Goal: Task Accomplishment & Management: Manage account settings

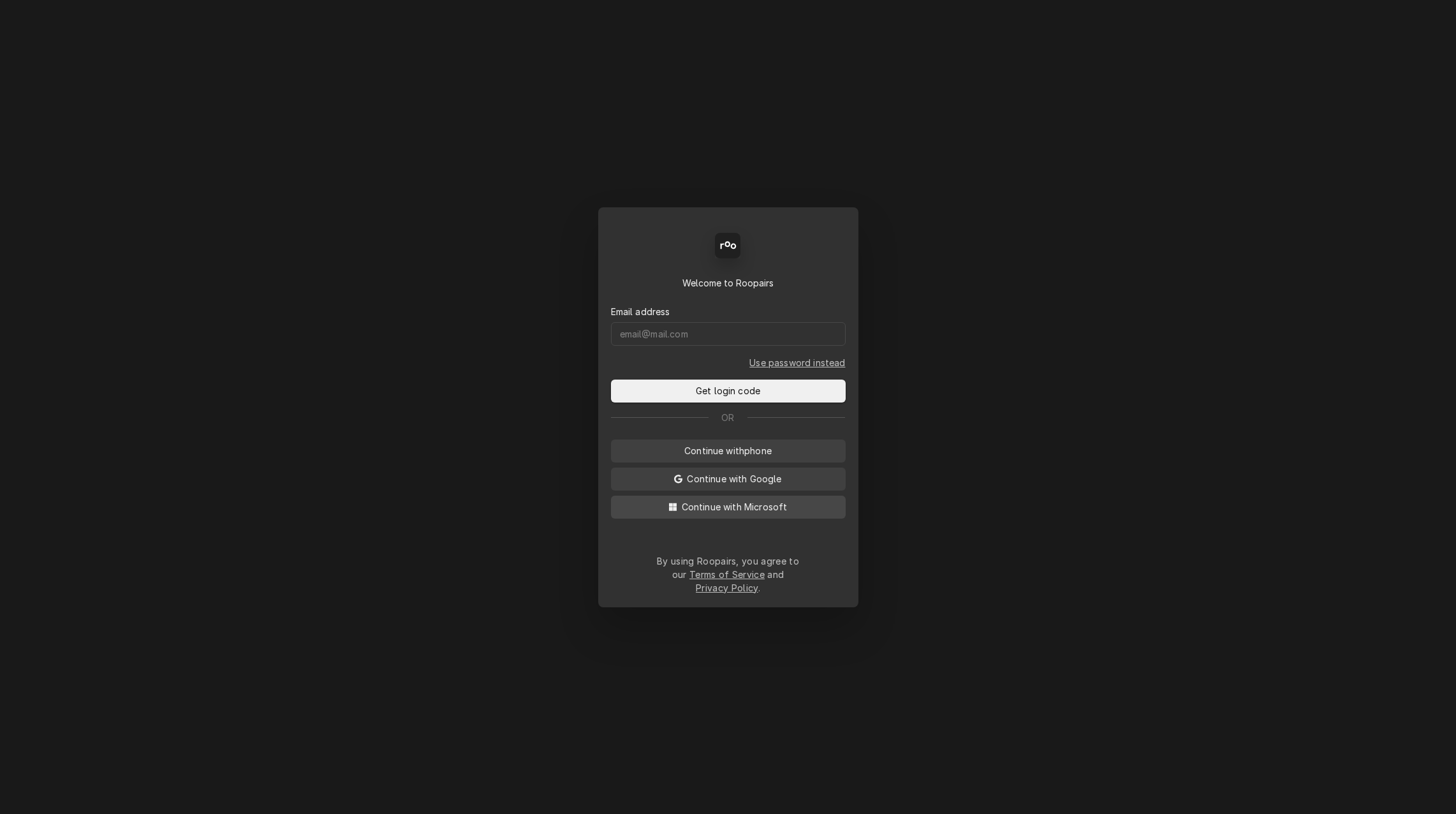
click at [677, 510] on icon "Dynamic Content Wrapper" at bounding box center [672, 506] width 8 height 8
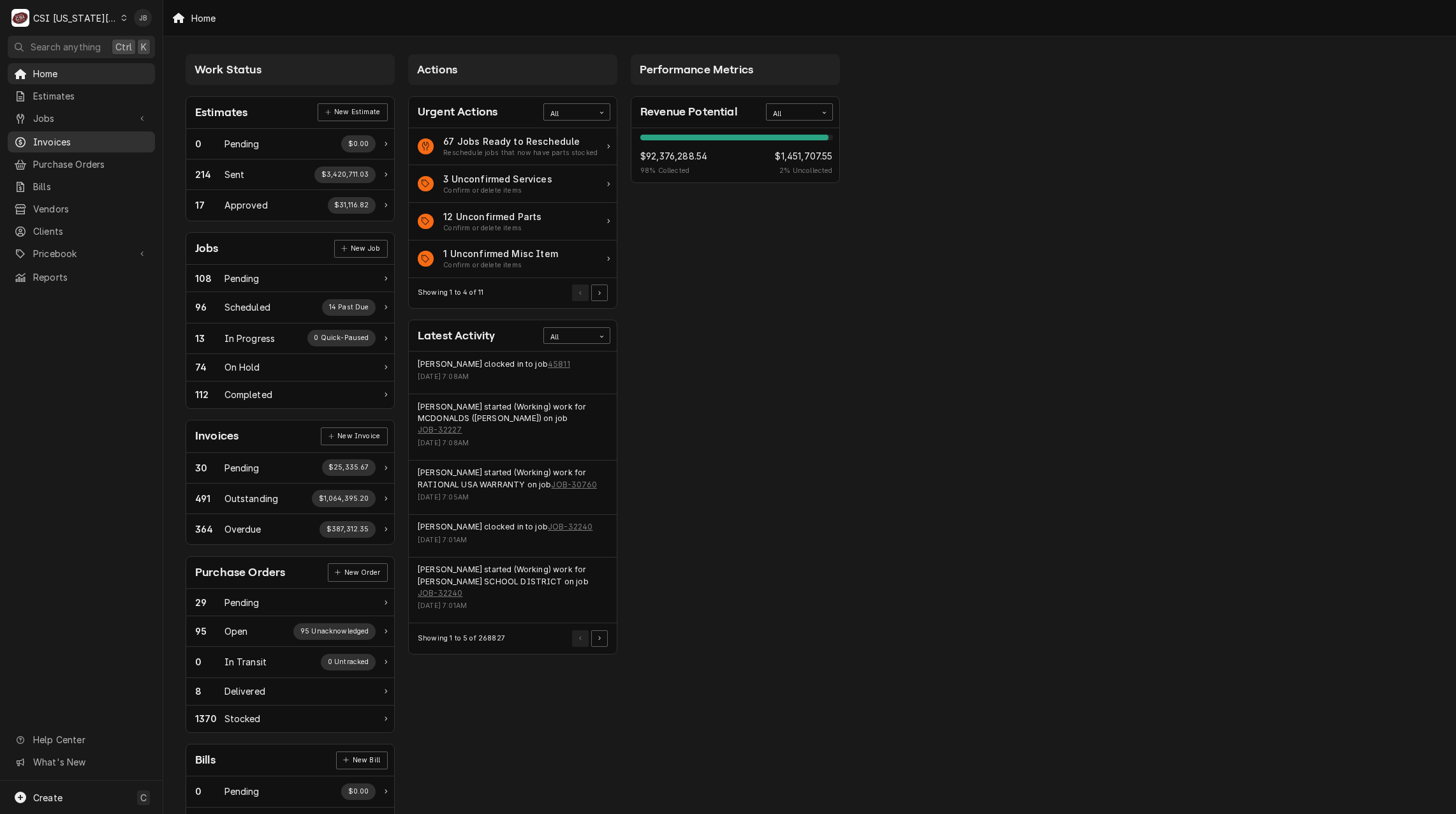
click at [94, 136] on span "Invoices" at bounding box center [91, 142] width 115 height 14
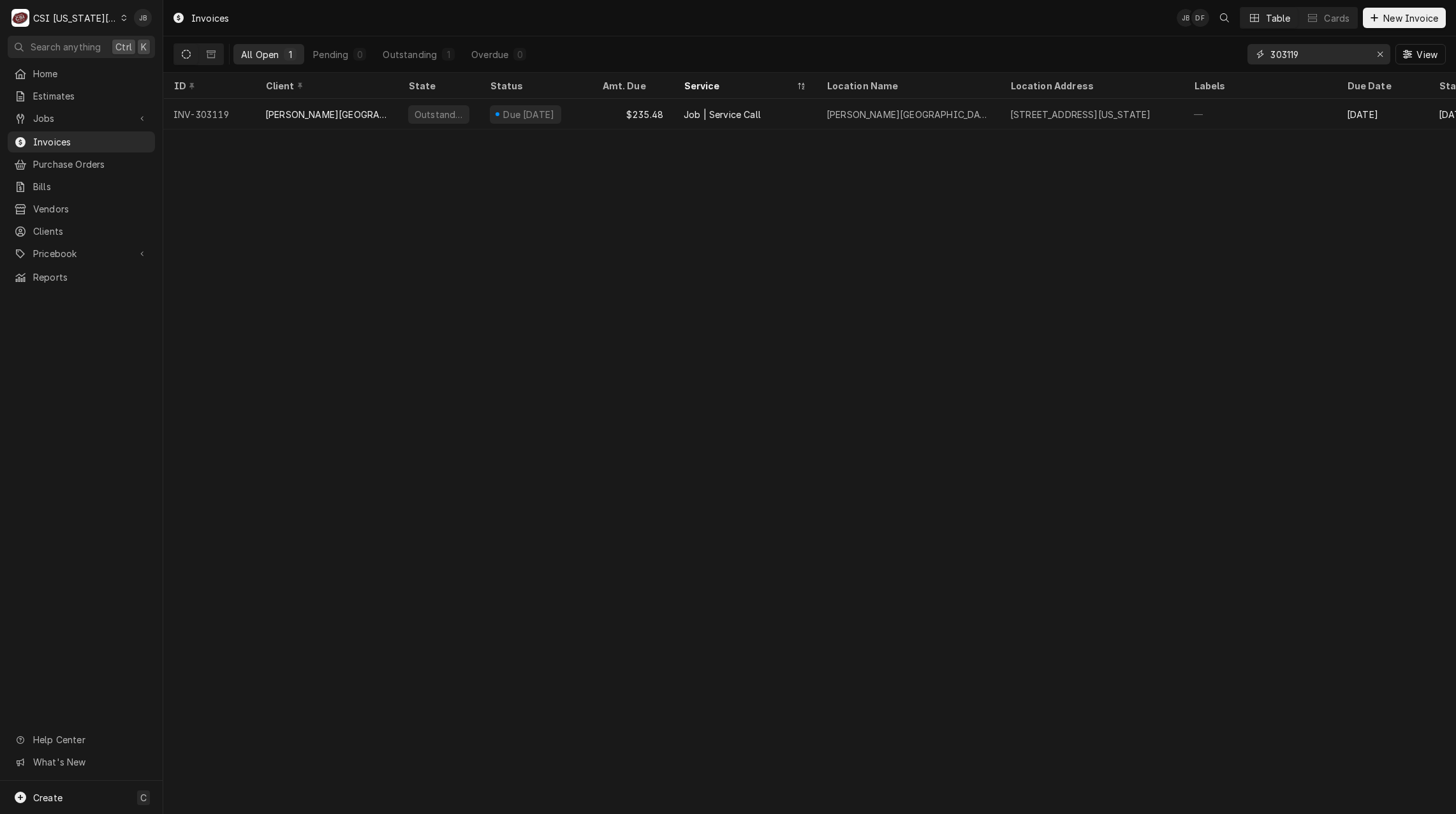
click at [1319, 51] on input "303119" at bounding box center [1318, 54] width 96 height 21
click at [87, 157] on span "Purchase Orders" at bounding box center [91, 164] width 115 height 14
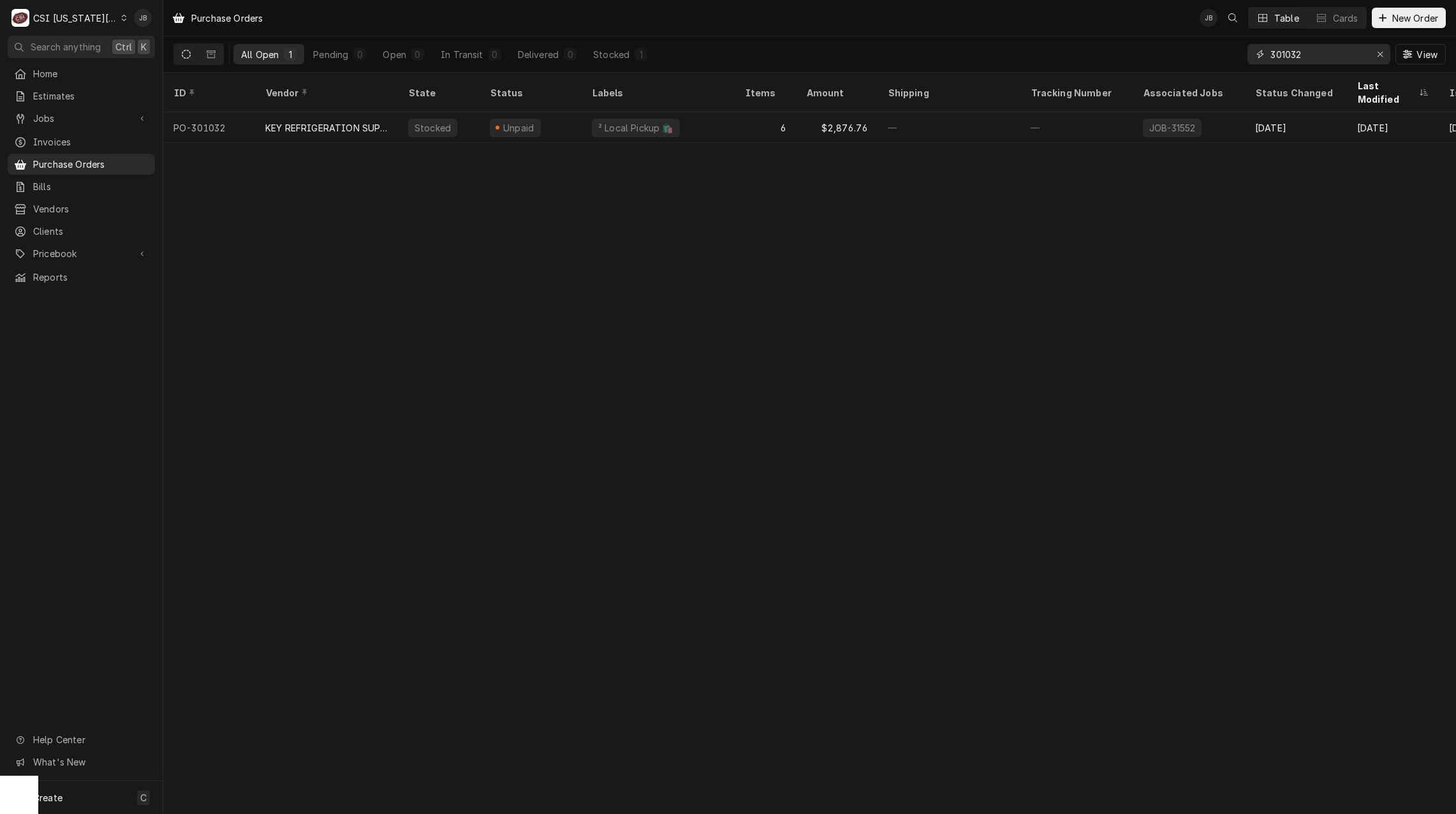
drag, startPoint x: 1300, startPoint y: 62, endPoint x: 1188, endPoint y: 51, distance: 112.5
click at [1193, 56] on div "All Open 1 Pending 0 Open 0 In Transit 0 Delivered 0 Stocked 1 301032 View" at bounding box center [809, 54] width 1272 height 36
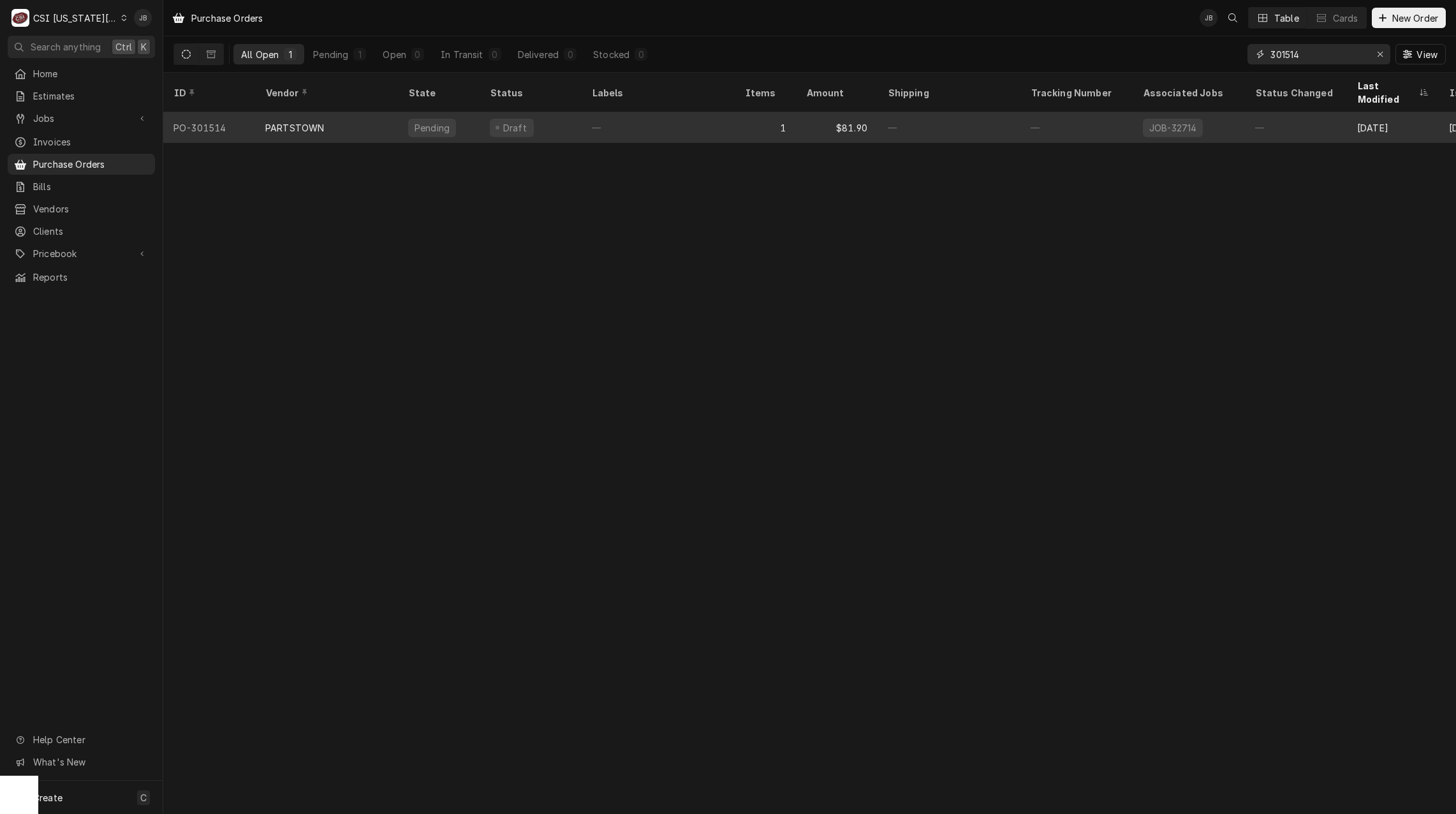
type input "301514"
click at [332, 119] on div "PARTSTOWN" at bounding box center [326, 128] width 143 height 31
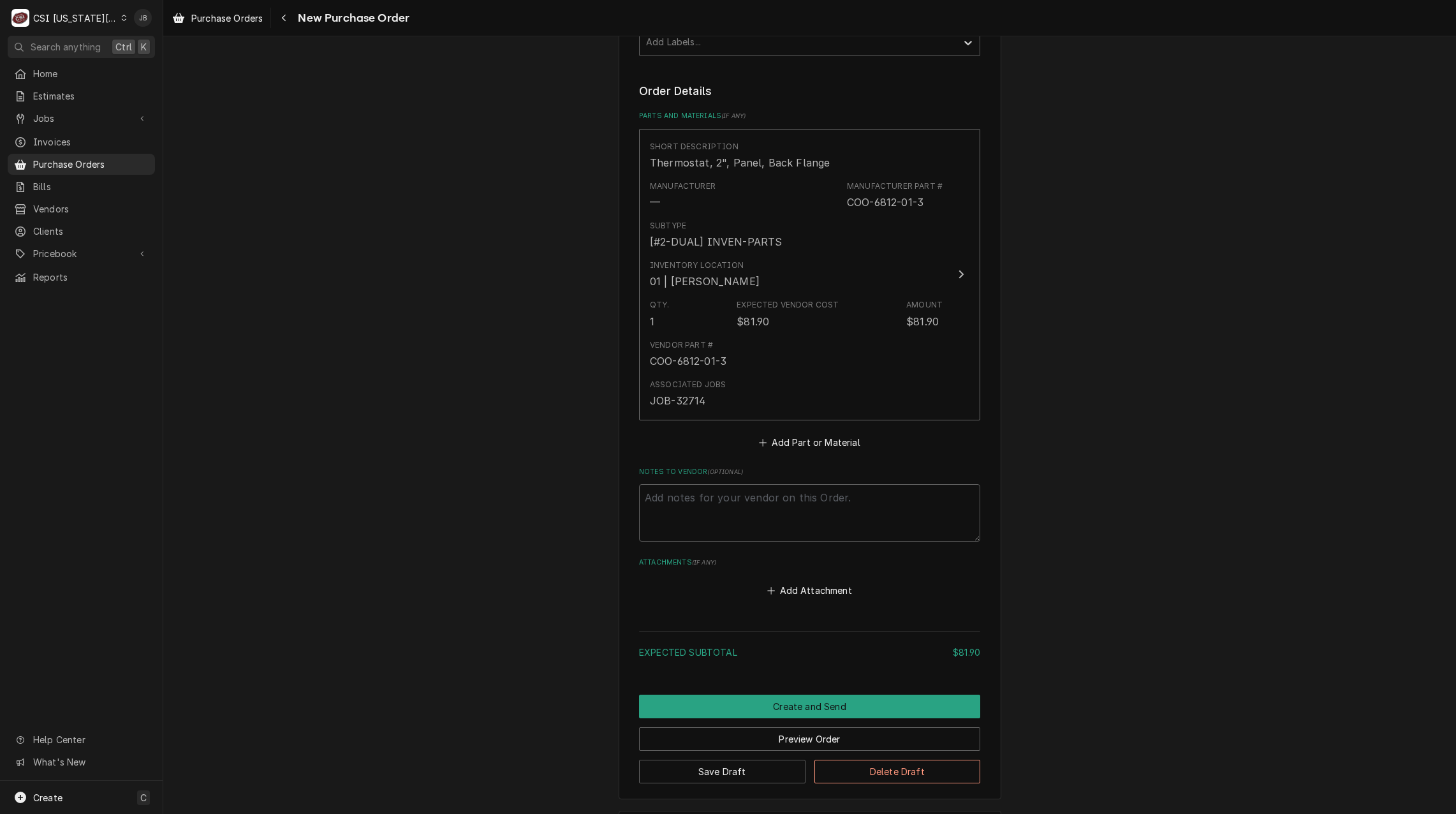
scroll to position [447, 0]
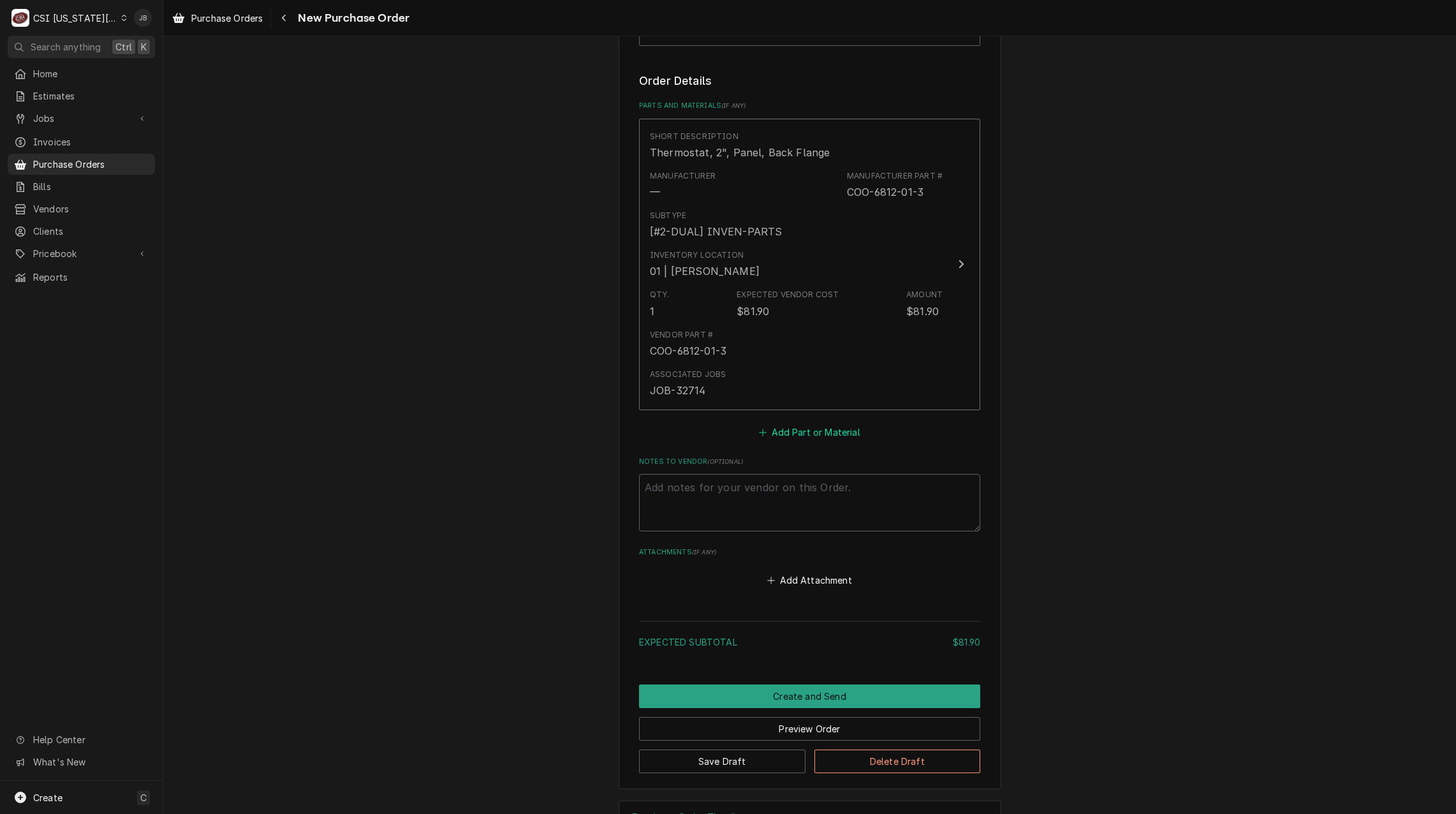
click at [820, 432] on button "Add Part or Material" at bounding box center [809, 431] width 105 height 18
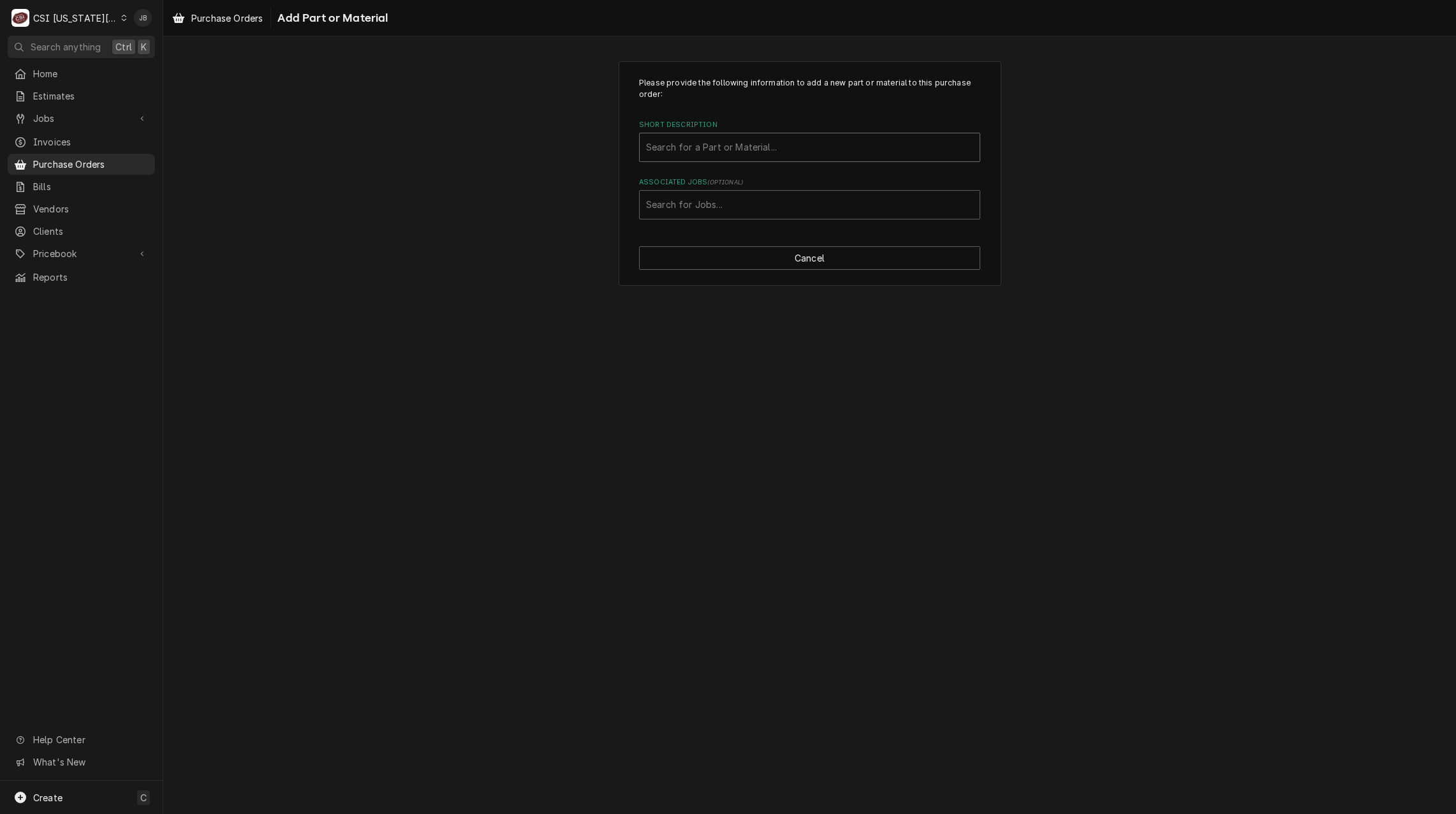
click at [698, 152] on div "Short Description" at bounding box center [809, 147] width 327 height 23
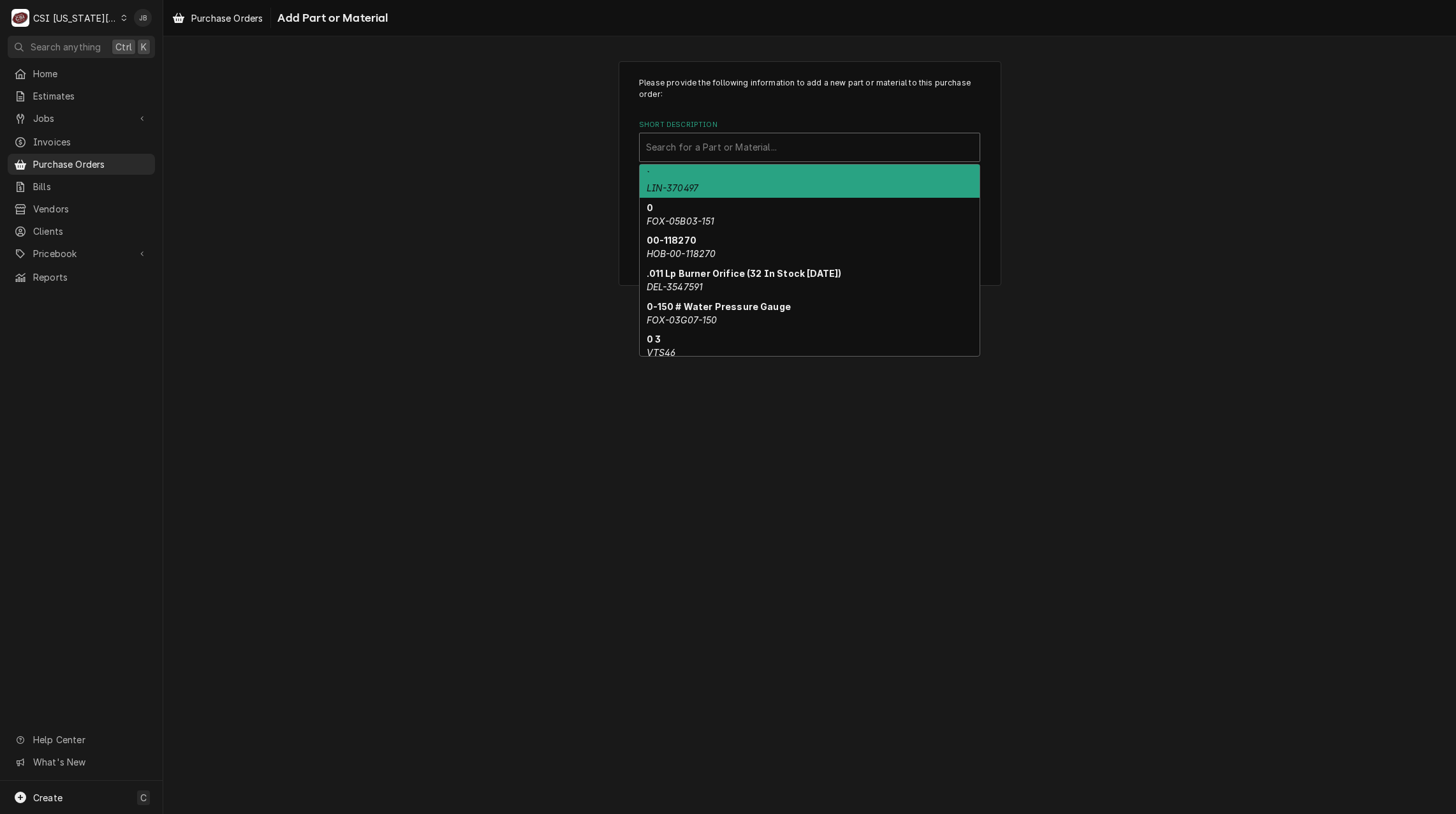
paste input "5700-004-99-58"
type input "5700-004-99-58"
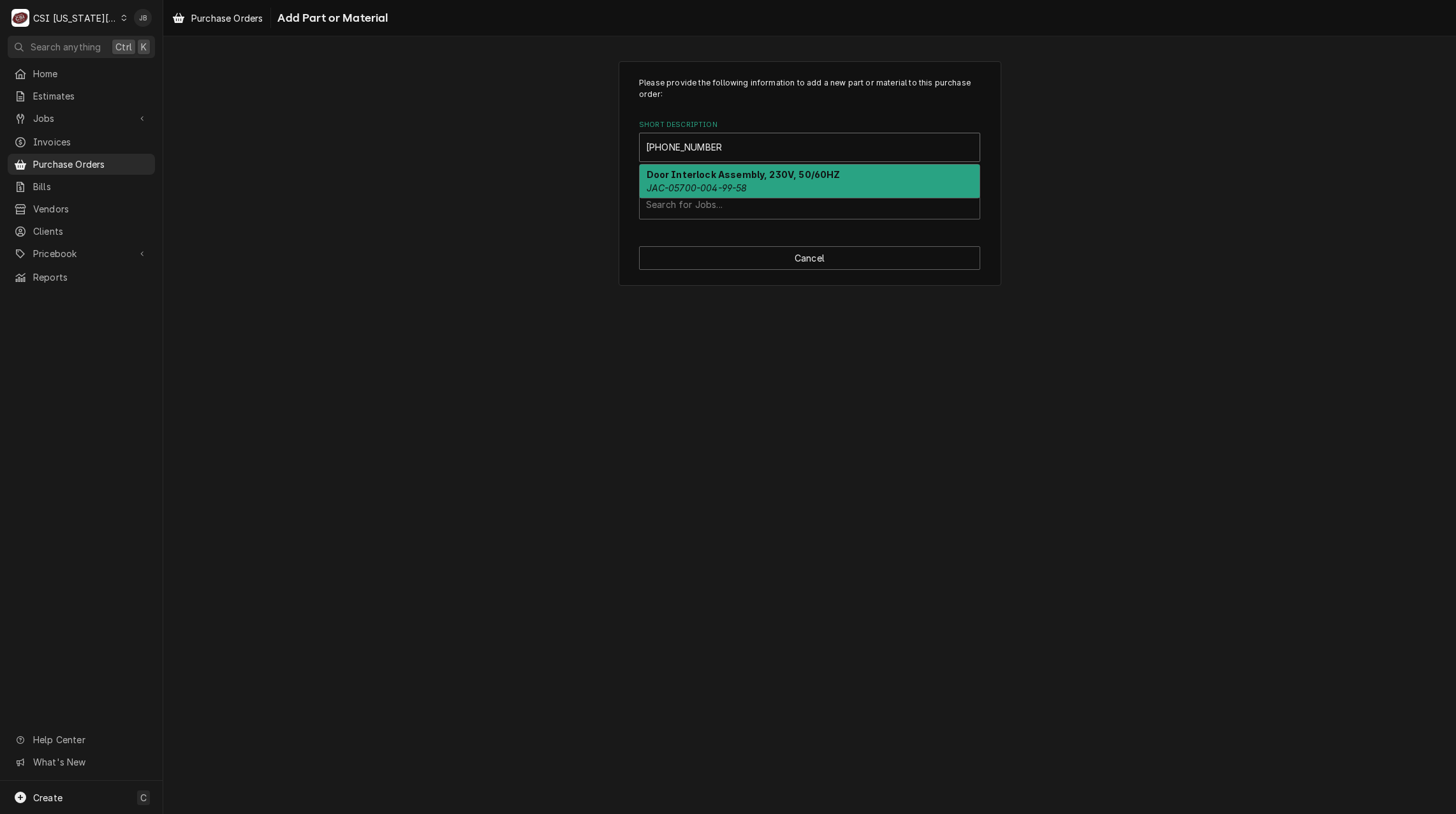
click at [726, 175] on strong "Door Interlock Assembly, 230V, 50/60HZ" at bounding box center [743, 175] width 194 height 11
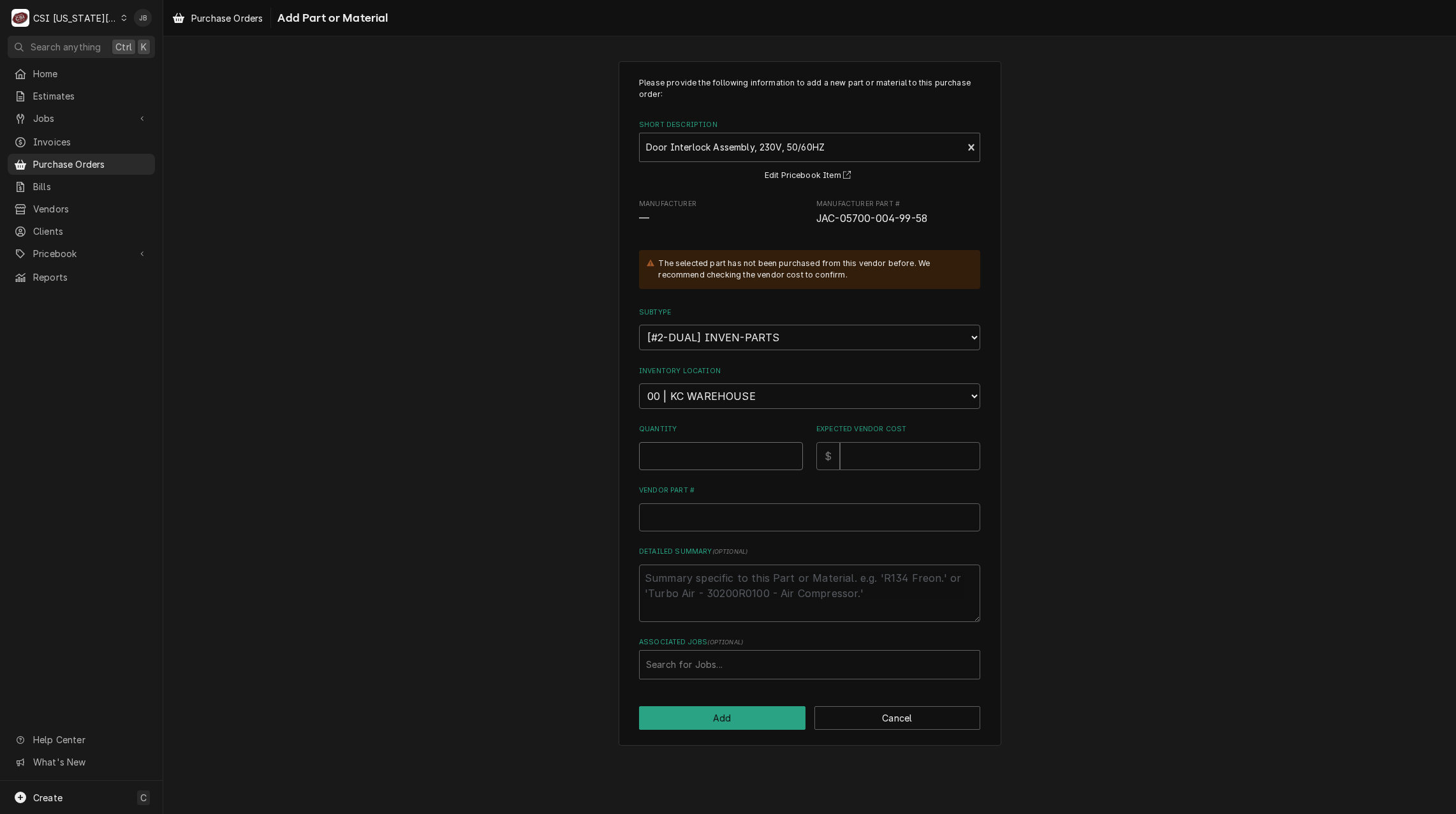
click at [686, 455] on input "Quantity" at bounding box center [721, 455] width 164 height 28
type textarea "x"
type input "1"
click at [875, 463] on input "Expected Vendor Cost" at bounding box center [910, 455] width 140 height 28
type textarea "x"
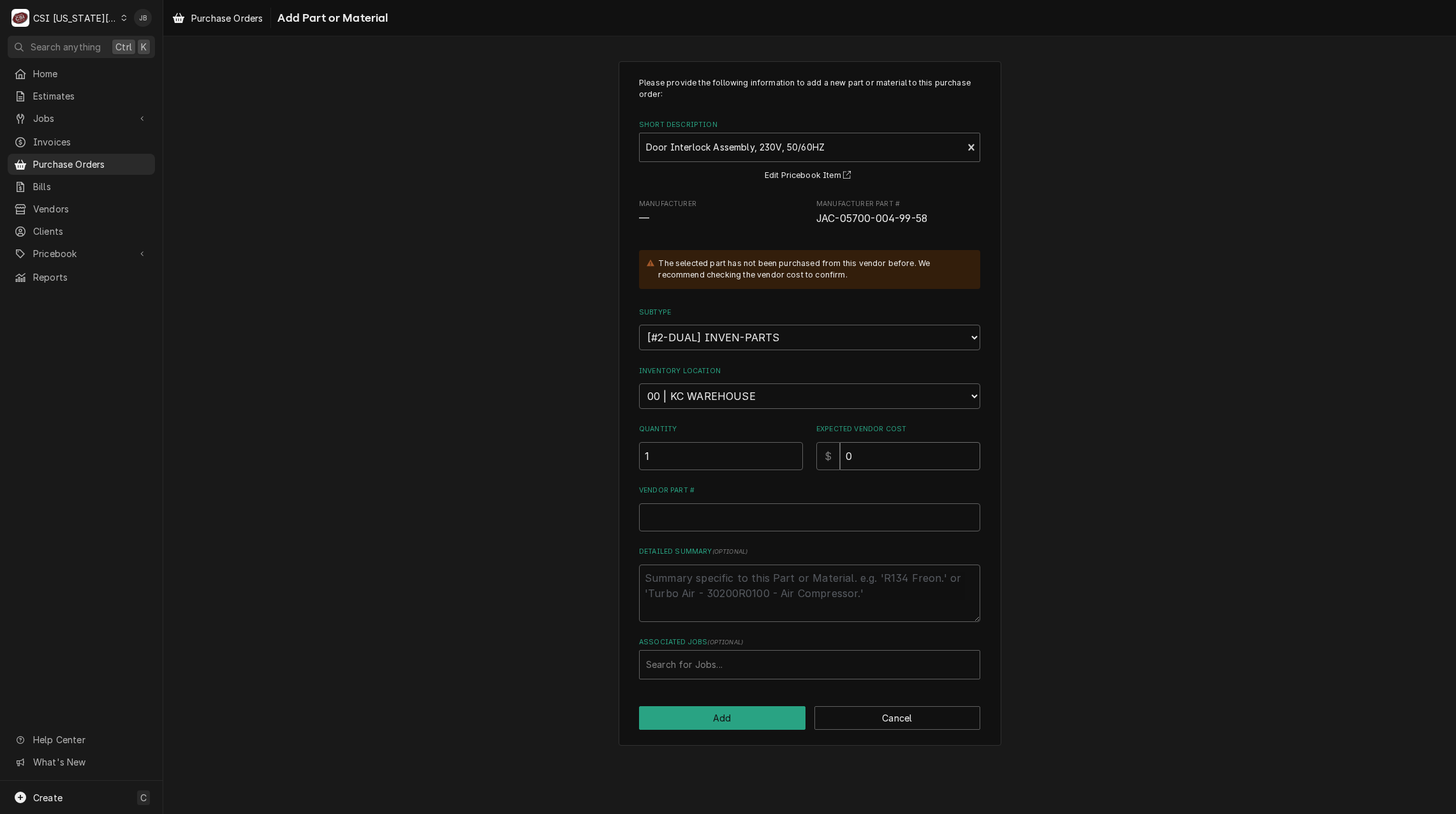
type input "0"
click at [714, 525] on input "Vendor Part #" at bounding box center [809, 517] width 341 height 28
paste input "5700-004-99-58"
type textarea "x"
type input "5700-004-99-58"
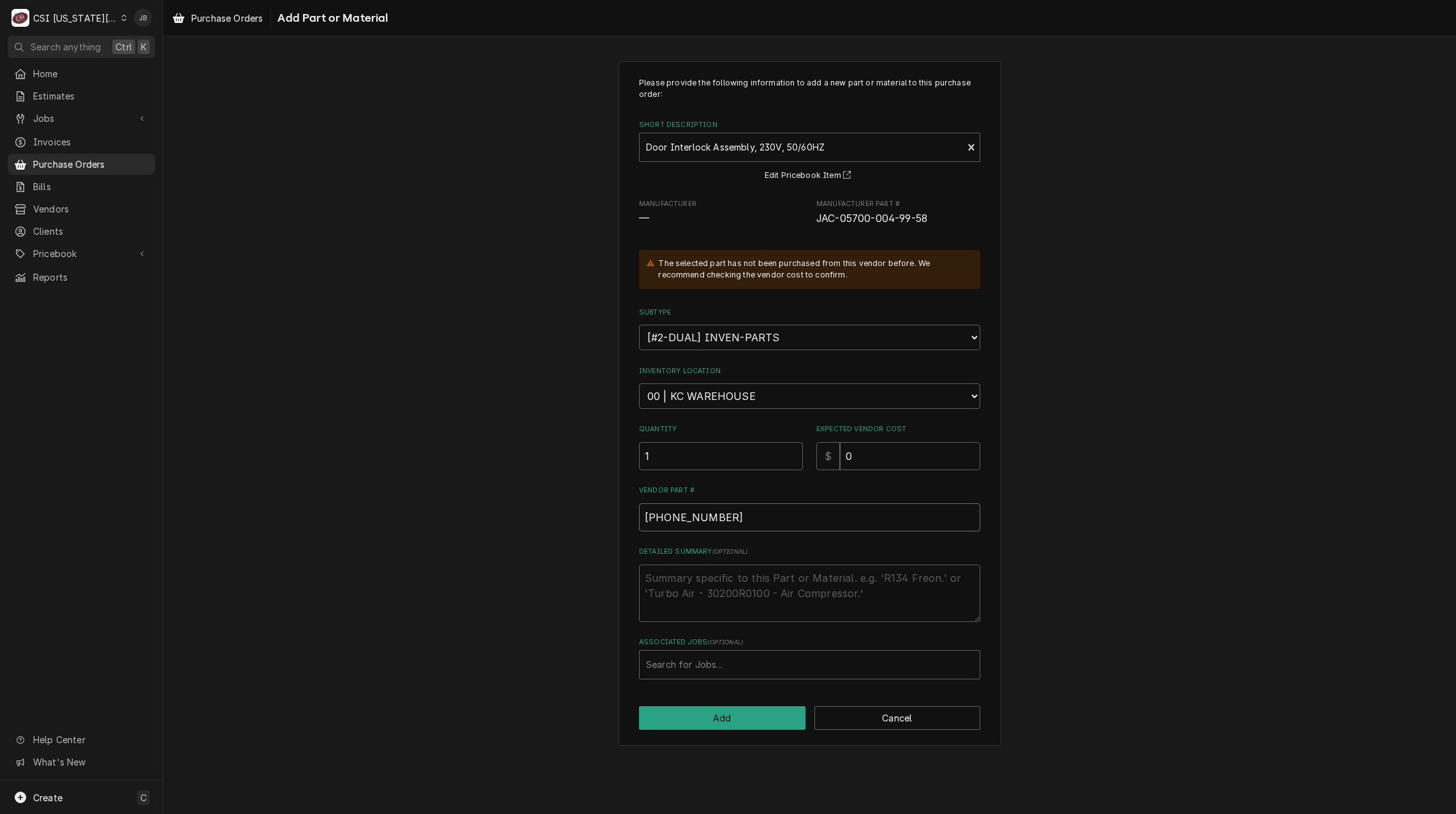
click at [644, 517] on input "5700-004-99-58" at bounding box center [809, 517] width 341 height 28
type textarea "x"
type input "J5700-004-99-58"
type textarea "x"
type input "JA5700-004-99-58"
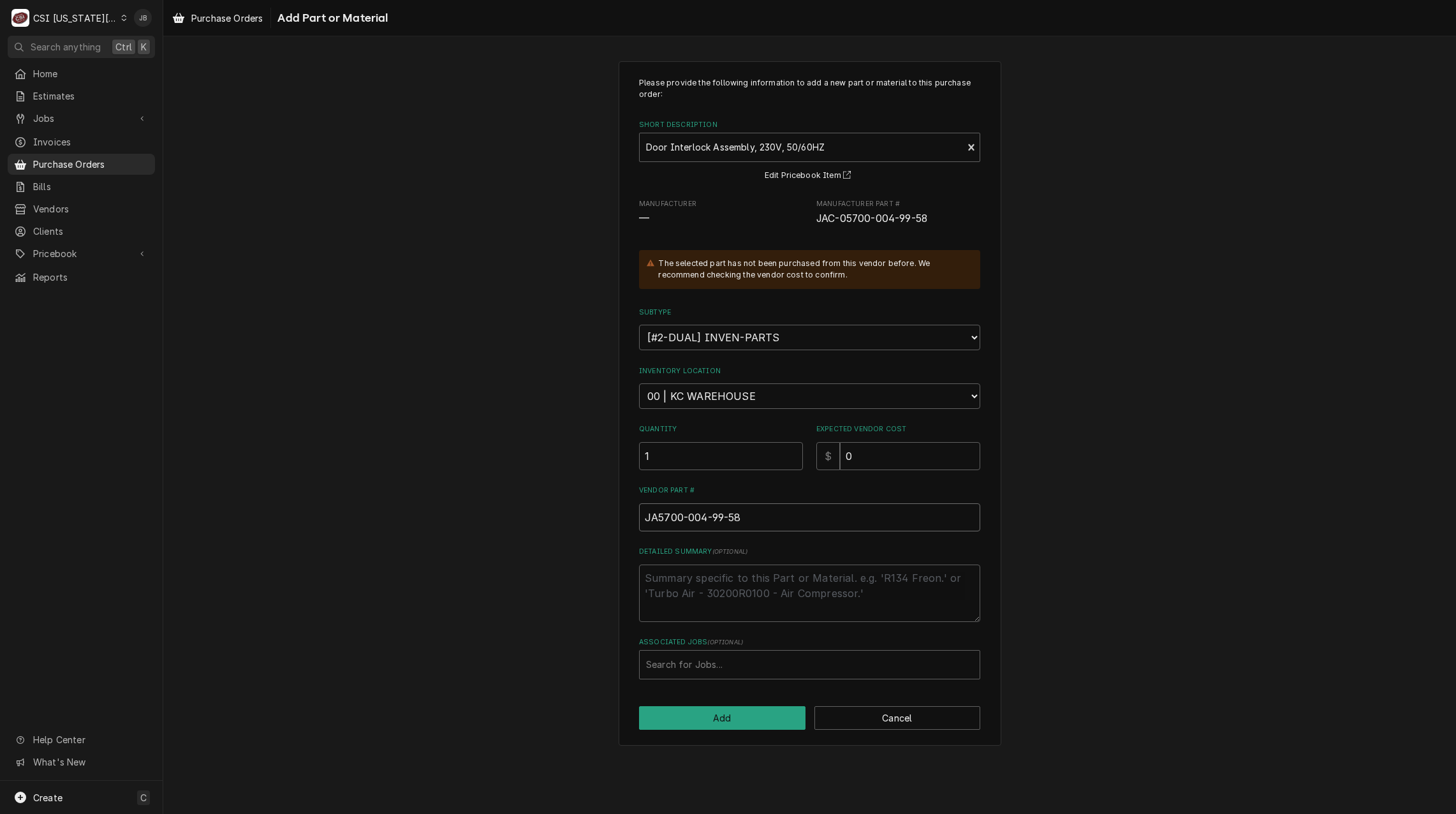
type textarea "x"
type input "JAC5700-004-99-58"
type textarea "x"
type input "JAC-5700-004-99-58"
type textarea "x"
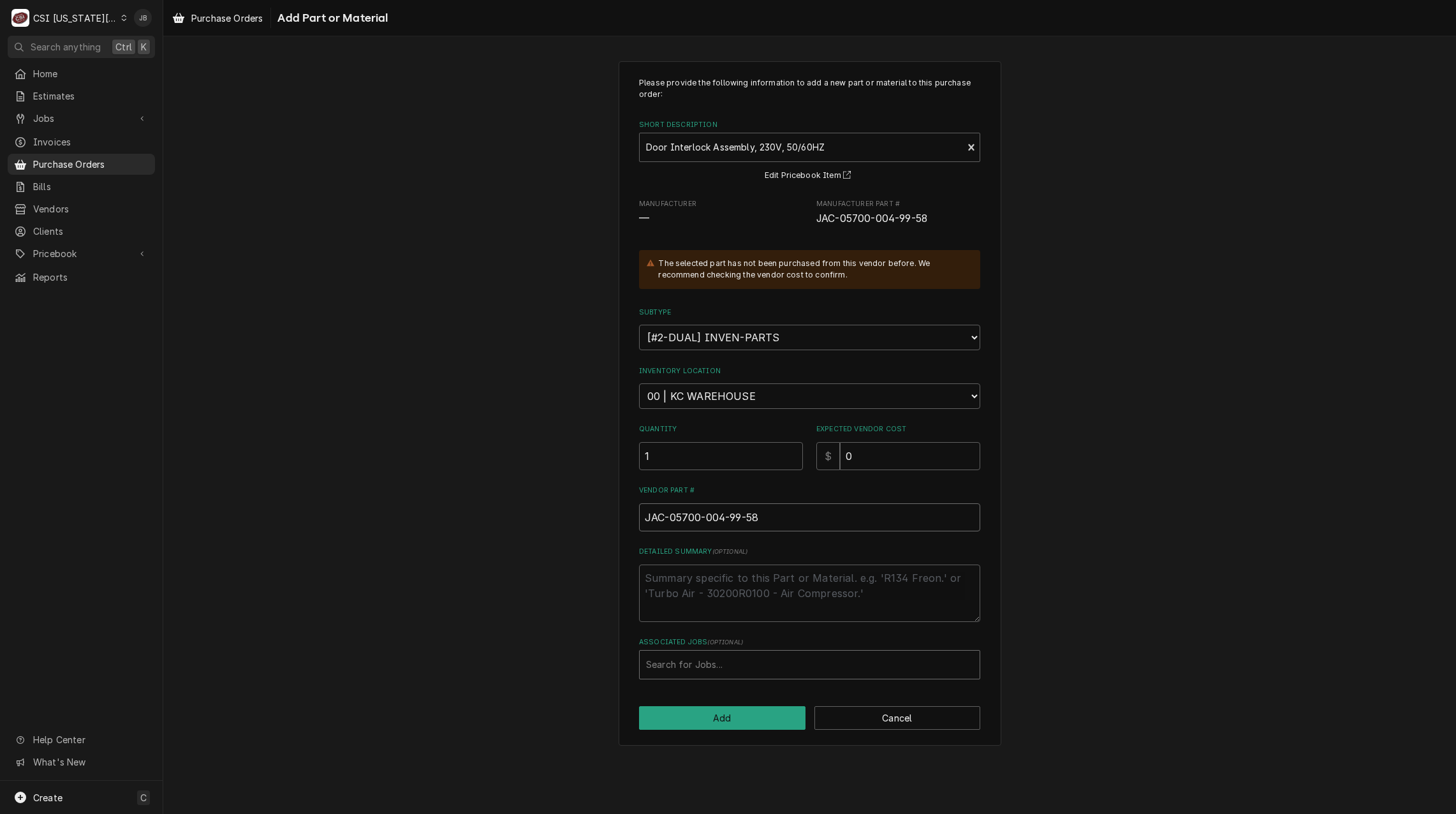
type input "JAC-05700-004-99-58"
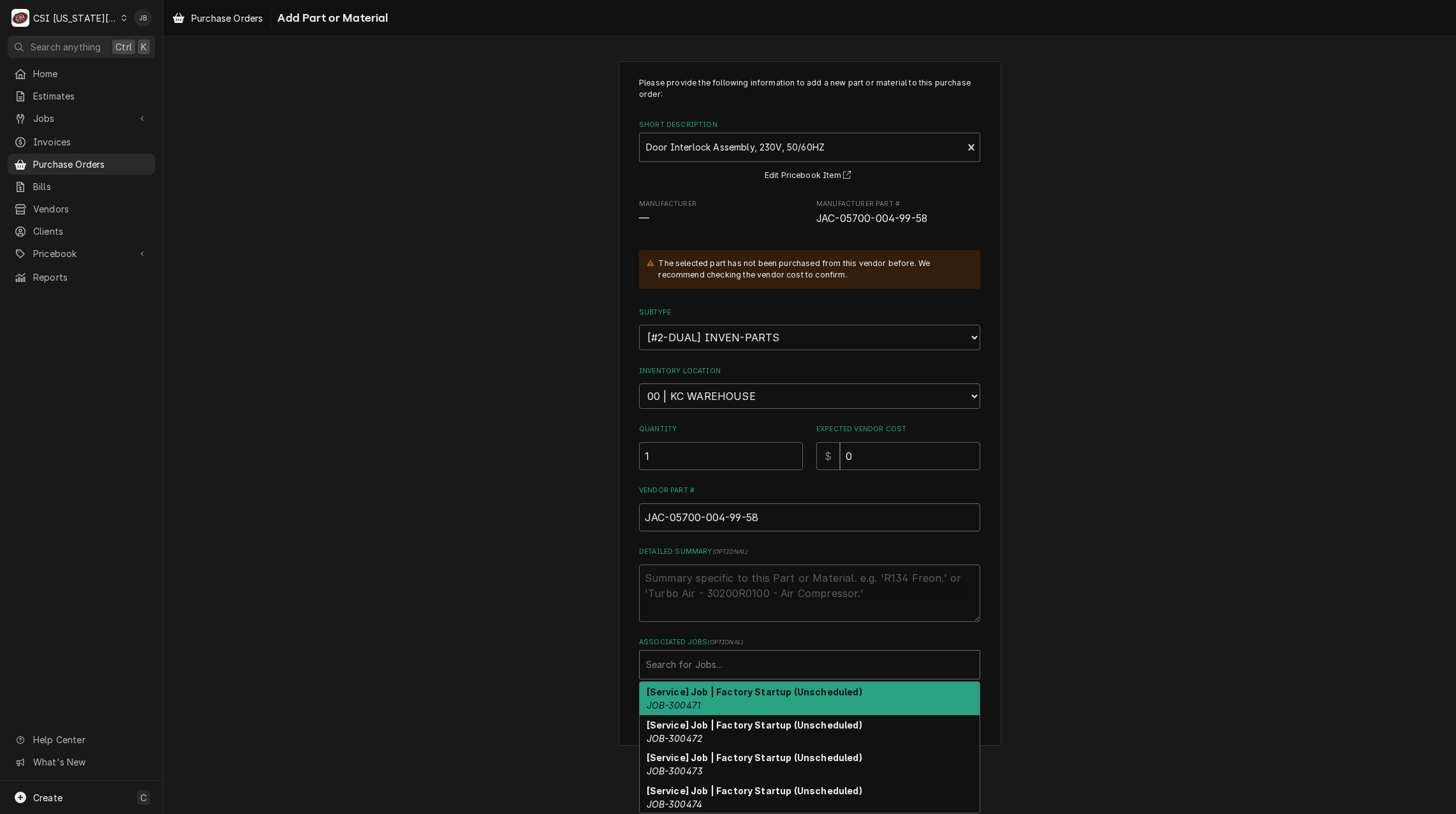
click at [690, 669] on div "Associated Jobs" at bounding box center [809, 664] width 327 height 23
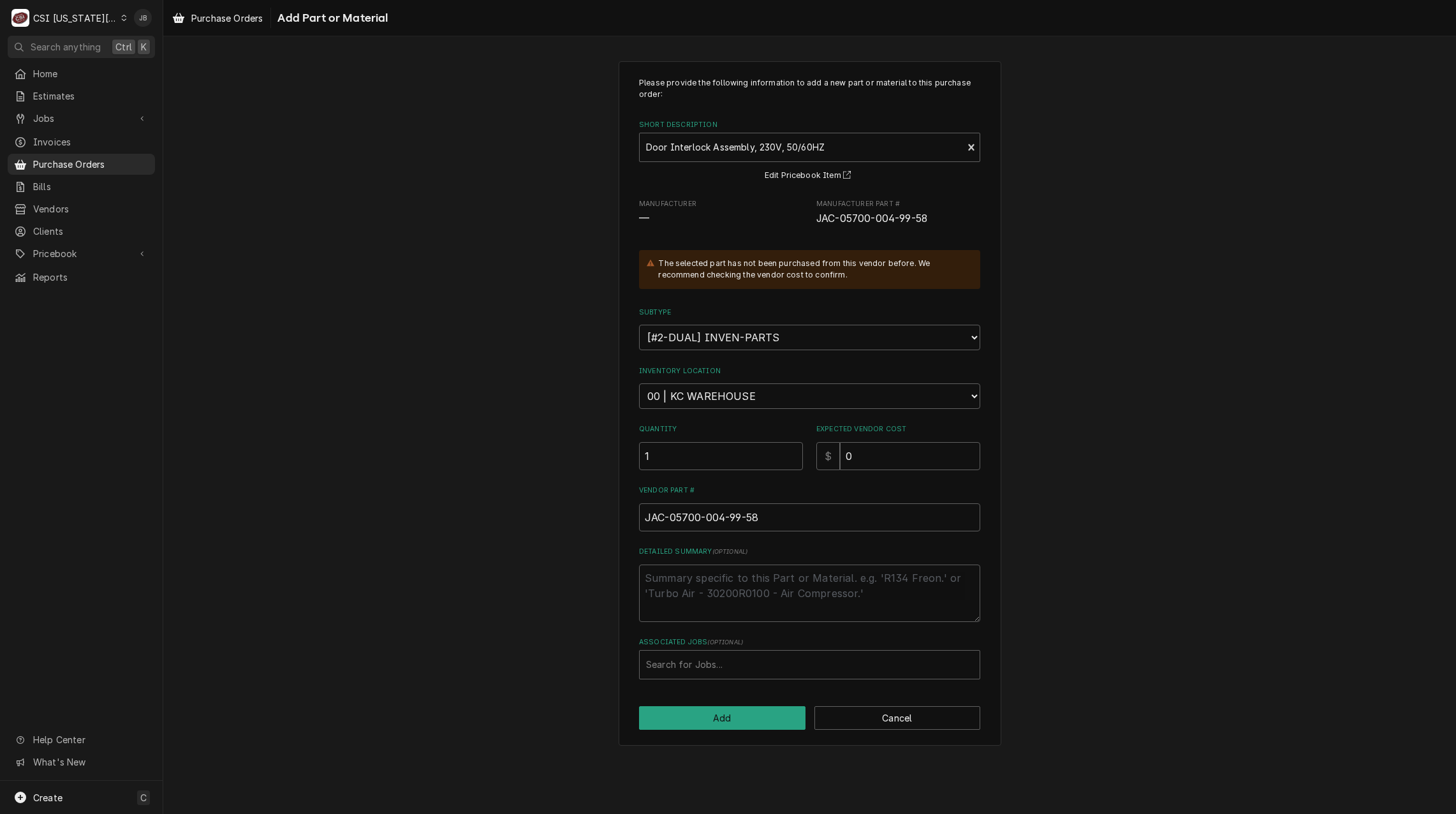
click at [512, 597] on div "Please provide the following information to add a new part or material to this …" at bounding box center [809, 403] width 1293 height 708
click at [720, 715] on button "Add" at bounding box center [722, 718] width 167 height 24
click at [606, 664] on div "Please provide the following information to add a new part or material to this …" at bounding box center [809, 403] width 1293 height 708
click at [787, 172] on button "Edit Pricebook Item" at bounding box center [809, 175] width 94 height 16
drag, startPoint x: 843, startPoint y: 455, endPoint x: 777, endPoint y: 457, distance: 66.0
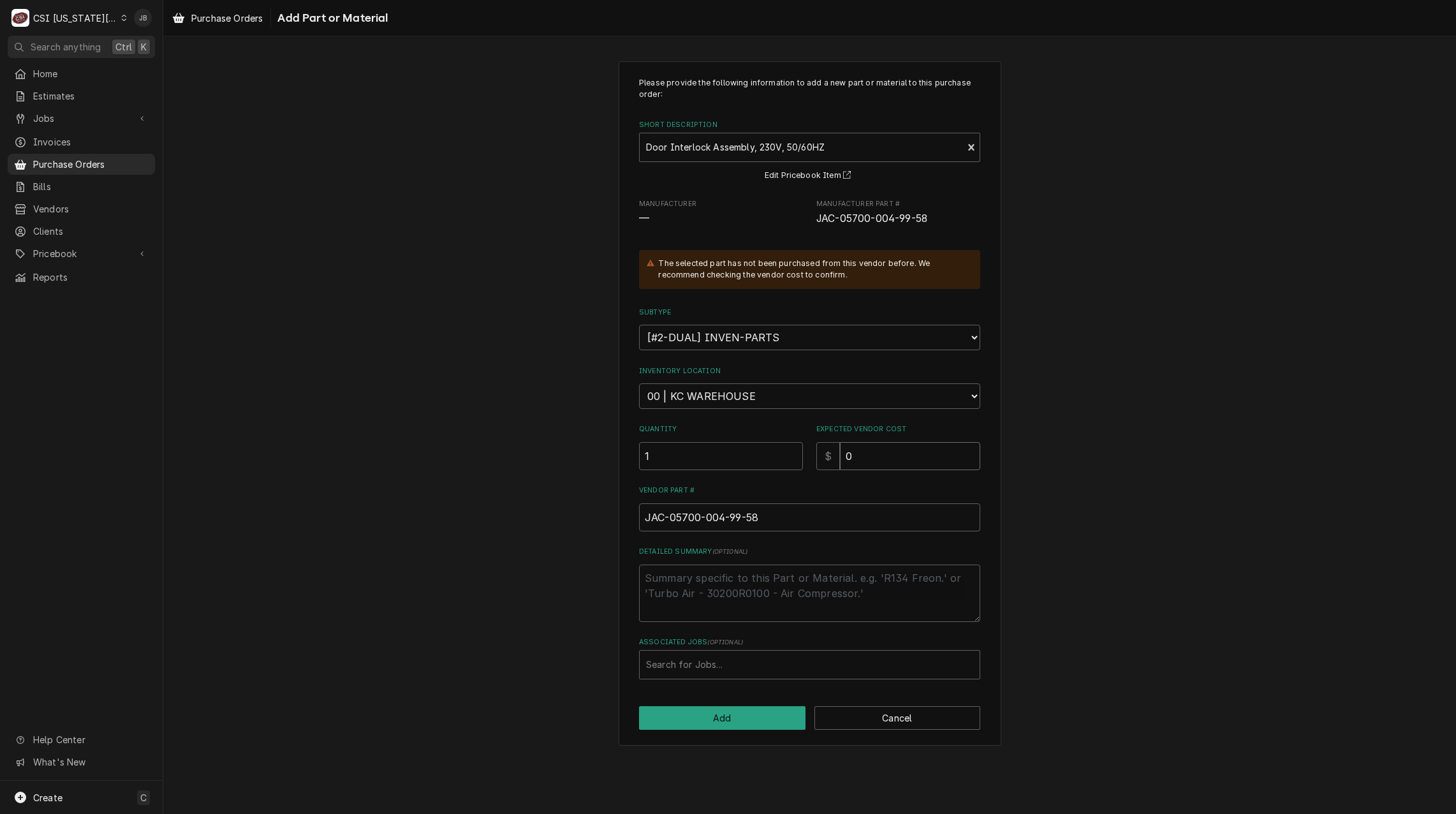
click at [782, 457] on div "Quantity 1 Expected Vendor Cost $ 0" at bounding box center [809, 447] width 341 height 45
paste input "147.92"
type textarea "x"
type input "147.92"
click at [692, 722] on button "Add" at bounding box center [722, 718] width 167 height 24
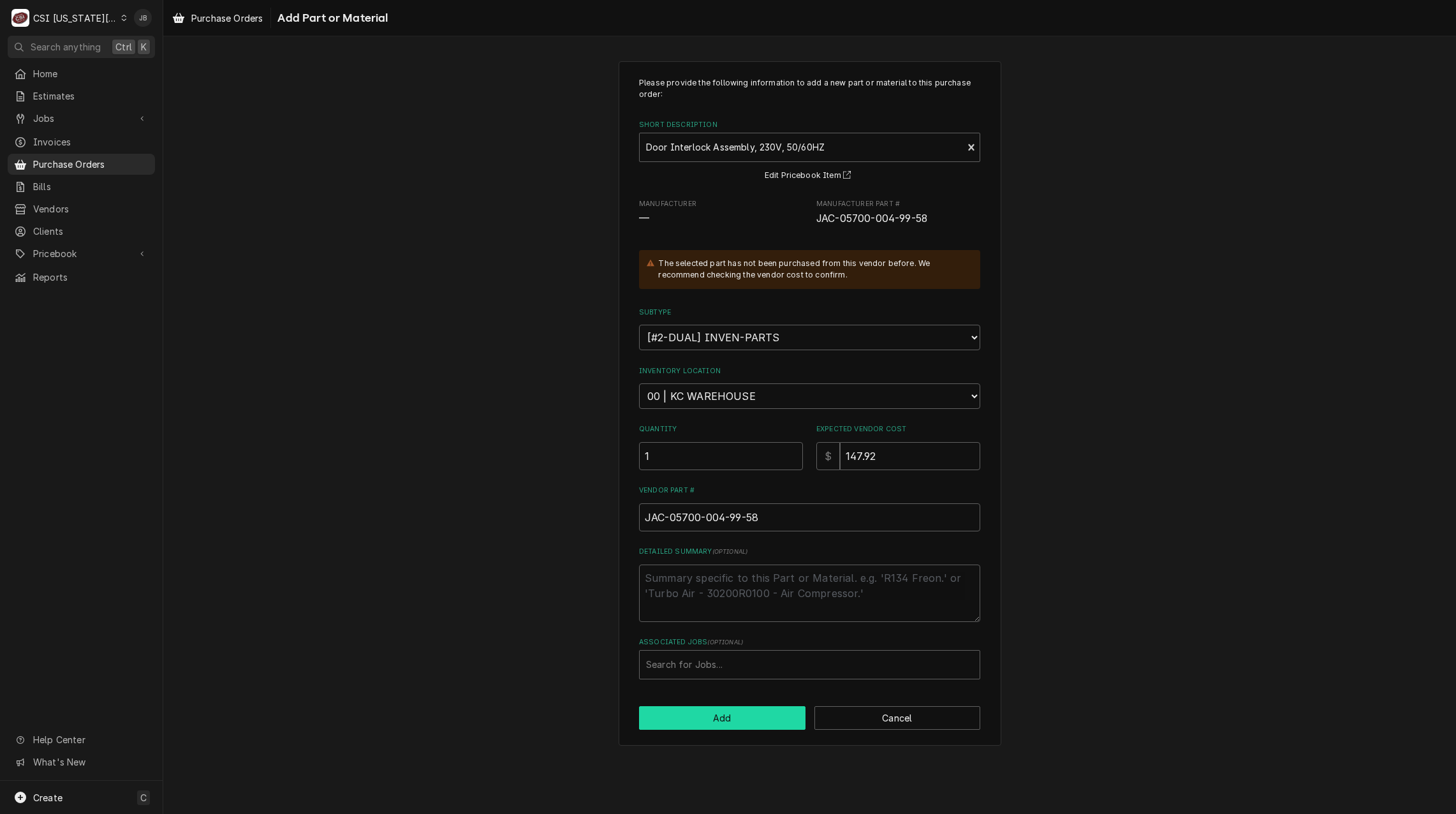
click at [692, 716] on button "Add" at bounding box center [722, 718] width 167 height 24
click at [695, 716] on button "Add" at bounding box center [722, 718] width 167 height 24
click at [690, 719] on button "Add" at bounding box center [722, 718] width 167 height 24
click at [690, 720] on button "Add" at bounding box center [722, 718] width 167 height 24
click at [704, 722] on button "Add" at bounding box center [722, 718] width 167 height 24
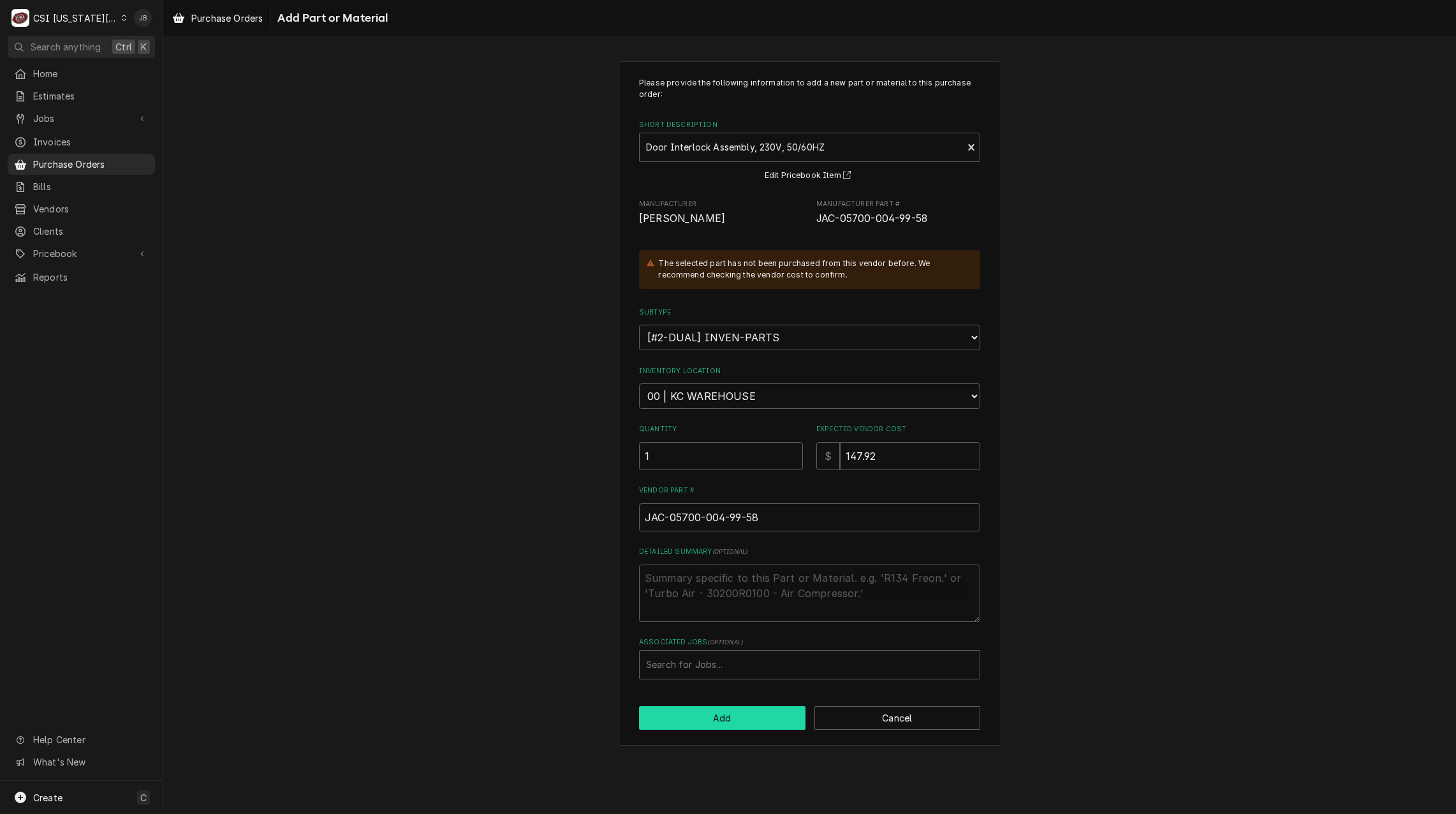
click at [711, 721] on button "Add" at bounding box center [722, 718] width 167 height 24
click at [694, 720] on button "Add" at bounding box center [722, 718] width 167 height 24
type textarea "x"
click at [65, 163] on span "Purchase Orders" at bounding box center [91, 164] width 115 height 14
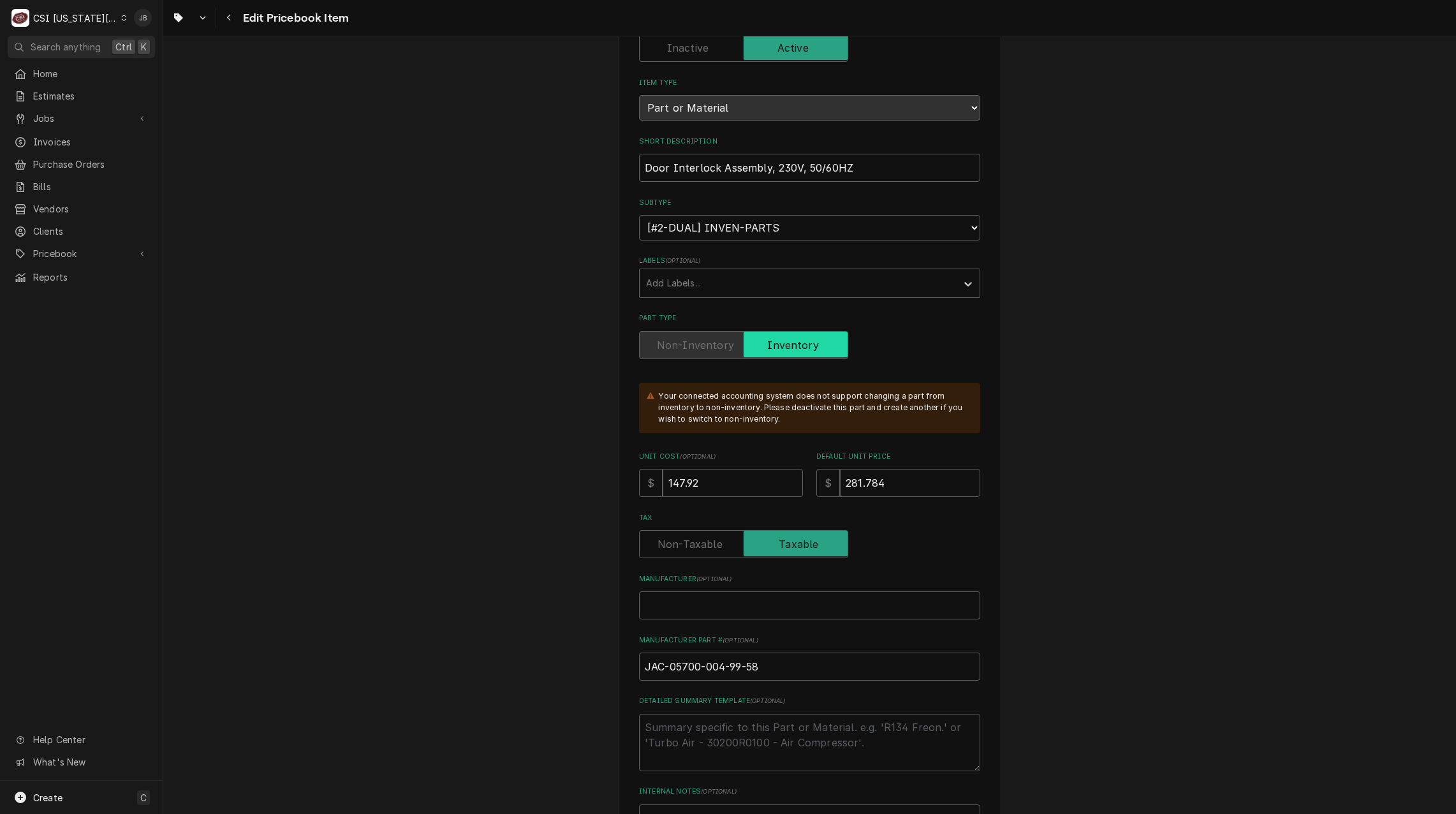
scroll to position [383, 0]
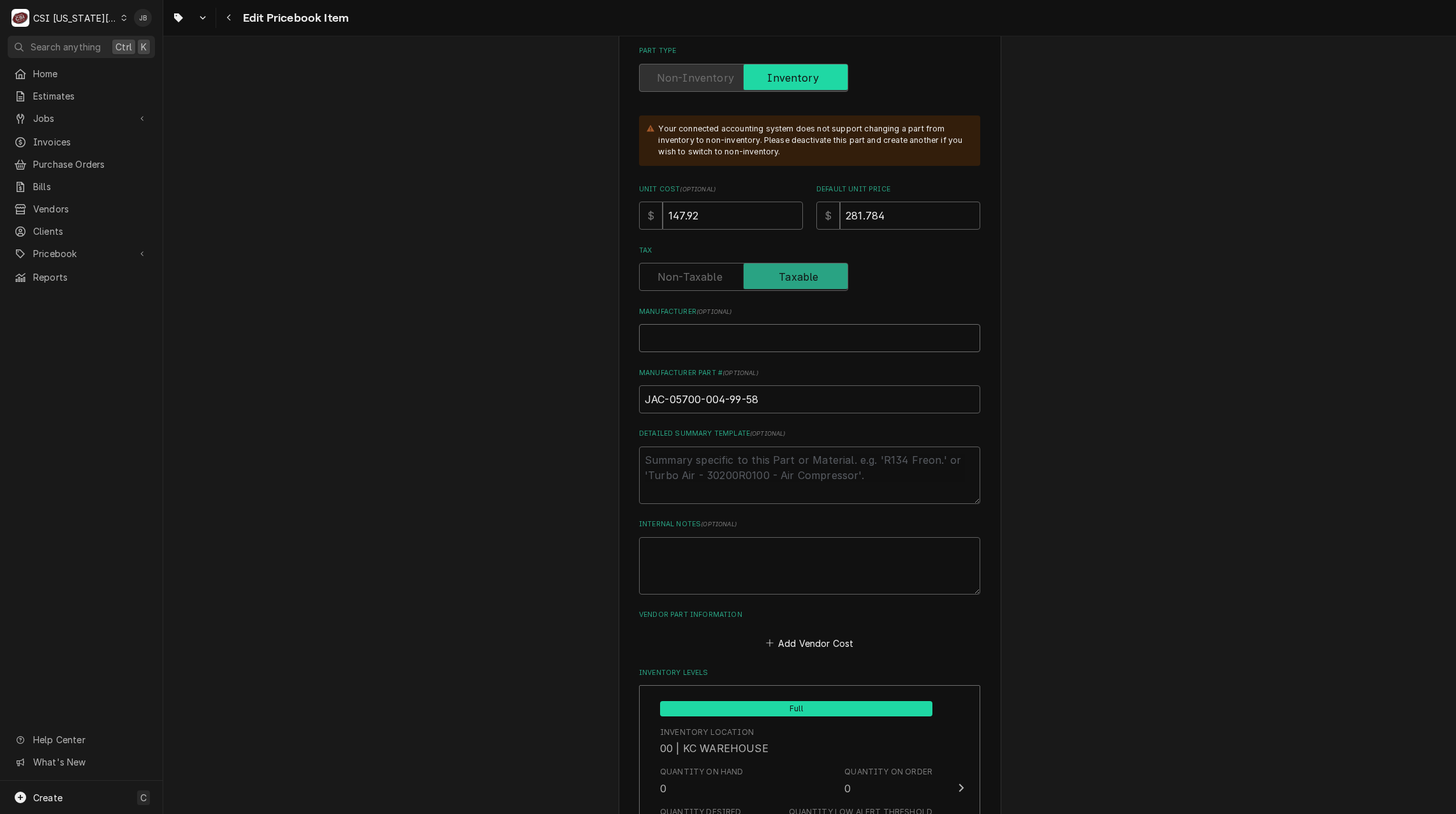
click at [665, 334] on input "Manufacturer ( optional )" at bounding box center [809, 338] width 341 height 28
type textarea "x"
type input "J"
type textarea "x"
type input "Ja"
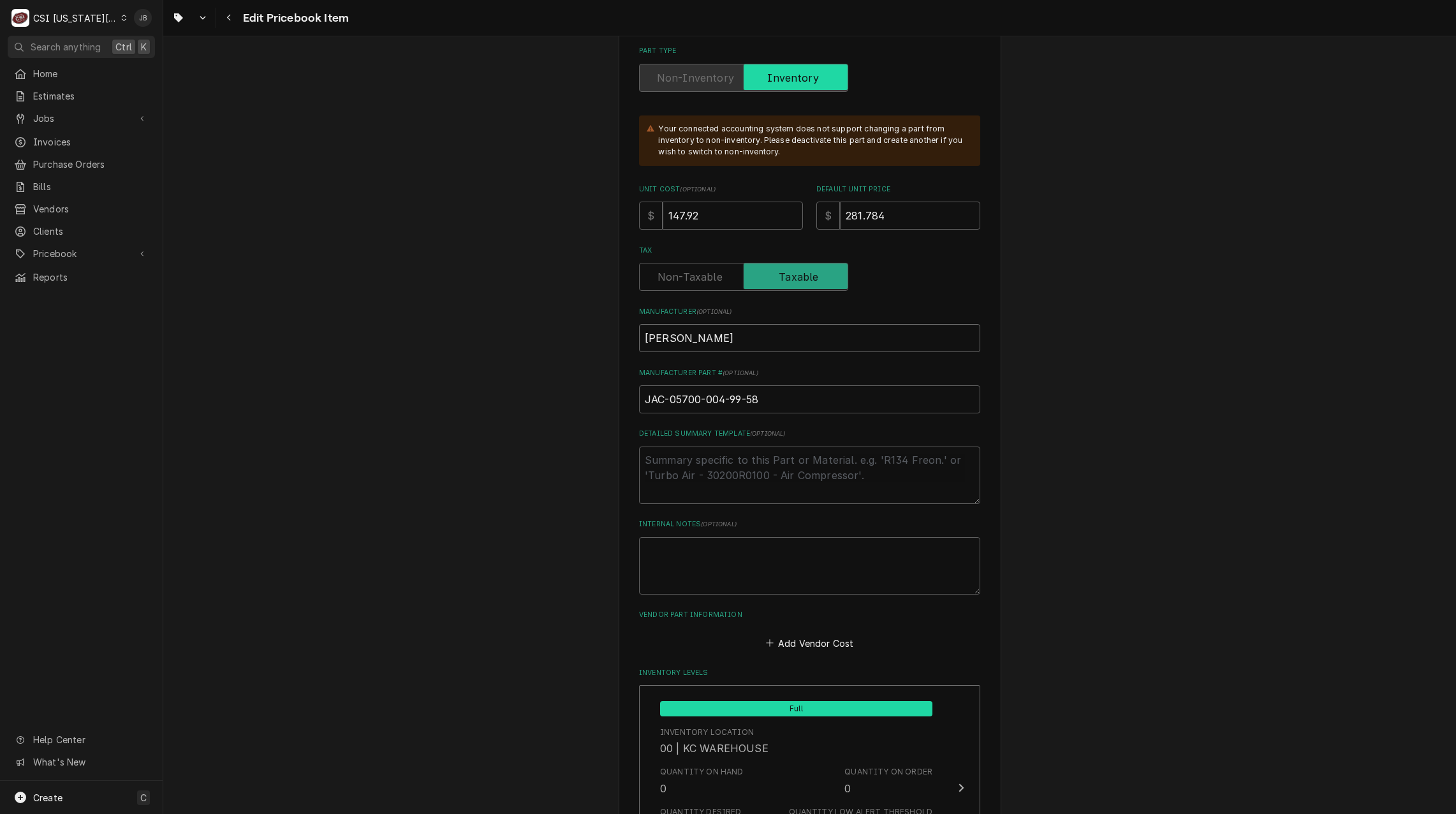
type textarea "x"
type input "Jac"
type textarea "x"
type input "Jack"
type textarea "x"
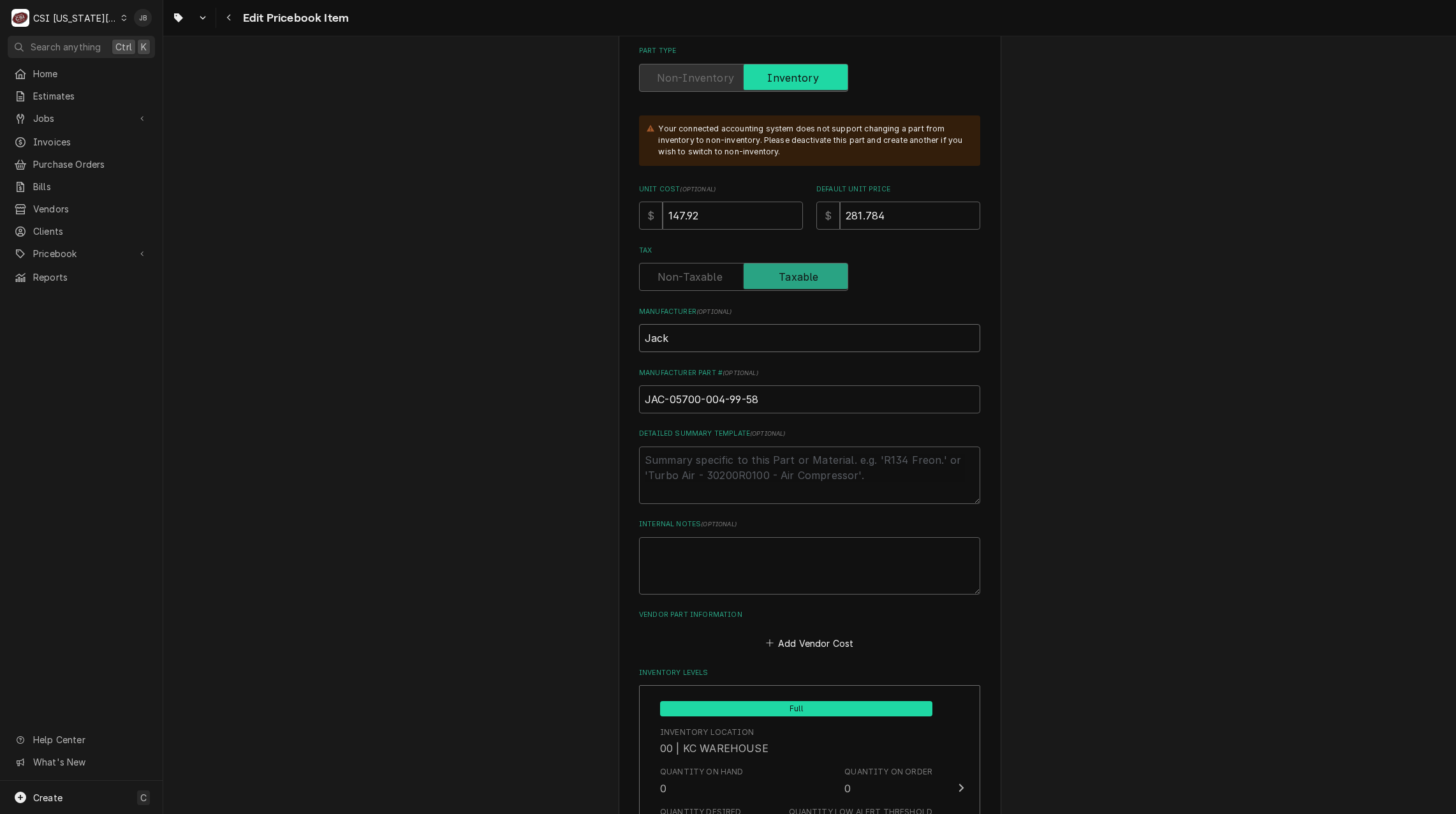
type input "Jacks"
type textarea "x"
type input "Jackso"
type textarea "x"
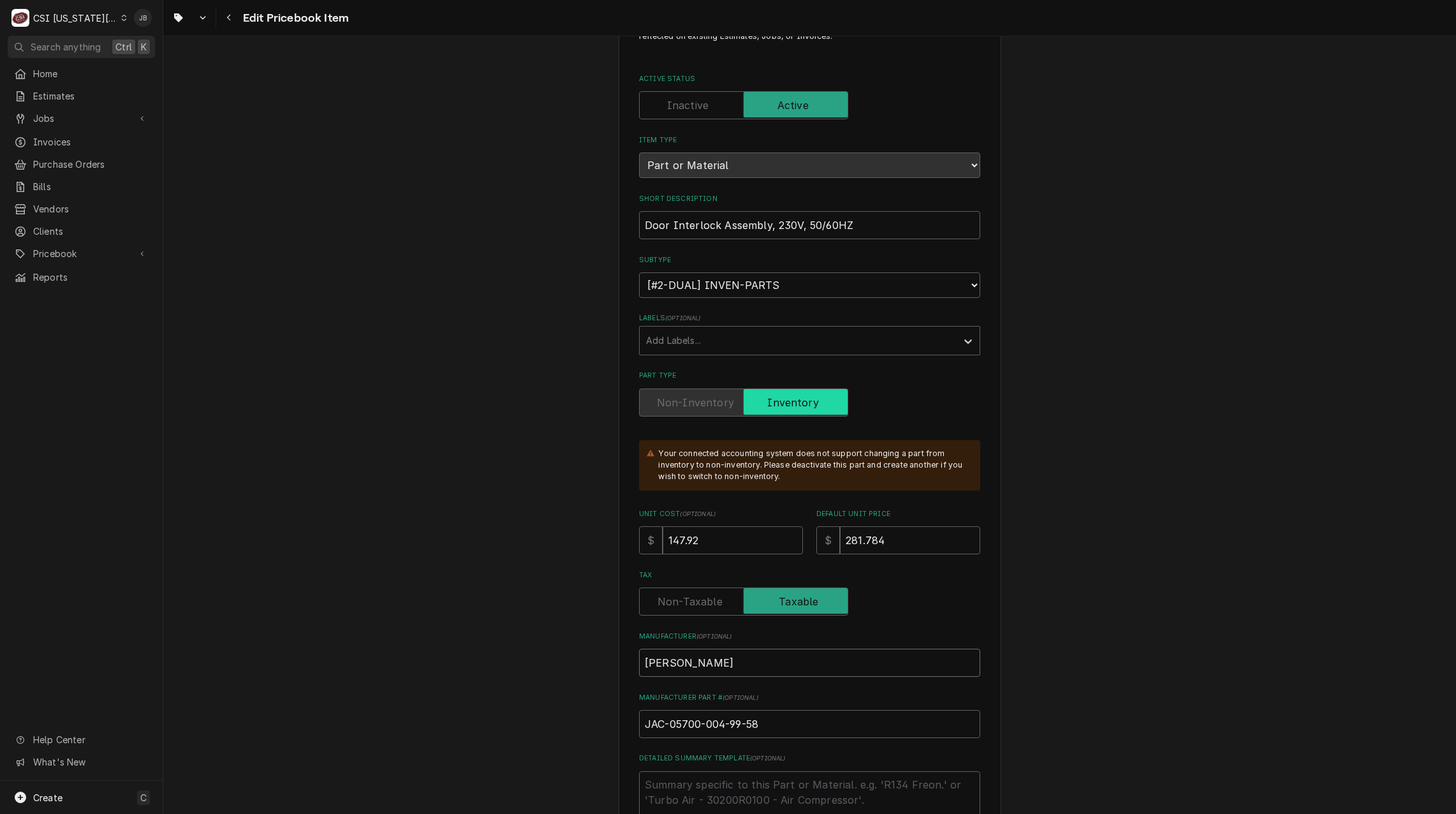
scroll to position [0, 0]
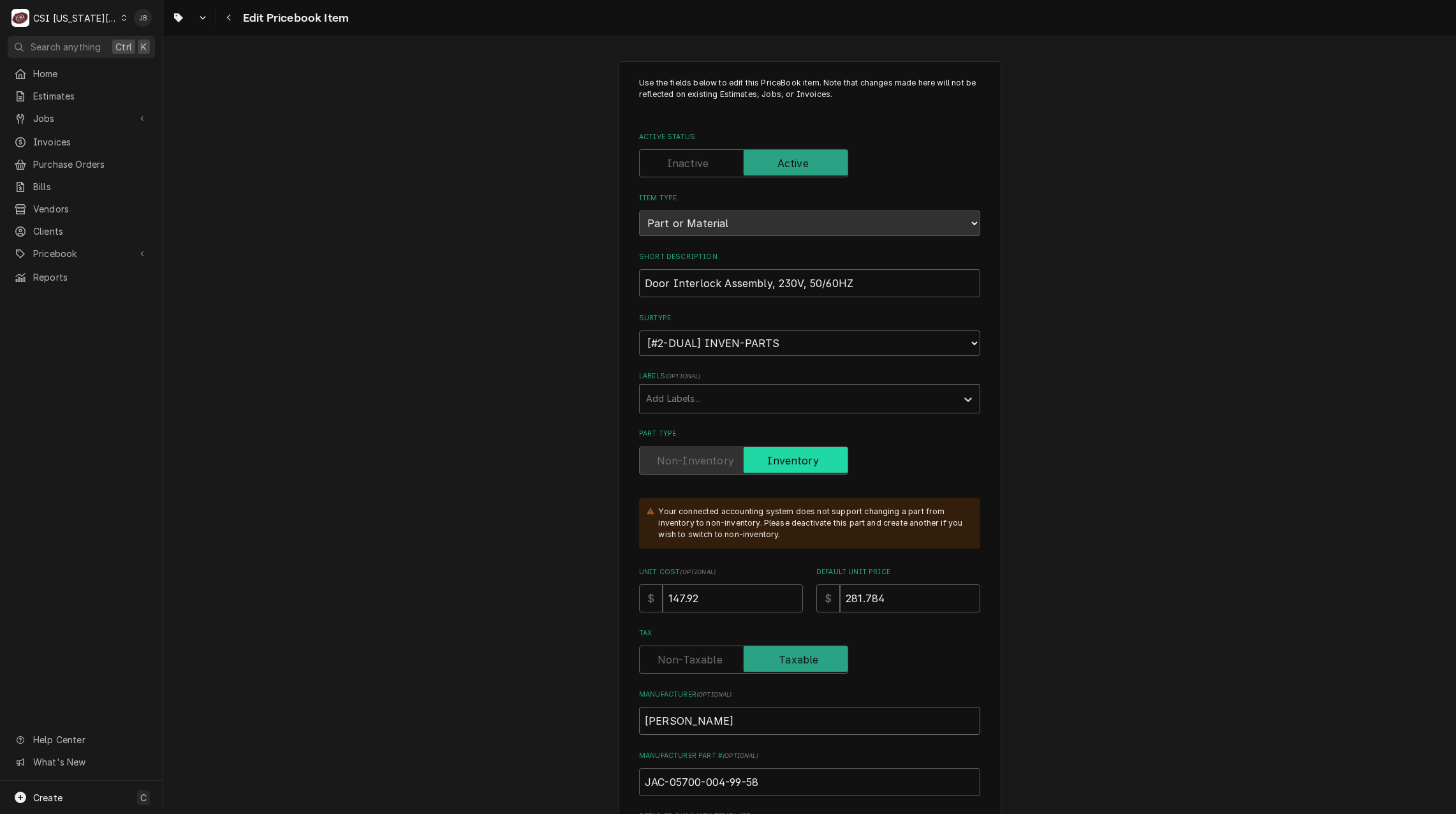
type input "[PERSON_NAME]"
drag, startPoint x: 695, startPoint y: 599, endPoint x: 614, endPoint y: 599, distance: 81.0
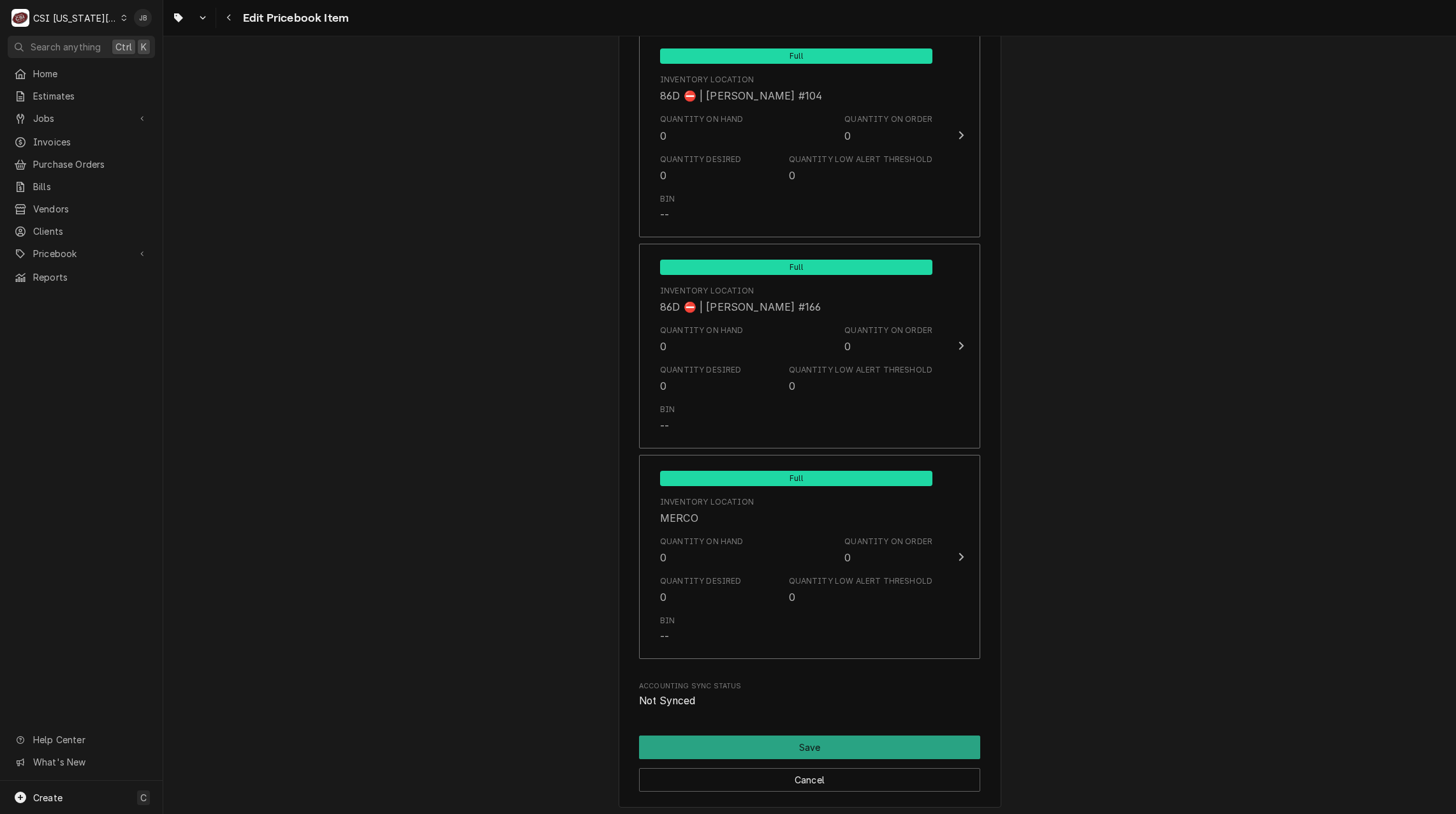
scroll to position [12133, 0]
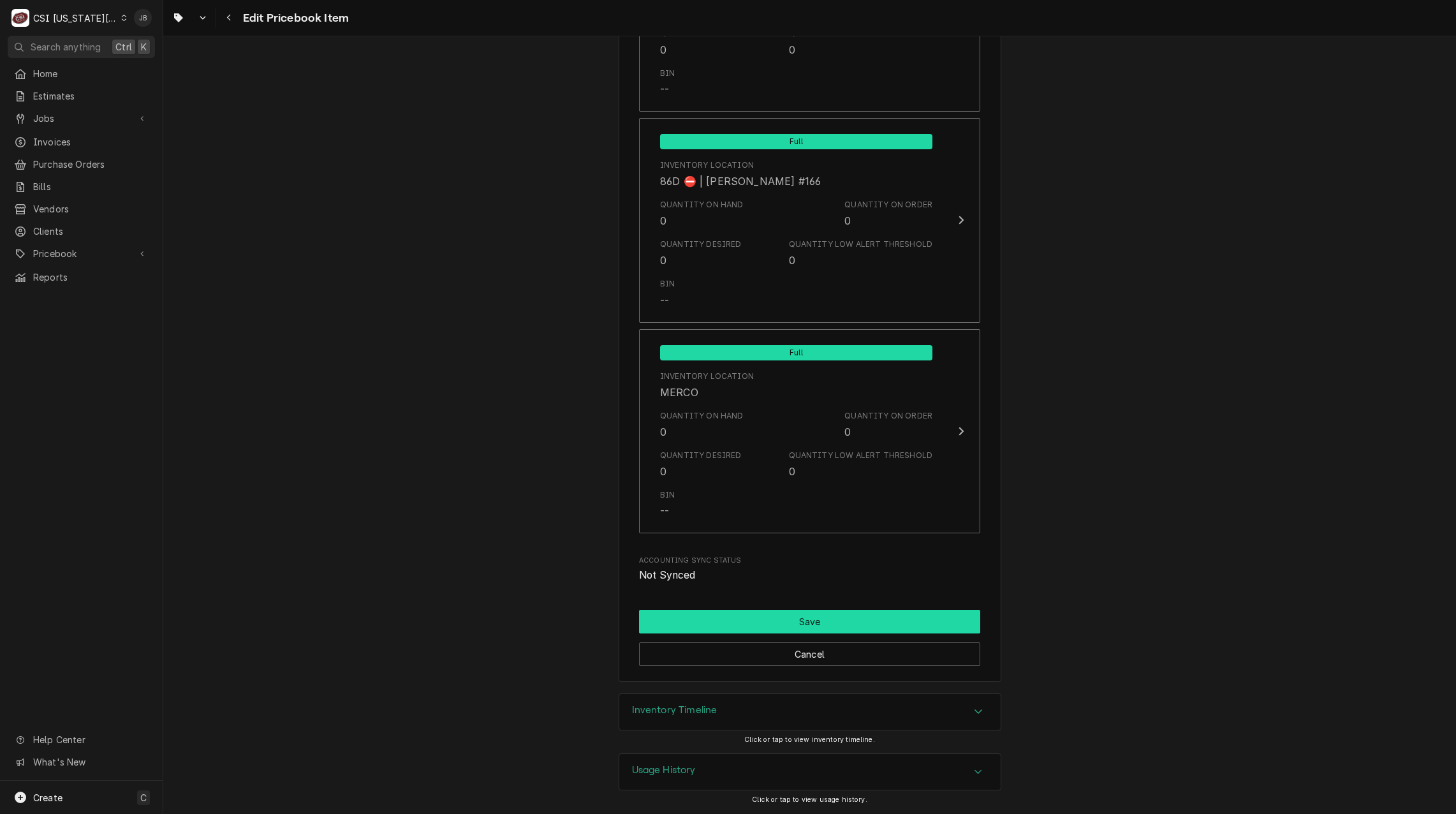
click at [705, 618] on button "Save" at bounding box center [809, 622] width 341 height 24
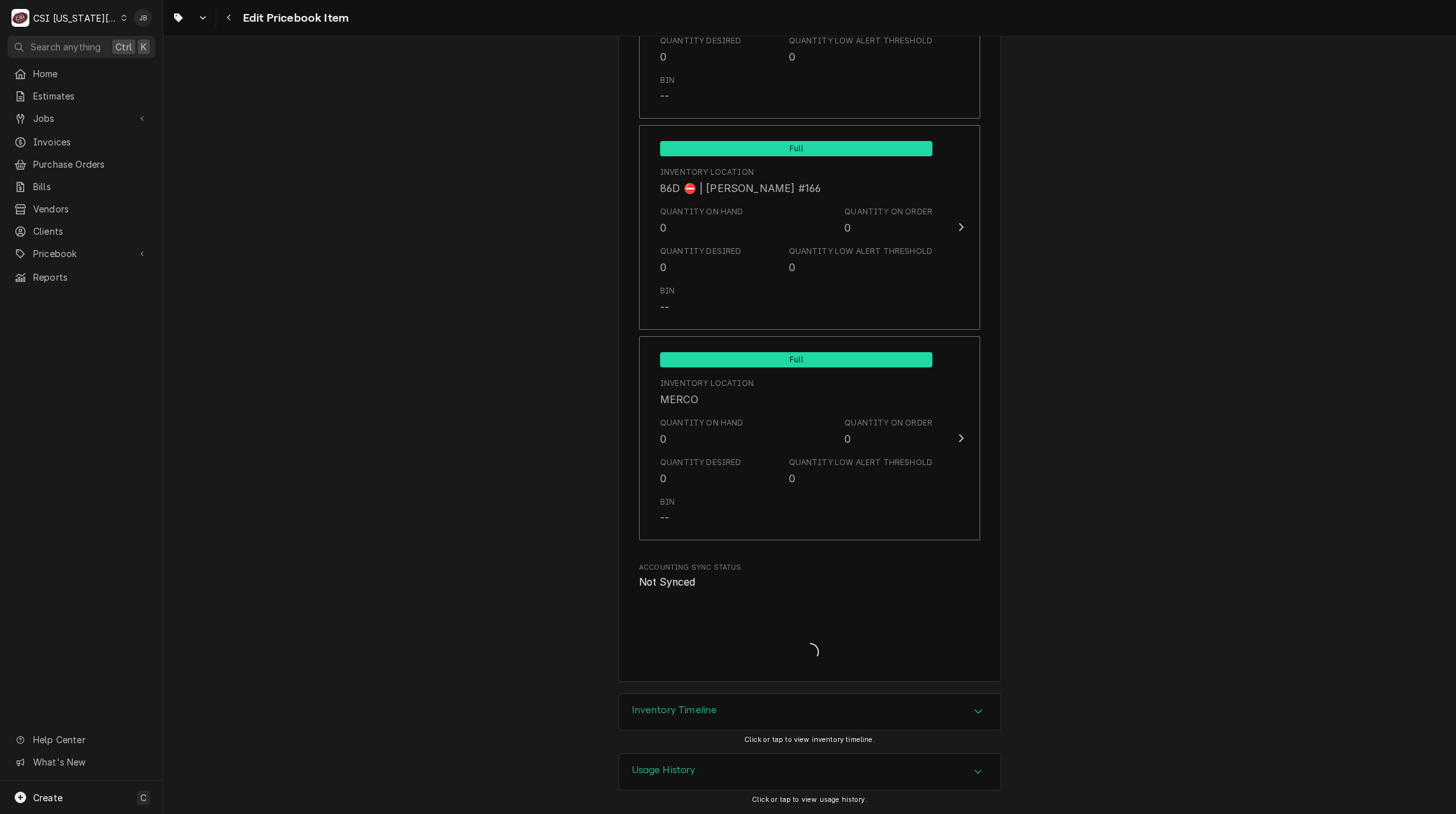
scroll to position [12126, 0]
type textarea "x"
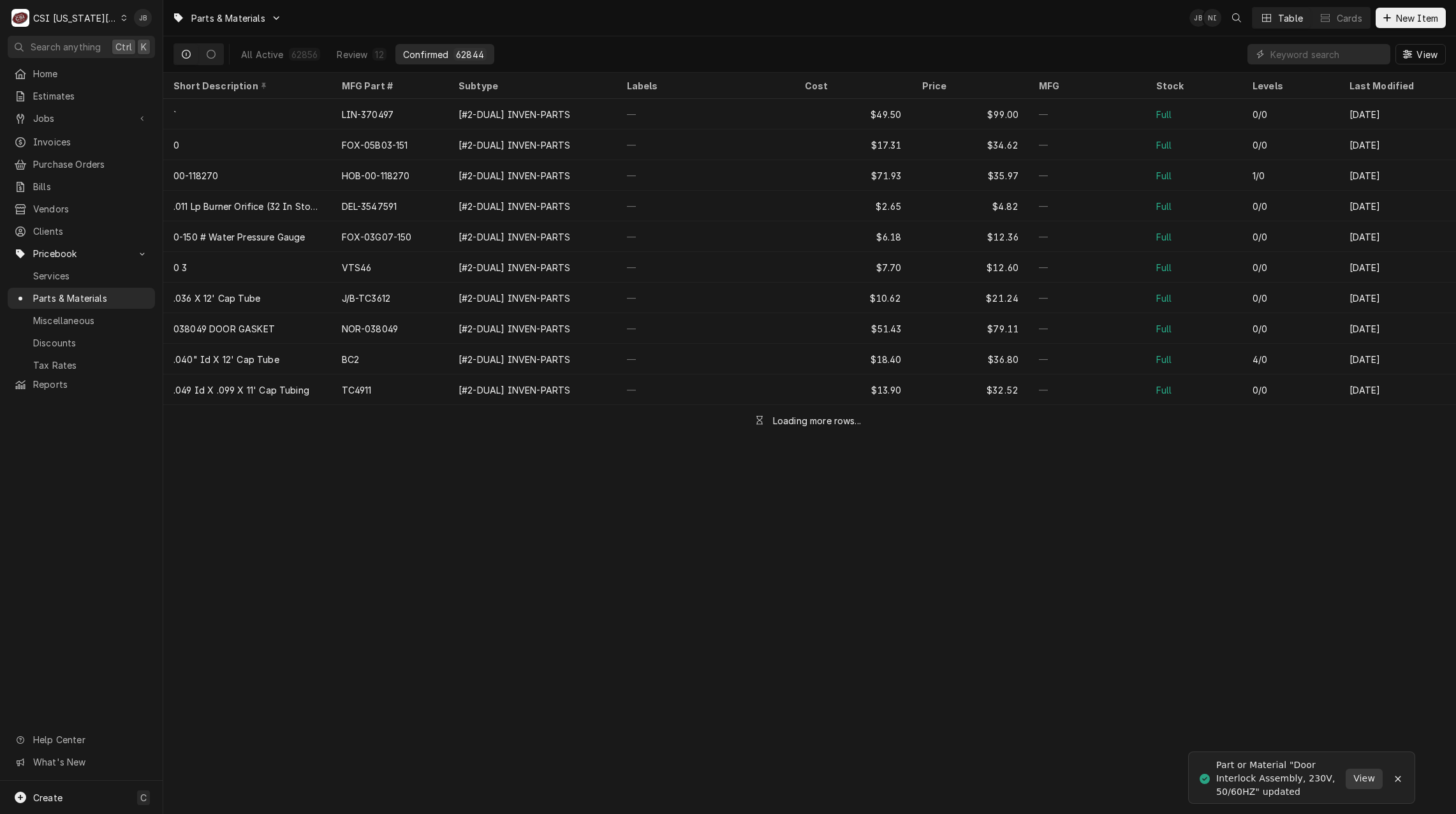
click at [1360, 777] on span "View" at bounding box center [1364, 779] width 27 height 14
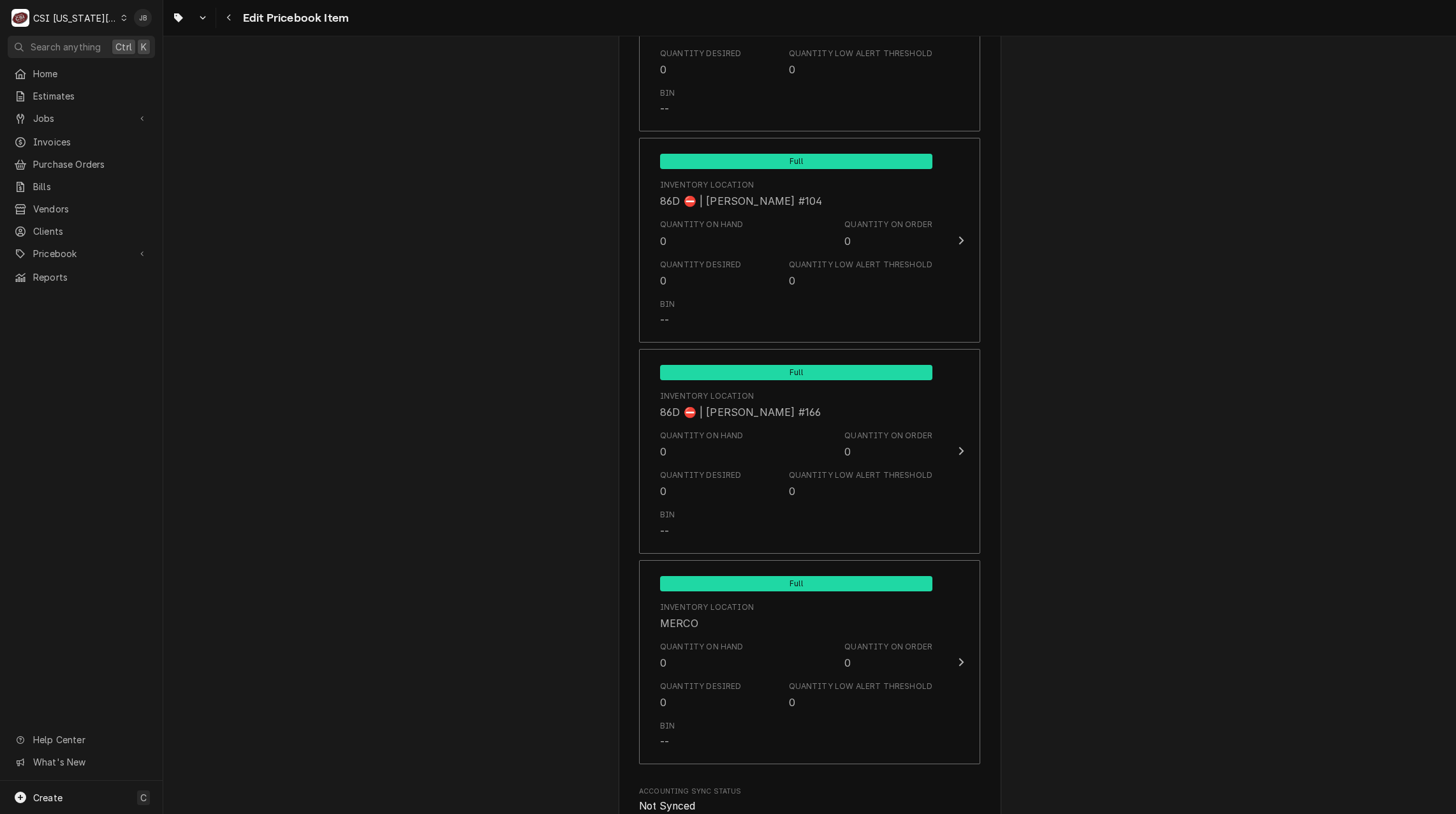
scroll to position [12133, 0]
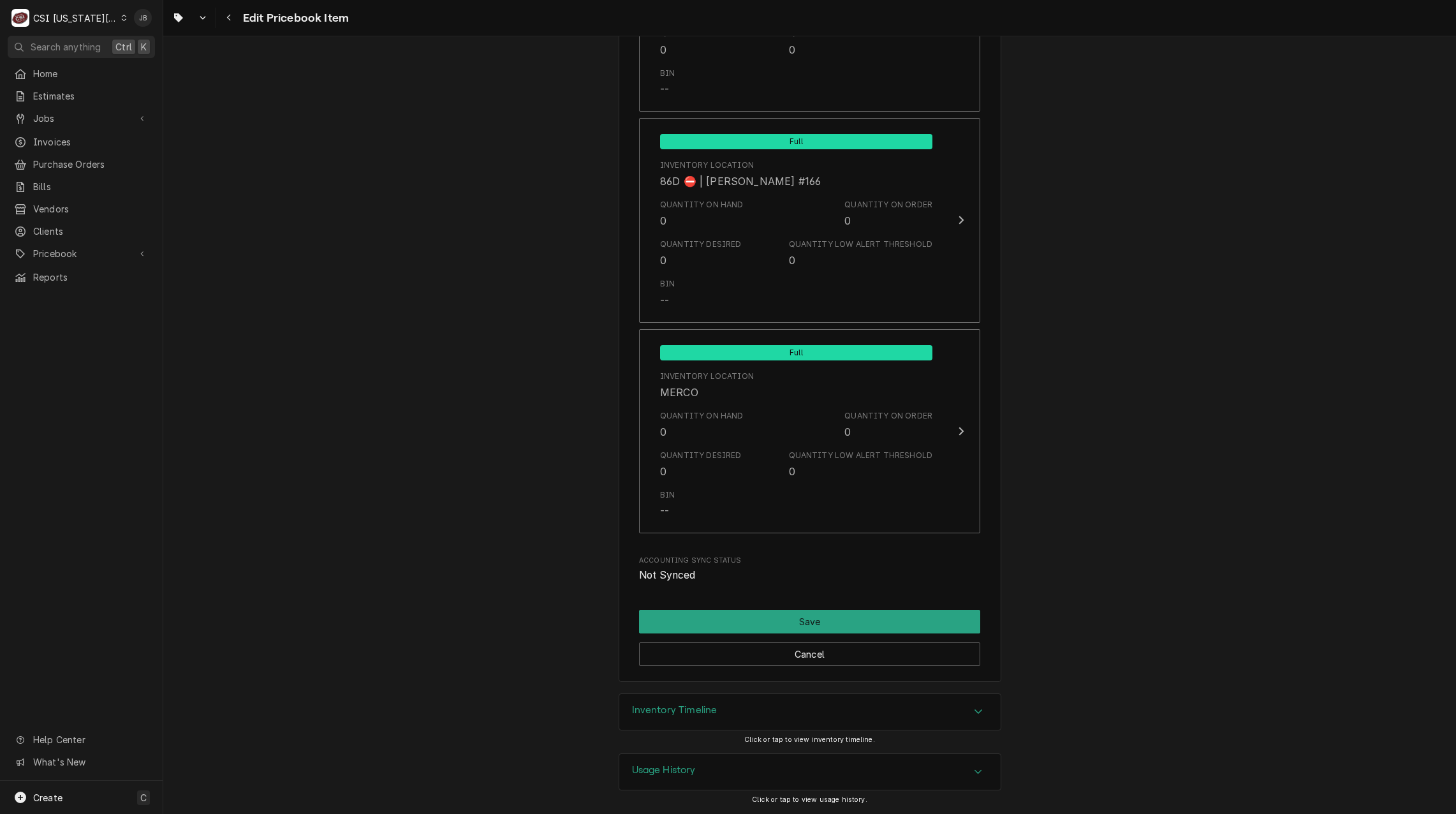
click at [731, 701] on div "Inventory Timeline" at bounding box center [810, 712] width 382 height 36
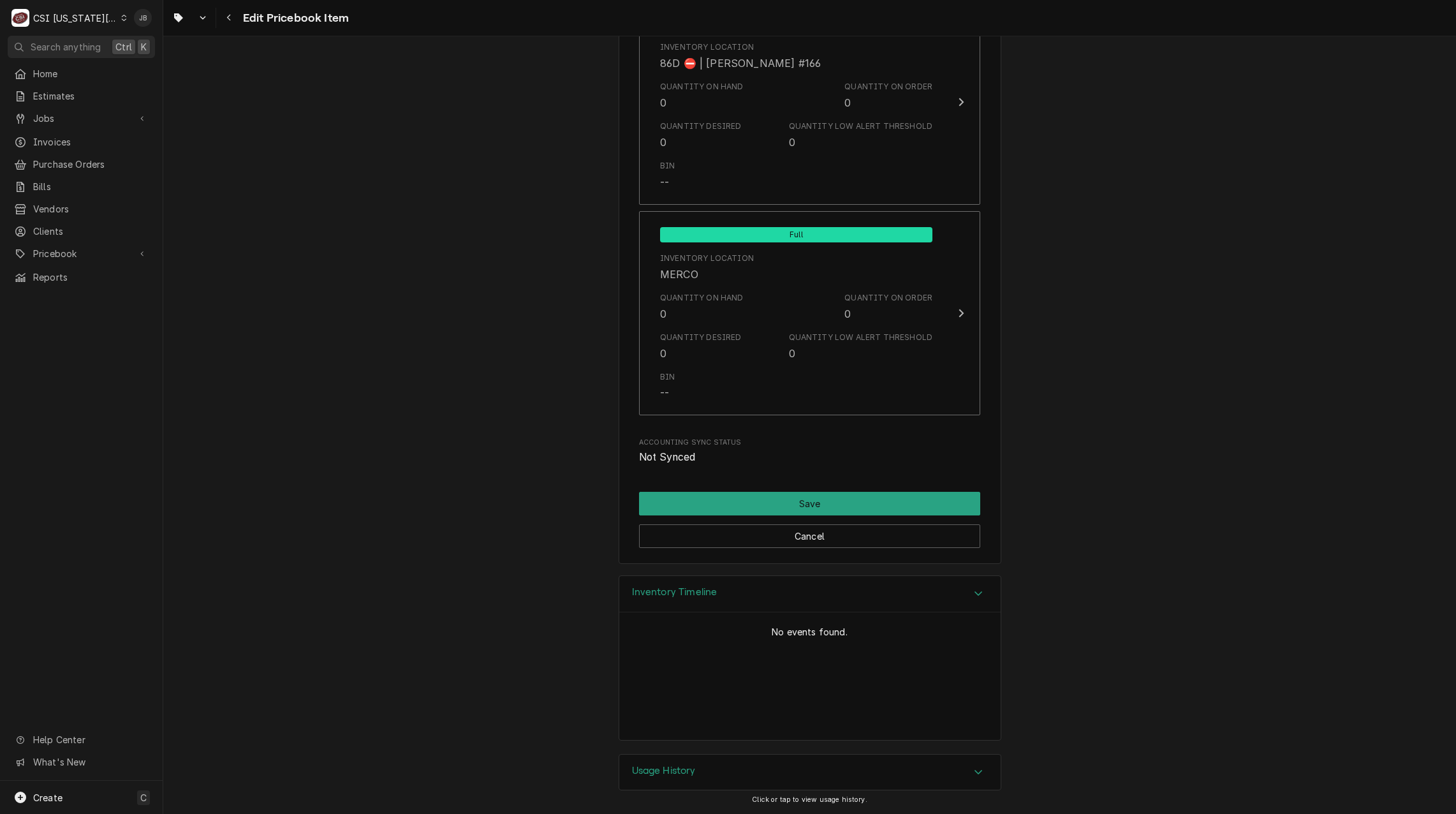
click at [664, 588] on h3 "Inventory Timeline" at bounding box center [675, 592] width 86 height 12
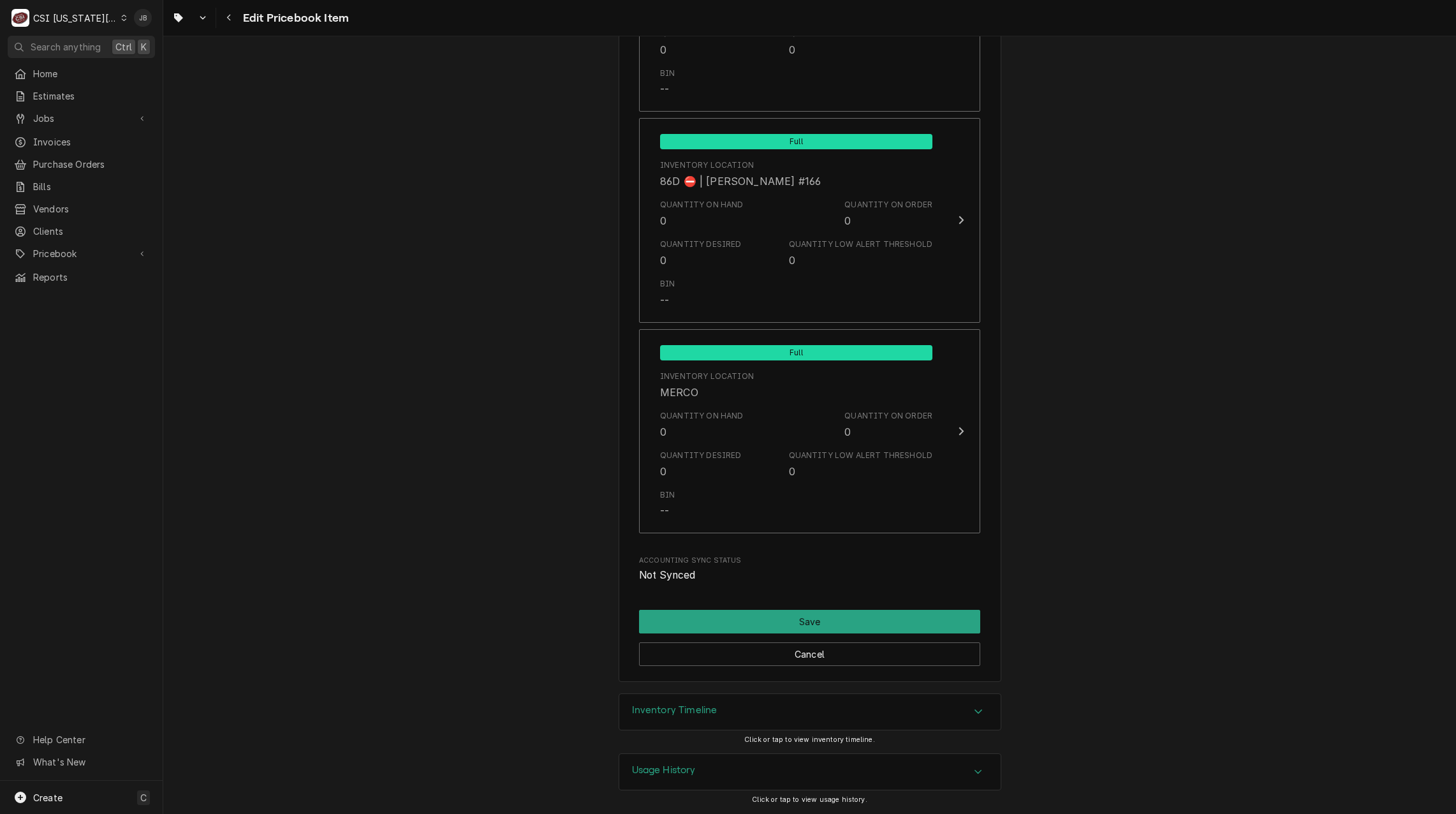
click at [668, 771] on h3 "Usage History" at bounding box center [664, 770] width 64 height 12
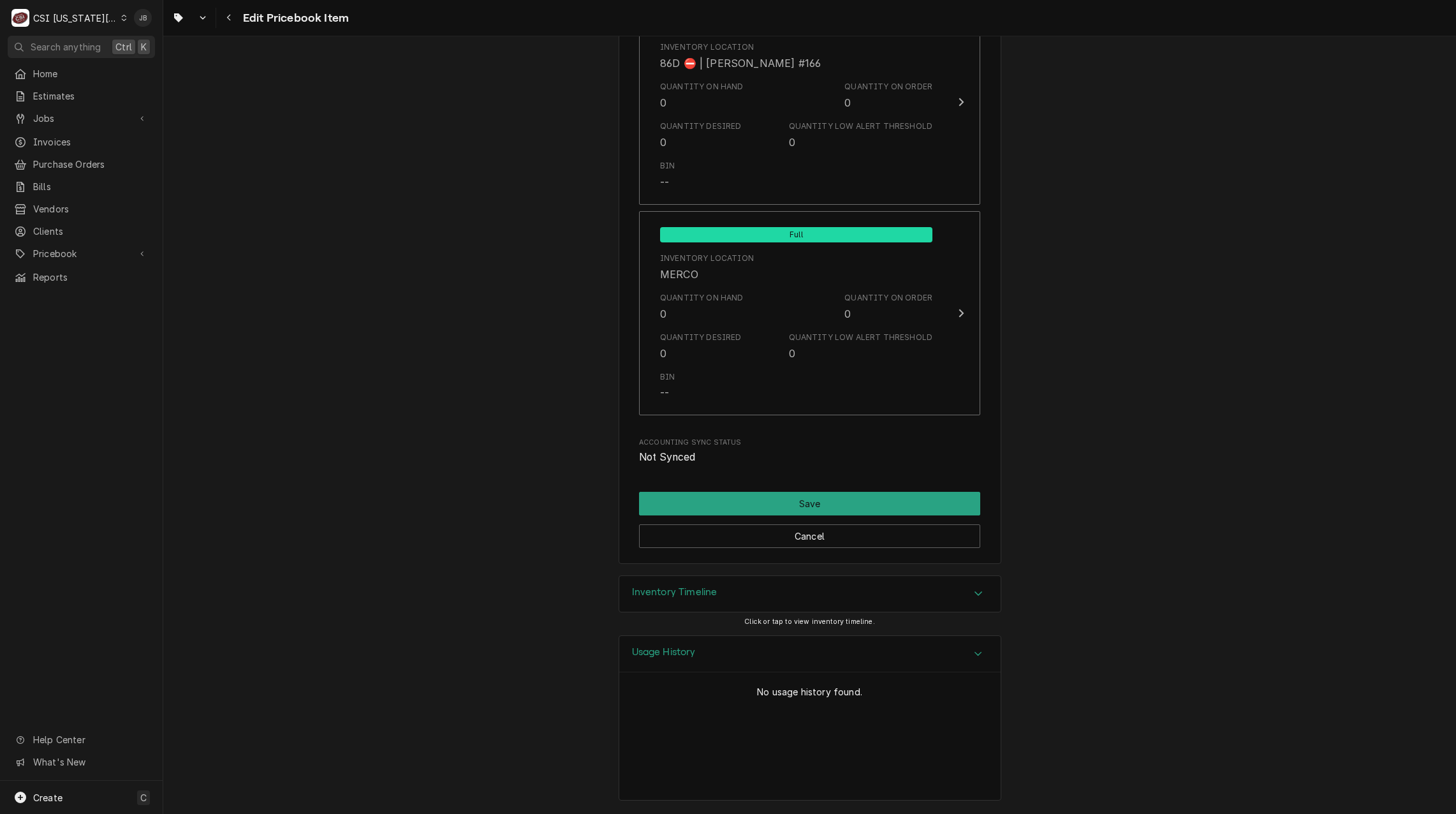
click at [665, 665] on div "Usage History" at bounding box center [810, 654] width 382 height 36
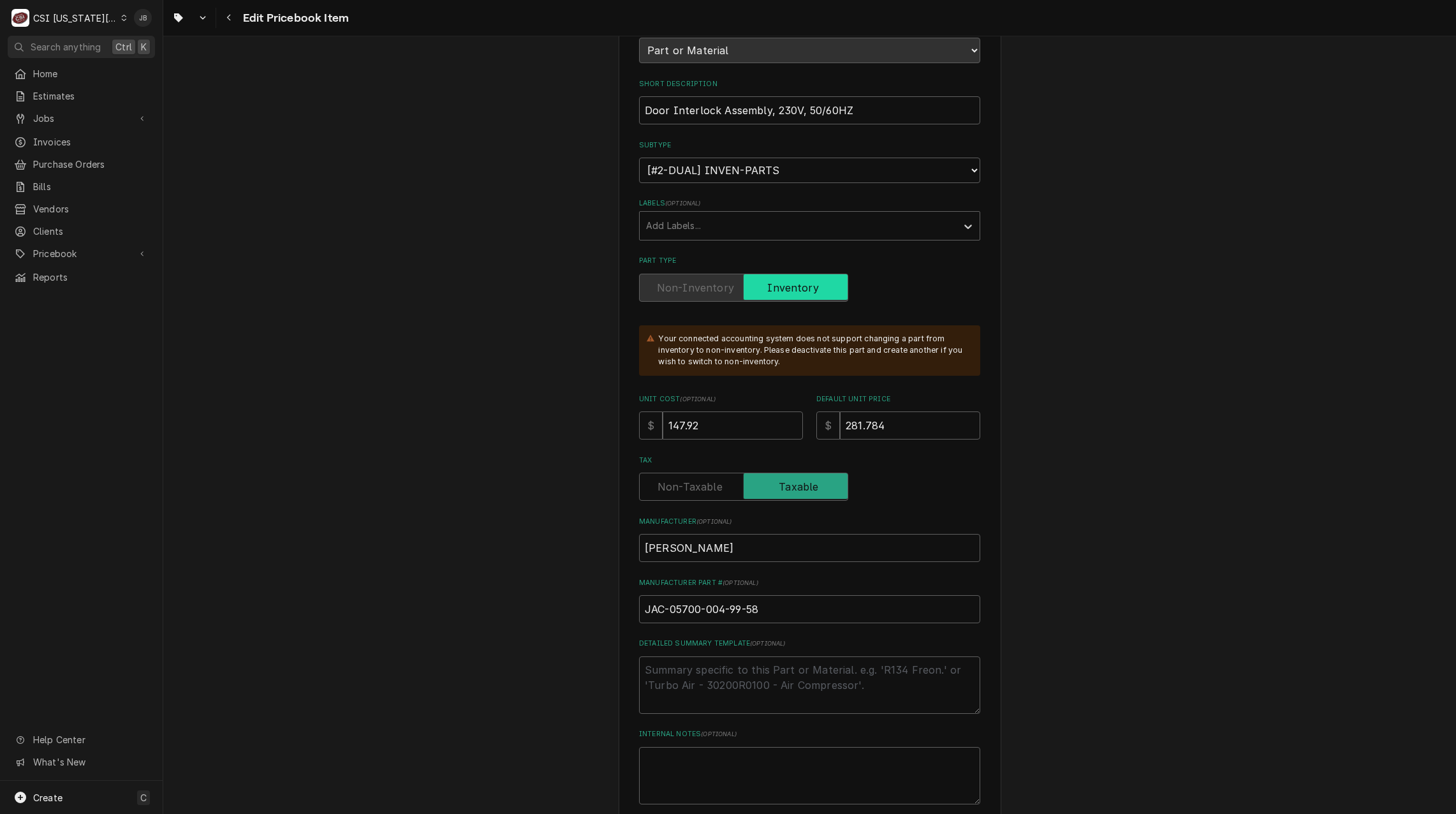
scroll to position [0, 0]
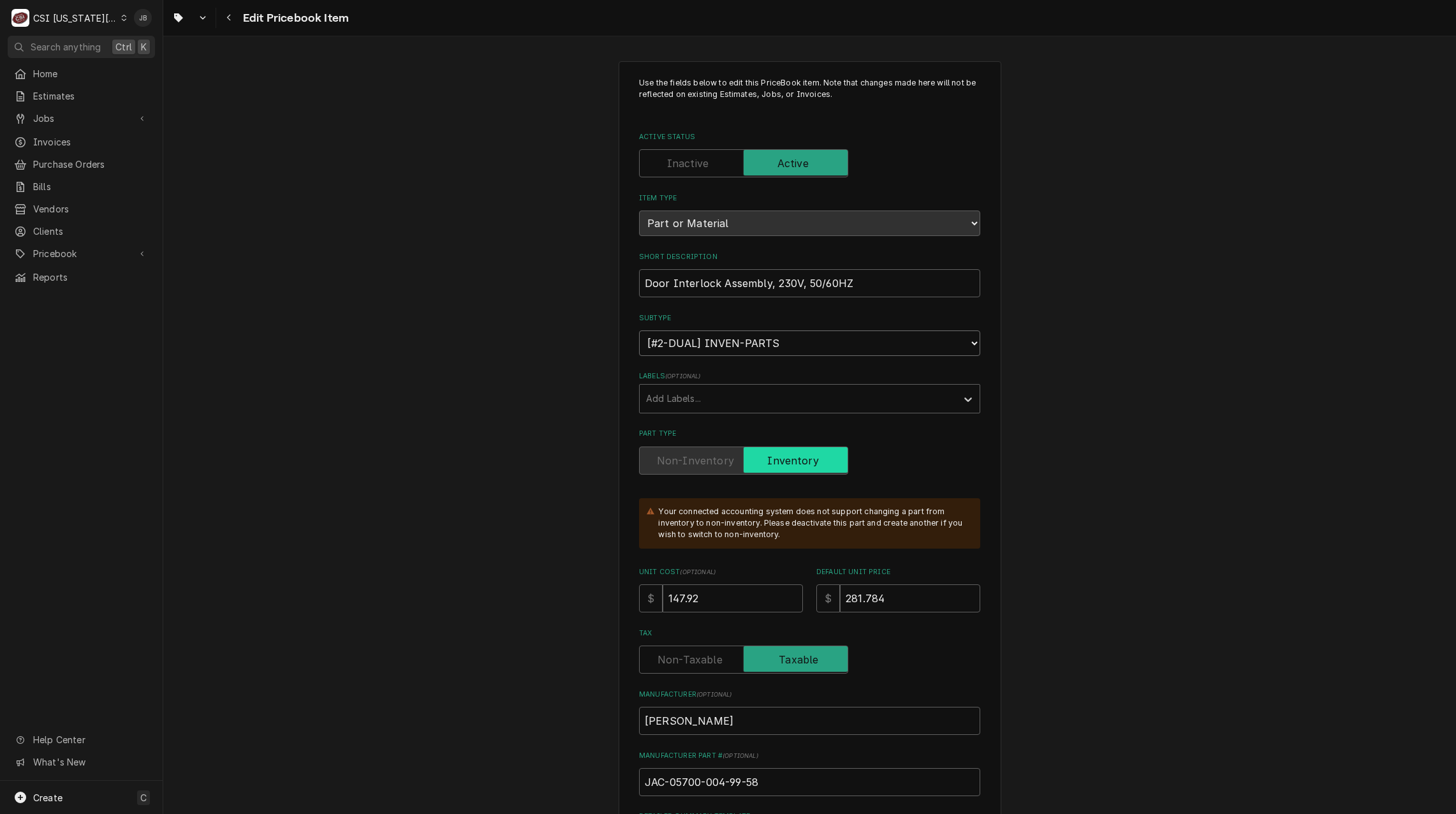
click at [749, 345] on select "Choose a subtype... [#2-DUAL] AFTERHRS-WH-CHG-2 [#2-DUAL] BEV-EQUIP [#2-DUAL] B…" at bounding box center [809, 343] width 341 height 26
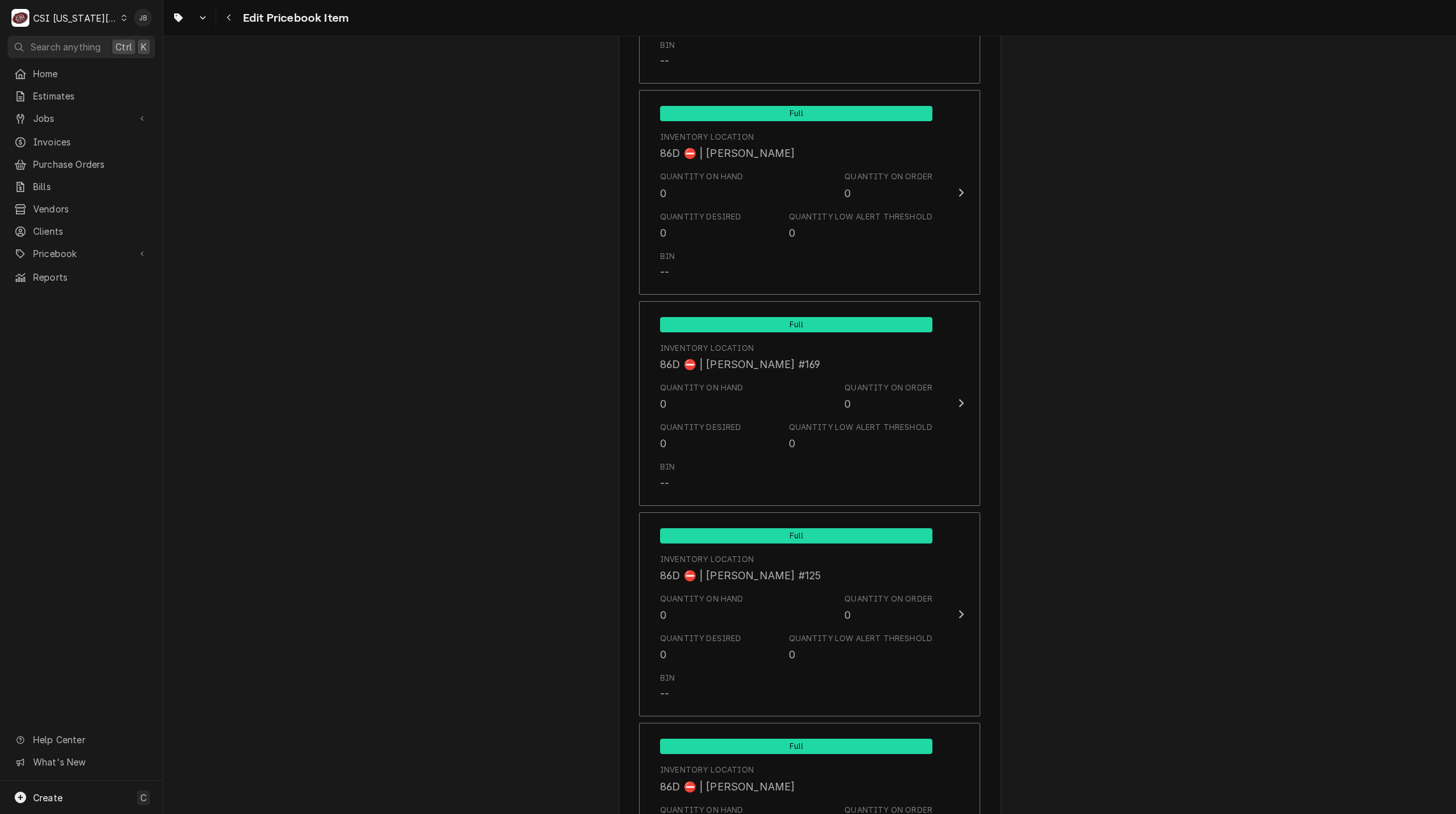
scroll to position [12133, 0]
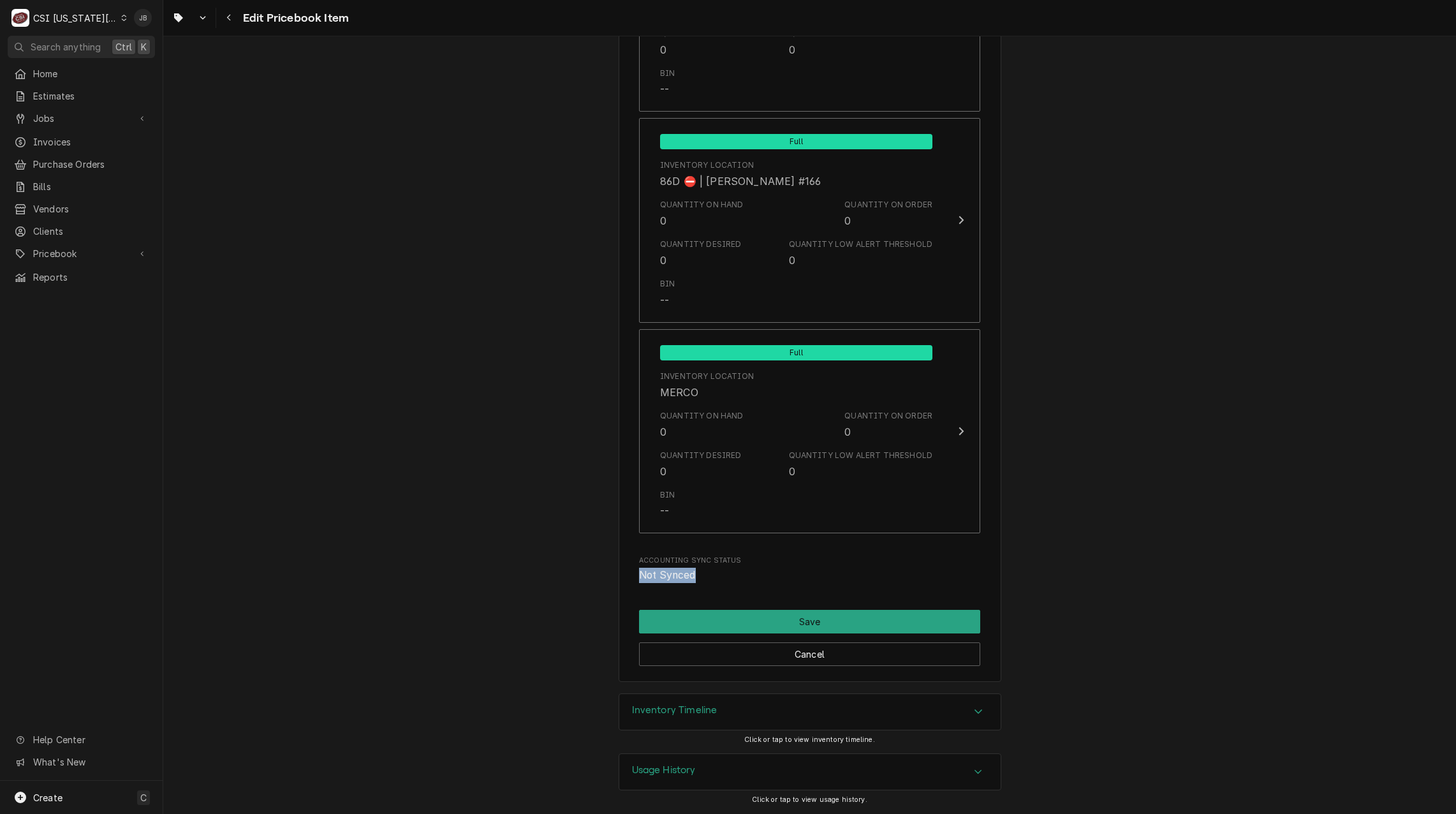
drag, startPoint x: 695, startPoint y: 574, endPoint x: 589, endPoint y: 573, distance: 106.0
drag, startPoint x: 589, startPoint y: 573, endPoint x: 845, endPoint y: 605, distance: 258.0
click at [797, 653] on button "Cancel" at bounding box center [809, 655] width 341 height 24
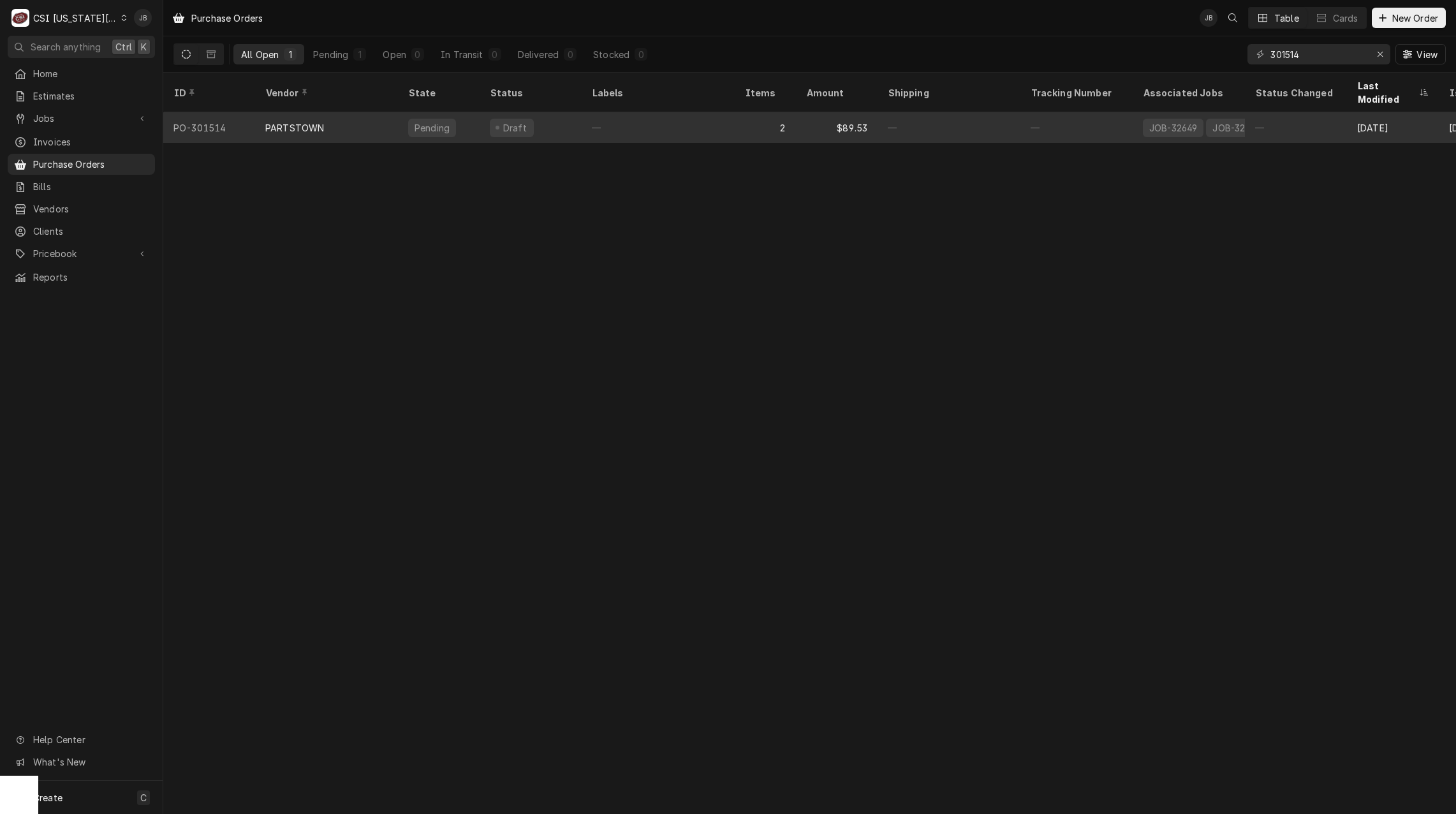
click at [762, 116] on div "2" at bounding box center [766, 128] width 62 height 31
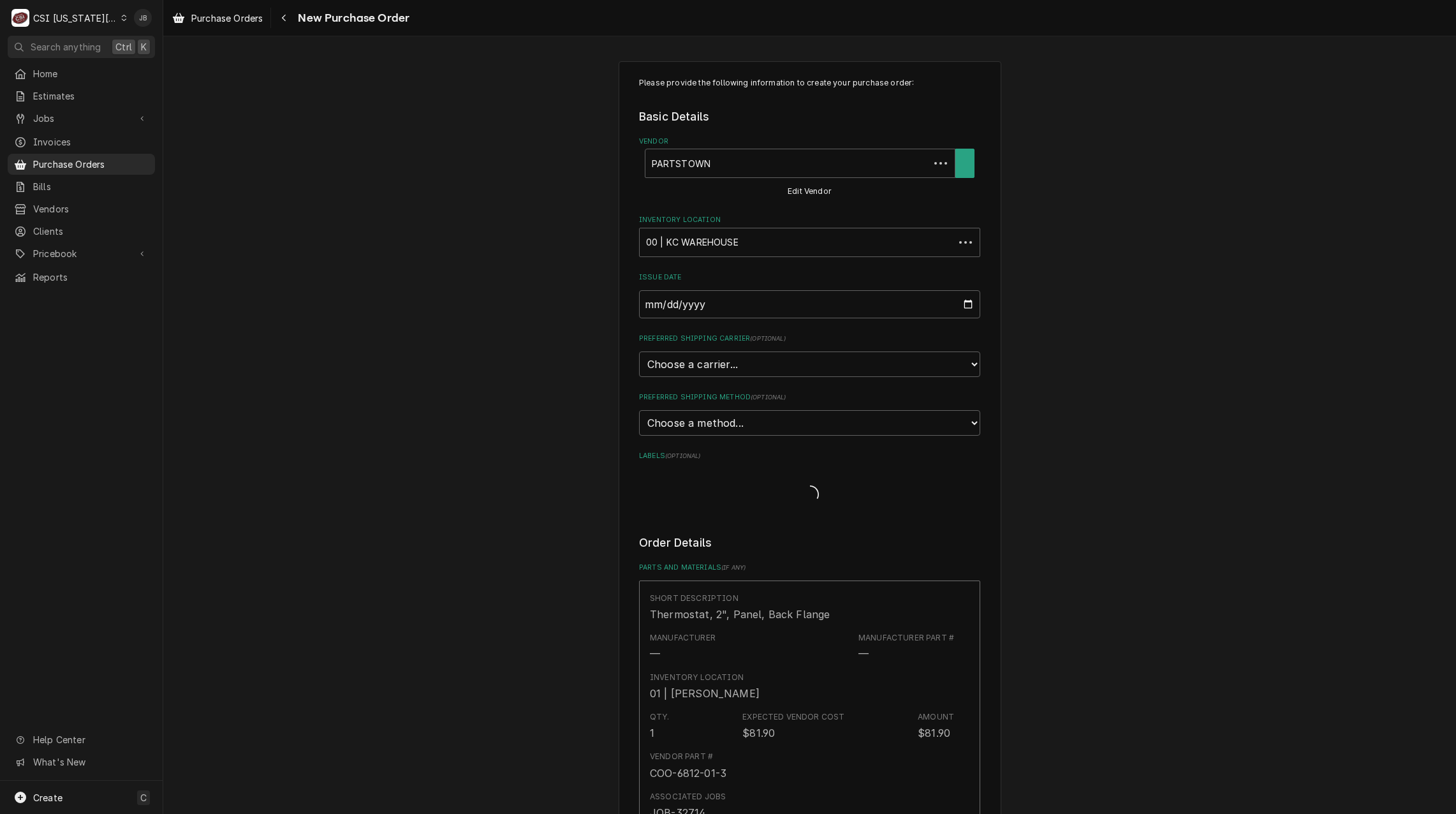
type textarea "x"
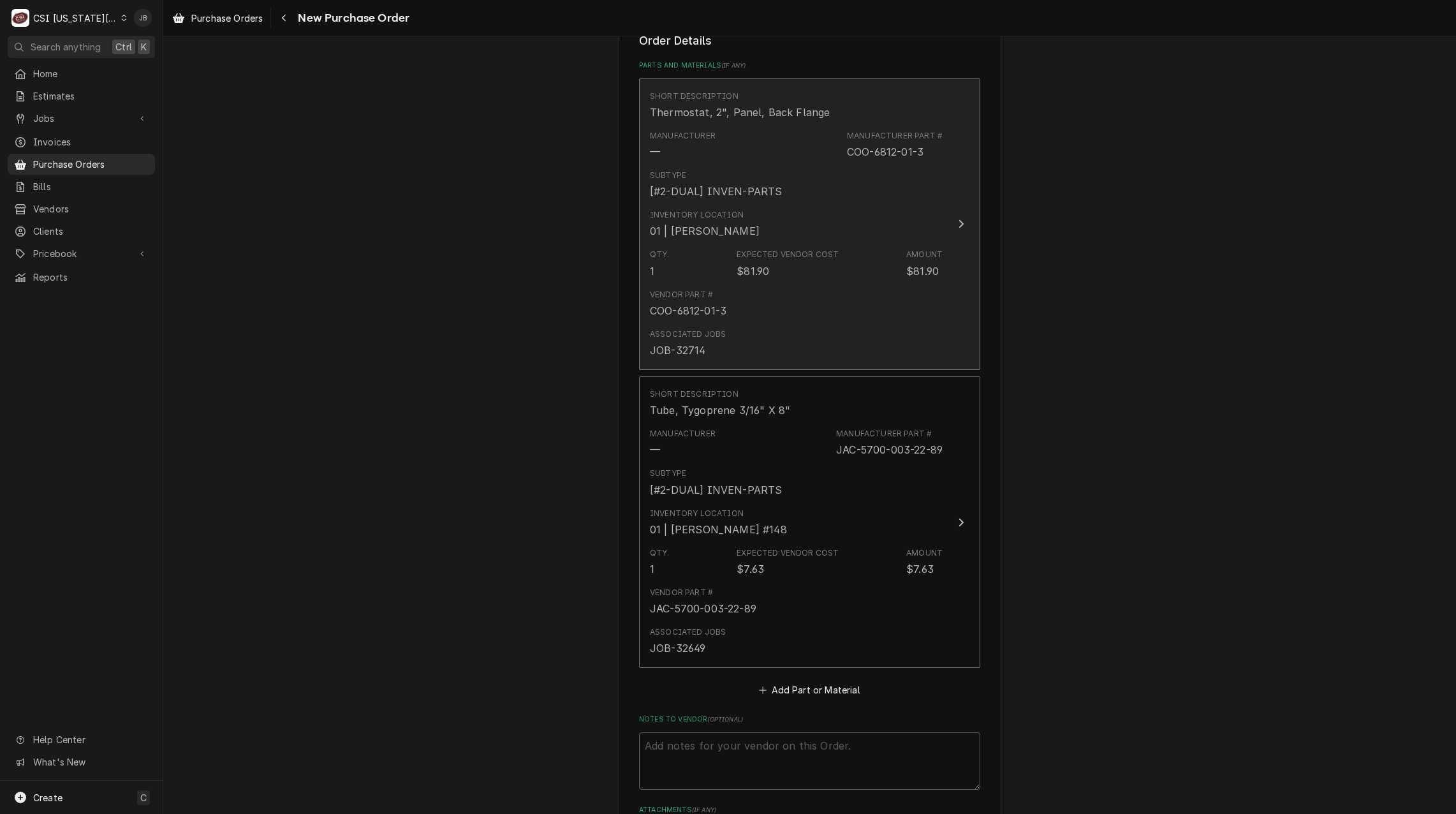
scroll to position [510, 0]
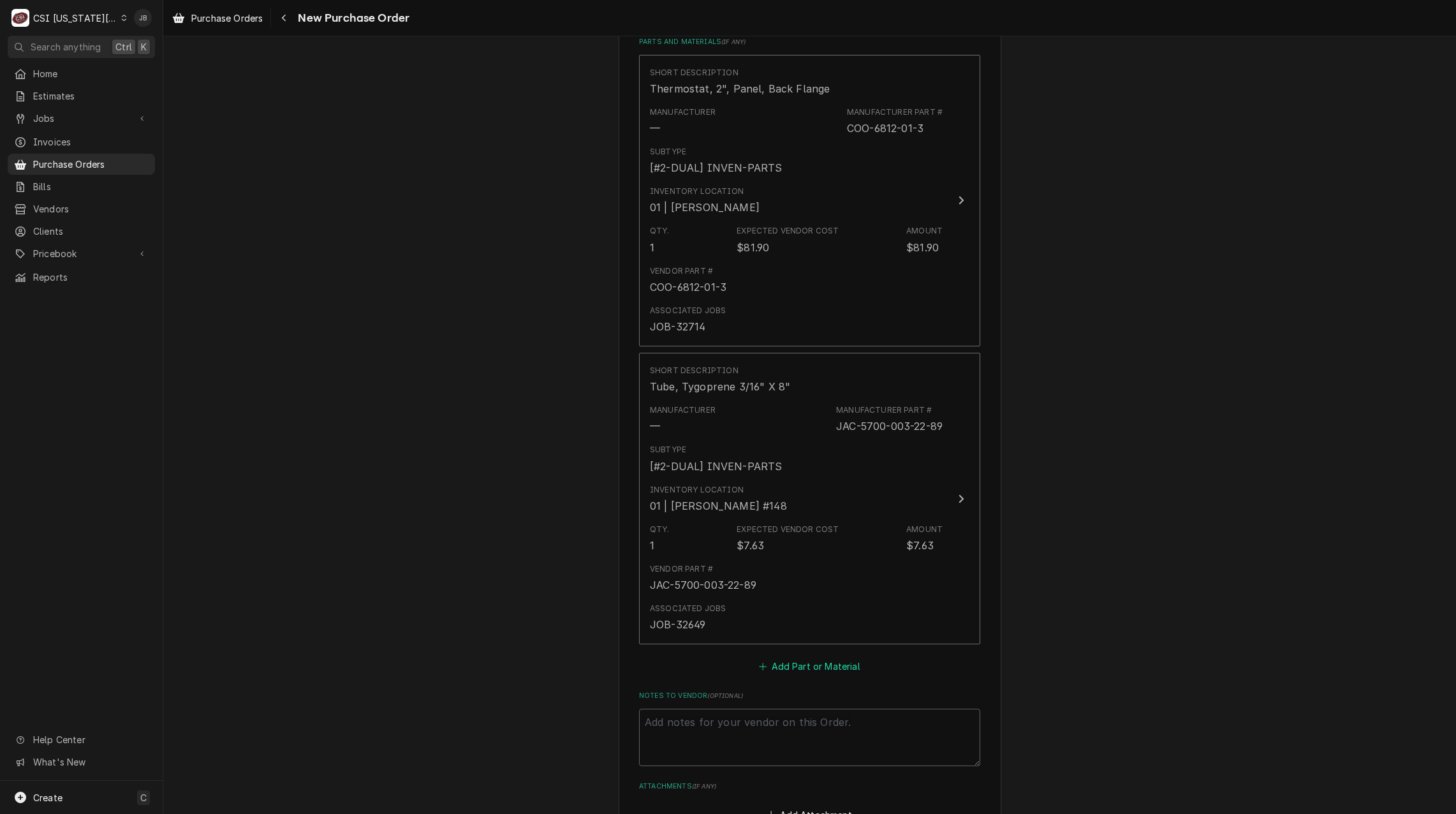
click at [812, 665] on button "Add Part or Material" at bounding box center [809, 666] width 105 height 18
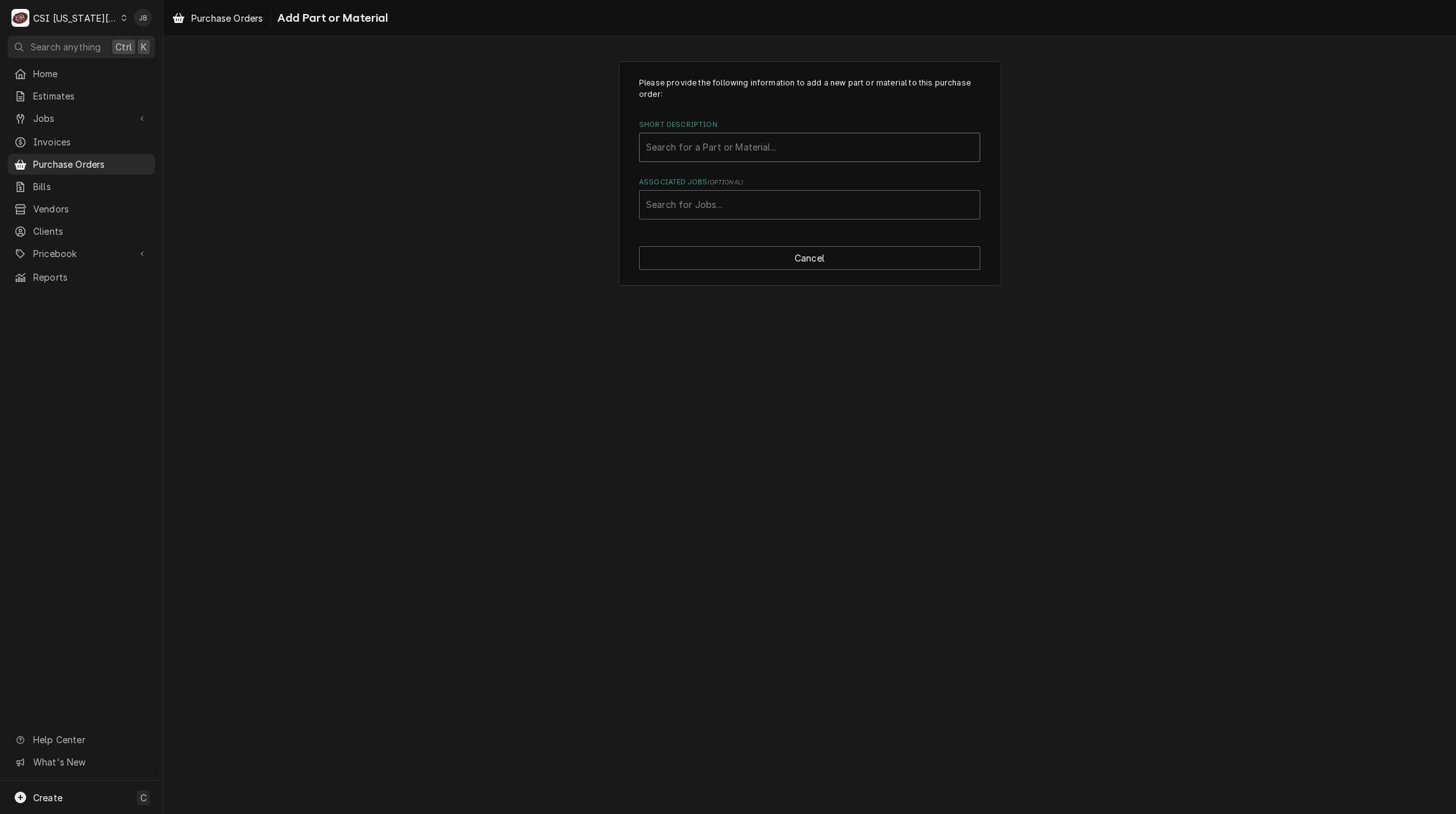
click at [687, 149] on div "Short Description" at bounding box center [809, 147] width 327 height 23
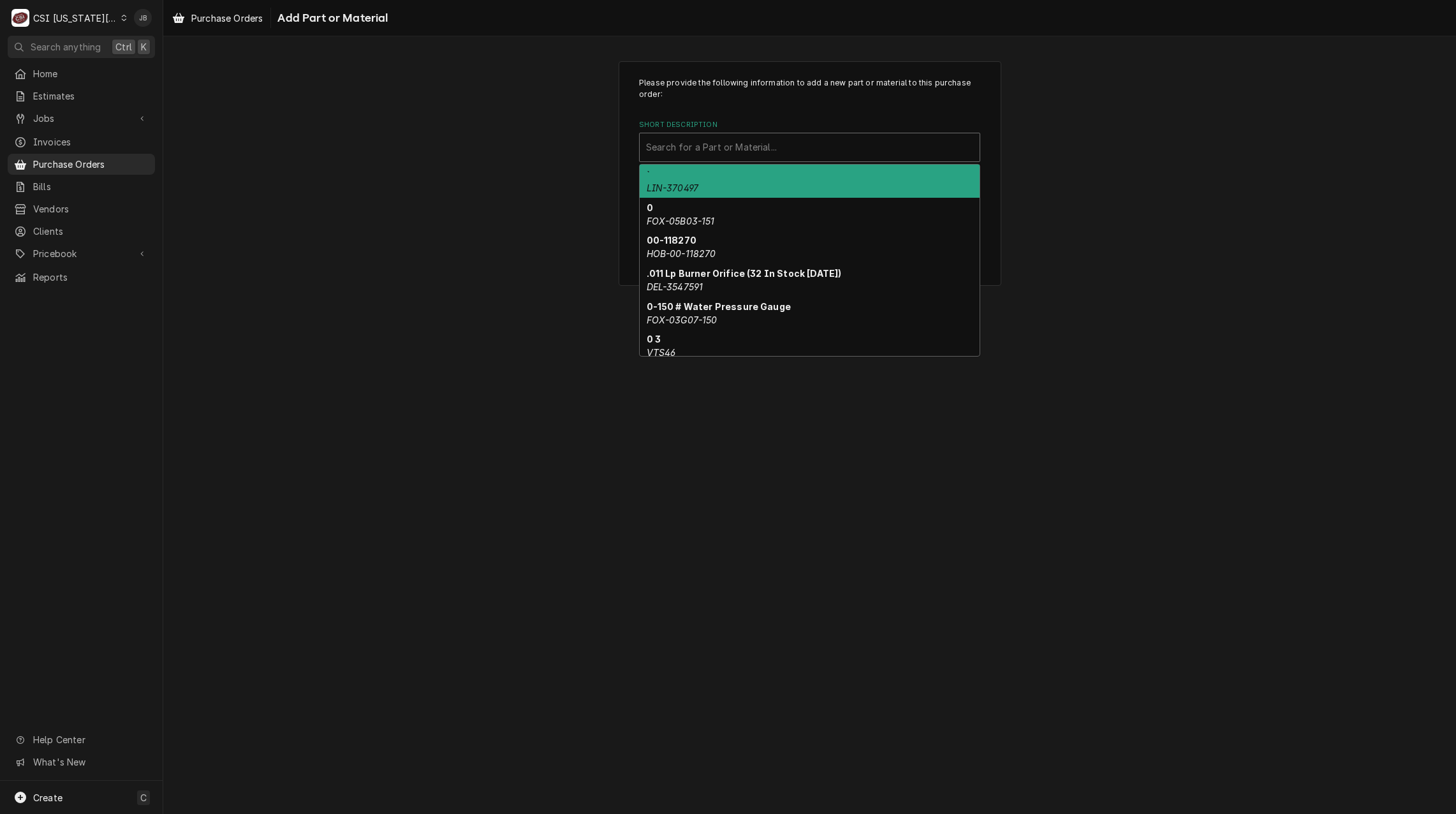
paste input "147.92"
type input "147.92"
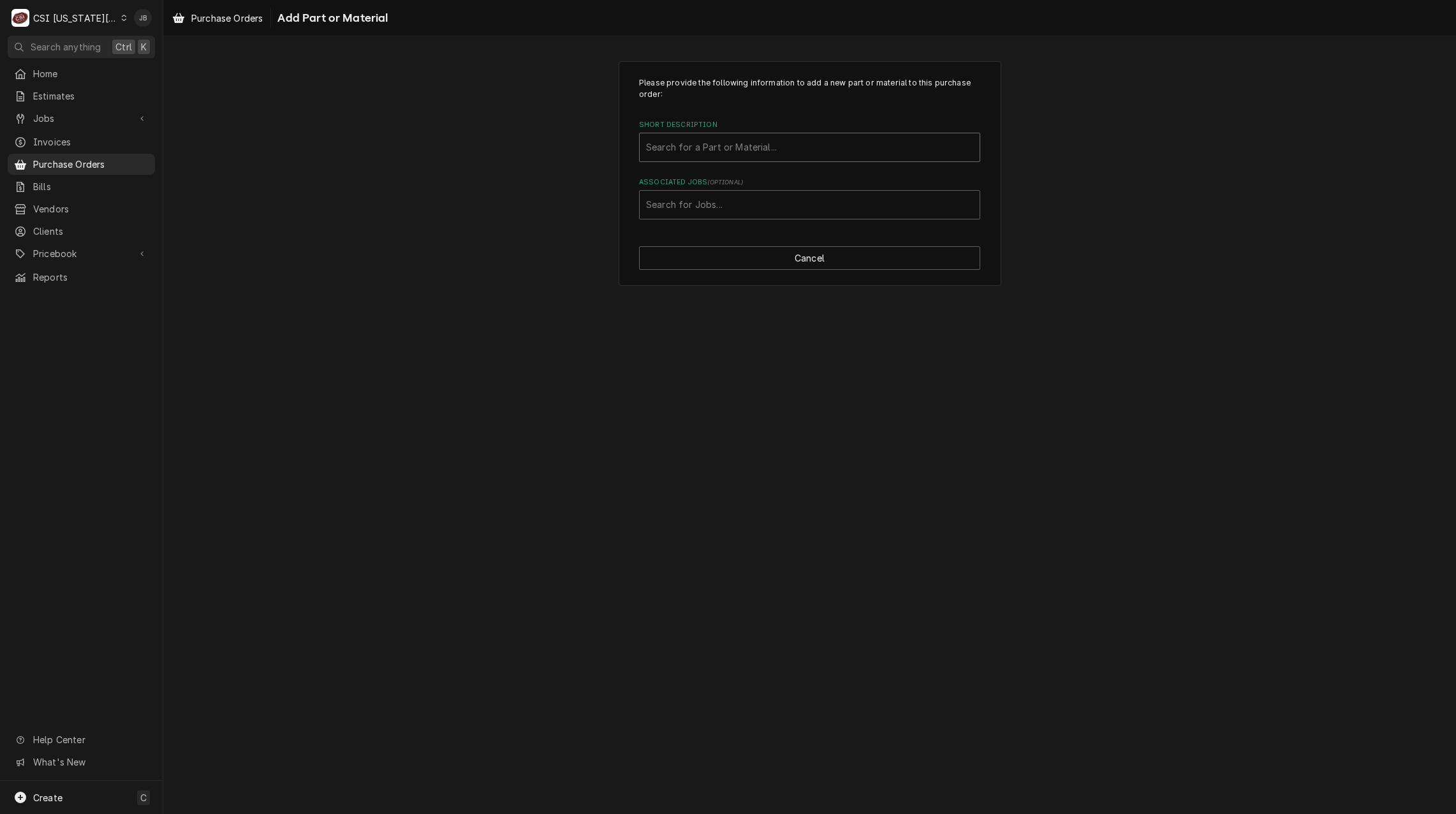
drag, startPoint x: 687, startPoint y: 146, endPoint x: 603, endPoint y: 141, distance: 84.1
click at [603, 141] on div "Please provide the following information to add a new part or material to this …" at bounding box center [809, 173] width 1293 height 247
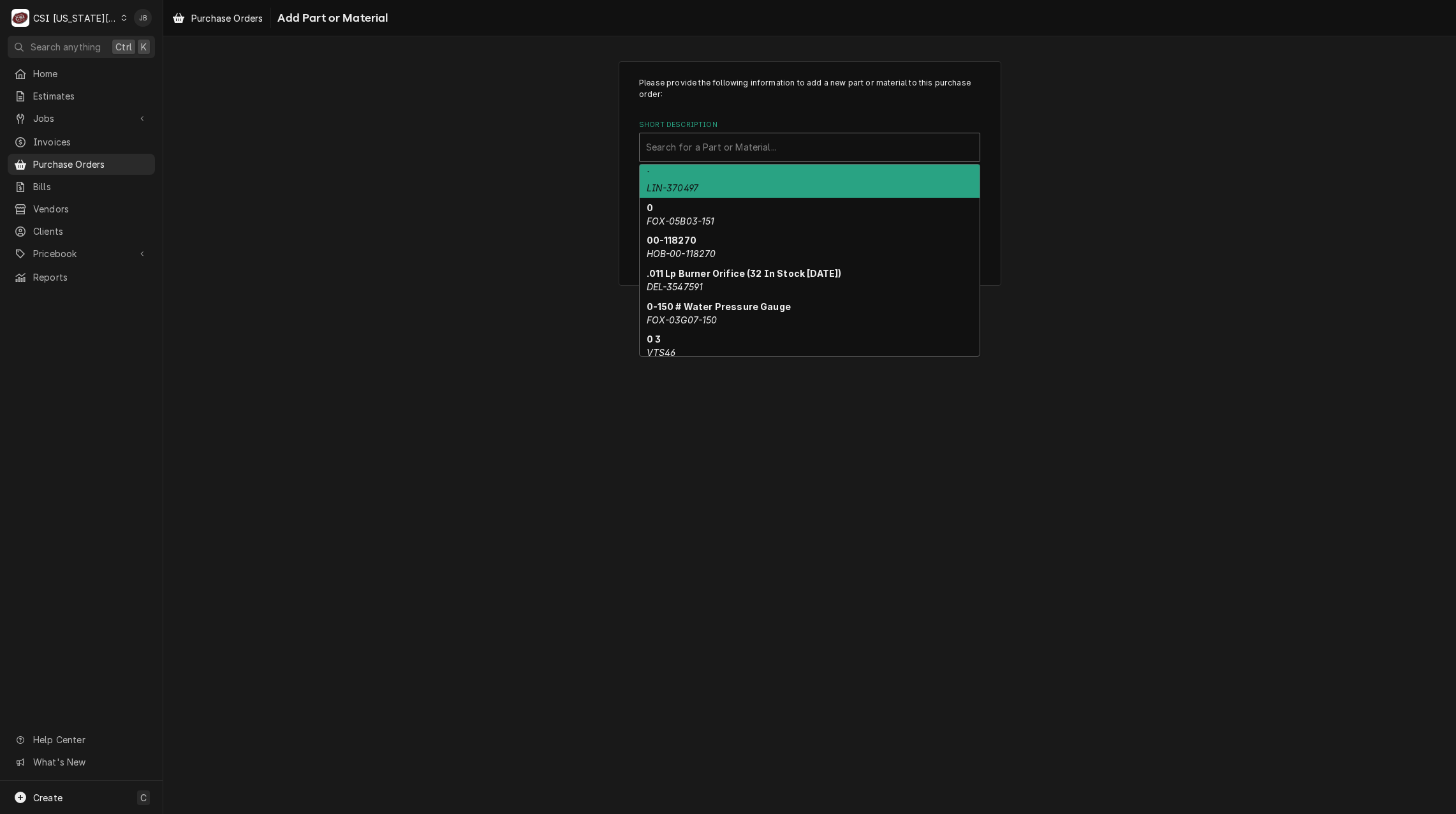
click at [693, 146] on div "Short Description" at bounding box center [809, 147] width 327 height 23
paste input "[PHONE_NUMBER]"
type input "[PHONE_NUMBER]"
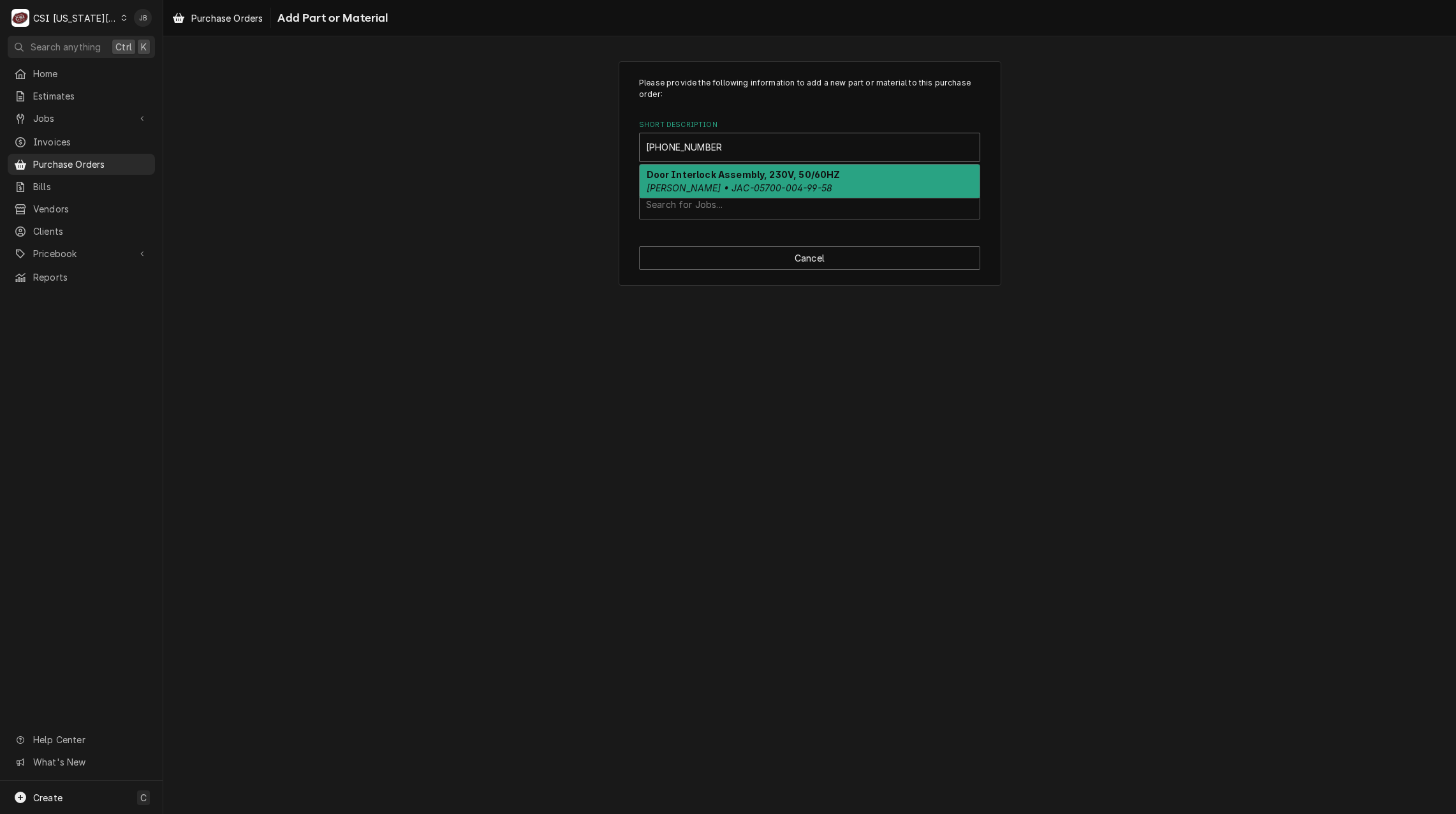
click at [797, 179] on strong "Door Interlock Assembly, 230V, 50/60HZ" at bounding box center [743, 175] width 194 height 11
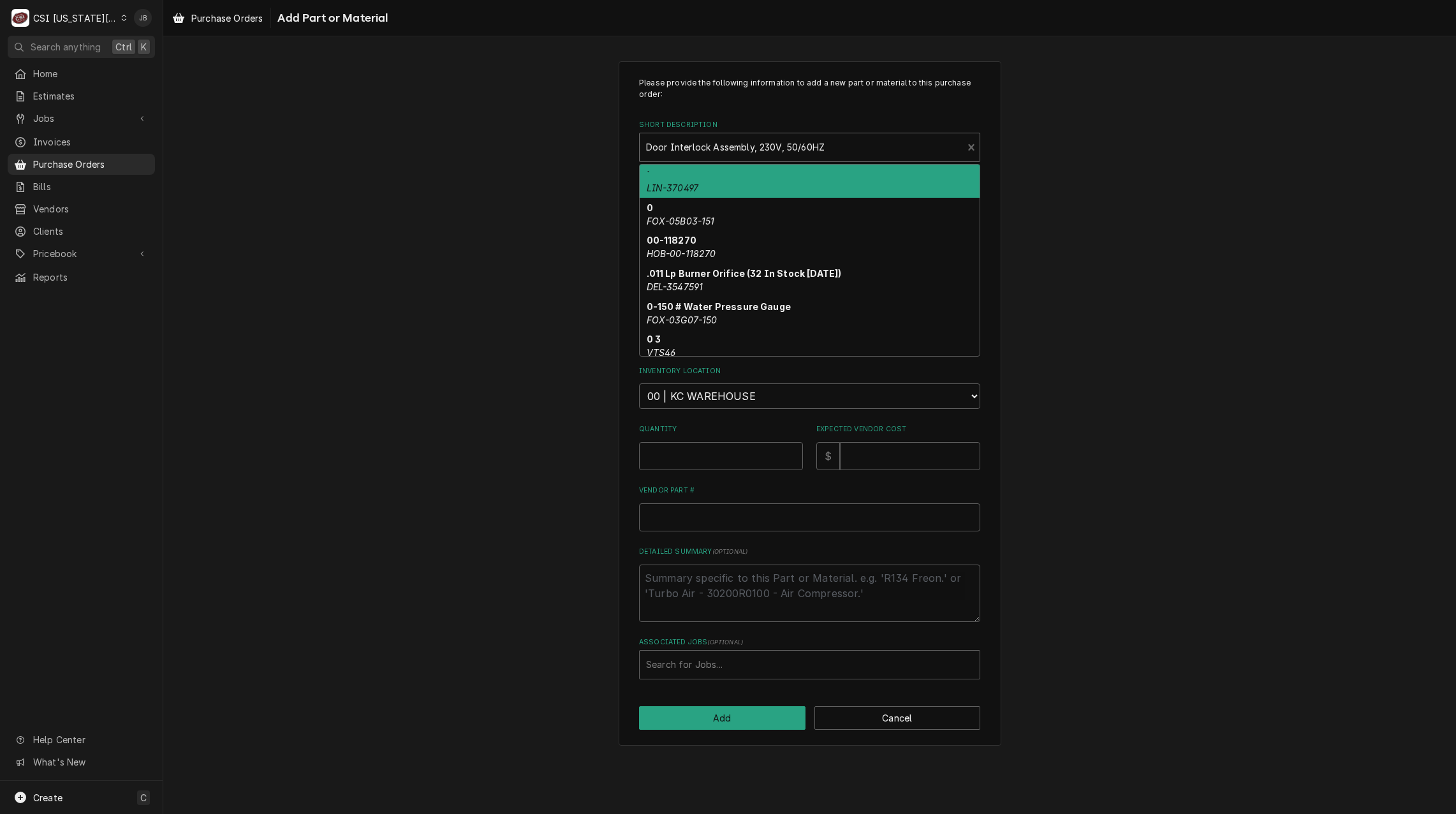
click at [872, 147] on div "Short Description" at bounding box center [801, 147] width 310 height 23
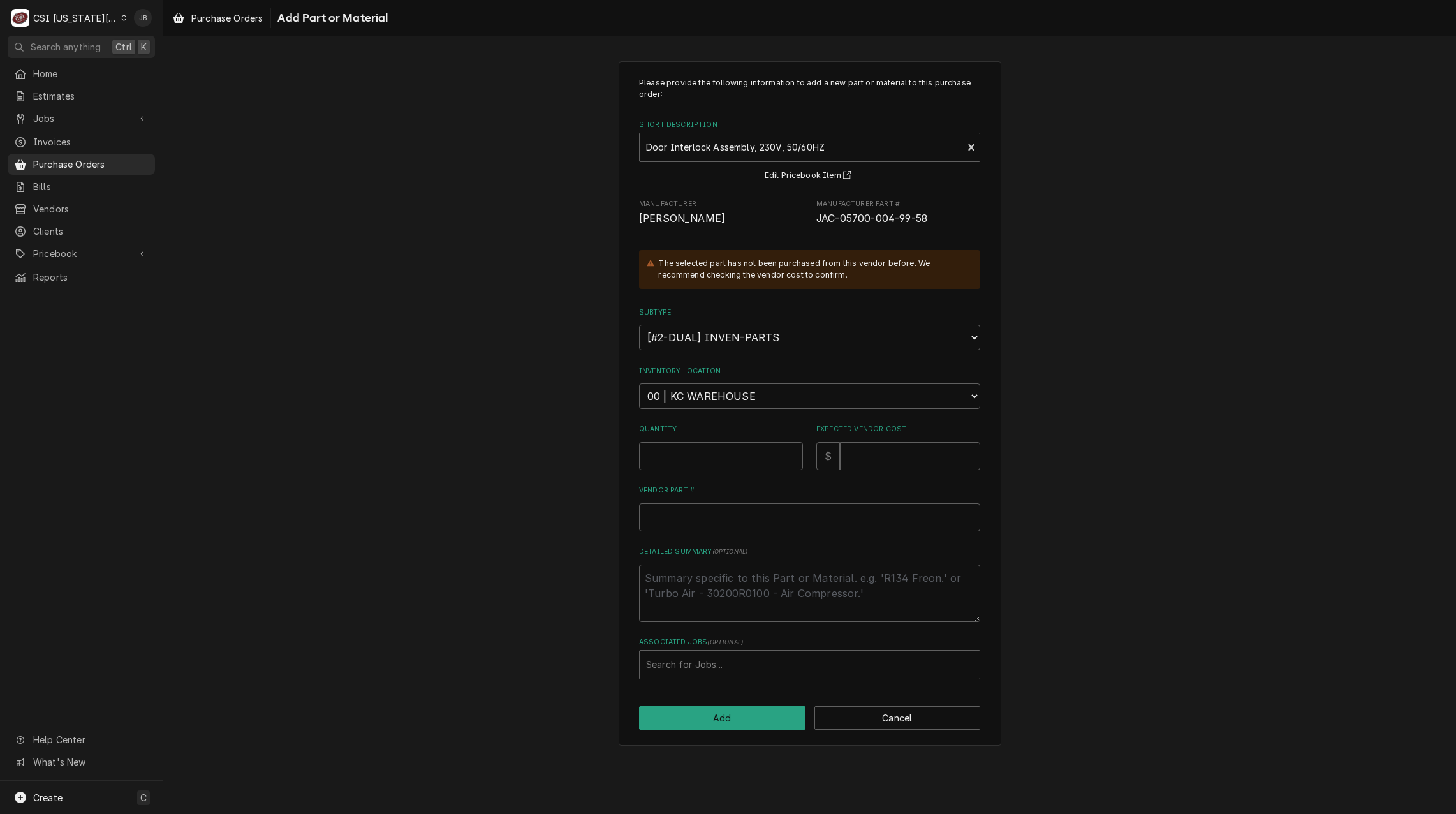
drag, startPoint x: 544, startPoint y: 219, endPoint x: 743, endPoint y: 439, distance: 296.6
click at [544, 219] on div "Please provide the following information to add a new part or material to this …" at bounding box center [809, 403] width 1293 height 708
click at [667, 454] on input "Quantity" at bounding box center [721, 455] width 164 height 28
type textarea "x"
type input "1"
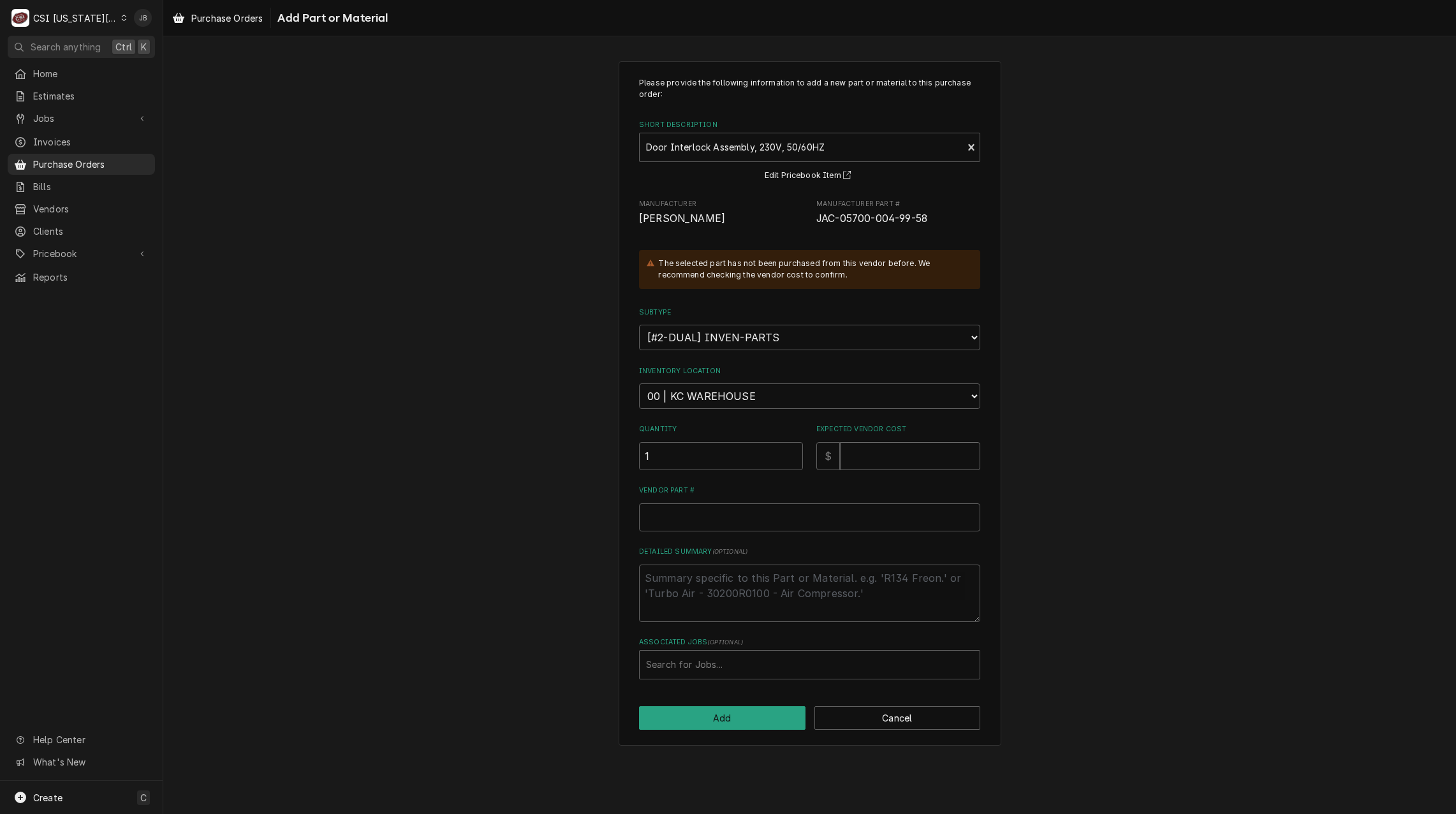
click at [890, 449] on input "Expected Vendor Cost" at bounding box center [910, 455] width 140 height 28
type textarea "x"
type input "0"
click at [703, 720] on button "Add" at bounding box center [722, 718] width 167 height 24
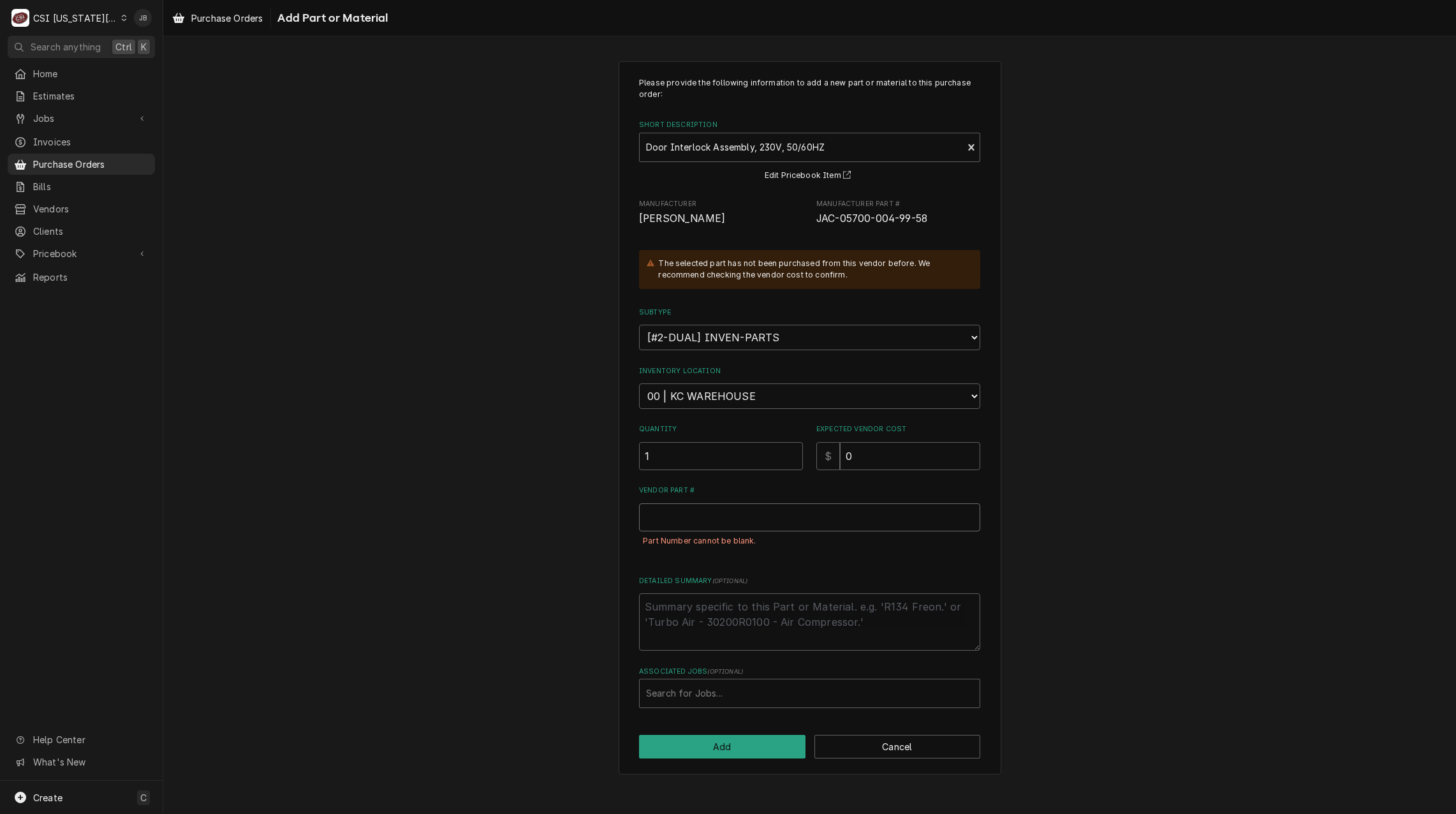
click at [674, 516] on input "Vendor Part #" at bounding box center [809, 517] width 341 height 28
paste input "5700-004-99-58"
type textarea "x"
type input "5700-004-99-58"
click at [708, 748] on button "Add" at bounding box center [722, 747] width 167 height 24
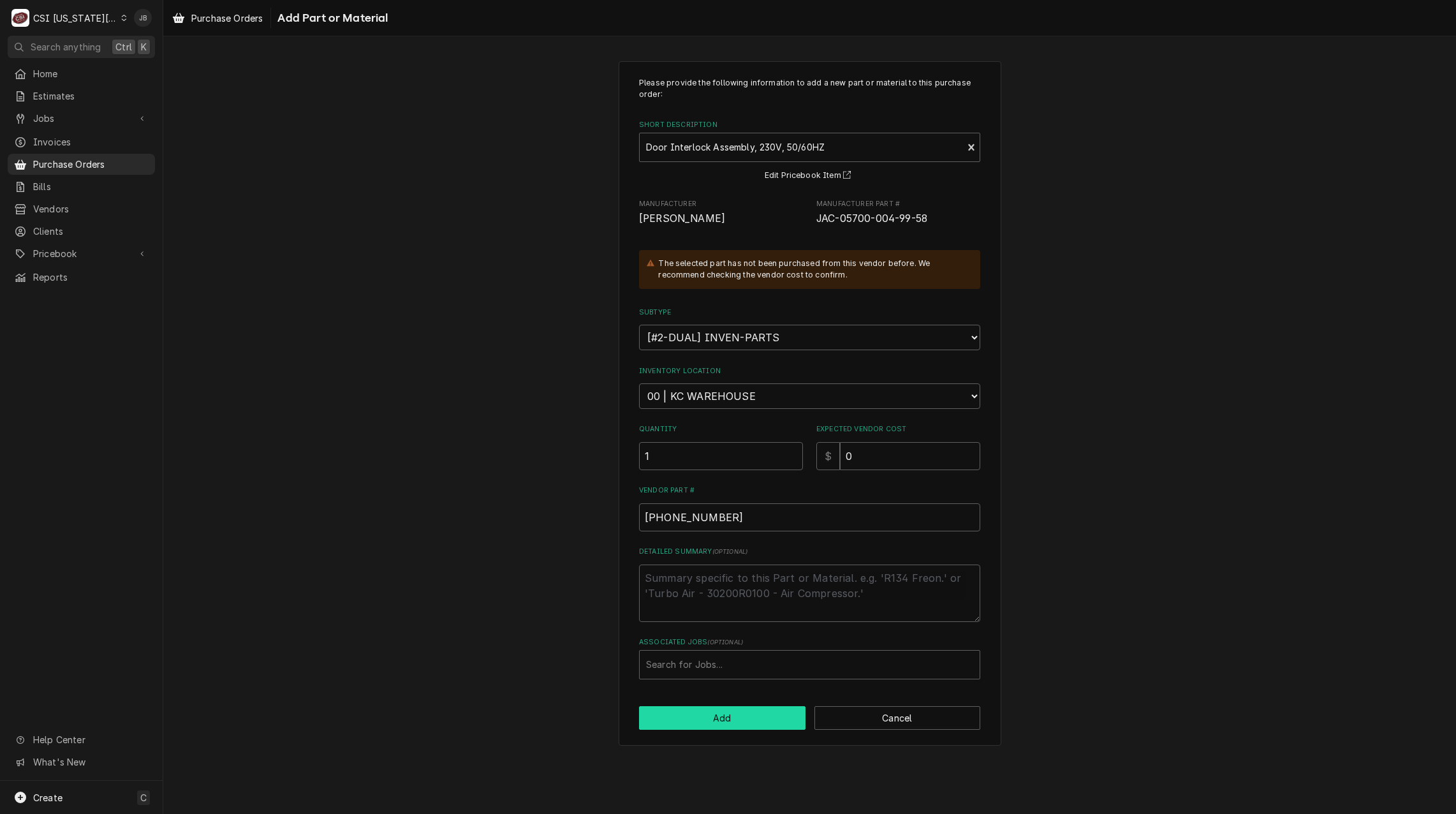
click at [711, 719] on button "Add" at bounding box center [722, 718] width 167 height 24
click at [752, 718] on button "Add" at bounding box center [722, 718] width 167 height 24
click at [848, 722] on button "Cancel" at bounding box center [897, 718] width 167 height 24
type textarea "x"
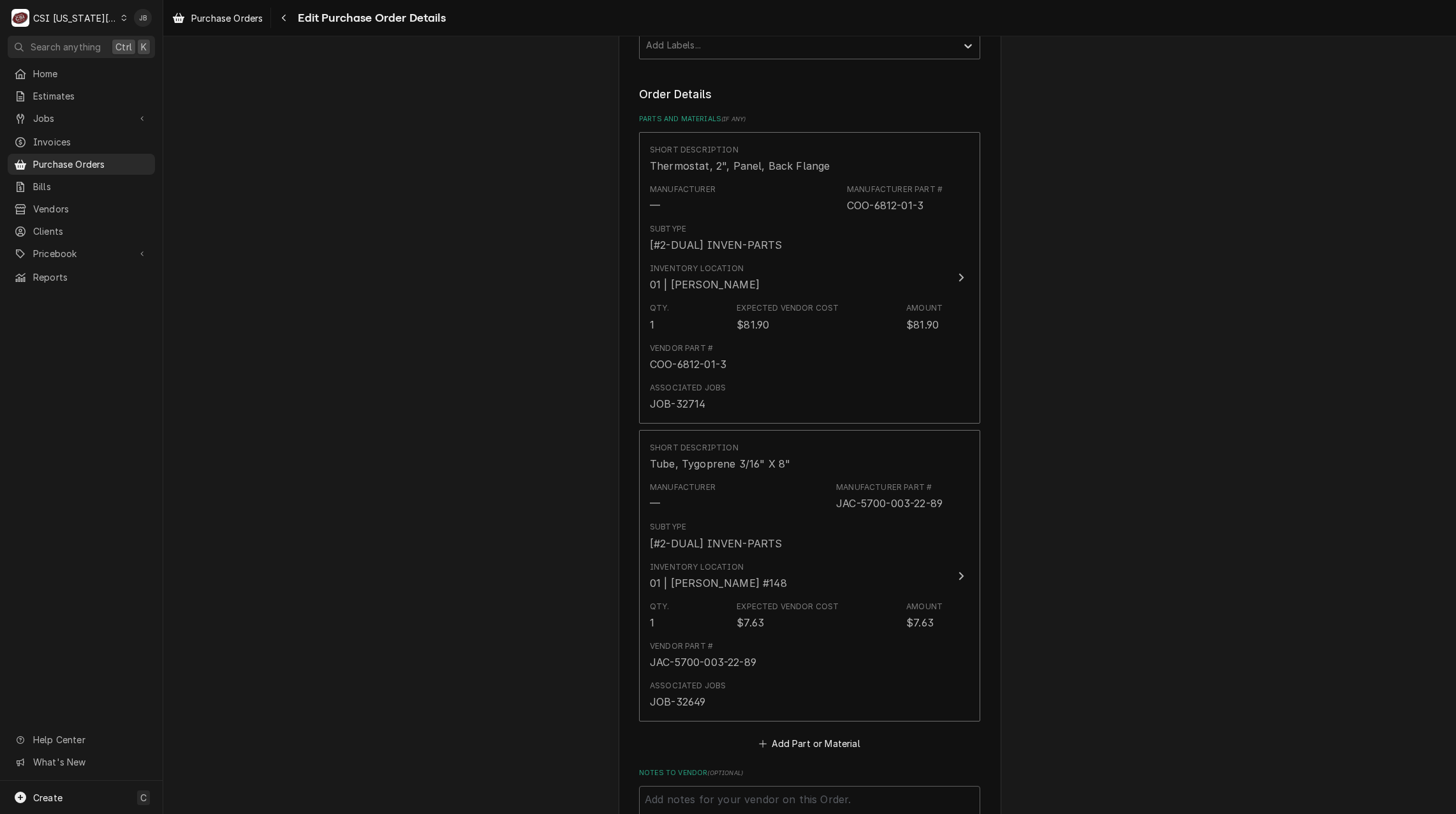
scroll to position [574, 0]
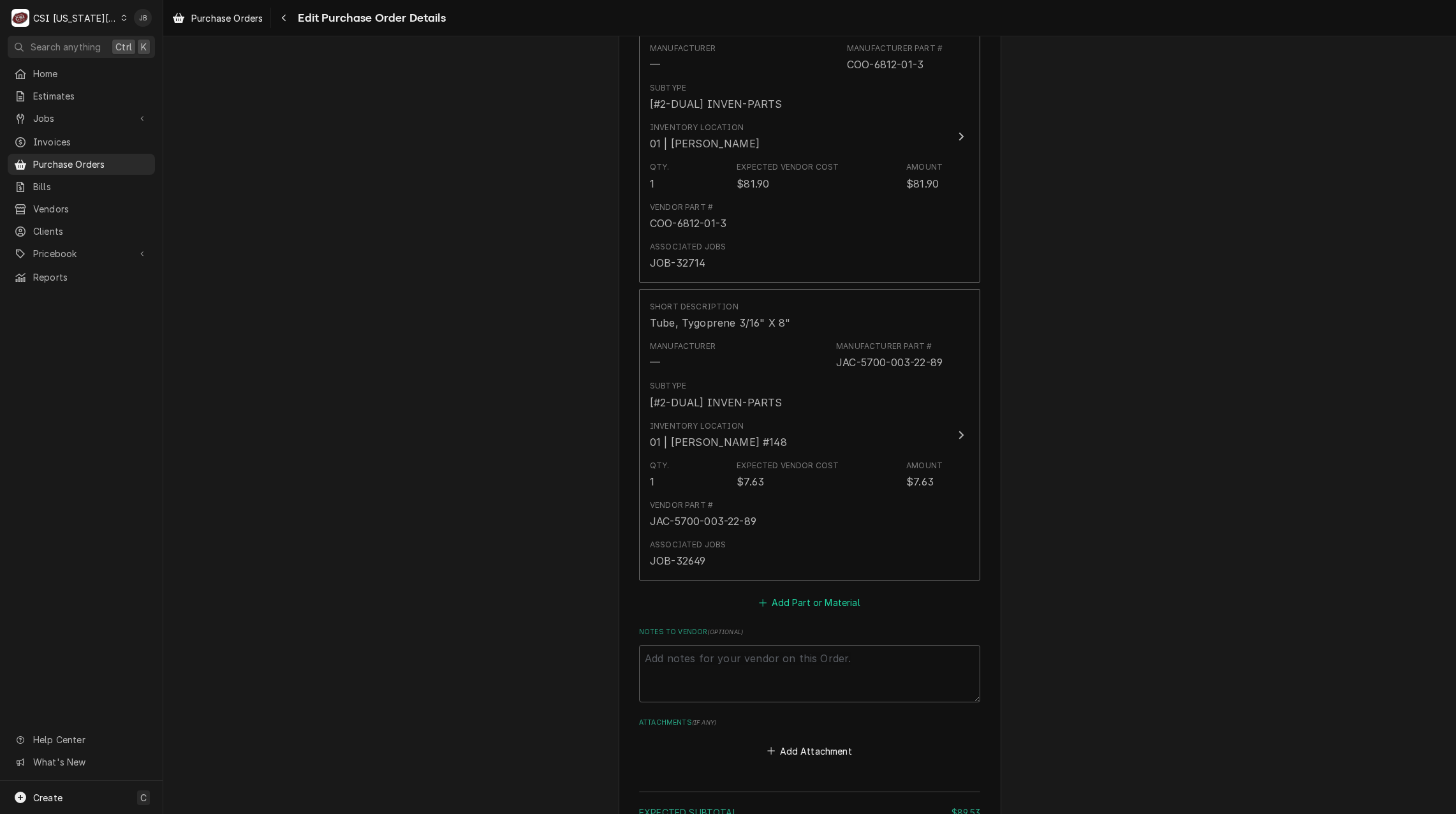
click at [802, 603] on button "Add Part or Material" at bounding box center [809, 603] width 105 height 18
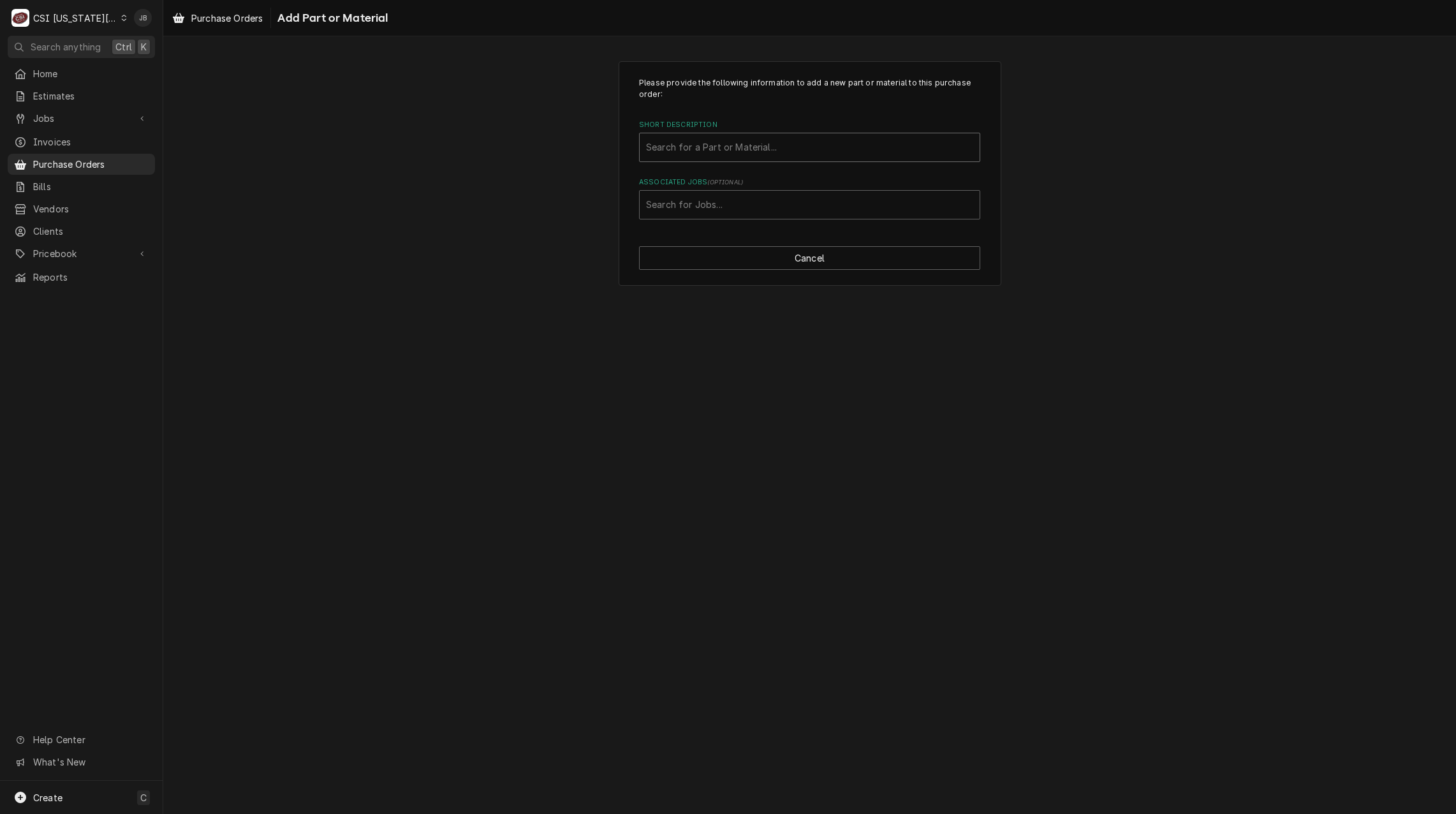
click at [706, 140] on div "Short Description" at bounding box center [809, 147] width 327 height 23
click at [772, 150] on div "Short Description" at bounding box center [809, 147] width 327 height 23
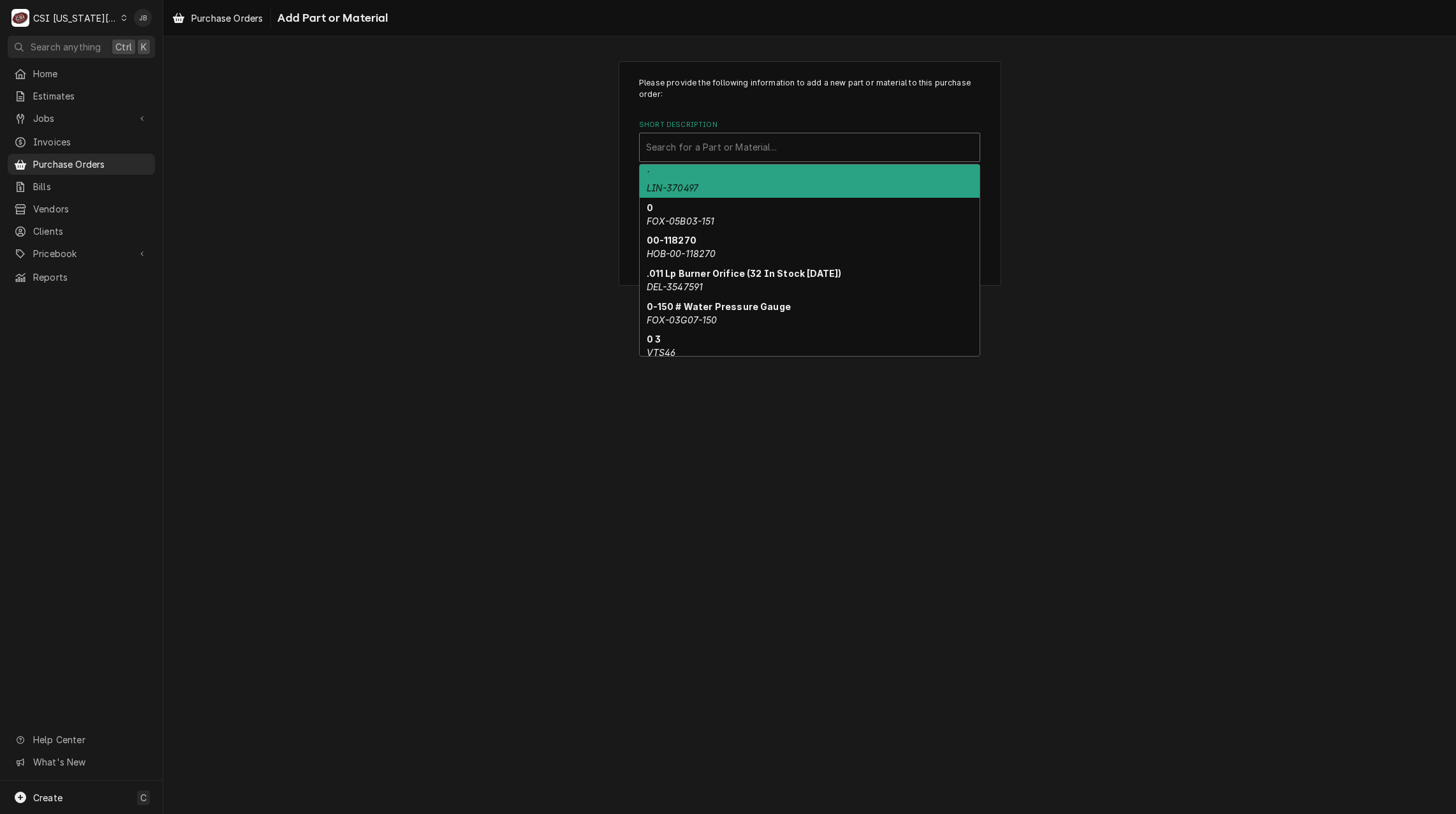
paste input "05700-004-99-58"
type input "05700-004-99-58"
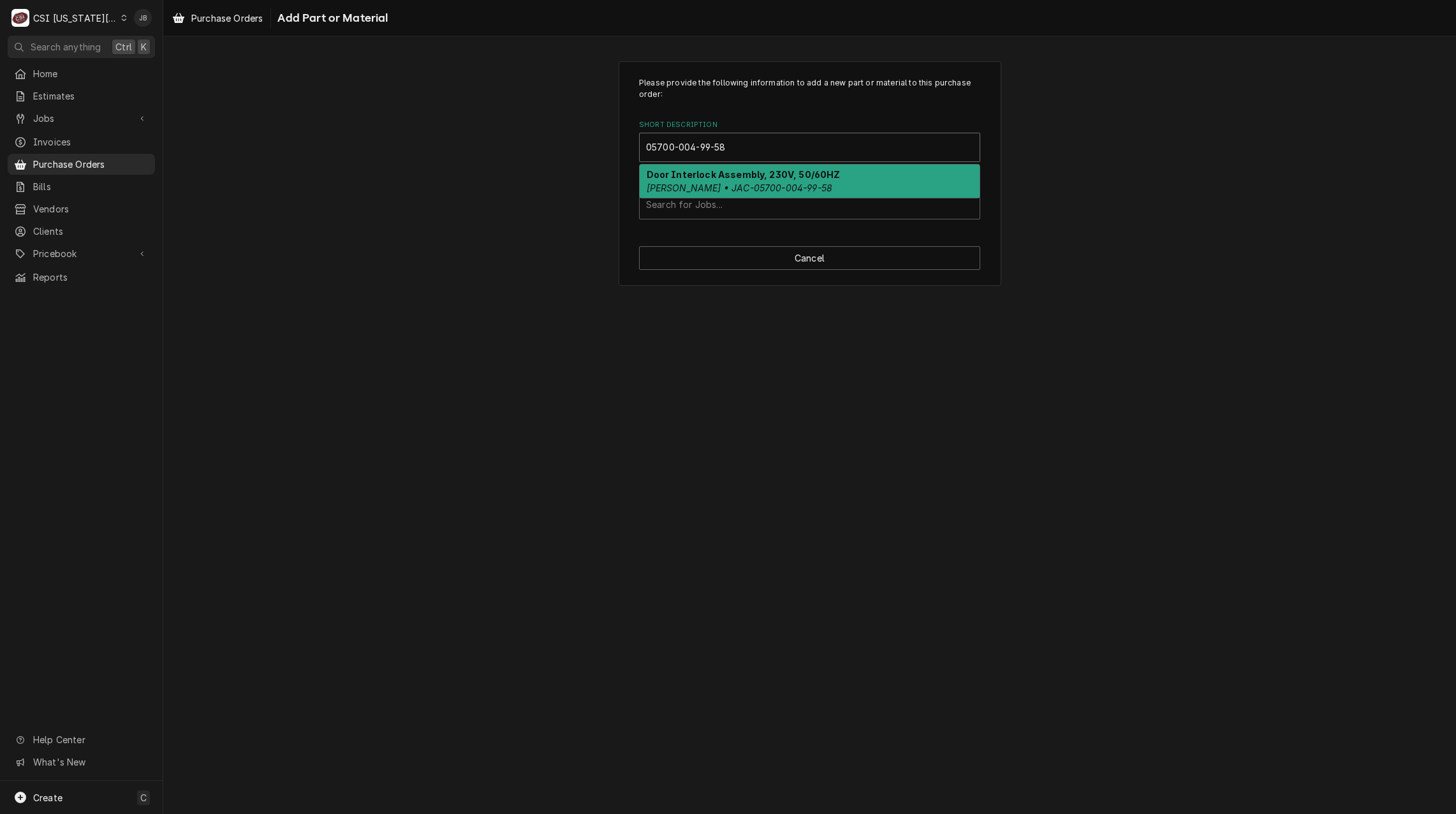
click at [759, 175] on strong "Door Interlock Assembly, 230V, 50/60HZ" at bounding box center [743, 175] width 194 height 11
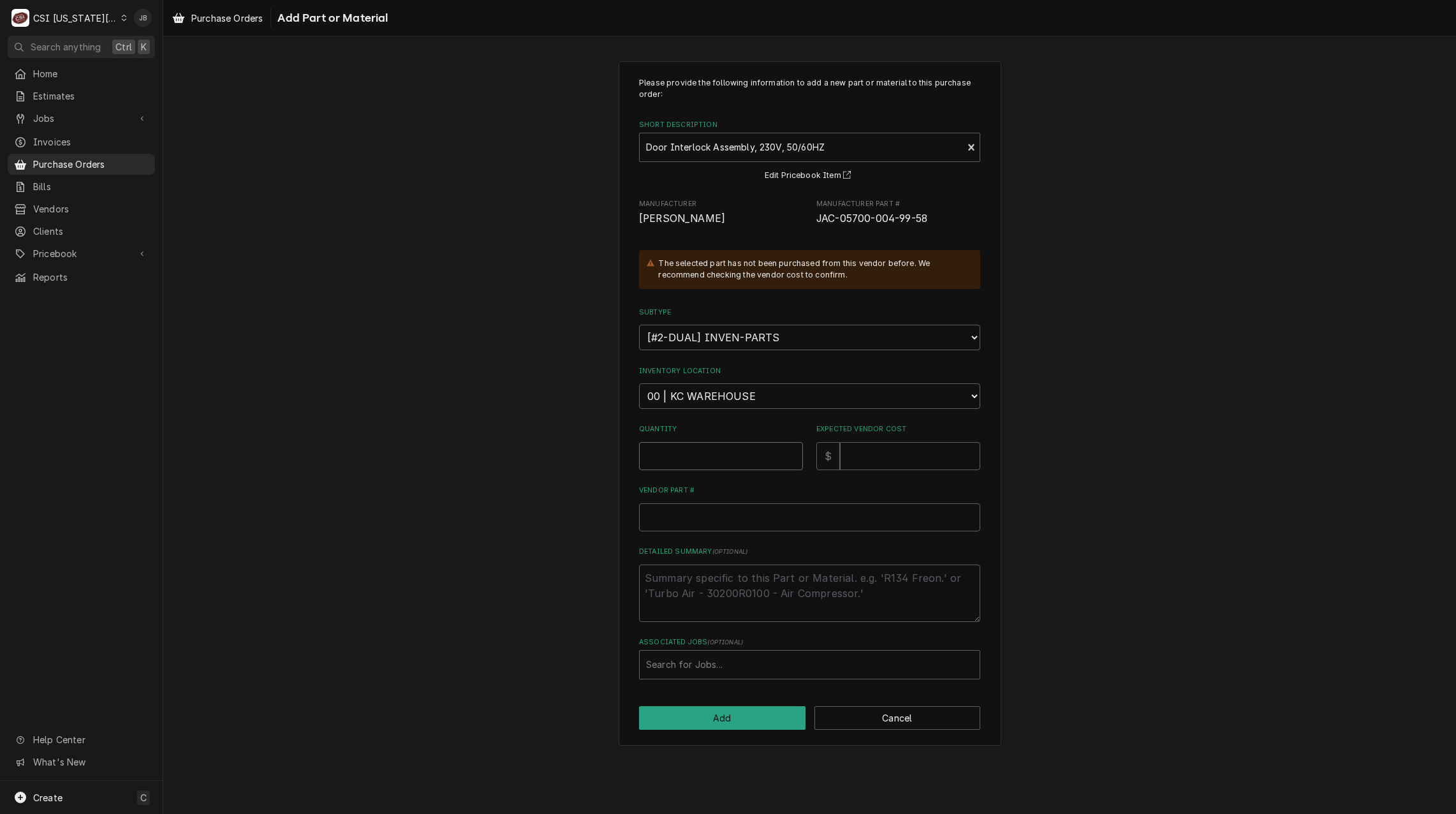
click at [678, 456] on input "Quantity" at bounding box center [721, 455] width 164 height 28
type textarea "x"
type input "1"
click at [933, 455] on input "Expected Vendor Cost" at bounding box center [910, 455] width 140 height 28
type textarea "x"
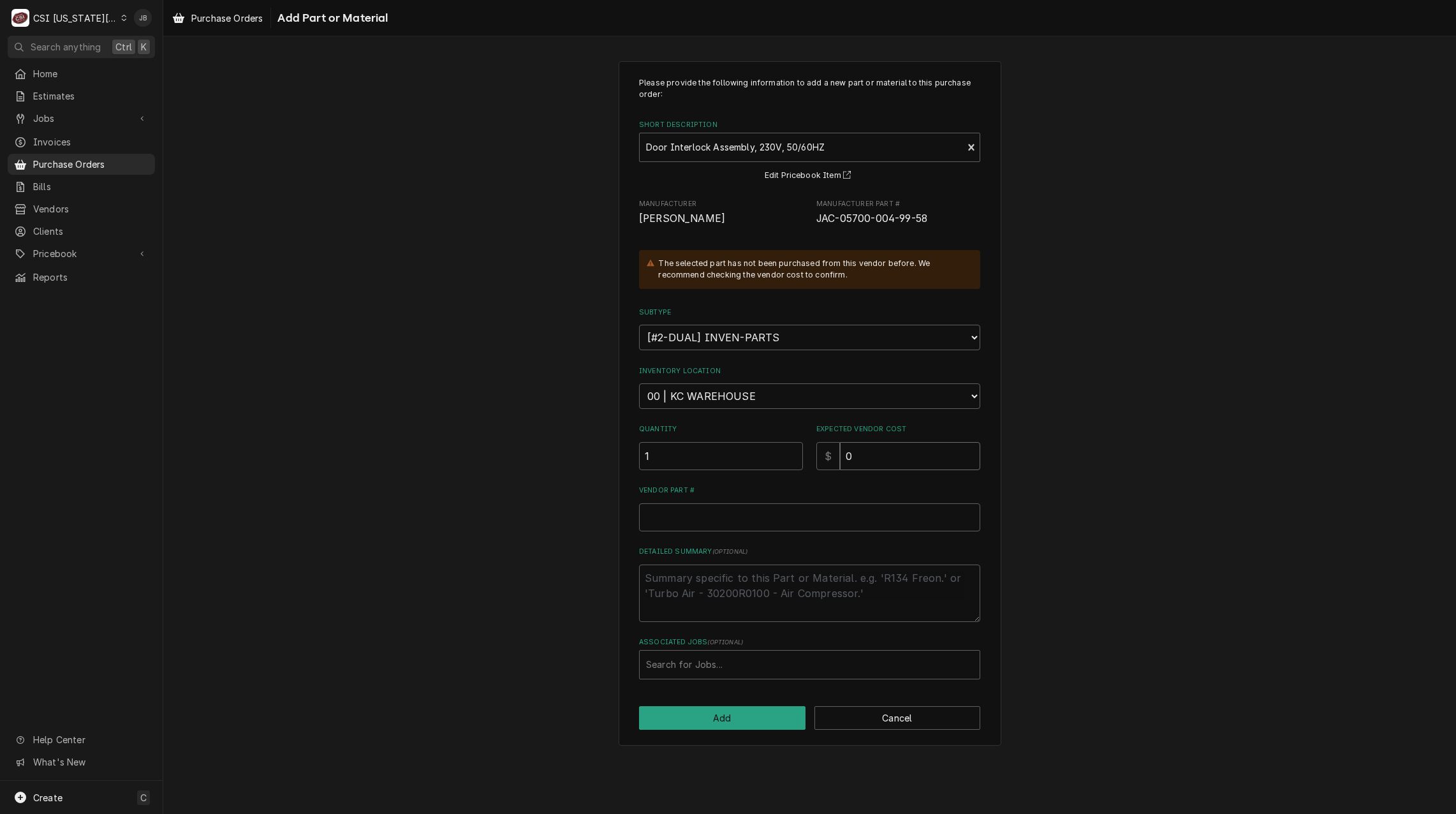
type input "0"
click at [690, 514] on input "Vendor Part #" at bounding box center [809, 517] width 341 height 28
paste input "05700-004-99-58"
type textarea "x"
type input "05700-004-99-58"
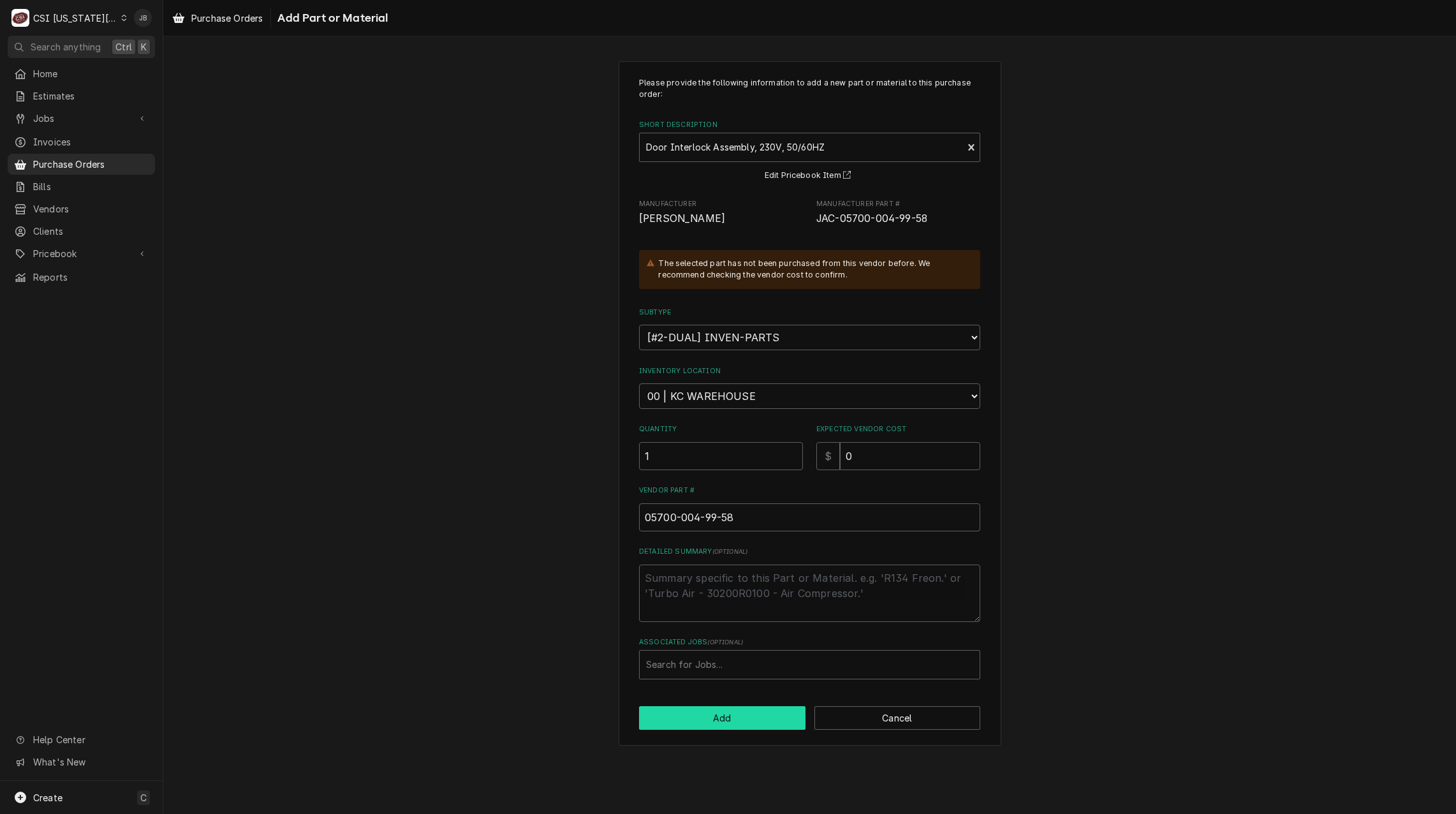
click at [687, 719] on button "Add" at bounding box center [722, 718] width 167 height 24
type textarea "x"
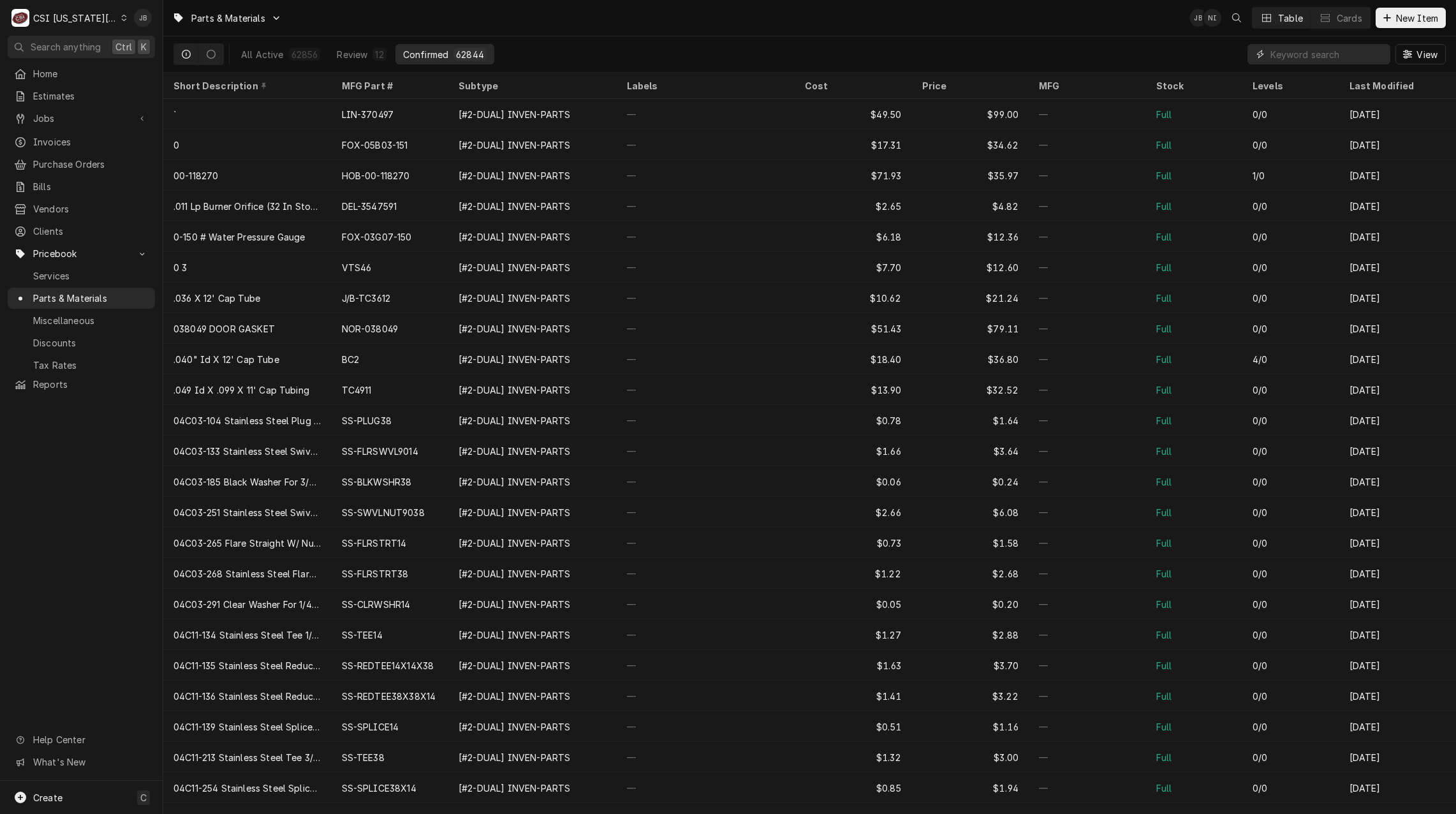
click at [1281, 51] on input "Dynamic Content Wrapper" at bounding box center [1327, 54] width 114 height 21
paste input "05700-004-99-58"
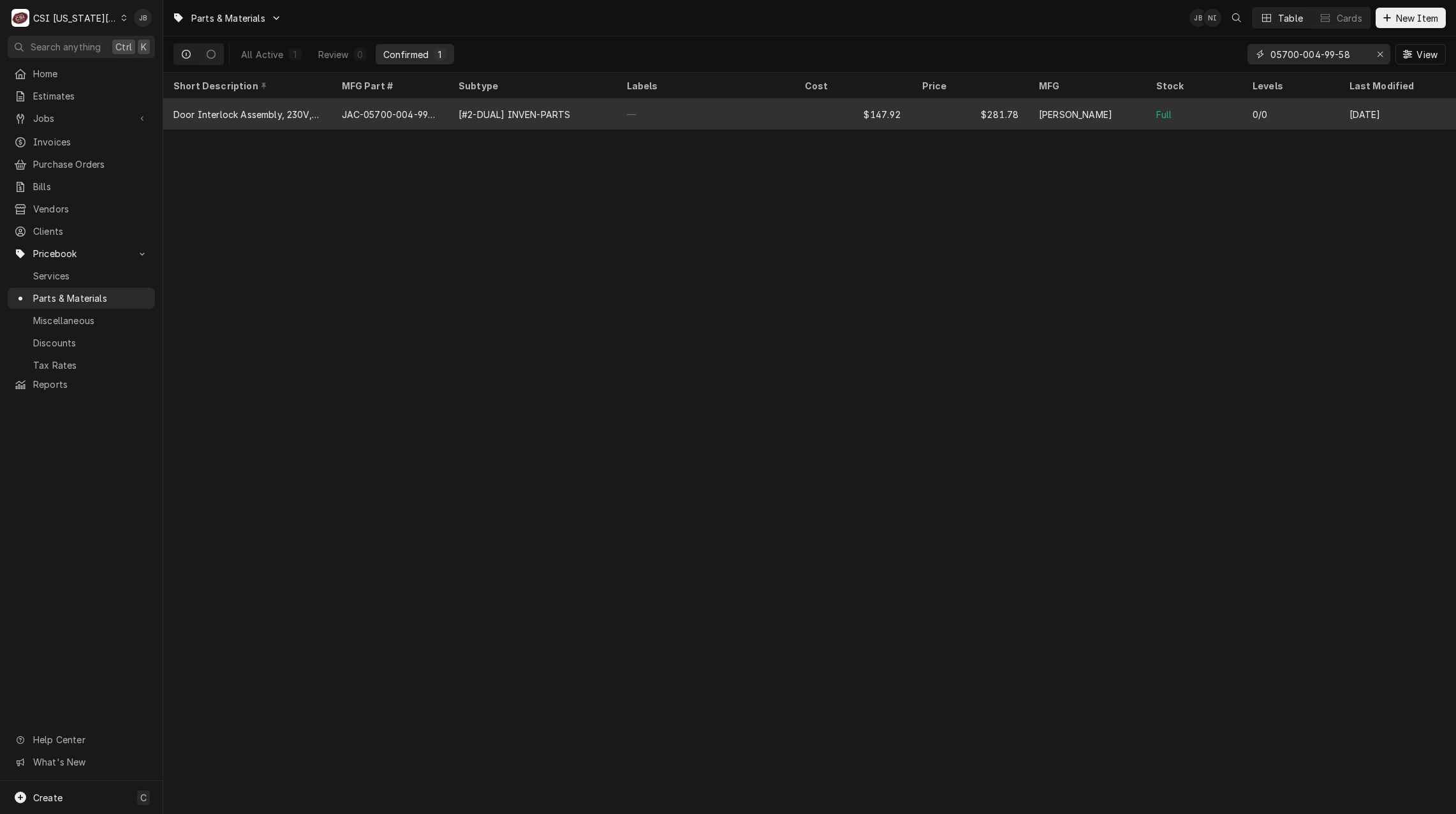
type input "05700-004-99-58"
click at [1045, 114] on div "[PERSON_NAME]" at bounding box center [1075, 115] width 74 height 14
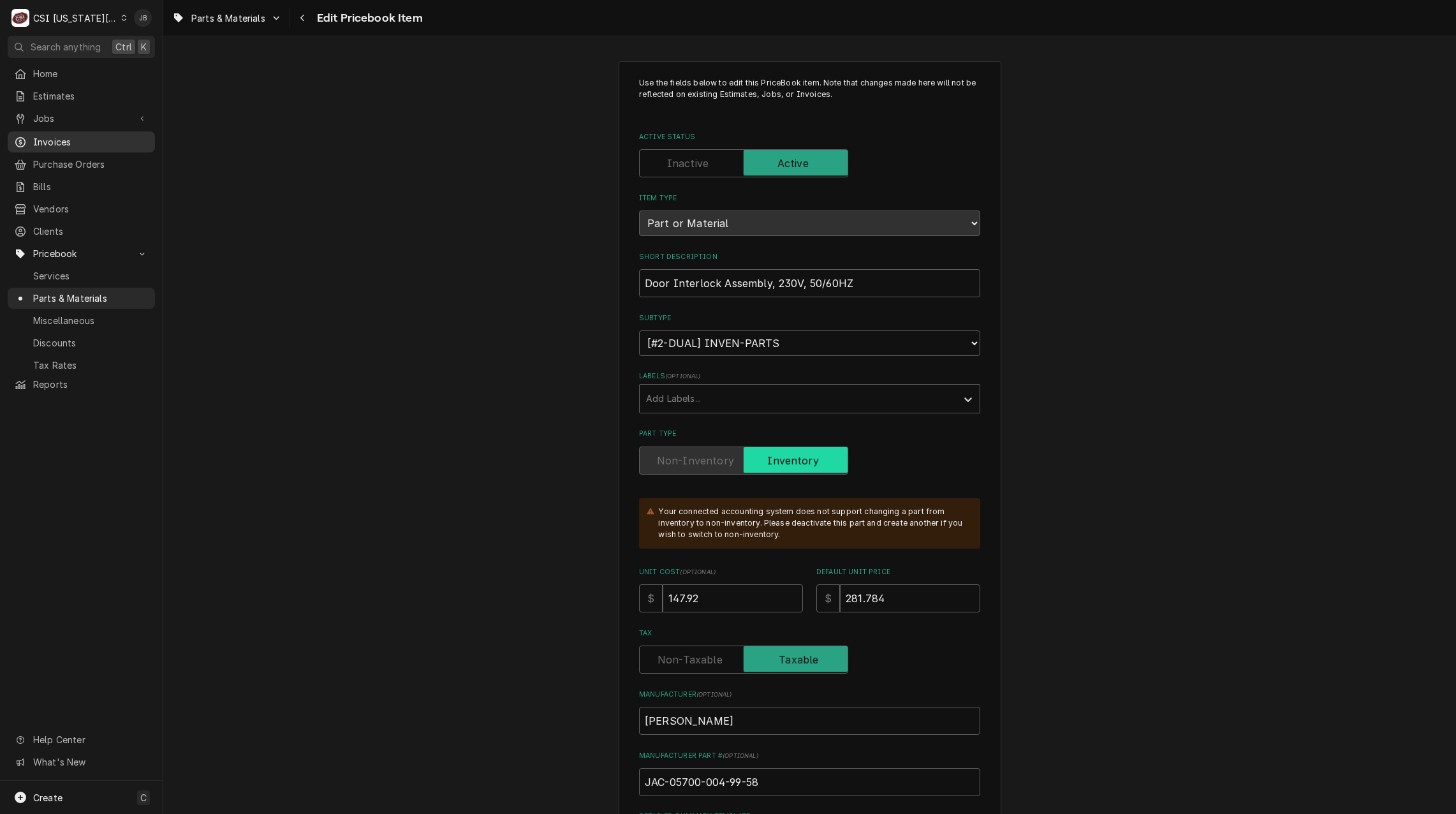
click at [74, 137] on span "Invoices" at bounding box center [91, 142] width 115 height 14
type textarea "x"
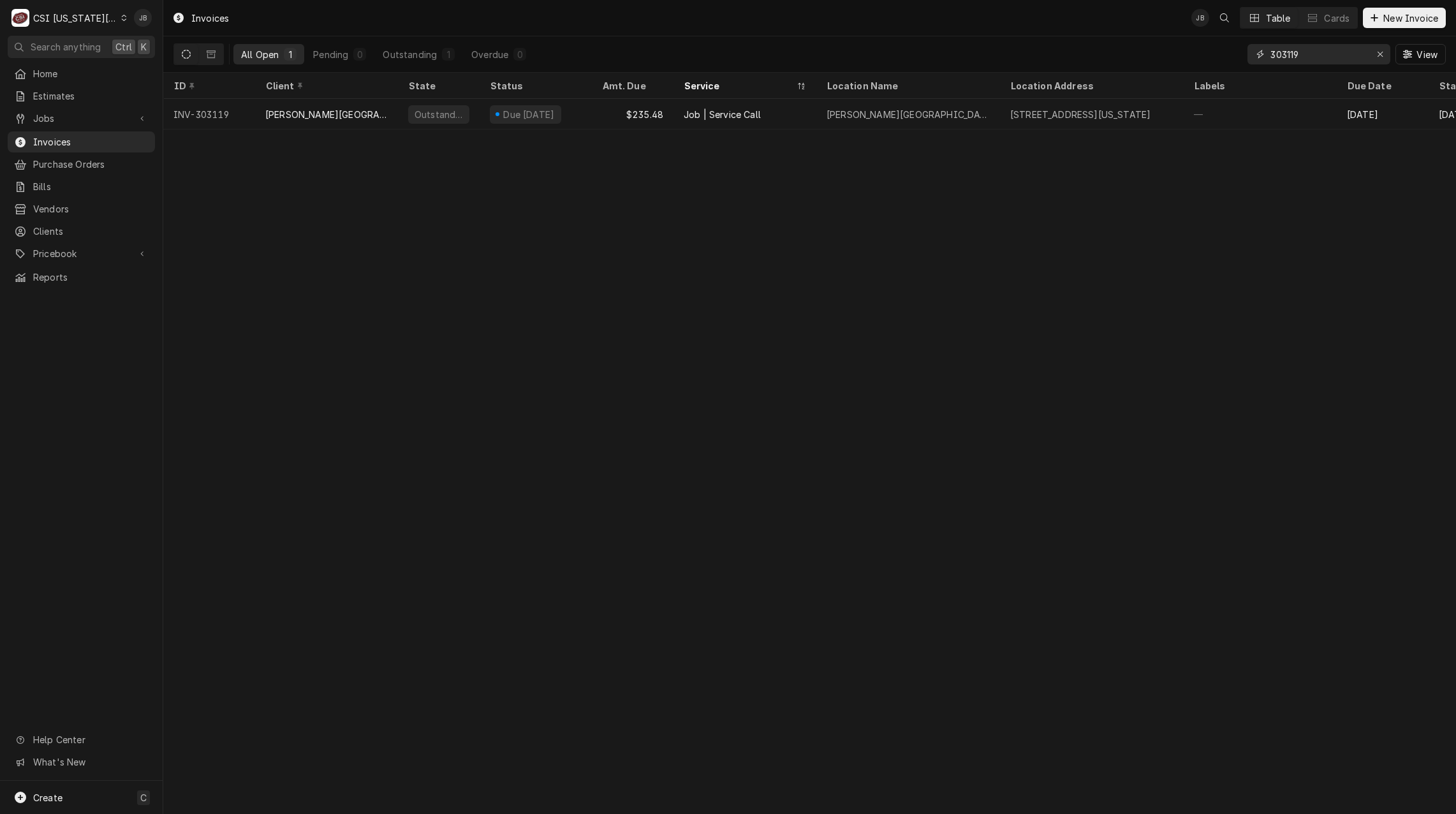
click at [1308, 62] on input "303119" at bounding box center [1318, 54] width 96 height 21
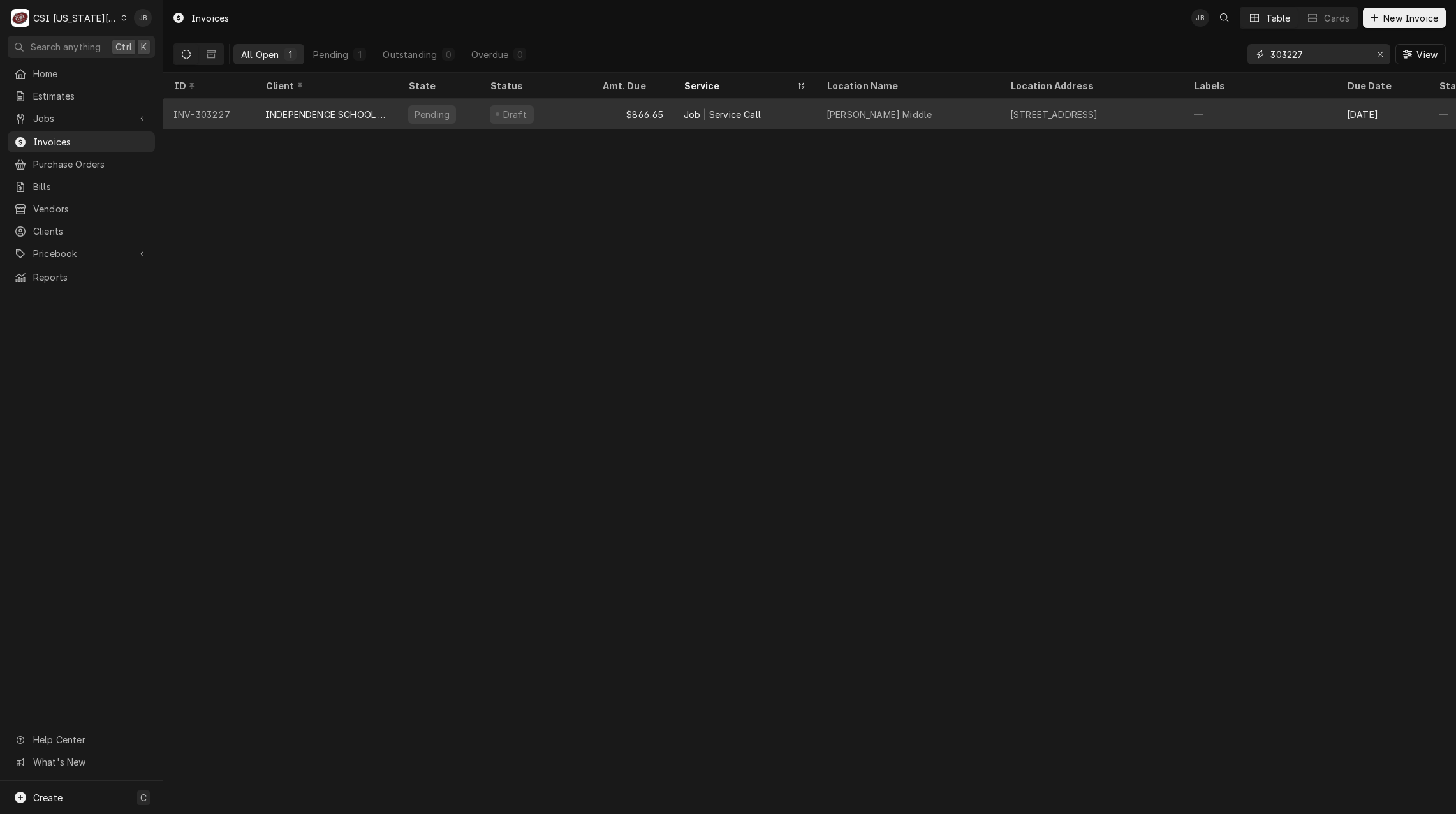
type input "303227"
click at [383, 108] on div "INDEPENDENCE SCHOOL DIST/NUTRITION" at bounding box center [326, 115] width 122 height 14
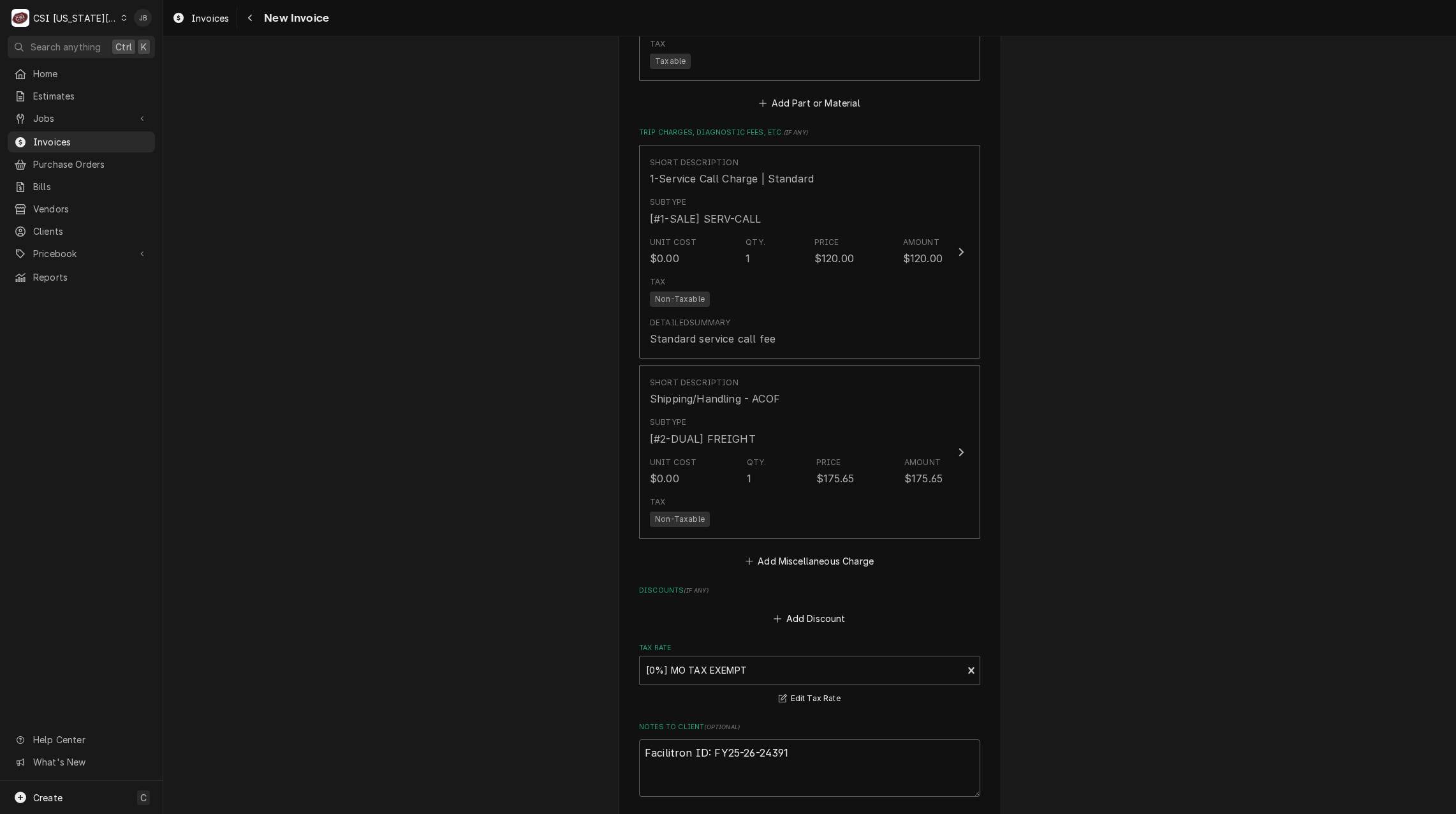
scroll to position [2535, 0]
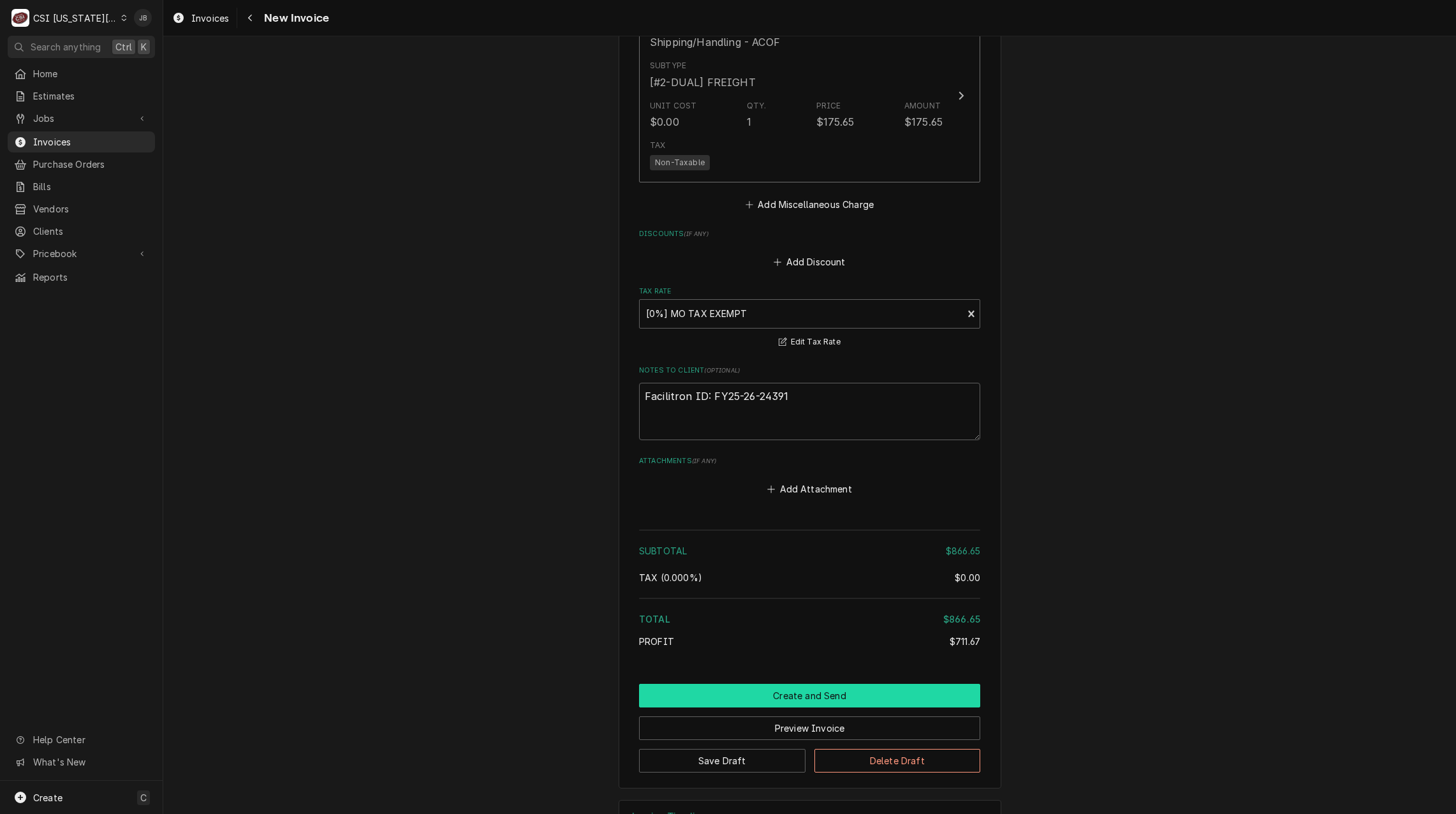
click at [744, 684] on button "Create and Send" at bounding box center [809, 696] width 341 height 24
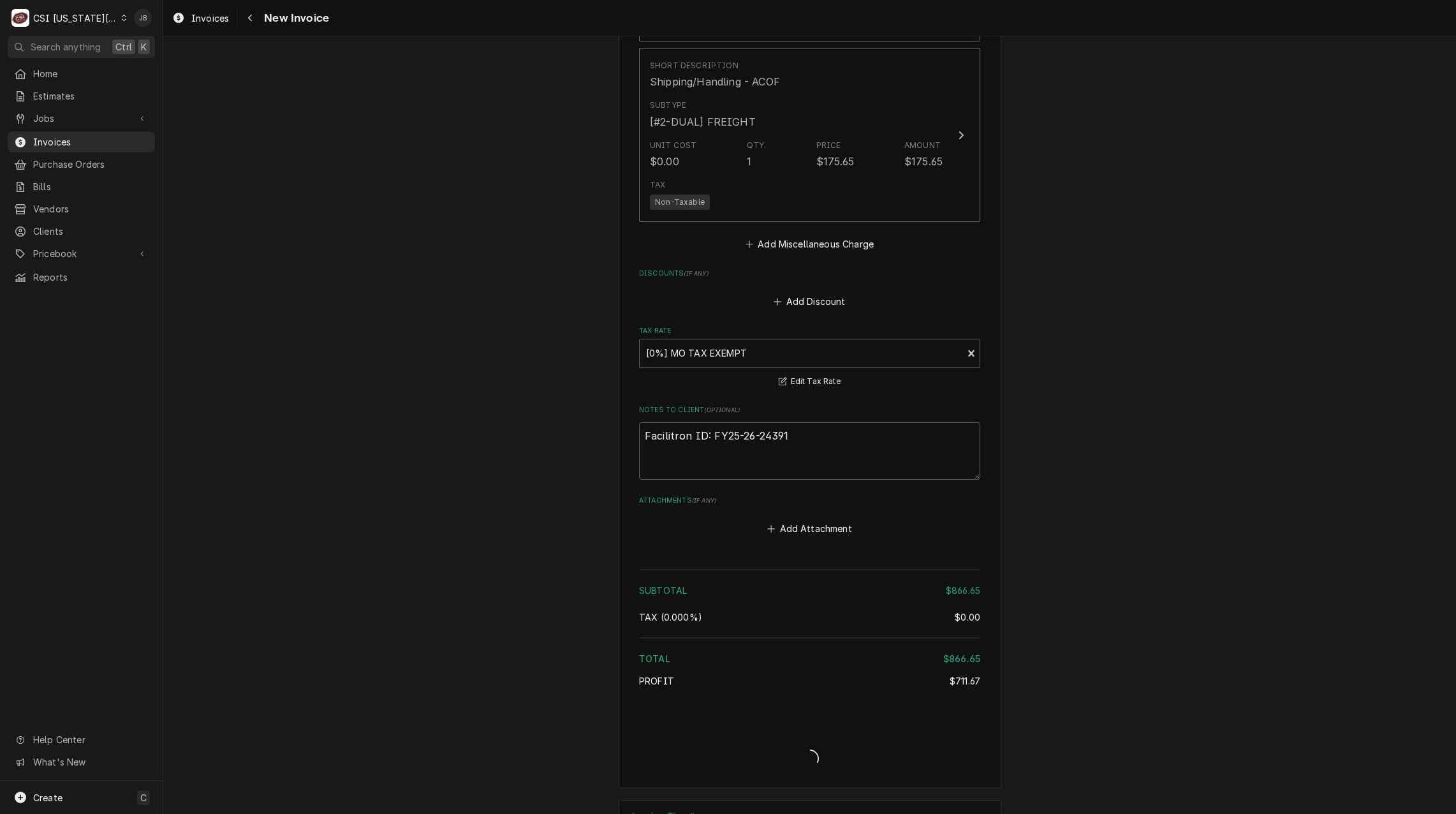
type textarea "x"
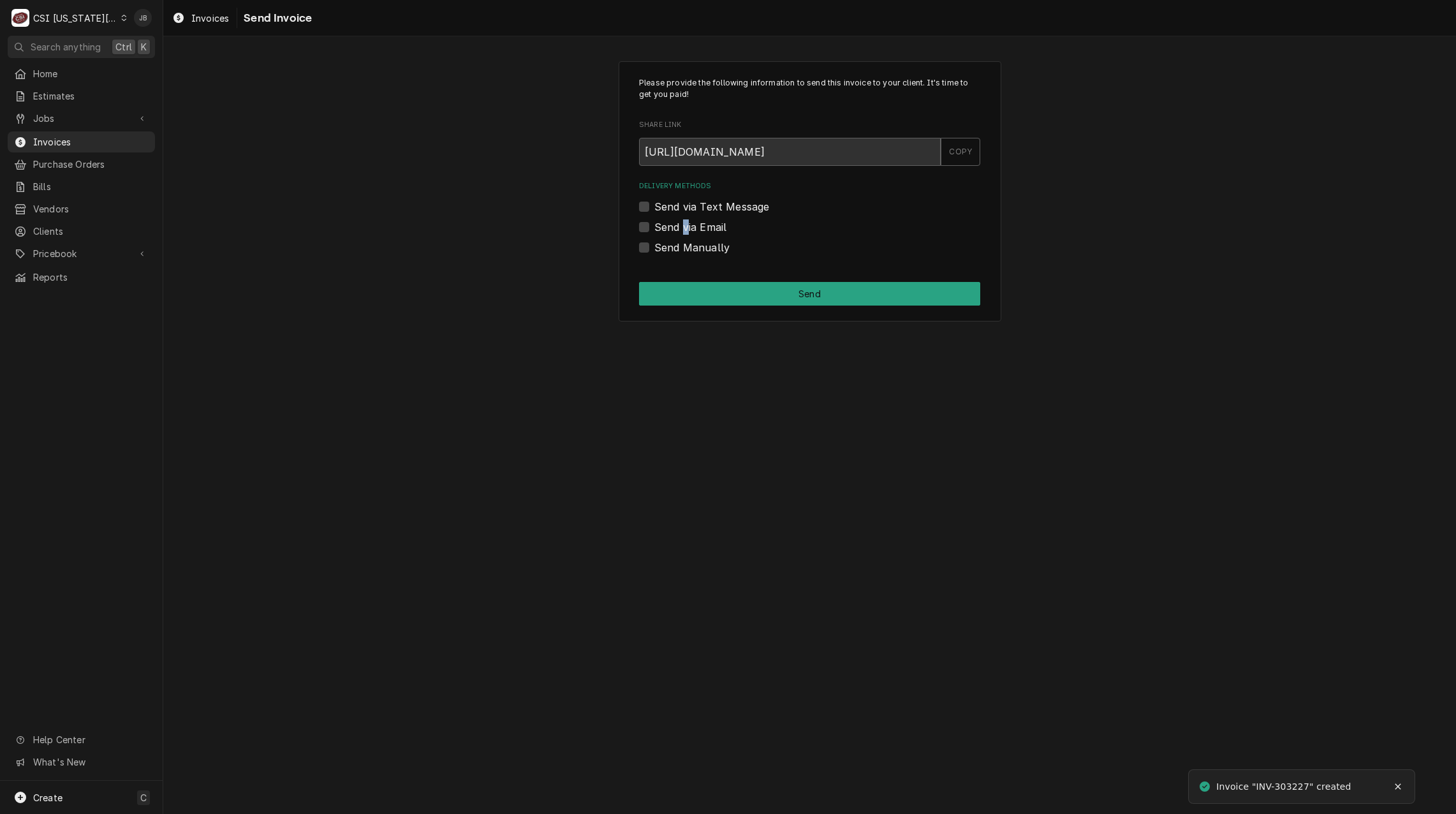
click at [682, 235] on div "Delivery Methods Send via Text Message Send via Email Send Manually" at bounding box center [809, 218] width 341 height 74
drag, startPoint x: 682, startPoint y: 235, endPoint x: 643, endPoint y: 226, distance: 40.0
click at [654, 226] on label "Send via Email" at bounding box center [690, 227] width 72 height 15
click at [654, 226] on input "Send via Email" at bounding box center [825, 233] width 341 height 28
checkbox input "true"
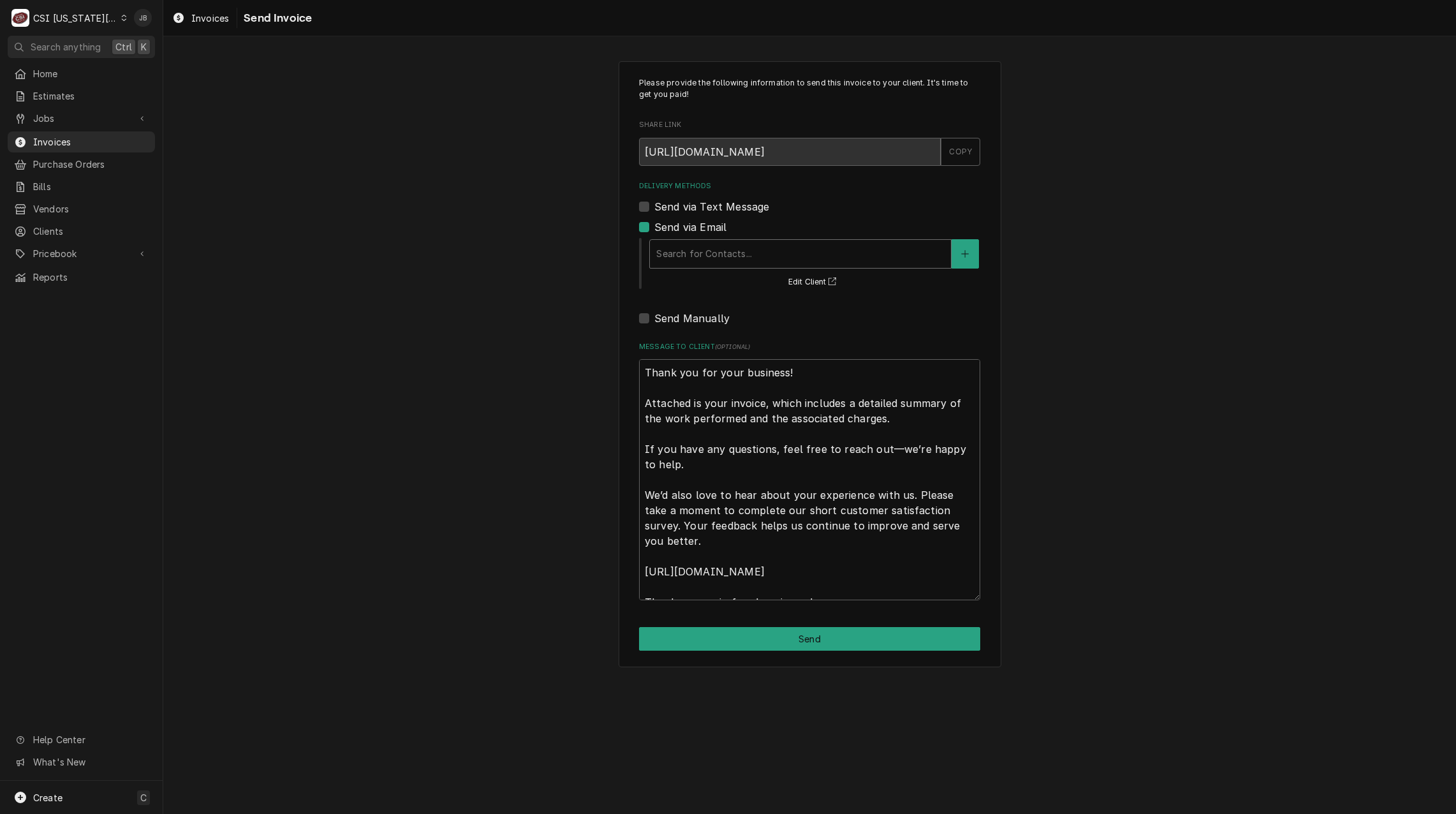
click at [712, 247] on div "Delivery Methods" at bounding box center [800, 253] width 288 height 23
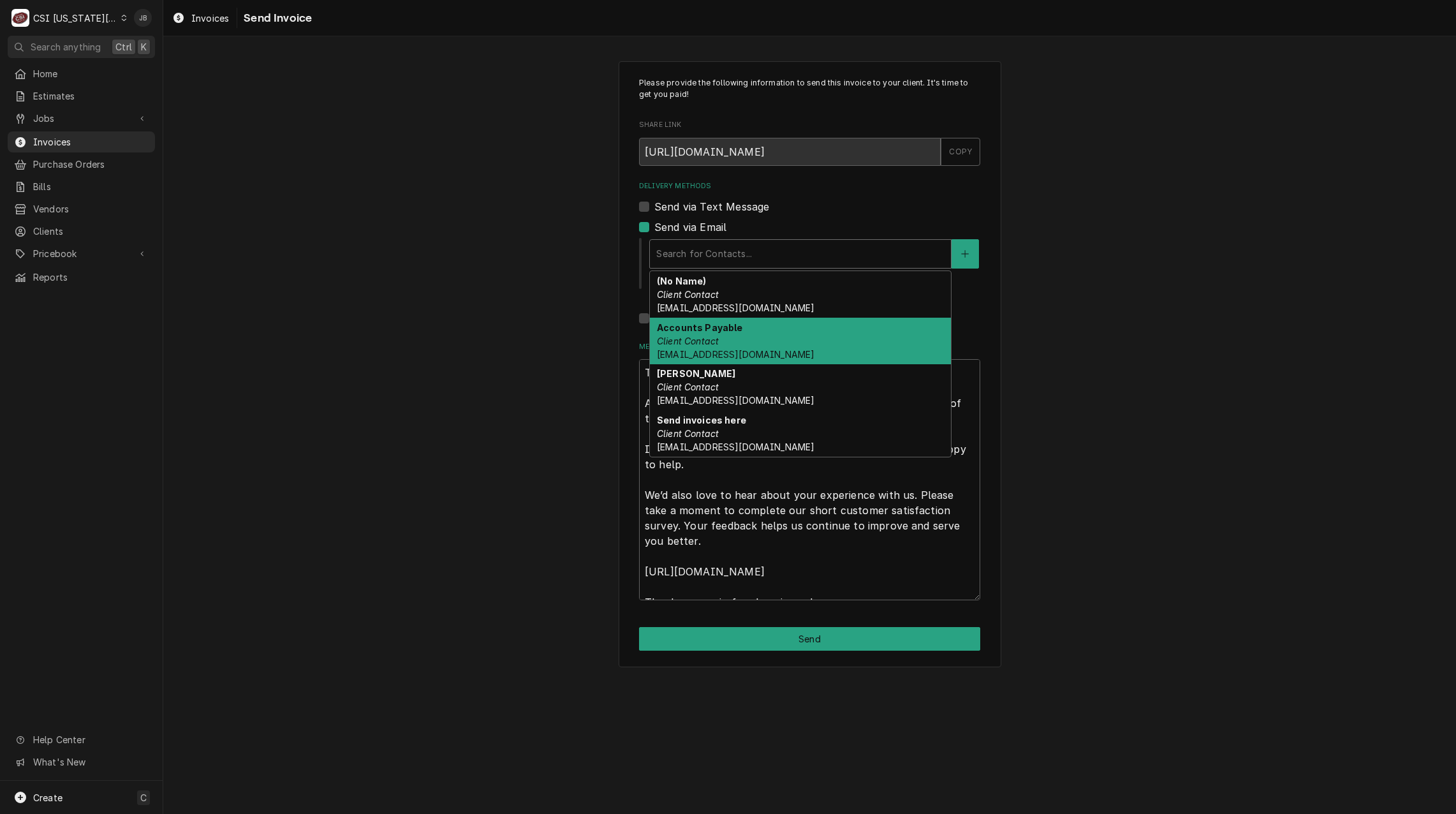
click at [808, 337] on div "Accounts Payable Client Contact [EMAIL_ADDRESS][DOMAIN_NAME]" at bounding box center [800, 341] width 301 height 46
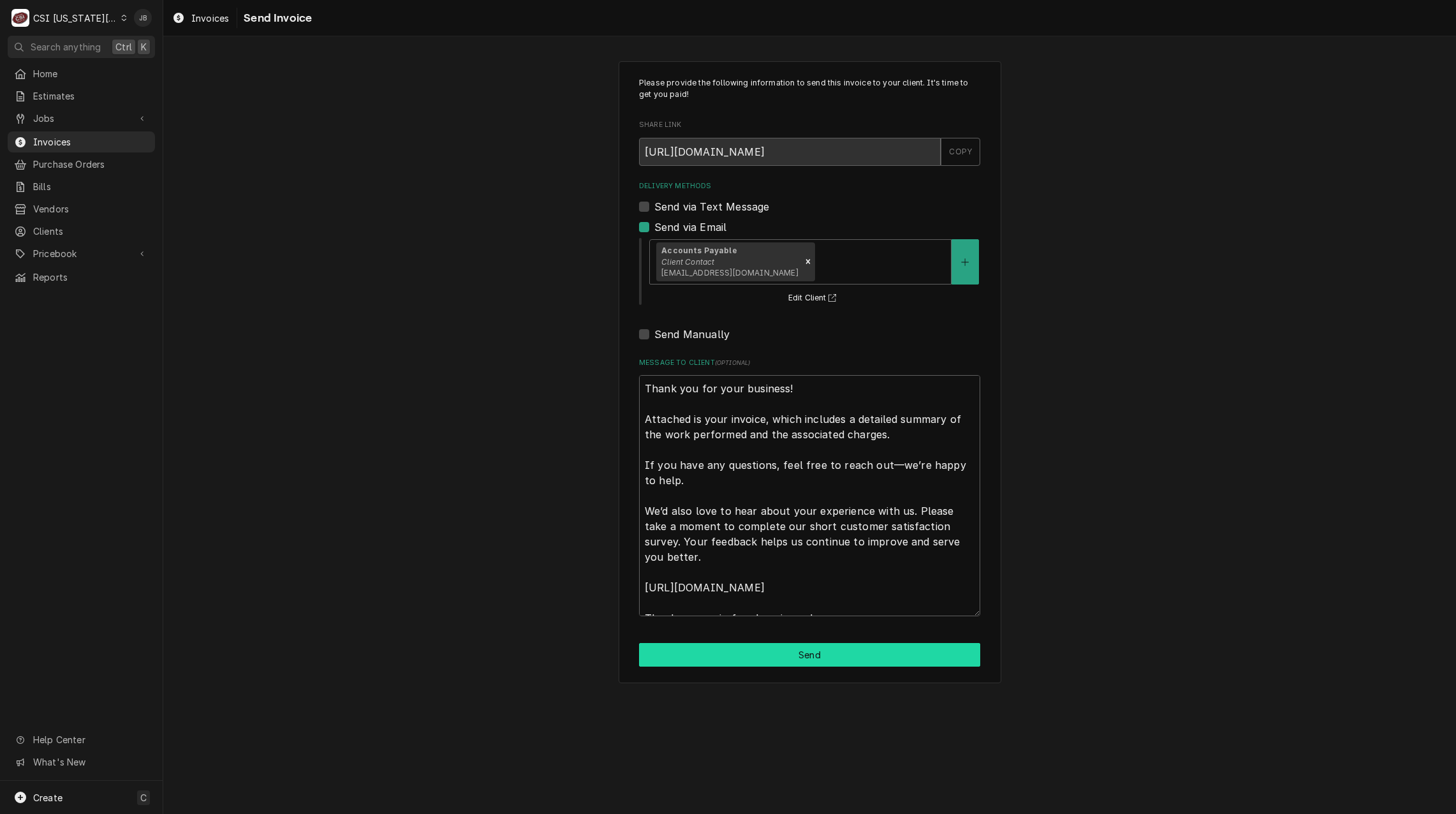
click at [784, 657] on button "Send" at bounding box center [809, 655] width 341 height 24
type textarea "x"
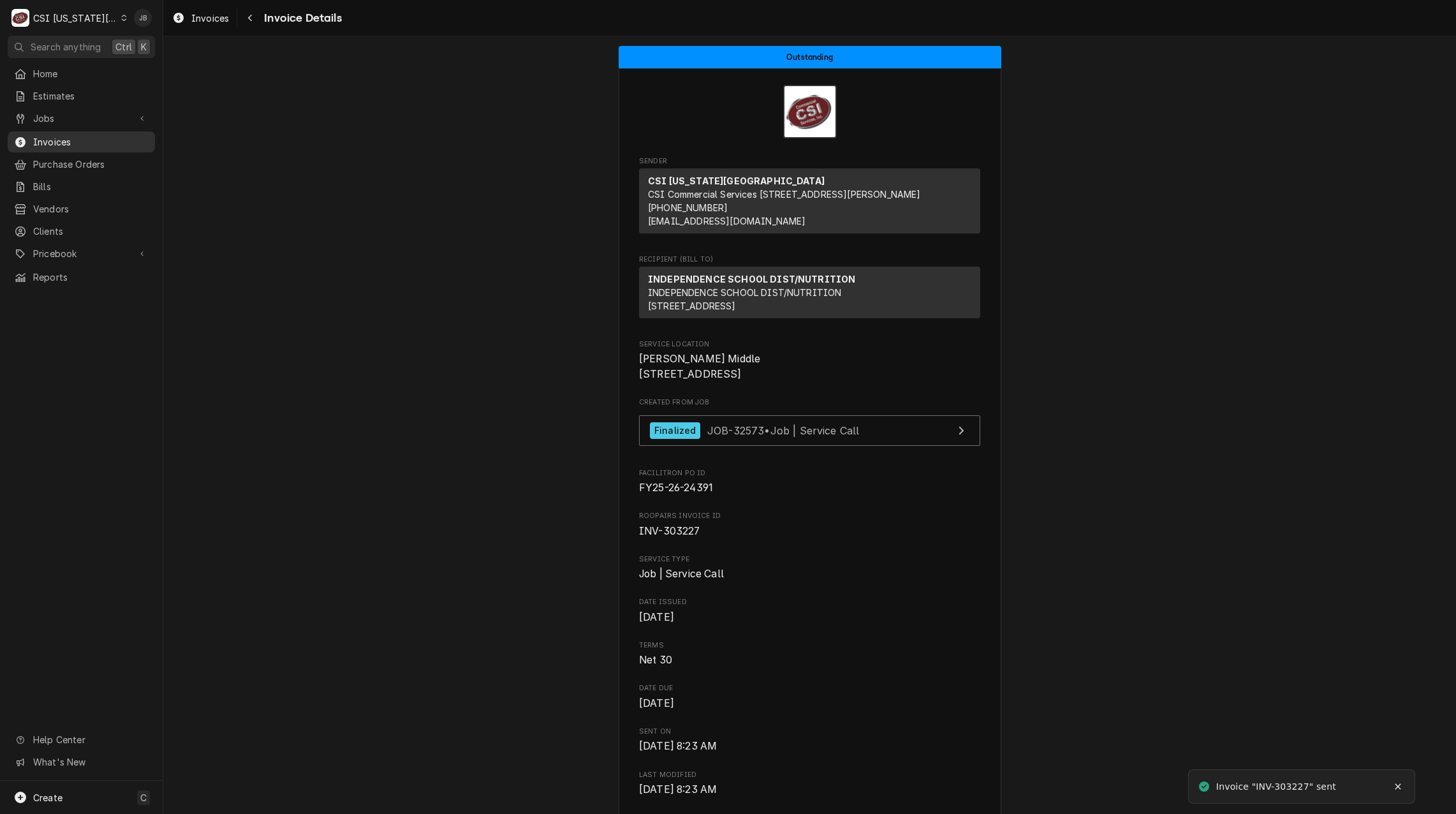
drag, startPoint x: 84, startPoint y: 141, endPoint x: 92, endPoint y: 141, distance: 8.0
click at [84, 141] on span "Invoices" at bounding box center [91, 142] width 115 height 14
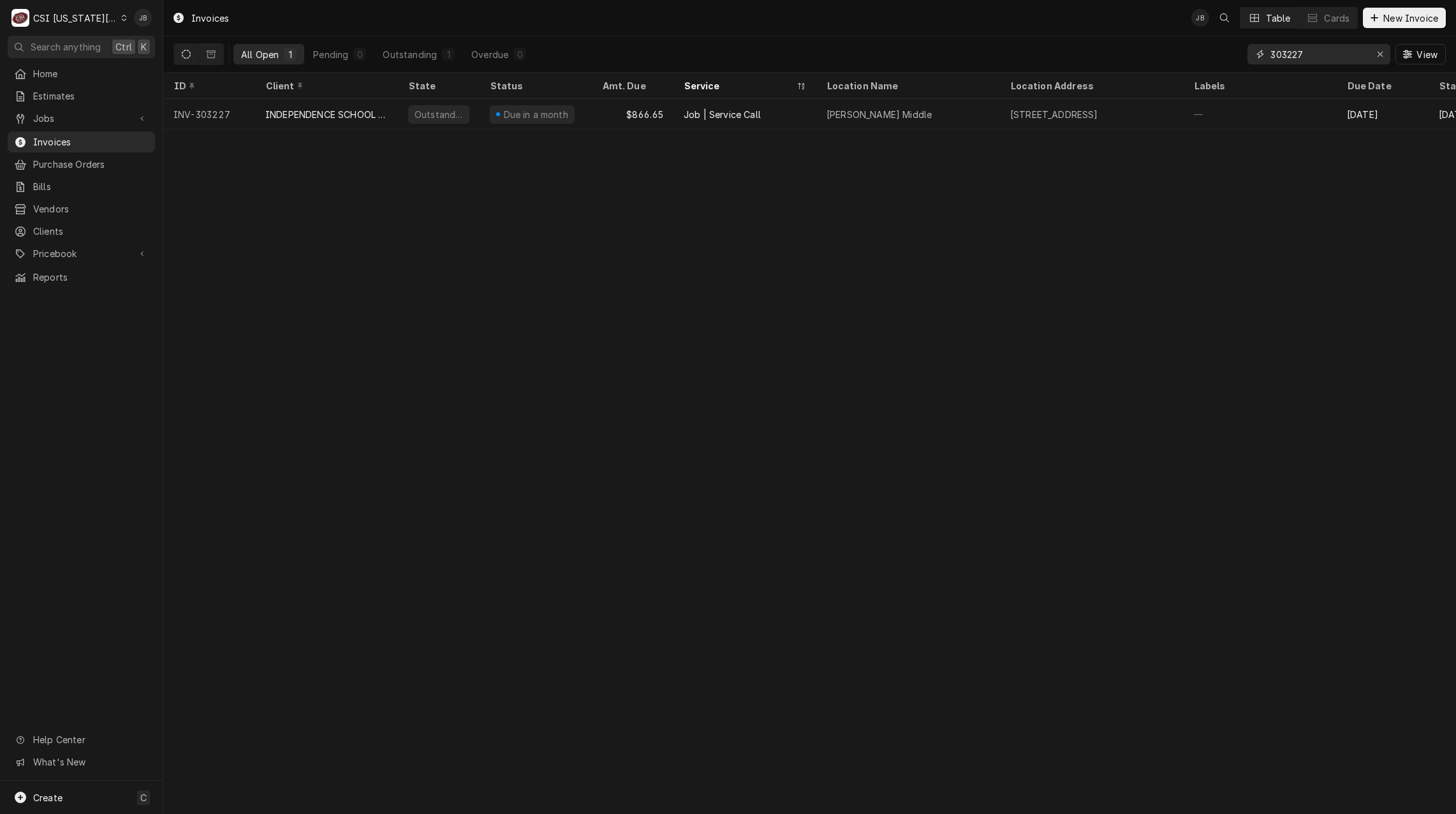
click at [1317, 59] on input "303227" at bounding box center [1318, 54] width 96 height 21
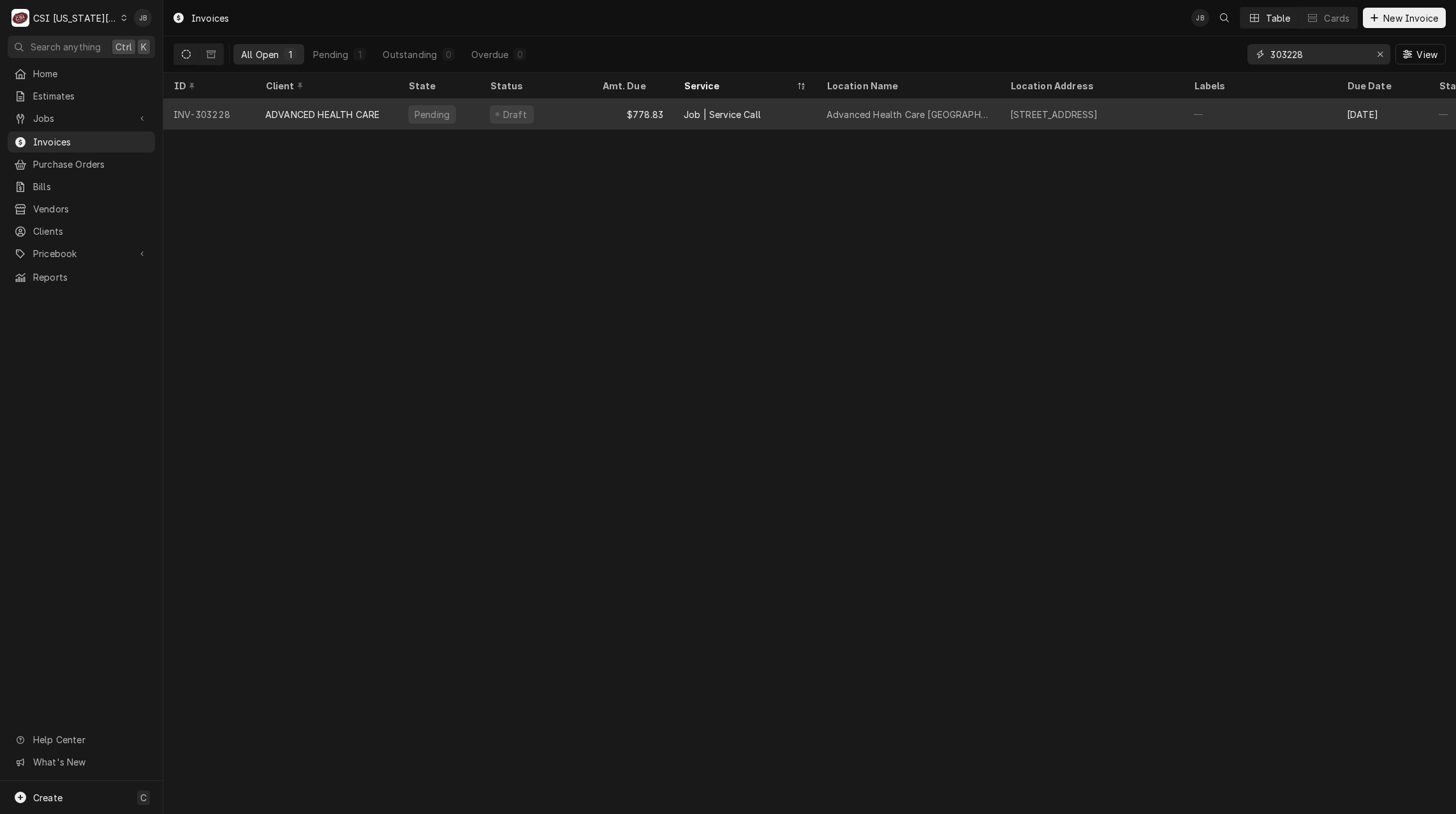
type input "303228"
click at [465, 111] on div "Pending" at bounding box center [438, 115] width 81 height 31
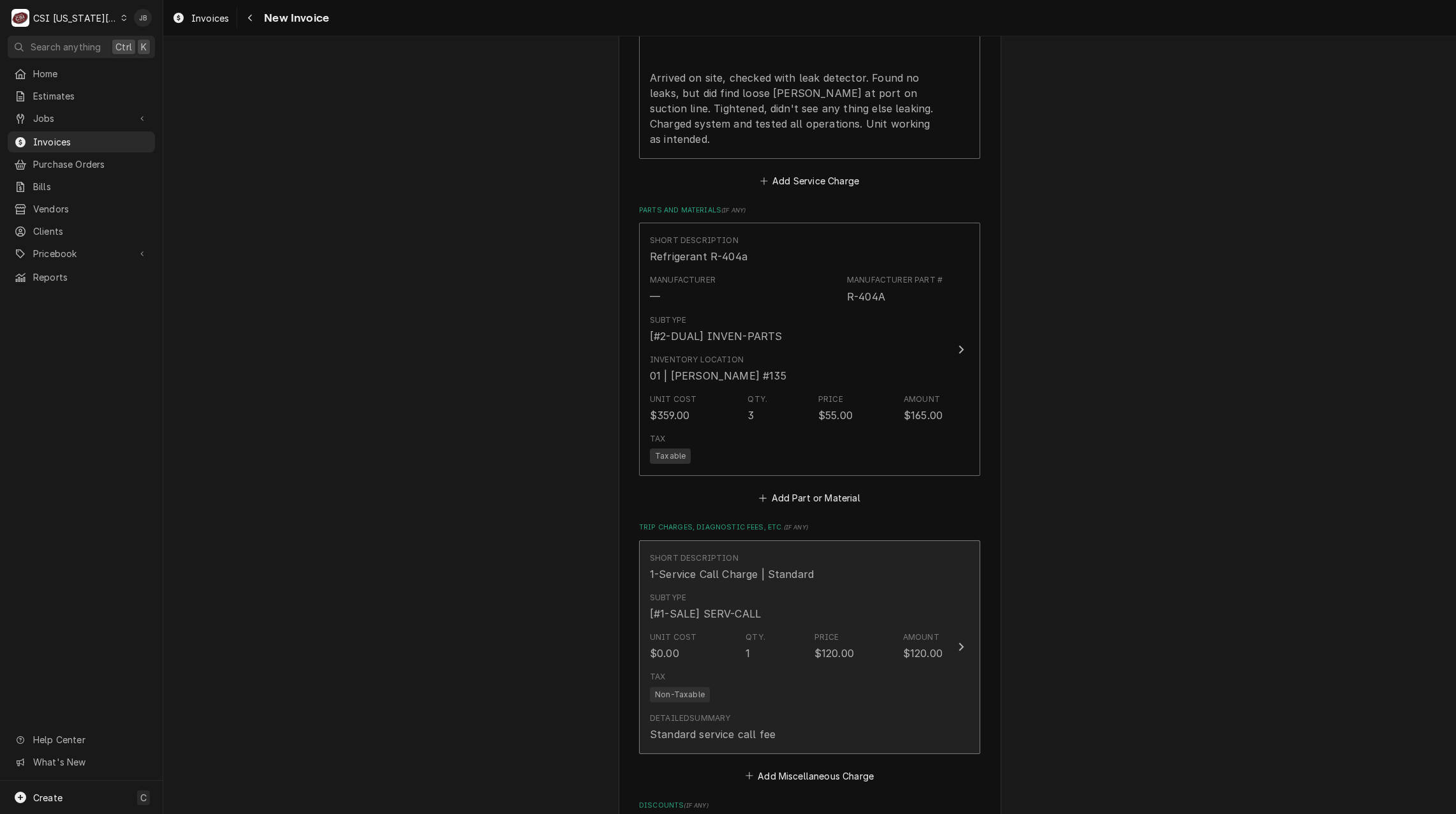
scroll to position [1404, 0]
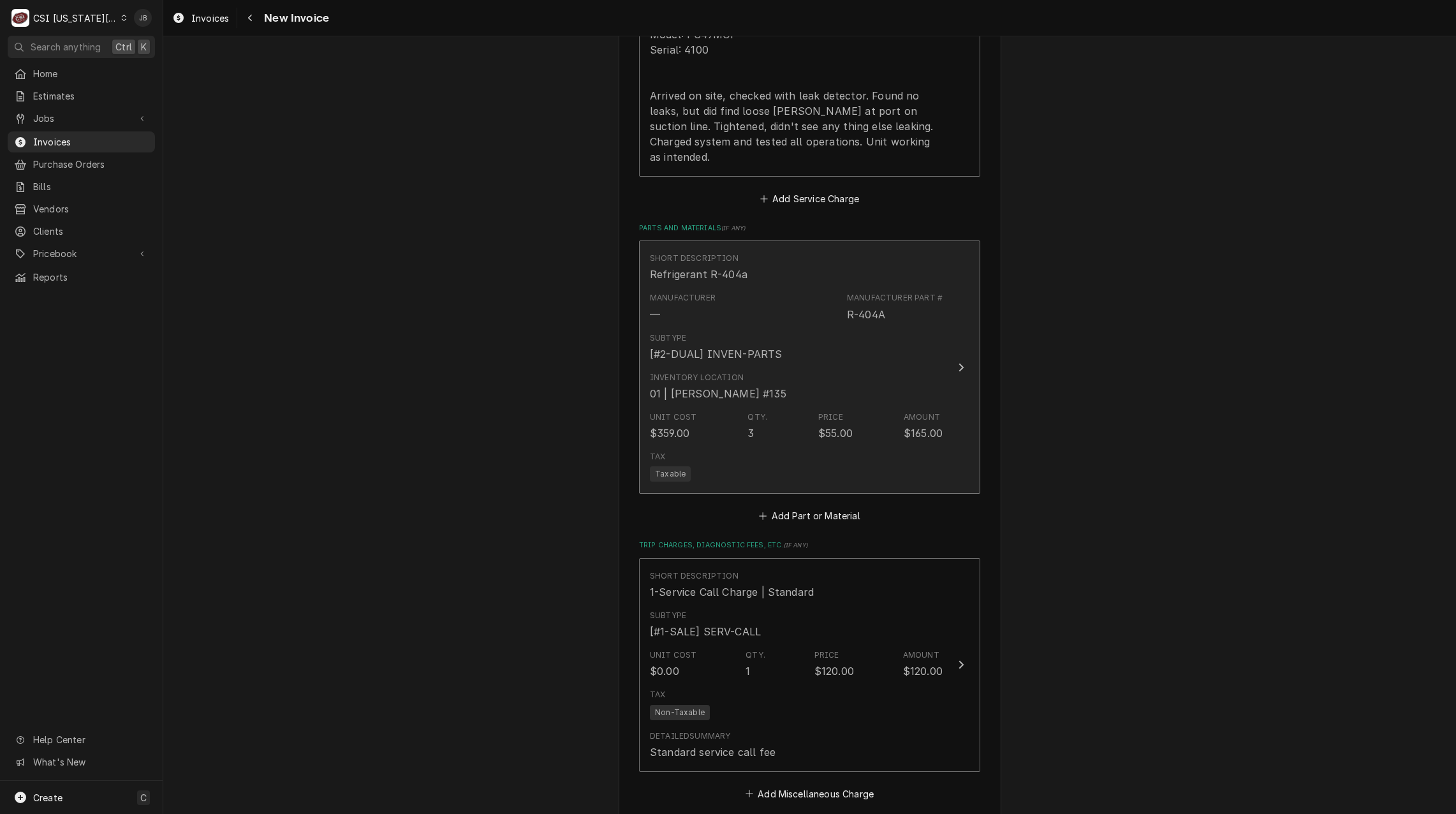
click at [775, 407] on div "Unit Cost $359.00 Qty. 3 Price $55.00 Amount $165.00" at bounding box center [796, 426] width 293 height 39
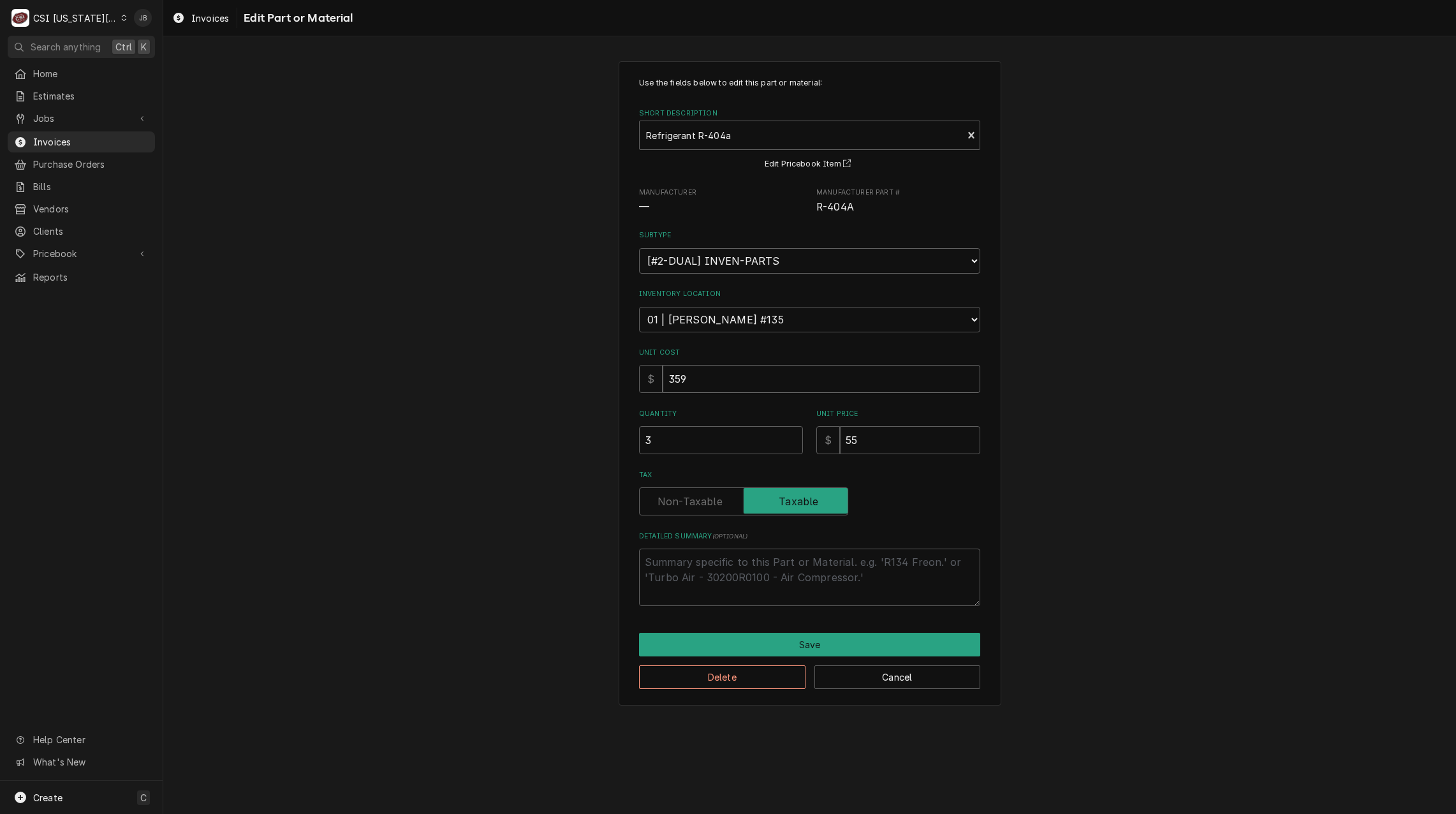
drag, startPoint x: 703, startPoint y: 379, endPoint x: 584, endPoint y: 375, distance: 119.1
click at [587, 377] on div "Use the fields below to edit this part or material: Short Description Refrigera…" at bounding box center [809, 383] width 1293 height 667
type textarea "x"
type input "1"
type textarea "x"
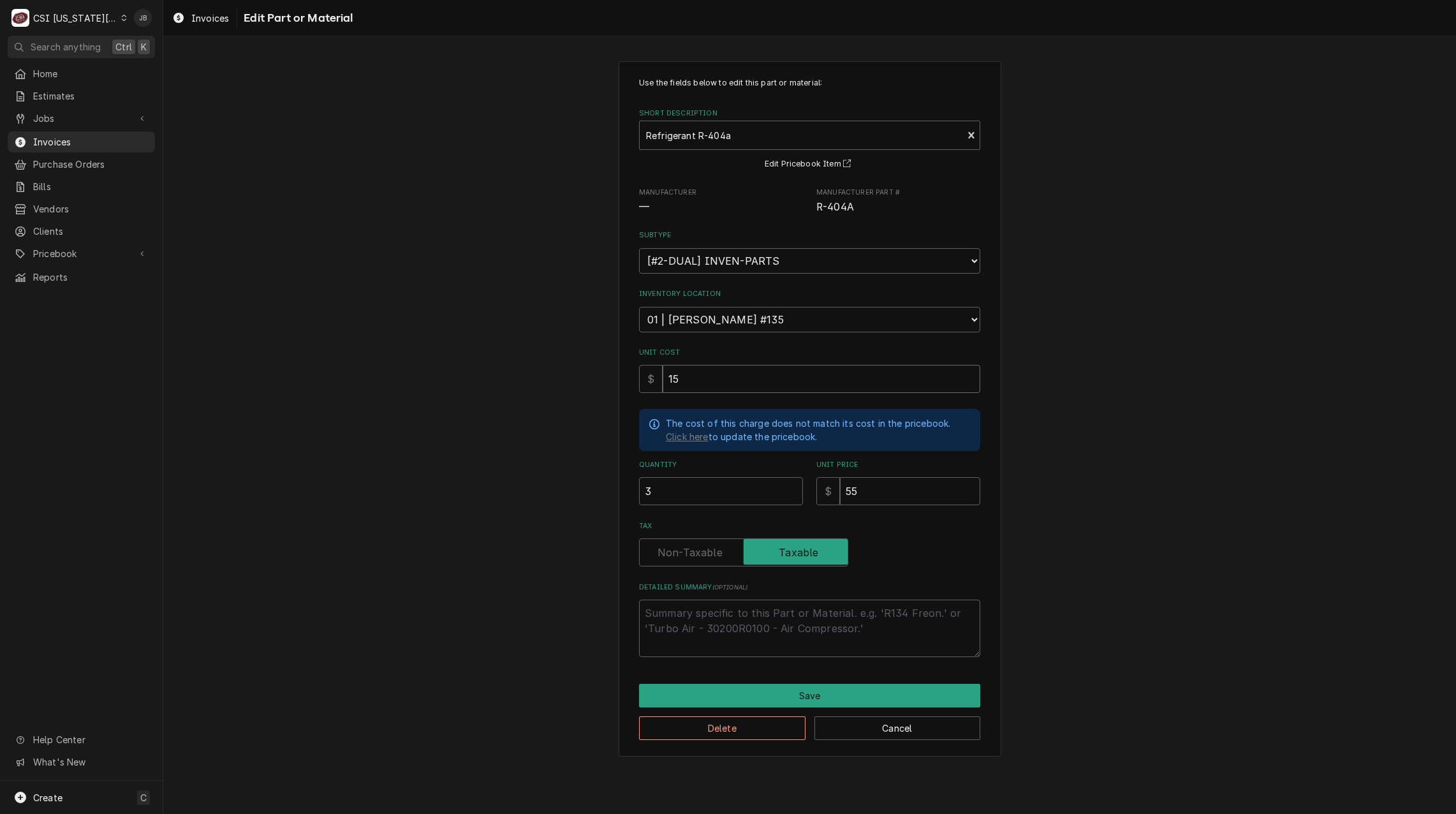
type input "15"
click at [749, 692] on button "Save" at bounding box center [809, 696] width 341 height 24
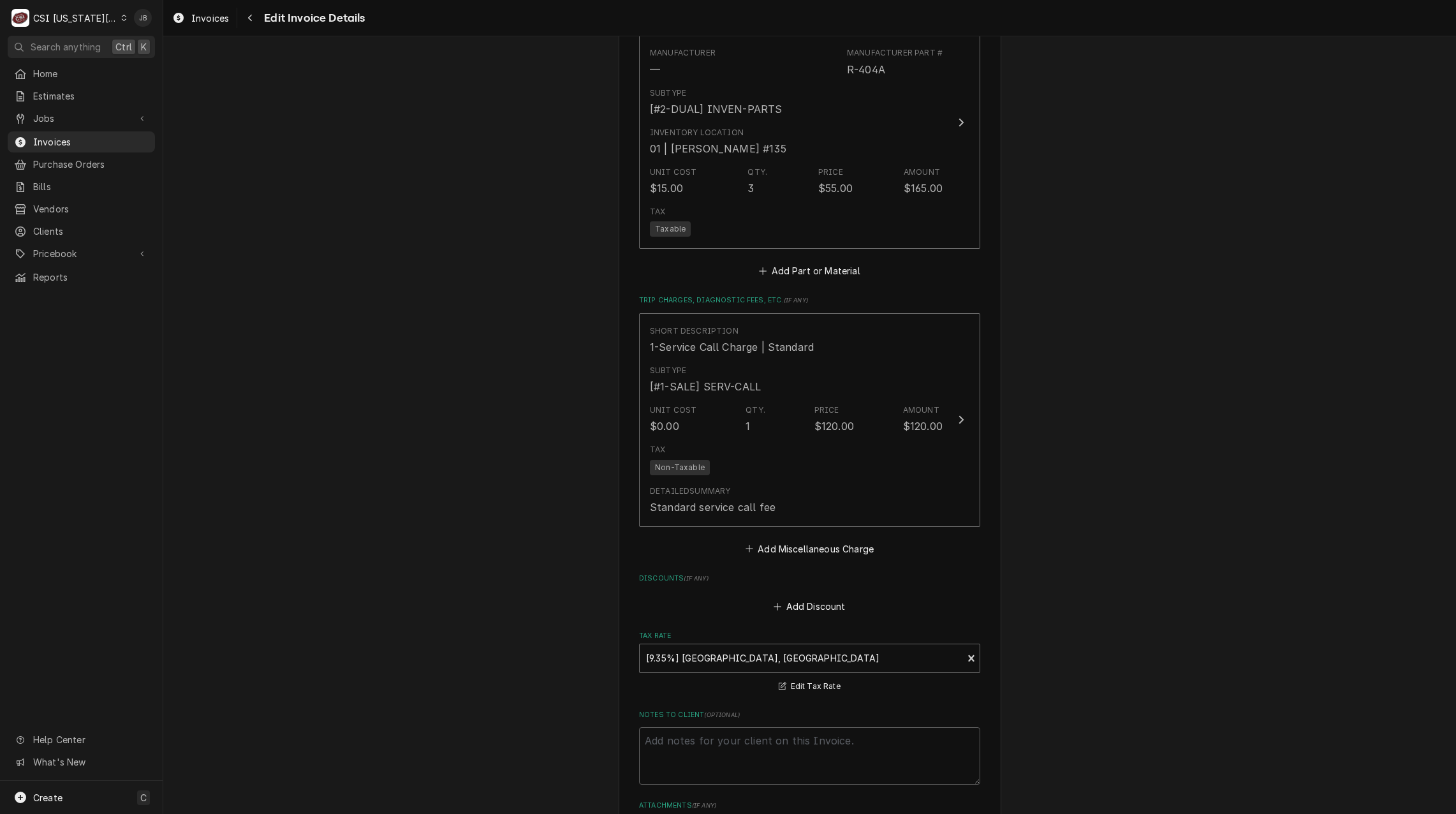
scroll to position [1875, 0]
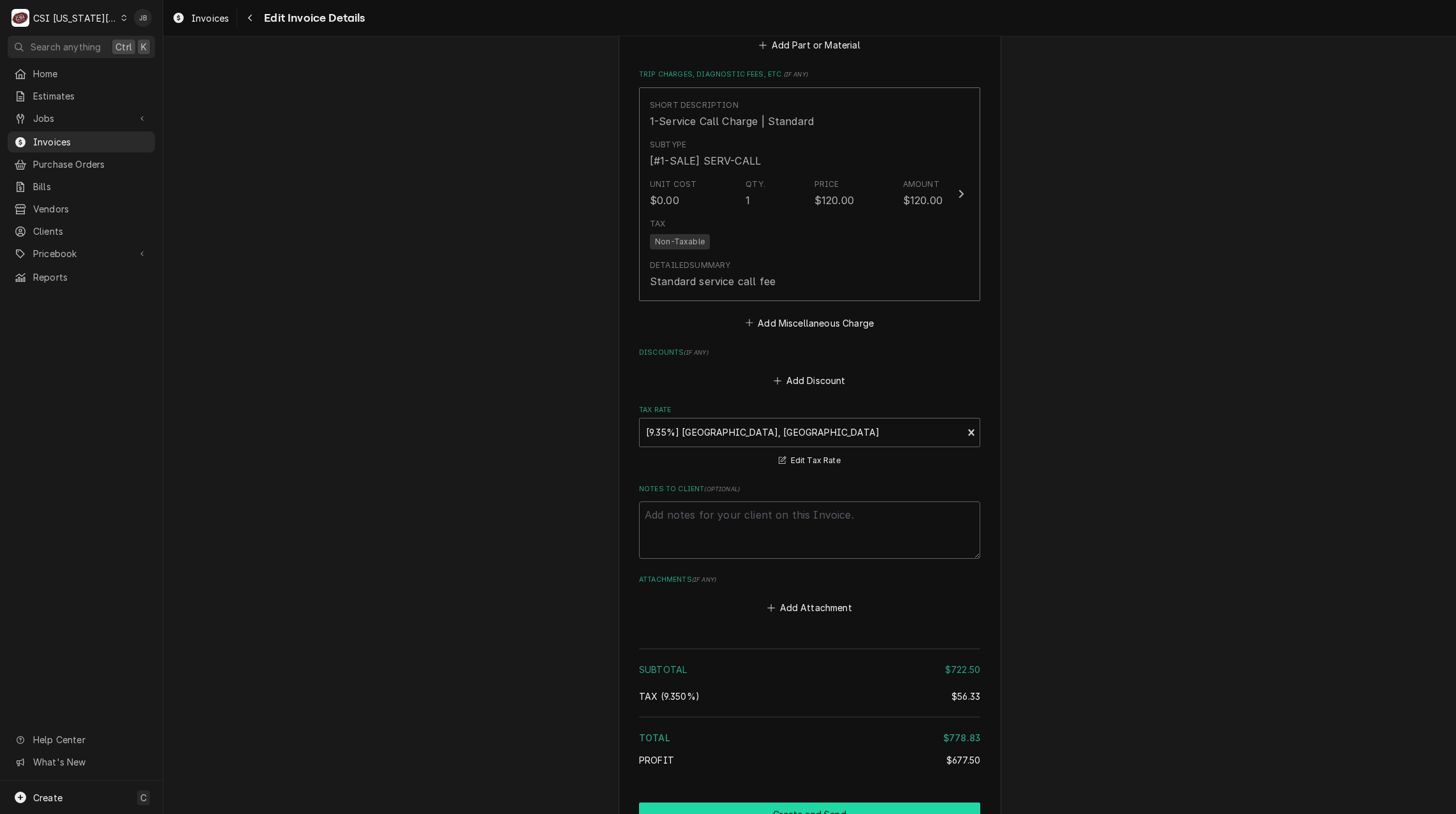
click at [740, 803] on button "Create and Send" at bounding box center [809, 815] width 341 height 24
type textarea "x"
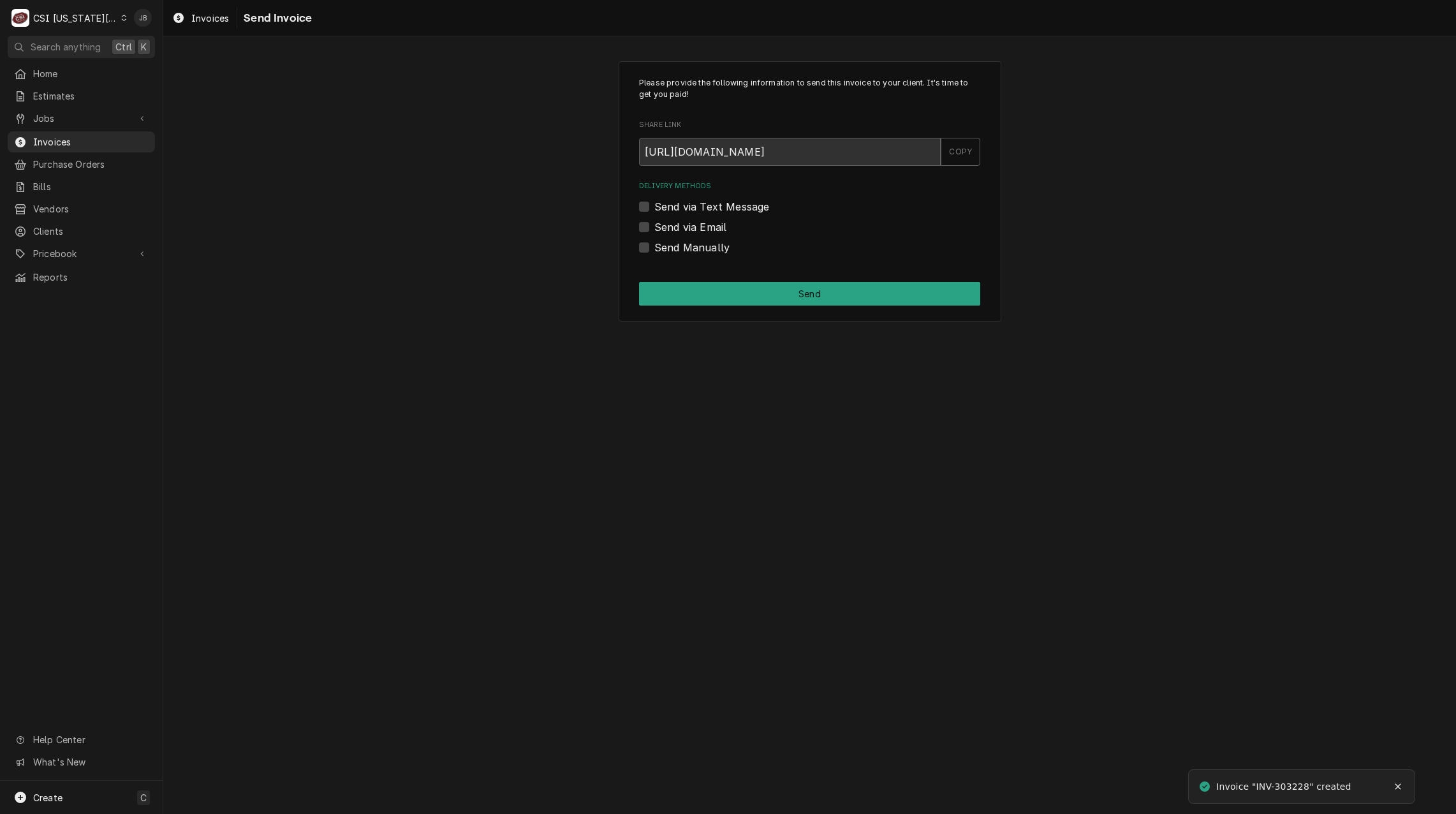
click at [683, 232] on label "Send via Email" at bounding box center [690, 227] width 72 height 15
click at [683, 232] on input "Send via Email" at bounding box center [825, 233] width 341 height 28
checkbox input "true"
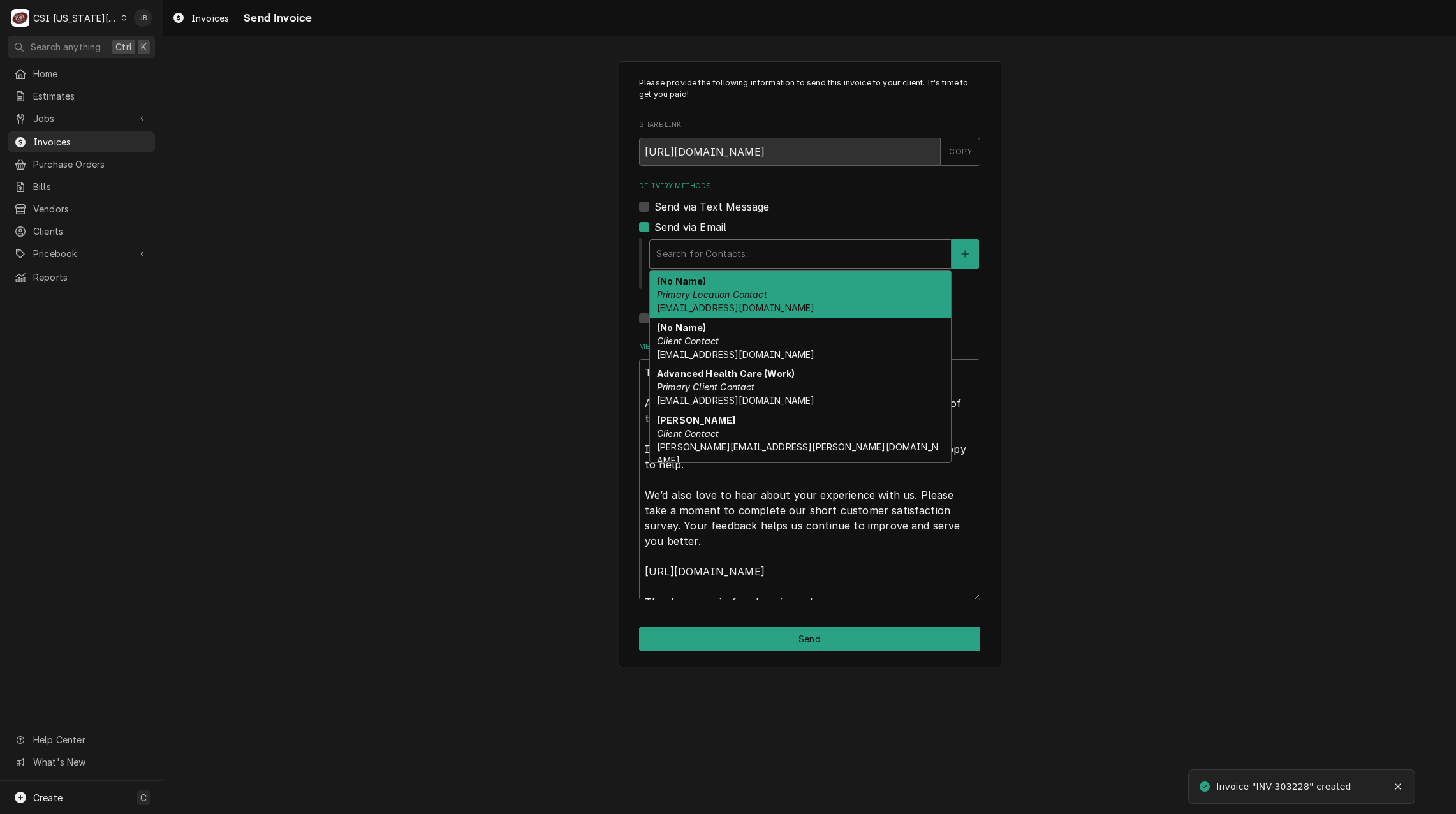
click at [709, 252] on div "Delivery Methods" at bounding box center [800, 253] width 288 height 23
click at [824, 294] on div "(No Name) Primary Location Contact ovp@ahcfacilities.com" at bounding box center [800, 294] width 301 height 46
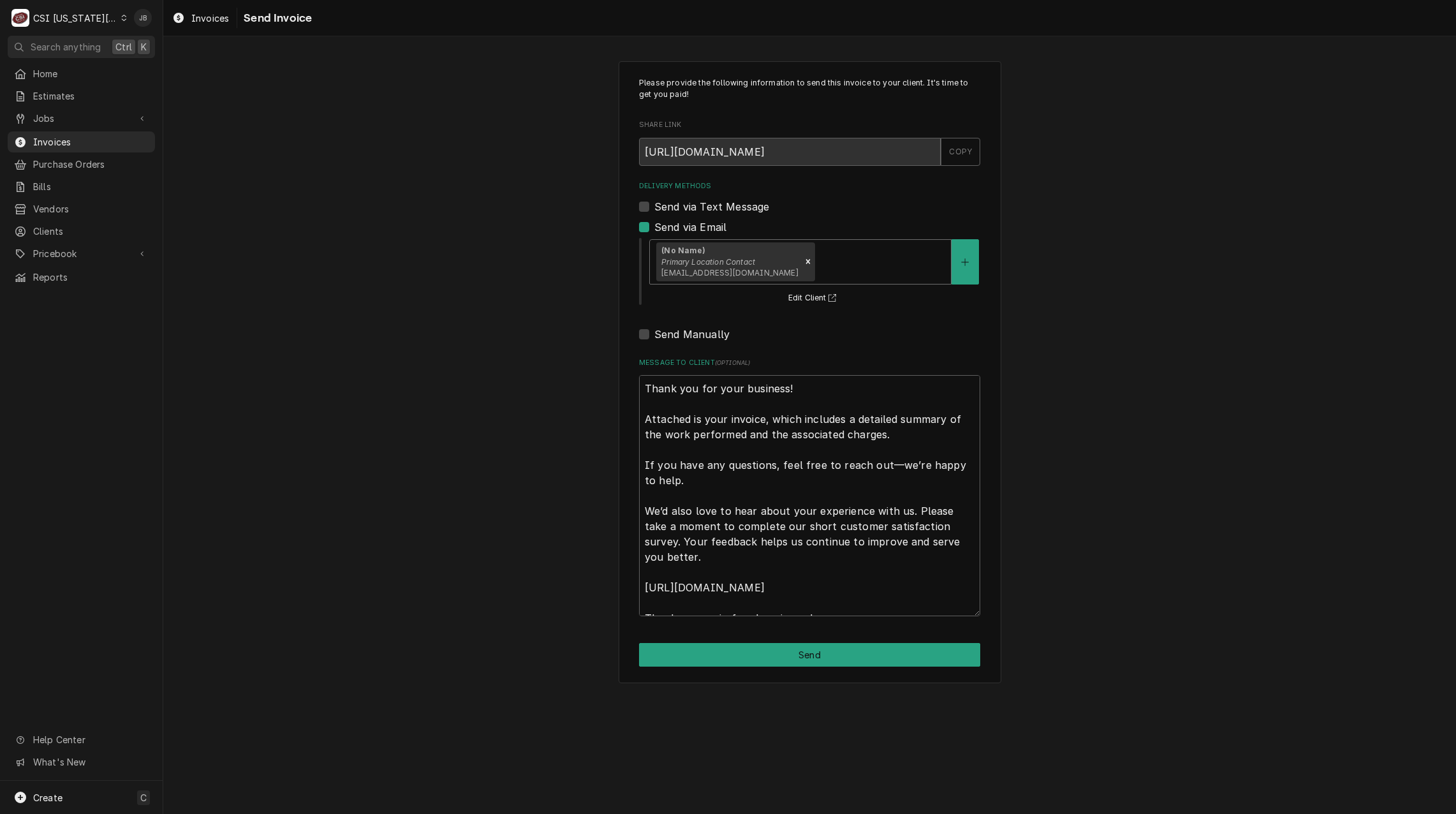
click at [772, 638] on div "Please provide the following information to send this invoice to your client. I…" at bounding box center [809, 372] width 382 height 622
click at [735, 656] on button "Send" at bounding box center [809, 655] width 341 height 24
type textarea "x"
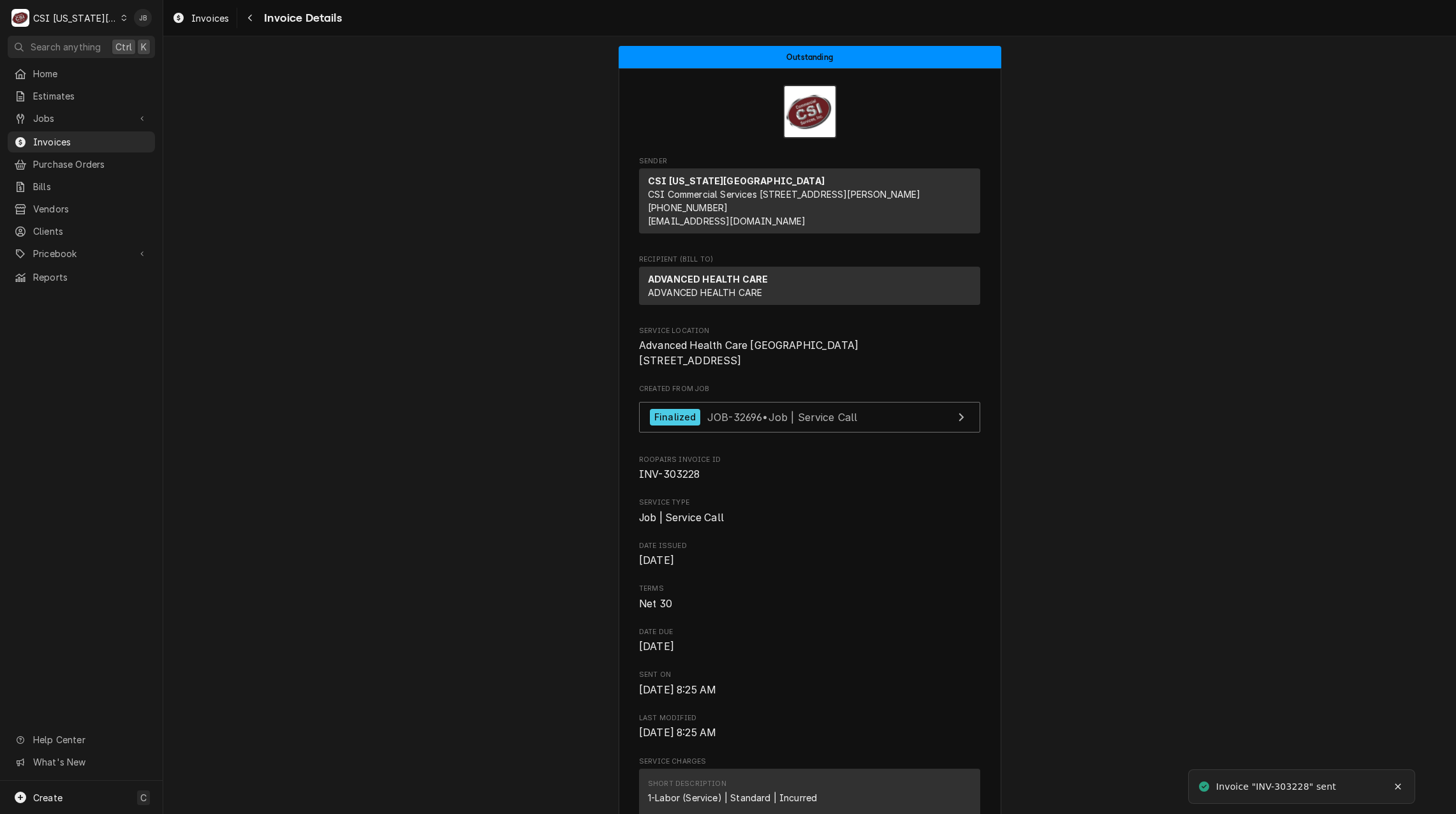
drag, startPoint x: 64, startPoint y: 138, endPoint x: 374, endPoint y: 140, distance: 310.0
click at [64, 138] on span "Invoices" at bounding box center [91, 142] width 115 height 14
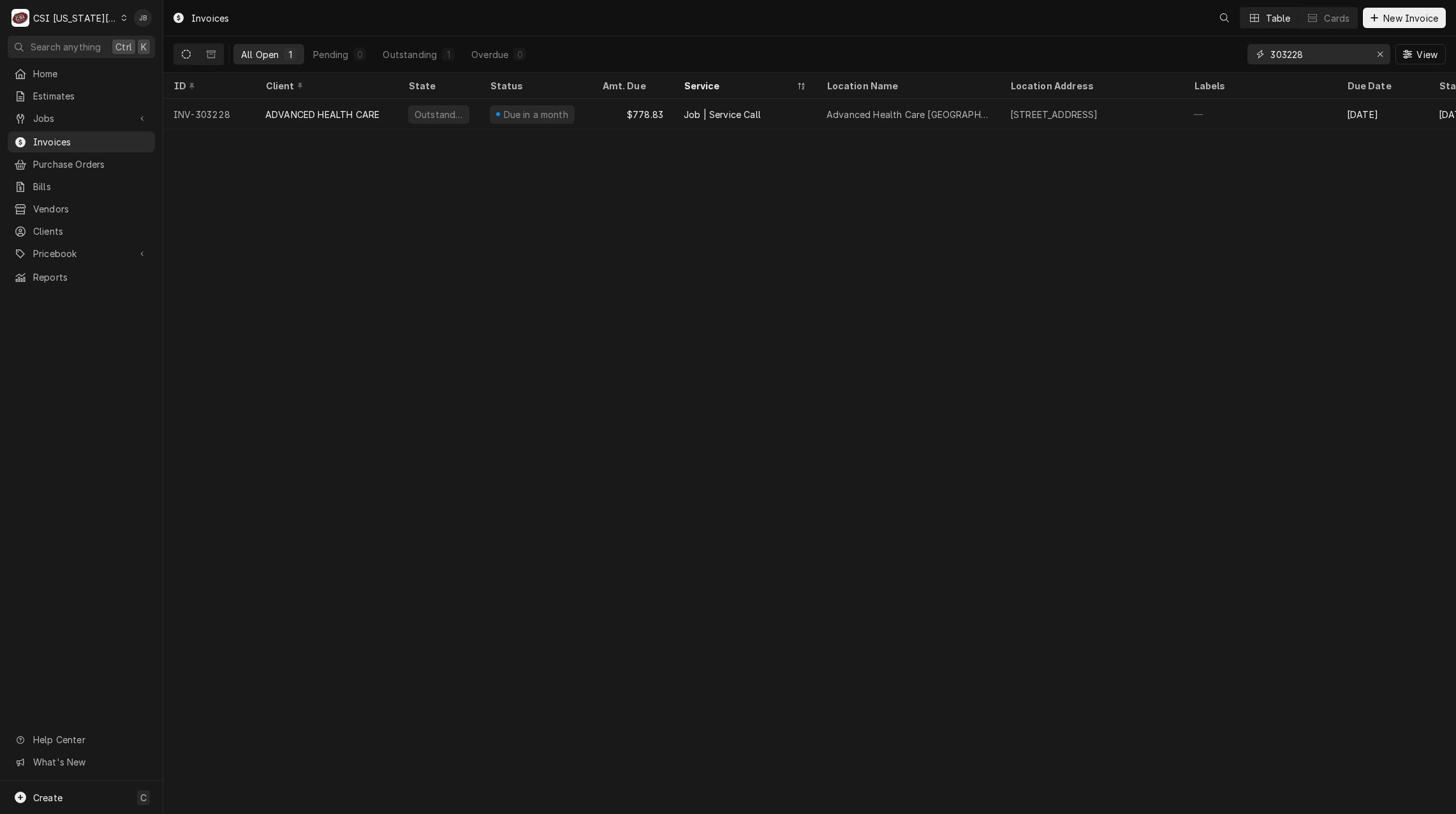
click at [1316, 56] on input "303228" at bounding box center [1318, 54] width 96 height 21
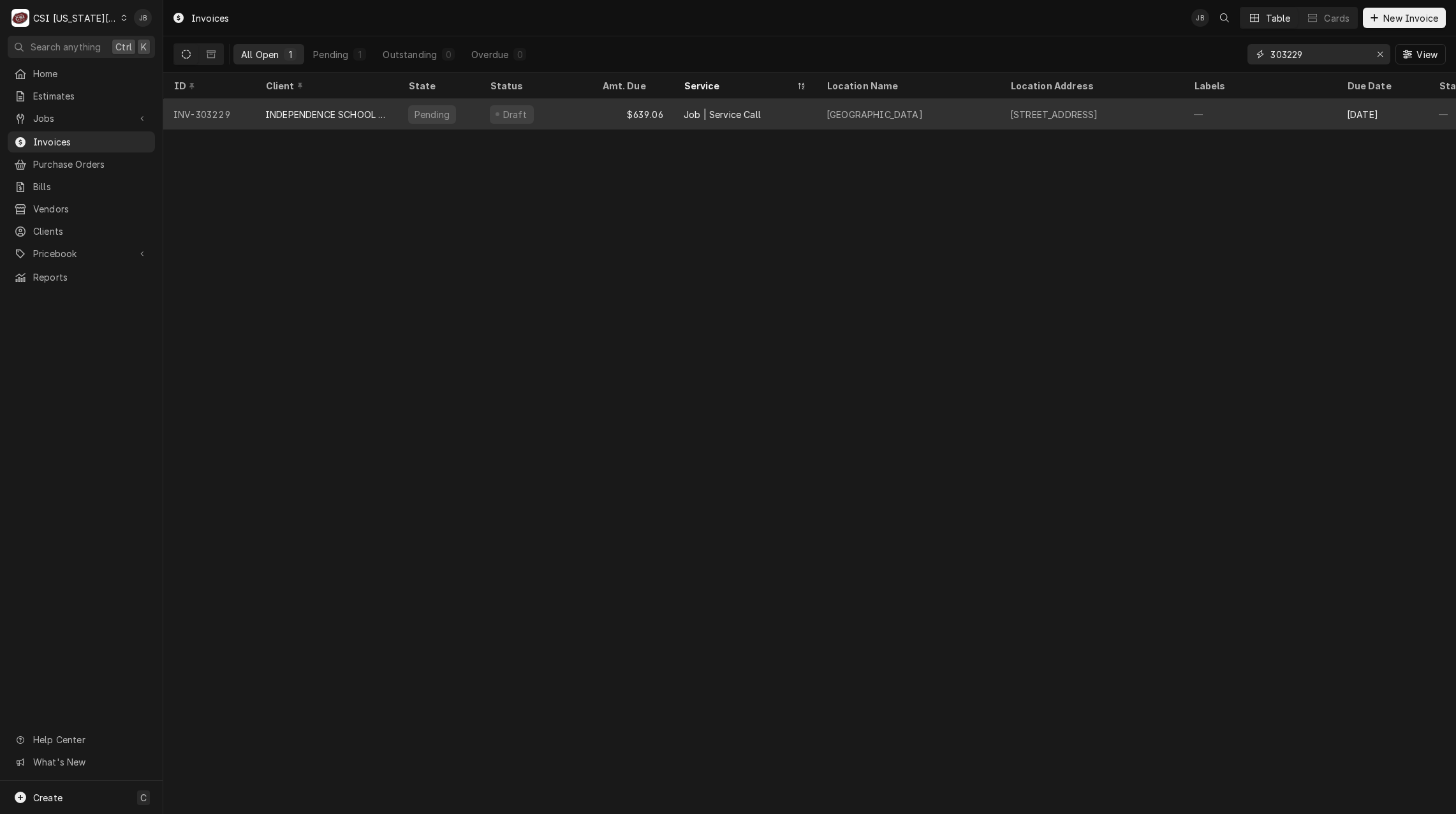
type input "303229"
click at [727, 116] on div "Job | Service Call" at bounding box center [722, 115] width 77 height 14
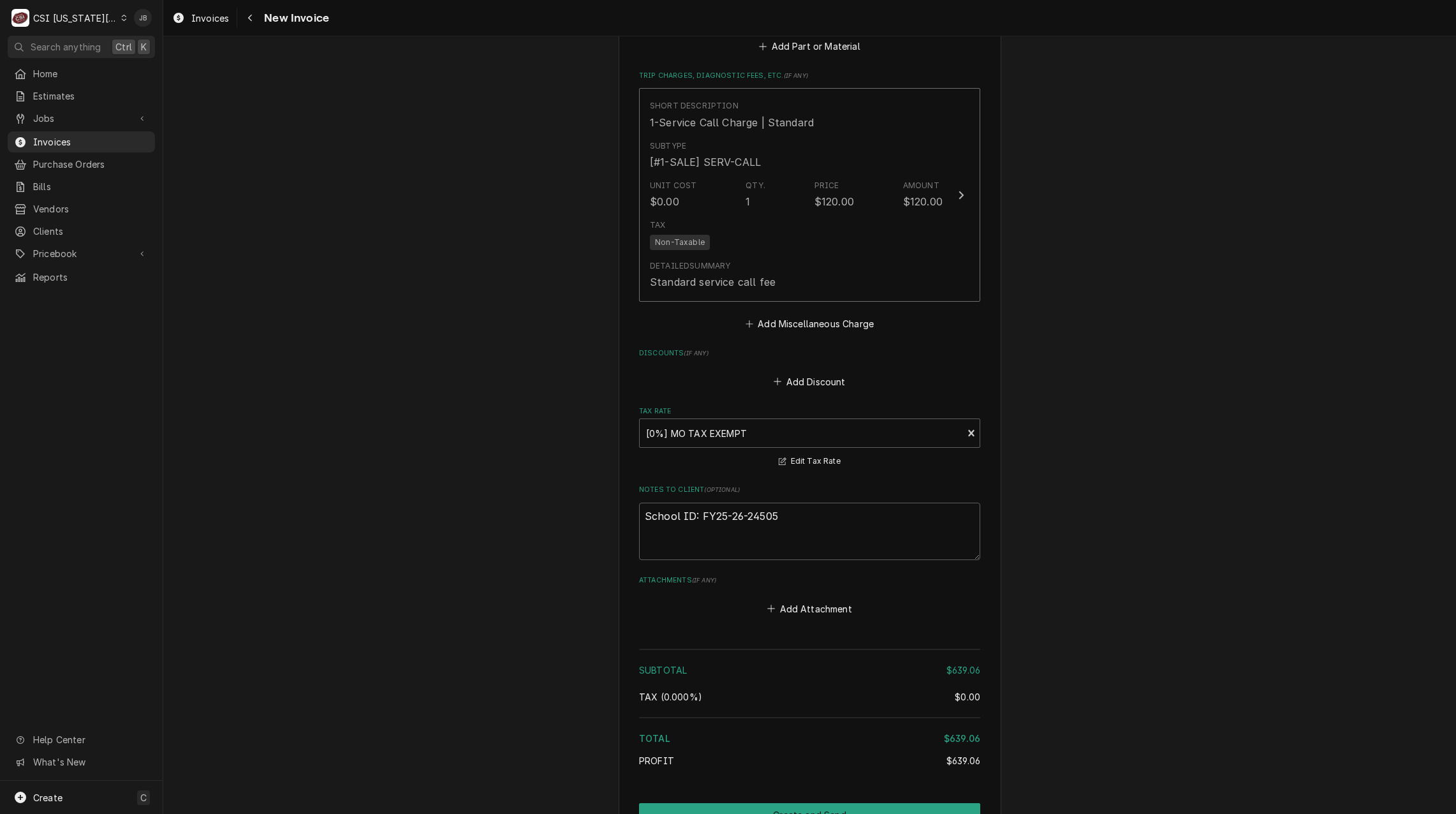
scroll to position [2233, 0]
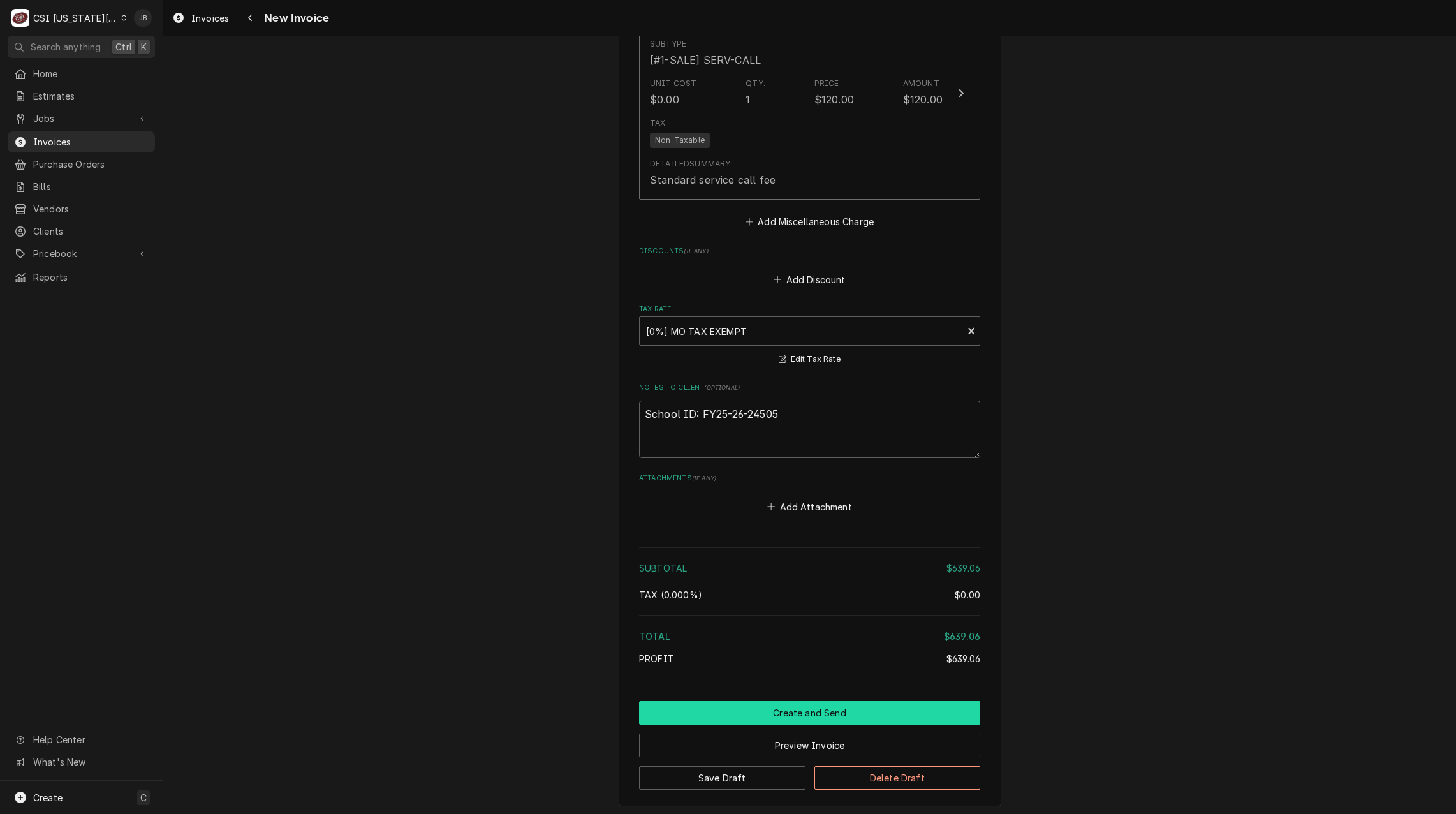
click at [735, 705] on button "Create and Send" at bounding box center [809, 713] width 341 height 24
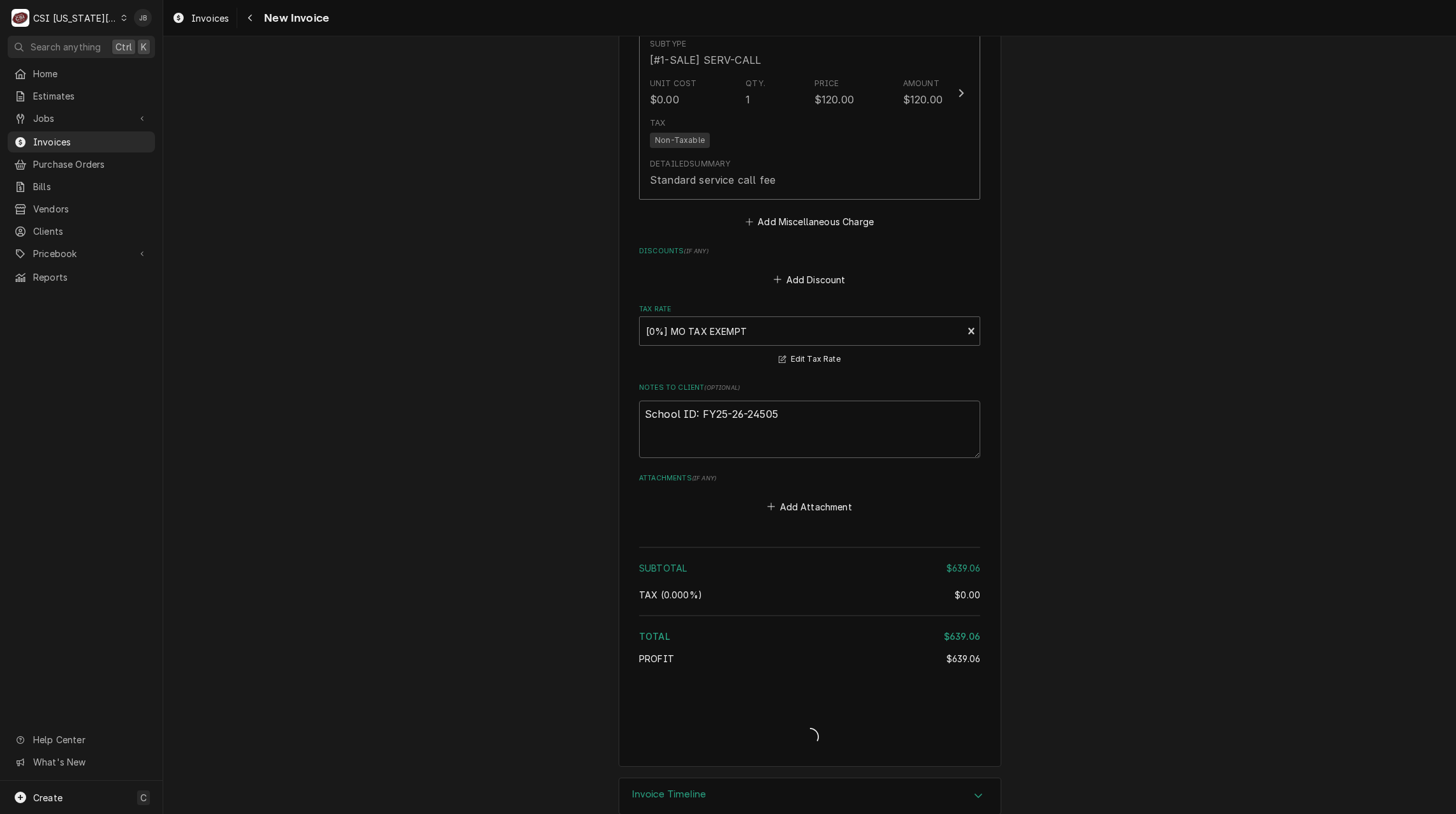
type textarea "x"
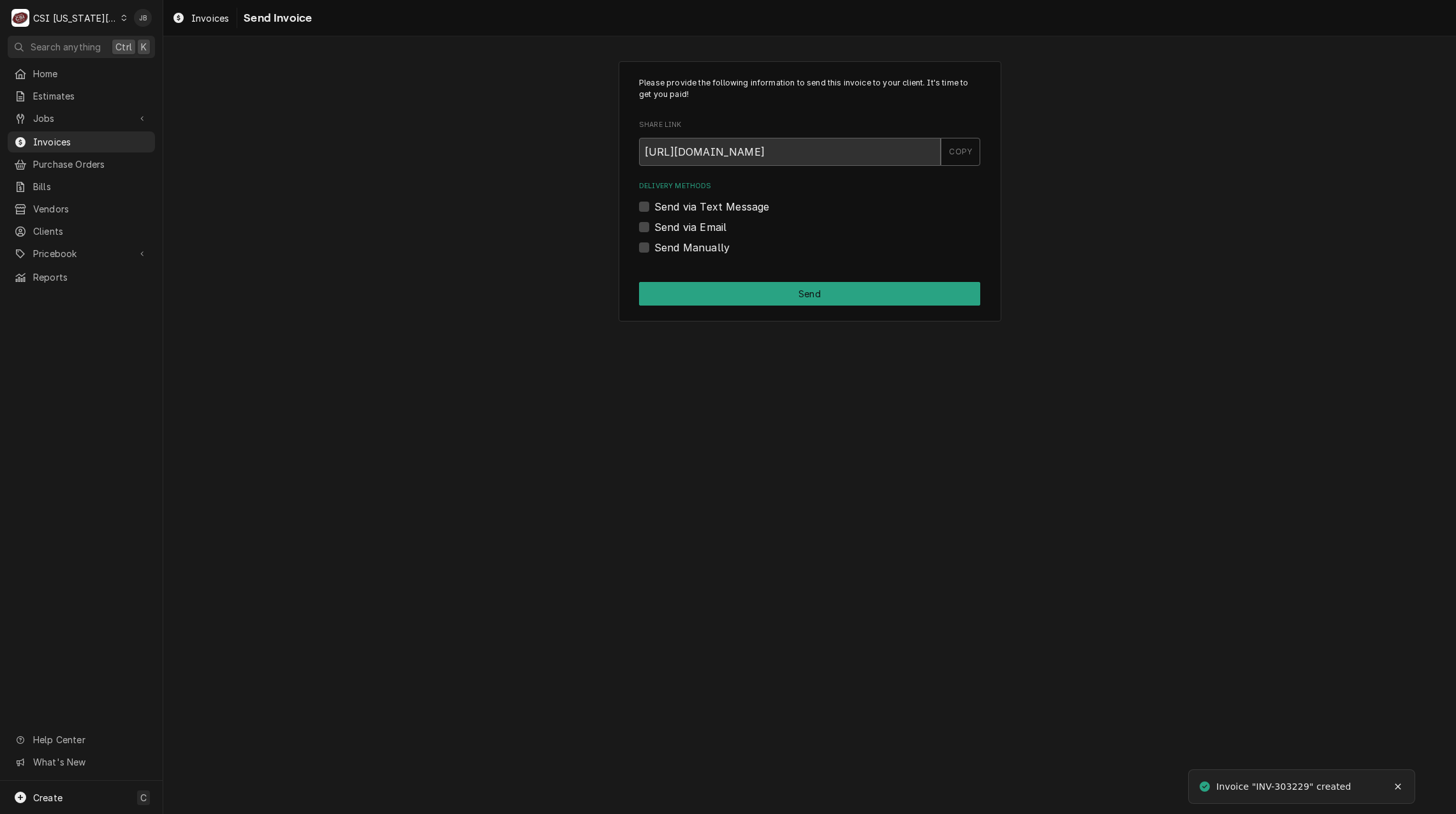
click at [717, 229] on label "Send via Email" at bounding box center [690, 227] width 72 height 15
click at [717, 229] on input "Send via Email" at bounding box center [825, 233] width 341 height 28
checkbox input "true"
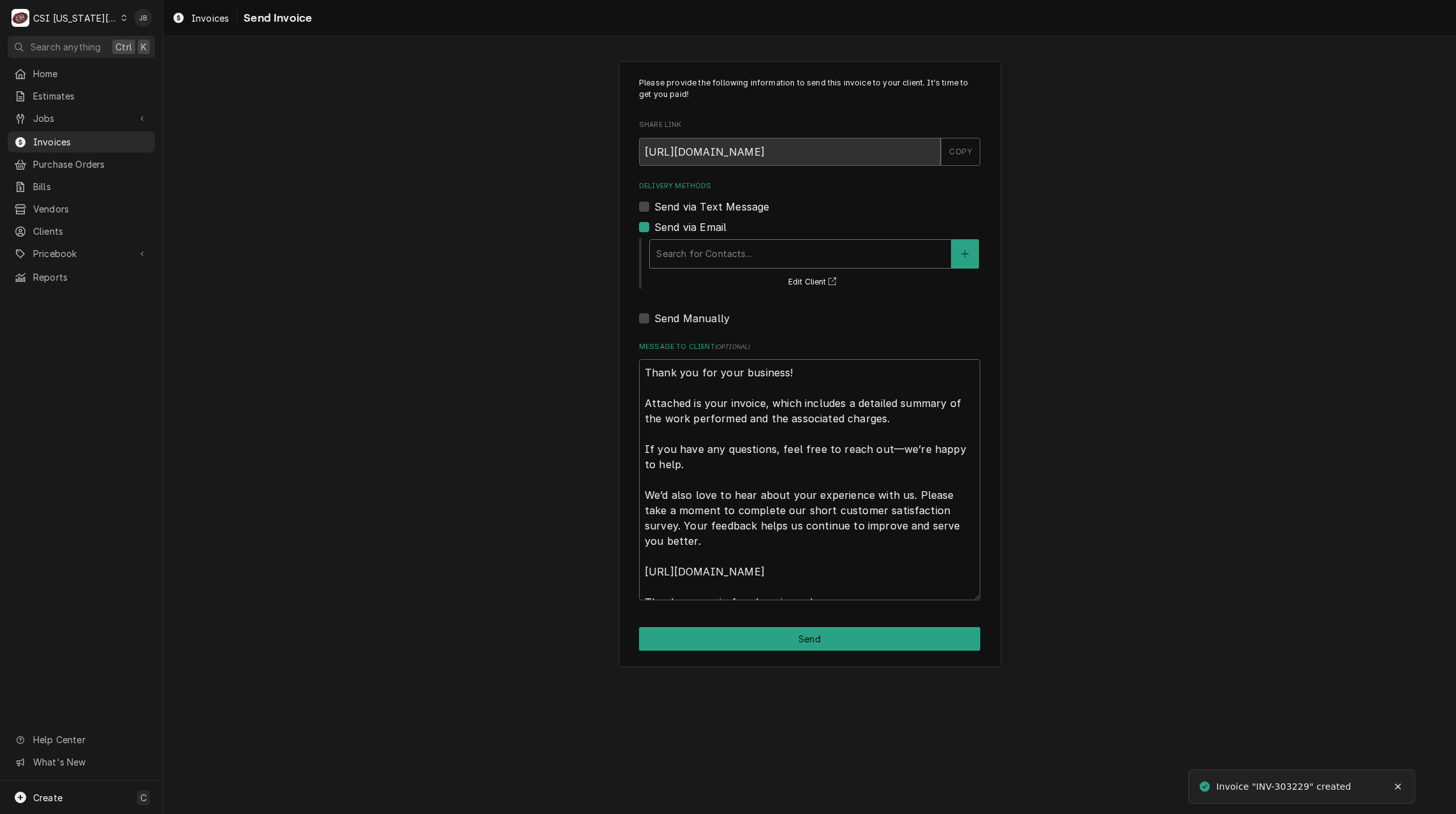
click at [723, 241] on div "Search for Contacts..." at bounding box center [800, 253] width 301 height 28
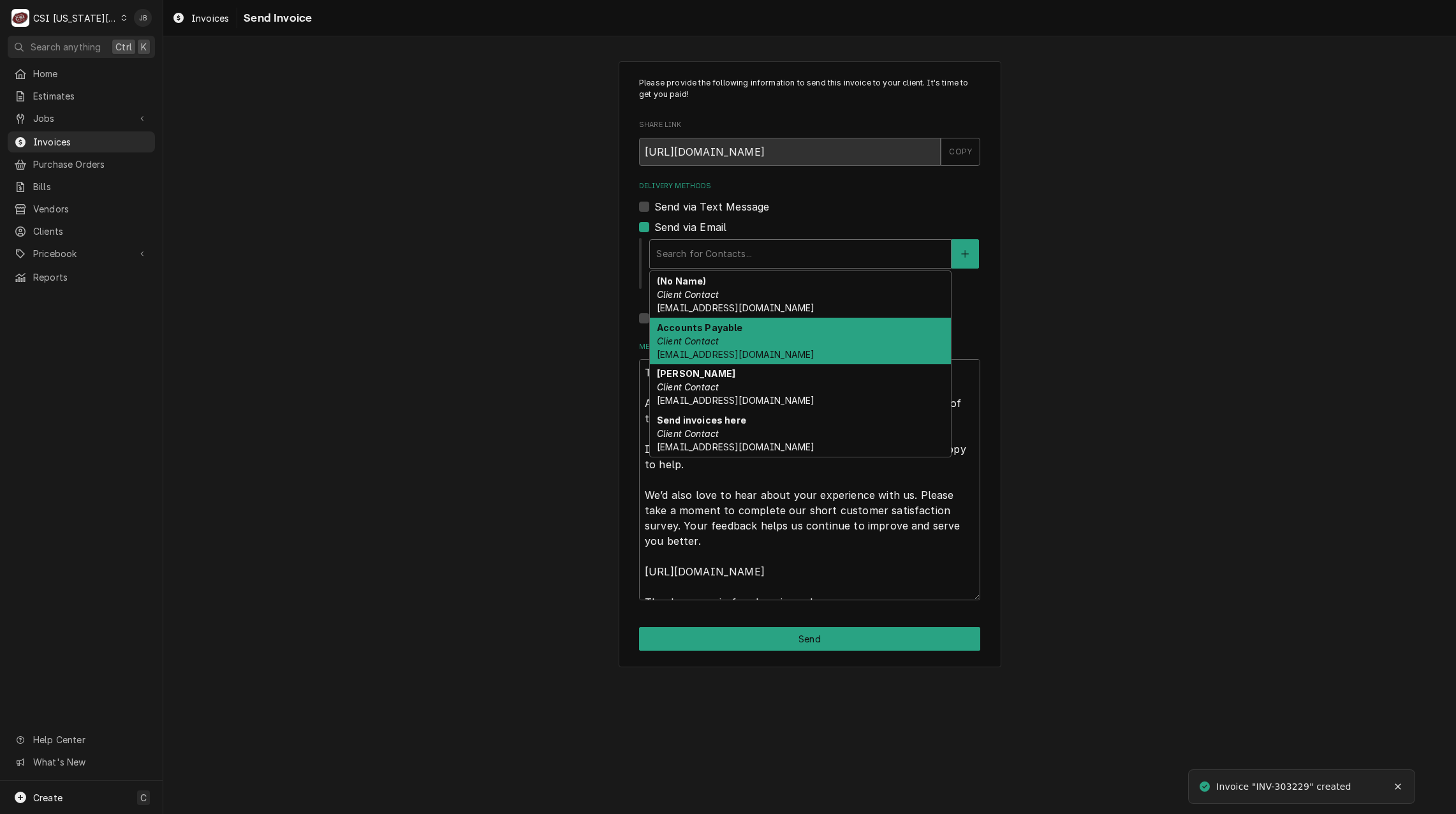
click at [761, 336] on div "Accounts Payable Client Contact Accounts_Payable@Isdschools.Org" at bounding box center [800, 341] width 301 height 46
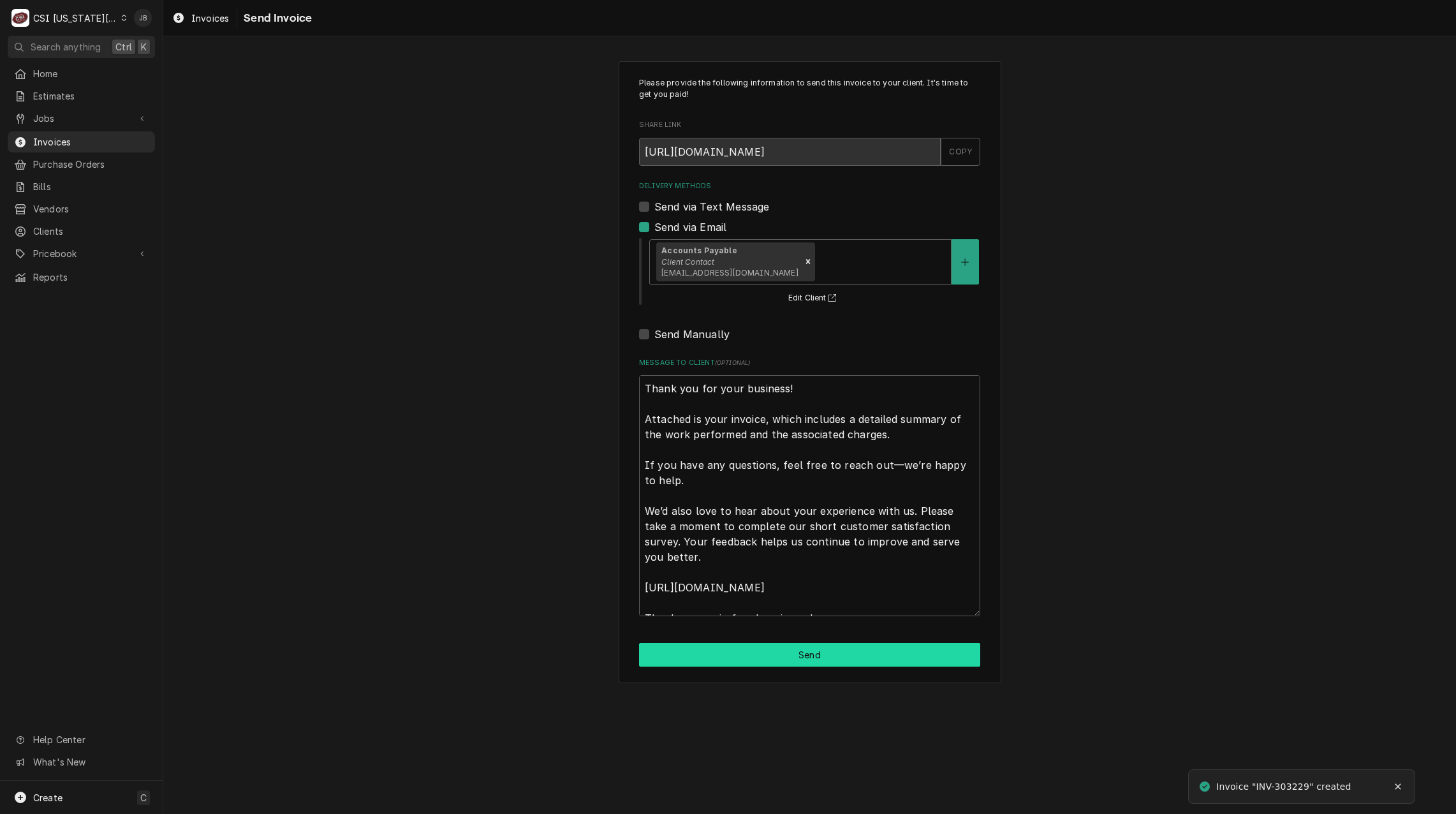
click at [720, 653] on button "Send" at bounding box center [809, 655] width 341 height 24
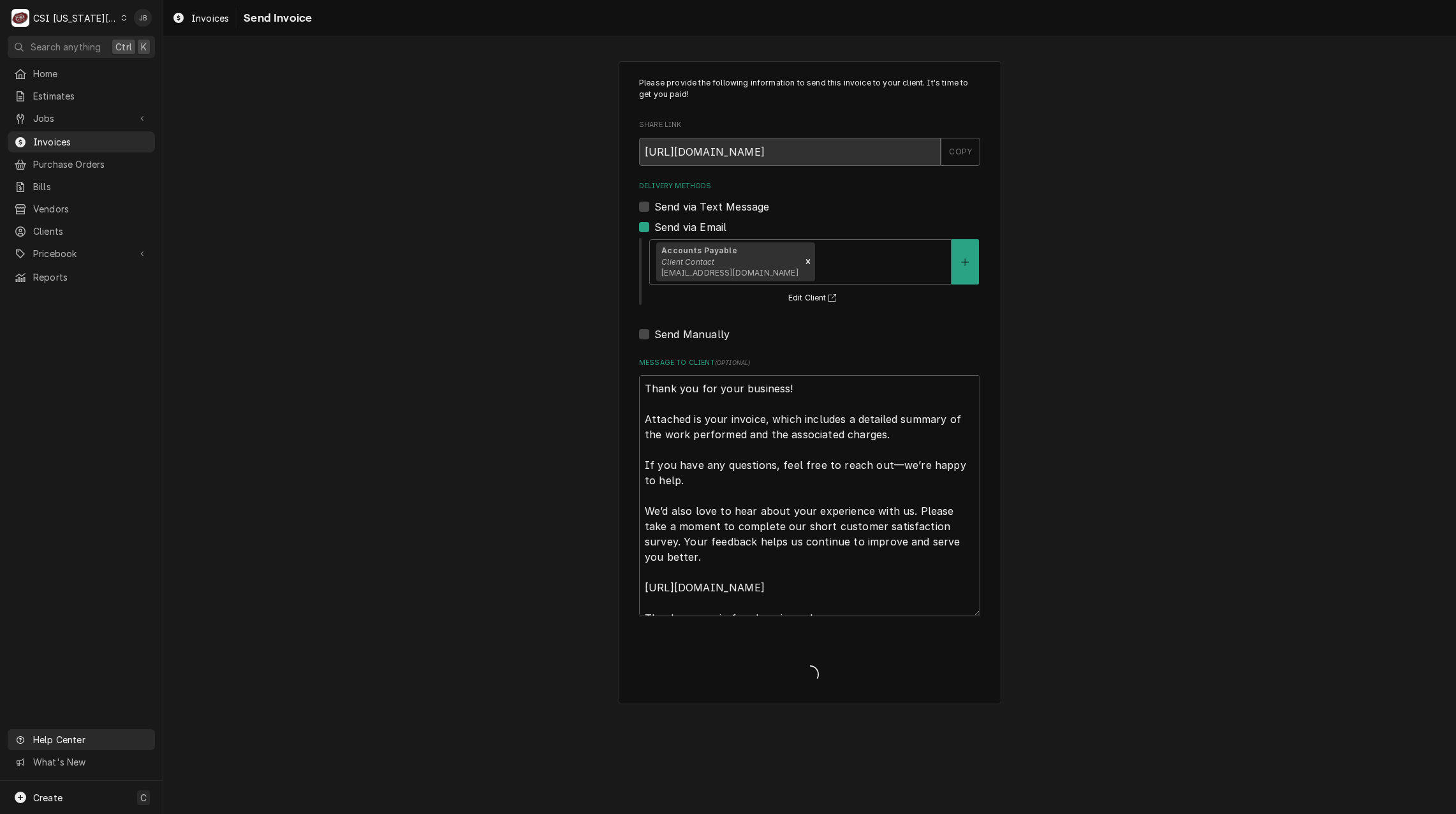
type textarea "x"
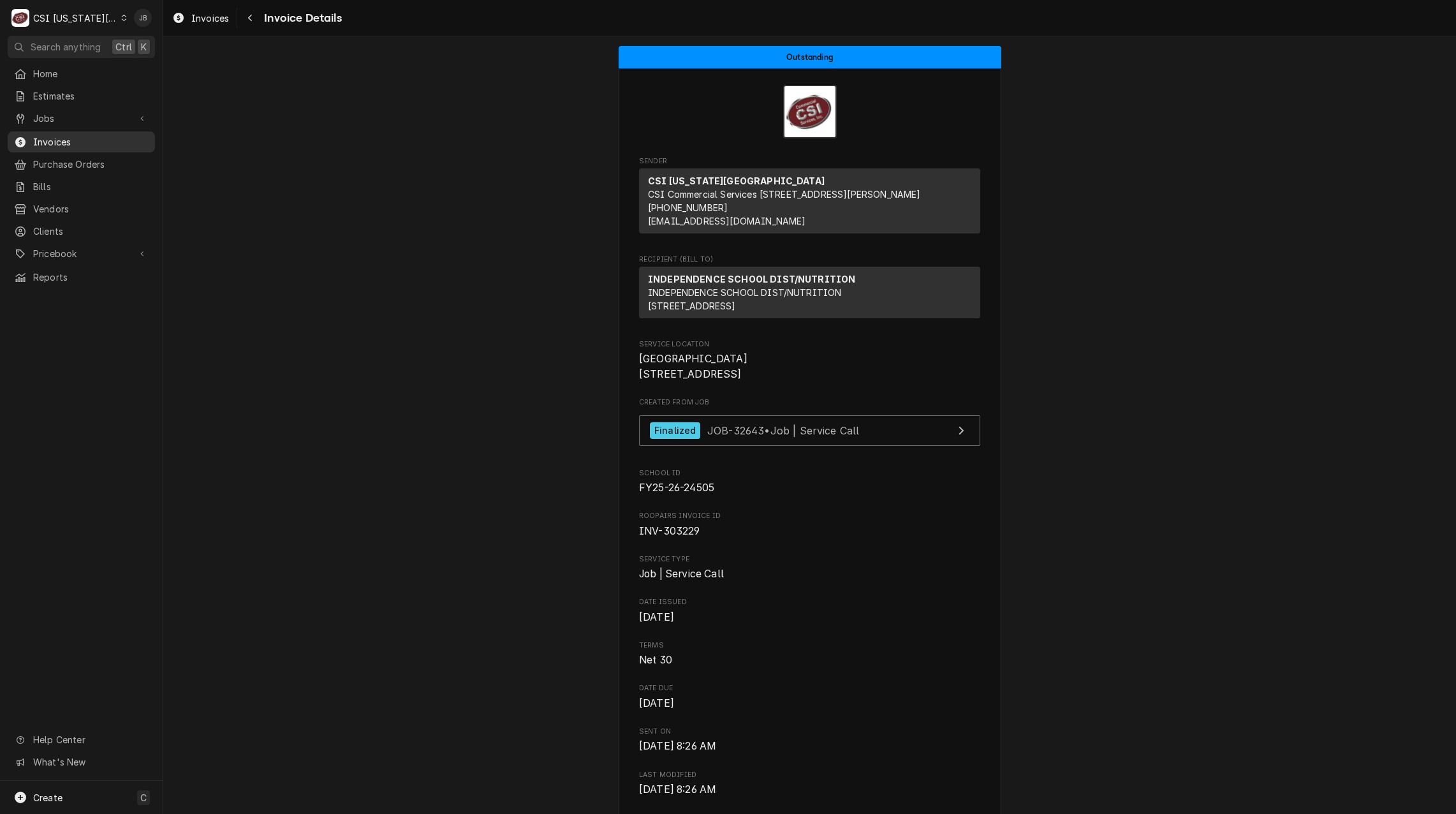
click at [55, 141] on span "Invoices" at bounding box center [91, 142] width 115 height 14
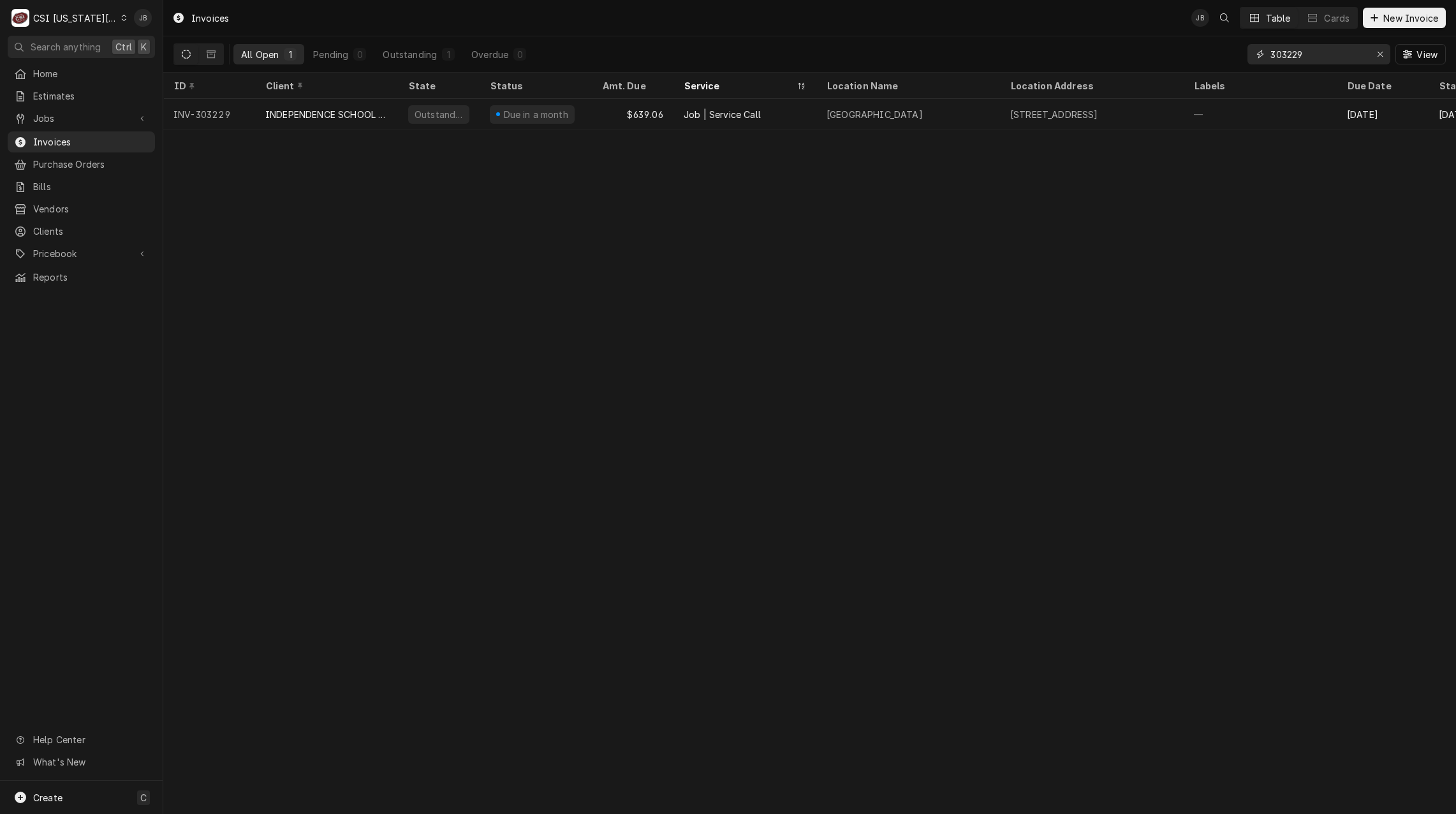
click at [1317, 51] on input "303229" at bounding box center [1318, 54] width 96 height 21
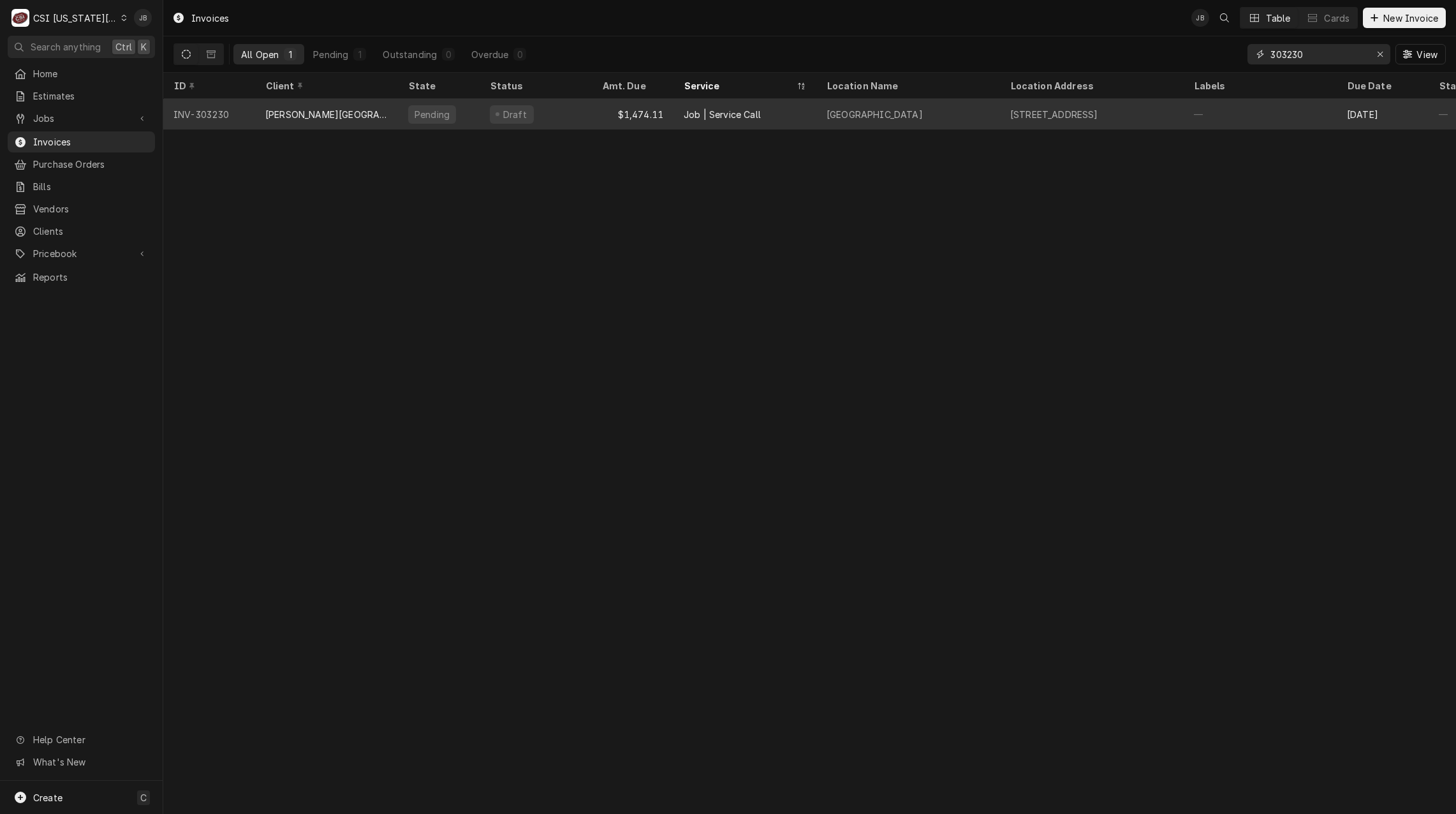
type input "303230"
click at [344, 119] on div "GARDNER EDGERTON SCHOOL DISTRICT" at bounding box center [326, 115] width 143 height 31
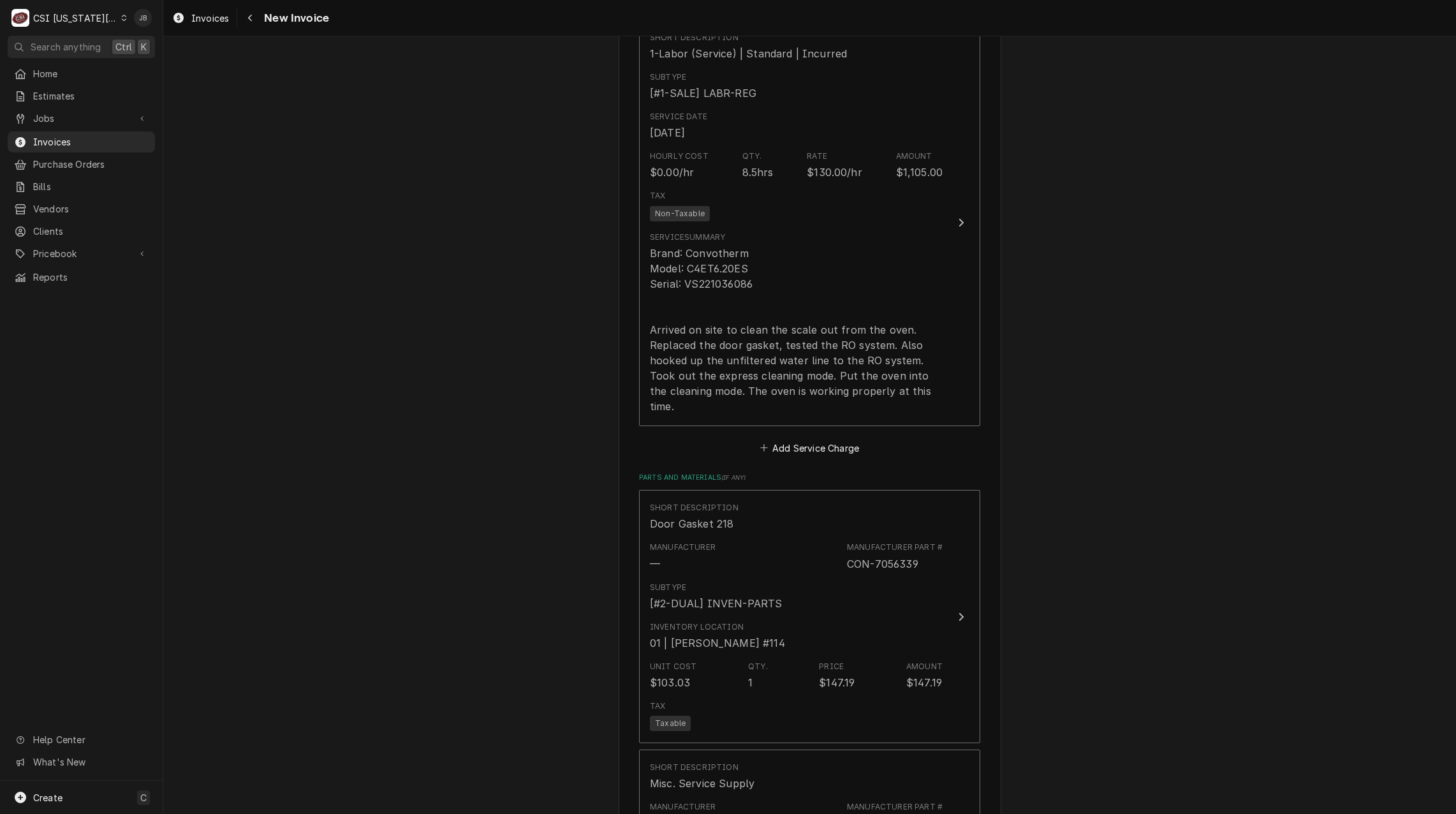
scroll to position [1149, 0]
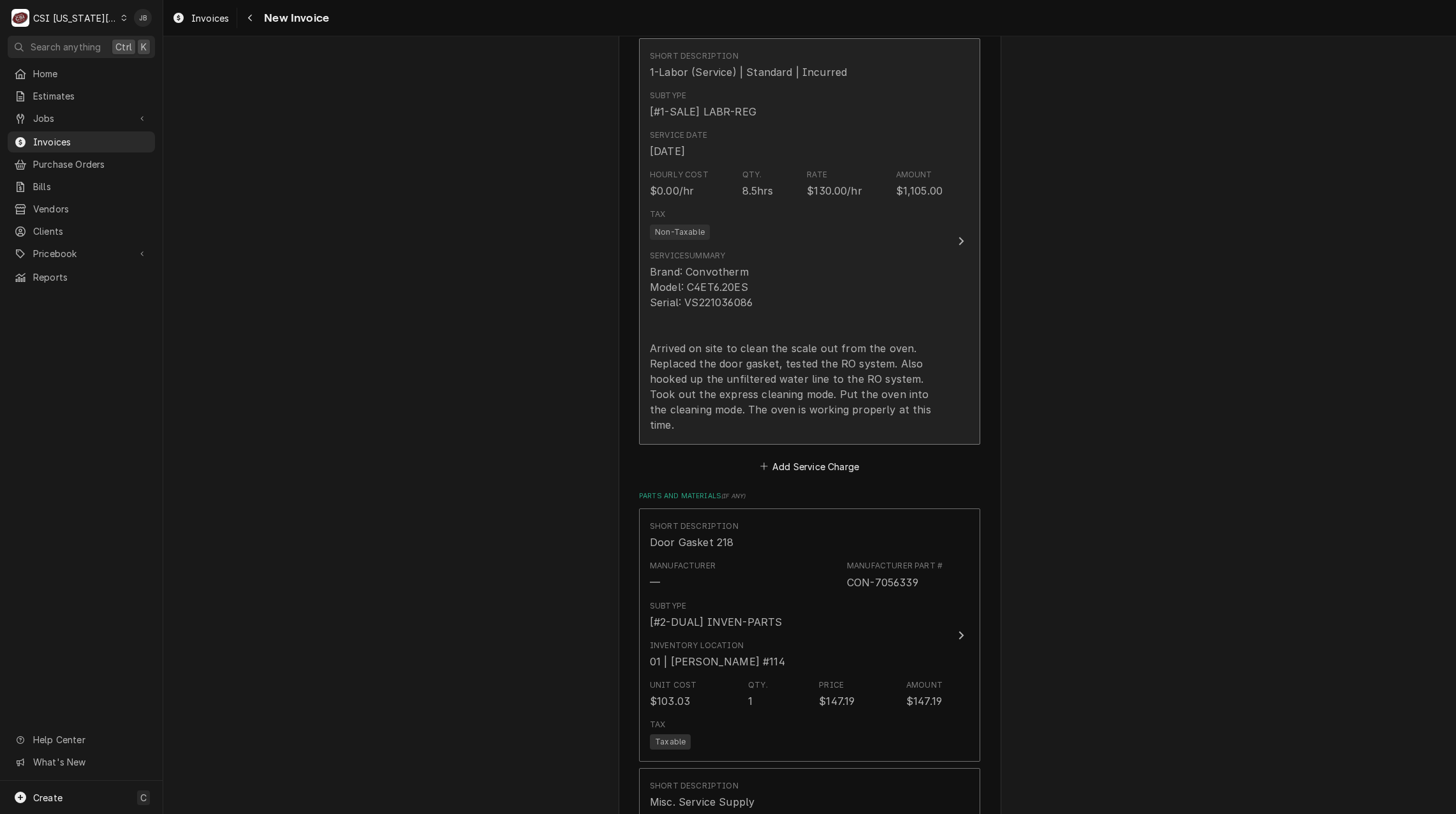
click at [747, 329] on div "Brand: Convotherm Model: C4ET6.20ES Serial: VS221036086 Arrived on site to clea…" at bounding box center [796, 348] width 293 height 169
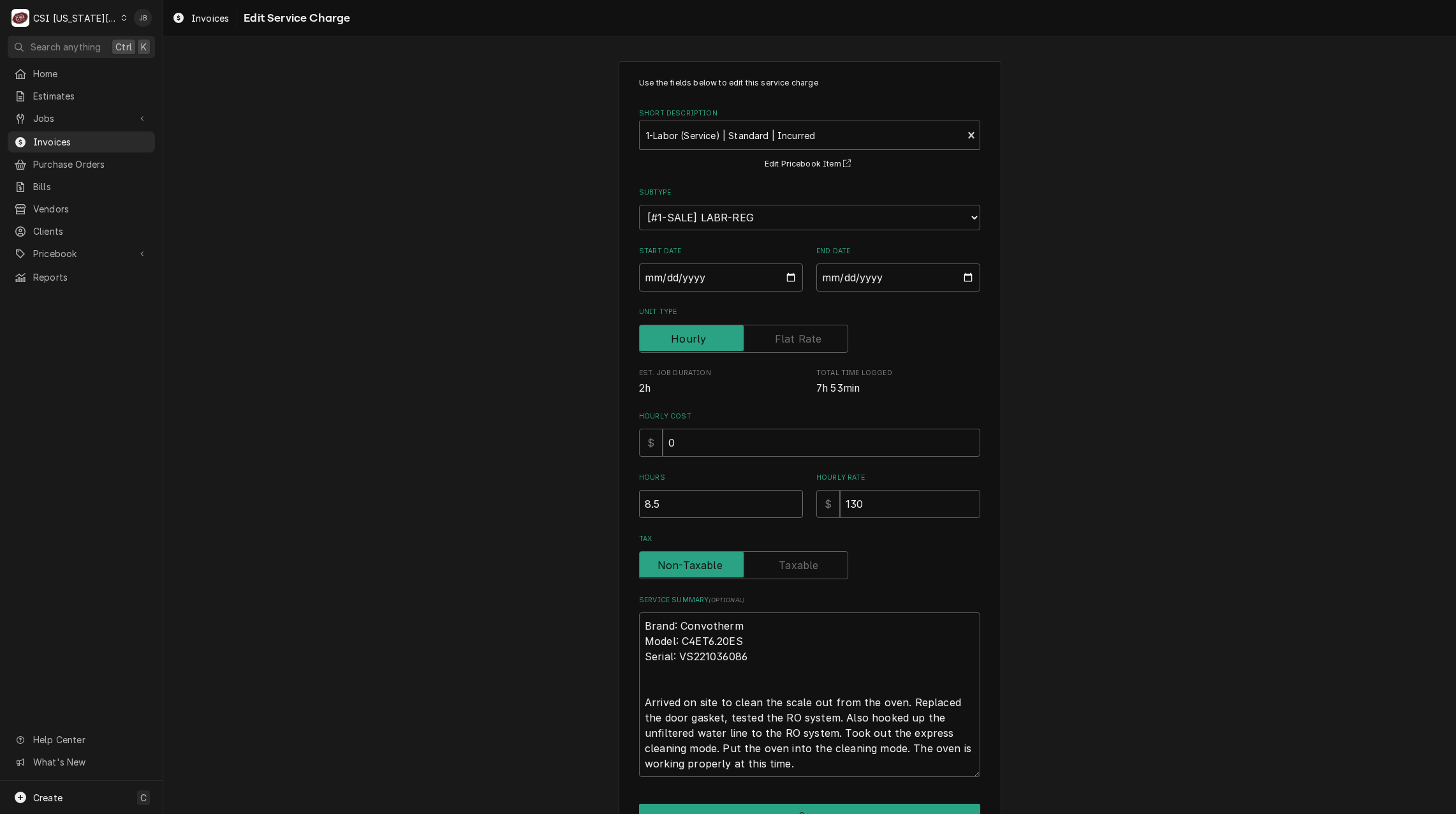
drag, startPoint x: 676, startPoint y: 497, endPoint x: 554, endPoint y: 505, distance: 122.3
click at [554, 505] on div "Use the fields below to edit this service charge Short Description 1-Labor (Ser…" at bounding box center [809, 468] width 1293 height 838
type textarea "x"
type input "7"
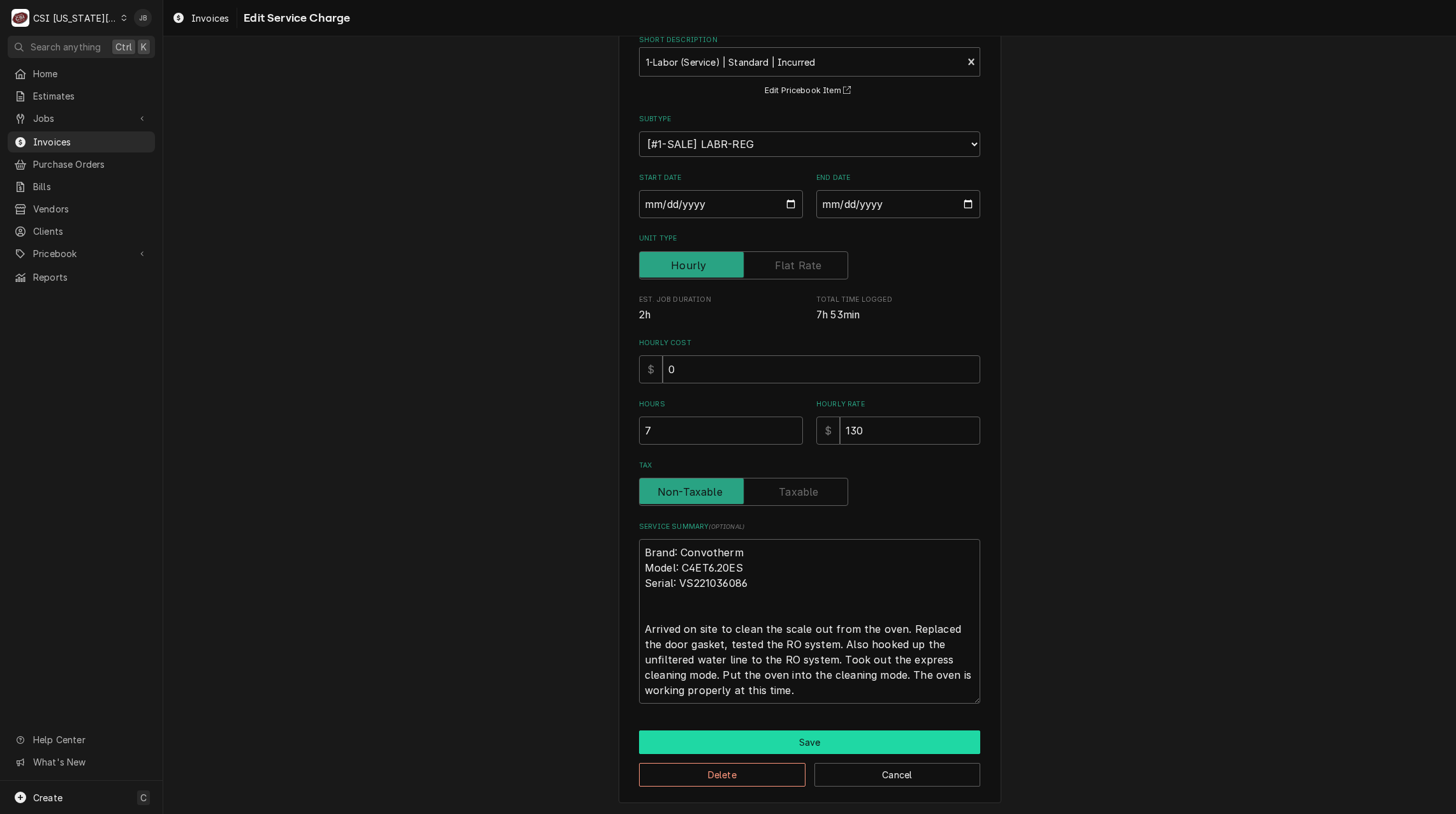
click at [665, 737] on button "Save" at bounding box center [809, 742] width 341 height 24
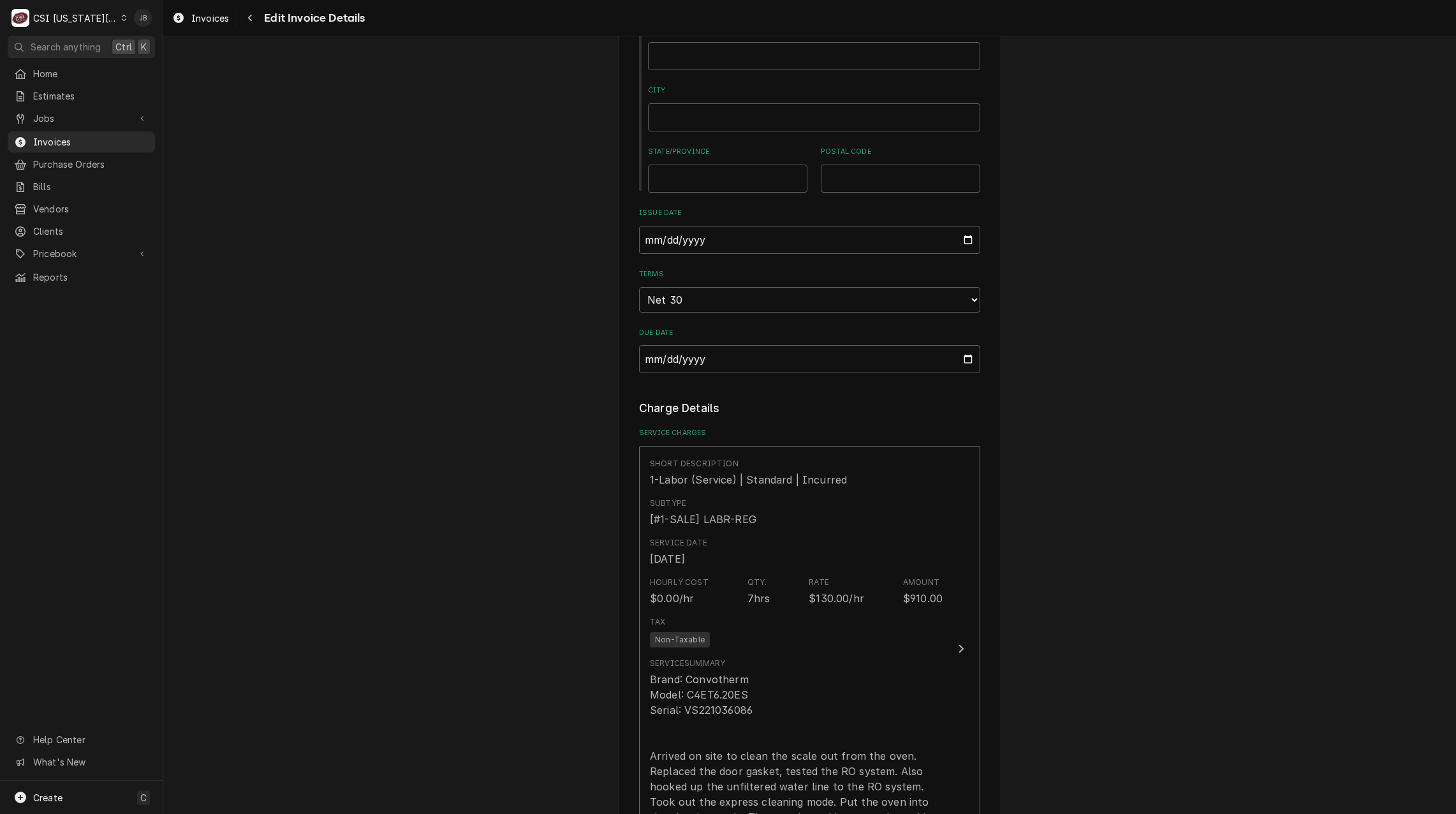
scroll to position [304, 0]
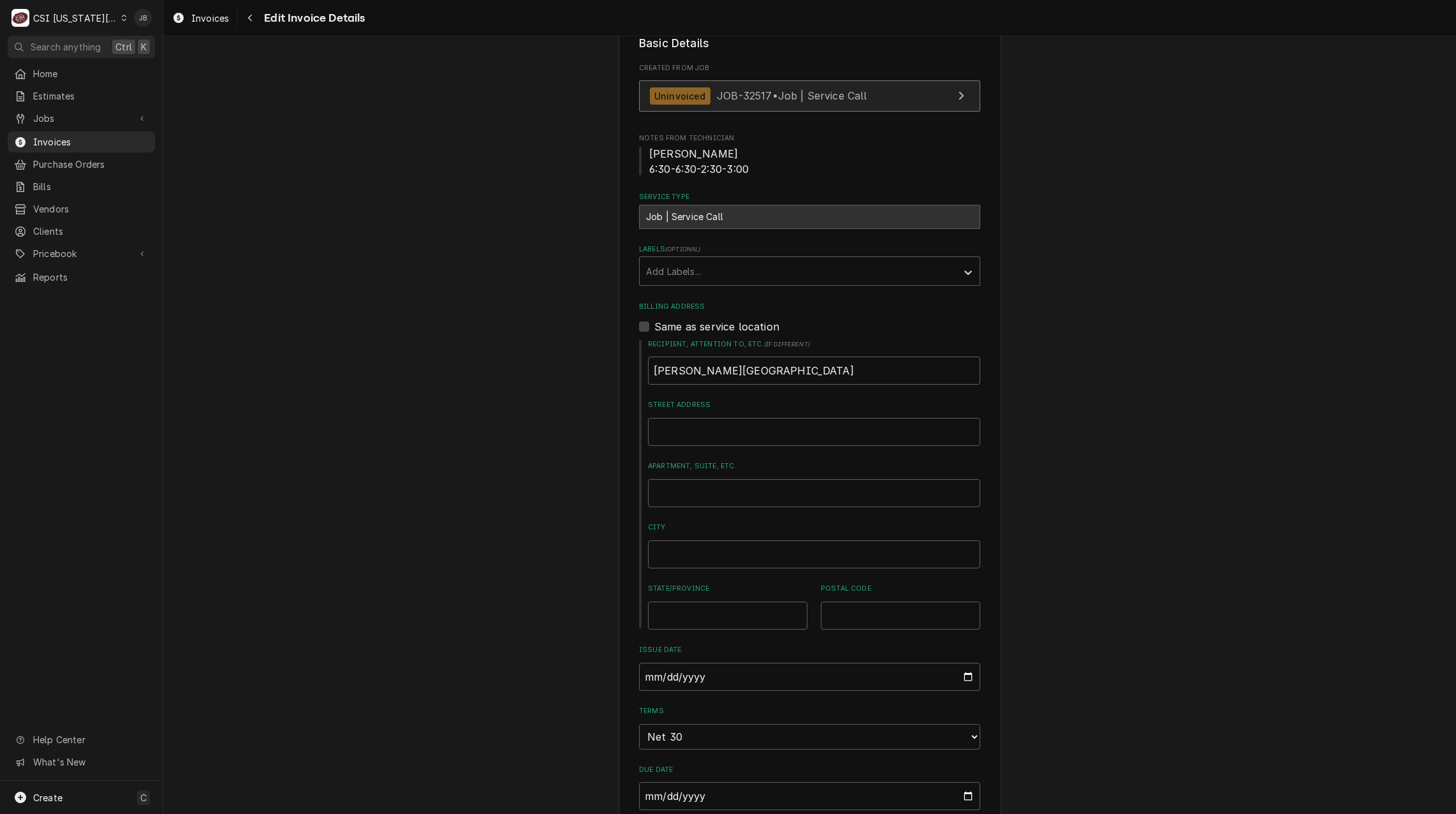
click at [722, 98] on span "JOB-32517 • Job | Service Call" at bounding box center [792, 95] width 151 height 13
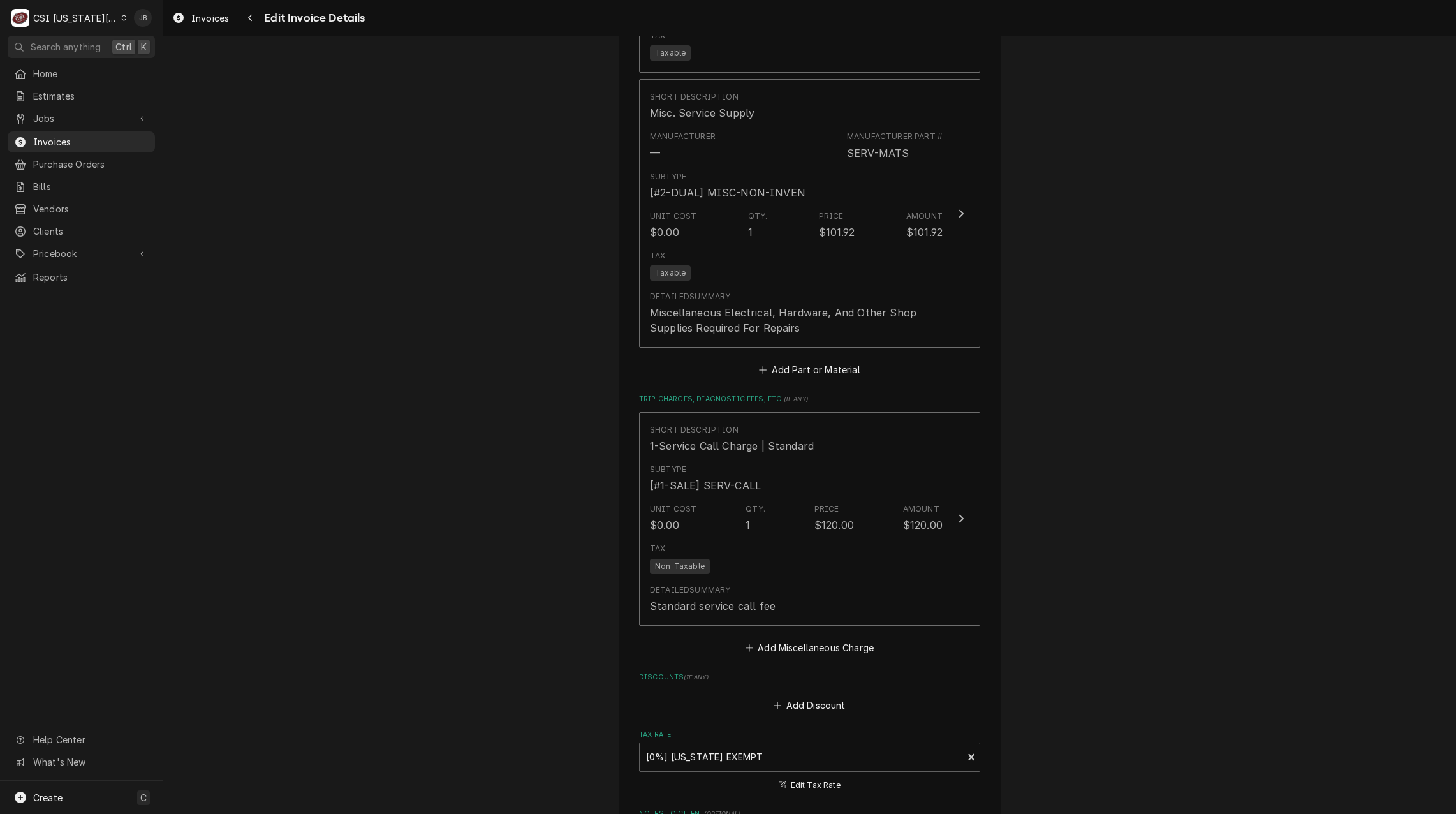
scroll to position [2311, 0]
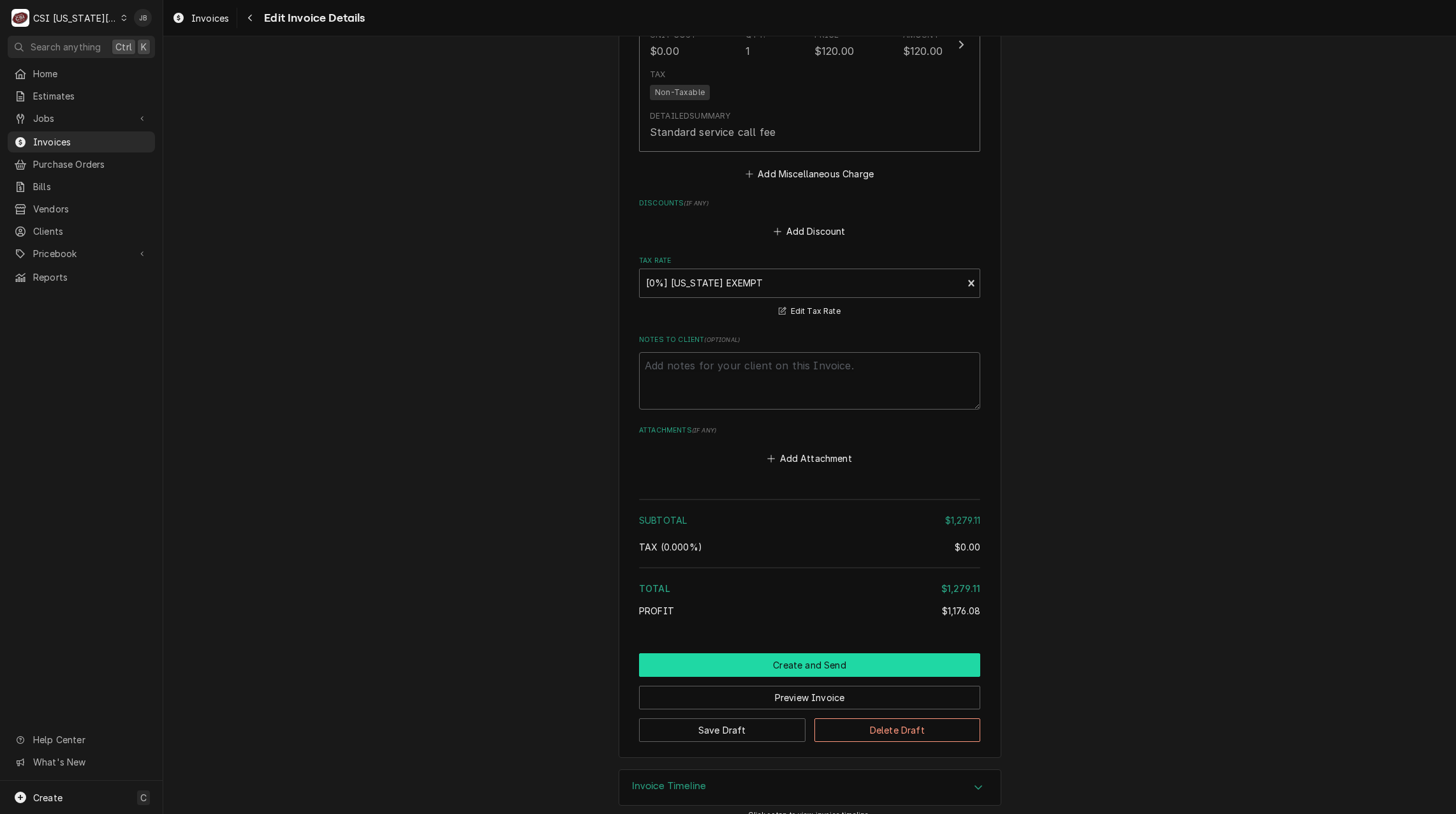
click at [723, 653] on button "Create and Send" at bounding box center [809, 665] width 341 height 24
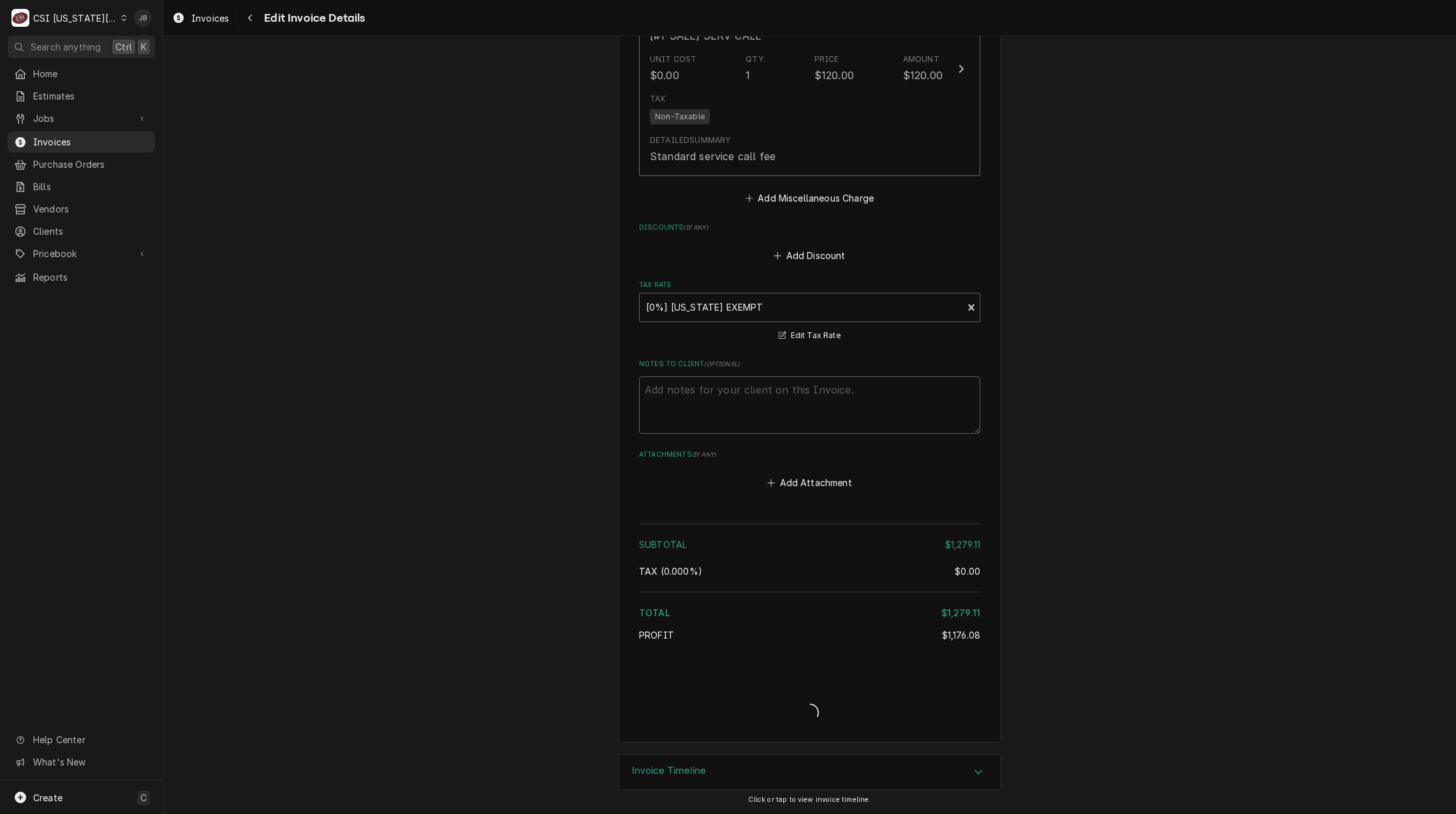
scroll to position [2272, 0]
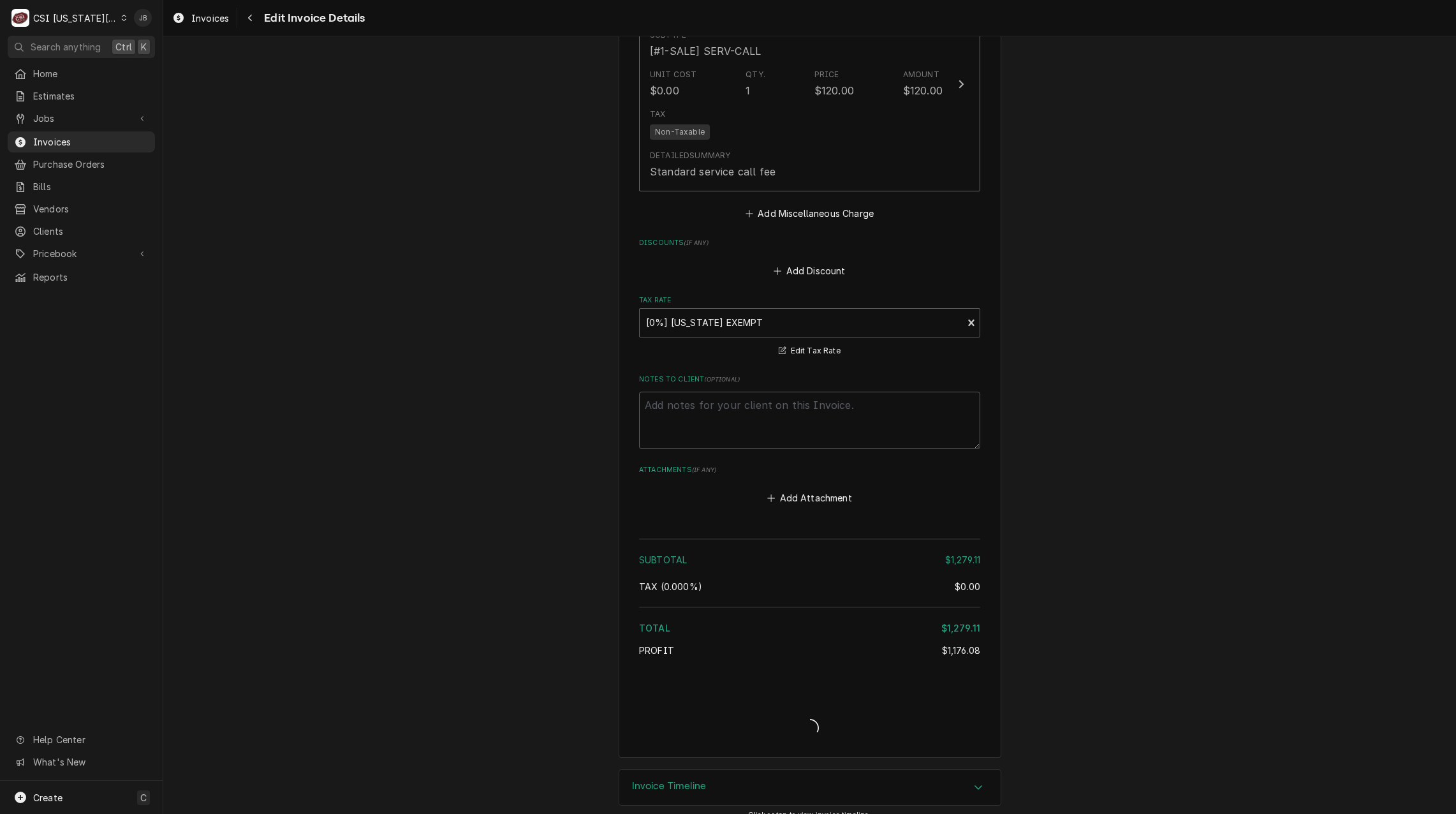
type textarea "x"
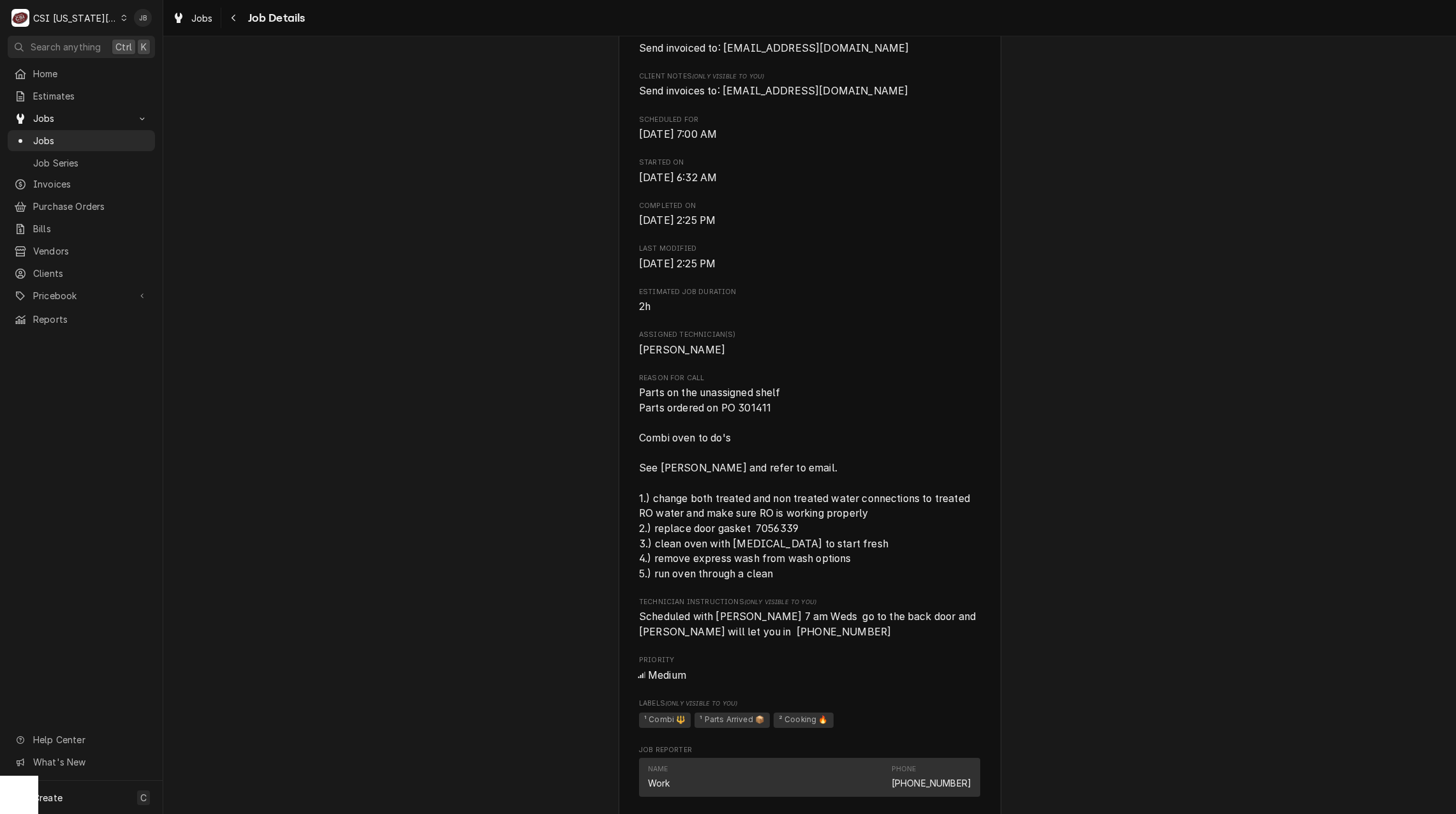
scroll to position [510, 0]
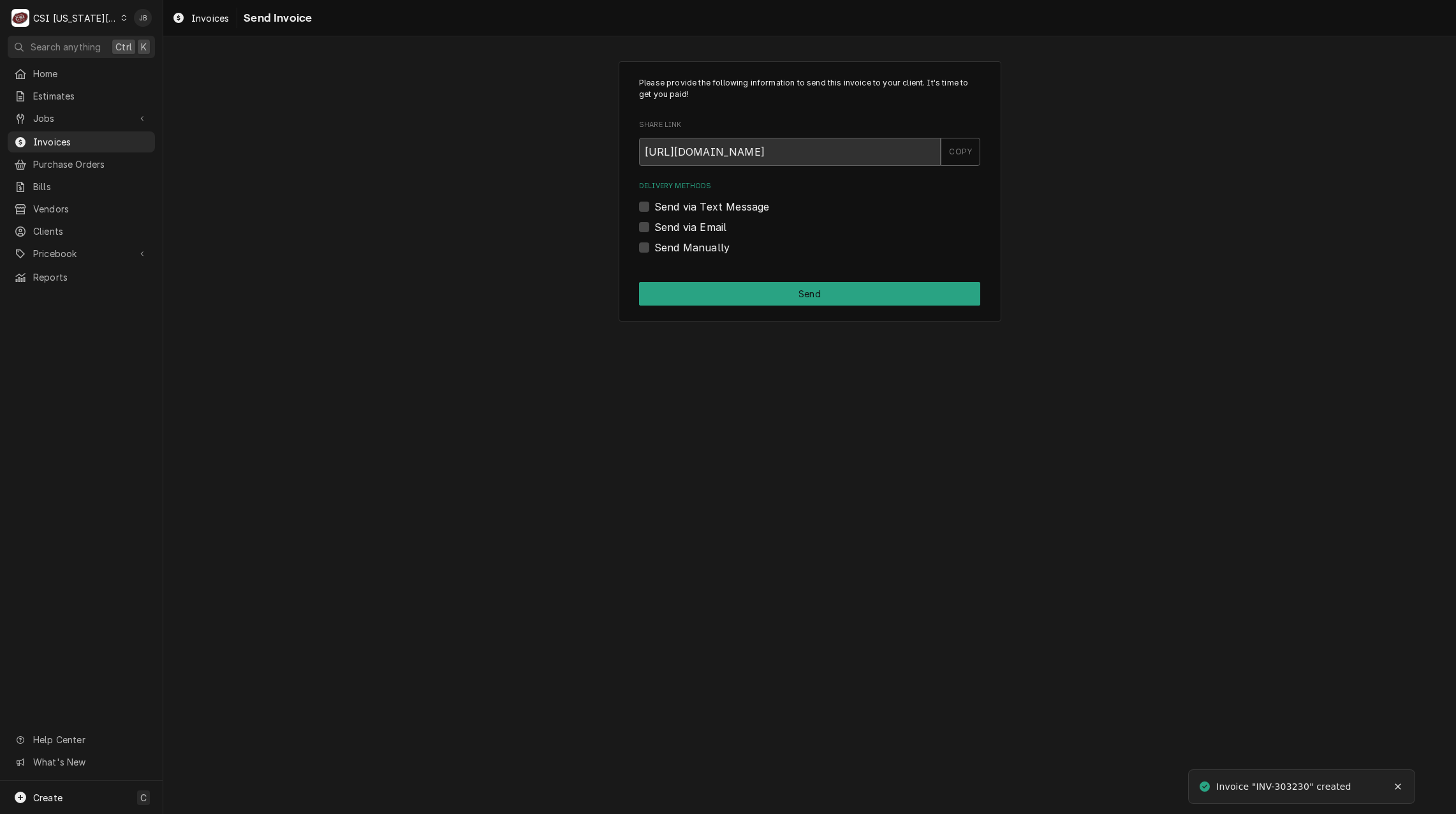
click at [697, 225] on label "Send via Email" at bounding box center [690, 227] width 72 height 15
click at [697, 225] on input "Send via Email" at bounding box center [825, 233] width 341 height 28
checkbox input "true"
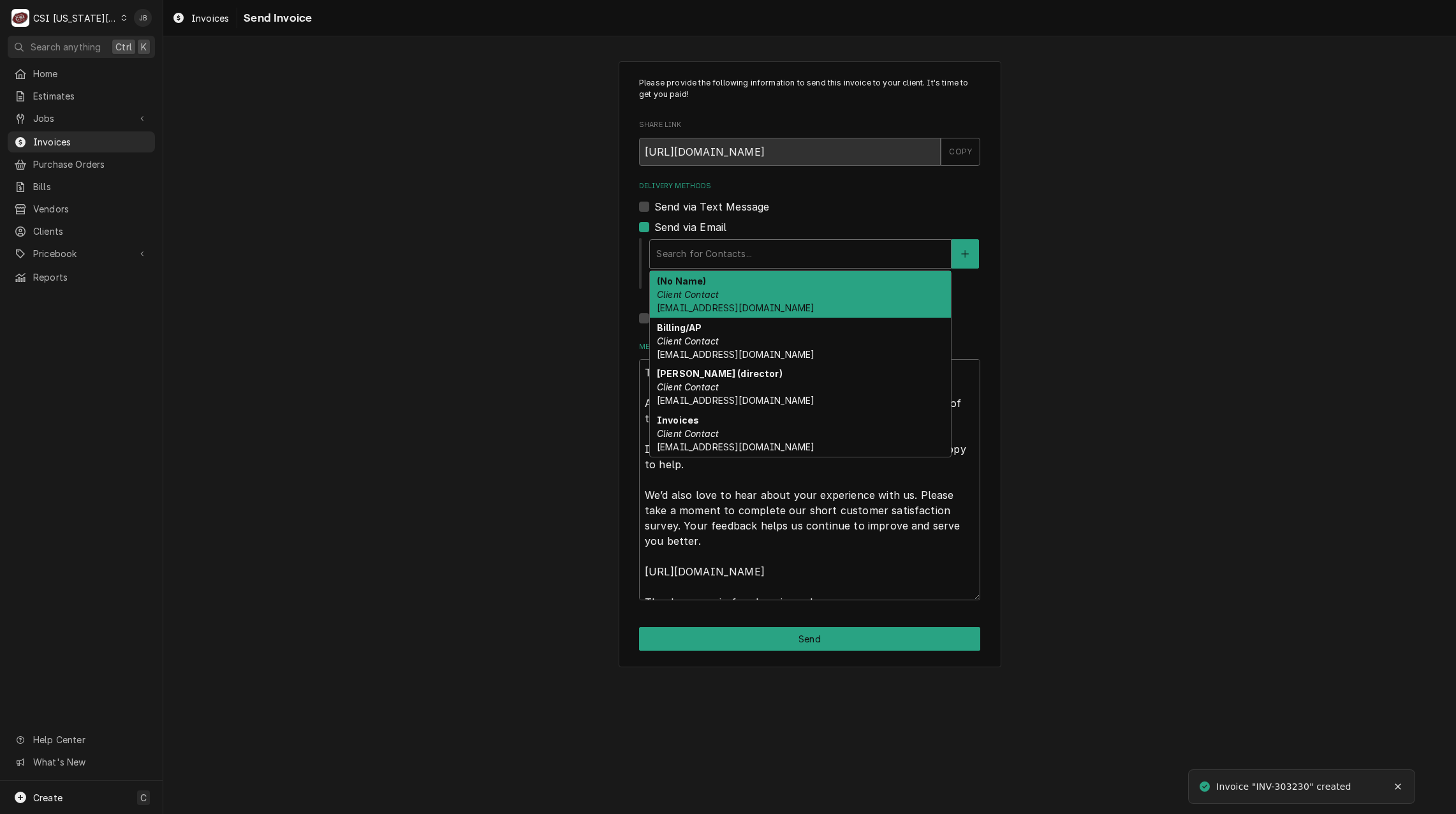
click at [690, 252] on div "Delivery Methods" at bounding box center [800, 253] width 288 height 23
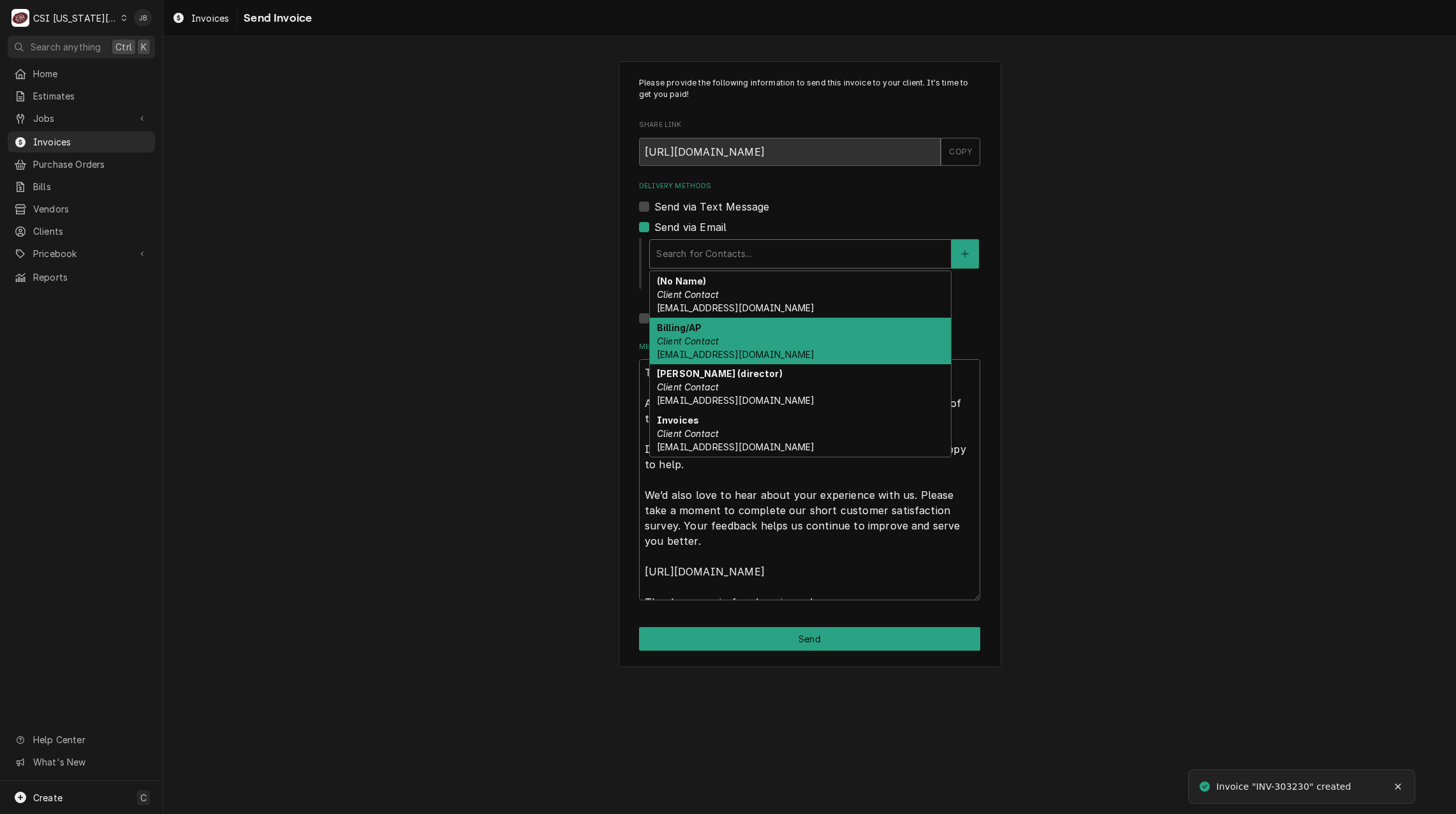
click at [747, 335] on div "Billing/AP Client Contact nutrition@usd231.com" at bounding box center [800, 341] width 301 height 46
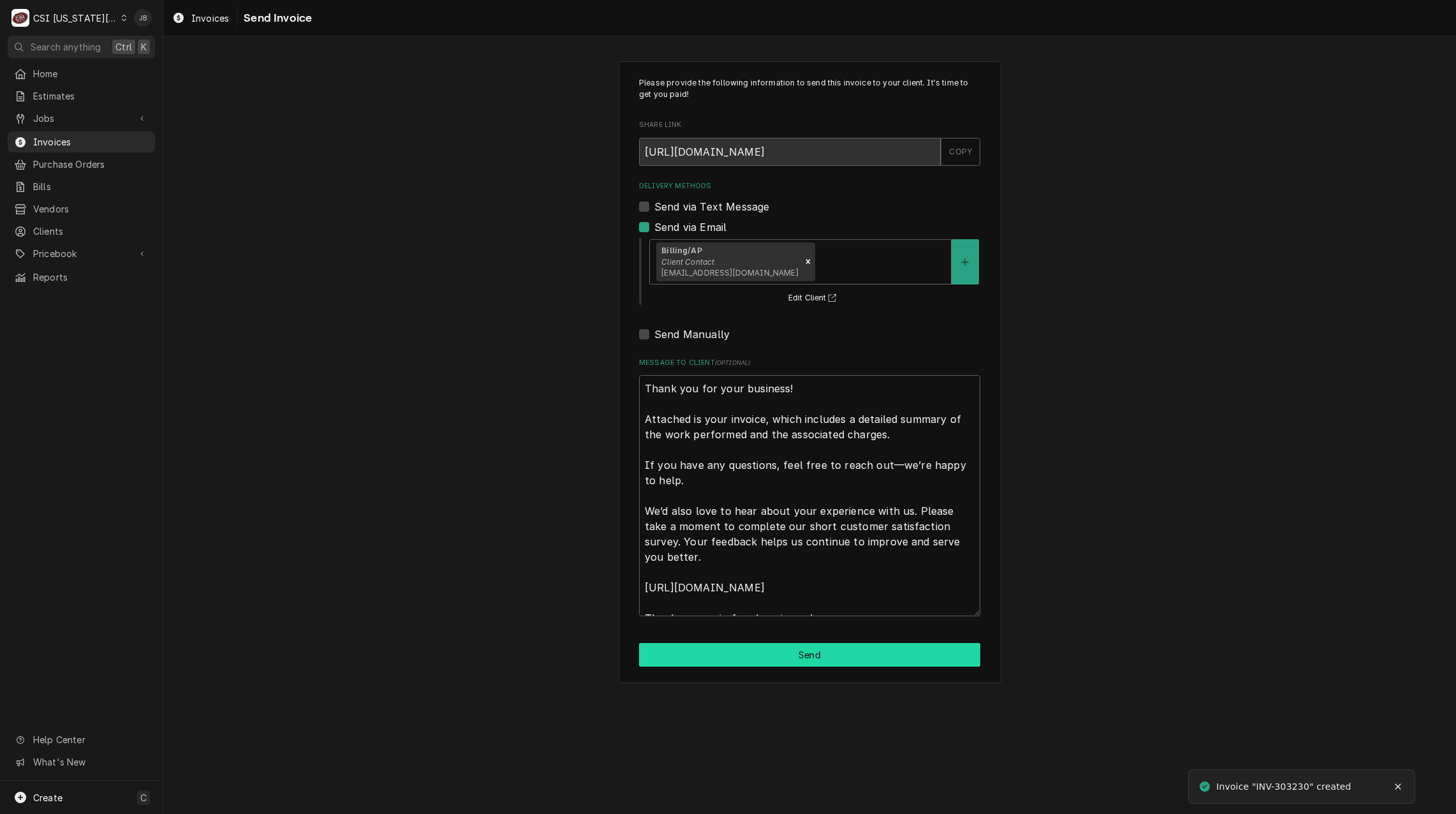
click at [768, 645] on button "Send" at bounding box center [809, 655] width 341 height 24
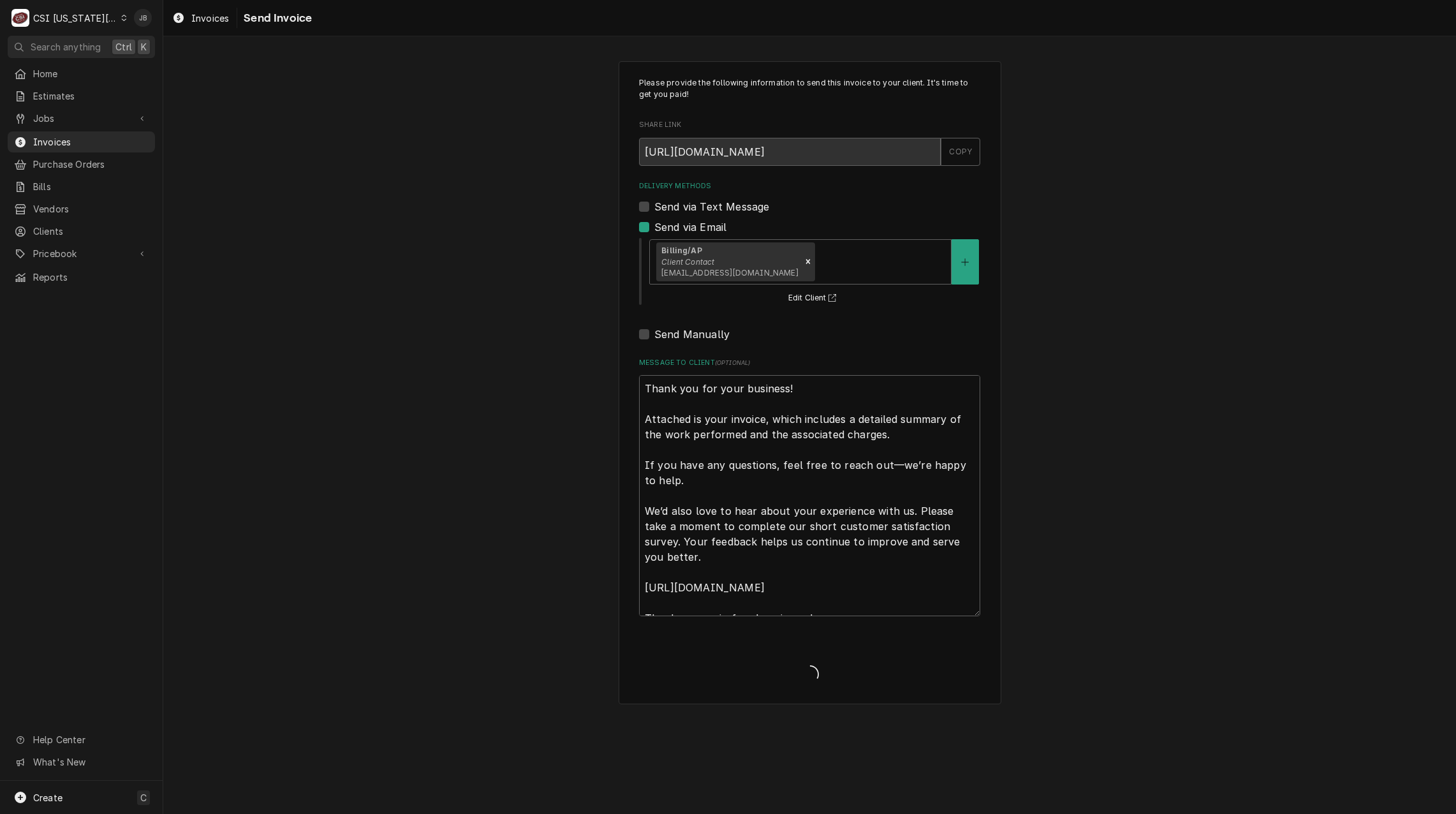
type textarea "x"
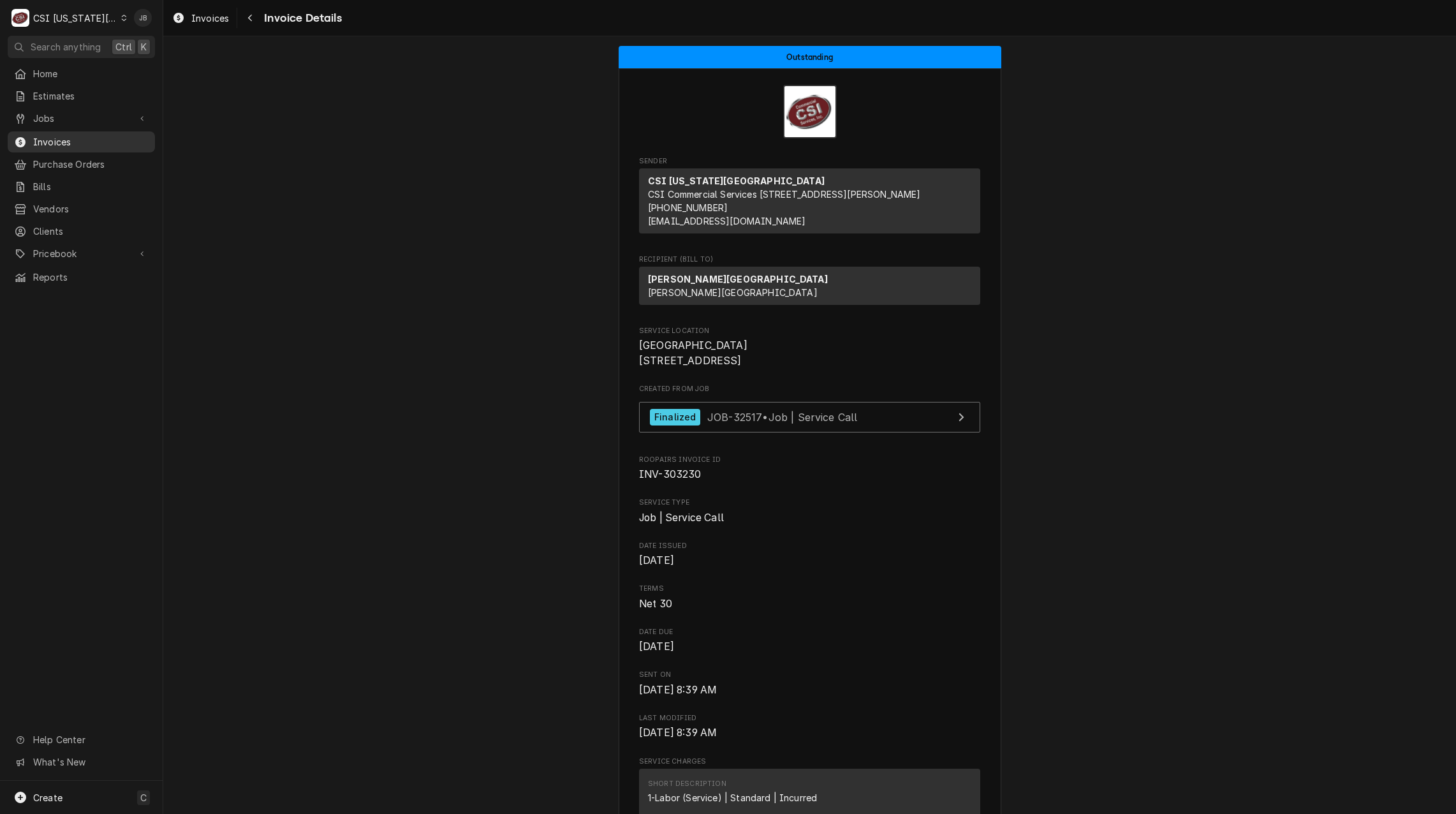
click at [109, 141] on span "Invoices" at bounding box center [91, 142] width 115 height 14
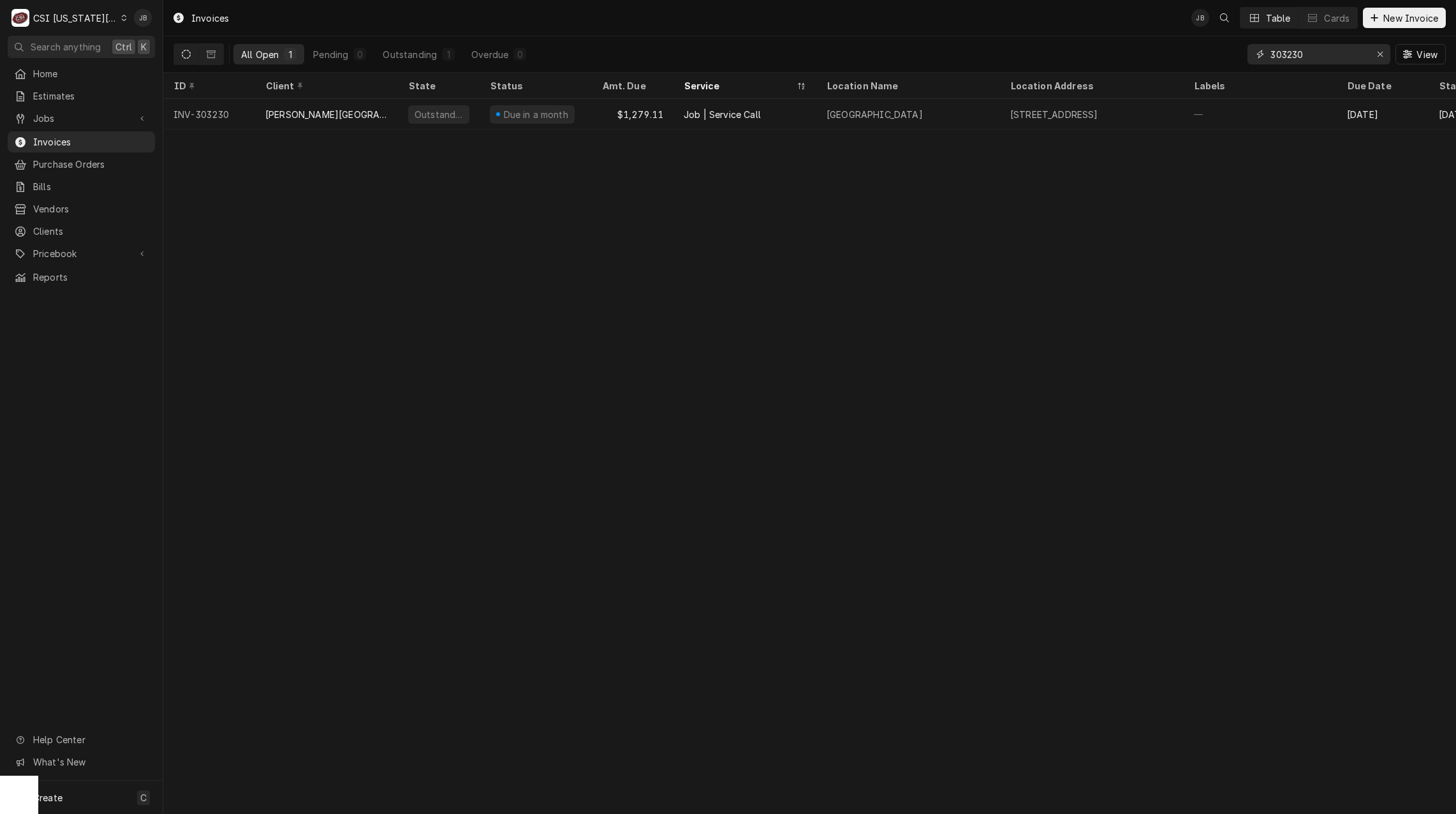
click at [1308, 56] on input "303230" at bounding box center [1318, 54] width 96 height 21
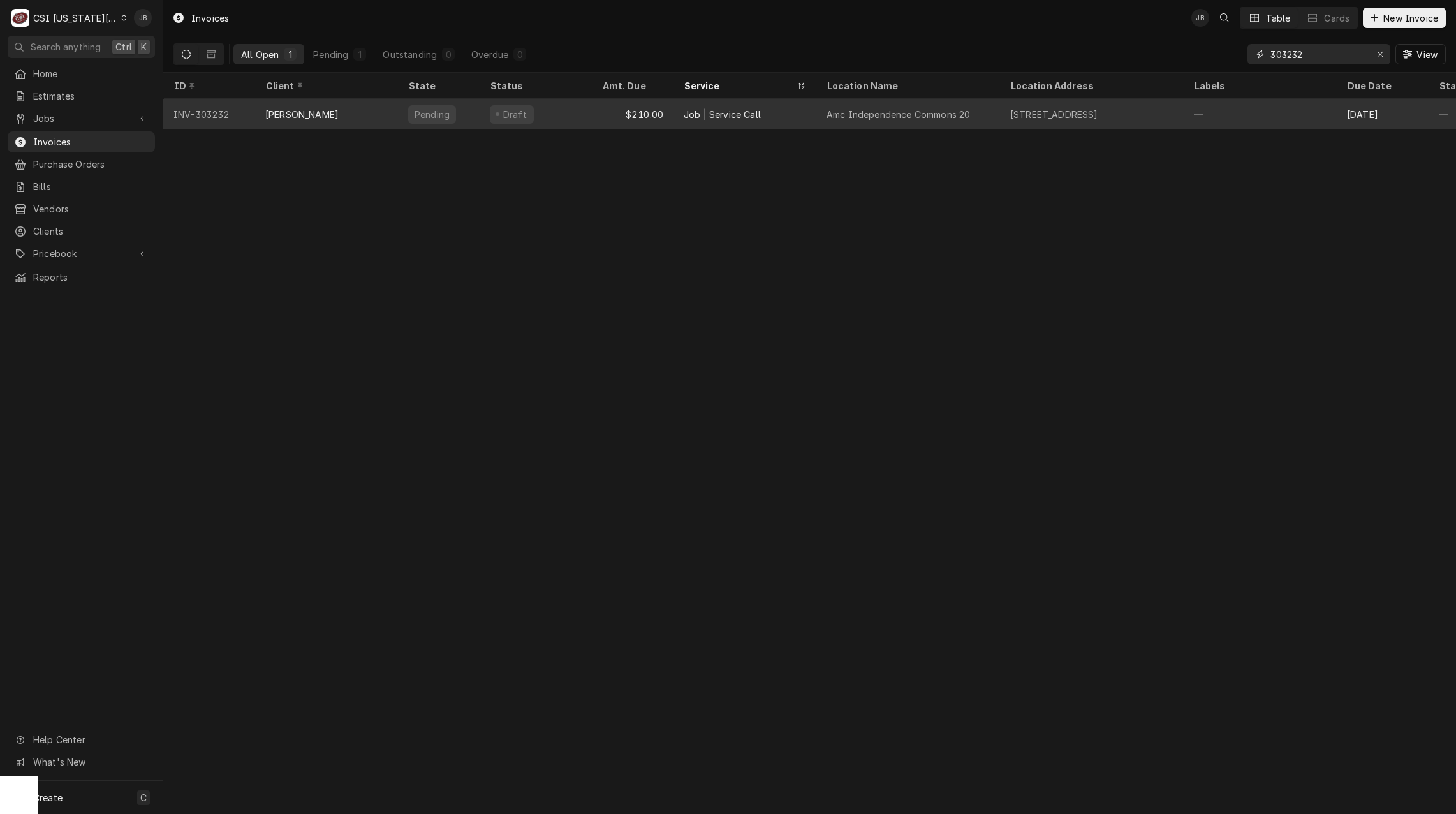
type input "303232"
click at [557, 113] on div "Draft" at bounding box center [535, 115] width 112 height 31
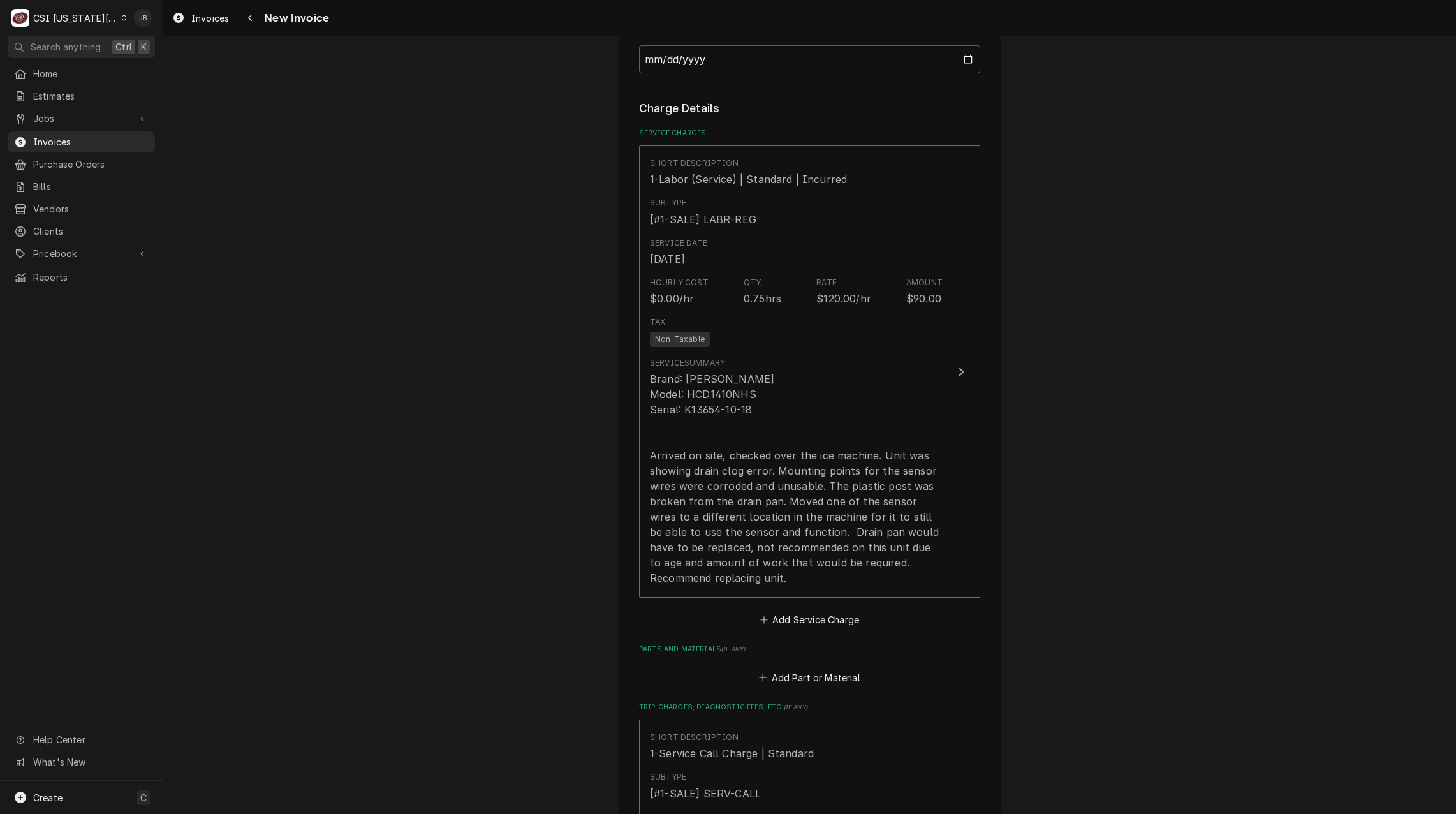
scroll to position [1212, 0]
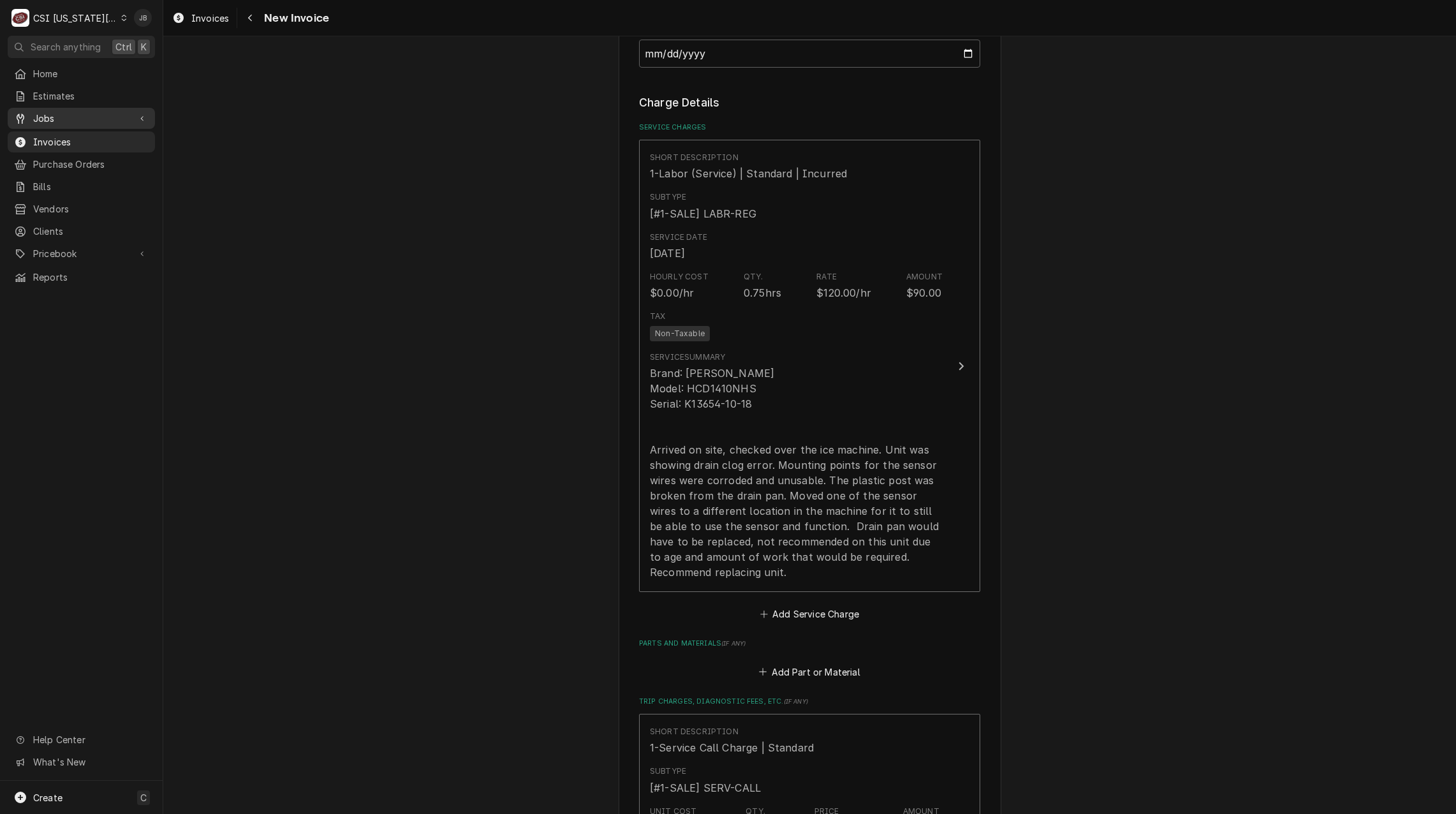
click at [54, 117] on span "Jobs" at bounding box center [81, 118] width 97 height 14
click at [80, 139] on span "Jobs" at bounding box center [91, 141] width 115 height 14
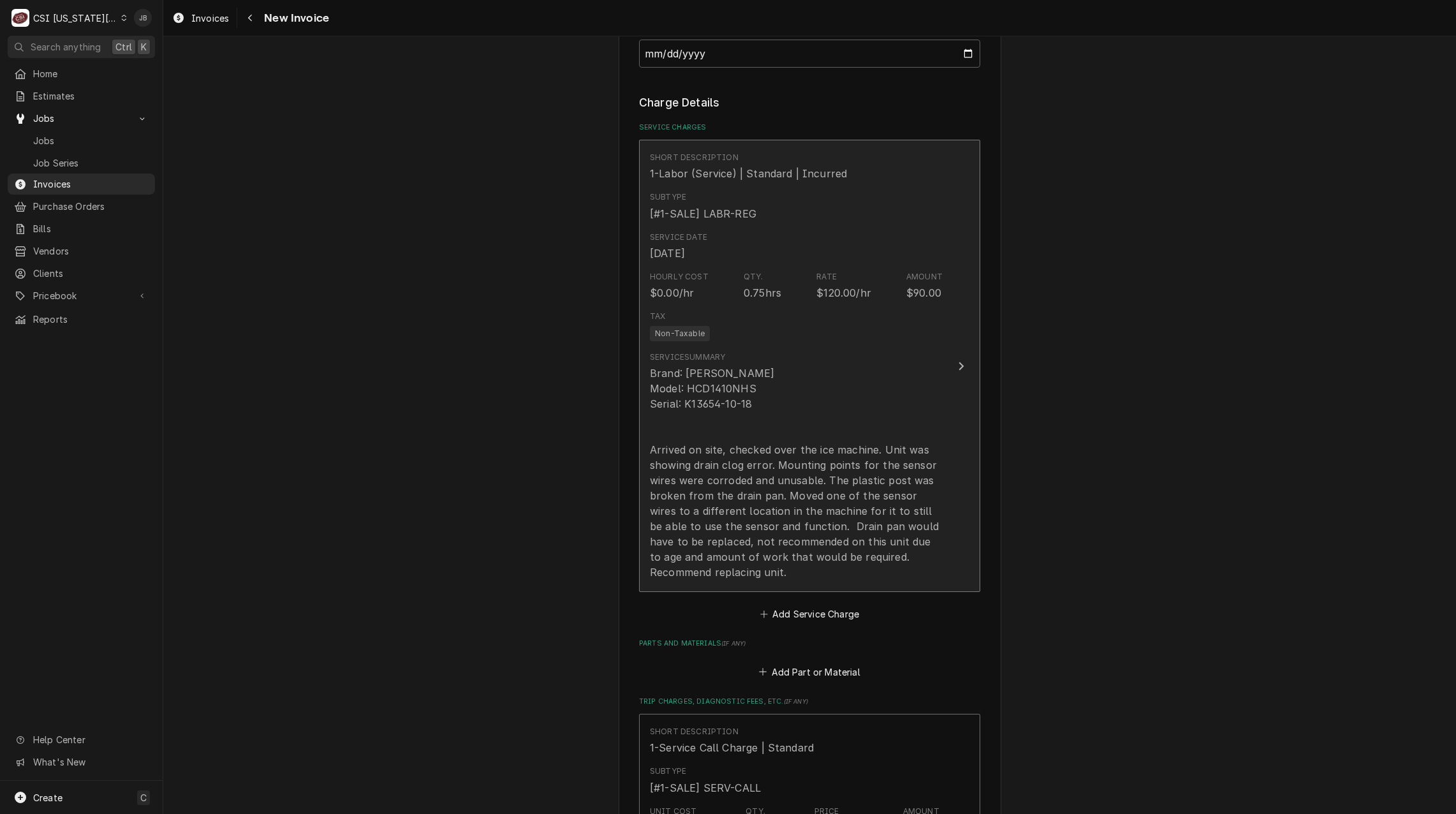
click at [797, 481] on div "Brand: [PERSON_NAME] Model: HCD1410NHS Serial: K13654-10-18 Arrived on site, ch…" at bounding box center [796, 472] width 293 height 214
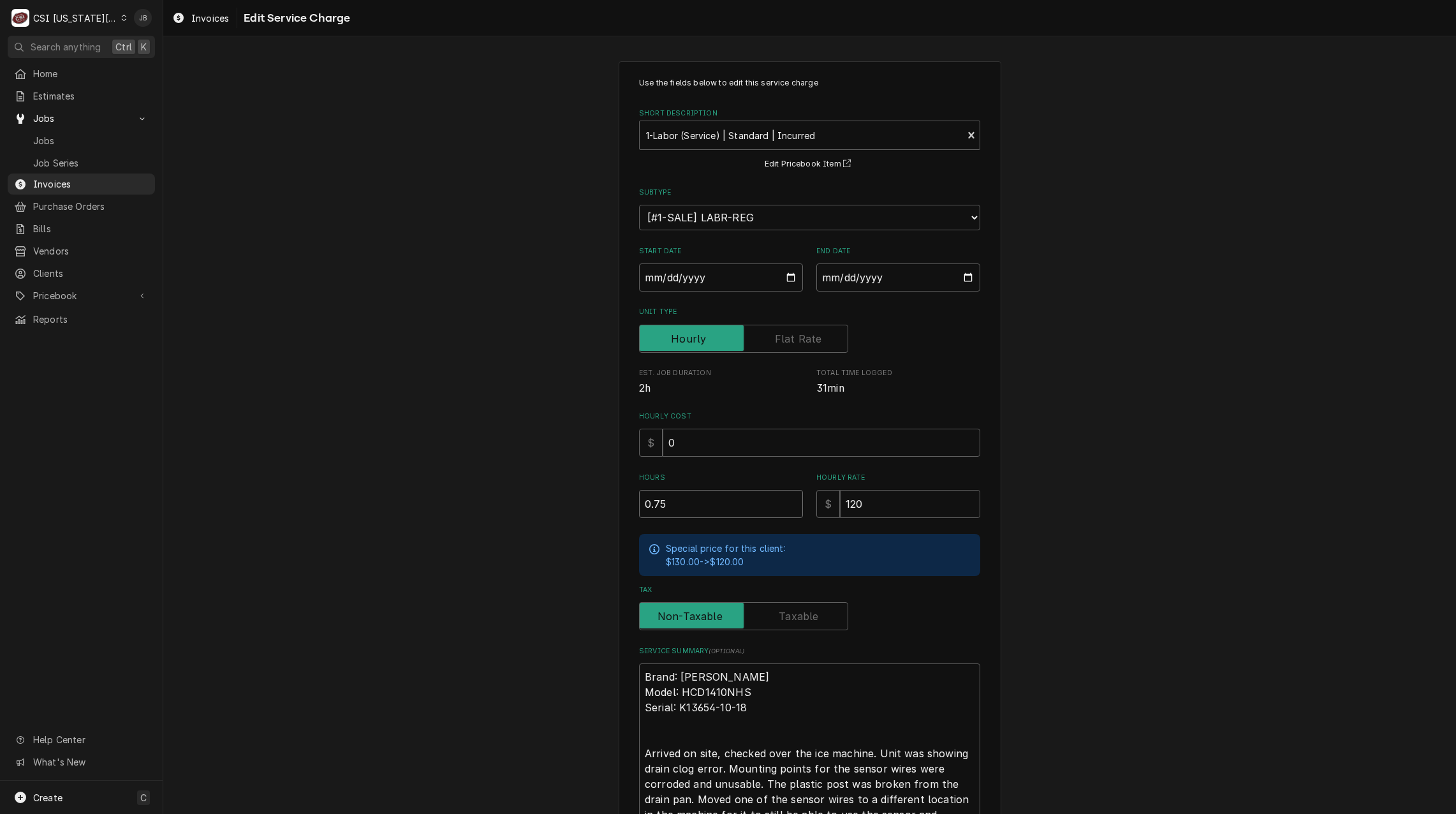
drag, startPoint x: 669, startPoint y: 503, endPoint x: 497, endPoint y: 487, distance: 172.7
click at [540, 502] on div "Use the fields below to edit this service charge Short Description 1-Labor (Ser…" at bounding box center [809, 517] width 1293 height 935
type textarea "x"
type input "1"
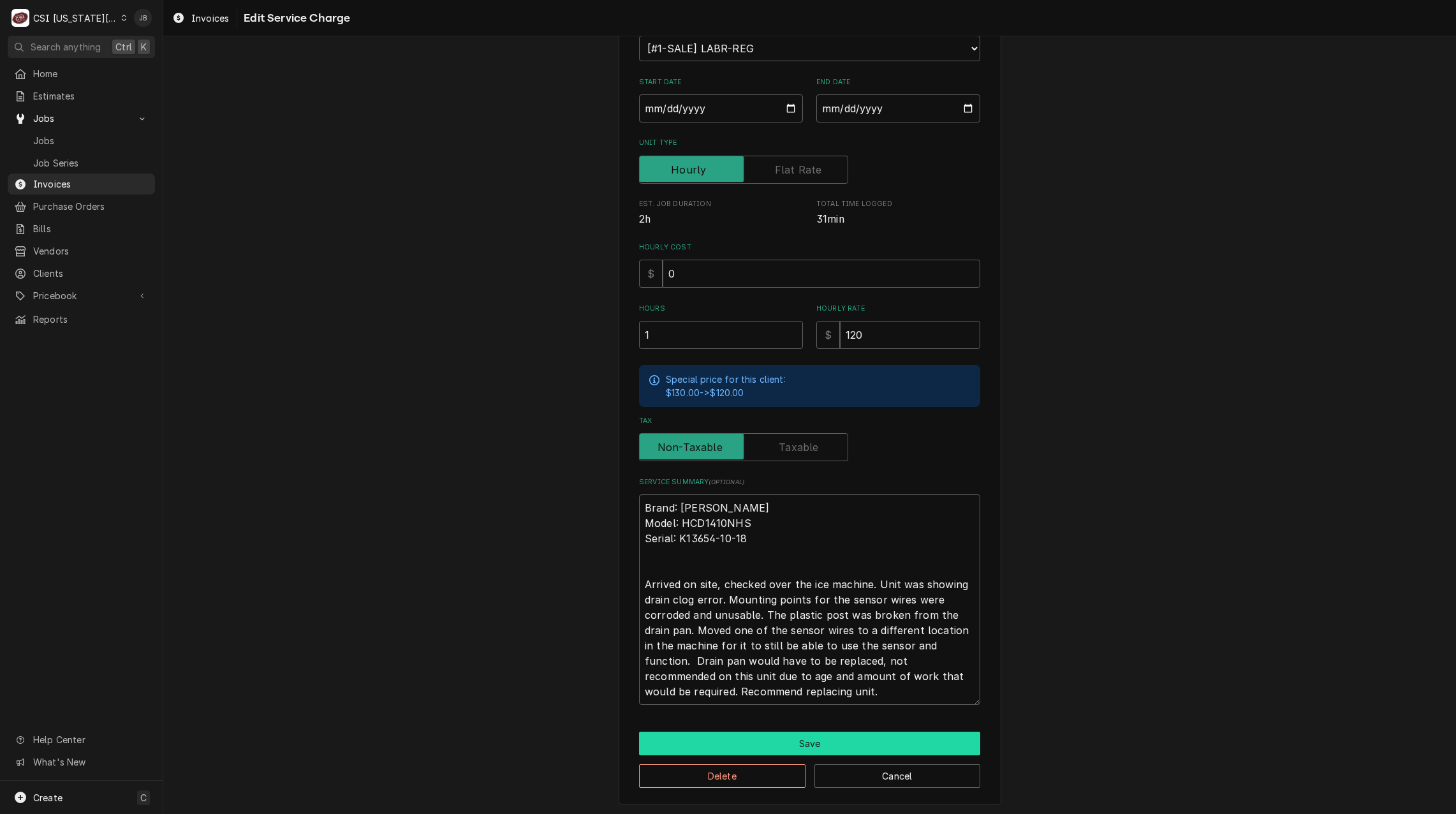
click at [722, 742] on button "Save" at bounding box center [809, 744] width 341 height 24
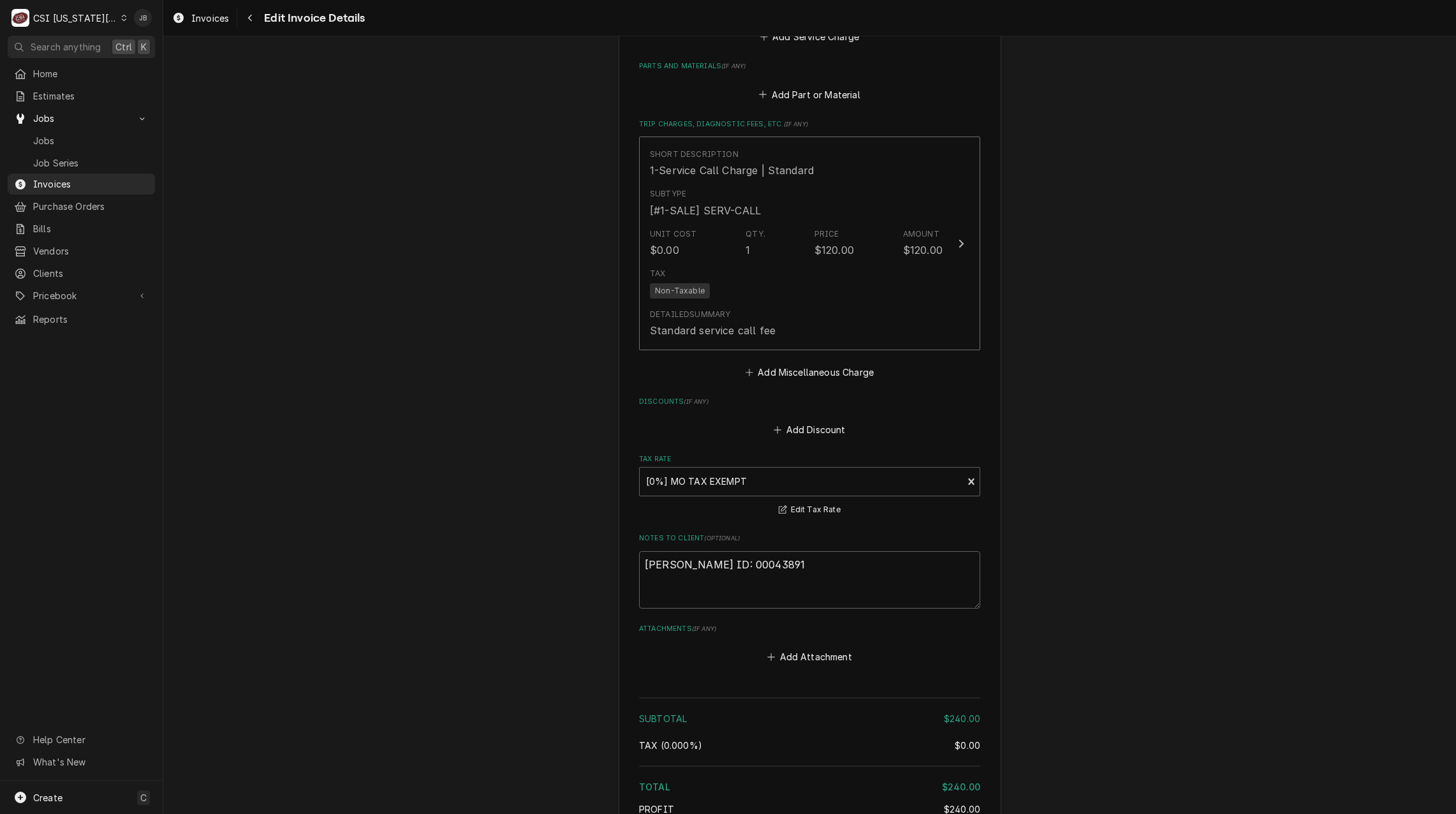
scroll to position [1963, 0]
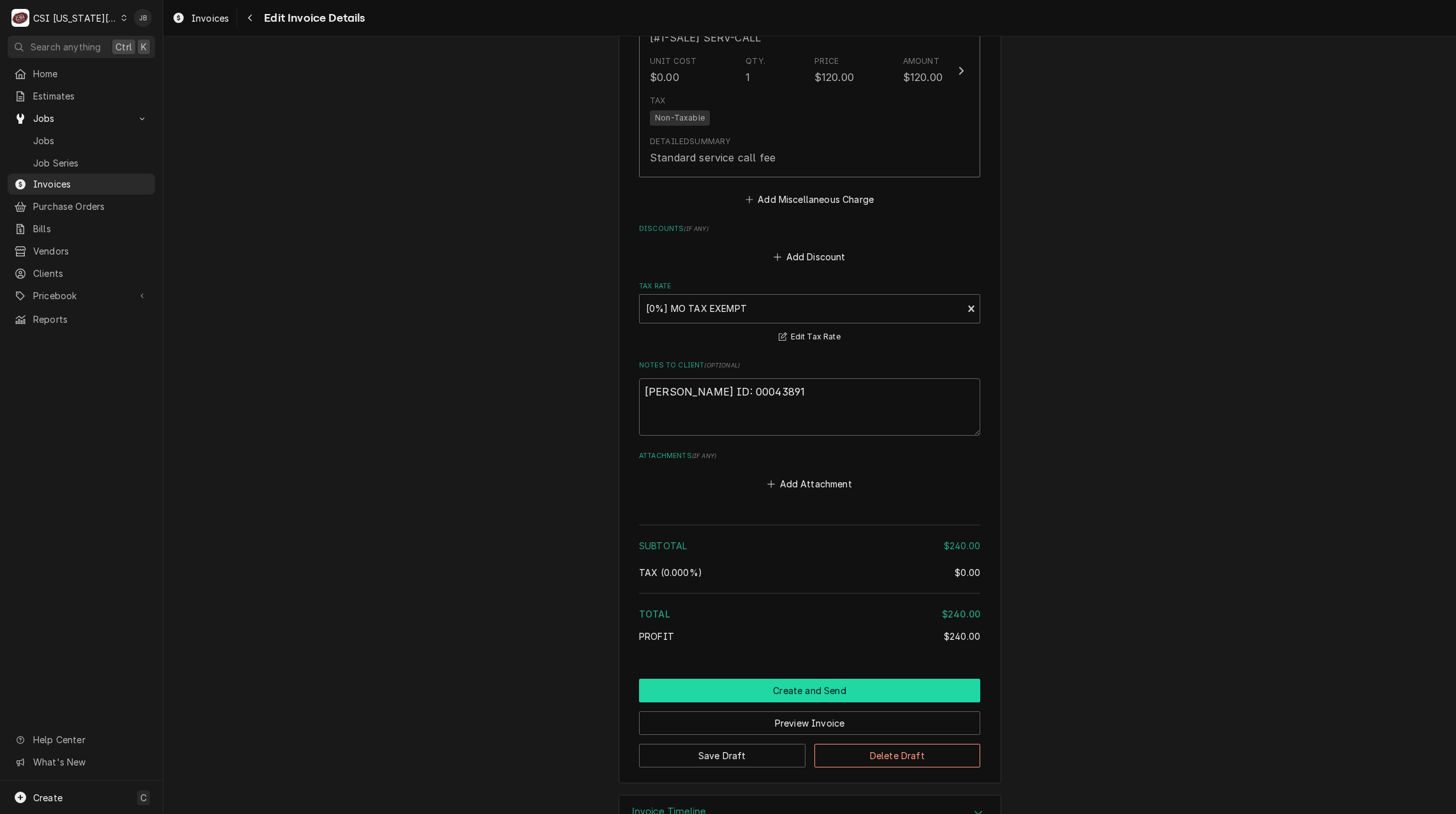
click at [725, 679] on button "Create and Send" at bounding box center [809, 691] width 341 height 24
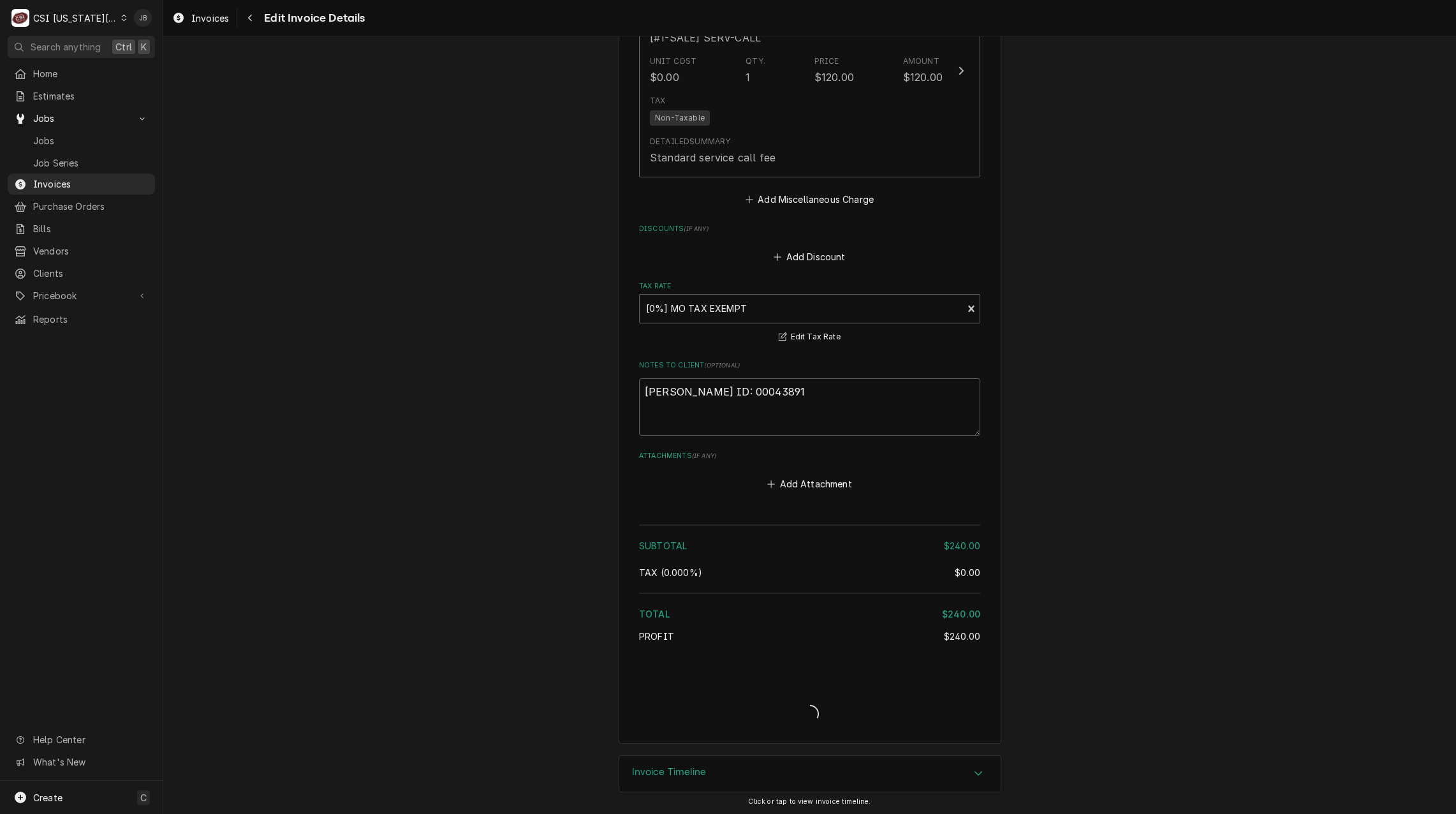
scroll to position [1933, 0]
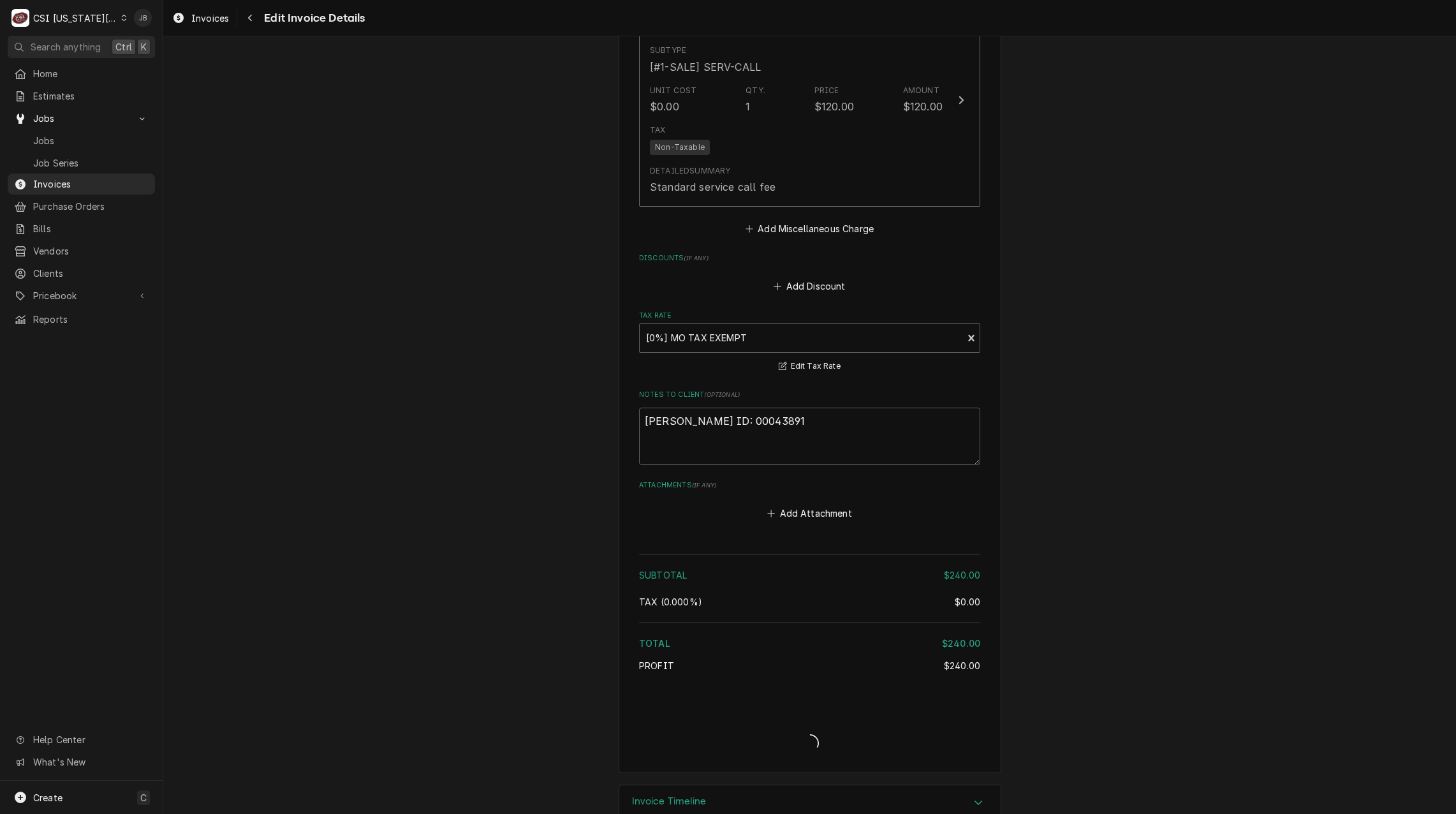
type textarea "x"
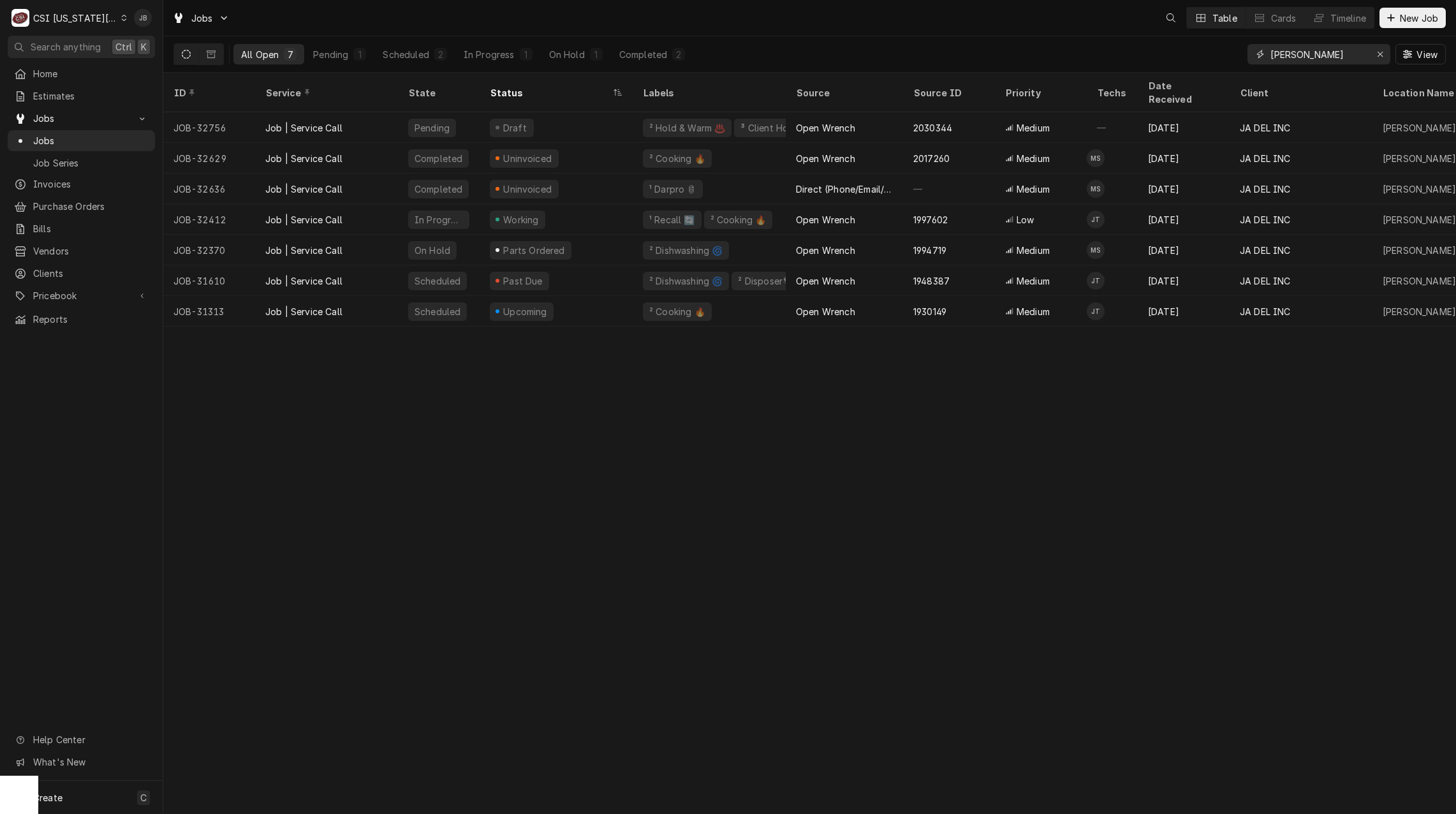
drag, startPoint x: 1335, startPoint y: 56, endPoint x: 1053, endPoint y: 56, distance: 282.0
click at [1085, 59] on div "All Open 7 Pending 1 Scheduled 2 In Progress 1 On Hold 1 Completed 2 [PERSON_NA…" at bounding box center [809, 54] width 1272 height 36
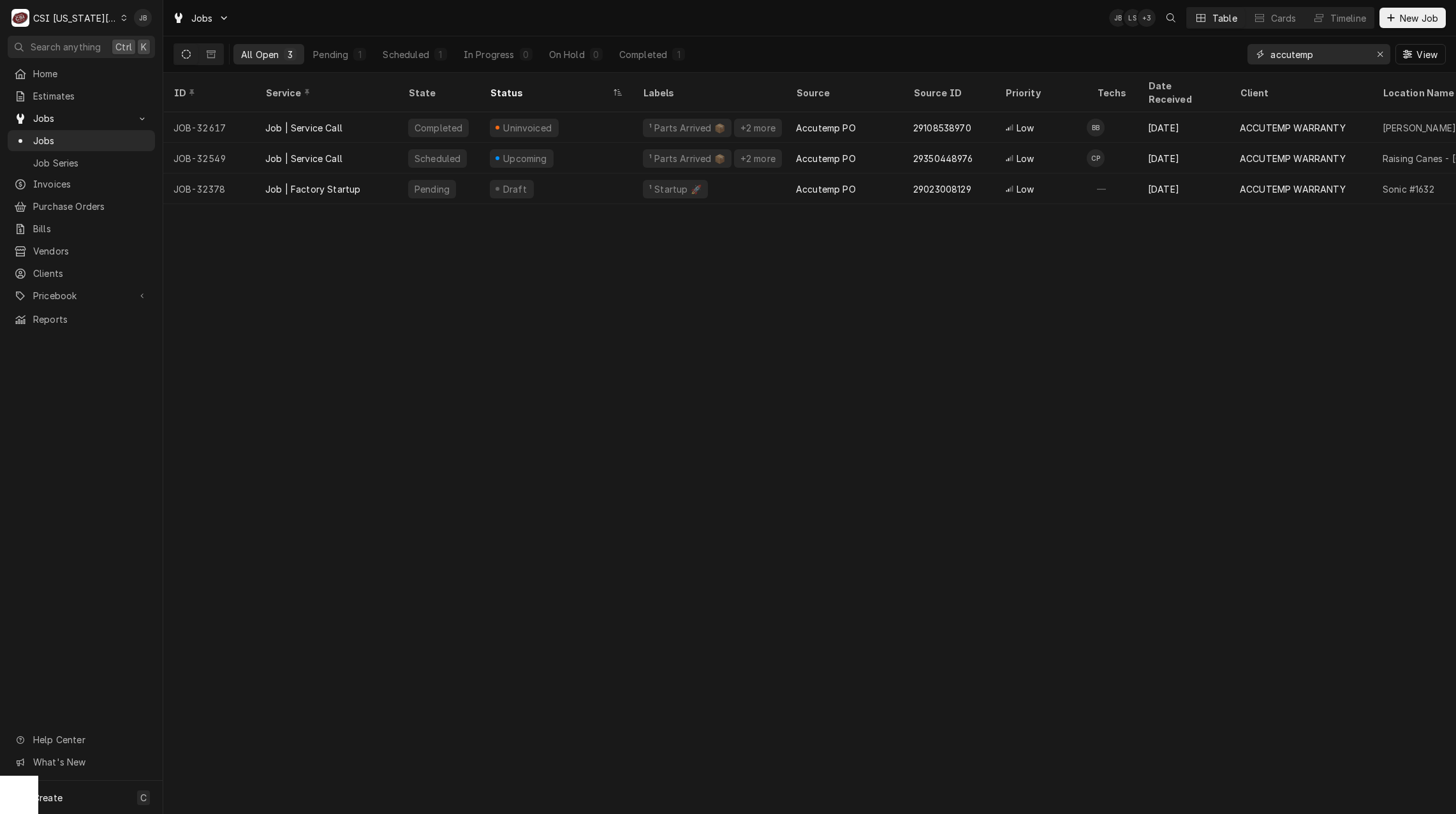
type input "accutemp"
click at [614, 309] on div "ID Service State Status Labels Source Source ID Priority Techs Date Received Cl…" at bounding box center [809, 443] width 1293 height 741
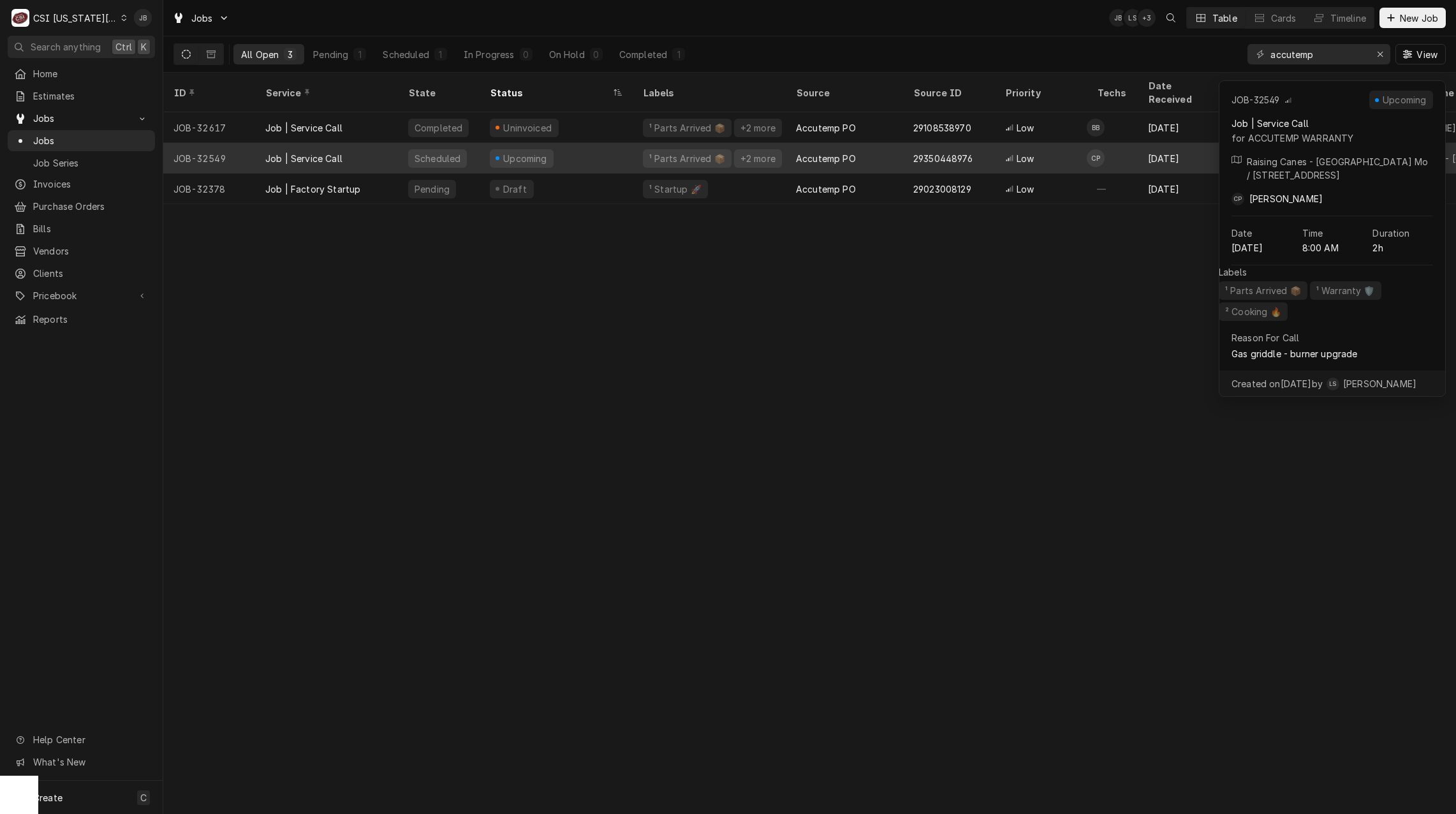
click at [565, 143] on div "Upcoming" at bounding box center [555, 158] width 153 height 31
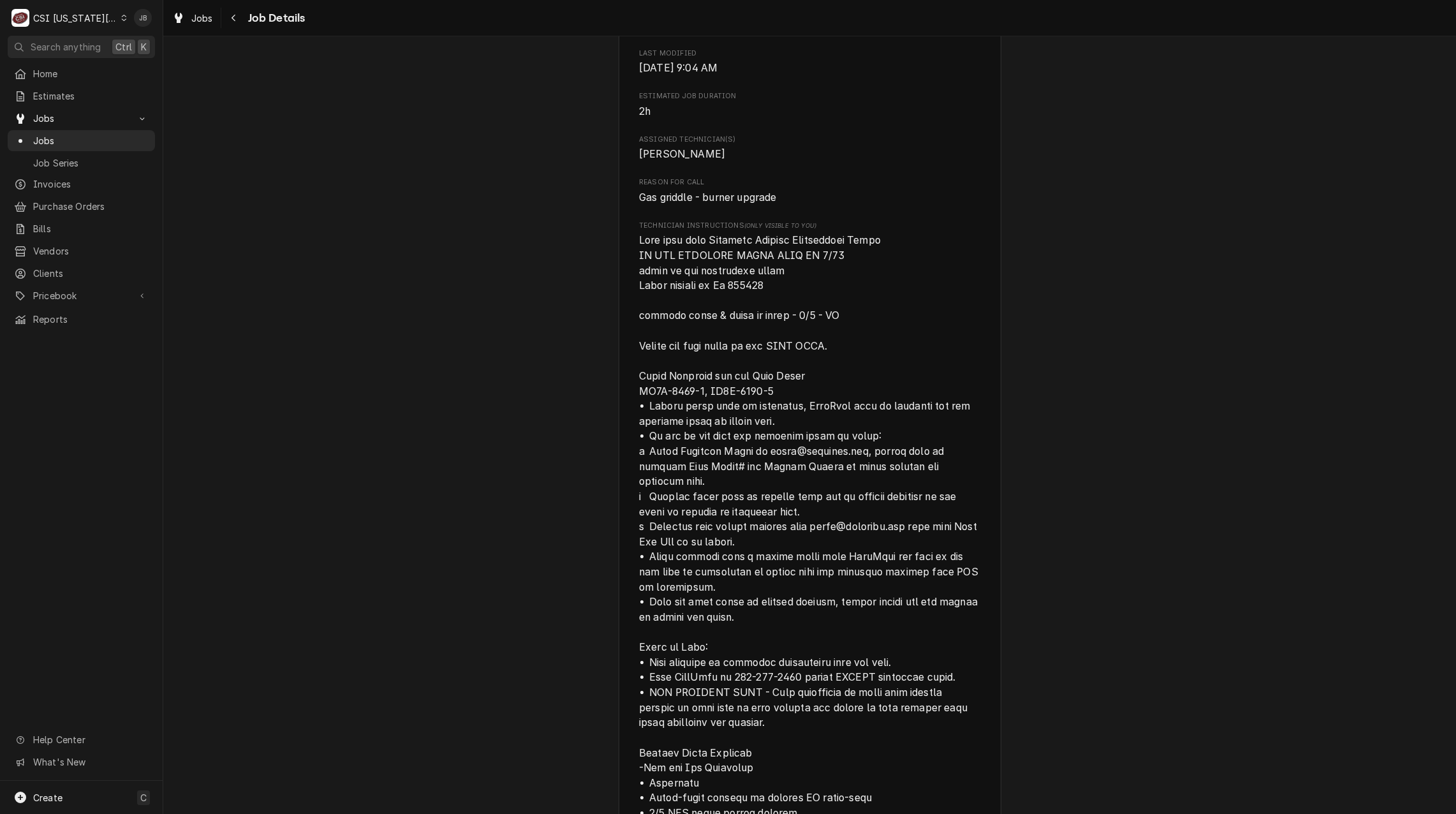
scroll to position [957, 0]
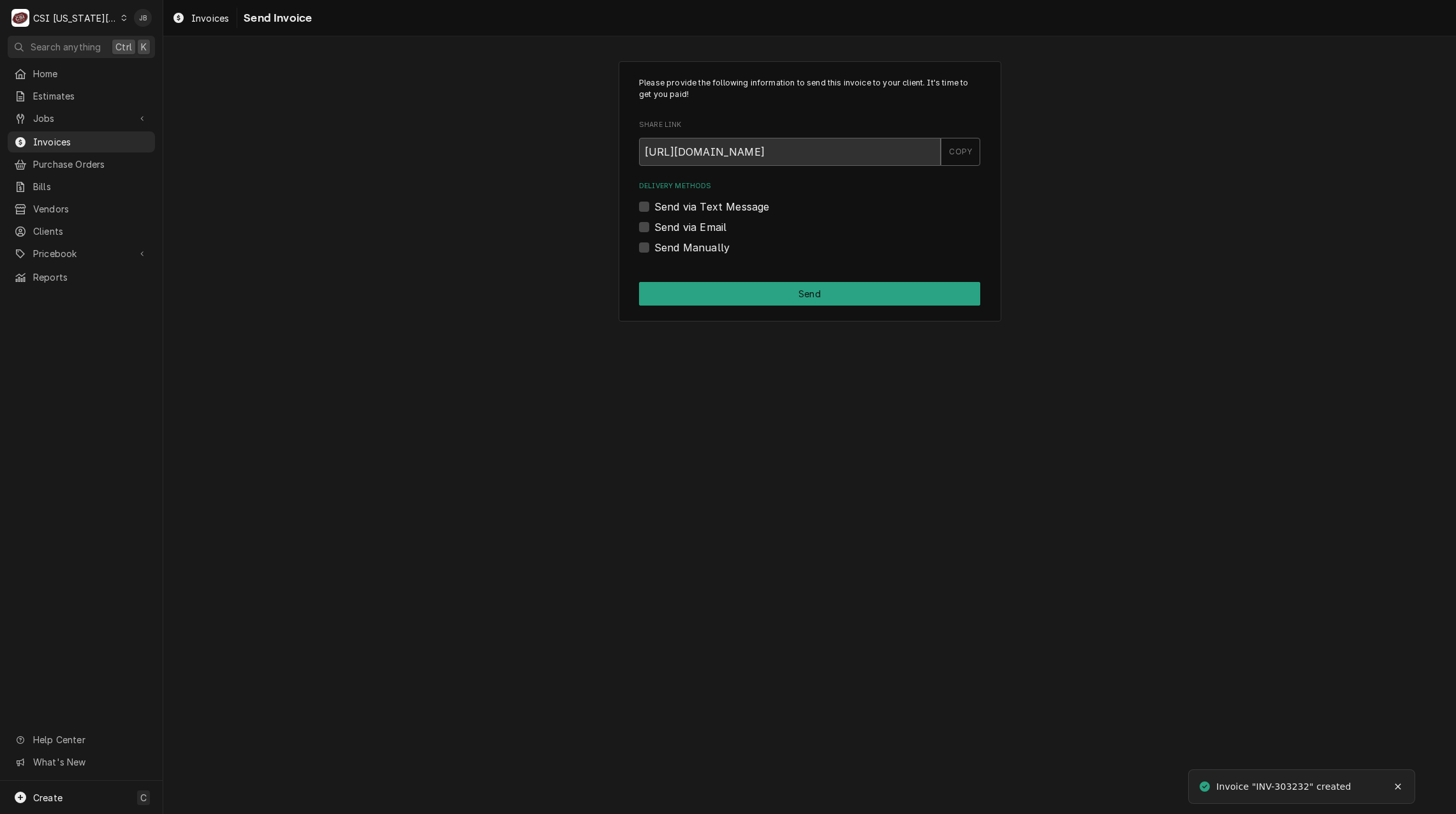
click at [692, 235] on label "Send via Email" at bounding box center [690, 227] width 72 height 15
click at [692, 235] on input "Send via Email" at bounding box center [825, 233] width 341 height 28
checkbox input "true"
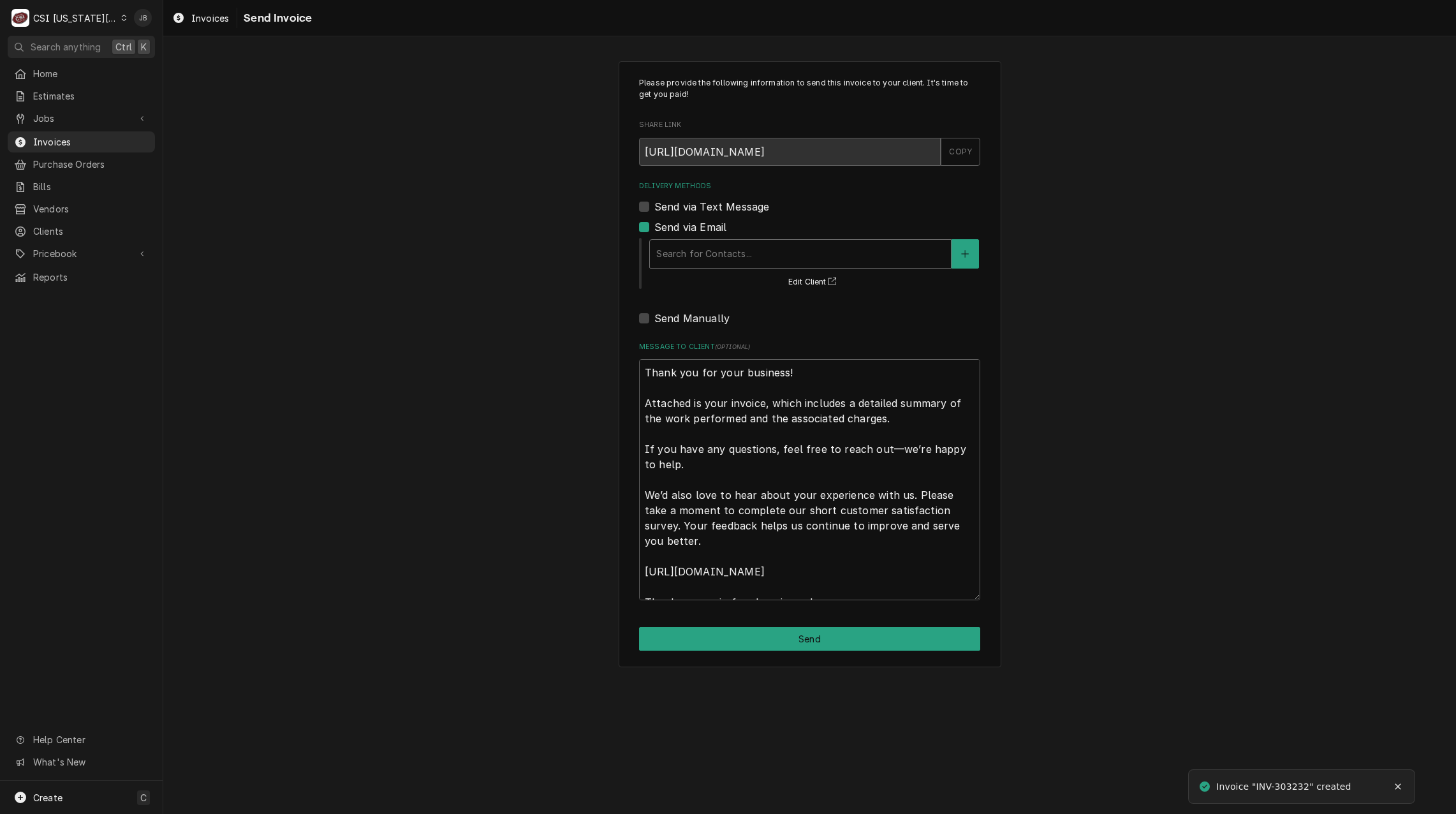
click at [713, 258] on div "Delivery Methods" at bounding box center [800, 253] width 288 height 23
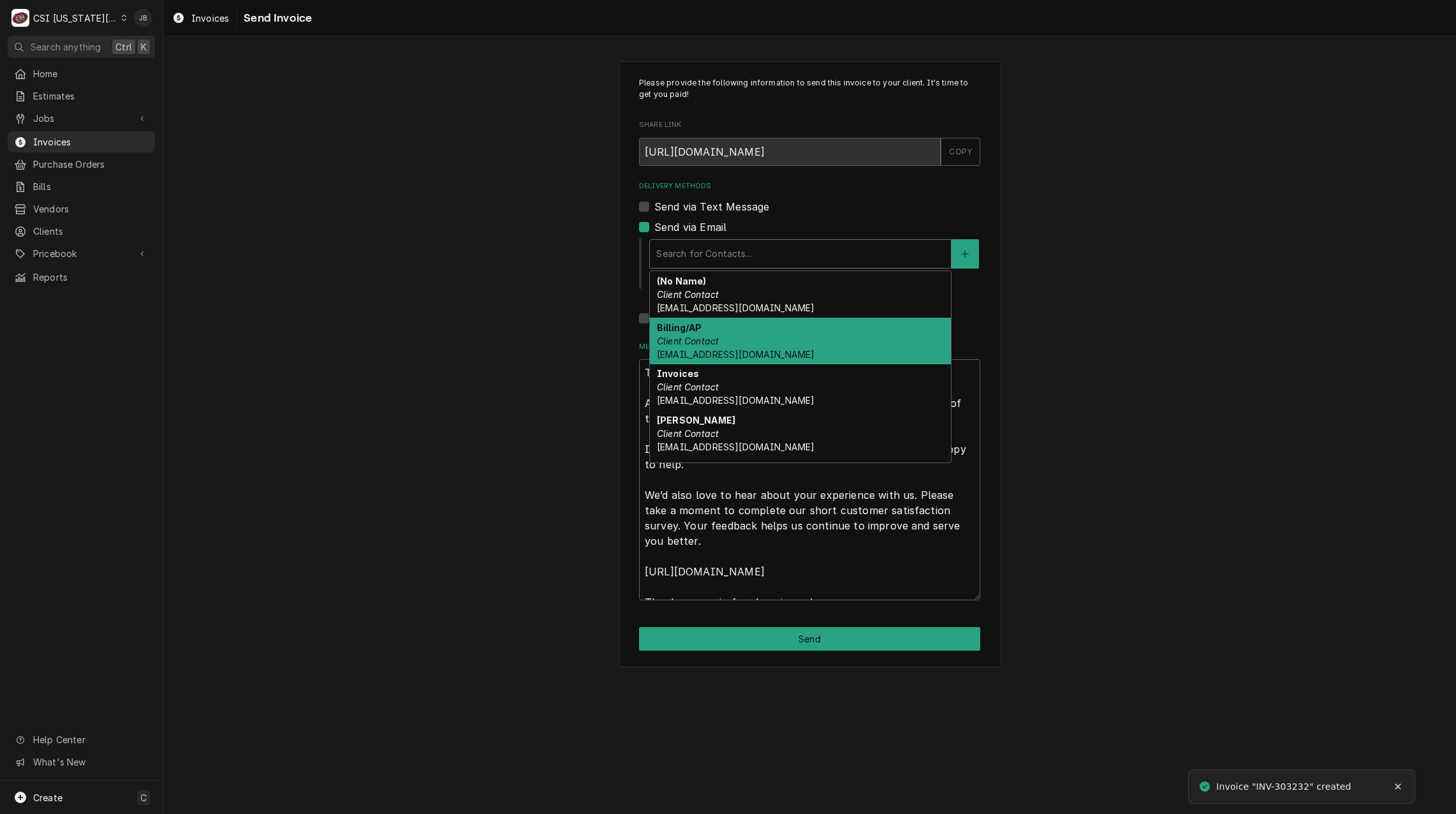
click at [749, 343] on div "Billing/AP Client Contact invoiceservice@viviancompany.com" at bounding box center [800, 341] width 301 height 46
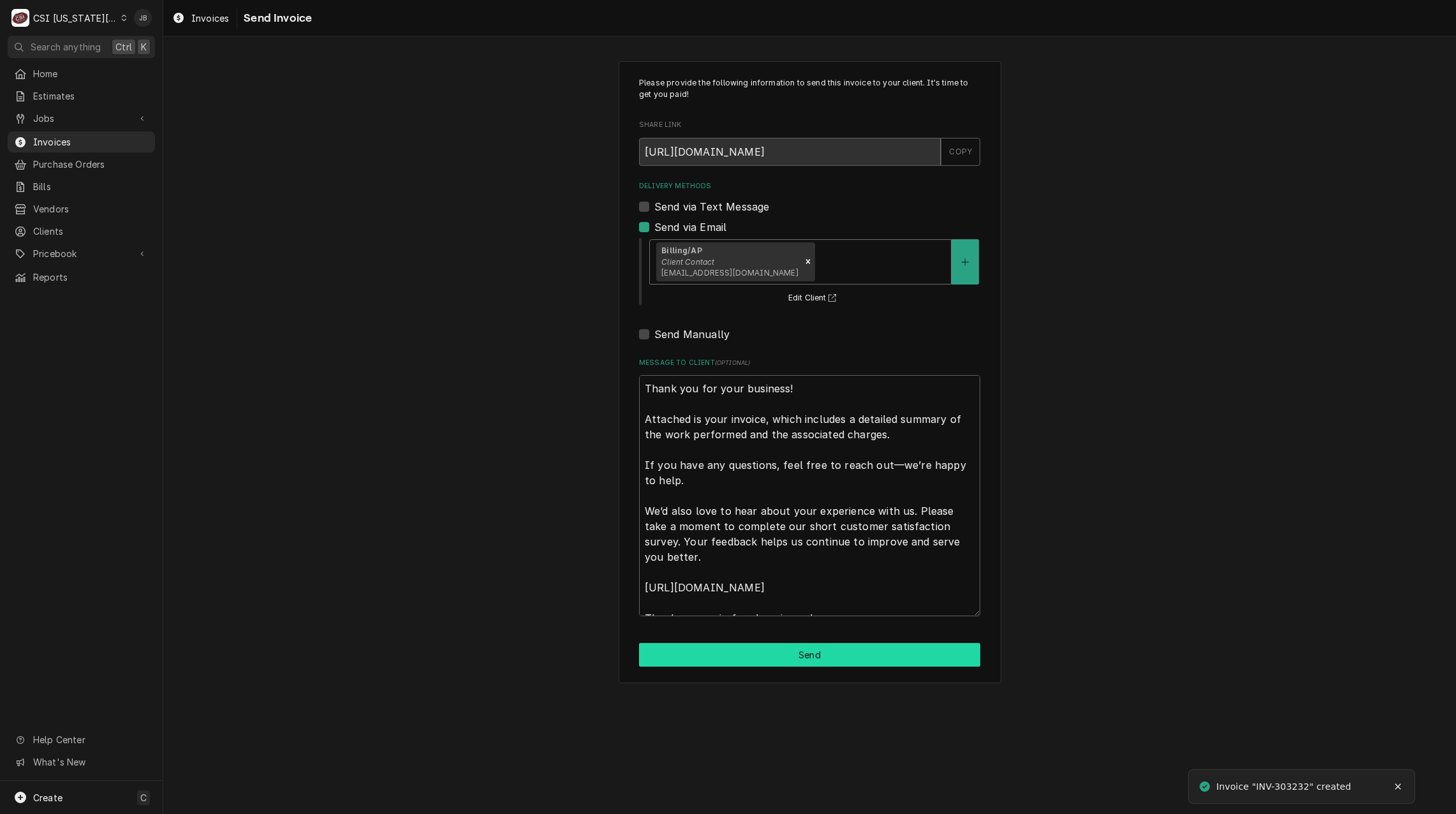
click at [707, 657] on button "Send" at bounding box center [809, 655] width 341 height 24
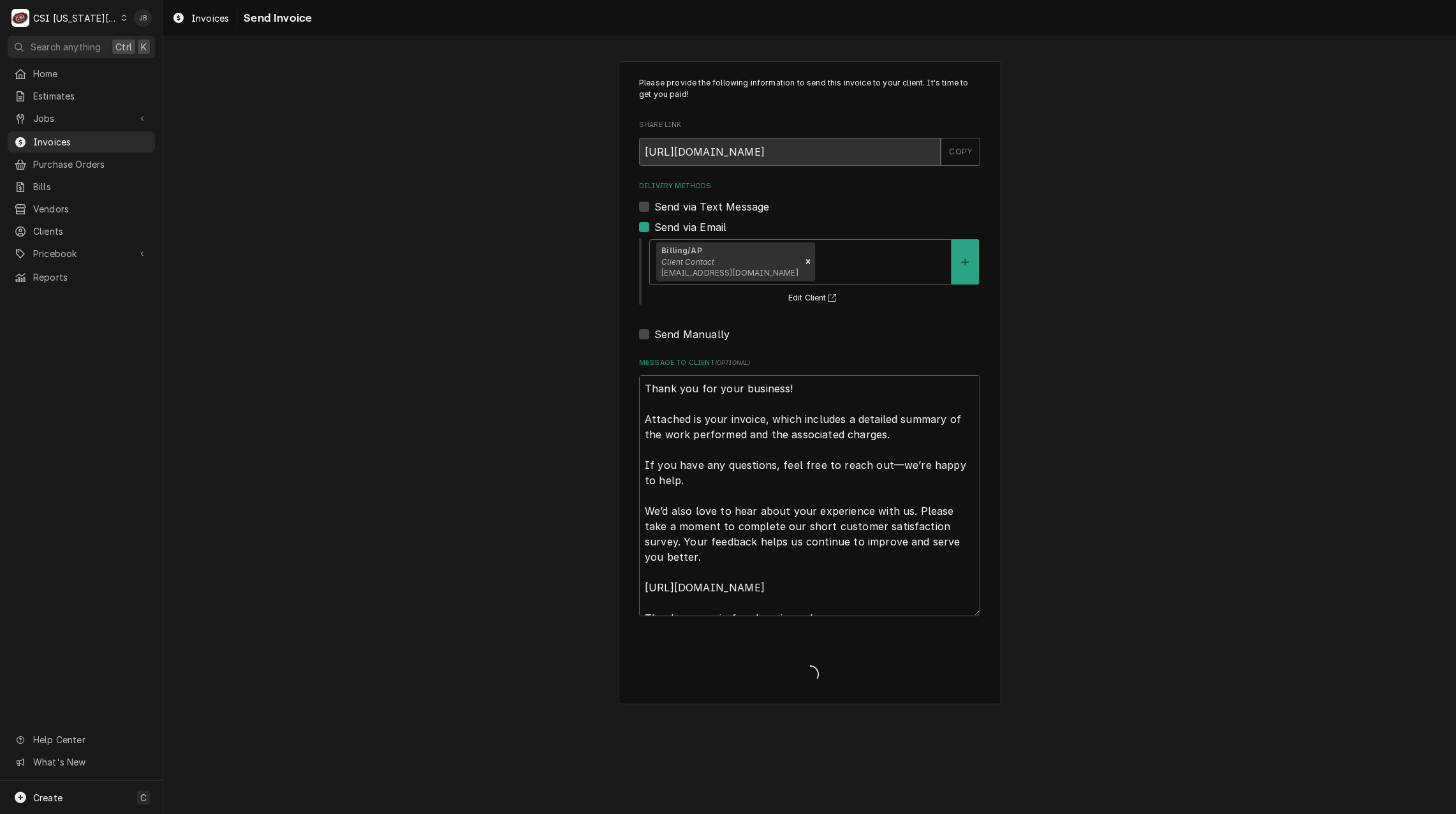
type textarea "x"
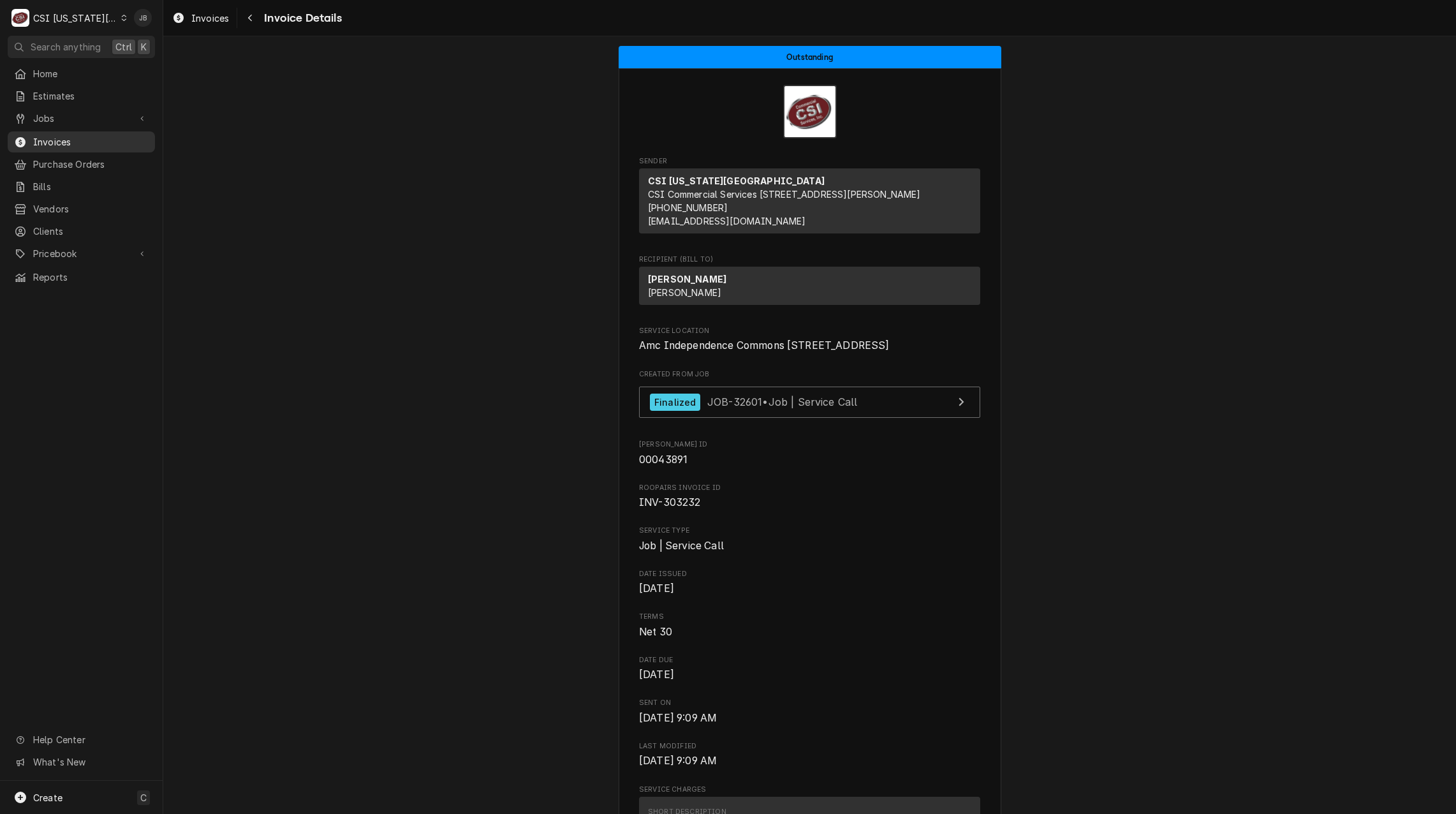
click at [109, 139] on span "Invoices" at bounding box center [91, 142] width 115 height 14
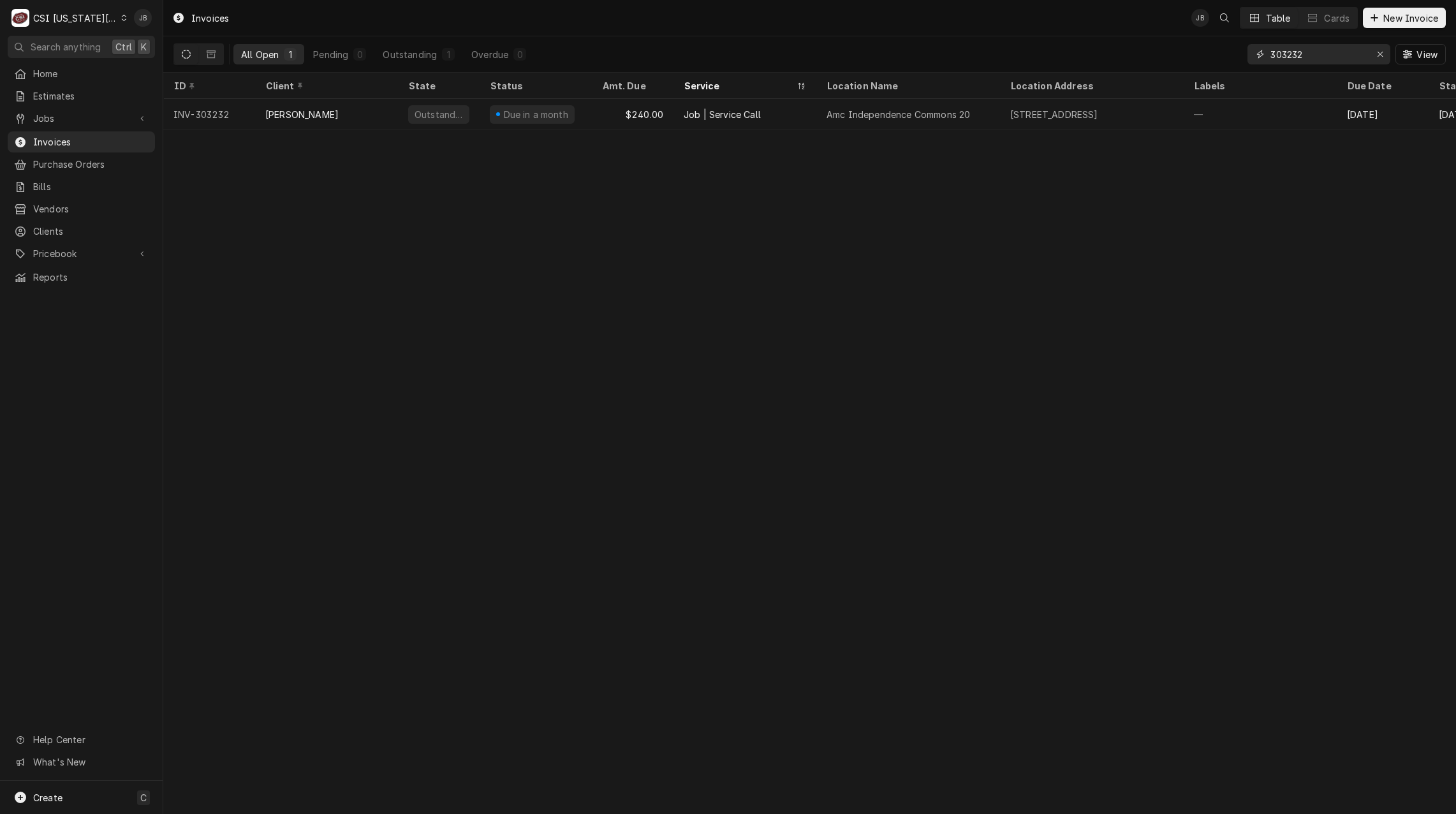
click at [1321, 44] on input "303232" at bounding box center [1318, 54] width 96 height 21
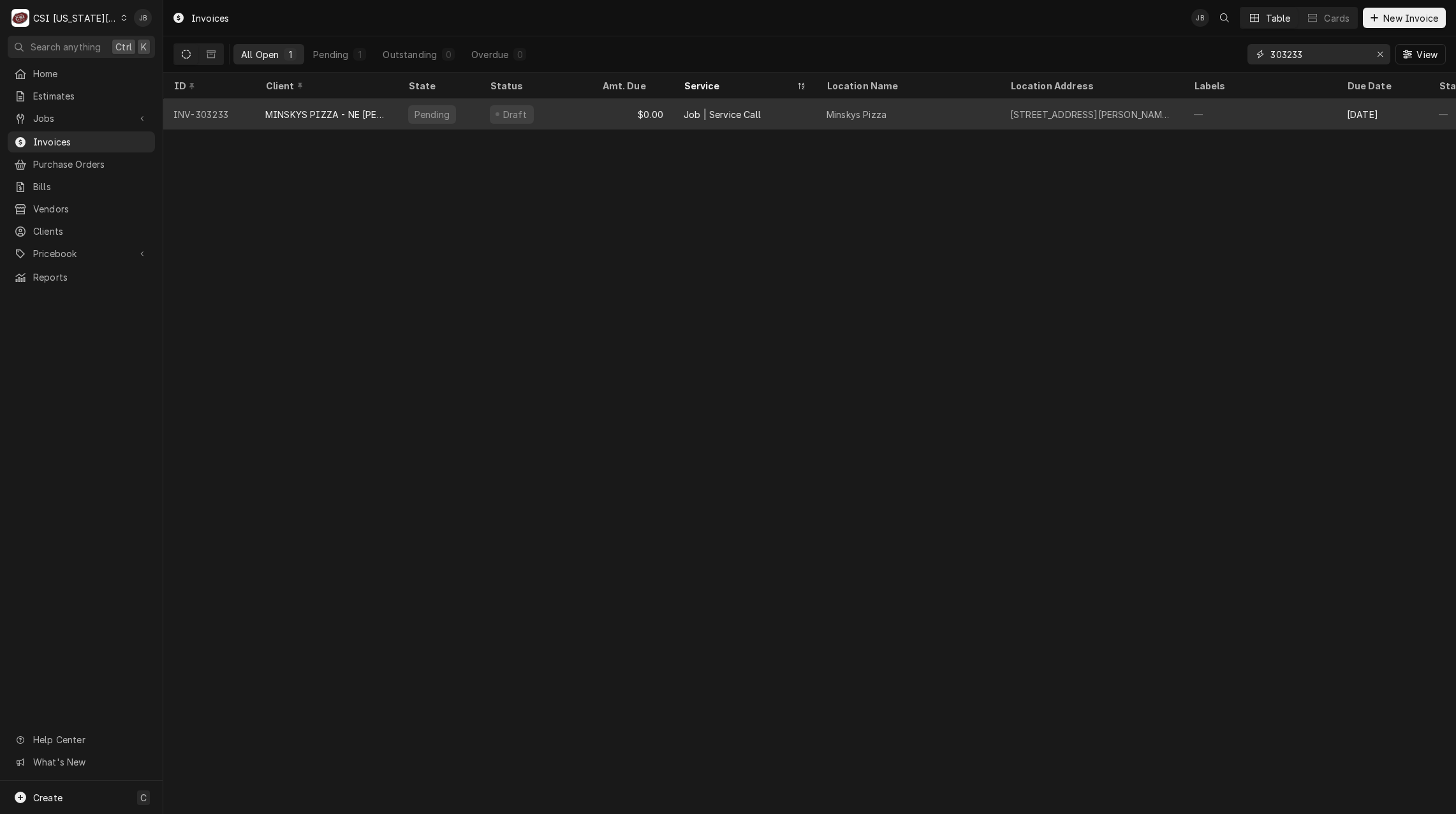
type input "303233"
click at [435, 116] on div "Pending" at bounding box center [432, 115] width 38 height 14
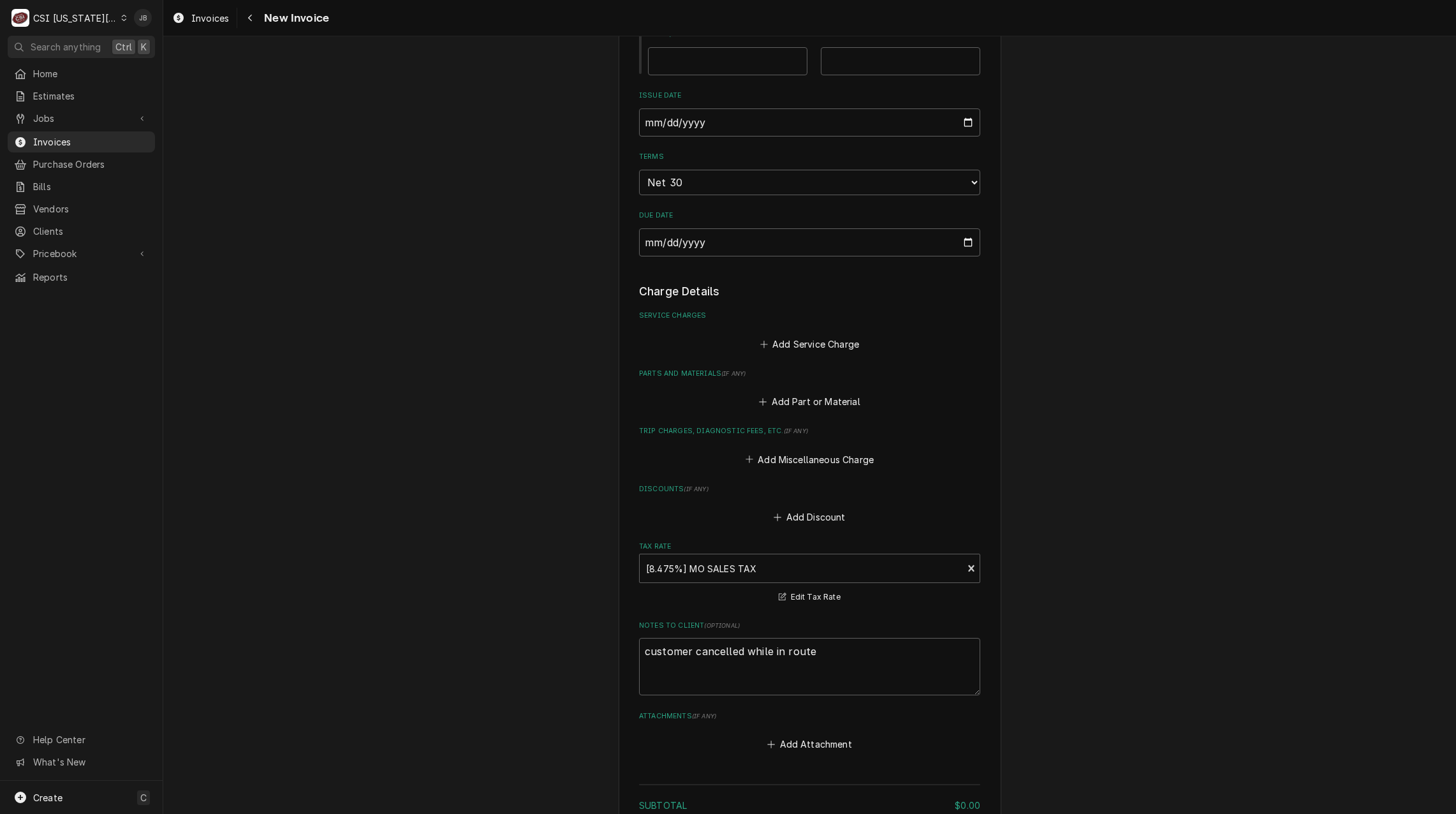
scroll to position [1020, 0]
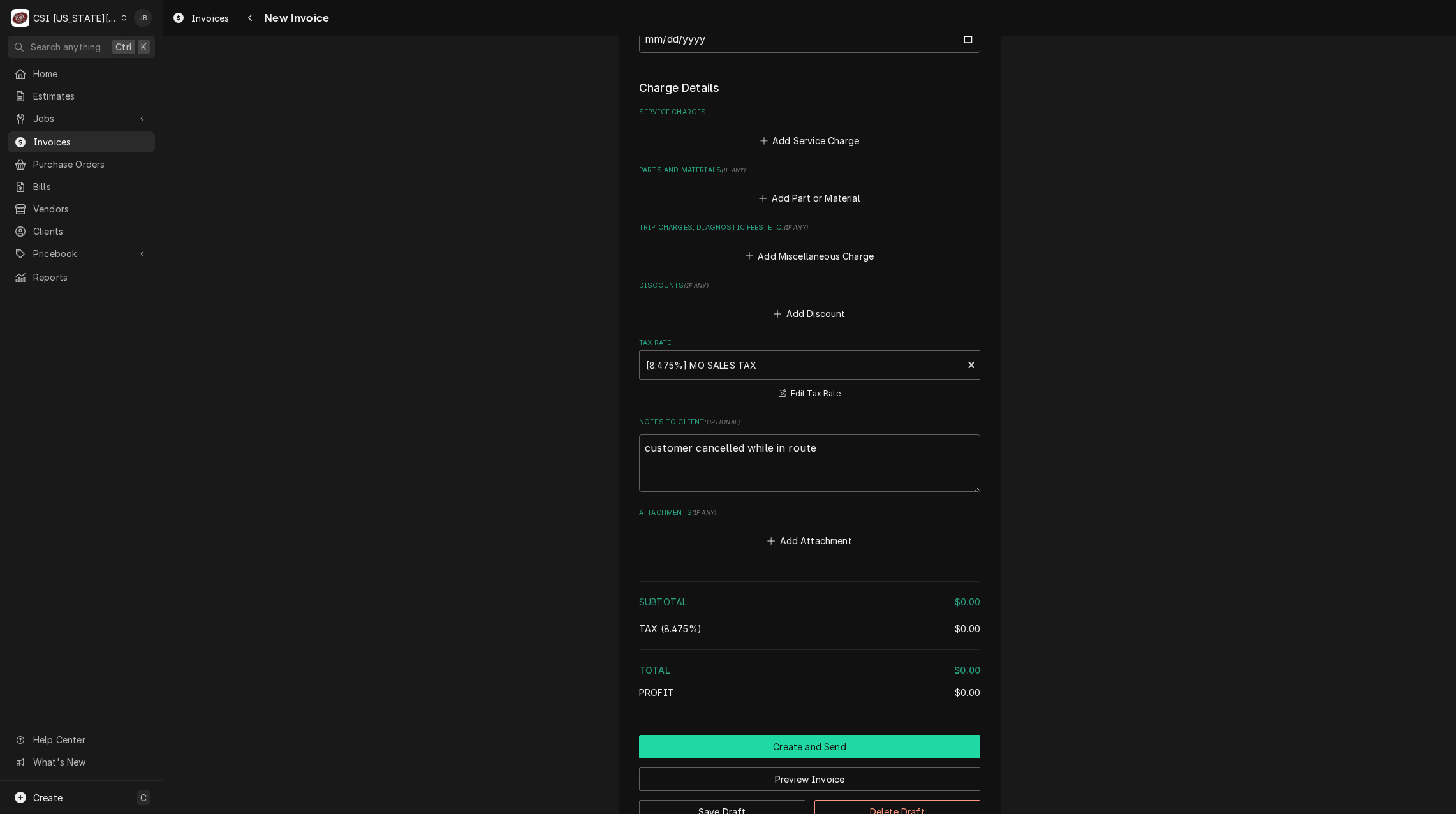
click at [723, 739] on button "Create and Send" at bounding box center [809, 747] width 341 height 24
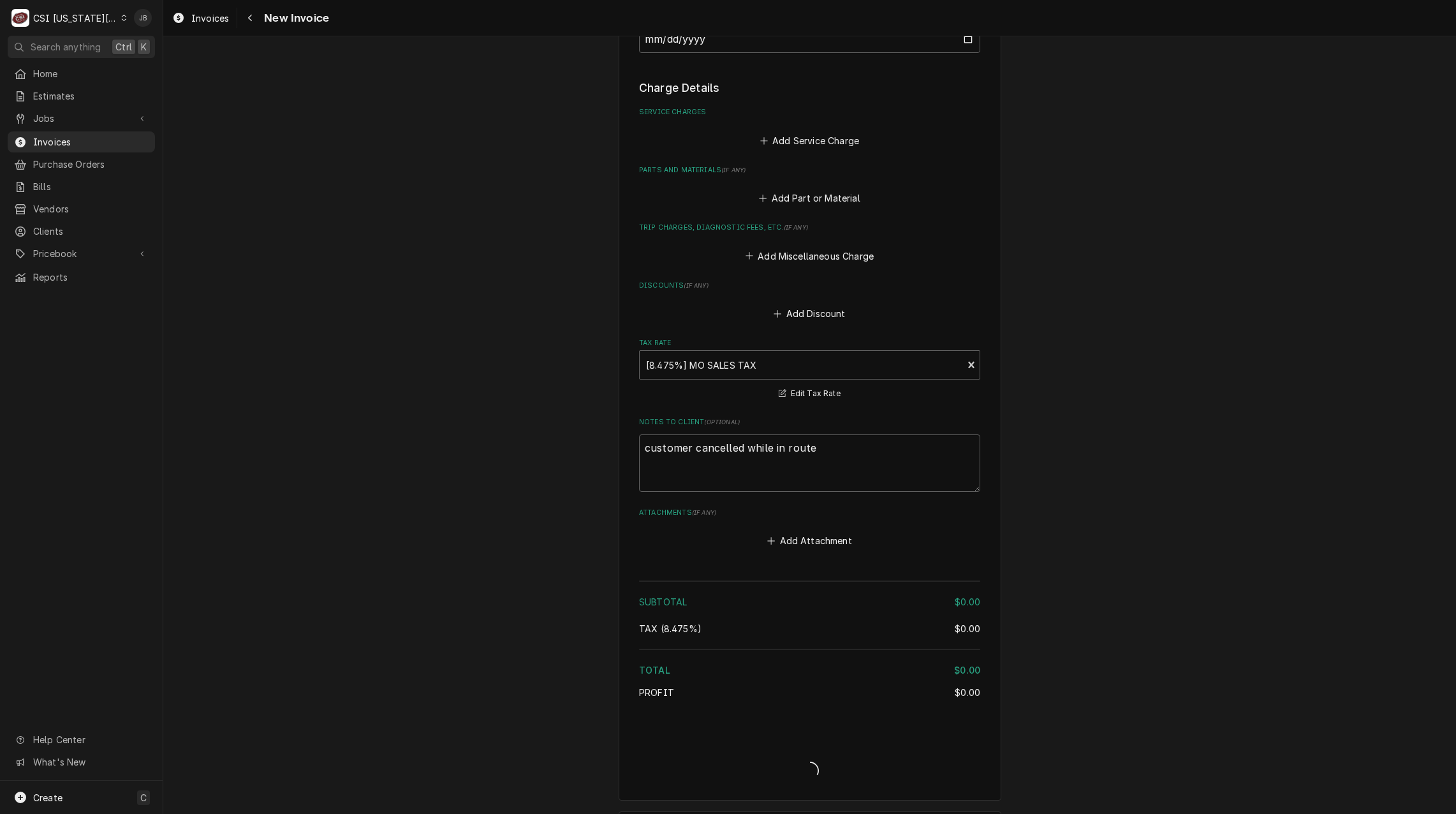
type textarea "x"
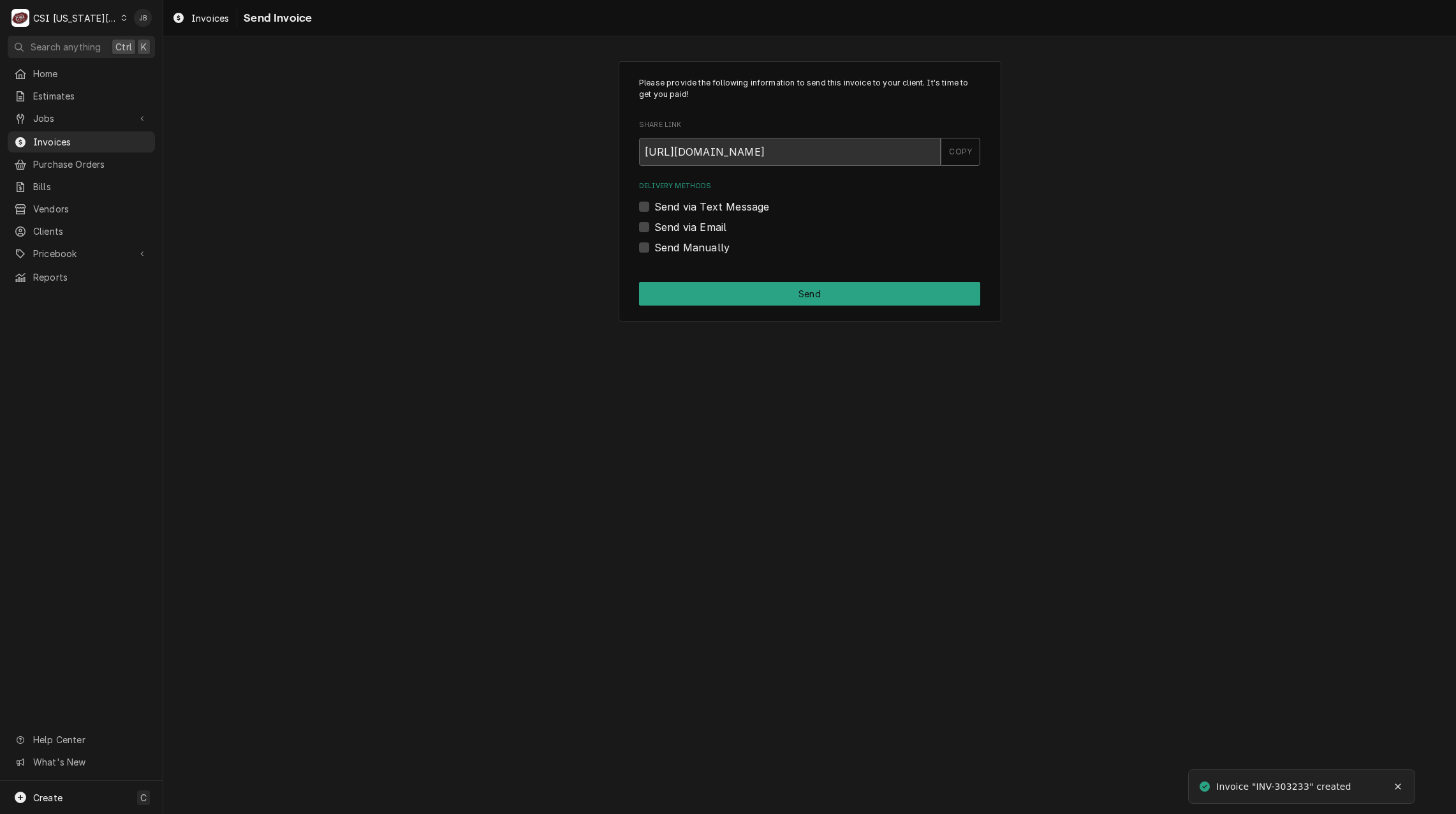
click at [691, 227] on label "Send via Email" at bounding box center [690, 227] width 72 height 15
click at [691, 227] on input "Send via Email" at bounding box center [825, 233] width 341 height 28
checkbox input "true"
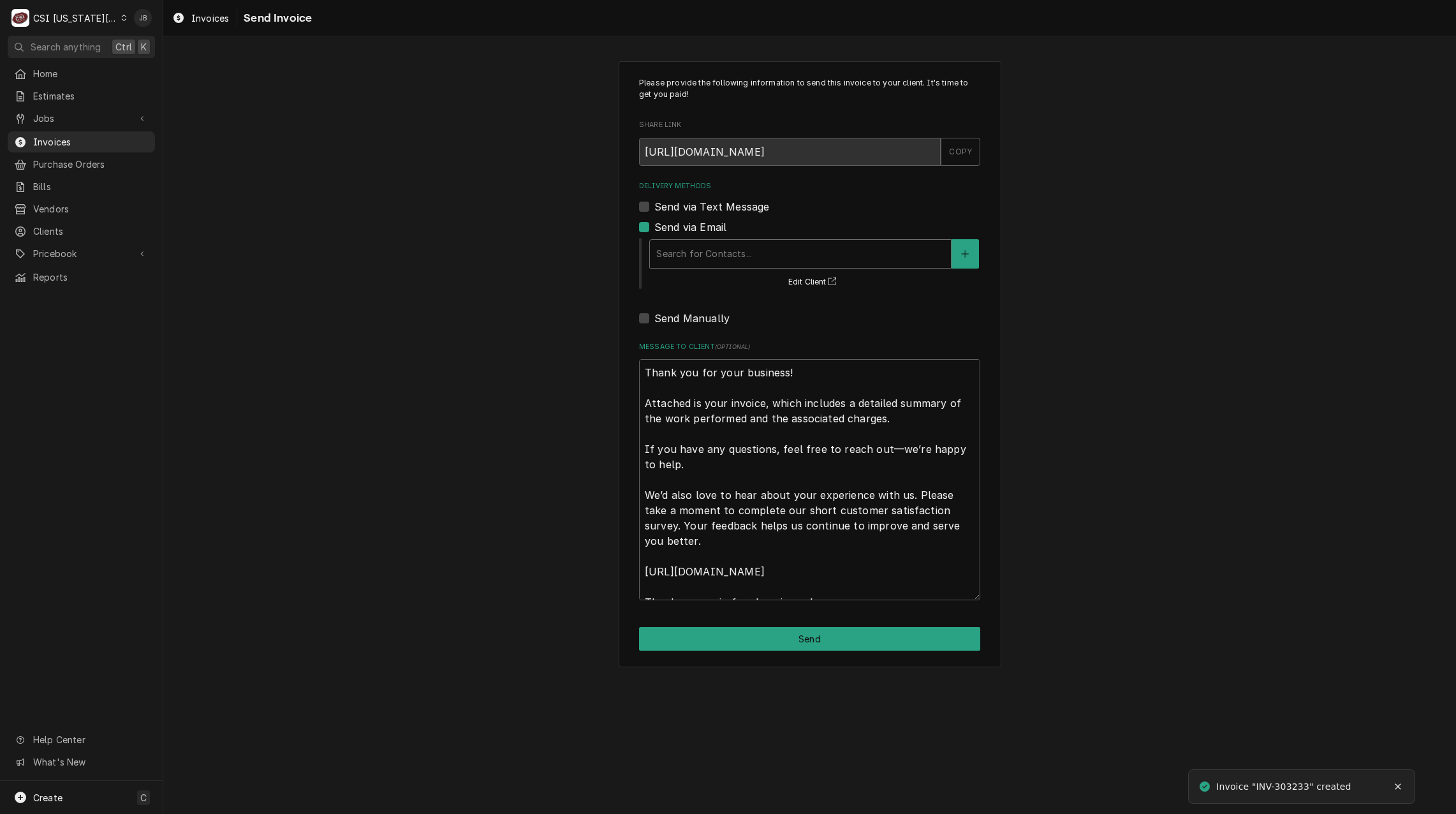
type textarea "x"
click at [736, 253] on div "Delivery Methods" at bounding box center [800, 253] width 288 height 23
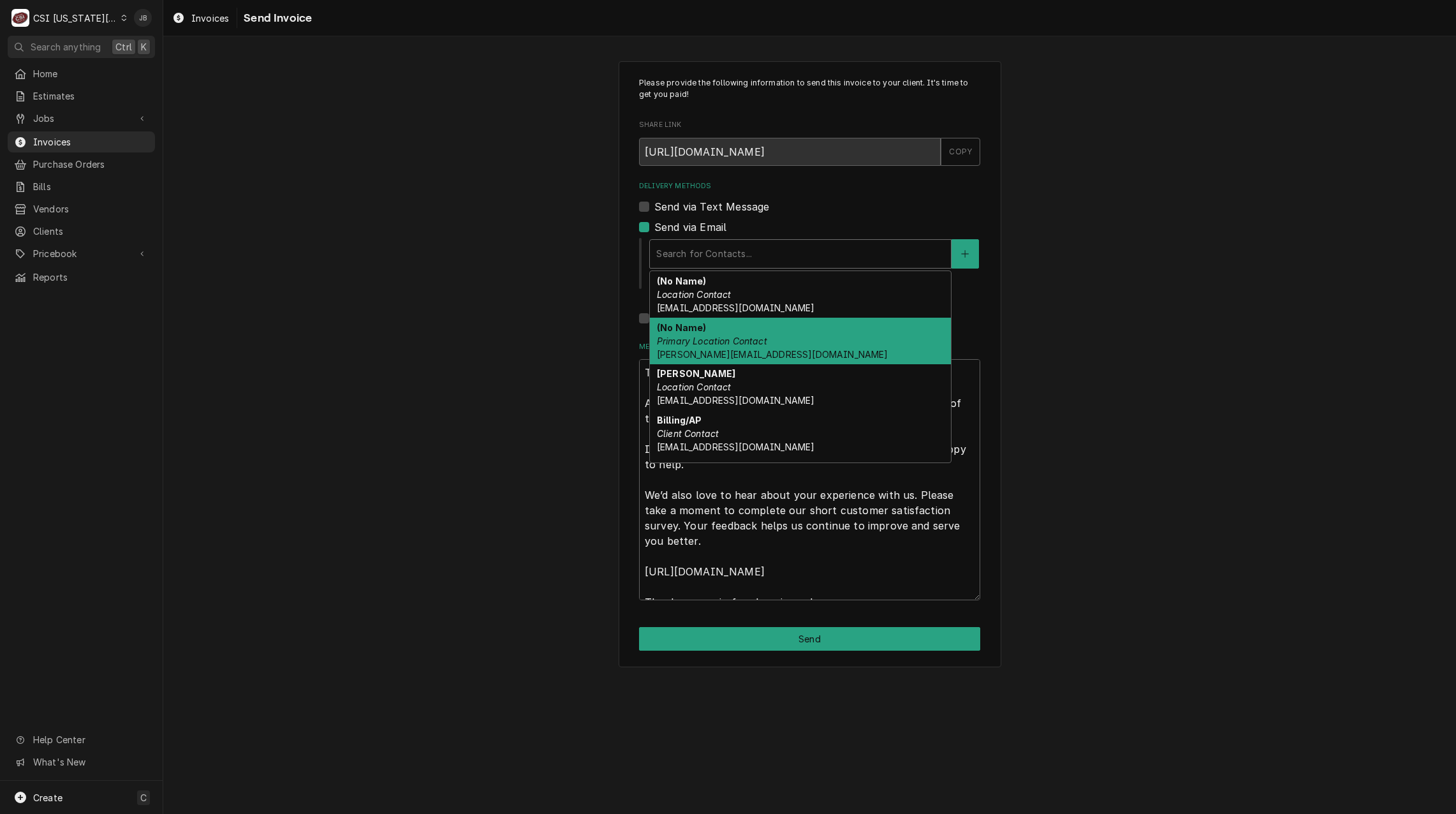
click at [635, 224] on div "Please provide the following information to send this invoice to your client. I…" at bounding box center [809, 365] width 382 height 606
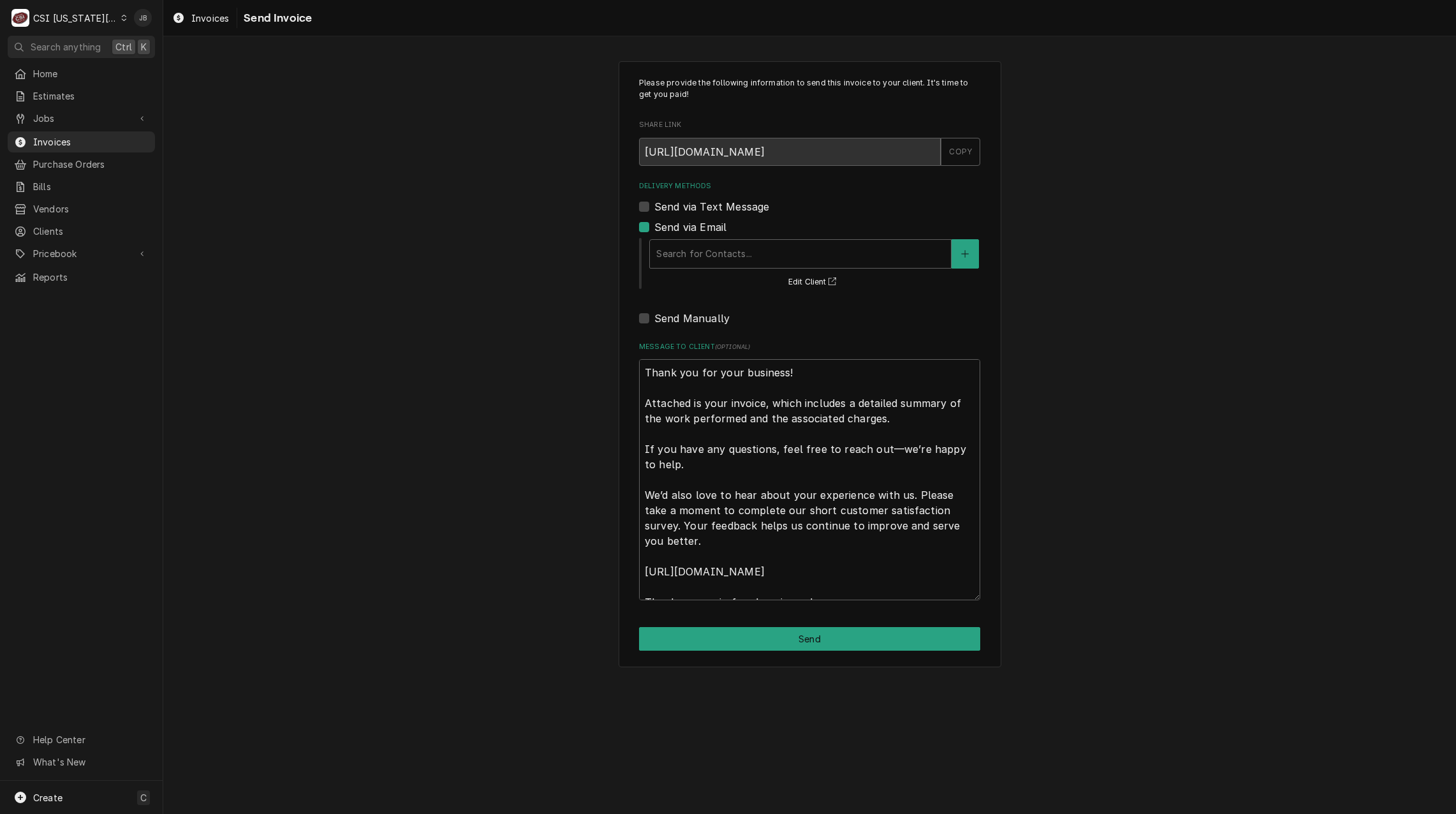
click at [654, 224] on label "Send via Email" at bounding box center [690, 227] width 72 height 15
click at [654, 224] on input "Send via Email" at bounding box center [825, 233] width 341 height 28
checkbox input "false"
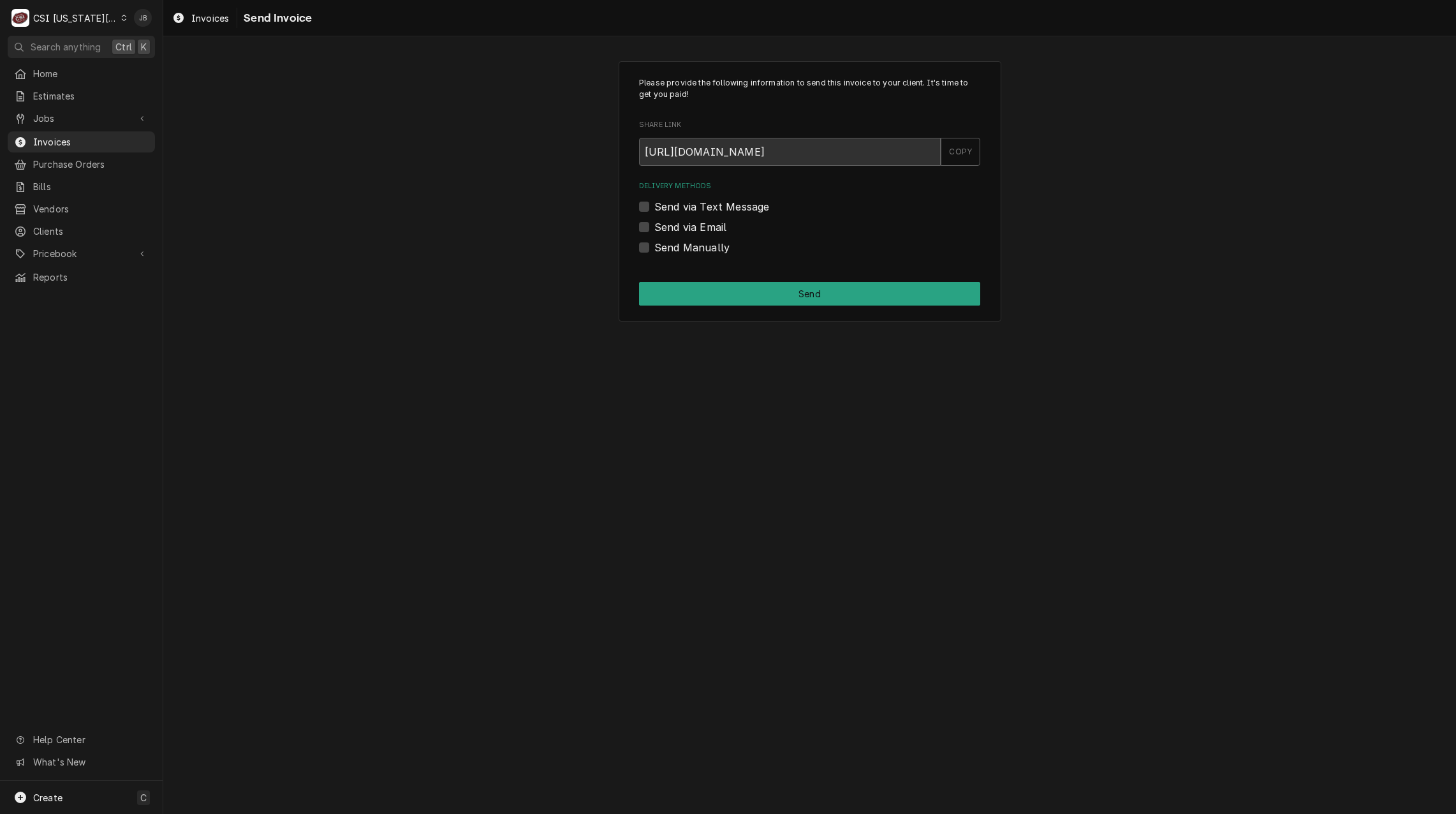
click at [667, 250] on label "Send Manually" at bounding box center [692, 247] width 75 height 15
click at [667, 250] on input "Send Manually" at bounding box center [825, 253] width 341 height 28
checkbox input "true"
click at [716, 310] on div "Please provide the following information to send this invoice to your client. I…" at bounding box center [809, 192] width 382 height 261
click at [721, 288] on button "Send" at bounding box center [809, 294] width 341 height 24
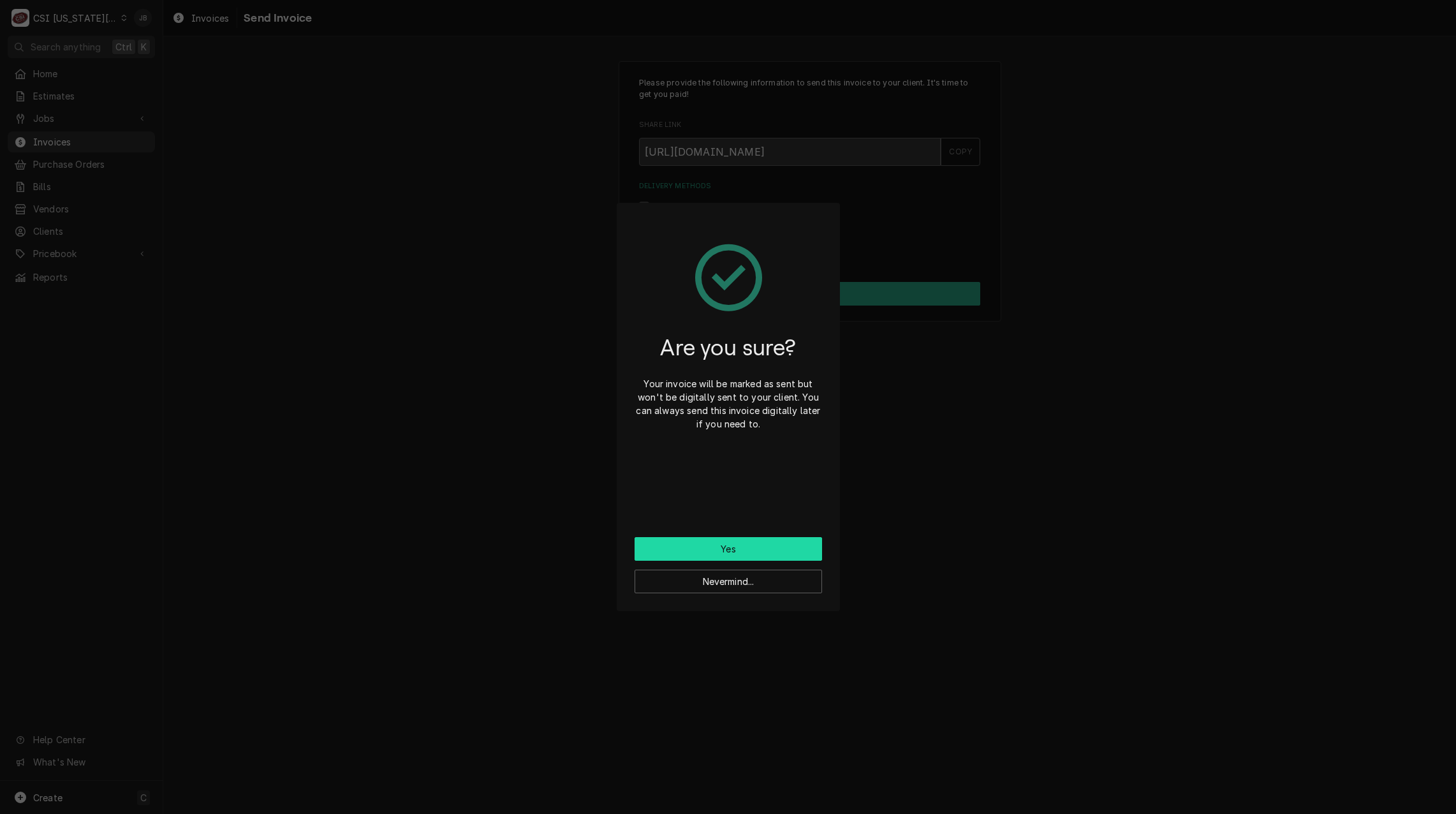
click at [747, 545] on button "Yes" at bounding box center [728, 550] width 187 height 24
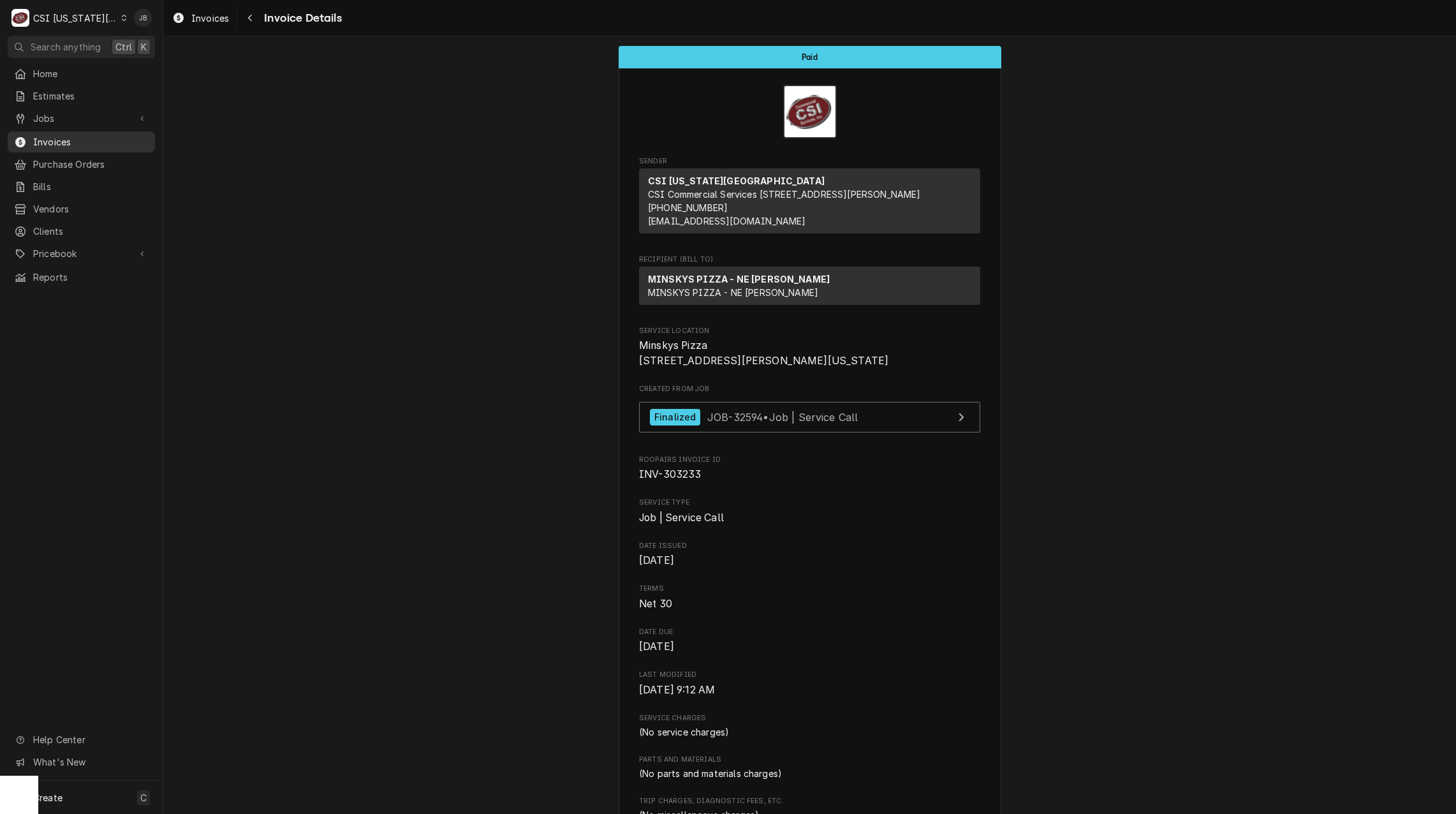
click at [83, 132] on link "Invoices" at bounding box center [81, 142] width 147 height 21
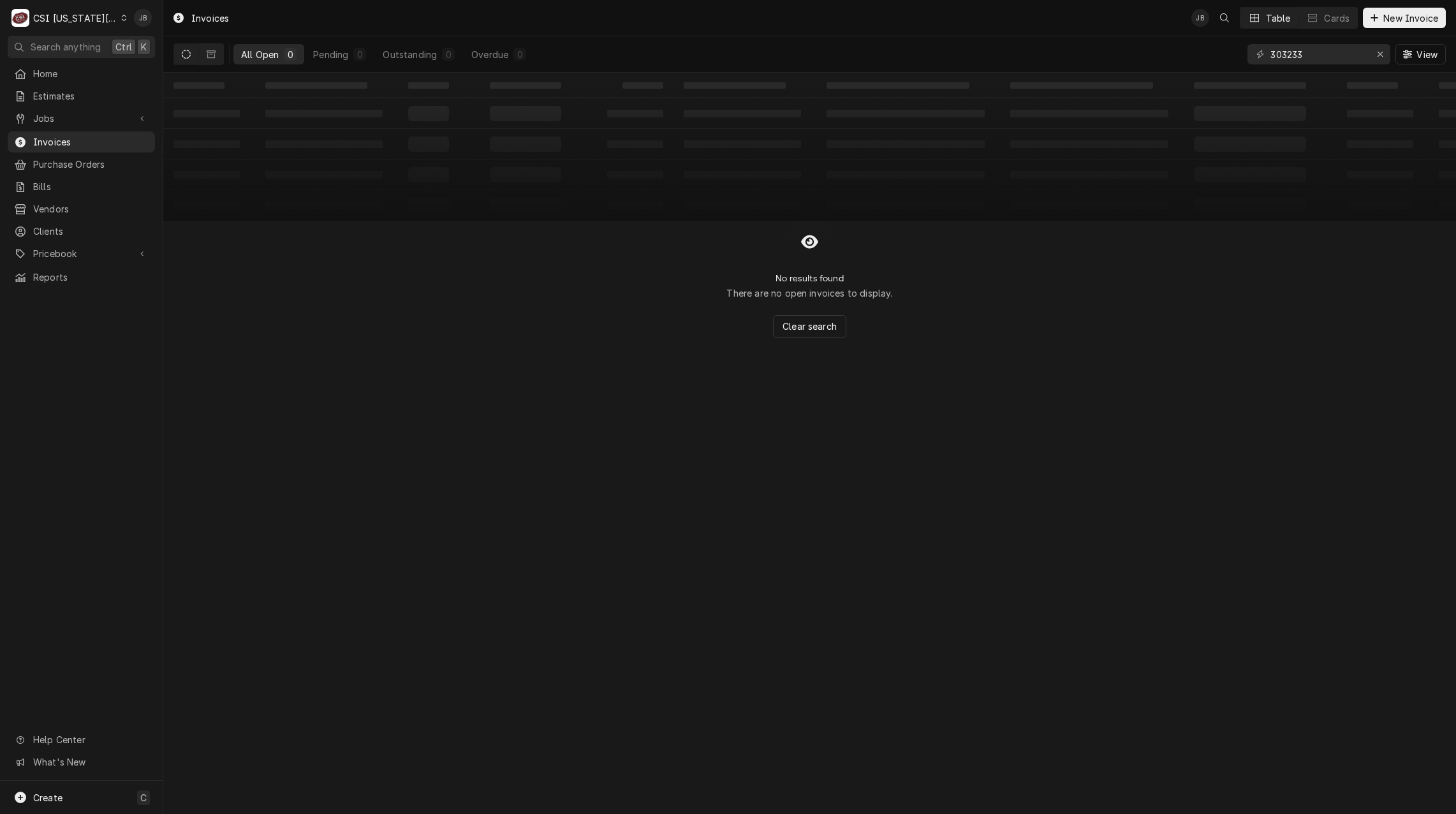
drag, startPoint x: 1348, startPoint y: 40, endPoint x: 1333, endPoint y: 53, distance: 19.8
click at [1346, 44] on div "303233 View" at bounding box center [1347, 54] width 198 height 36
click at [1327, 59] on input "303233" at bounding box center [1318, 54] width 96 height 21
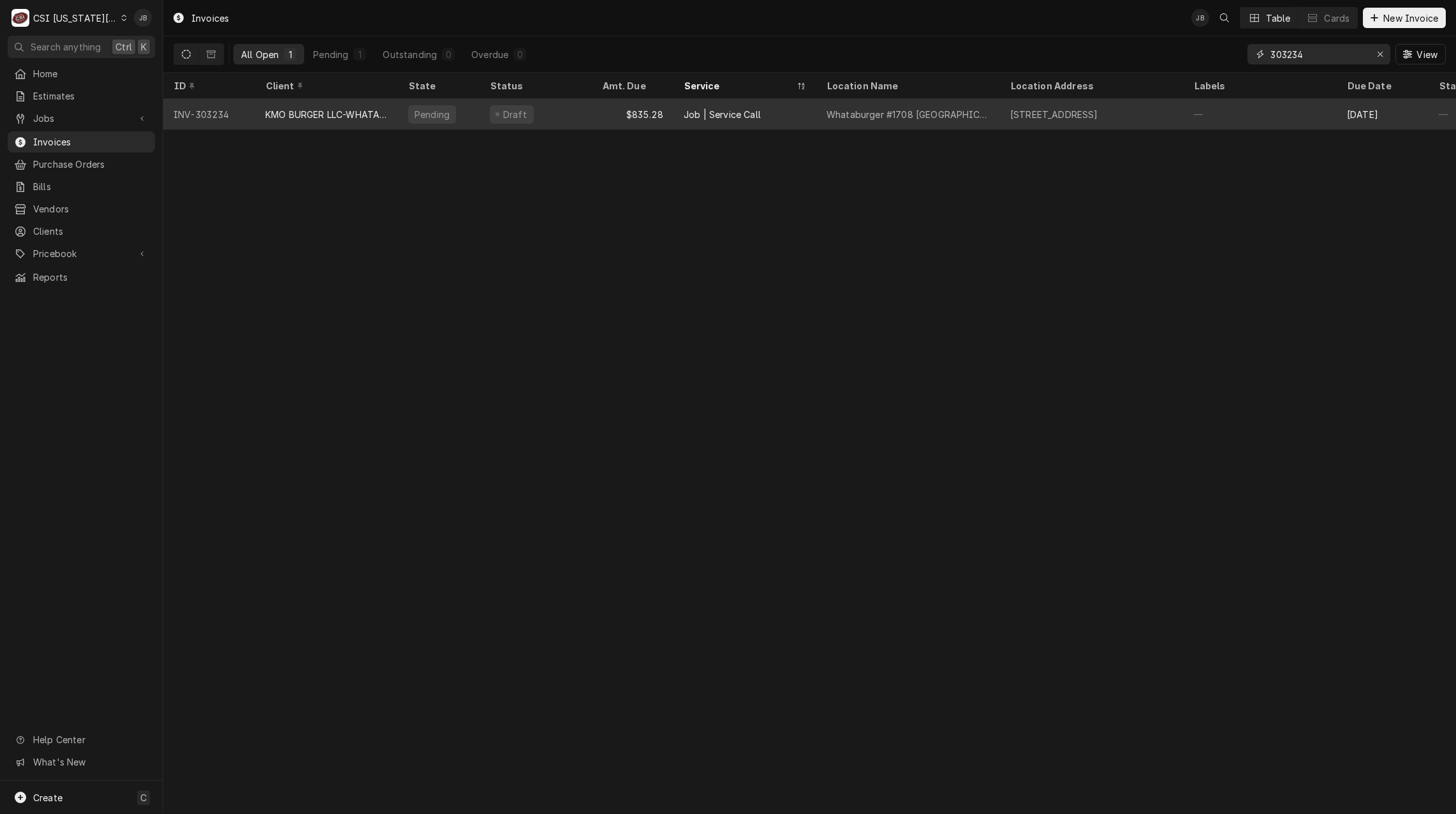
type input "303234"
click at [660, 122] on div "$835.28" at bounding box center [632, 115] width 81 height 31
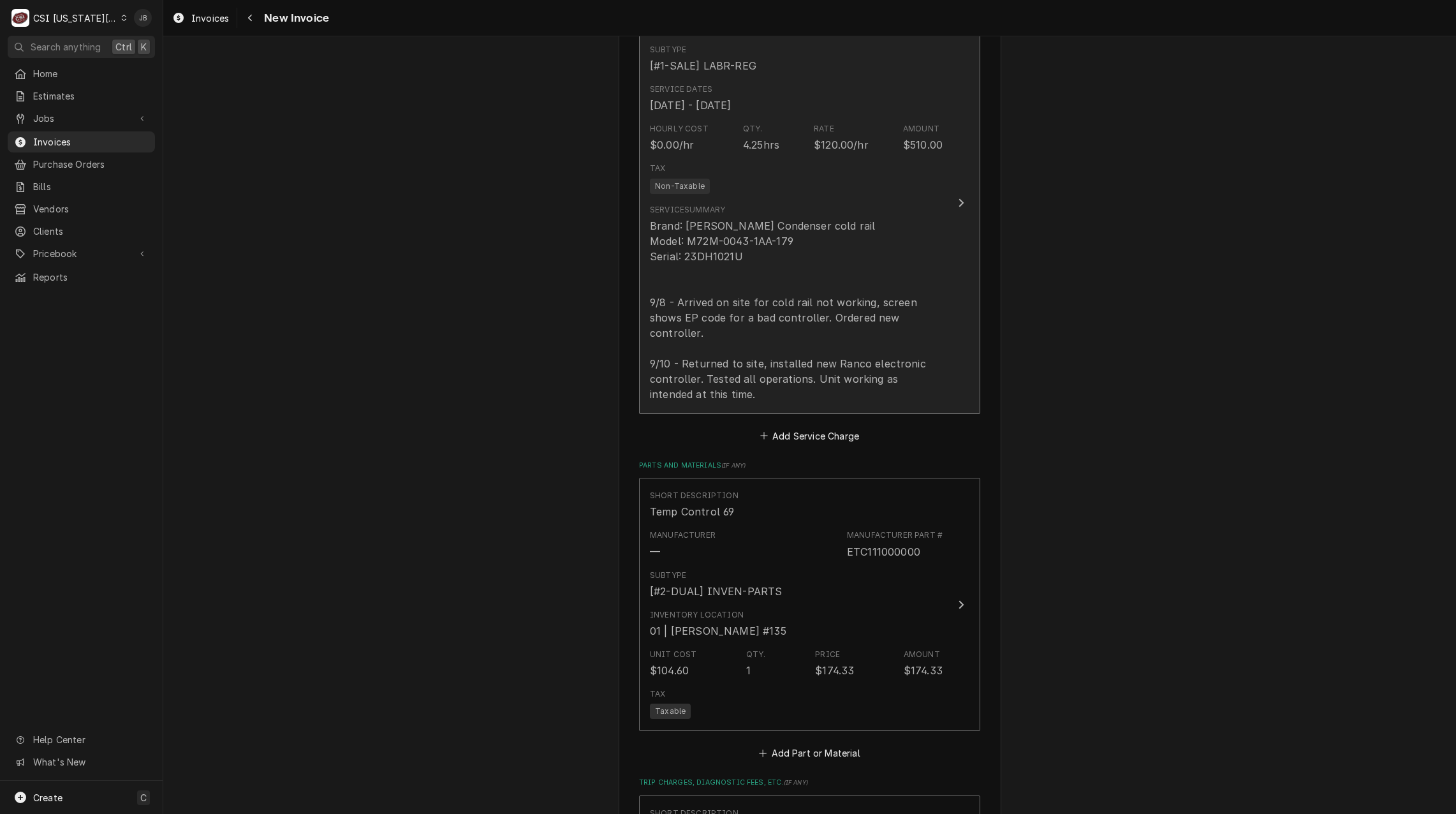
scroll to position [1786, 0]
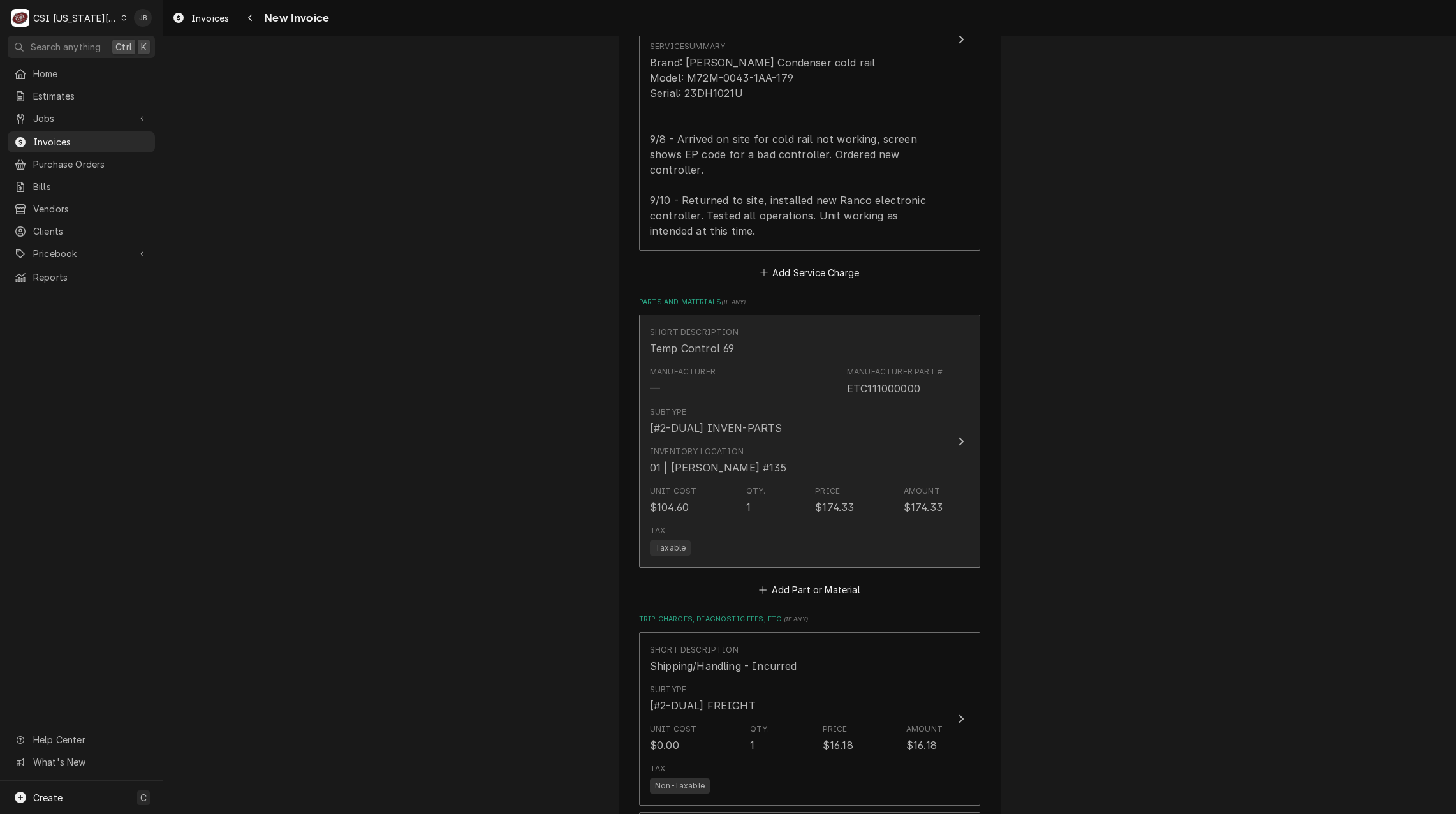
click at [788, 441] on div "Inventory Location 01 | CODY DAVIS #135" at bounding box center [796, 460] width 293 height 39
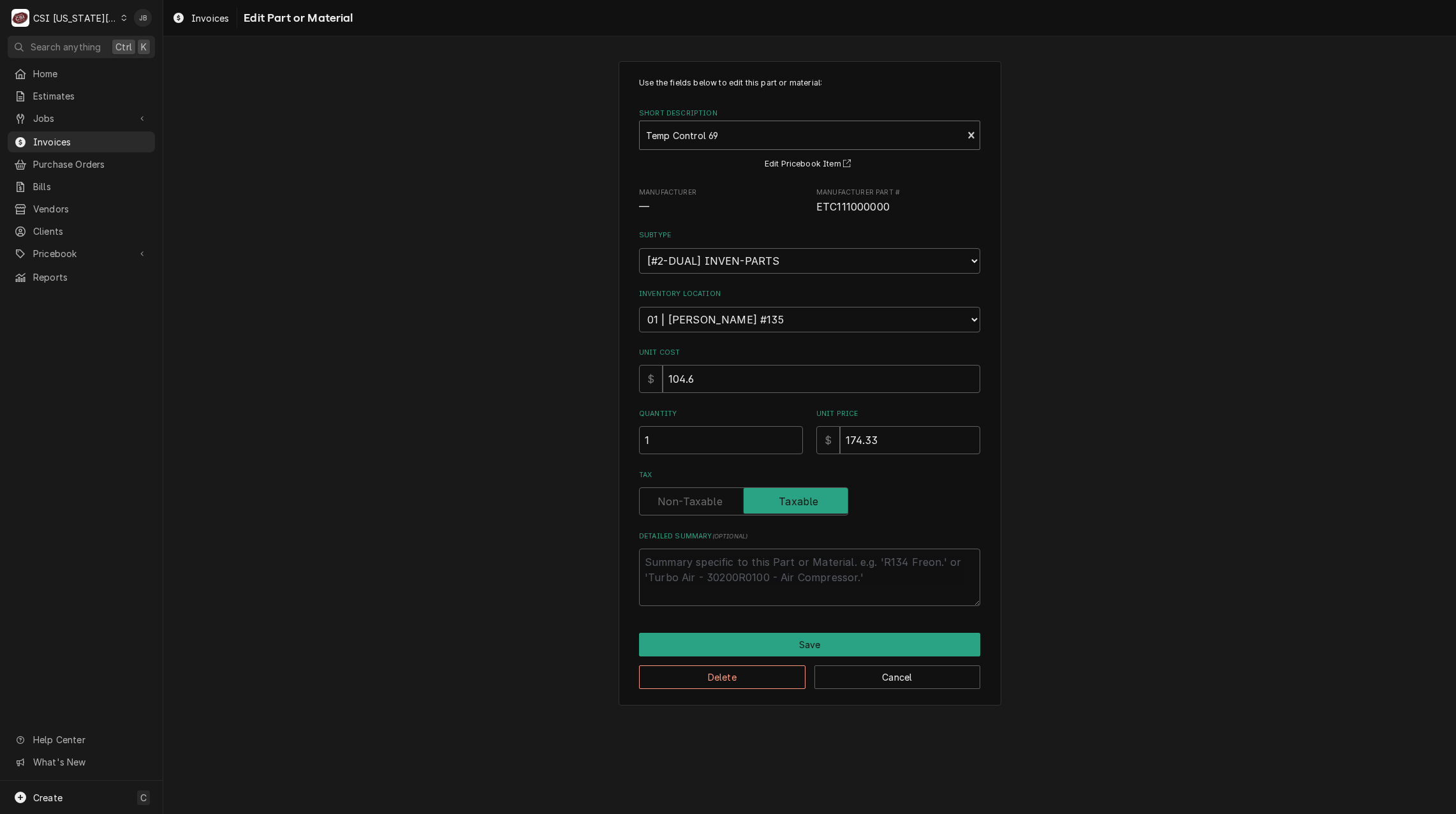
type textarea "x"
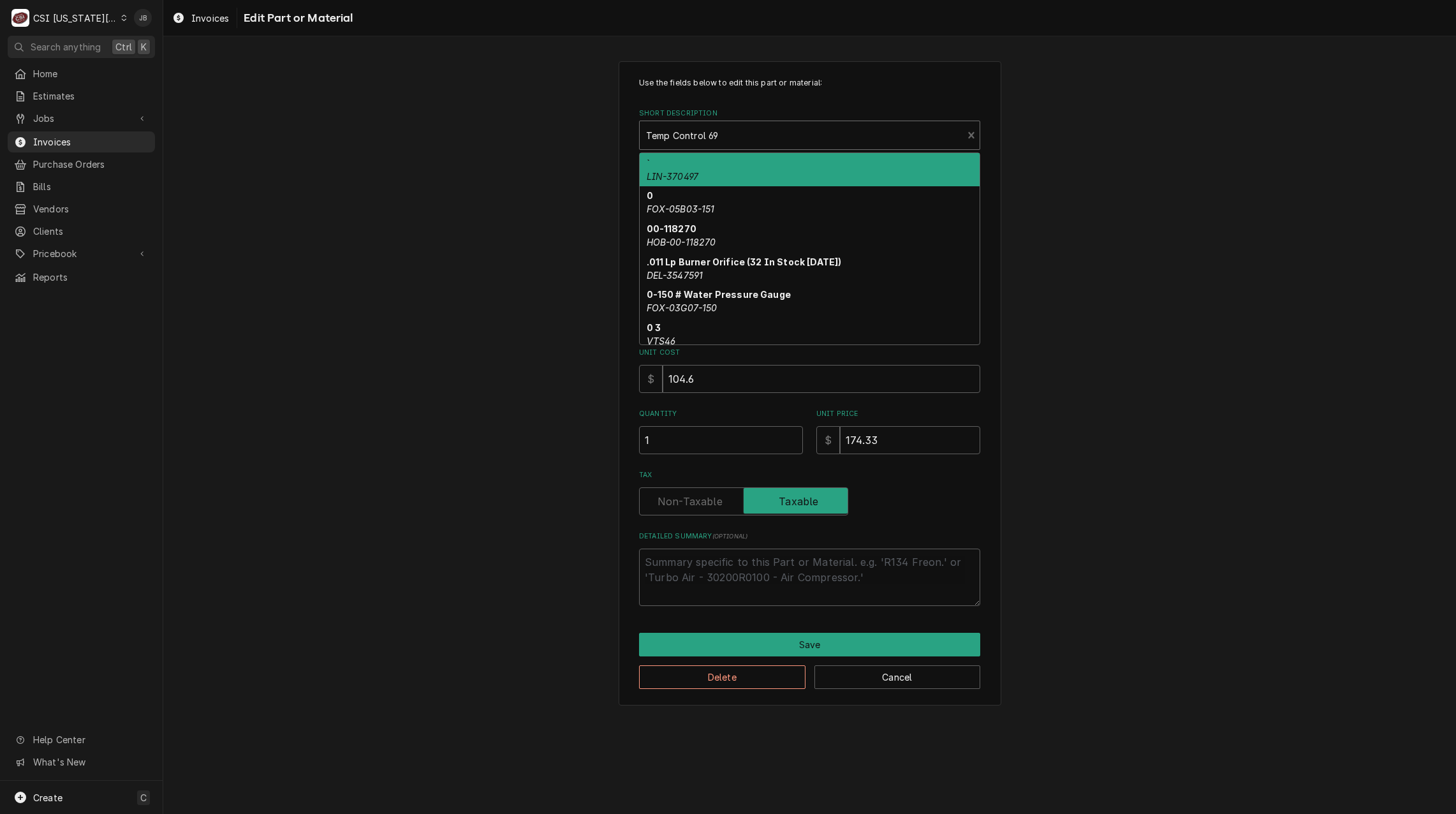
click at [726, 137] on div "Short Description" at bounding box center [801, 135] width 310 height 23
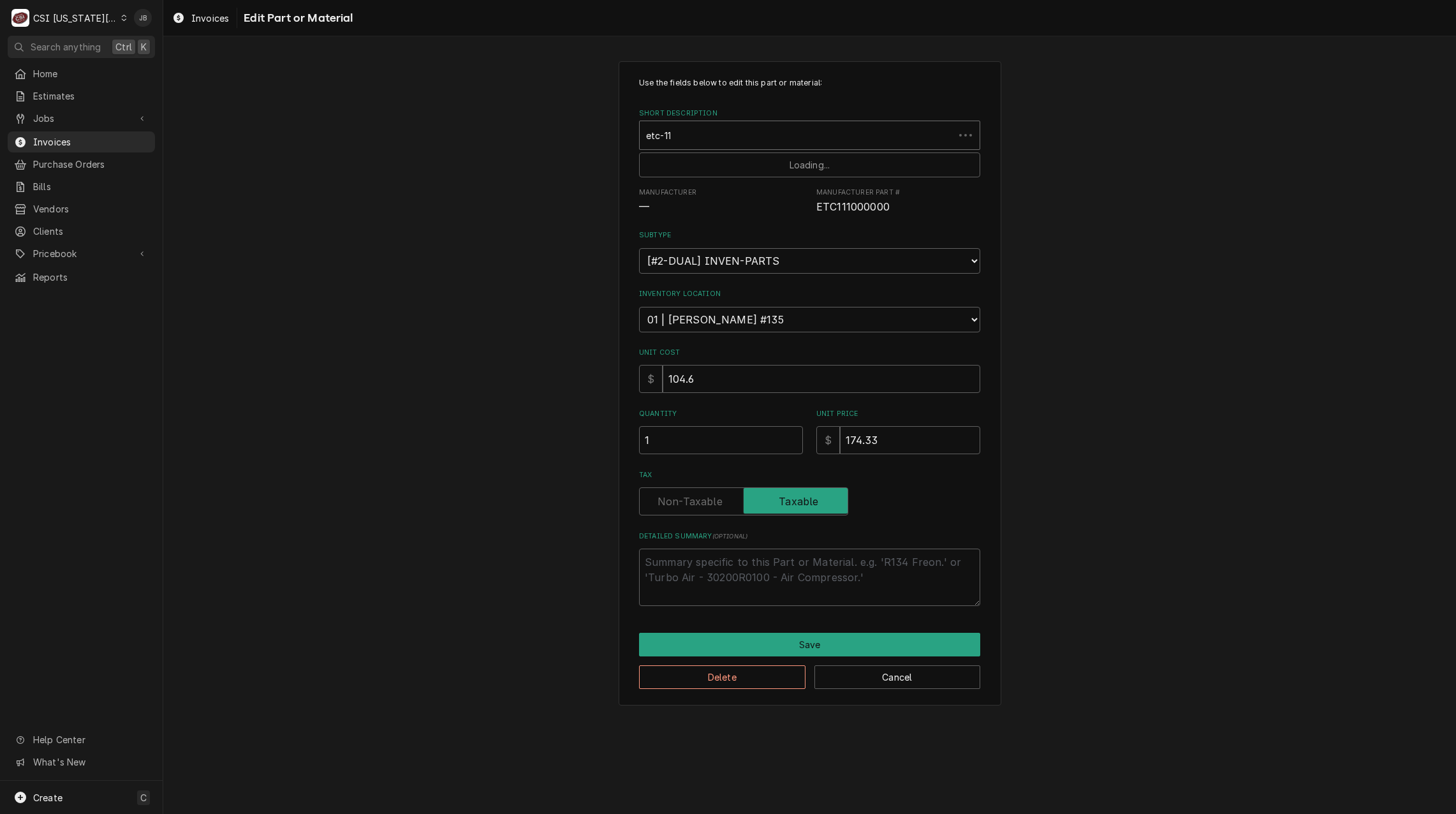
type input "etc-111"
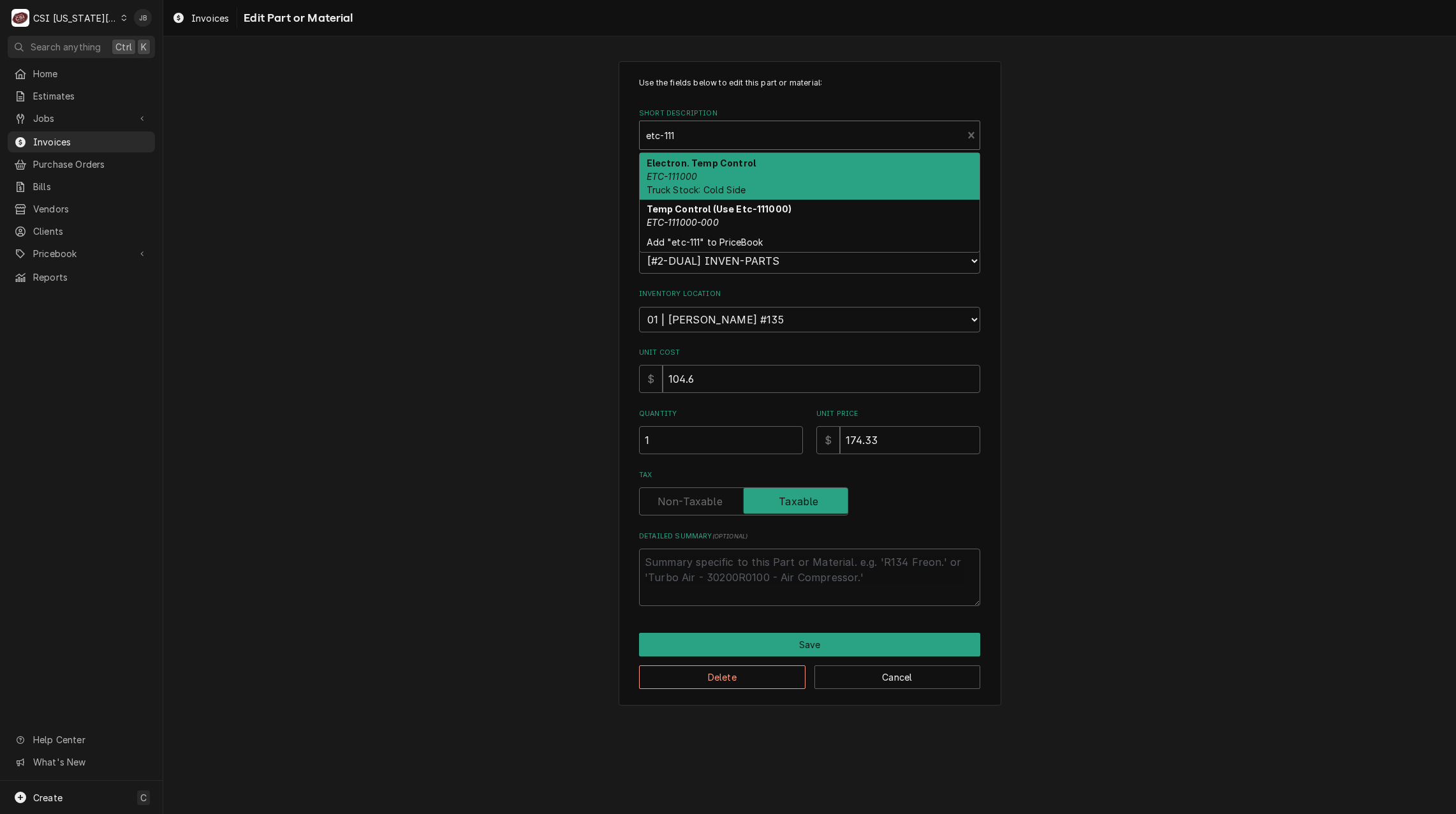
click at [726, 174] on div "Electron. Temp Control ETC-111000 Truck Stock: Cold Side" at bounding box center [809, 176] width 340 height 46
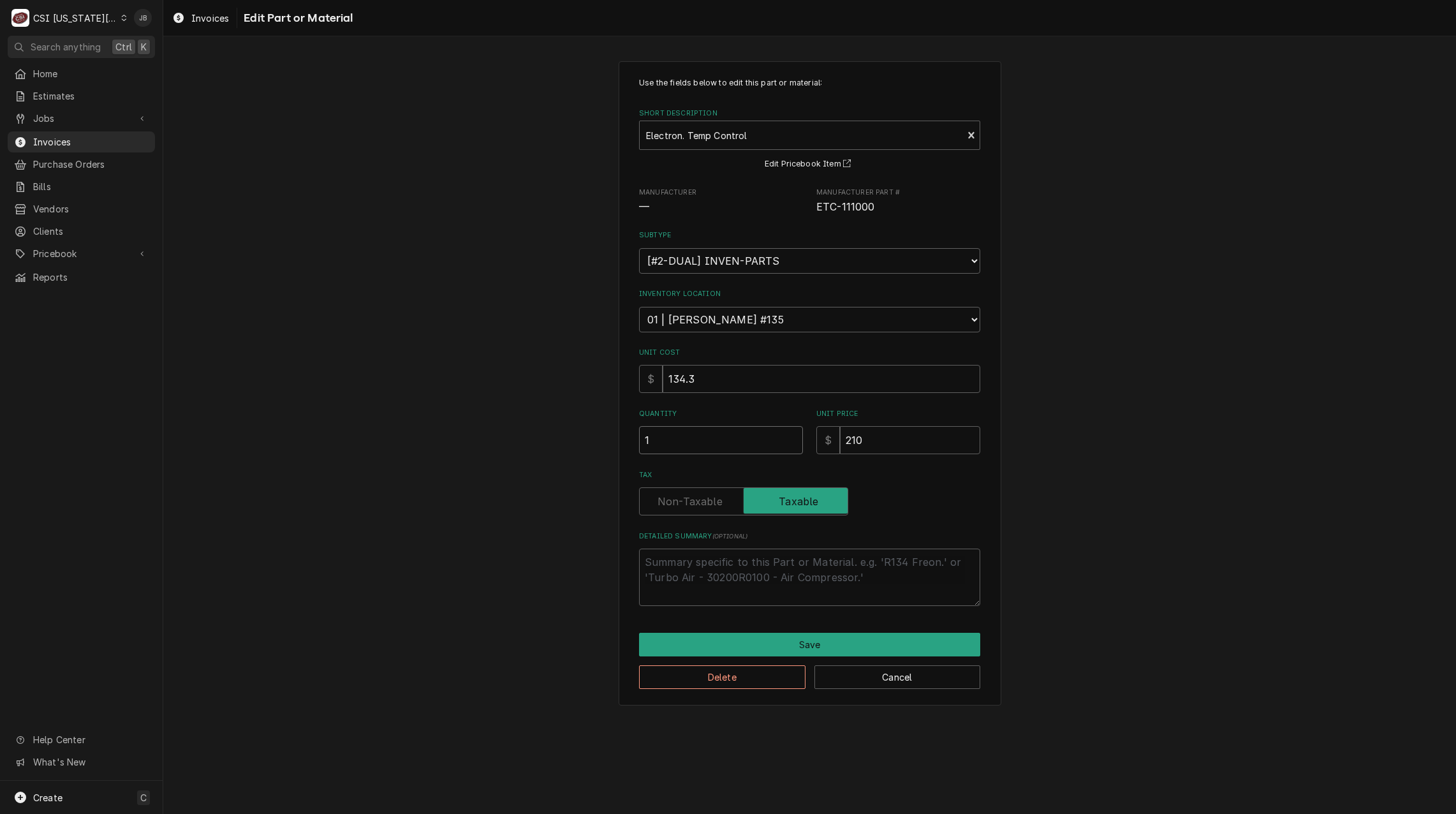
click at [677, 442] on input "1" at bounding box center [721, 440] width 164 height 28
click at [752, 649] on button "Save" at bounding box center [809, 645] width 341 height 24
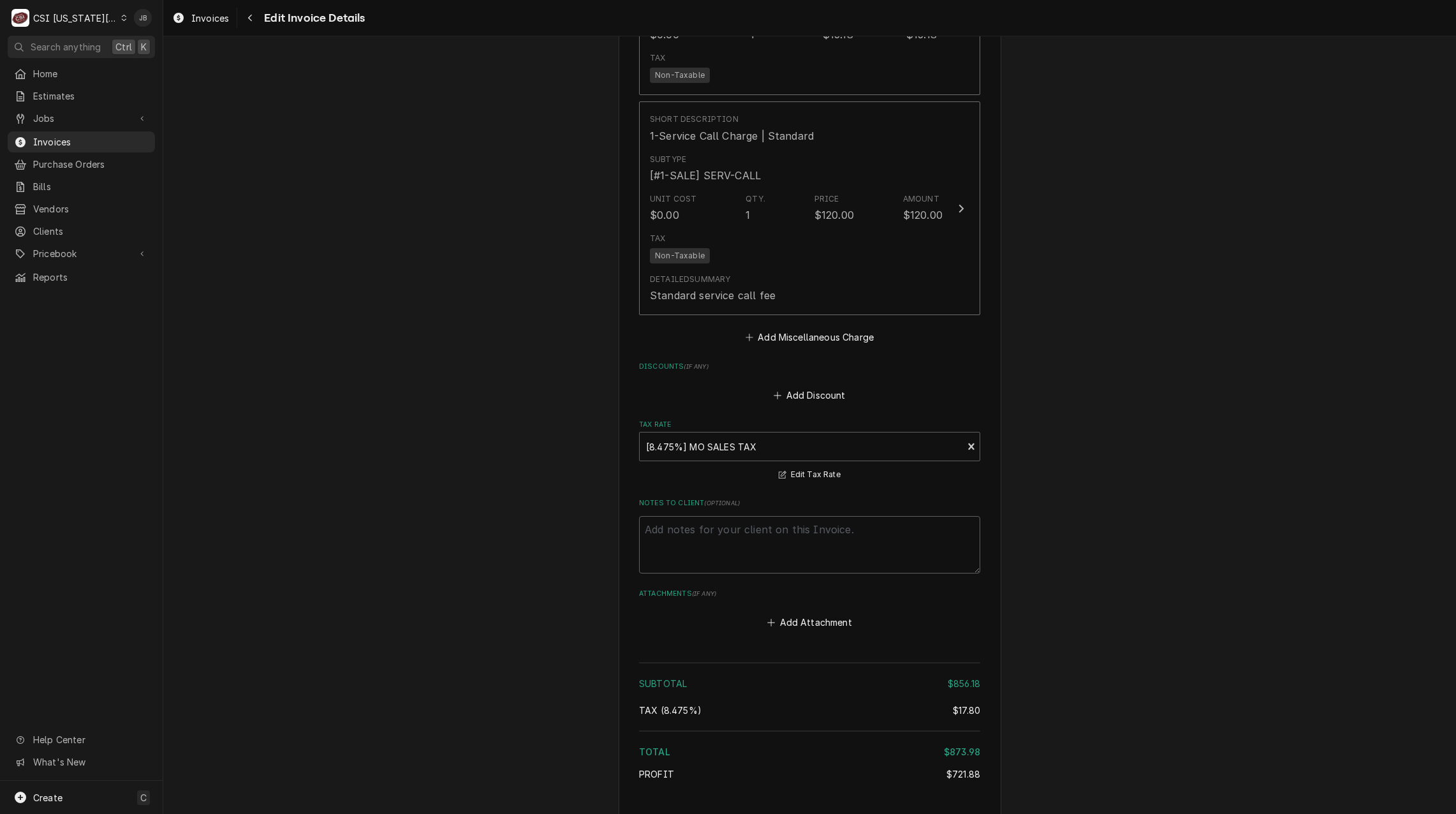
scroll to position [2615, 0]
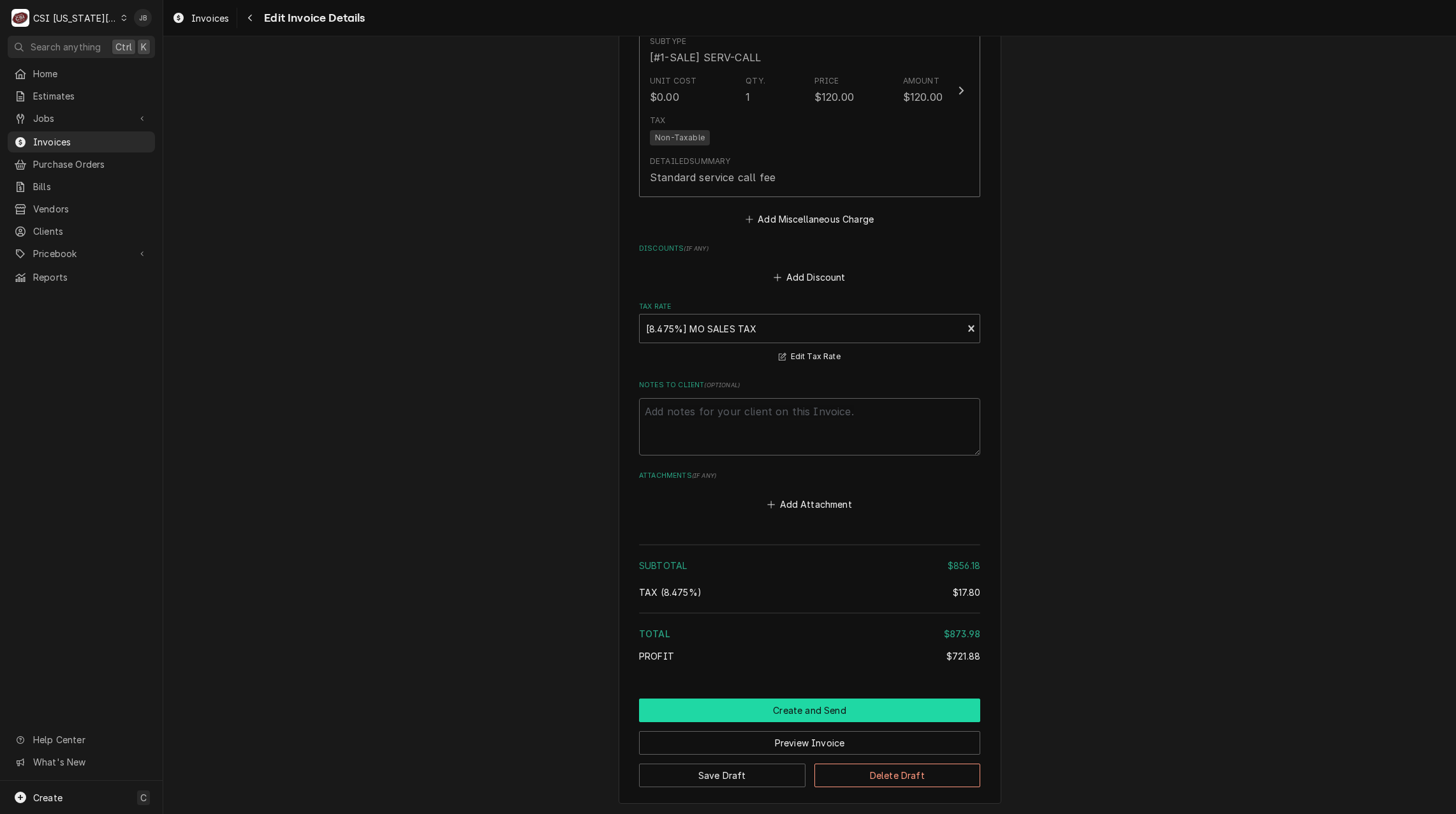
click at [766, 698] on button "Create and Send" at bounding box center [809, 710] width 341 height 24
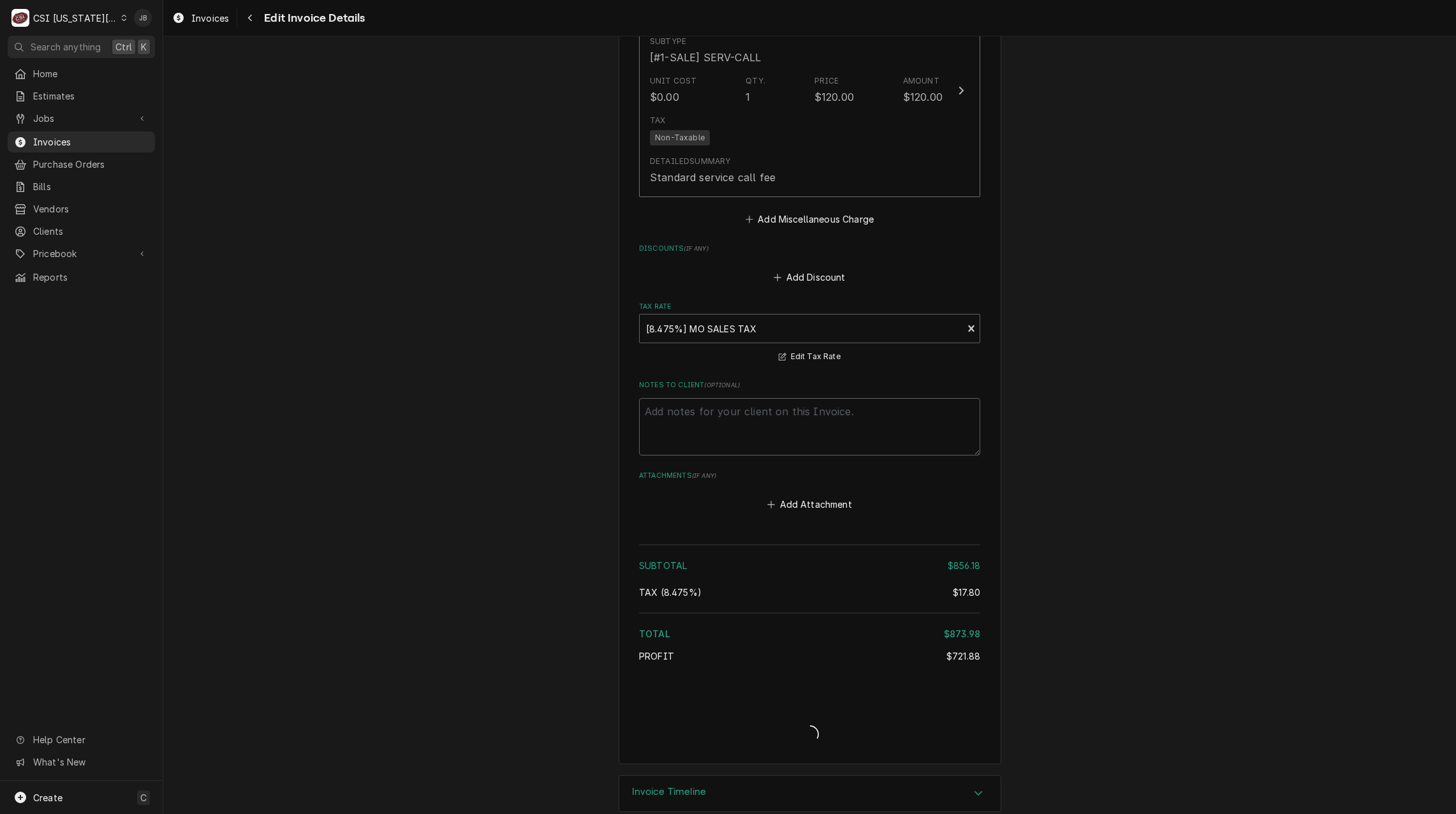
scroll to position [2576, 0]
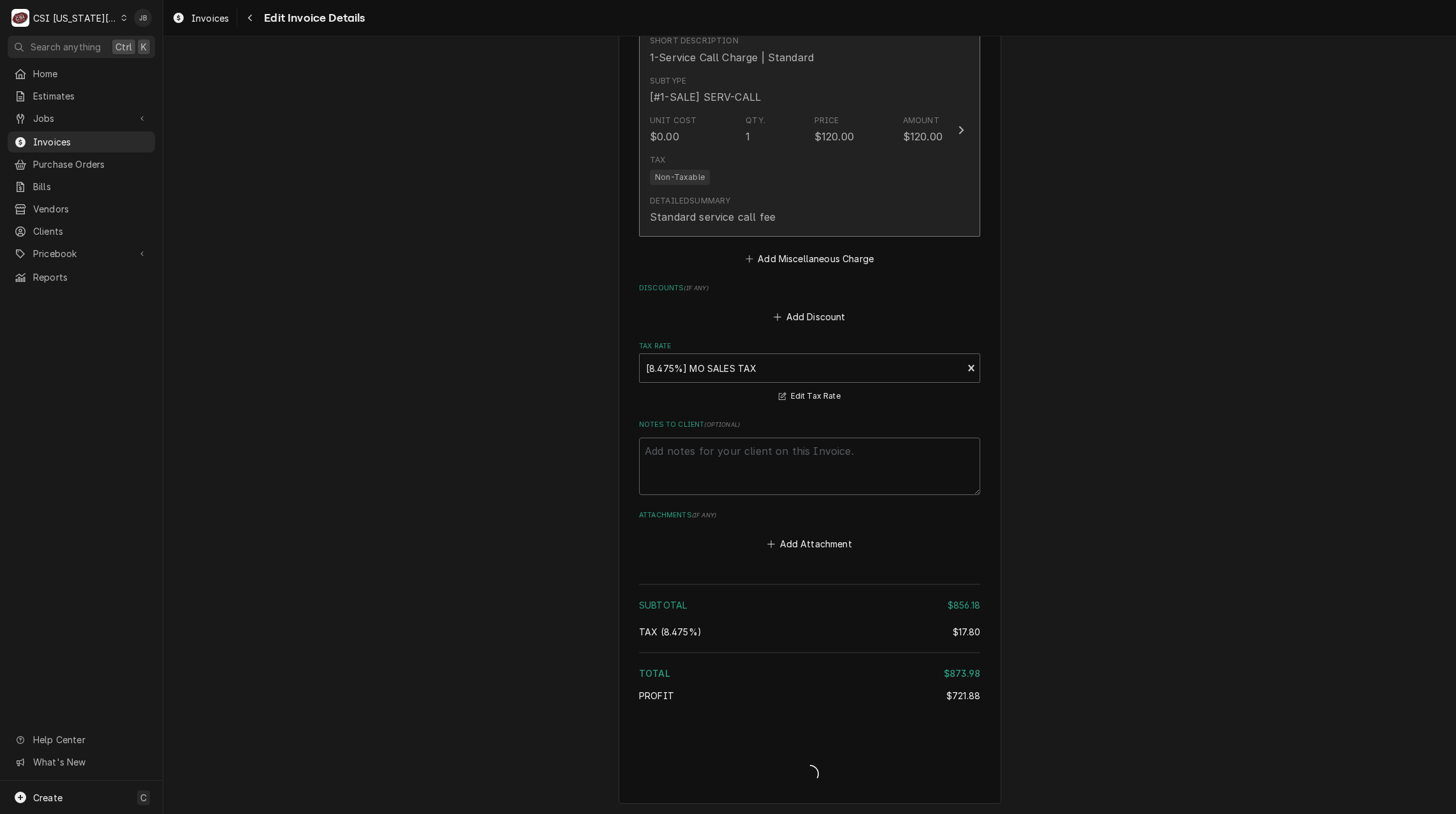
type textarea "x"
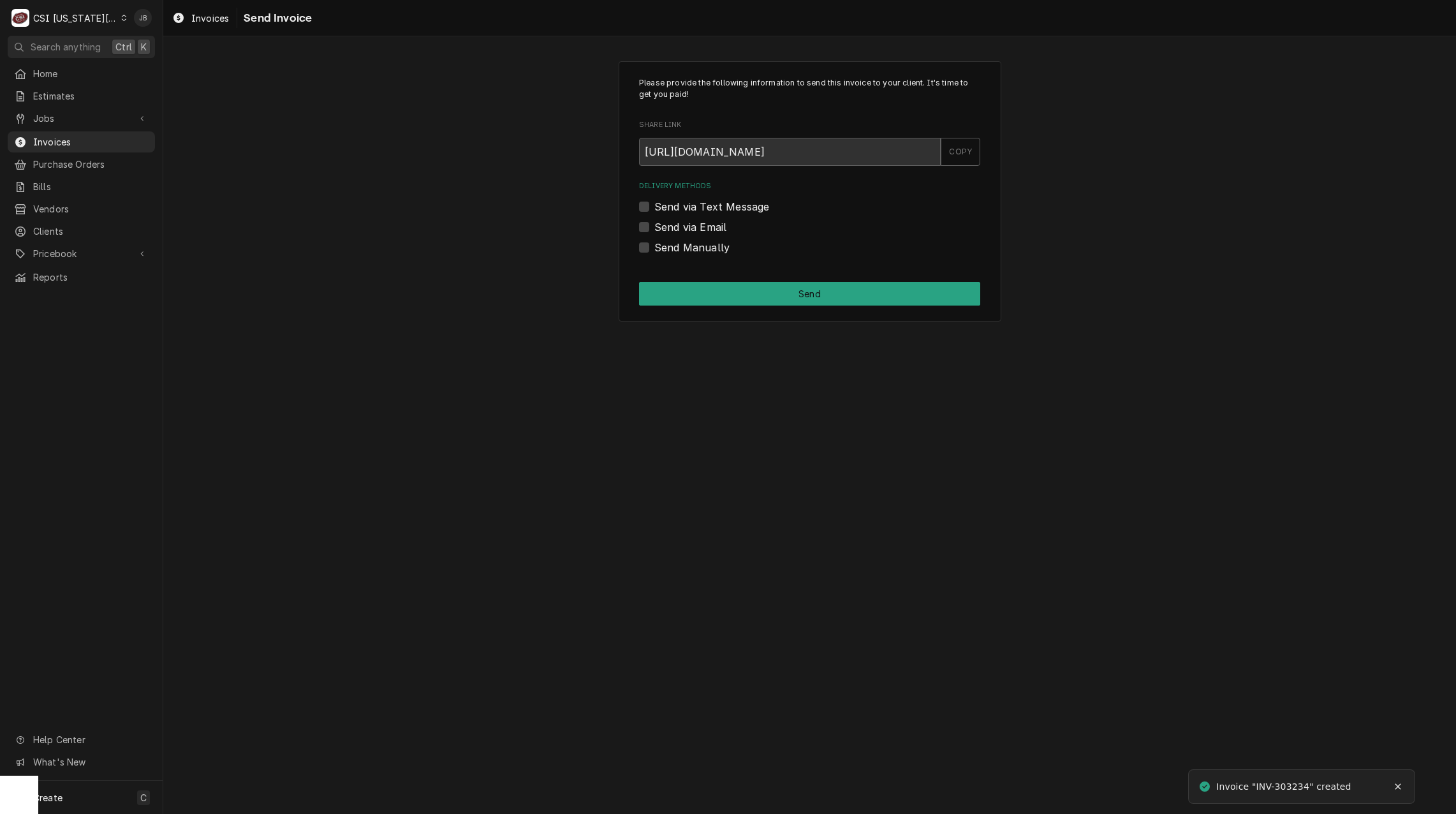
click at [697, 225] on label "Send via Email" at bounding box center [690, 227] width 72 height 15
click at [697, 225] on input "Send via Email" at bounding box center [825, 233] width 341 height 28
checkbox input "true"
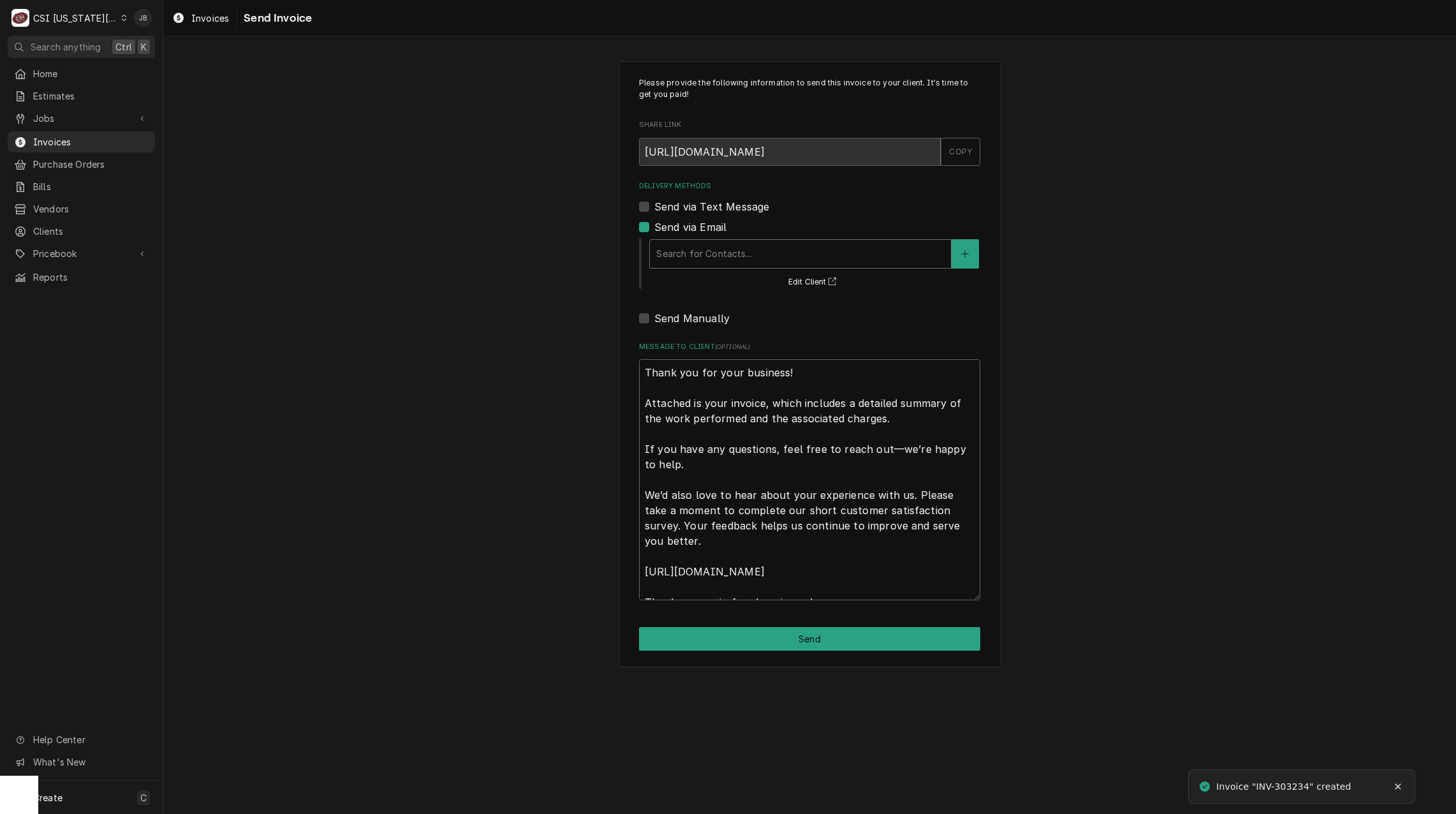
click at [726, 247] on div "Delivery Methods" at bounding box center [800, 253] width 288 height 23
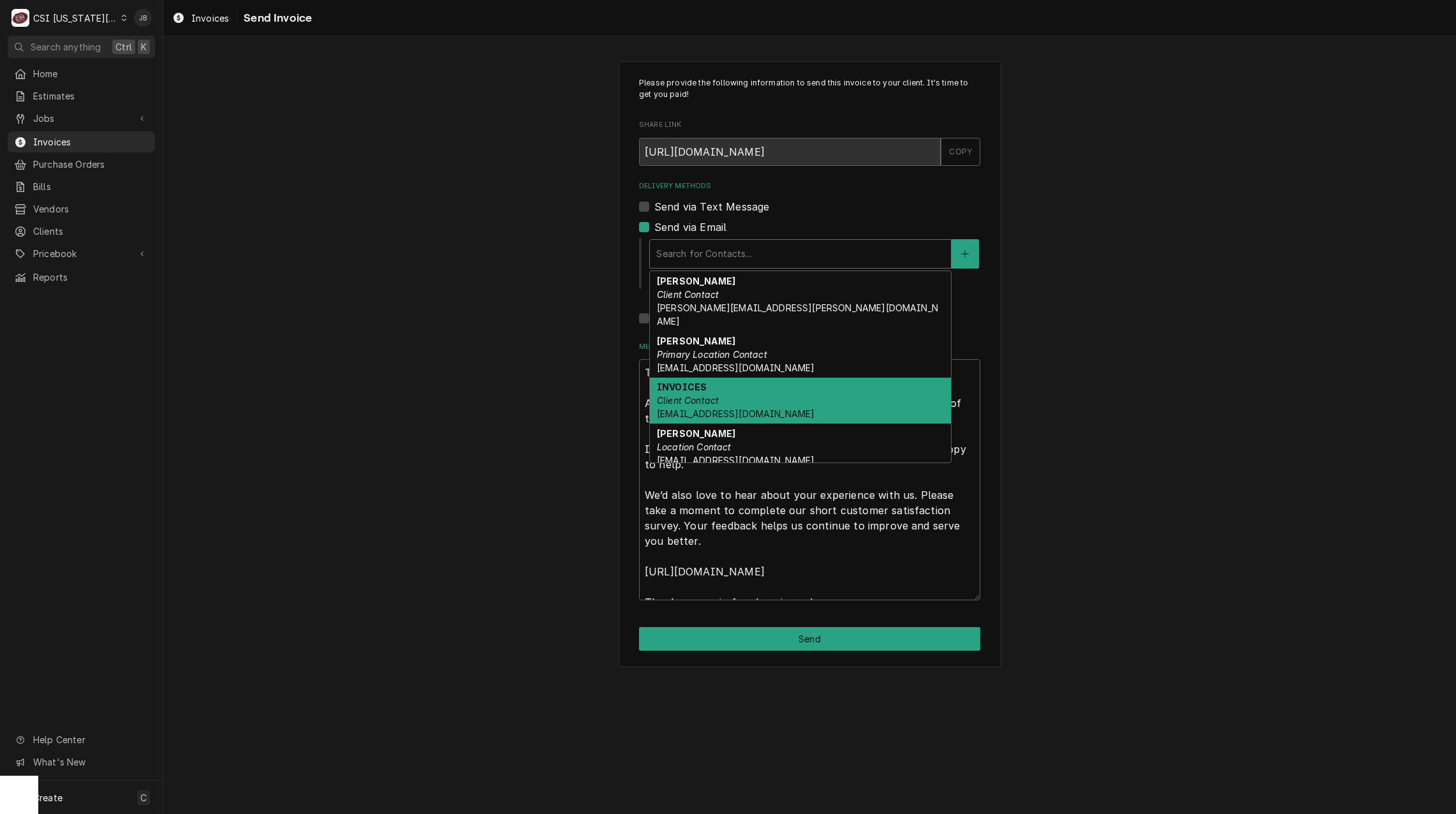
click at [767, 387] on div "INVOICES Client Contact [EMAIL_ADDRESS][DOMAIN_NAME]" at bounding box center [800, 401] width 301 height 46
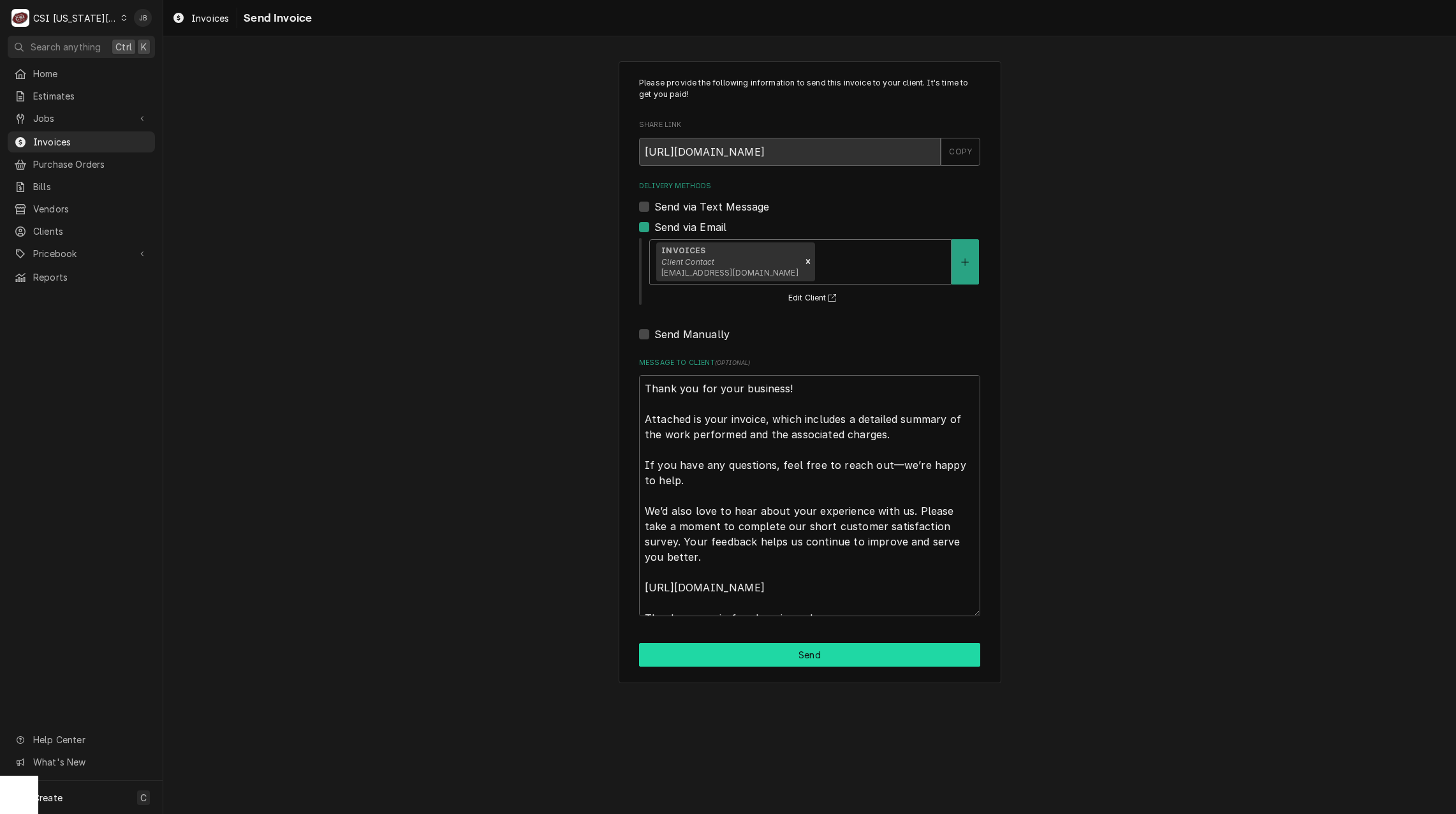
click at [741, 663] on button "Send" at bounding box center [809, 655] width 341 height 24
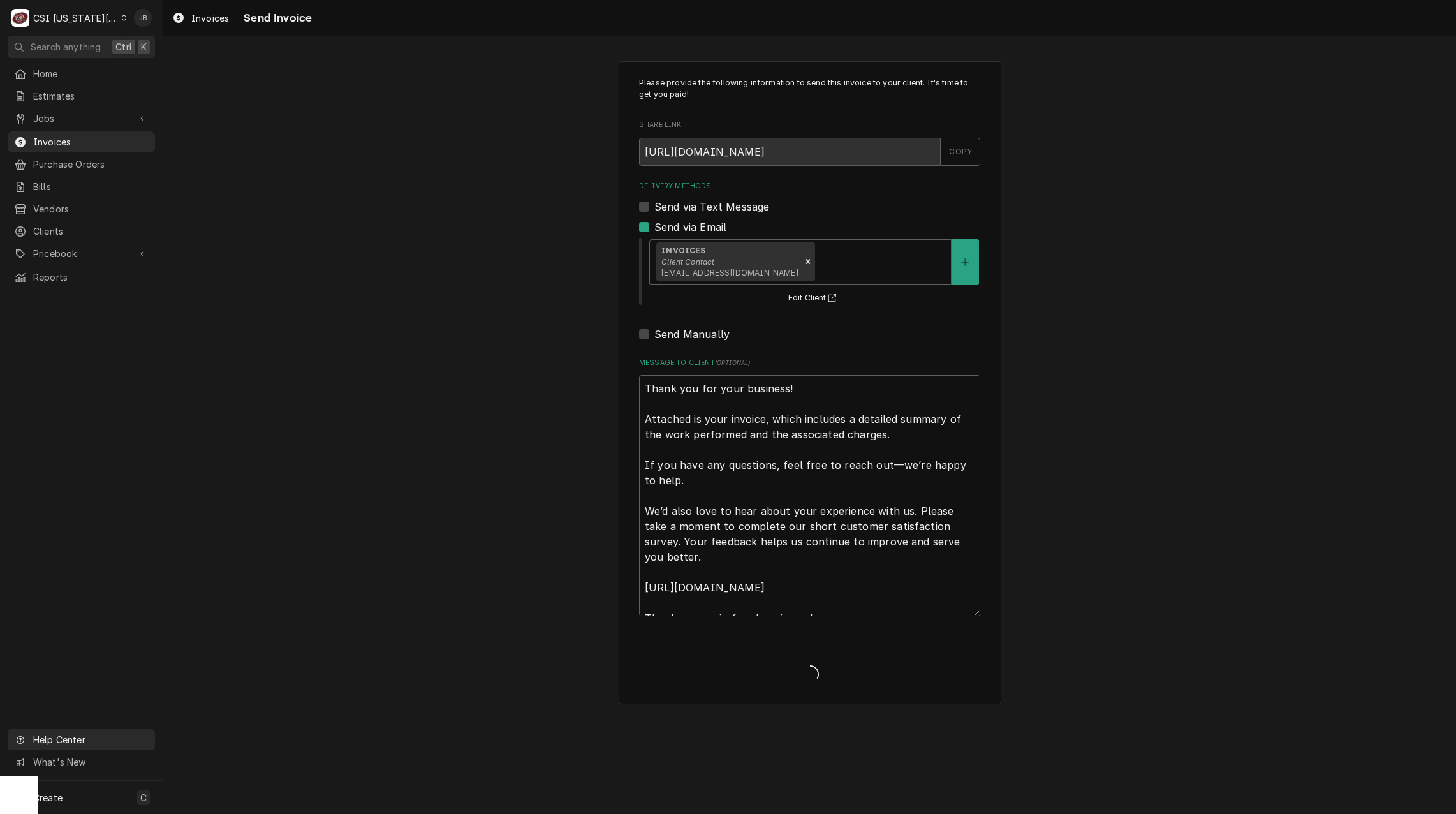
type textarea "x"
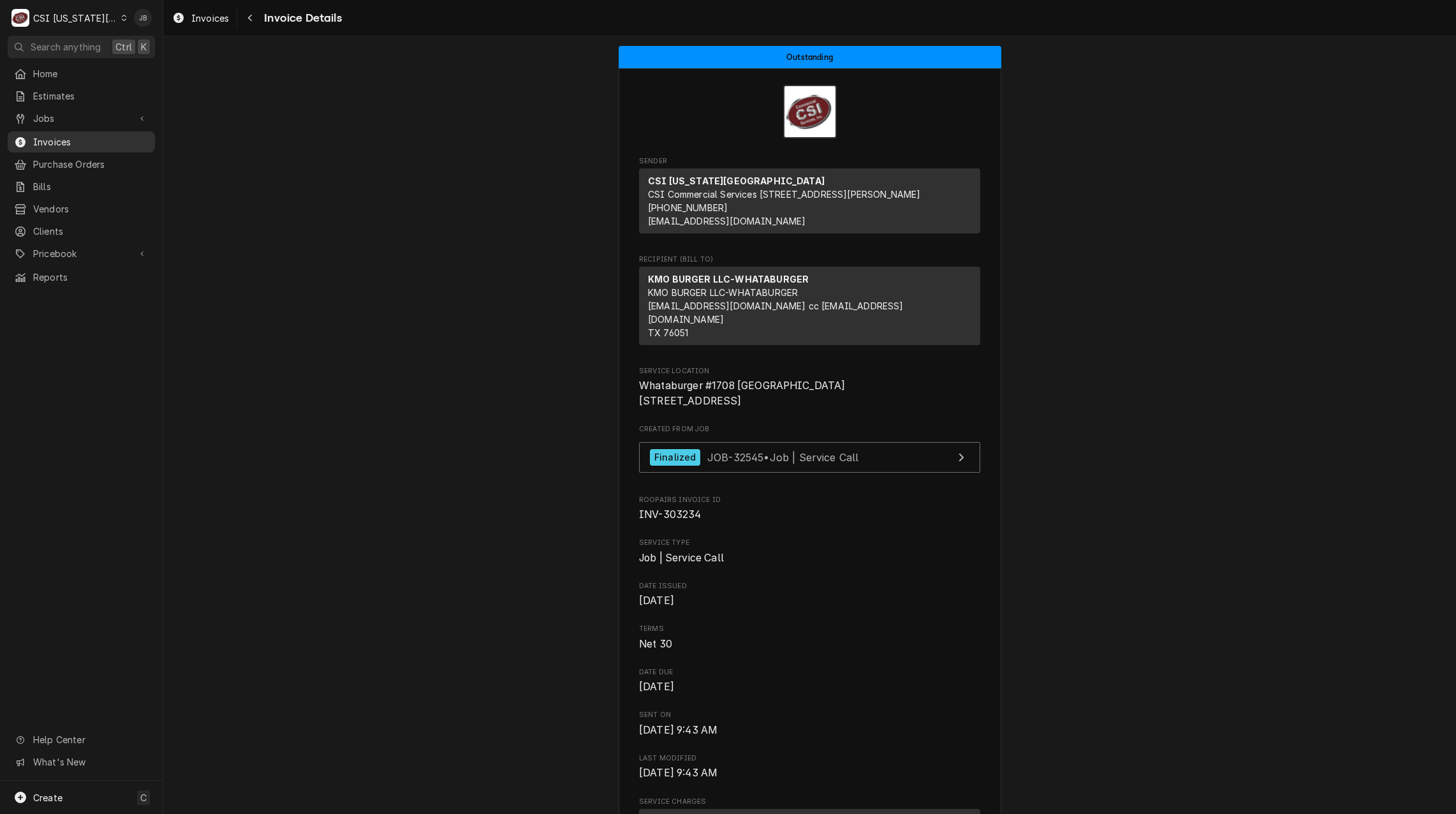
click at [87, 136] on span "Invoices" at bounding box center [91, 142] width 115 height 14
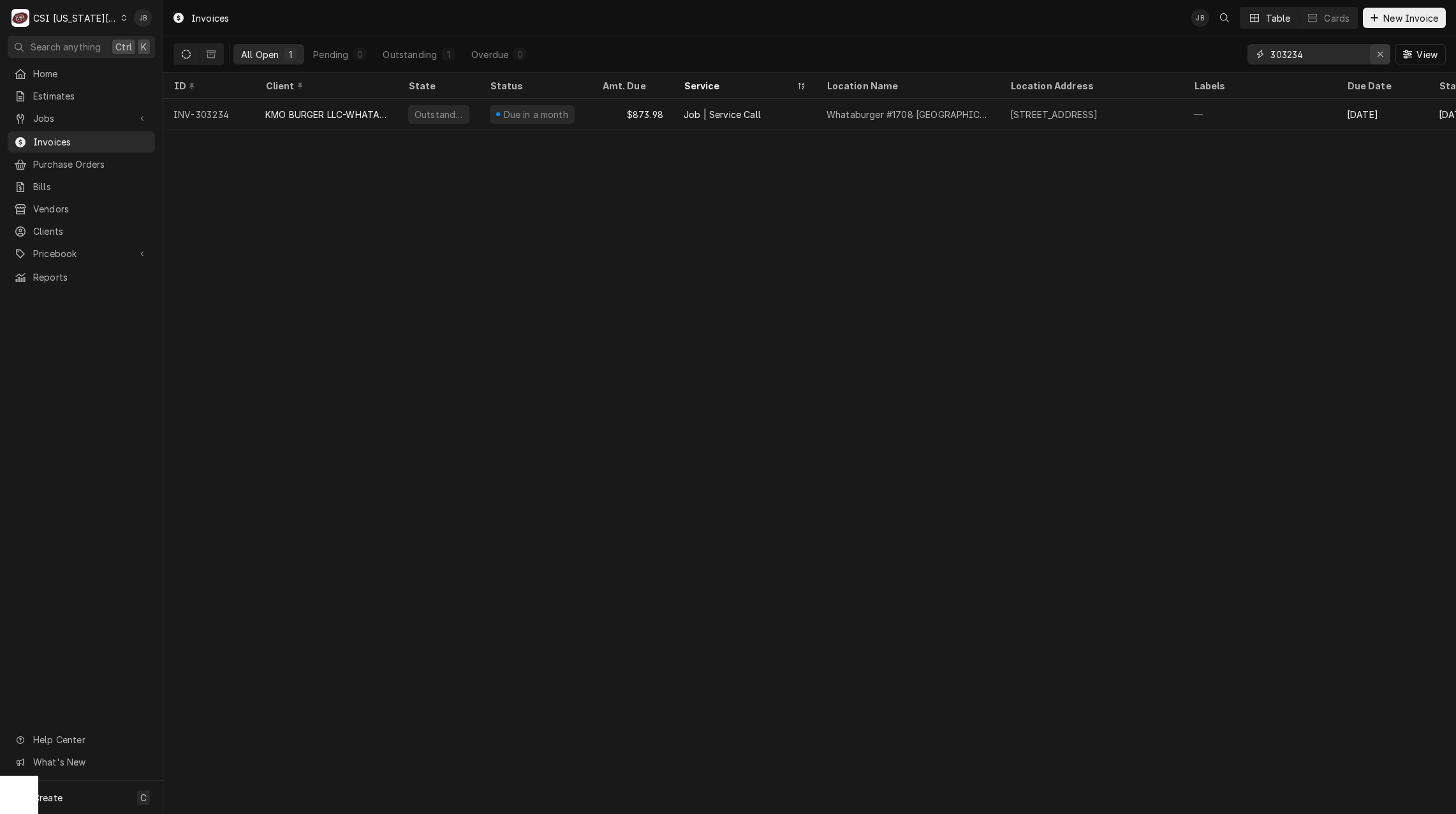
click at [1378, 54] on icon "Erase input" at bounding box center [1380, 54] width 7 height 9
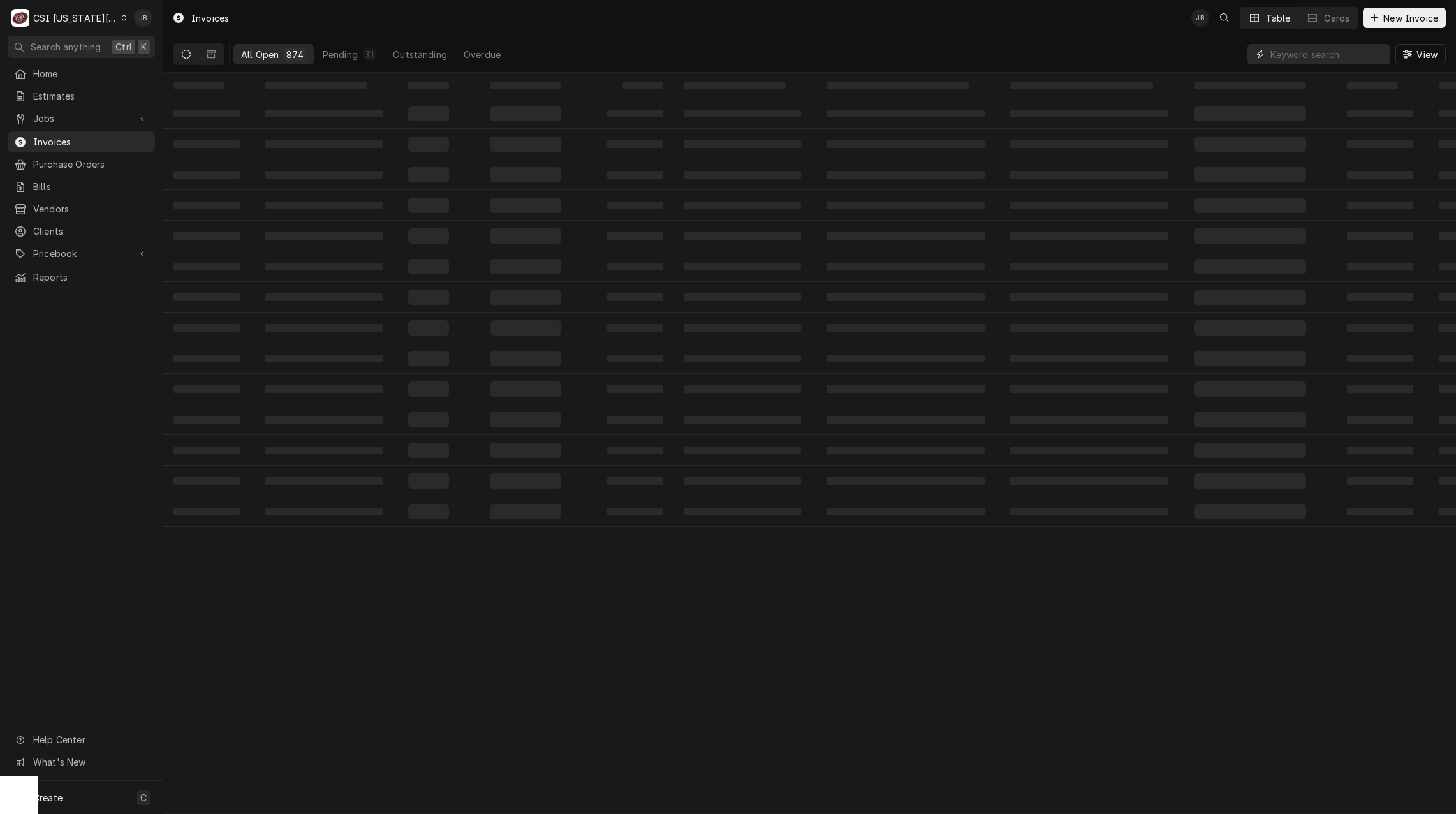
click at [1318, 52] on input "Dynamic Content Wrapper" at bounding box center [1327, 54] width 114 height 21
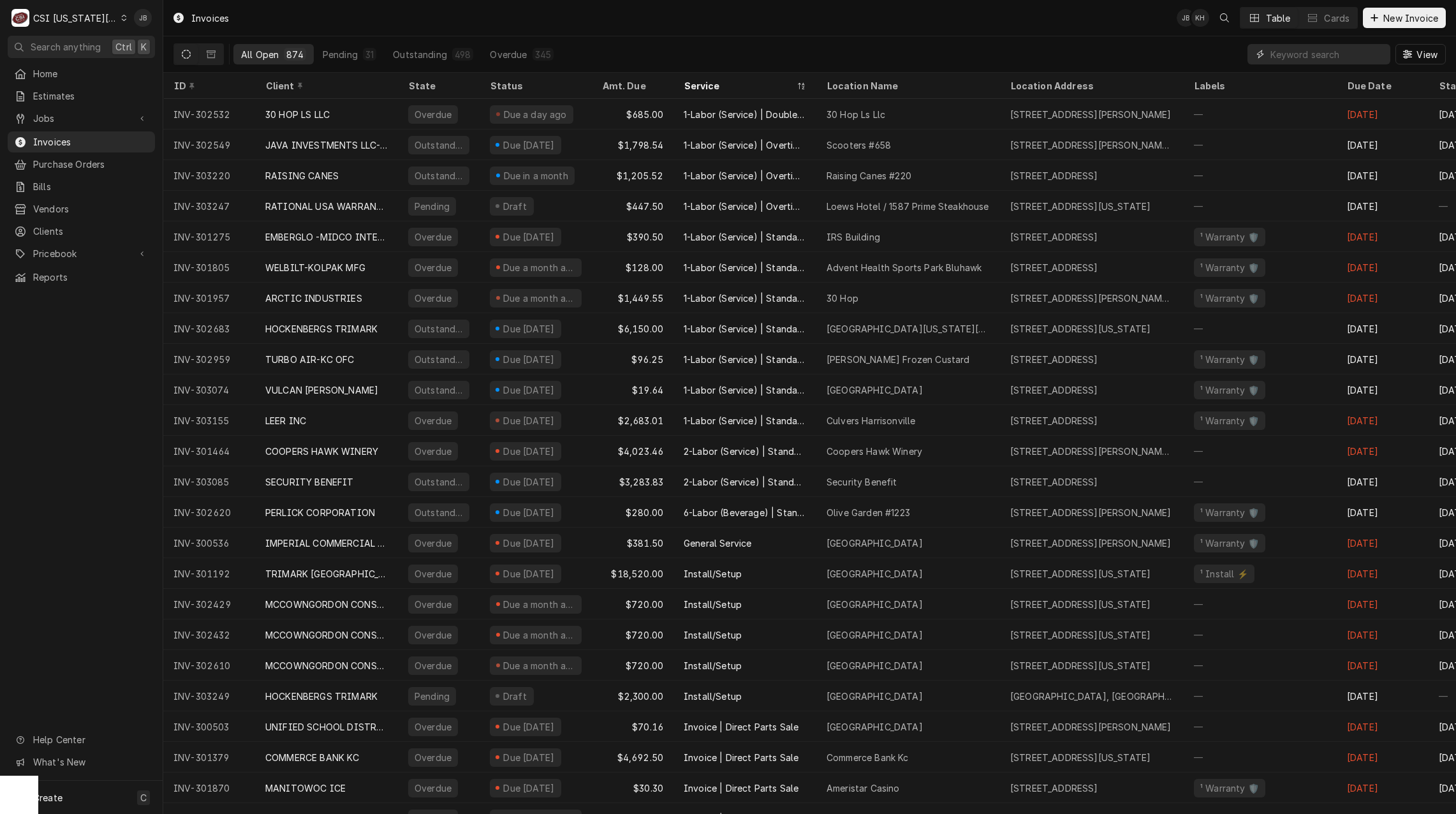
click at [1333, 59] on input "Dynamic Content Wrapper" at bounding box center [1327, 54] width 114 height 21
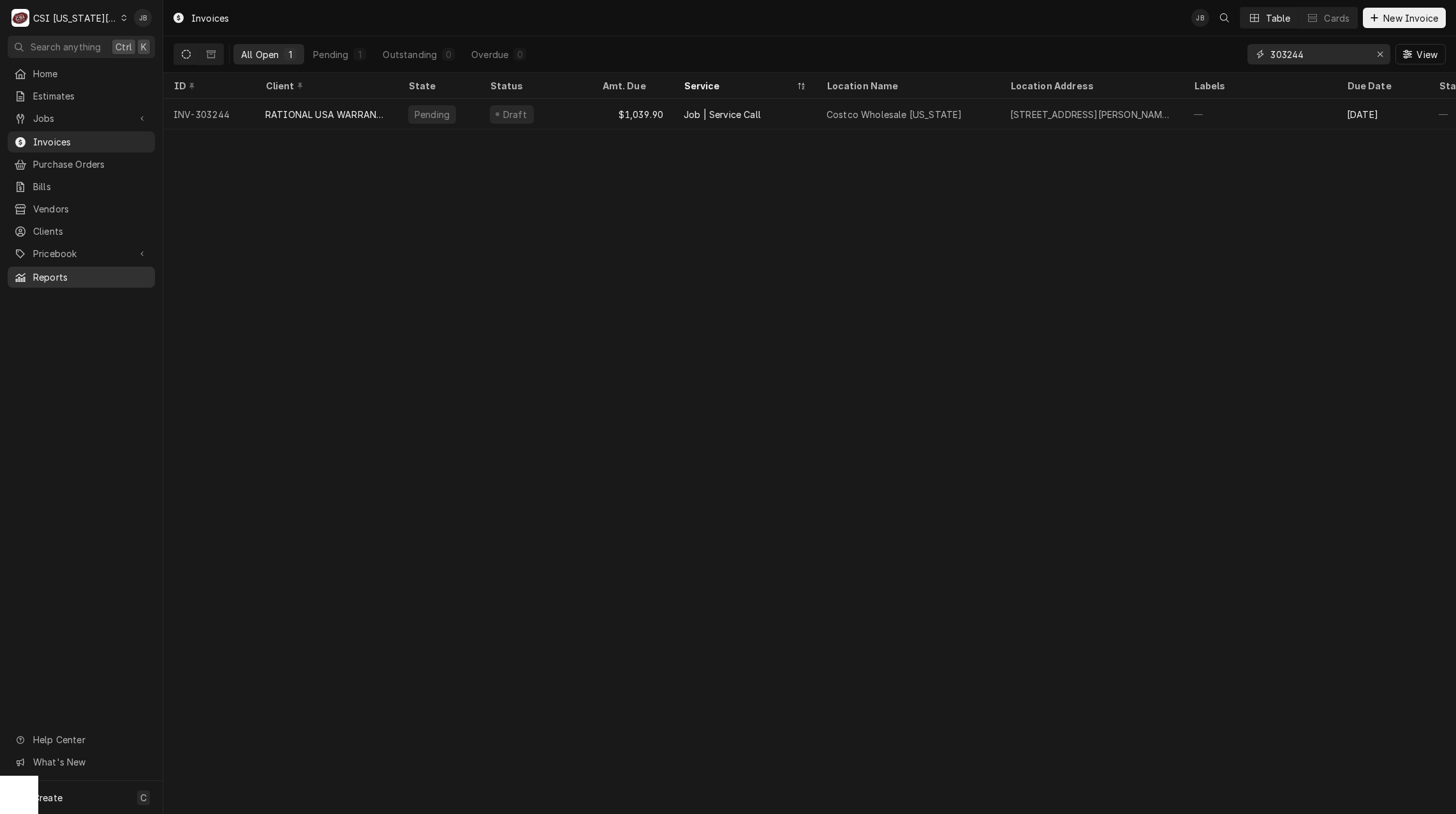
type input "303244"
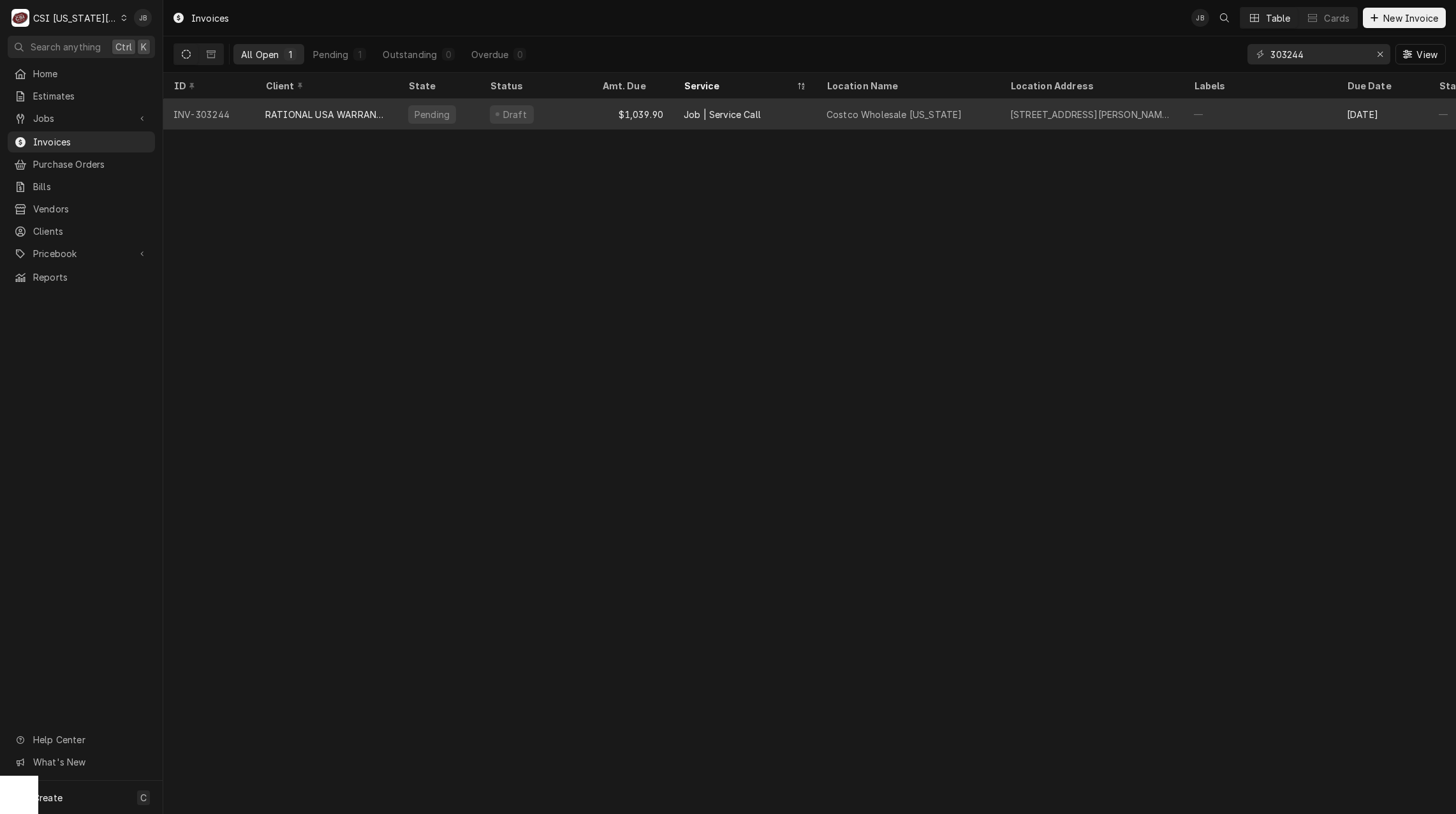
click at [783, 119] on div "Job | Service Call" at bounding box center [744, 115] width 143 height 31
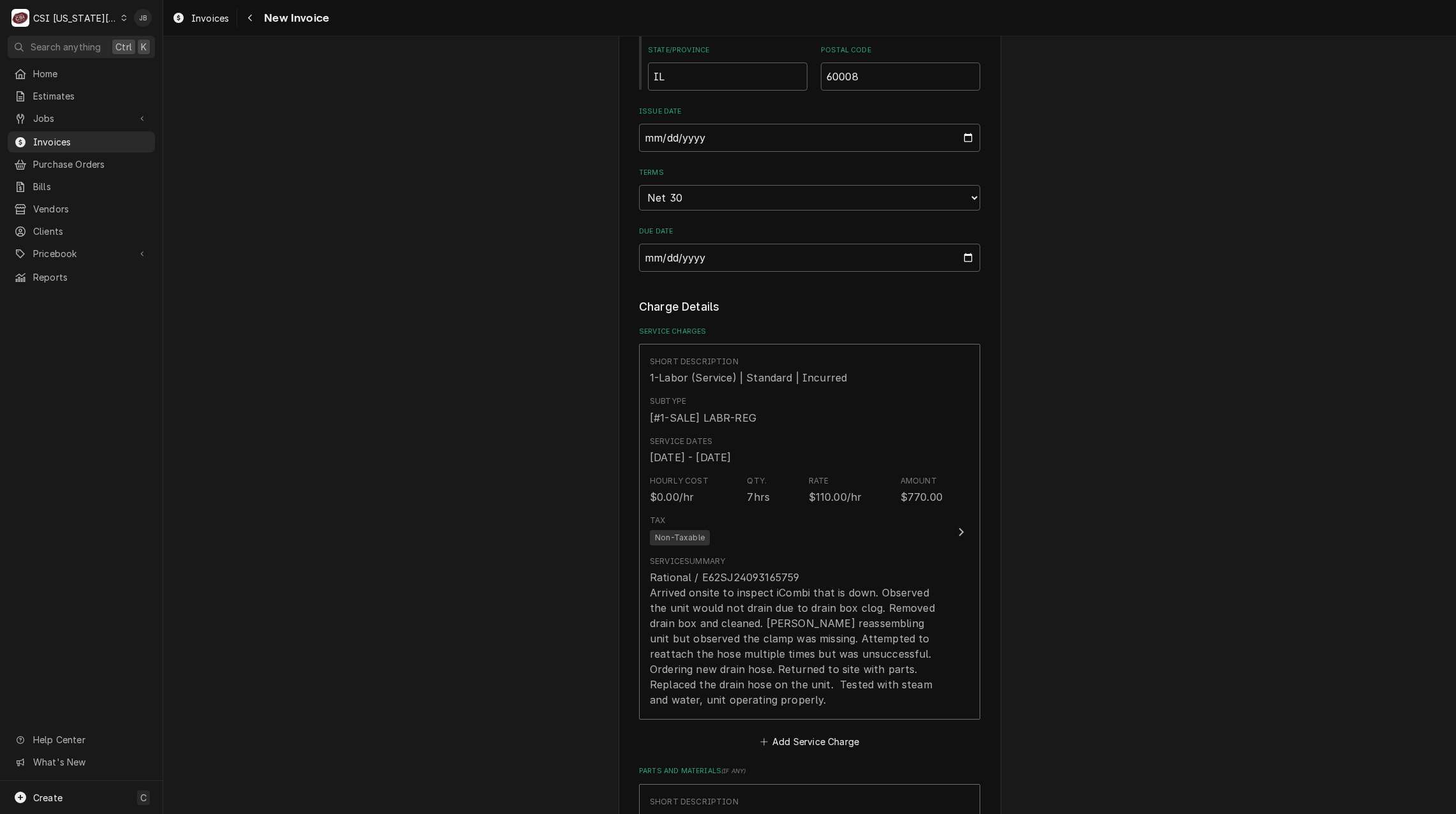
scroll to position [1084, 0]
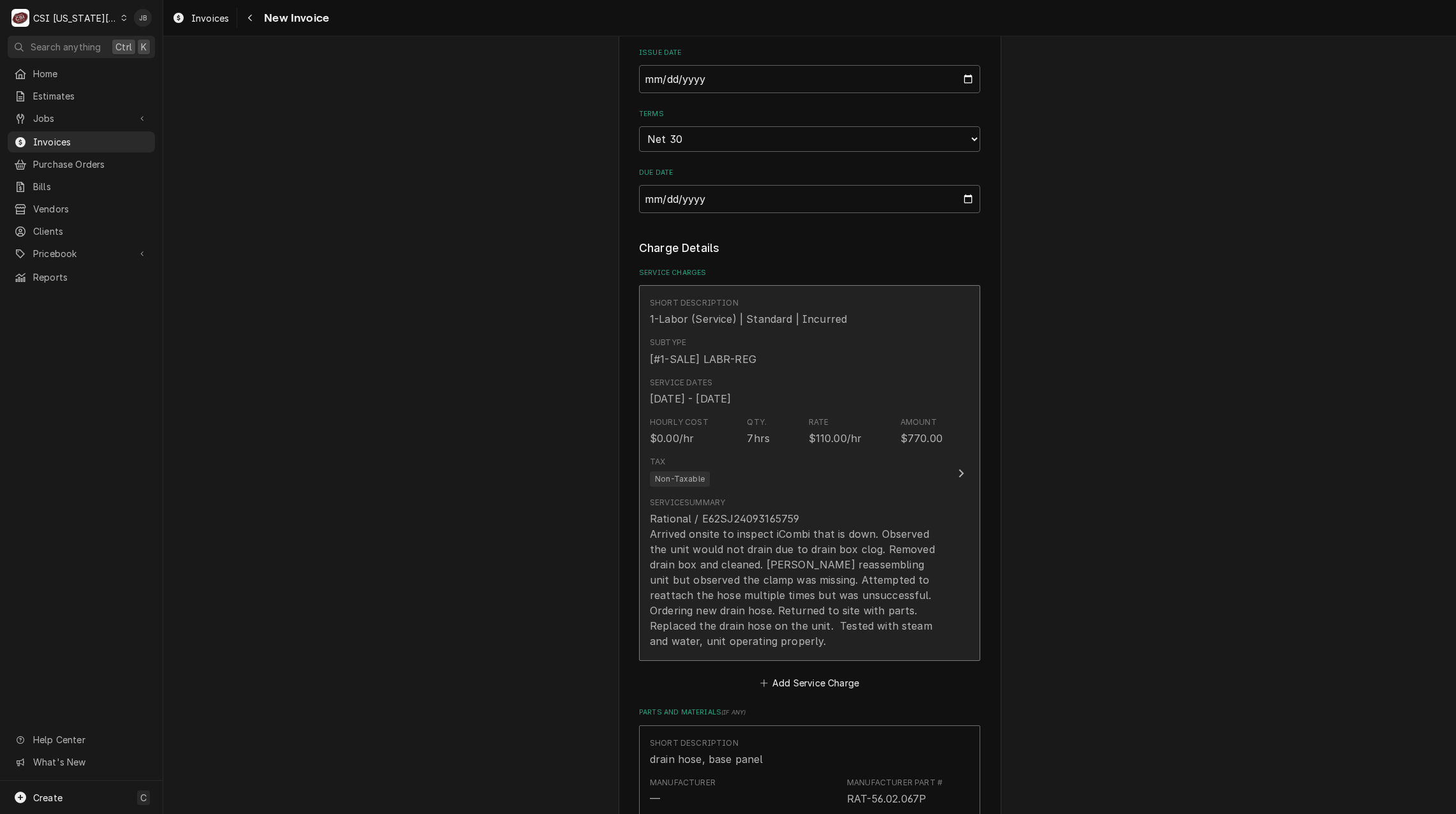
click at [827, 581] on div "Rational / E62SJ24093165759 Arrived onsite to inspect iCombi that is down. Obse…" at bounding box center [796, 579] width 293 height 138
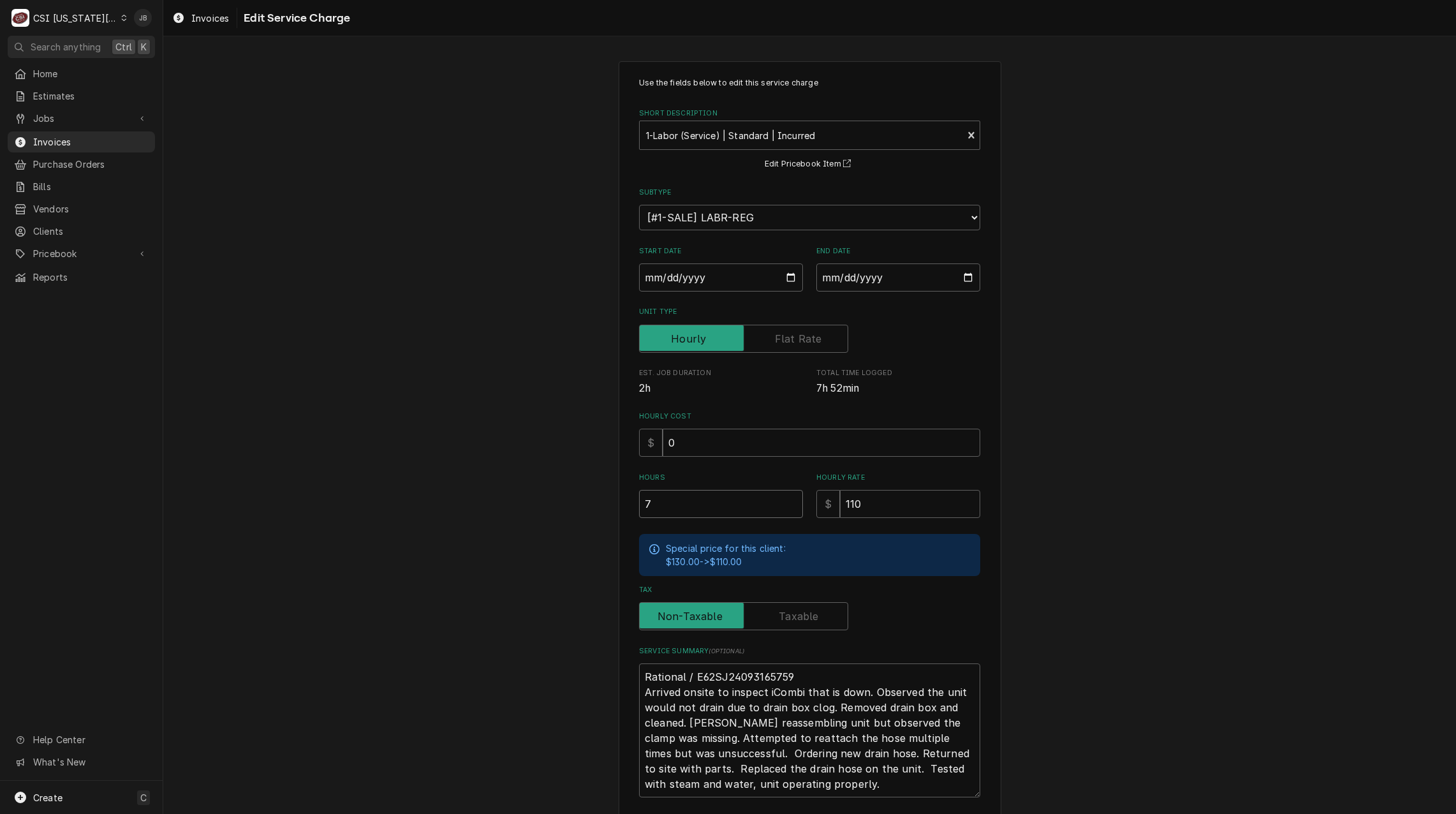
drag, startPoint x: 643, startPoint y: 505, endPoint x: 576, endPoint y: 505, distance: 67.0
click at [578, 505] on div "Use the fields below to edit this service charge Short Description 1-Labor (Ser…" at bounding box center [809, 478] width 1293 height 858
type textarea "x"
type input "6"
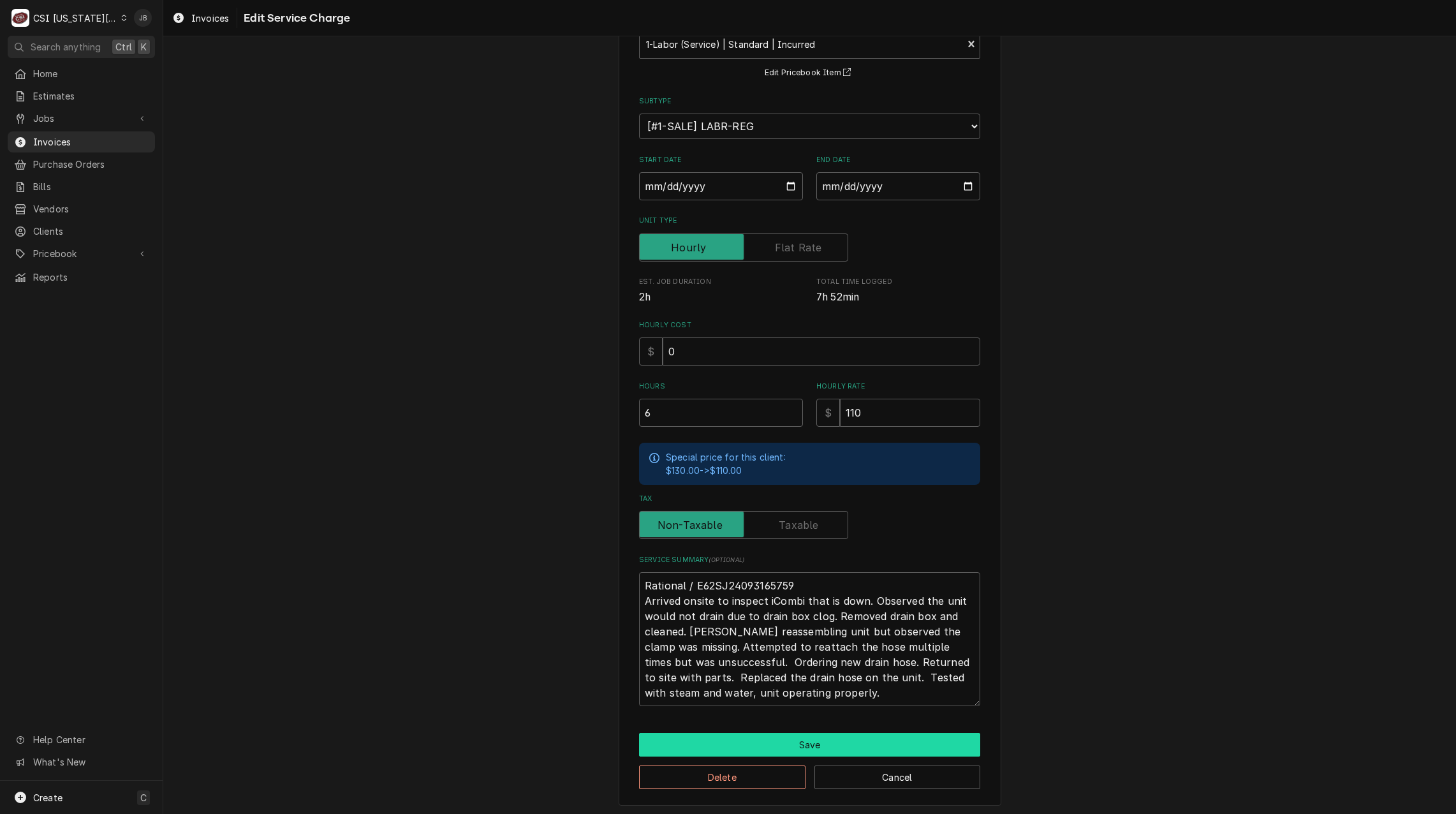
scroll to position [92, 0]
click at [837, 745] on button "Save" at bounding box center [809, 744] width 341 height 24
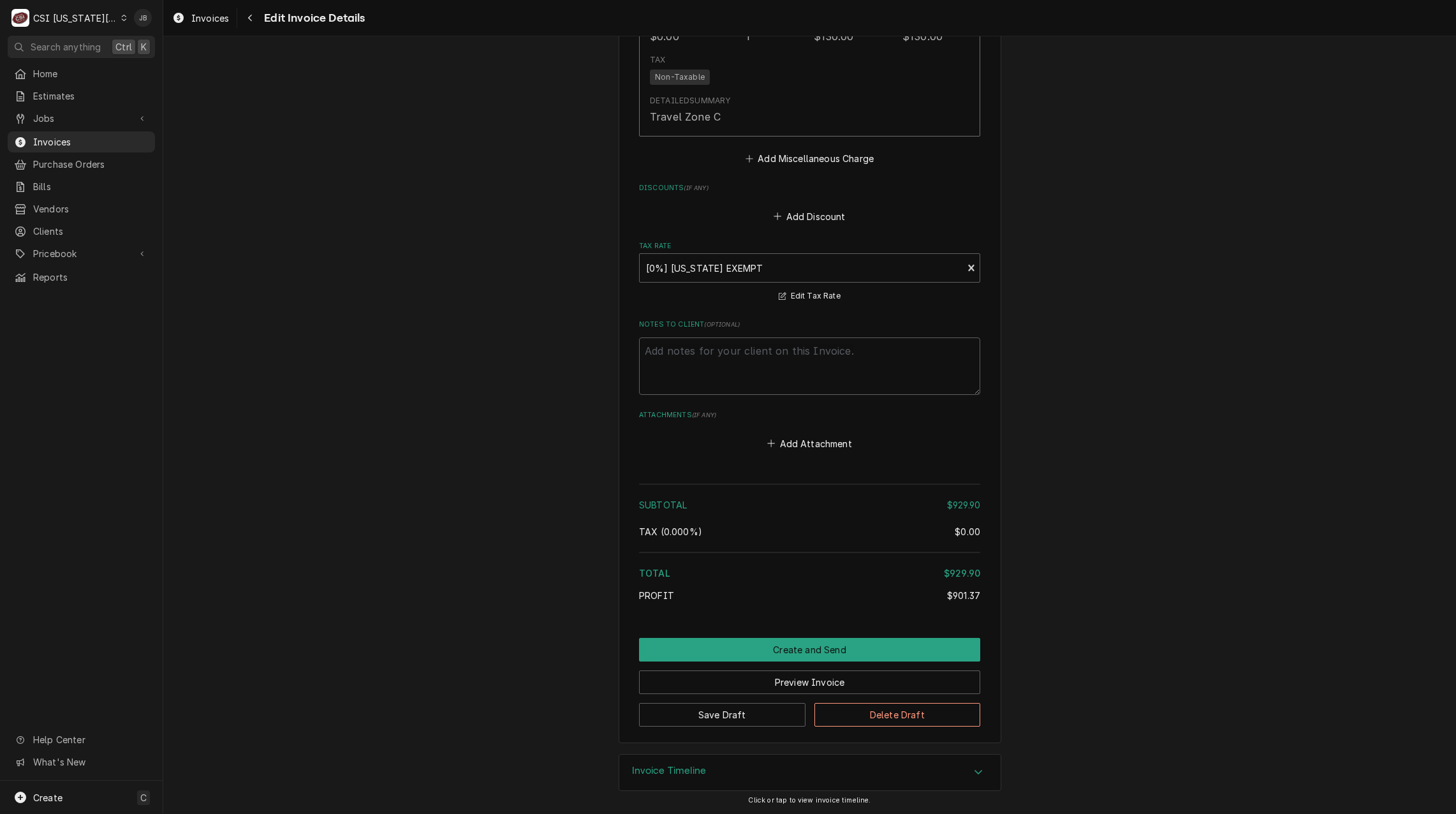
scroll to position [2455, 0]
click at [757, 649] on button "Create and Send" at bounding box center [809, 650] width 341 height 24
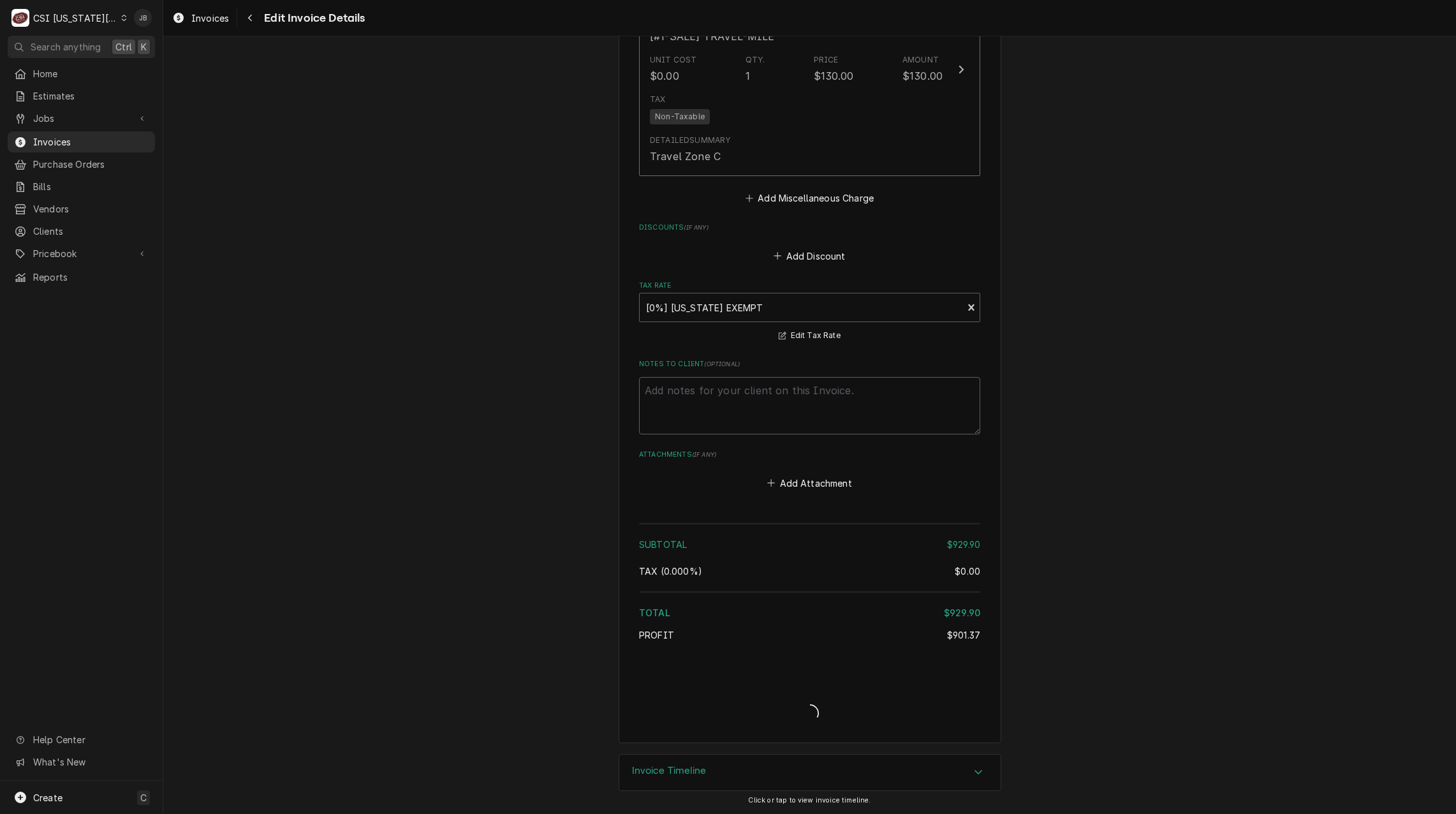
type textarea "x"
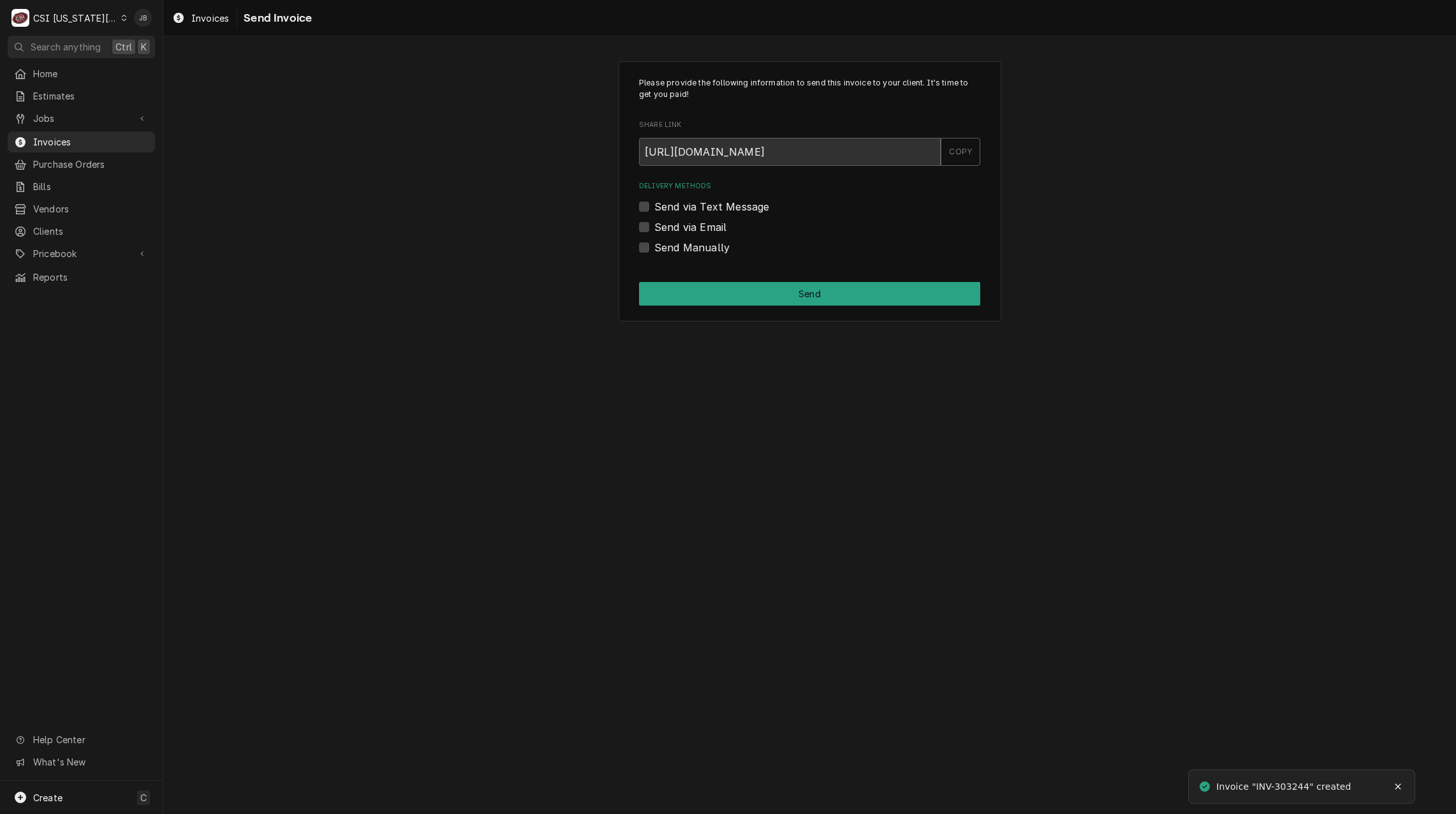
click at [697, 229] on label "Send via Email" at bounding box center [690, 227] width 72 height 15
click at [697, 229] on input "Send via Email" at bounding box center [825, 233] width 341 height 28
checkbox input "true"
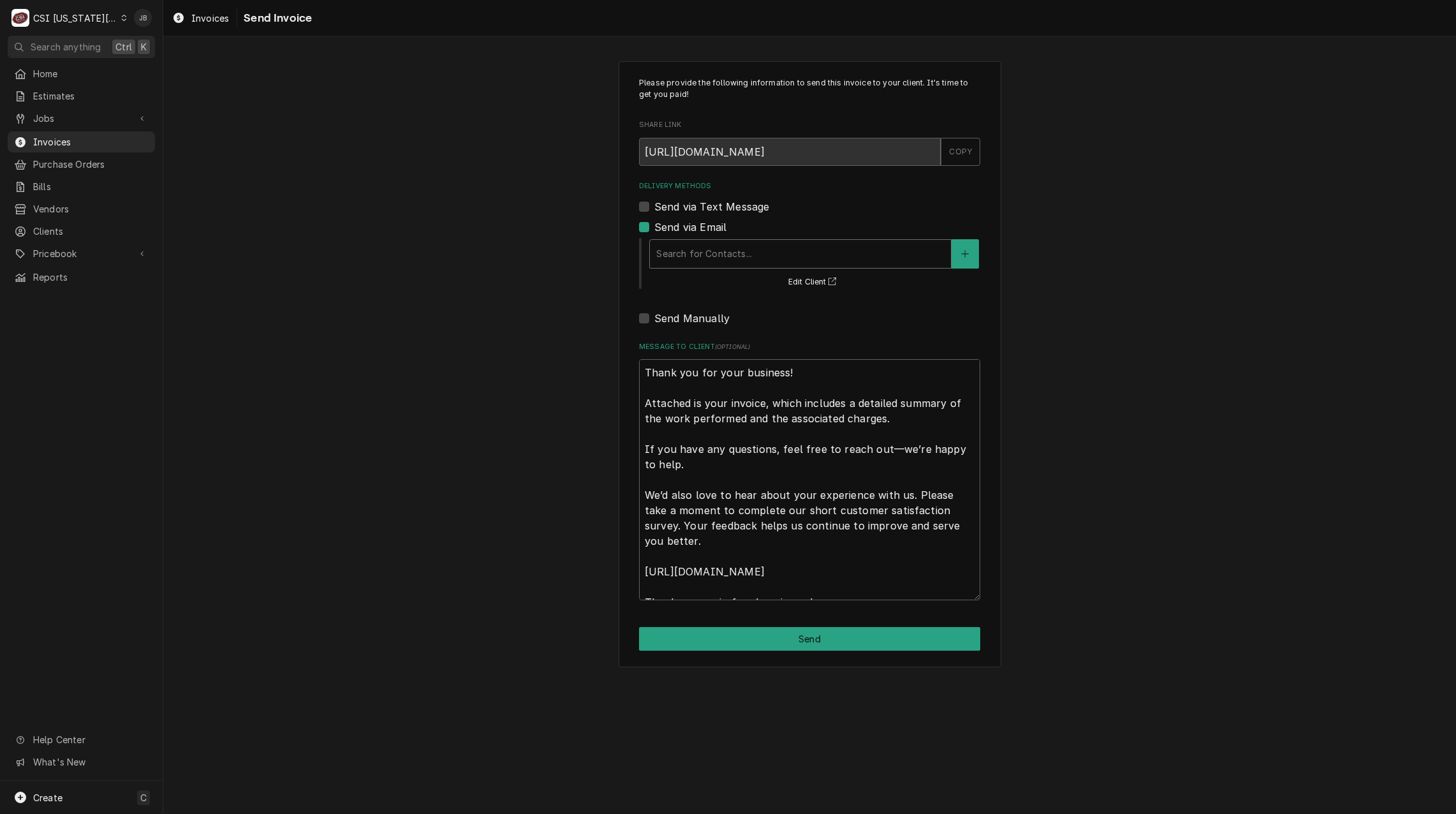
click at [686, 254] on div "Delivery Methods" at bounding box center [800, 253] width 288 height 23
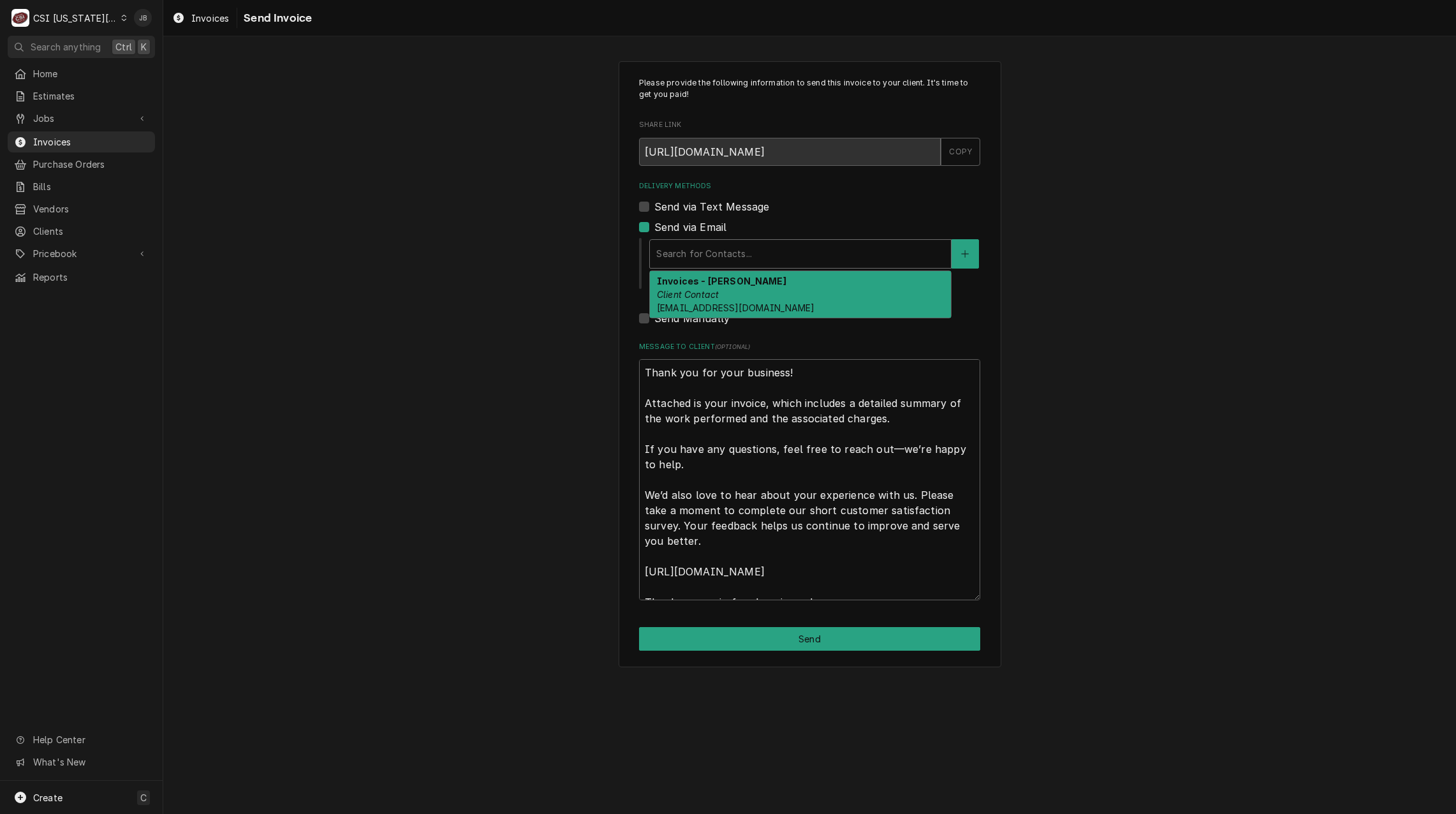
click at [705, 295] on em "Client Contact" at bounding box center [688, 294] width 62 height 11
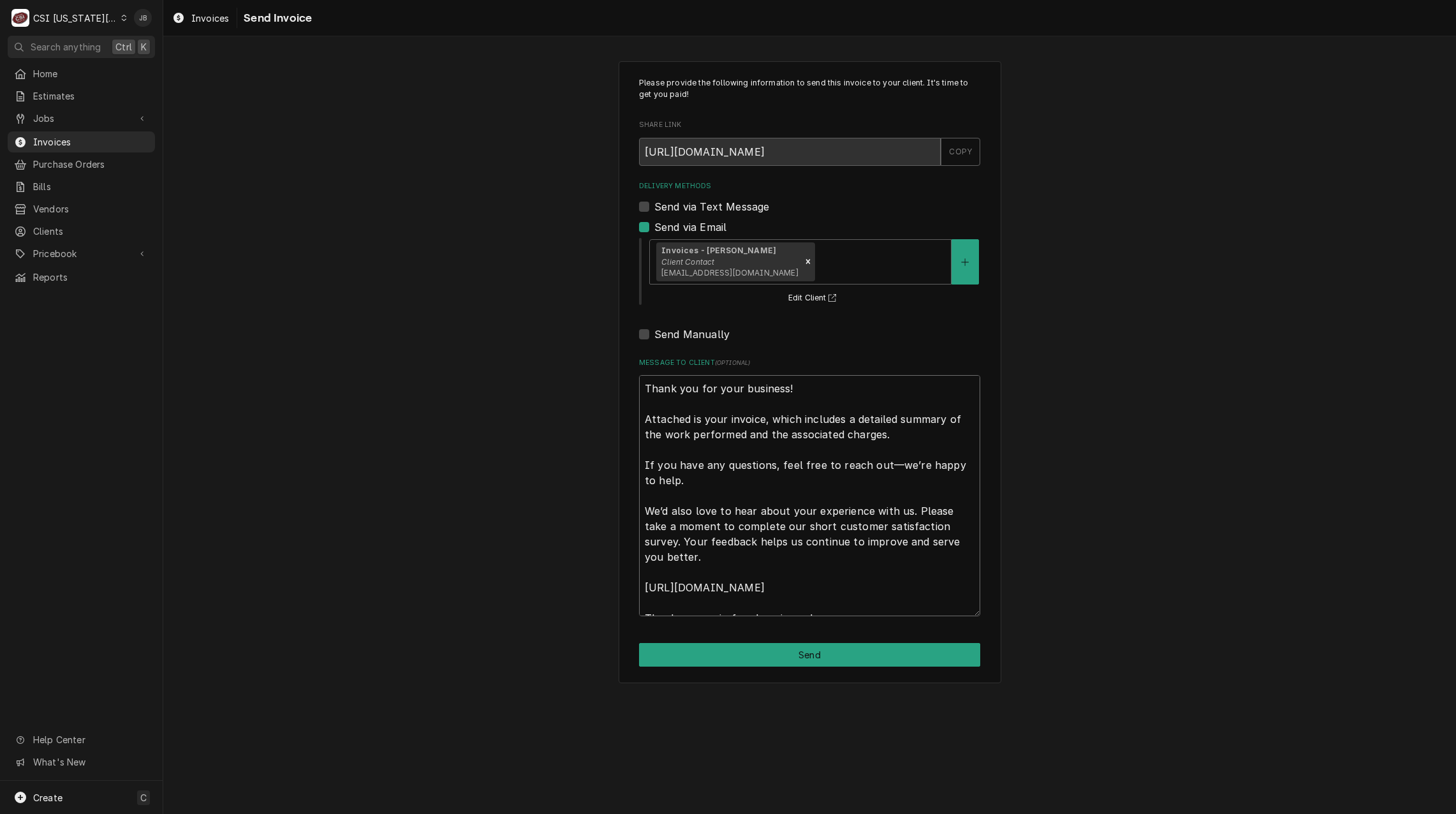
scroll to position [15, 0]
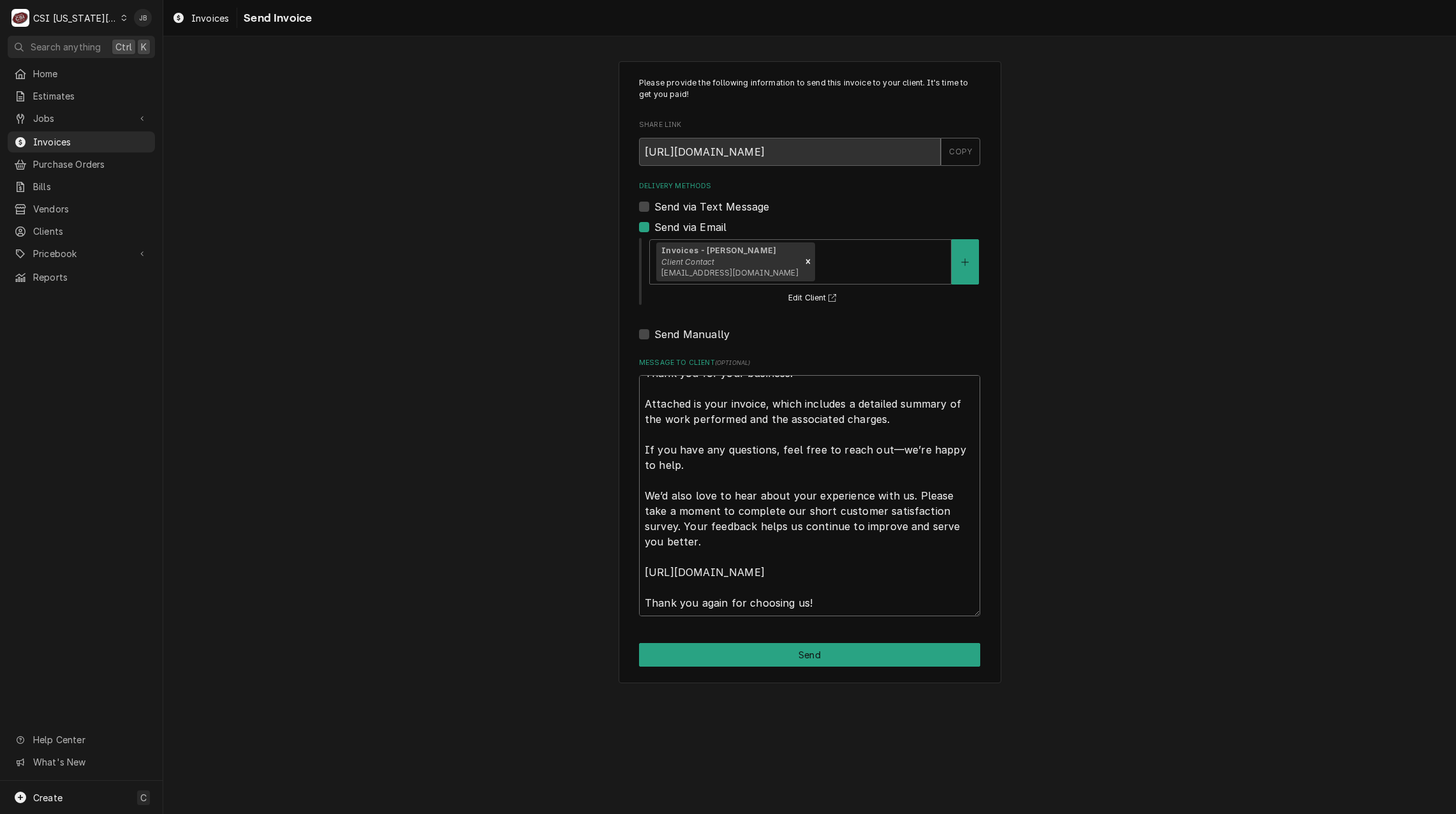
drag, startPoint x: 642, startPoint y: 392, endPoint x: 1092, endPoint y: 847, distance: 639.9
click at [1092, 813] on html "C CSI Kansas City JB Search anything Ctrl K Home Estimates Jobs Jobs Job Series…" at bounding box center [728, 407] width 1456 height 814
type textarea "x"
type textarea "a"
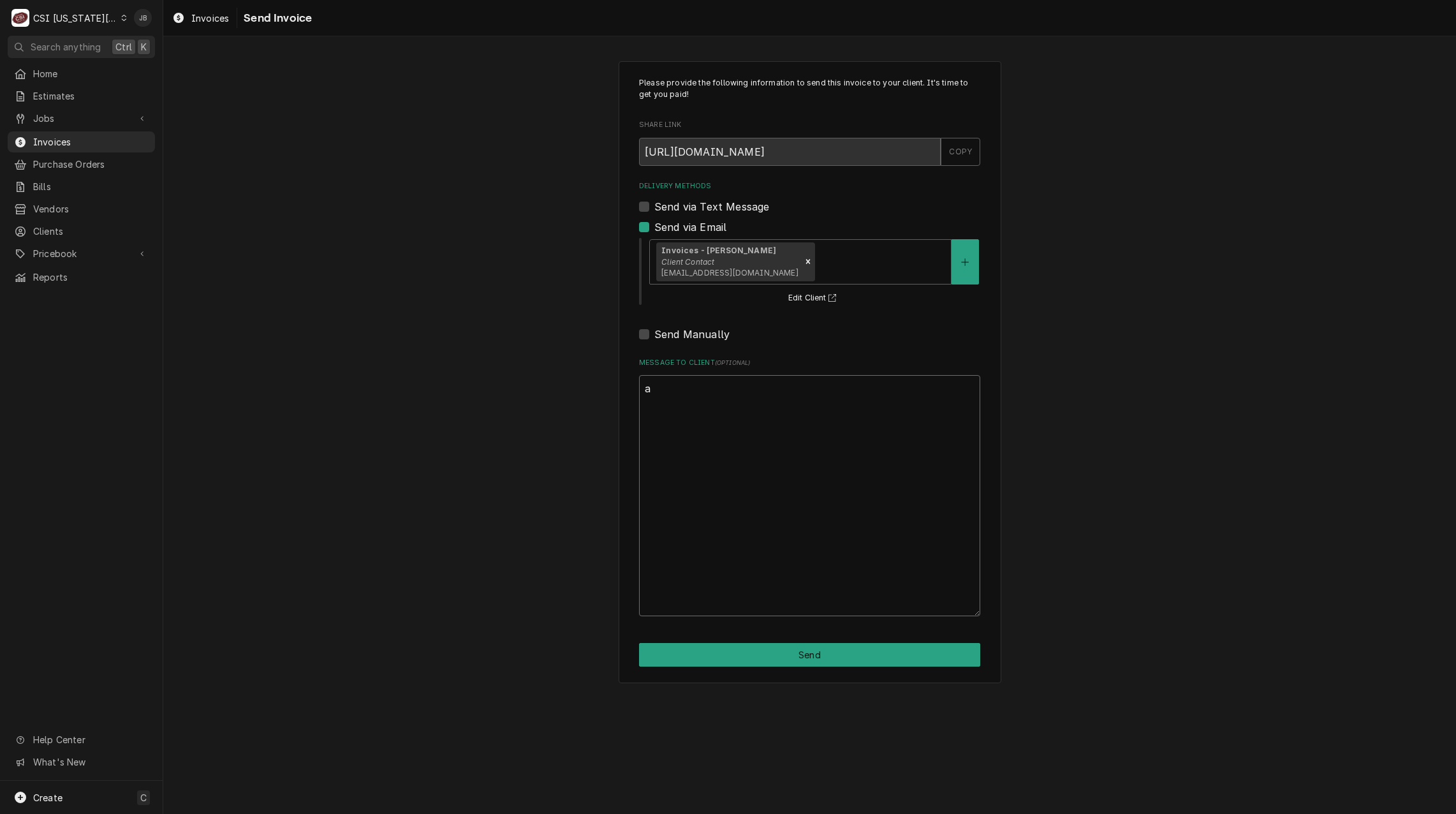
scroll to position [0, 0]
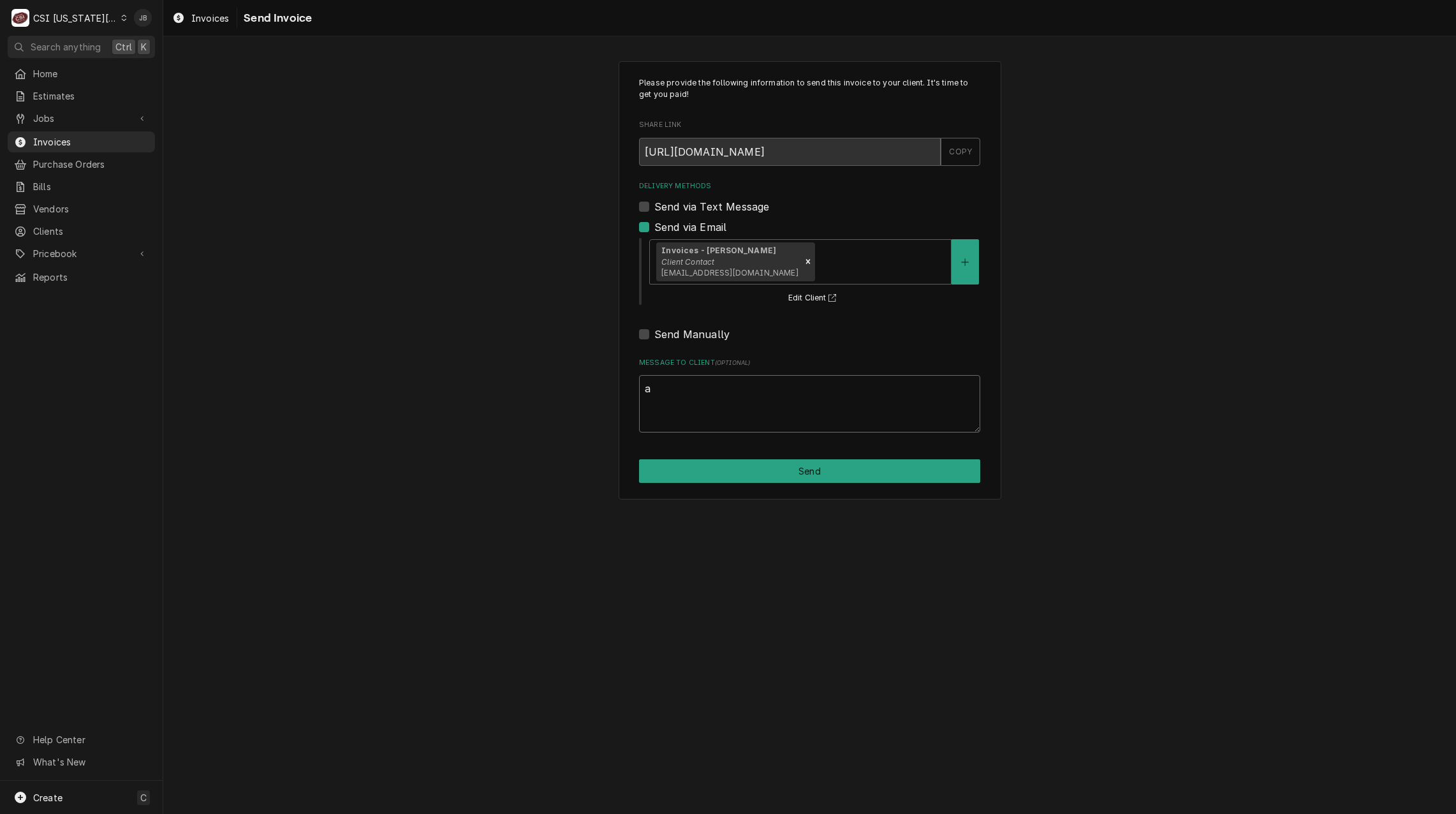
type textarea "x"
type textarea "ap"
type textarea "x"
type textarea "app"
type textarea "x"
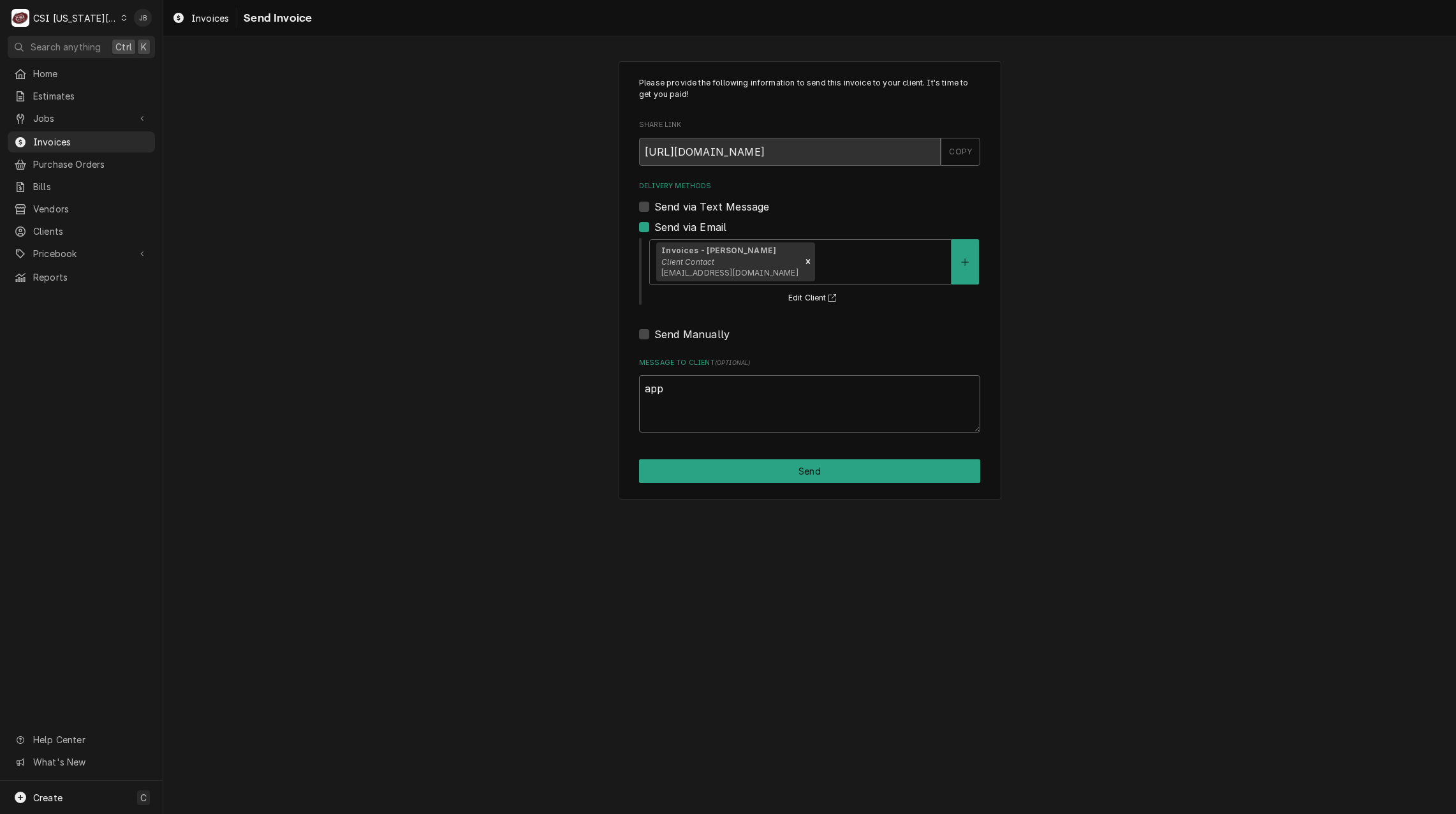
type textarea "appr"
type textarea "x"
type textarea "appro"
type textarea "x"
type textarea "approv"
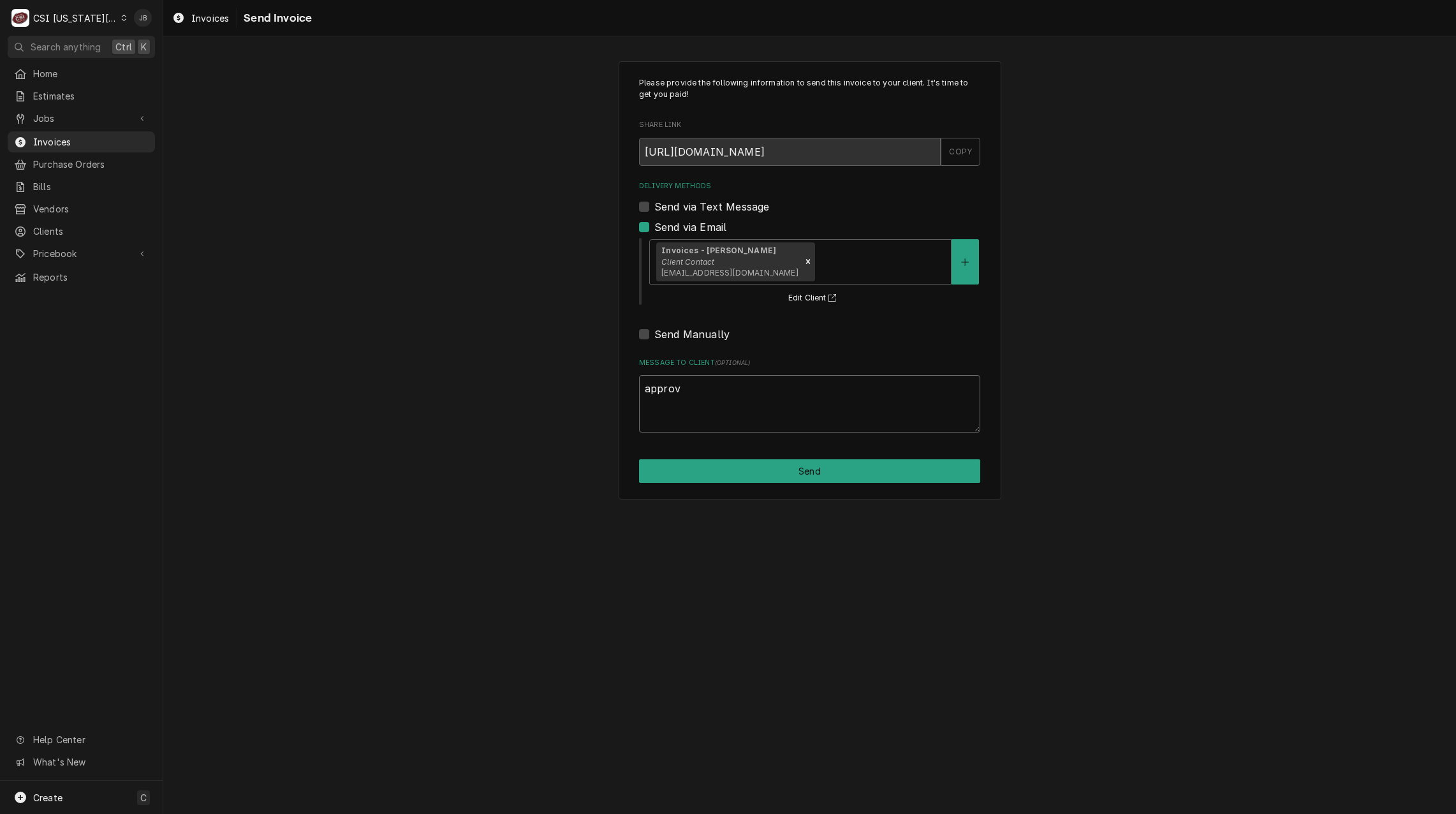
type textarea "x"
type textarea "approve"
type textarea "x"
type textarea "approved"
type textarea "x"
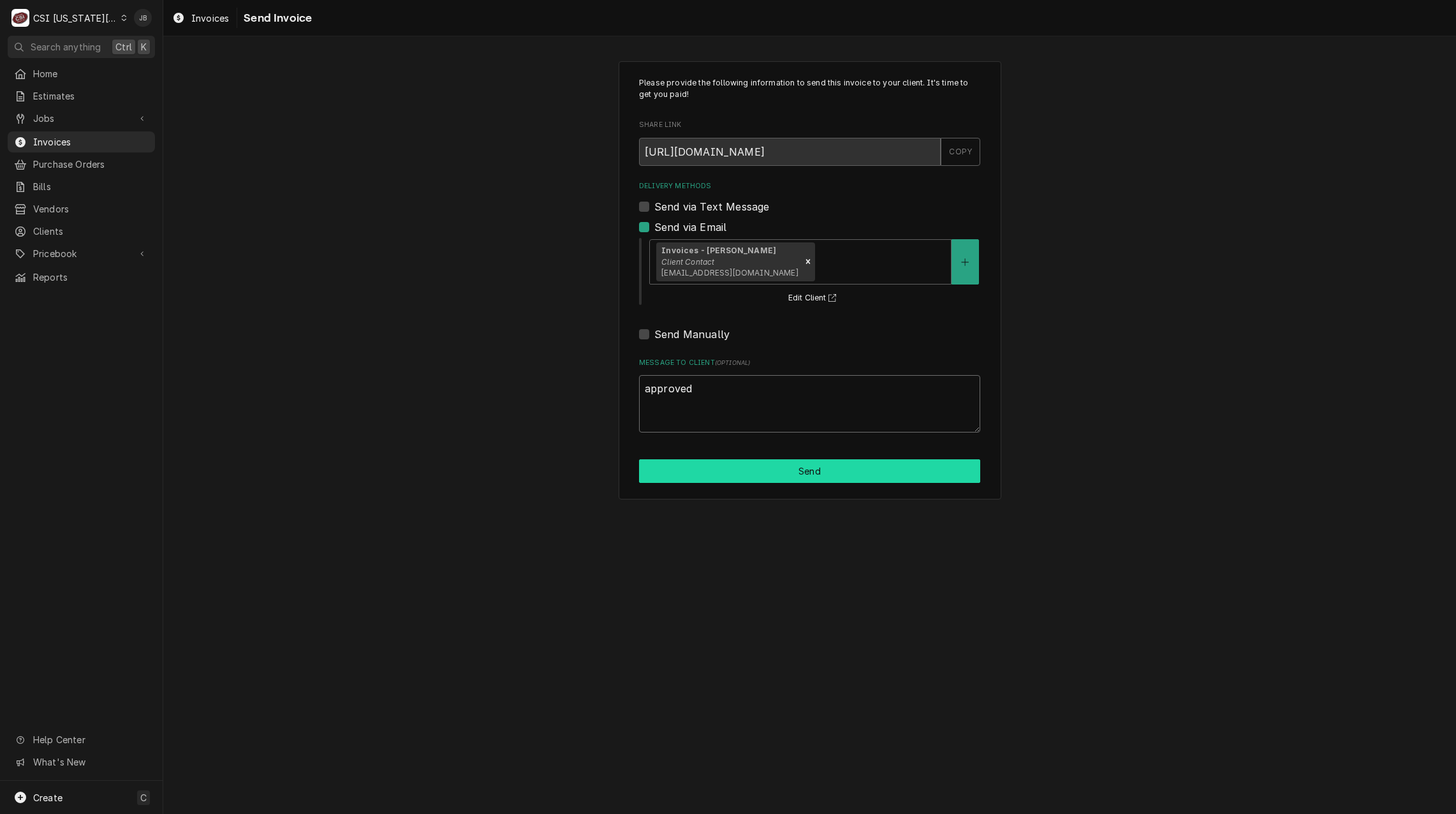
type textarea "approved"
click at [797, 468] on button "Send" at bounding box center [809, 472] width 341 height 24
type textarea "x"
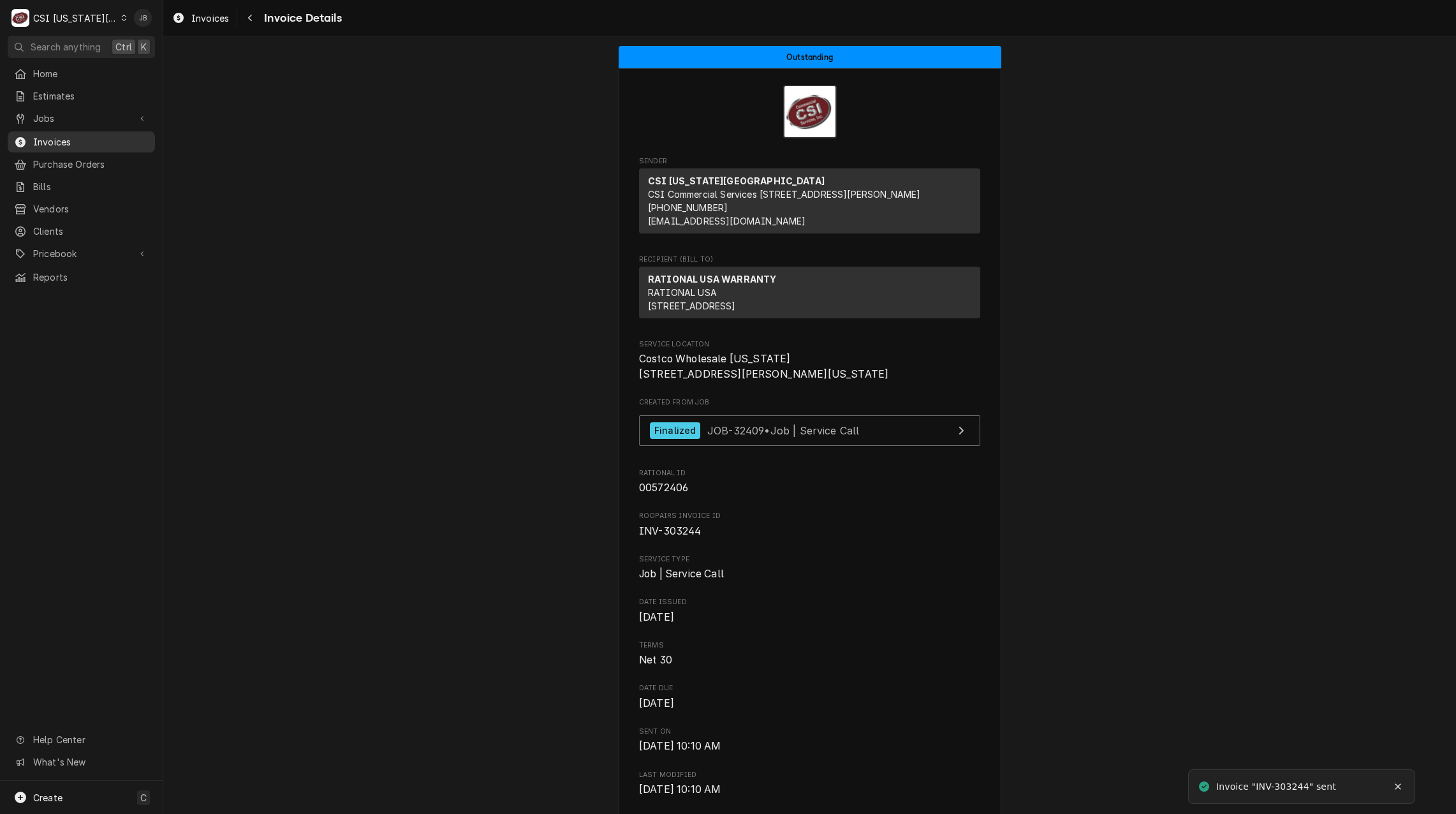
click at [53, 141] on span "Invoices" at bounding box center [91, 142] width 115 height 14
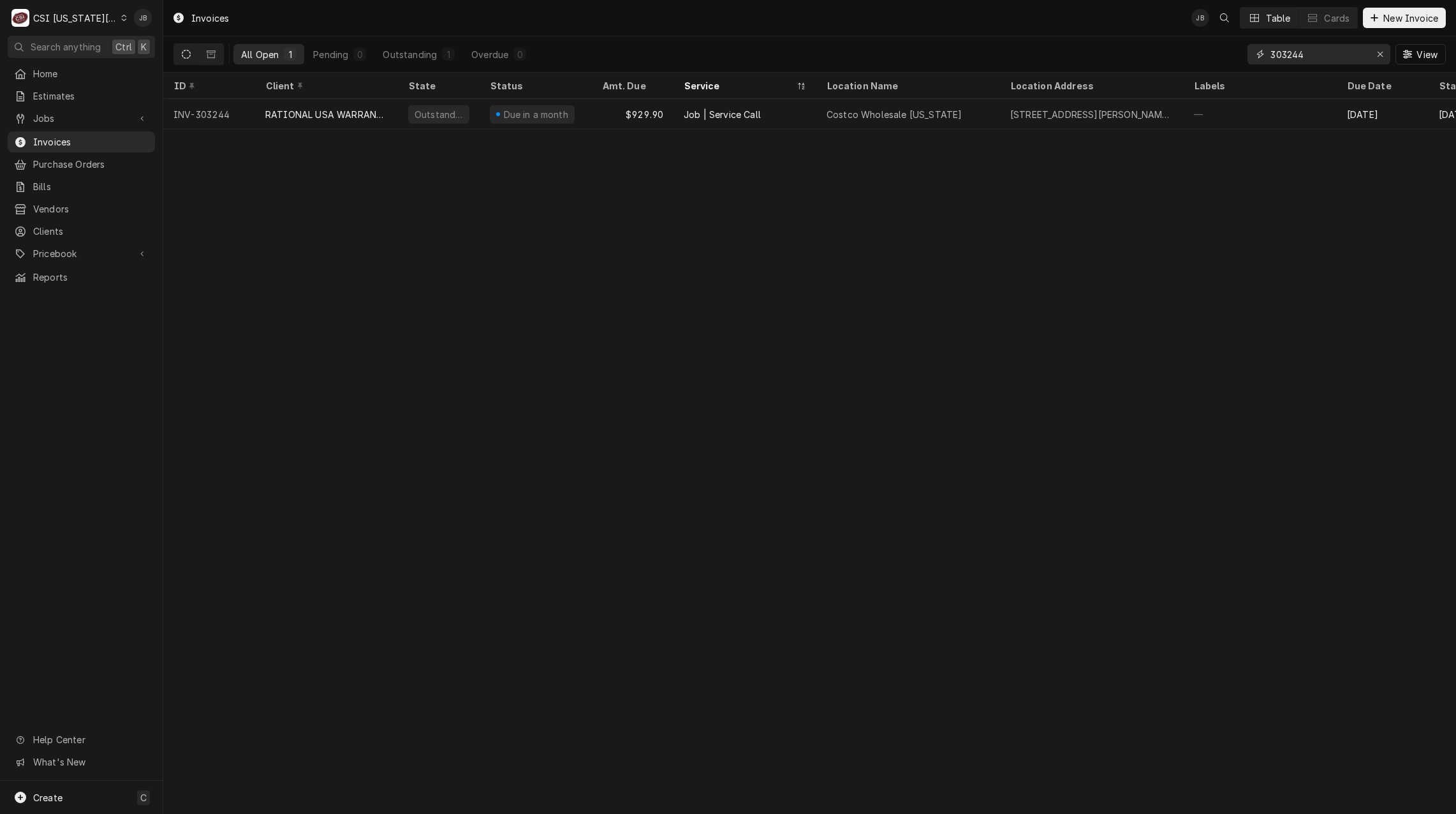
click at [1317, 53] on input "303244" at bounding box center [1318, 54] width 96 height 21
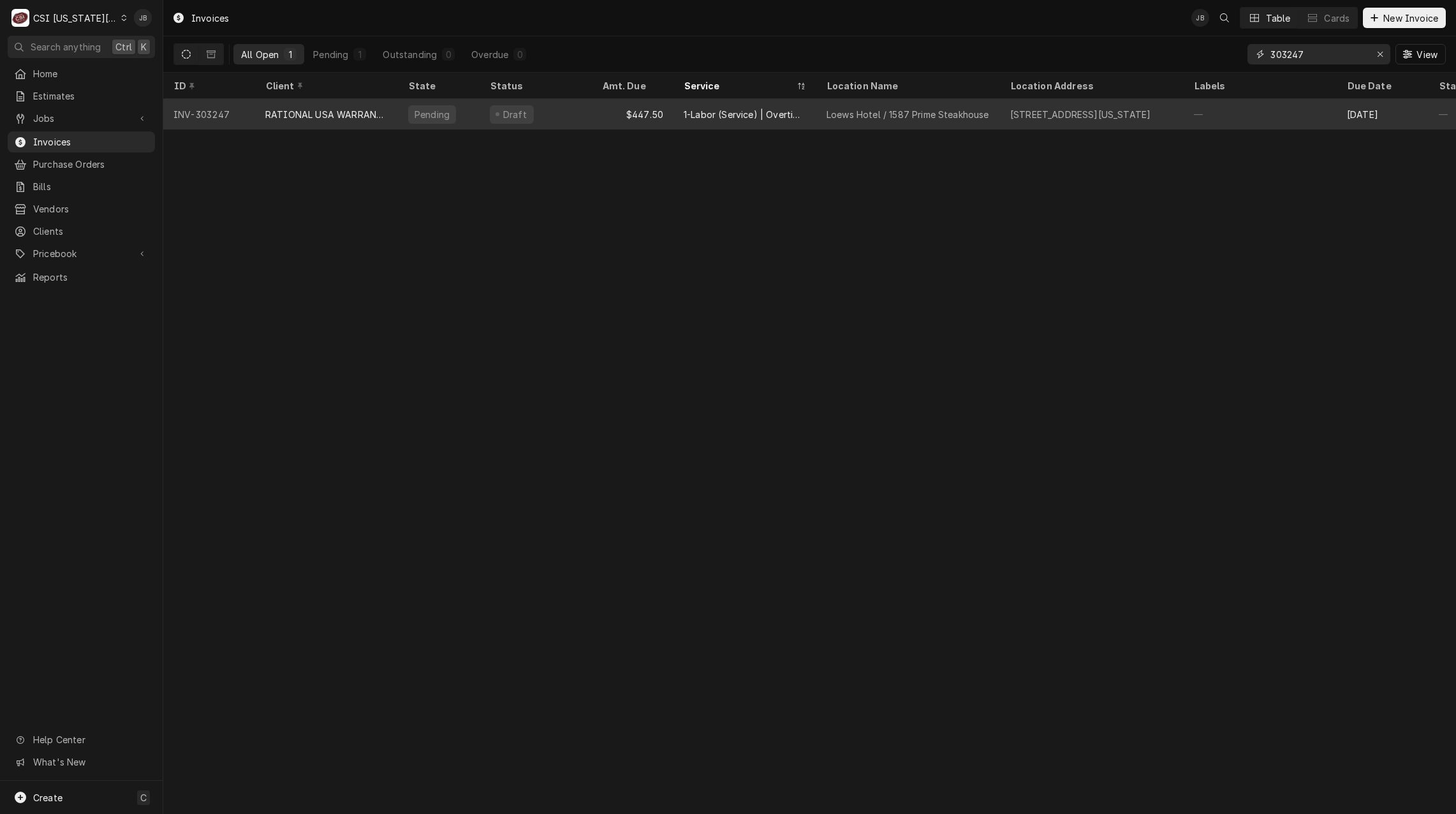
type input "303247"
click at [332, 120] on div "RATIONAL USA WARRANTY" at bounding box center [326, 115] width 143 height 31
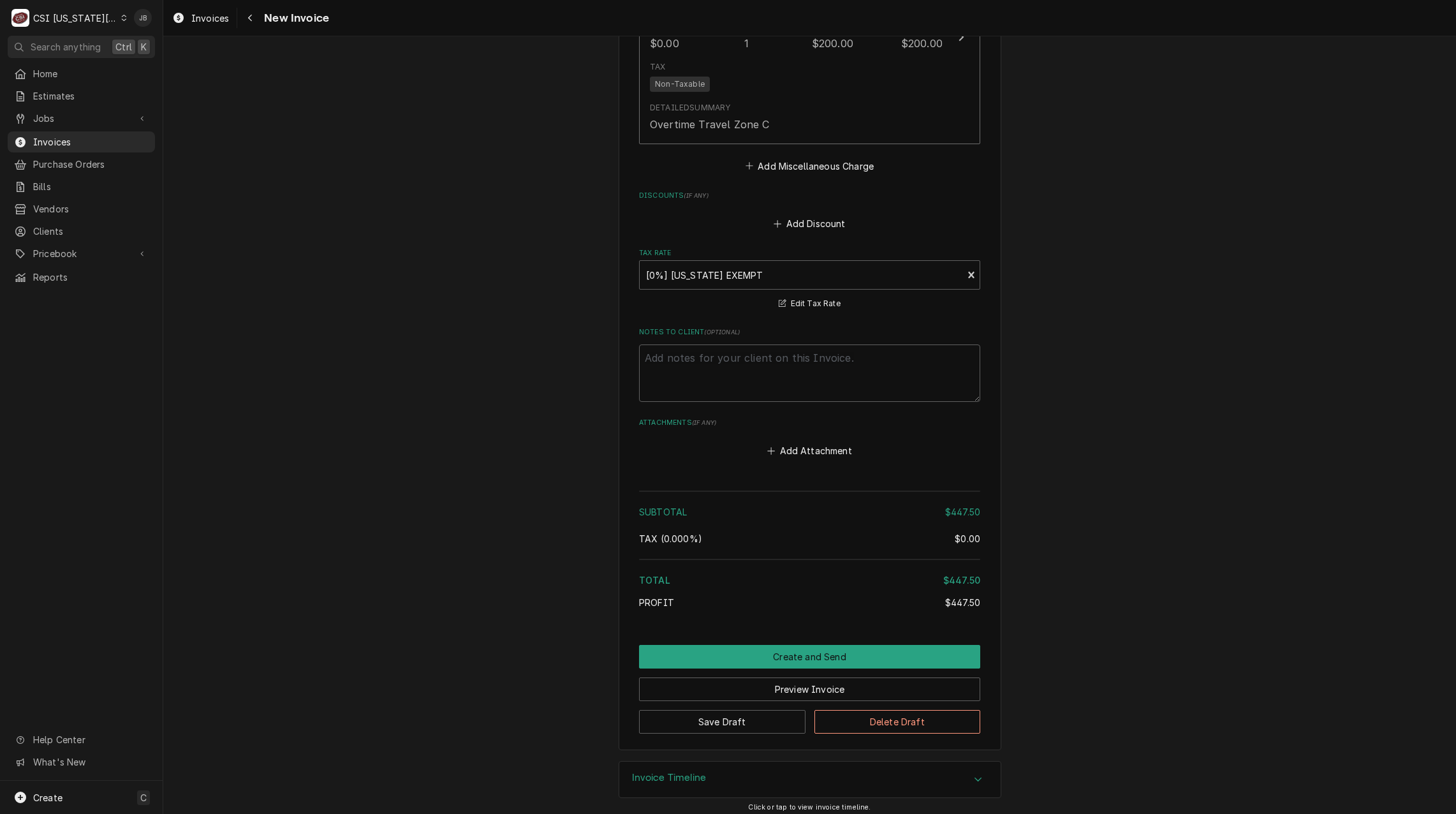
scroll to position [1795, 0]
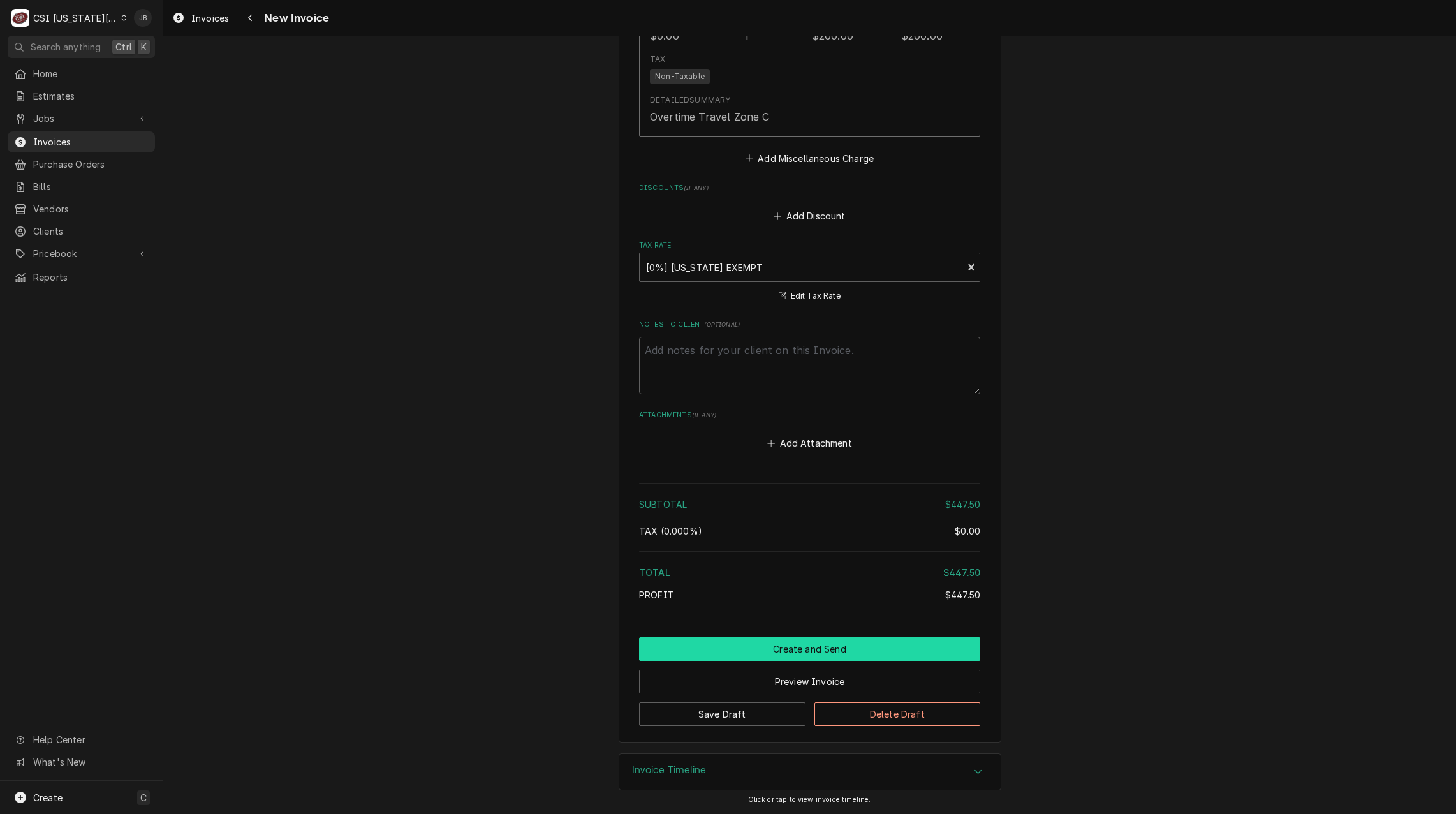
click at [752, 646] on button "Create and Send" at bounding box center [809, 650] width 341 height 24
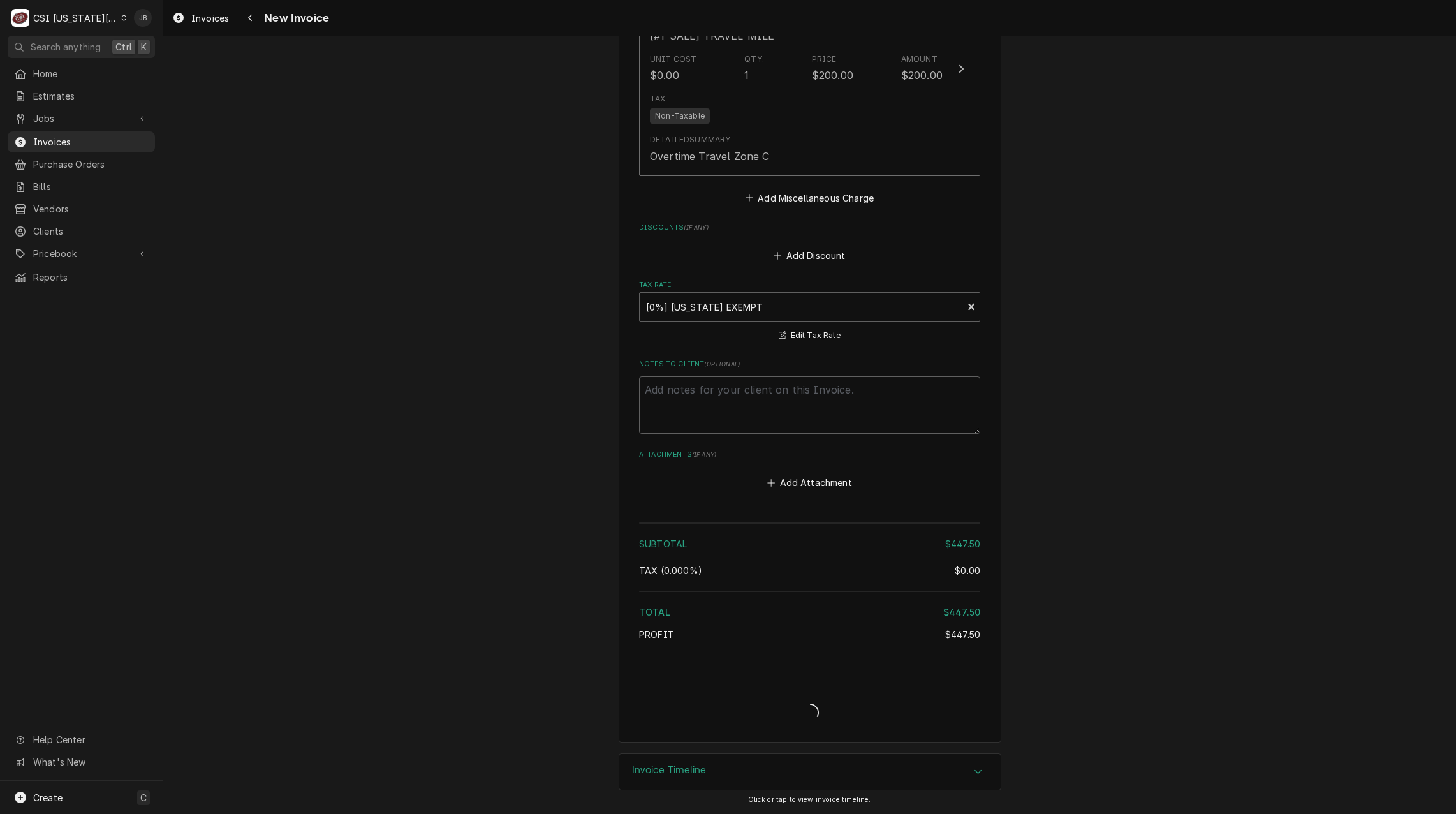
type textarea "x"
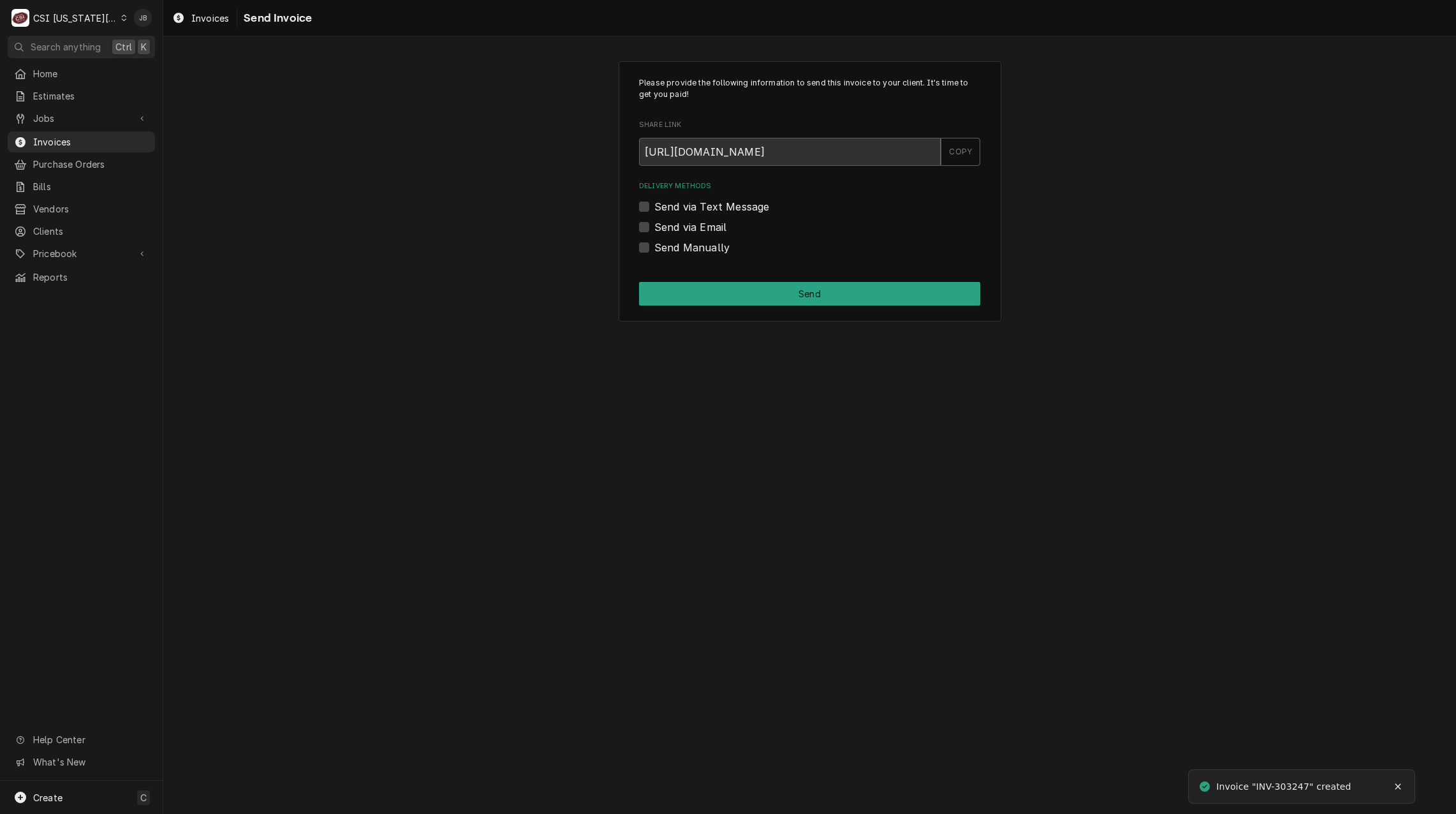
click at [685, 232] on label "Send via Email" at bounding box center [690, 227] width 72 height 15
click at [685, 232] on input "Send via Email" at bounding box center [825, 233] width 341 height 28
checkbox input "true"
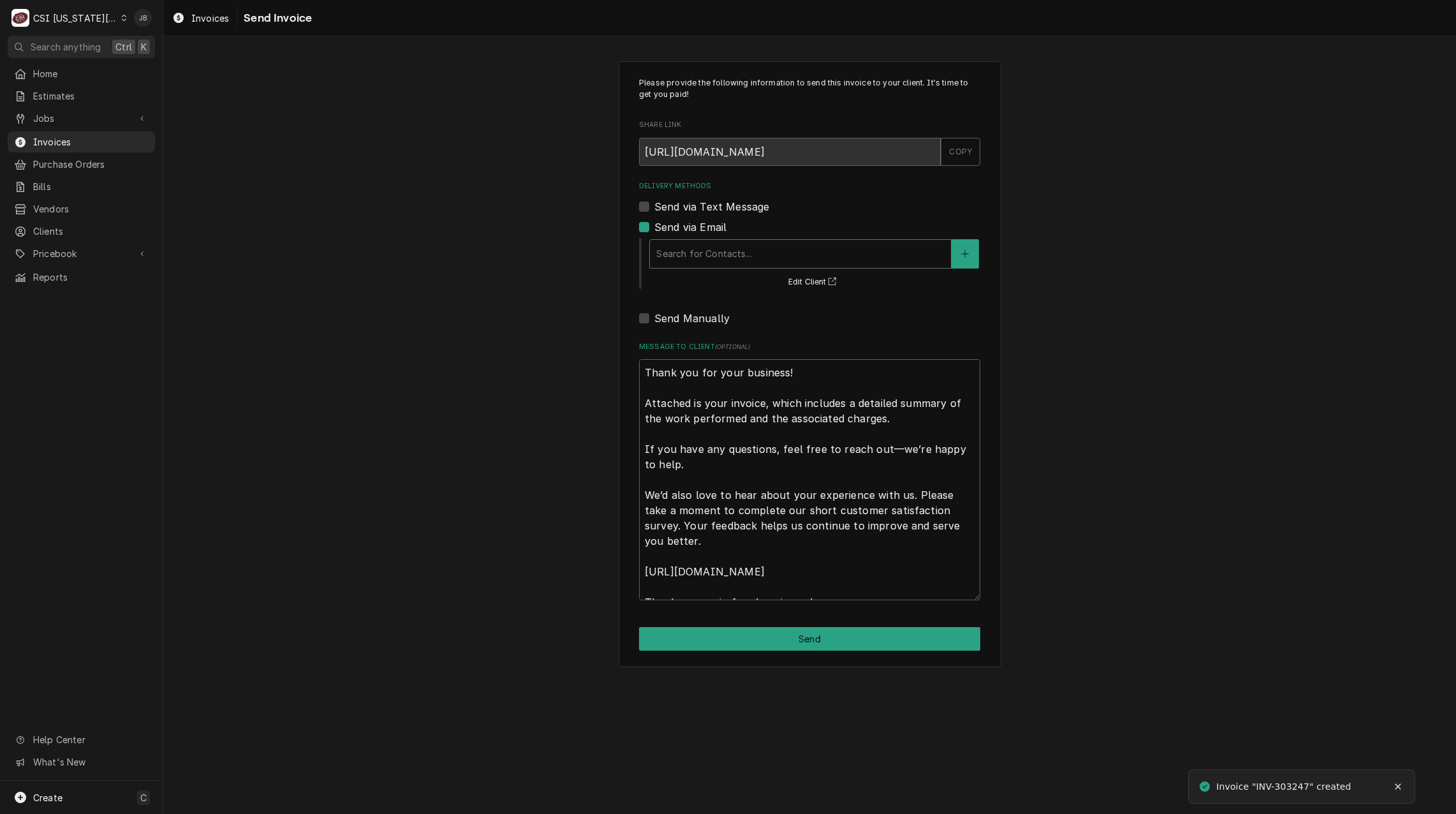
click at [707, 254] on div "Delivery Methods" at bounding box center [800, 253] width 288 height 23
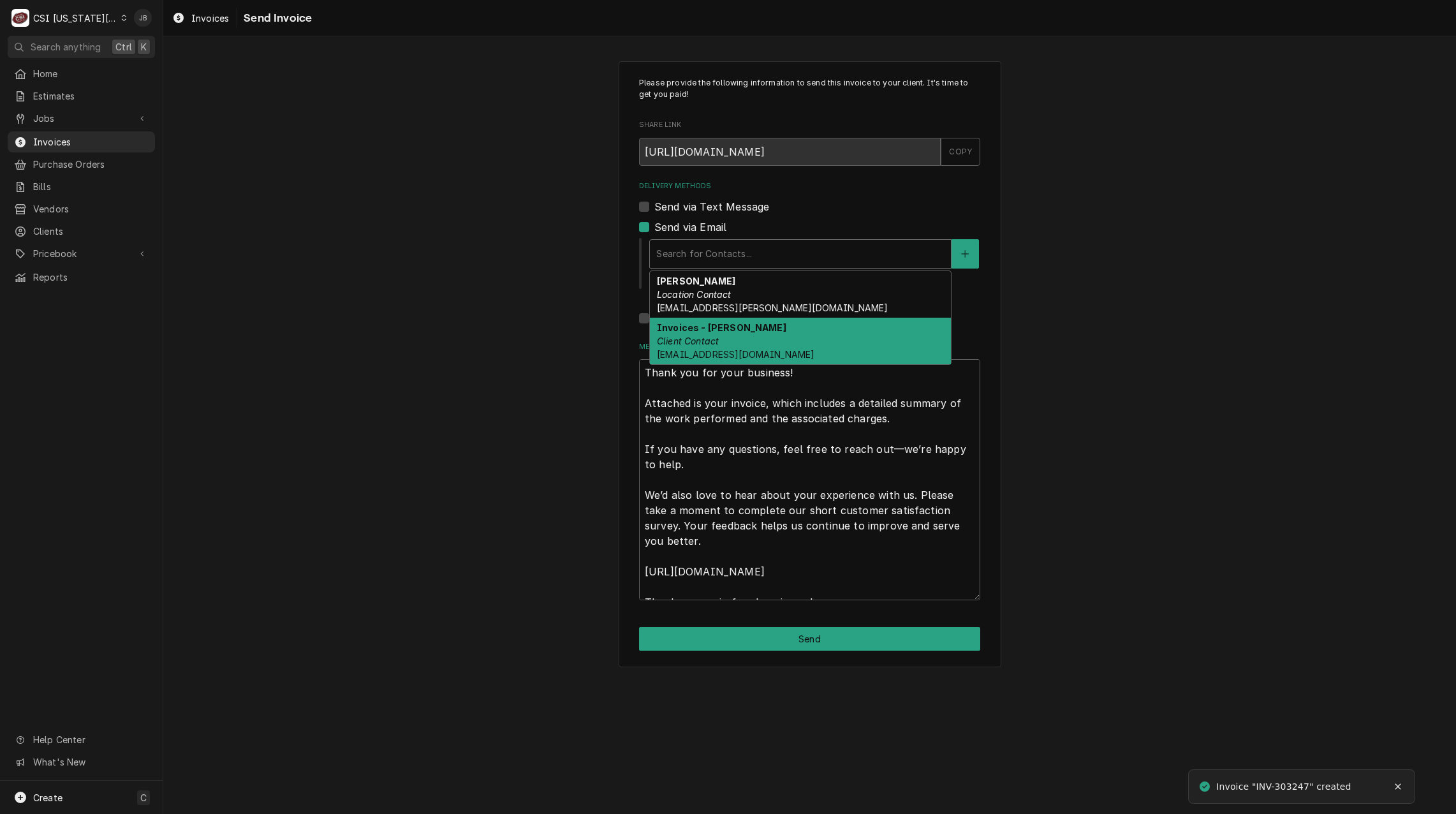
click at [758, 341] on div "Invoices - [PERSON_NAME] Client Contact [EMAIL_ADDRESS][DOMAIN_NAME]" at bounding box center [800, 341] width 301 height 46
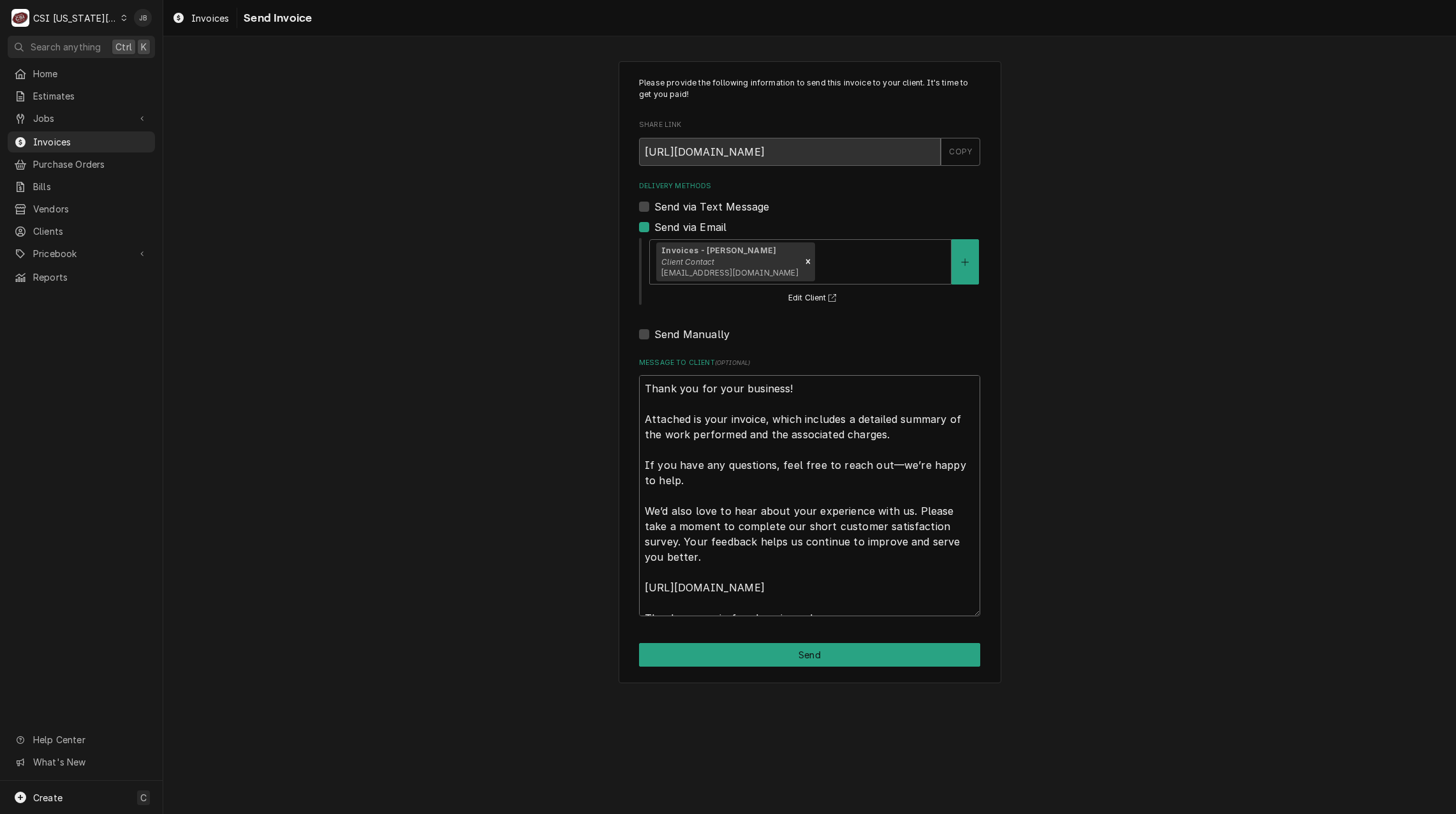
scroll to position [15, 0]
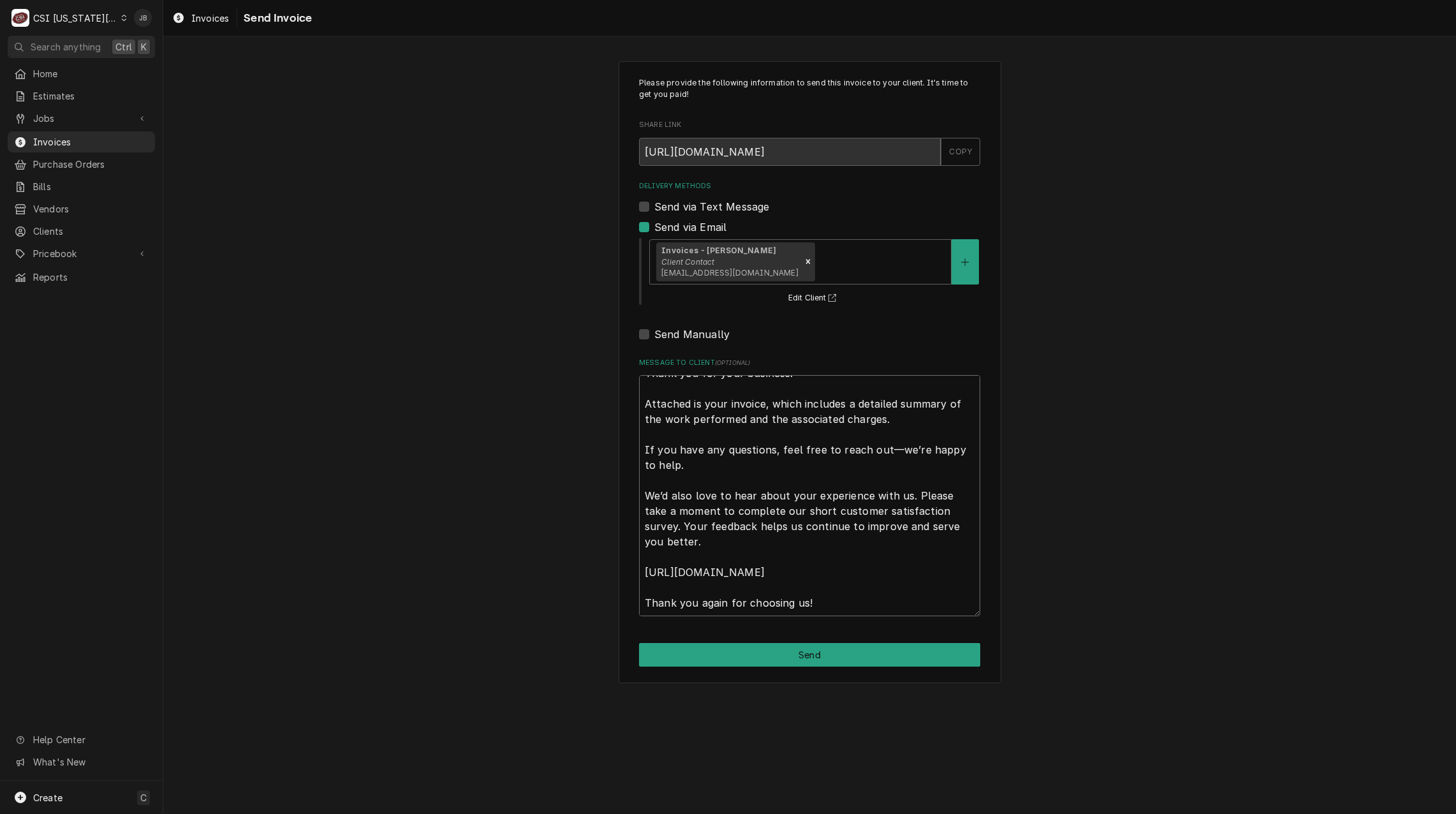
drag, startPoint x: 643, startPoint y: 383, endPoint x: 961, endPoint y: 744, distance: 481.1
click at [961, 744] on div "Please provide the following information to send this invoice to your client. I…" at bounding box center [809, 425] width 1293 height 778
type textarea "x"
type textarea "p"
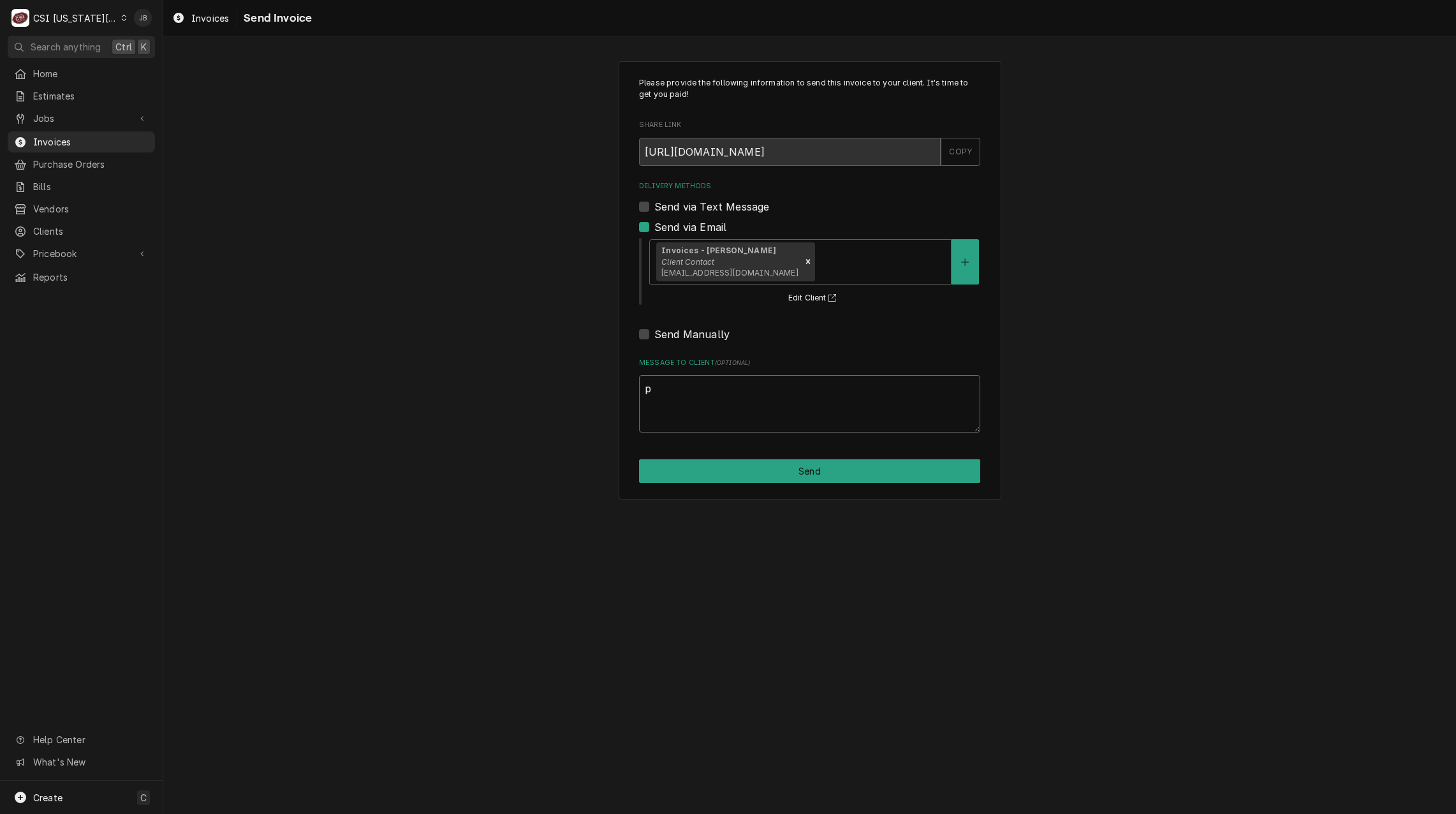
scroll to position [0, 0]
type textarea "x"
type textarea "pp"
type textarea "x"
type textarea "ppr"
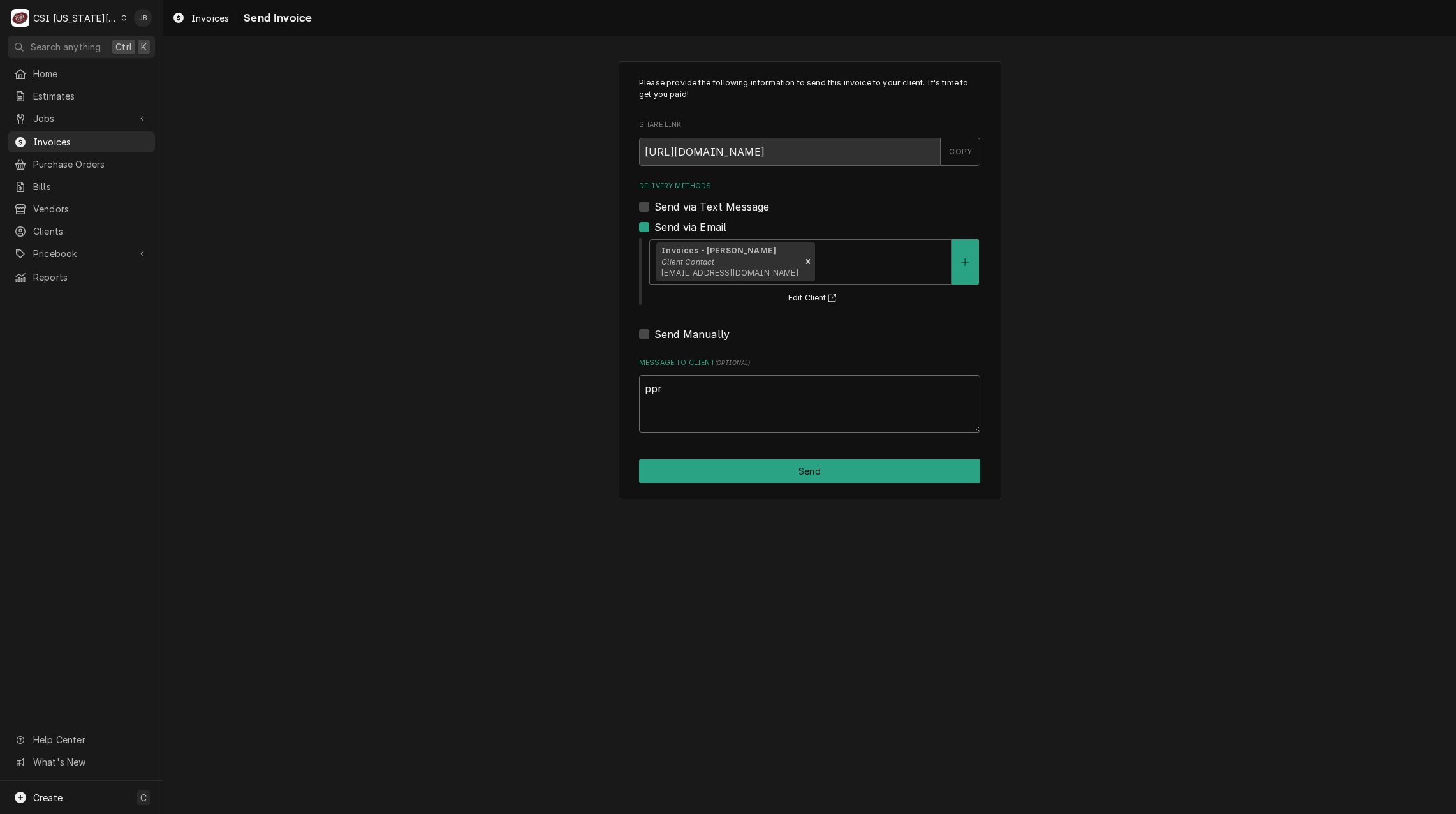
type textarea "x"
type textarea "ppro"
type textarea "x"
type textarea "pprov"
type textarea "x"
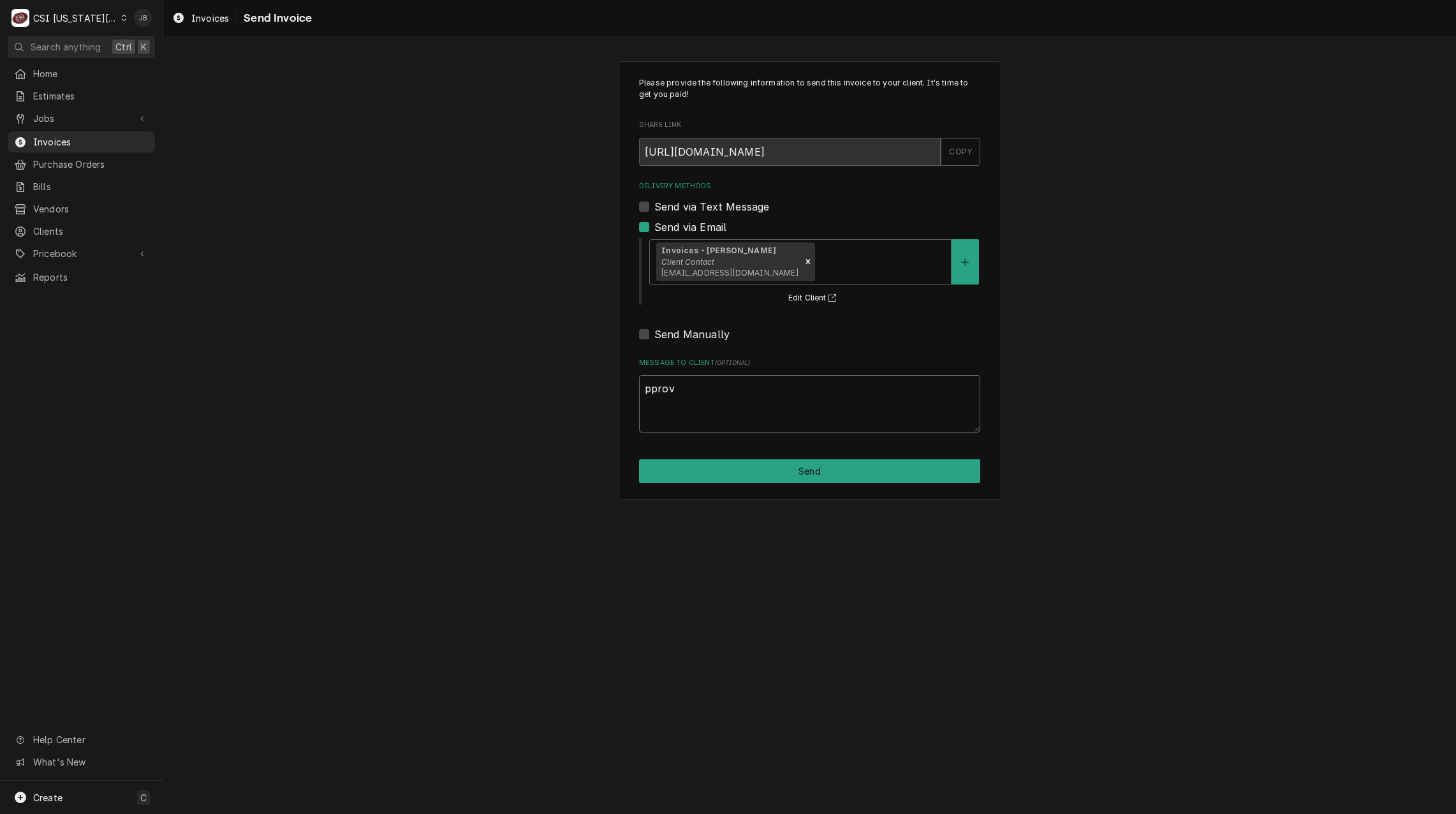
type textarea "pprove"
type textarea "x"
type textarea "pproved"
type textarea "x"
type textarea "pproved"
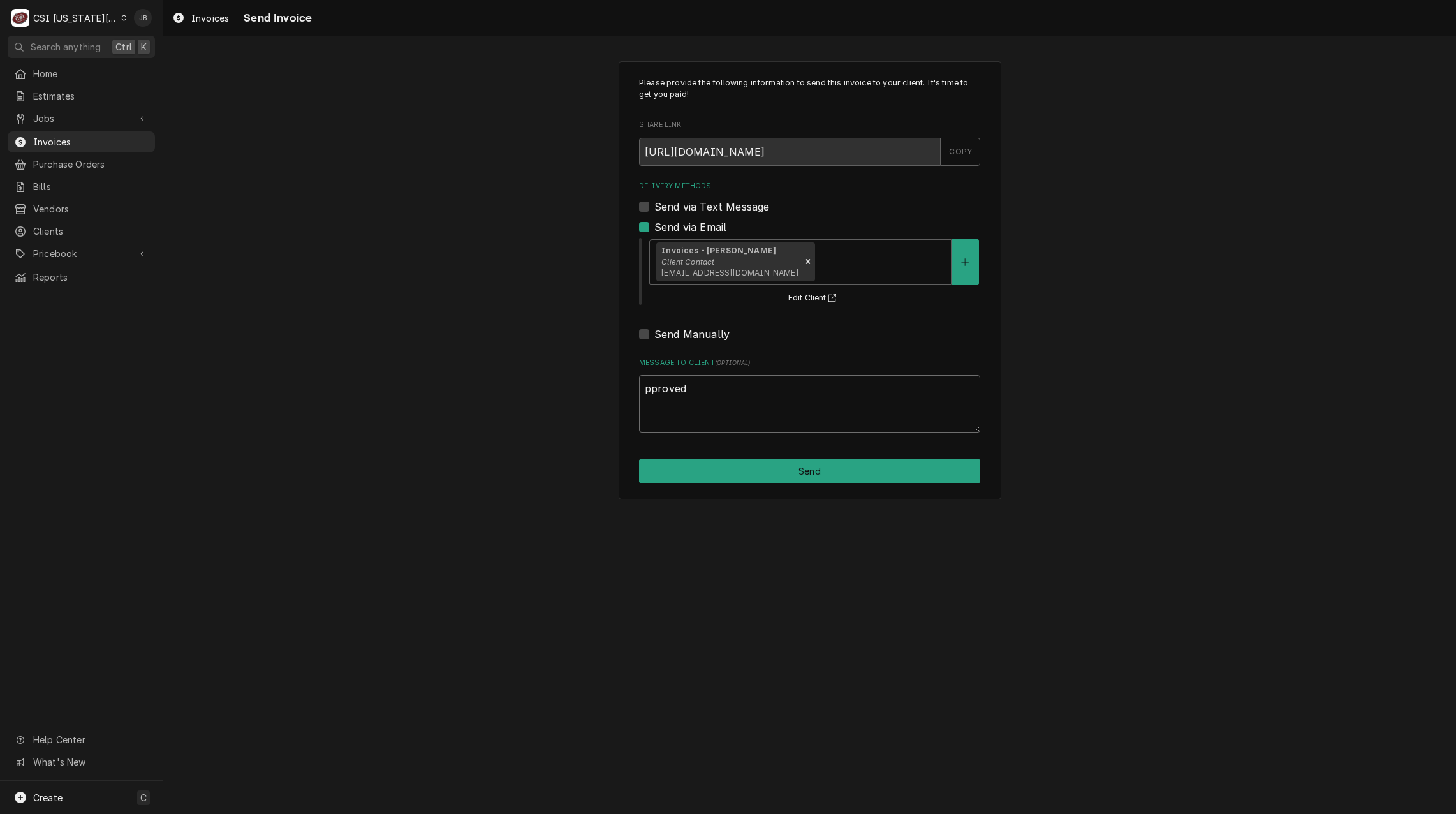
type textarea "x"
type textarea "approved"
click at [768, 469] on button "Send" at bounding box center [809, 472] width 341 height 24
type textarea "x"
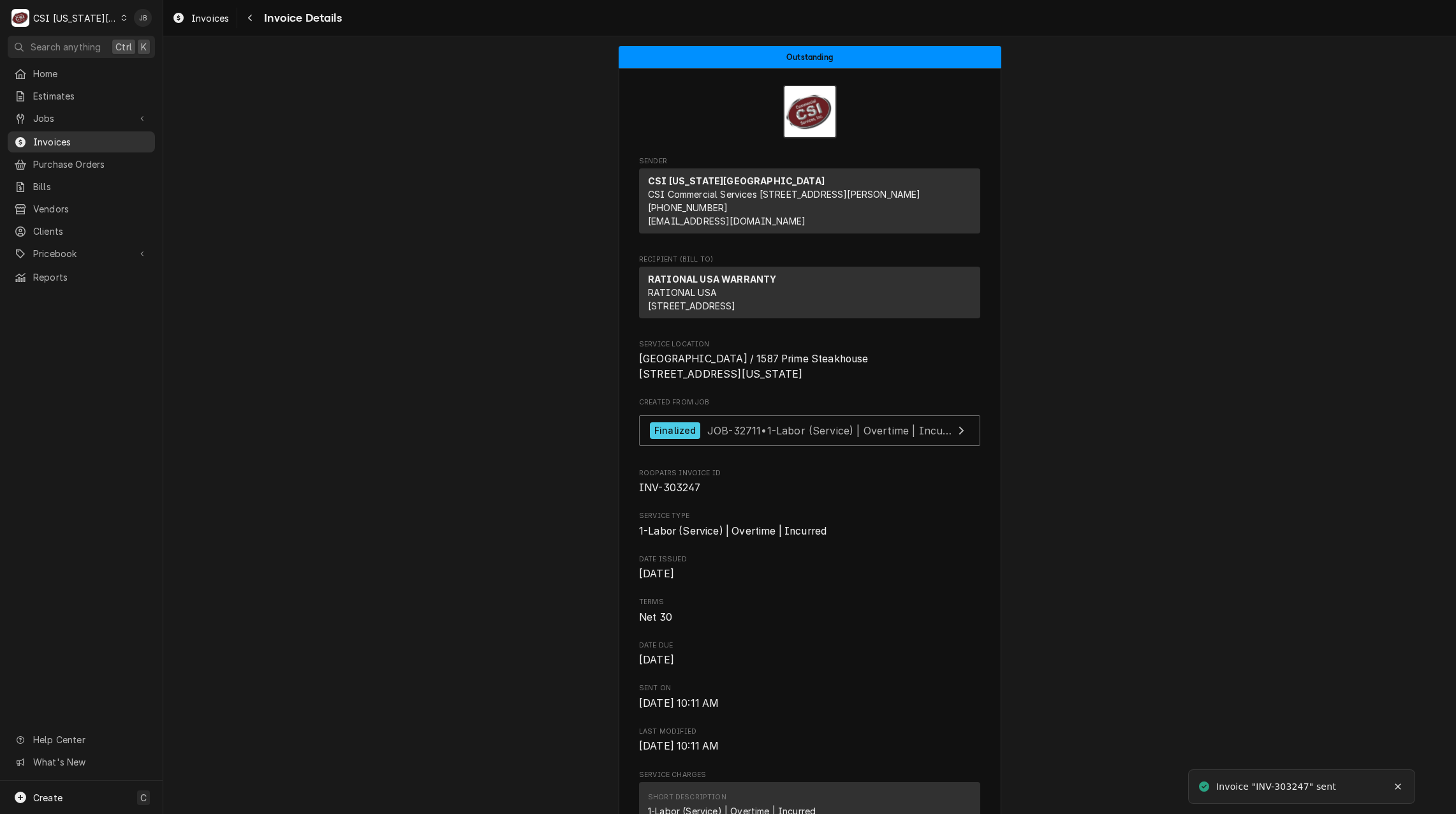
click at [47, 137] on span "Invoices" at bounding box center [91, 142] width 115 height 14
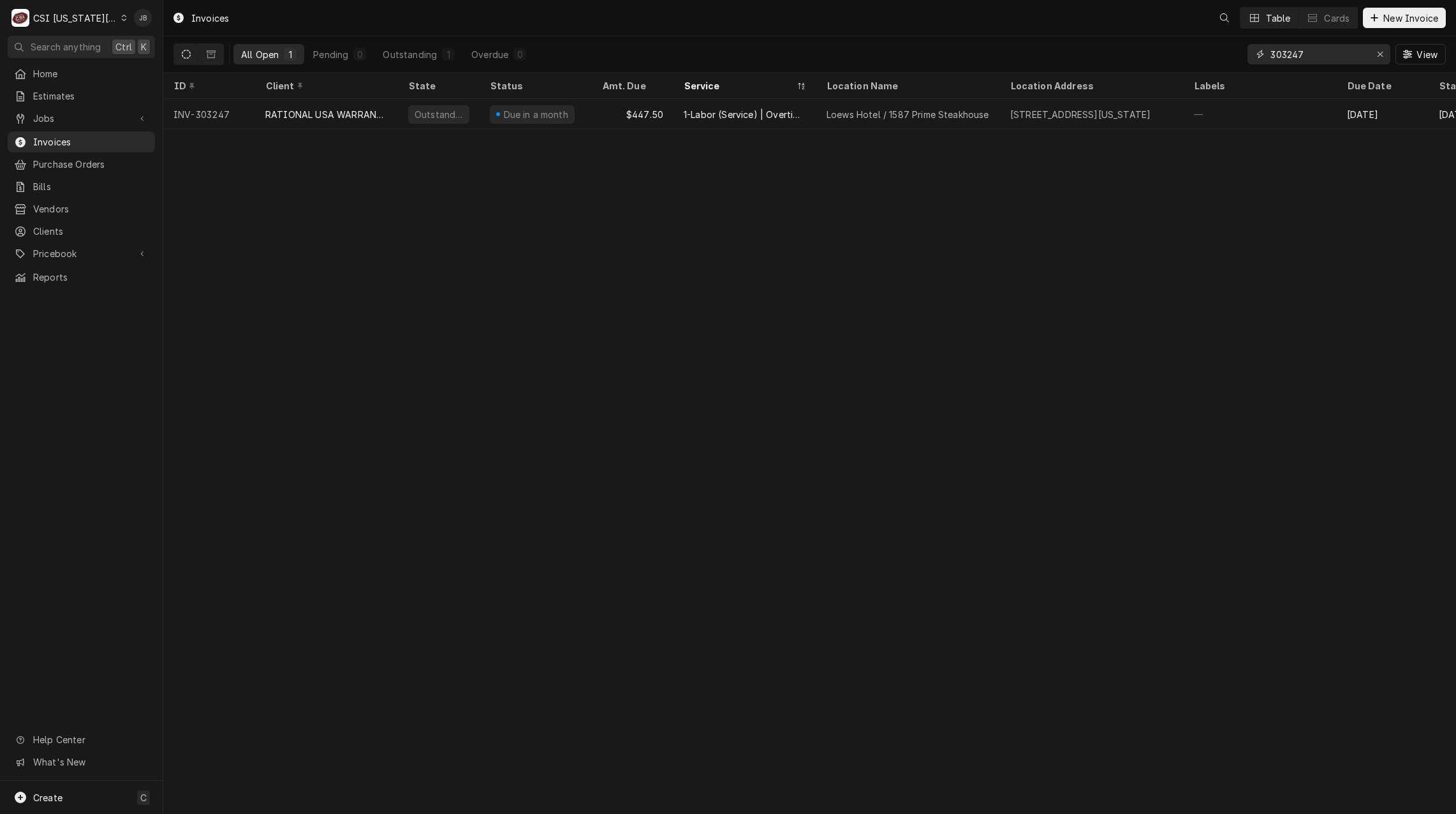
click at [1318, 56] on input "303247" at bounding box center [1318, 54] width 96 height 21
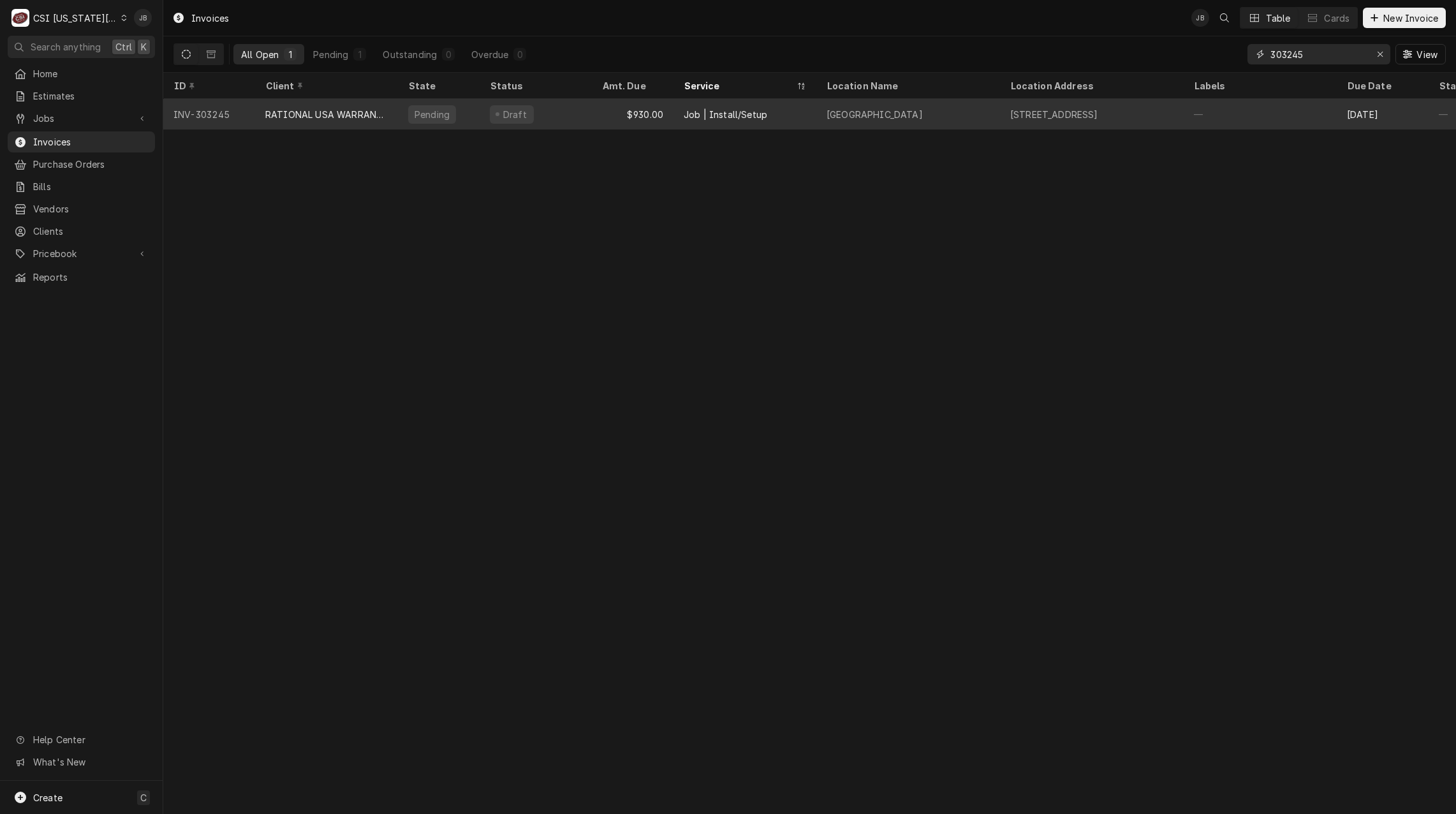
type input "303245"
click at [397, 117] on div "RATIONAL USA WARRANTY" at bounding box center [326, 115] width 143 height 31
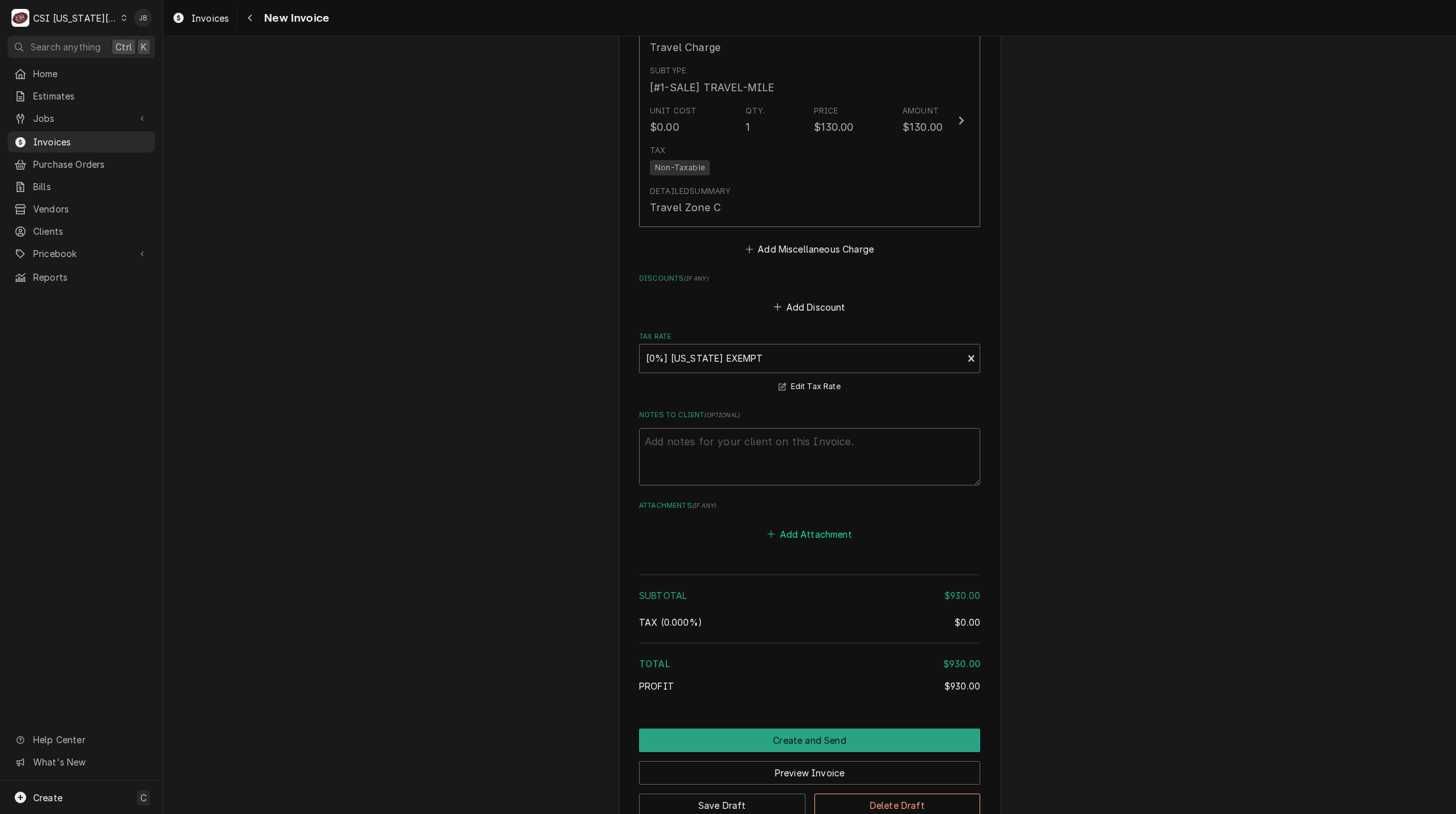
scroll to position [1822, 0]
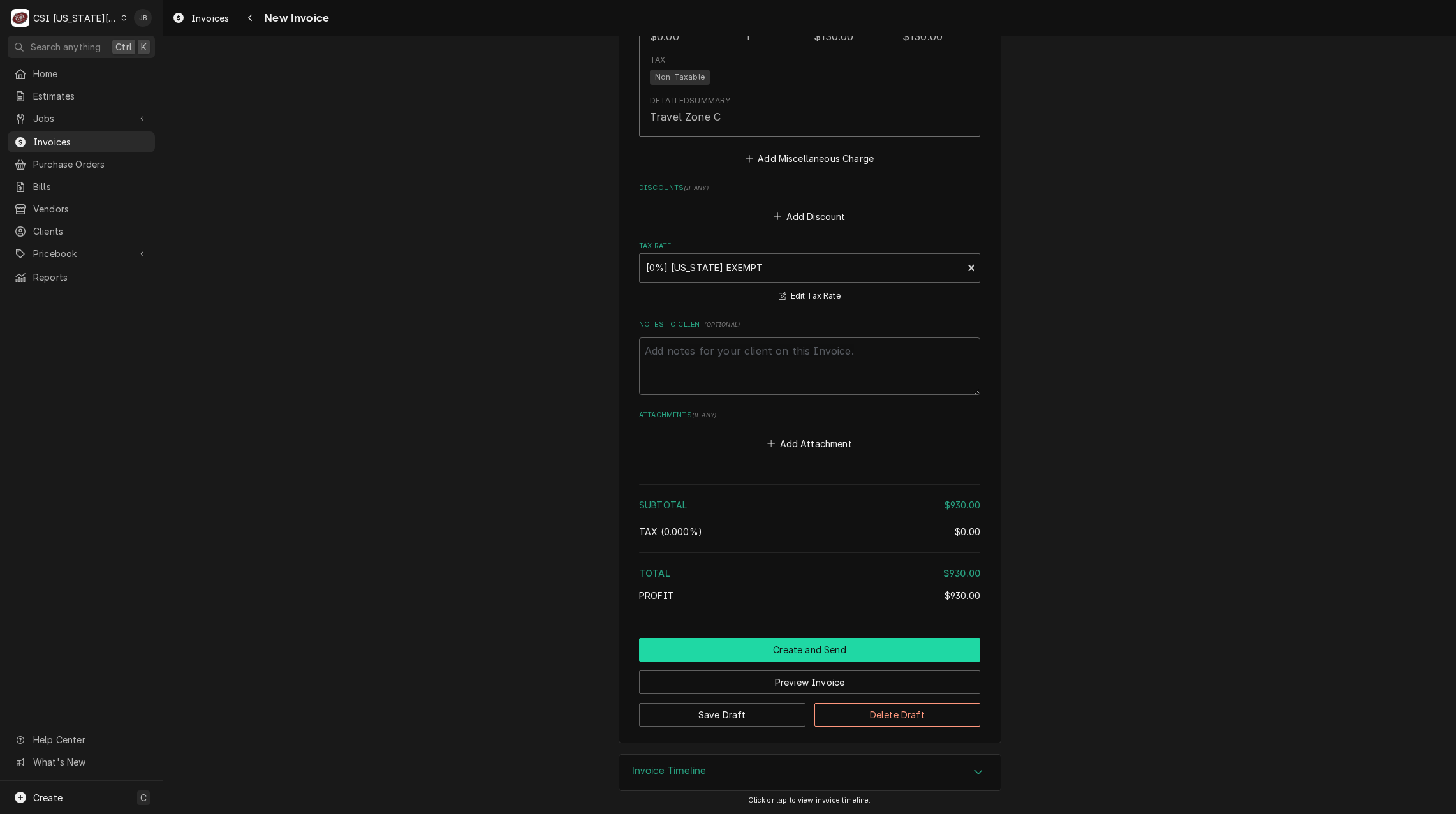
click at [766, 645] on button "Create and Send" at bounding box center [809, 650] width 341 height 24
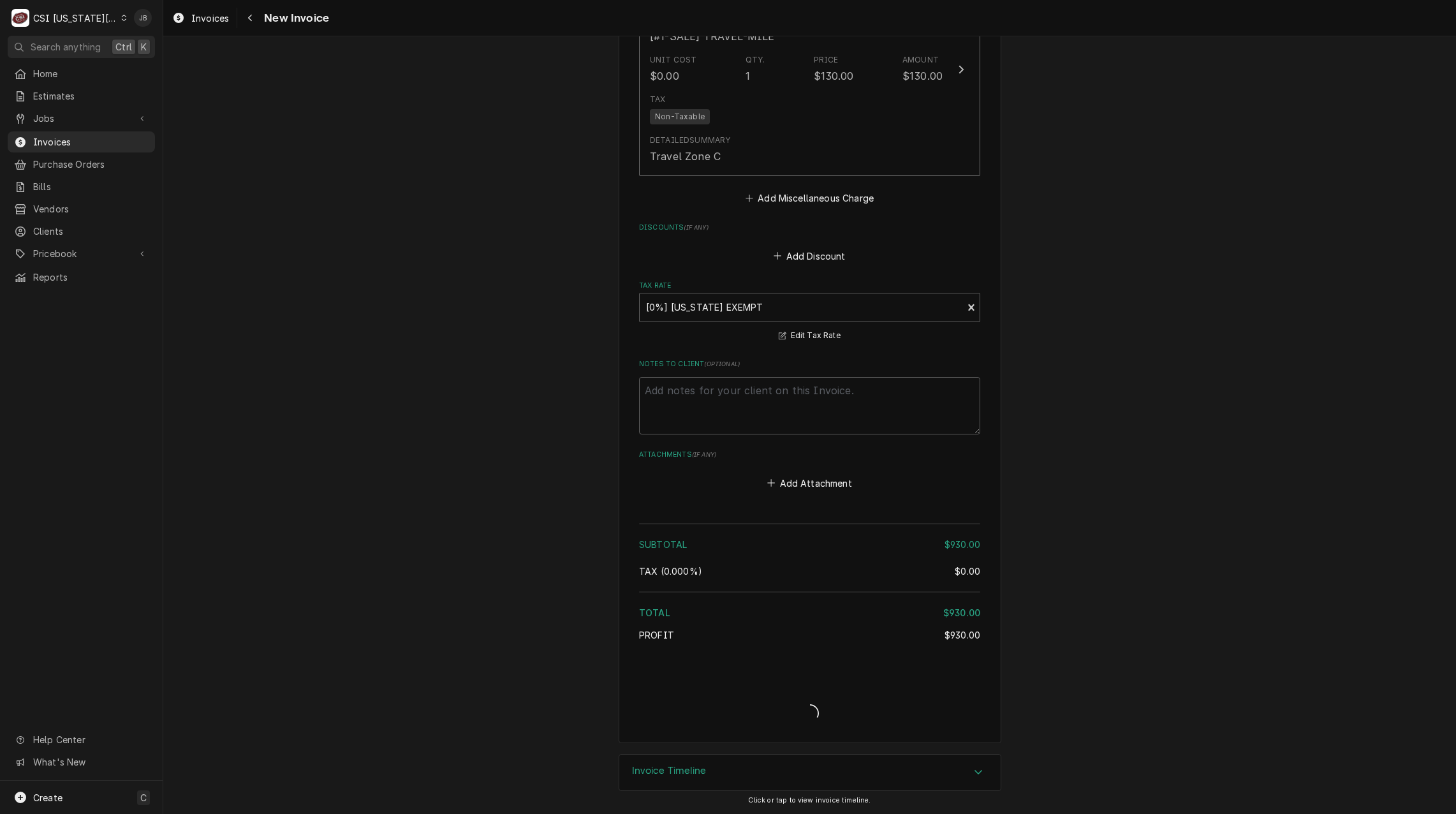
scroll to position [1782, 0]
type textarea "x"
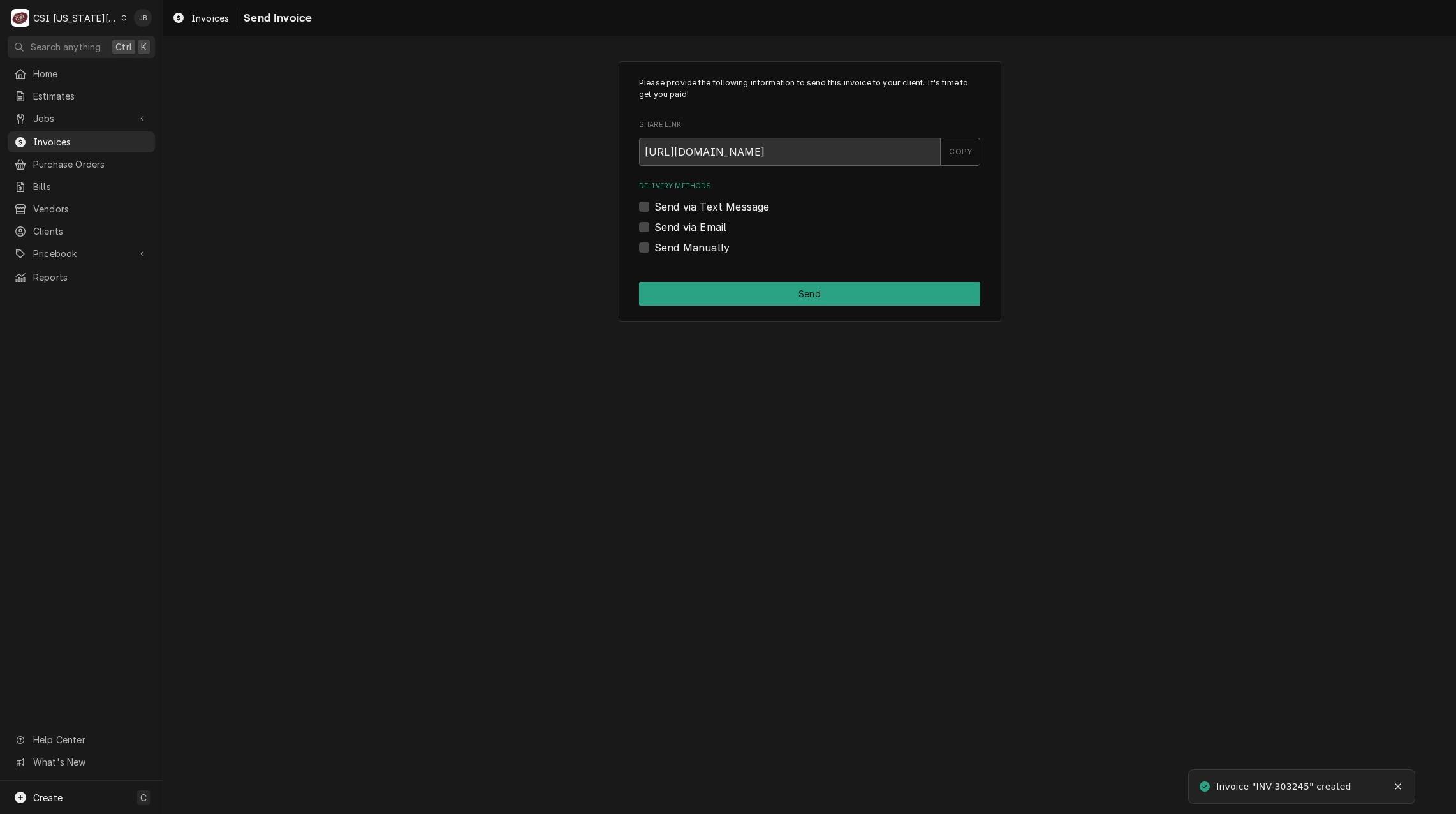
drag, startPoint x: 688, startPoint y: 224, endPoint x: 694, endPoint y: 227, distance: 6.7
click at [688, 224] on label "Send via Email" at bounding box center [690, 227] width 72 height 15
click at [688, 224] on input "Send via Email" at bounding box center [825, 233] width 341 height 28
checkbox input "true"
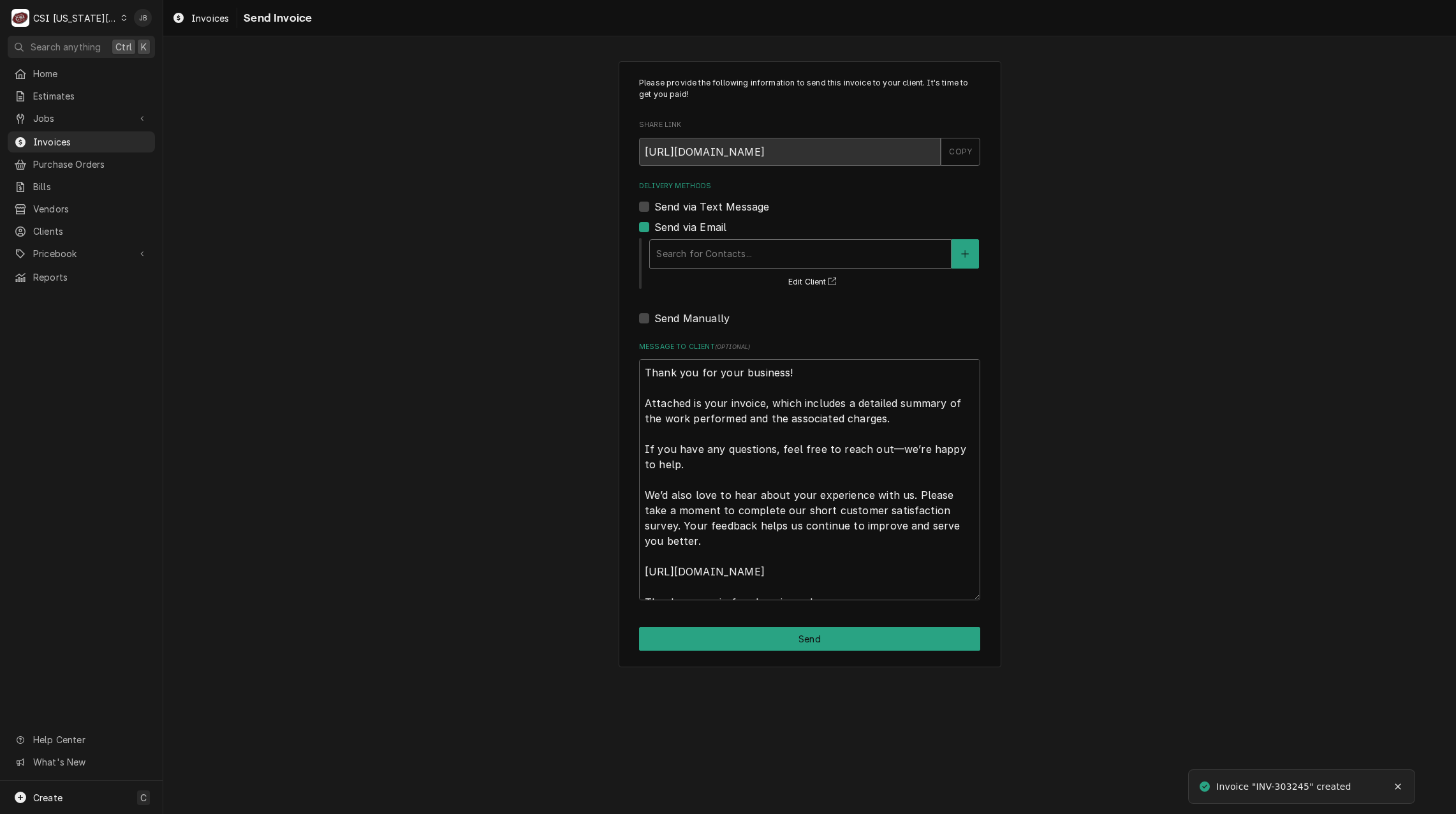
click at [718, 248] on div "Delivery Methods" at bounding box center [800, 253] width 288 height 23
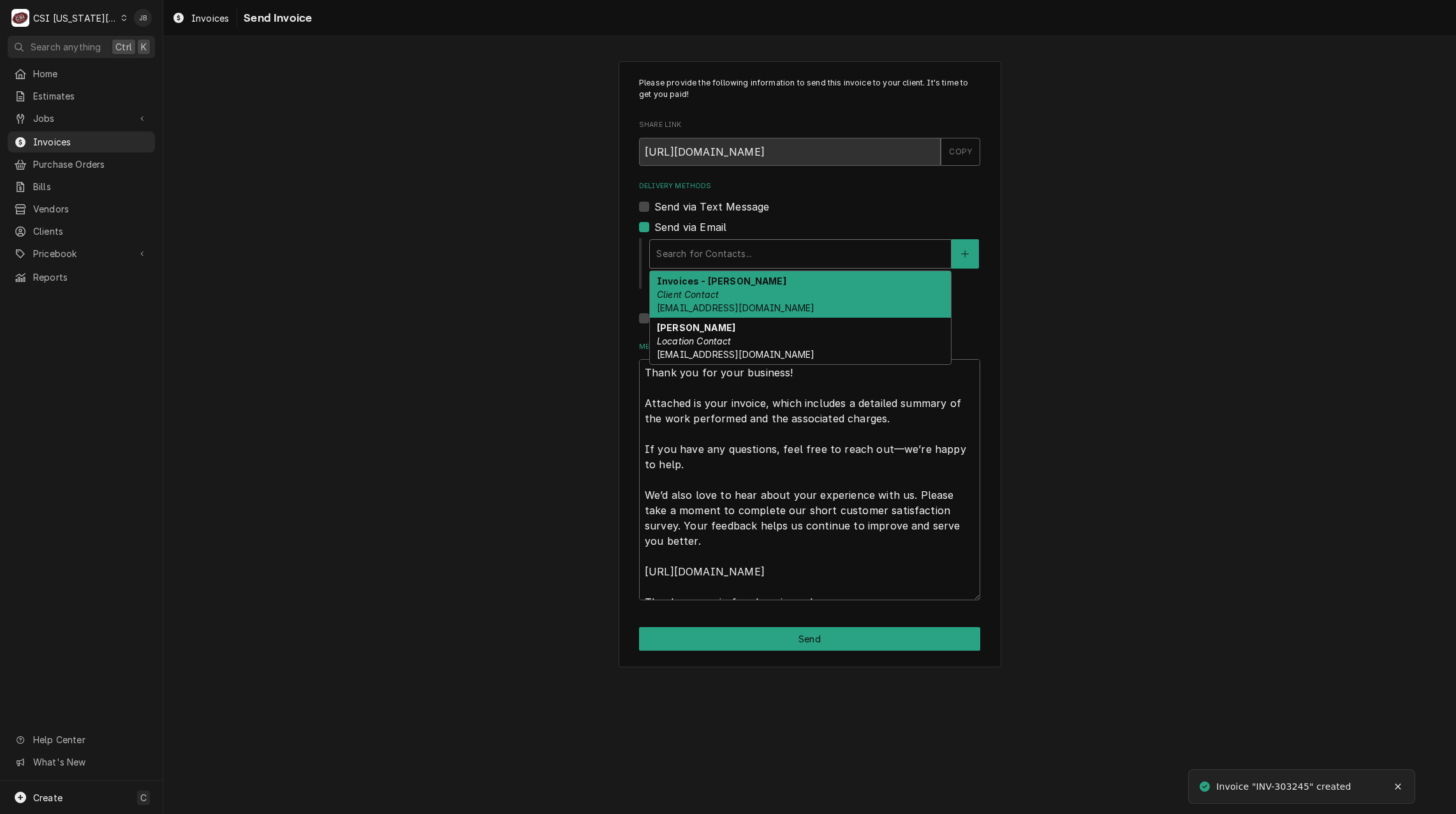
click at [731, 294] on div "Invoices - [PERSON_NAME] Client Contact [EMAIL_ADDRESS][DOMAIN_NAME]" at bounding box center [800, 294] width 301 height 46
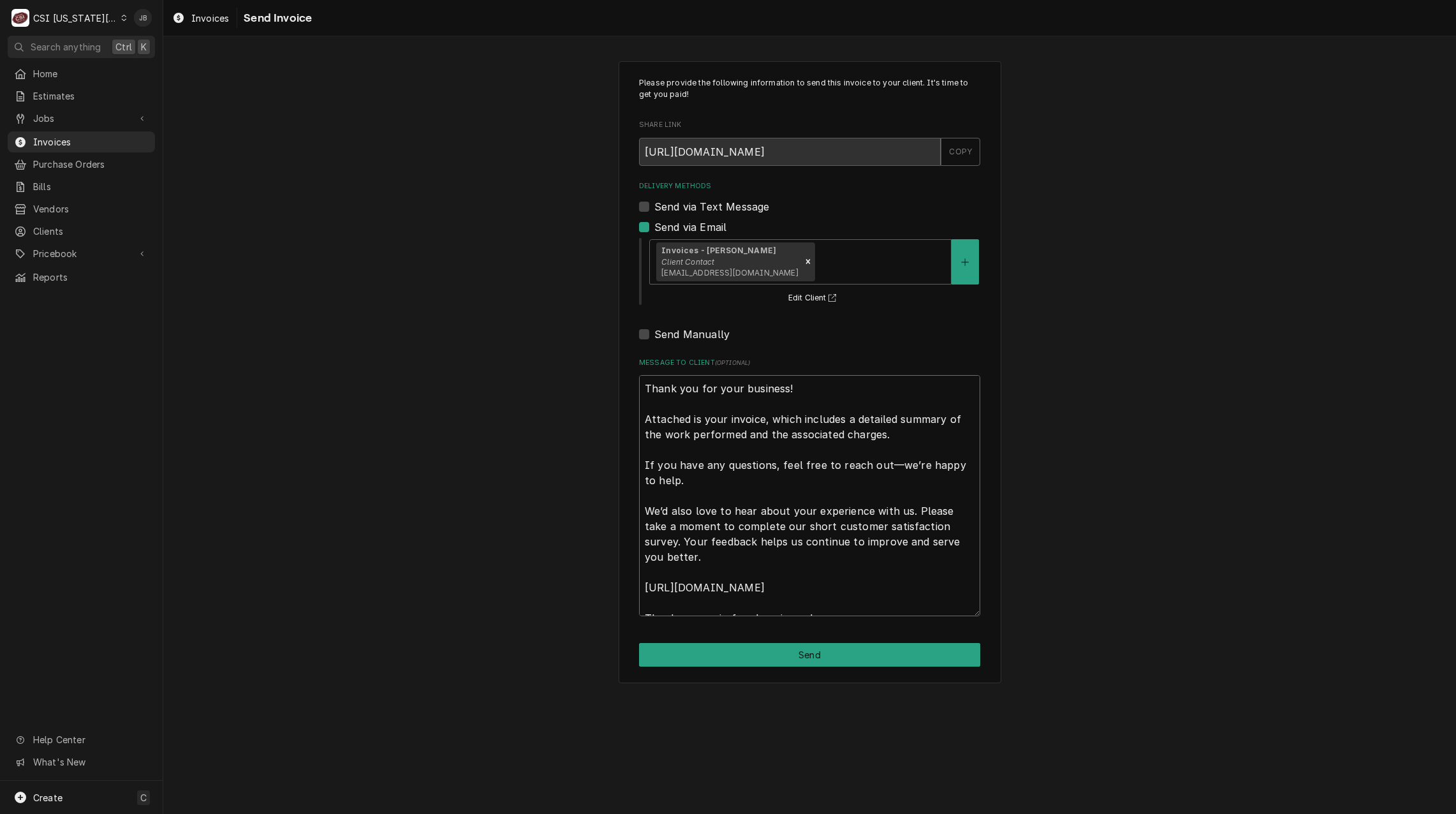
scroll to position [15, 0]
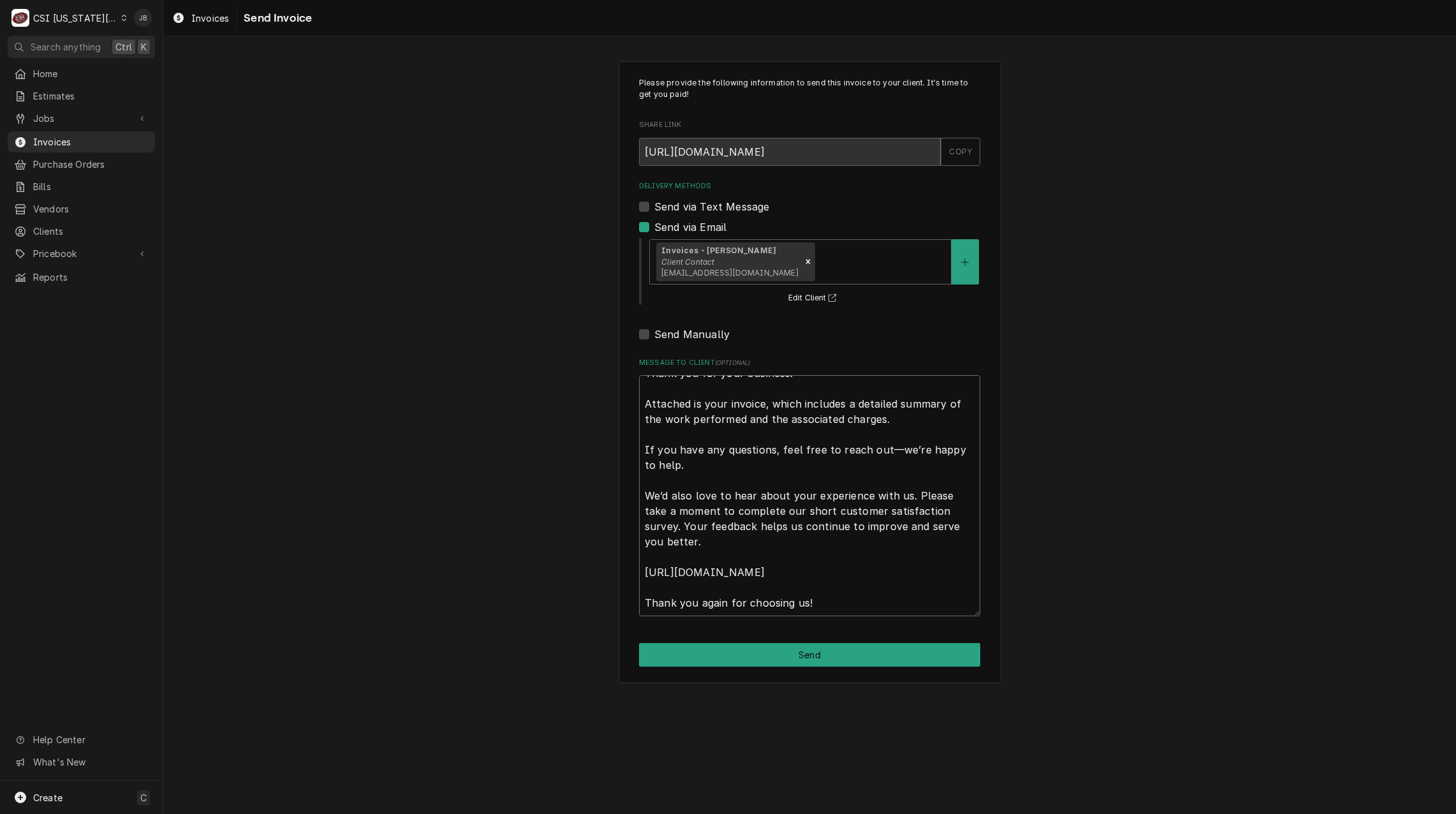
drag, startPoint x: 644, startPoint y: 387, endPoint x: 998, endPoint y: 815, distance: 555.4
click at [998, 813] on html "C CSI [US_STATE] City JB Search anything Ctrl K Home Estimates Jobs Jobs Job Se…" at bounding box center [728, 407] width 1456 height 814
type textarea "x"
type textarea "a"
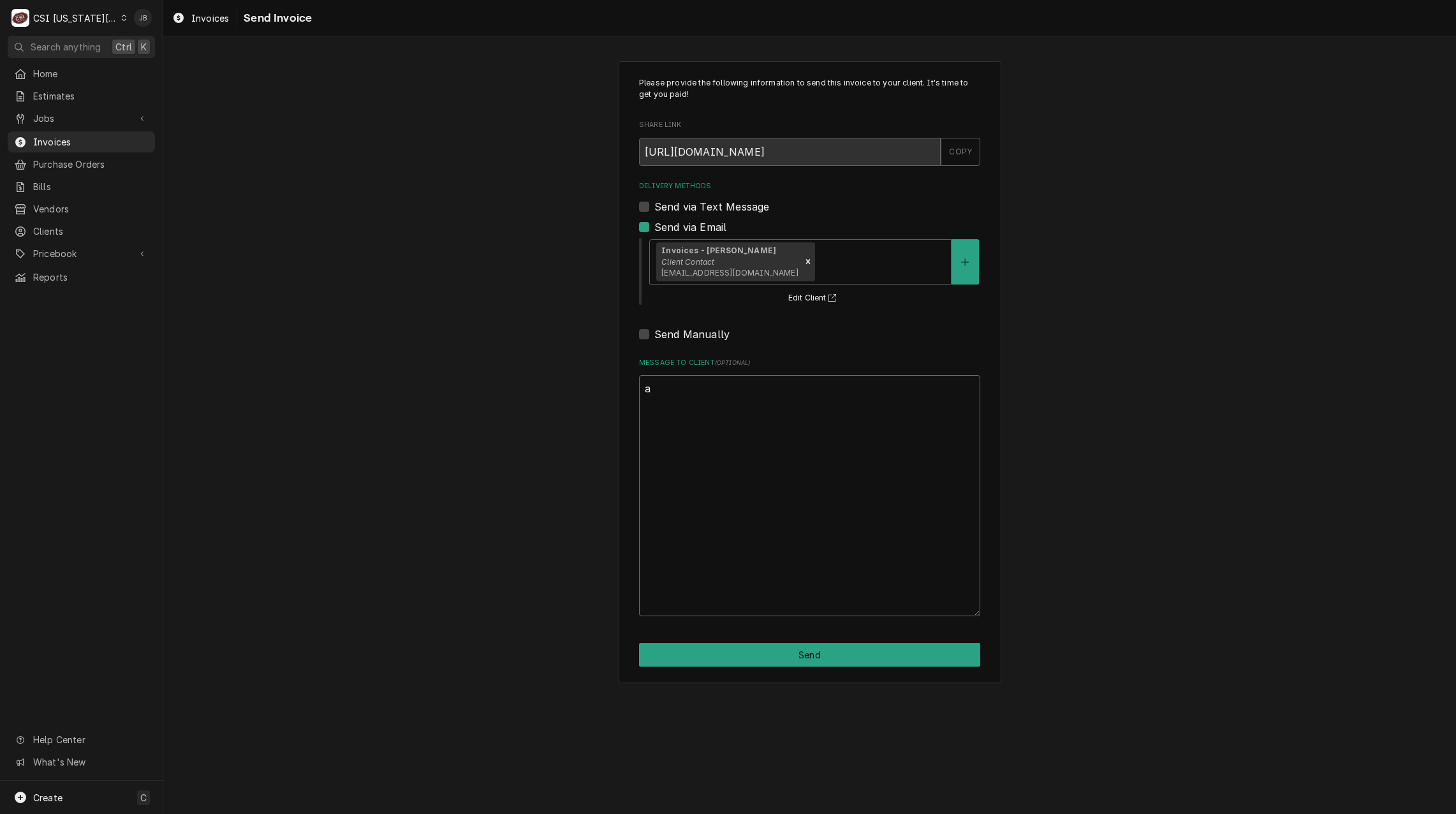
scroll to position [0, 0]
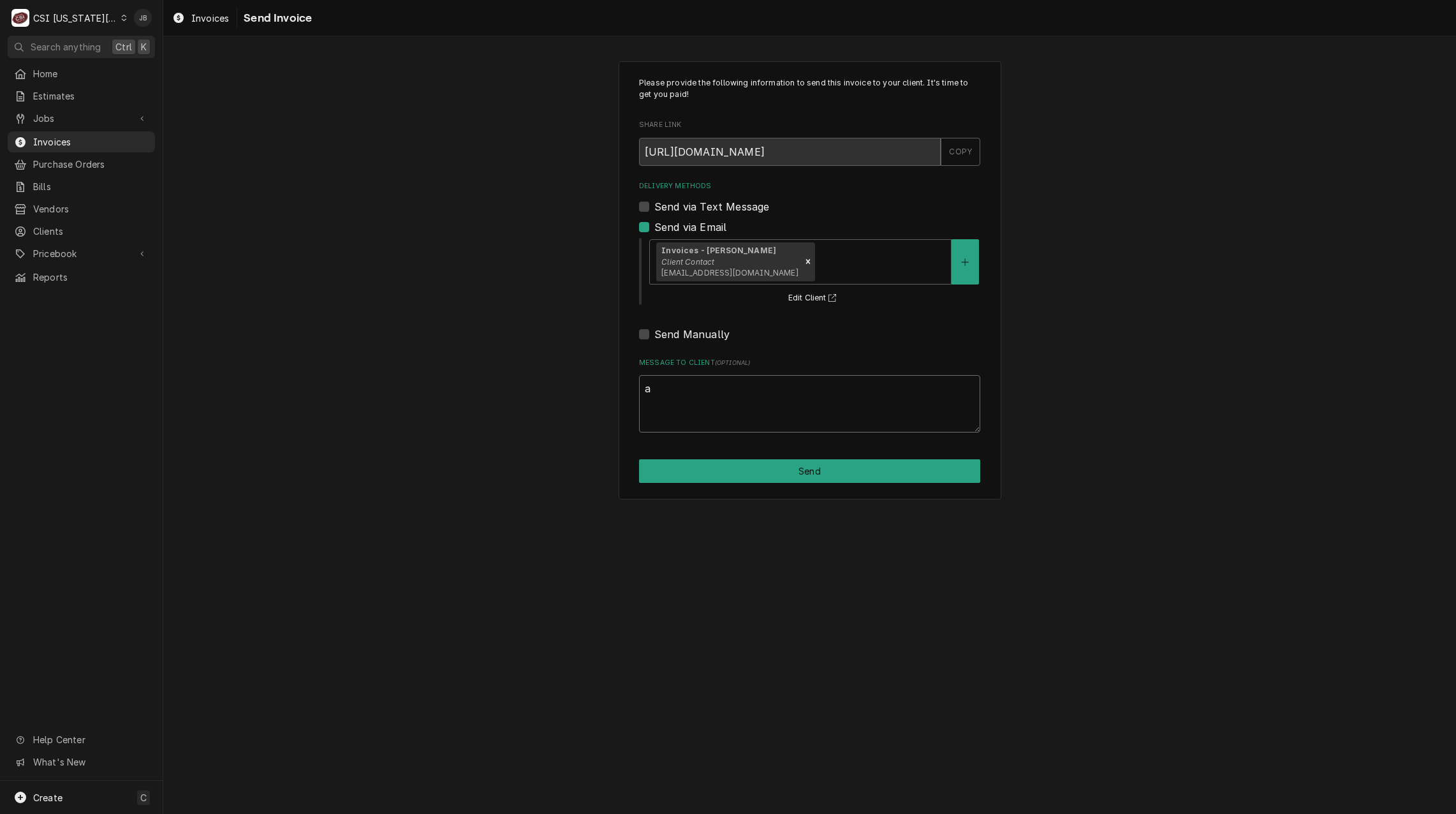
type textarea "x"
type textarea "ap"
type textarea "x"
type textarea "app"
type textarea "x"
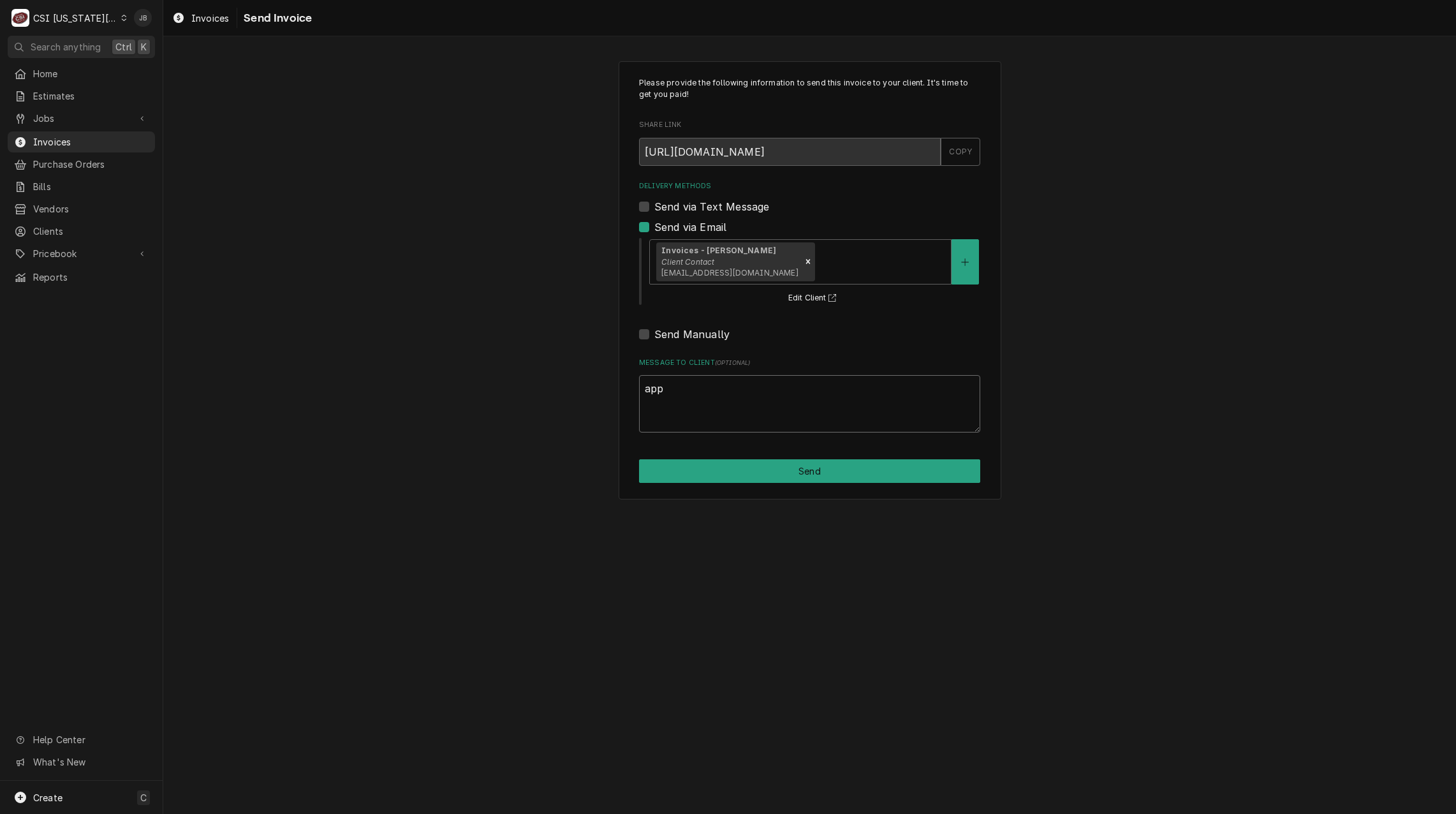
type textarea "appr"
type textarea "x"
type textarea "appro"
type textarea "x"
type textarea "approv"
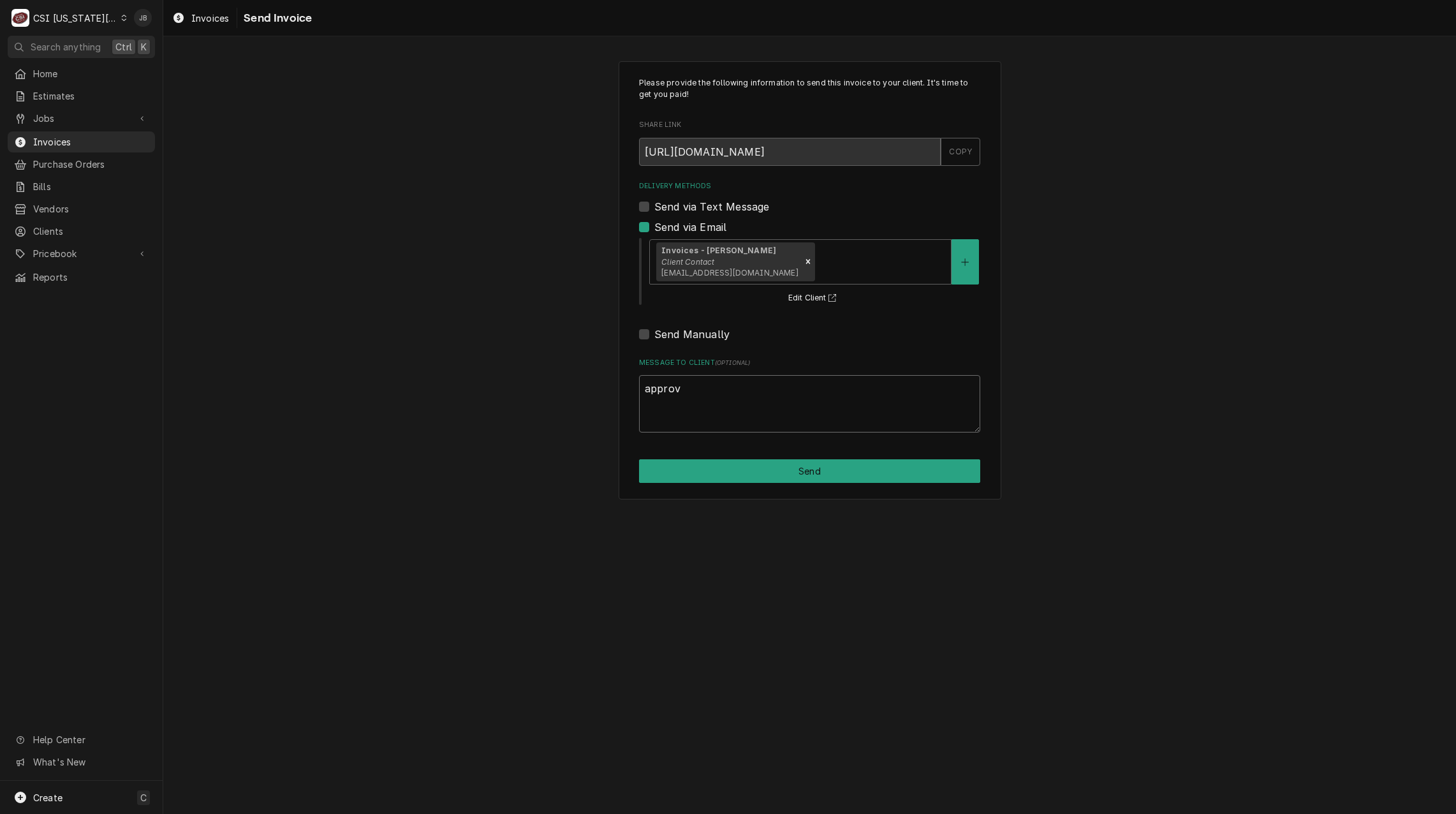
type textarea "x"
type textarea "approve"
type textarea "x"
type textarea "approved"
type textarea "x"
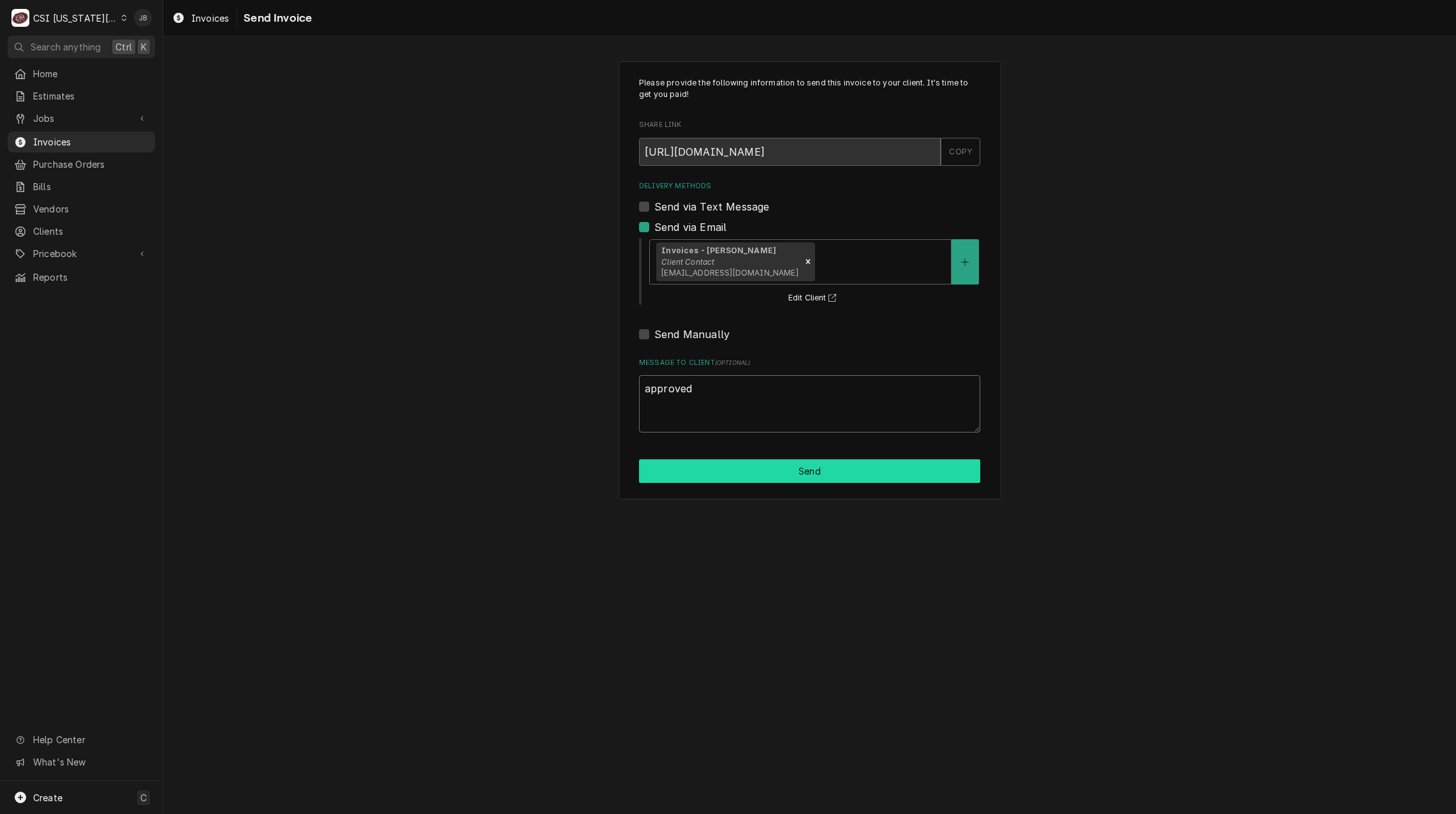
type textarea "approved"
click at [774, 475] on button "Send" at bounding box center [809, 472] width 341 height 24
type textarea "x"
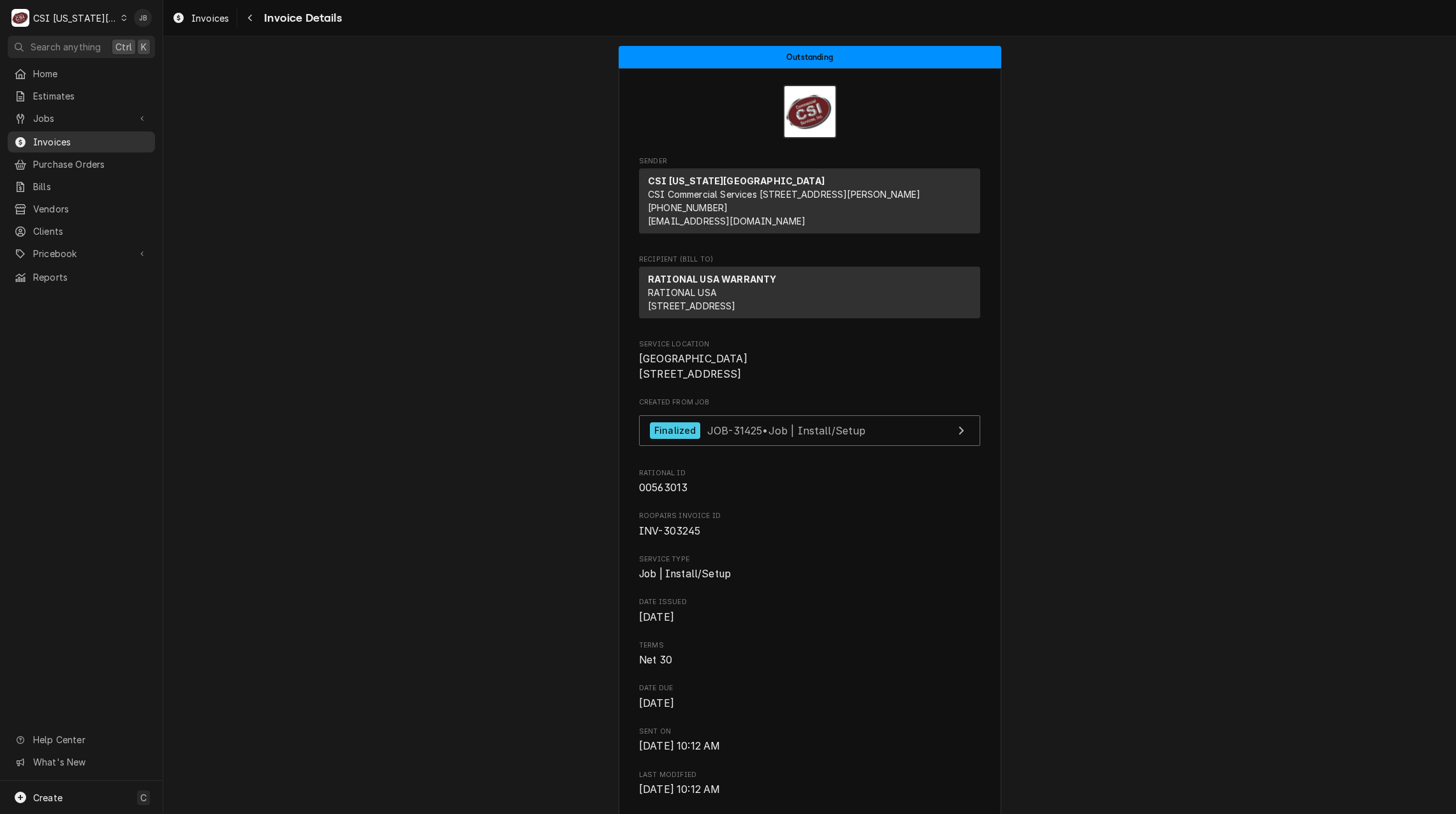
click at [115, 144] on div "Invoices" at bounding box center [81, 142] width 142 height 16
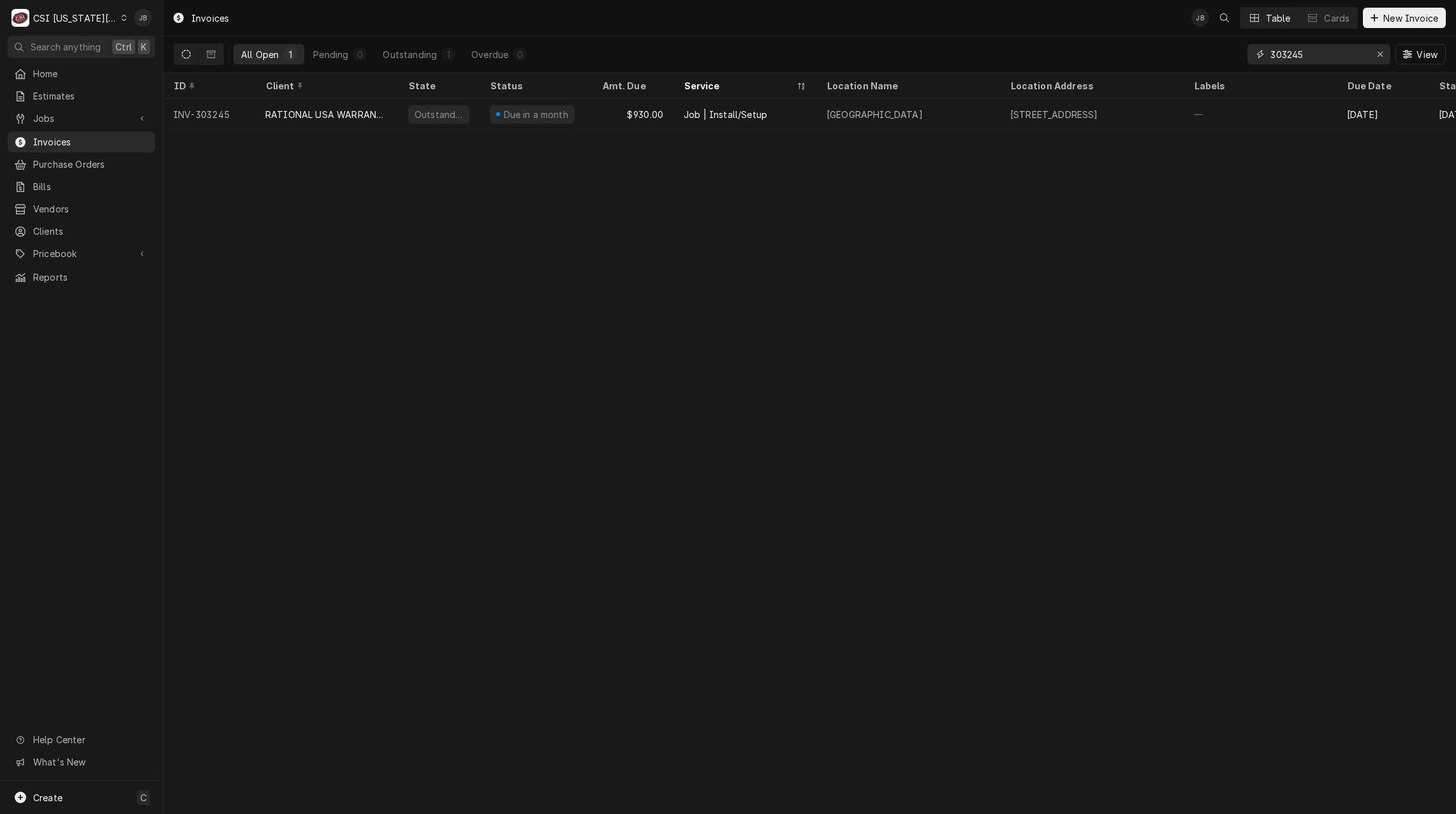
click at [1338, 54] on input "303245" at bounding box center [1318, 54] width 96 height 21
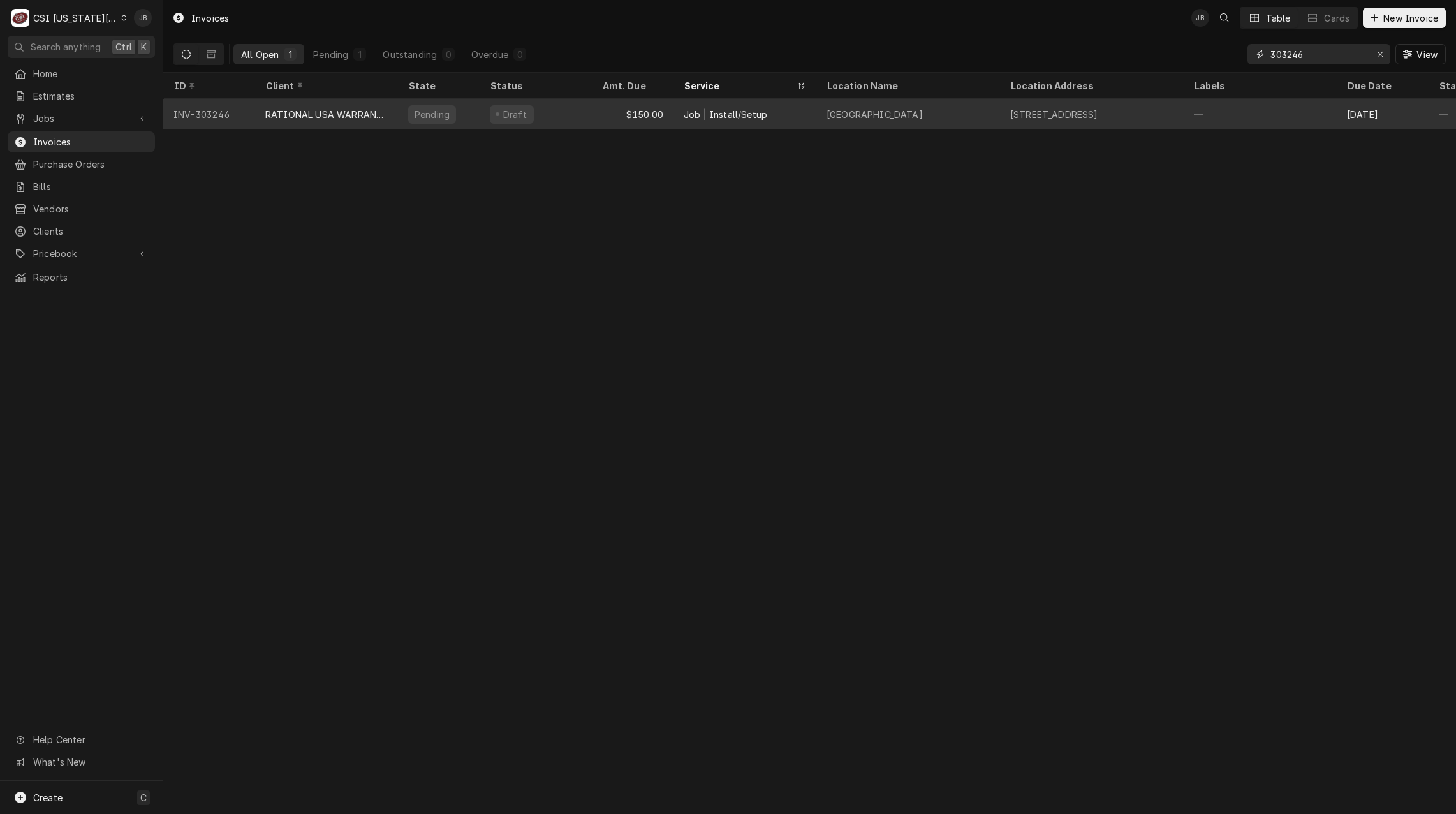
type input "303246"
click at [417, 120] on div "Pending" at bounding box center [438, 115] width 81 height 31
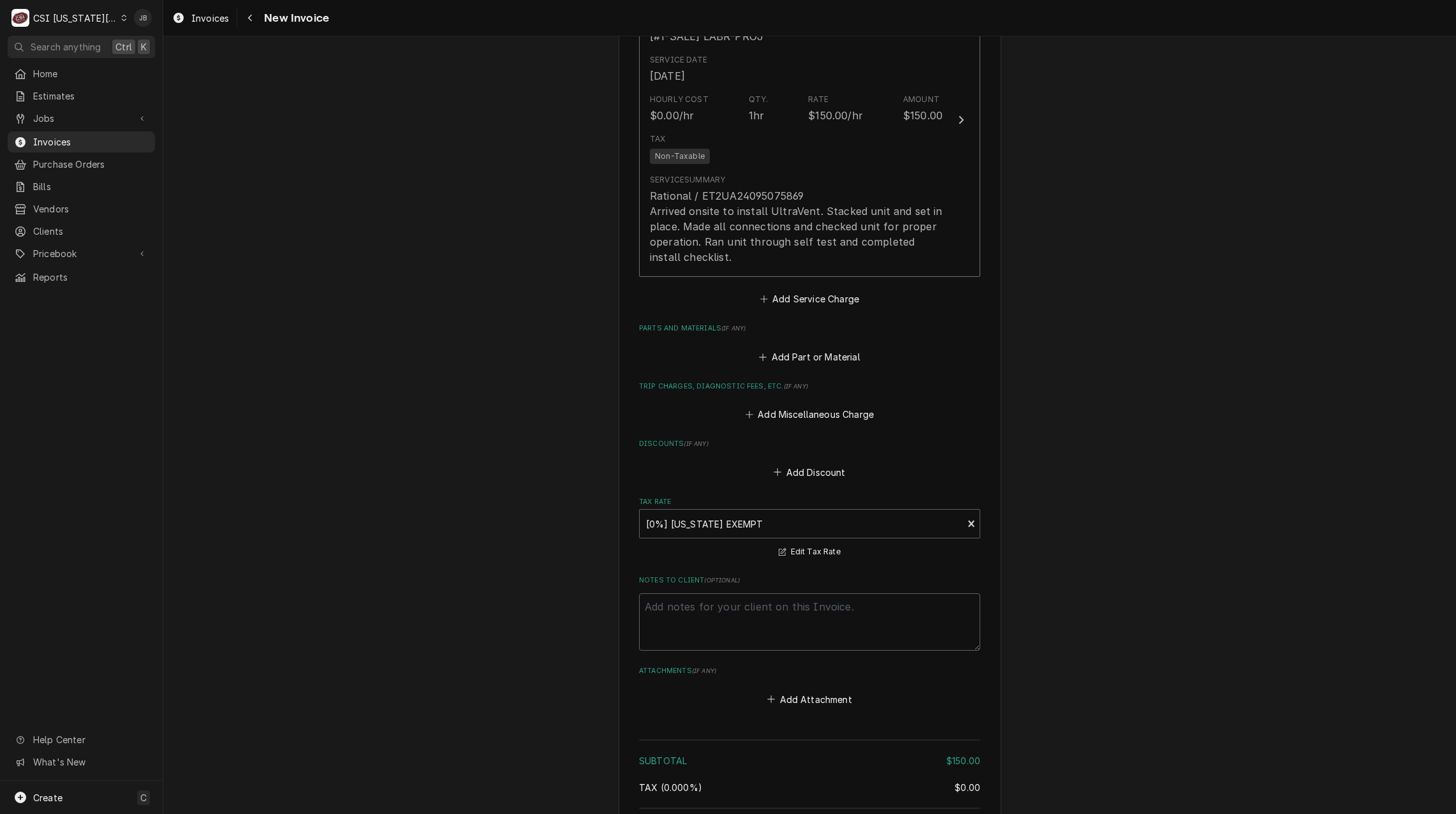
scroll to position [1572, 0]
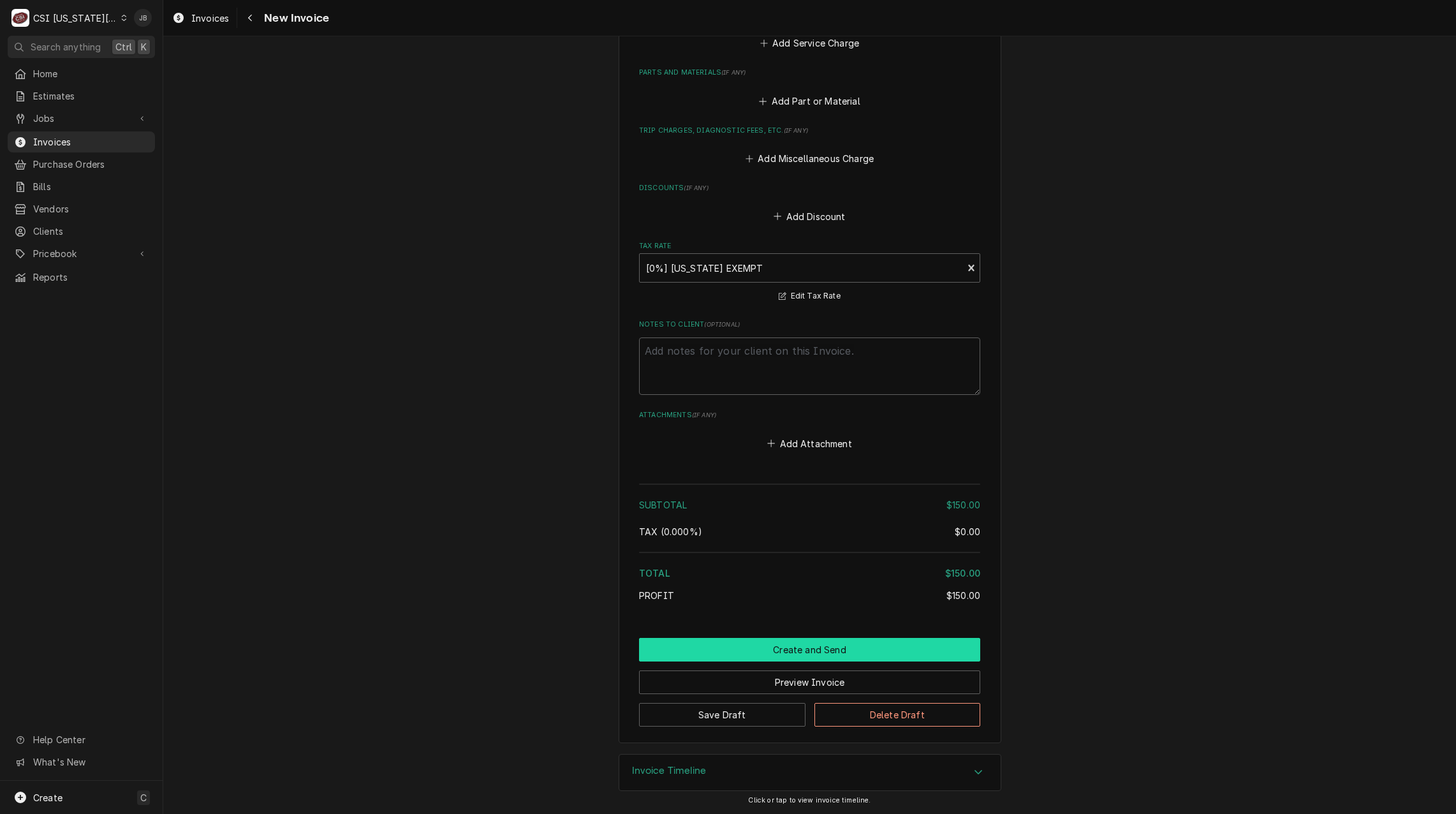
click at [702, 647] on button "Create and Send" at bounding box center [809, 650] width 341 height 24
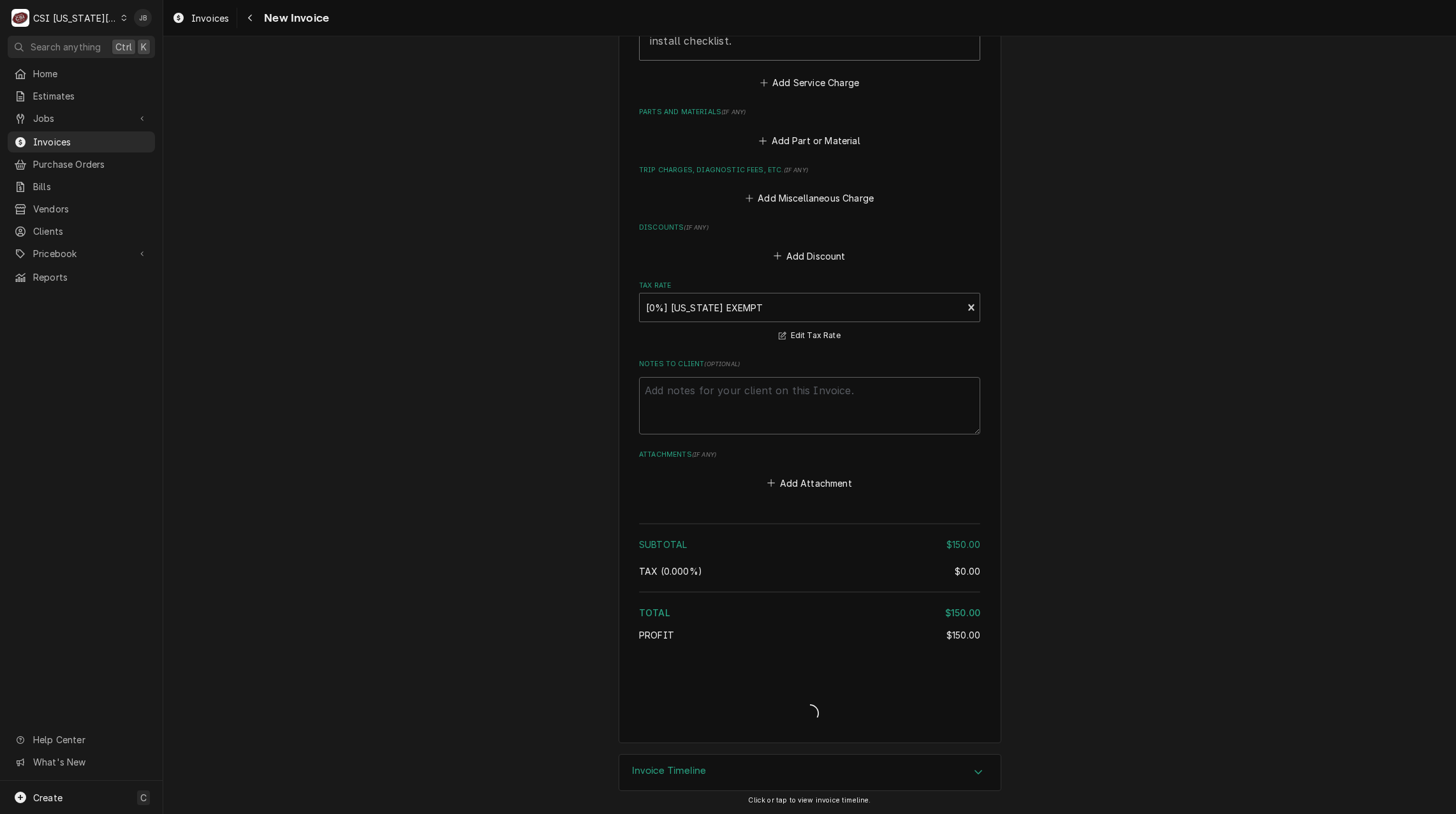
type textarea "x"
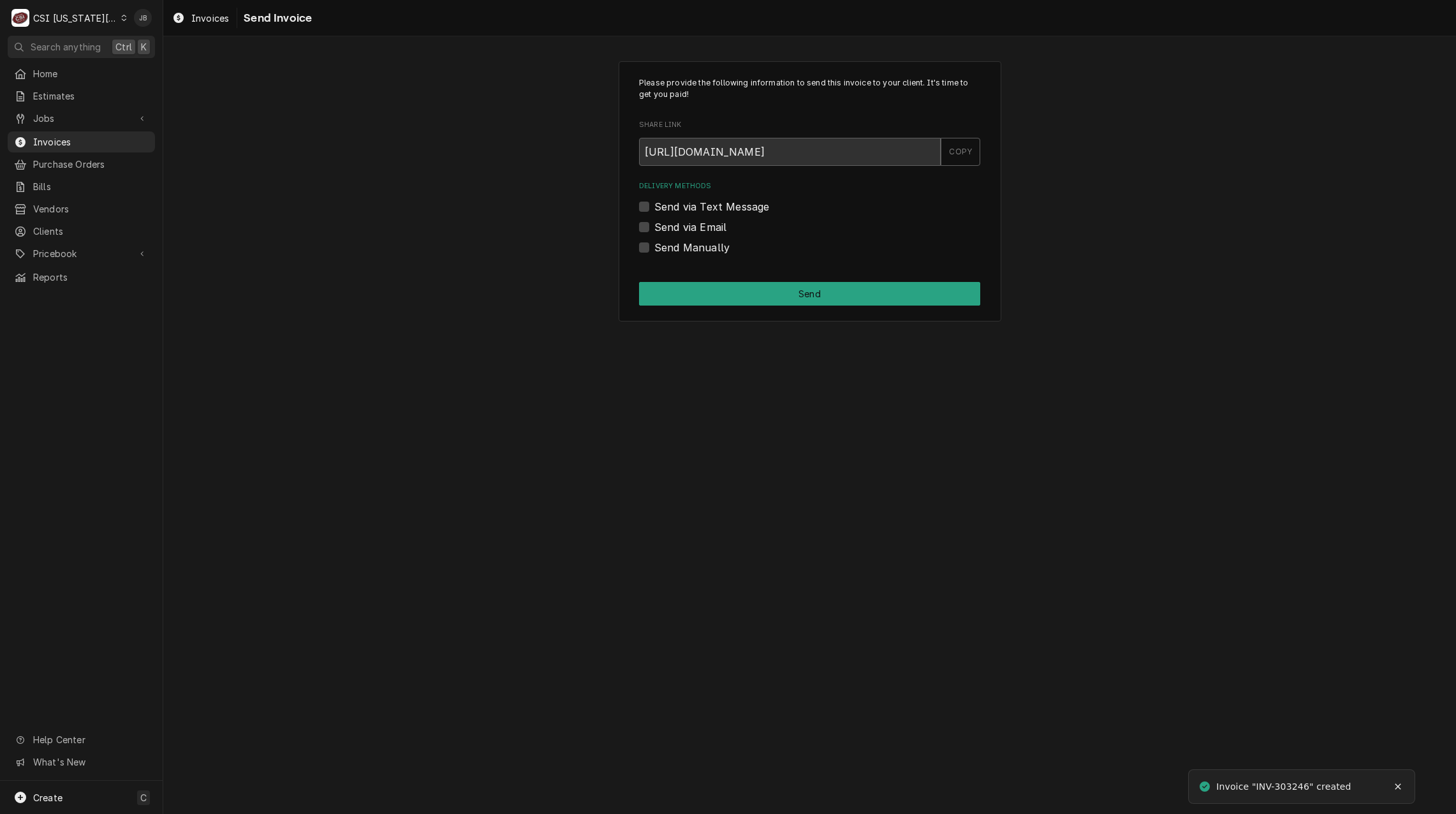
click at [684, 236] on div "Delivery Methods Send via Text Message Send via Email Send Manually" at bounding box center [809, 218] width 341 height 74
click at [704, 225] on label "Send via Email" at bounding box center [690, 227] width 72 height 15
click at [704, 225] on input "Send via Email" at bounding box center [825, 233] width 341 height 28
checkbox input "true"
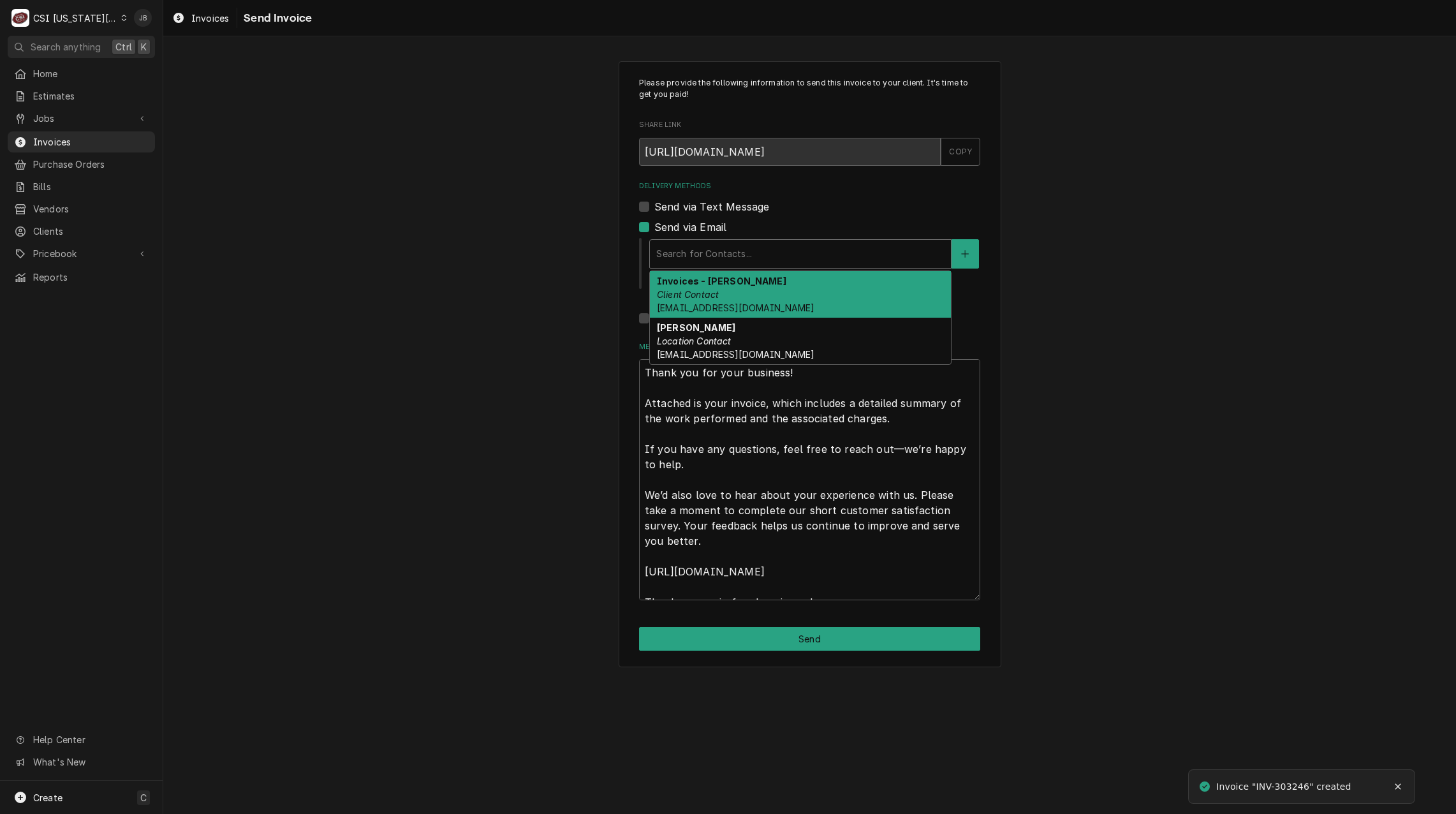
click at [743, 249] on div "Delivery Methods" at bounding box center [800, 253] width 288 height 23
click at [745, 302] on span "kelsey.hetlage@csi1.com" at bounding box center [736, 307] width 157 height 11
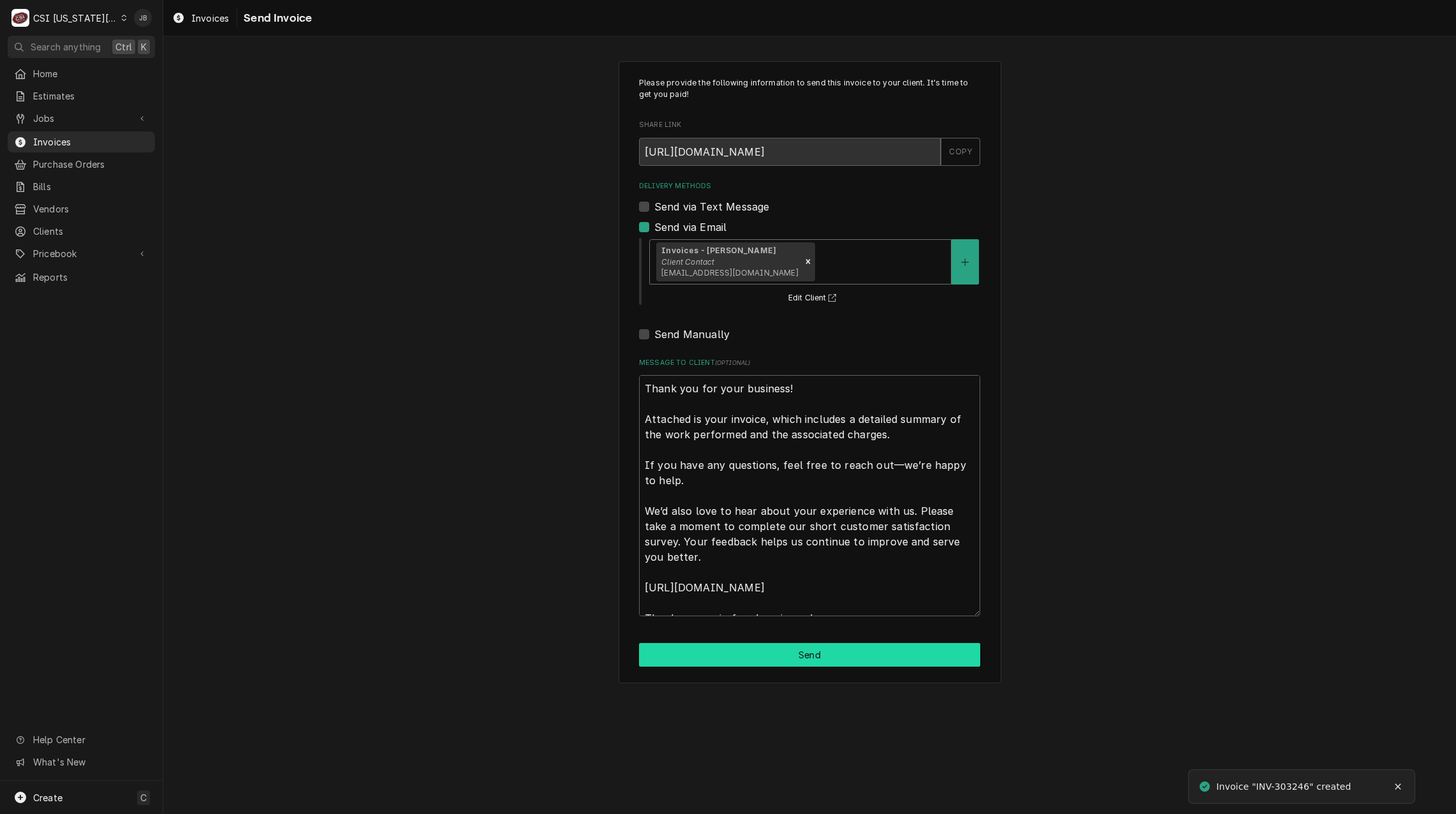
click at [734, 662] on button "Send" at bounding box center [809, 655] width 341 height 24
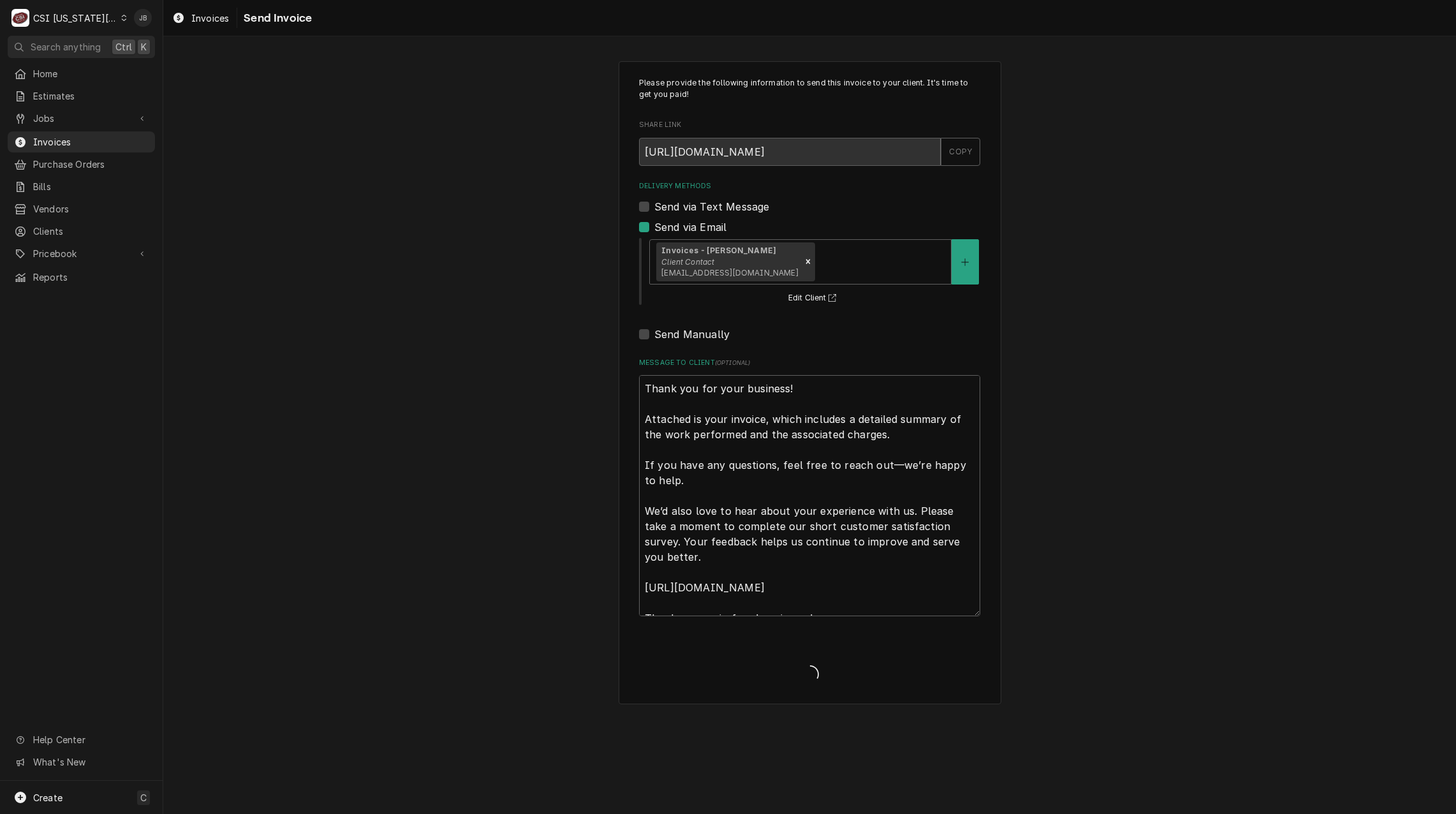
type textarea "x"
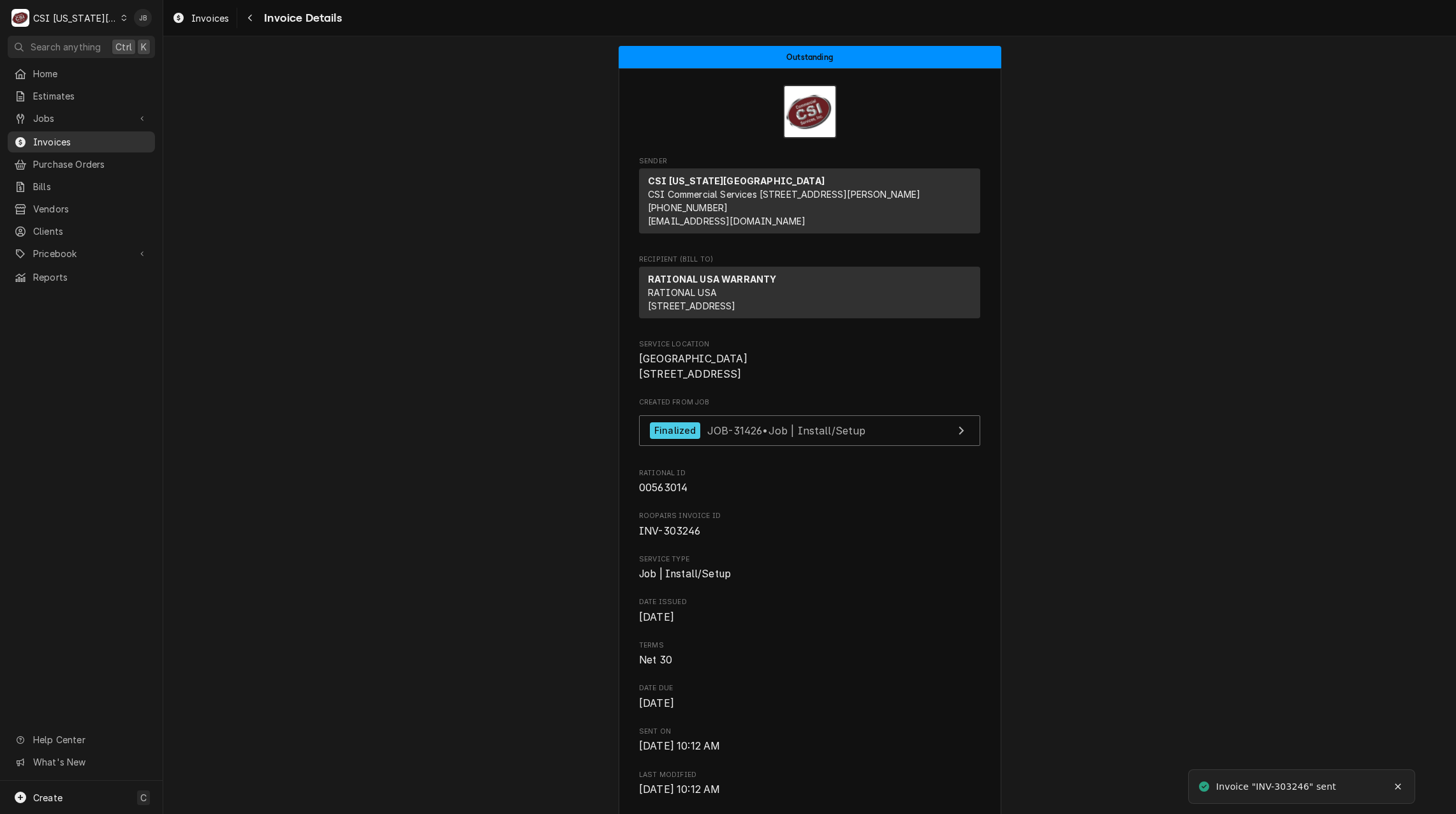
drag, startPoint x: 89, startPoint y: 139, endPoint x: 115, endPoint y: 139, distance: 26.0
click at [89, 139] on span "Invoices" at bounding box center [91, 142] width 115 height 14
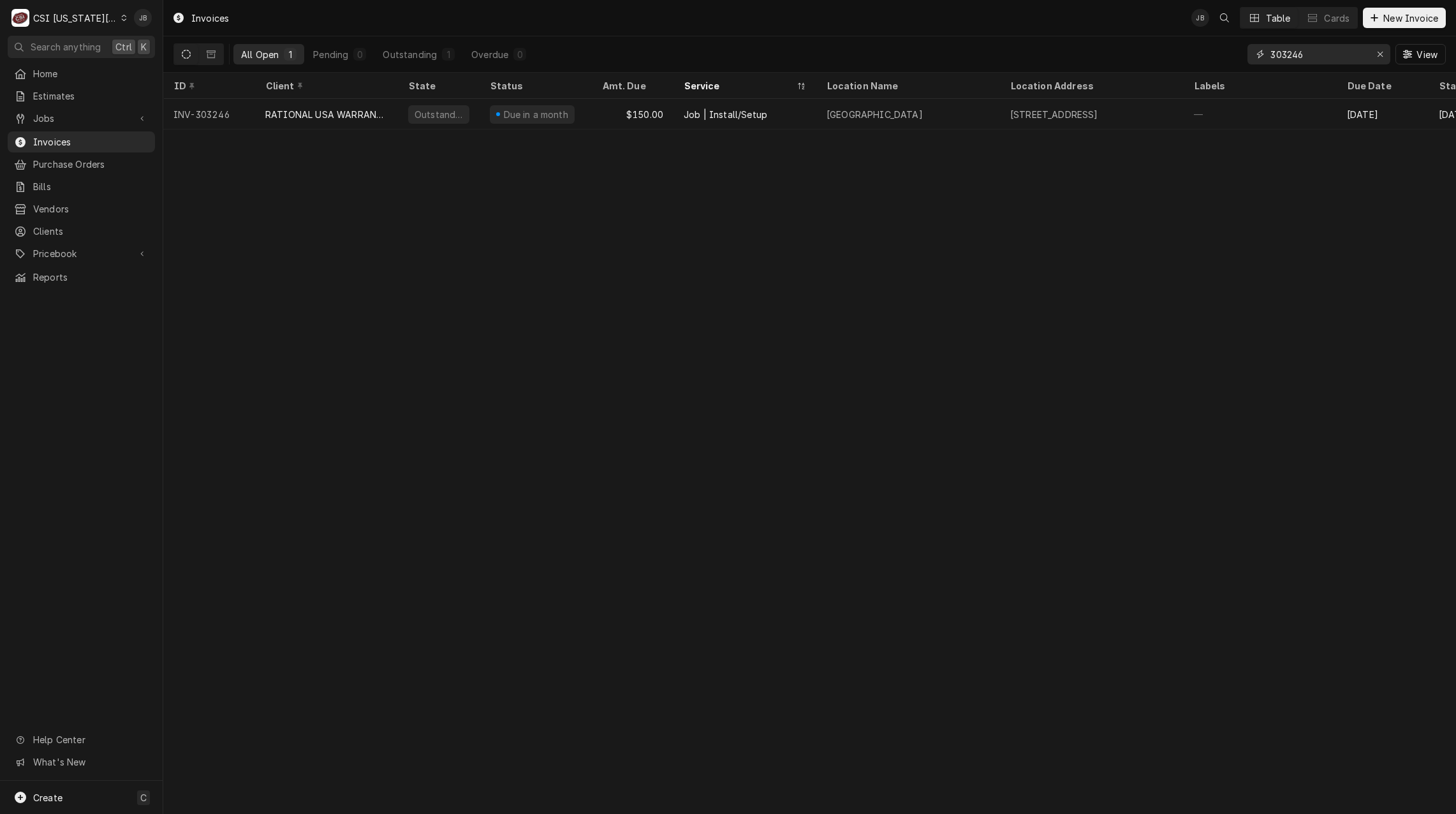
click at [1331, 58] on input "303246" at bounding box center [1318, 54] width 96 height 21
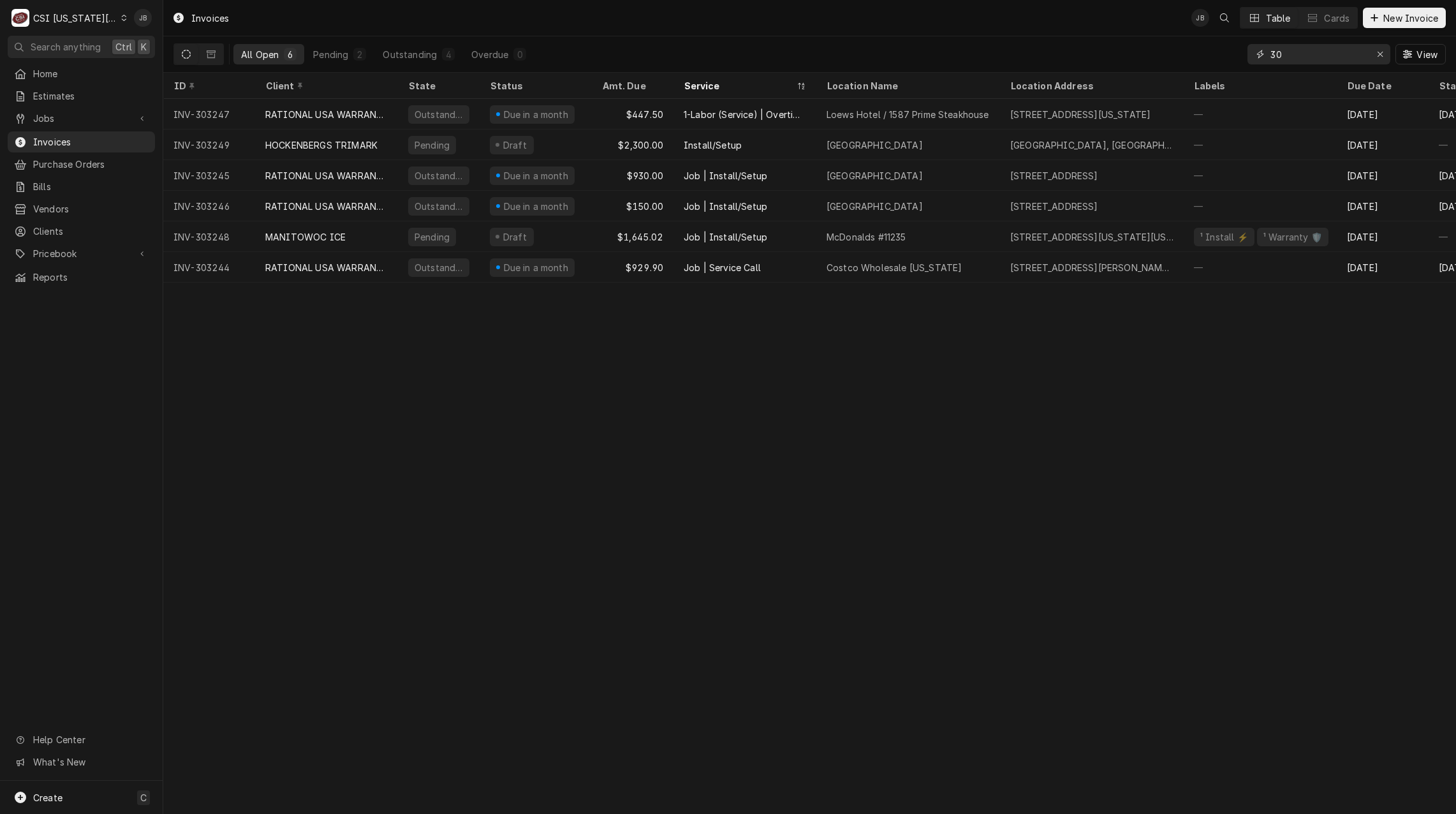
type input "3"
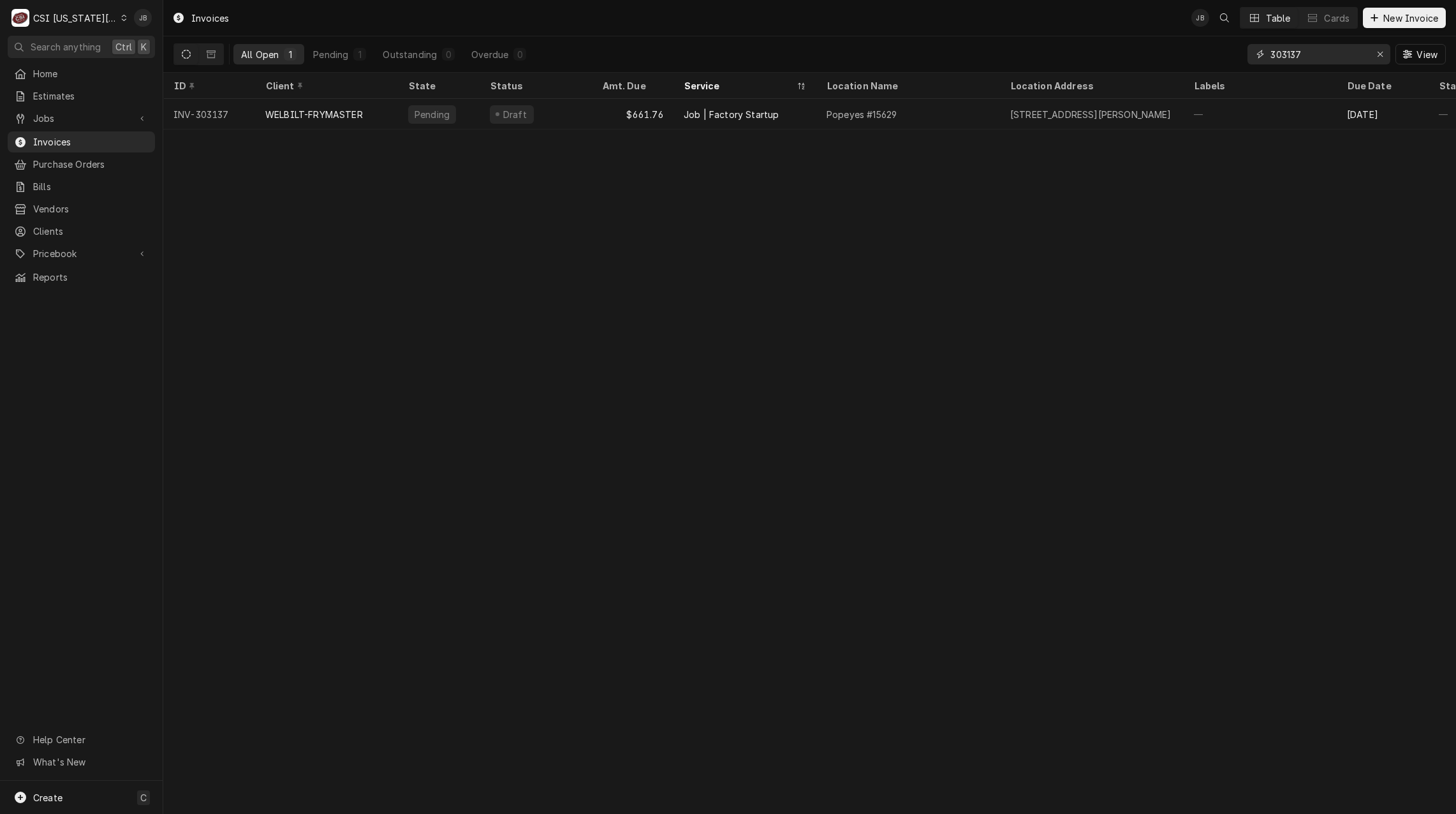
type input "303137"
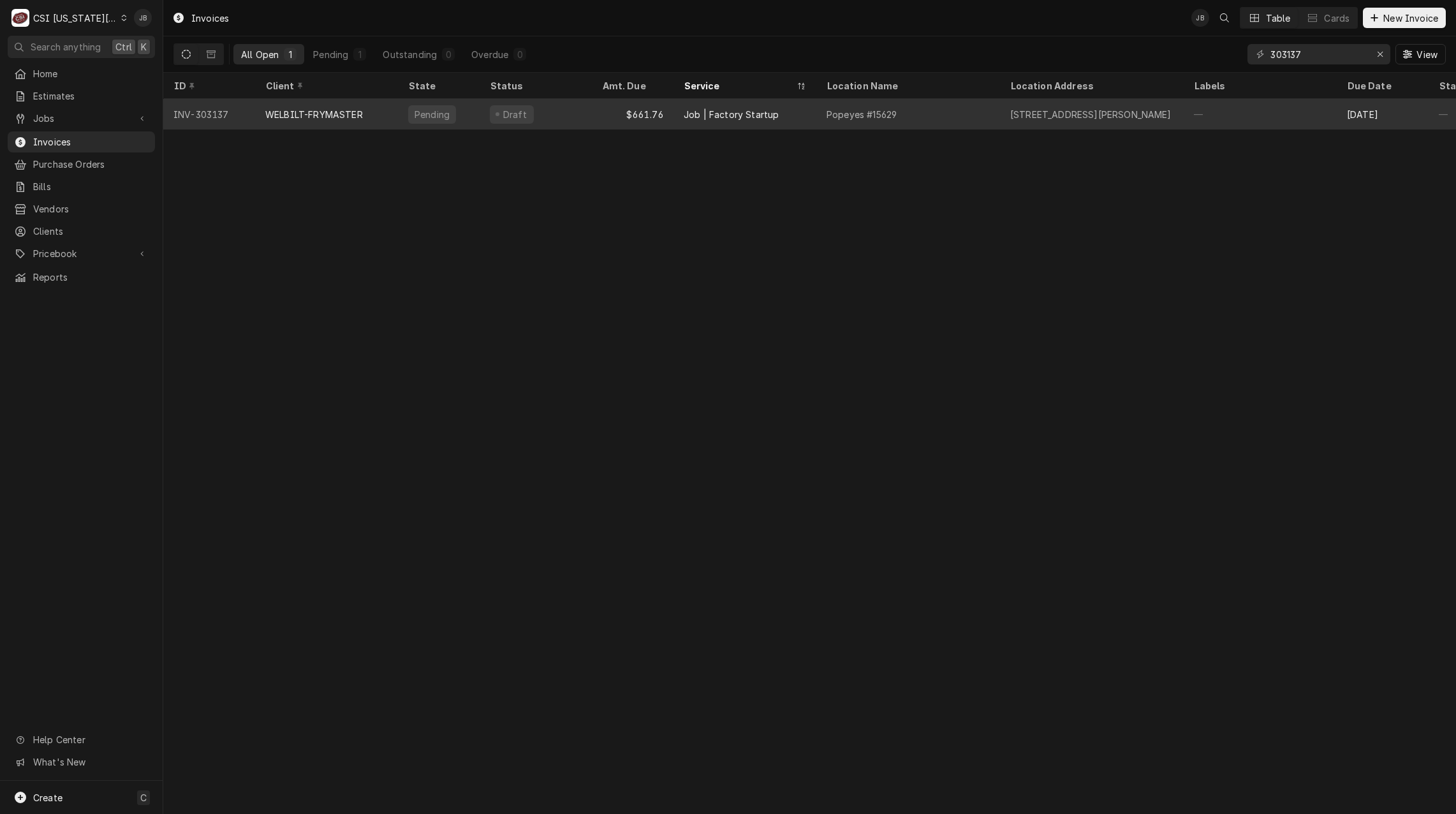
click at [760, 115] on div "Job | Factory Startup" at bounding box center [731, 115] width 95 height 14
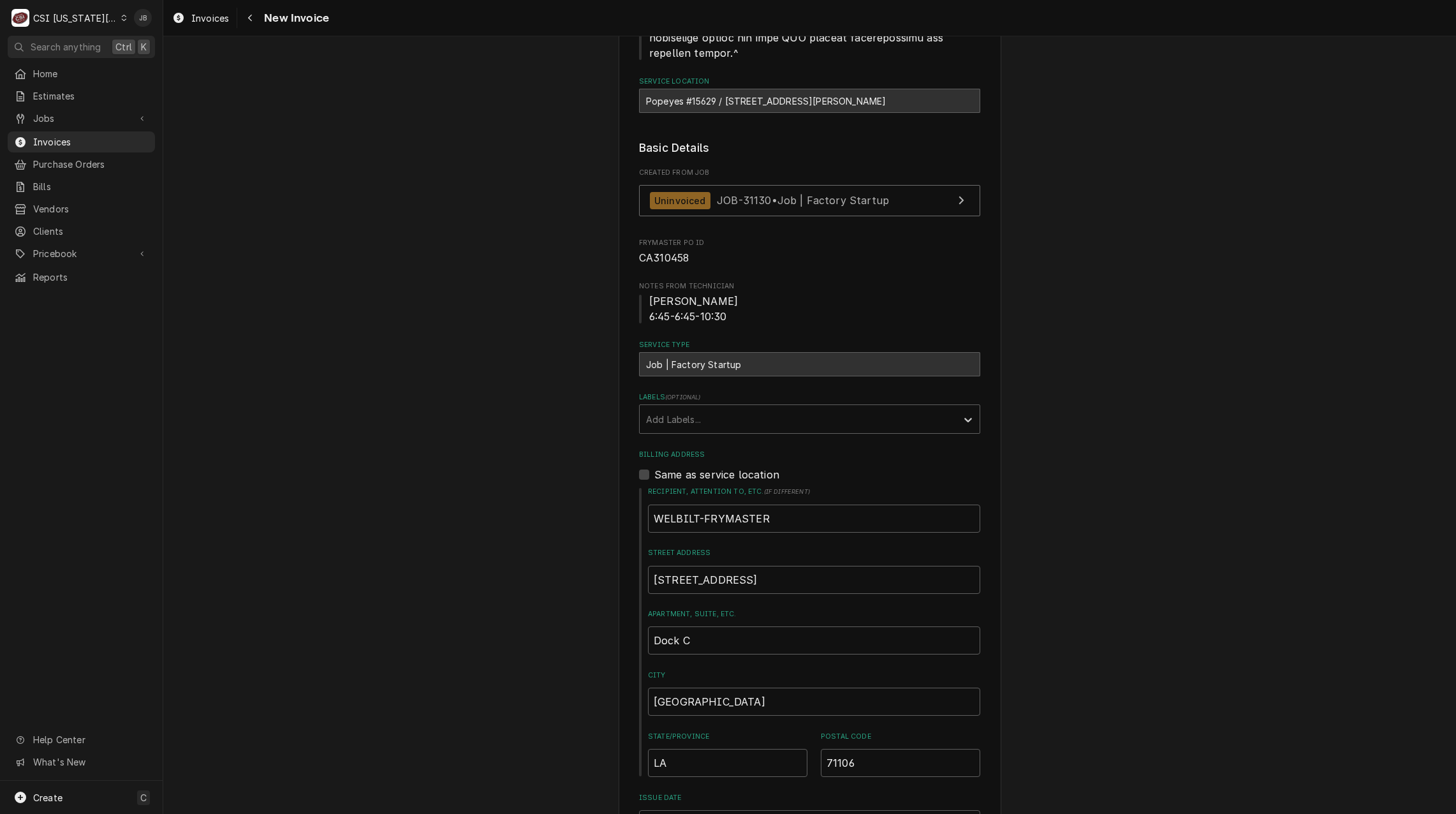
scroll to position [702, 0]
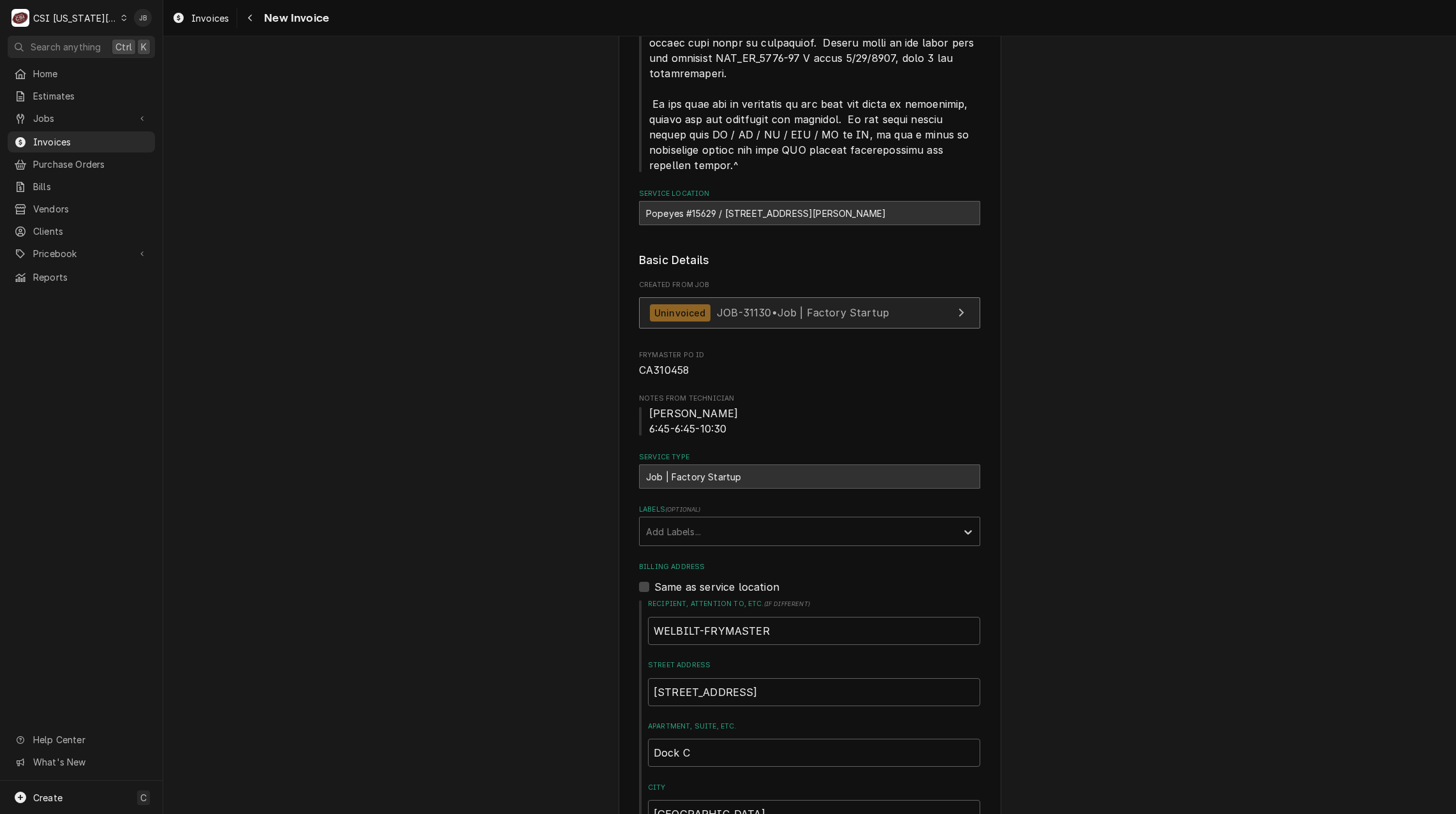
click at [701, 305] on div "Uninvoiced" at bounding box center [679, 313] width 61 height 17
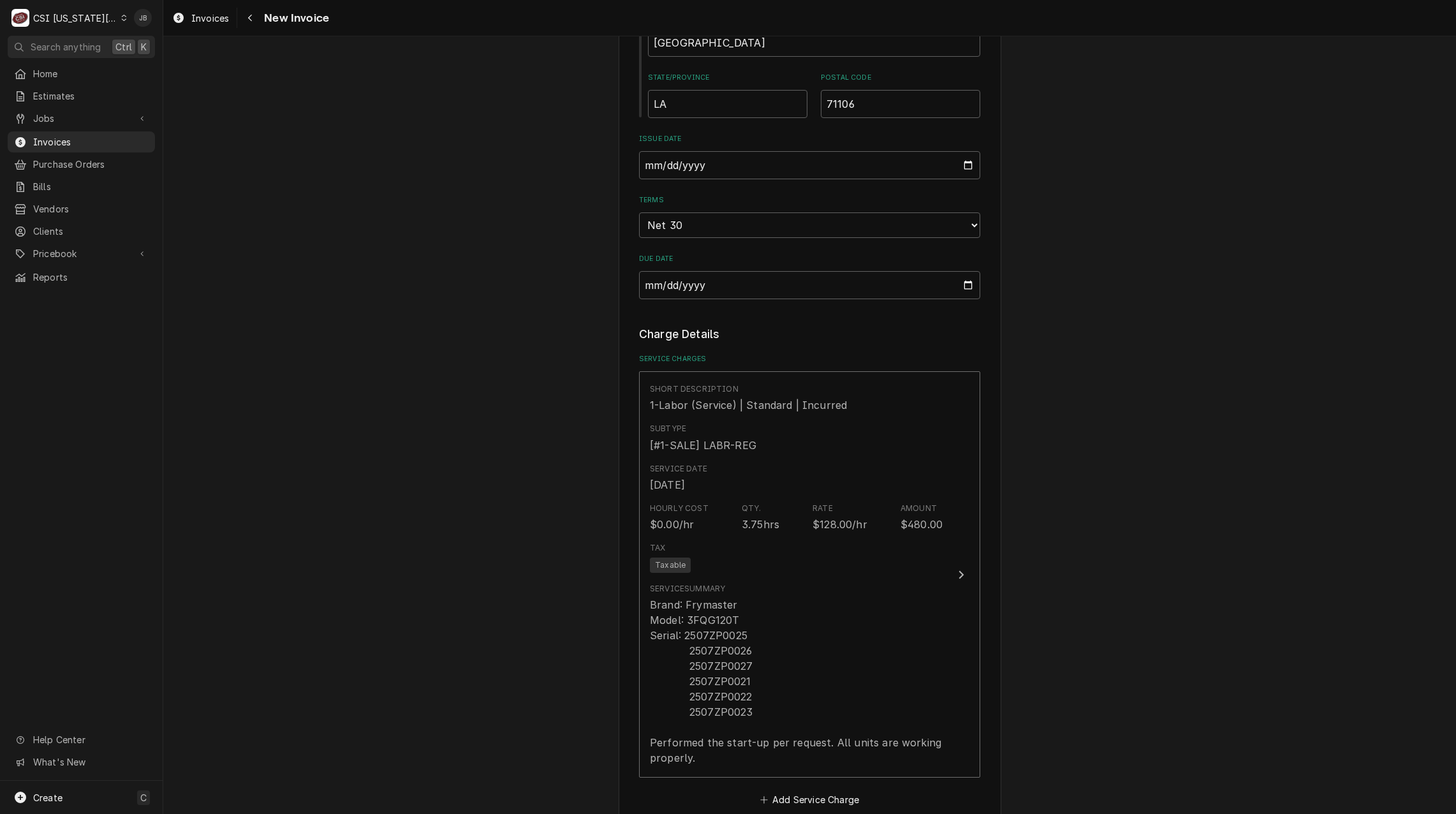
scroll to position [1531, 0]
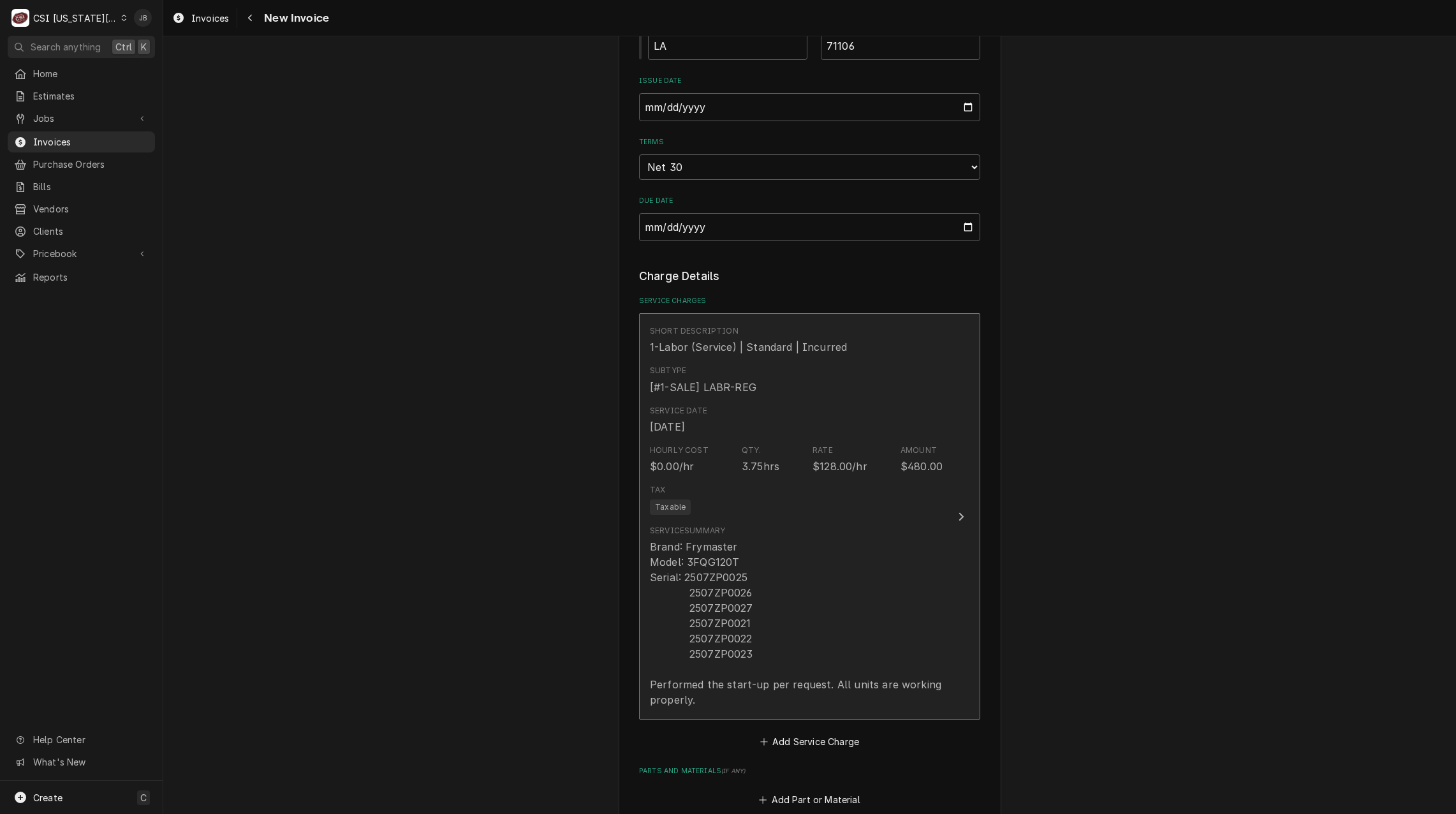
click at [804, 400] on div "Service Date Sep 5, 2025" at bounding box center [796, 419] width 293 height 39
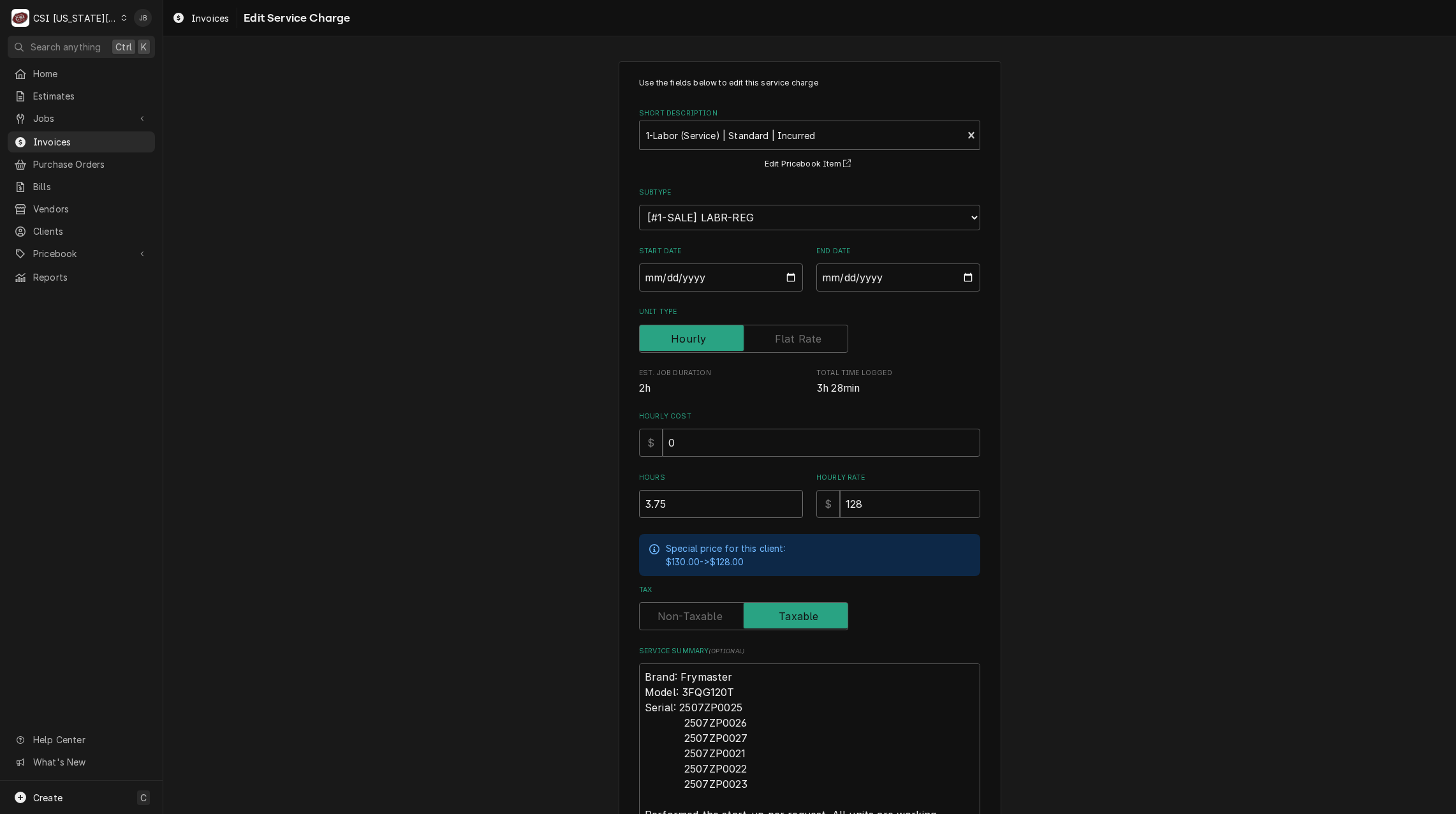
drag, startPoint x: 680, startPoint y: 511, endPoint x: 553, endPoint y: 509, distance: 127.0
click at [562, 509] on div "Use the fields below to edit this service charge Short Description 1-Labor (Ser…" at bounding box center [809, 494] width 1293 height 888
type textarea "x"
type input "2"
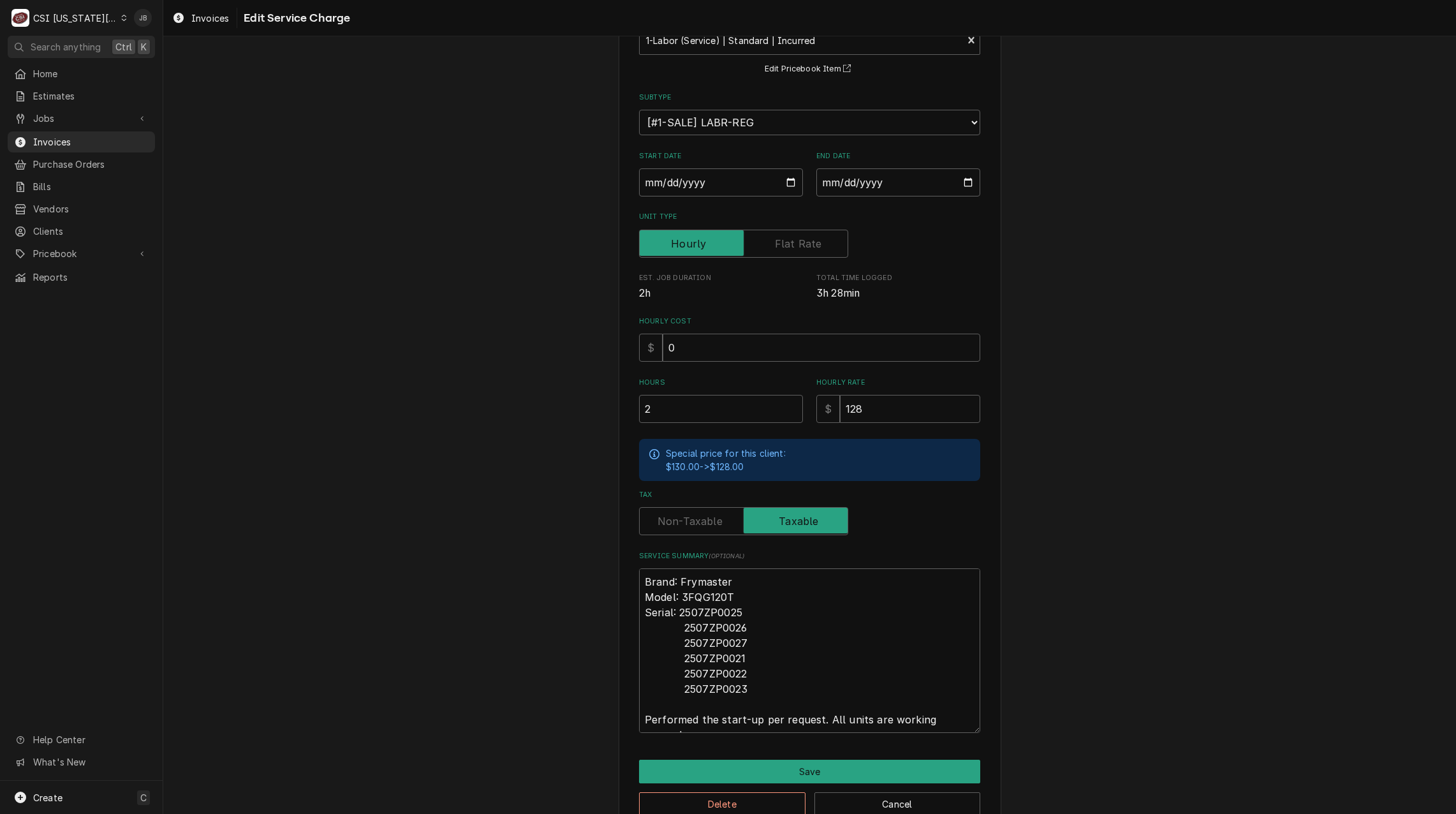
scroll to position [123, 0]
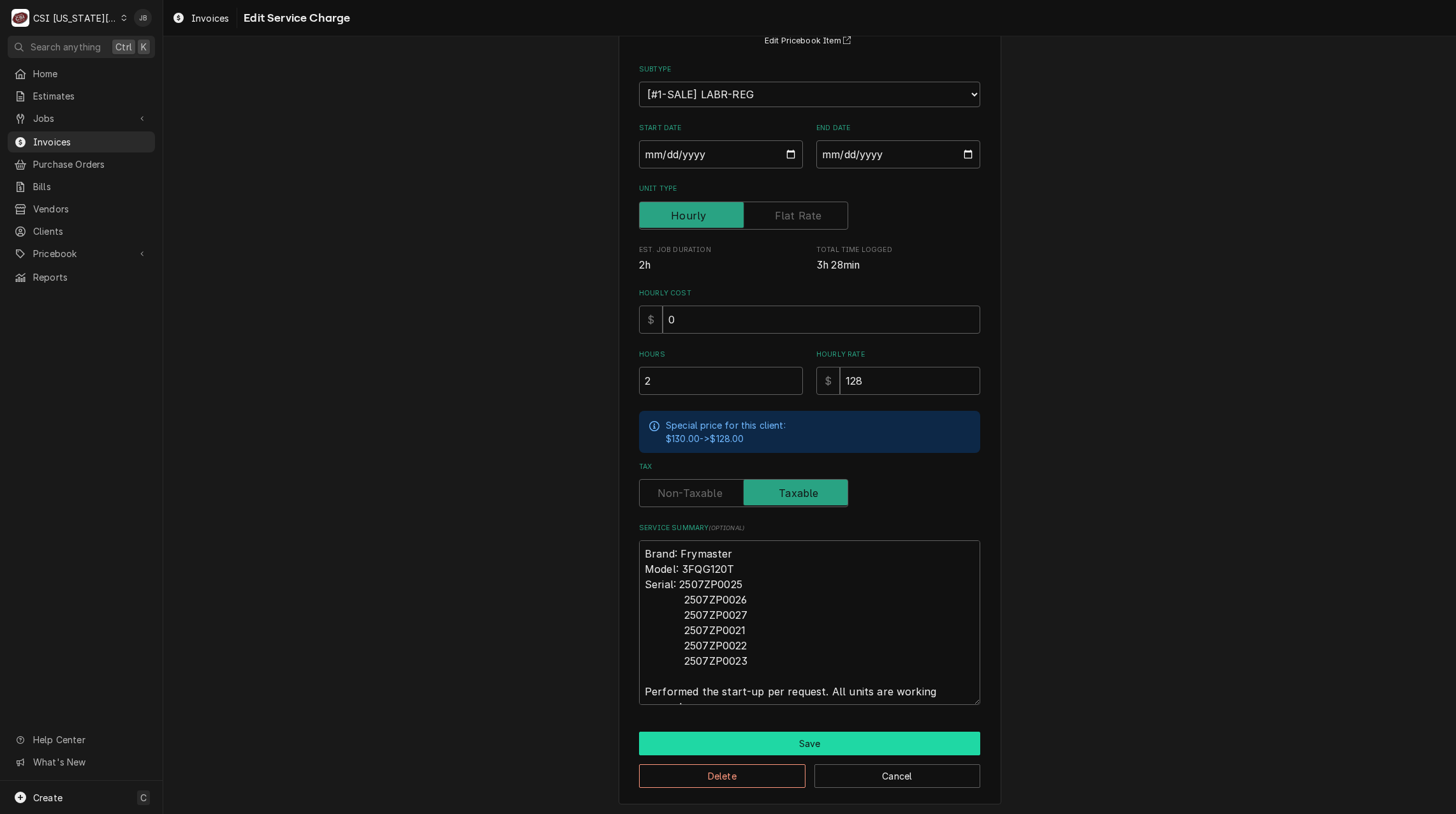
drag, startPoint x: 731, startPoint y: 725, endPoint x: 729, endPoint y: 737, distance: 12.2
click at [732, 725] on div "Use the fields below to edit this service charge Short Description 1-Labor (Ser…" at bounding box center [809, 371] width 382 height 866
click at [725, 743] on button "Save" at bounding box center [809, 744] width 341 height 24
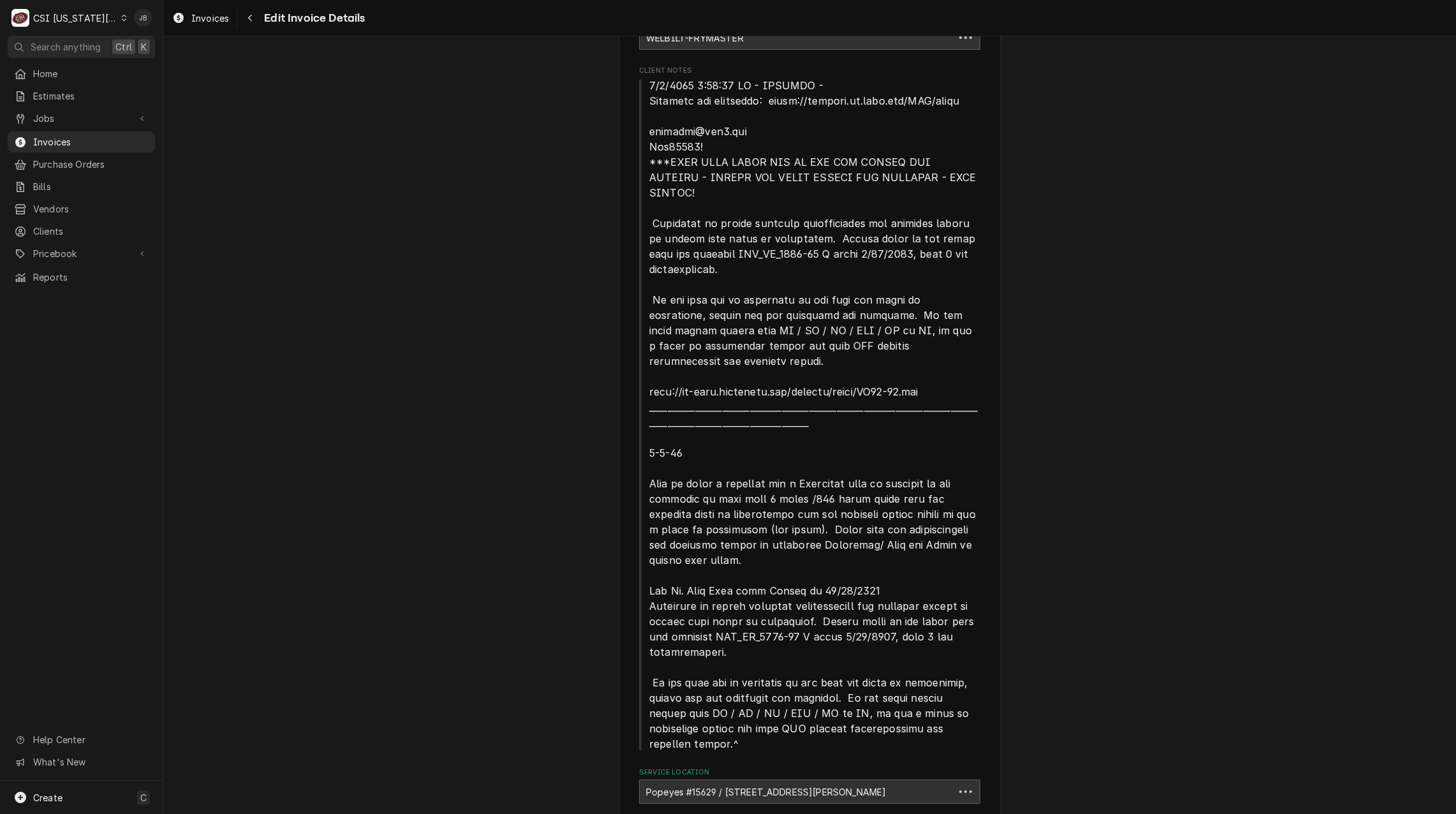
scroll to position [1516, 0]
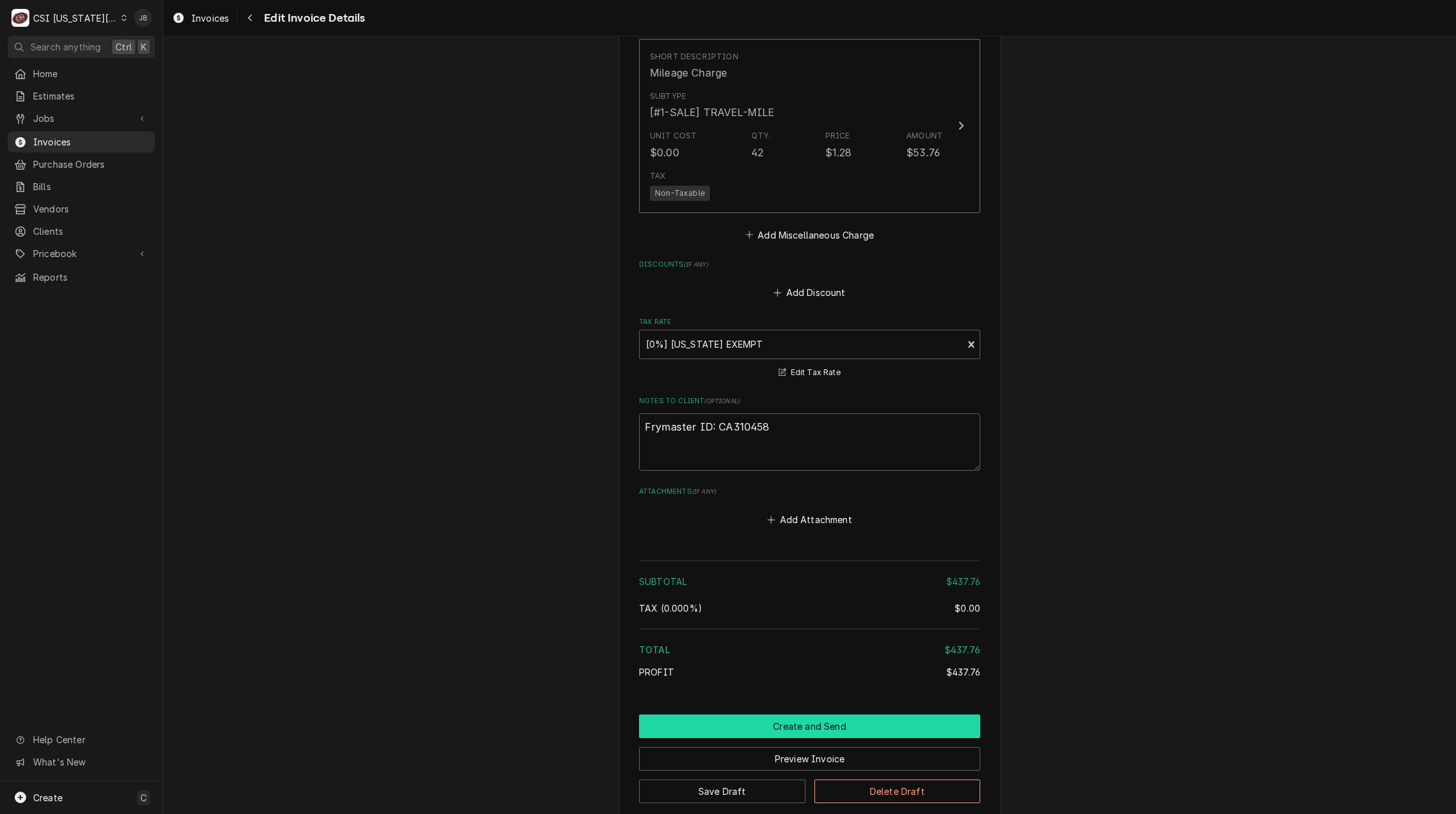
click at [743, 715] on button "Create and Send" at bounding box center [809, 727] width 341 height 24
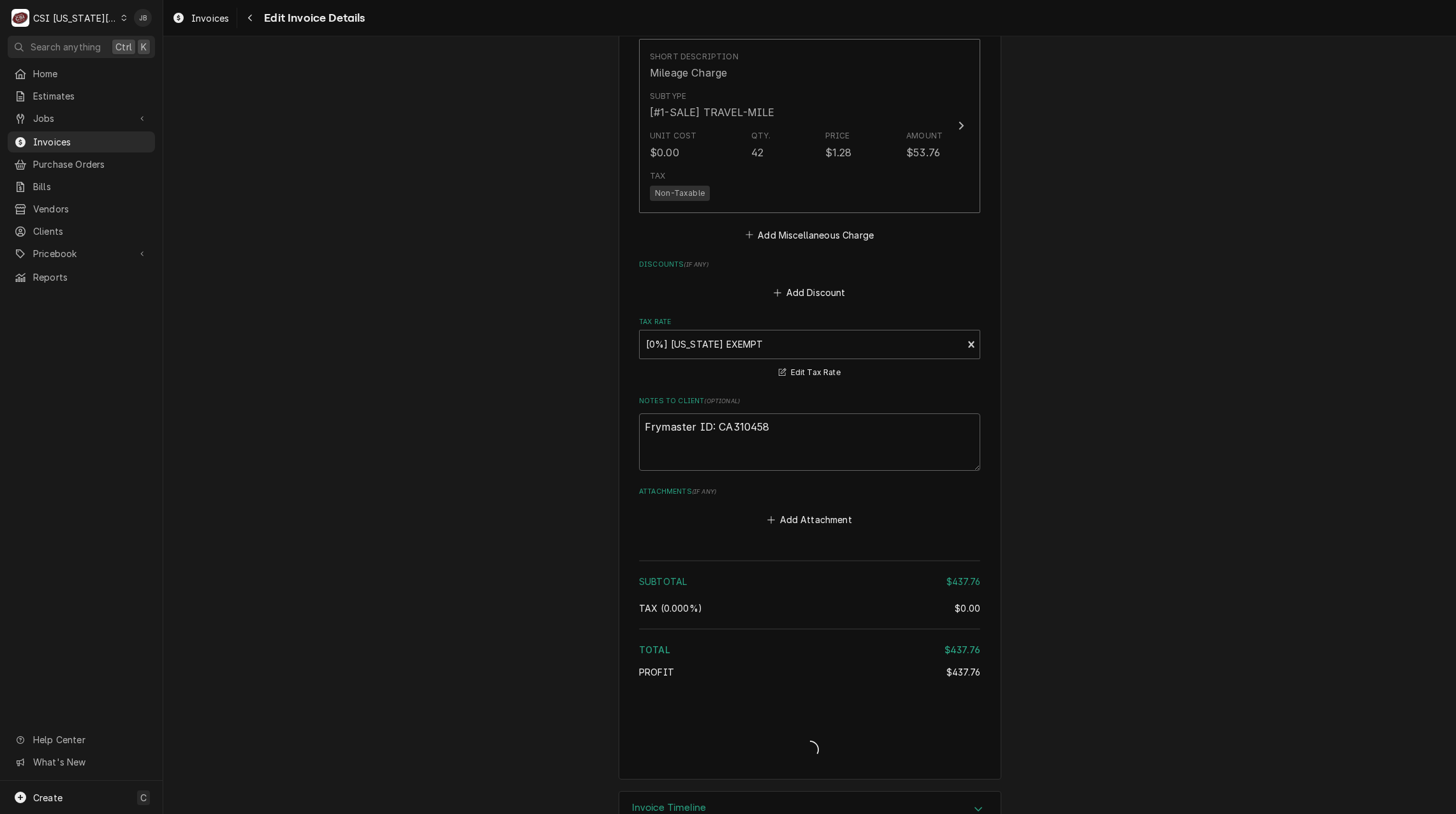
scroll to position [2475, 0]
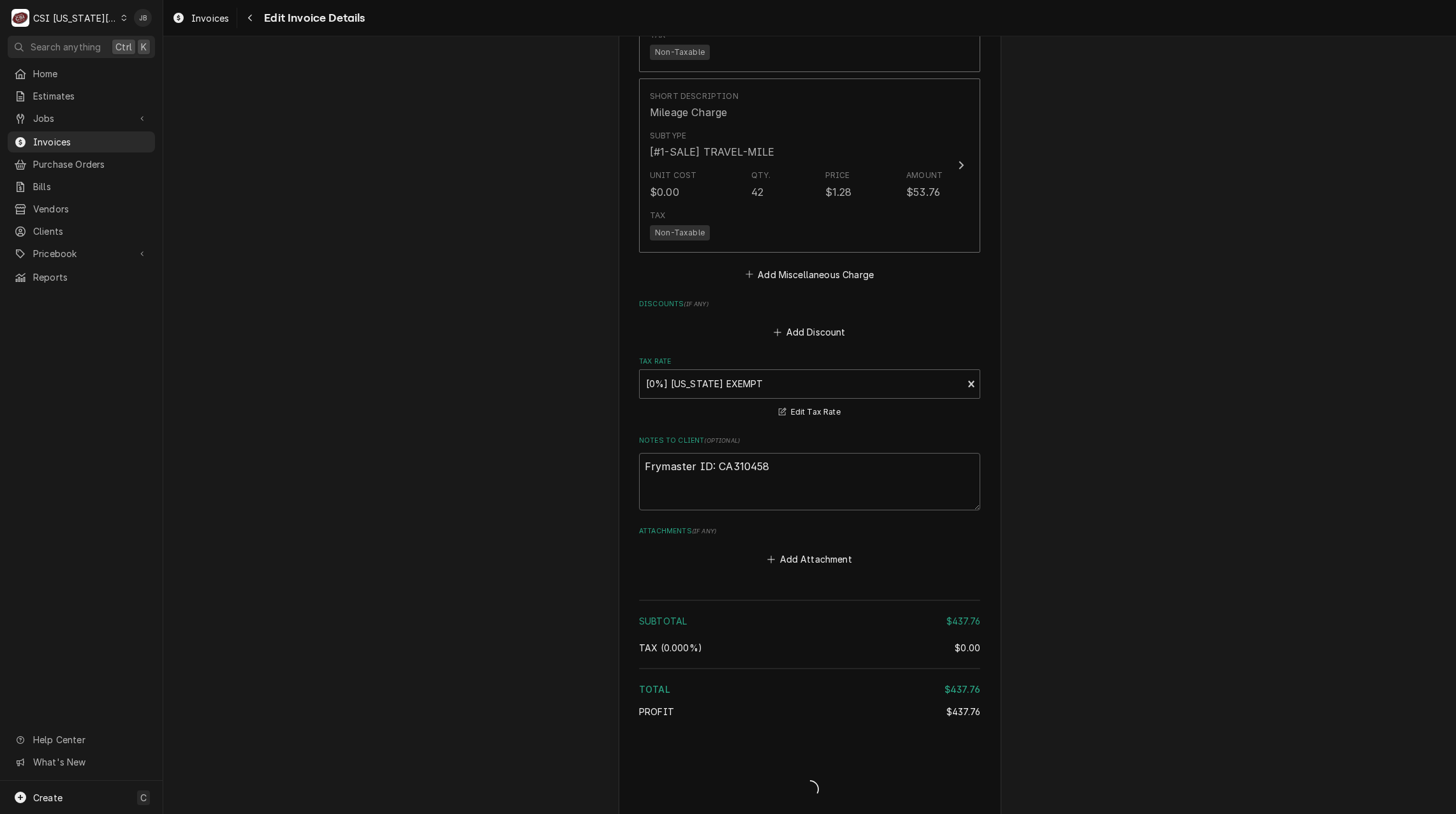
type textarea "x"
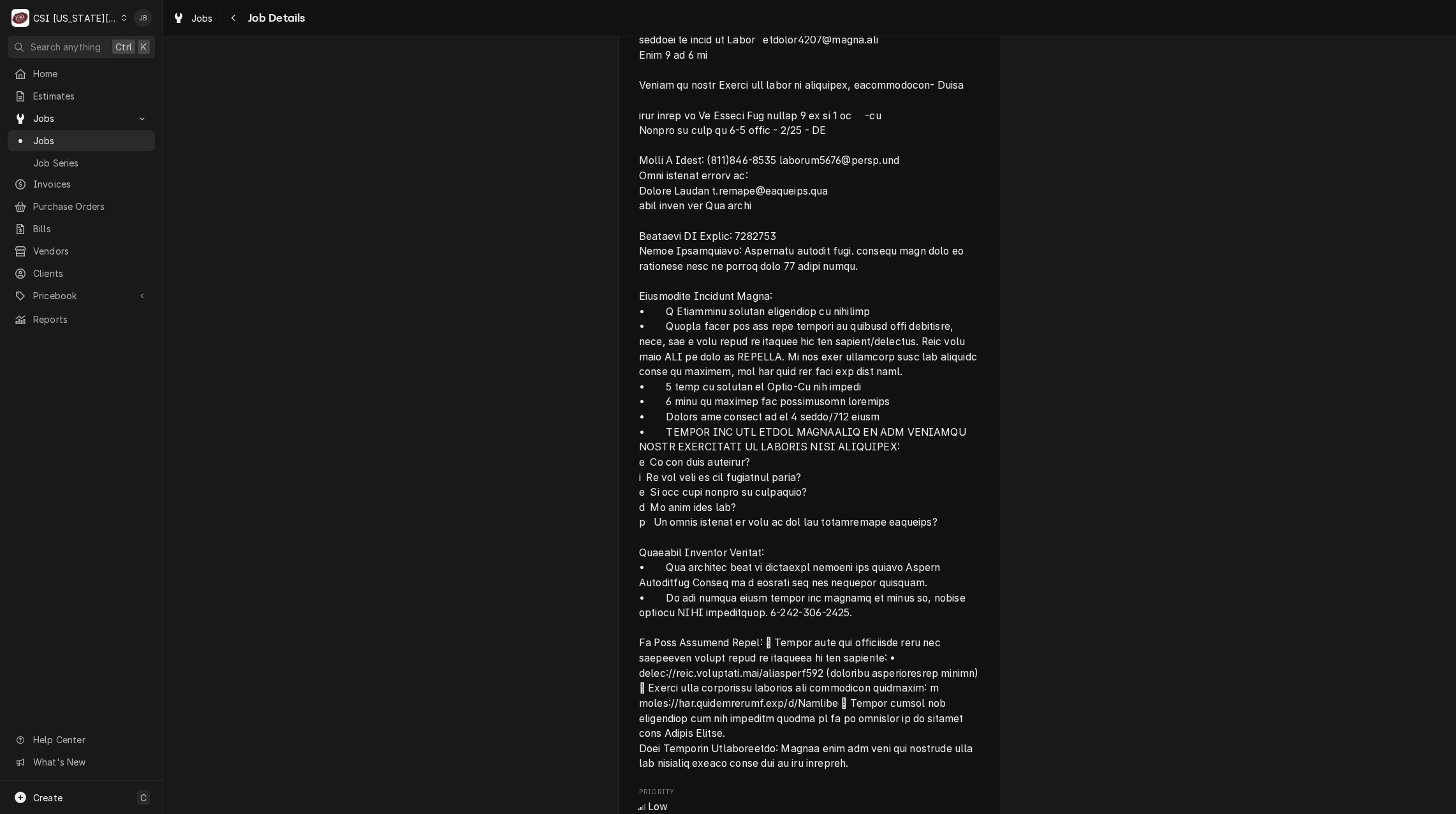
scroll to position [1467, 0]
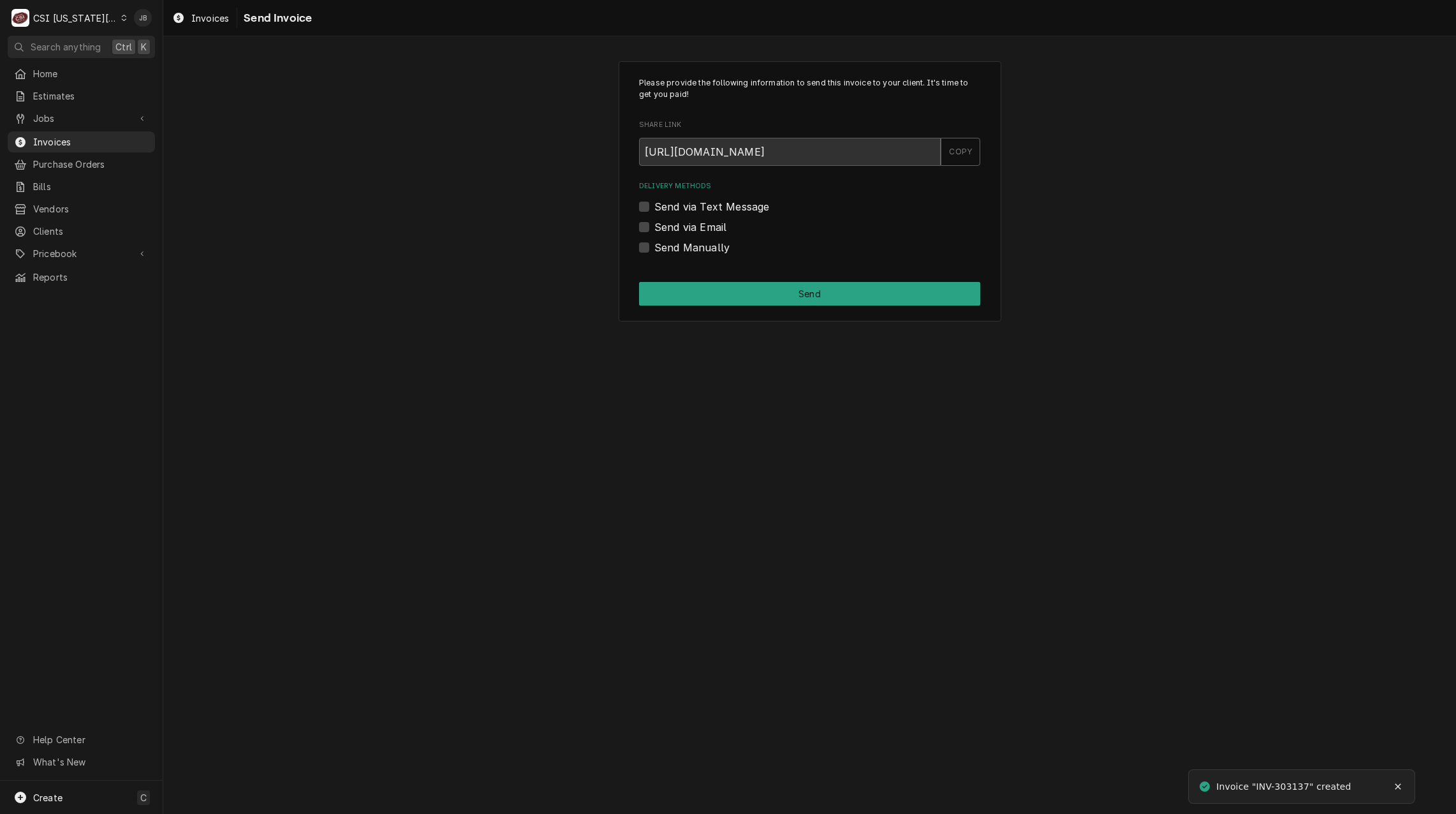
click at [692, 229] on label "Send via Email" at bounding box center [690, 227] width 72 height 15
click at [692, 229] on input "Send via Email" at bounding box center [825, 233] width 341 height 28
checkbox input "true"
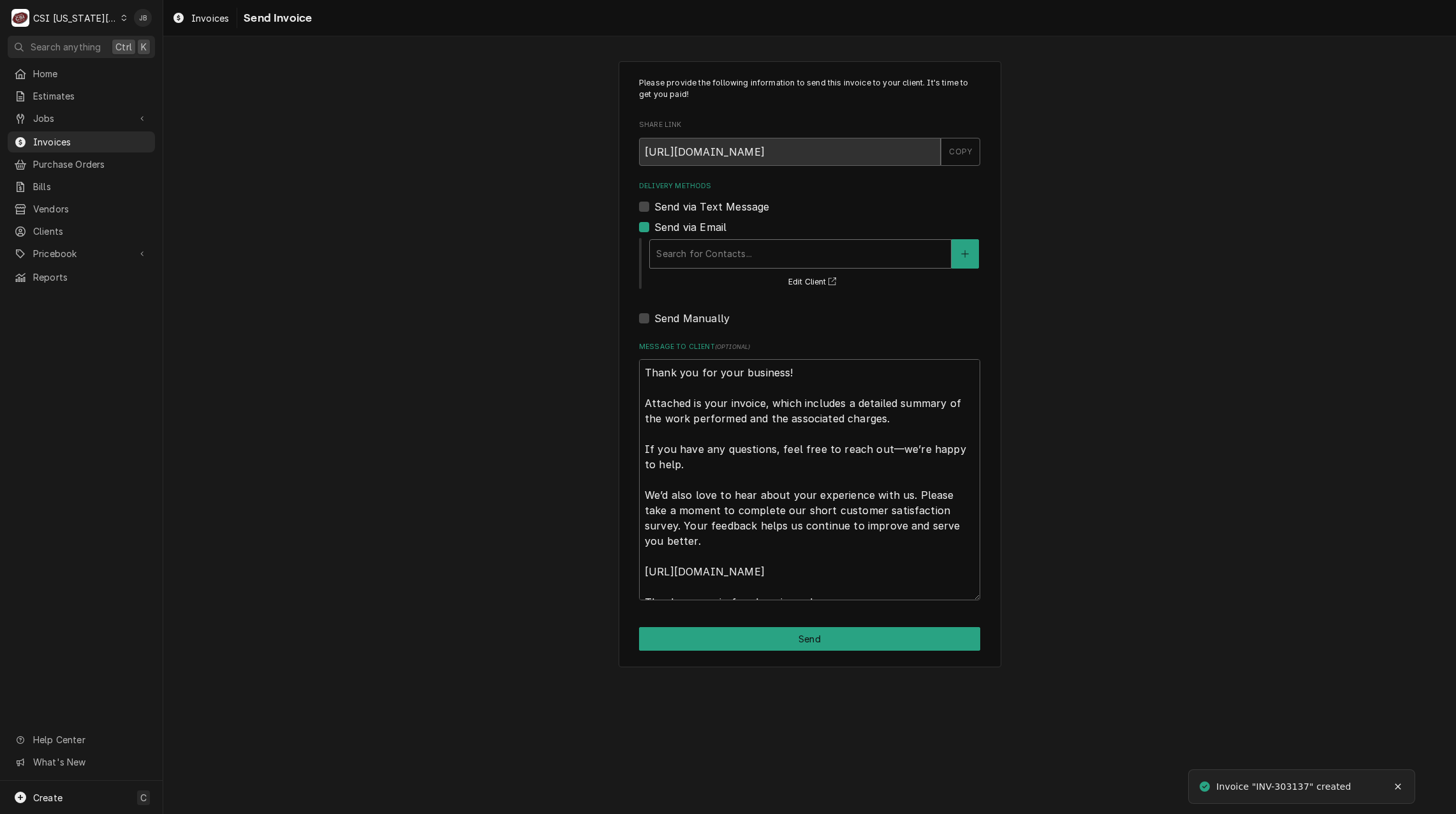
click at [725, 267] on div "Search for Contacts..." at bounding box center [800, 253] width 301 height 28
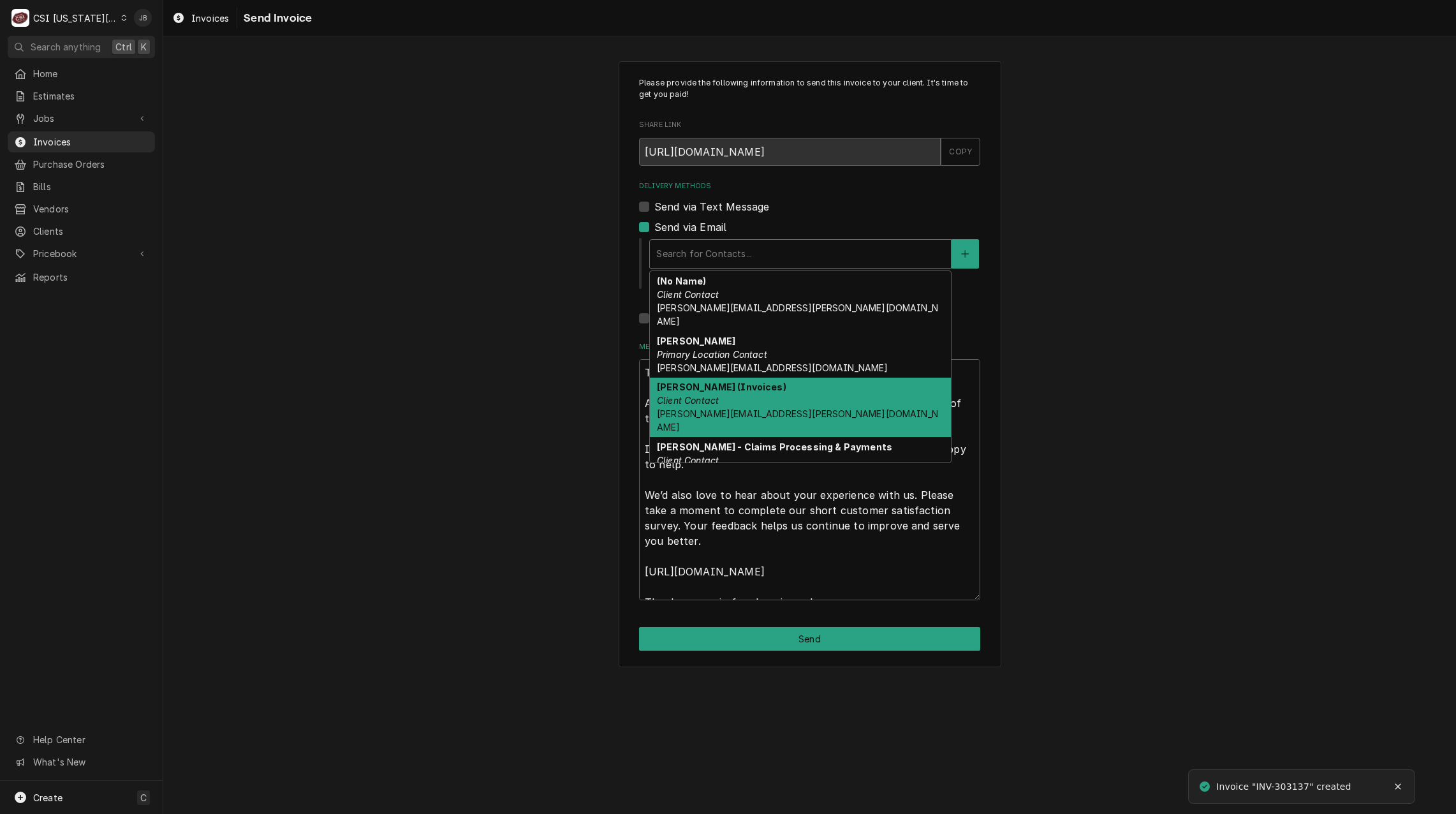
click at [791, 405] on div "Jessica Rentfro (Invoices) Client Contact jessica.rentfro@csi1.com" at bounding box center [800, 407] width 301 height 60
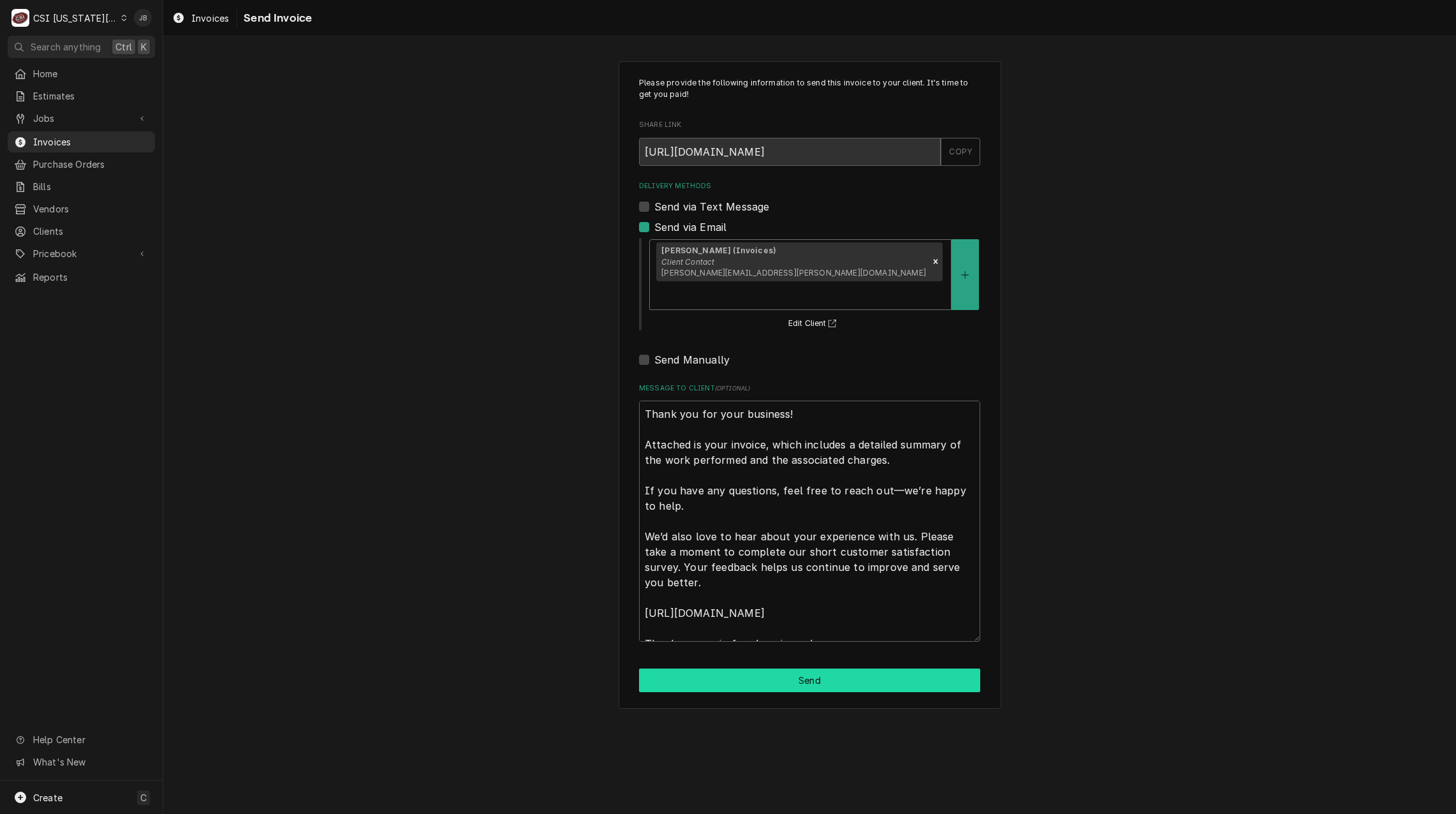
click at [760, 668] on button "Send" at bounding box center [809, 680] width 341 height 24
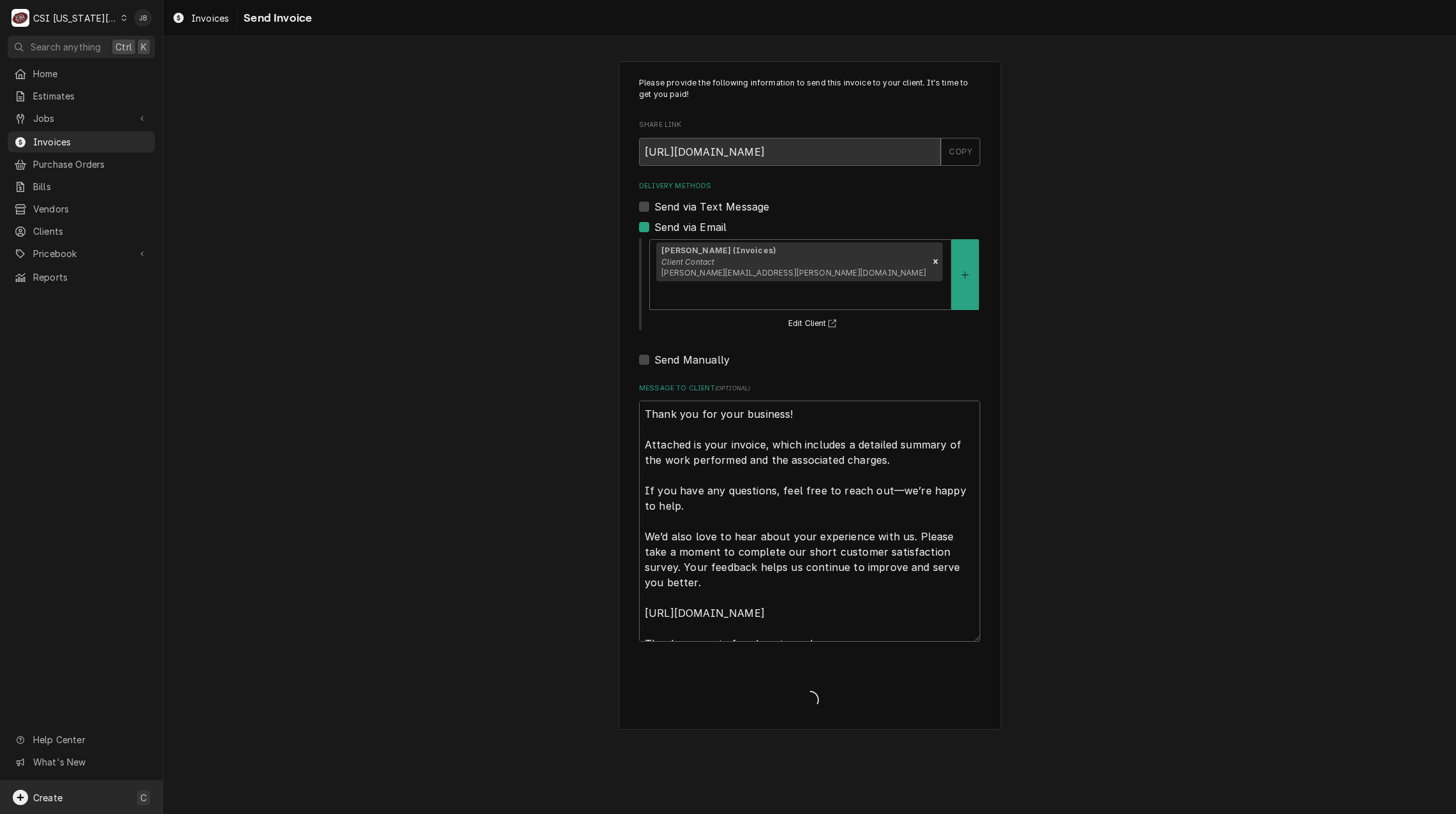
type textarea "x"
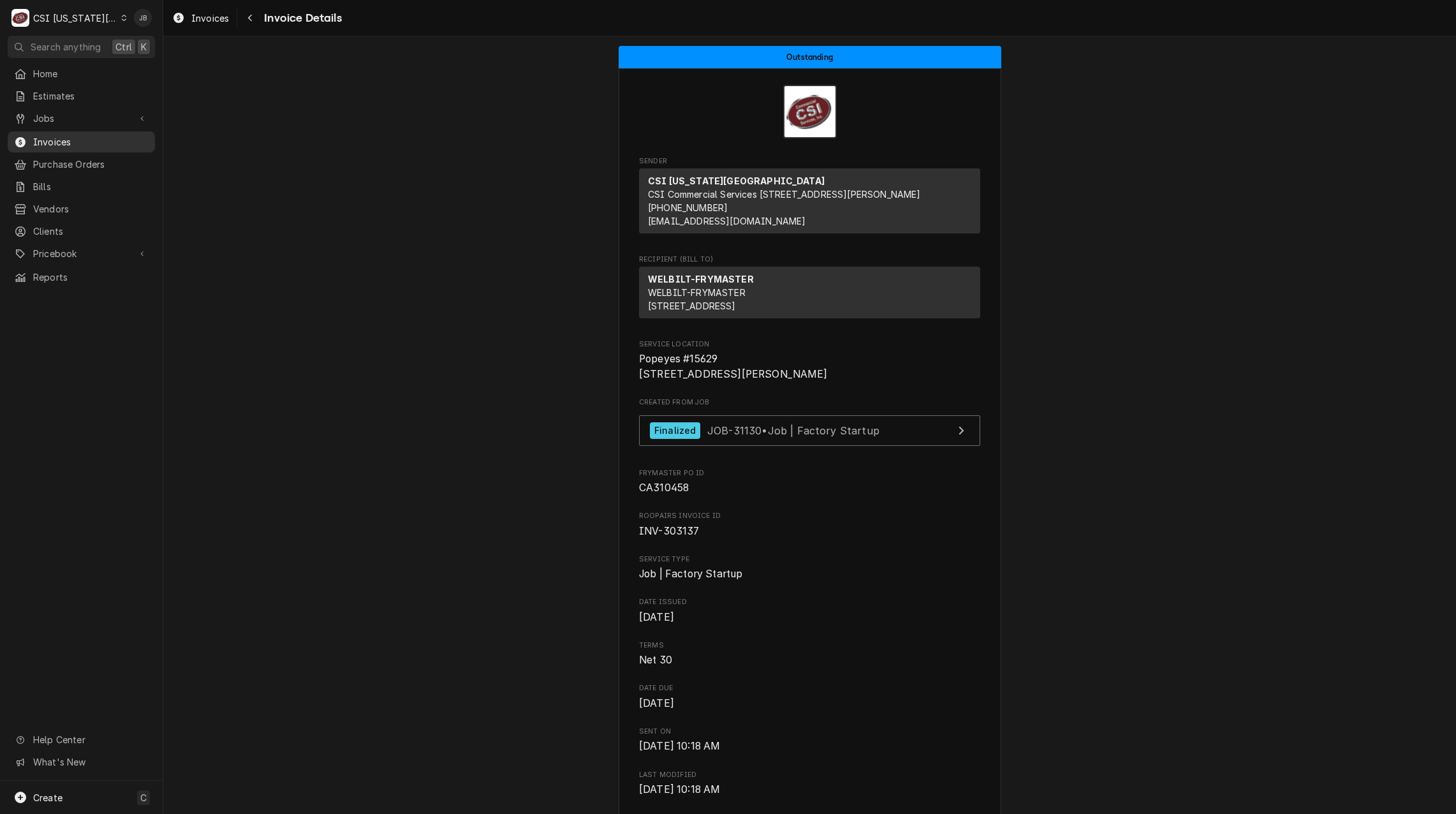
click at [86, 136] on span "Invoices" at bounding box center [91, 142] width 115 height 14
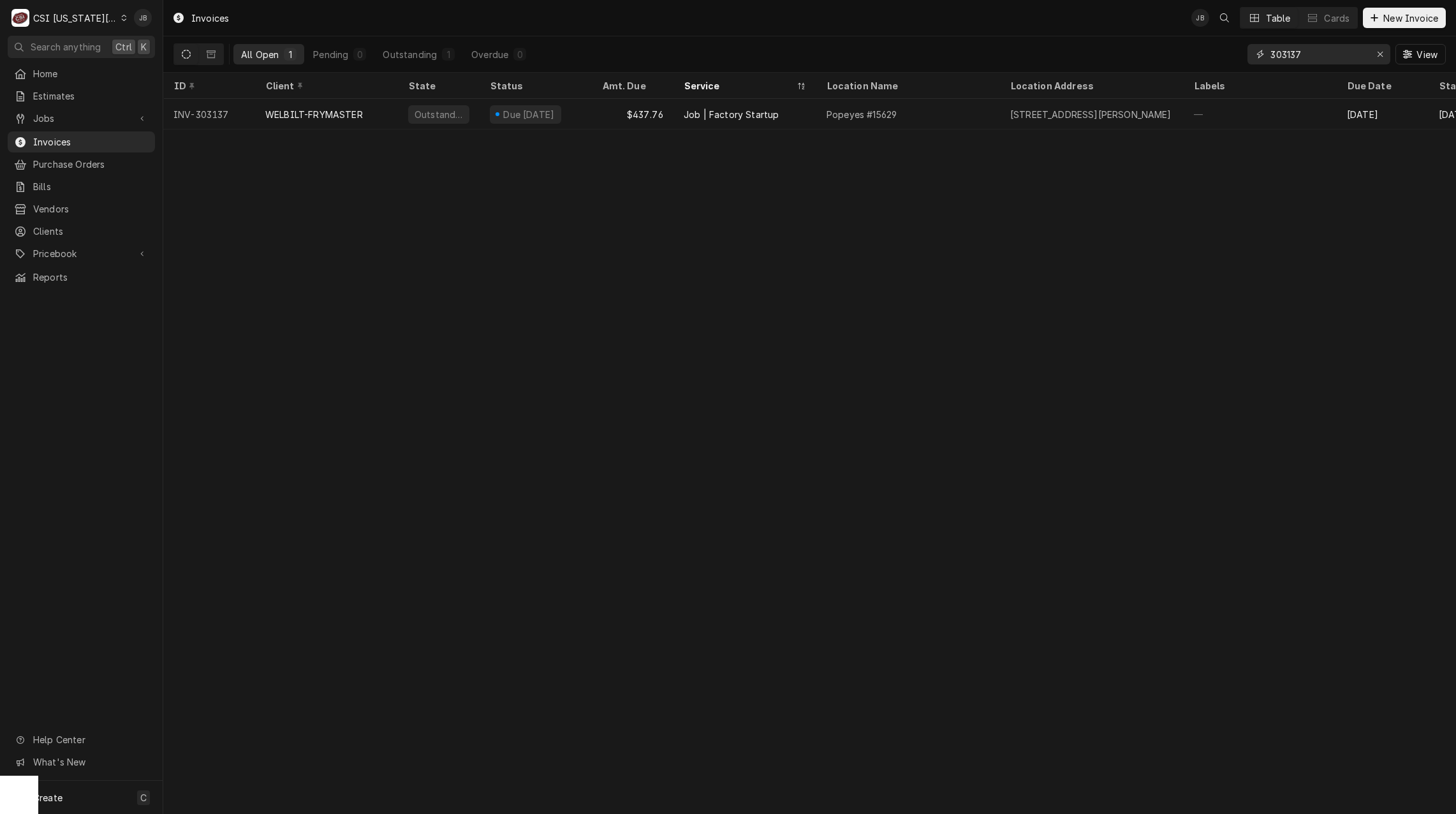
click at [1317, 54] on input "303137" at bounding box center [1318, 54] width 96 height 21
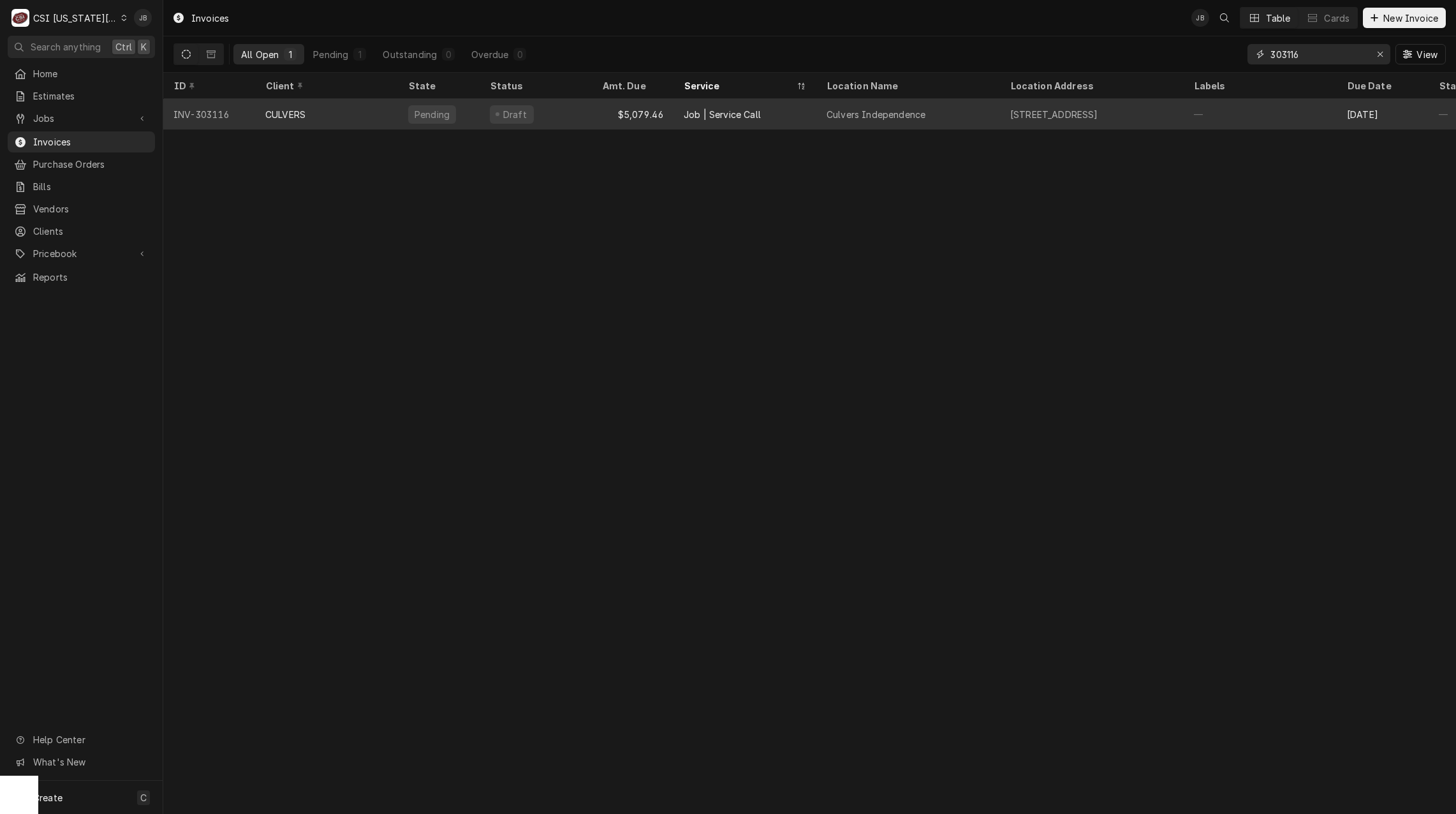
type input "303116"
click at [596, 111] on div "$5,079.46" at bounding box center [632, 115] width 81 height 31
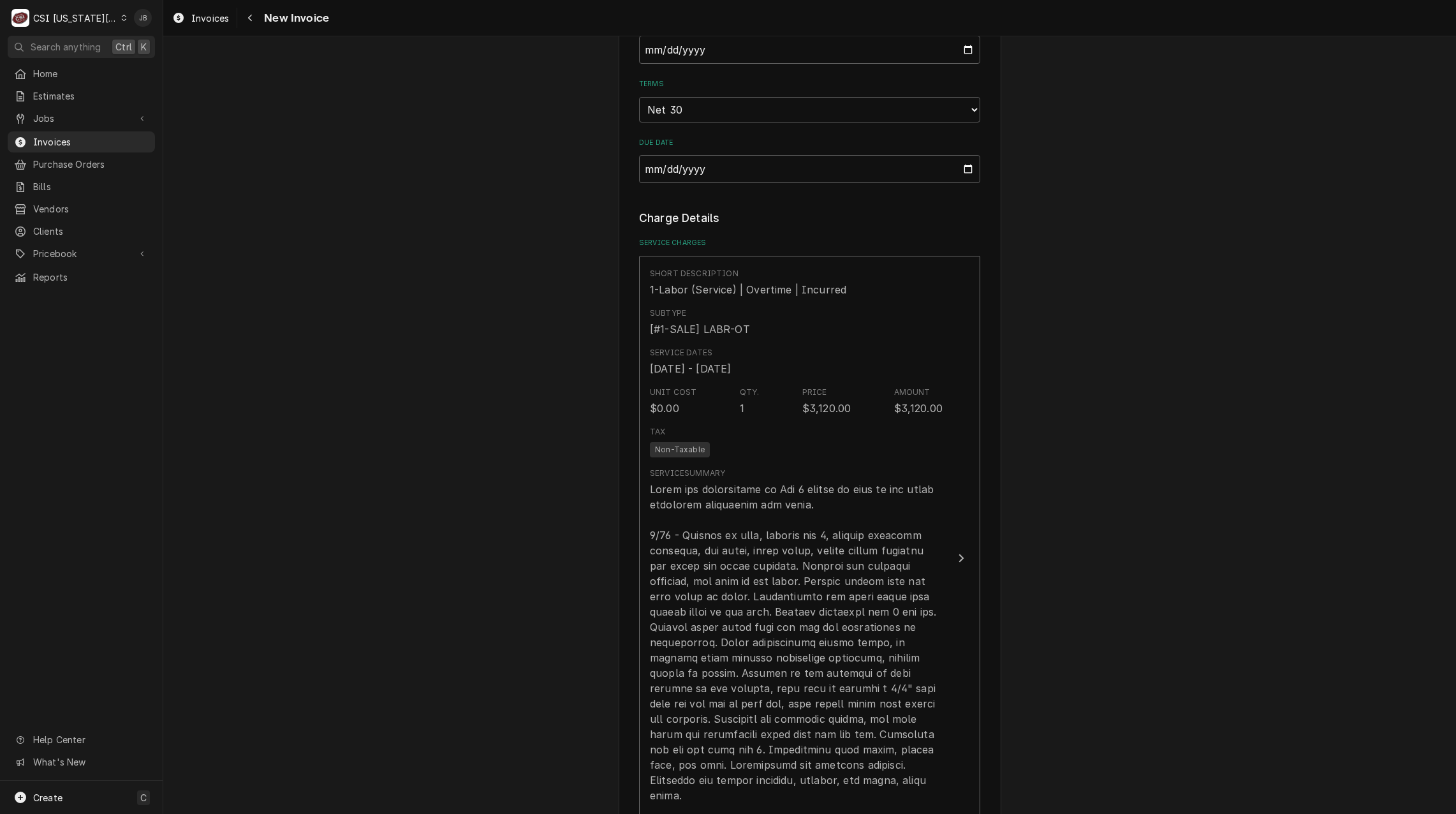
scroll to position [1340, 0]
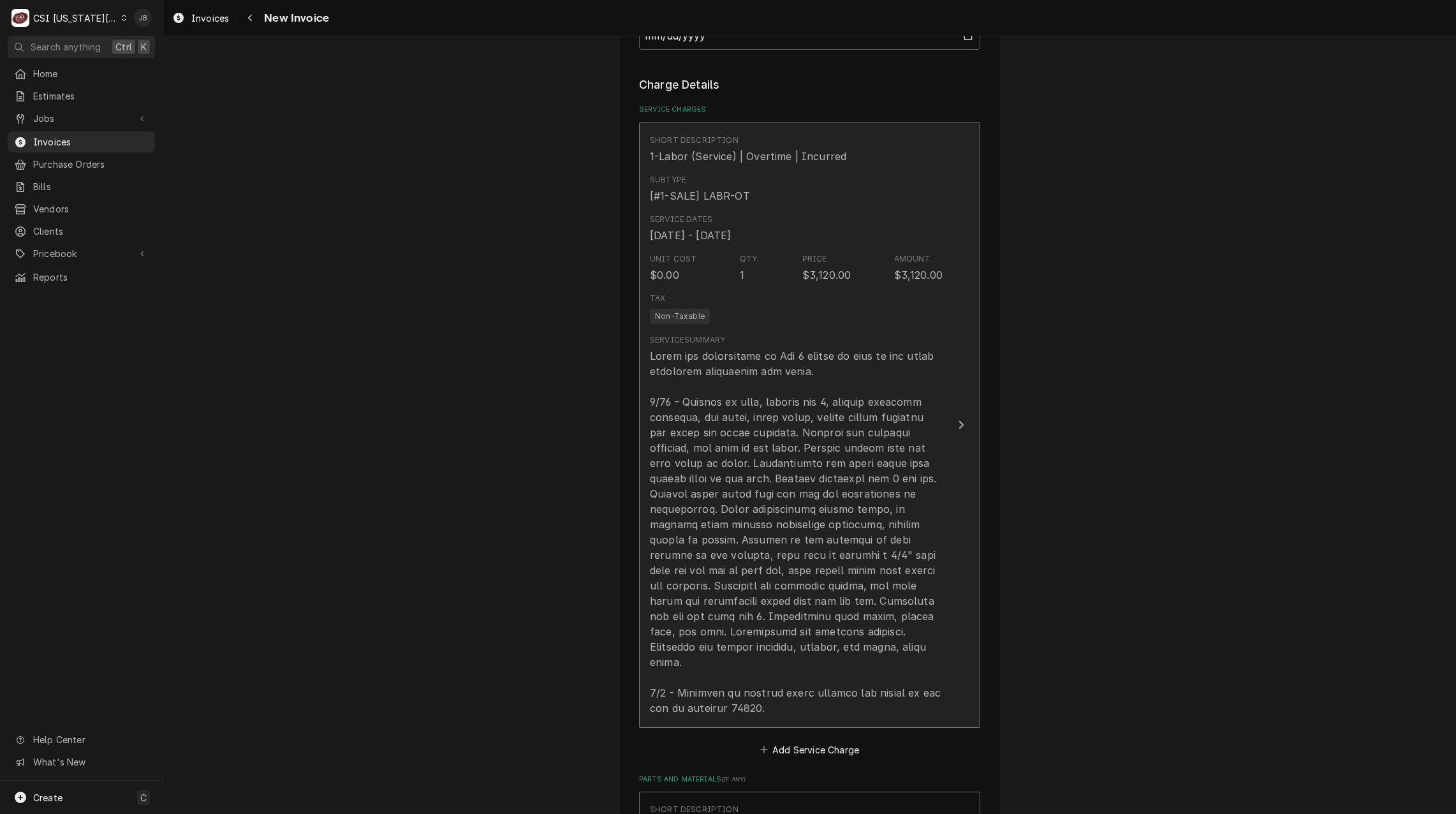
click at [745, 559] on div "Update Line Item" at bounding box center [796, 532] width 293 height 367
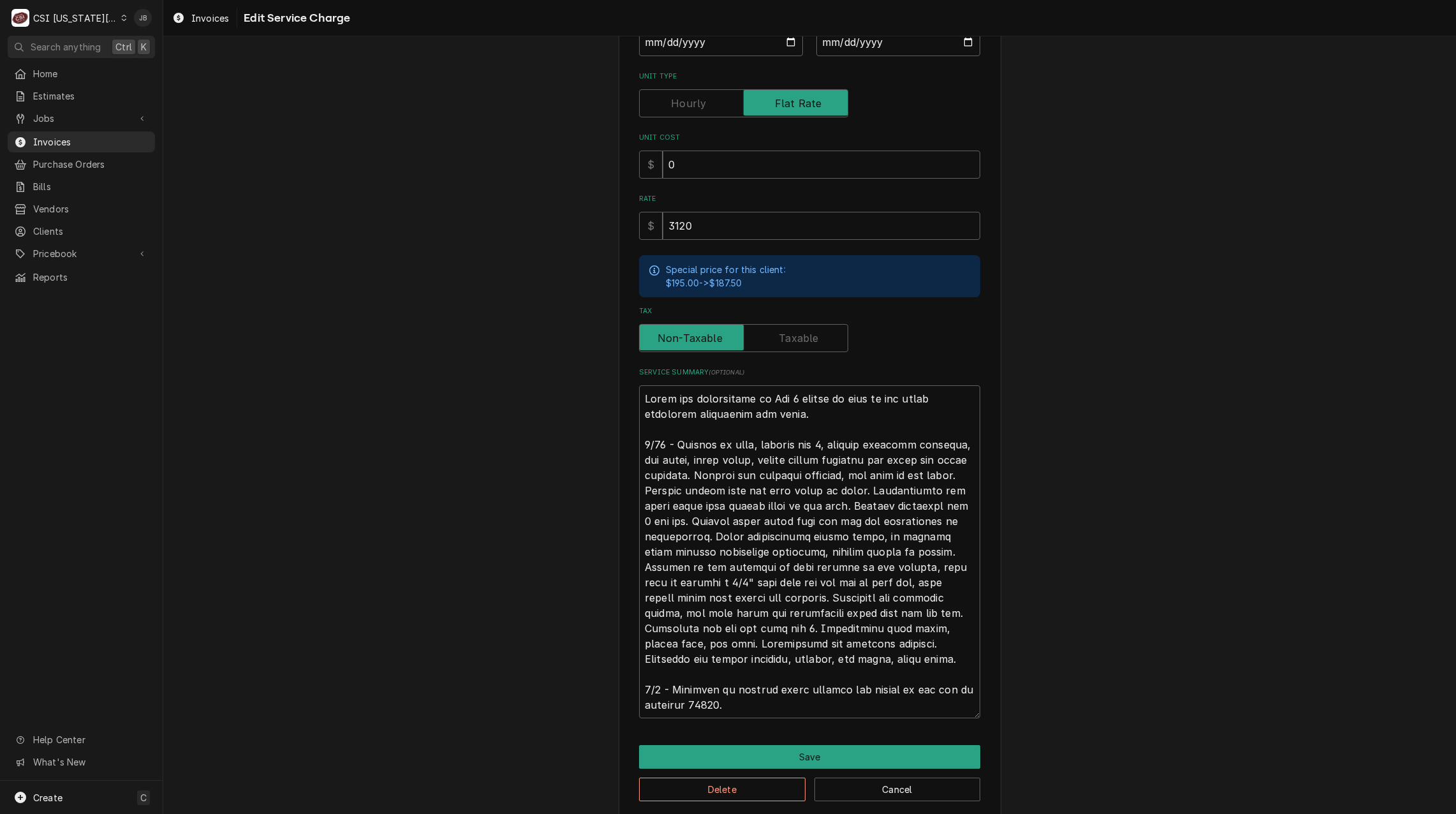
scroll to position [249, 0]
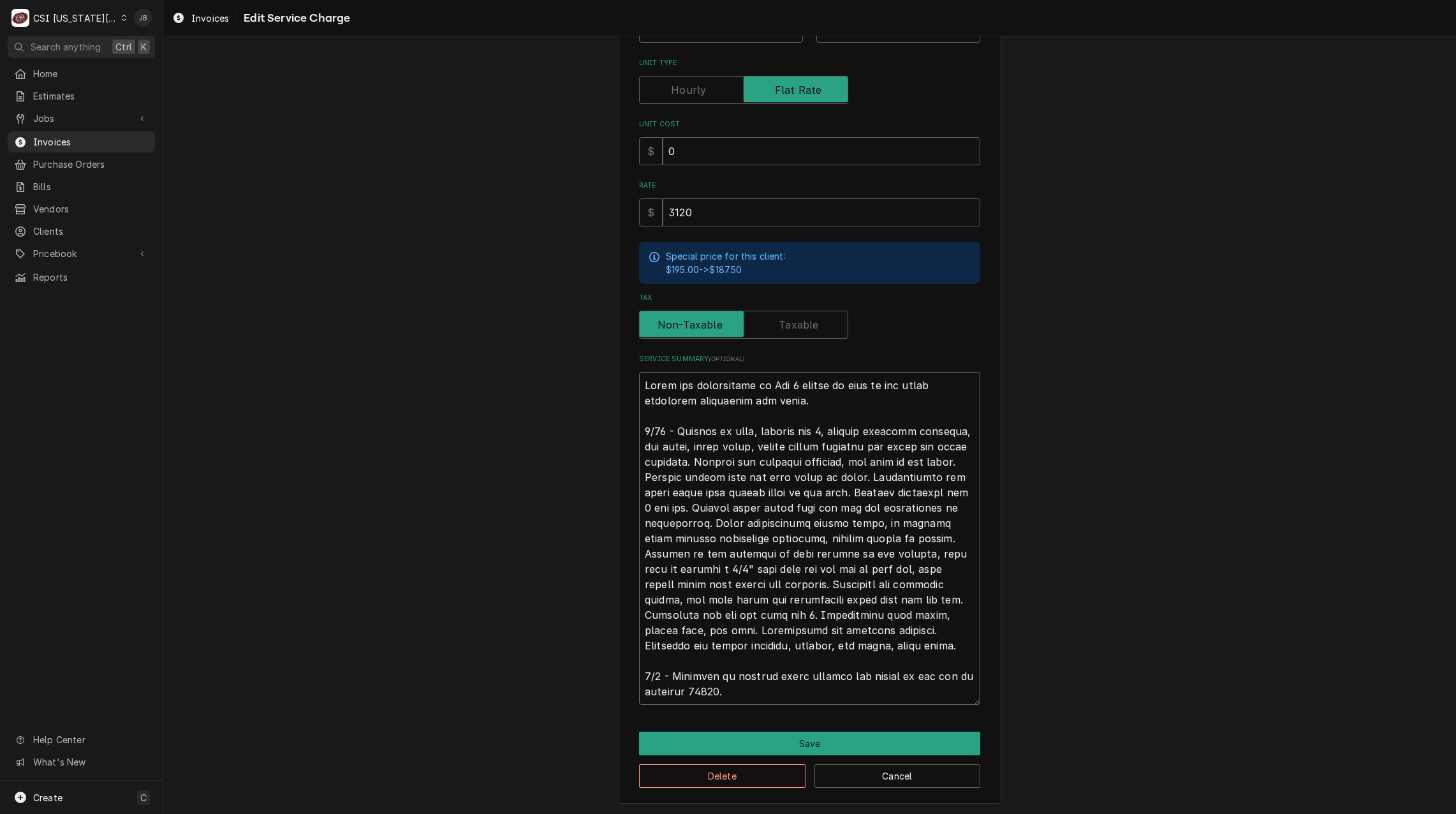
drag, startPoint x: 743, startPoint y: 691, endPoint x: 583, endPoint y: 692, distance: 160.0
click at [584, 692] on div "Use the fields below to edit this service charge Short Description 1-Labor (Ser…" at bounding box center [809, 307] width 1293 height 1014
type textarea "x"
type textarea "Labor for replacement of Vat 1 frypot as well as all other necessary components…"
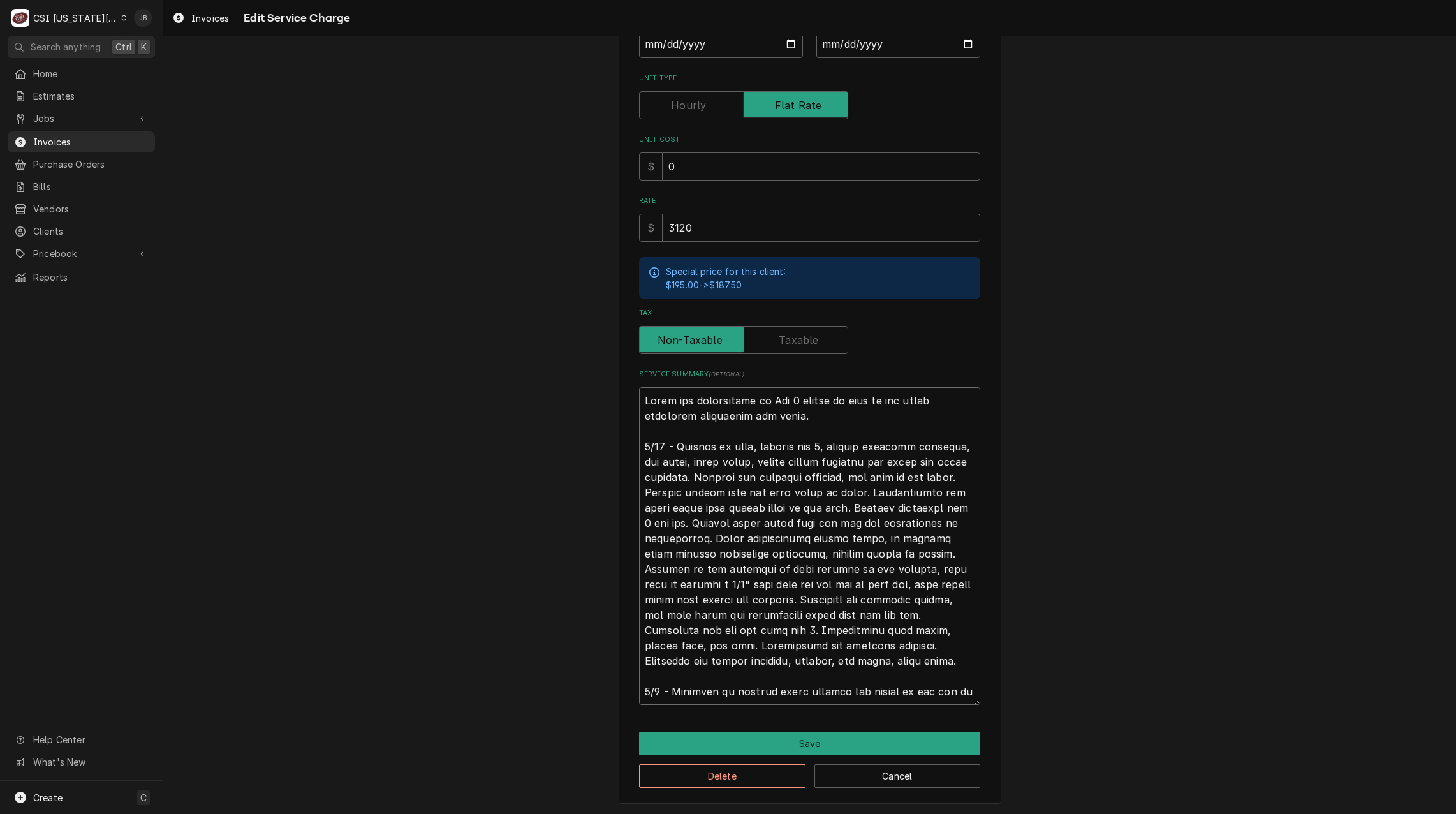
type textarea "x"
type textarea "Labor for replacement of Vat 1 frypot as well as all other necessary components…"
type textarea "x"
type textarea "Labor for replacement of Vat 1 frypot as well as all other necessary components…"
type textarea "x"
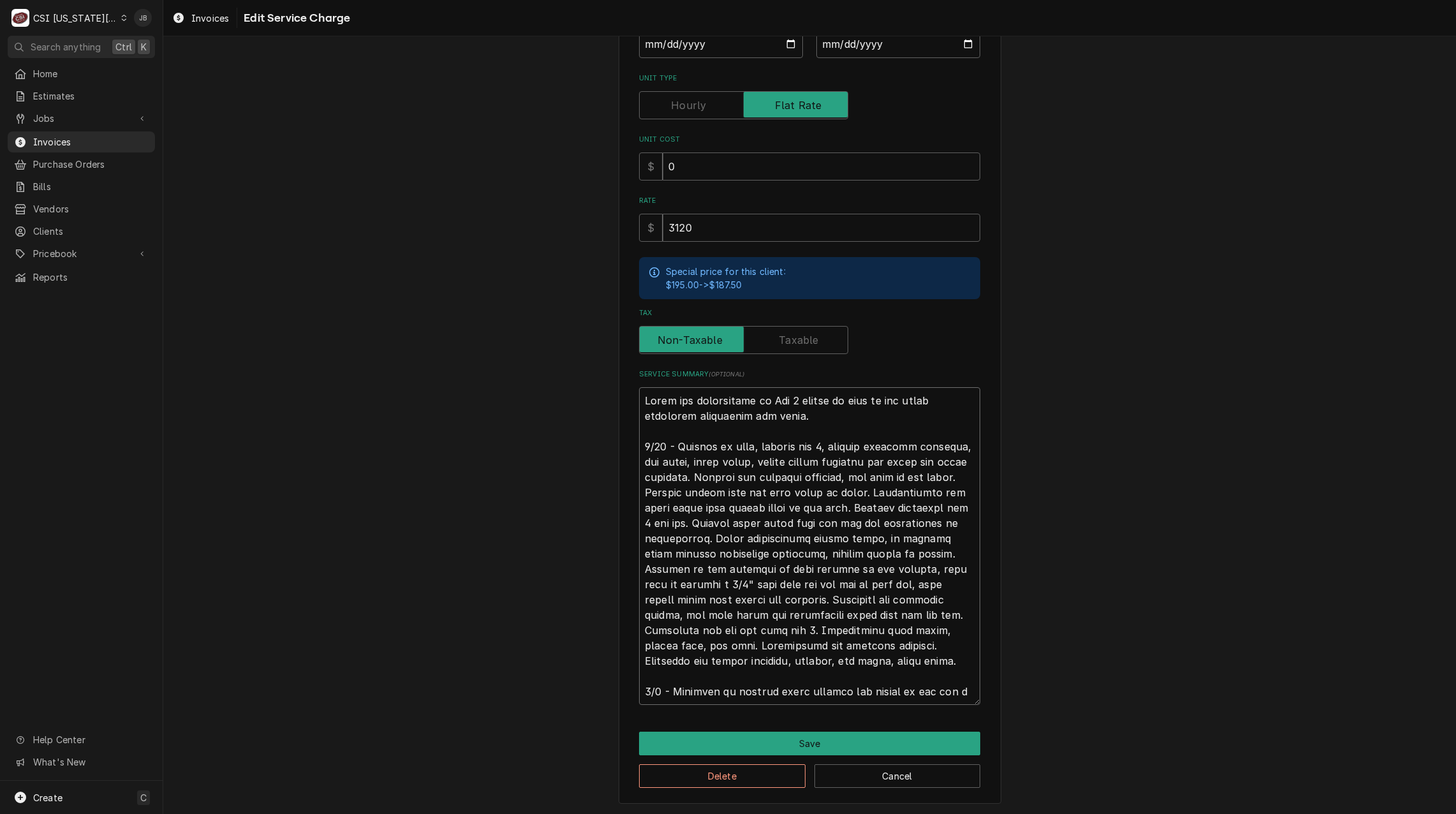
type textarea "Labor for replacement of Vat 1 frypot as well as all other necessary components…"
type textarea "x"
type textarea "Labor for replacement of Vat 1 frypot as well as all other necessary components…"
click at [723, 736] on button "Save" at bounding box center [809, 744] width 341 height 24
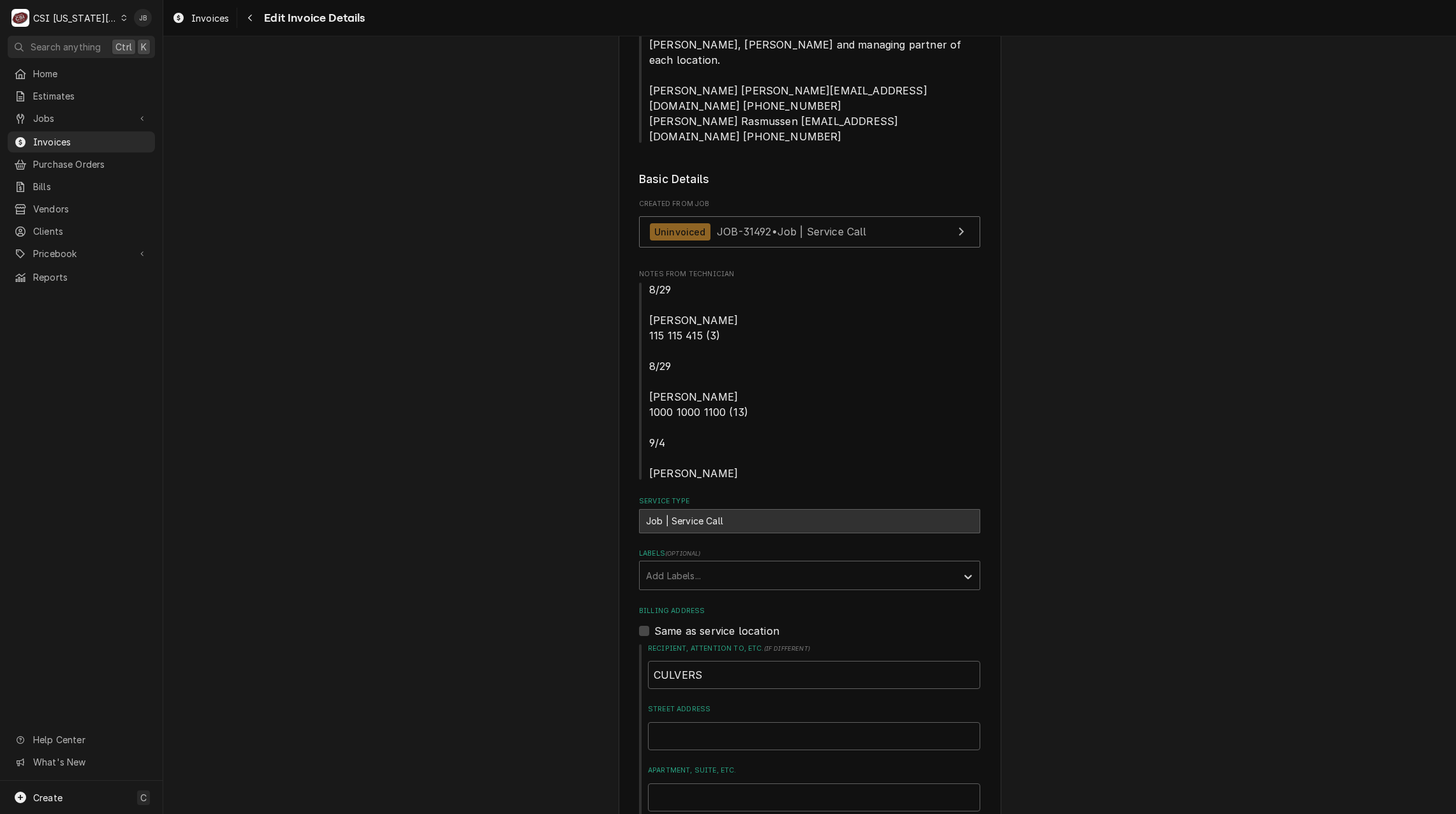
scroll to position [192, 0]
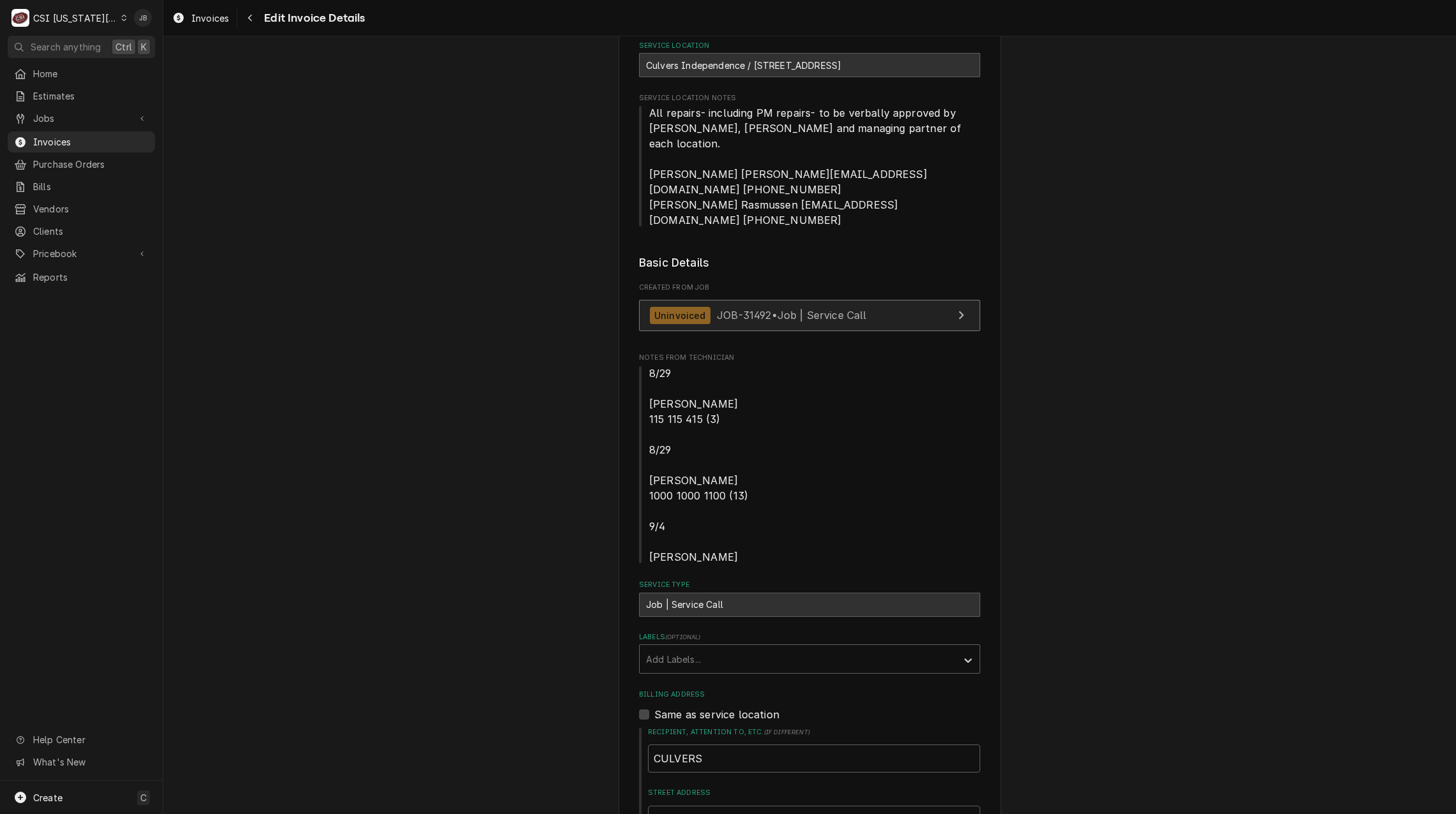
click at [757, 309] on span "JOB-31492 • Job | Service Call" at bounding box center [791, 315] width 150 height 13
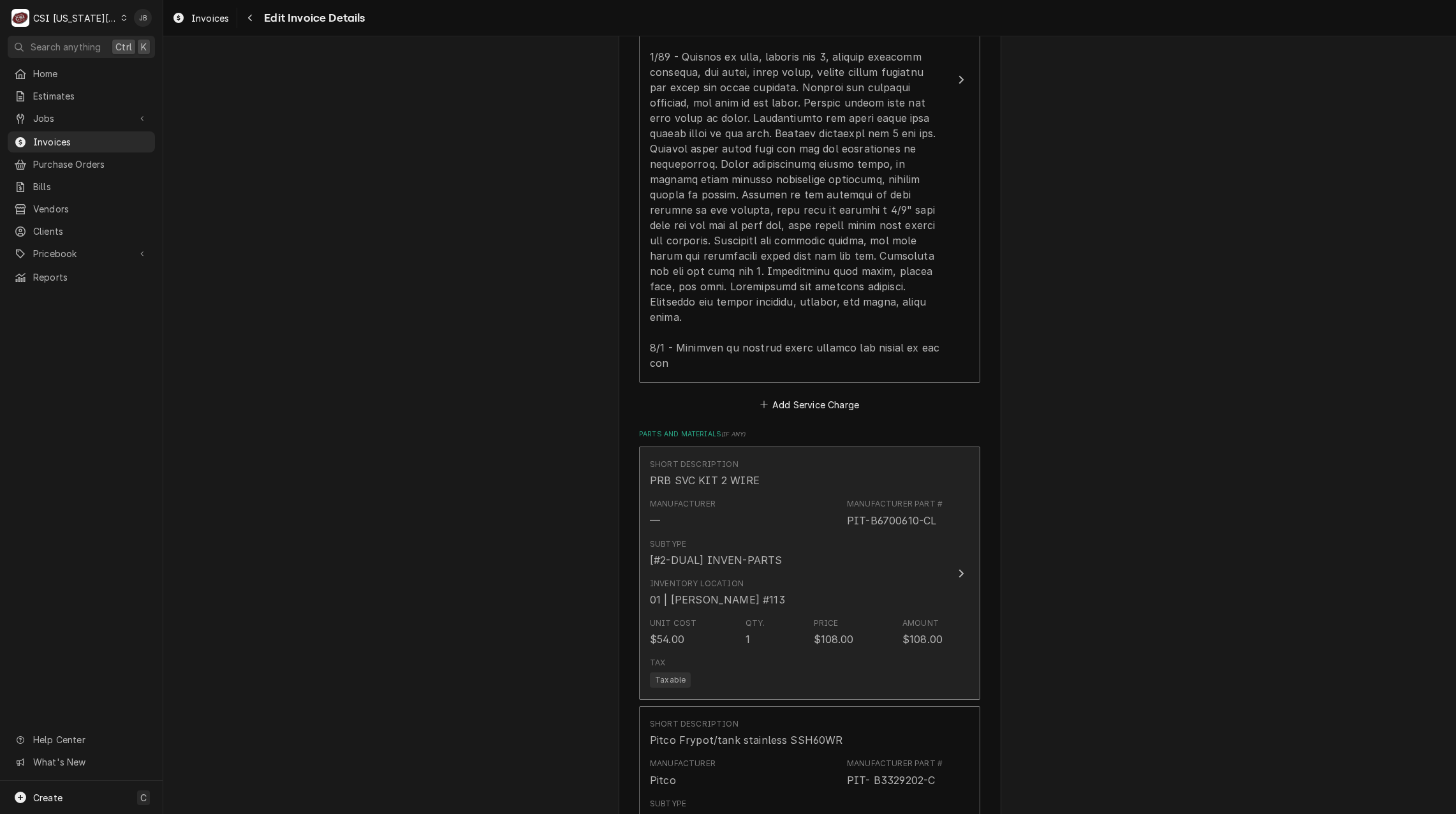
scroll to position [1634, 0]
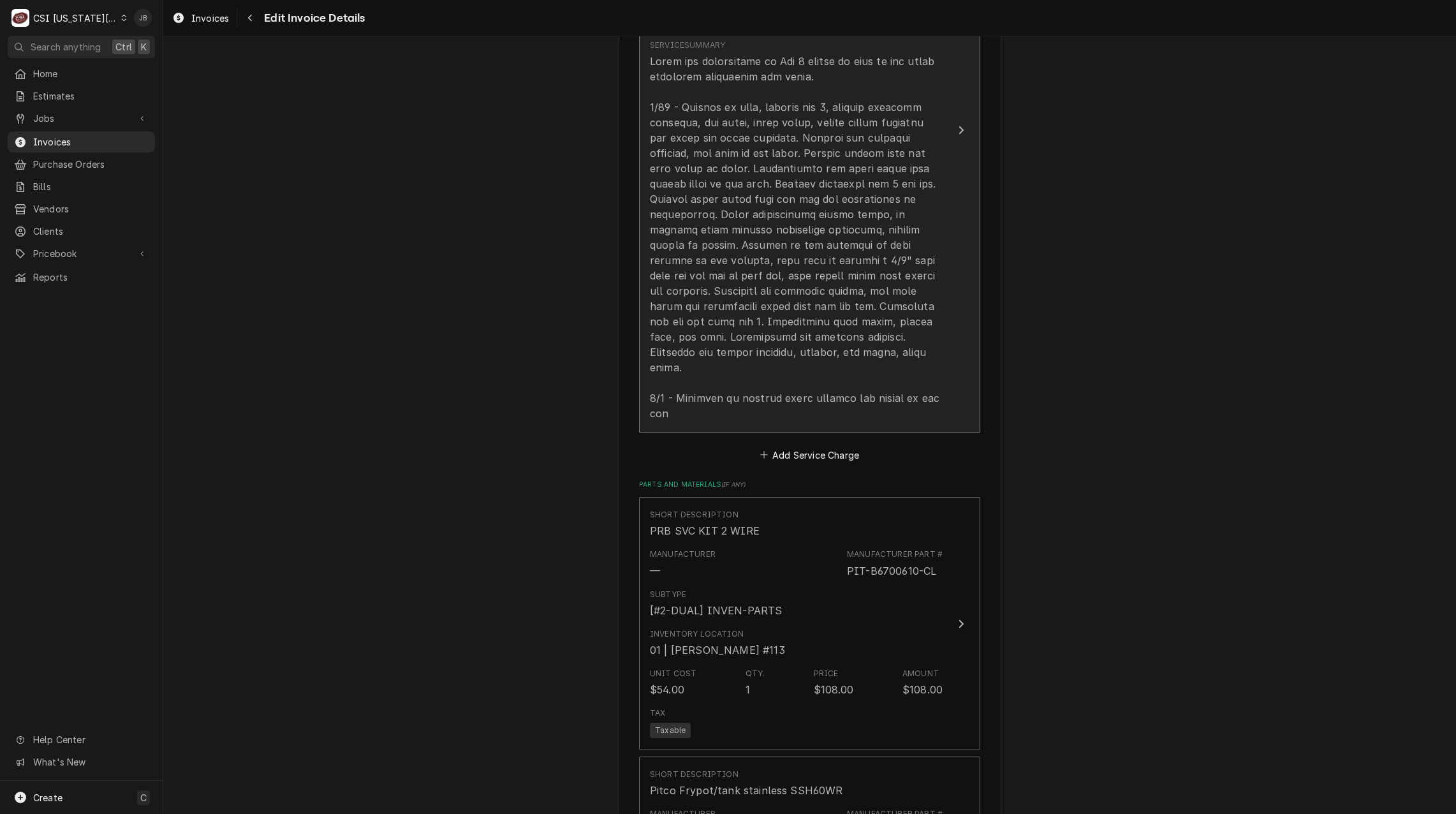
click at [743, 319] on div "Update Line Item" at bounding box center [796, 237] width 293 height 367
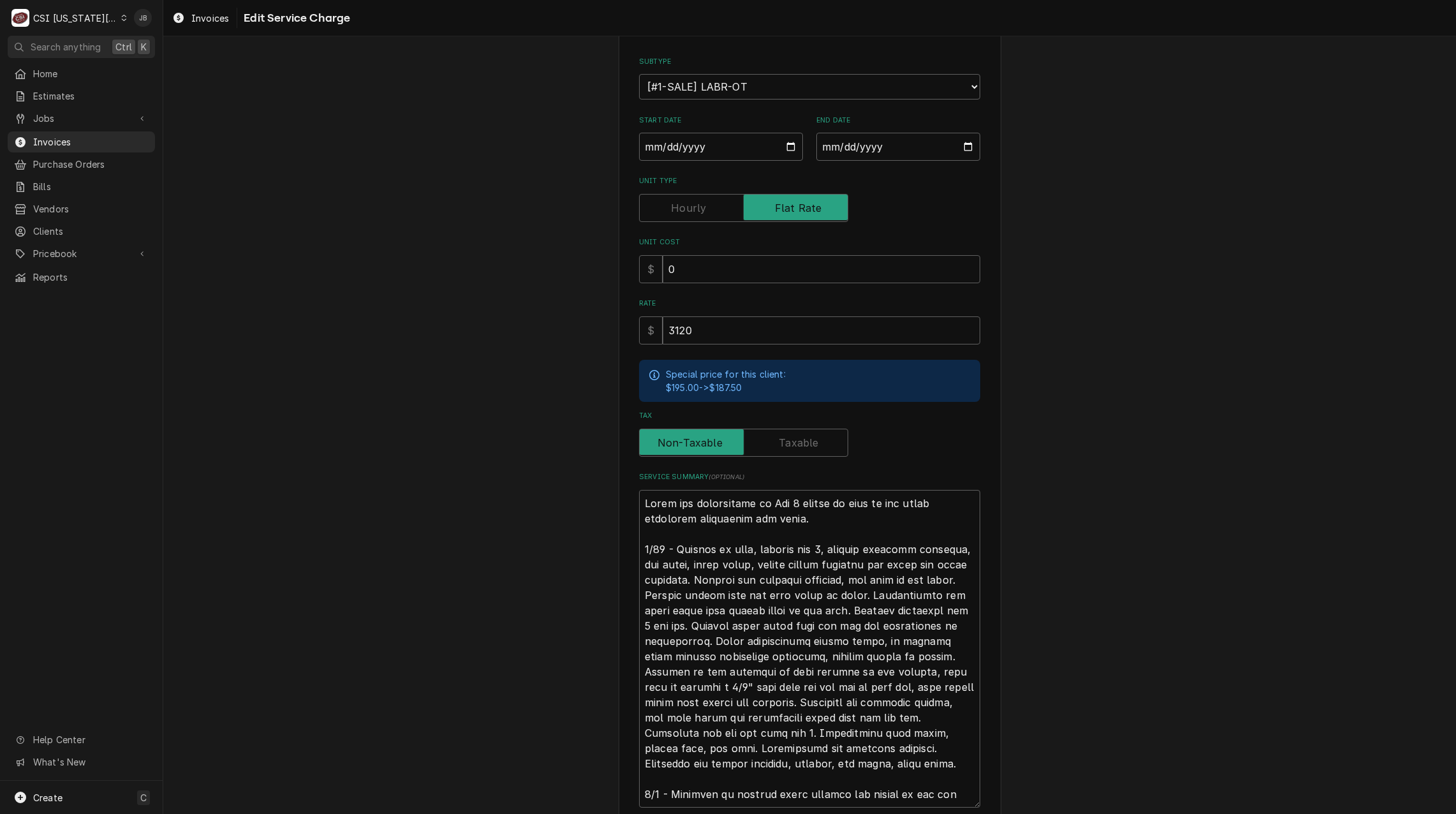
scroll to position [234, 0]
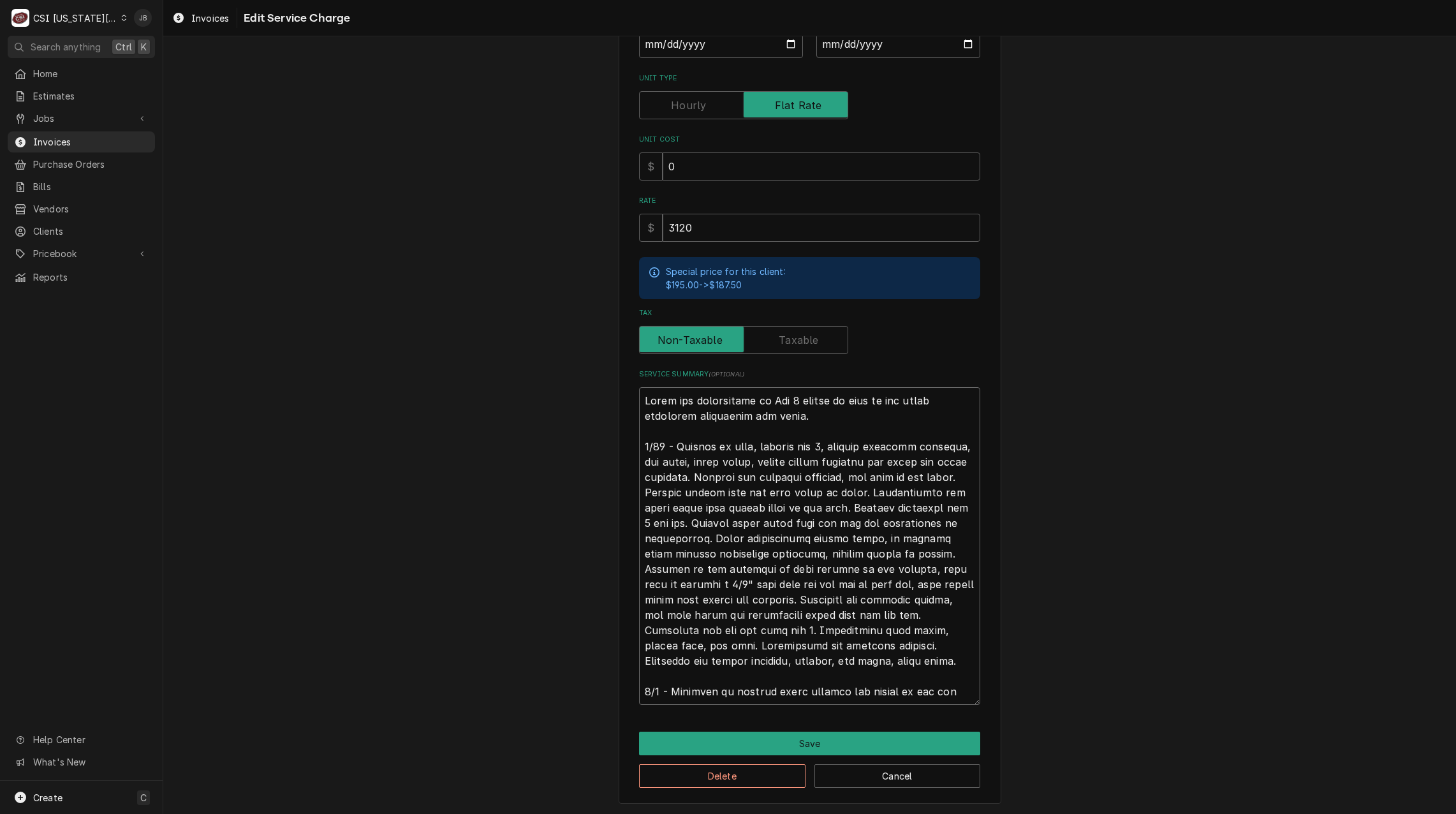
click at [956, 690] on textarea "Service Summary ( optional )" at bounding box center [809, 545] width 341 height 318
drag, startPoint x: 945, startPoint y: 692, endPoint x: 549, endPoint y: 689, distance: 396.0
click at [549, 689] on div "Use the fields below to edit this service charge Short Description 1-Labor (Ser…" at bounding box center [809, 315] width 1293 height 999
type textarea "x"
type textarea "Labor for replacement of Vat 1 frypot as well as all other necessary components…"
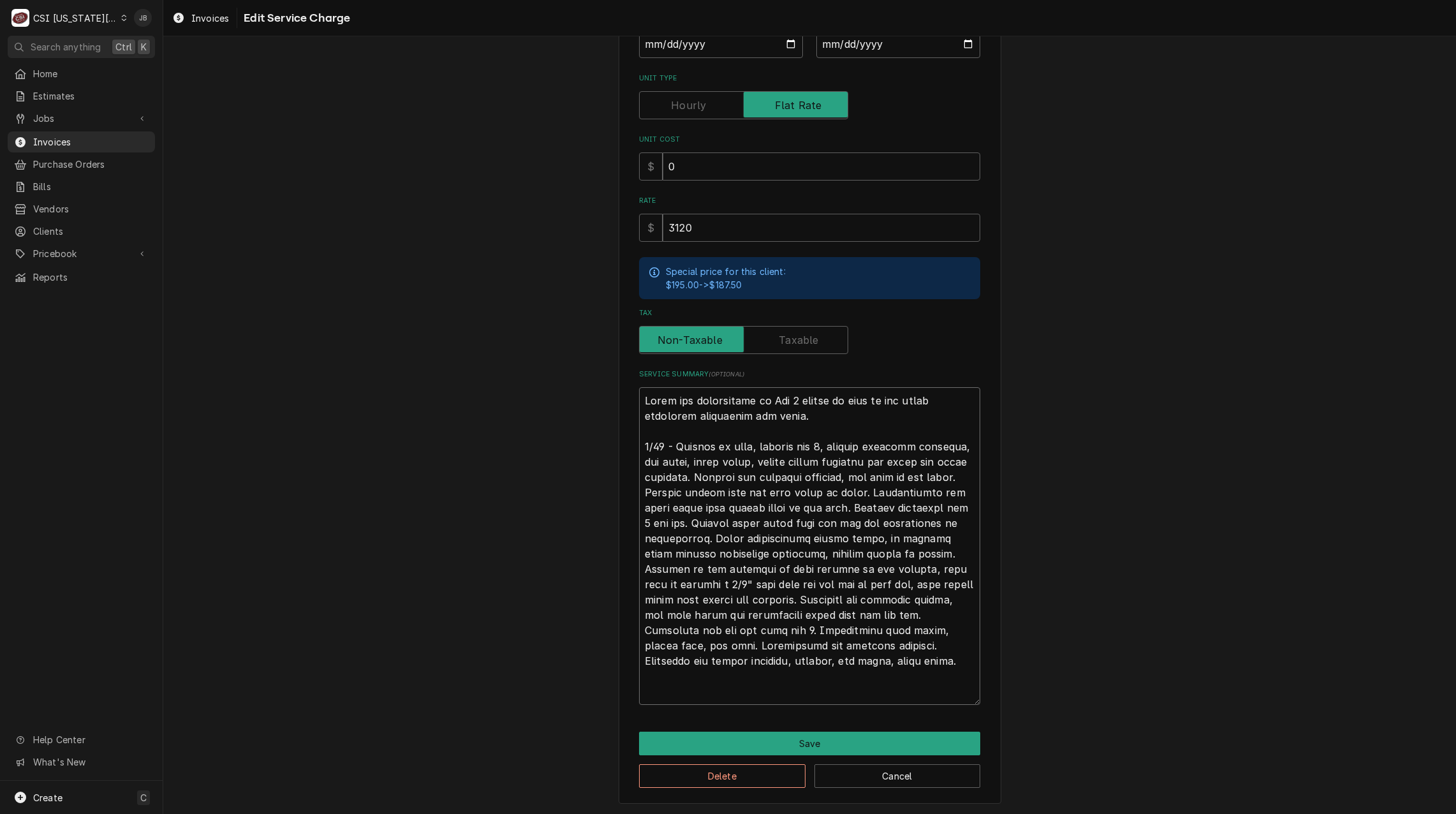
type textarea "x"
type textarea "Labor for replacement of Vat 1 frypot as well as all other necessary components…"
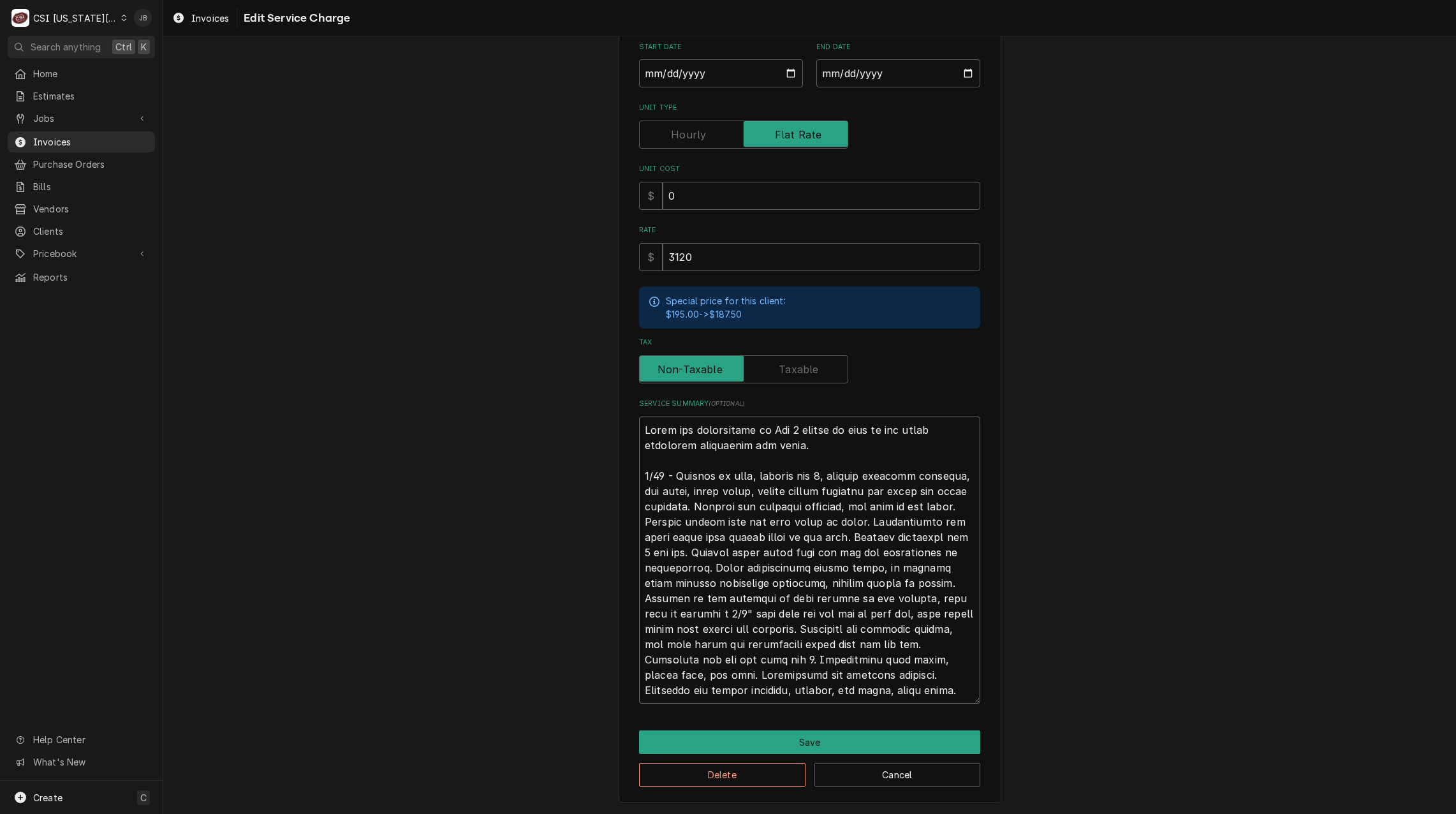
type textarea "x"
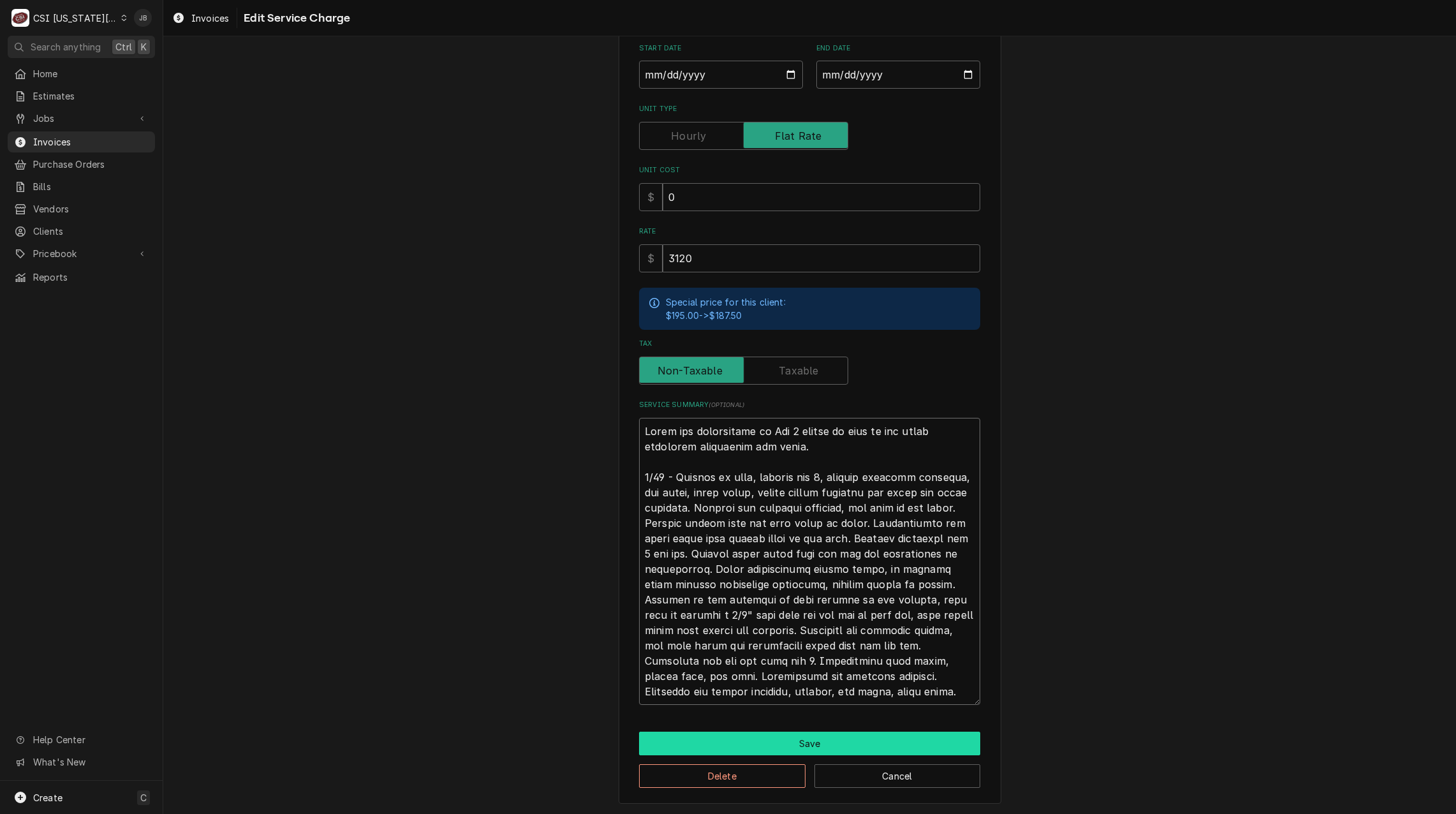
type textarea "Labor for replacement of Vat 1 frypot as well as all other necessary components…"
click at [746, 735] on button "Save" at bounding box center [809, 744] width 341 height 24
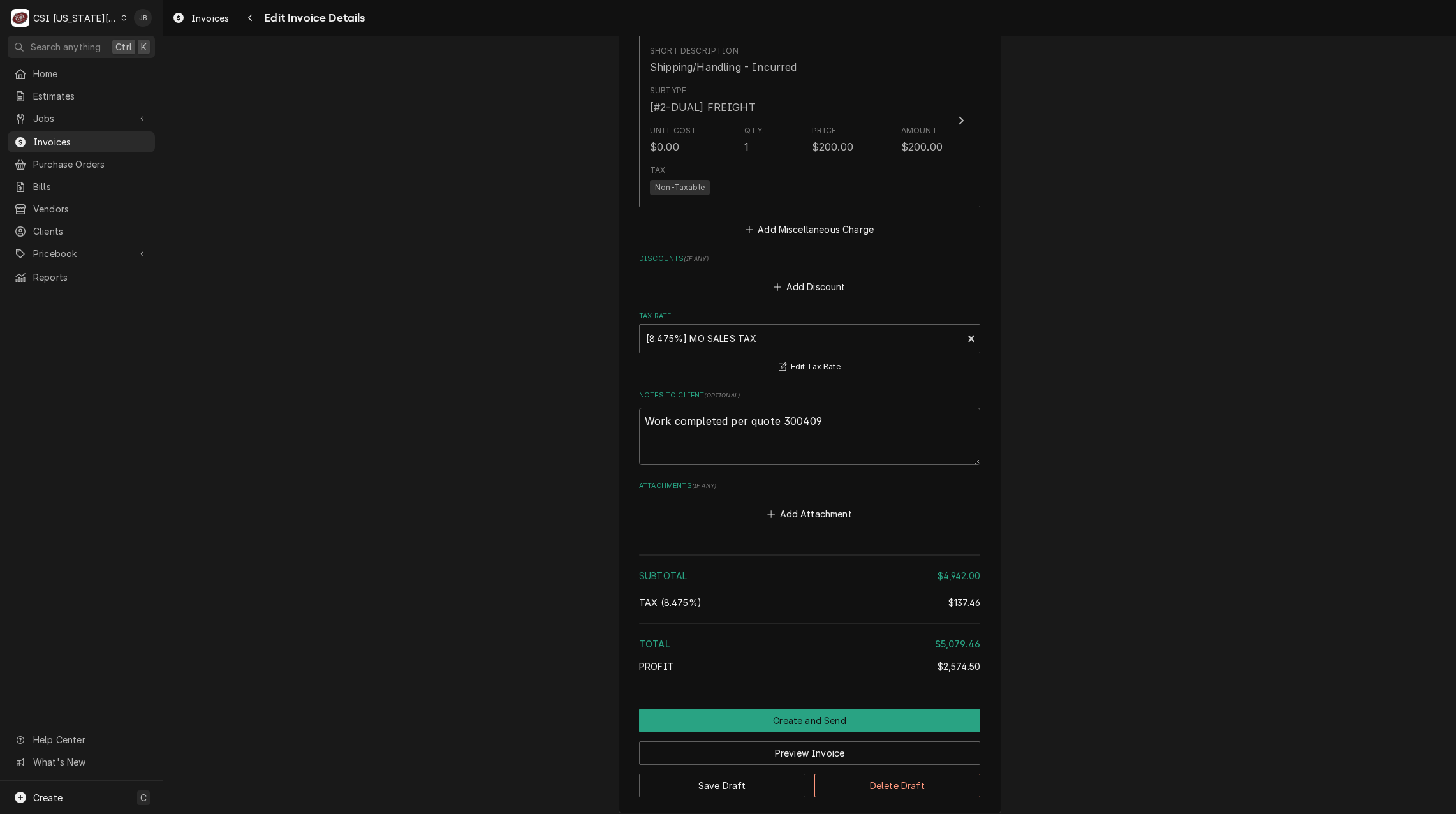
scroll to position [4346, 0]
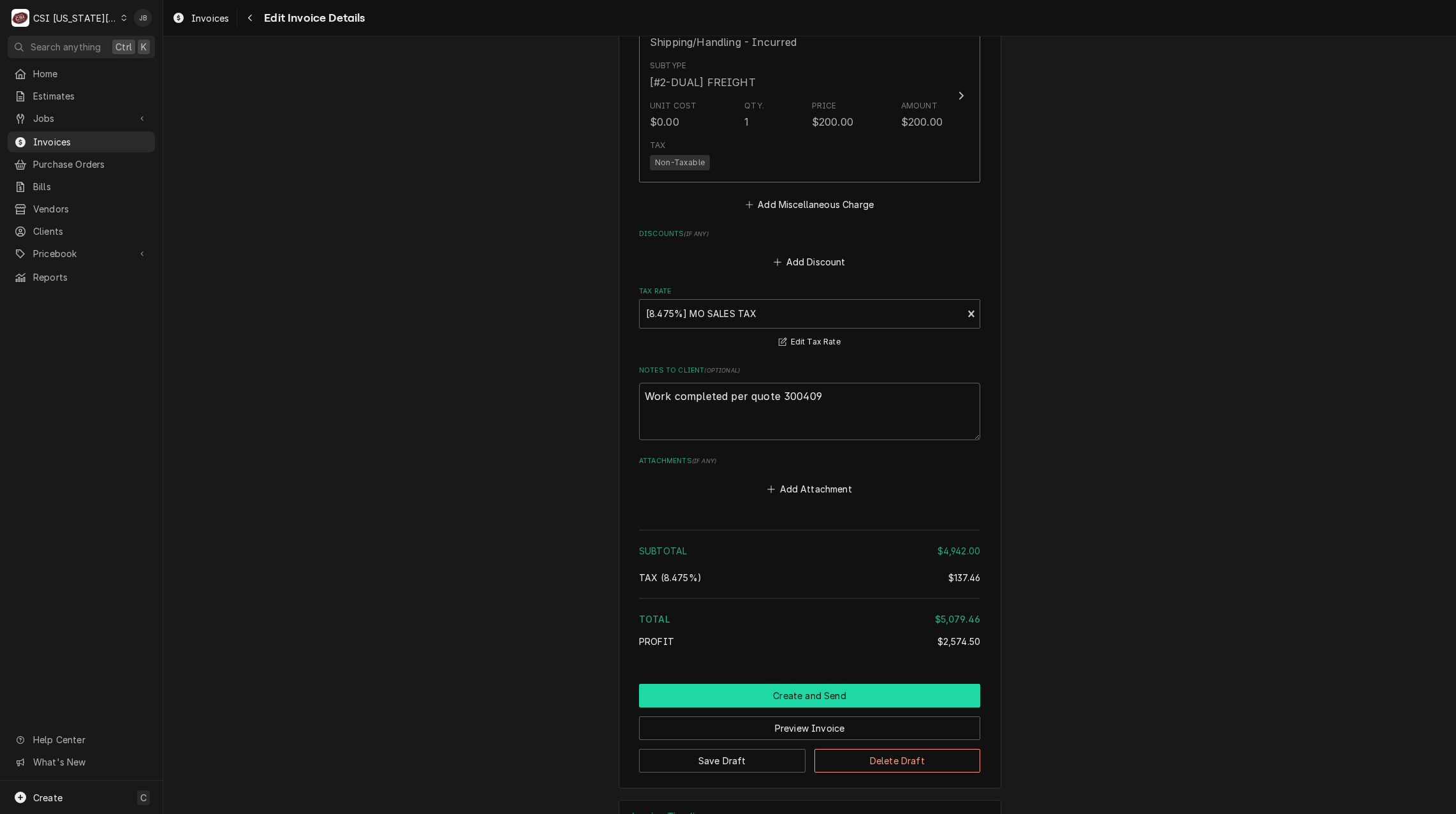
click at [772, 684] on button "Create and Send" at bounding box center [809, 696] width 341 height 24
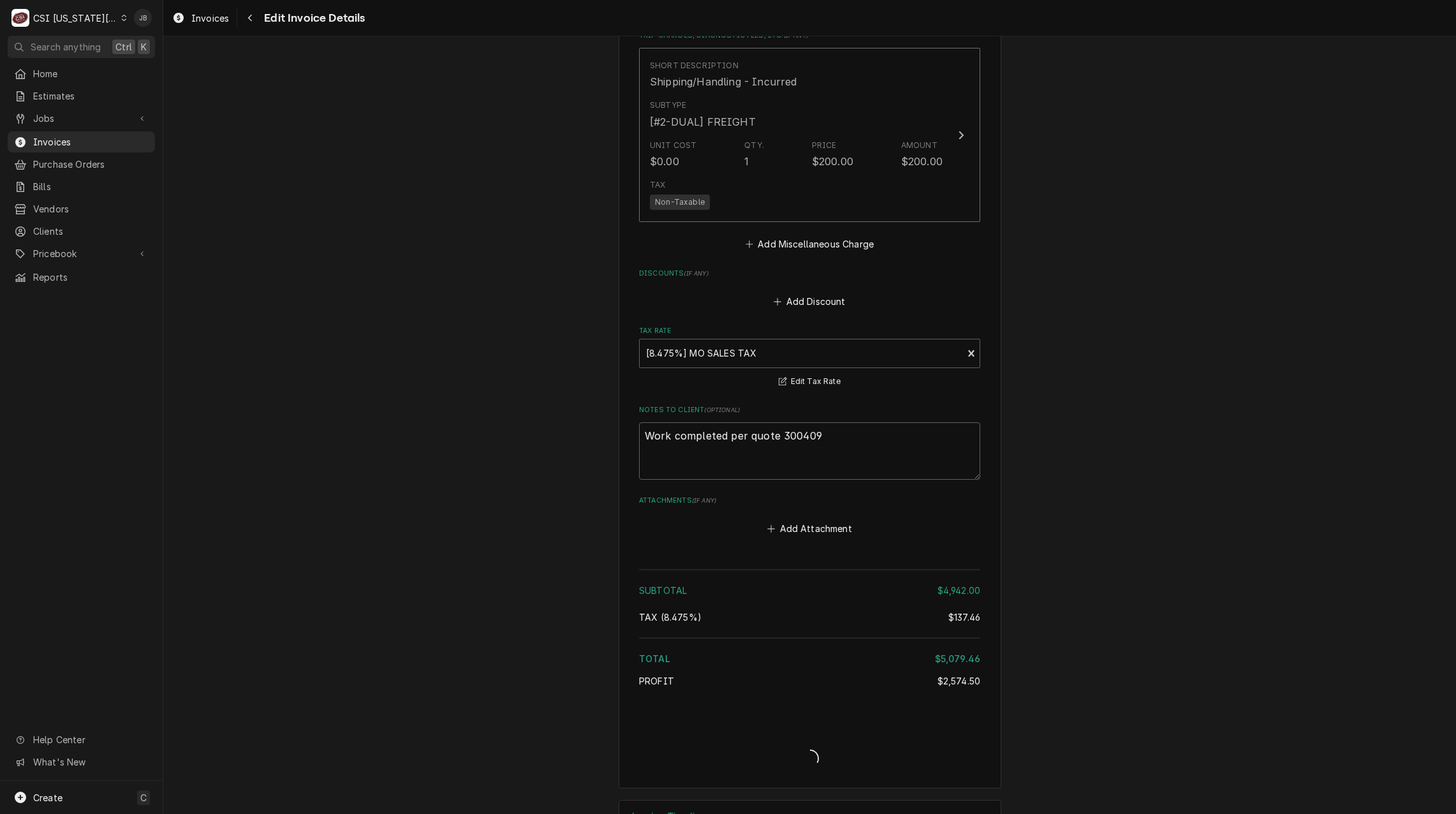
type textarea "x"
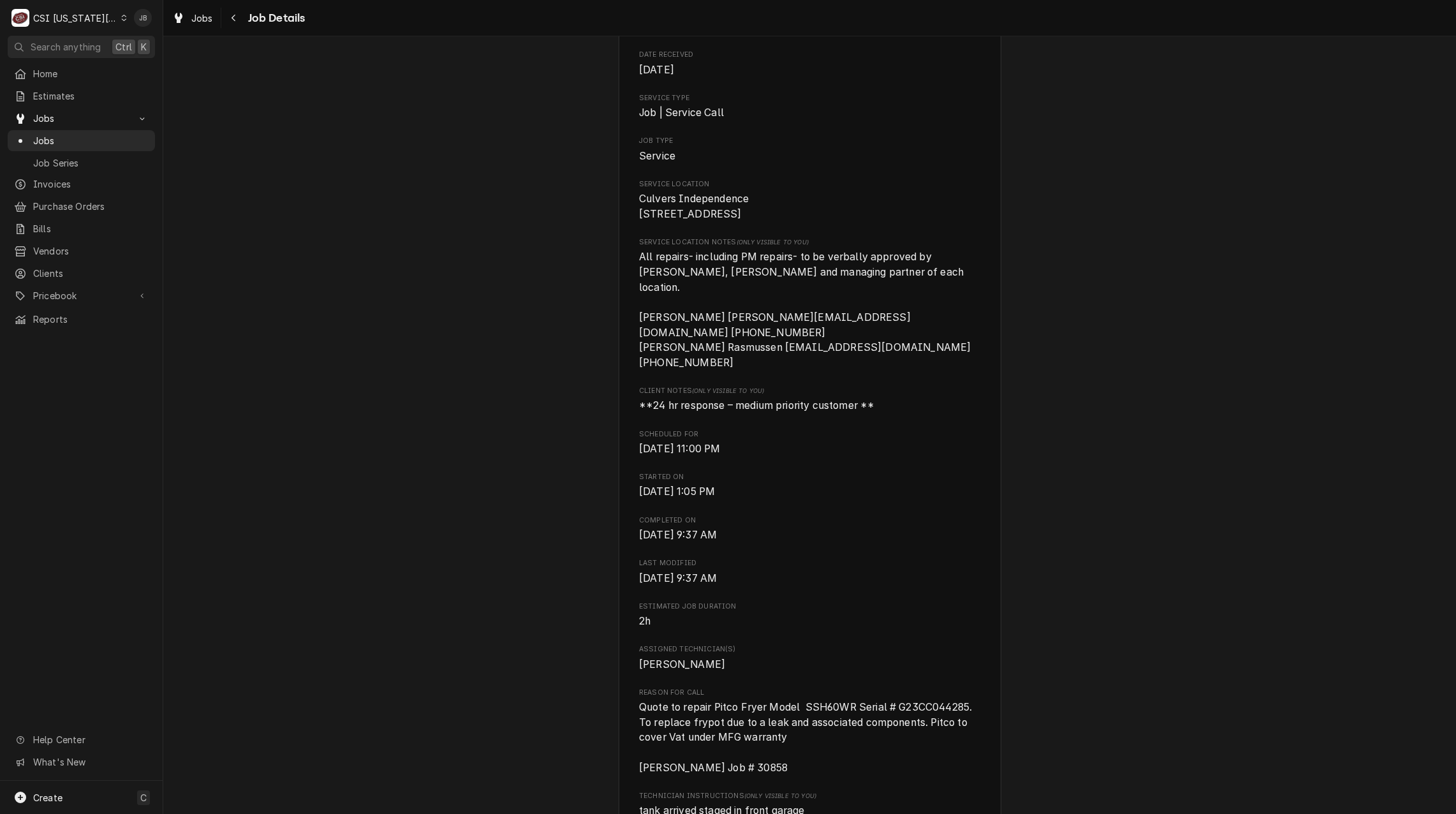
scroll to position [255, 0]
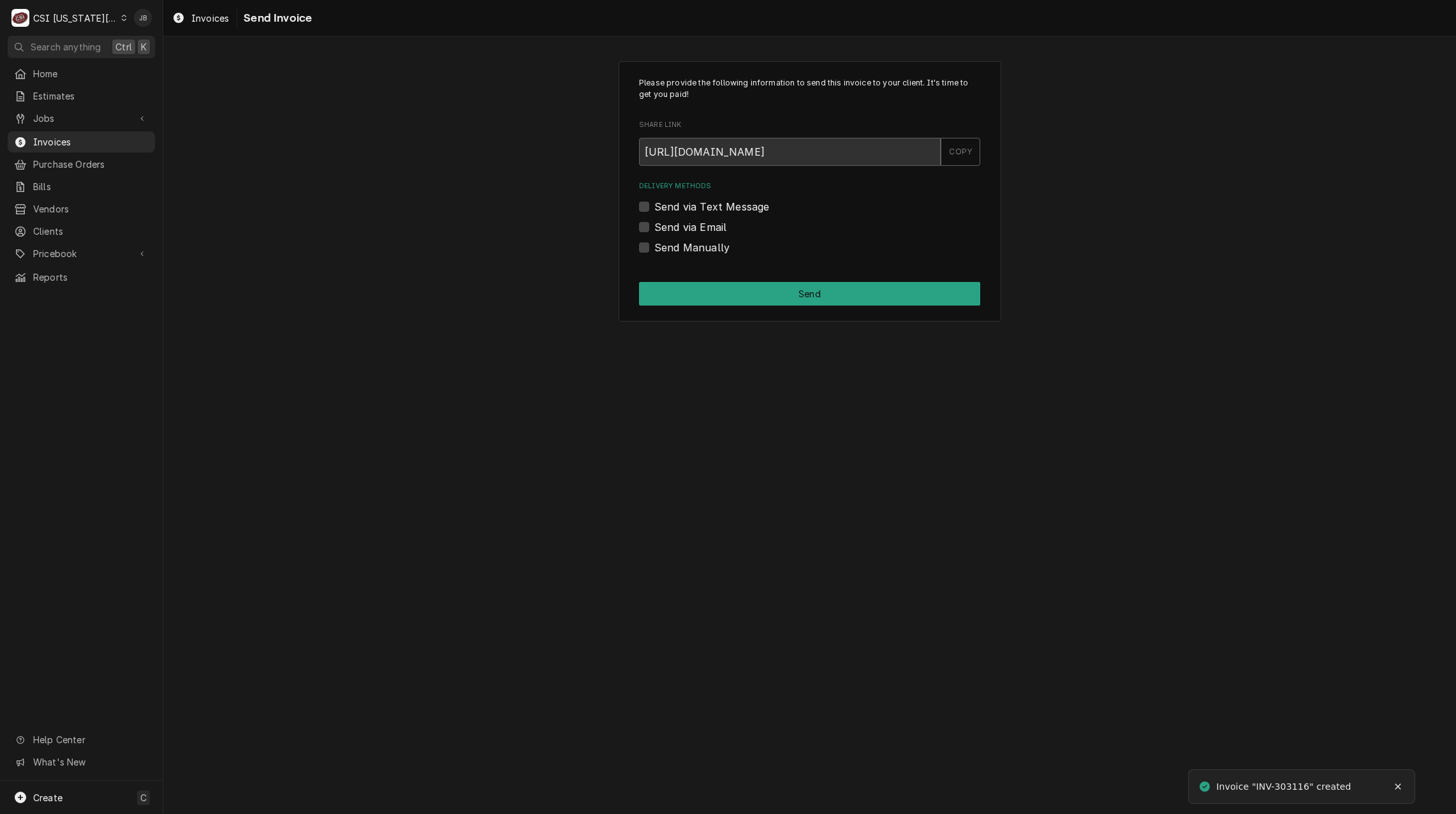
drag, startPoint x: 700, startPoint y: 228, endPoint x: 722, endPoint y: 232, distance: 22.4
click at [700, 228] on label "Send via Email" at bounding box center [690, 227] width 72 height 15
click at [700, 228] on input "Send via Email" at bounding box center [825, 233] width 341 height 28
checkbox input "true"
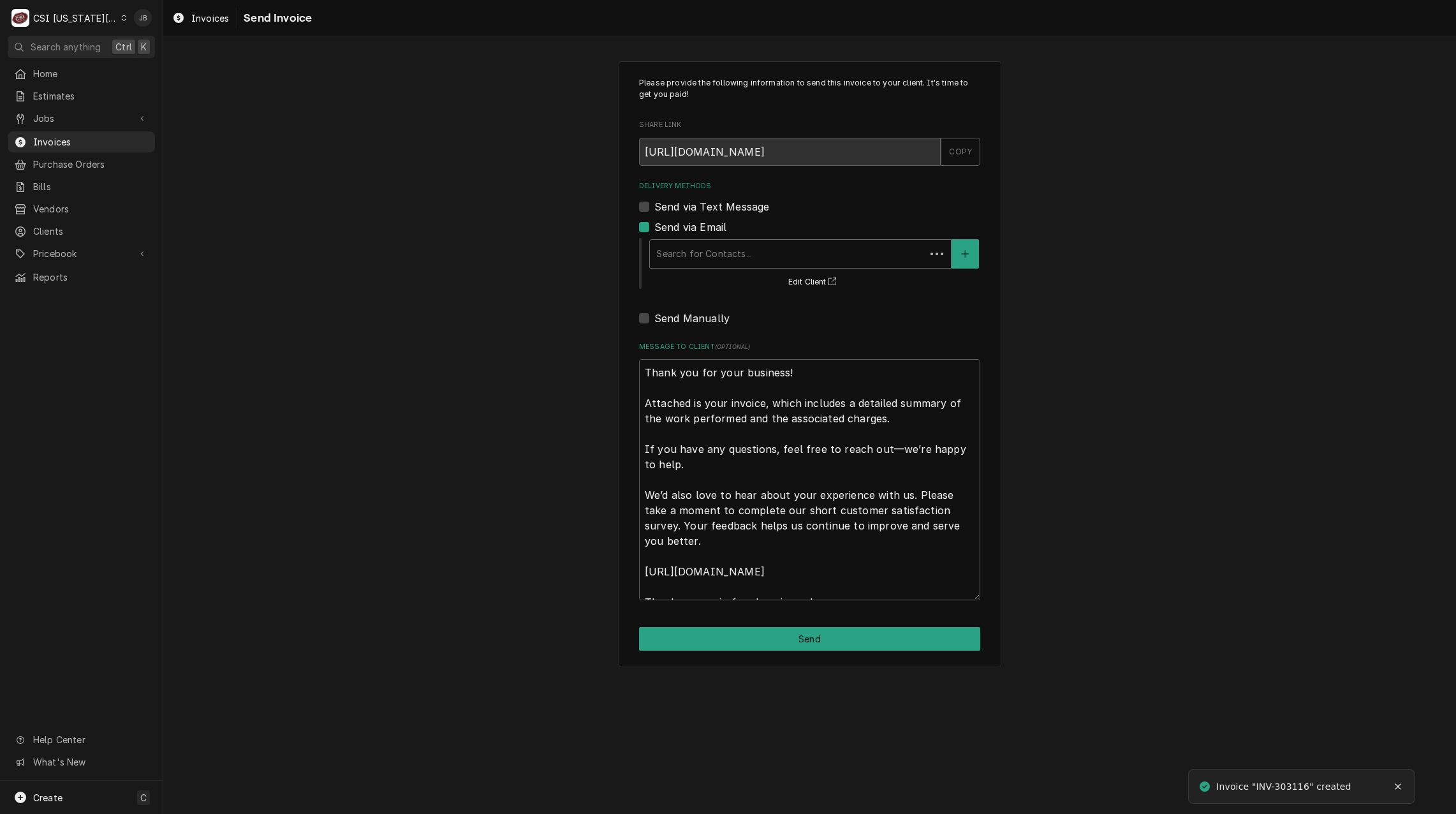
click at [739, 245] on div "Delivery Methods" at bounding box center [787, 253] width 263 height 23
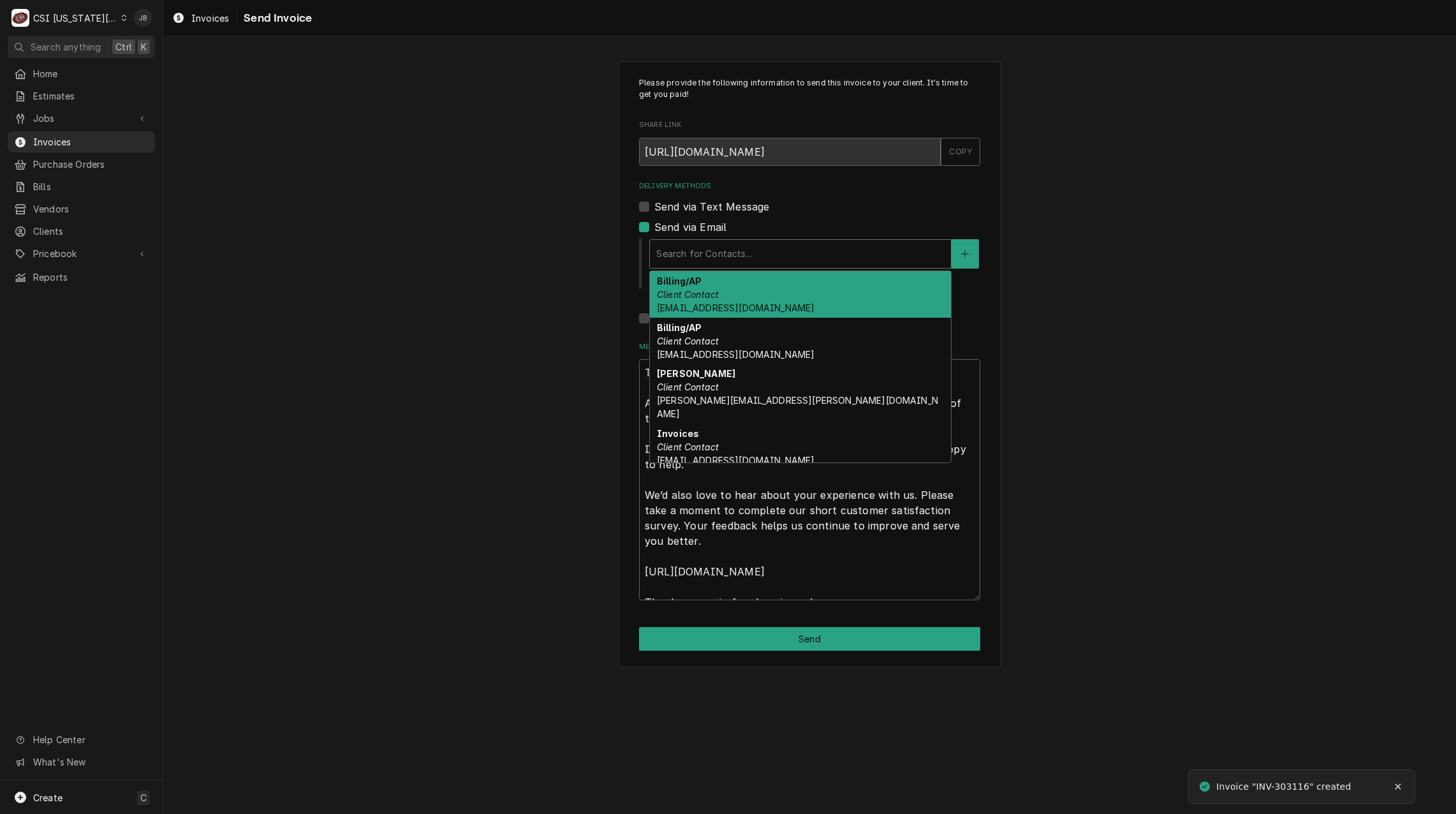
click at [749, 300] on div "Billing/AP Client Contact accounting@mphdining.com" at bounding box center [800, 294] width 301 height 46
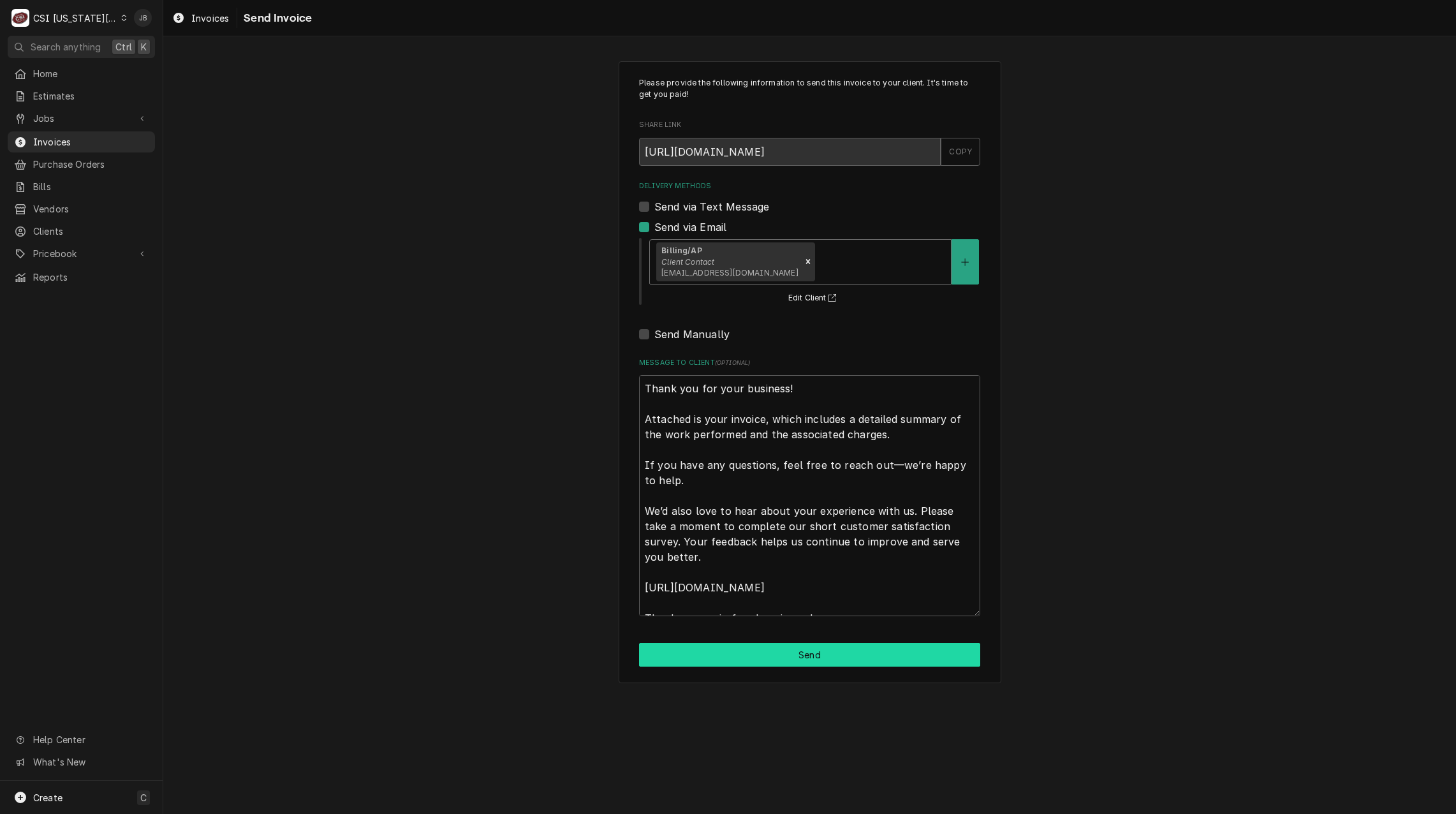
click at [729, 660] on button "Send" at bounding box center [809, 655] width 341 height 24
type textarea "x"
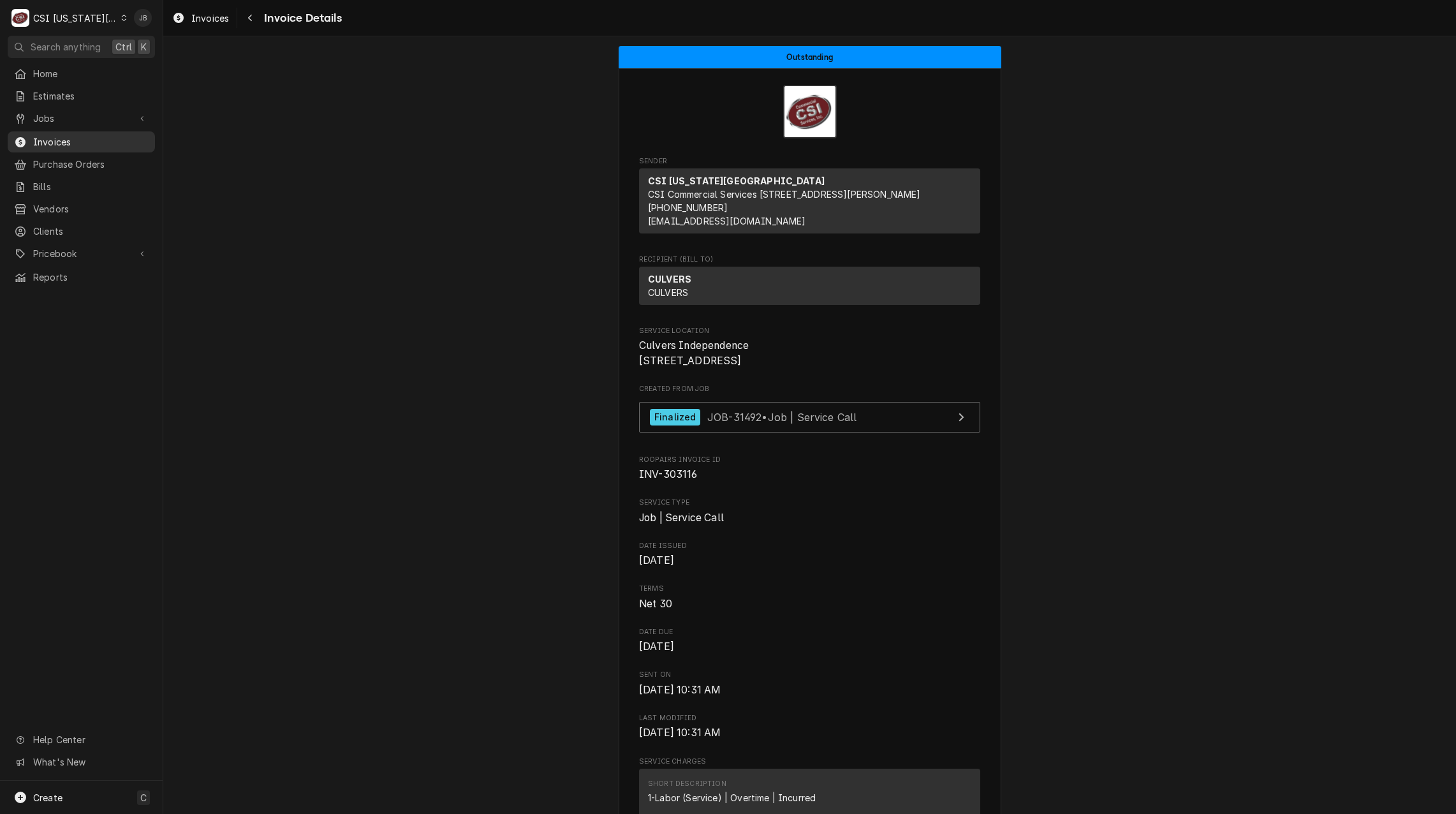
click at [99, 135] on span "Invoices" at bounding box center [91, 142] width 115 height 14
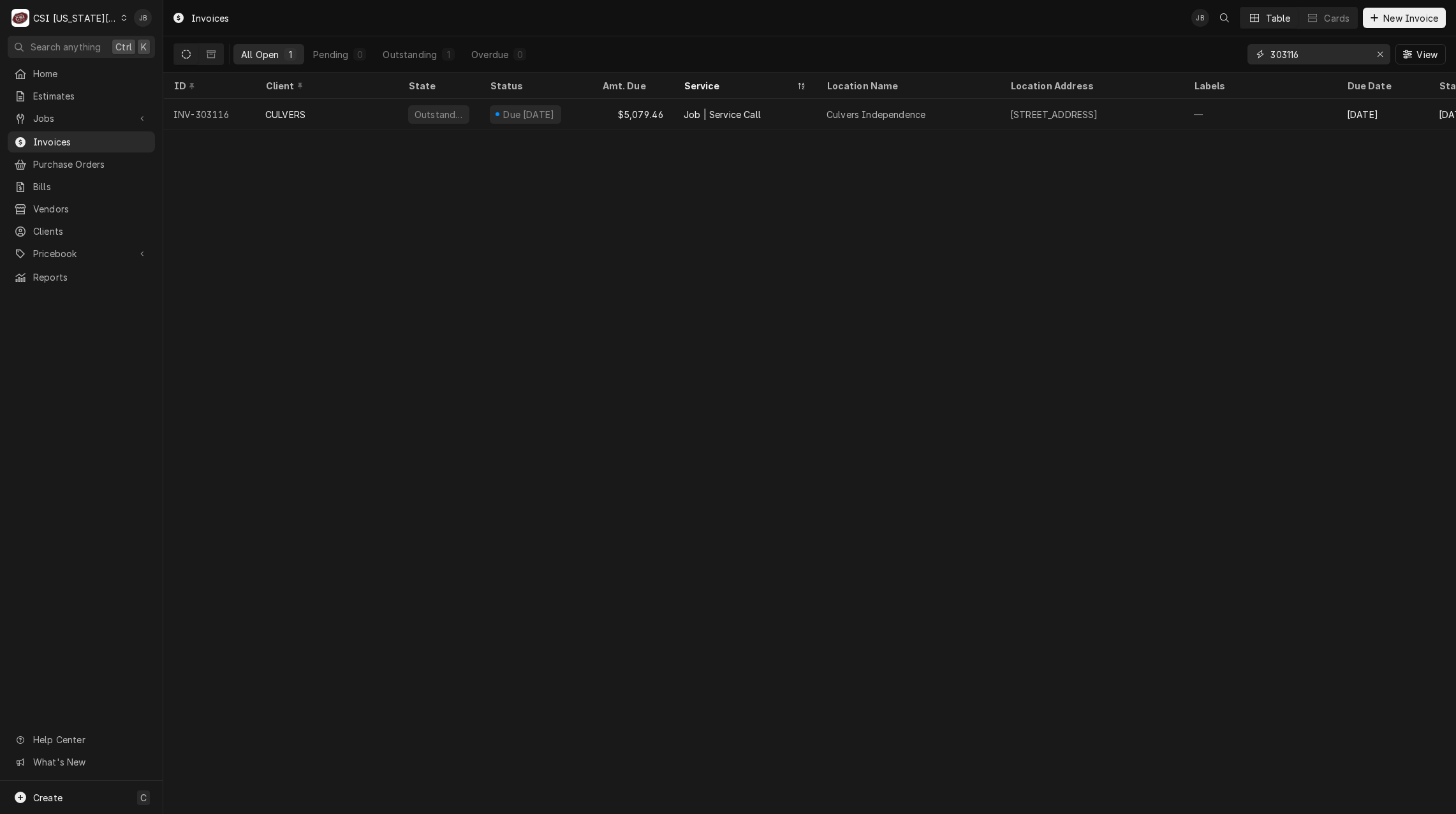
click at [1316, 54] on input "303116" at bounding box center [1318, 54] width 96 height 21
type input "303248"
drag, startPoint x: 76, startPoint y: 114, endPoint x: 86, endPoint y: 116, distance: 10.2
click at [76, 114] on span "Jobs" at bounding box center [81, 118] width 97 height 14
click at [82, 134] on span "Jobs" at bounding box center [91, 141] width 115 height 14
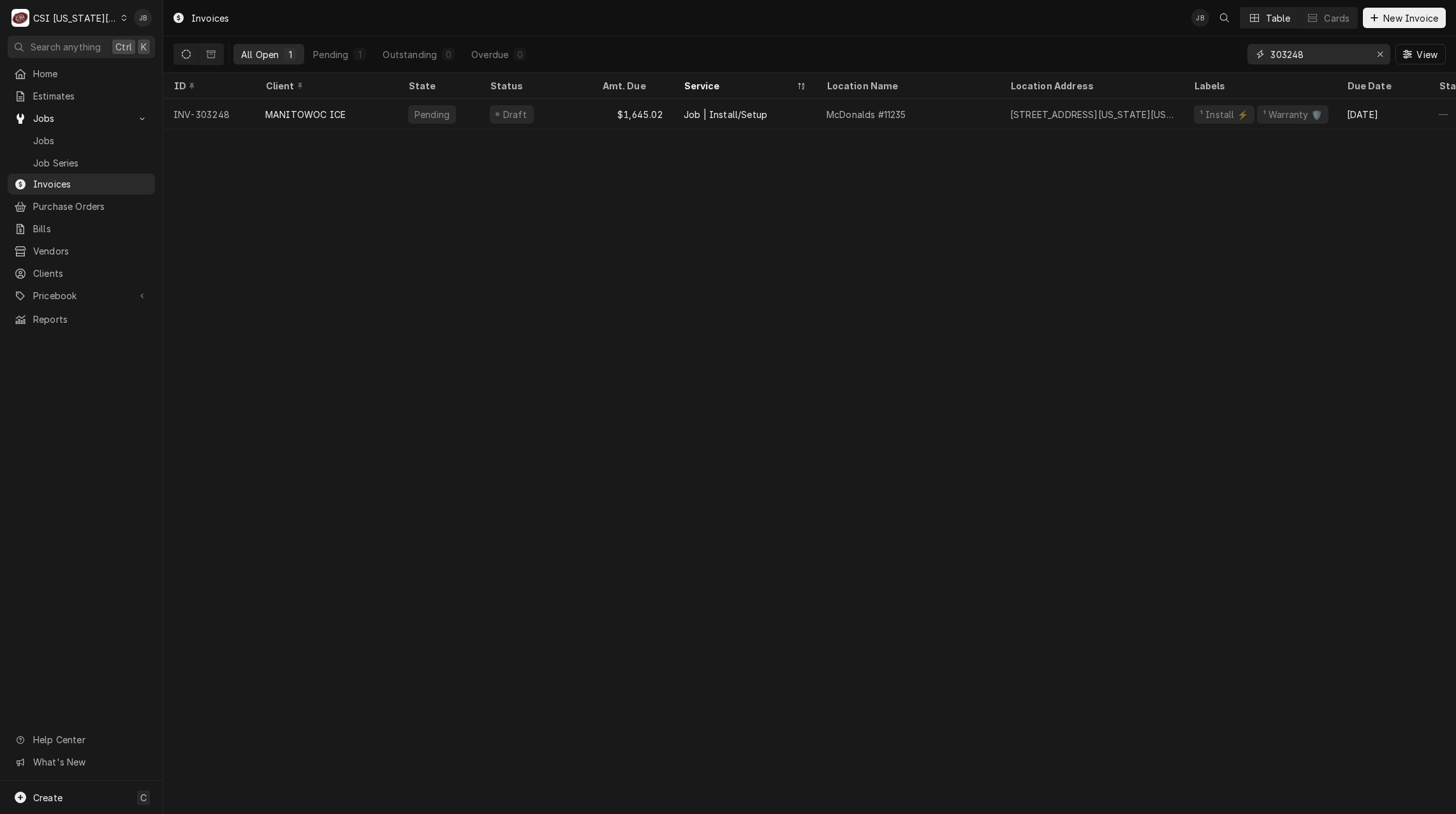
drag, startPoint x: 1323, startPoint y: 62, endPoint x: 1230, endPoint y: 67, distance: 93.1
click at [1230, 67] on div "All Open 1 Pending 1 Outstanding 0 Overdue 0 303248 View" at bounding box center [809, 54] width 1272 height 36
drag, startPoint x: 955, startPoint y: 38, endPoint x: 891, endPoint y: 38, distance: 64.0
click at [954, 38] on div "All Open 1 Pending 1 Outstanding 0 Overdue 0 303248 View" at bounding box center [809, 54] width 1272 height 36
drag, startPoint x: 1341, startPoint y: 54, endPoint x: 1164, endPoint y: 58, distance: 177.0
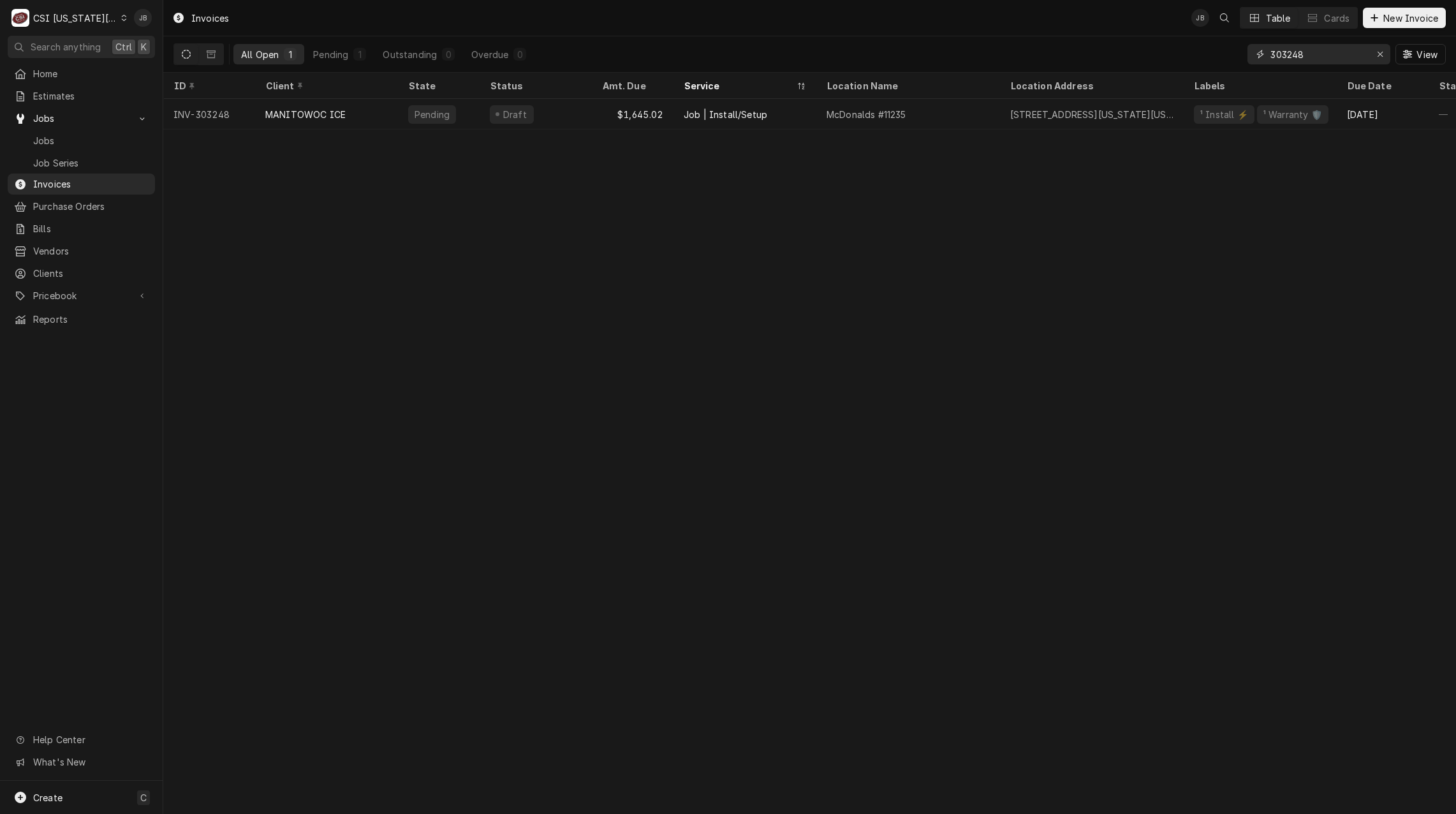
click at [1184, 56] on div "All Open 1 Pending 1 Outstanding 0 Overdue 0 303248 View" at bounding box center [809, 54] width 1272 height 36
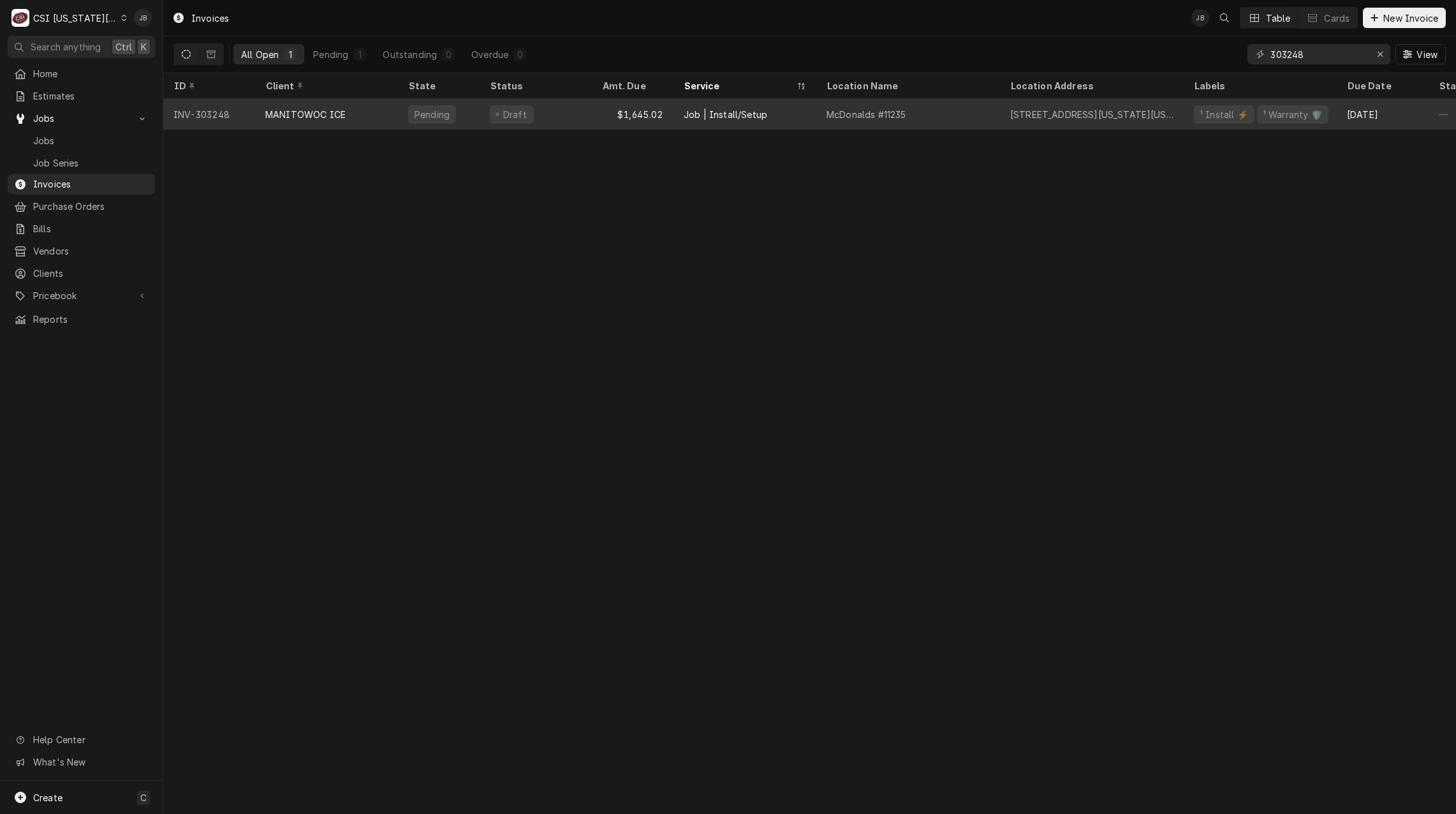
click at [656, 113] on div "$1,645.02" at bounding box center [632, 115] width 81 height 31
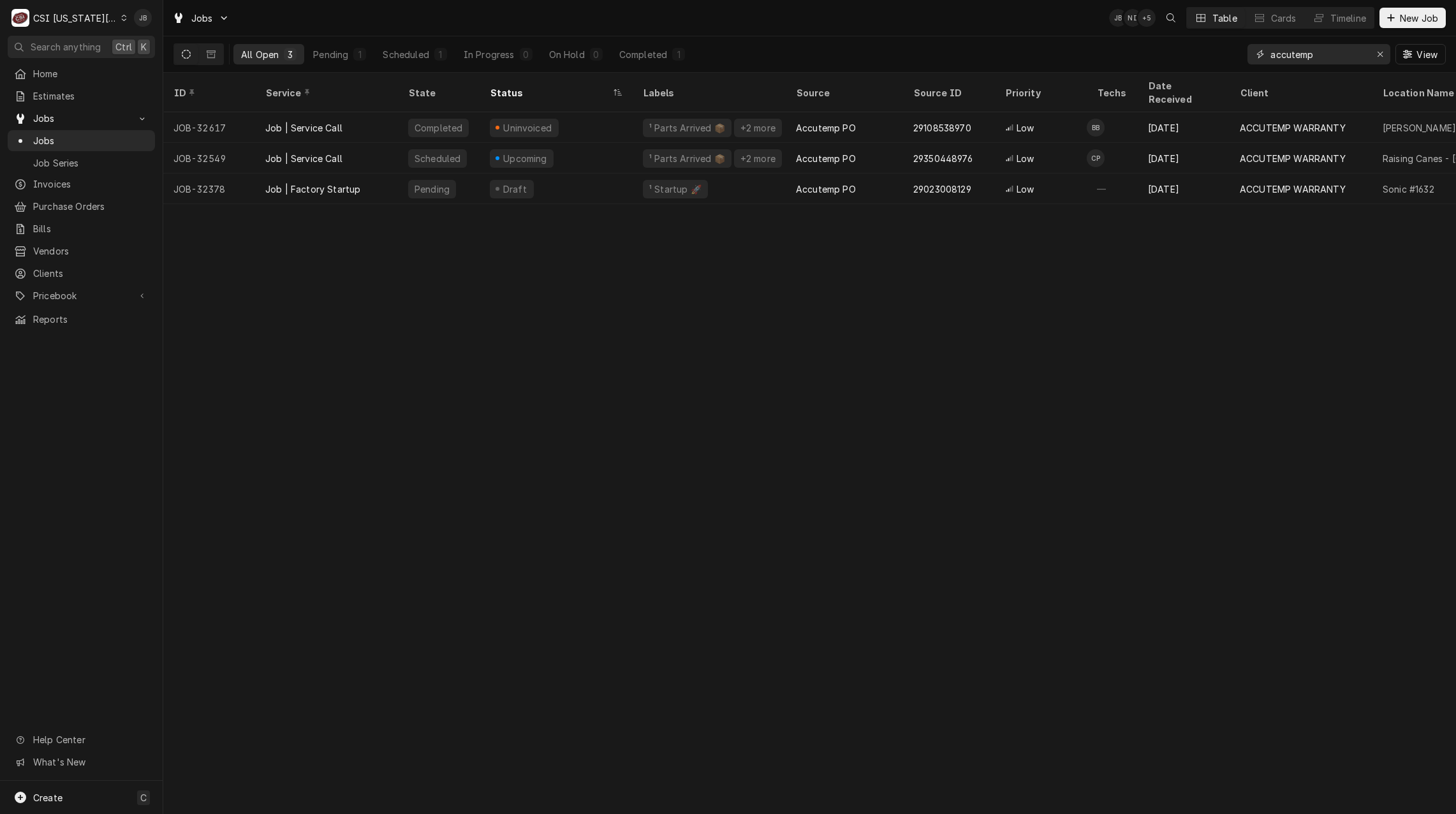
drag, startPoint x: 1338, startPoint y: 56, endPoint x: 1018, endPoint y: 54, distance: 320.0
click at [1062, 58] on div "All Open 3 Pending 1 Scheduled 1 In Progress 0 On Hold 0 Completed 1 accutemp V…" at bounding box center [809, 54] width 1272 height 36
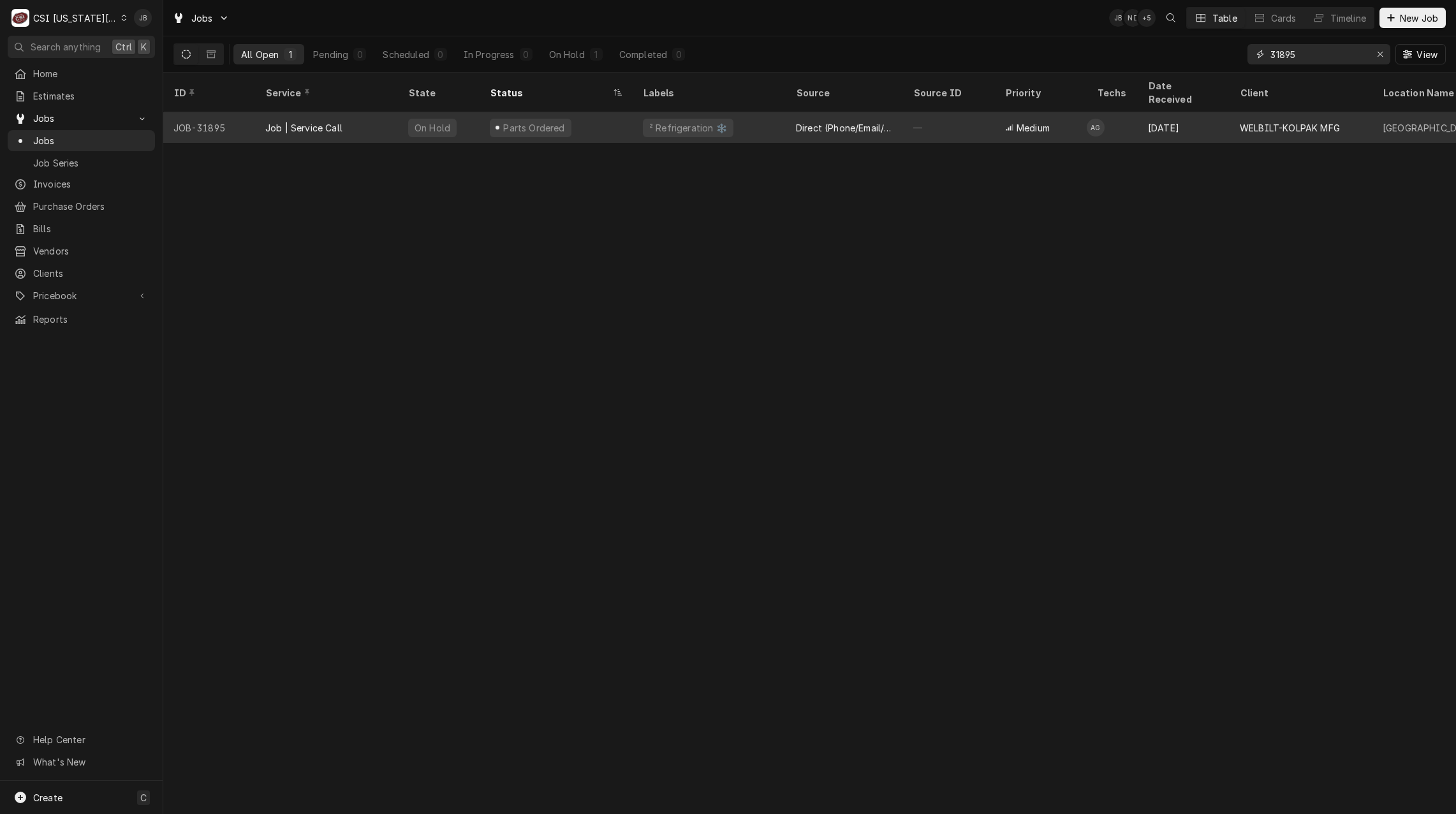
type input "31895"
click at [355, 114] on div "Job | Service Call" at bounding box center [326, 128] width 143 height 31
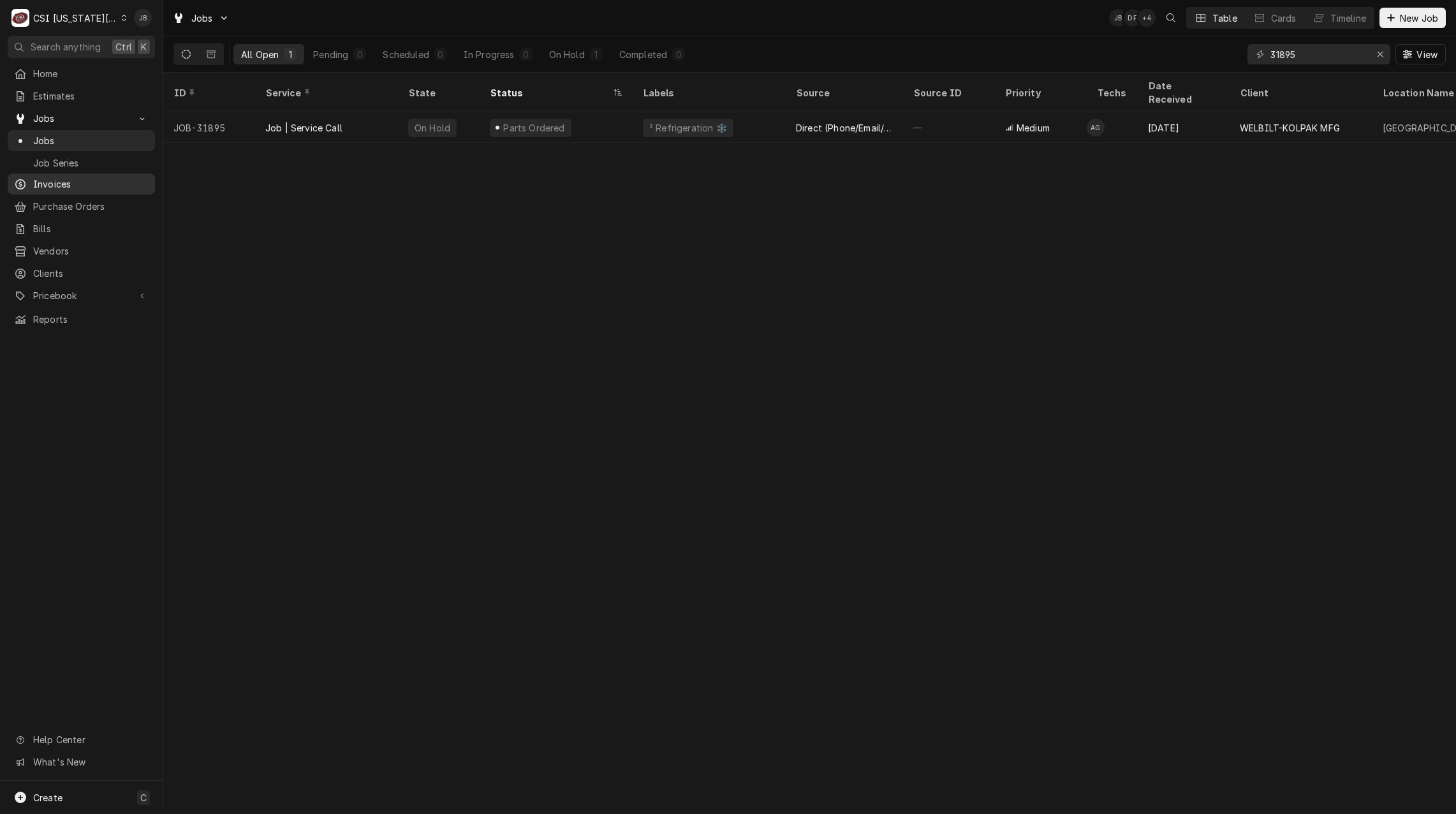
drag, startPoint x: 50, startPoint y: 184, endPoint x: 79, endPoint y: 184, distance: 29.0
click at [50, 184] on span "Invoices" at bounding box center [91, 184] width 115 height 14
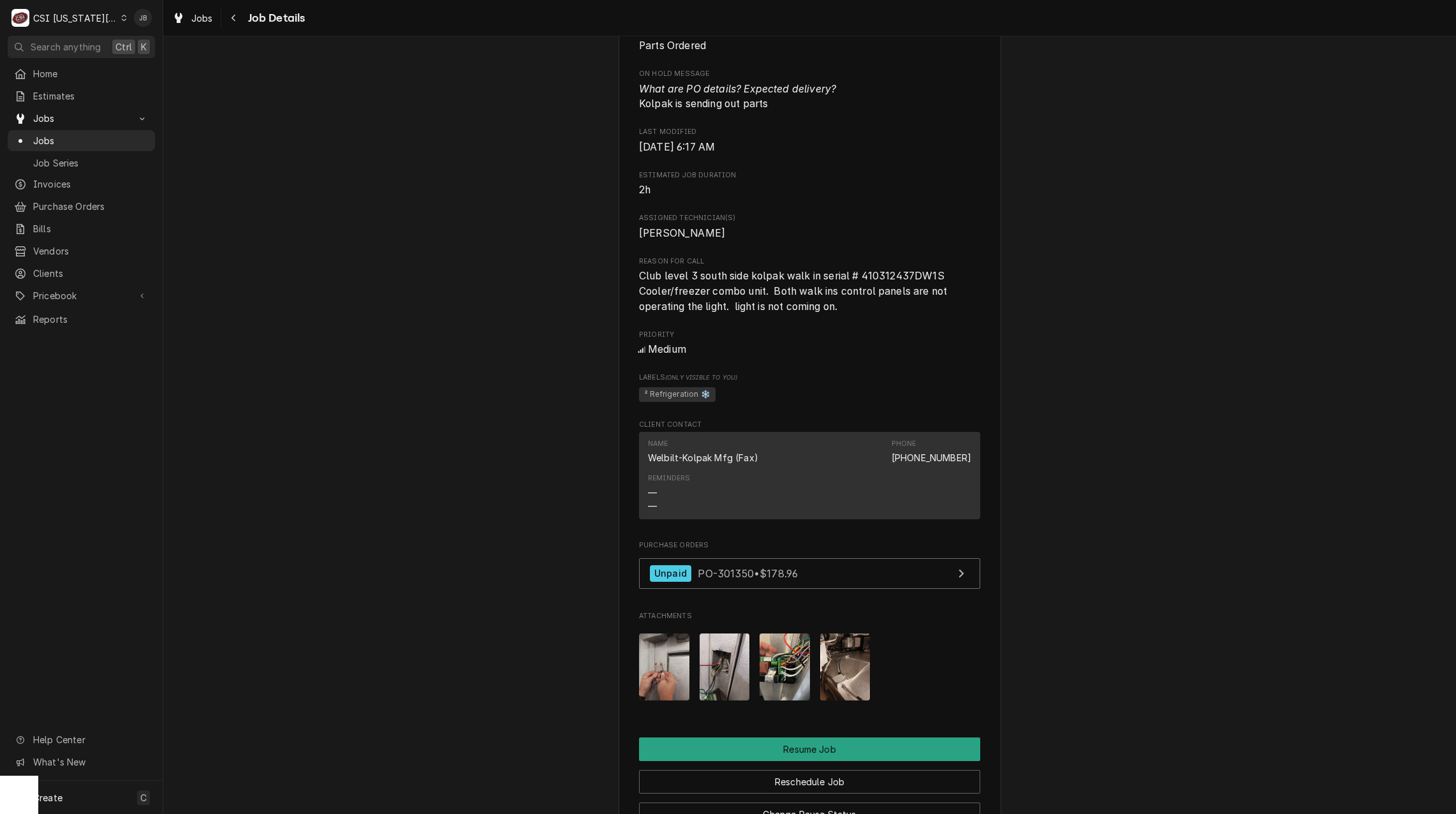
scroll to position [1404, 0]
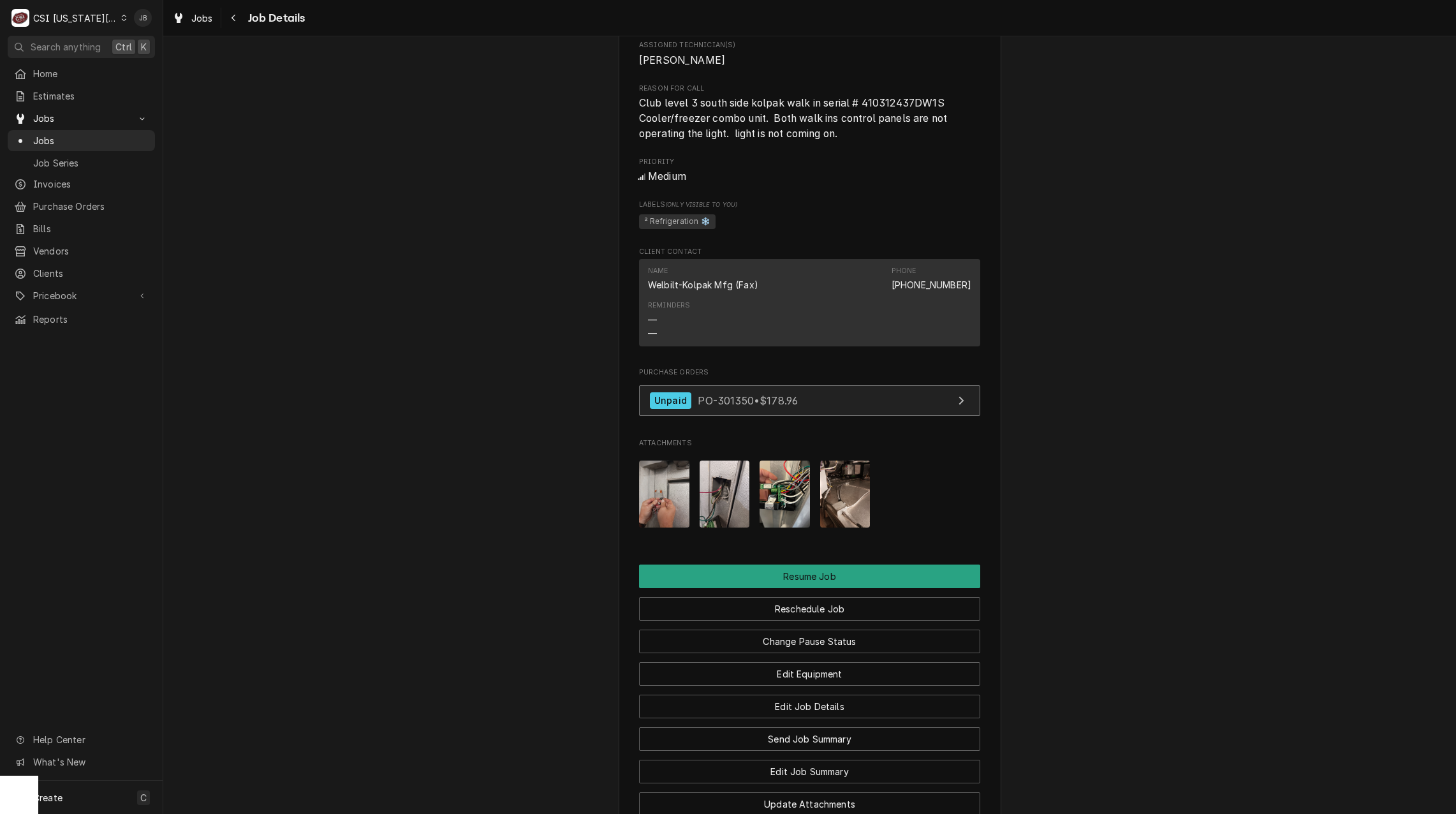
click at [769, 402] on link "Unpaid PO-301350 • $178.96" at bounding box center [809, 401] width 341 height 32
click at [877, 122] on span "Club level 3 south side kolpak walk in serial # 410312437DW1S Cooler/freezer co…" at bounding box center [809, 118] width 341 height 45
click at [658, 509] on img "Attachments" at bounding box center [664, 494] width 50 height 67
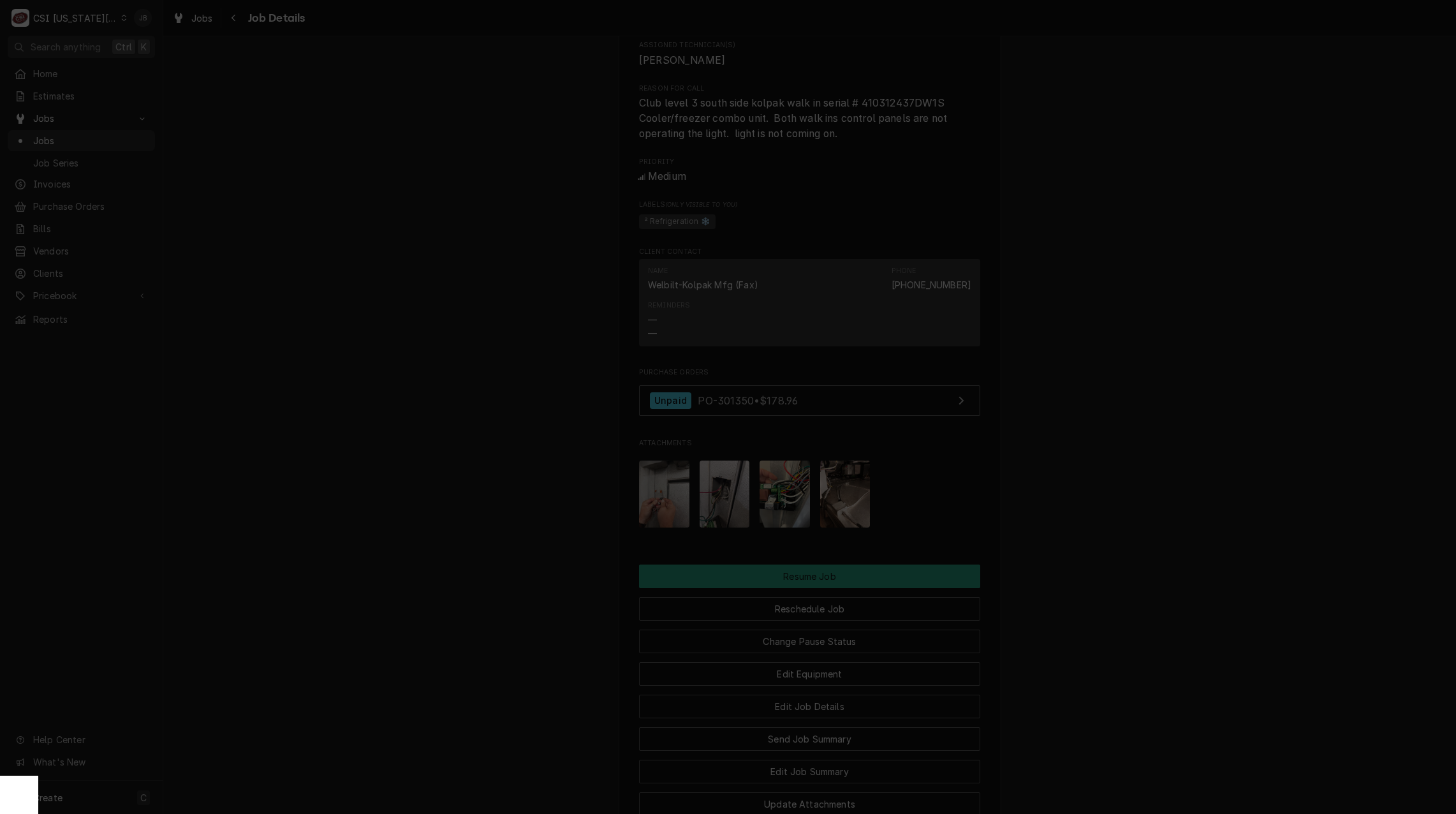
click at [1069, 485] on div at bounding box center [728, 407] width 1456 height 814
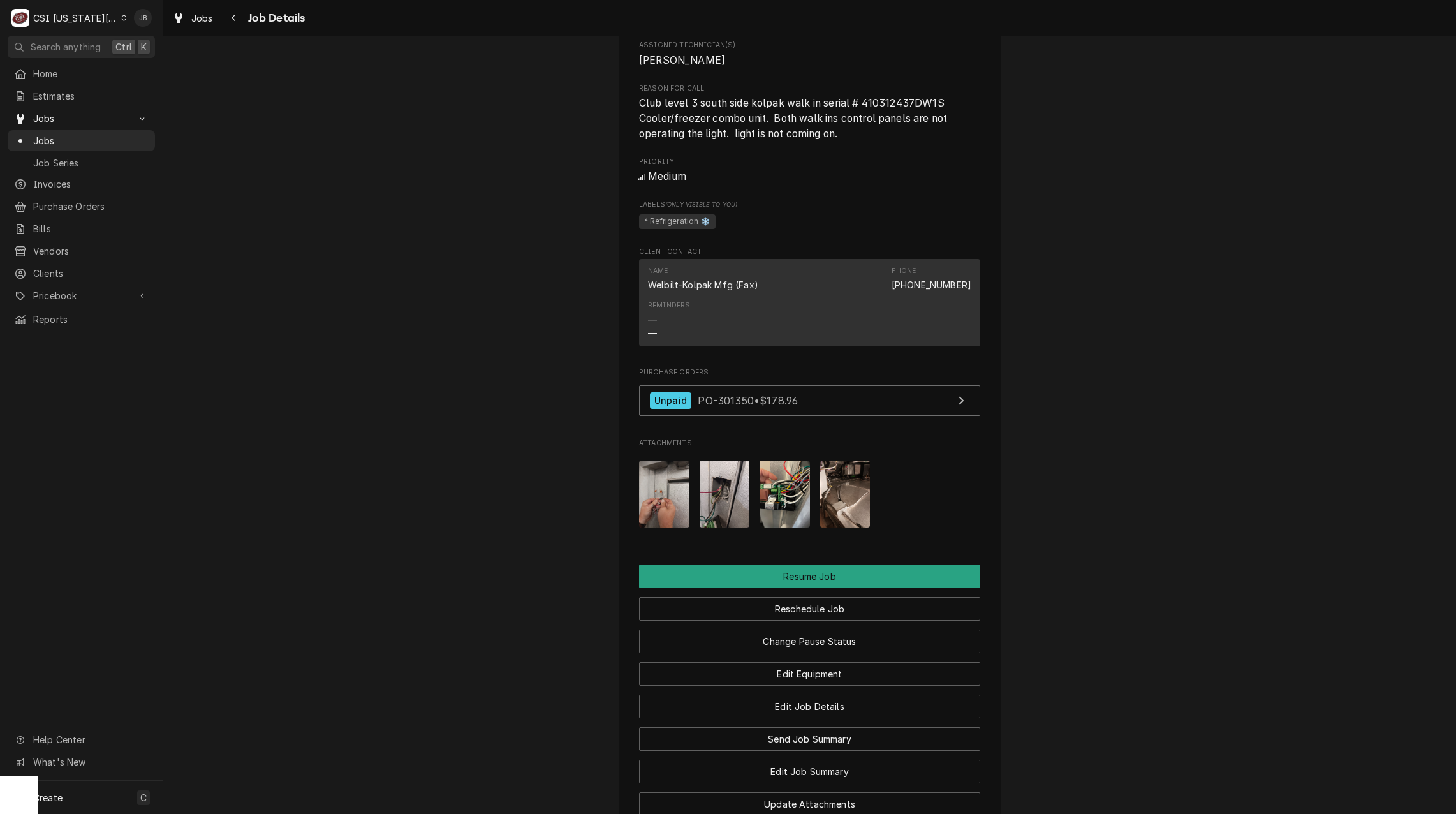
click at [726, 503] on img "Attachments" at bounding box center [725, 494] width 50 height 67
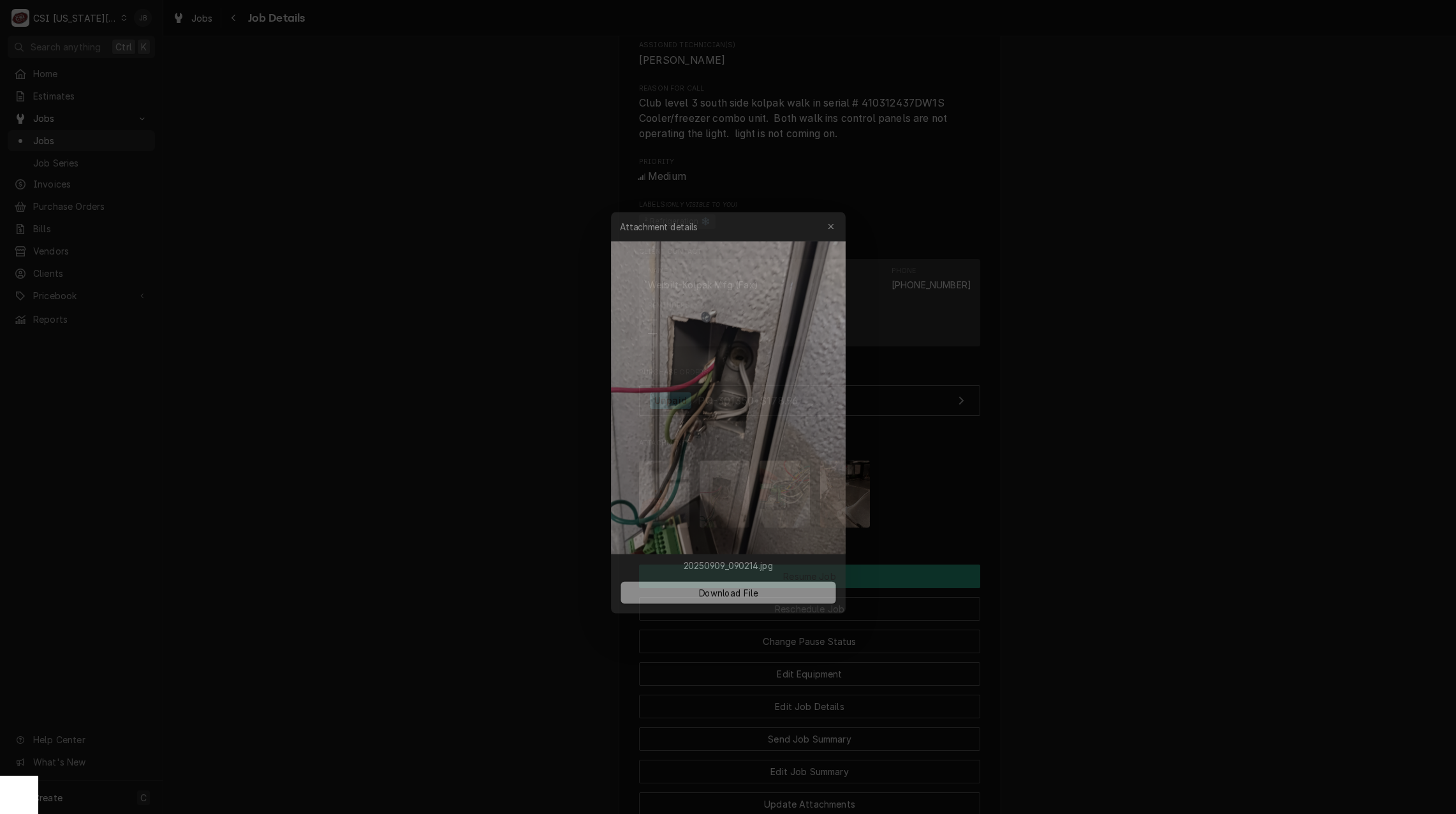
click at [1038, 495] on div at bounding box center [728, 407] width 1456 height 814
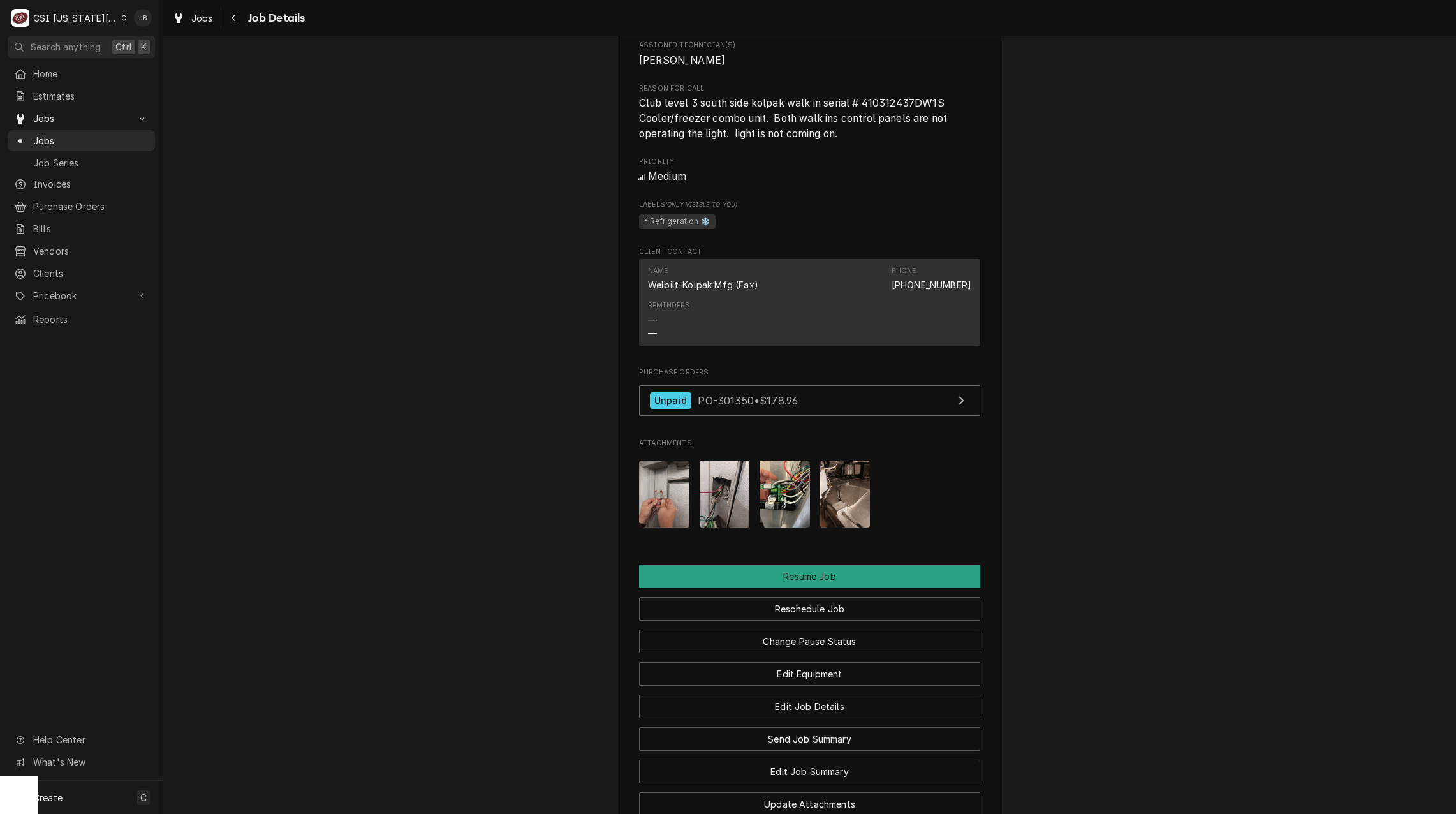
click at [776, 498] on img "Attachments" at bounding box center [784, 494] width 50 height 67
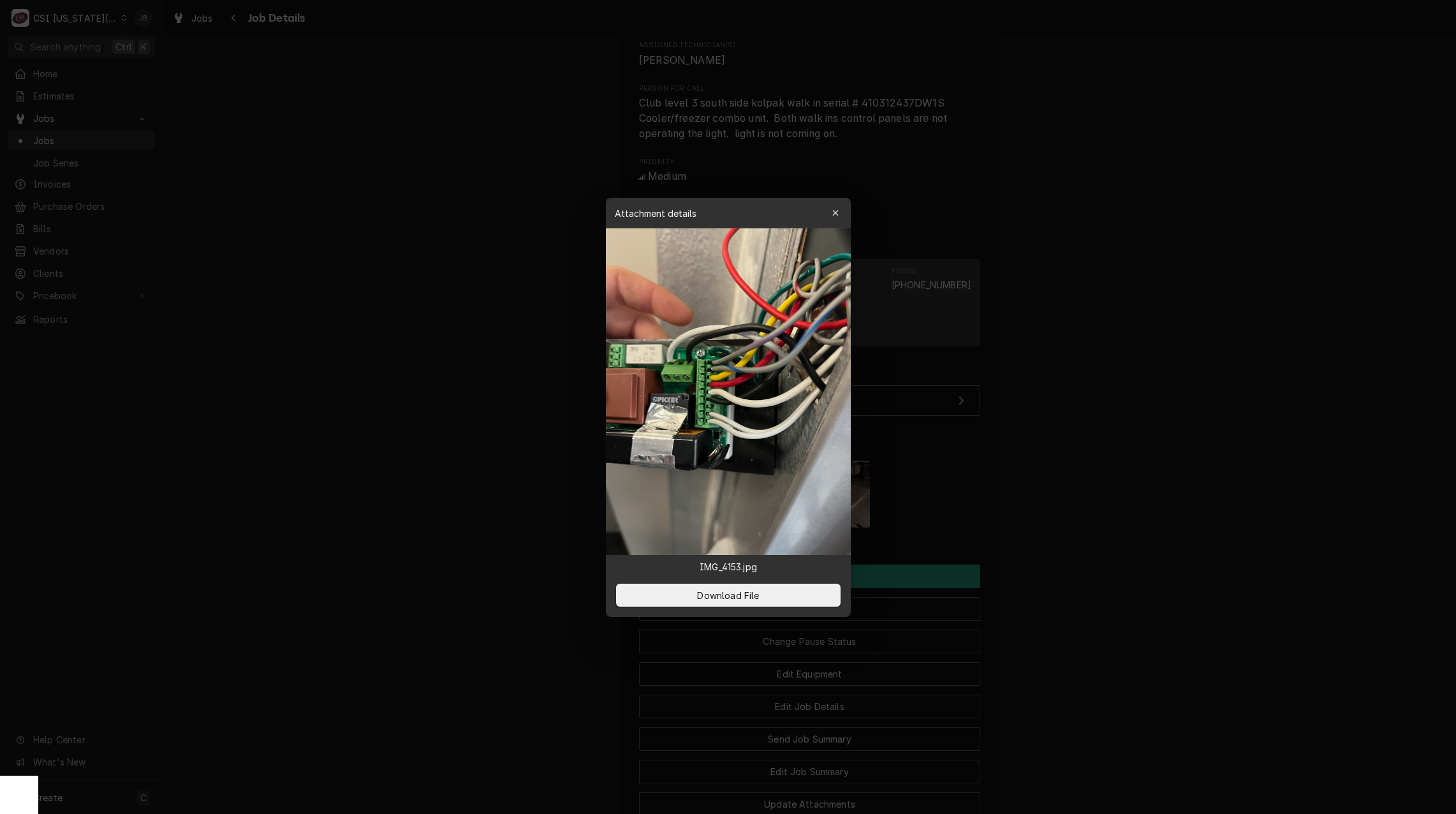
click at [1043, 502] on div at bounding box center [728, 407] width 1456 height 814
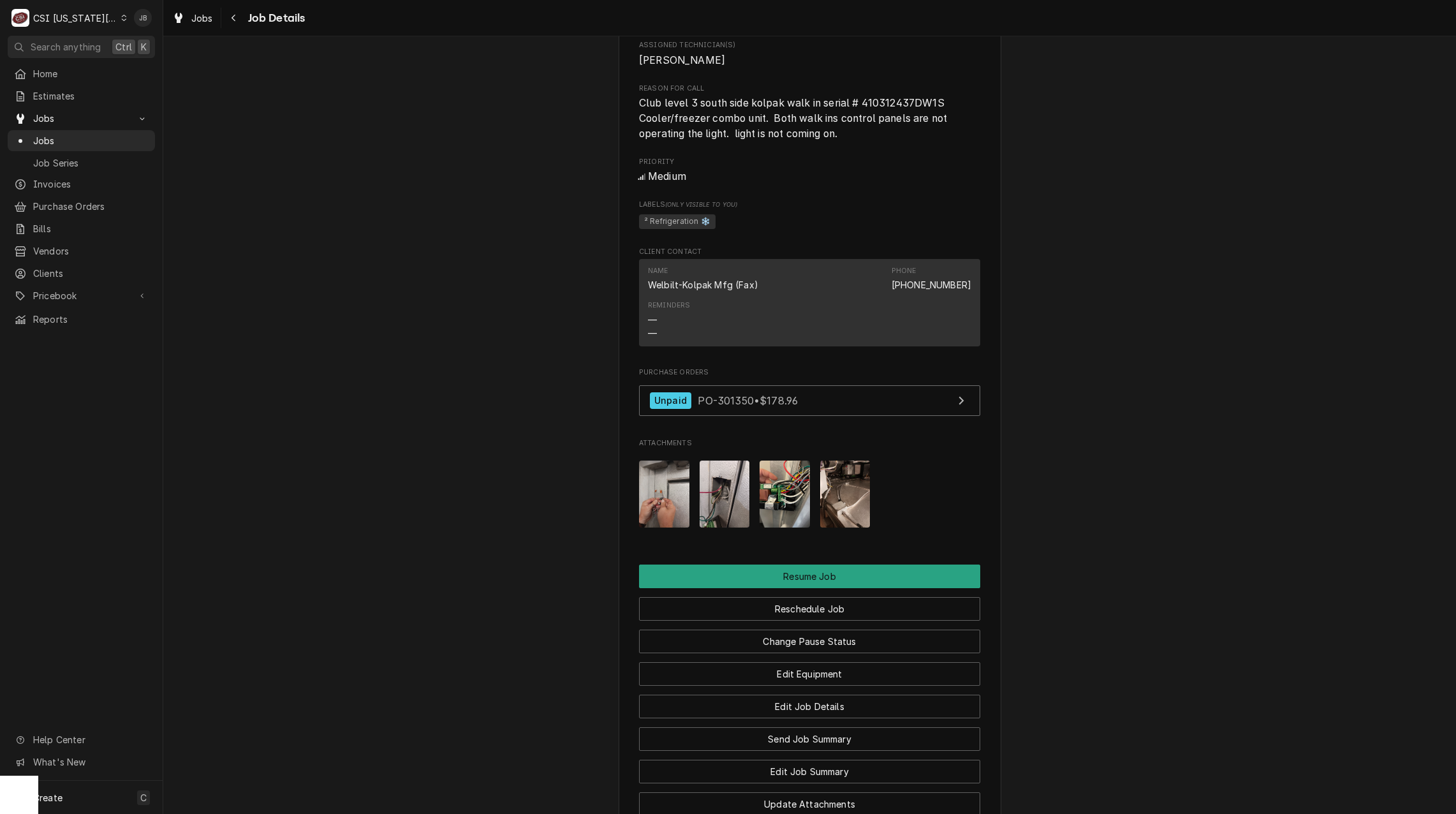
click at [840, 501] on img "Attachments" at bounding box center [844, 494] width 50 height 67
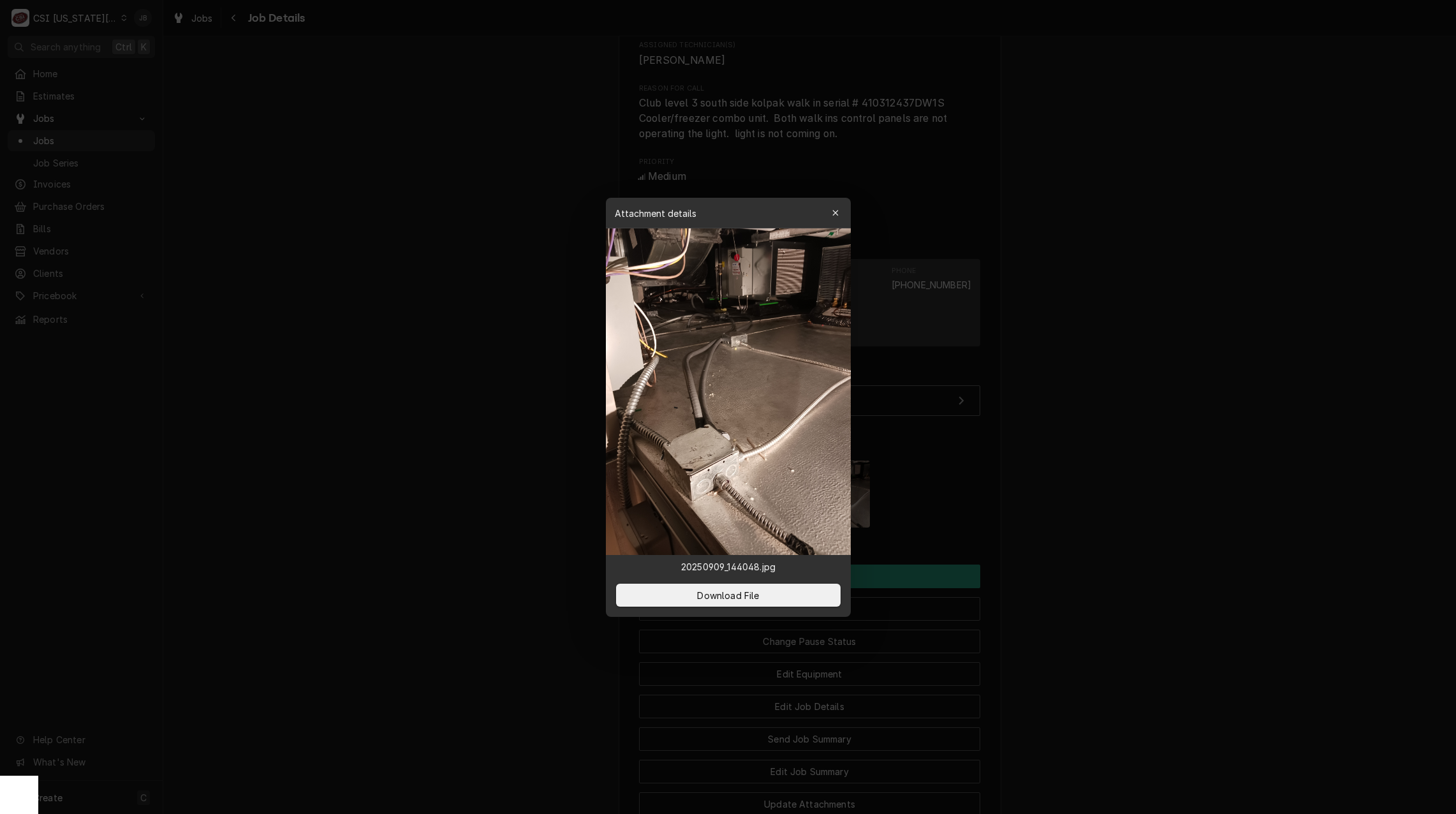
click at [1160, 482] on div at bounding box center [728, 407] width 1456 height 814
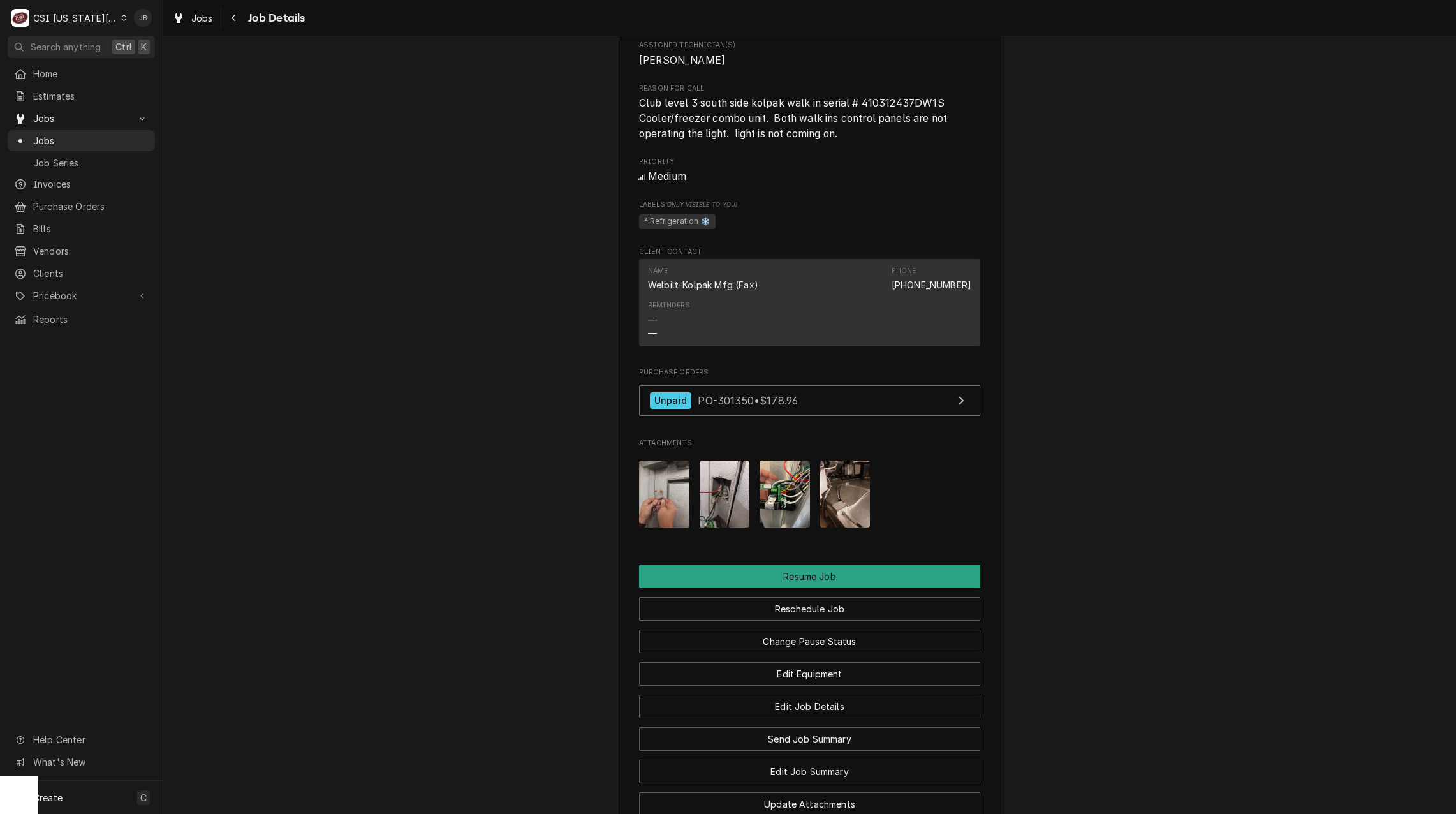
click at [760, 502] on img "Attachments" at bounding box center [784, 494] width 50 height 67
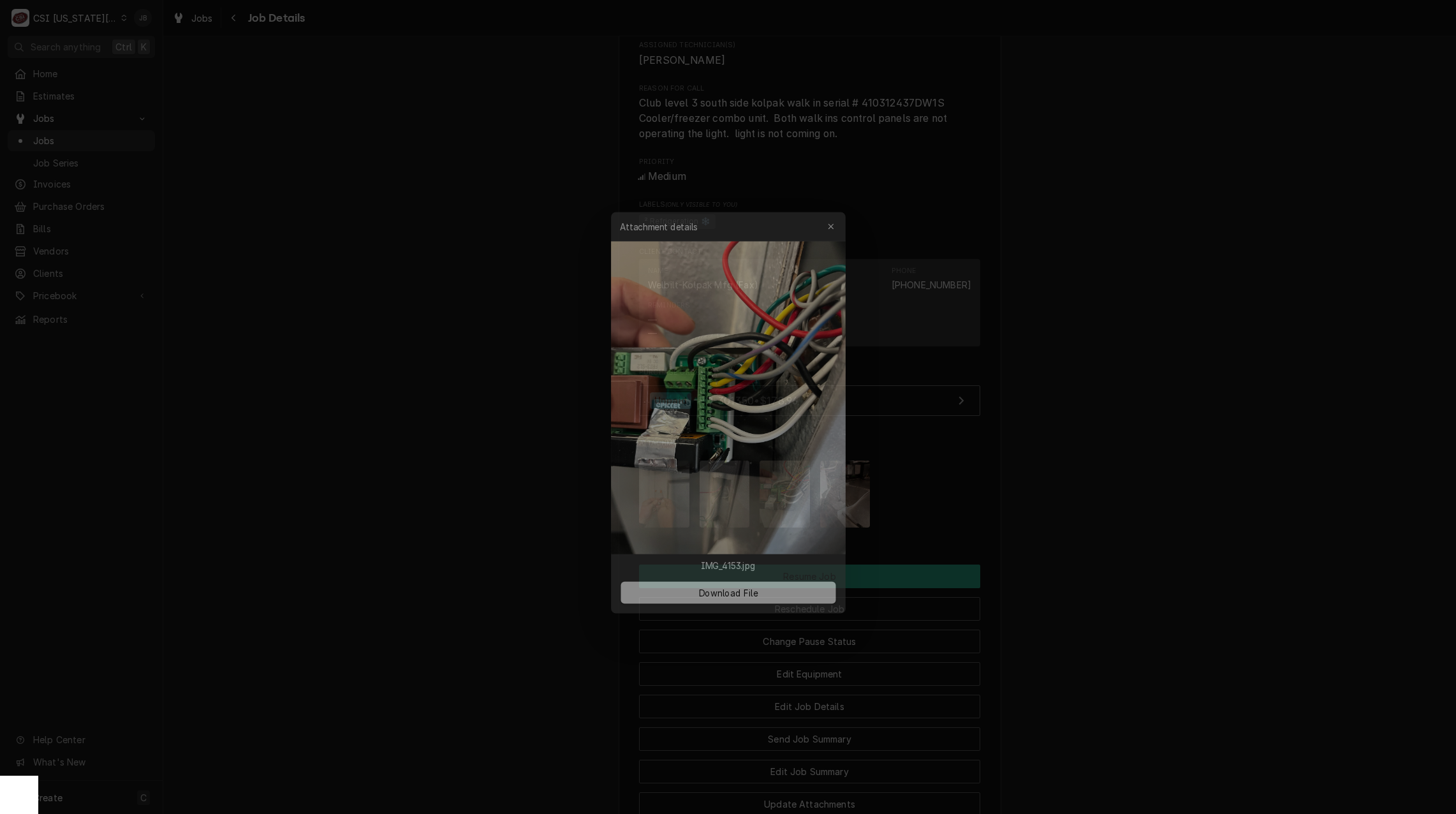
click at [972, 503] on div at bounding box center [728, 407] width 1456 height 814
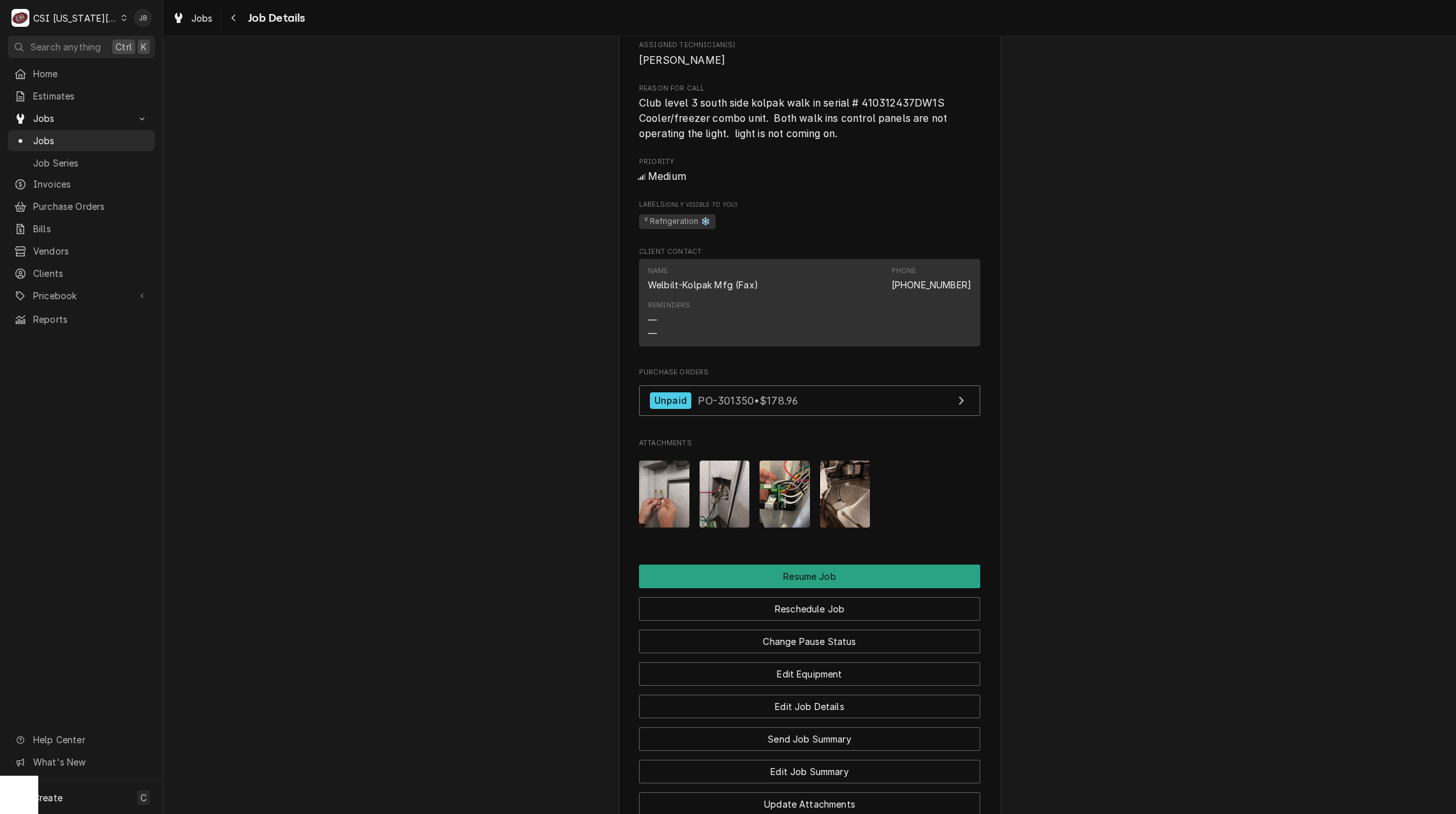
click at [794, 505] on img "Attachments" at bounding box center [784, 494] width 50 height 67
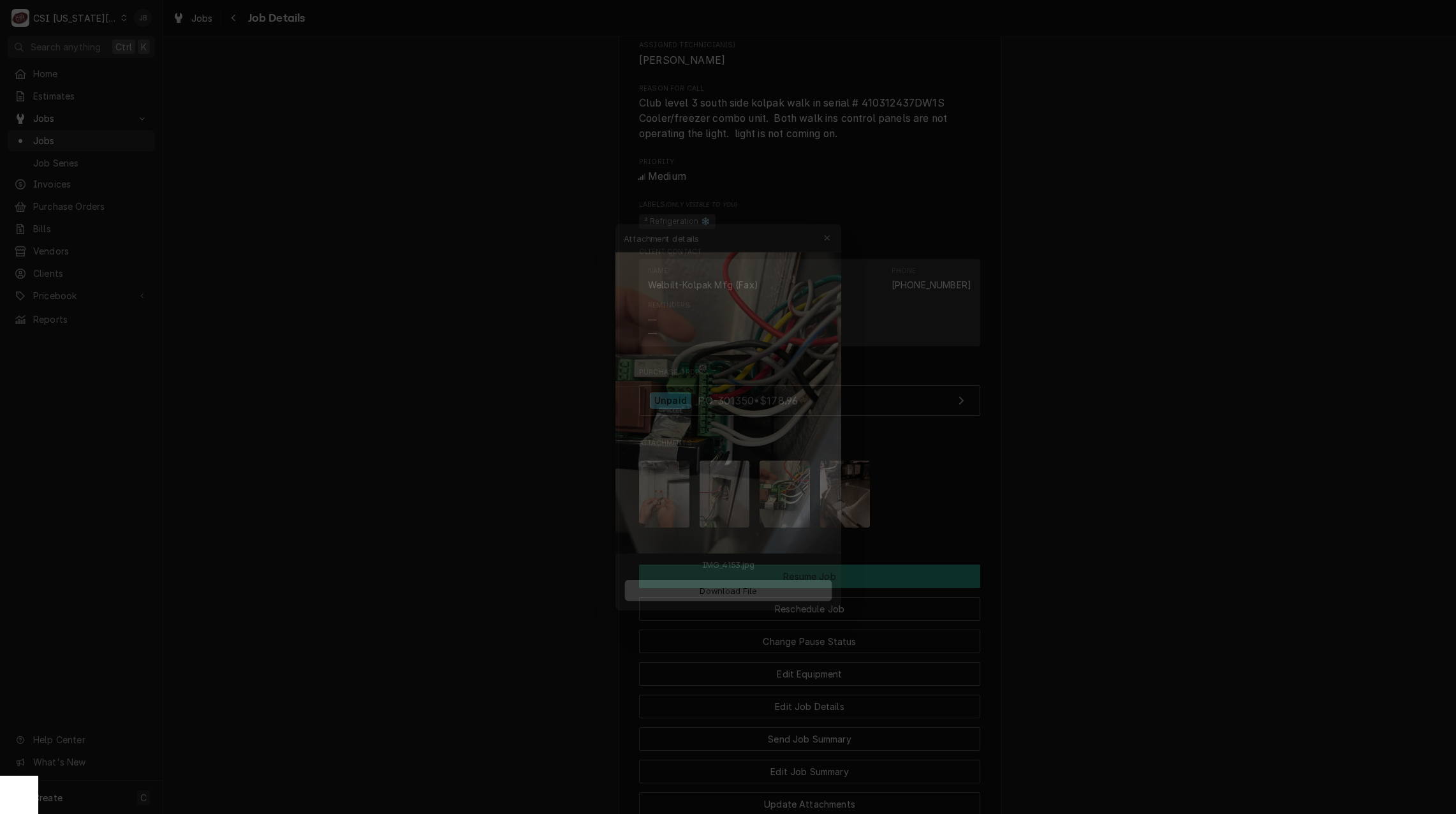
click at [1045, 509] on div at bounding box center [728, 407] width 1456 height 814
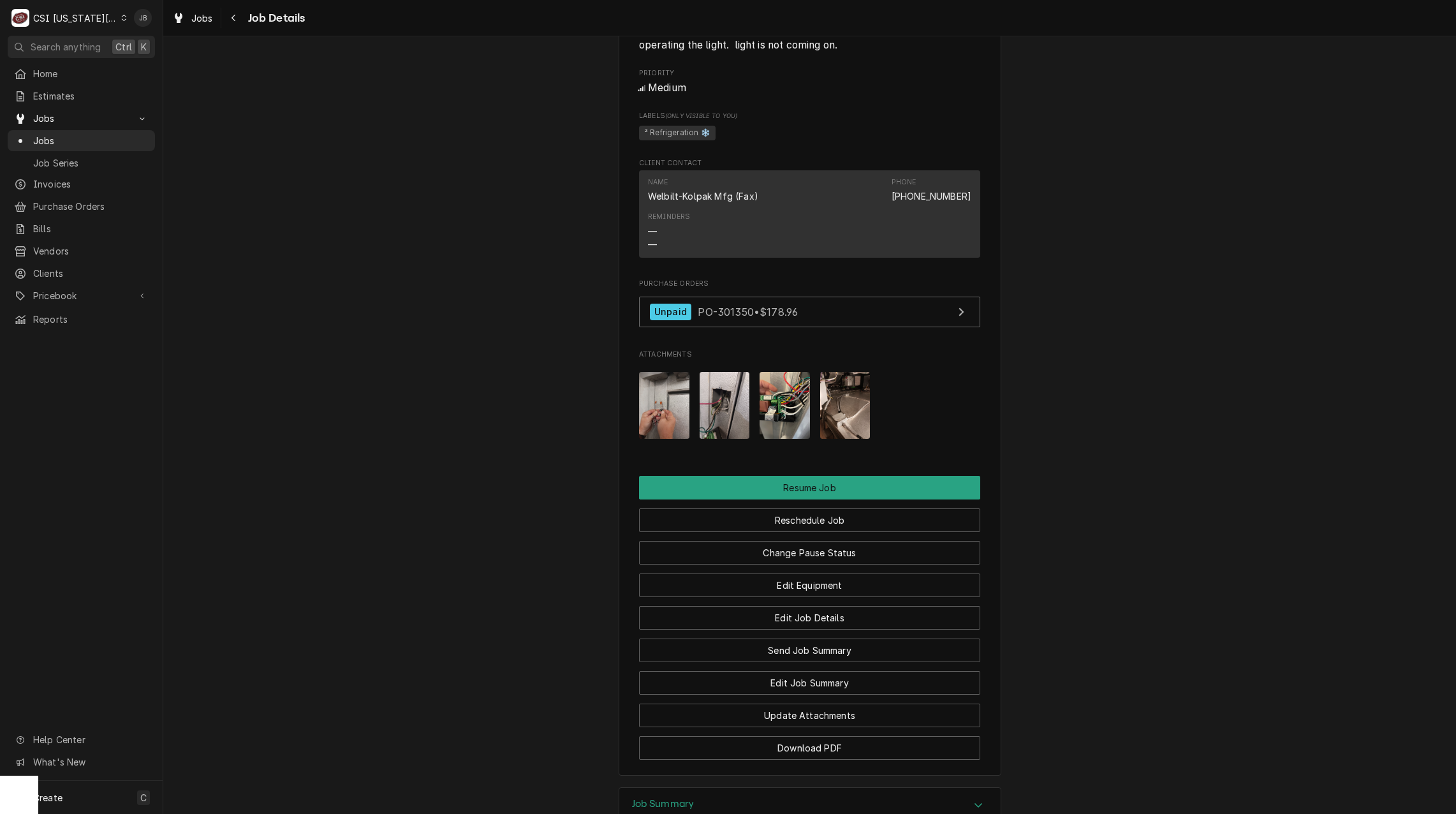
scroll to position [1657, 0]
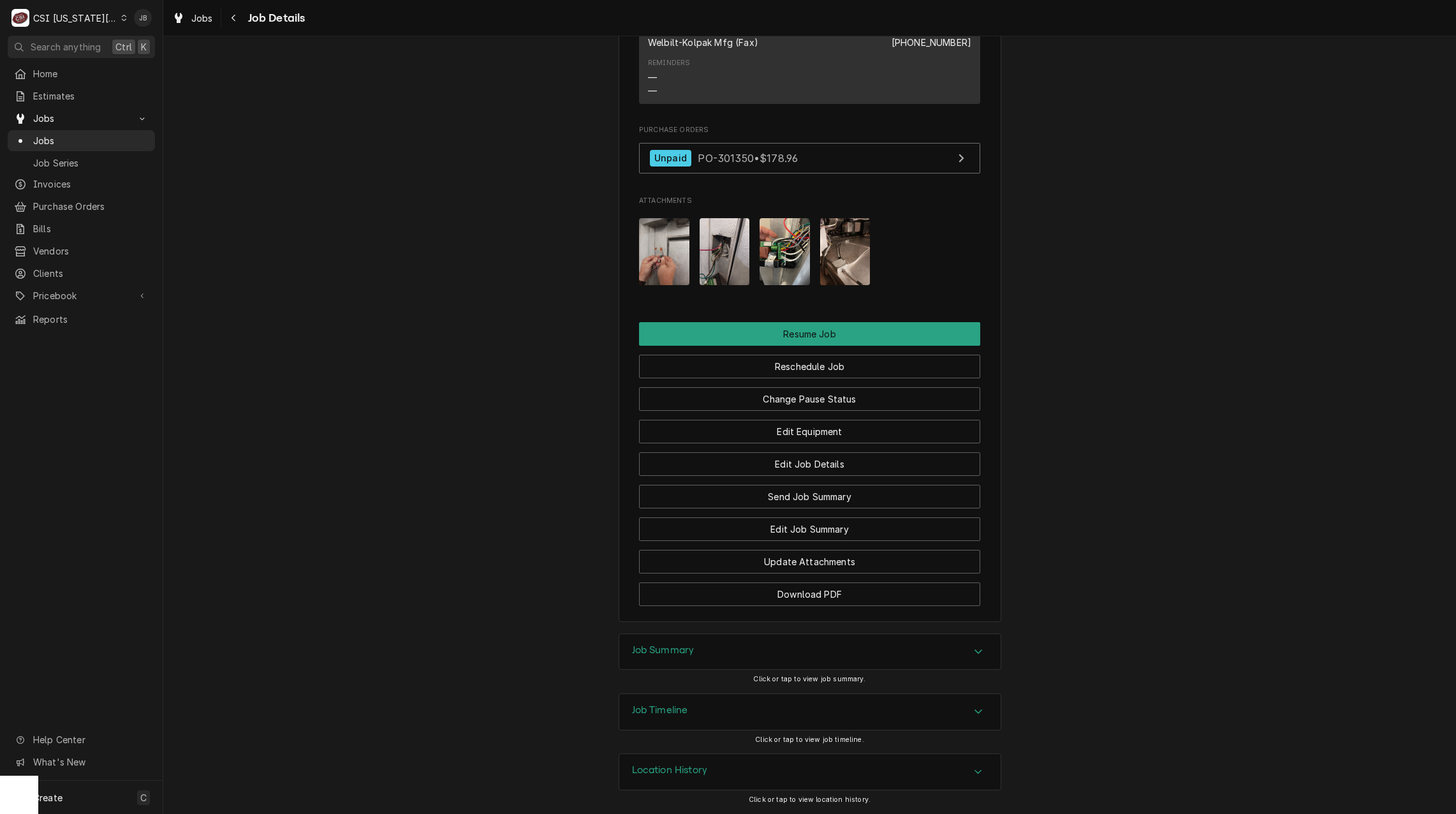
click at [745, 639] on div "Job Summary" at bounding box center [810, 652] width 382 height 36
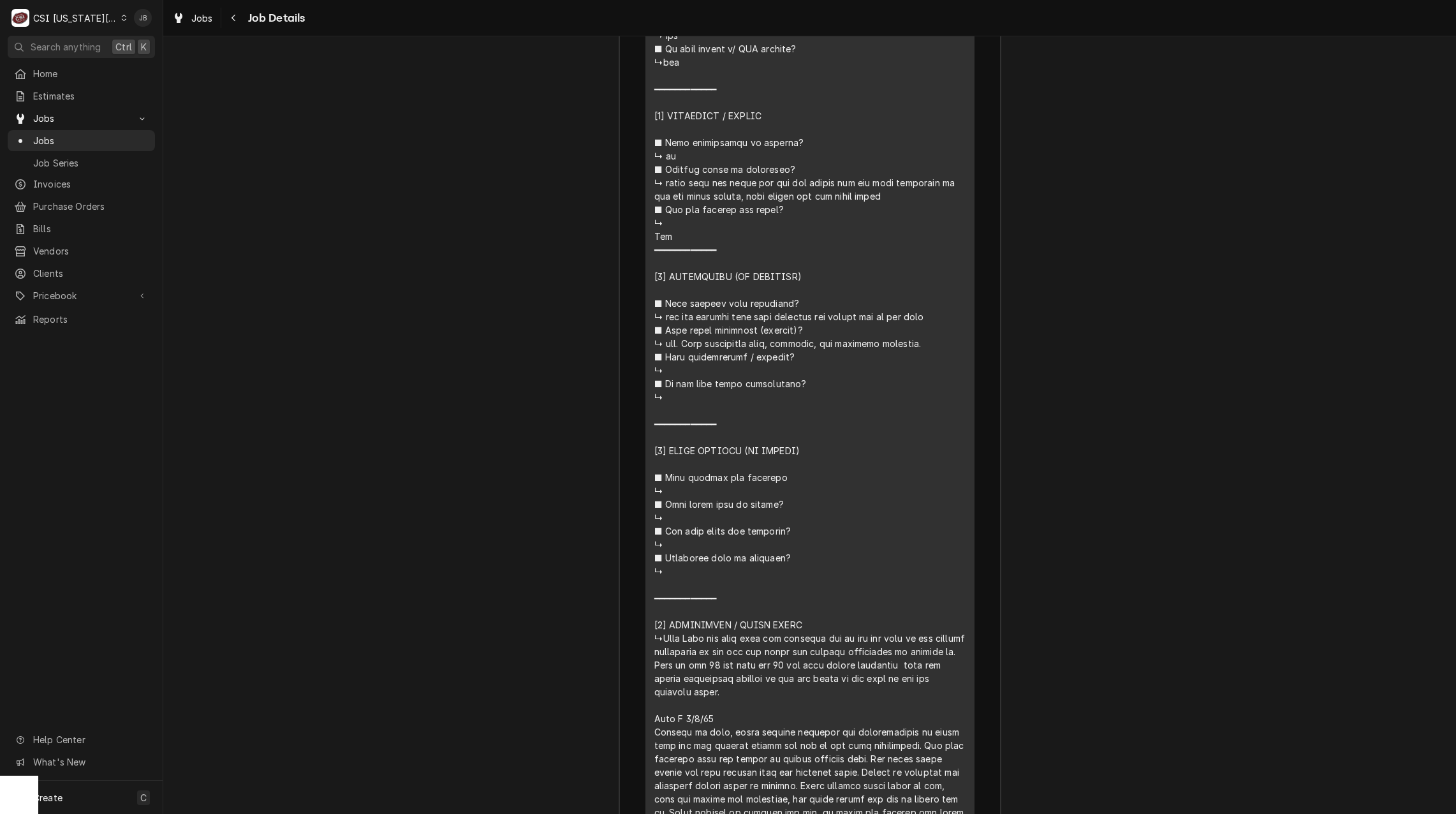
scroll to position [3124, 0]
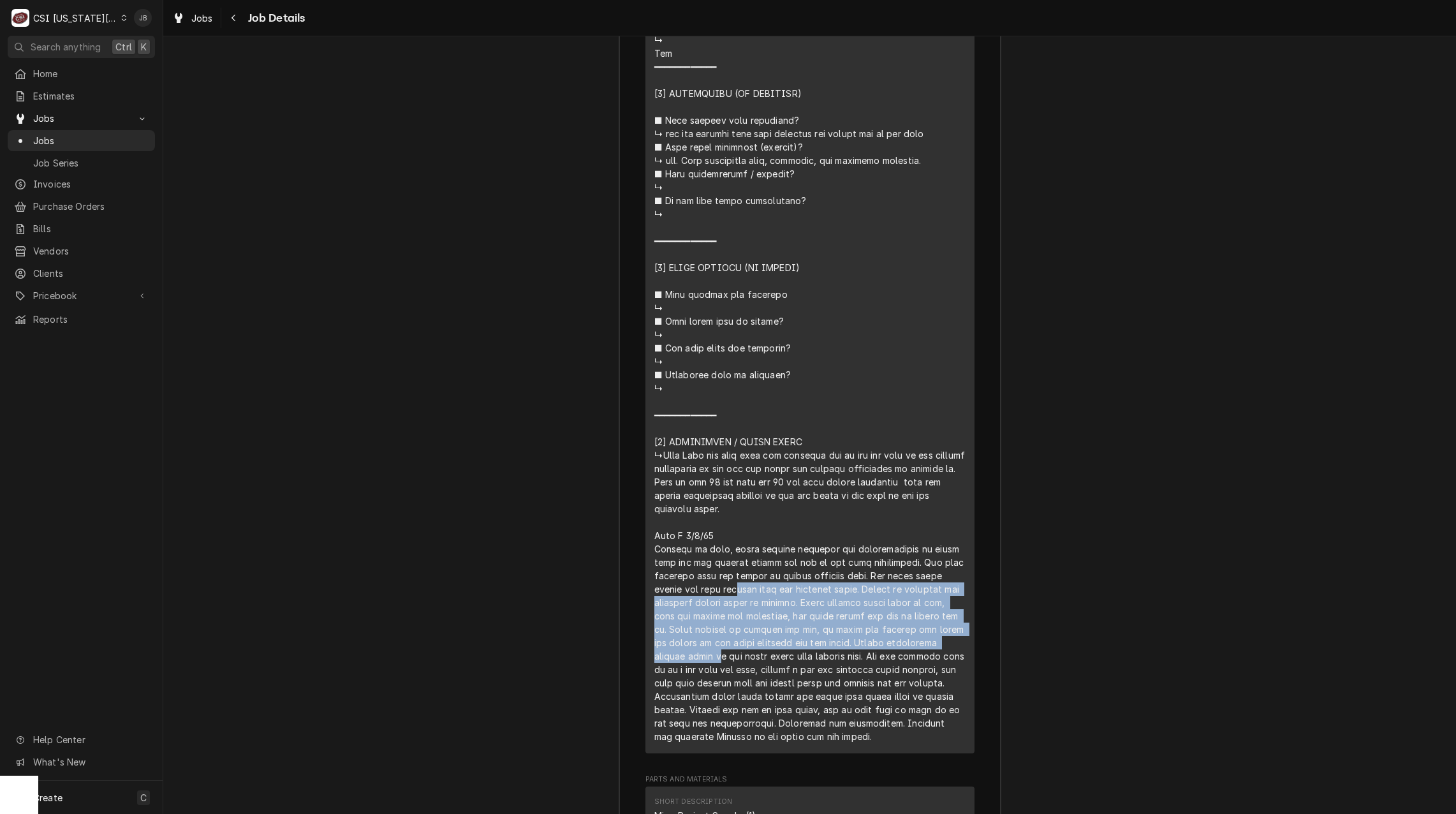
drag, startPoint x: 744, startPoint y: 521, endPoint x: 607, endPoint y: 454, distance: 152.5
click at [607, 454] on div "Job Summary Roopairs Job ID JOB-31895 Service Type Job | Service Call Job Type …" at bounding box center [809, 300] width 1293 height 2292
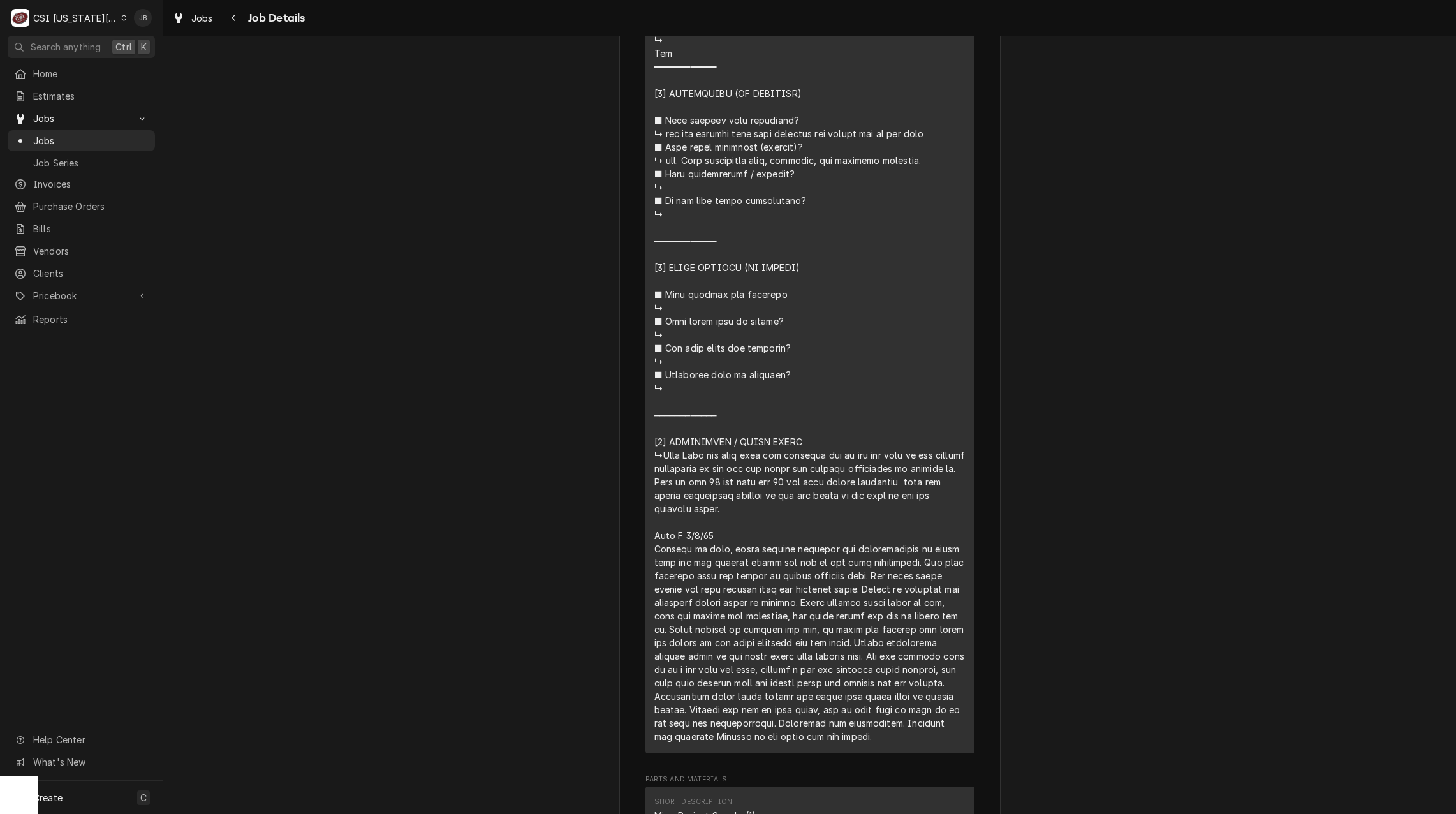
drag, startPoint x: 607, startPoint y: 454, endPoint x: 845, endPoint y: 562, distance: 261.4
click at [845, 562] on div "Line Item" at bounding box center [810, 146] width 311 height 1192
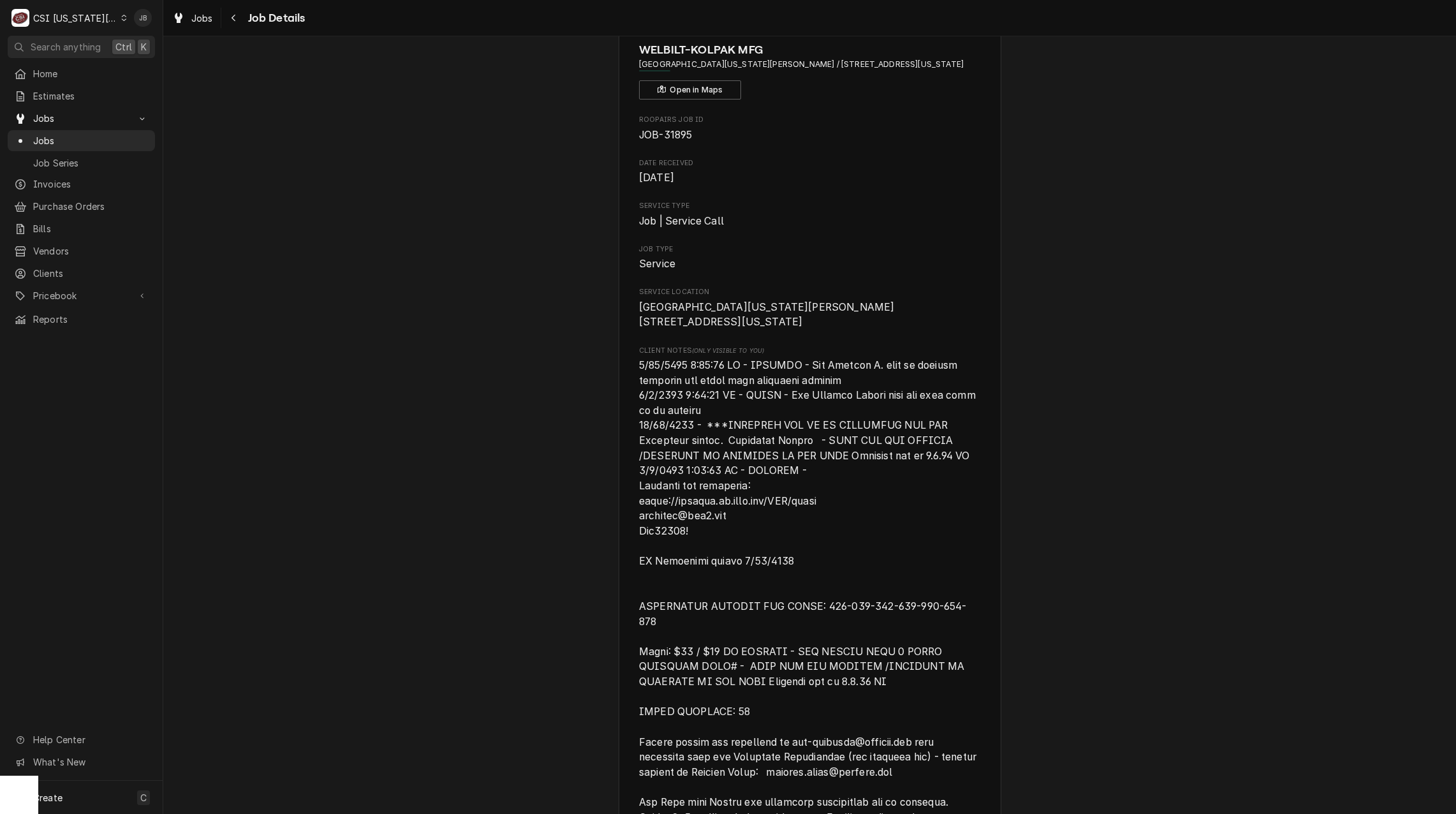
scroll to position [0, 0]
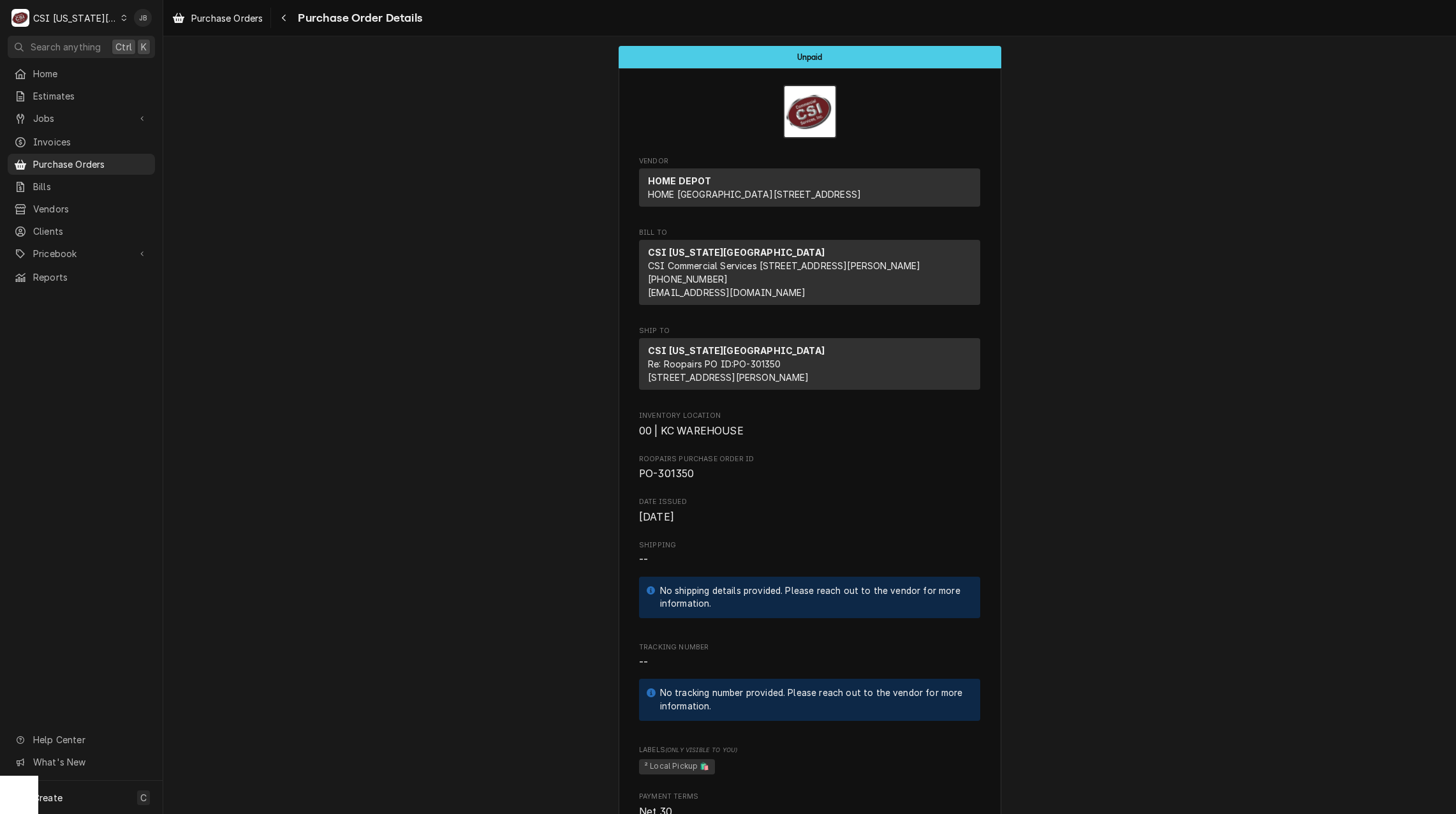
scroll to position [510, 0]
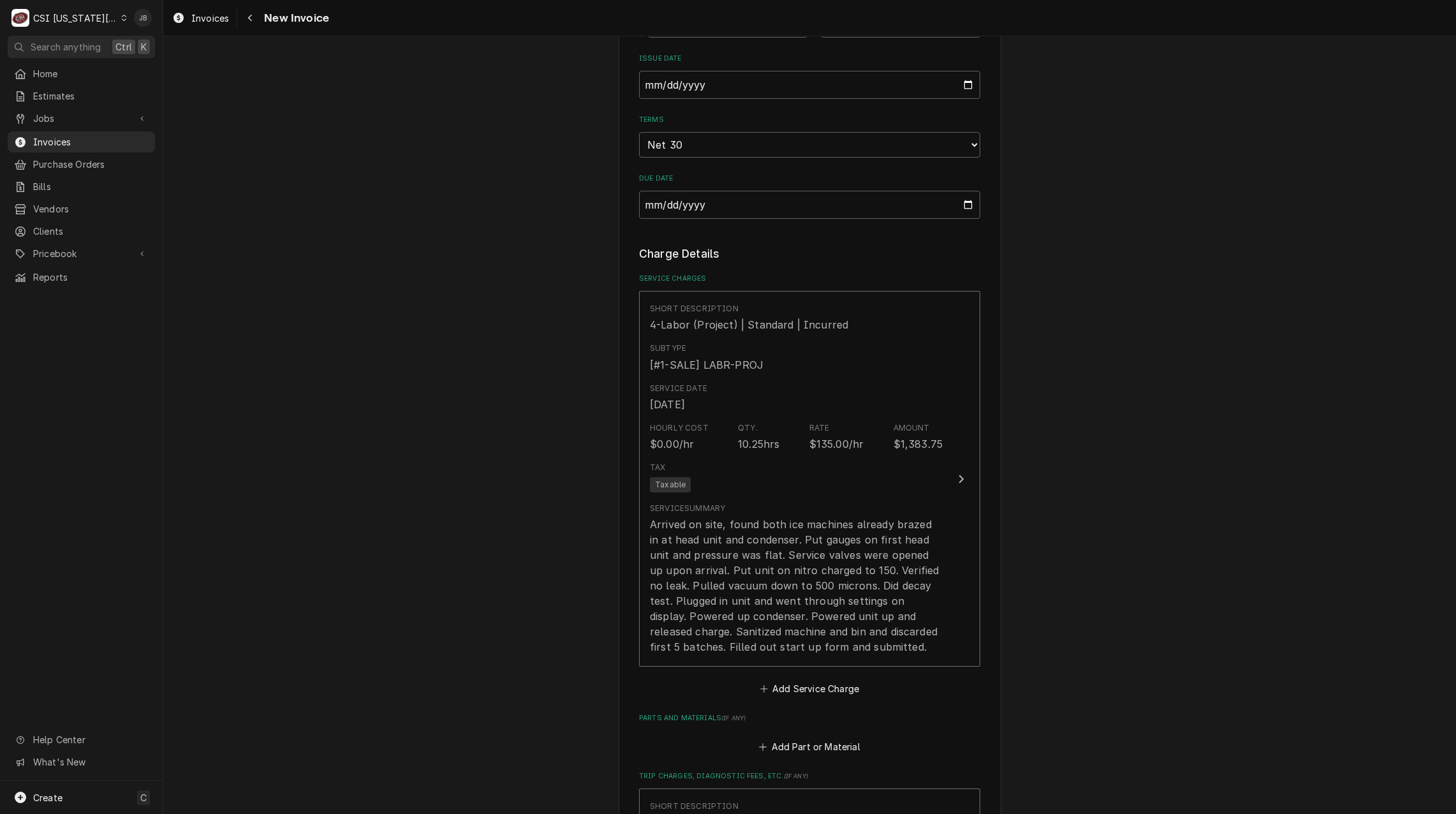
scroll to position [1212, 0]
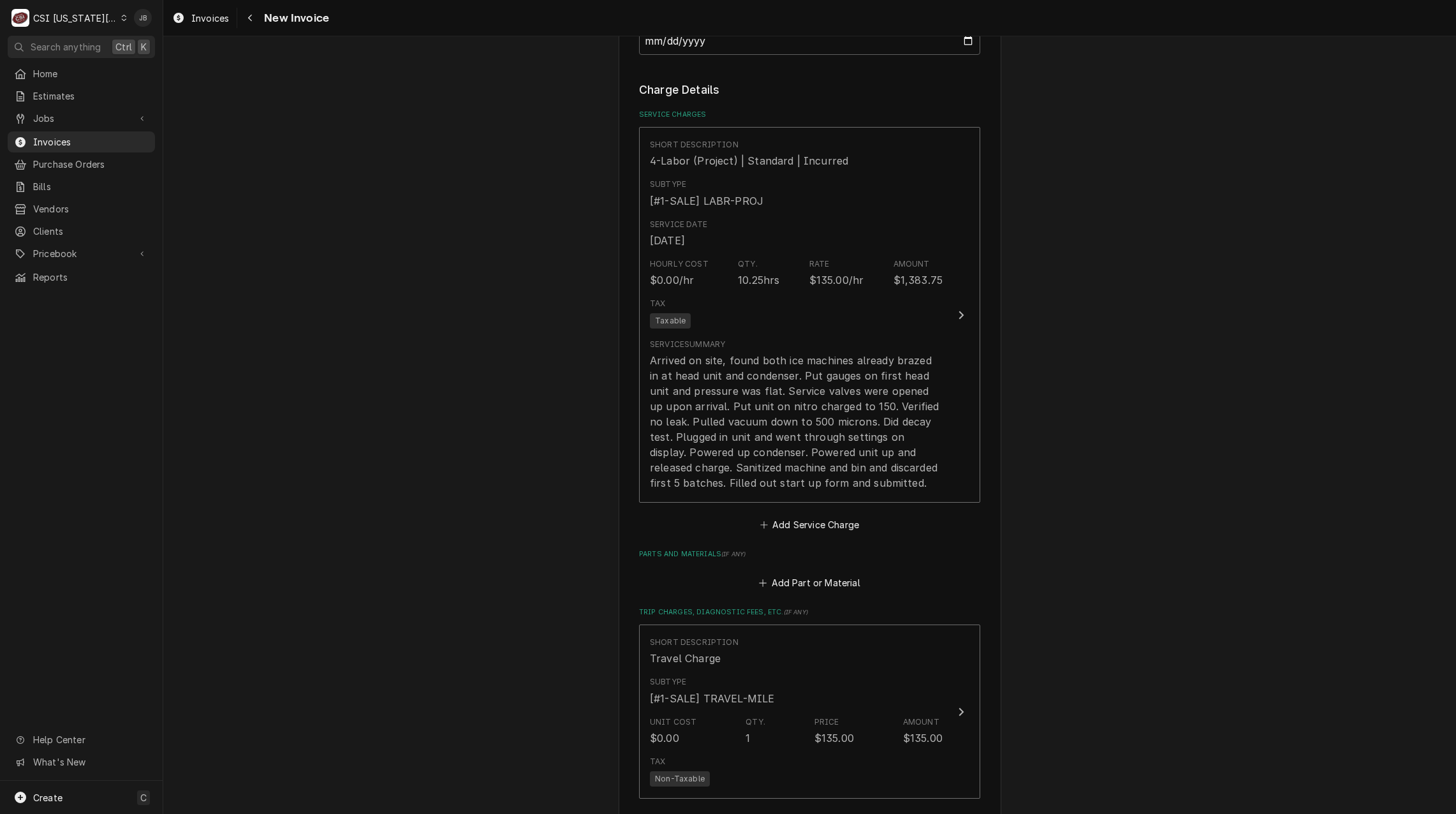
click at [1170, 442] on div "Please provide the following information to create your invoice: Client Details…" at bounding box center [809, 127] width 1293 height 2578
drag, startPoint x: 94, startPoint y: 137, endPoint x: 783, endPoint y: 202, distance: 692.1
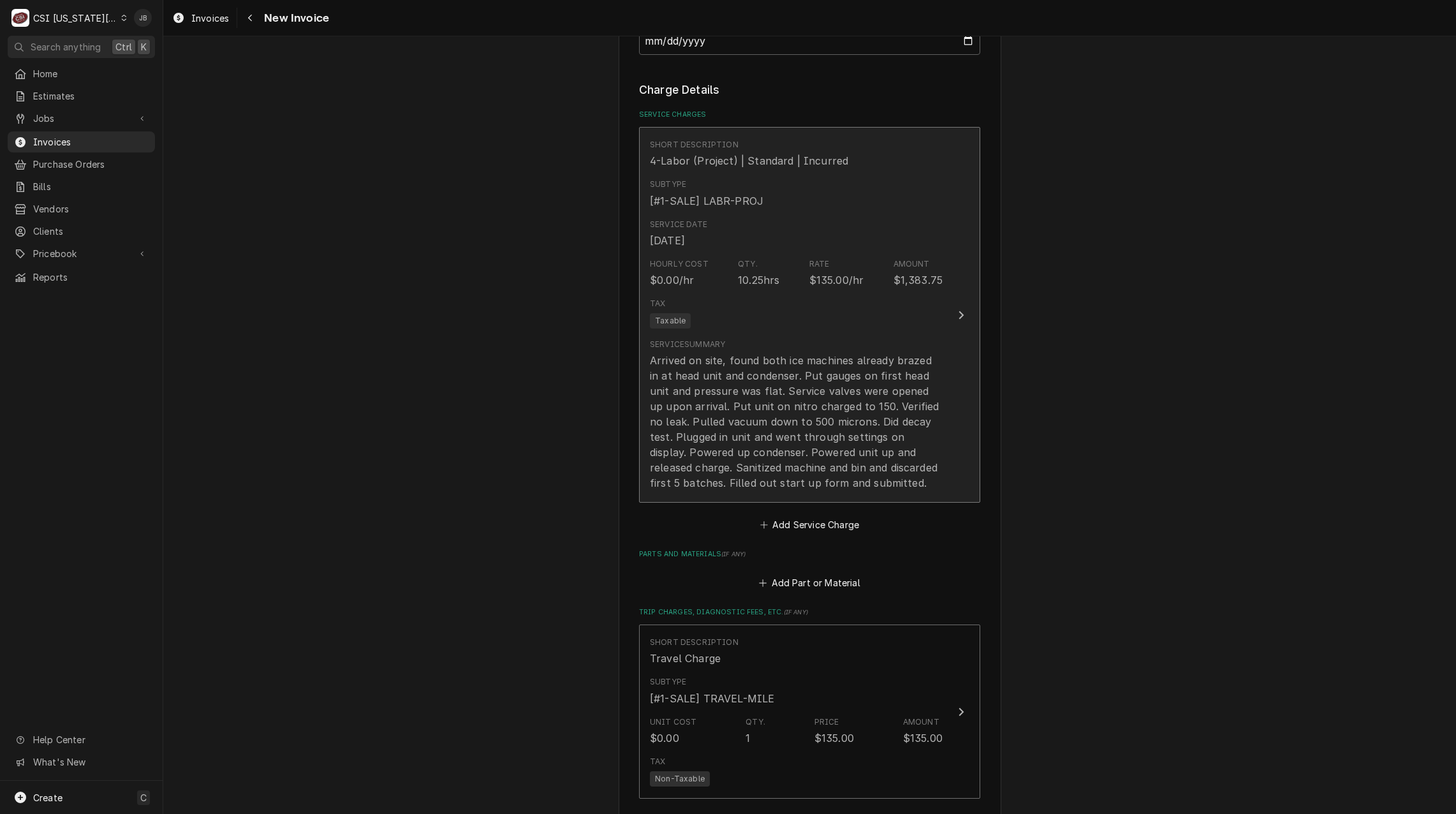
click at [94, 137] on span "Invoices" at bounding box center [91, 142] width 115 height 14
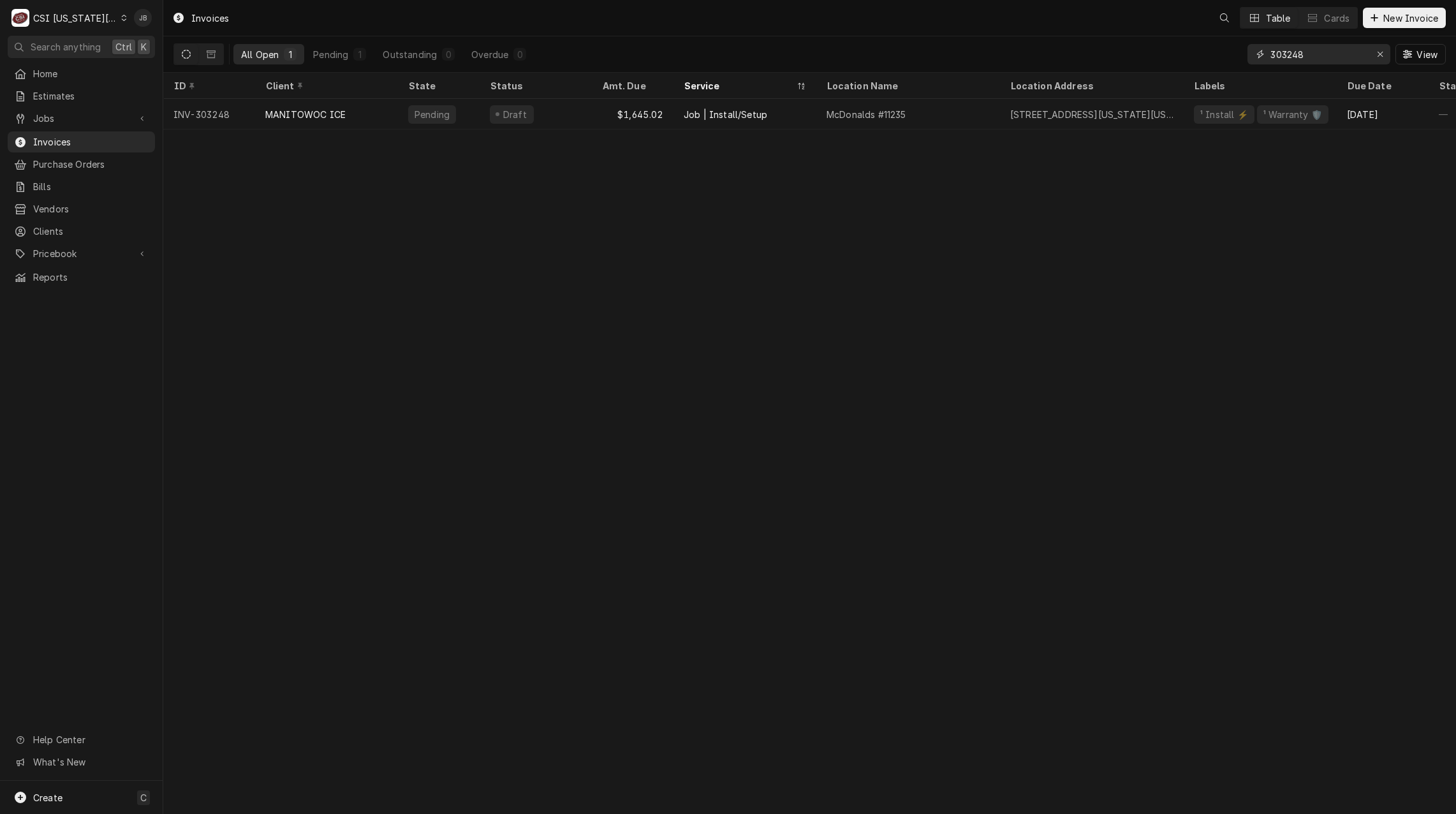
click at [1311, 49] on input "303248" at bounding box center [1318, 54] width 96 height 21
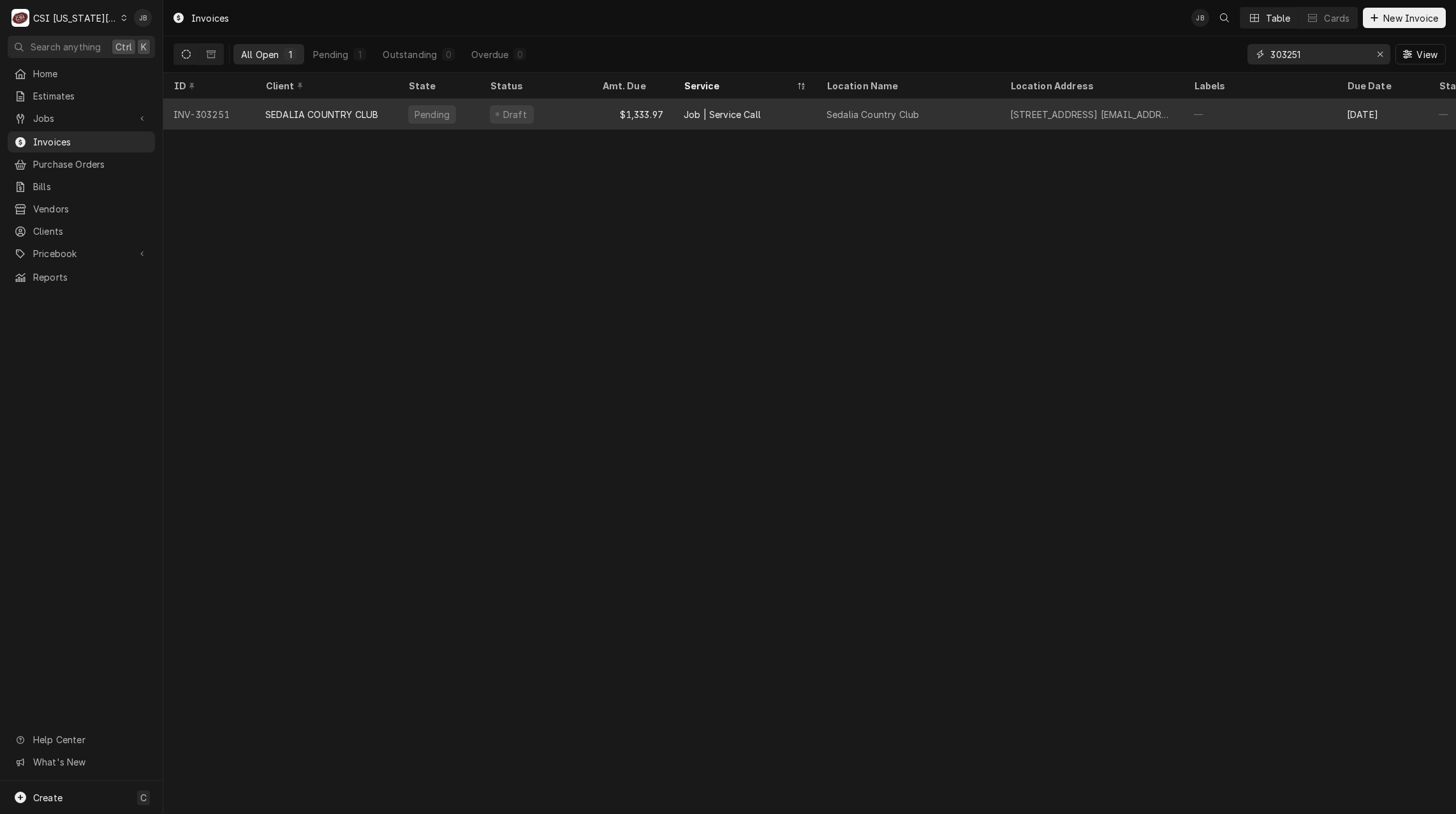
type input "303251"
click at [825, 118] on div "Sedalia Country Club" at bounding box center [908, 115] width 184 height 31
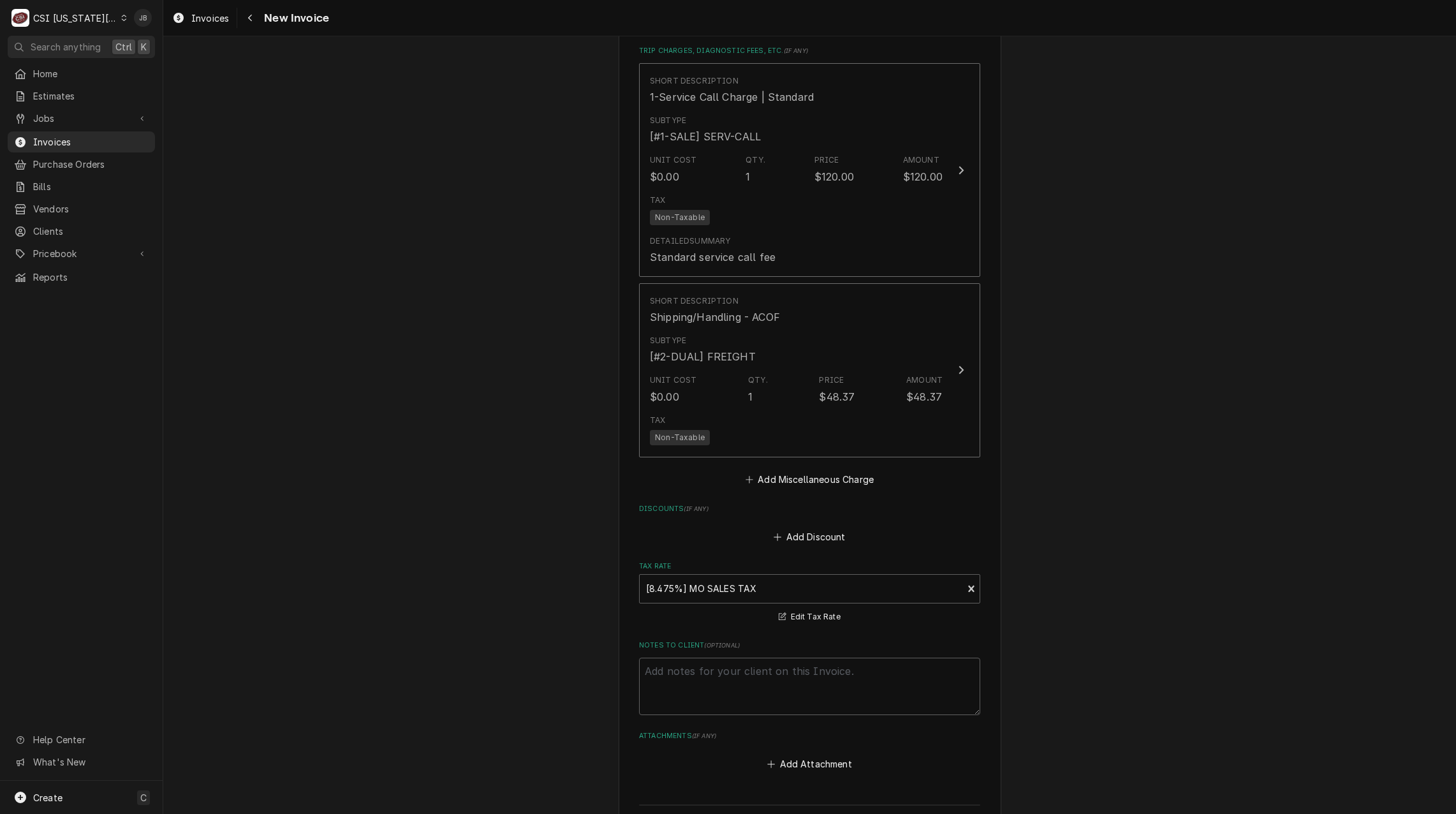
scroll to position [3318, 0]
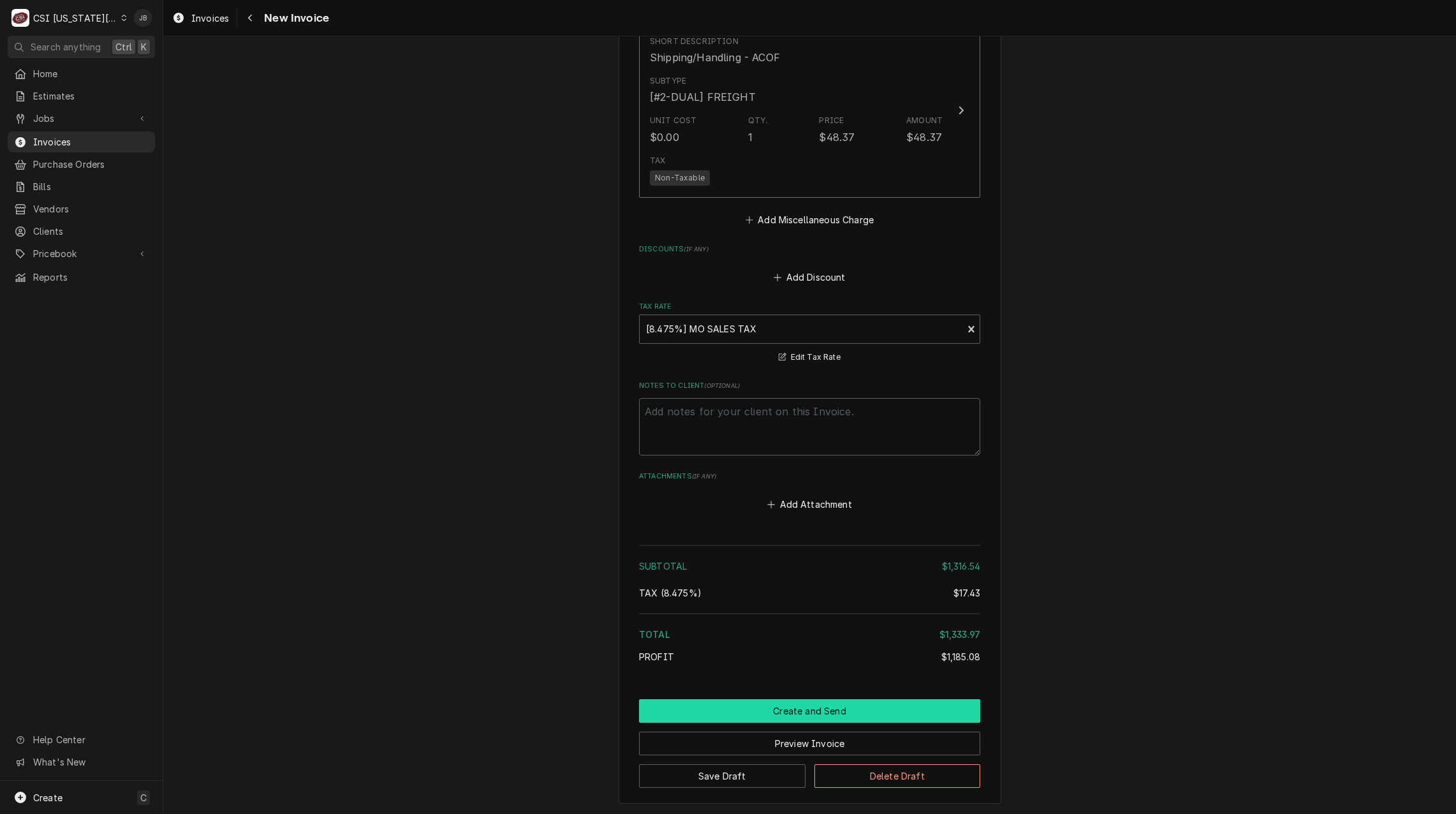
click at [736, 699] on button "Create and Send" at bounding box center [809, 711] width 341 height 24
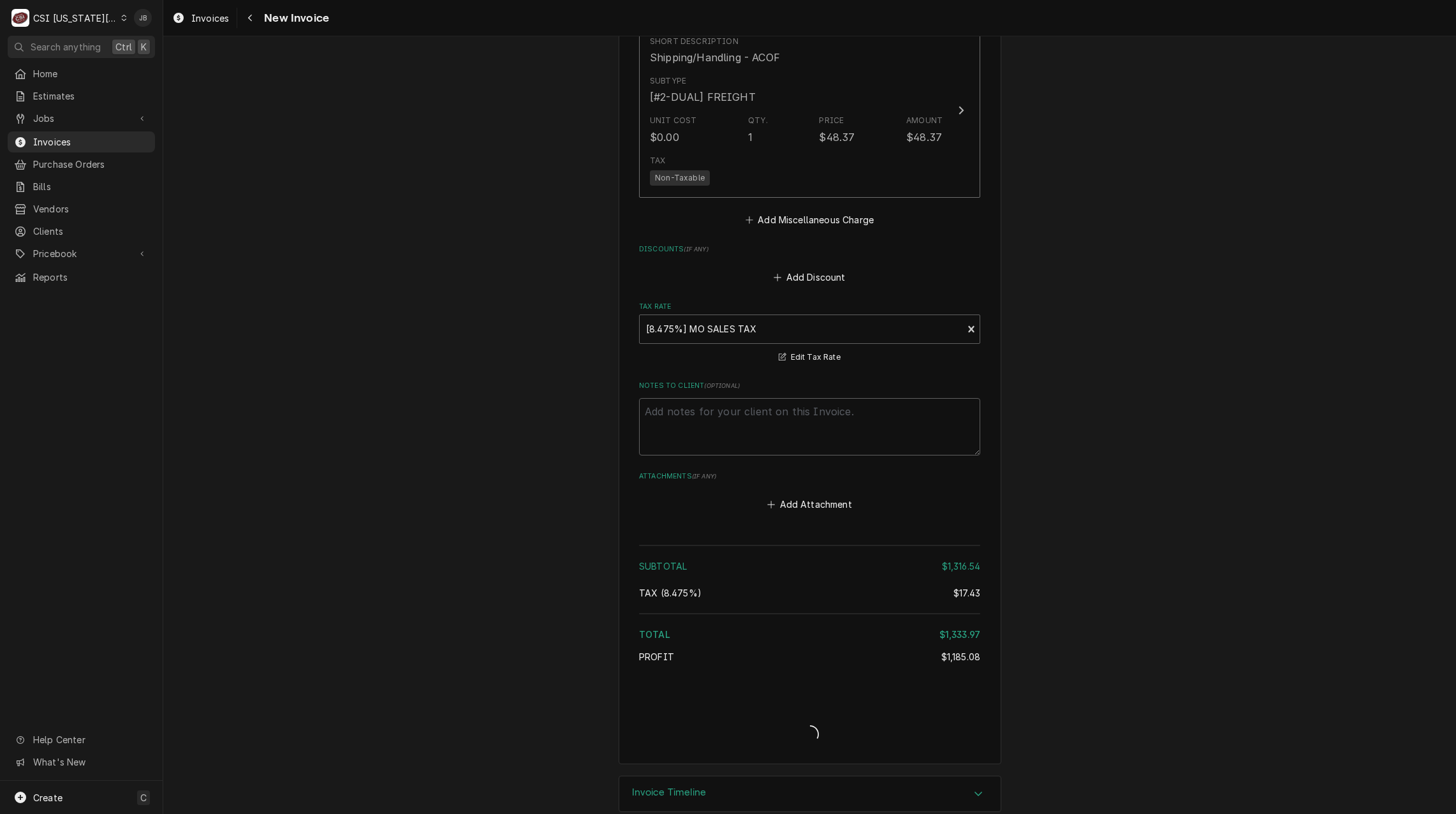
type textarea "x"
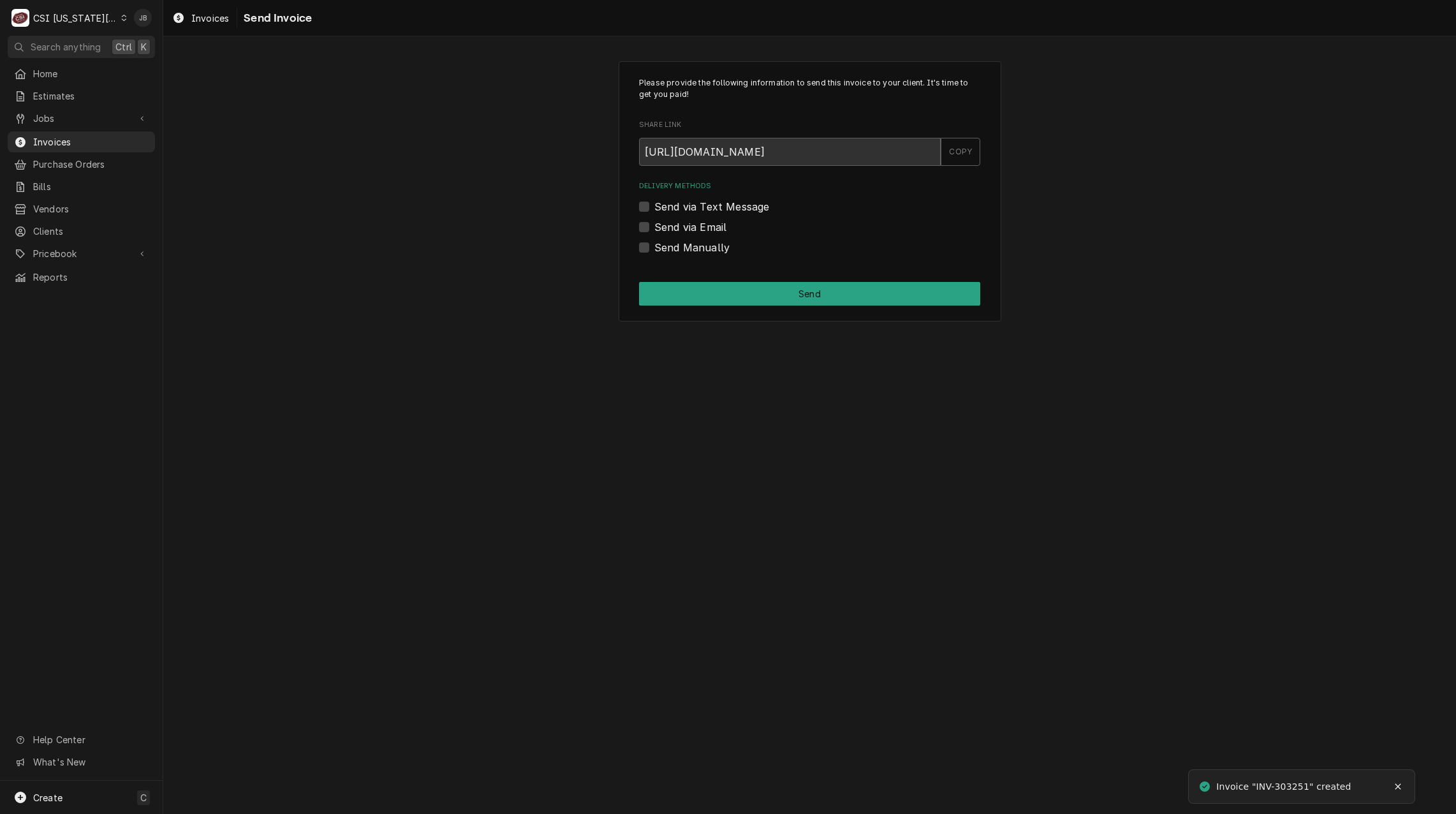
click at [689, 230] on label "Send via Email" at bounding box center [690, 227] width 72 height 15
click at [689, 230] on input "Send via Email" at bounding box center [825, 233] width 341 height 28
checkbox input "true"
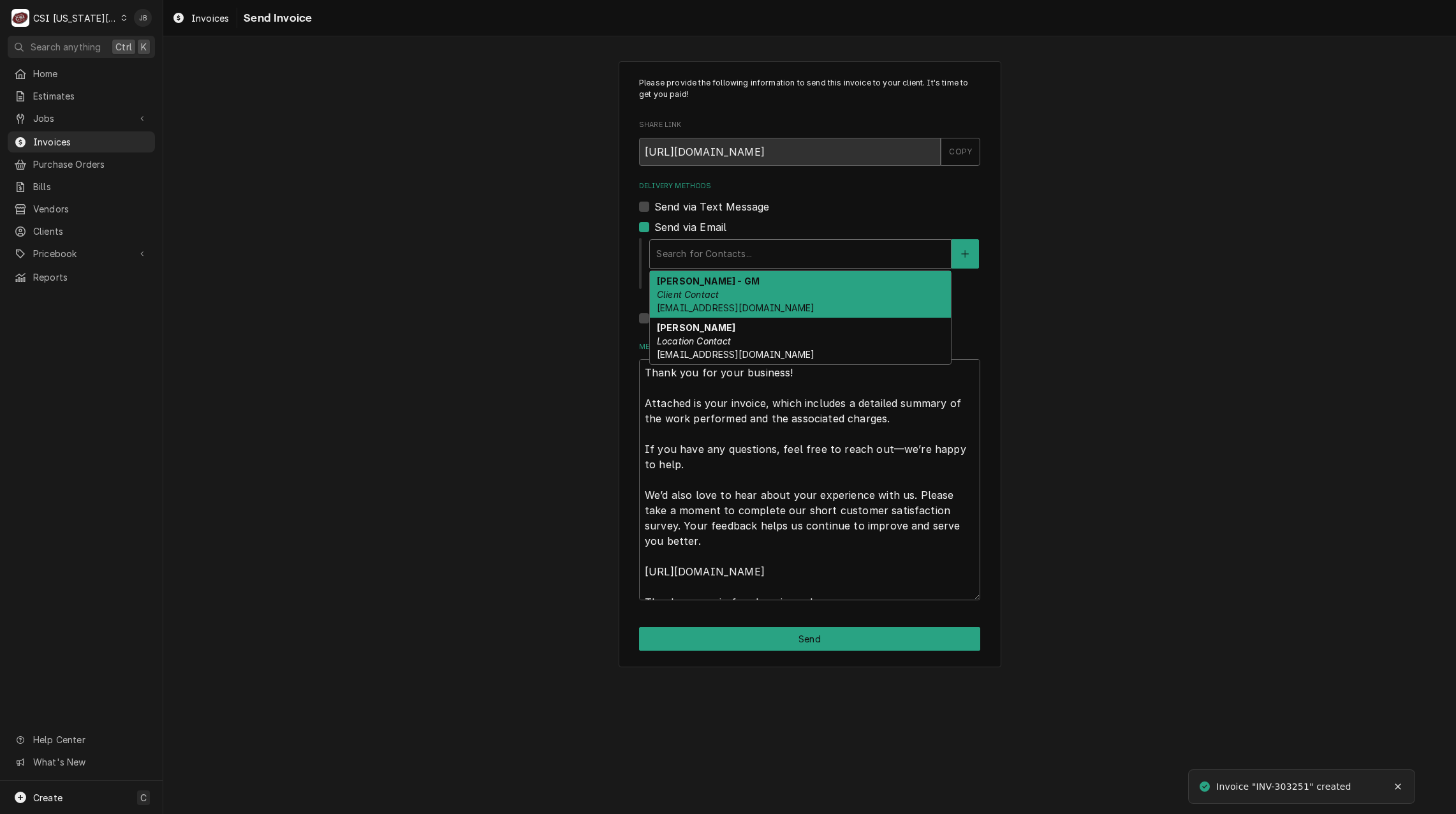
click at [713, 257] on div "Delivery Methods" at bounding box center [800, 253] width 288 height 23
click at [777, 305] on span "wogle@sedaliacountryclub.com" at bounding box center [736, 307] width 157 height 11
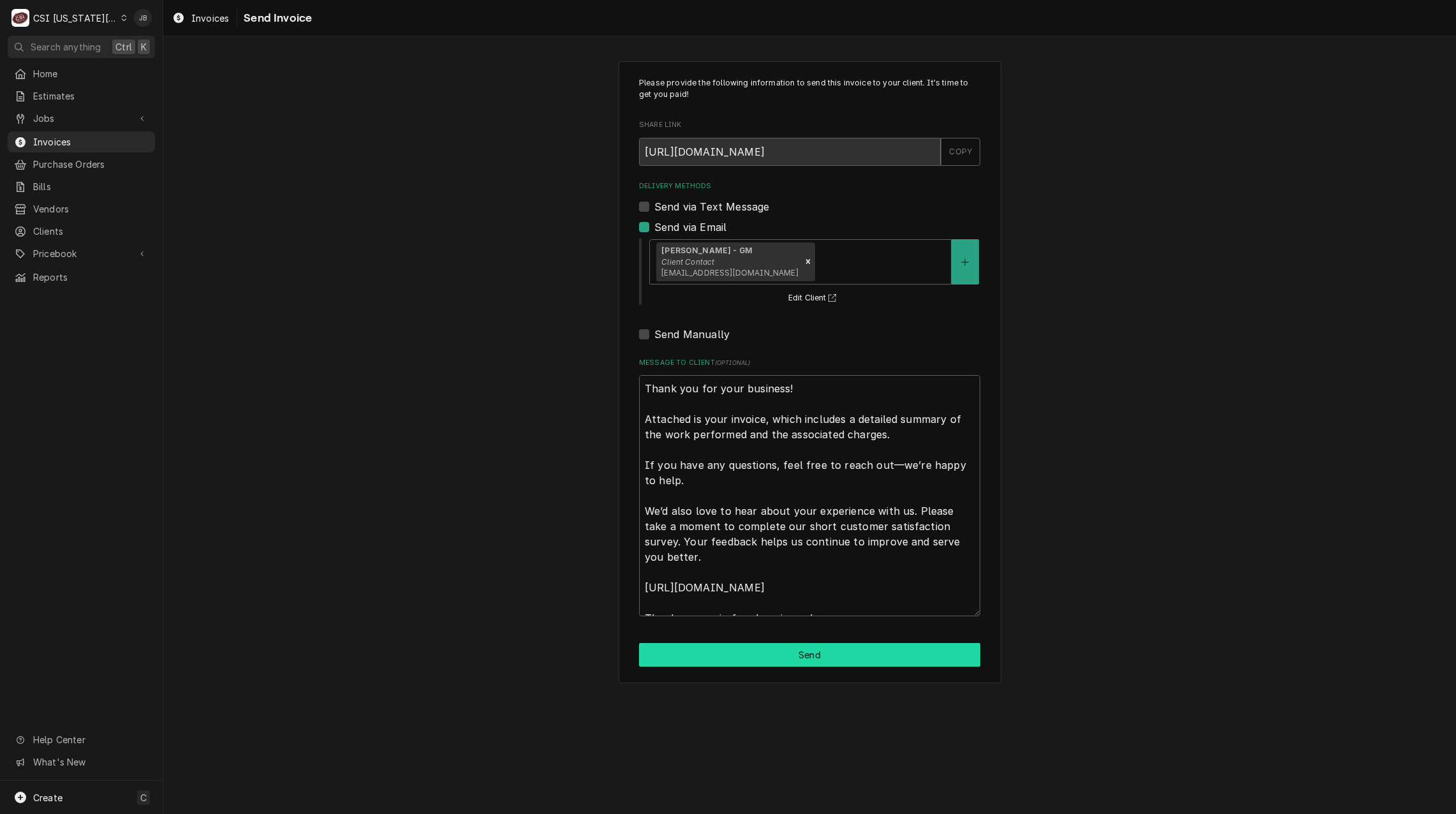
click at [743, 657] on button "Send" at bounding box center [809, 655] width 341 height 24
type textarea "x"
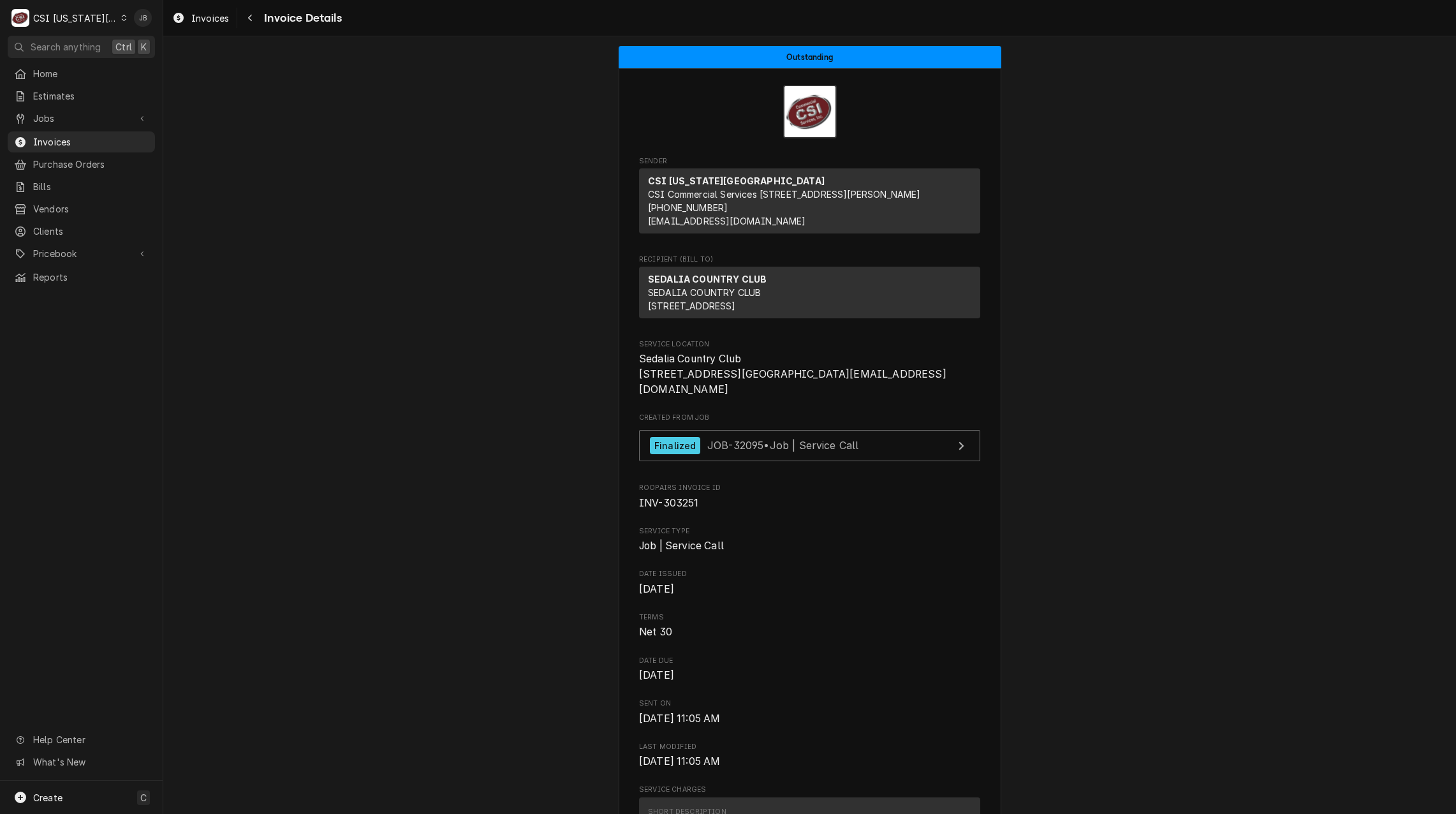
drag, startPoint x: 67, startPoint y: 142, endPoint x: 134, endPoint y: 125, distance: 69.1
click at [67, 142] on span "Invoices" at bounding box center [91, 142] width 115 height 14
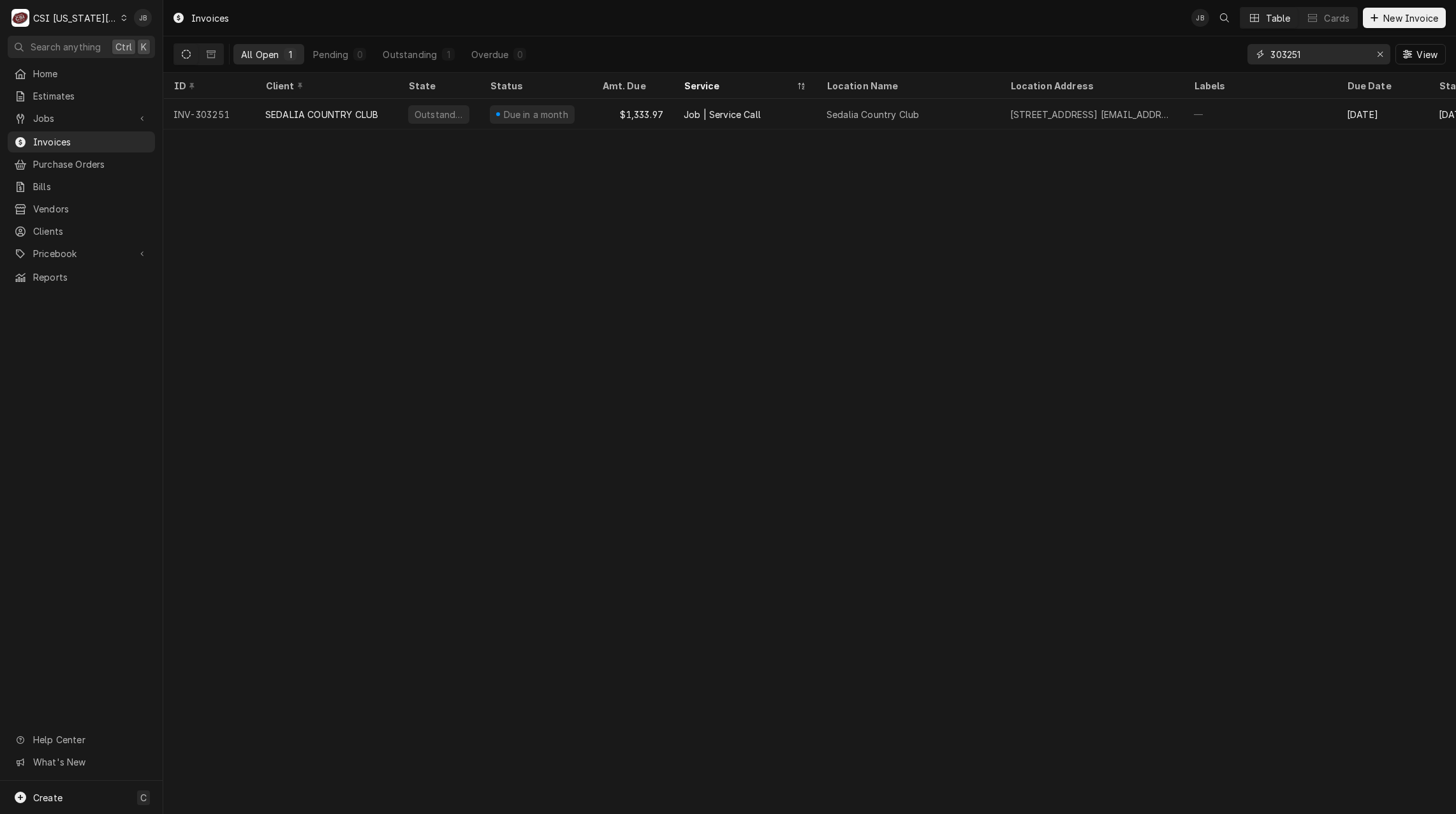
drag, startPoint x: 1321, startPoint y: 52, endPoint x: 1207, endPoint y: 60, distance: 114.3
click at [1208, 60] on div "All Open 1 Pending 0 Outstanding 1 Overdue 0 303251 View" at bounding box center [809, 54] width 1272 height 36
paste input "44"
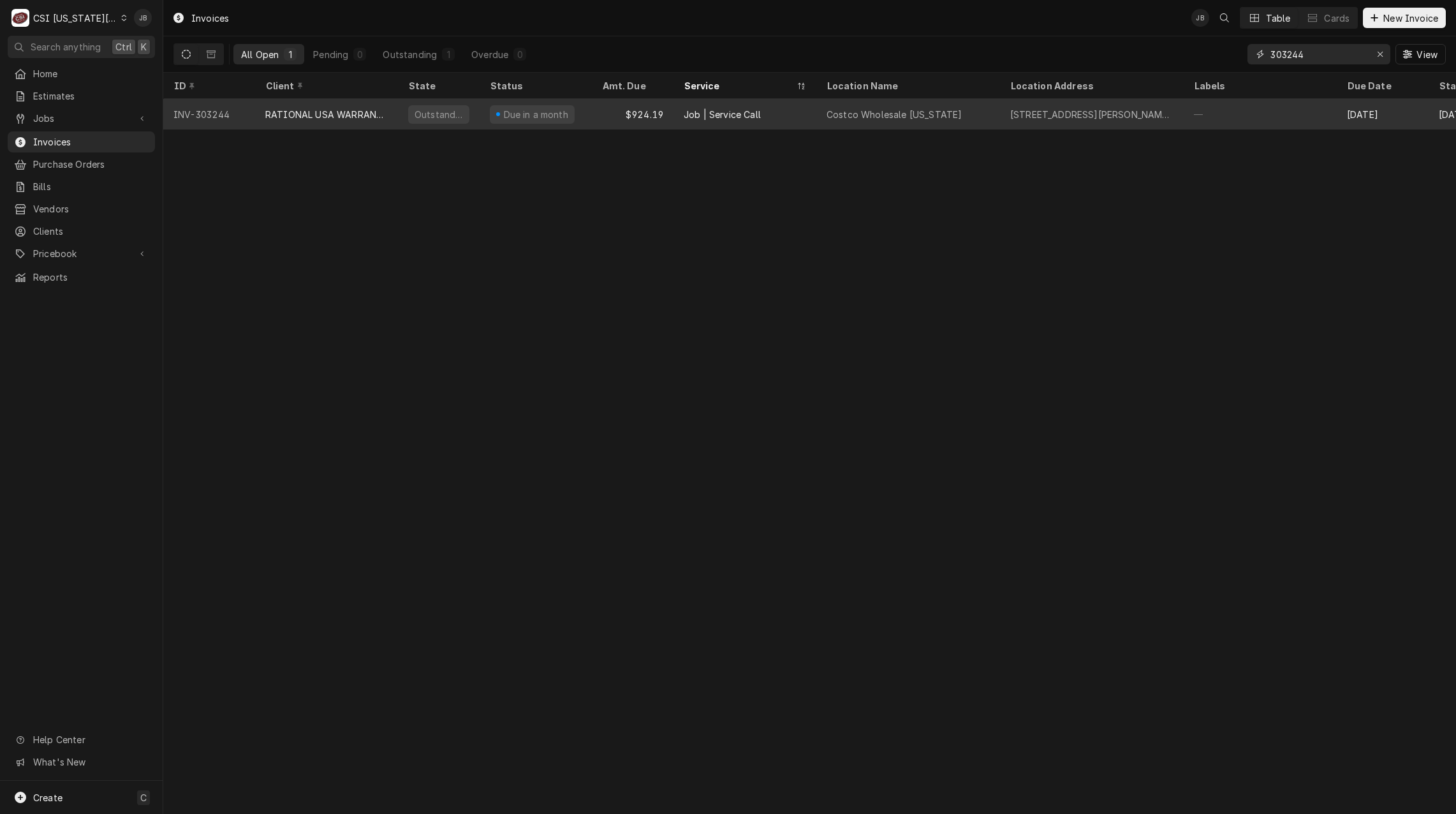
type input "303244"
click at [562, 116] on div "Due in a month" at bounding box center [531, 115] width 85 height 19
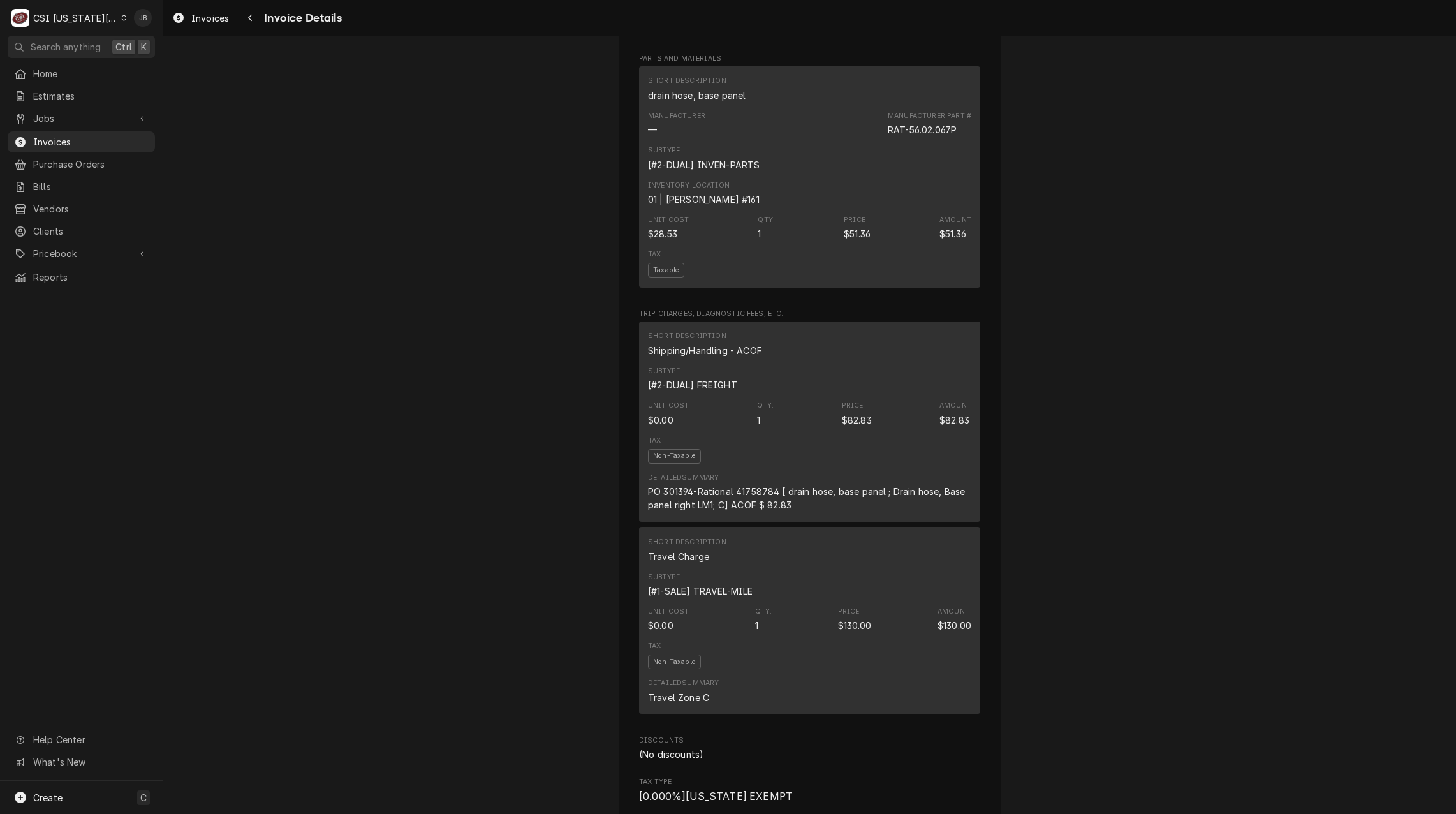
scroll to position [1276, 0]
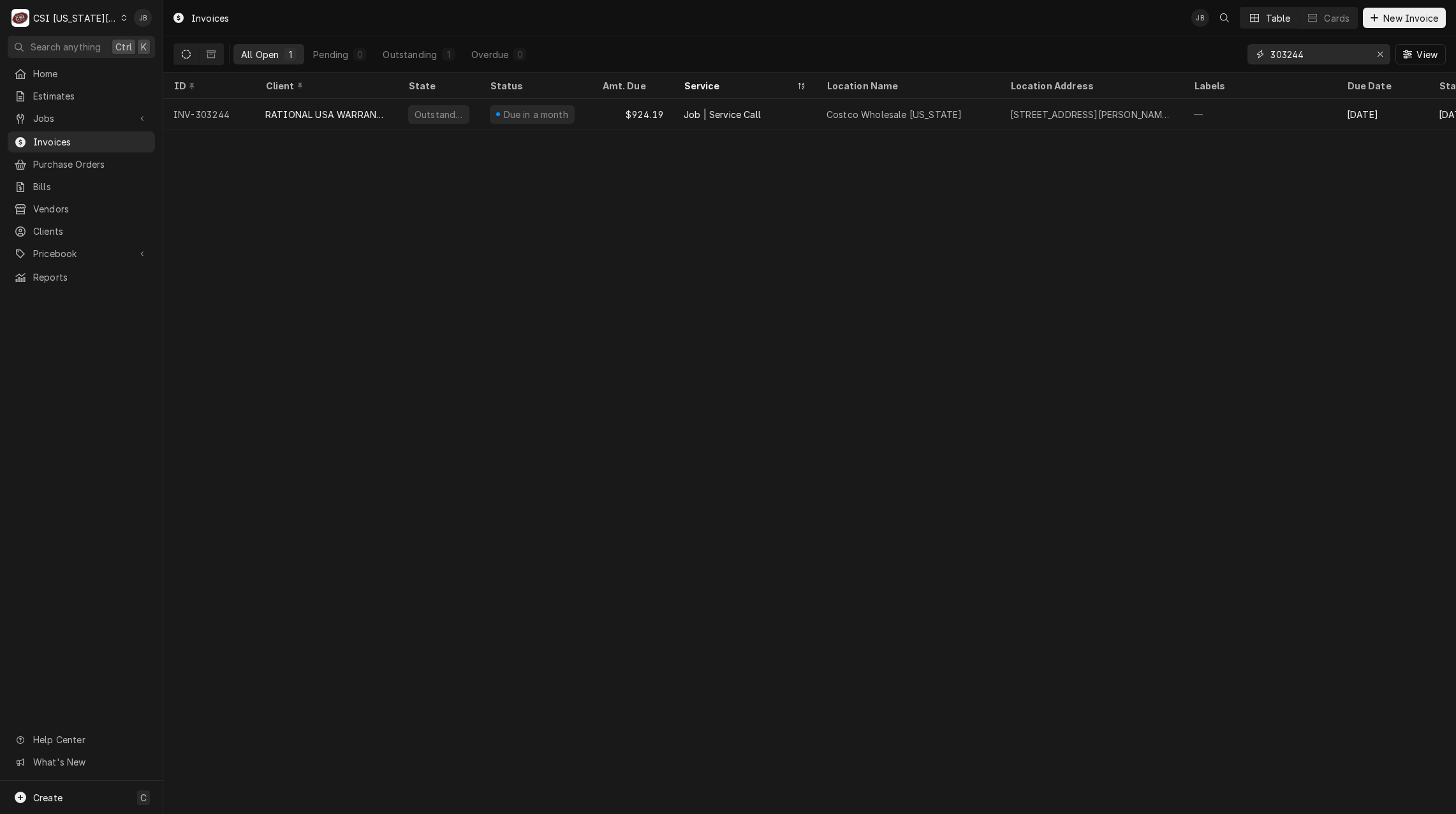
click at [1321, 57] on input "303244" at bounding box center [1318, 54] width 96 height 21
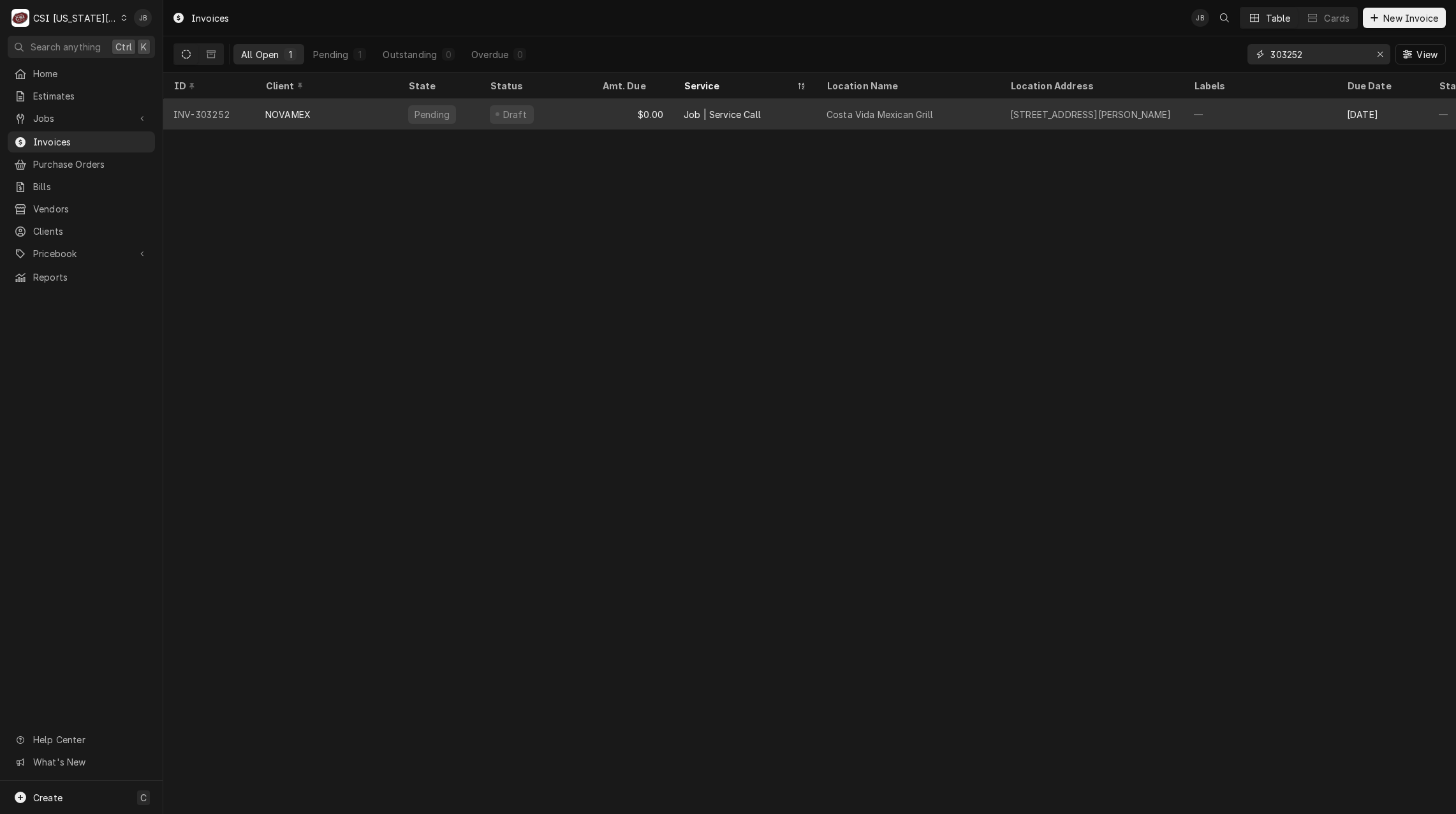
type input "303252"
click at [743, 112] on div "Job | Service Call" at bounding box center [722, 115] width 77 height 14
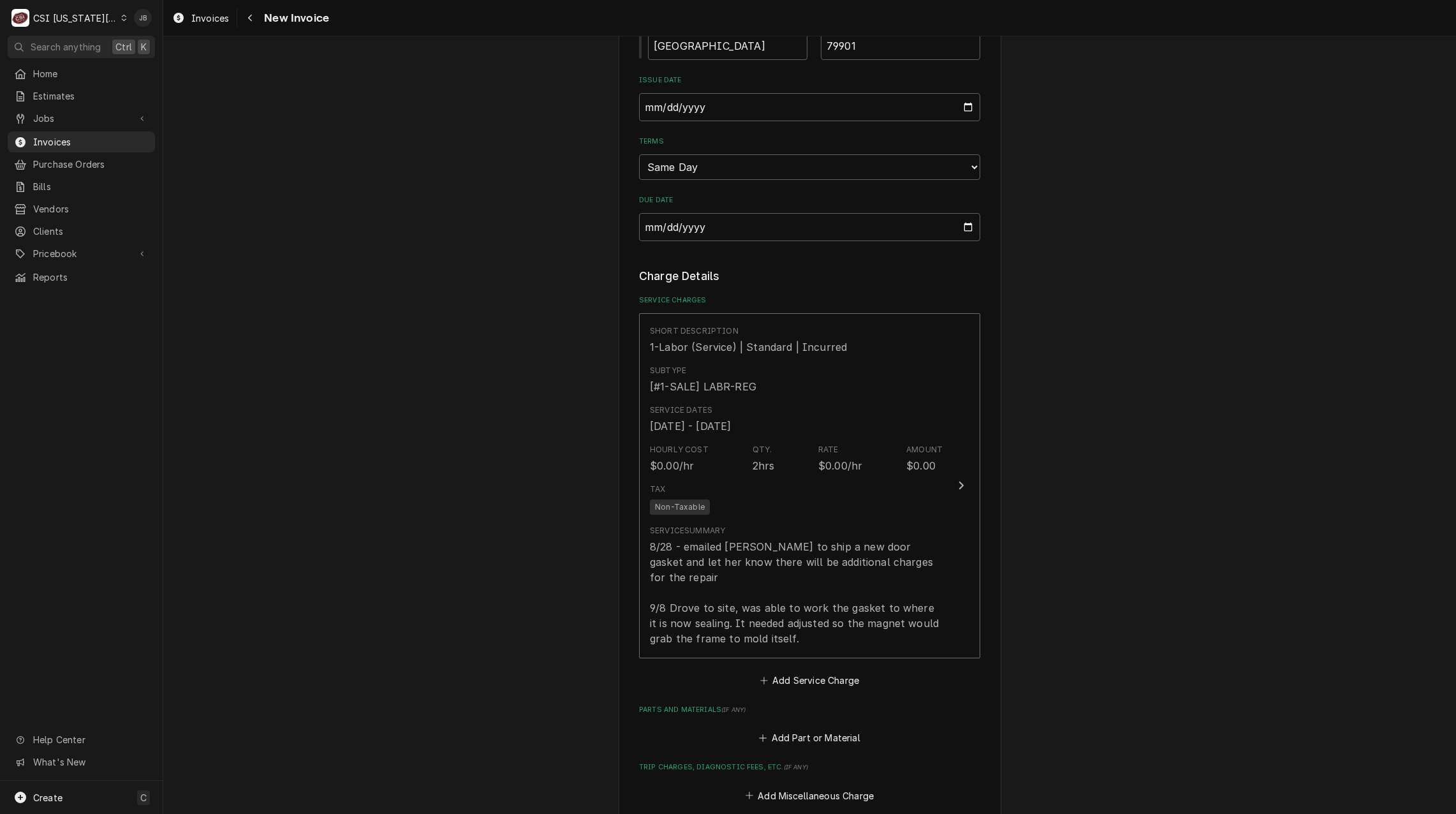
scroll to position [1020, 0]
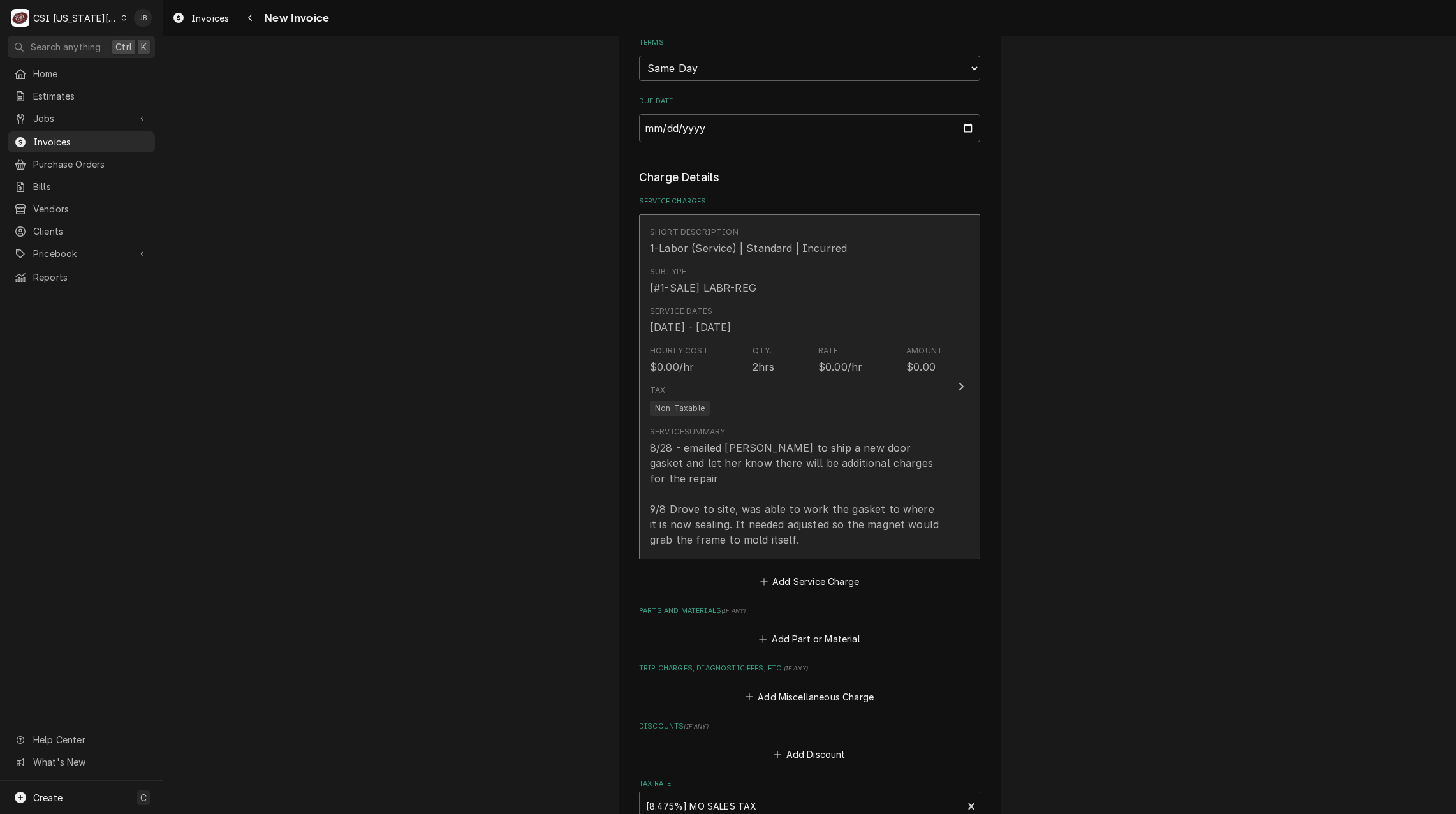
click at [828, 460] on div "8/28 - emailed [PERSON_NAME] to ship a new door gasket and let her know there w…" at bounding box center [796, 493] width 293 height 107
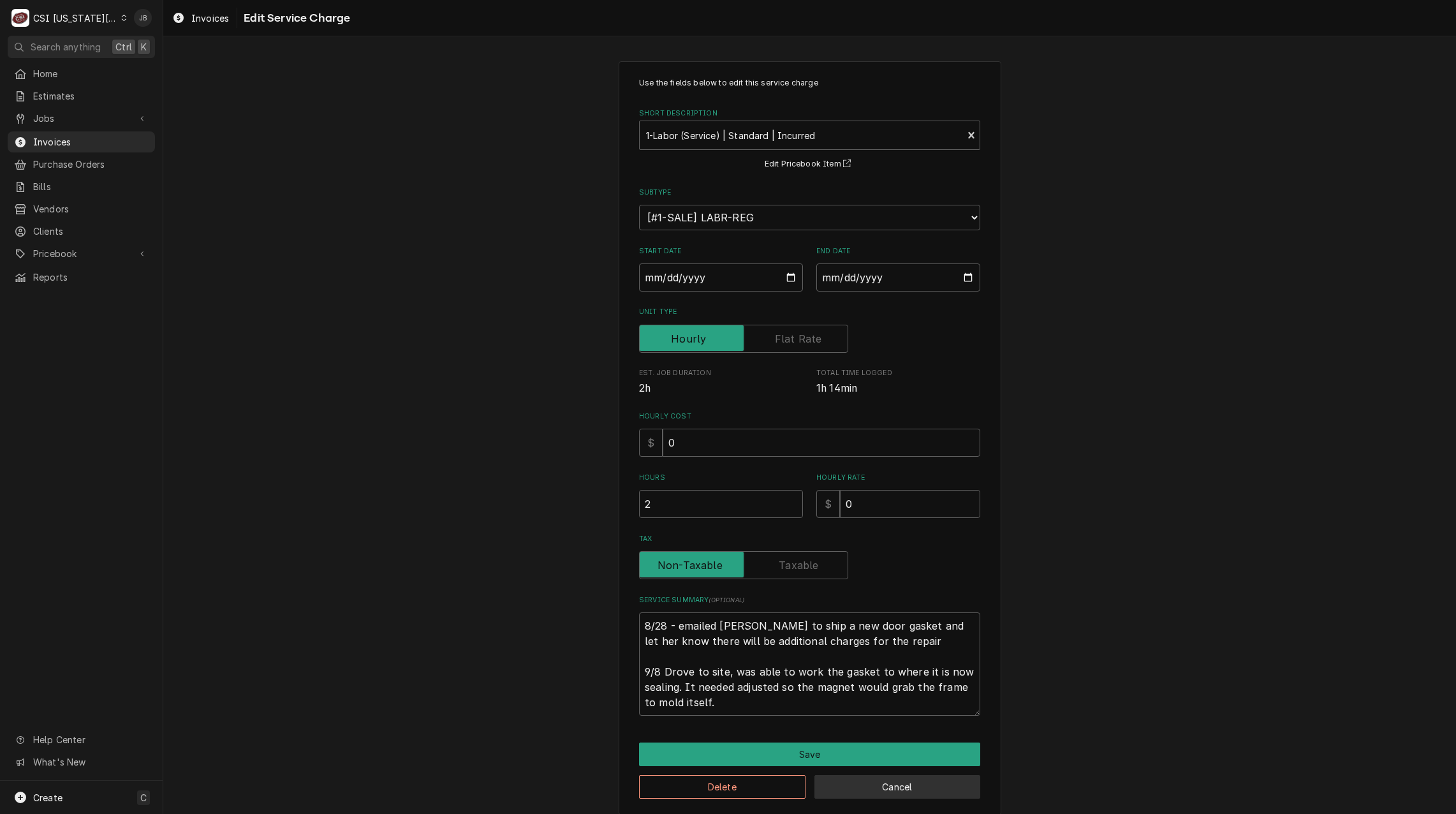
click at [871, 783] on button "Cancel" at bounding box center [897, 787] width 167 height 24
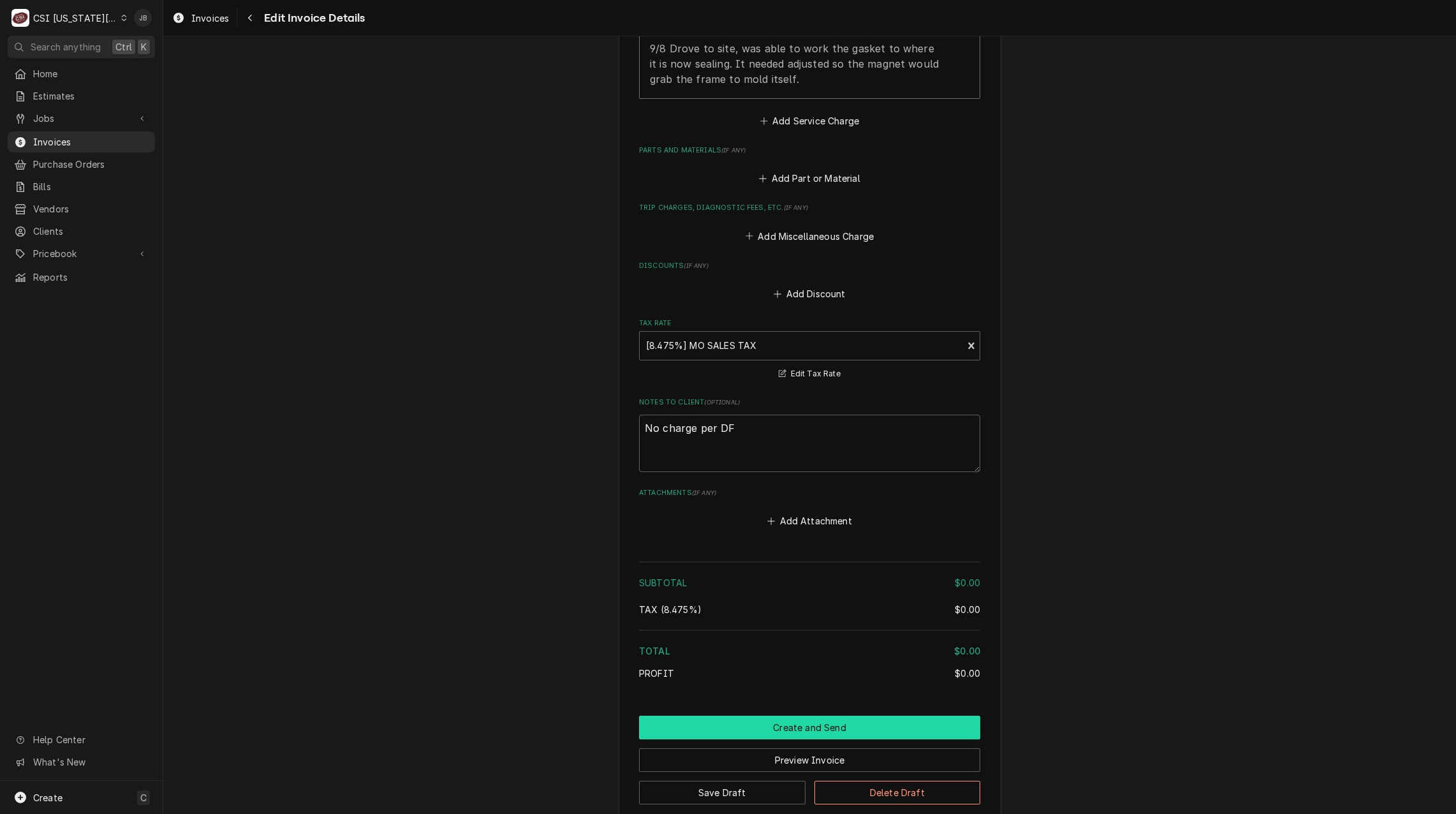
scroll to position [1560, 0]
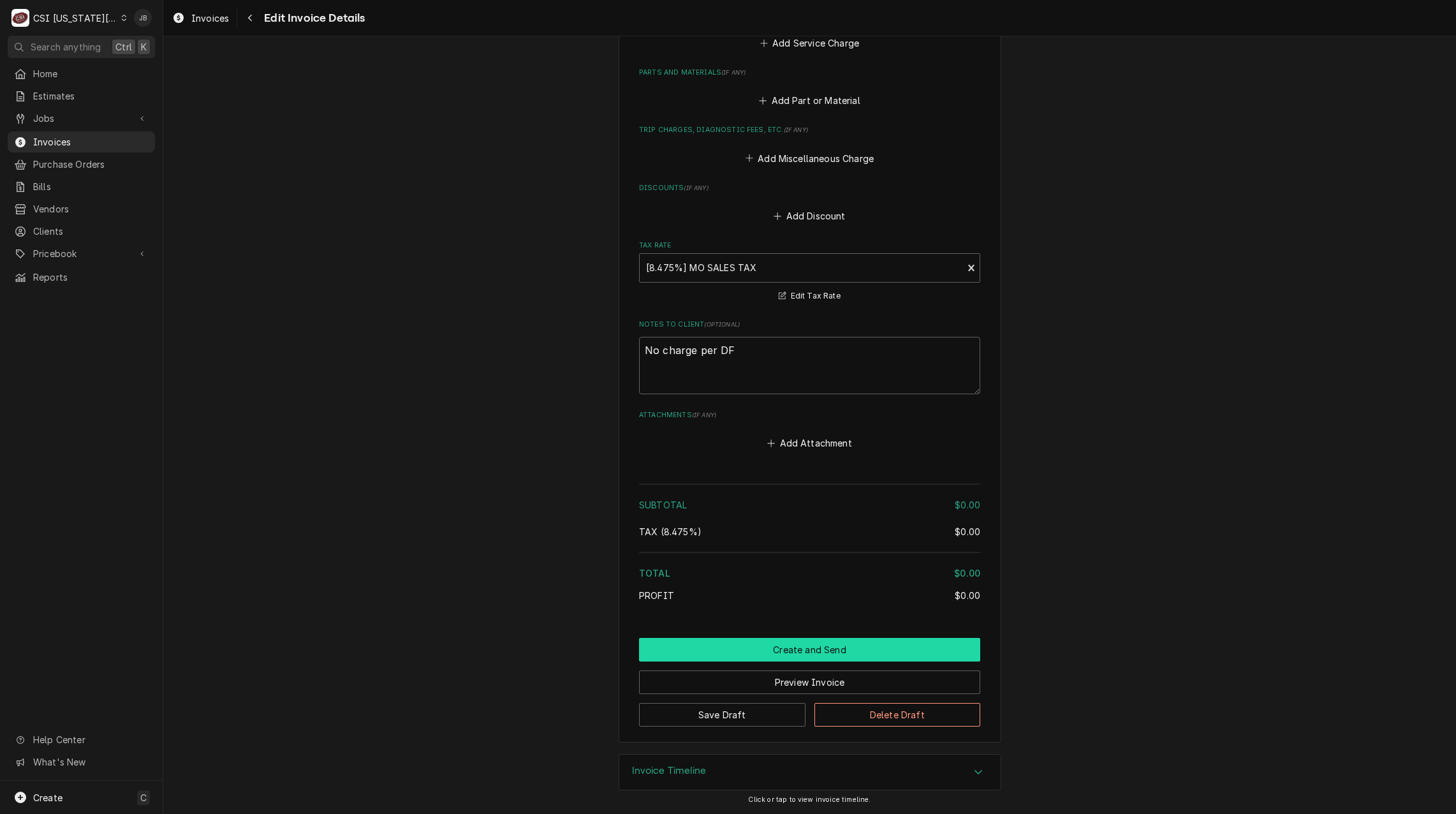
click at [734, 649] on button "Create and Send" at bounding box center [809, 650] width 341 height 24
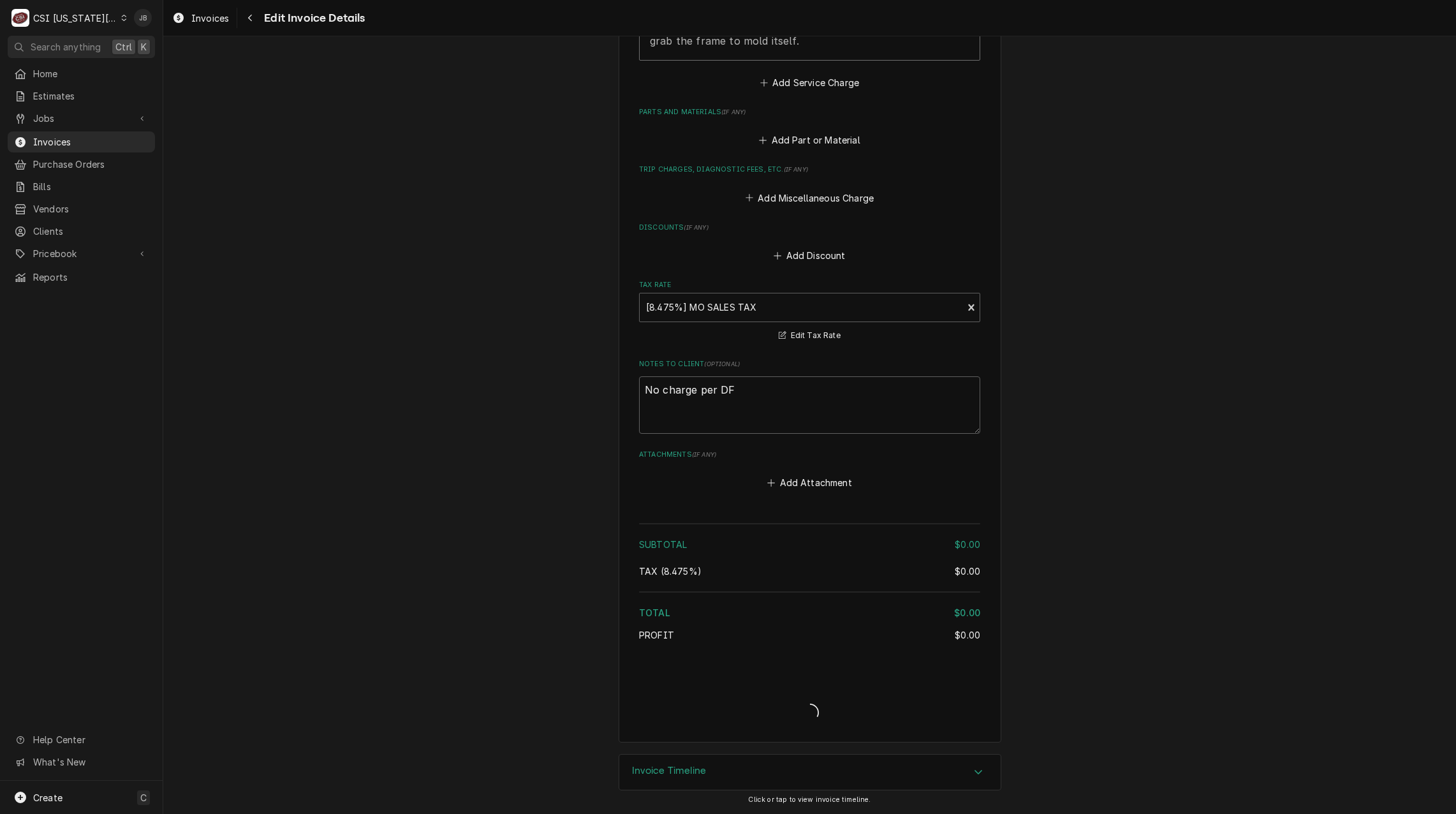
scroll to position [1519, 0]
type textarea "x"
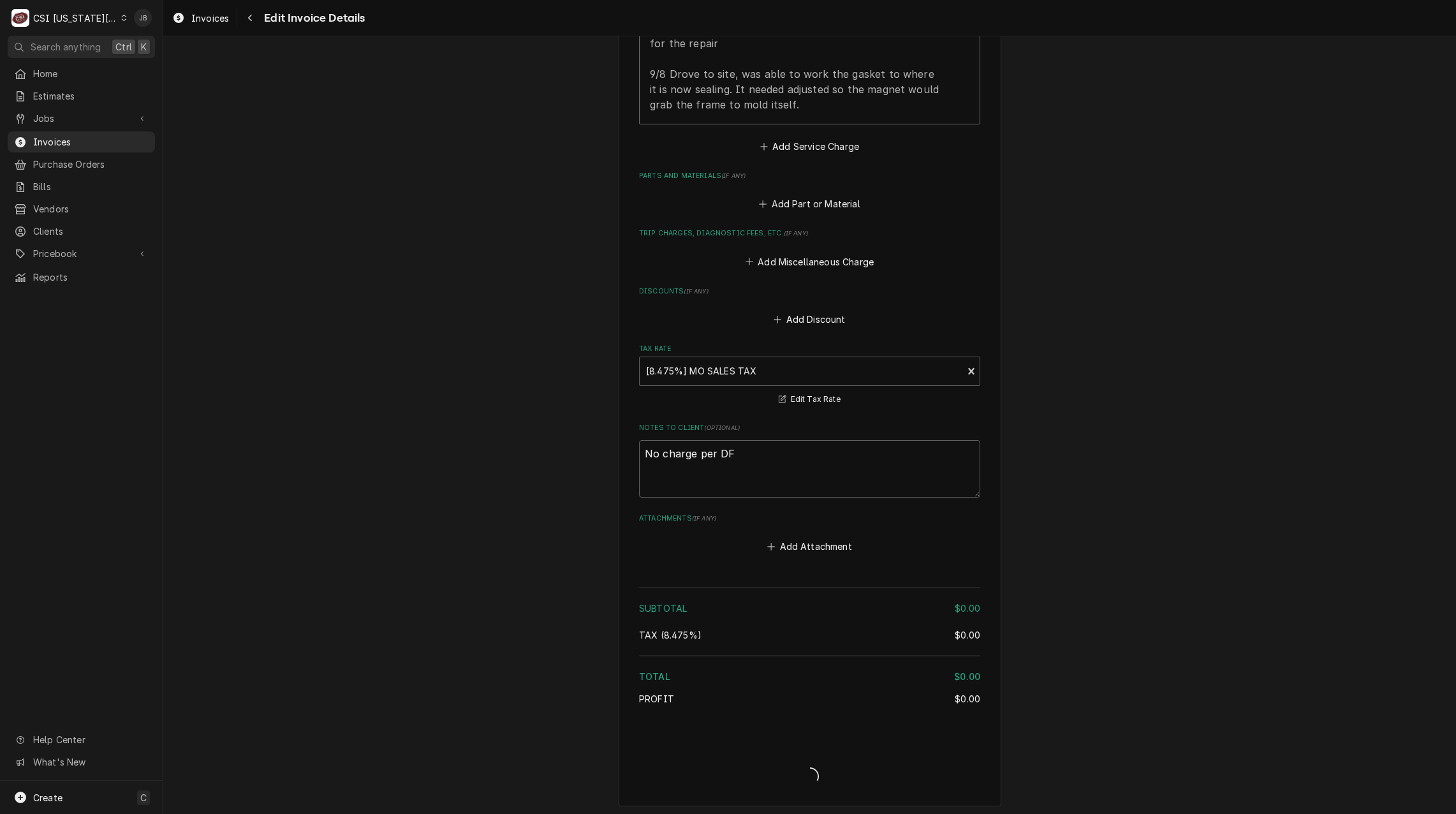
scroll to position [977, 0]
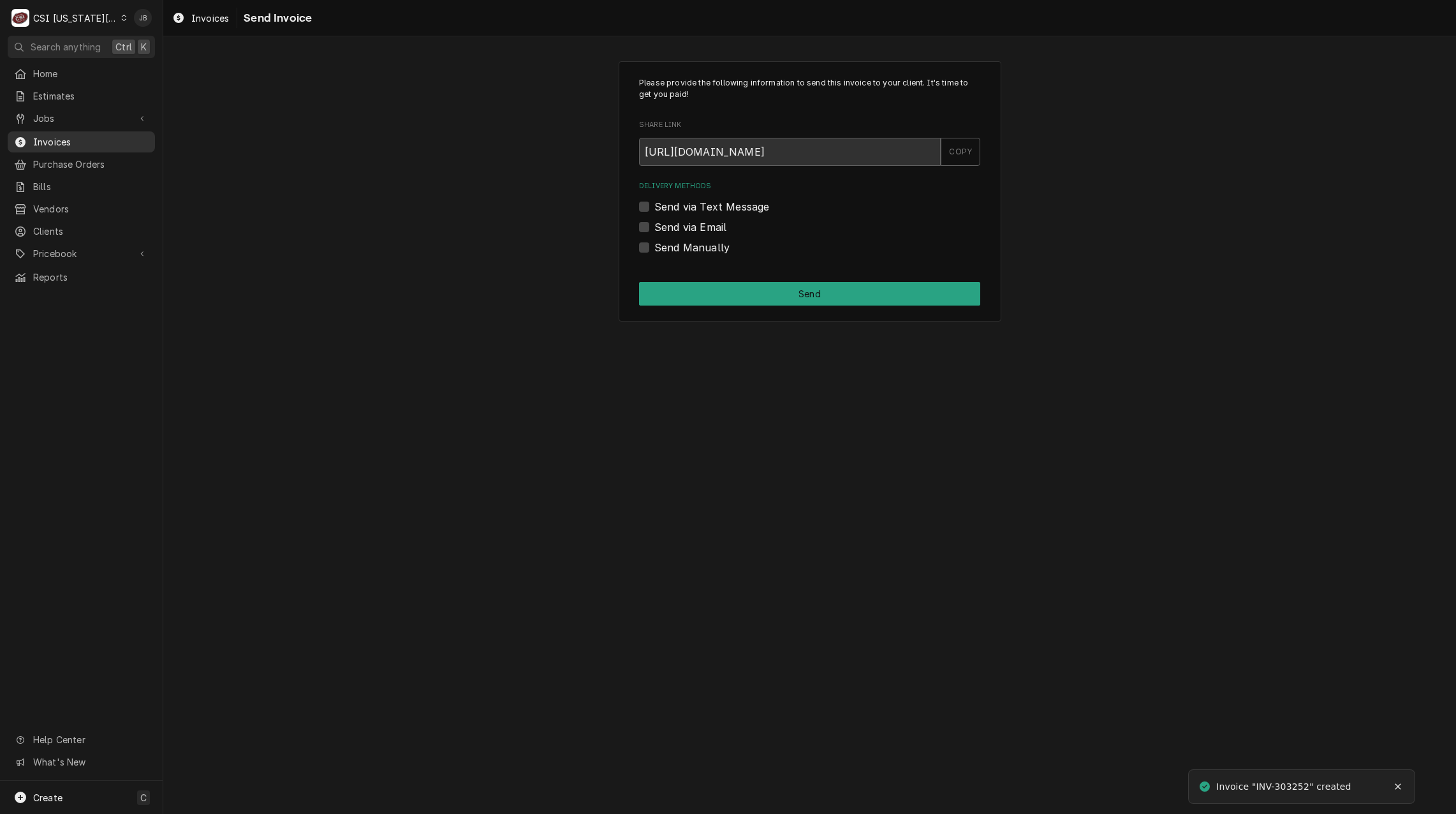
click at [74, 135] on span "Invoices" at bounding box center [91, 142] width 115 height 14
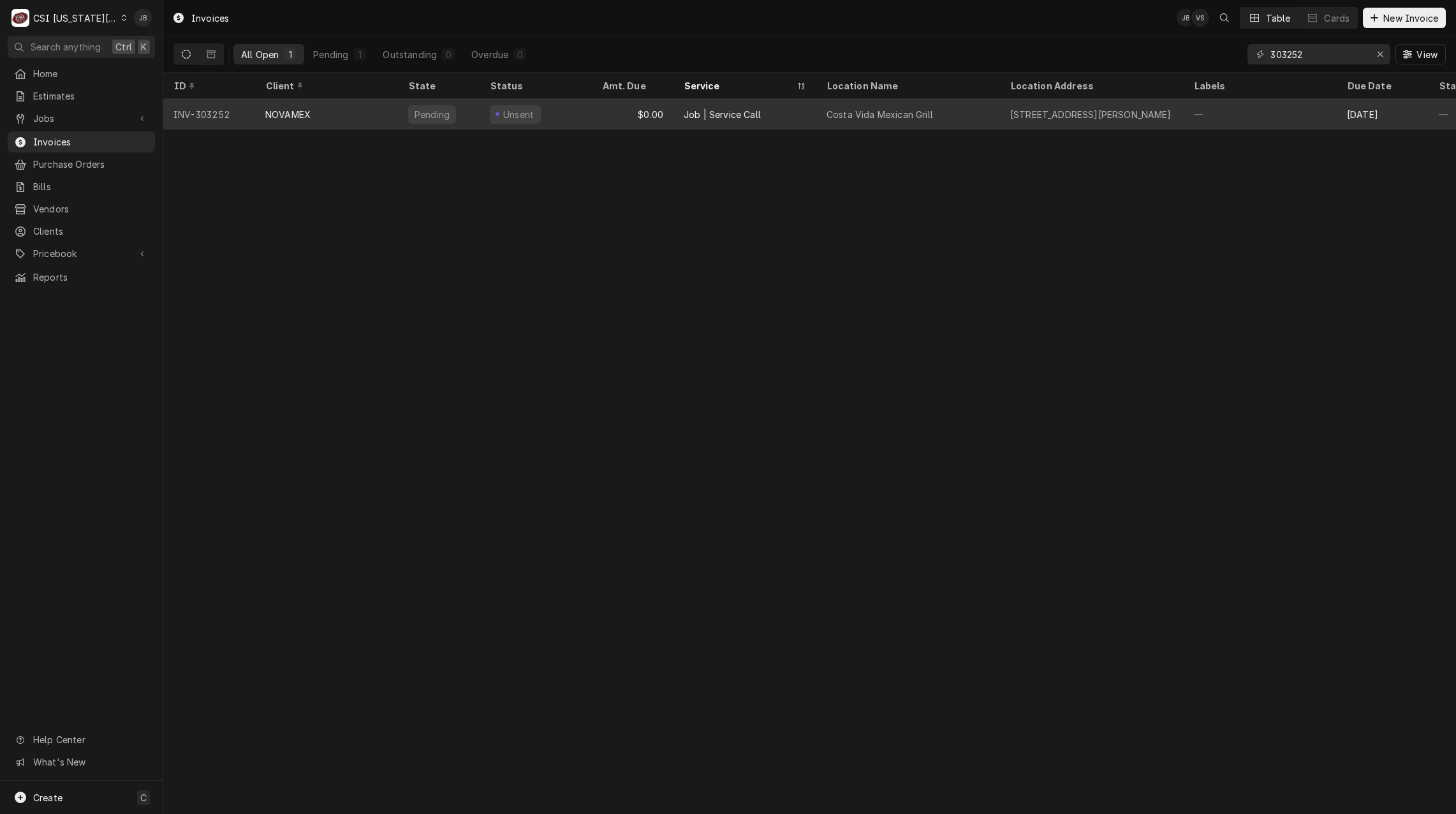
click at [672, 116] on div "$0.00" at bounding box center [632, 115] width 81 height 31
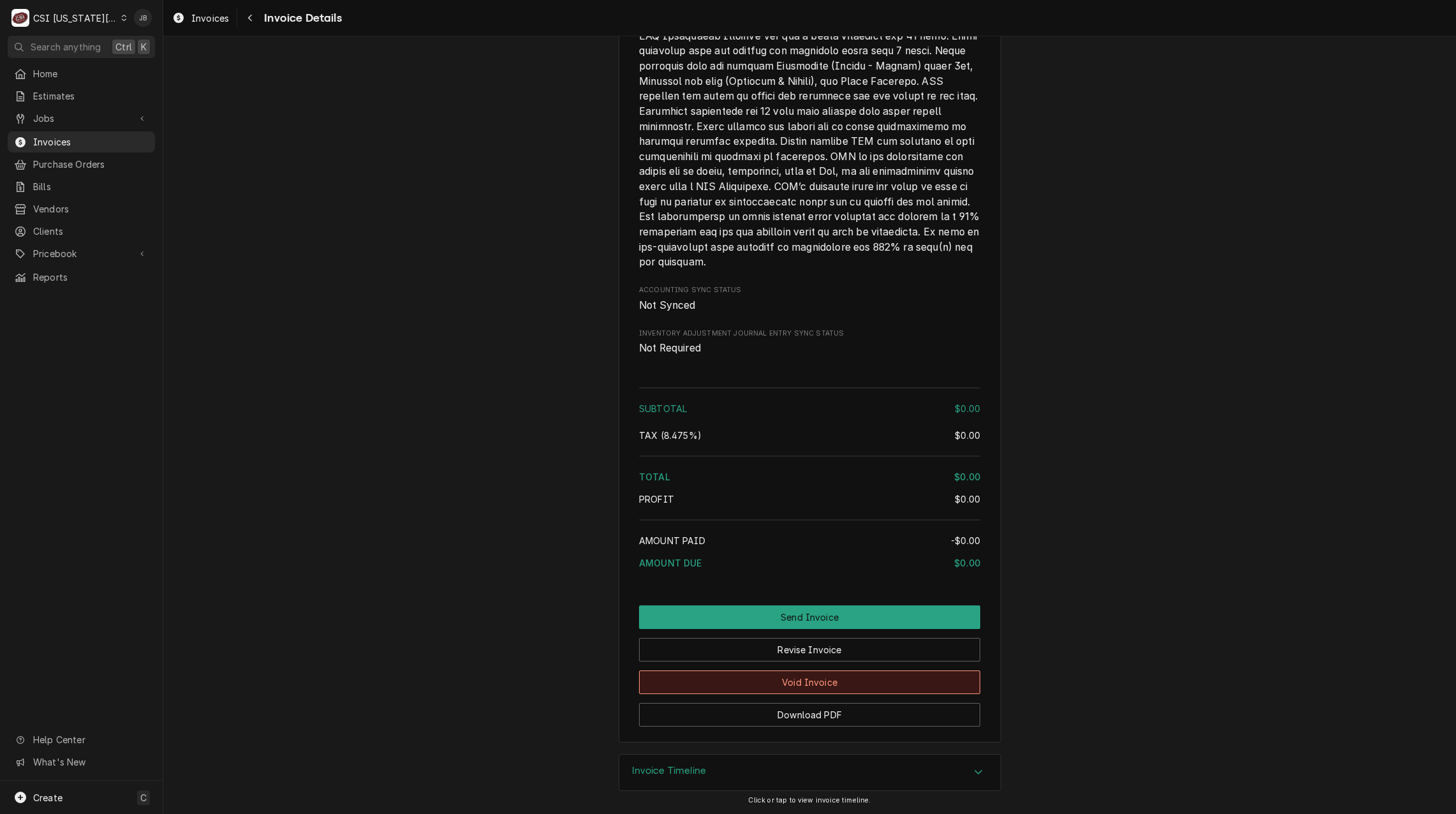
scroll to position [1614, 0]
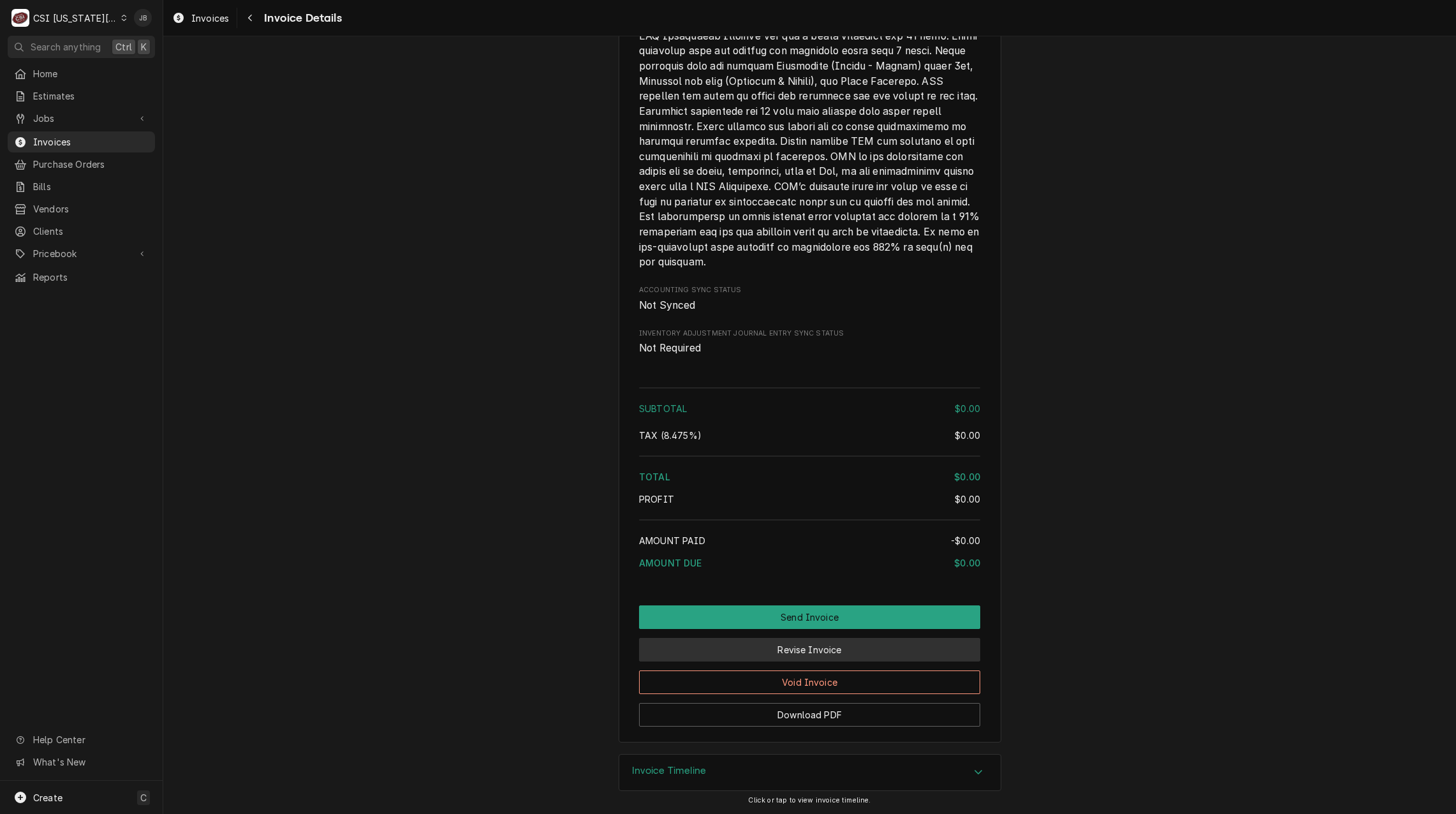
click at [794, 654] on button "Revise Invoice" at bounding box center [809, 650] width 341 height 24
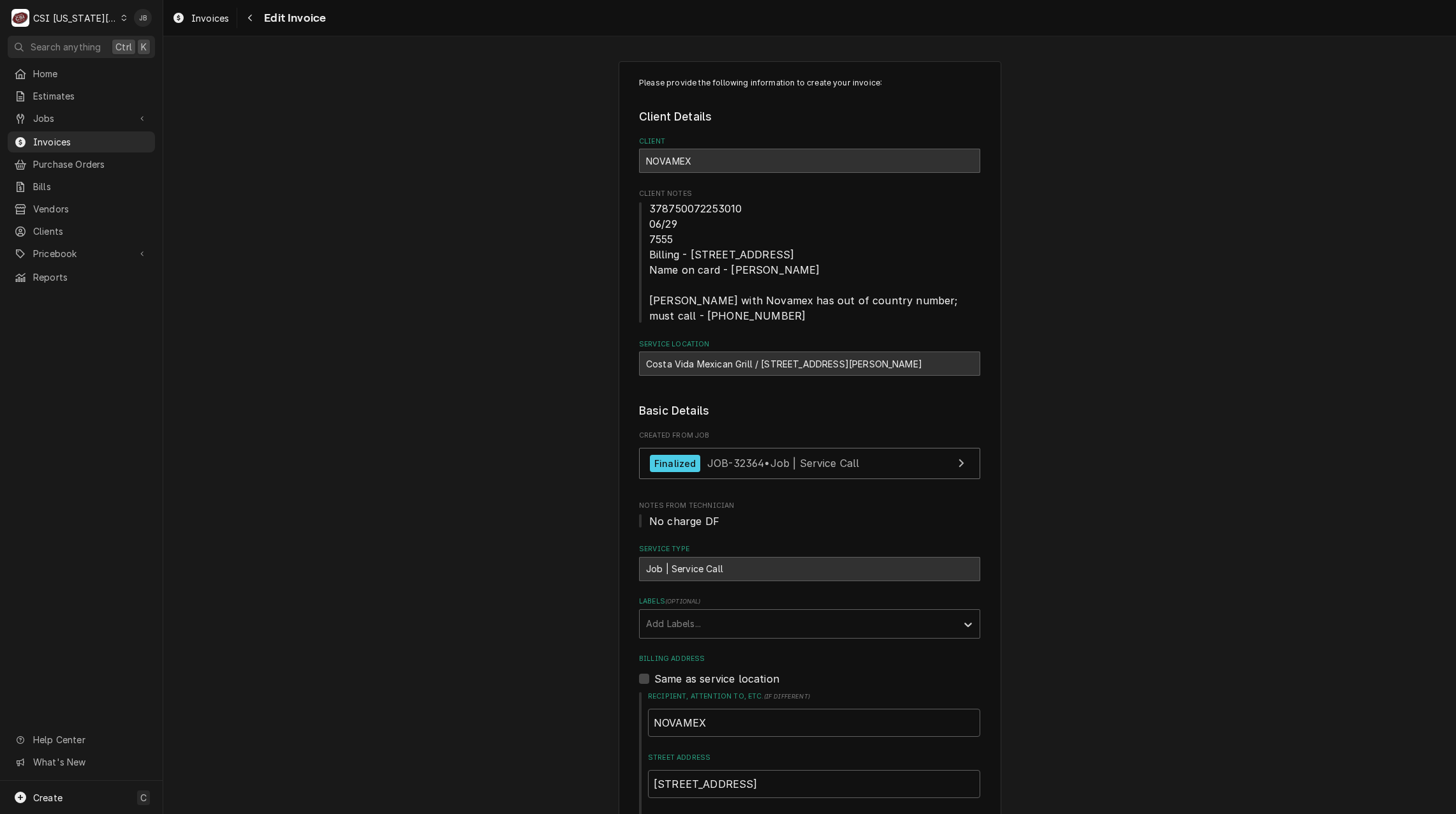
scroll to position [383, 0]
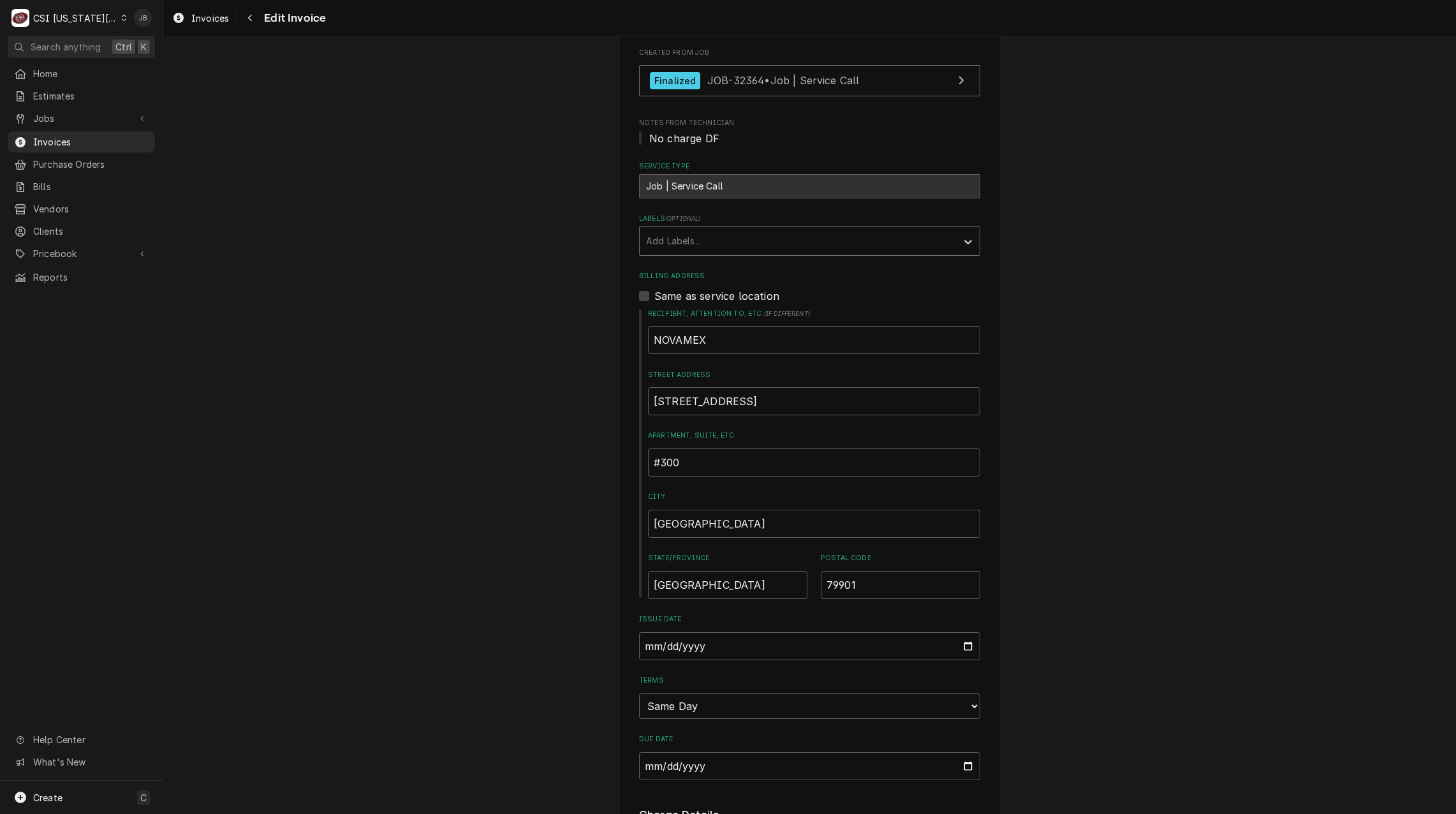
click at [657, 241] on div "Labels" at bounding box center [798, 241] width 305 height 23
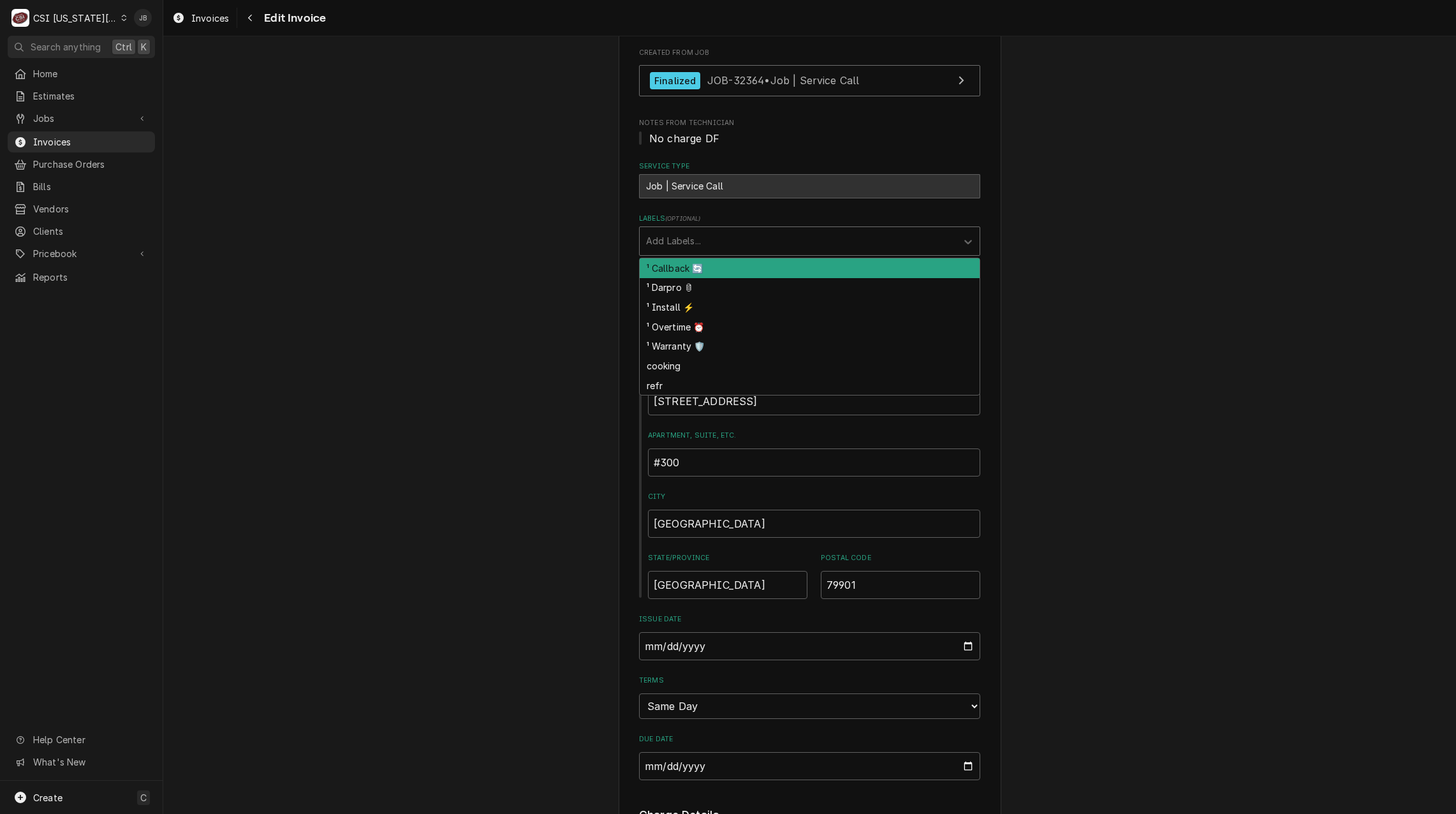
click at [683, 267] on div "¹ Callback 🔄" at bounding box center [809, 268] width 340 height 20
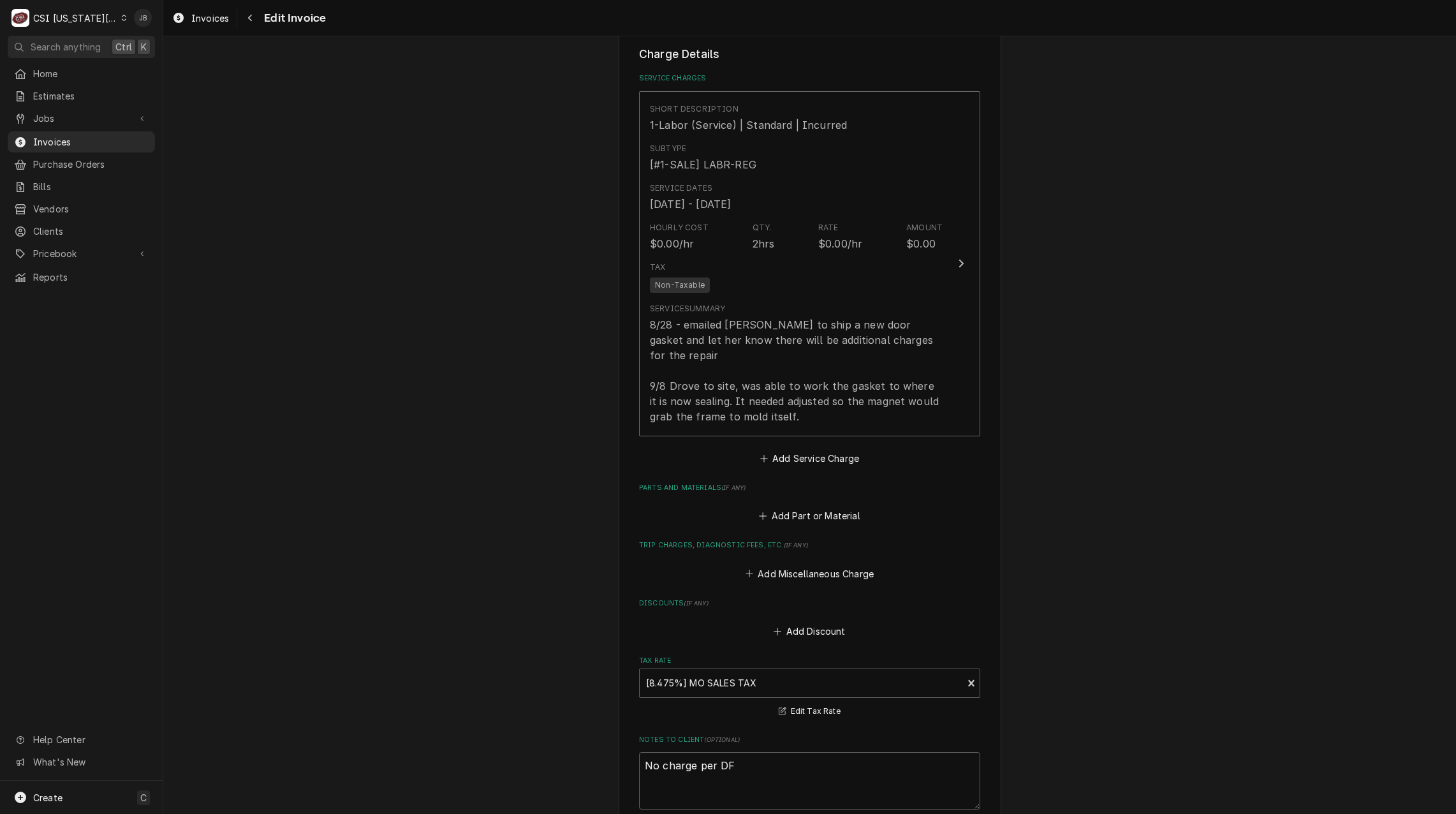
scroll to position [1404, 0]
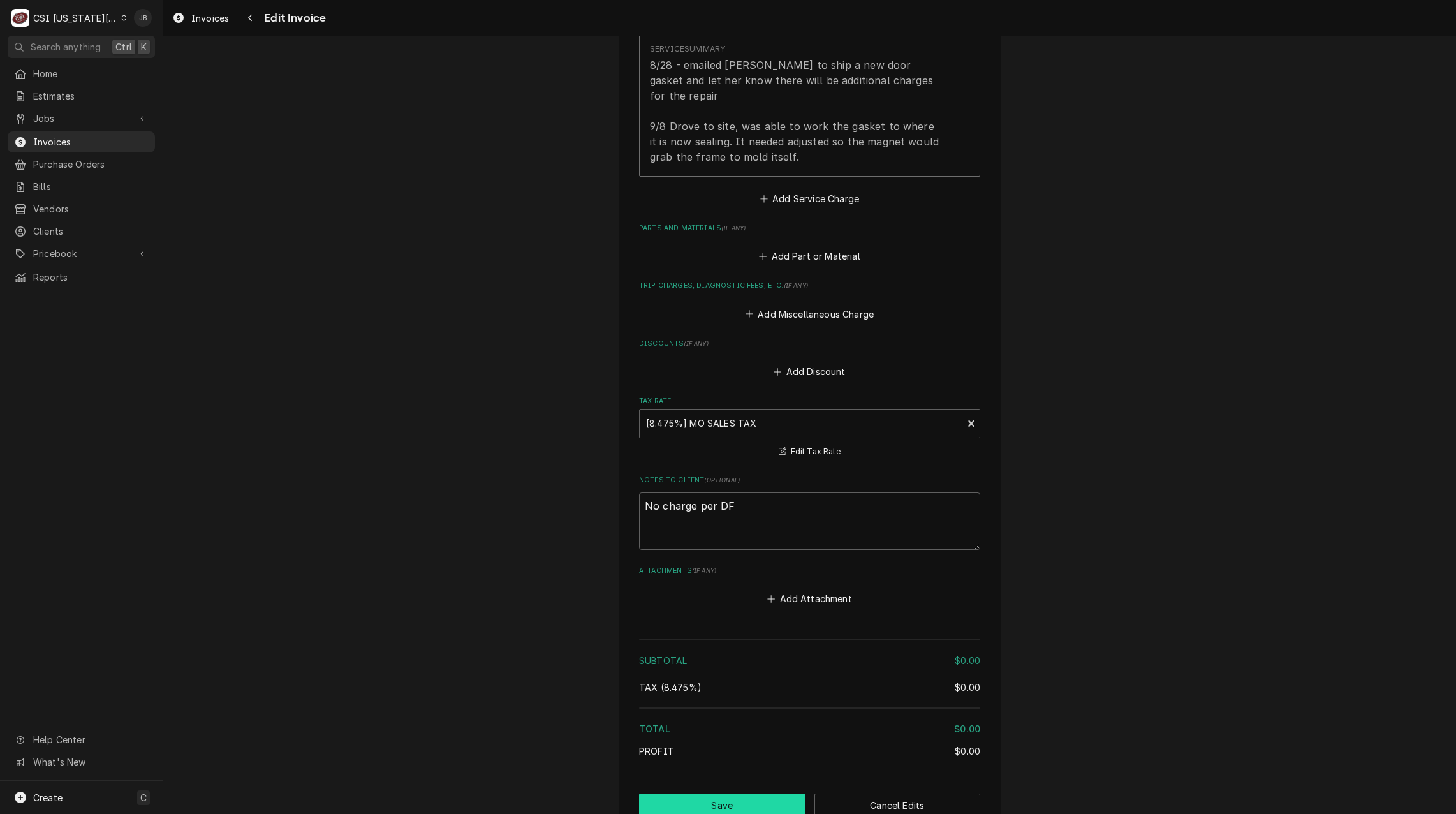
click at [743, 798] on button "Save" at bounding box center [722, 805] width 167 height 24
type textarea "x"
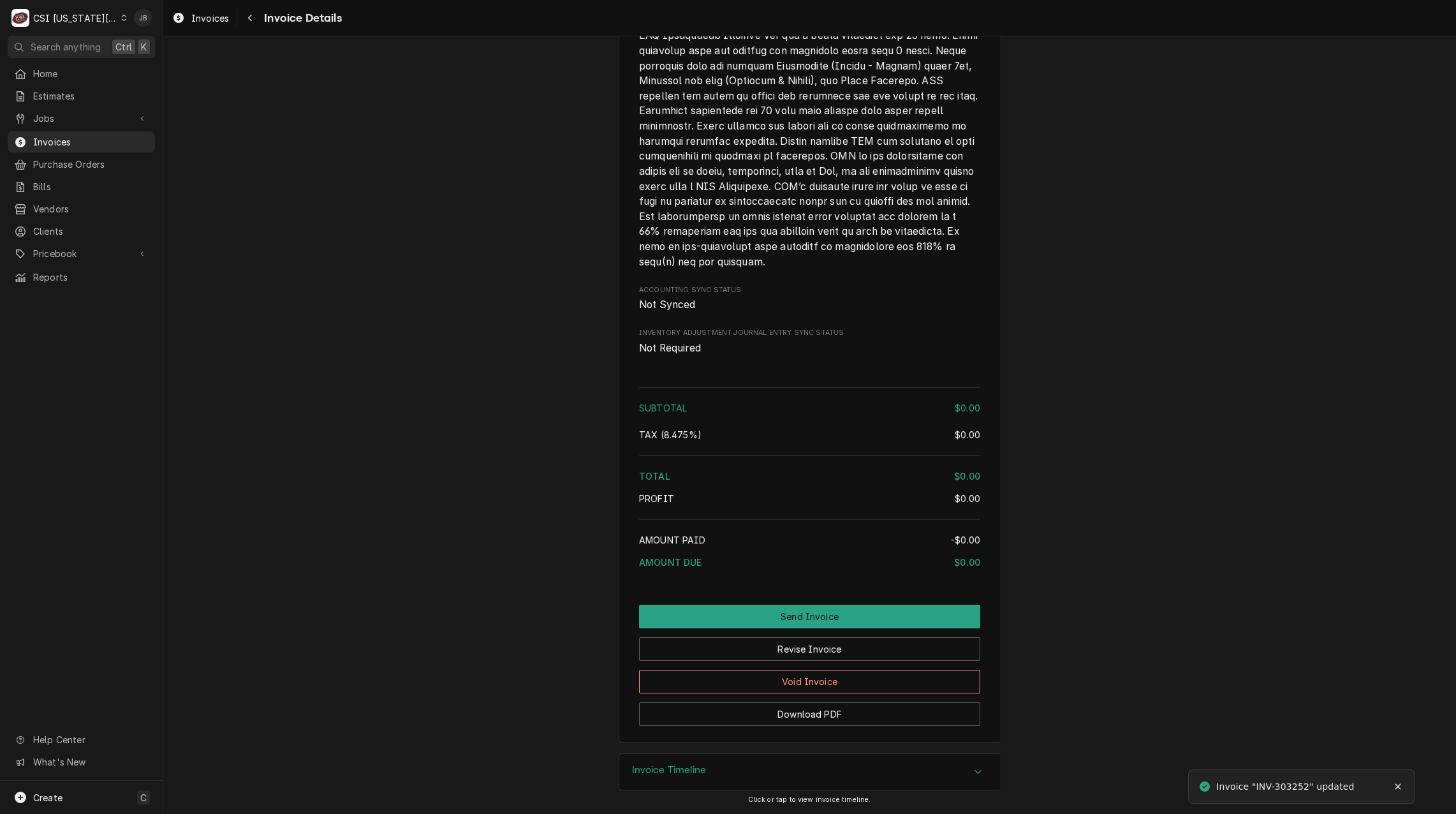
scroll to position [1661, 0]
click at [763, 617] on button "Send Invoice" at bounding box center [809, 617] width 341 height 24
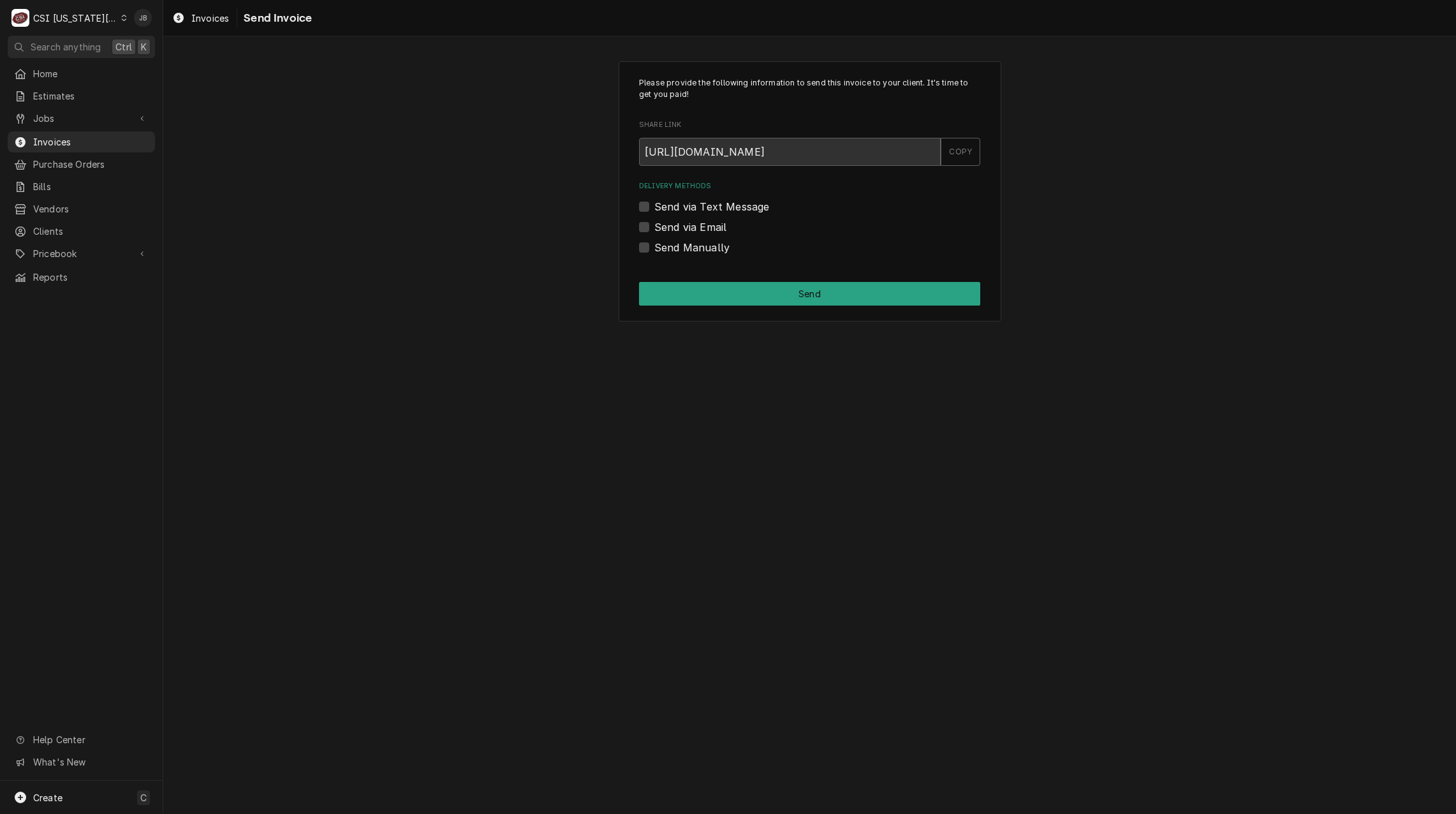
drag, startPoint x: 692, startPoint y: 256, endPoint x: 711, endPoint y: 259, distance: 19.2
click at [692, 255] on div "Please provide the following information to send this invoice to your client. I…" at bounding box center [809, 192] width 382 height 261
drag, startPoint x: 731, startPoint y: 247, endPoint x: 720, endPoint y: 247, distance: 11.0
click at [731, 247] on div "Send Manually" at bounding box center [809, 247] width 341 height 15
click at [687, 245] on label "Send Manually" at bounding box center [692, 247] width 75 height 15
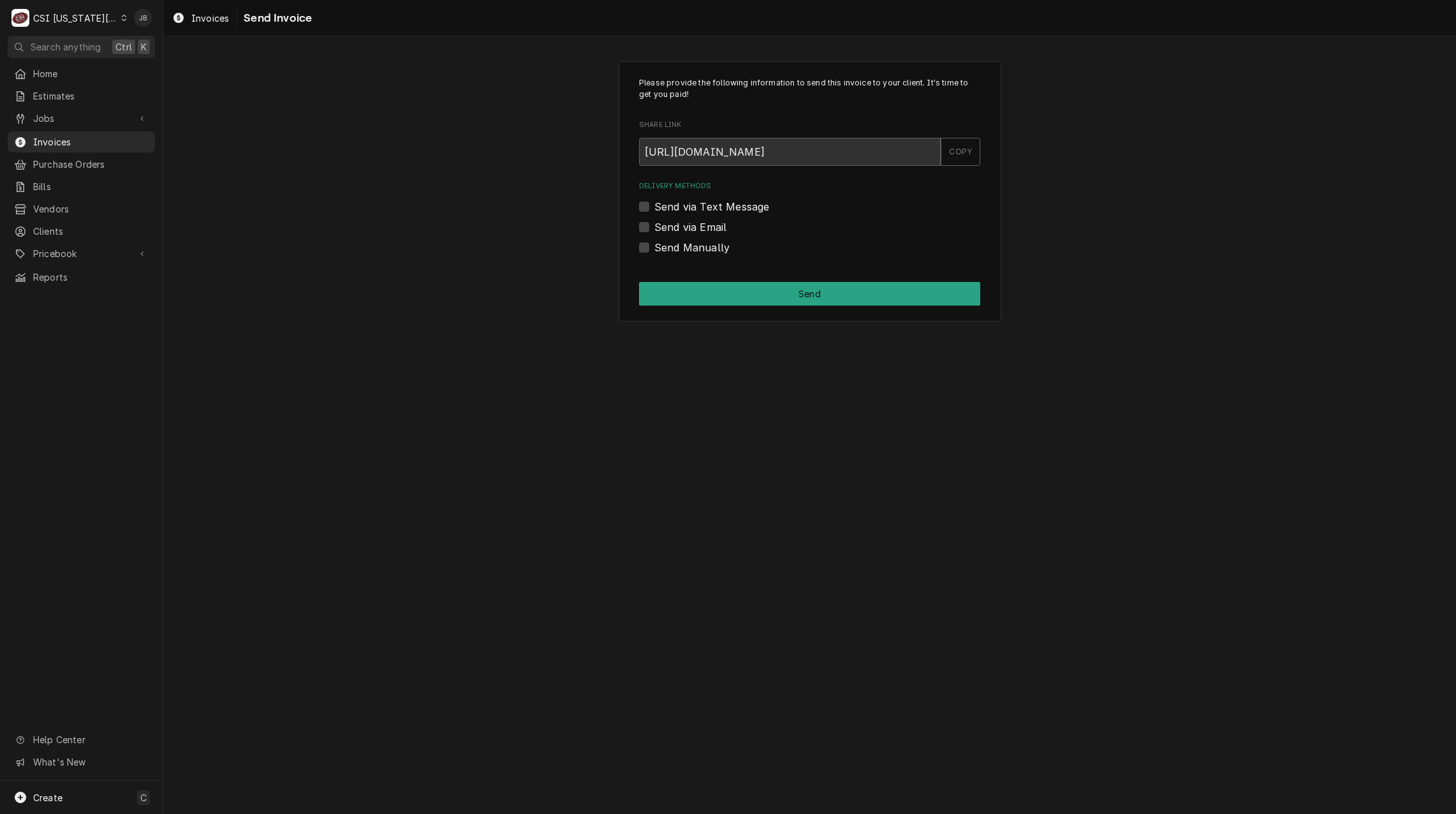
click at [687, 245] on input "Send Manually" at bounding box center [825, 253] width 341 height 28
checkbox input "true"
click at [765, 282] on button "Send" at bounding box center [809, 294] width 341 height 24
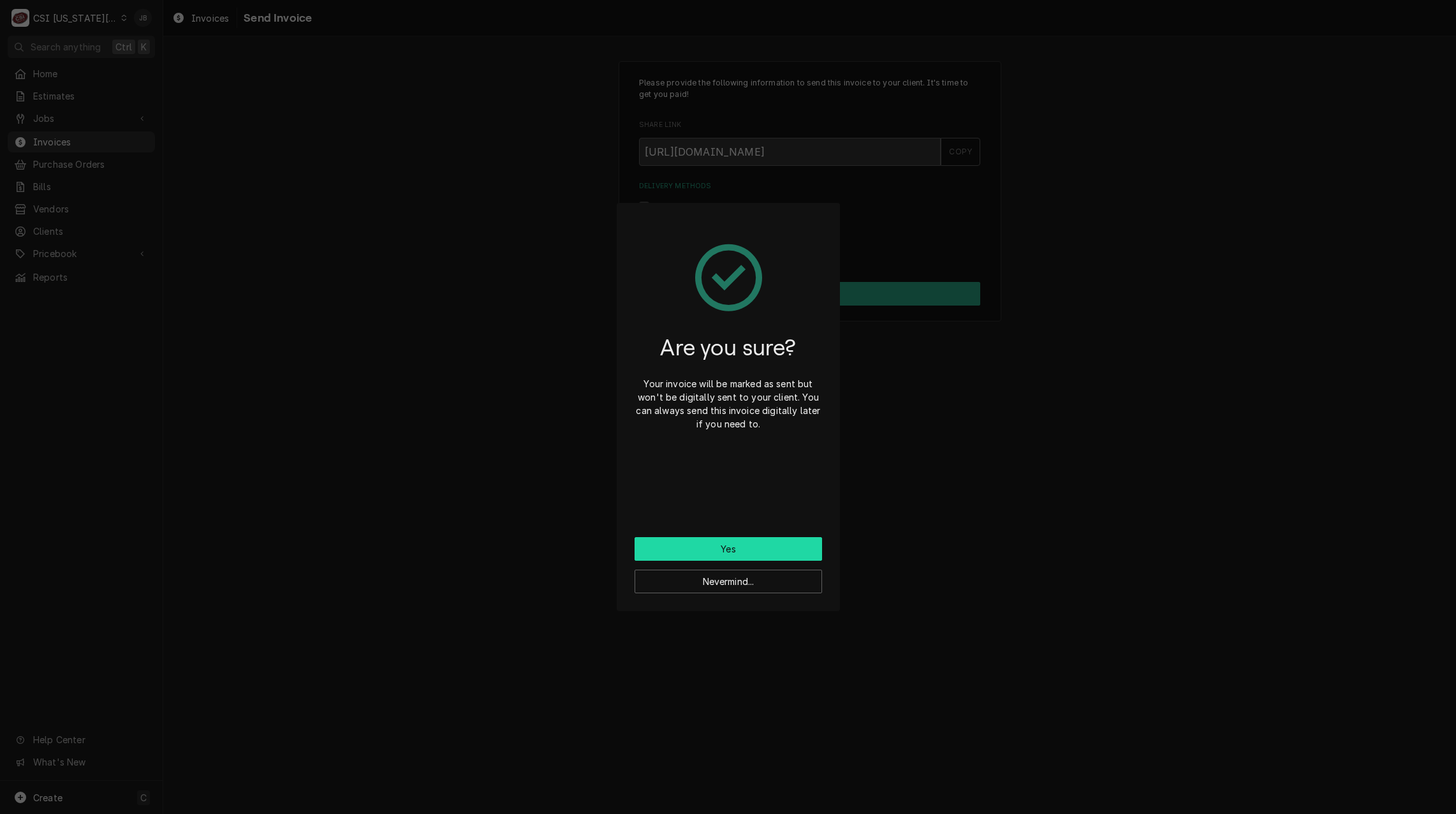
click at [690, 553] on button "Yes" at bounding box center [728, 550] width 187 height 24
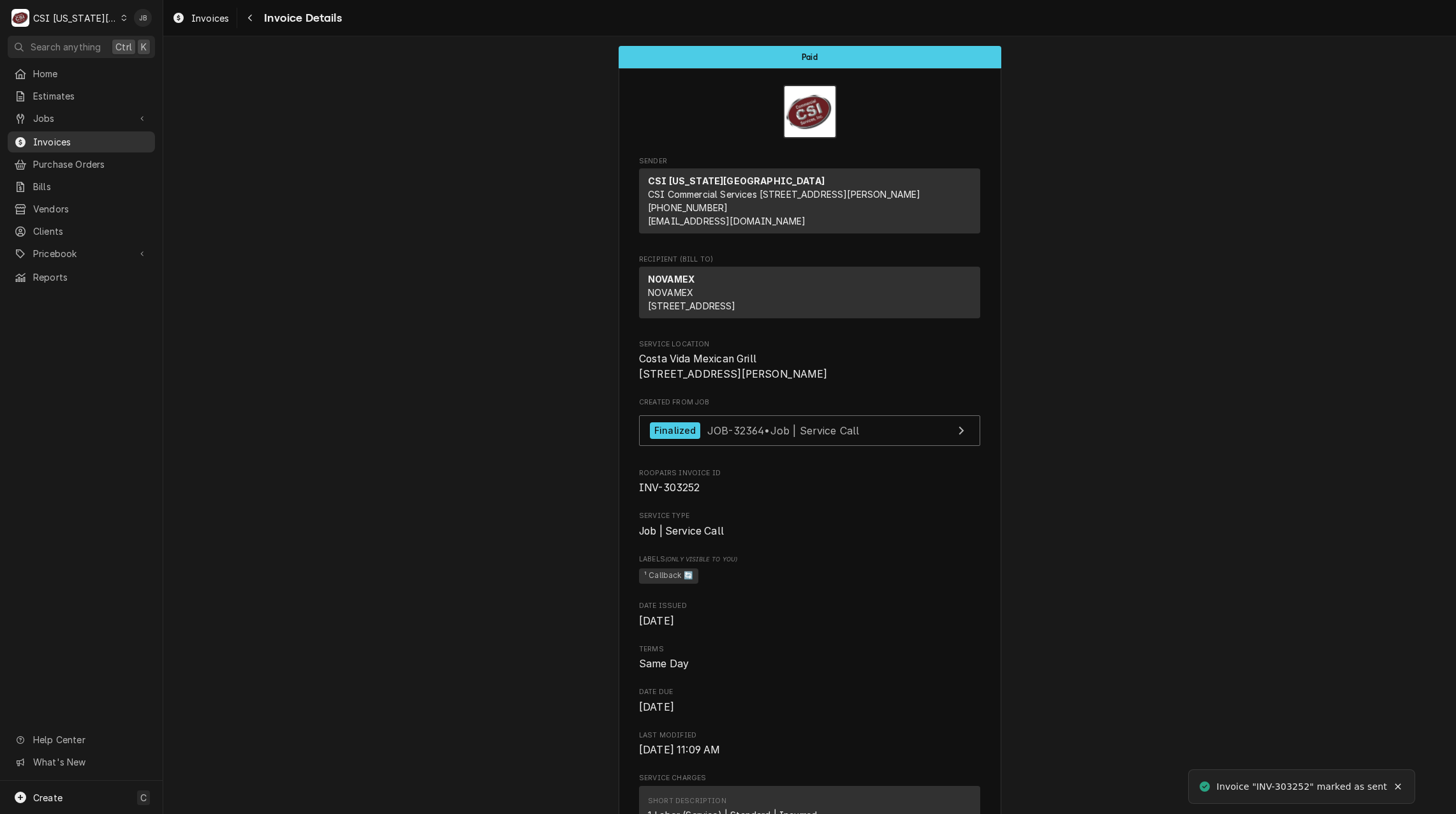
click at [62, 142] on span "Invoices" at bounding box center [91, 142] width 115 height 14
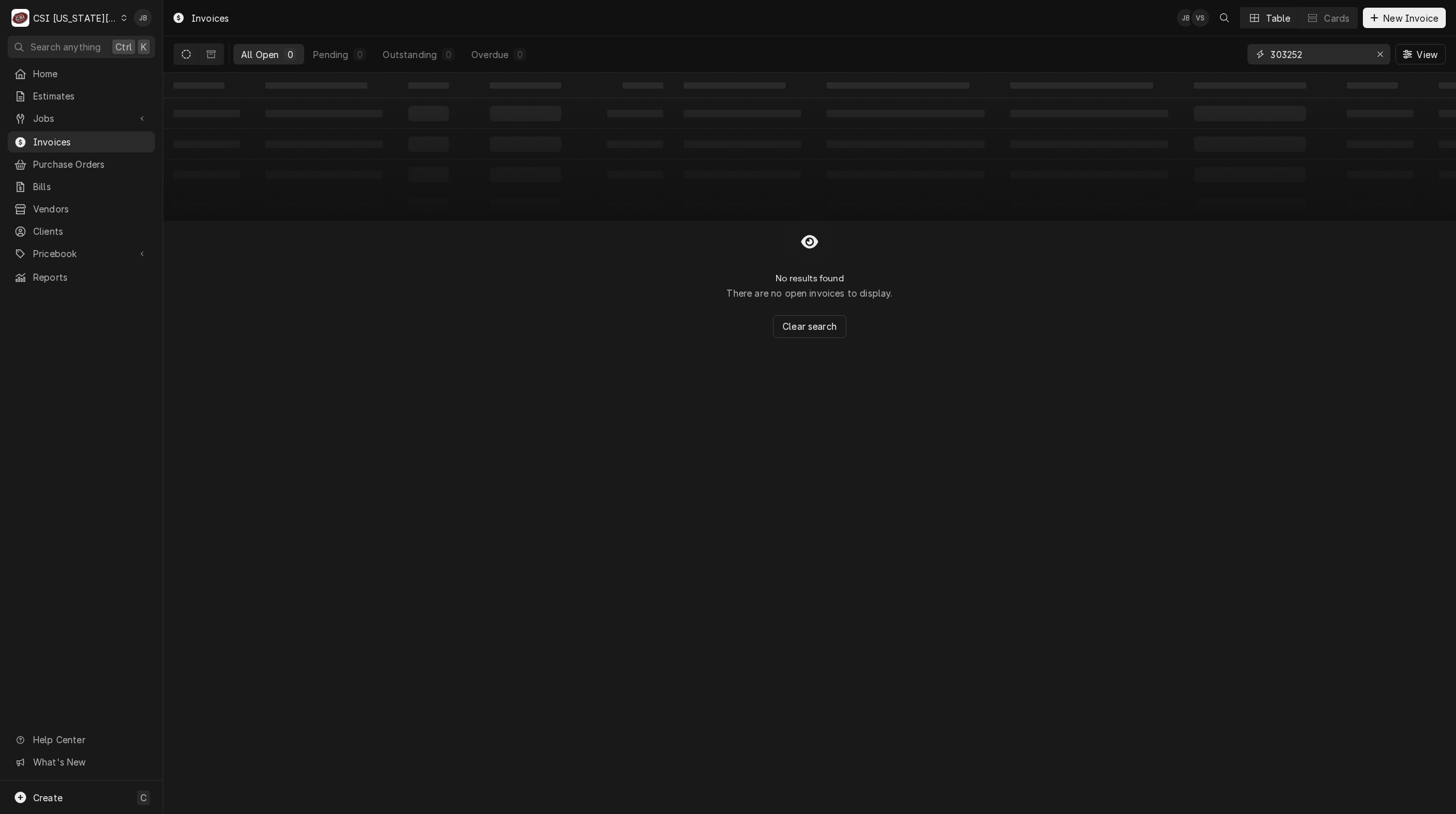
click at [1310, 49] on input "303252" at bounding box center [1318, 54] width 96 height 21
click at [1310, 51] on input "303252" at bounding box center [1318, 54] width 96 height 21
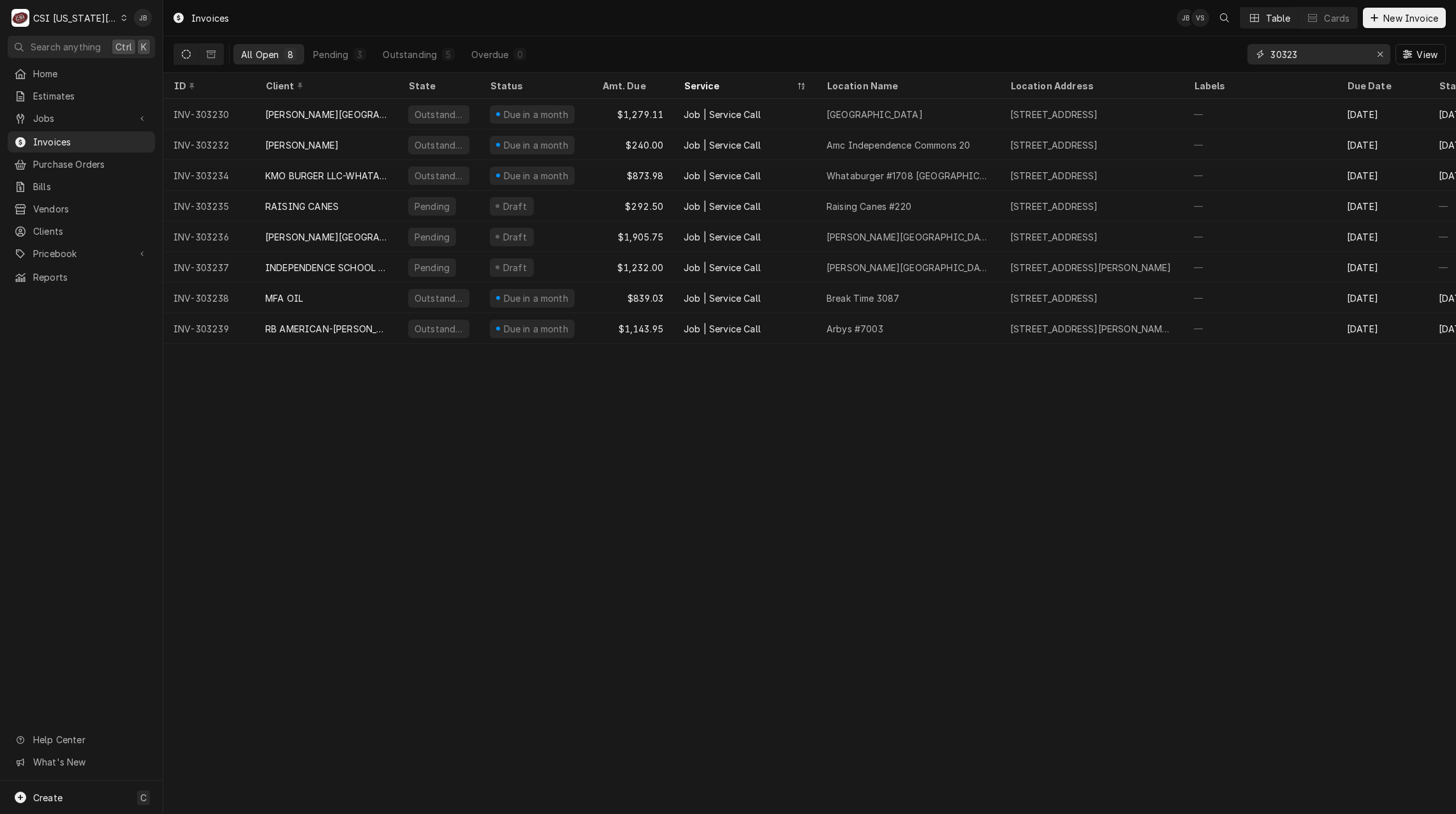
click at [1318, 52] on input "30323" at bounding box center [1318, 54] width 96 height 21
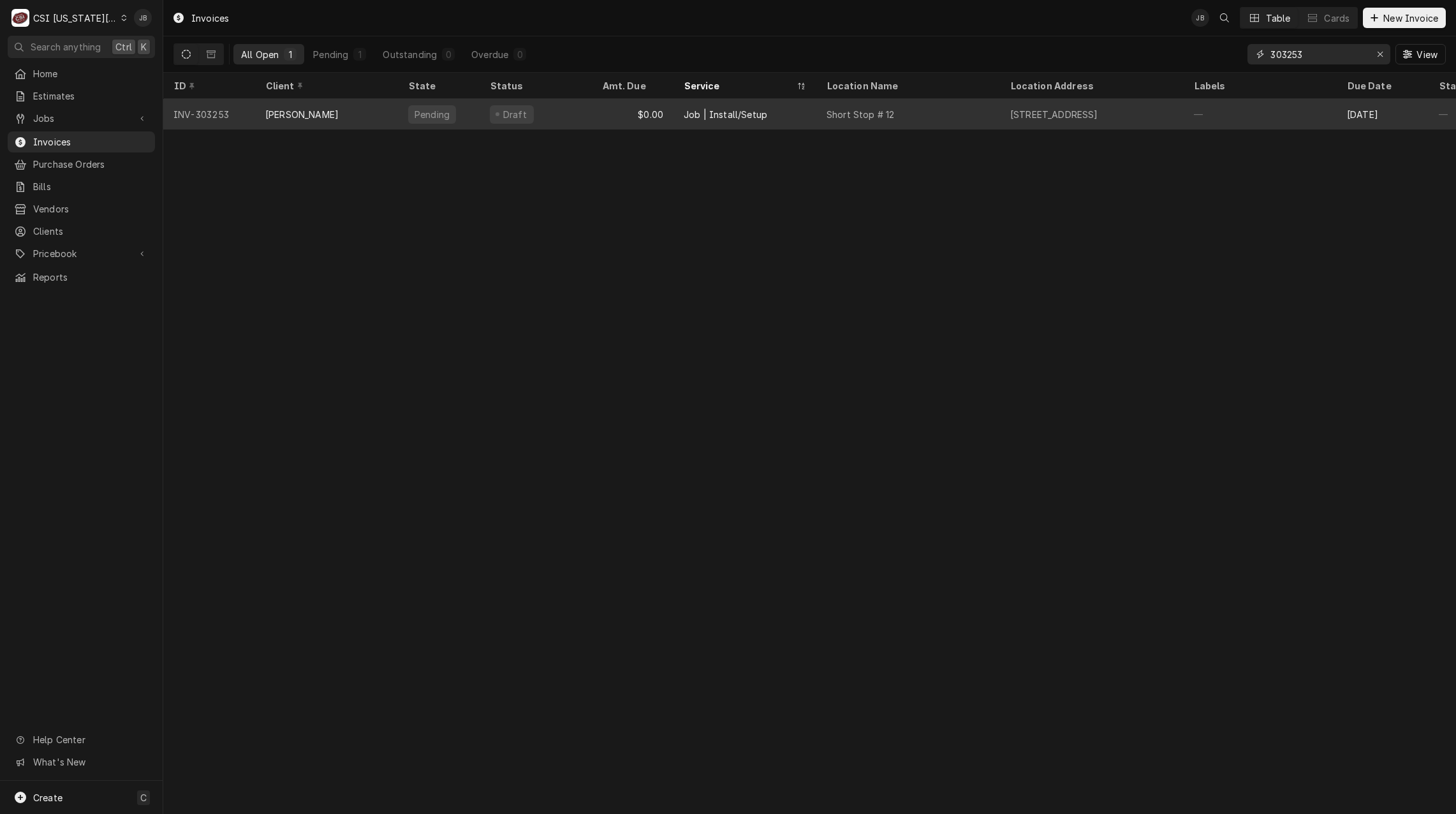
type input "303253"
click at [670, 116] on div "$0.00" at bounding box center [632, 115] width 81 height 31
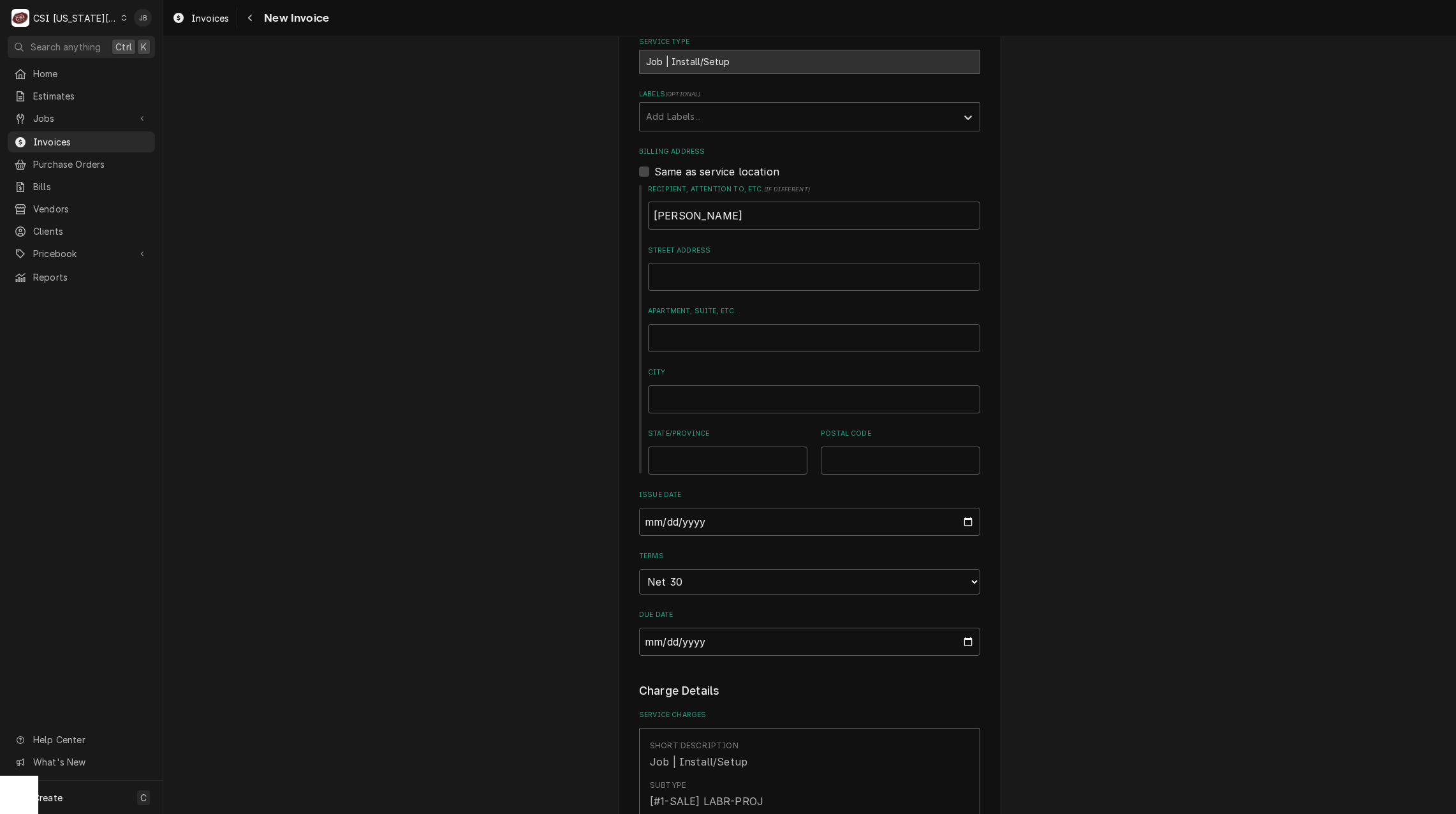
scroll to position [99, 0]
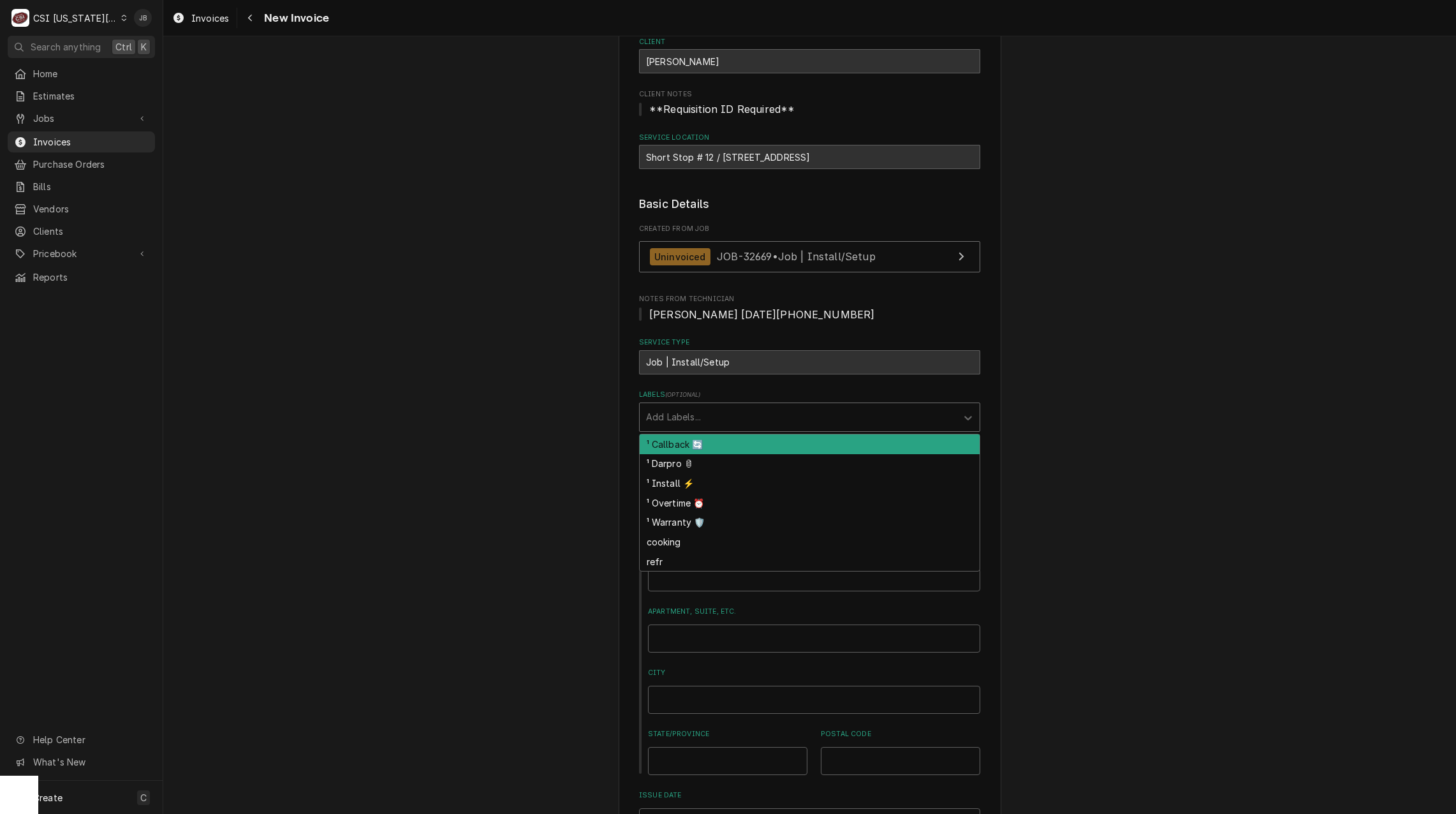
click at [715, 420] on div "Labels" at bounding box center [798, 417] width 305 height 23
click at [713, 444] on div "¹ Callback 🔄" at bounding box center [809, 444] width 340 height 20
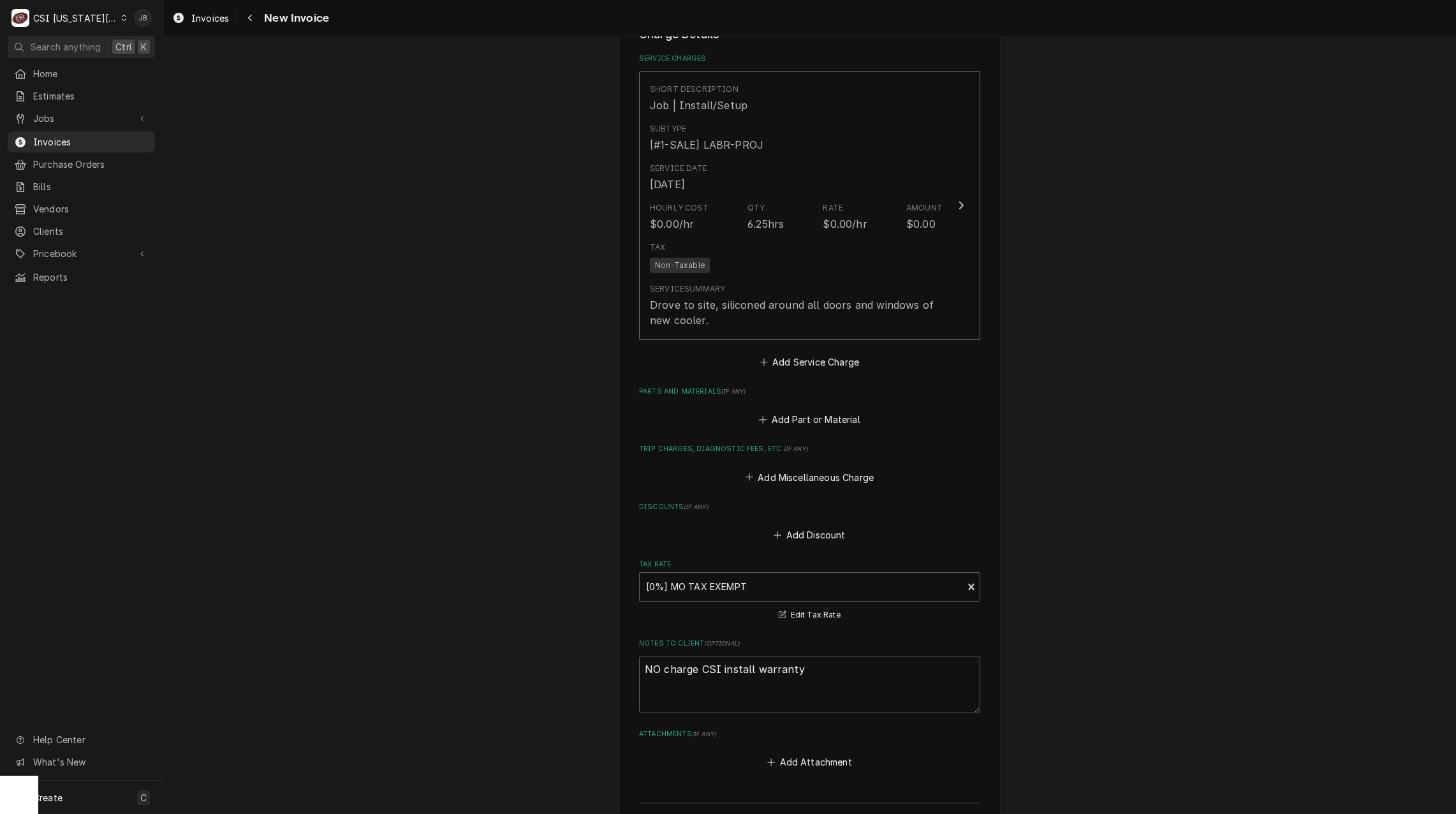
scroll to position [1375, 0]
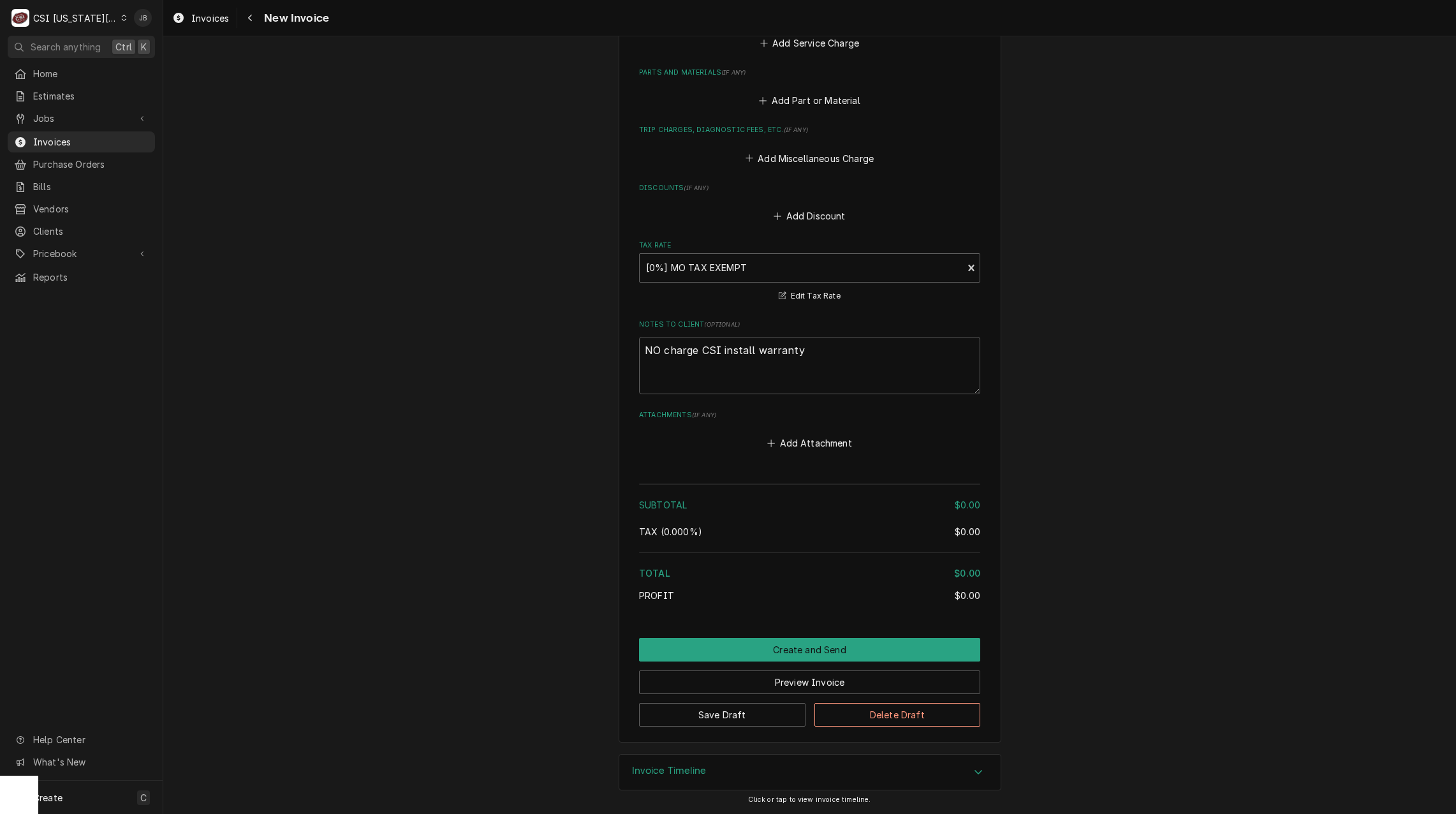
click at [725, 650] on button "Create and Send" at bounding box center [809, 650] width 341 height 24
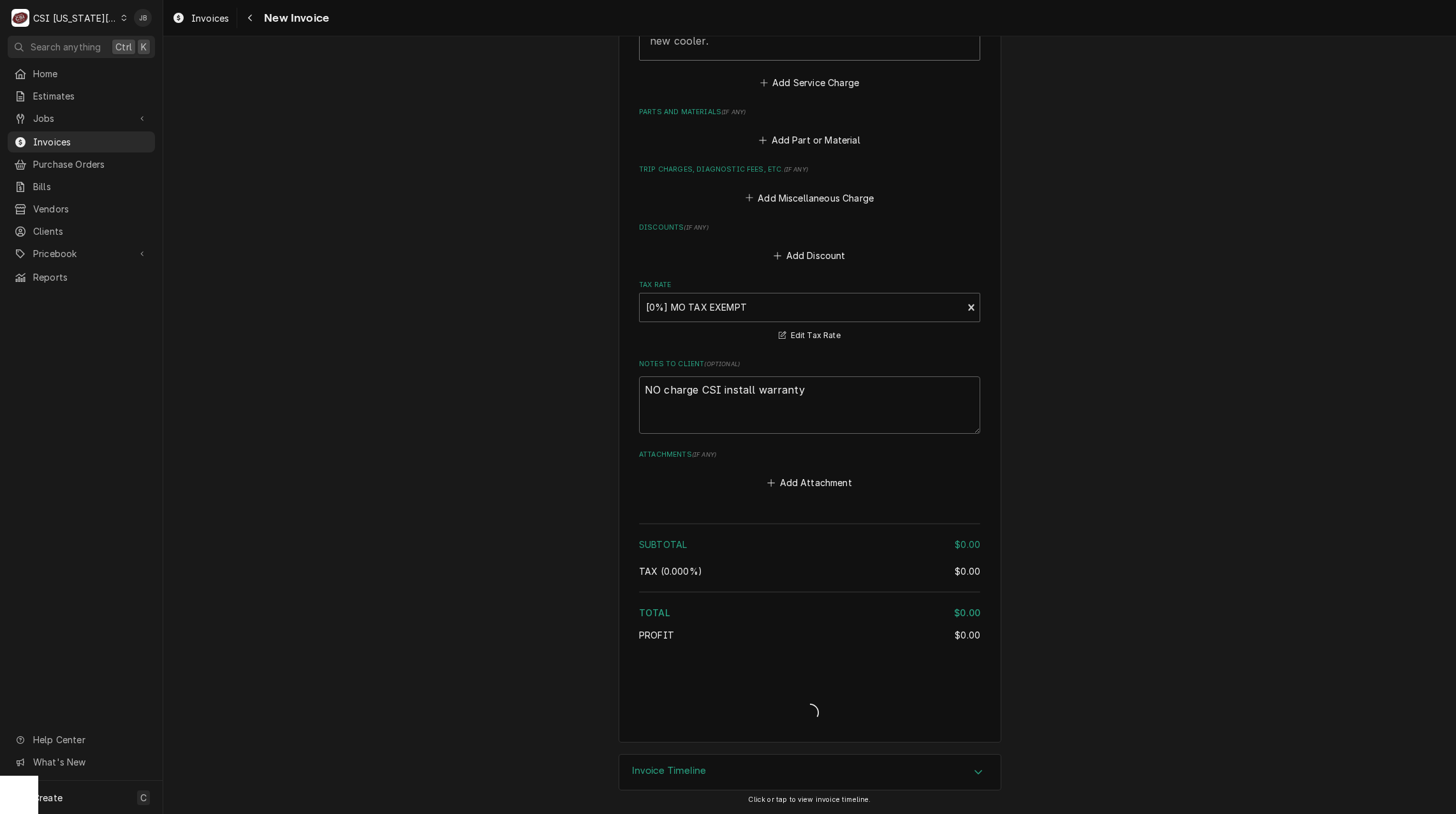
type textarea "x"
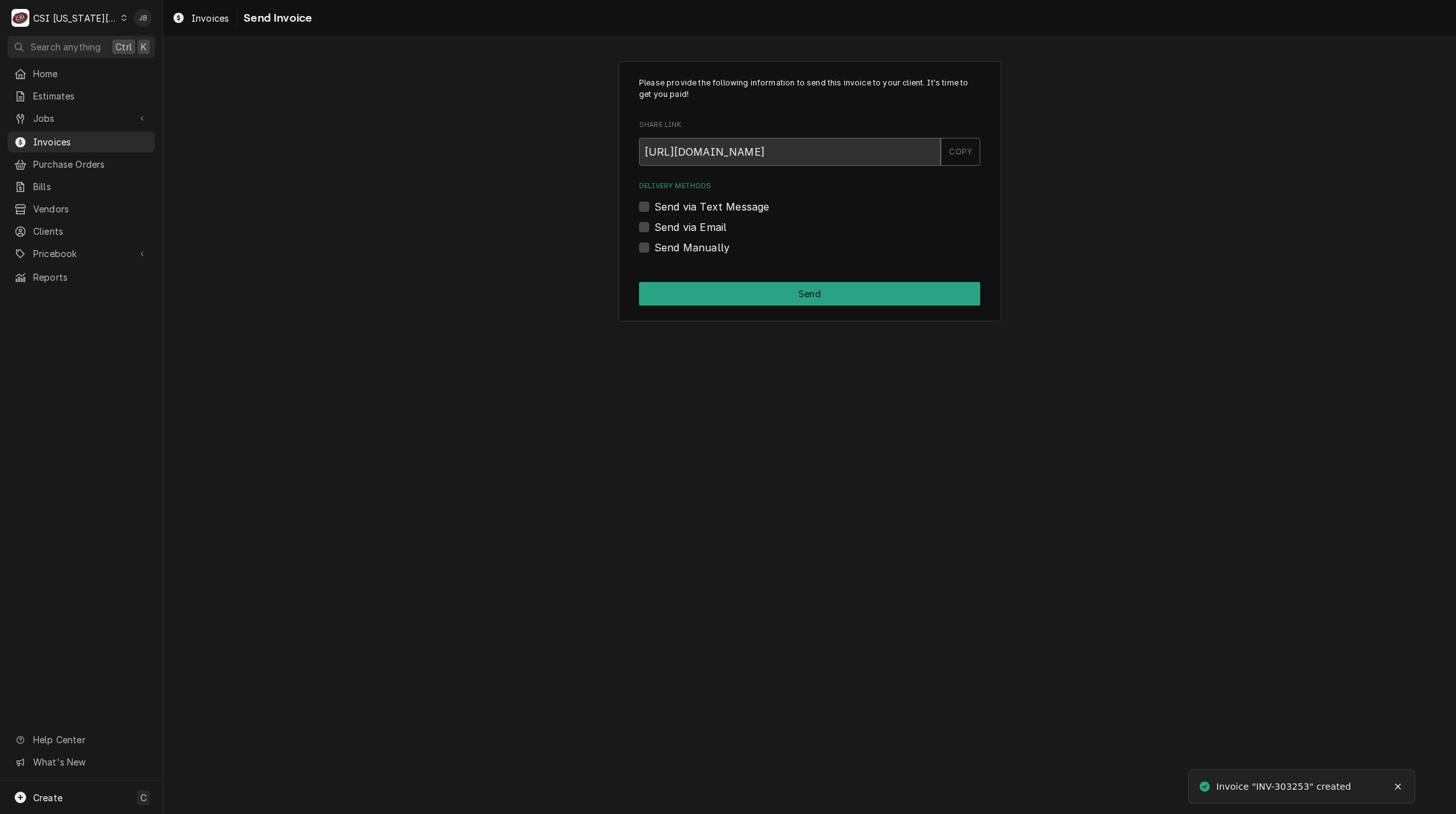
drag, startPoint x: 641, startPoint y: 230, endPoint x: 658, endPoint y: 230, distance: 17.0
click at [654, 230] on label "Send via Email" at bounding box center [690, 227] width 72 height 15
click at [654, 230] on input "Send via Email" at bounding box center [825, 233] width 341 height 28
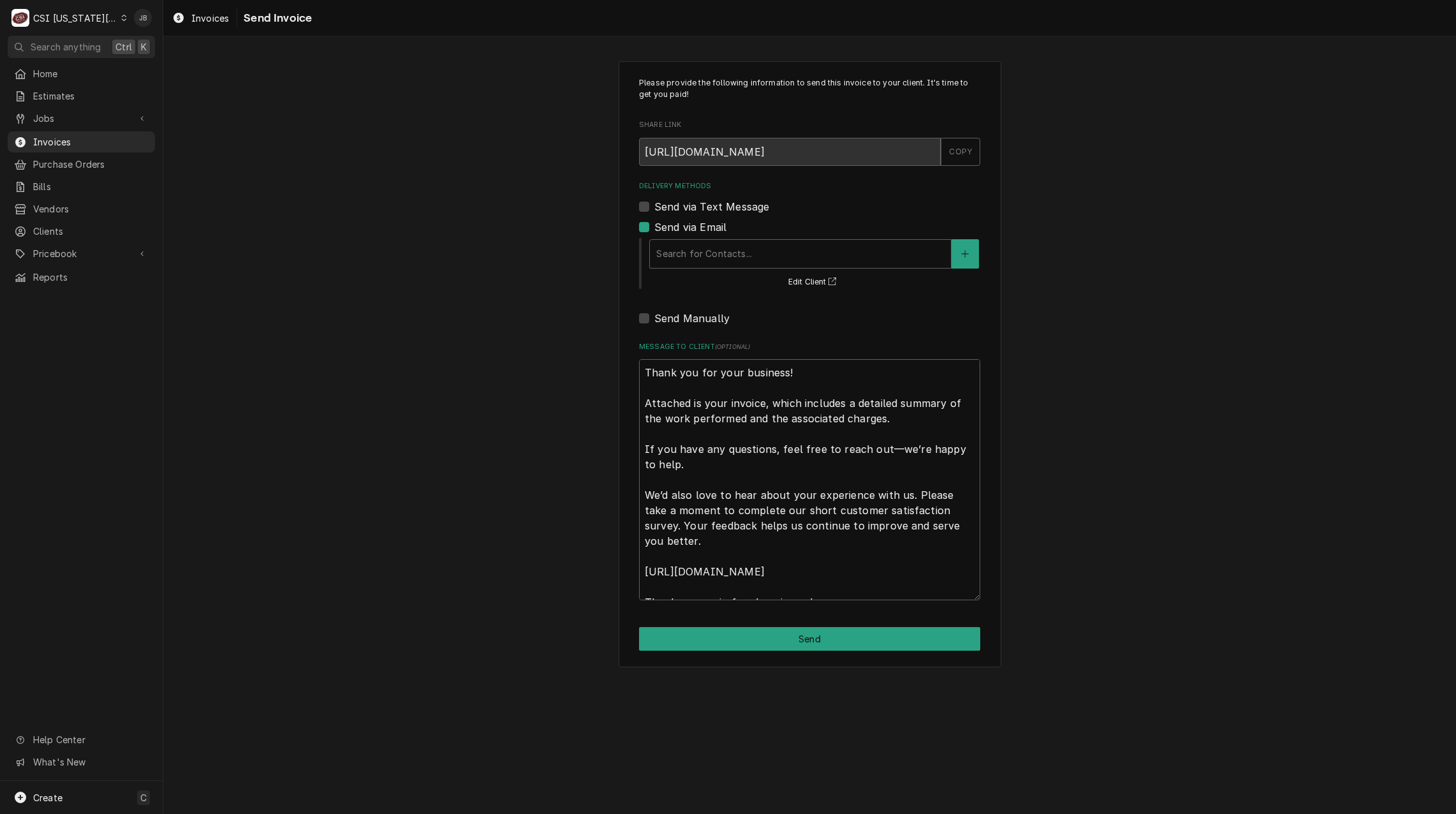
click at [665, 232] on label "Send via Email" at bounding box center [690, 227] width 72 height 15
click at [665, 232] on input "Send via Email" at bounding box center [825, 233] width 341 height 28
checkbox input "false"
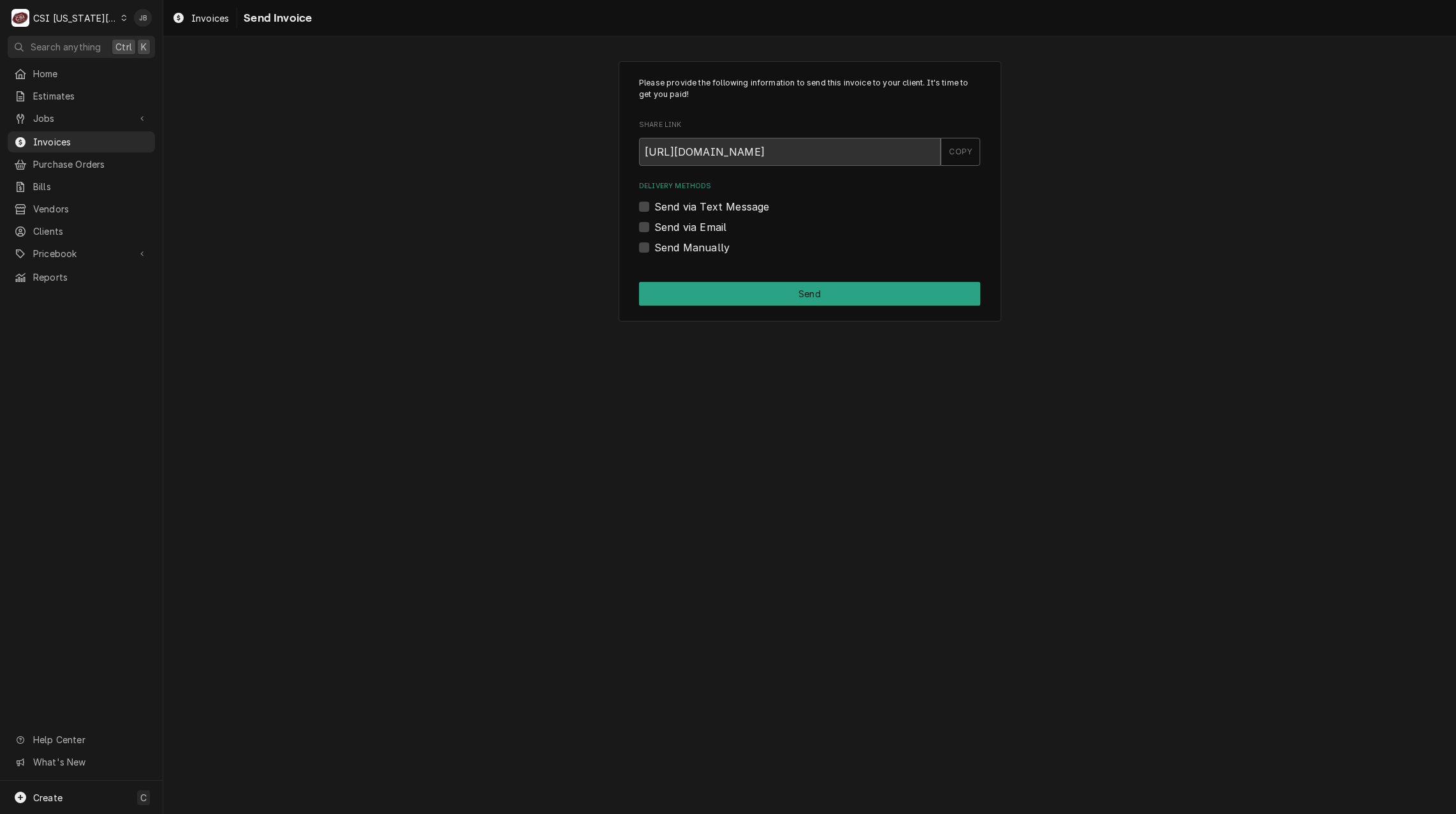
click at [674, 250] on label "Send Manually" at bounding box center [692, 247] width 75 height 15
click at [674, 250] on input "Send Manually" at bounding box center [825, 253] width 341 height 28
checkbox input "true"
click at [733, 301] on button "Send" at bounding box center [809, 294] width 341 height 24
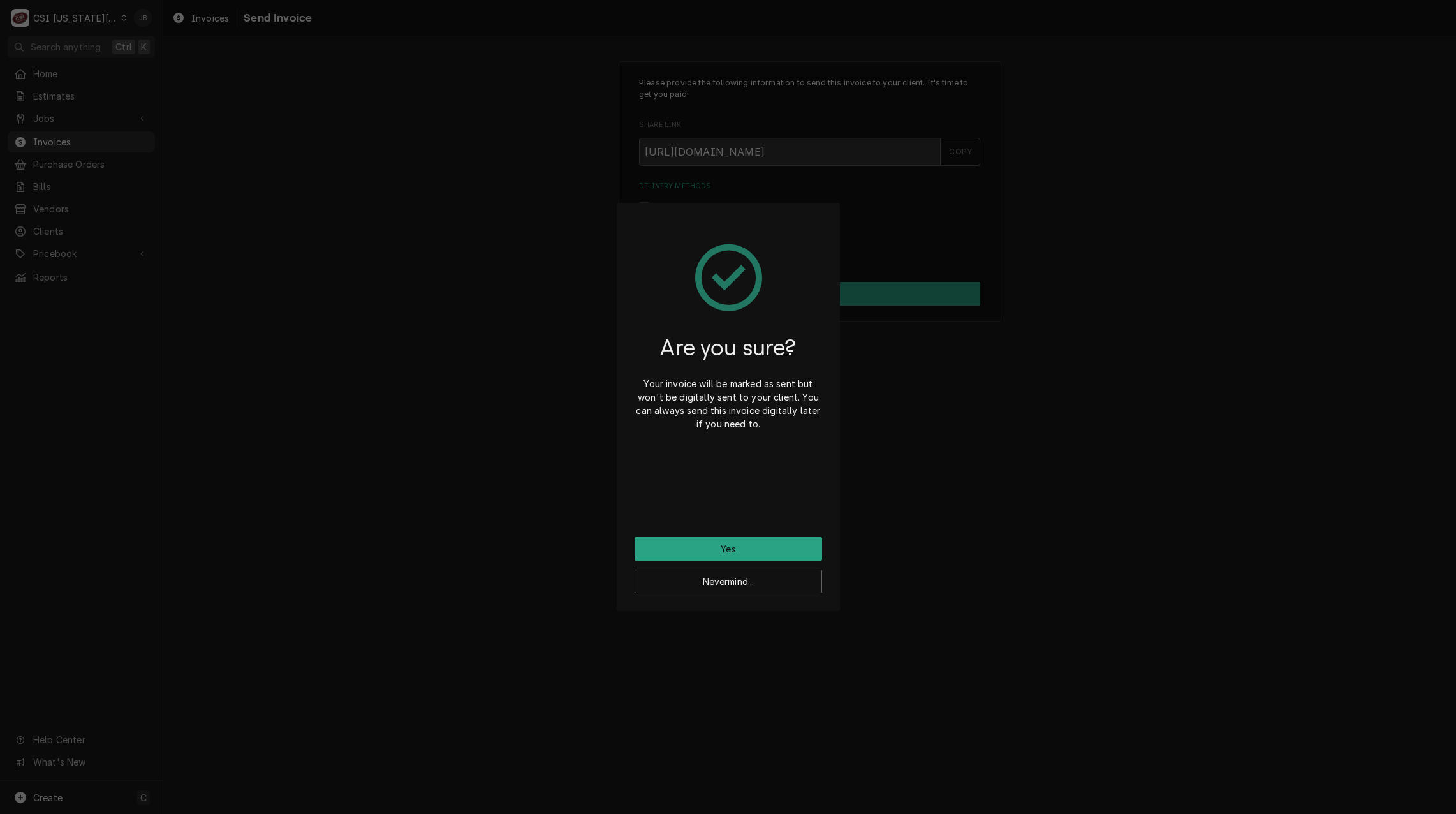
click at [712, 533] on div "Are you sure? Your invoice will be marked as sent but won't be digitally sent t…" at bounding box center [728, 379] width 187 height 317
click at [722, 545] on button "Yes" at bounding box center [728, 550] width 187 height 24
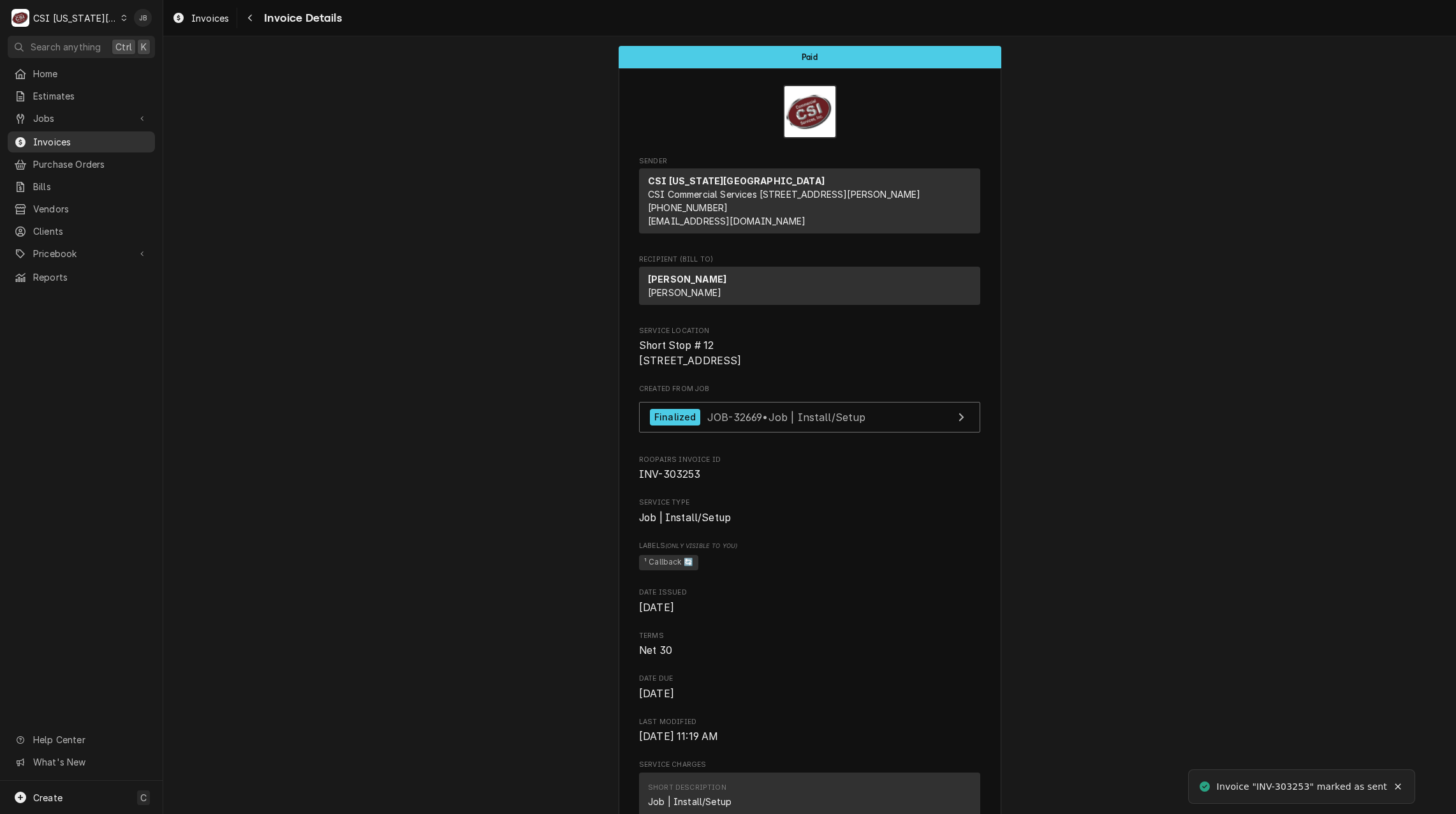
click at [66, 141] on span "Invoices" at bounding box center [91, 142] width 115 height 14
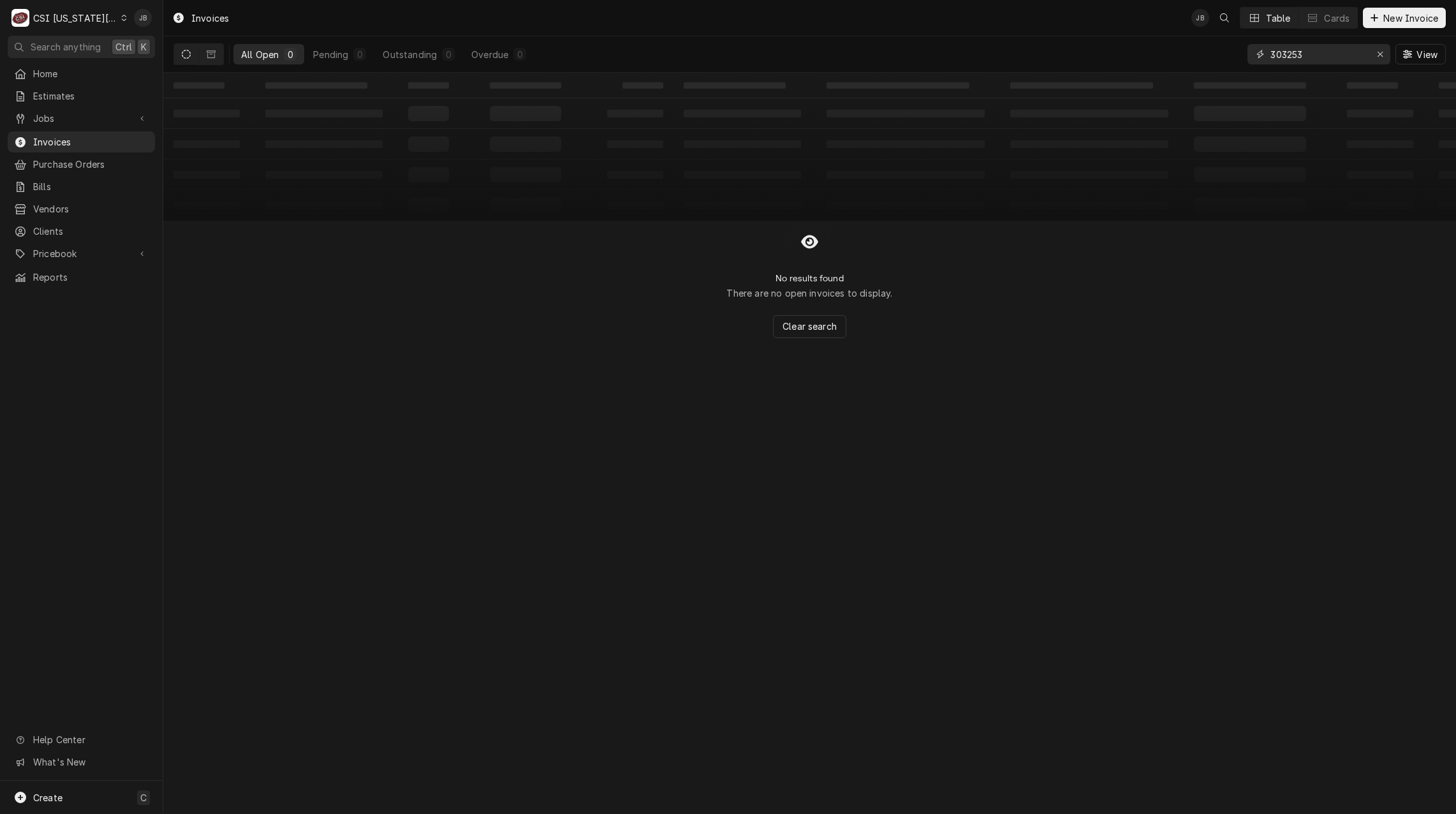
click at [1311, 58] on input "303253" at bounding box center [1318, 54] width 96 height 21
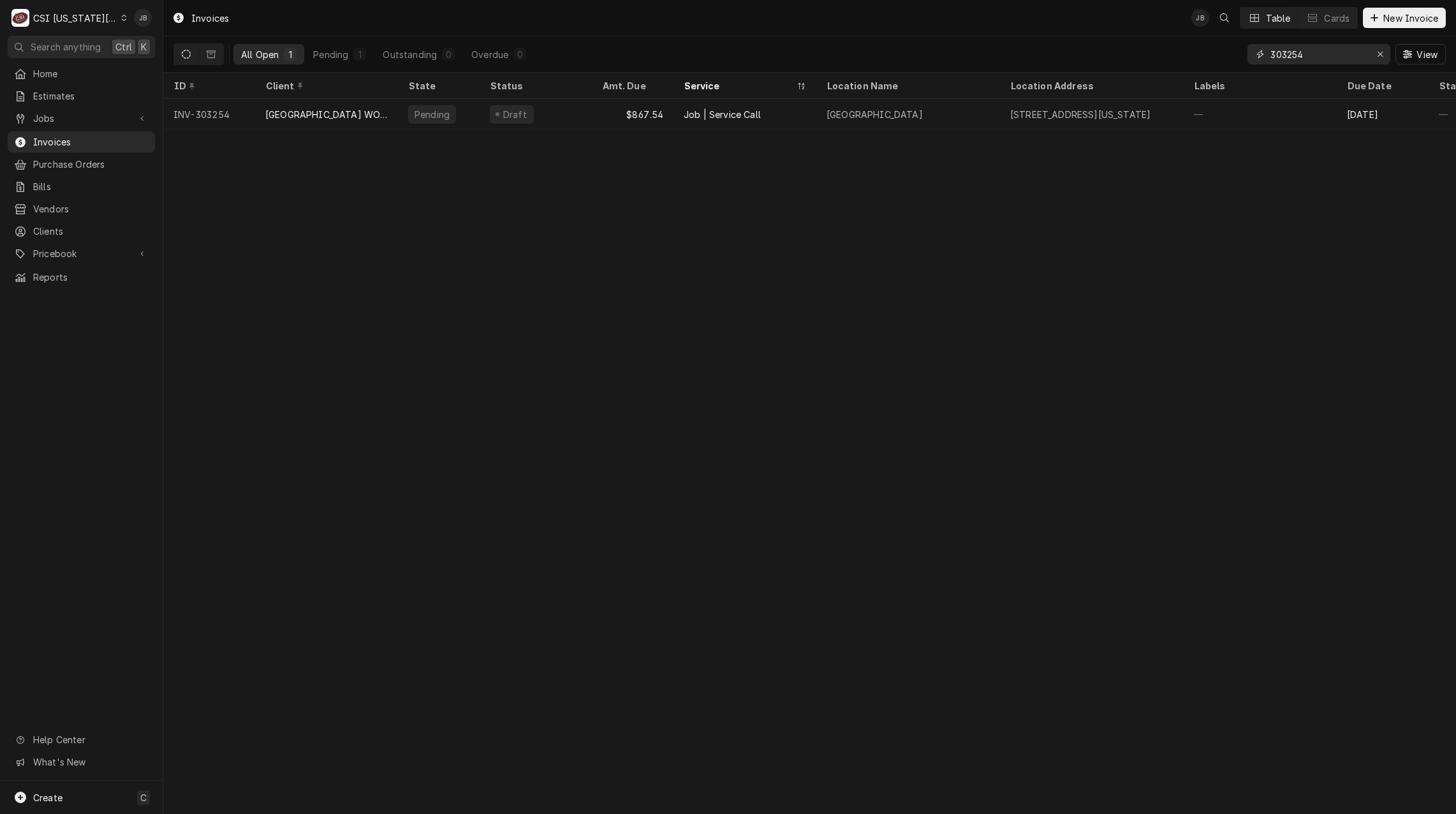
type input "303254"
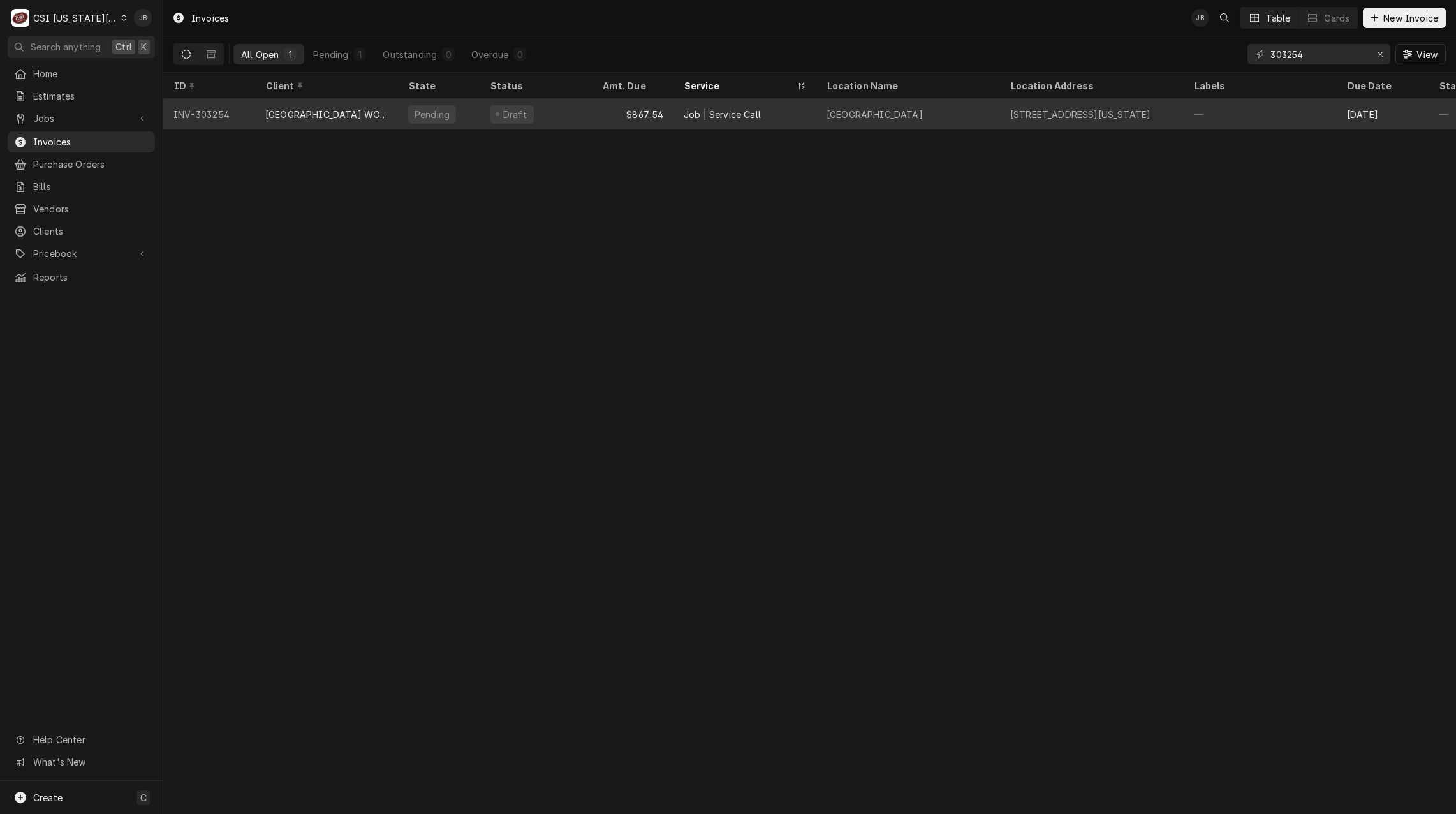
click at [673, 120] on div "Job | Service Call" at bounding box center [744, 115] width 143 height 31
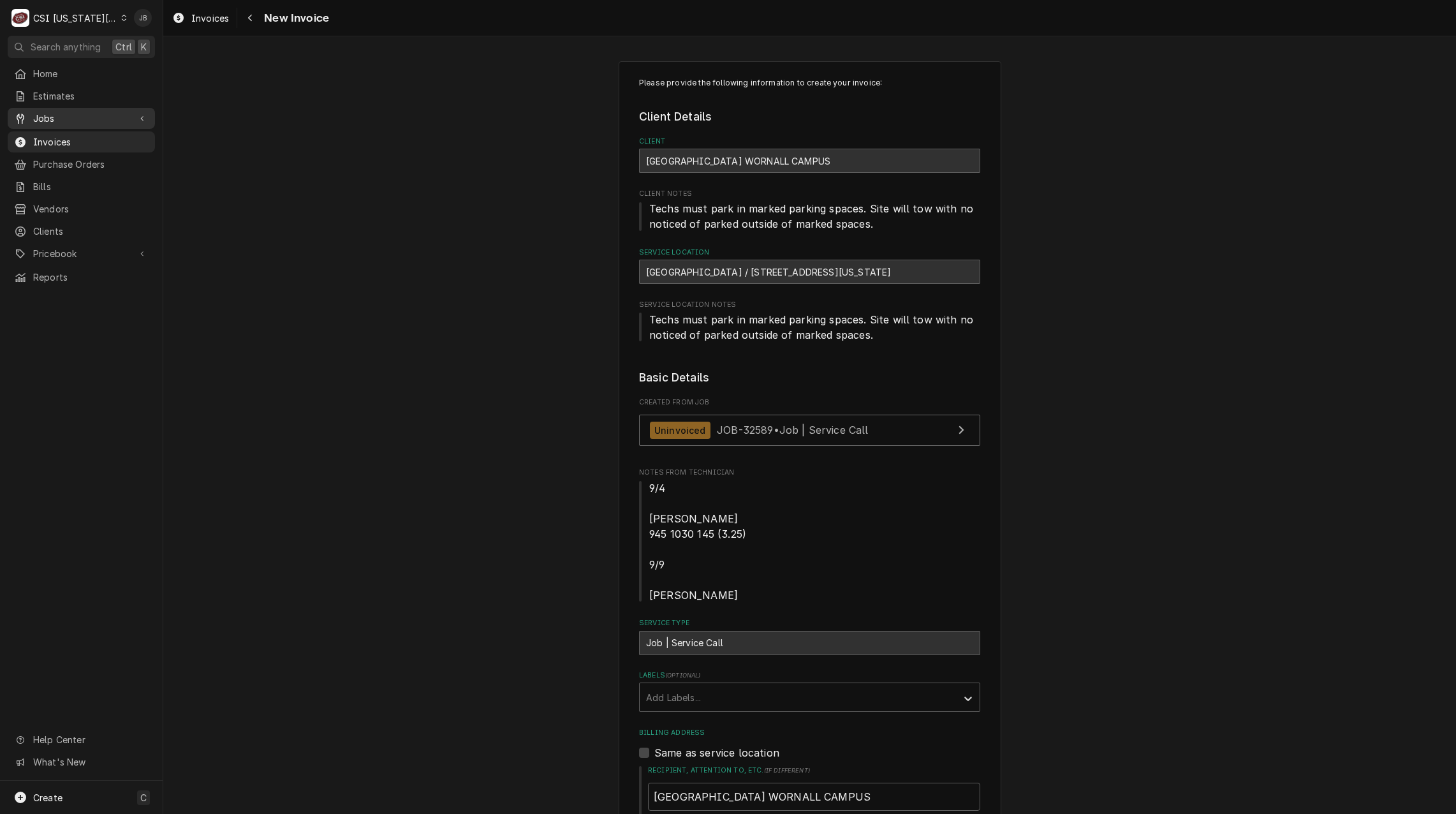
click at [105, 111] on span "Jobs" at bounding box center [81, 118] width 97 height 14
click at [90, 139] on span "Jobs" at bounding box center [91, 141] width 115 height 14
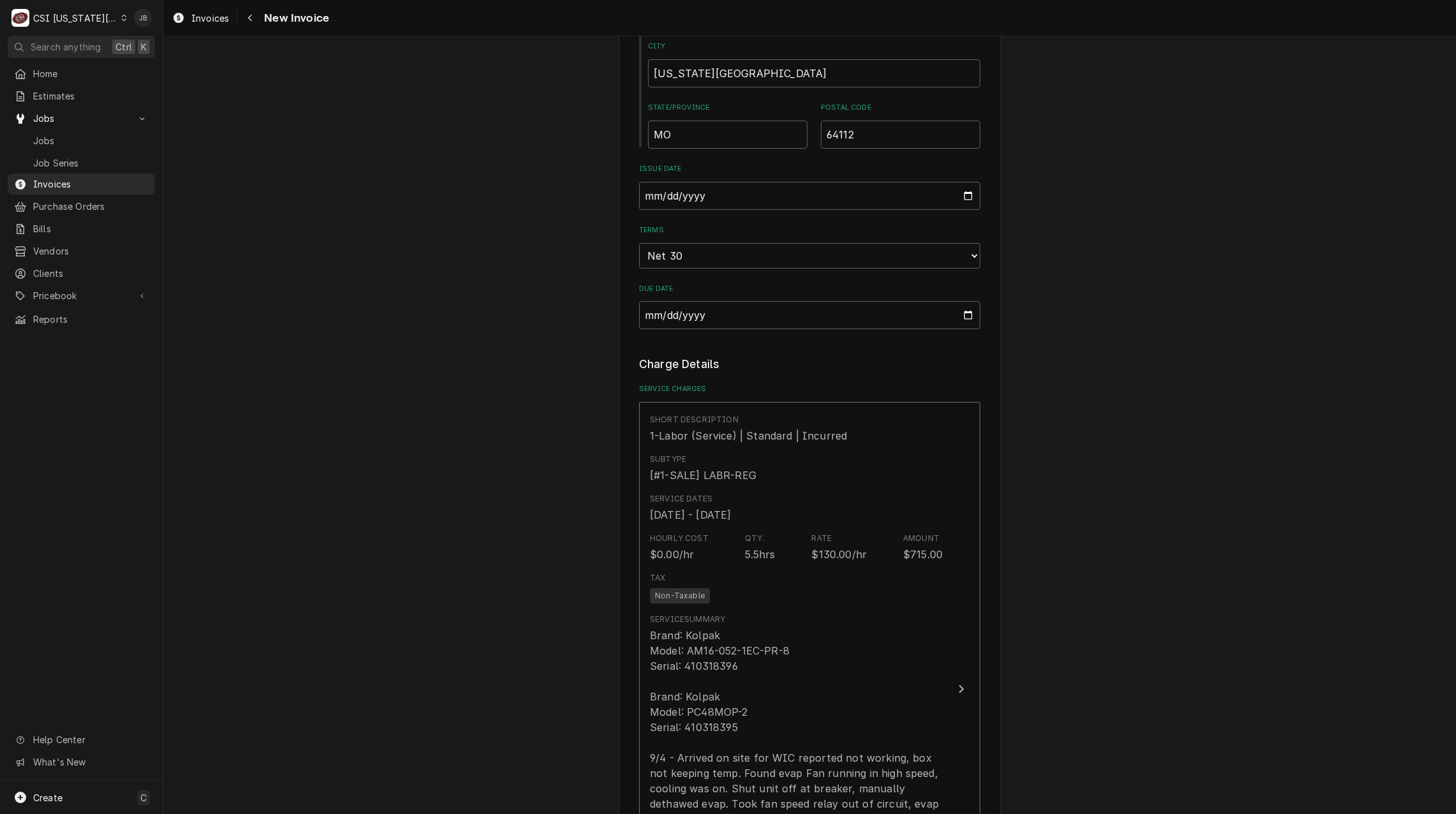
scroll to position [1149, 0]
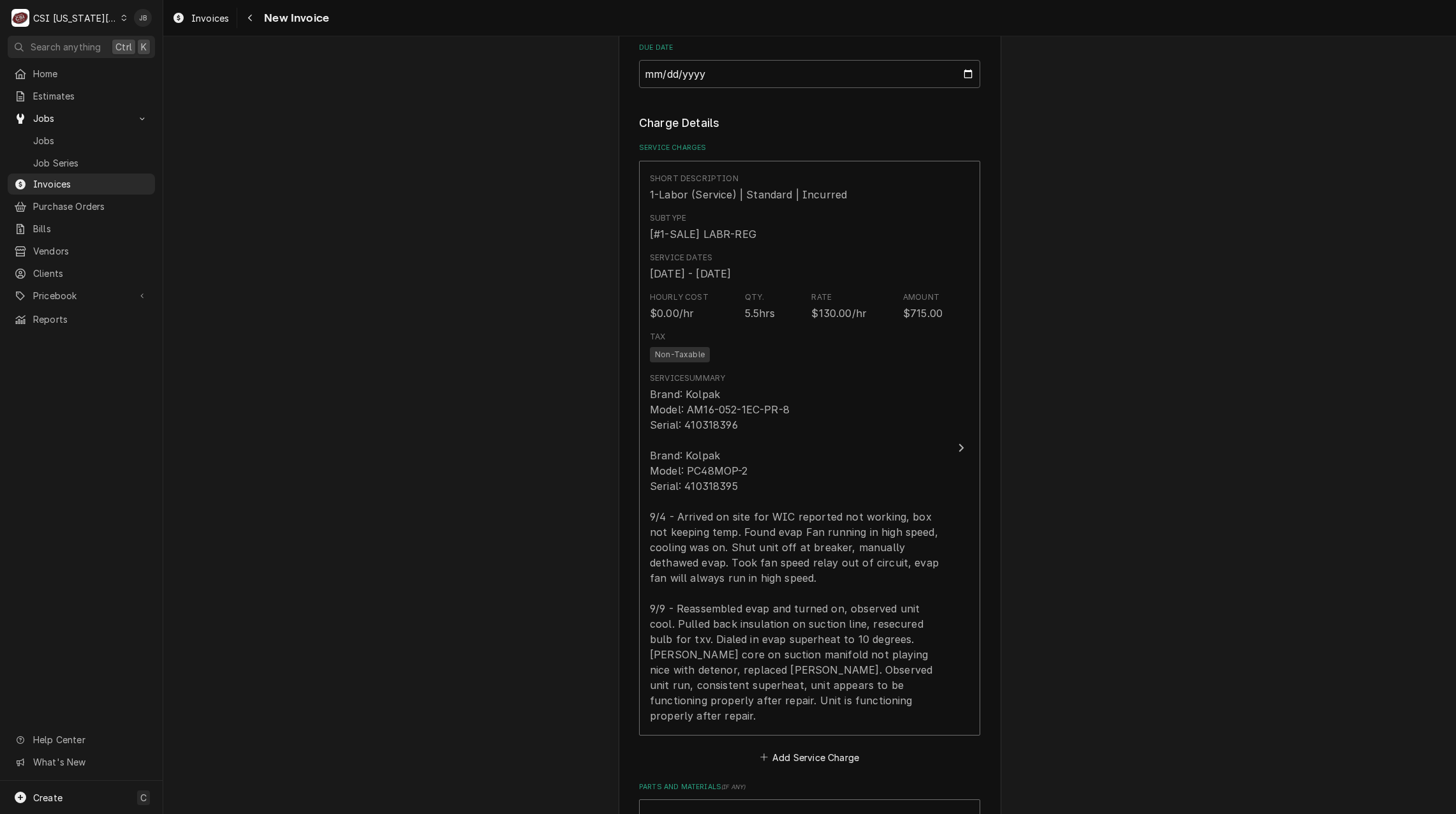
click at [305, 579] on div "Please provide the following information to create your invoice: Client Details…" at bounding box center [809, 432] width 1293 height 3062
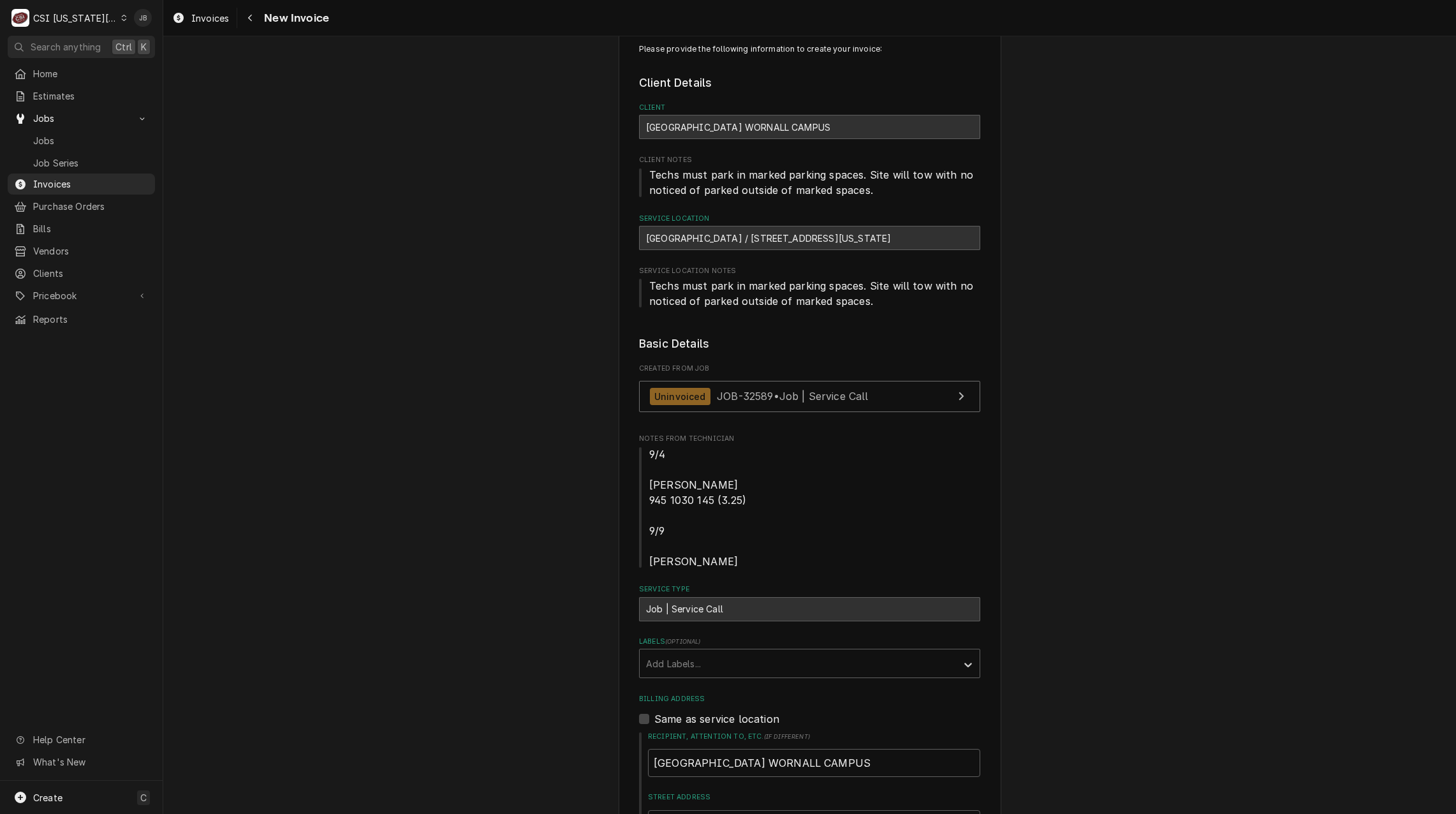
scroll to position [0, 0]
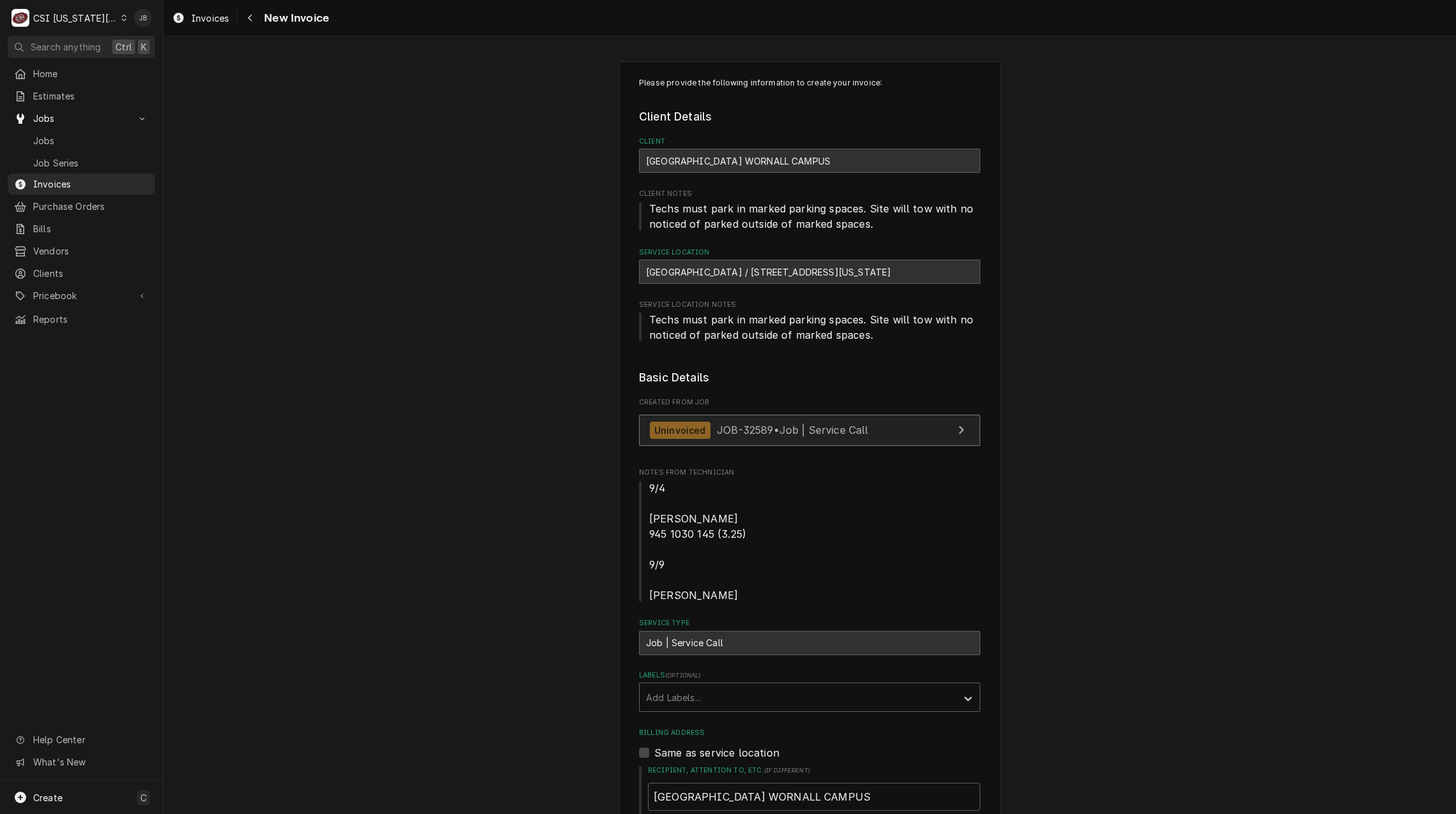
click at [766, 427] on span "JOB-32589 • Job | Service Call" at bounding box center [792, 430] width 151 height 13
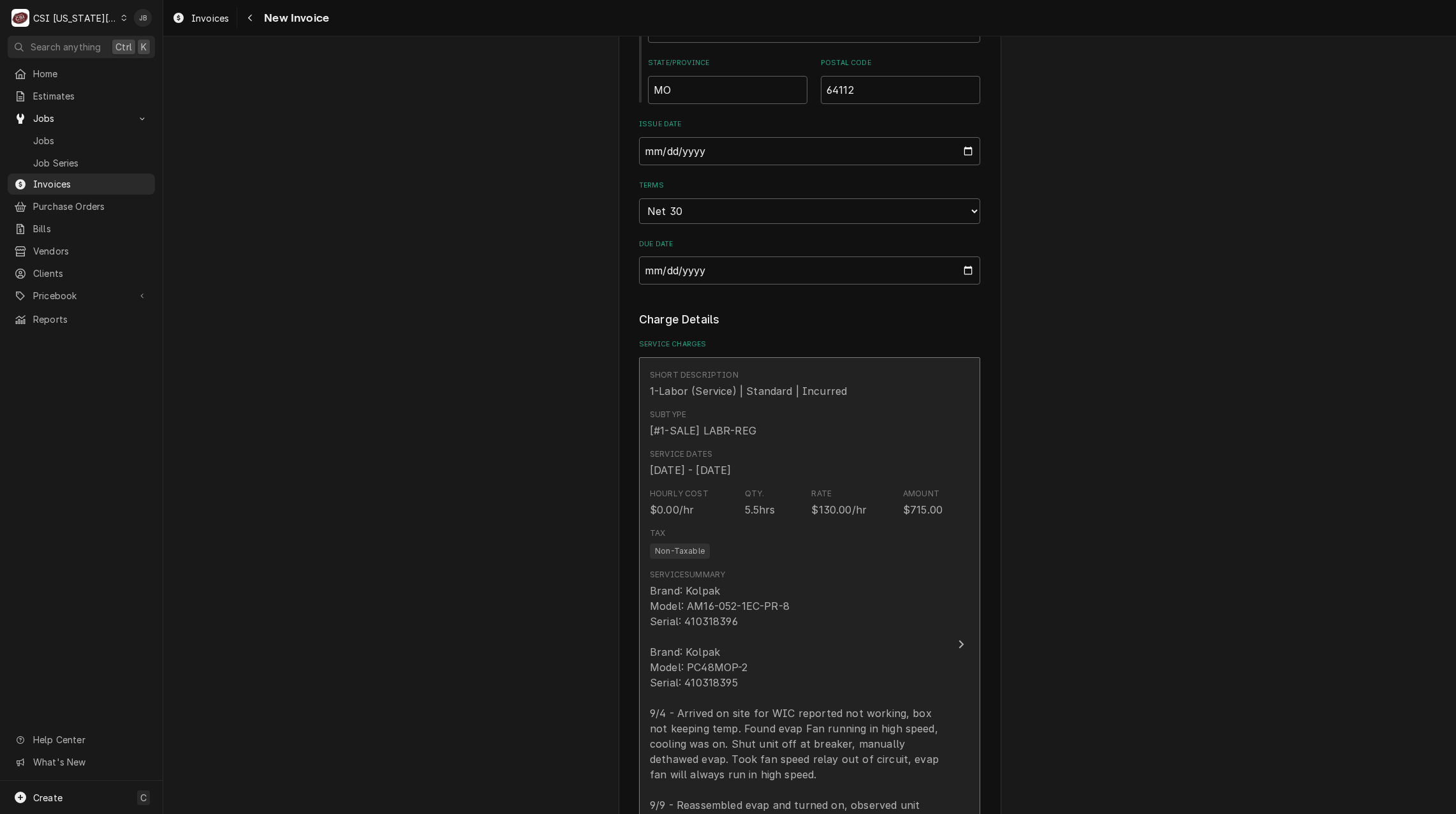
scroll to position [957, 0]
click at [772, 473] on div "Service Dates Sep 4, 2025 - Sep 9, 2025" at bounding box center [796, 458] width 293 height 39
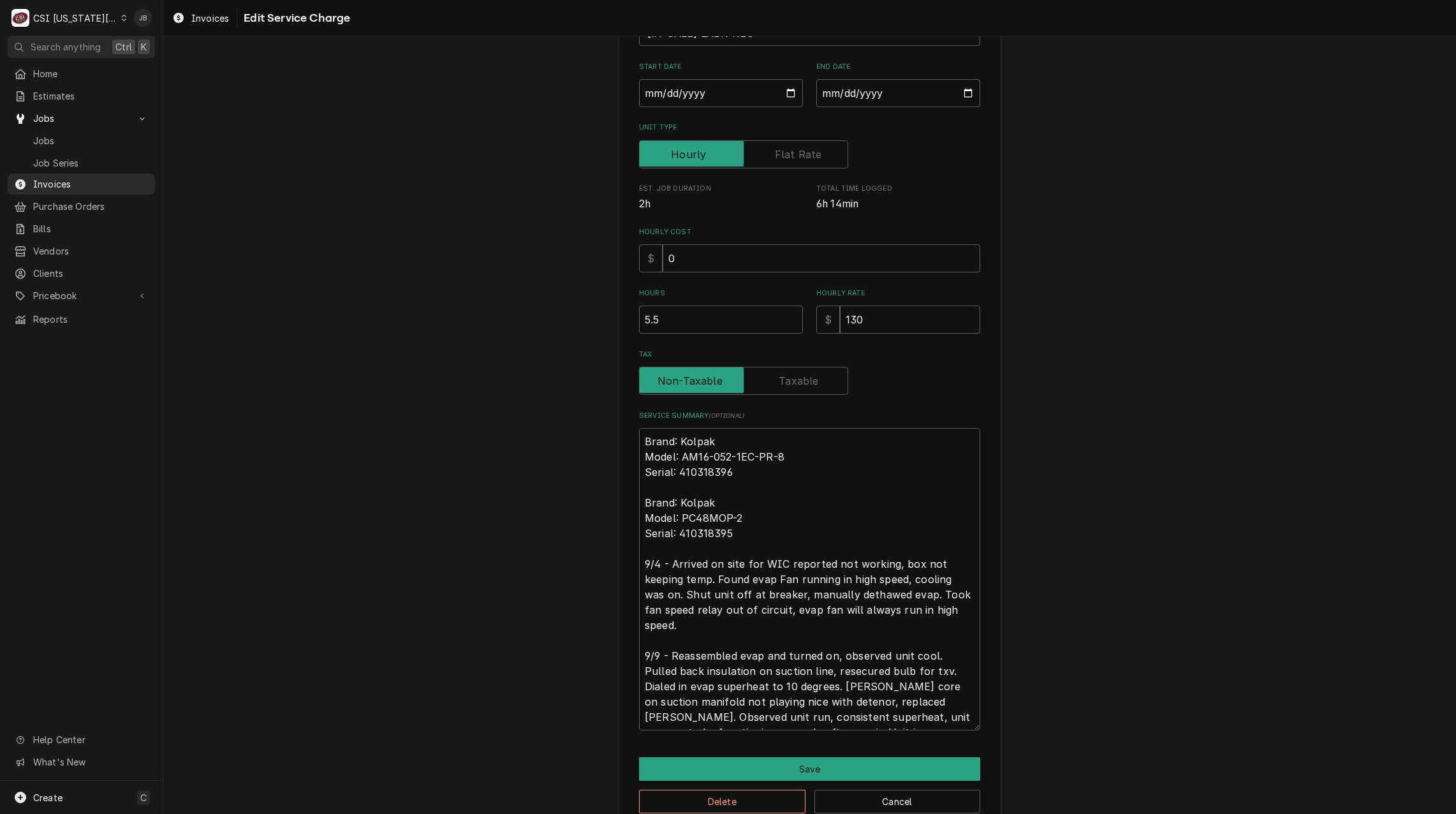
scroll to position [211, 0]
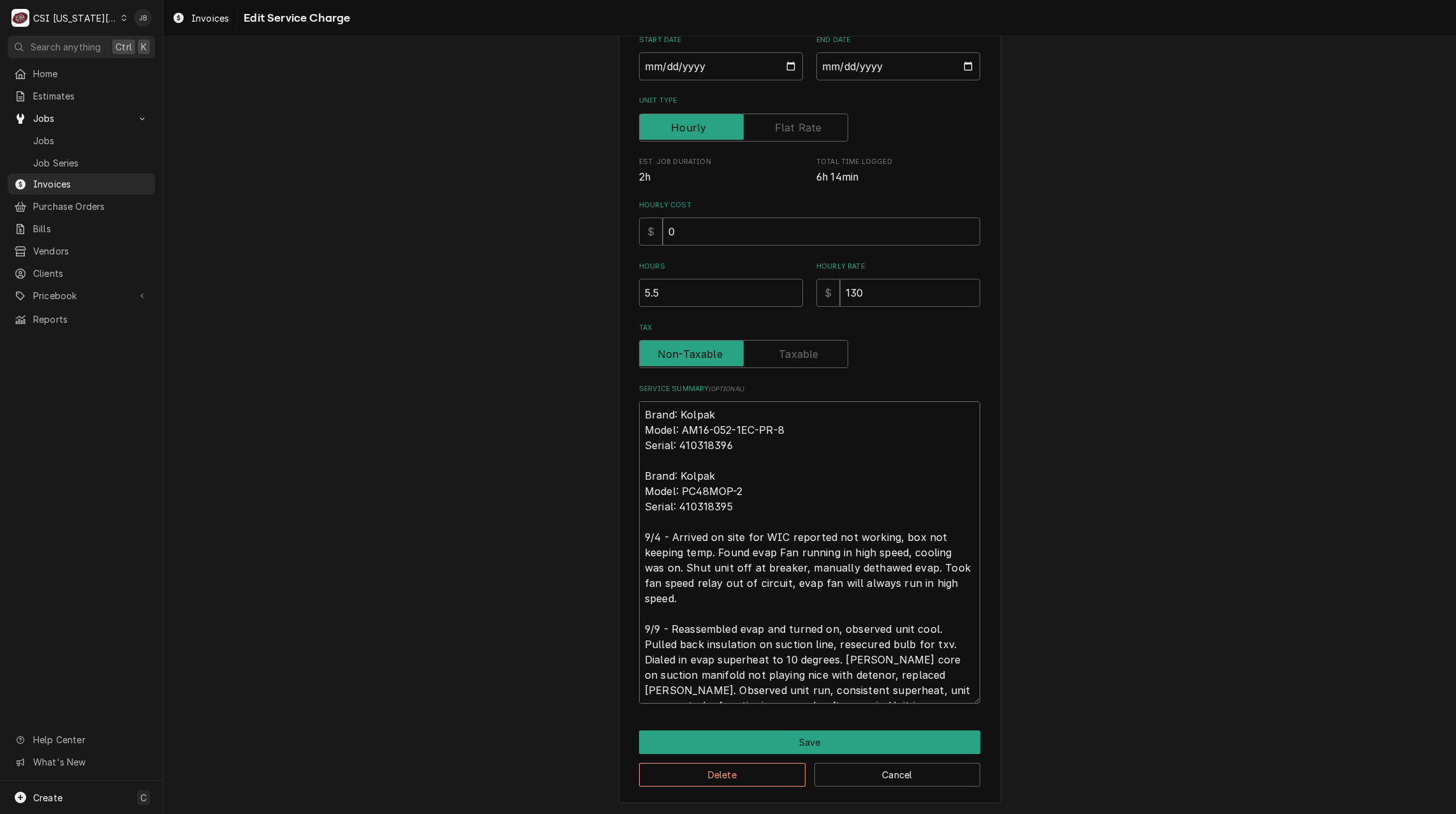
drag, startPoint x: 665, startPoint y: 631, endPoint x: 598, endPoint y: 626, distance: 67.2
click at [598, 626] on div "Use the fields below to edit this service charge Short Description 1-Labor (Ser…" at bounding box center [809, 326] width 1293 height 976
type textarea "x"
type textarea "Brand: Kolpak Model: AM16-052-1EC-PR-8 Serial: 410318396 Brand: Kolpak Model: P…"
type textarea "x"
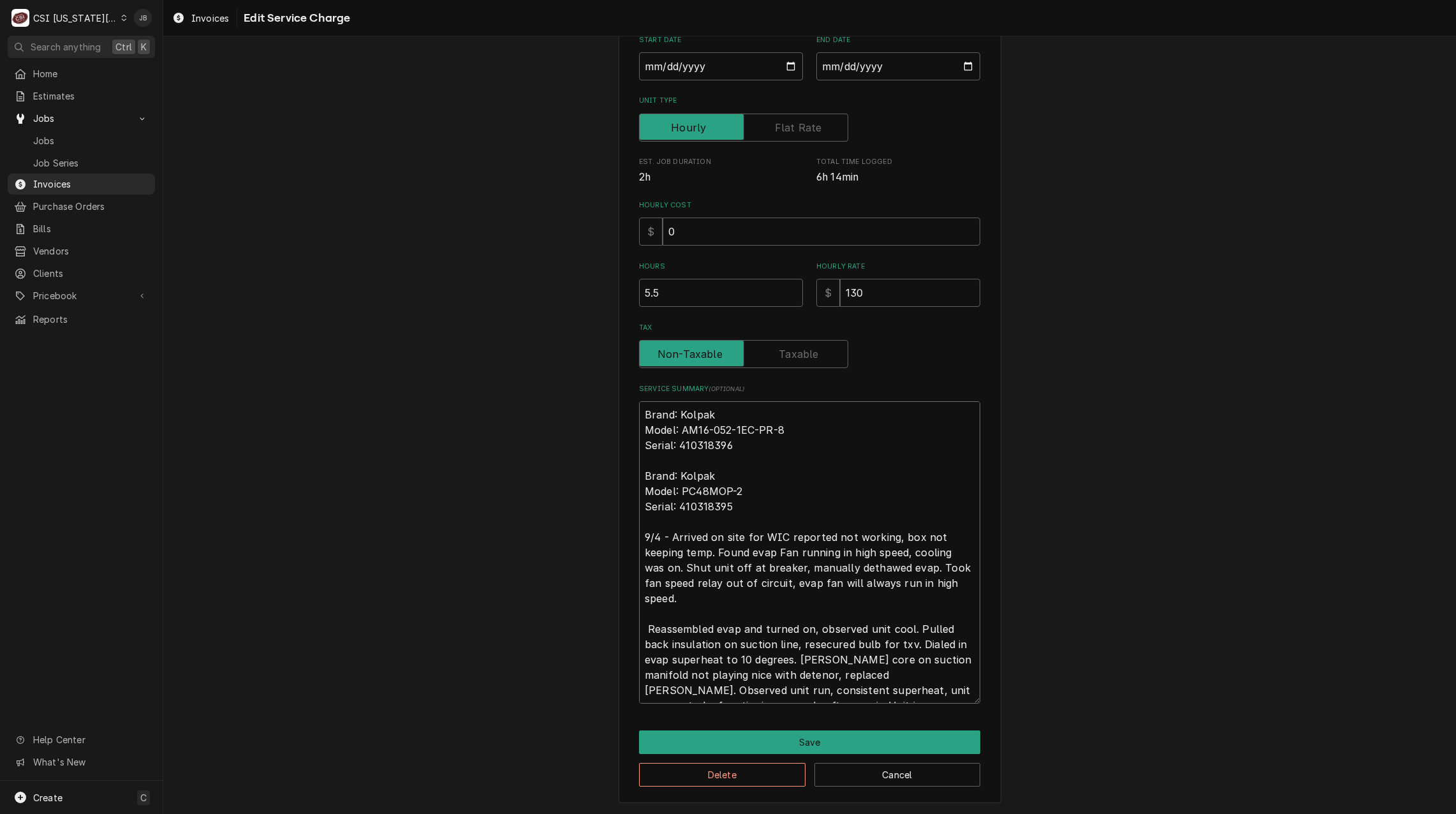
type textarea "Brand: Kolpak Model: AM16-052-1EC-PR-8 Serial: 410318396 Brand: Kolpak Model: P…"
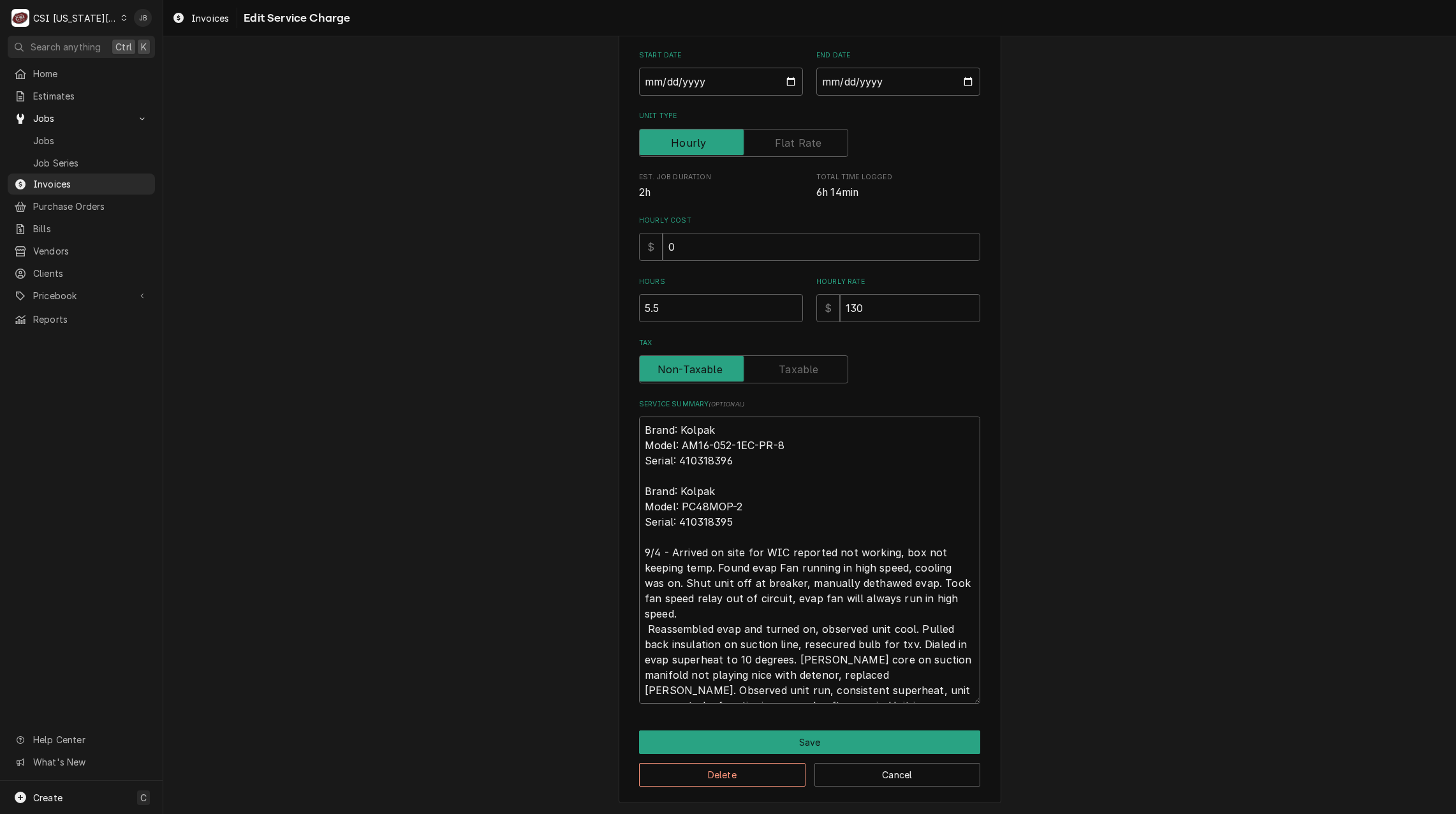
type textarea "x"
type textarea "Brand: Kolpak Model: AM16-052-1EC-PR-8 Serial: 410318396 Brand: Kolpak Model: P…"
type textarea "x"
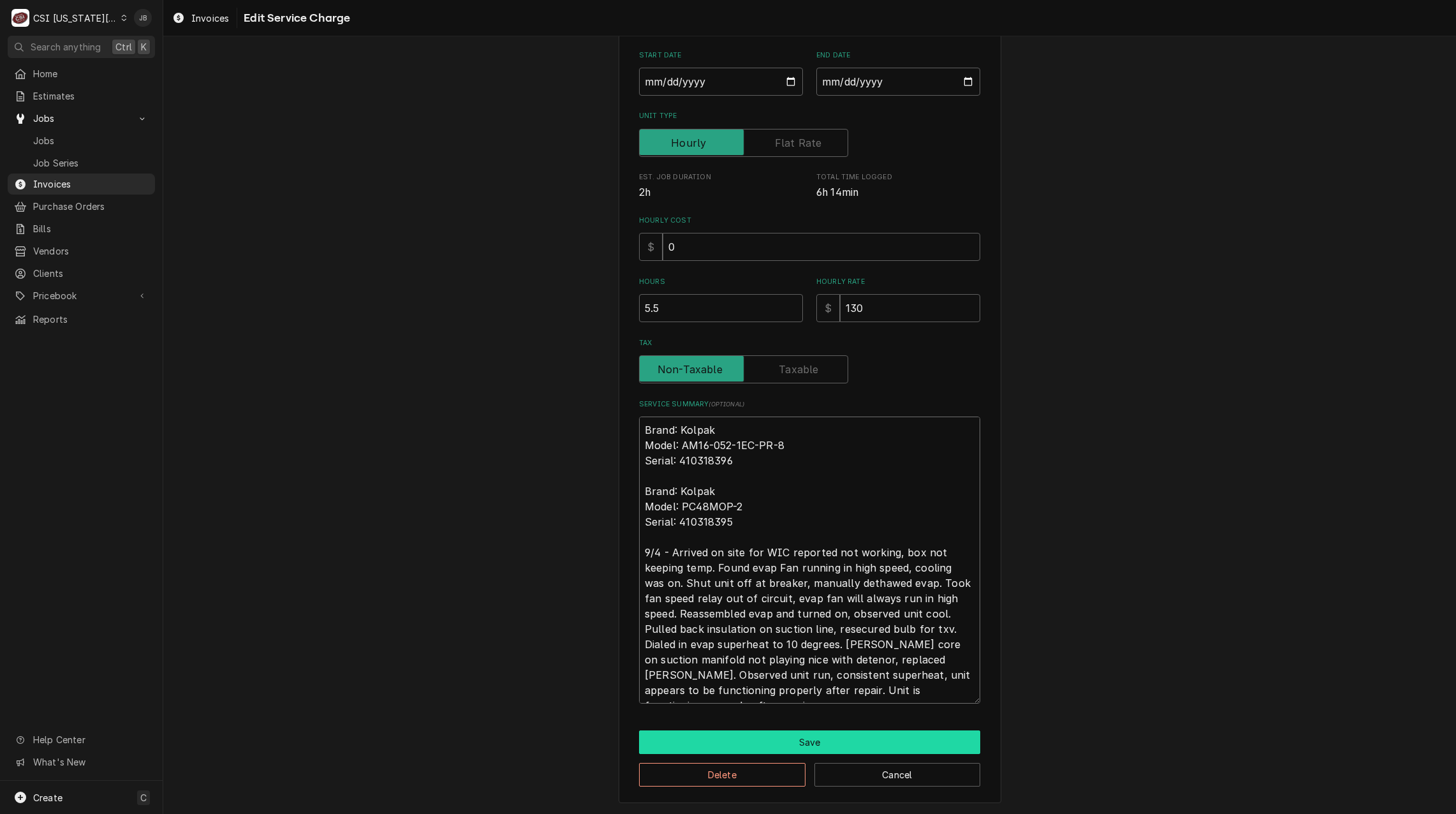
type textarea "Brand: Kolpak Model: AM16-052-1EC-PR-8 Serial: 410318396 Brand: Kolpak Model: P…"
click at [825, 733] on button "Save" at bounding box center [809, 742] width 341 height 24
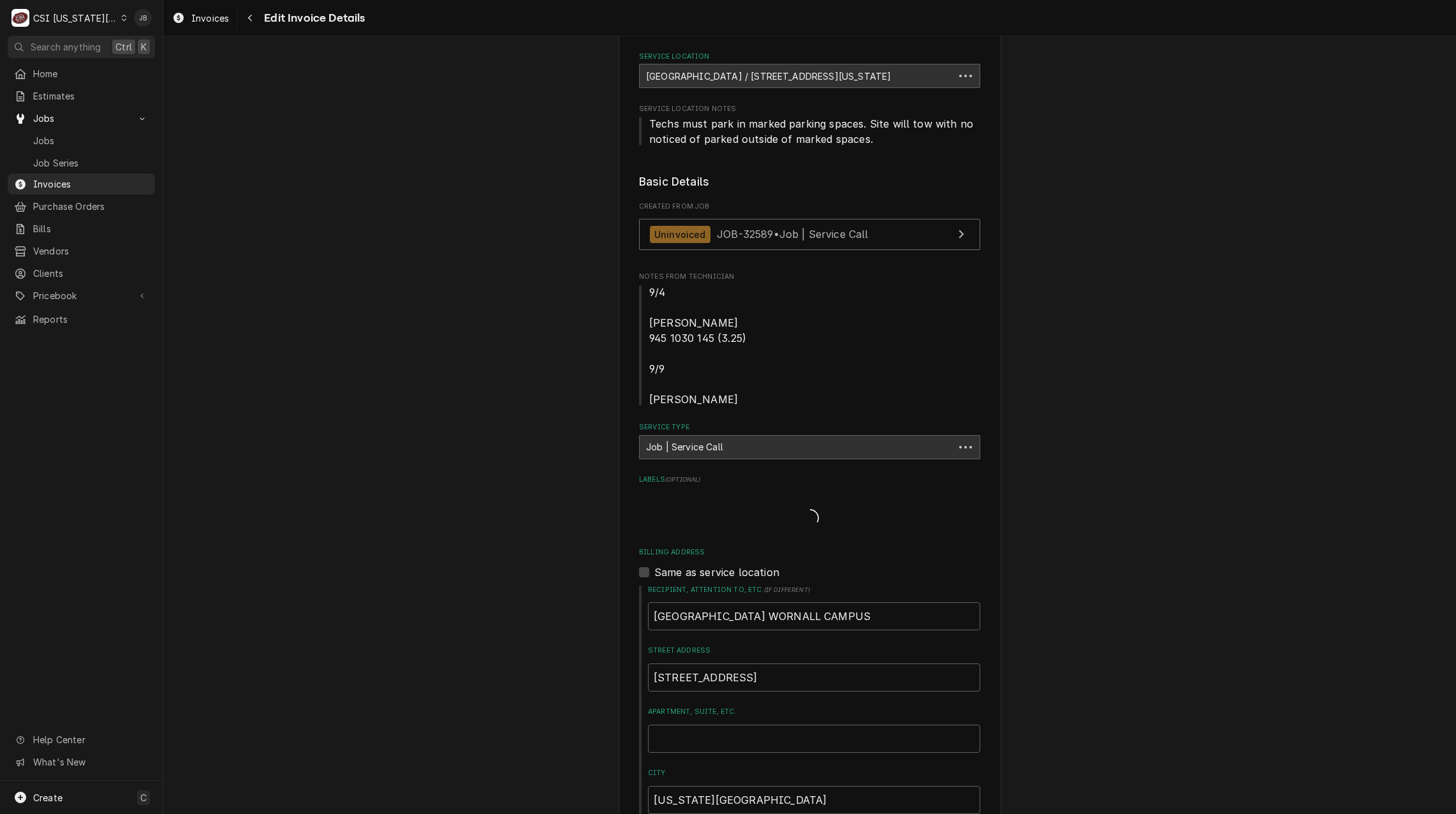
scroll to position [942, 0]
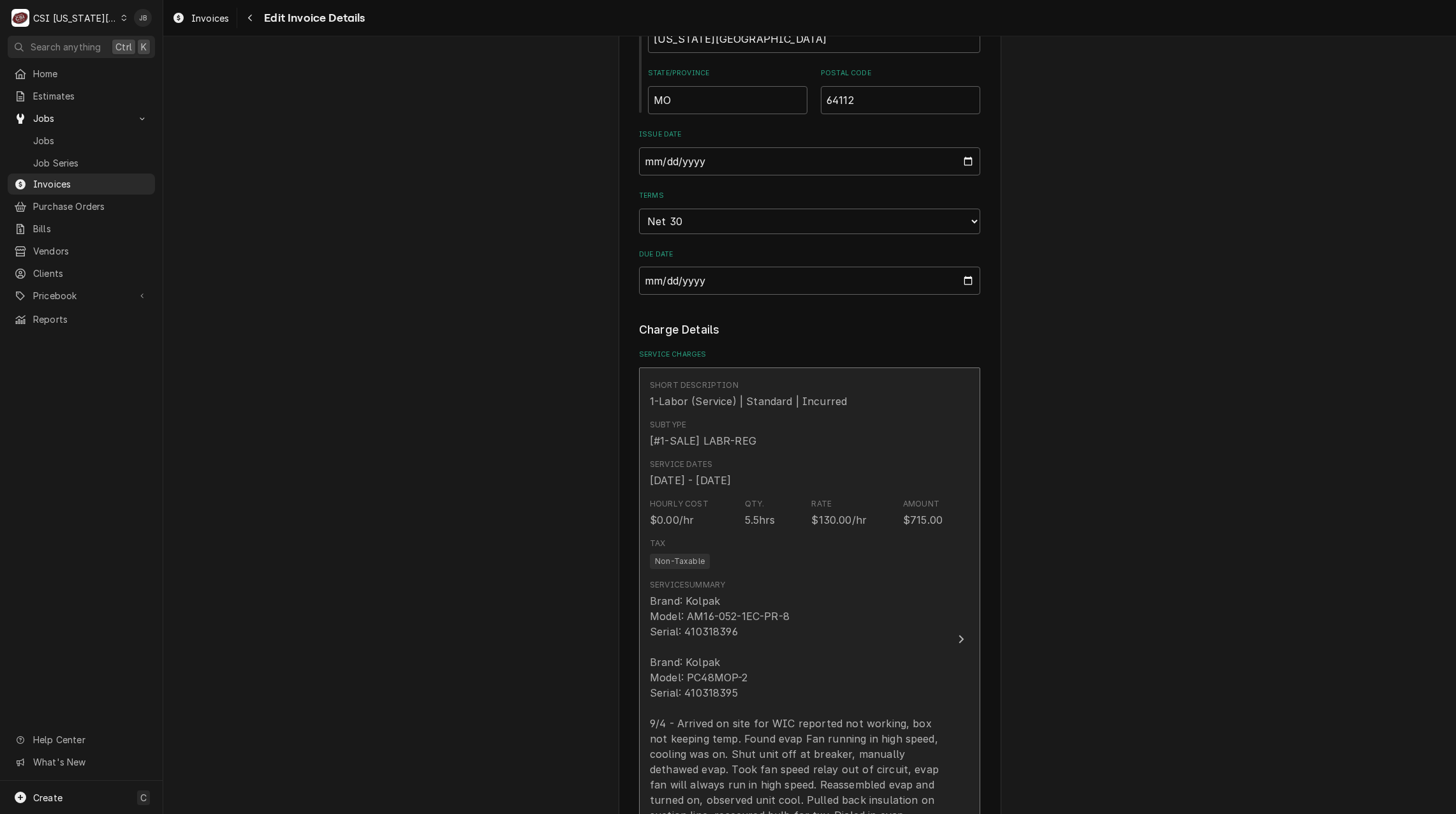
click at [815, 661] on div "Brand: Kolpak Model: AM16-052-1EC-PR-8 Serial: 410318396 Brand: Kolpak Model: P…" at bounding box center [796, 746] width 293 height 306
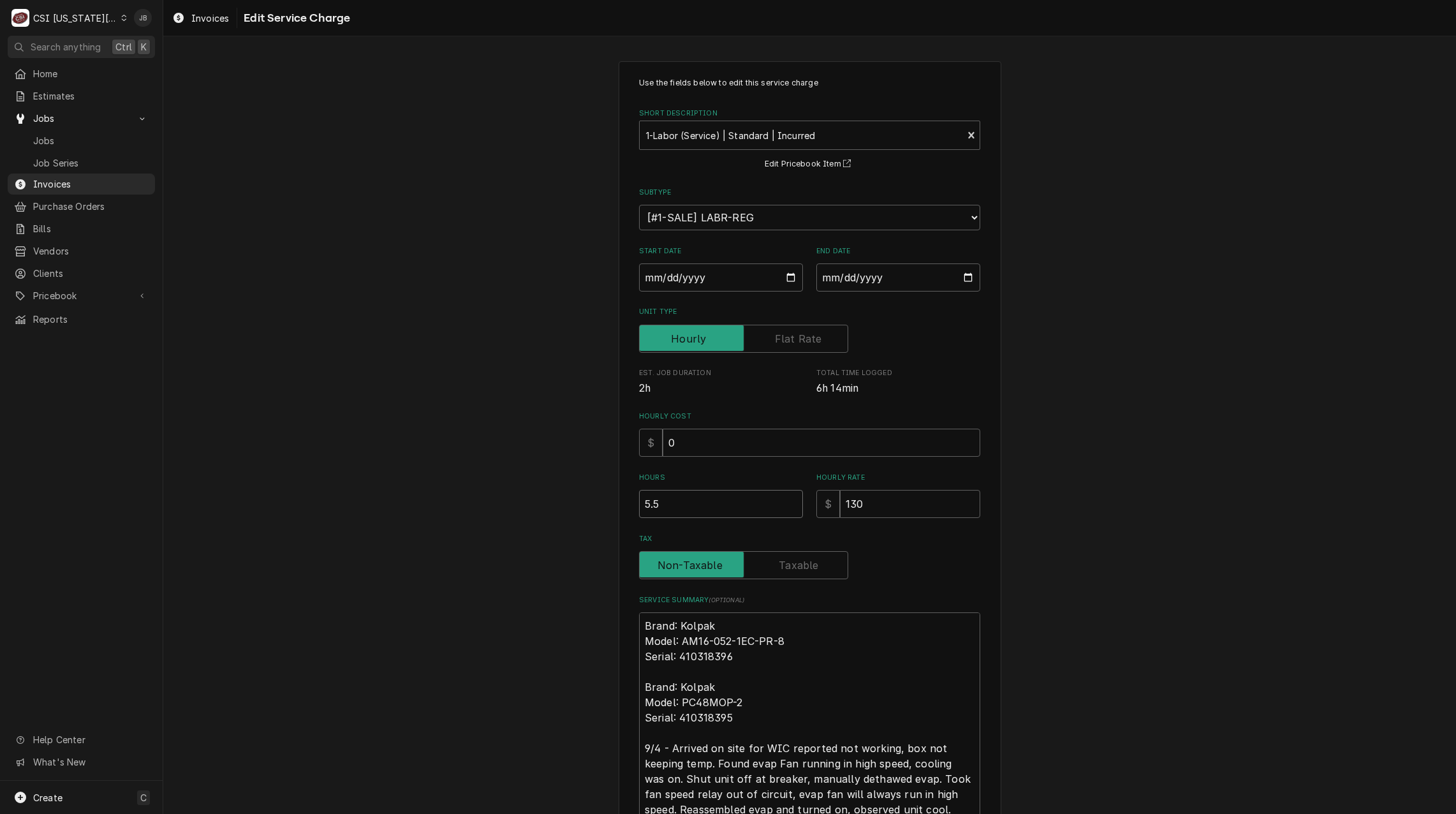
drag, startPoint x: 666, startPoint y: 507, endPoint x: 532, endPoint y: 507, distance: 134.0
click at [538, 507] on div "Use the fields below to edit this service charge Short Description 1-Labor (Ser…" at bounding box center [809, 530] width 1293 height 960
type textarea "x"
type input "5"
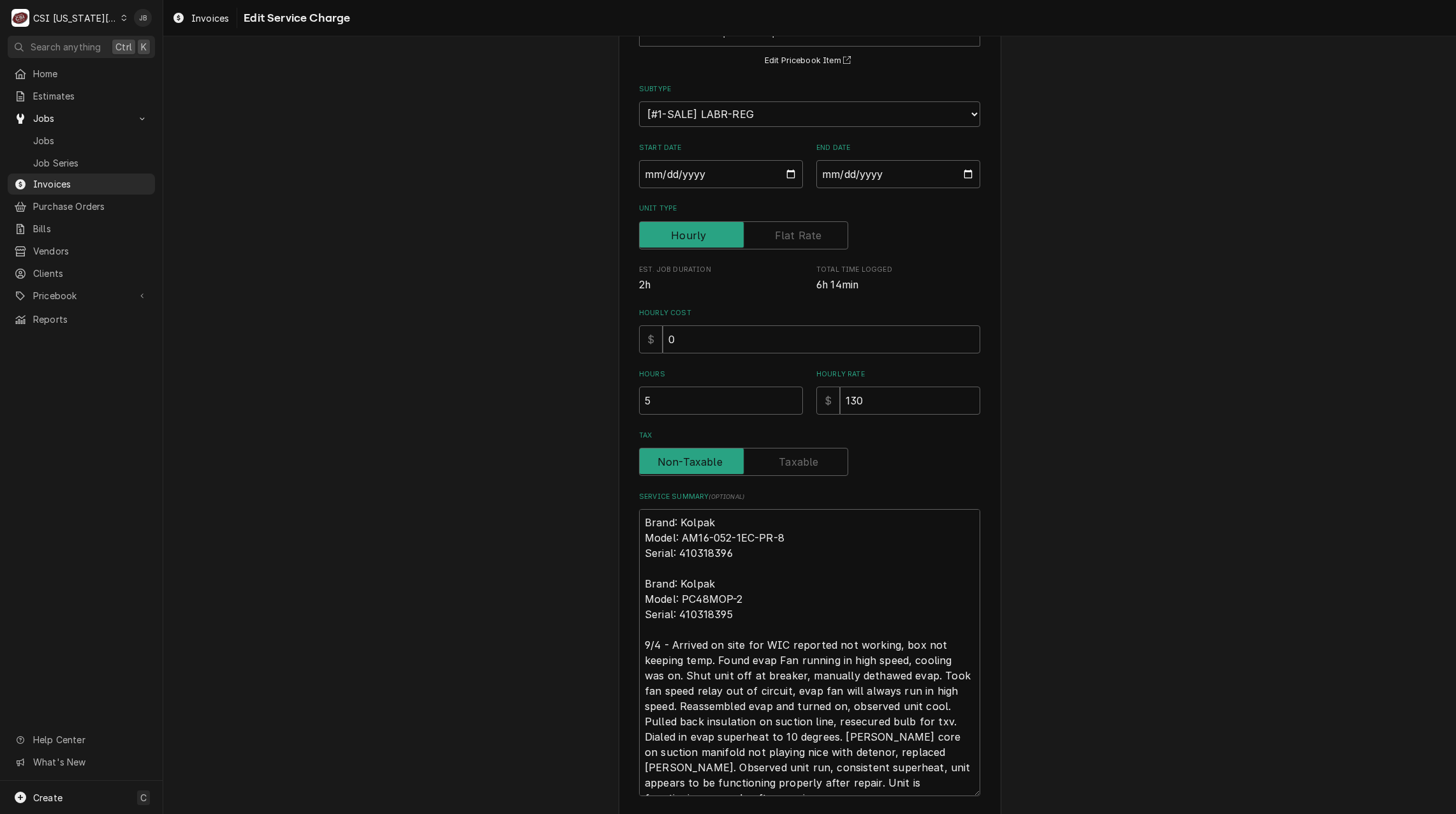
scroll to position [196, 0]
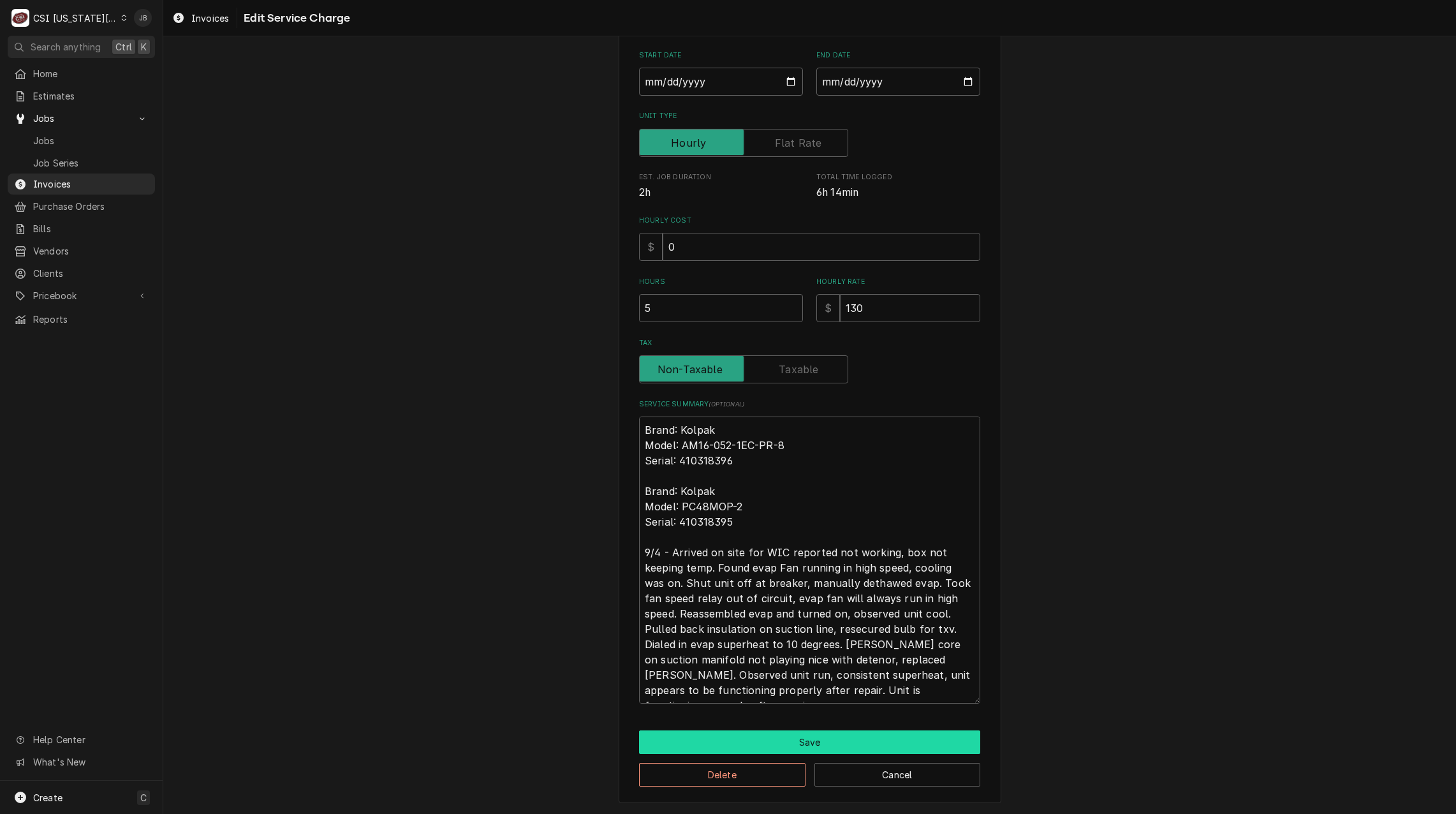
click at [695, 743] on button "Save" at bounding box center [809, 742] width 341 height 24
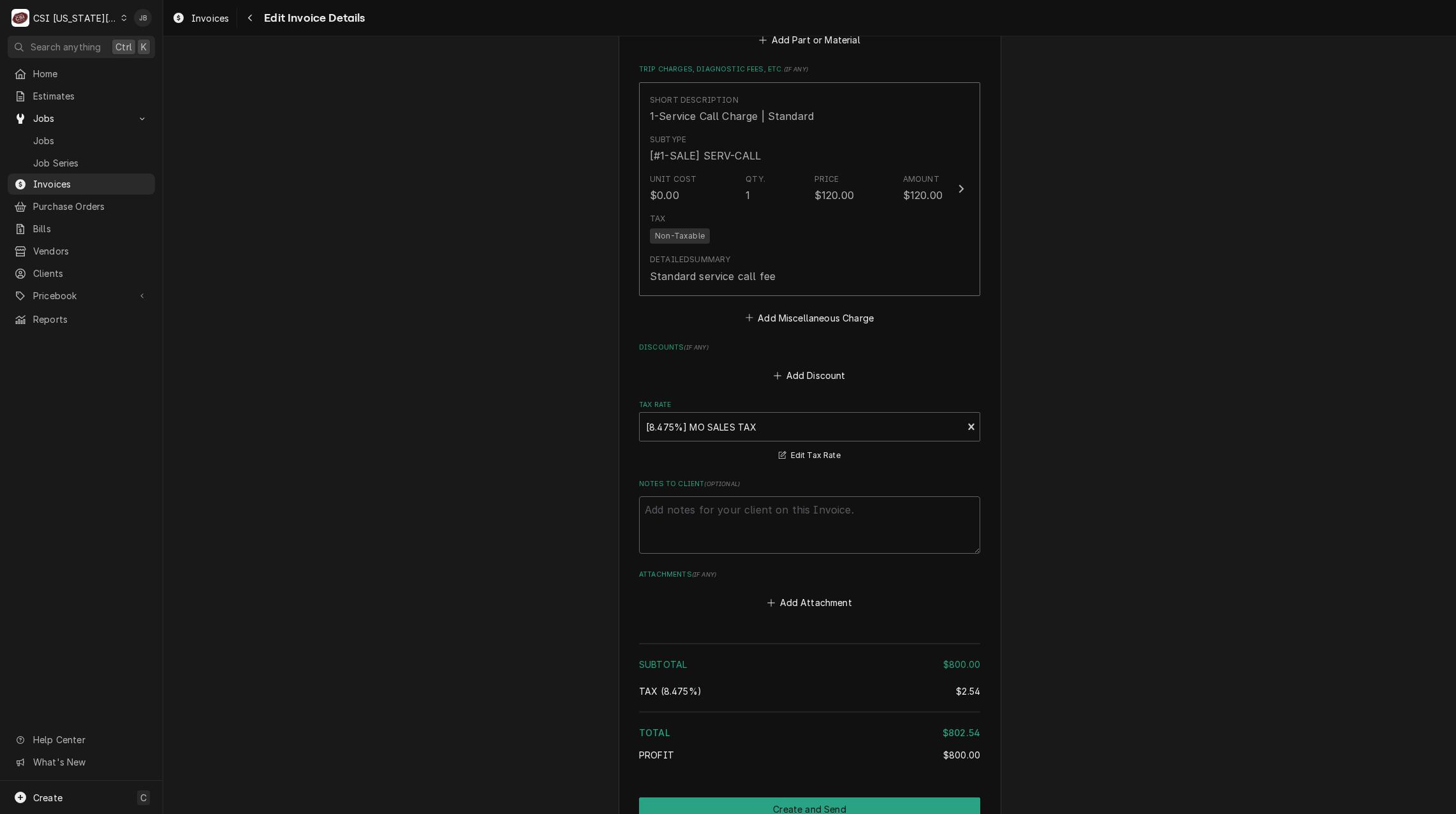
scroll to position [2327, 0]
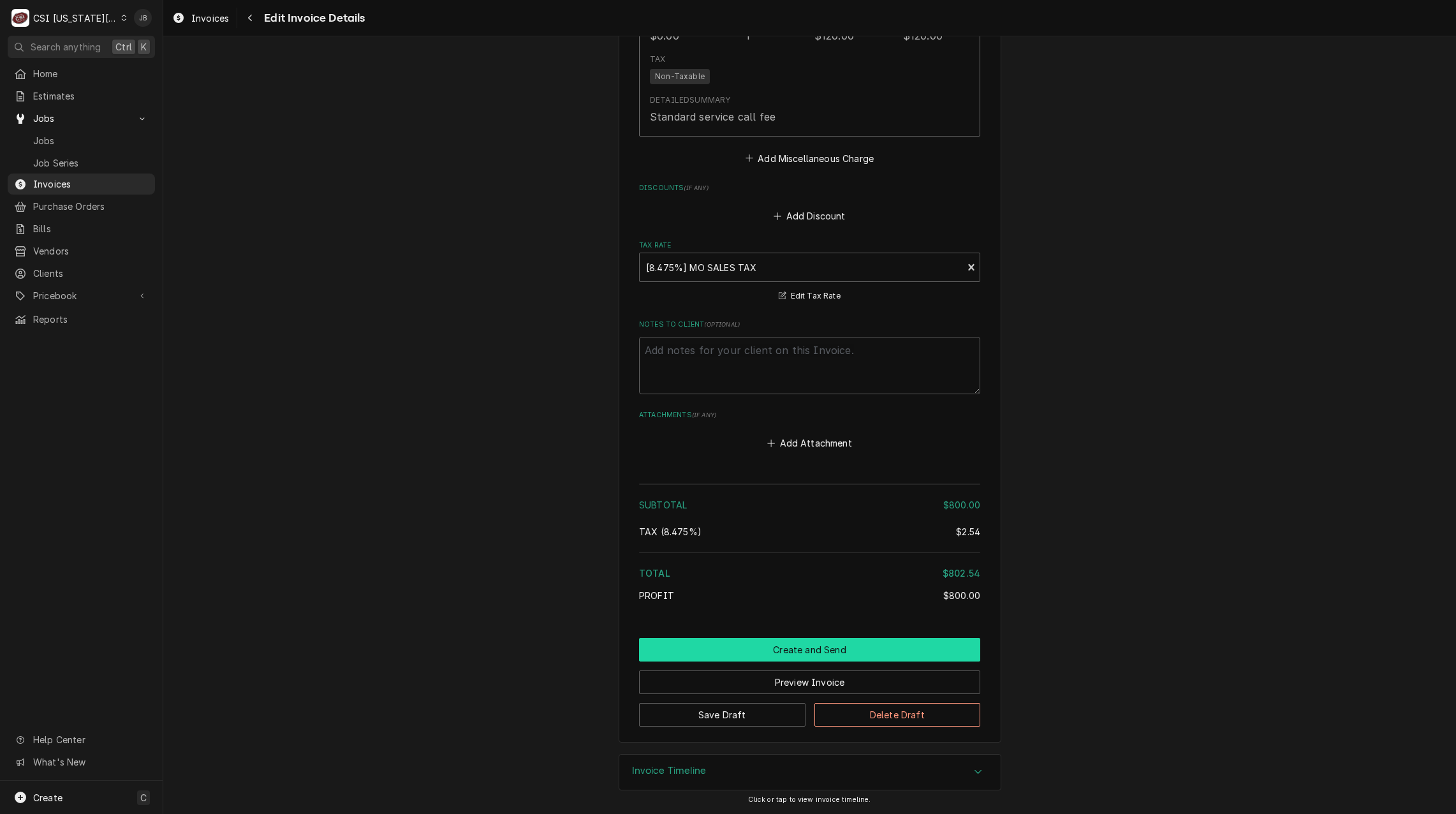
click at [730, 652] on button "Create and Send" at bounding box center [809, 650] width 341 height 24
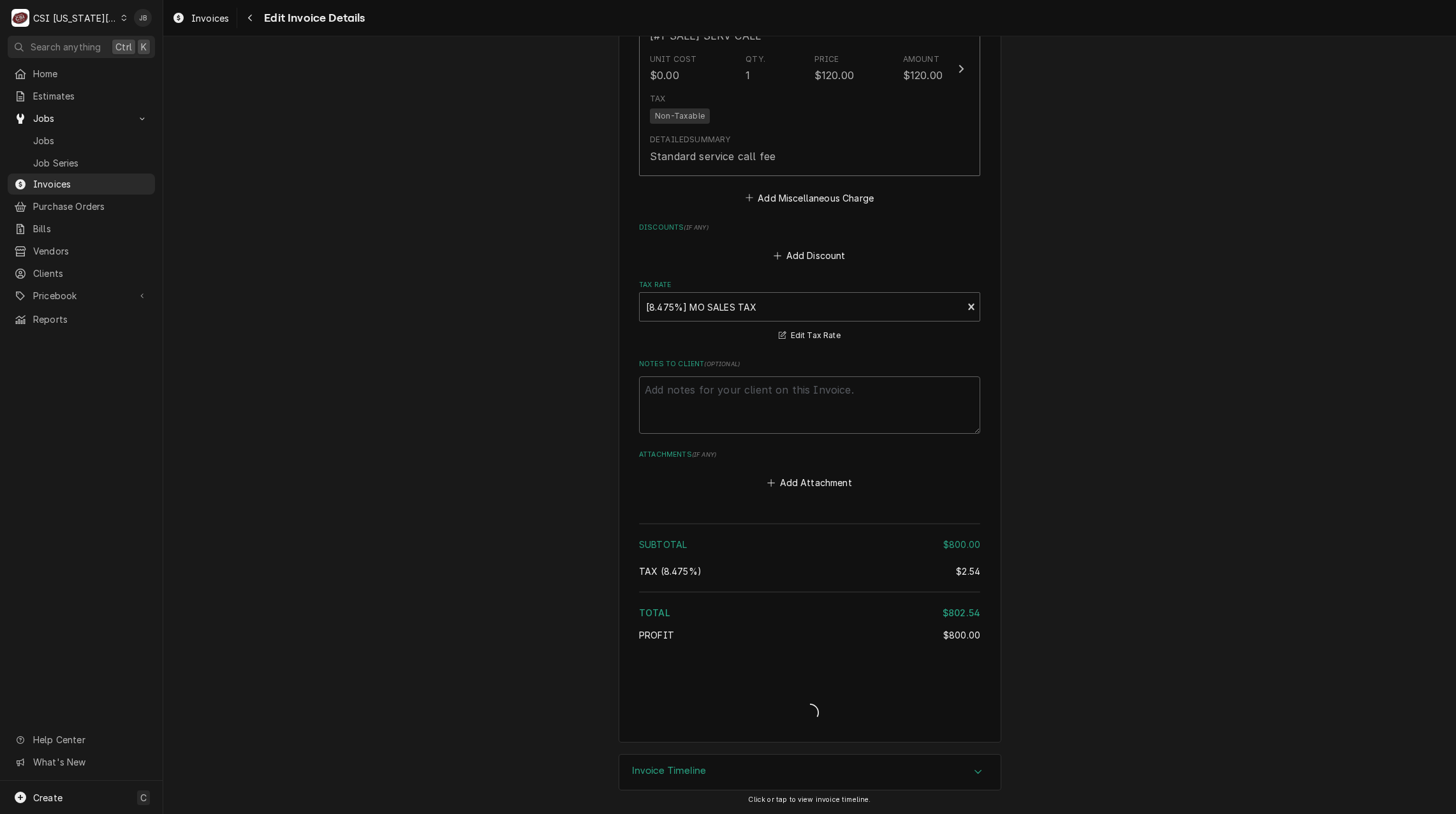
scroll to position [2288, 0]
type textarea "x"
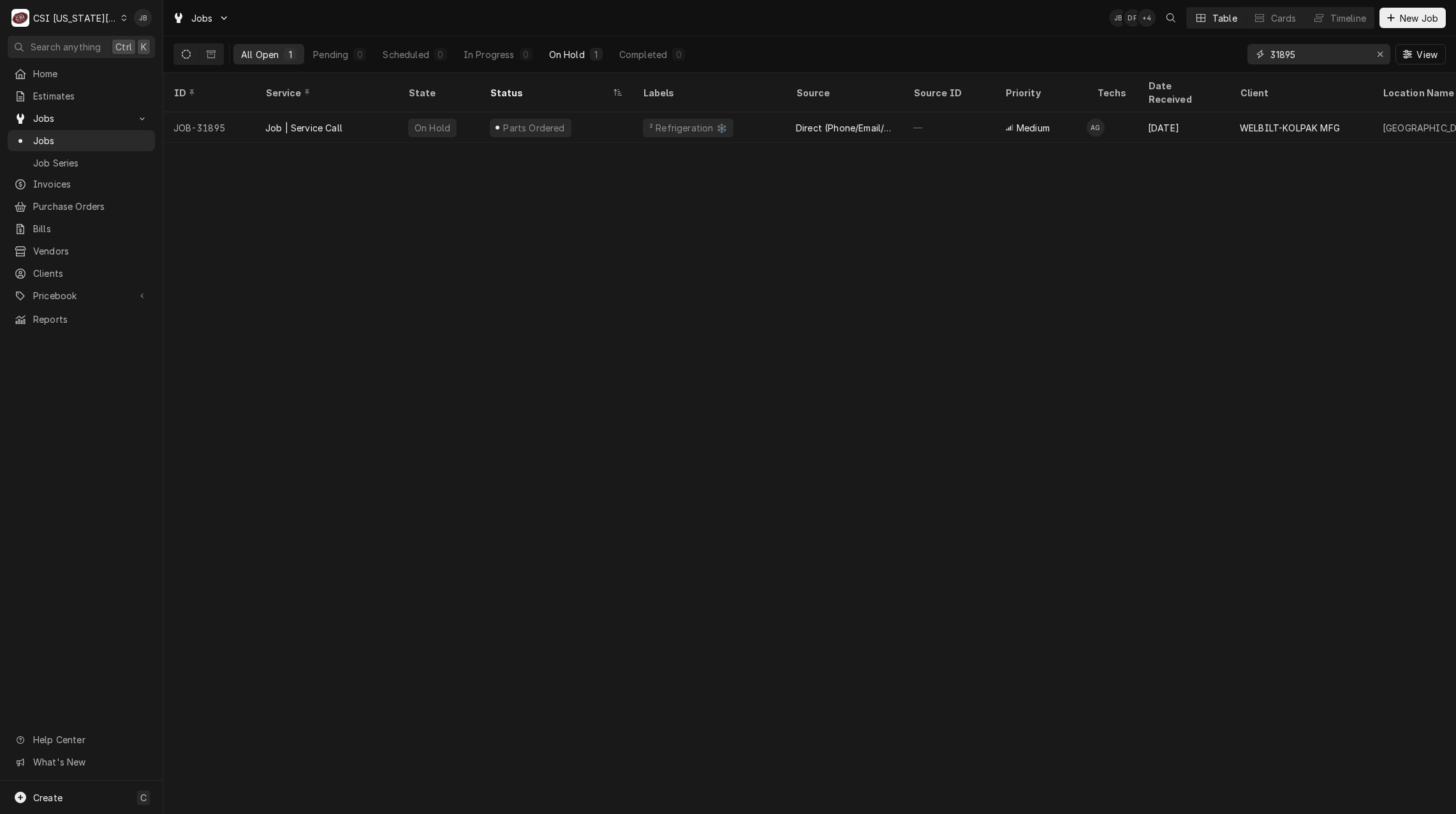
drag, startPoint x: 1329, startPoint y: 51, endPoint x: 607, endPoint y: 46, distance: 722.0
click at [1012, 56] on div "All Open 1 Pending 0 Scheduled 0 In Progress 0 On Hold 1 Completed 0 31895 View" at bounding box center [809, 54] width 1272 height 36
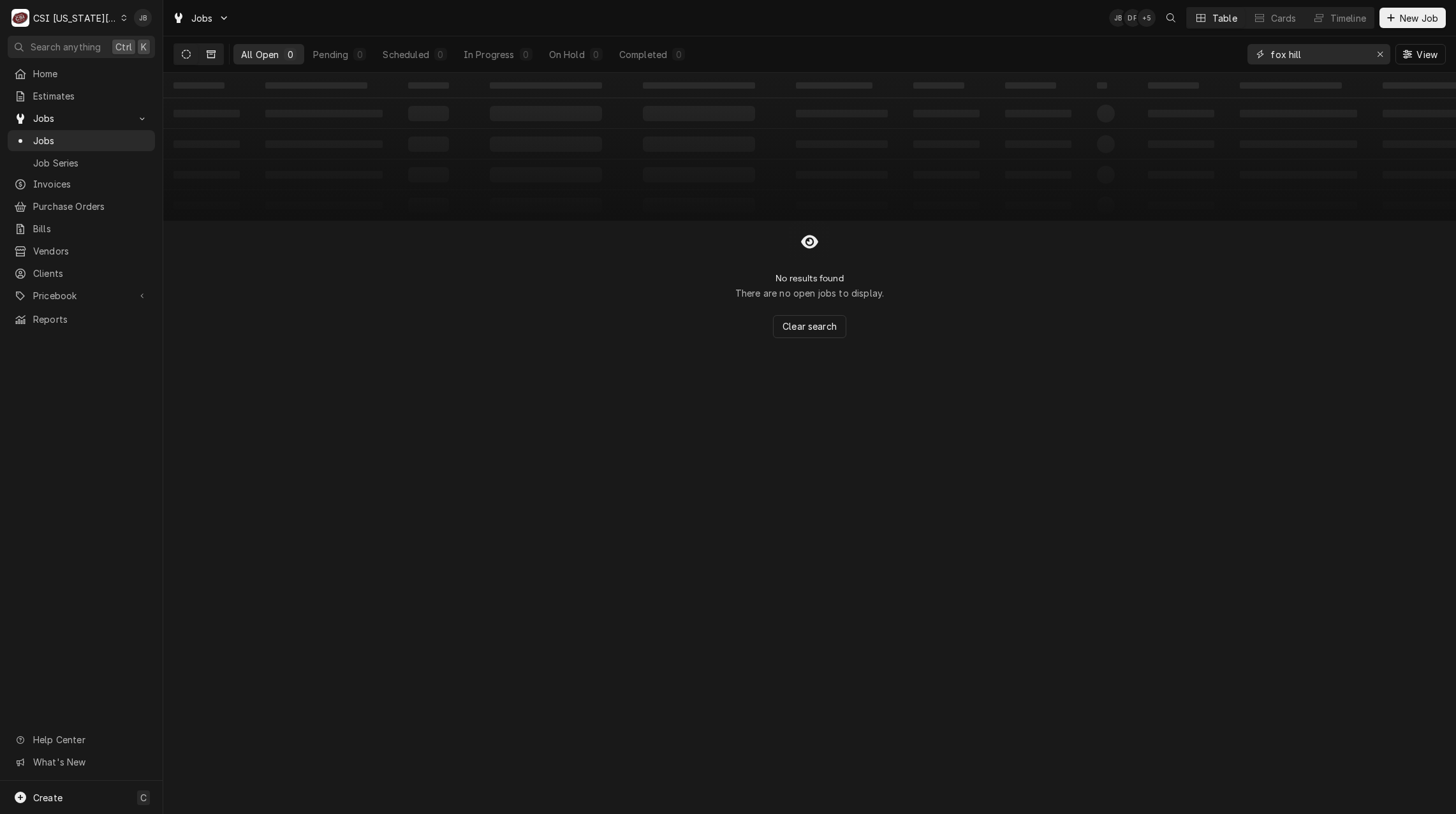
type input "fox hill"
click at [209, 51] on icon "Dynamic Content Wrapper" at bounding box center [210, 54] width 9 height 9
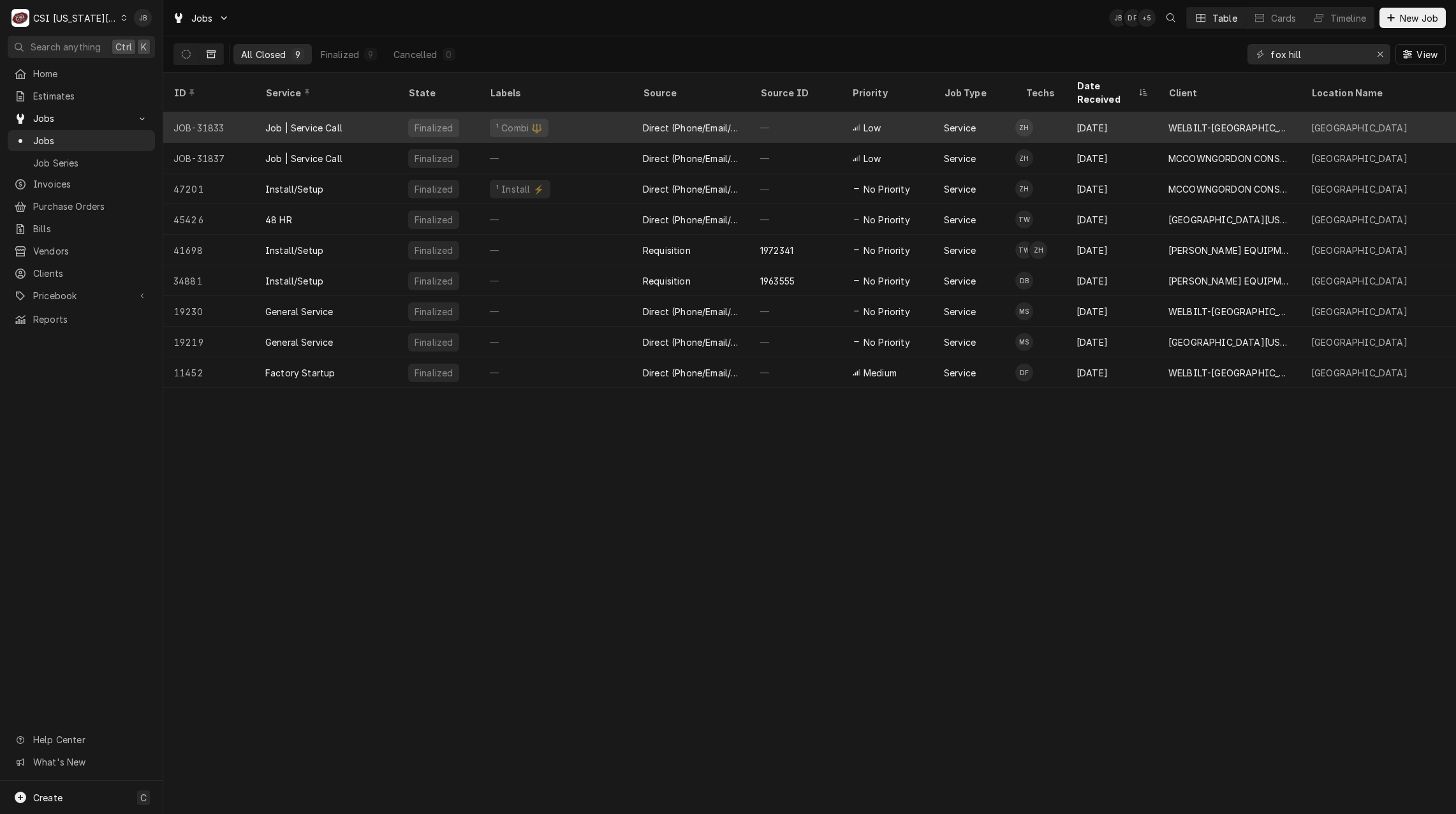
click at [323, 122] on div "Job | Service Call" at bounding box center [304, 128] width 77 height 14
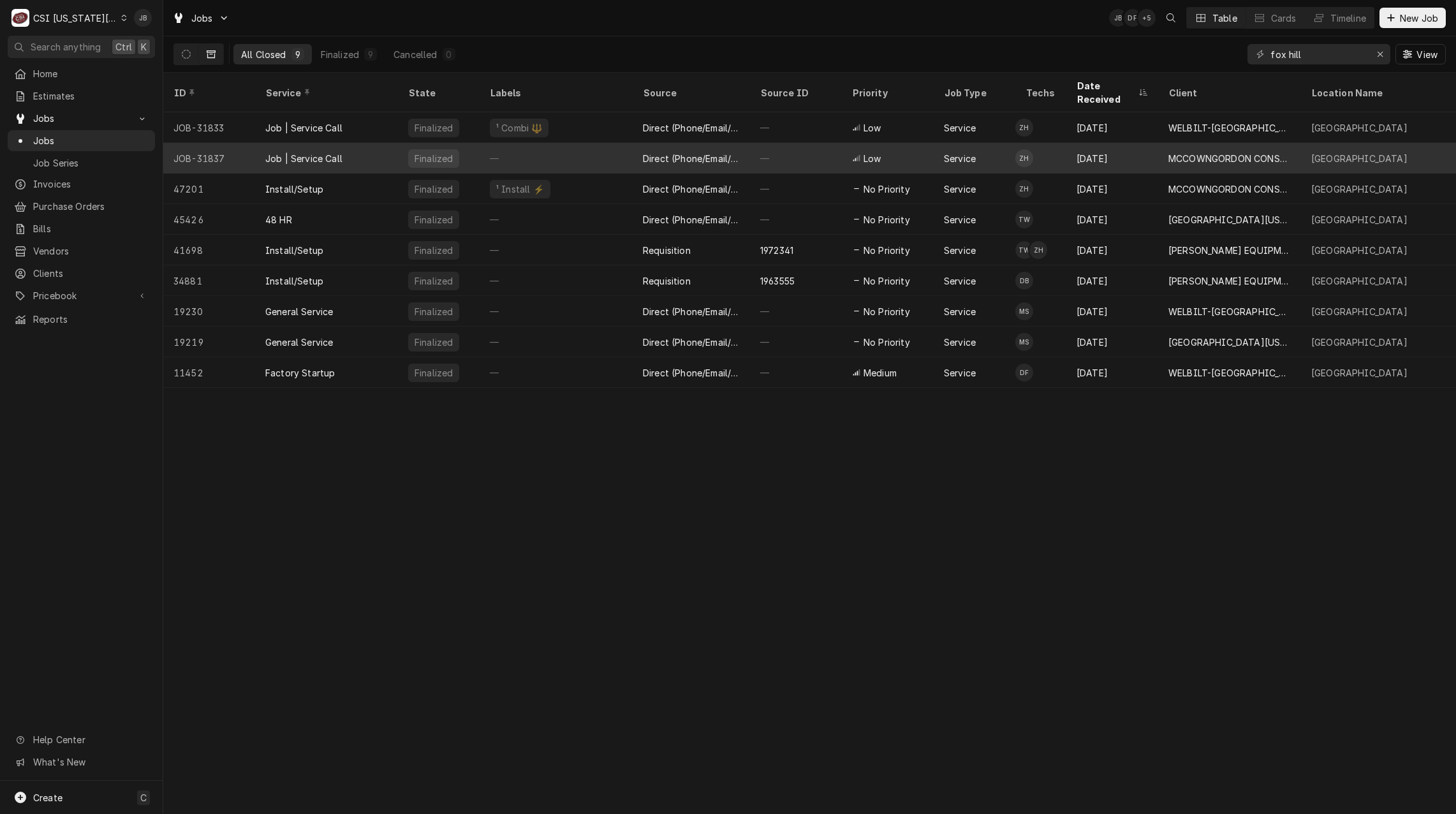
click at [575, 145] on div "—" at bounding box center [555, 158] width 153 height 31
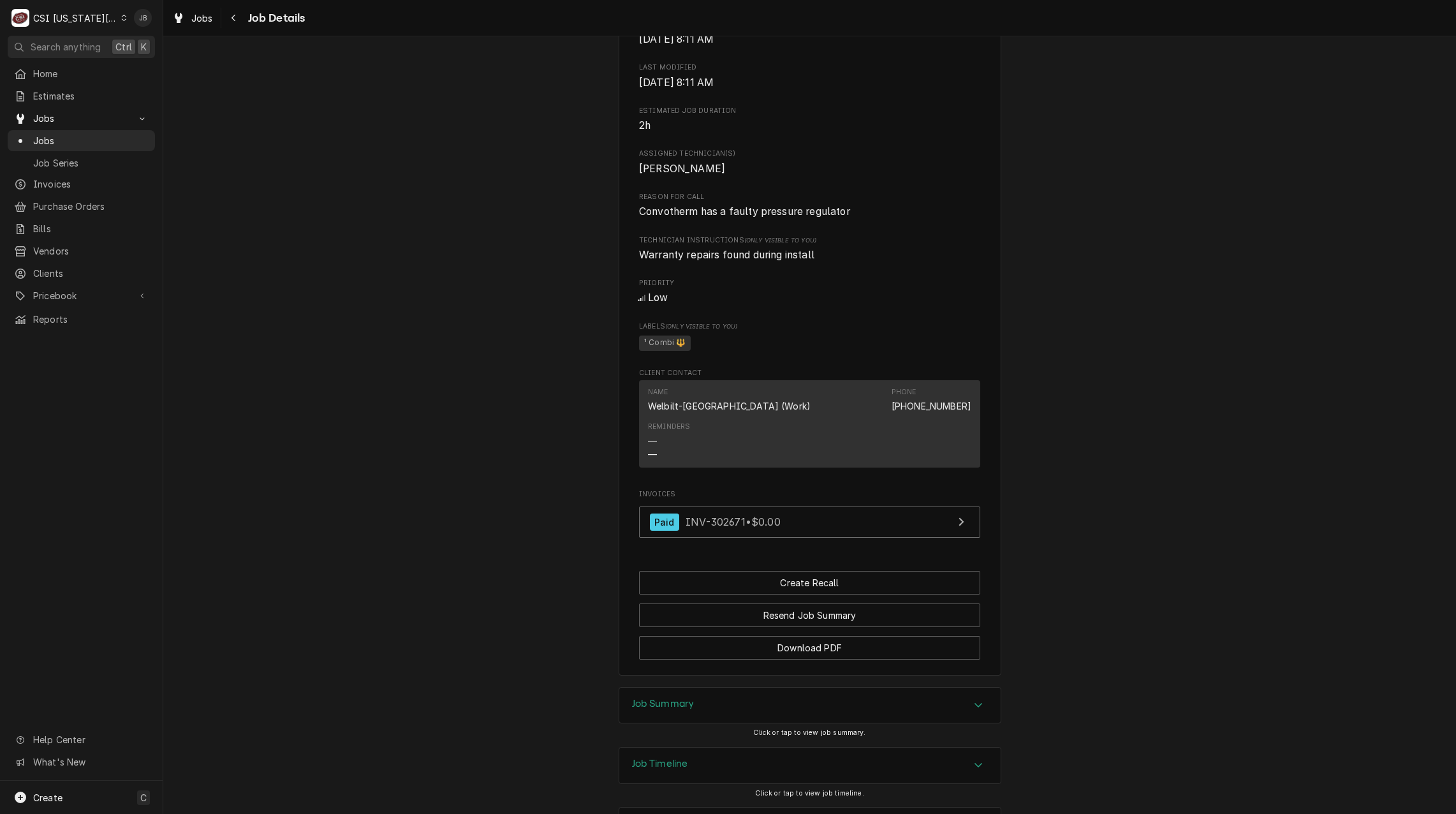
scroll to position [836, 0]
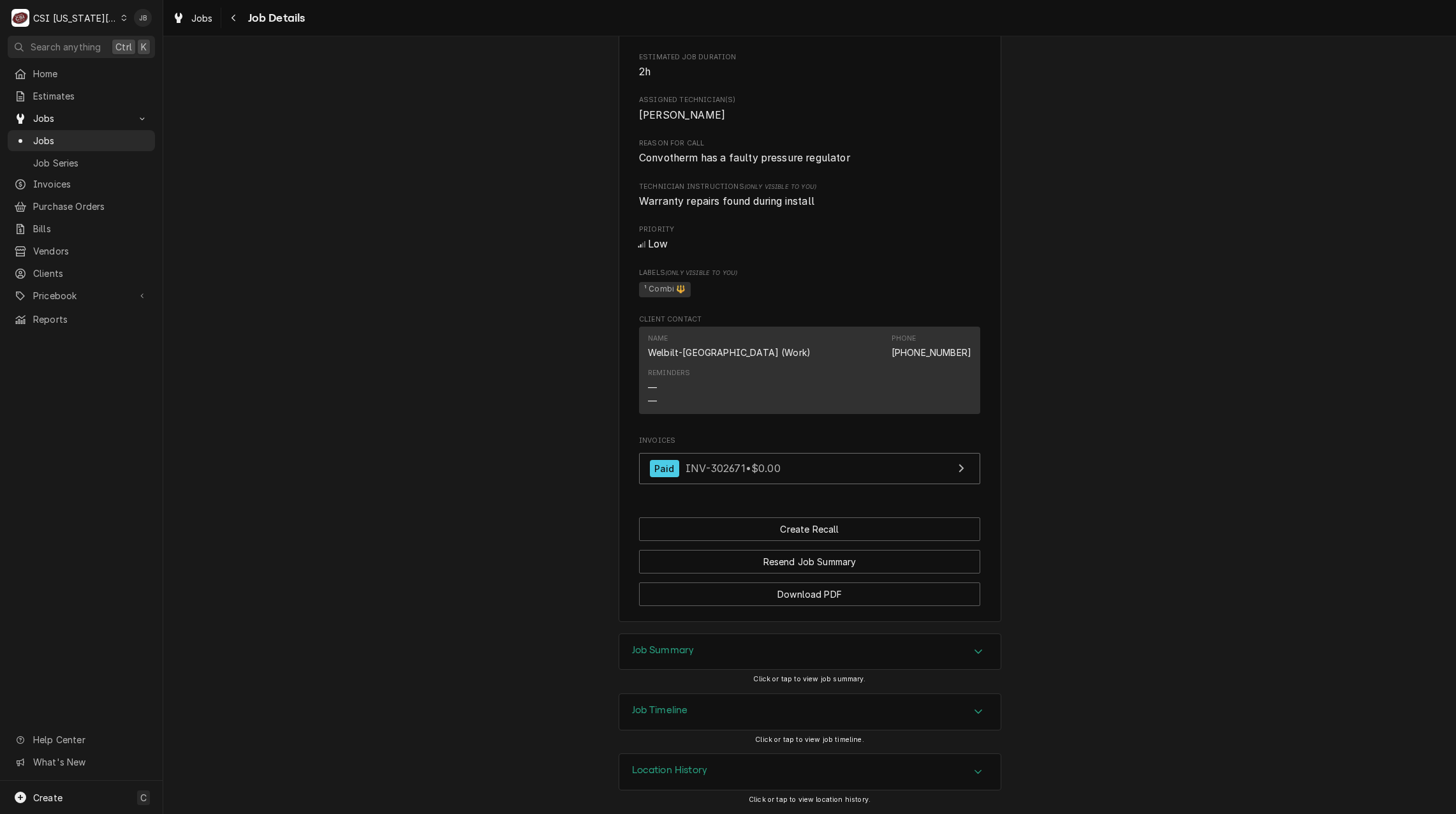
click at [686, 708] on div "Job Timeline" at bounding box center [810, 712] width 382 height 36
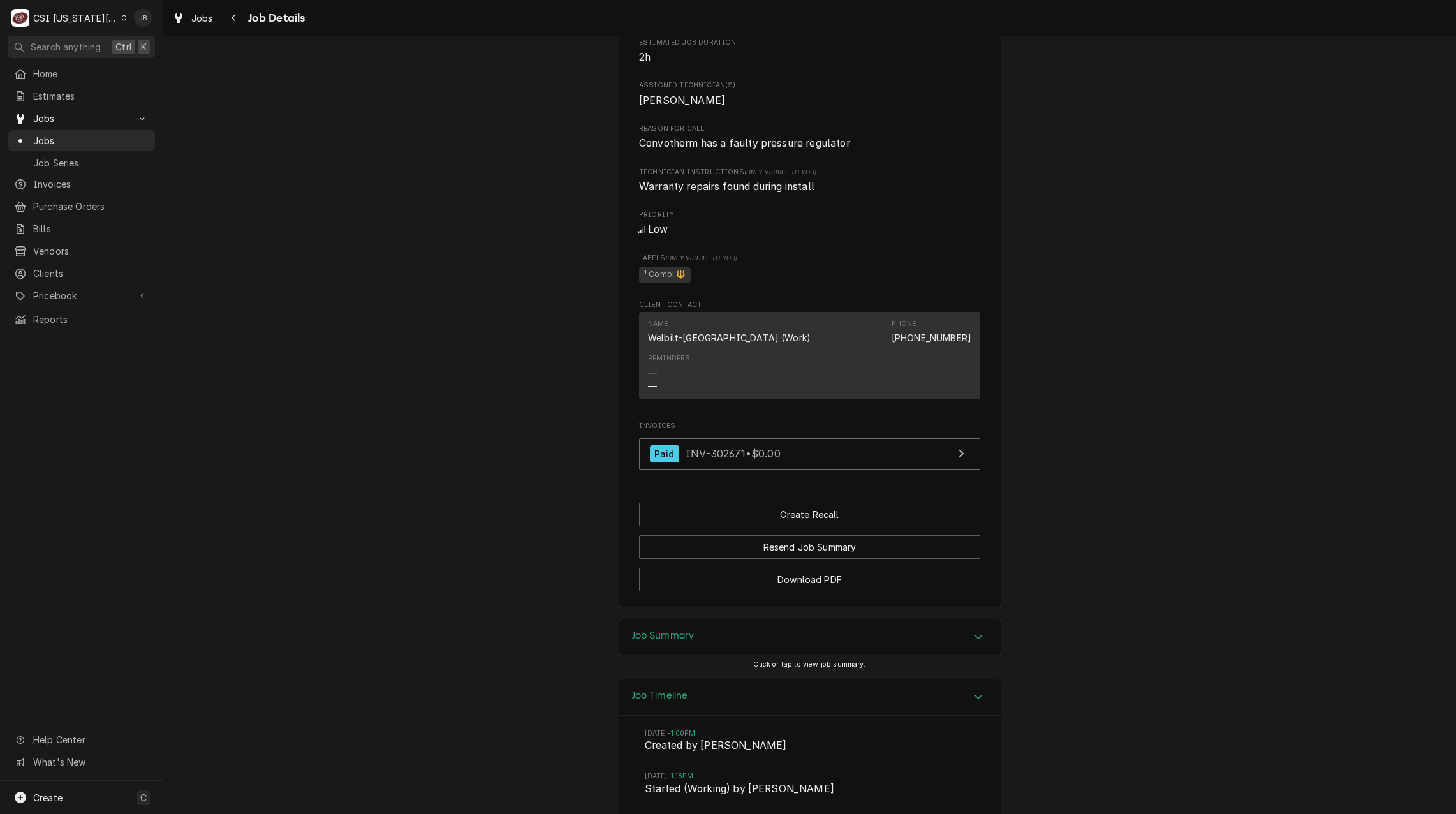
scroll to position [1156, 0]
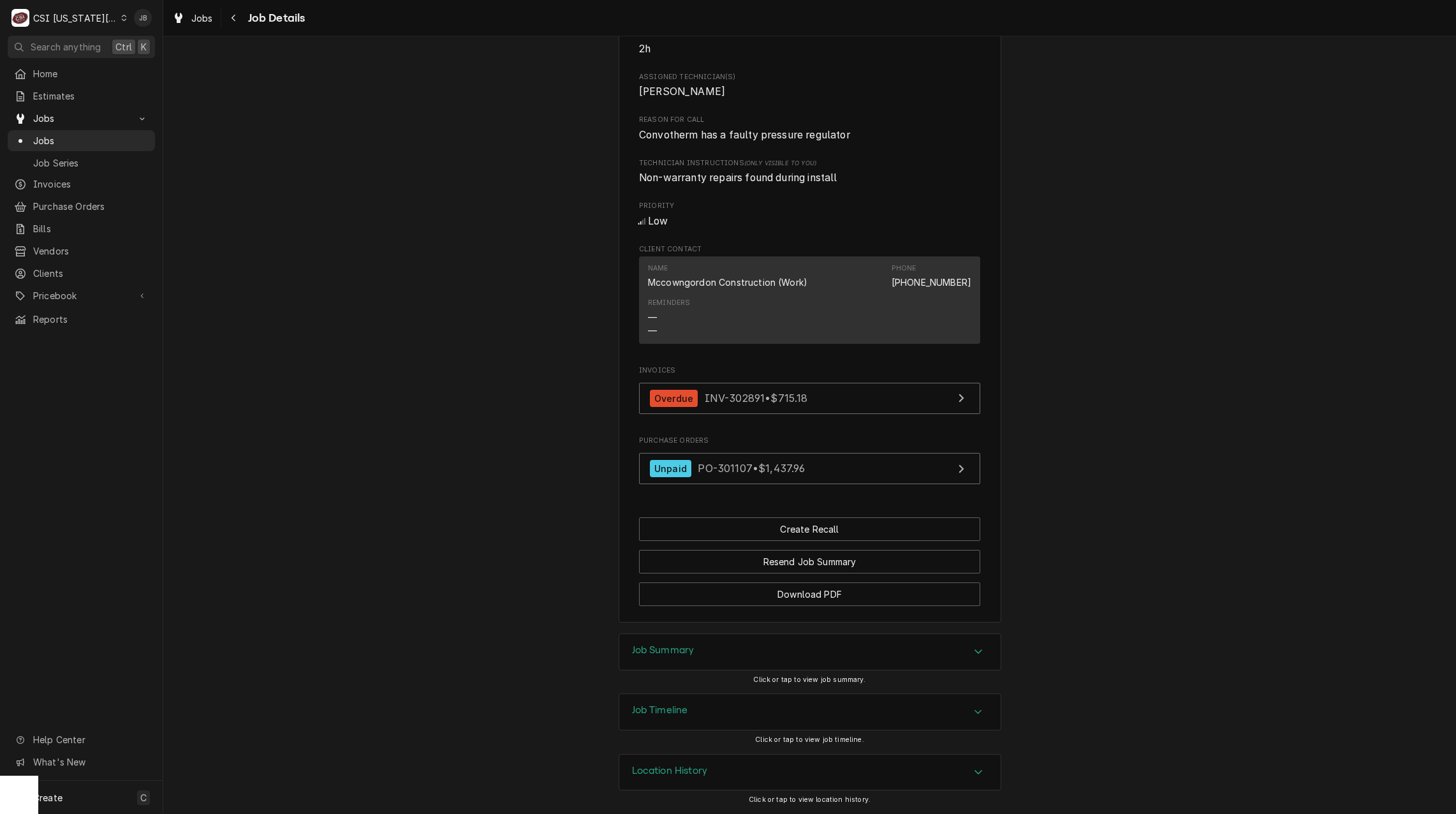
scroll to position [604, 0]
click at [777, 400] on span "INV-302891 • $715.18" at bounding box center [756, 398] width 104 height 13
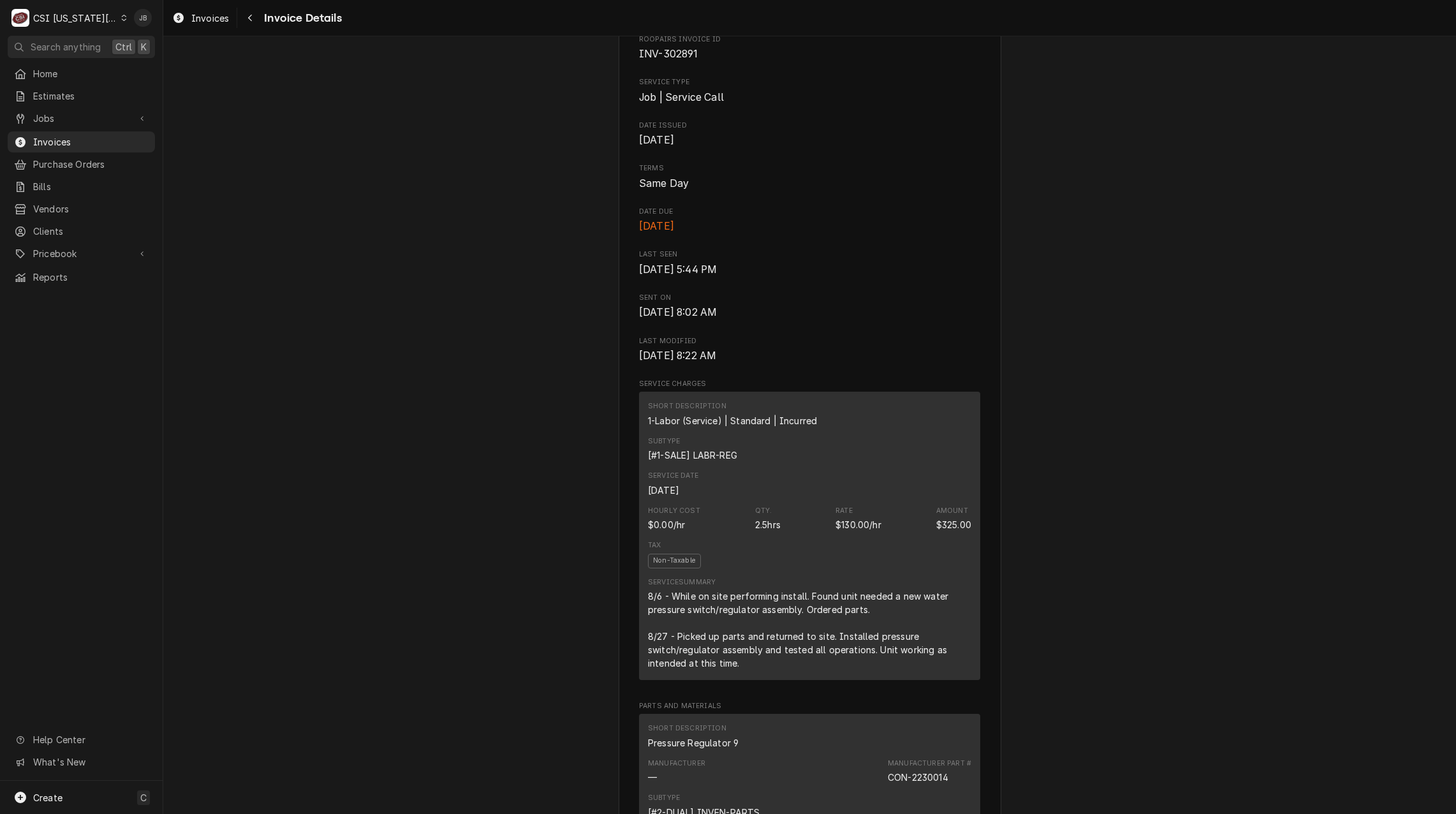
scroll to position [638, 0]
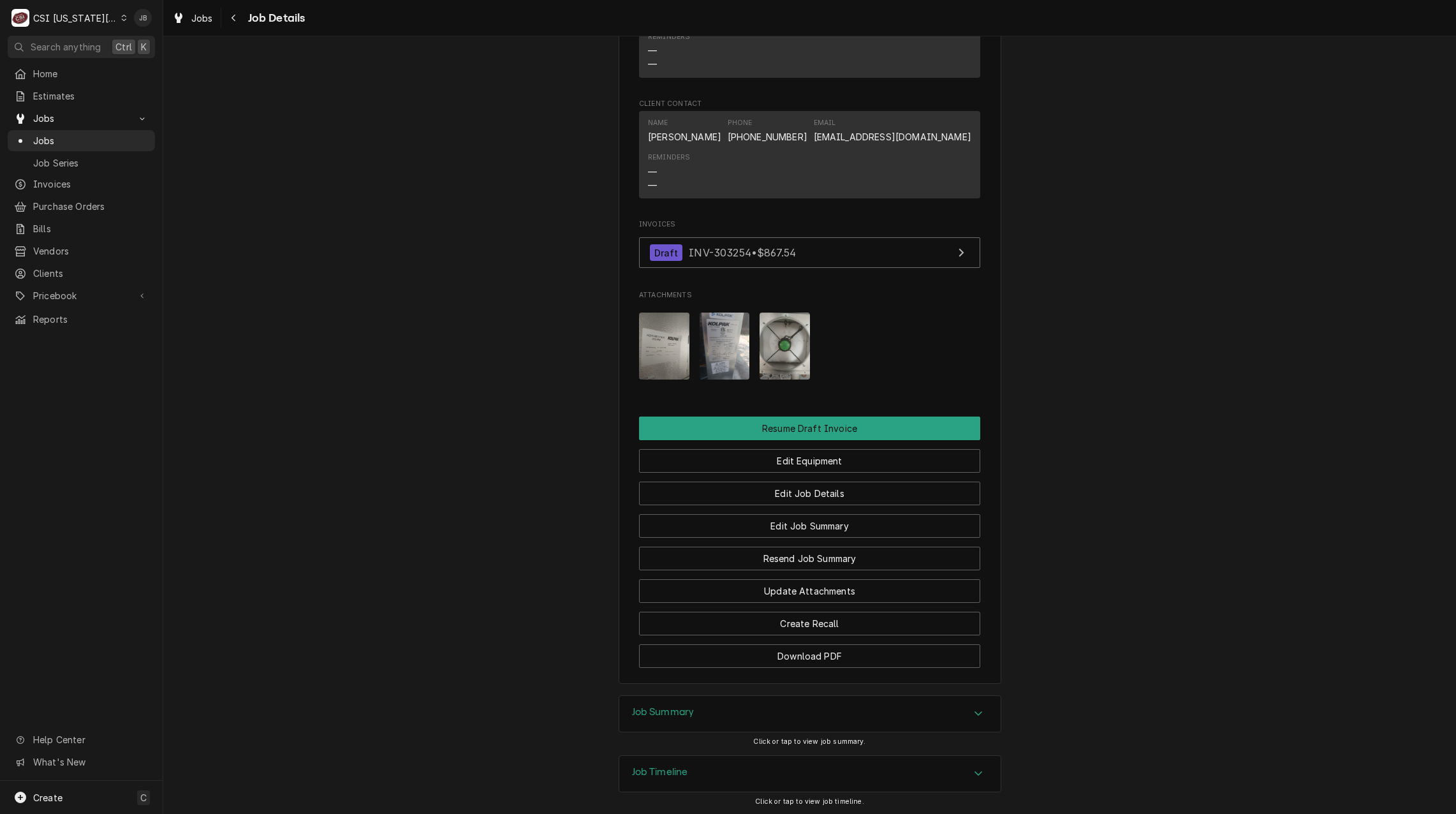
scroll to position [1209, 0]
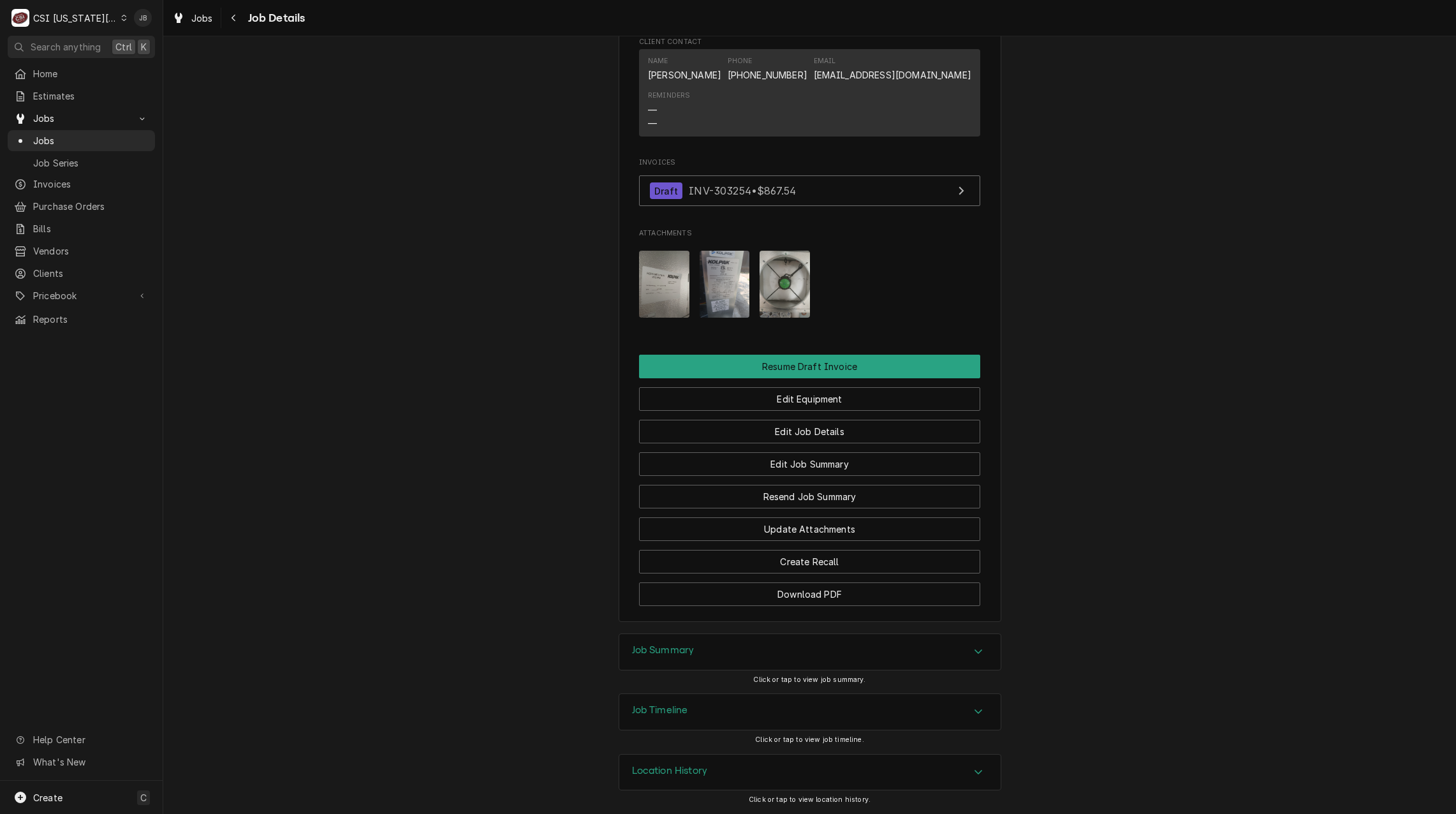
click at [687, 714] on div "Job Timeline" at bounding box center [810, 712] width 382 height 36
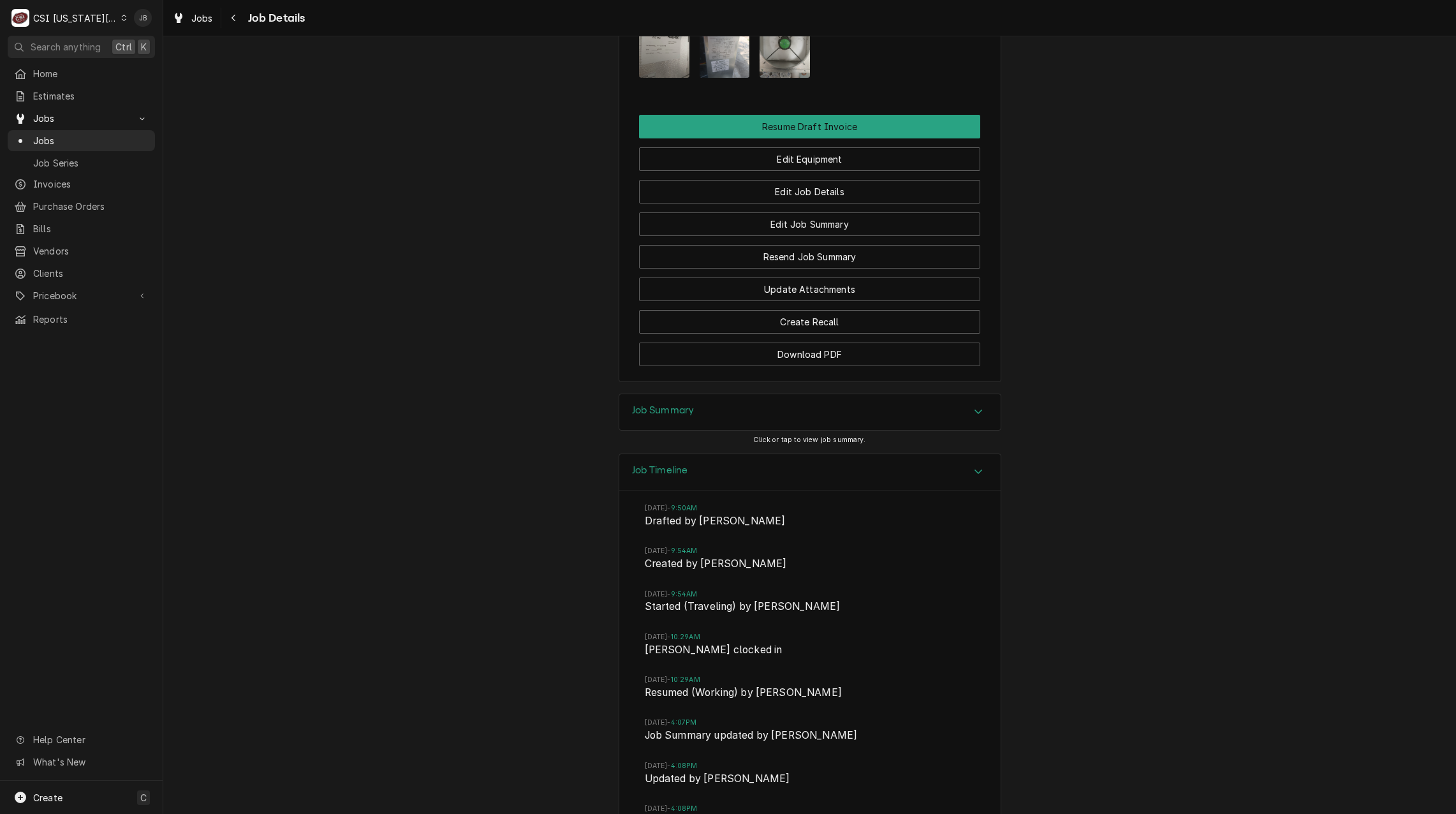
scroll to position [1369, 0]
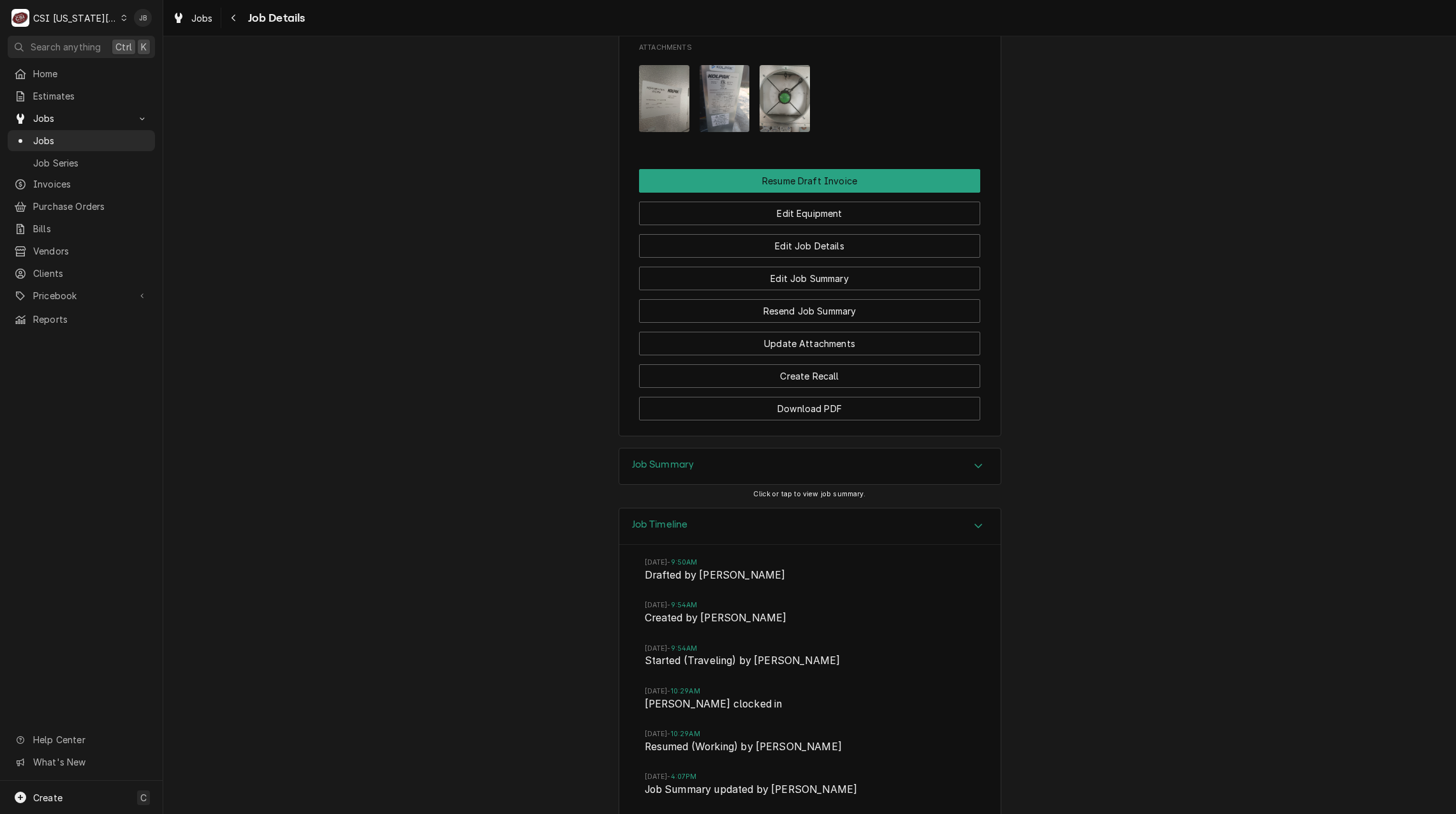
click at [684, 484] on div "Job Summary" at bounding box center [810, 466] width 382 height 36
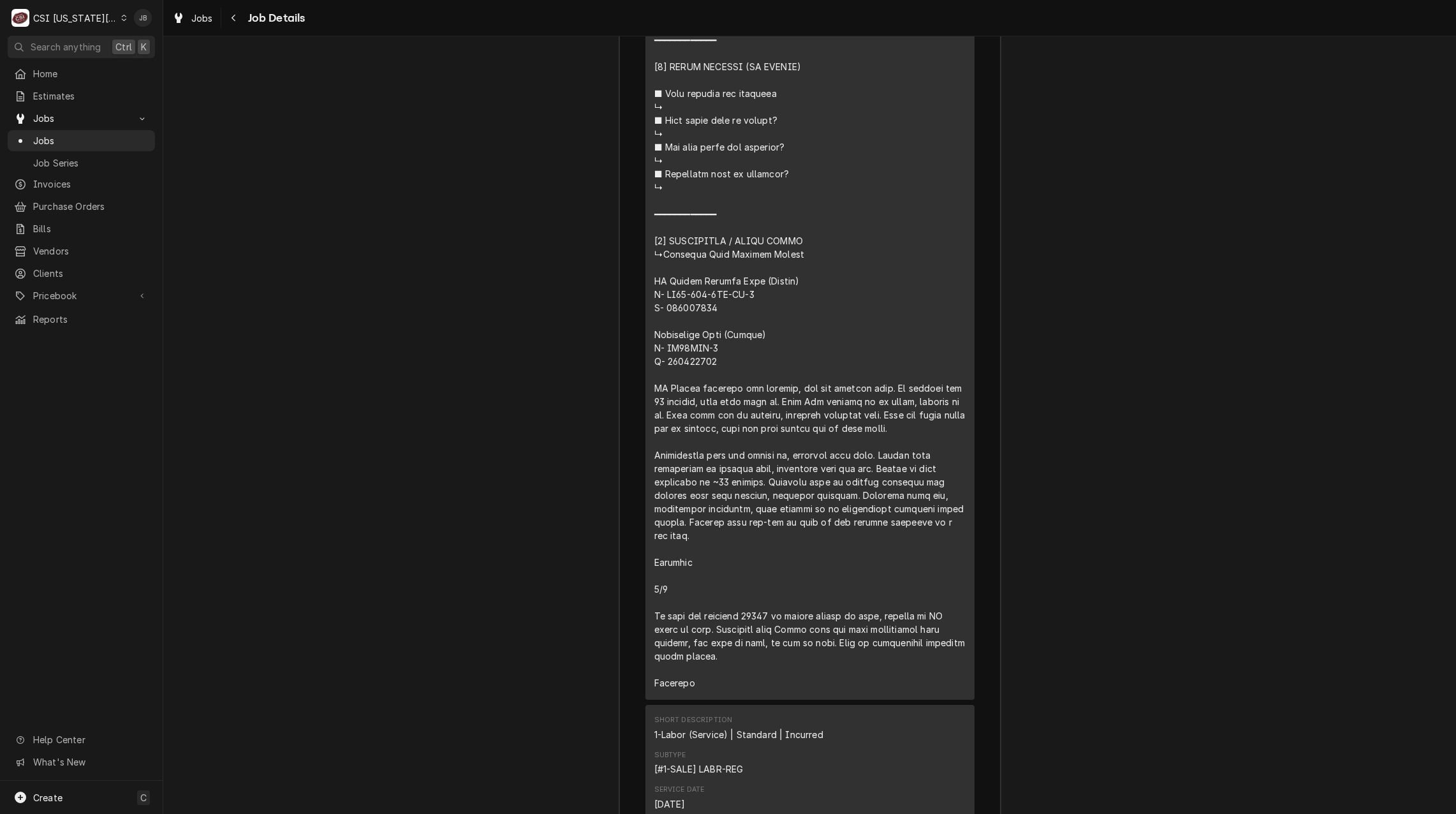
scroll to position [2963, 0]
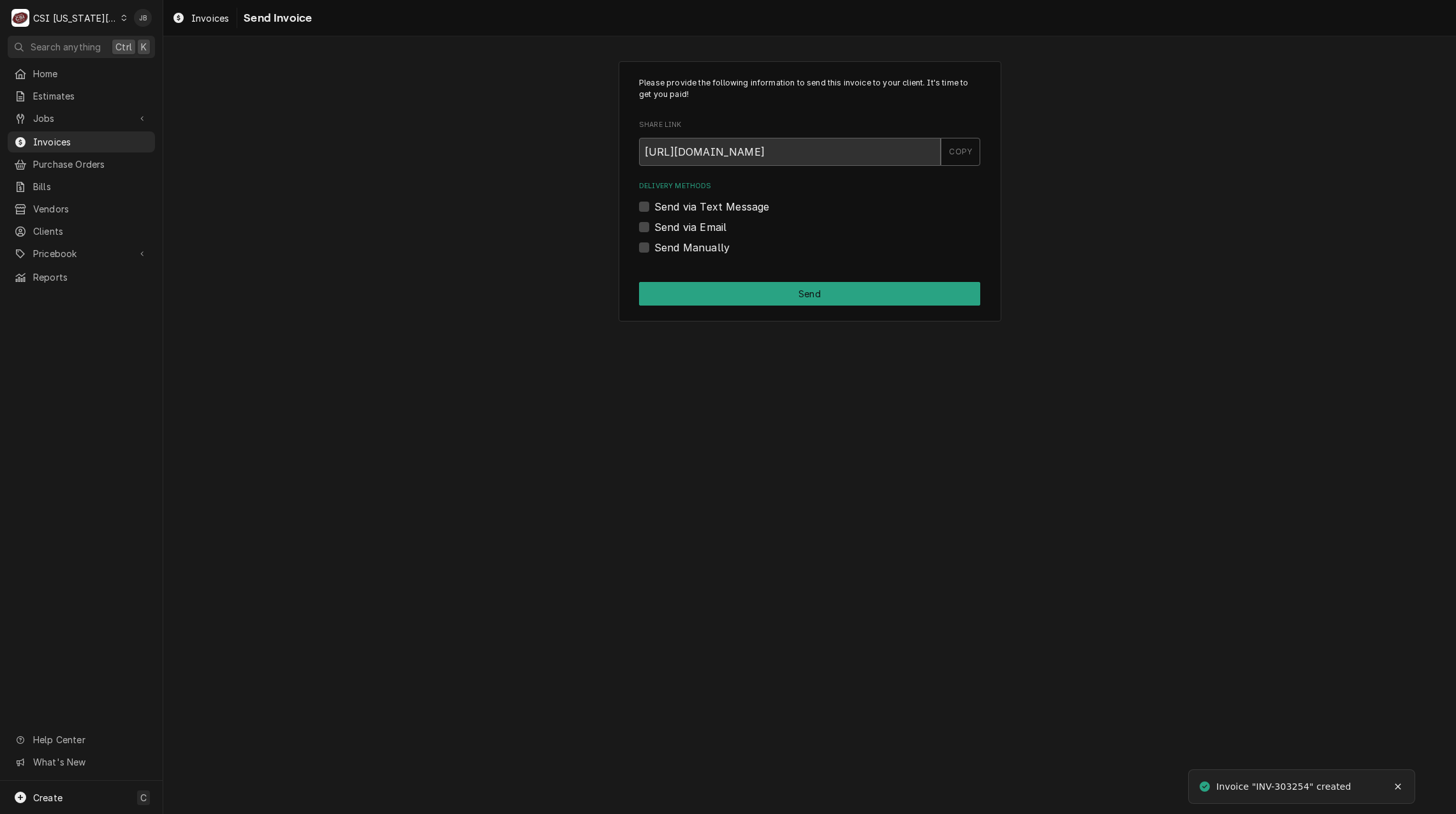
drag, startPoint x: 700, startPoint y: 229, endPoint x: 710, endPoint y: 229, distance: 10.0
click at [700, 229] on label "Send via Email" at bounding box center [690, 227] width 72 height 15
click at [700, 229] on input "Send via Email" at bounding box center [825, 233] width 341 height 28
checkbox input "true"
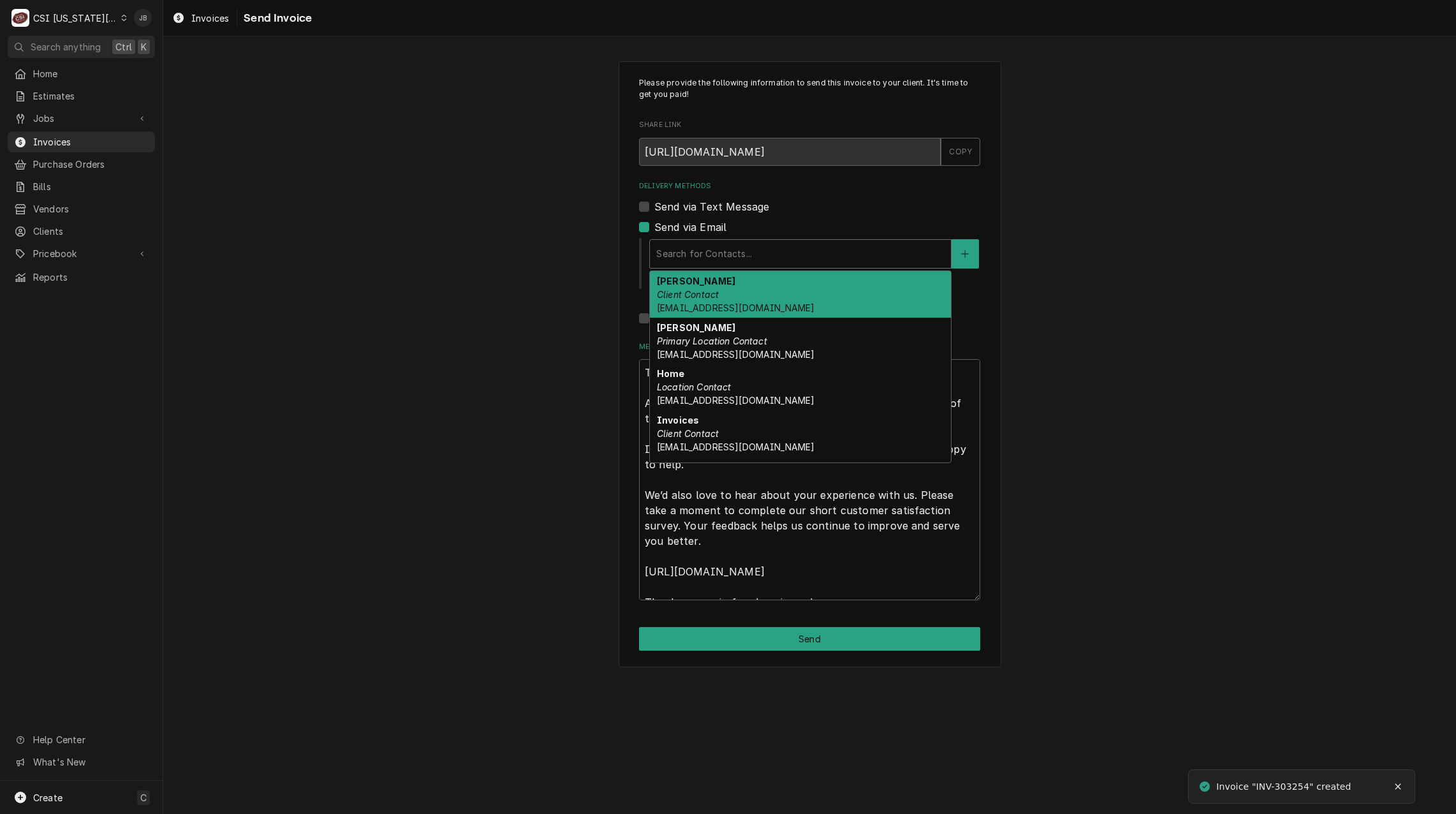
click at [731, 242] on div "Delivery Methods" at bounding box center [800, 253] width 288 height 23
click at [731, 251] on div "Delivery Methods" at bounding box center [800, 253] width 288 height 23
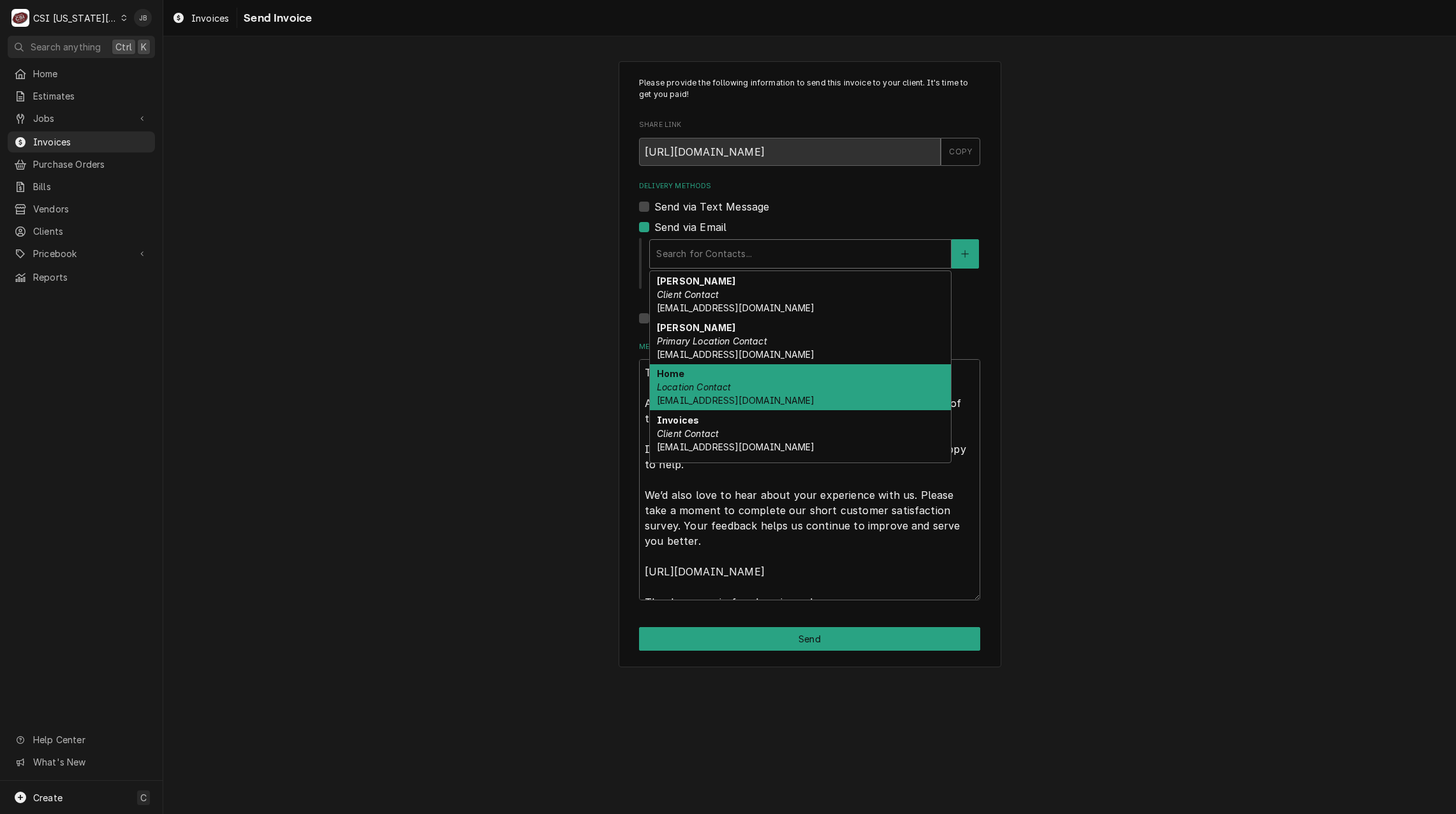
click at [754, 395] on span "accountspayable@pembrokehill.org" at bounding box center [736, 400] width 157 height 11
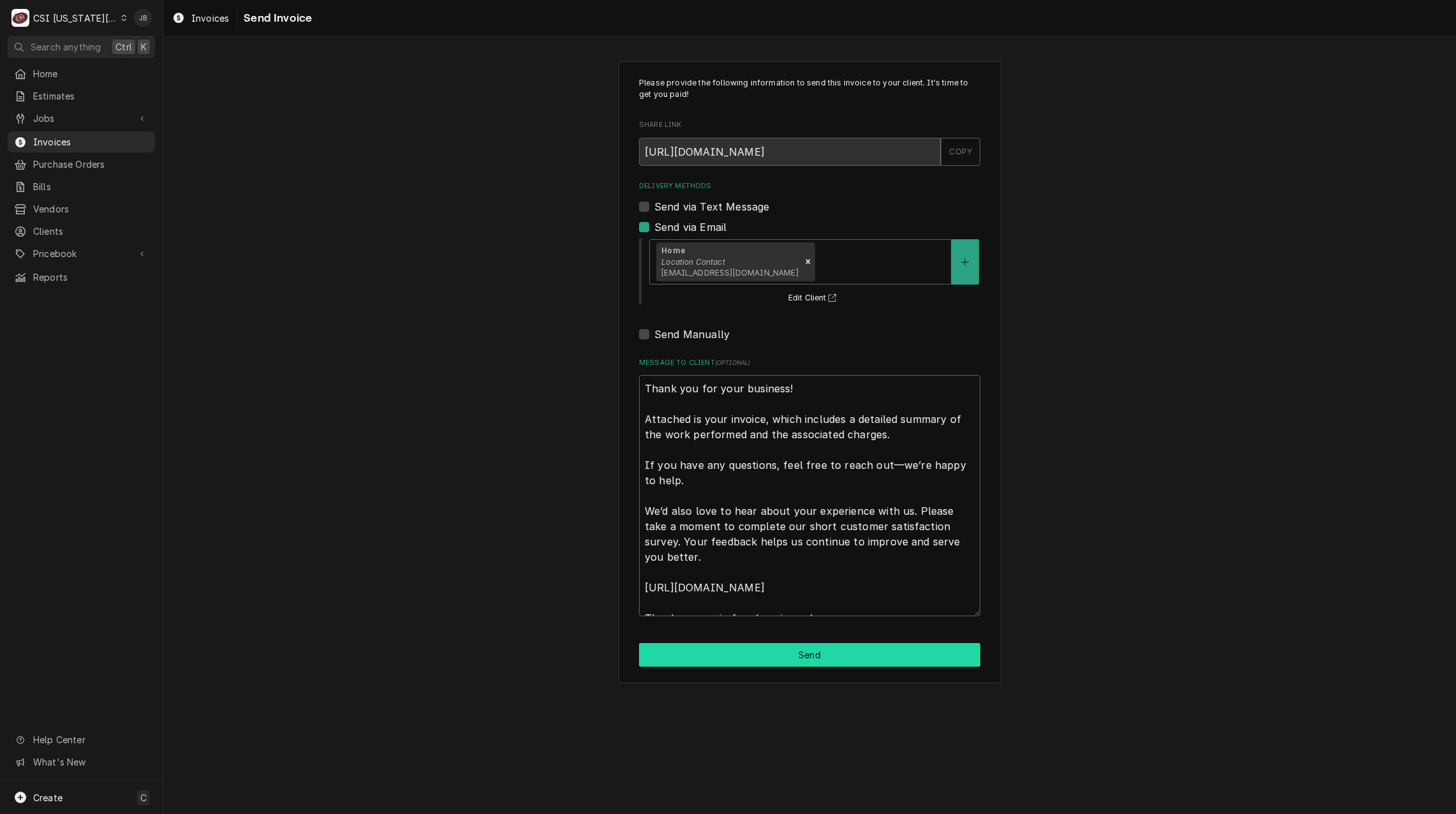
click at [720, 665] on button "Send" at bounding box center [809, 655] width 341 height 24
type textarea "x"
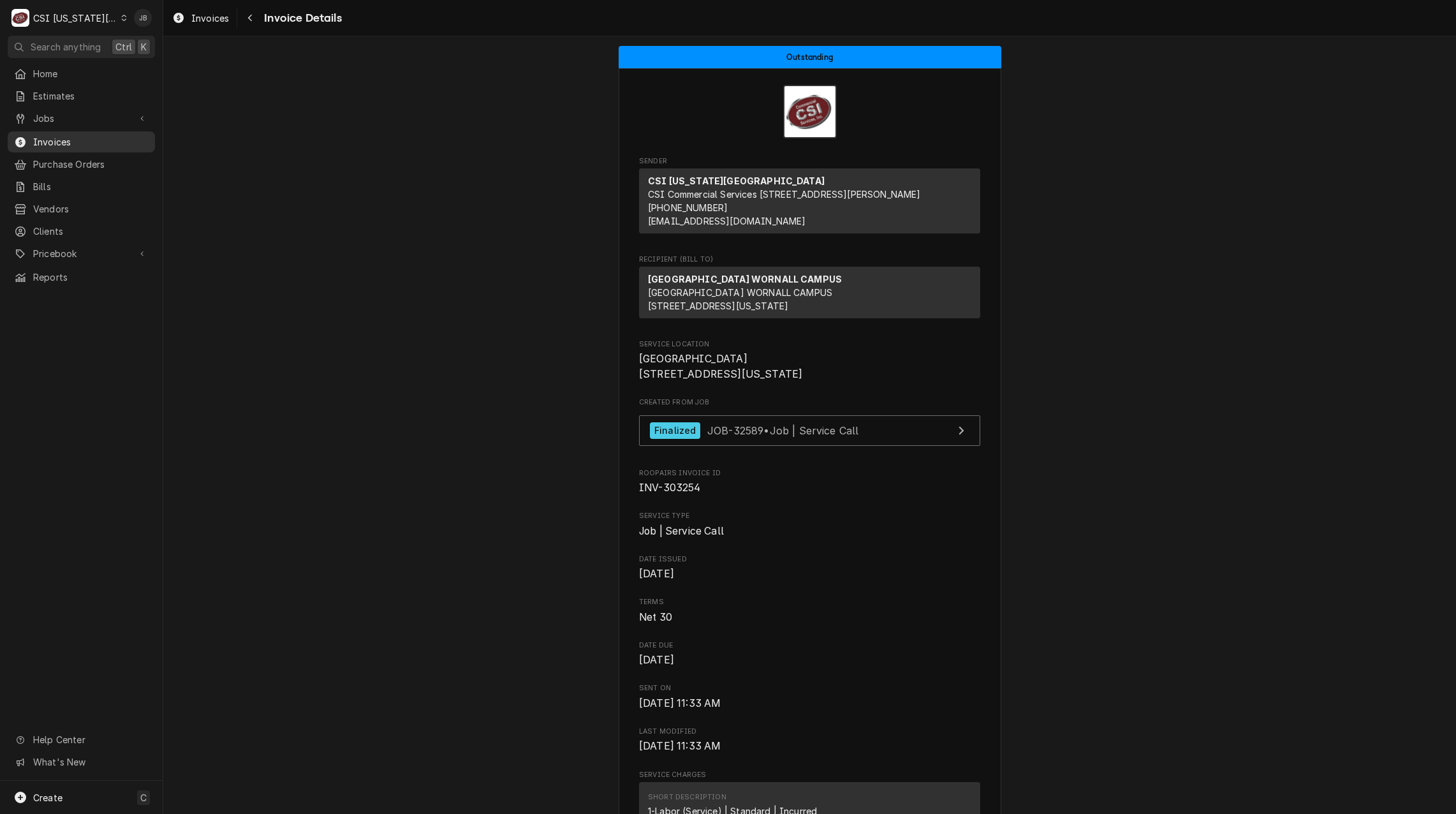
click at [70, 144] on div "Invoices" at bounding box center [81, 142] width 142 height 16
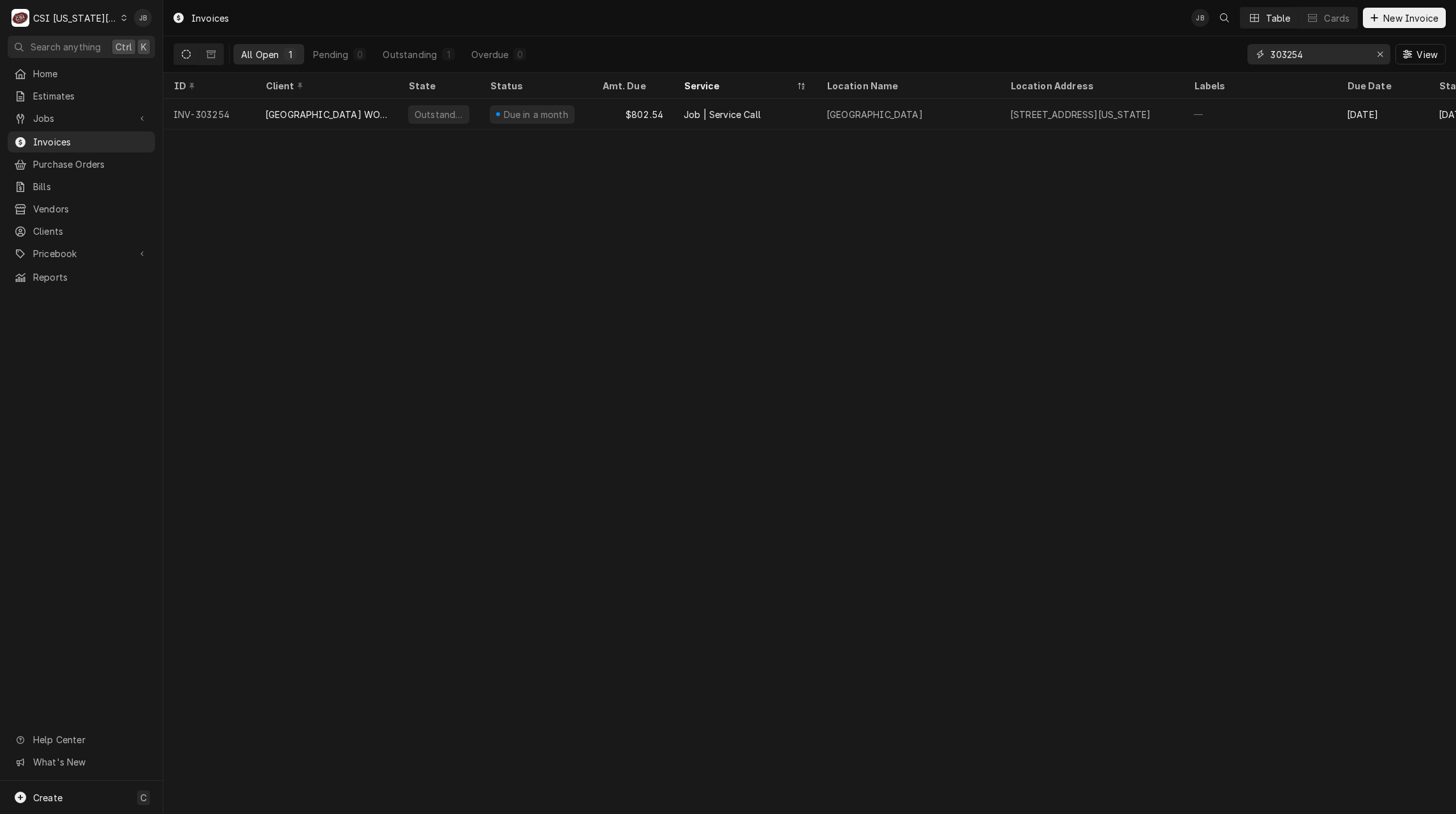
drag, startPoint x: 1309, startPoint y: 56, endPoint x: 1173, endPoint y: 56, distance: 136.0
click at [1173, 56] on div "All Open 1 Pending 0 Outstanding 1 Overdue 0 303254 View" at bounding box center [809, 54] width 1272 height 36
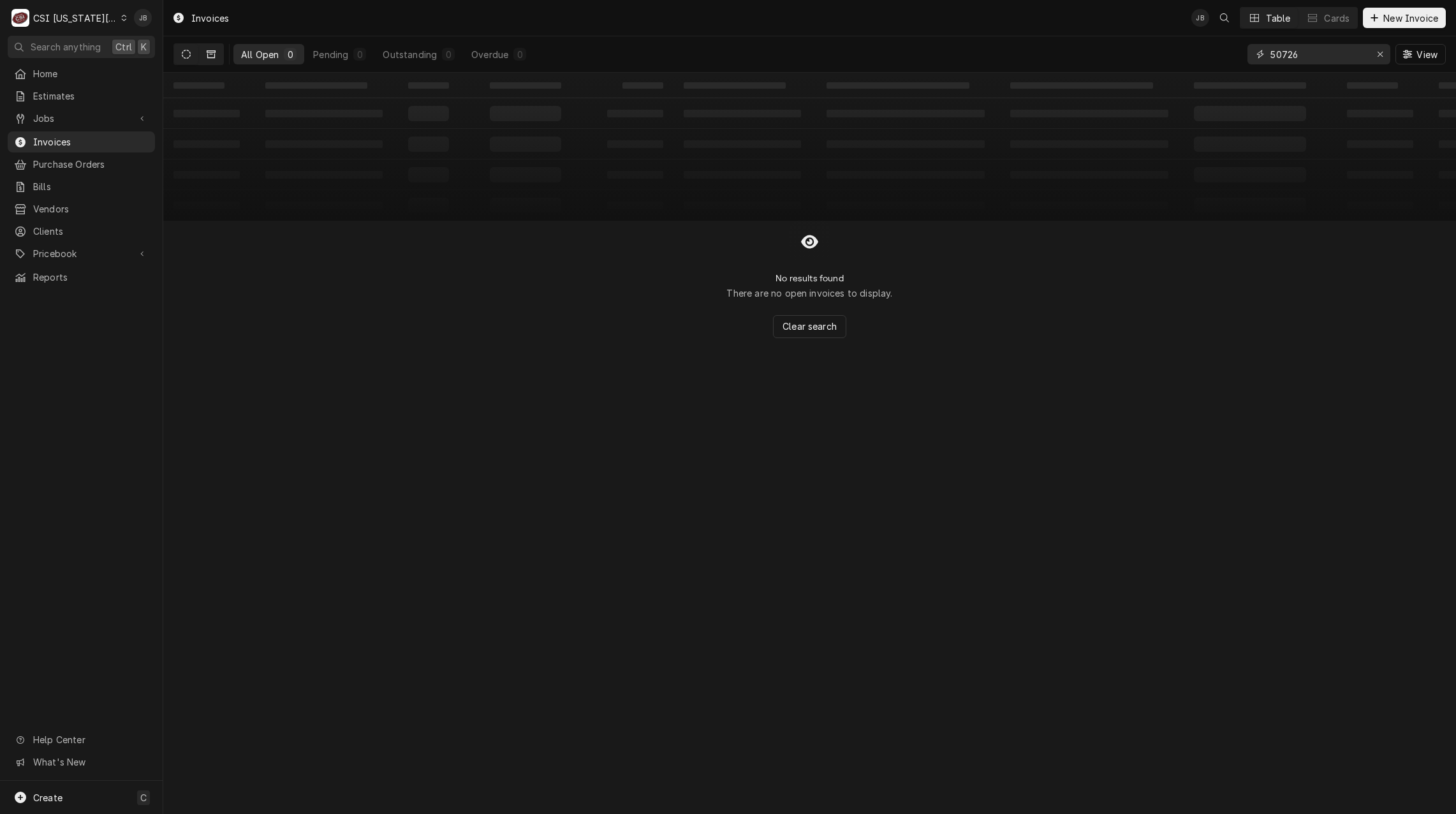
type input "50726"
click at [214, 61] on button "Dynamic Content Wrapper" at bounding box center [211, 54] width 24 height 21
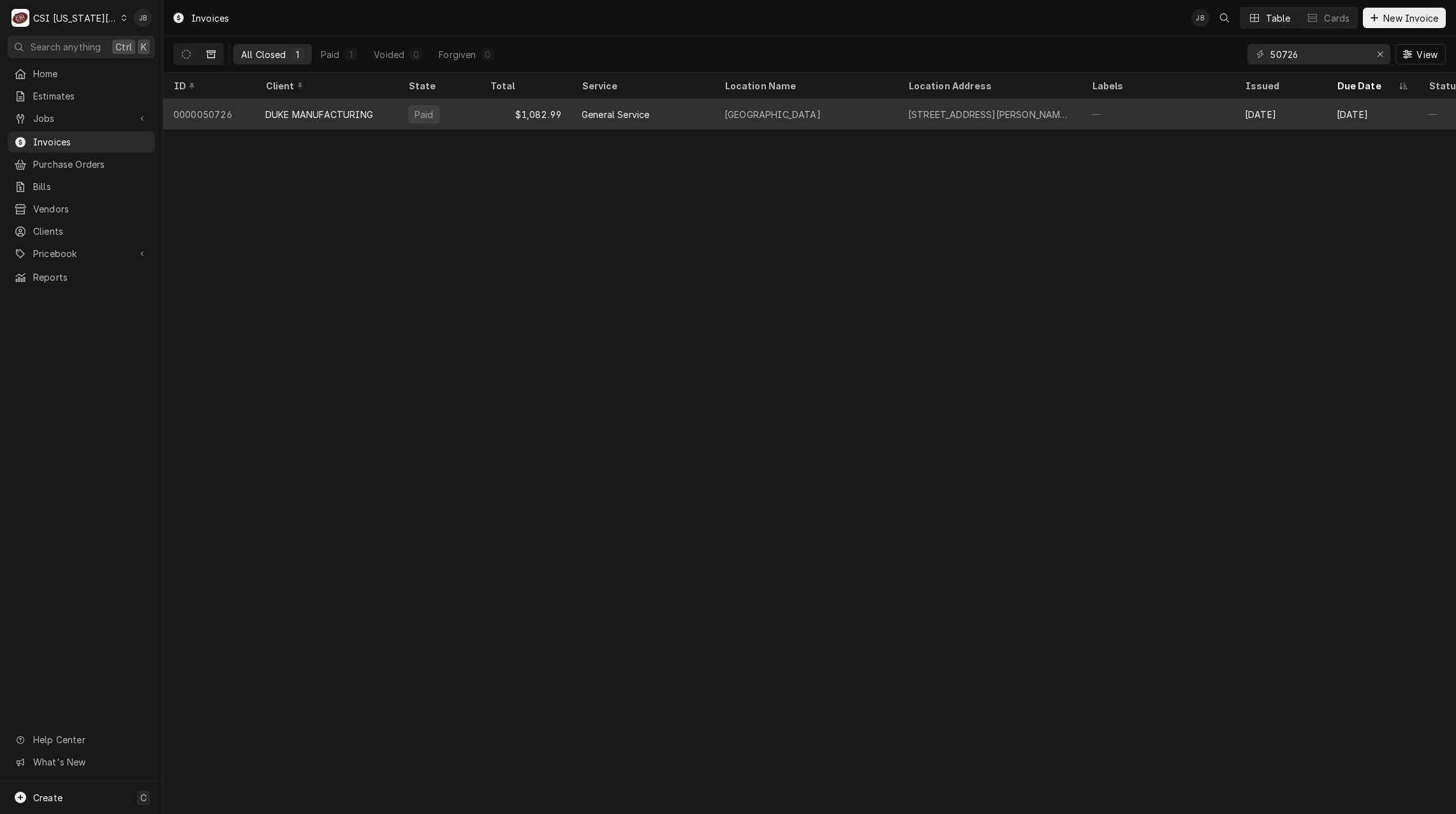
click at [340, 122] on div "DUKE MANUFACTURING" at bounding box center [326, 115] width 143 height 31
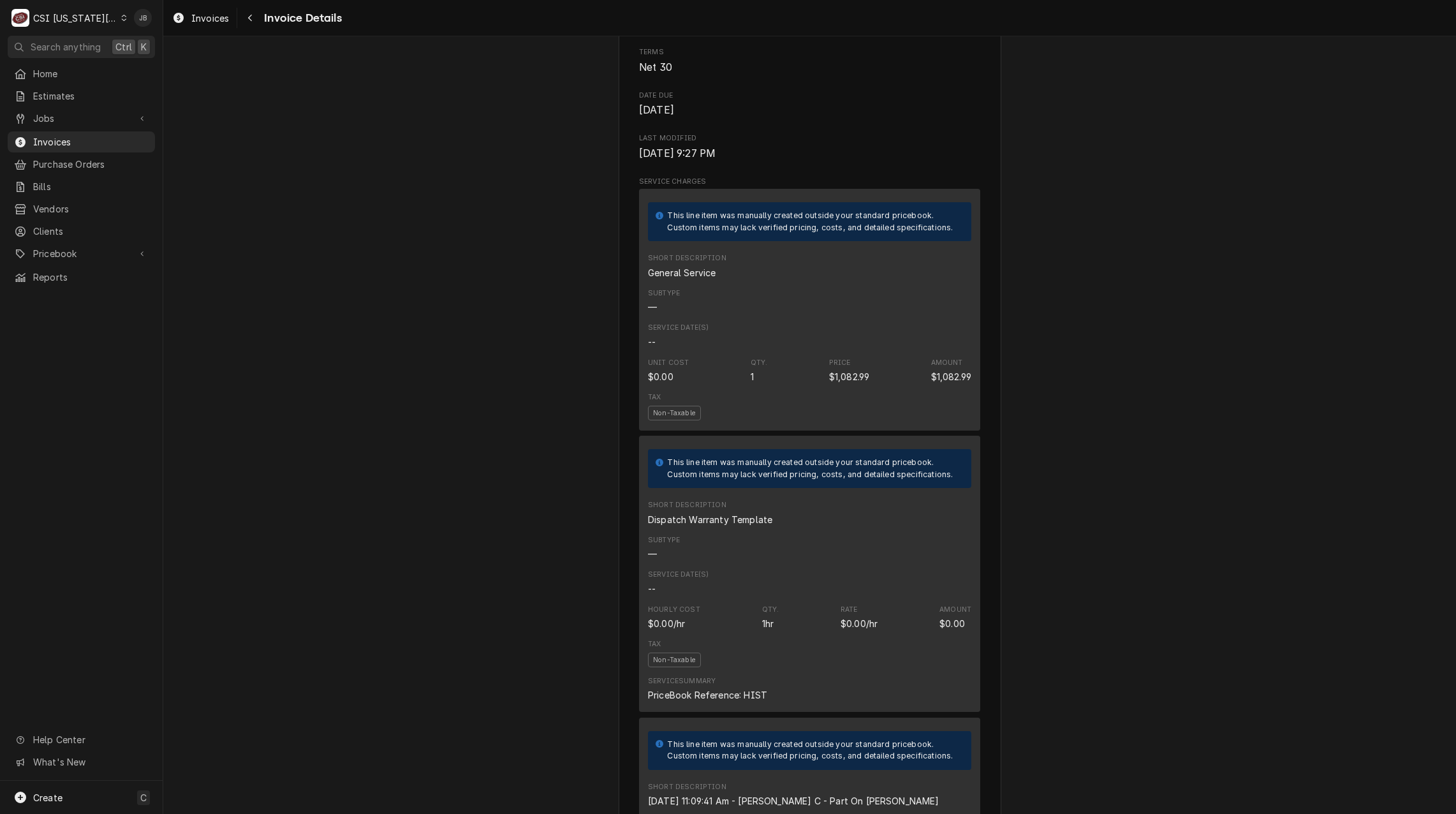
scroll to position [319, 0]
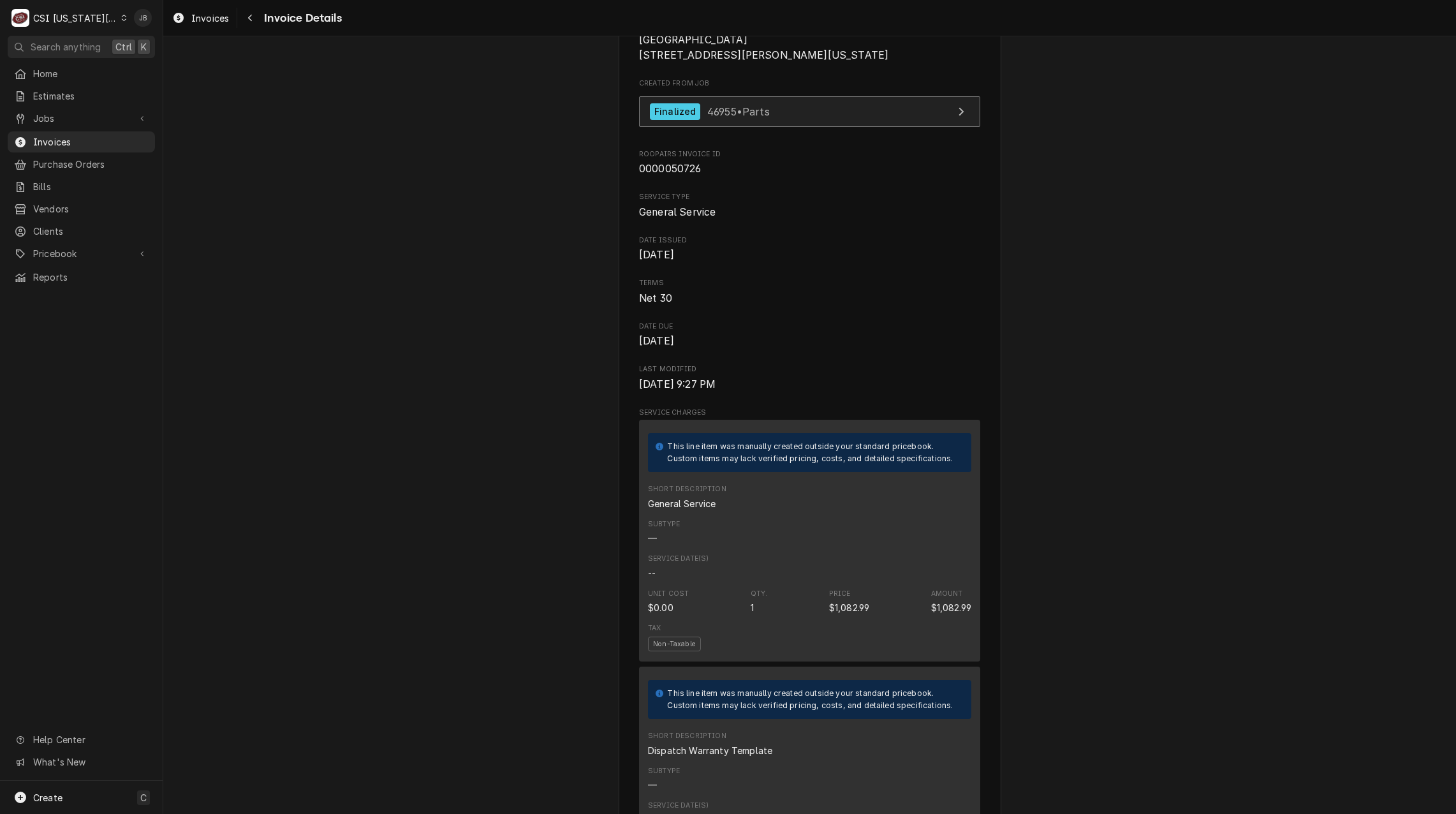
click at [720, 117] on span "46955 • Parts" at bounding box center [738, 110] width 62 height 13
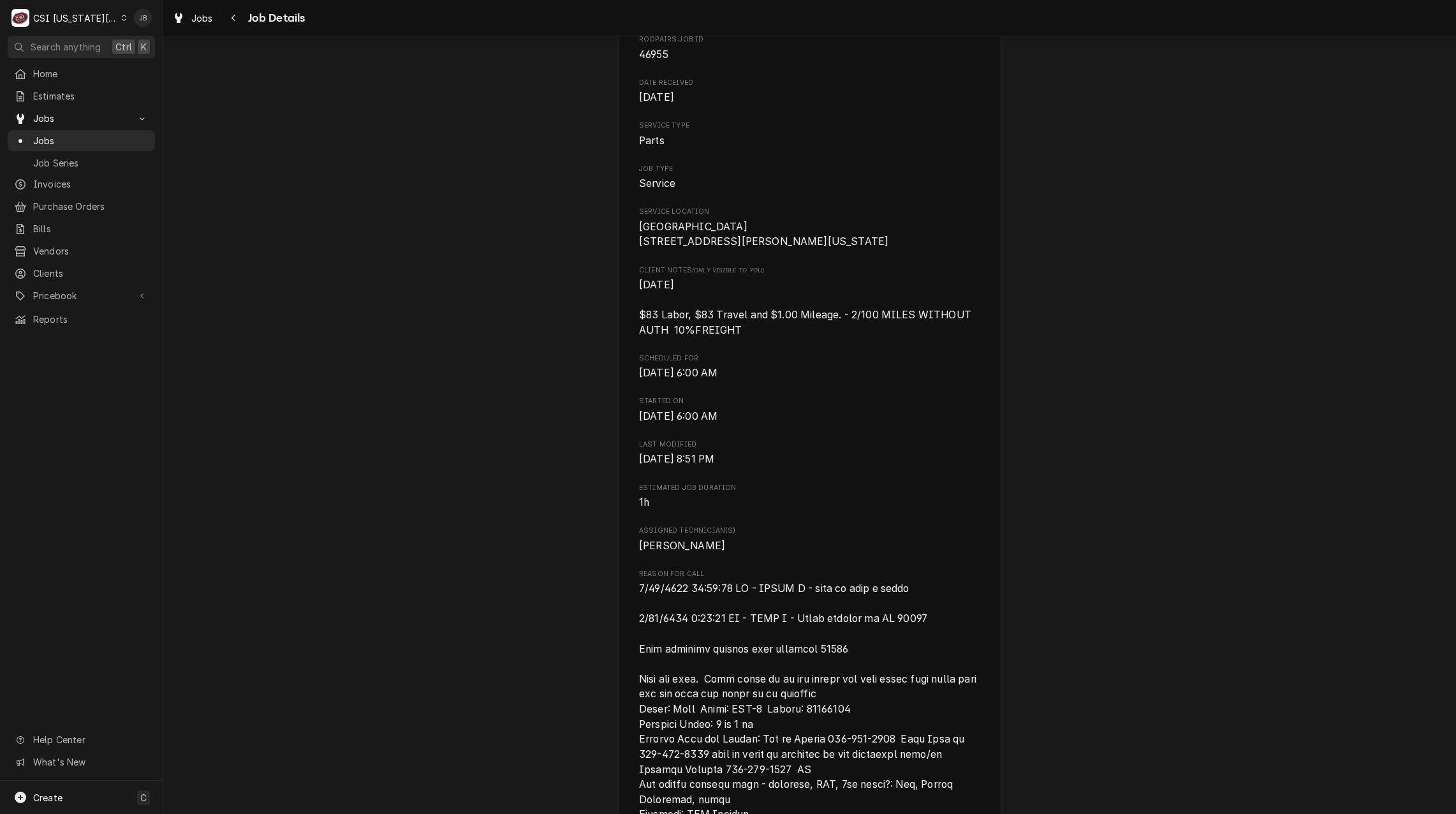
scroll to position [255, 0]
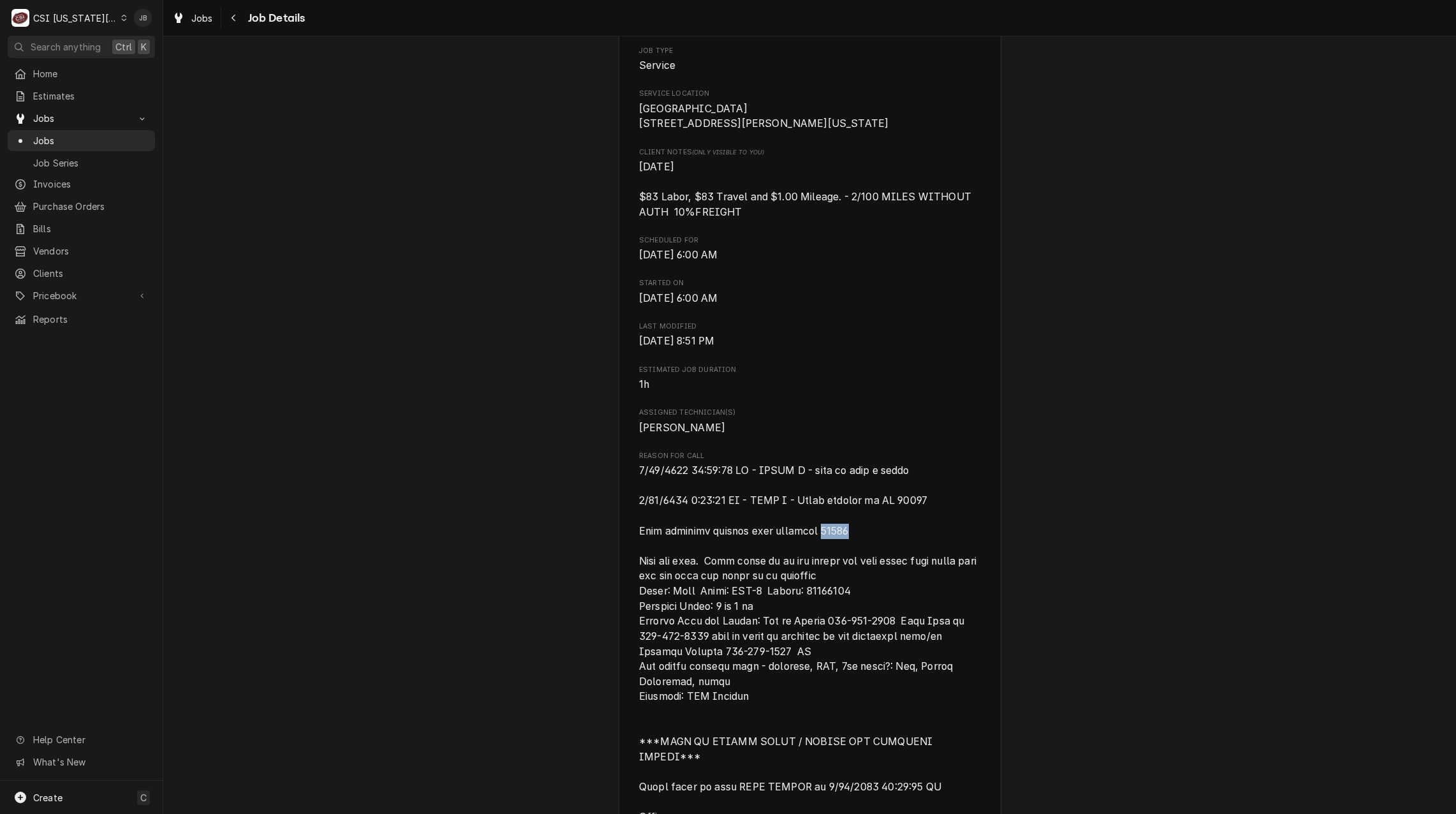
drag, startPoint x: 850, startPoint y: 544, endPoint x: 814, endPoint y: 546, distance: 36.1
drag, startPoint x: 814, startPoint y: 546, endPoint x: 852, endPoint y: 622, distance: 85.0
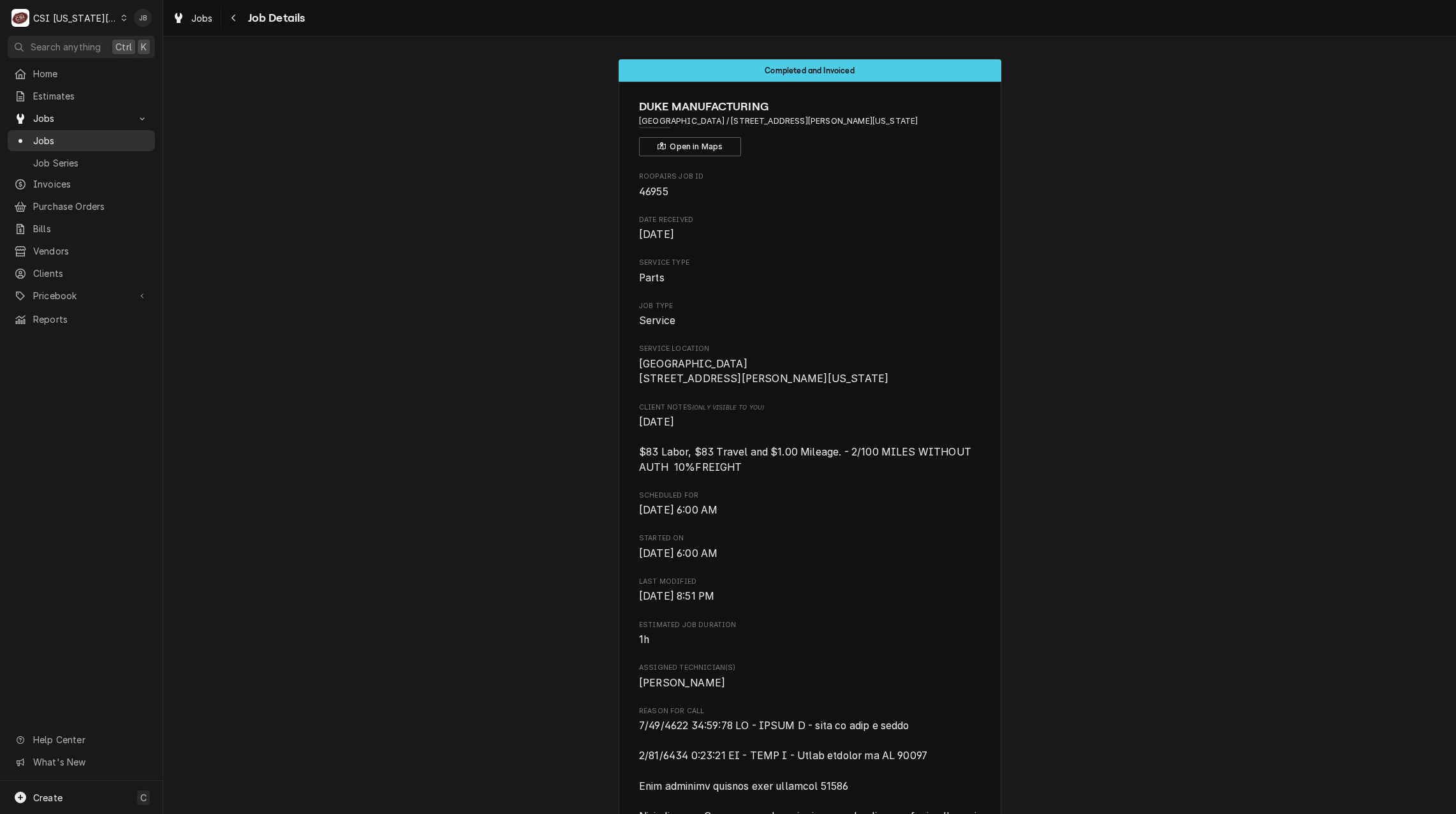
click at [79, 140] on span "Jobs" at bounding box center [91, 141] width 115 height 14
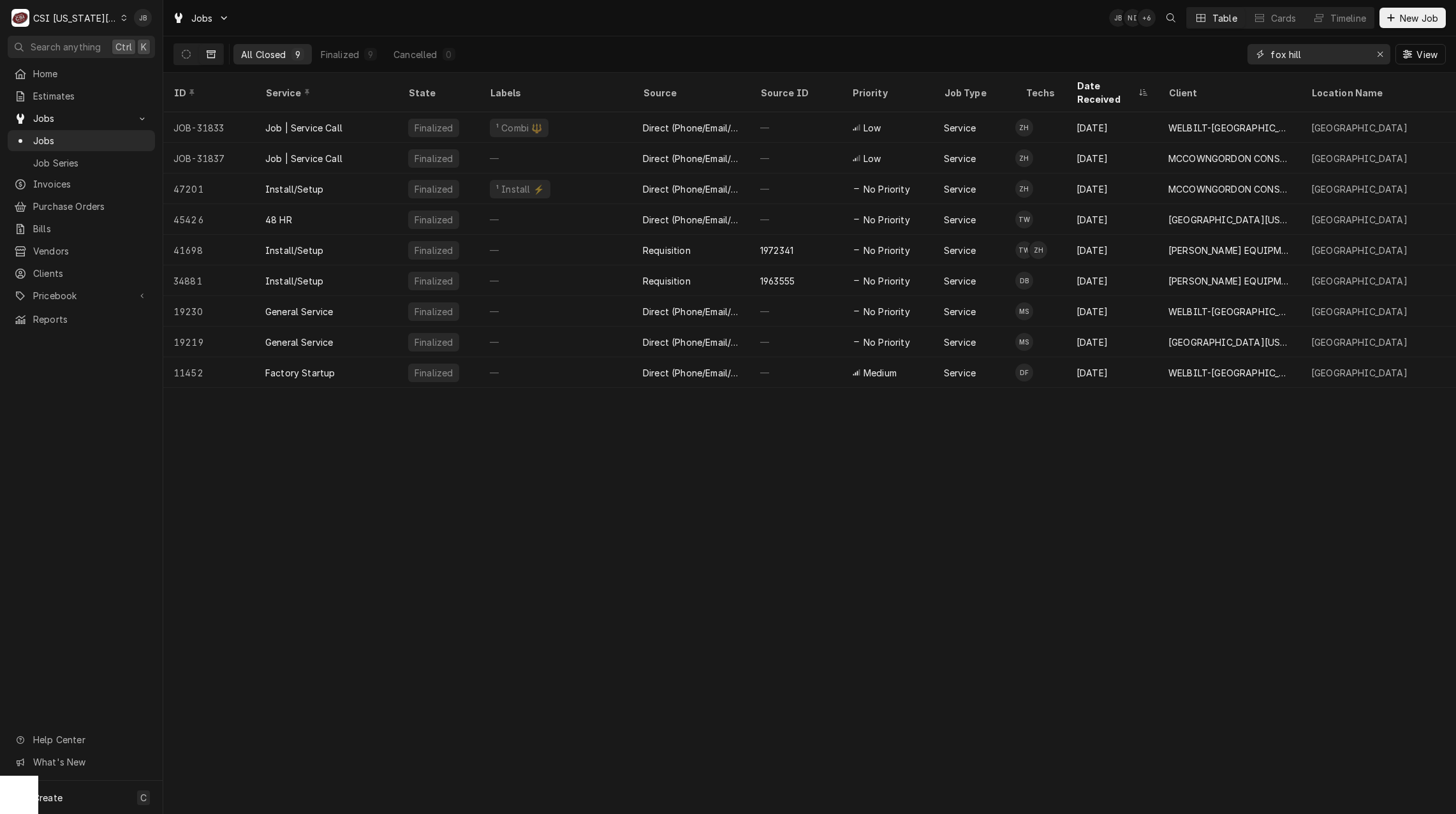
click at [1312, 55] on input "fox hill" at bounding box center [1318, 54] width 96 height 21
drag, startPoint x: 1311, startPoint y: 56, endPoint x: 1171, endPoint y: 56, distance: 140.0
click at [1171, 56] on div "All Closed 9 Finalized 9 Cancelled 0 fox hill View" at bounding box center [809, 54] width 1272 height 36
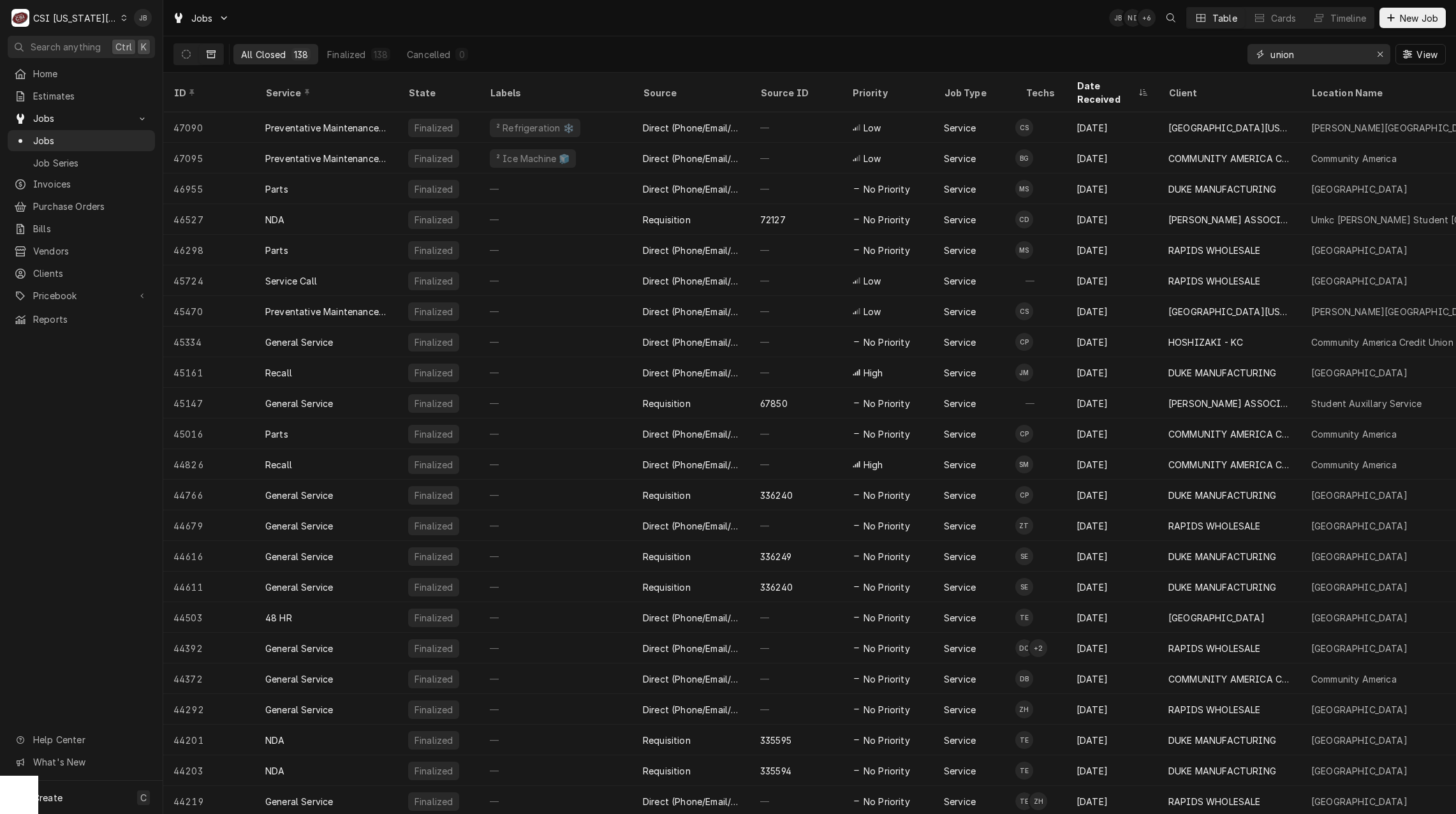
drag, startPoint x: 1316, startPoint y: 59, endPoint x: 1187, endPoint y: 59, distance: 129.0
click at [1187, 59] on div "All Closed 138 Finalized 138 Cancelled 0 union View" at bounding box center [809, 54] width 1272 height 36
paste input "7100 NW Hampton Road"
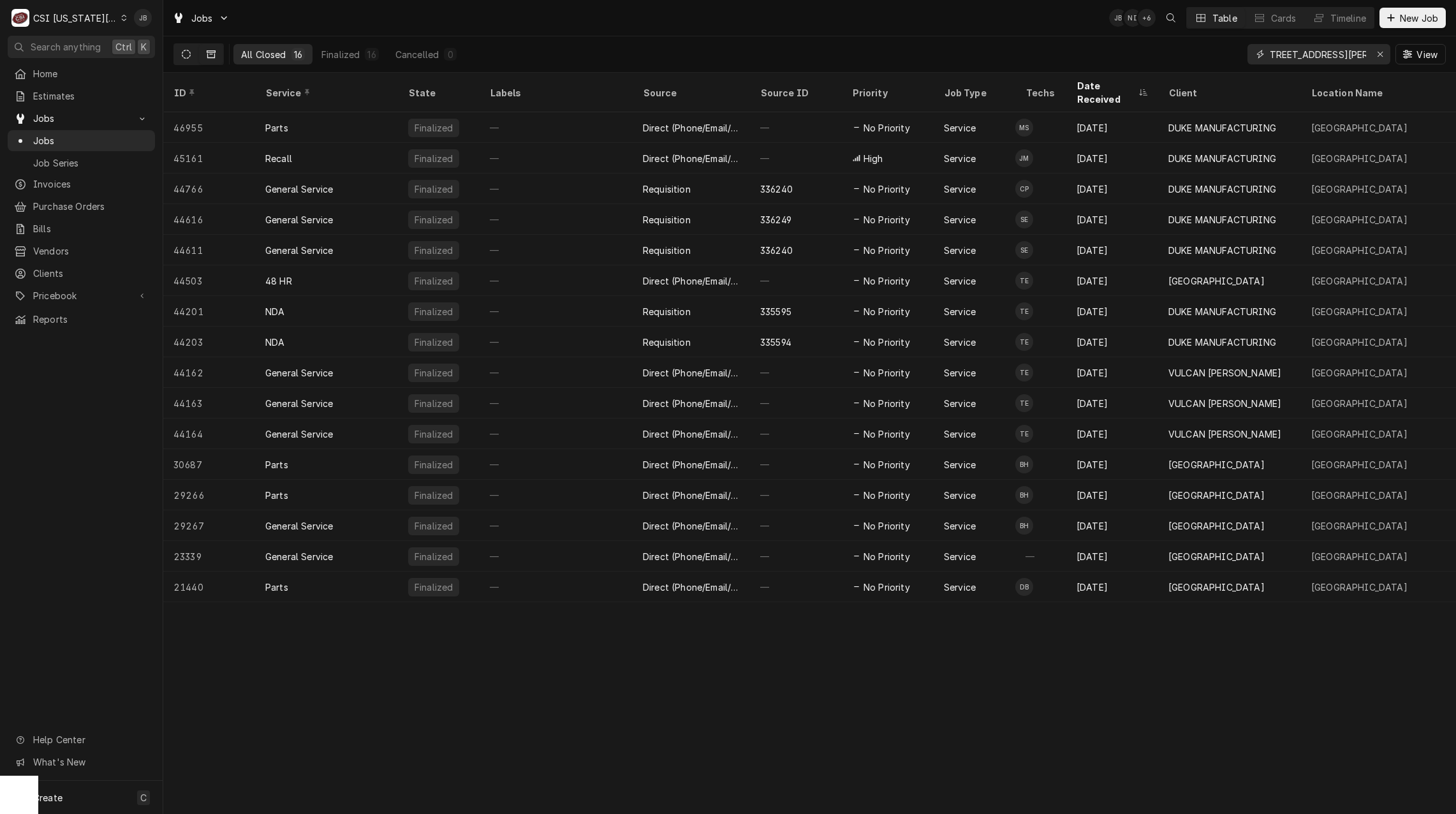
type input "7100 NW Hampton Road"
click at [186, 51] on icon "Dynamic Content Wrapper" at bounding box center [186, 54] width 9 height 9
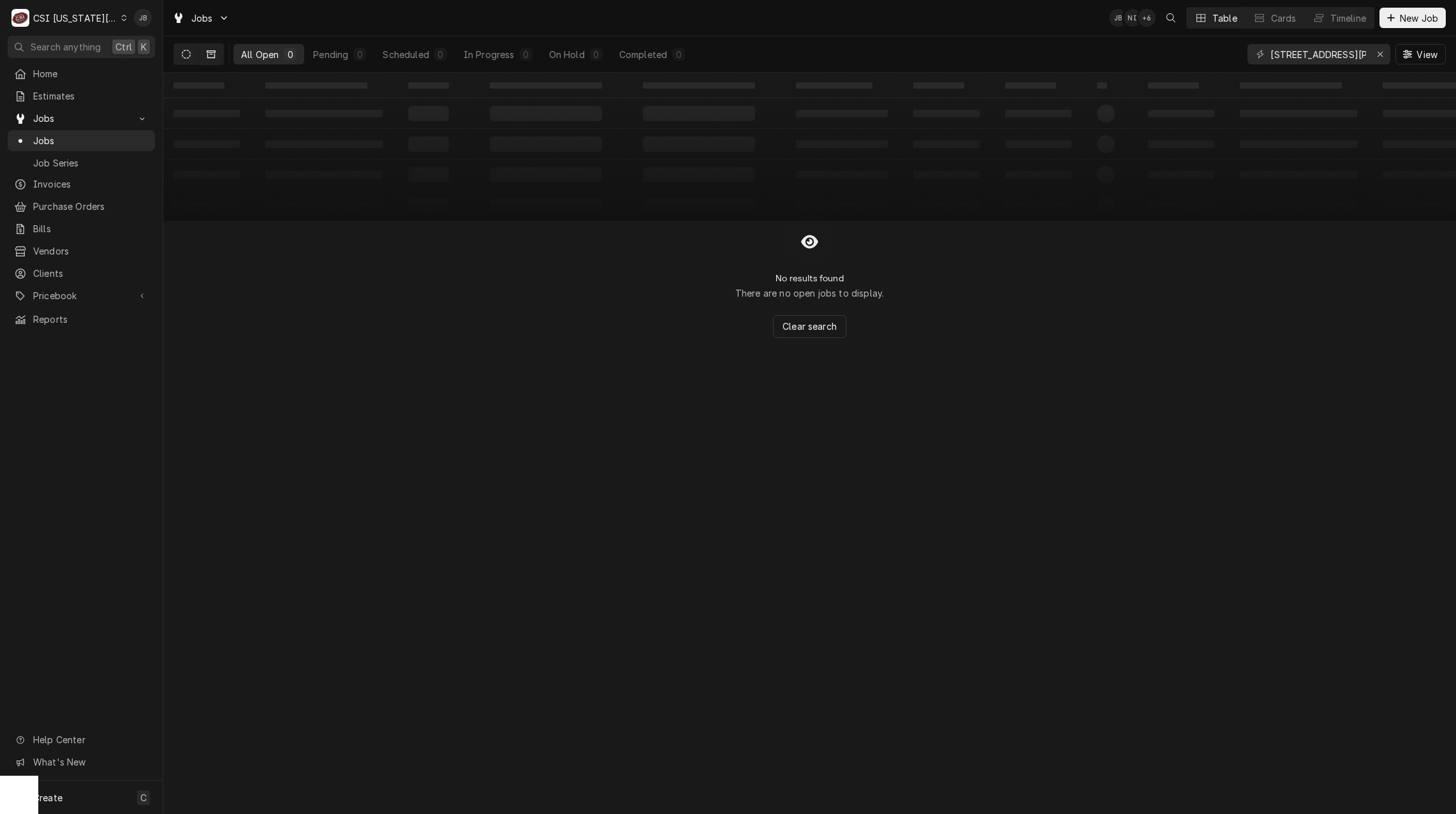
click at [210, 59] on button "Dynamic Content Wrapper" at bounding box center [211, 54] width 24 height 21
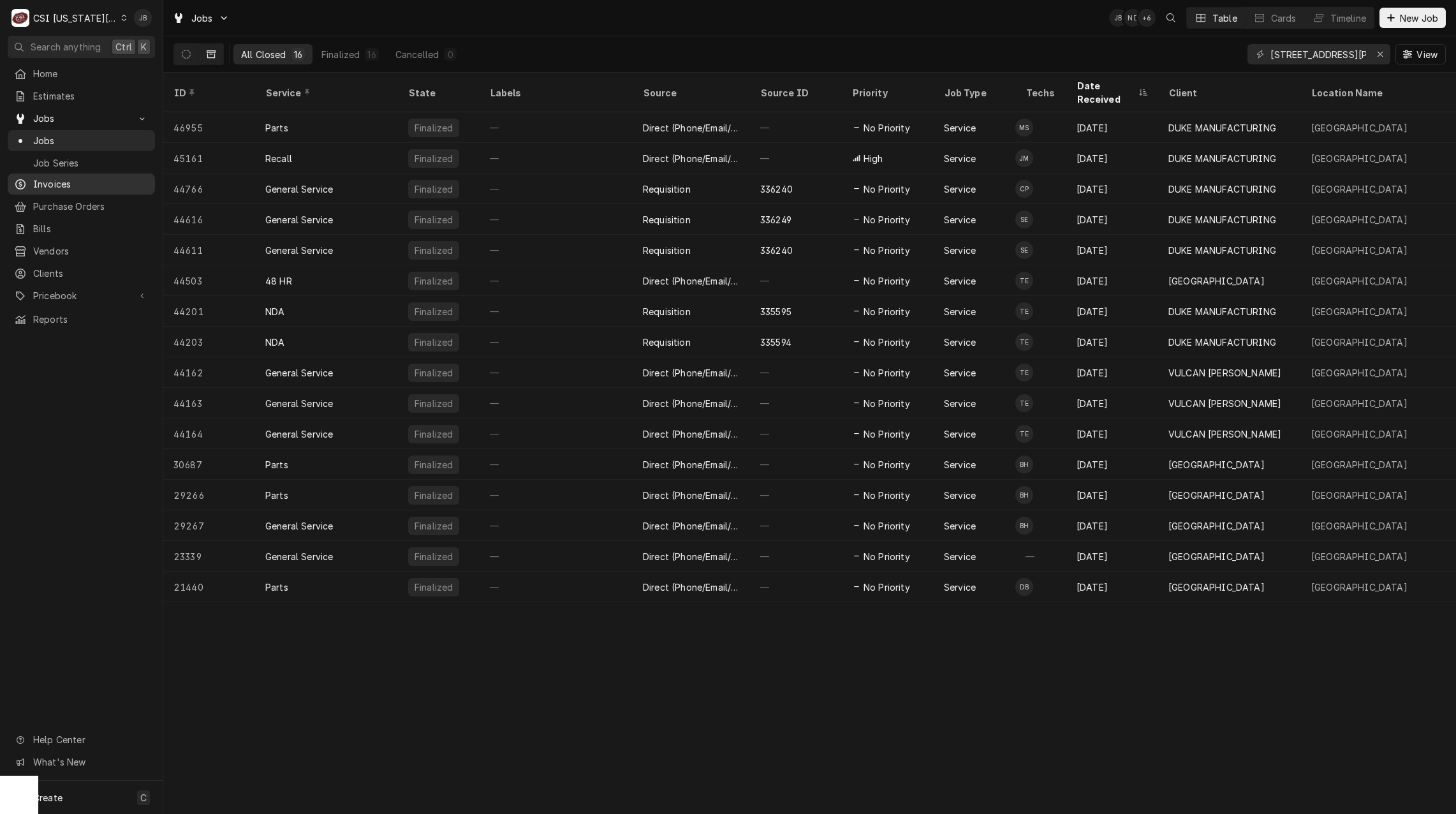
click at [52, 186] on span "Invoices" at bounding box center [91, 184] width 115 height 14
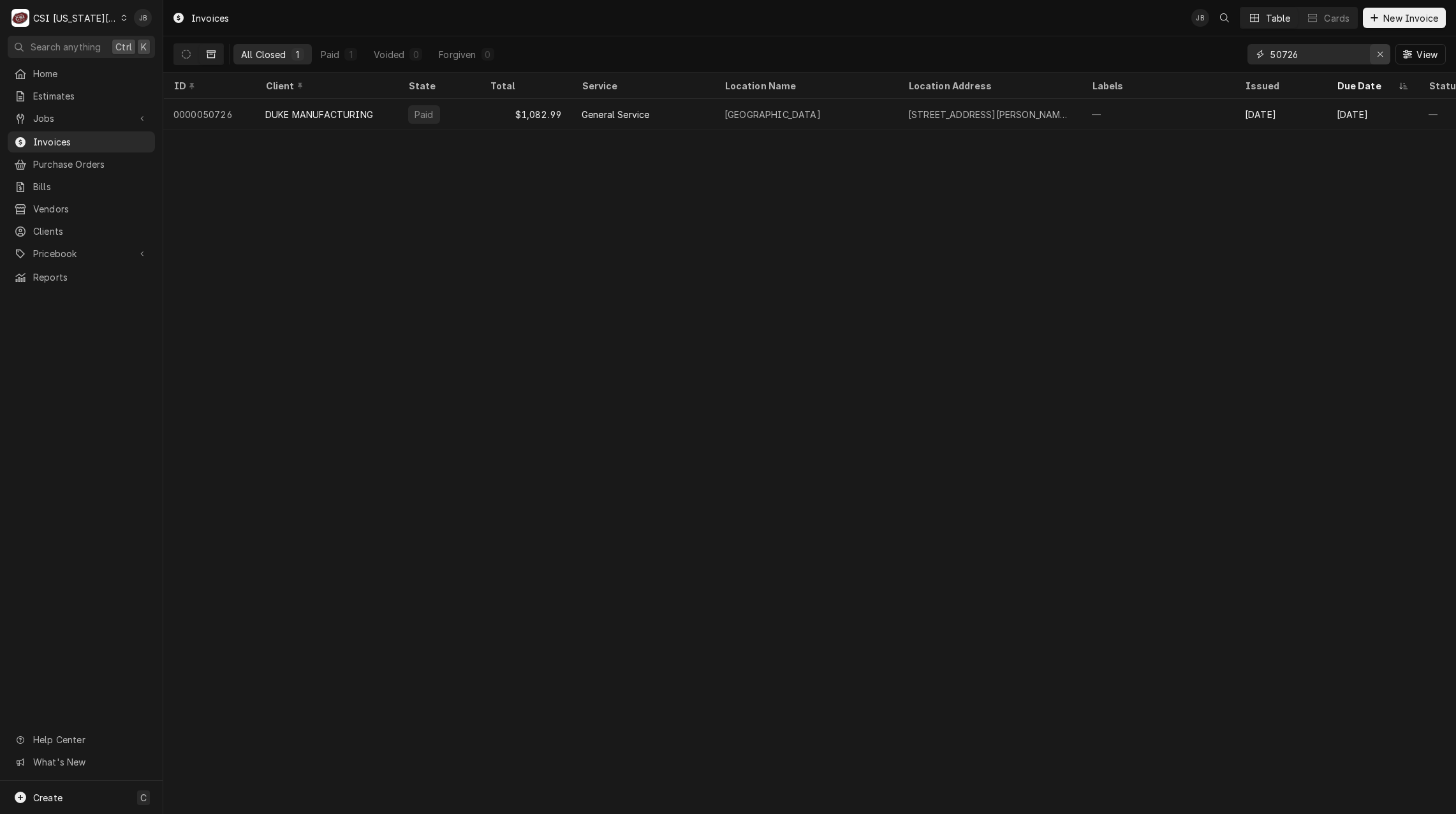
click at [1381, 54] on icon "Erase input" at bounding box center [1380, 54] width 7 height 9
click at [1308, 56] on input "Dynamic Content Wrapper" at bounding box center [1330, 54] width 120 height 21
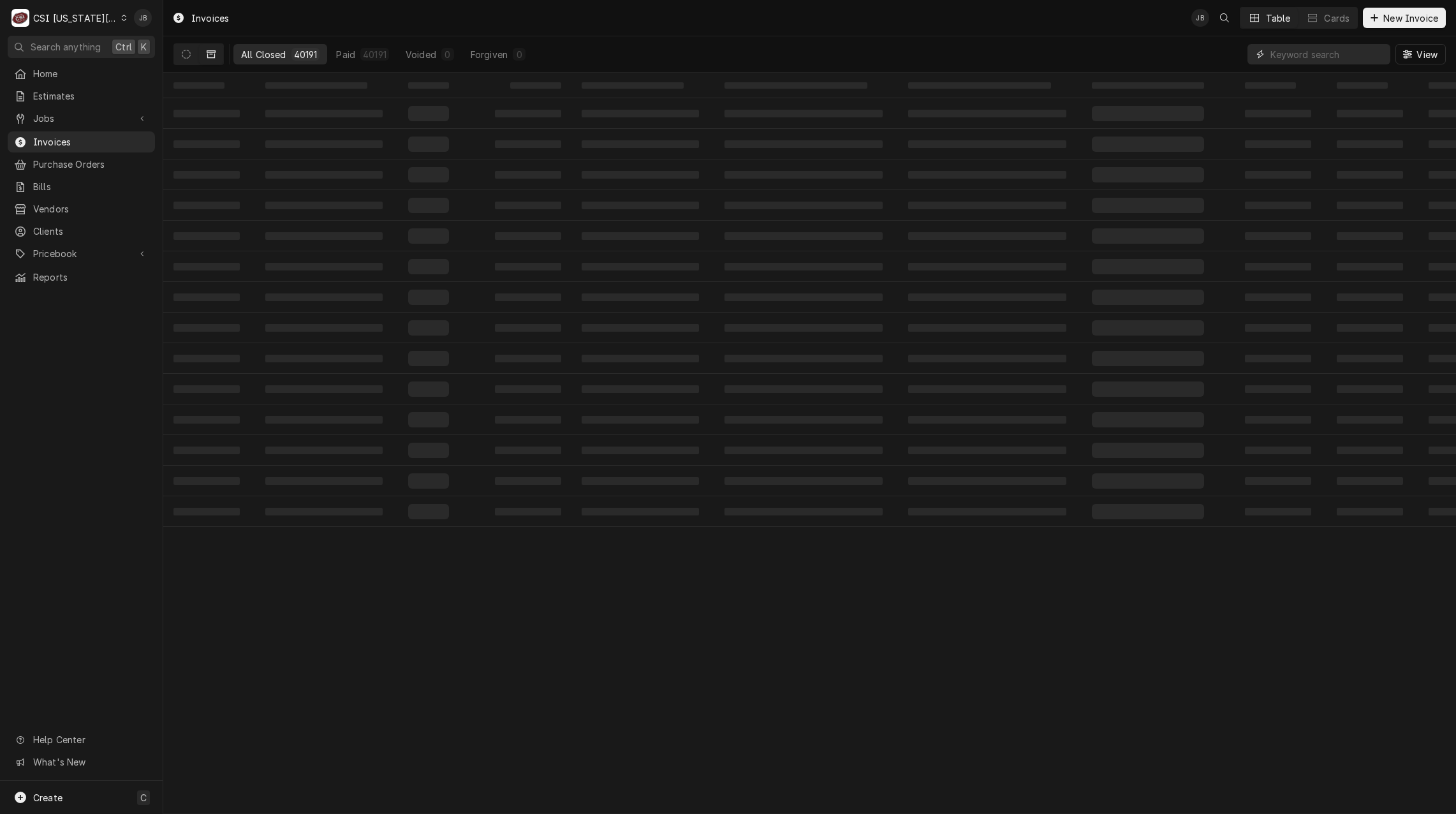
paste input "7100 NW Hampton Road"
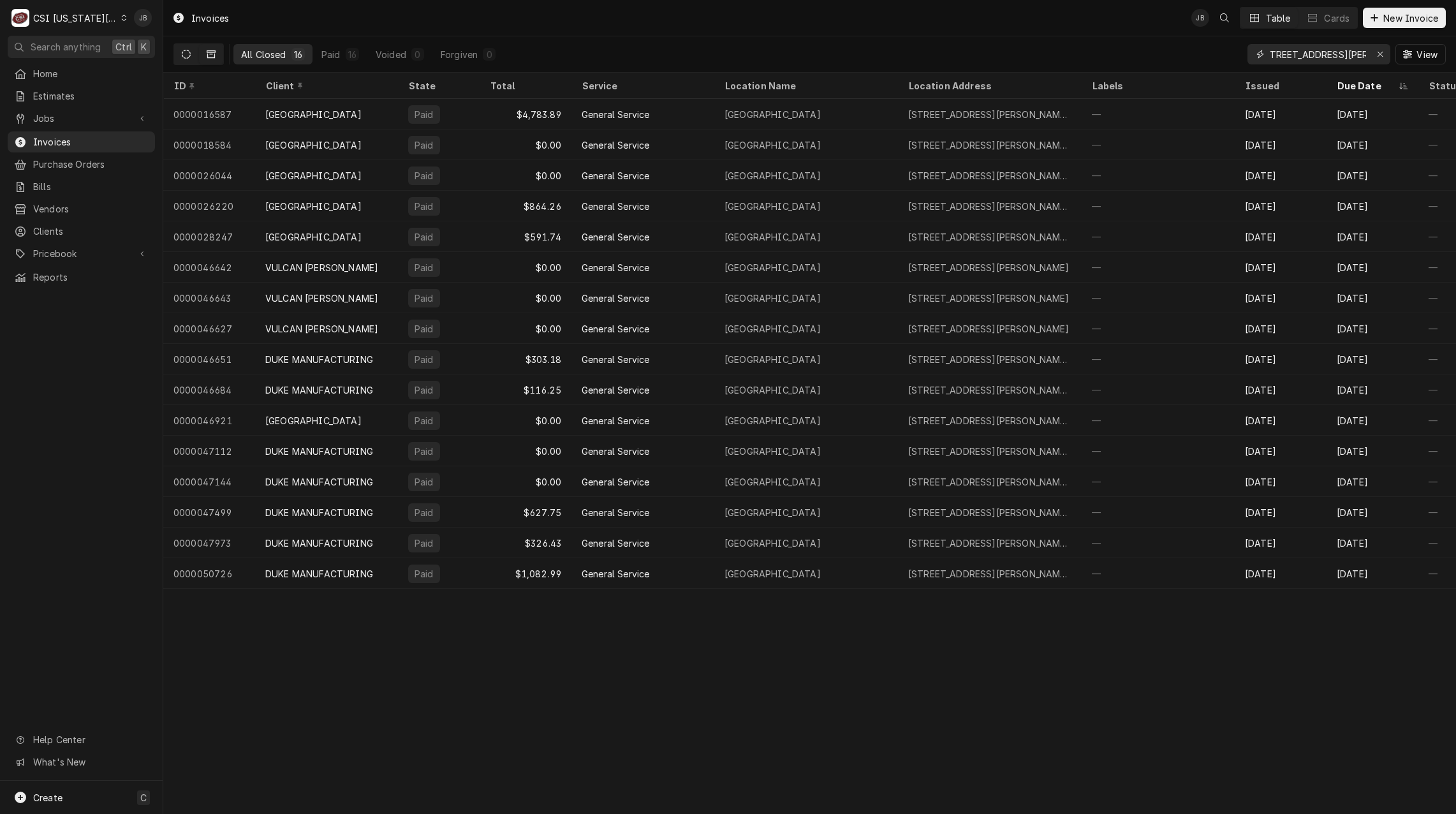
type input "7100 NW Hampton Road"
click at [189, 54] on icon "Dynamic Content Wrapper" at bounding box center [186, 54] width 9 height 9
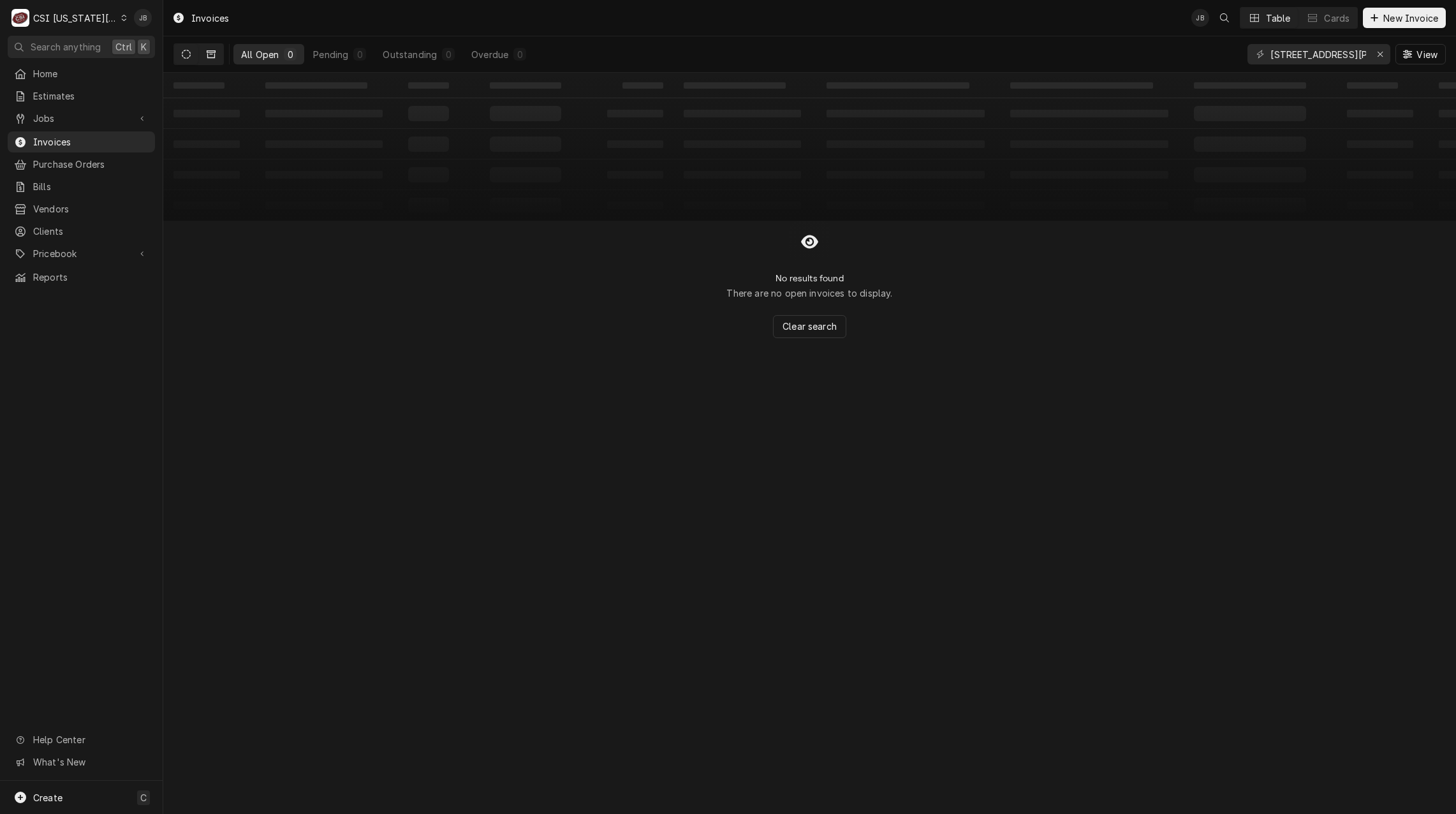
click at [203, 51] on button "Dynamic Content Wrapper" at bounding box center [211, 54] width 24 height 21
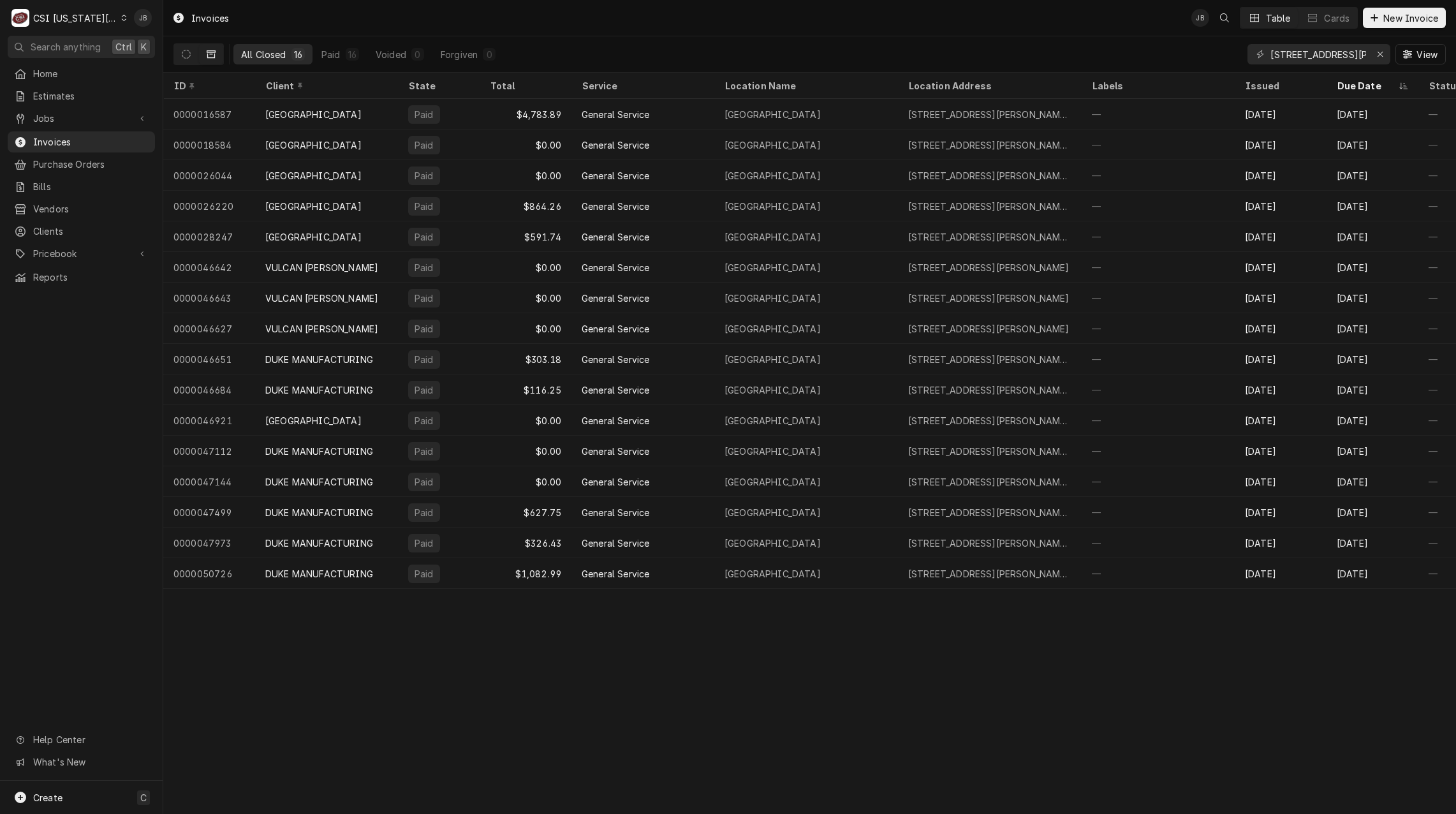
drag, startPoint x: 181, startPoint y: 56, endPoint x: 209, endPoint y: 56, distance: 28.0
click at [181, 56] on button "Dynamic Content Wrapper" at bounding box center [186, 54] width 24 height 21
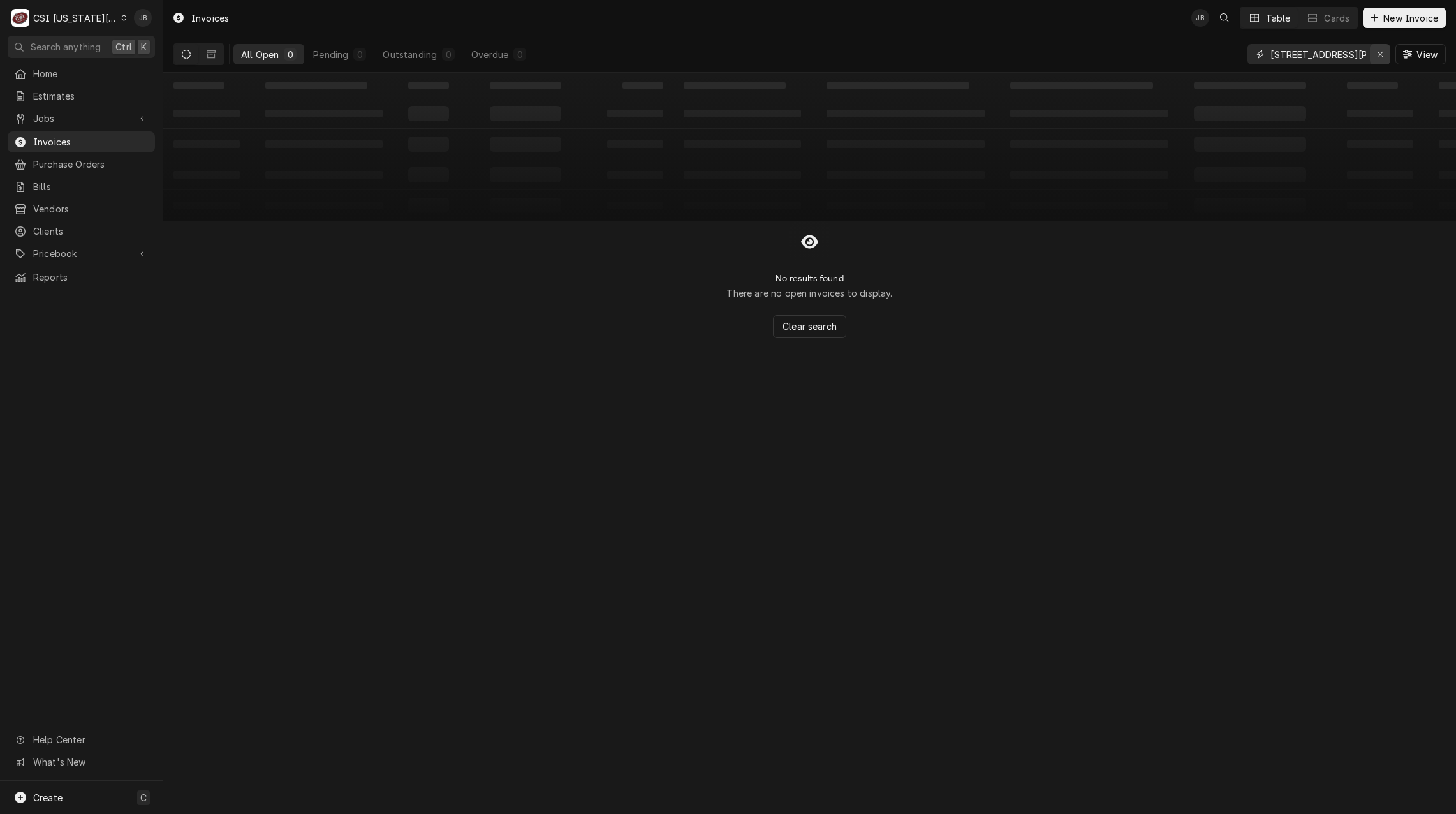
click at [1377, 61] on button "Erase input" at bounding box center [1380, 54] width 21 height 21
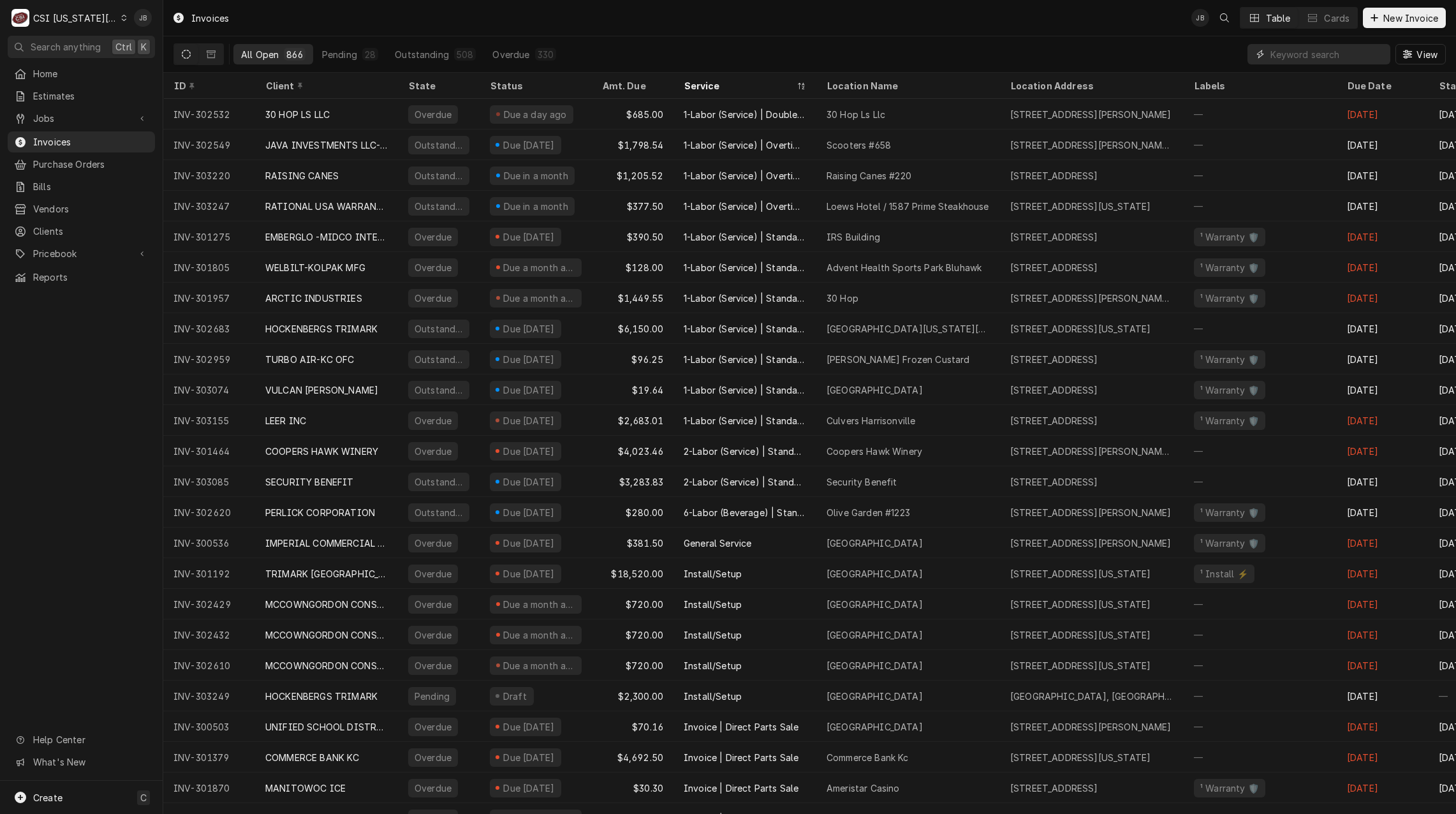
click at [1283, 51] on input "Dynamic Content Wrapper" at bounding box center [1327, 54] width 114 height 21
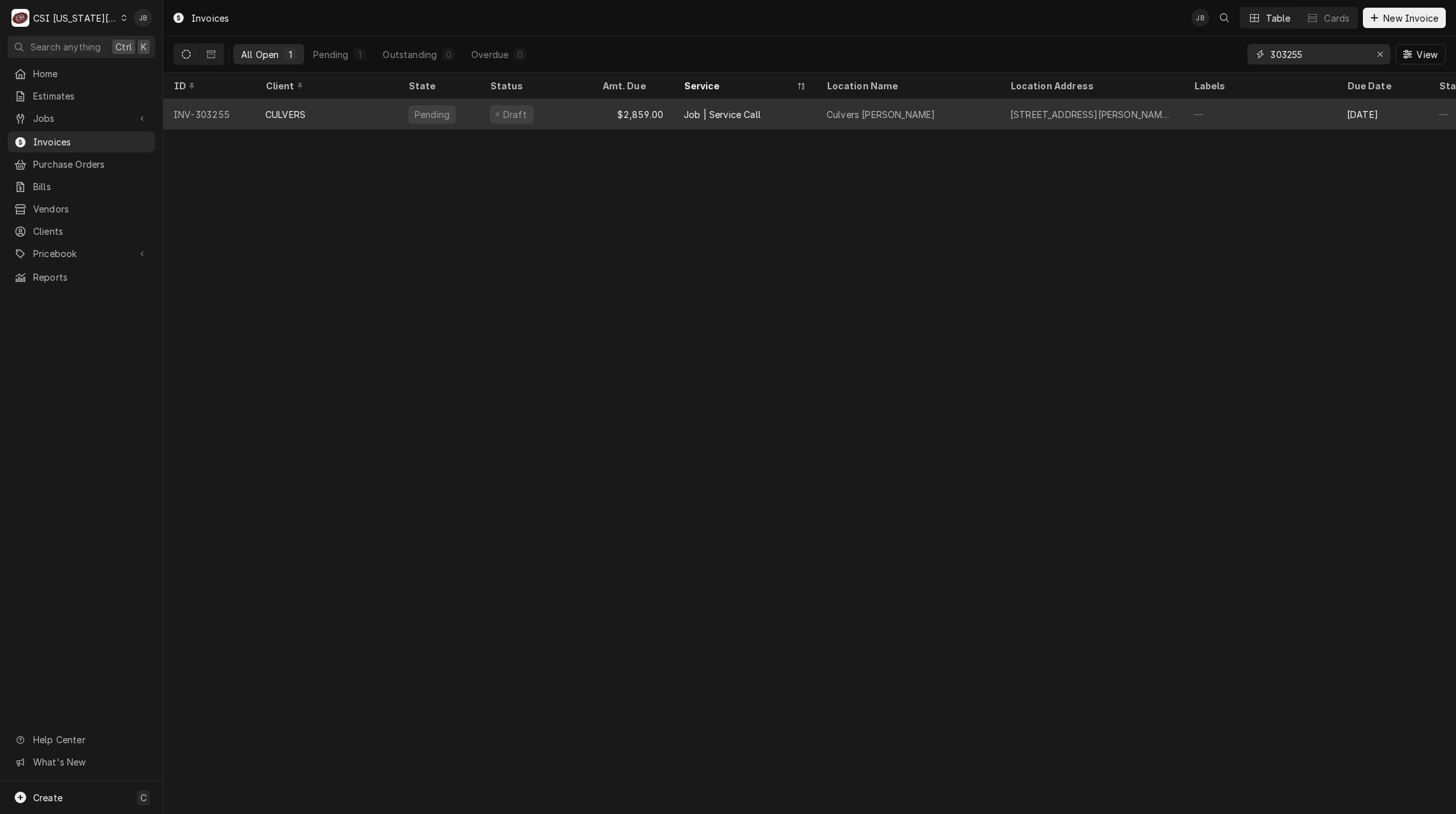
type input "303255"
click at [515, 114] on div "Draft" at bounding box center [515, 115] width 27 height 14
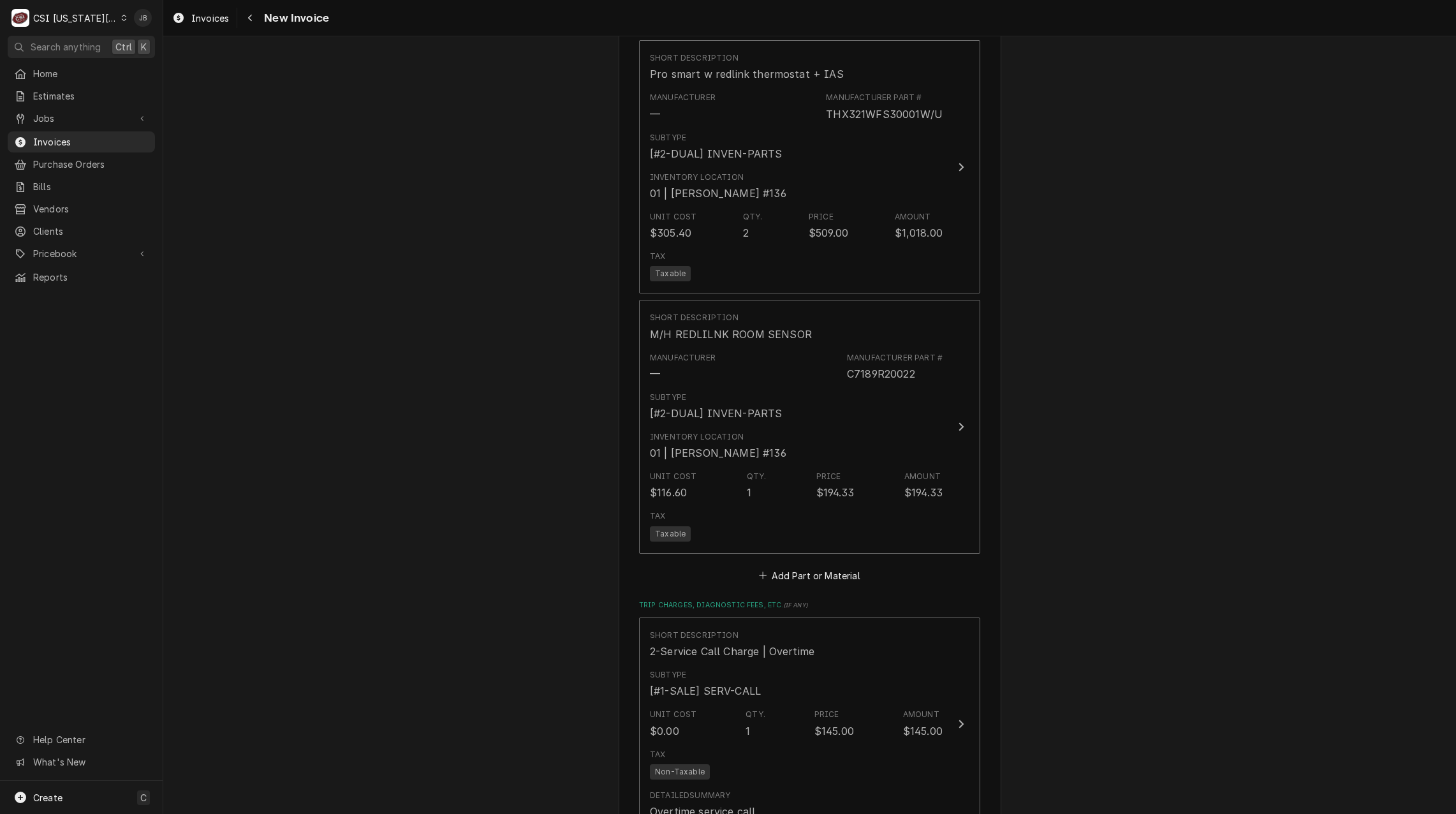
scroll to position [2296, 0]
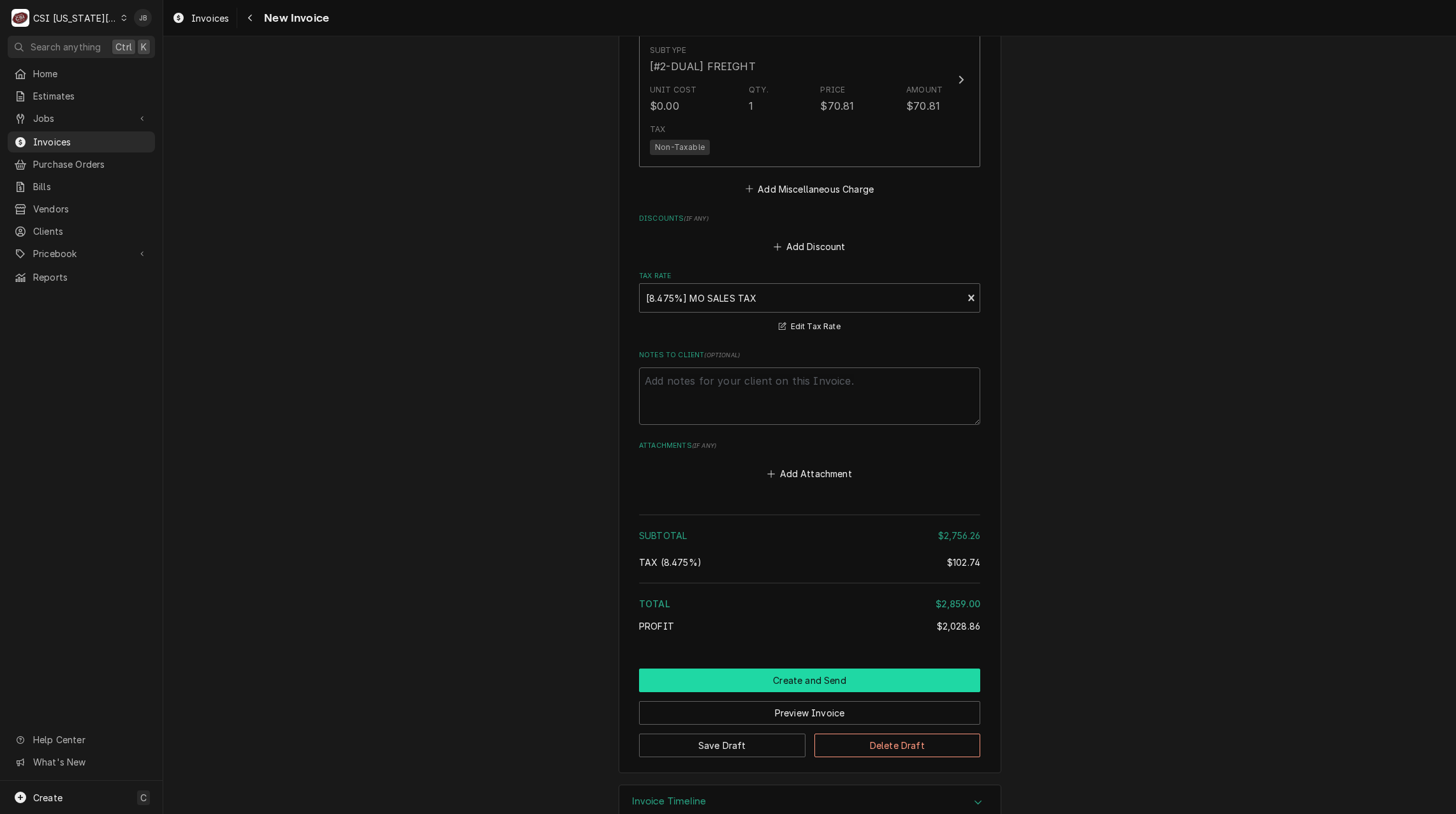
click at [743, 668] on button "Create and Send" at bounding box center [809, 680] width 341 height 24
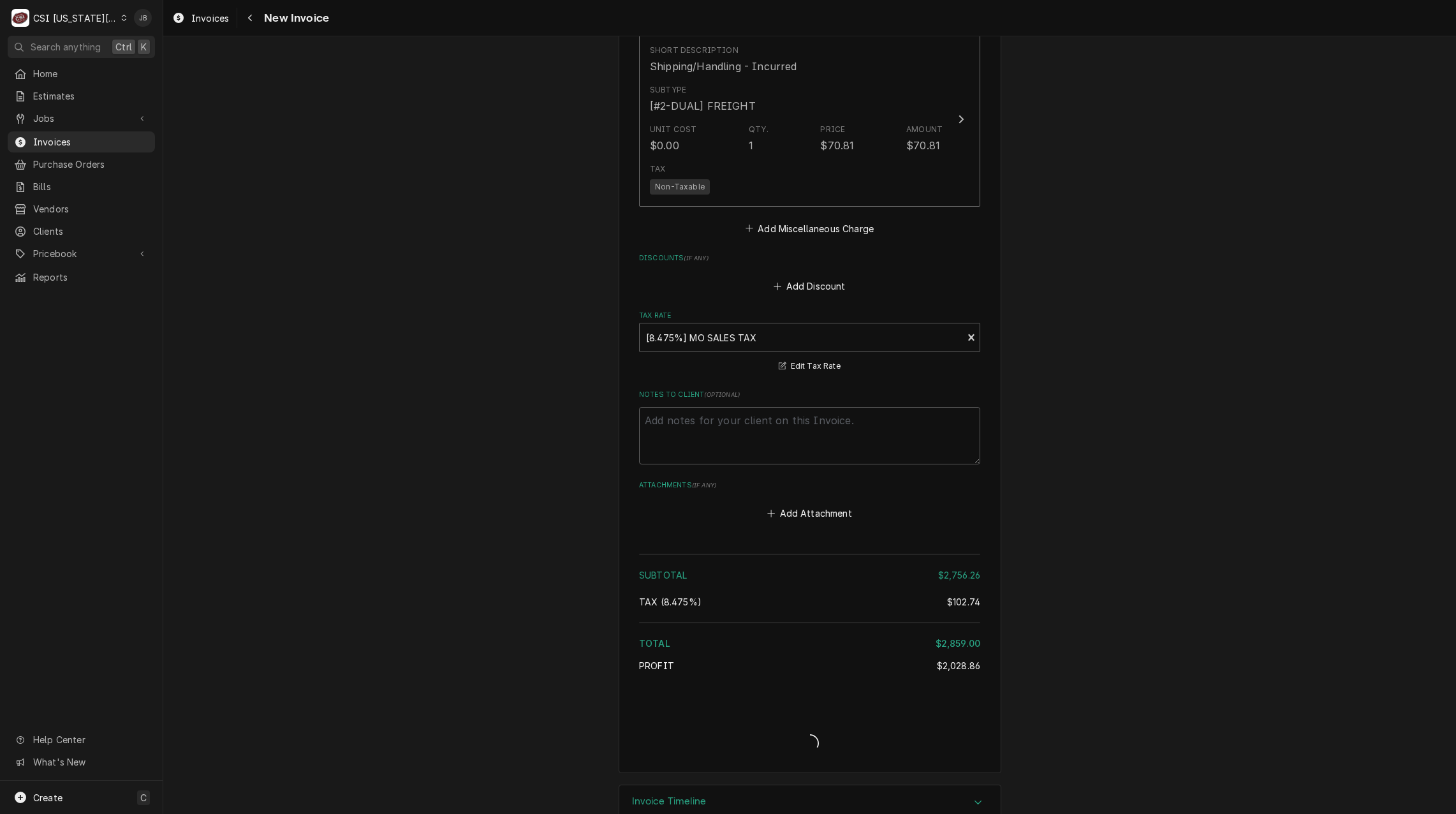
type textarea "x"
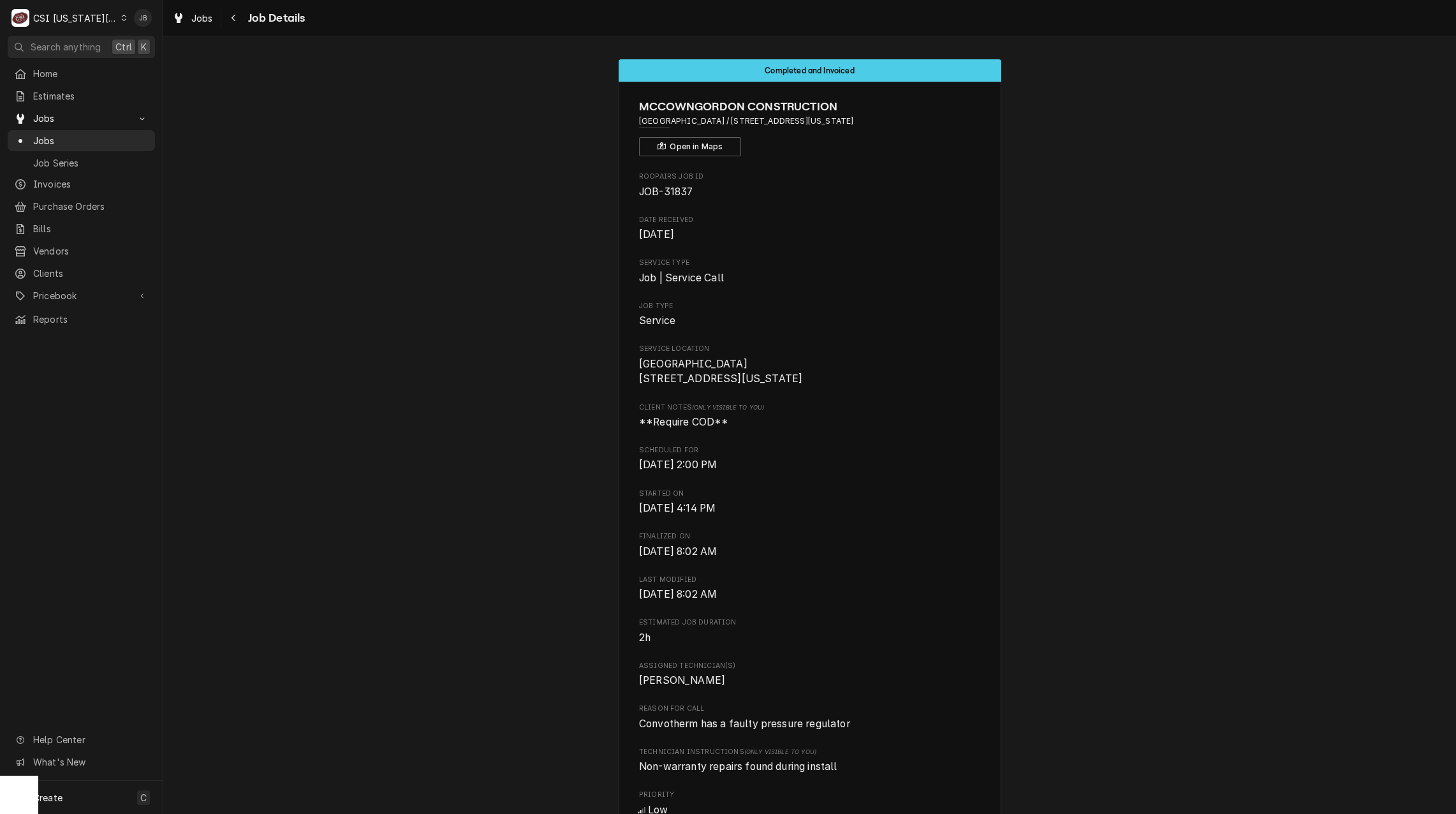
scroll to position [604, 0]
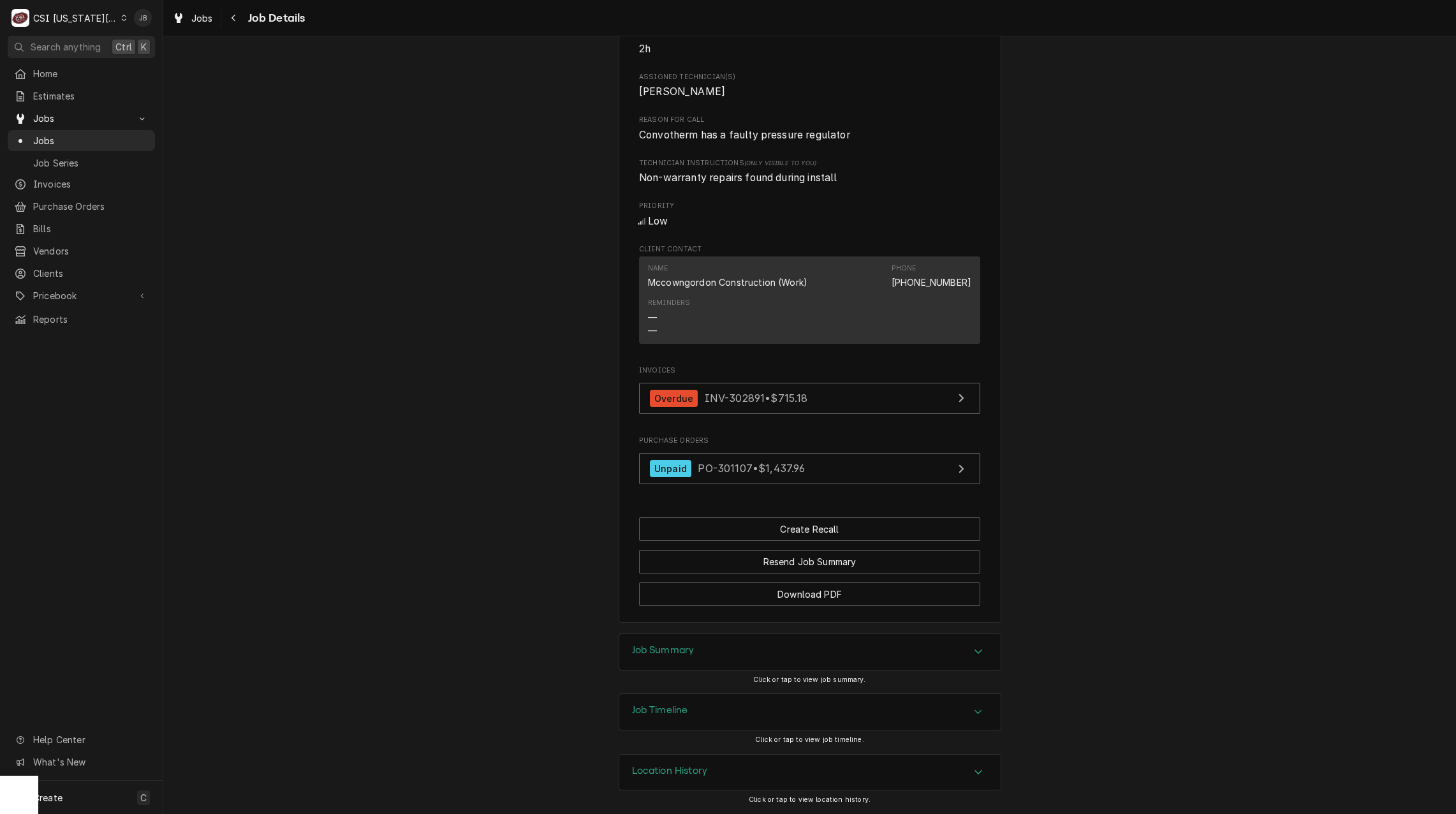
click at [630, 506] on div "MCCOWNGORDON CONSTRUCTION [GEOGRAPHIC_DATA] / [STREET_ADDRESS][US_STATE] Open i…" at bounding box center [809, 56] width 382 height 1129
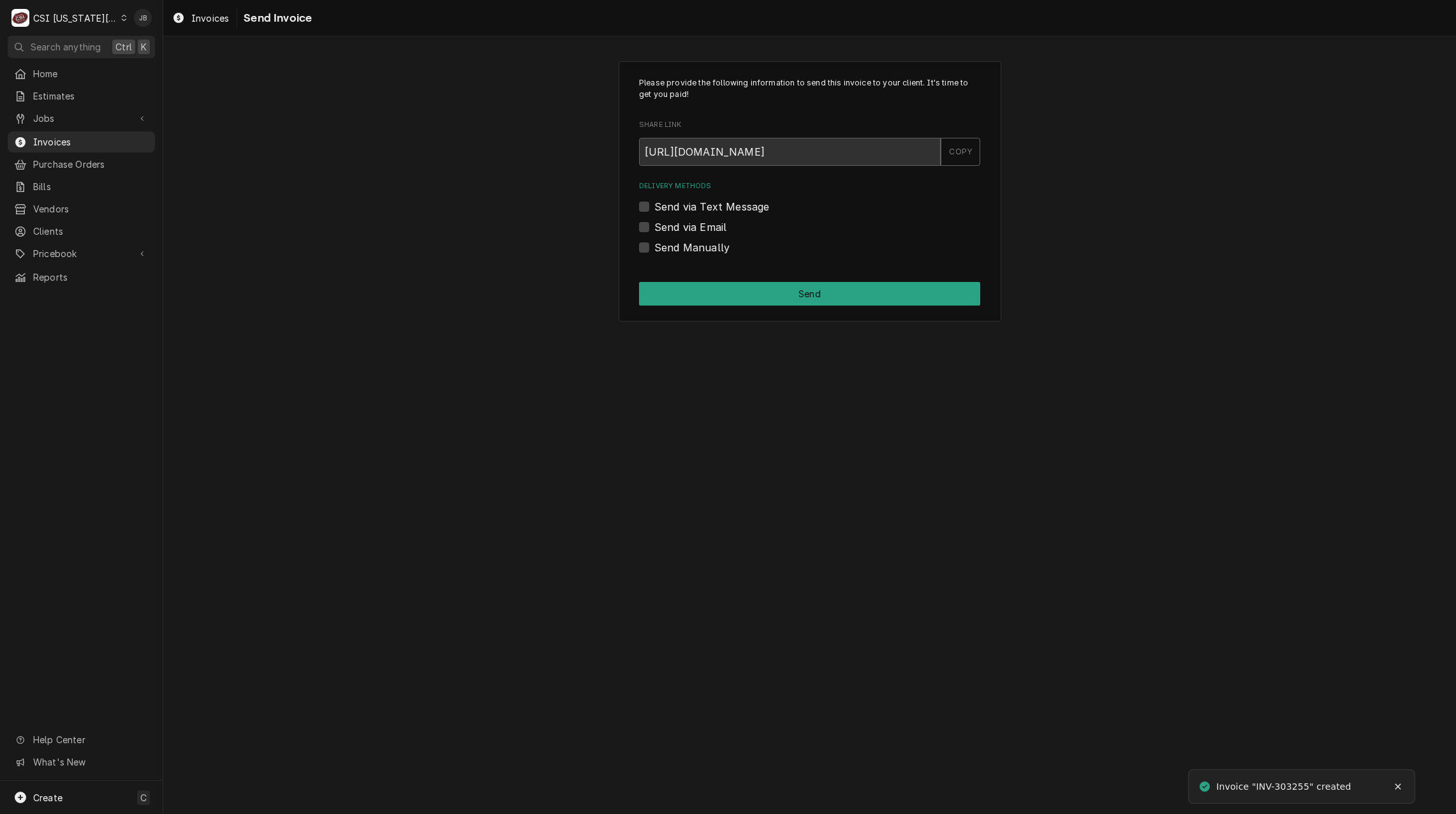
click at [681, 235] on label "Send via Email" at bounding box center [690, 227] width 72 height 15
click at [681, 235] on input "Send via Email" at bounding box center [825, 233] width 341 height 28
checkbox input "true"
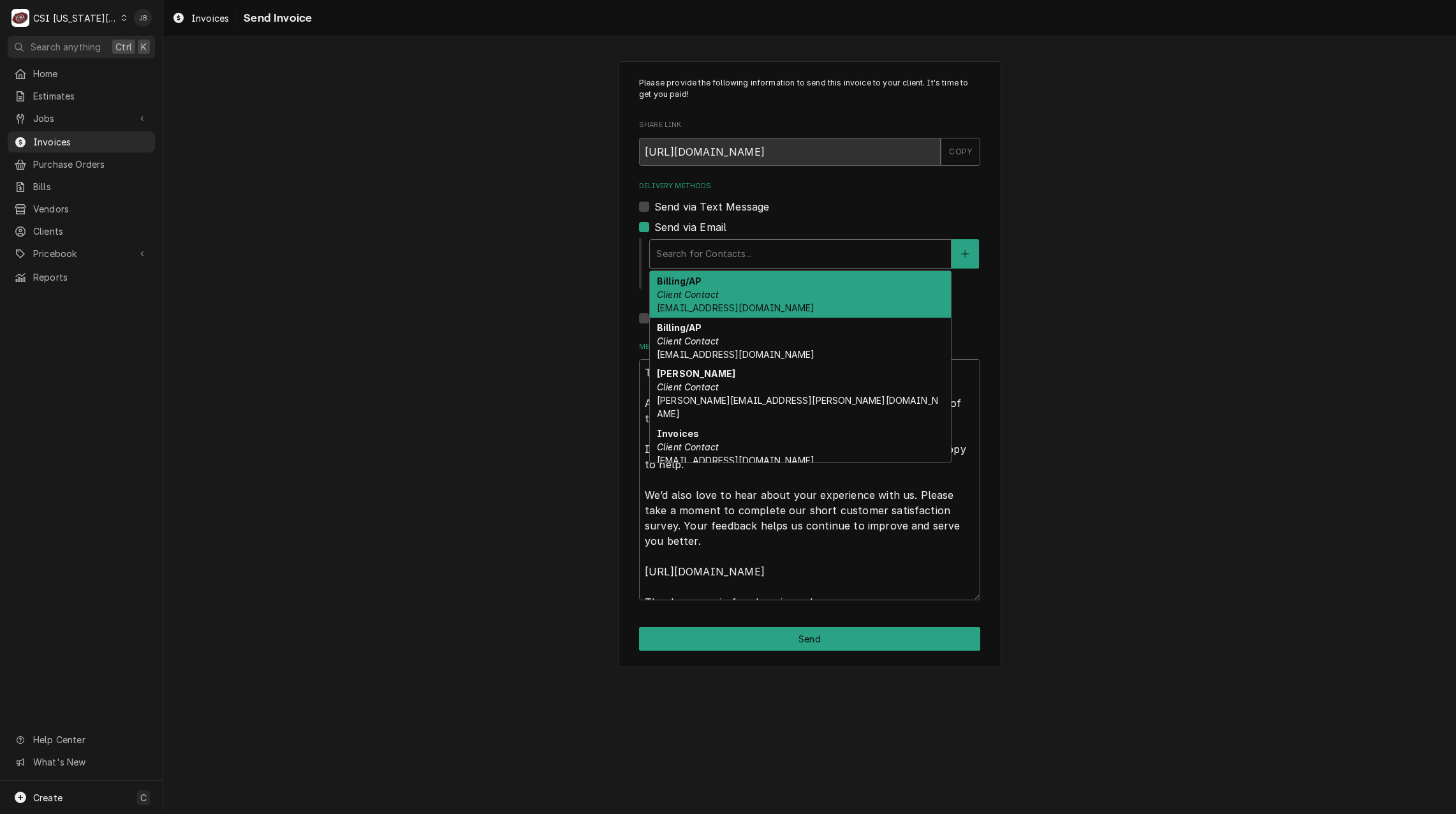
click at [700, 247] on div "Delivery Methods" at bounding box center [800, 253] width 288 height 23
click at [731, 298] on div "Billing/AP Client Contact [EMAIL_ADDRESS][DOMAIN_NAME]" at bounding box center [800, 294] width 301 height 46
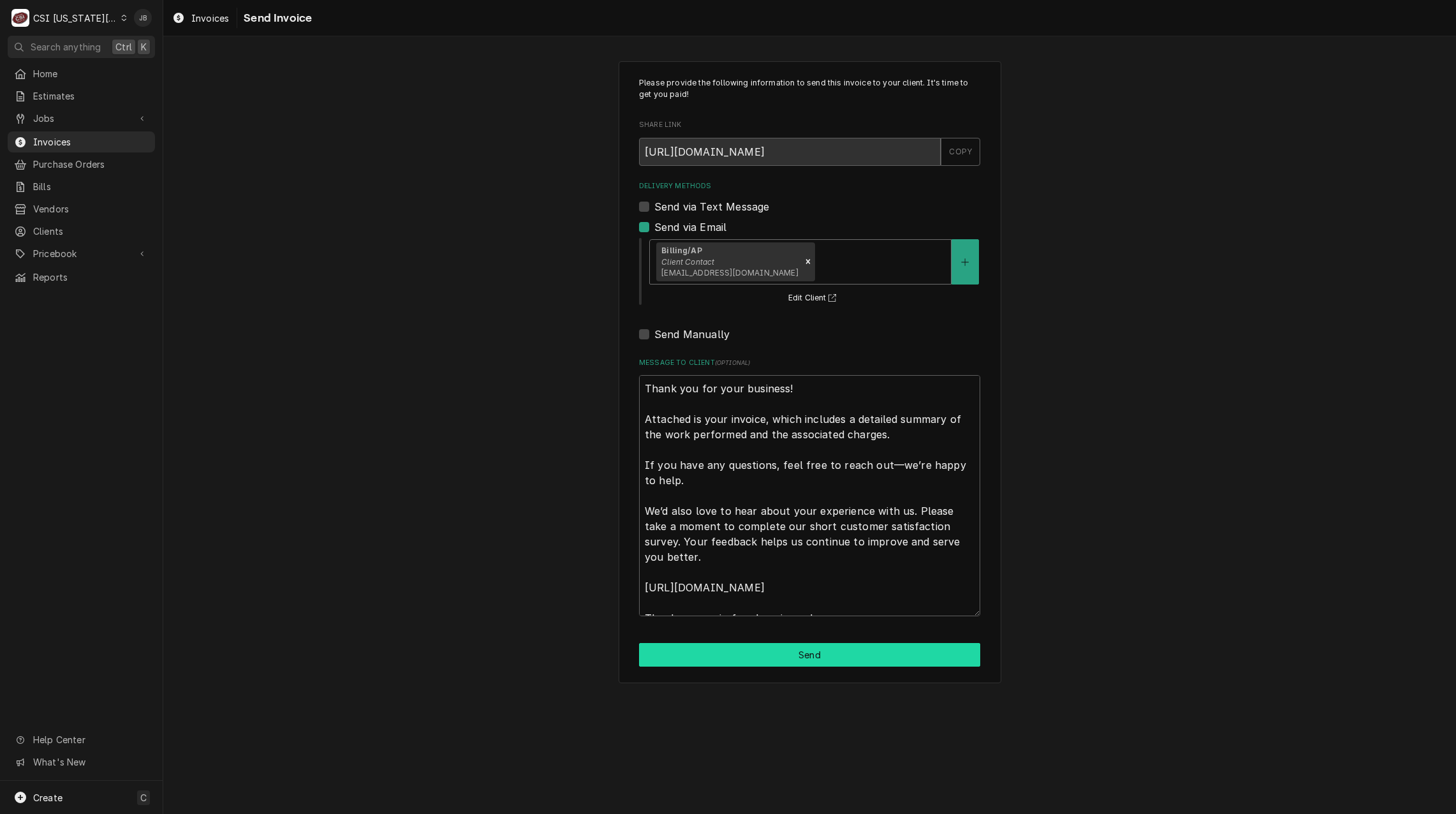
click at [755, 654] on button "Send" at bounding box center [809, 655] width 341 height 24
type textarea "x"
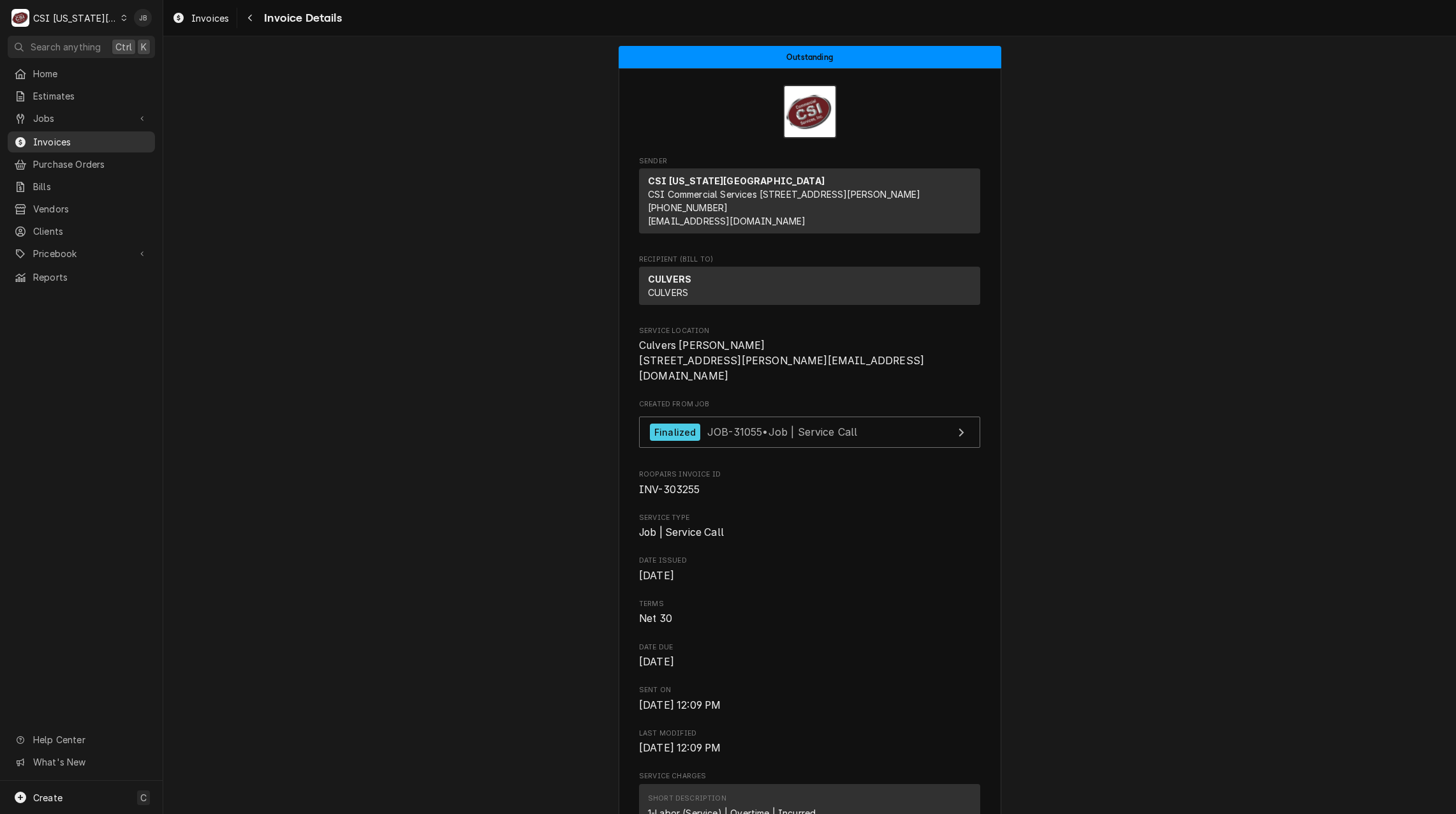
click at [76, 135] on span "Invoices" at bounding box center [91, 142] width 115 height 14
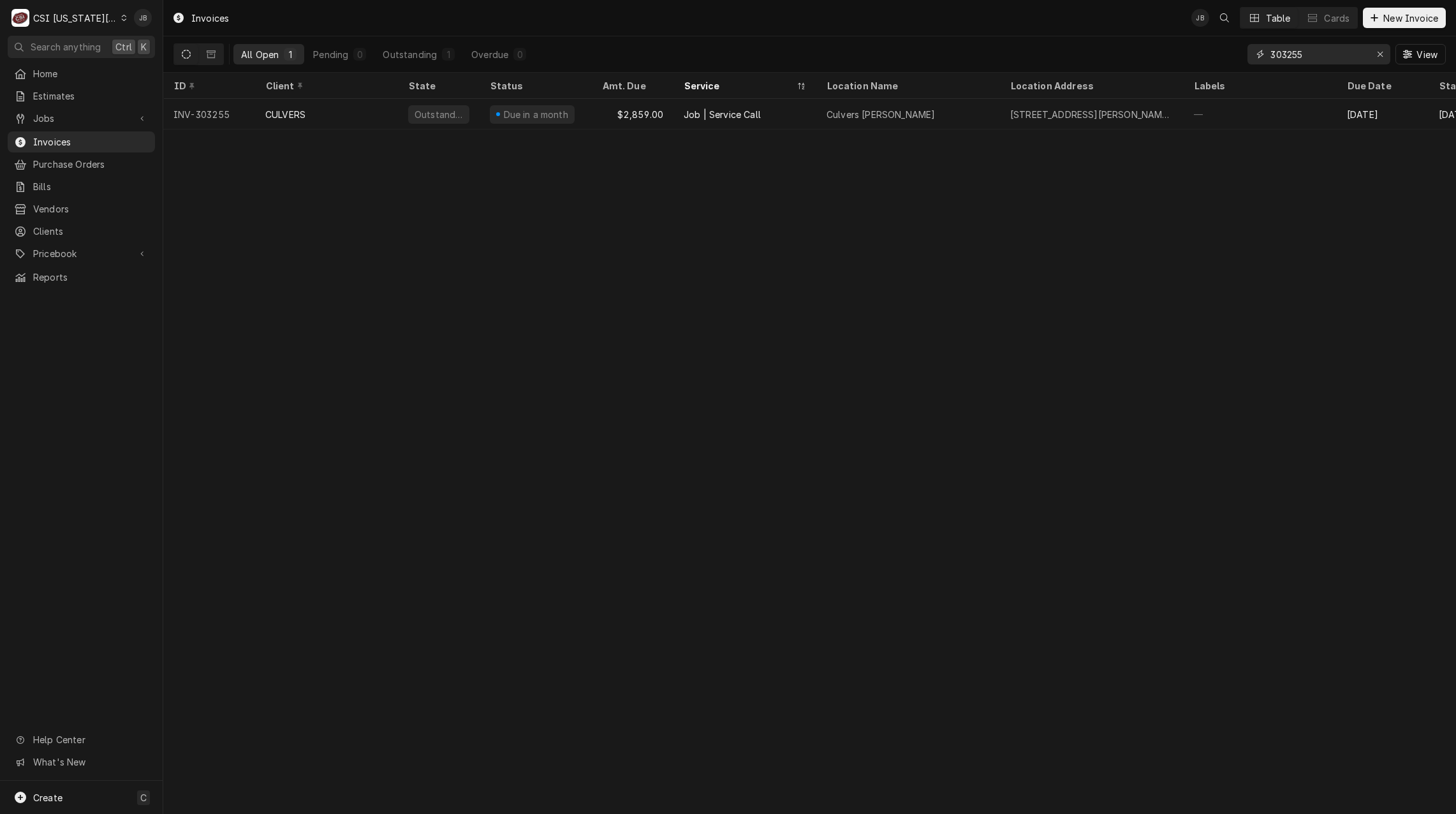
click at [1310, 53] on input "303255" at bounding box center [1318, 54] width 96 height 21
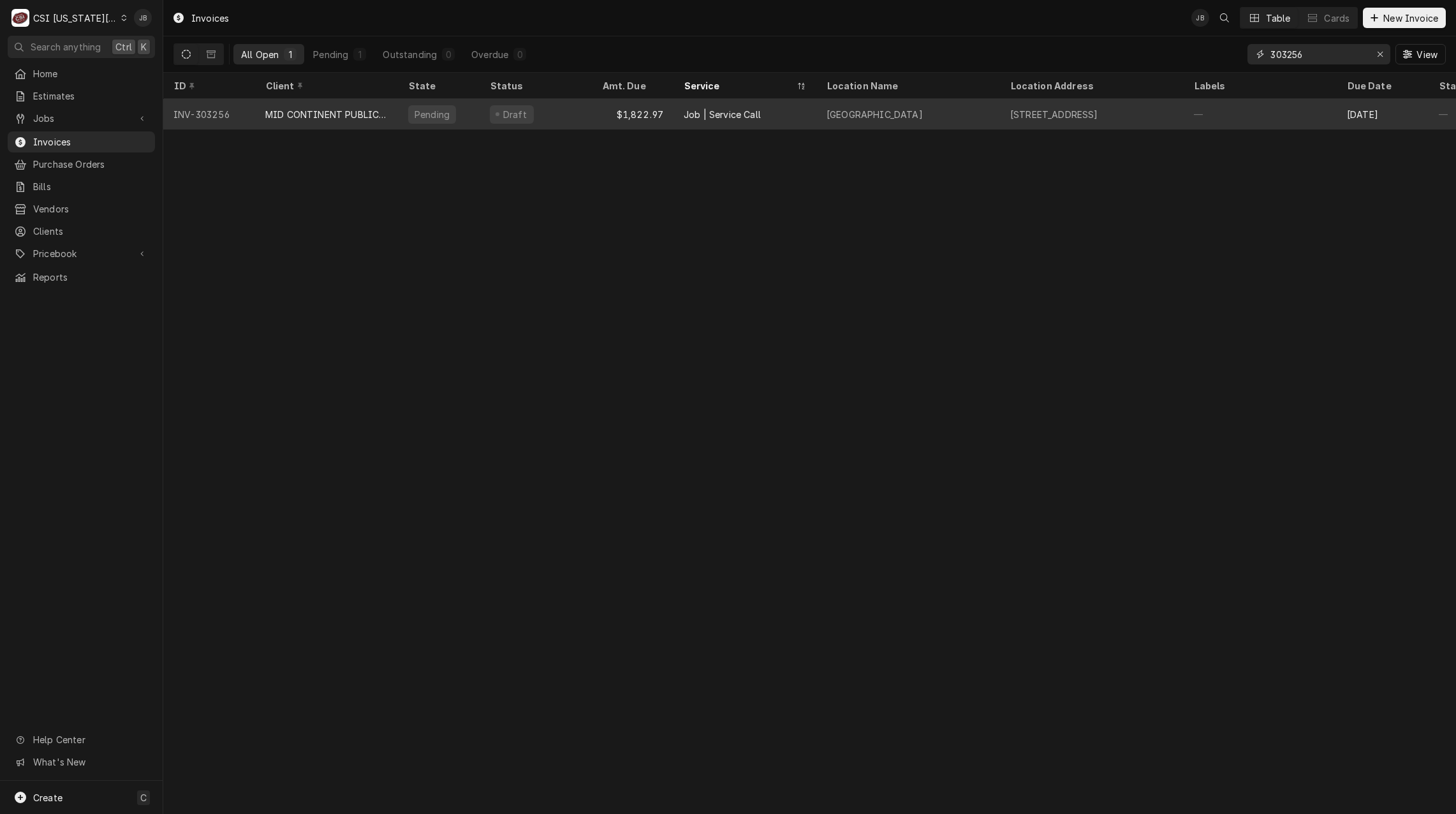
type input "303256"
click at [922, 109] on div "[GEOGRAPHIC_DATA]" at bounding box center [874, 115] width 97 height 14
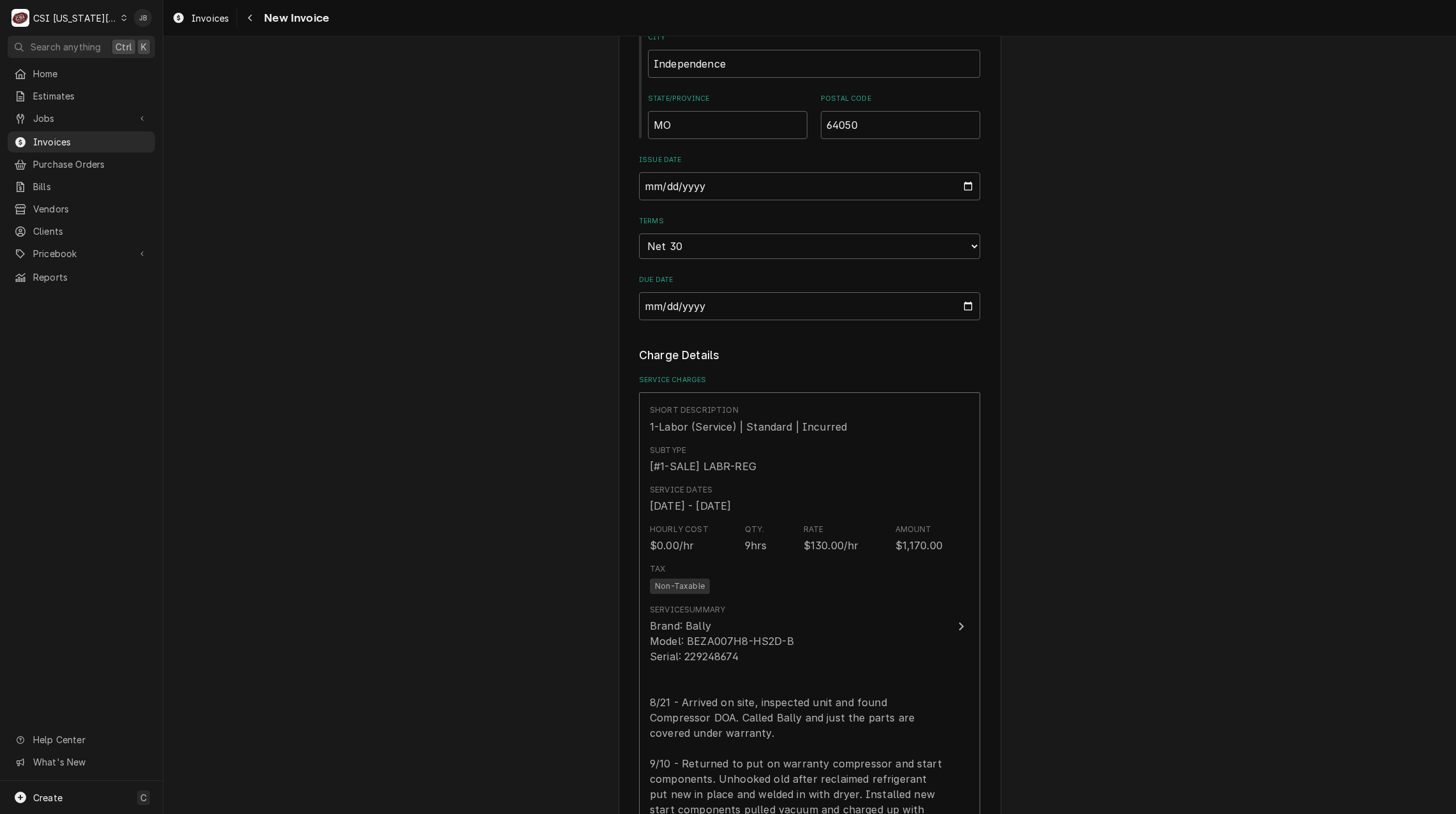
scroll to position [957, 0]
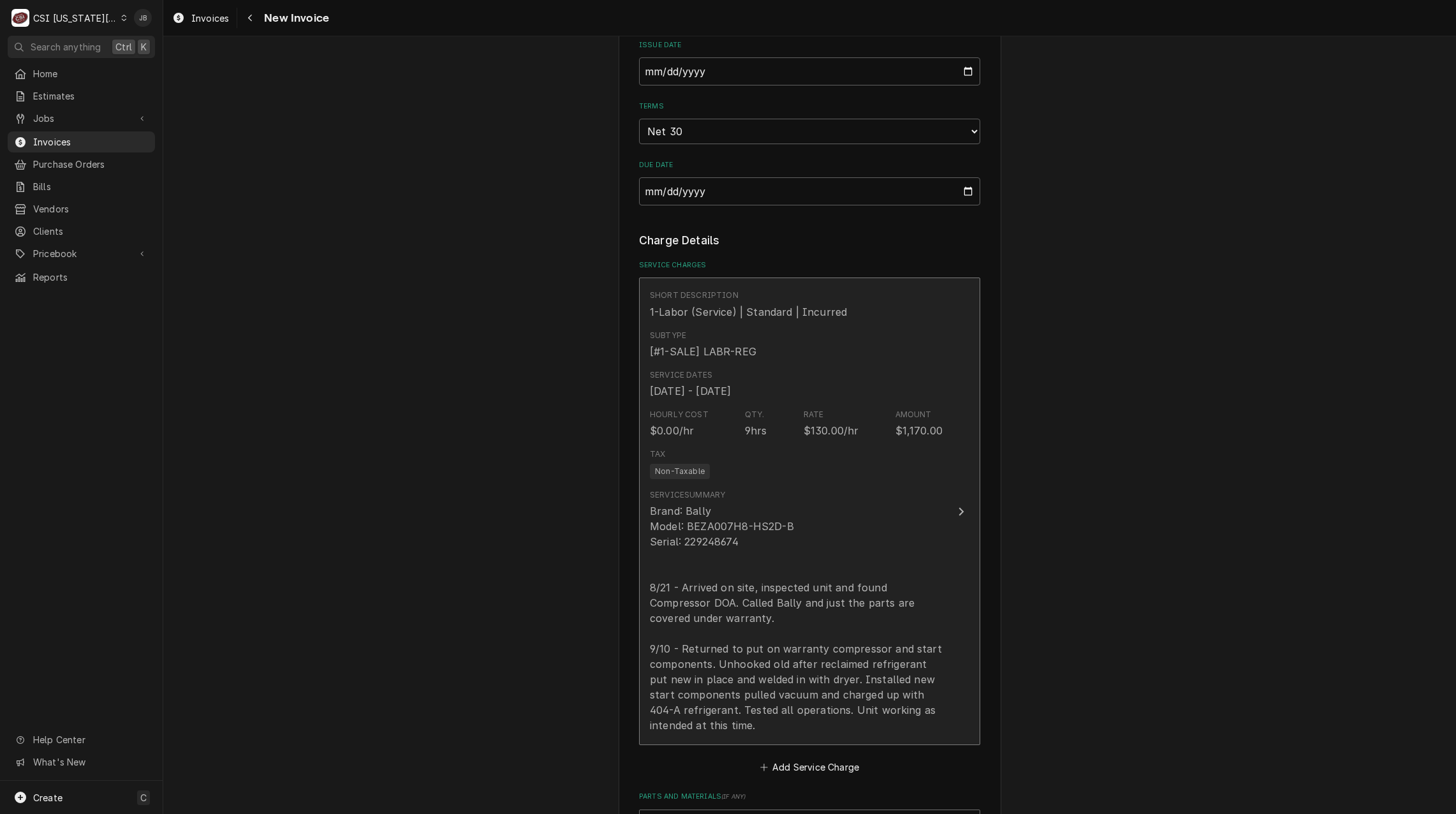
click at [855, 396] on div "Service Dates [DATE] - [DATE]" at bounding box center [796, 384] width 293 height 39
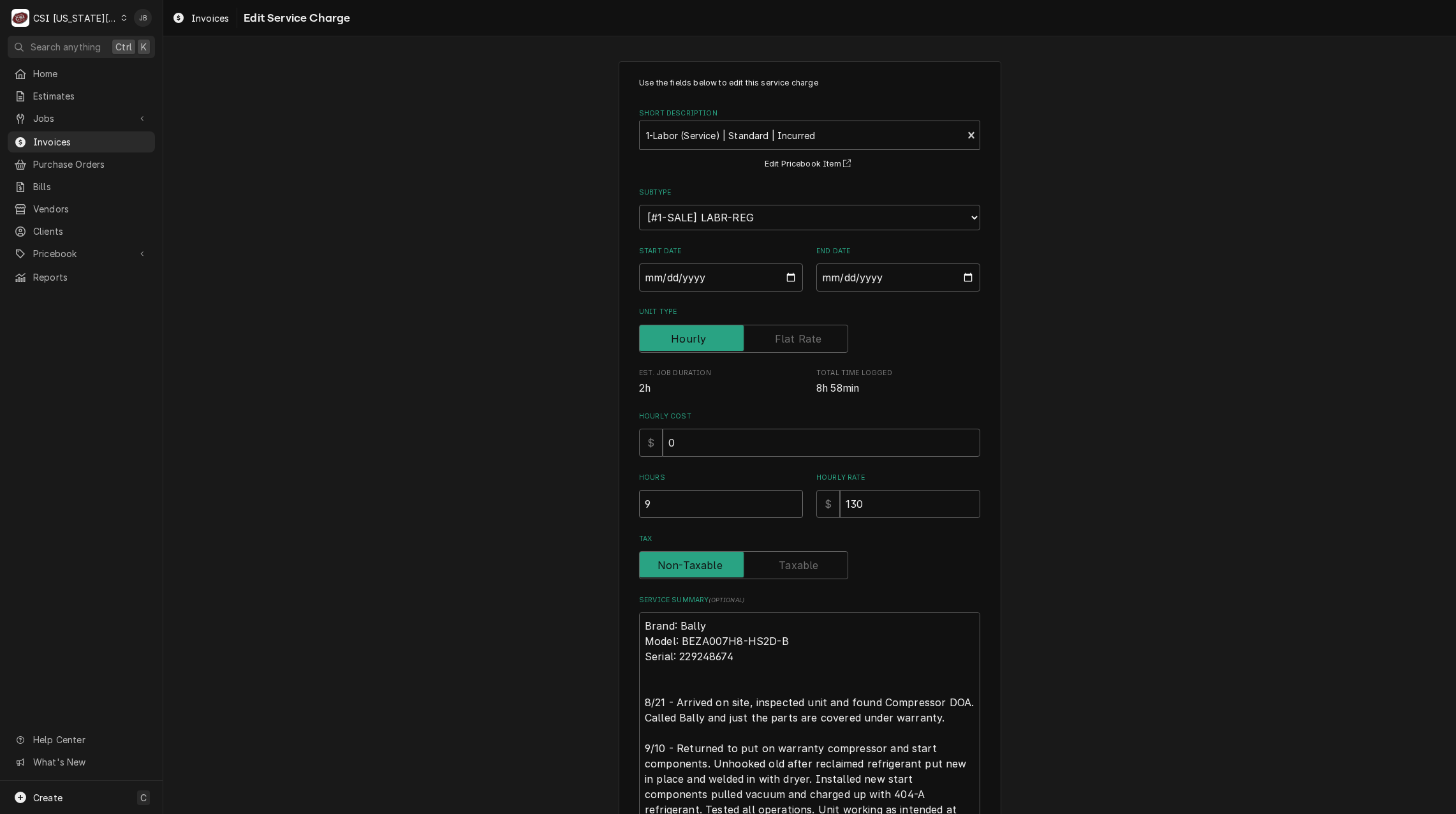
drag, startPoint x: 654, startPoint y: 504, endPoint x: 594, endPoint y: 505, distance: 60.0
click at [599, 505] on div "Use the fields below to edit this service charge Short Description 1-Labor (Ser…" at bounding box center [809, 491] width 1293 height 883
type textarea "x"
type input "6"
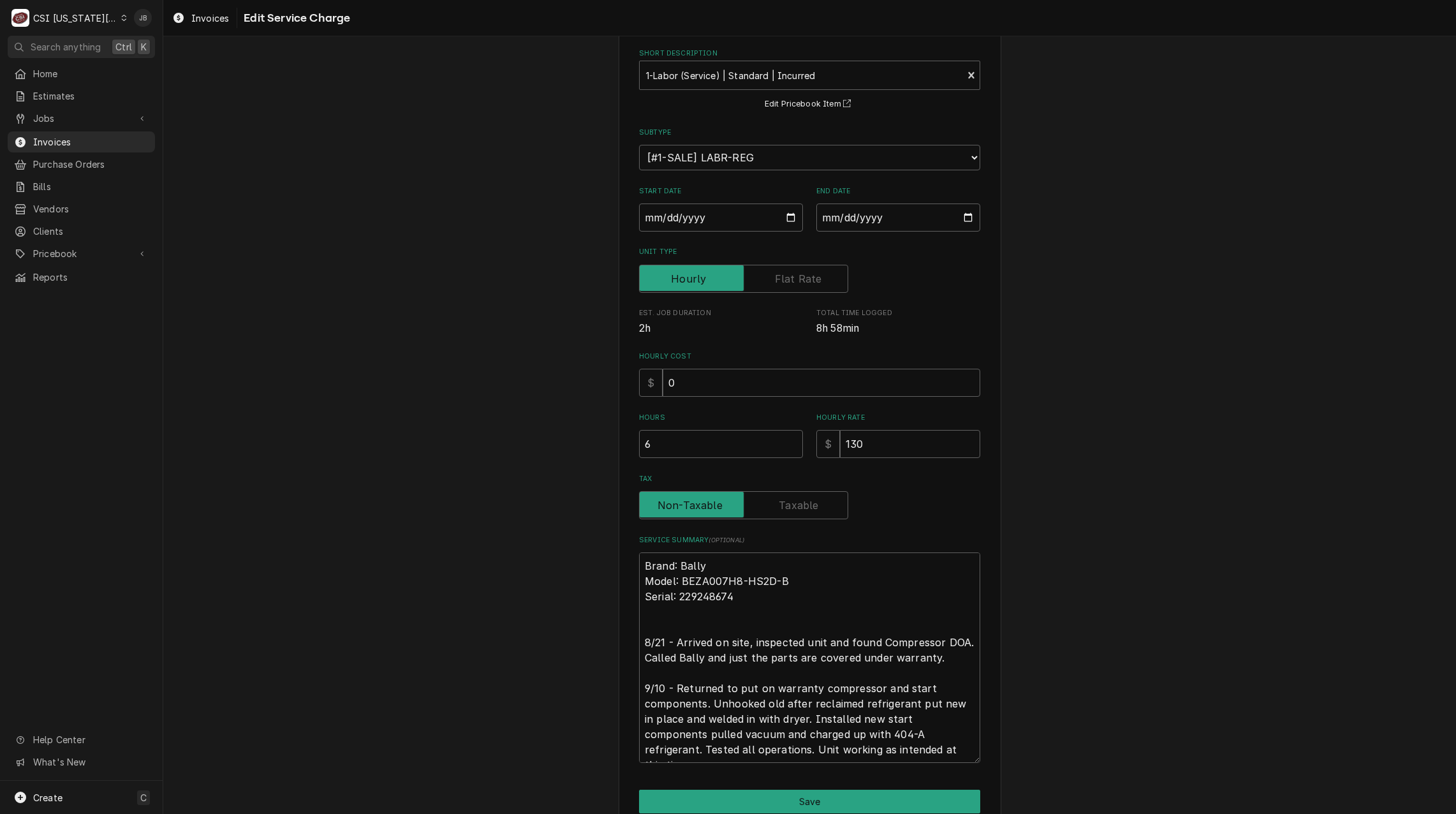
scroll to position [119, 0]
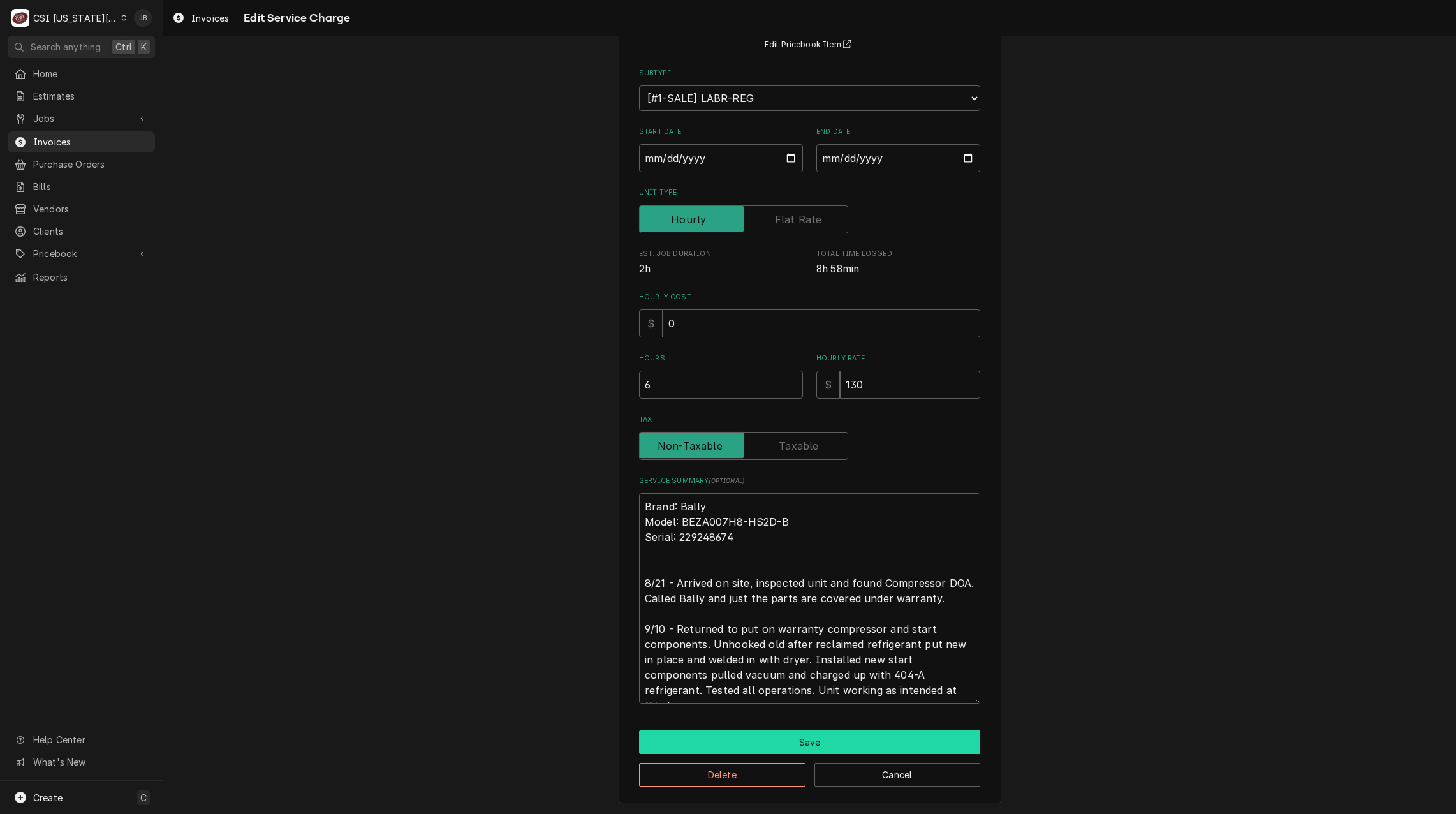
click at [730, 742] on button "Save" at bounding box center [809, 742] width 341 height 24
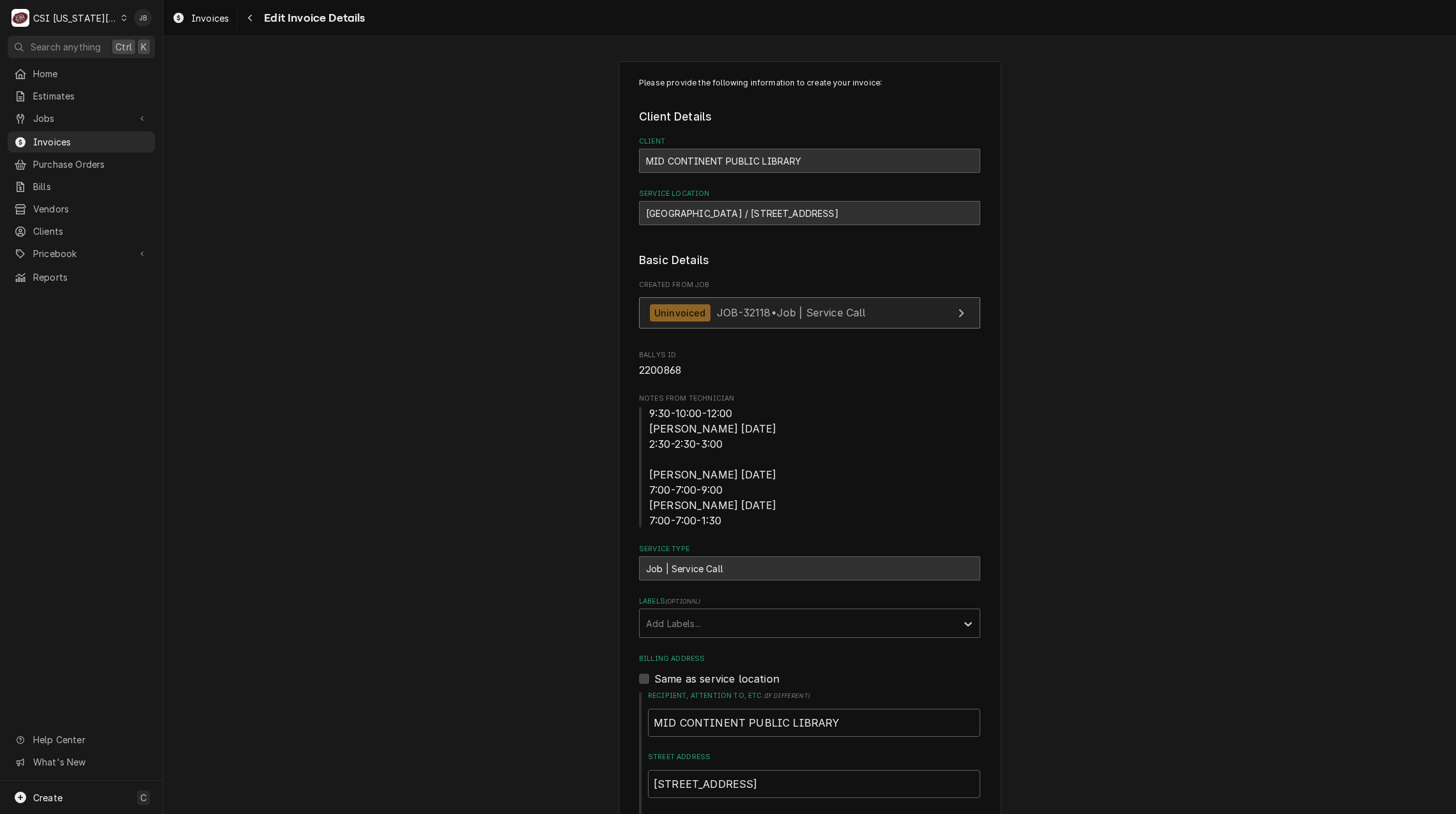
click at [770, 313] on span "JOB-32118 • Job | Service Call" at bounding box center [791, 312] width 149 height 13
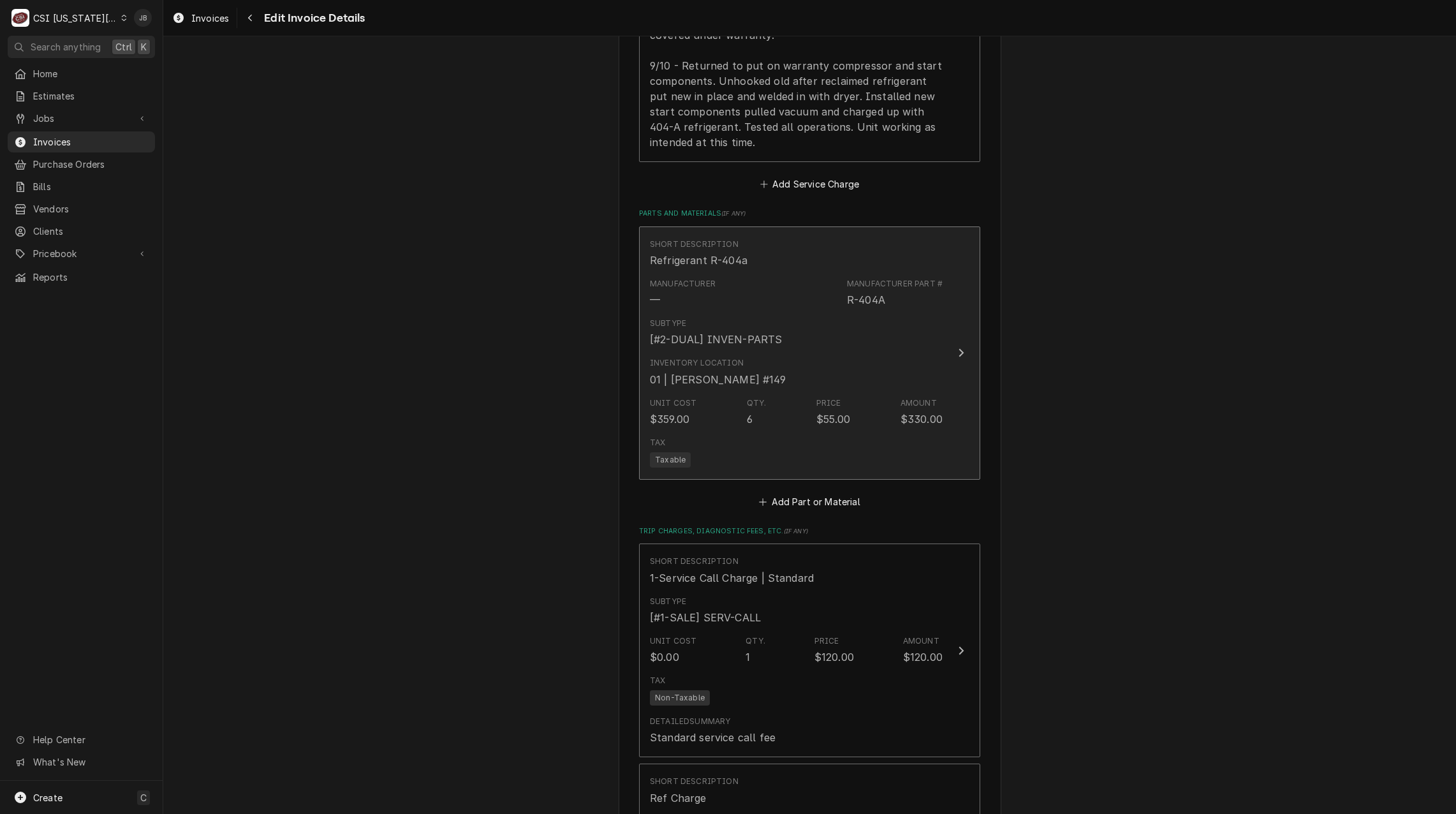
scroll to position [1786, 0]
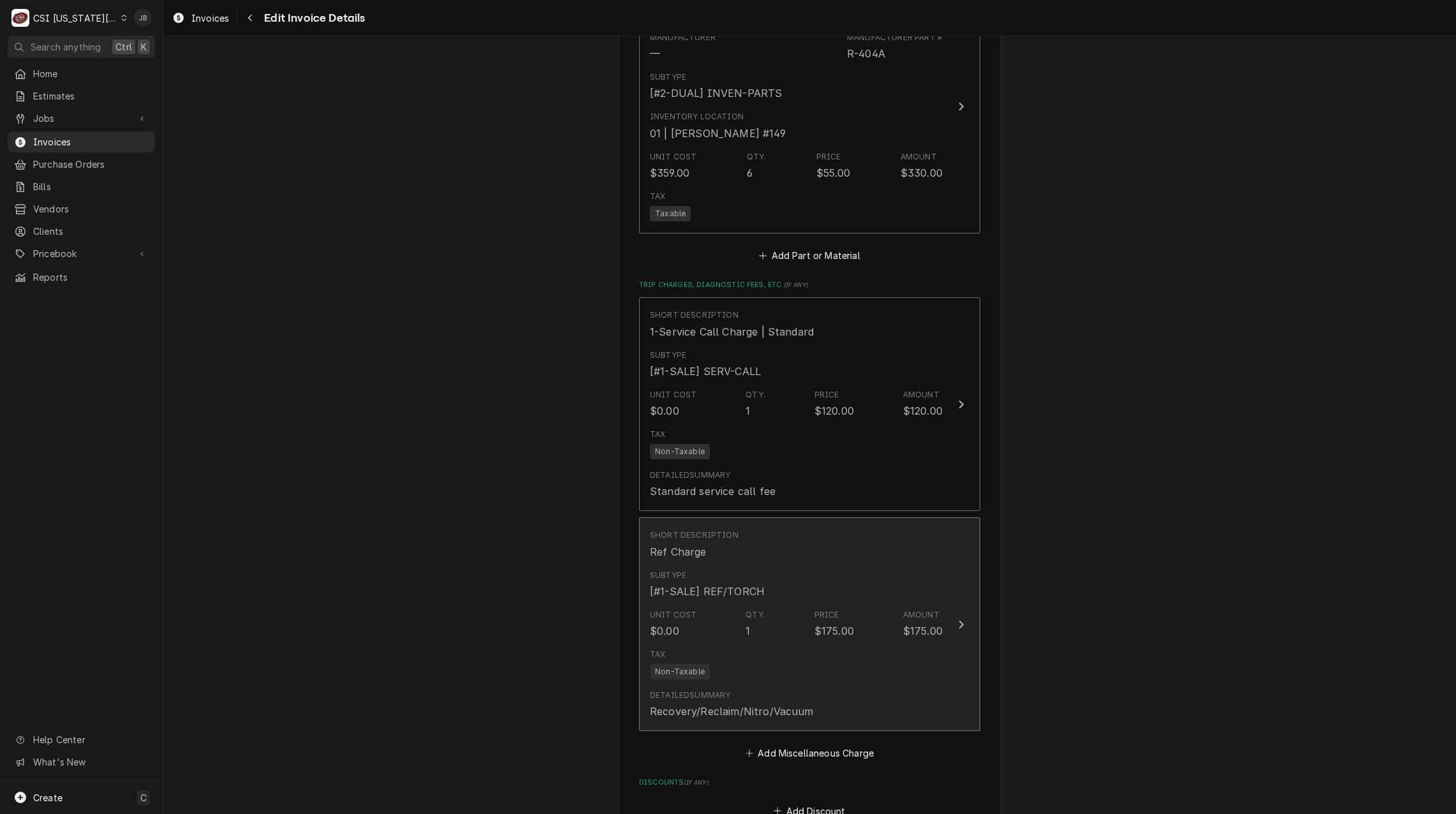
click at [824, 644] on div "Tax Non-Taxable" at bounding box center [796, 664] width 293 height 41
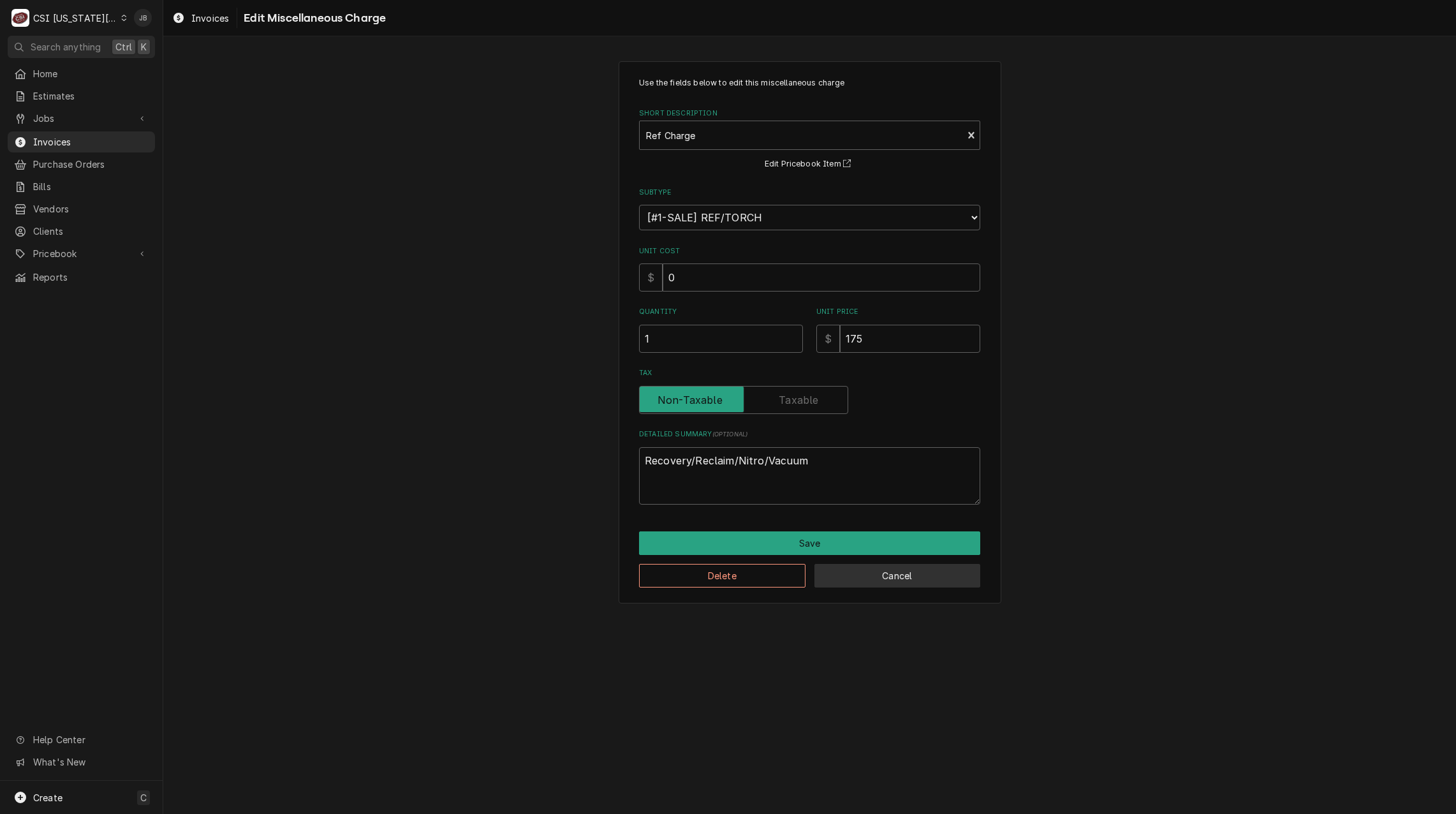
click at [879, 579] on button "Cancel" at bounding box center [897, 576] width 167 height 24
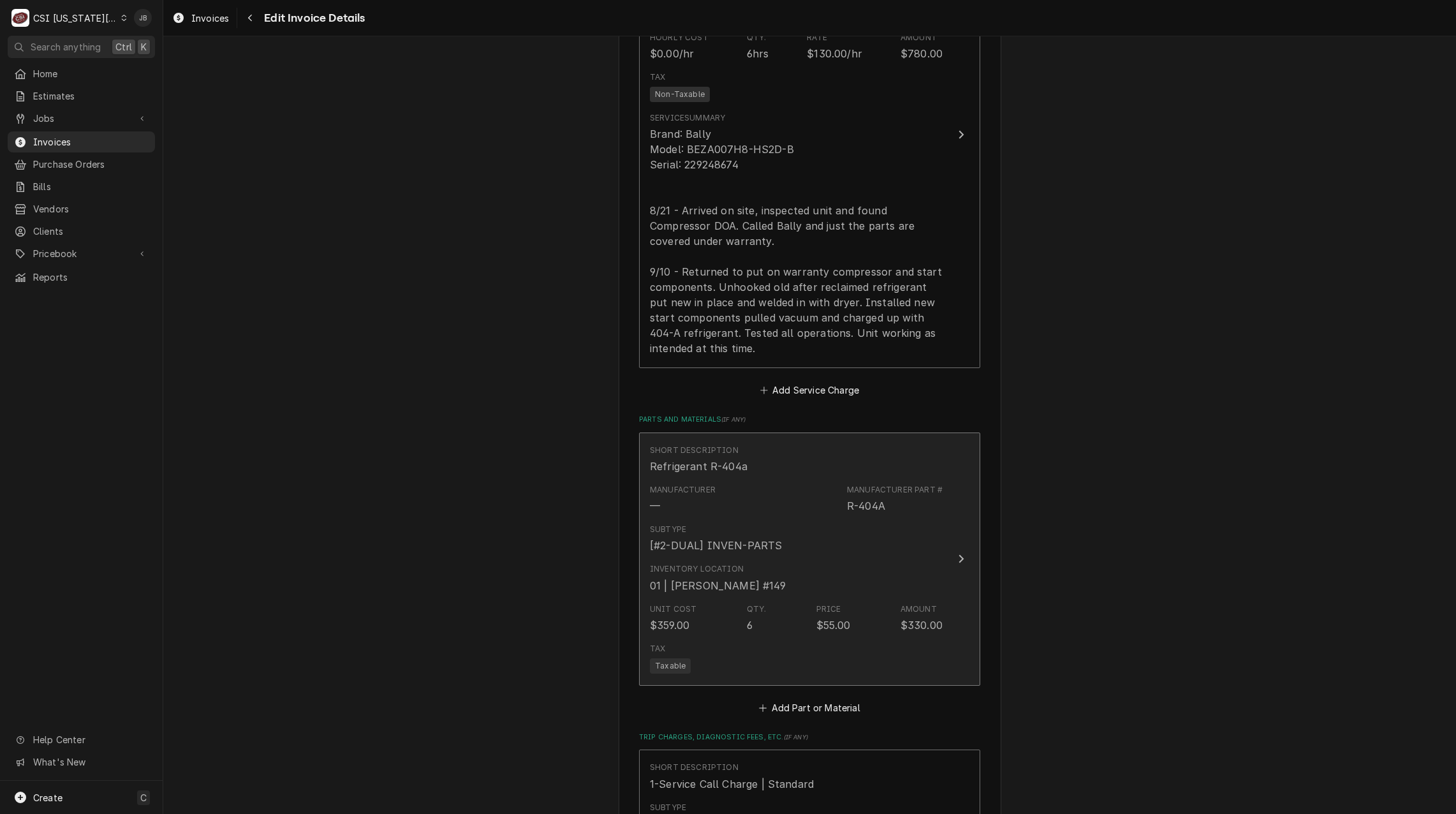
scroll to position [1428, 0]
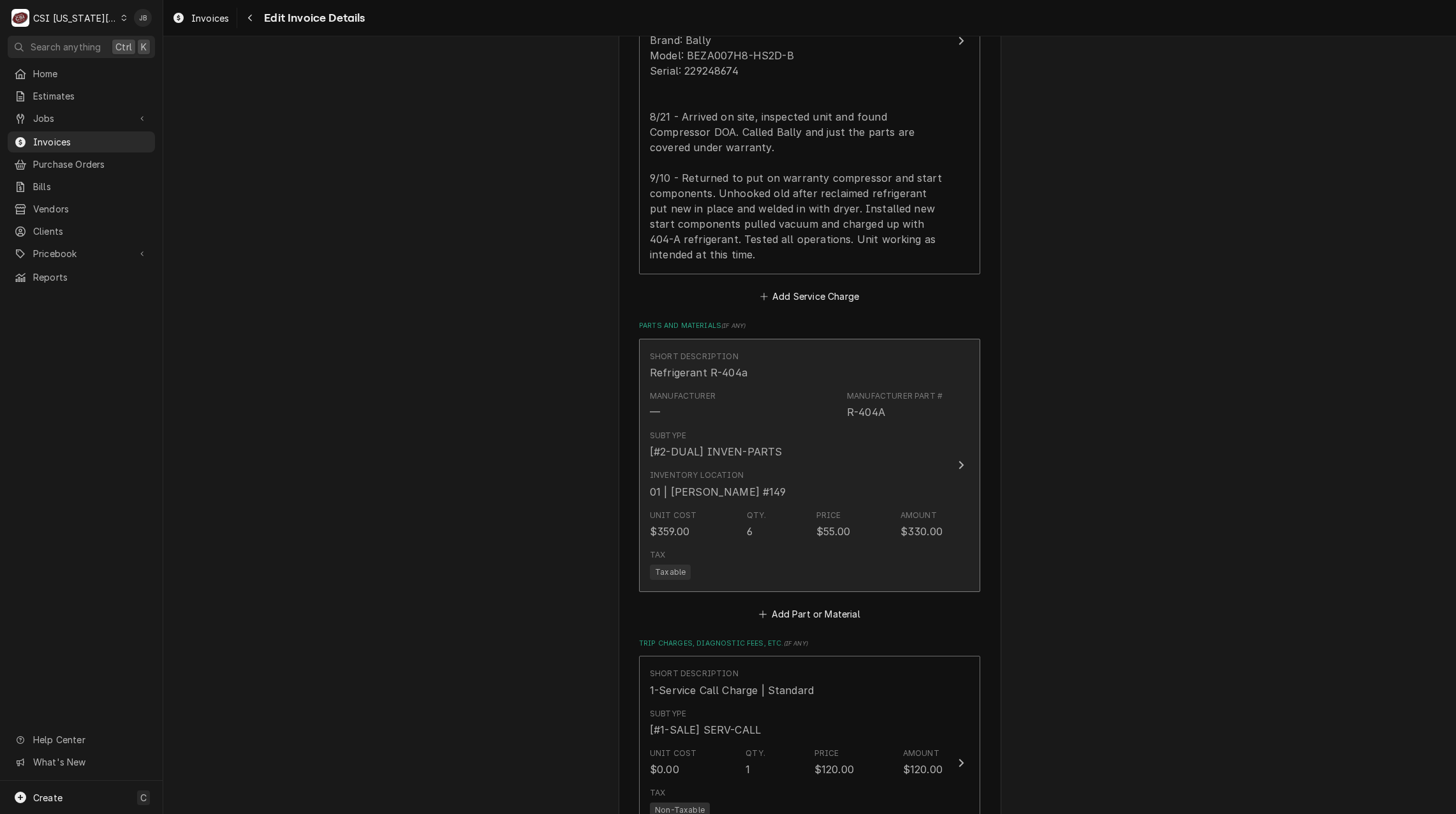
click at [808, 526] on div "Unit Cost $359.00 Qty. 6 Price $55.00 Amount $330.00" at bounding box center [796, 525] width 293 height 39
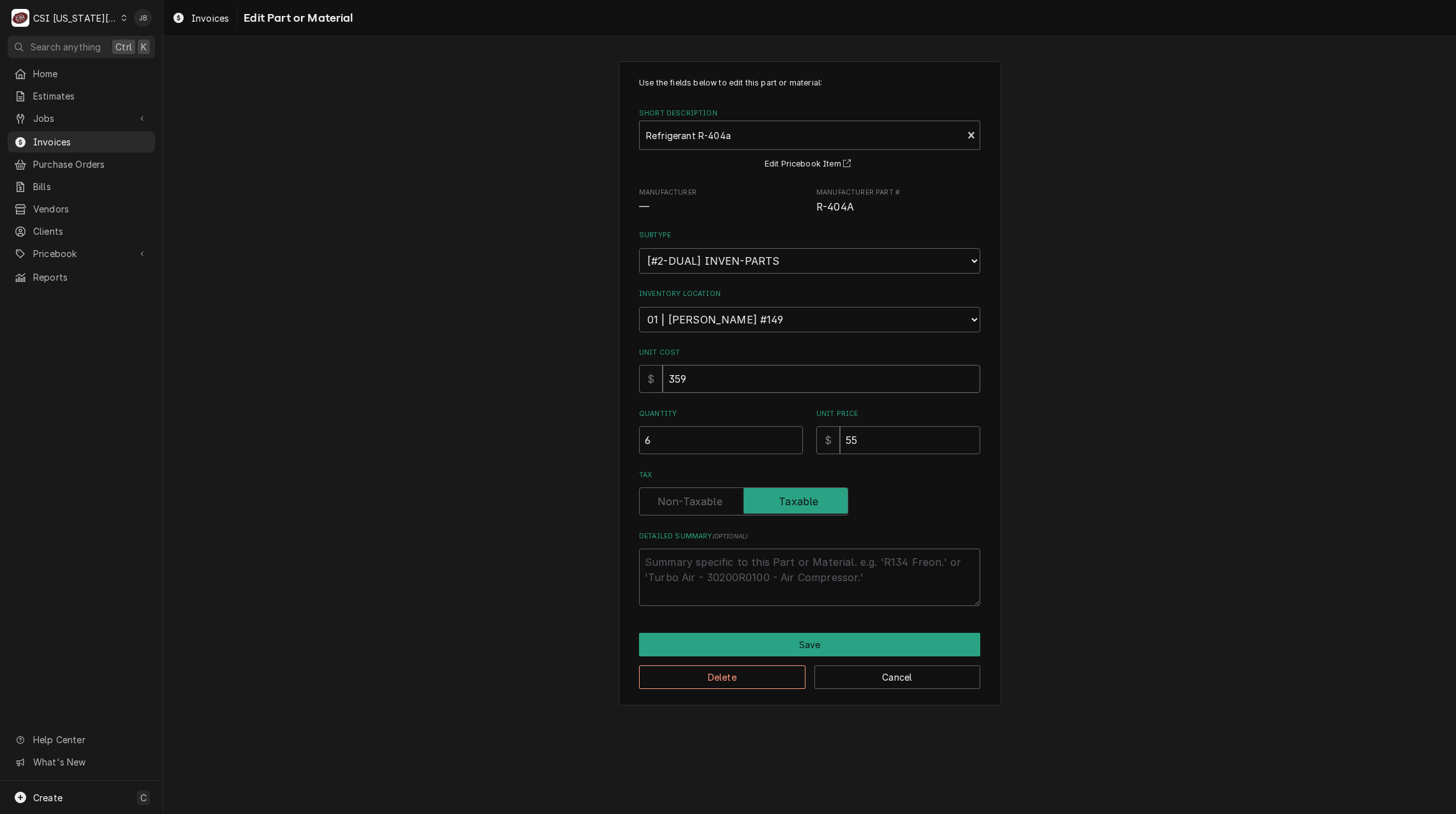
drag, startPoint x: 707, startPoint y: 379, endPoint x: 470, endPoint y: 373, distance: 237.1
click at [609, 379] on div "Use the fields below to edit this part or material: Short Description Refrigera…" at bounding box center [809, 383] width 1293 height 667
type textarea "x"
type input "1"
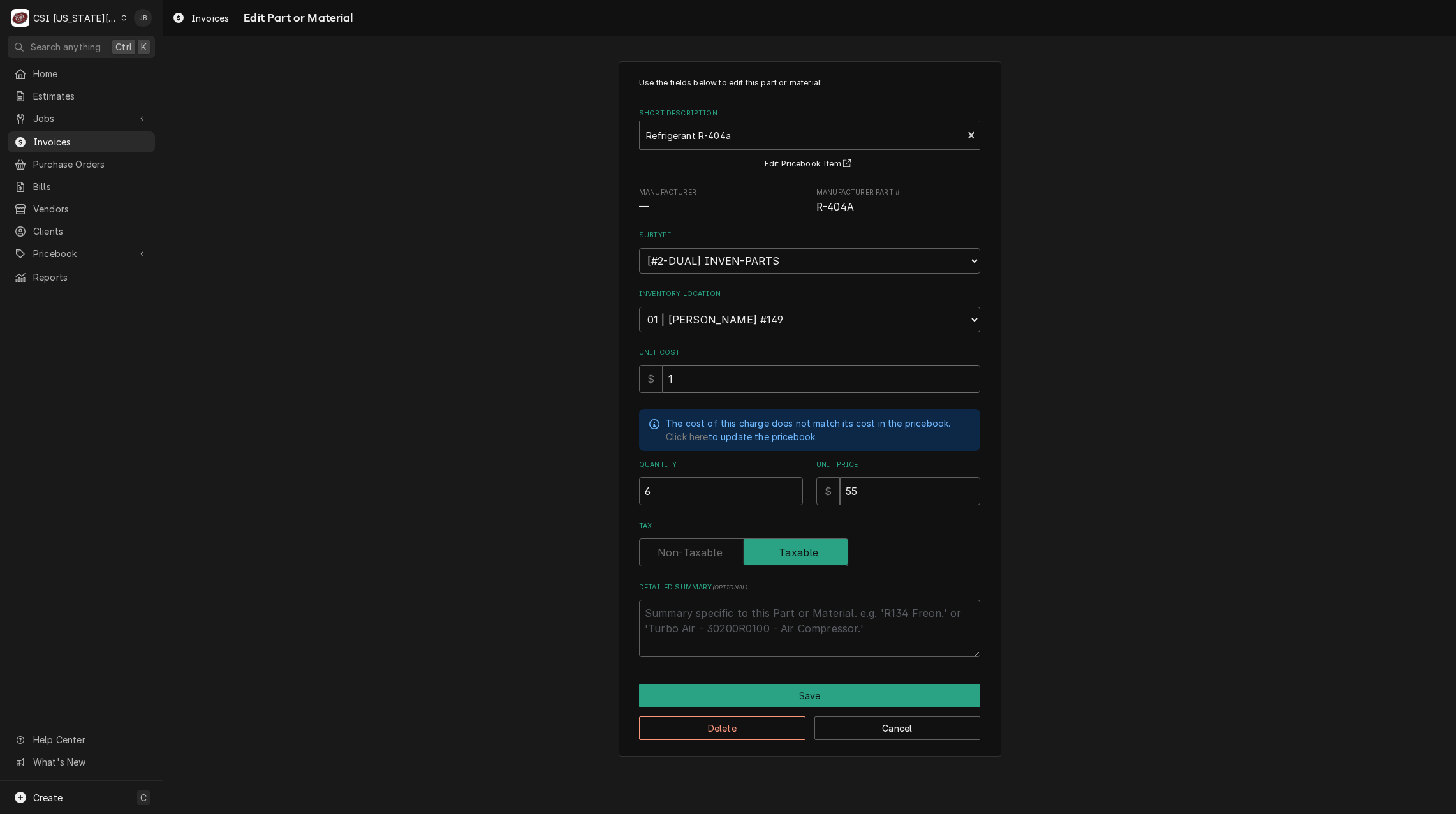
type textarea "x"
type input "15"
click at [796, 689] on button "Save" at bounding box center [809, 696] width 341 height 24
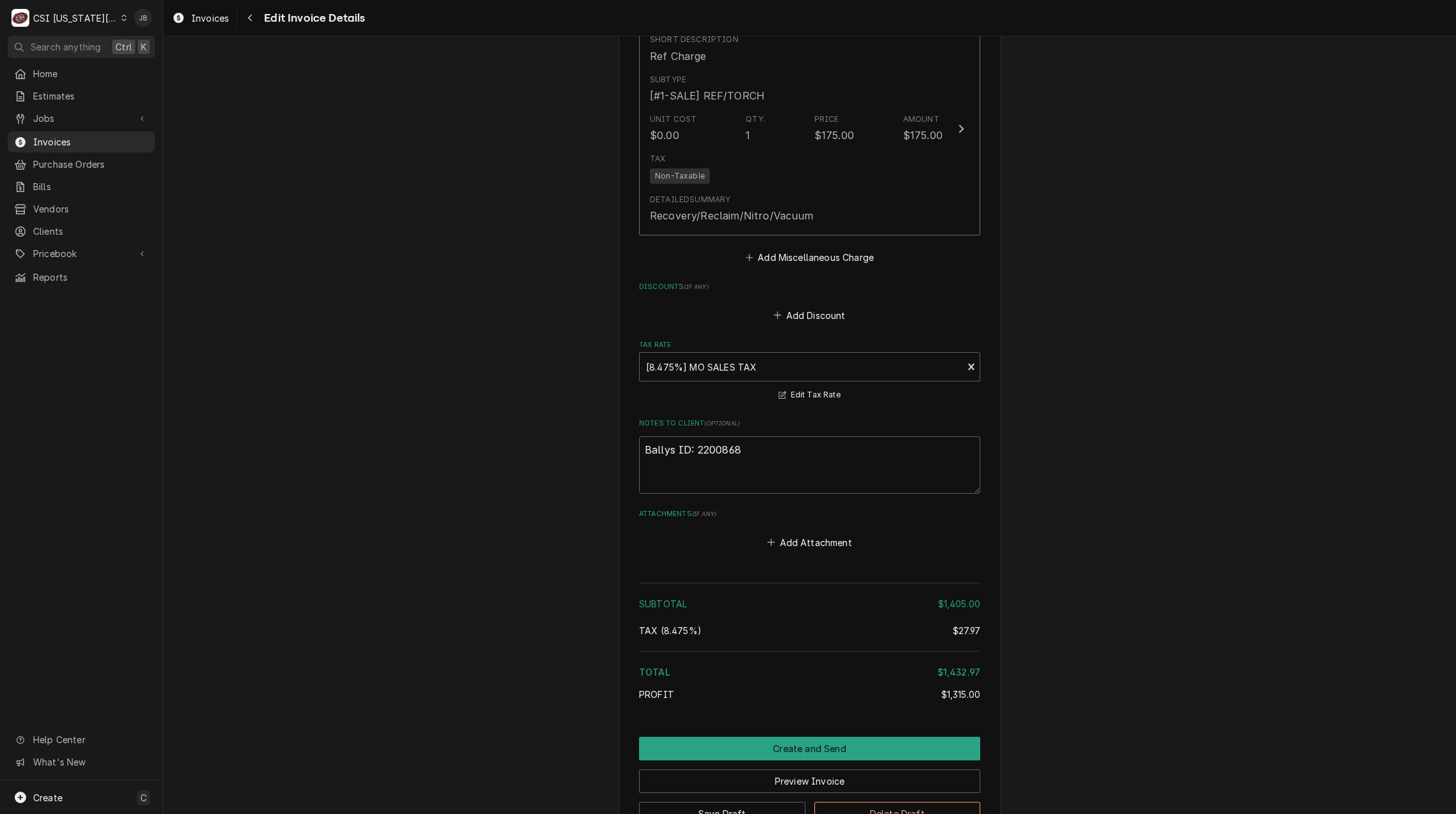
scroll to position [2381, 0]
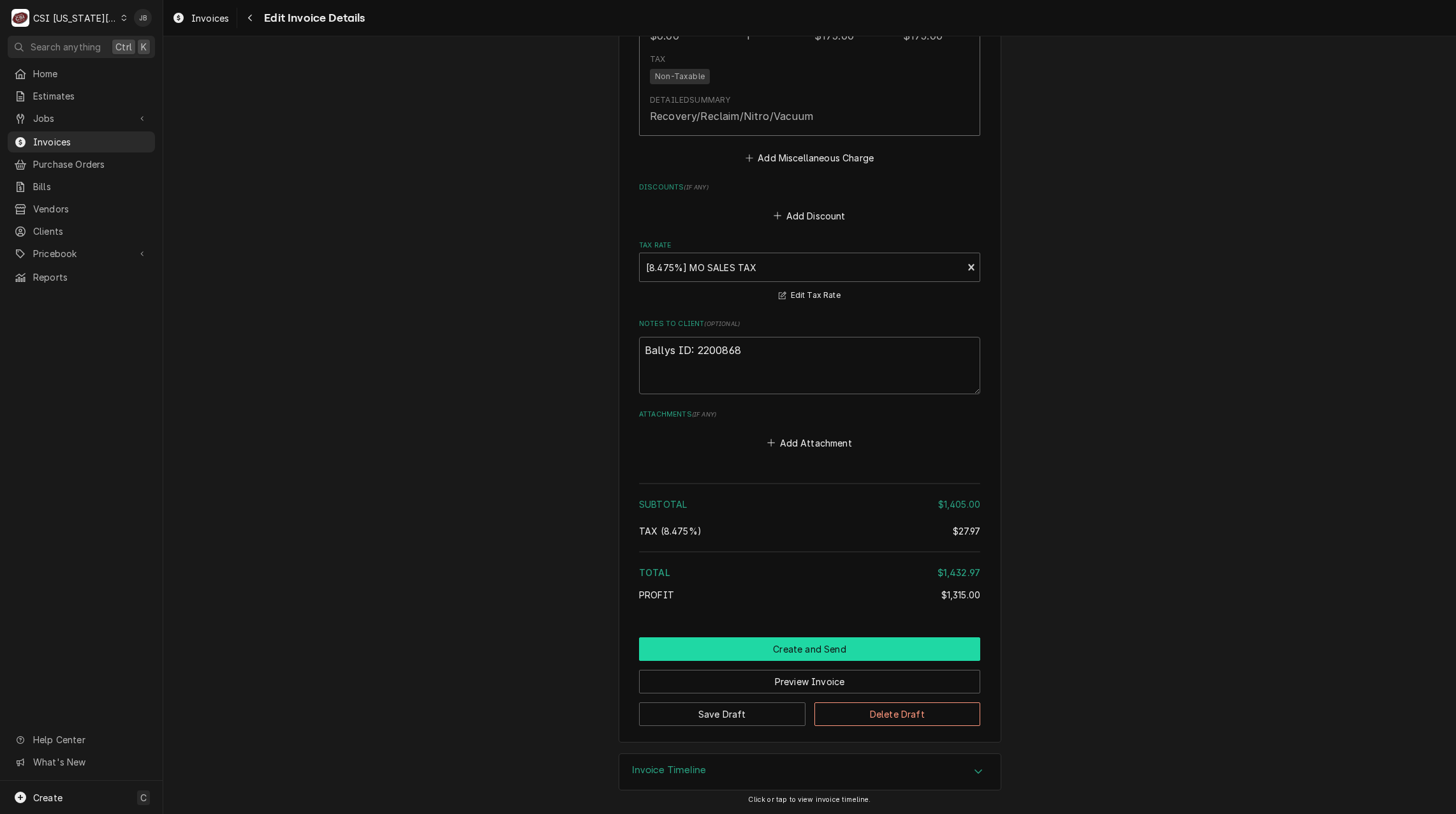
click at [721, 645] on button "Create and Send" at bounding box center [809, 650] width 341 height 24
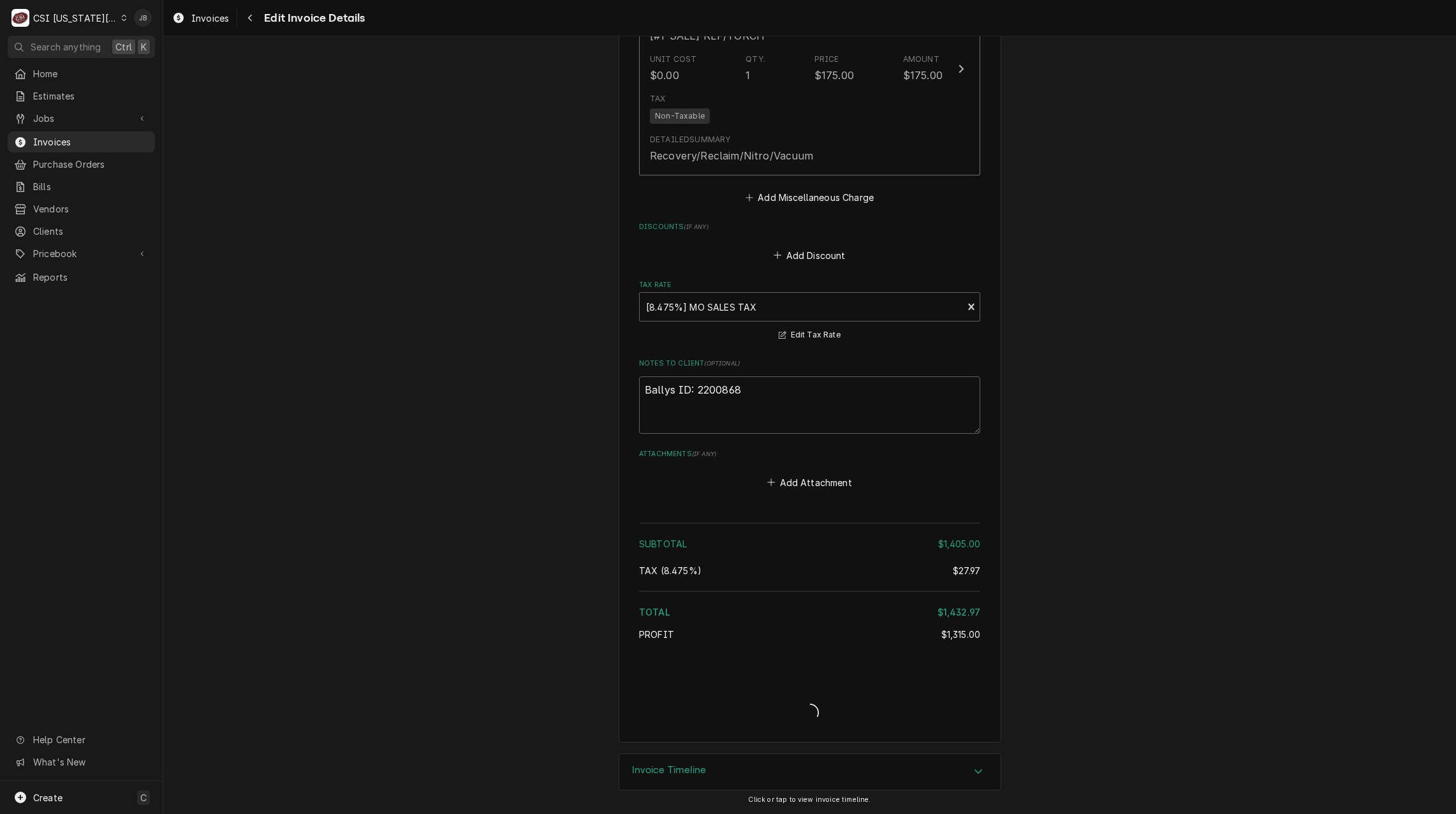
type textarea "x"
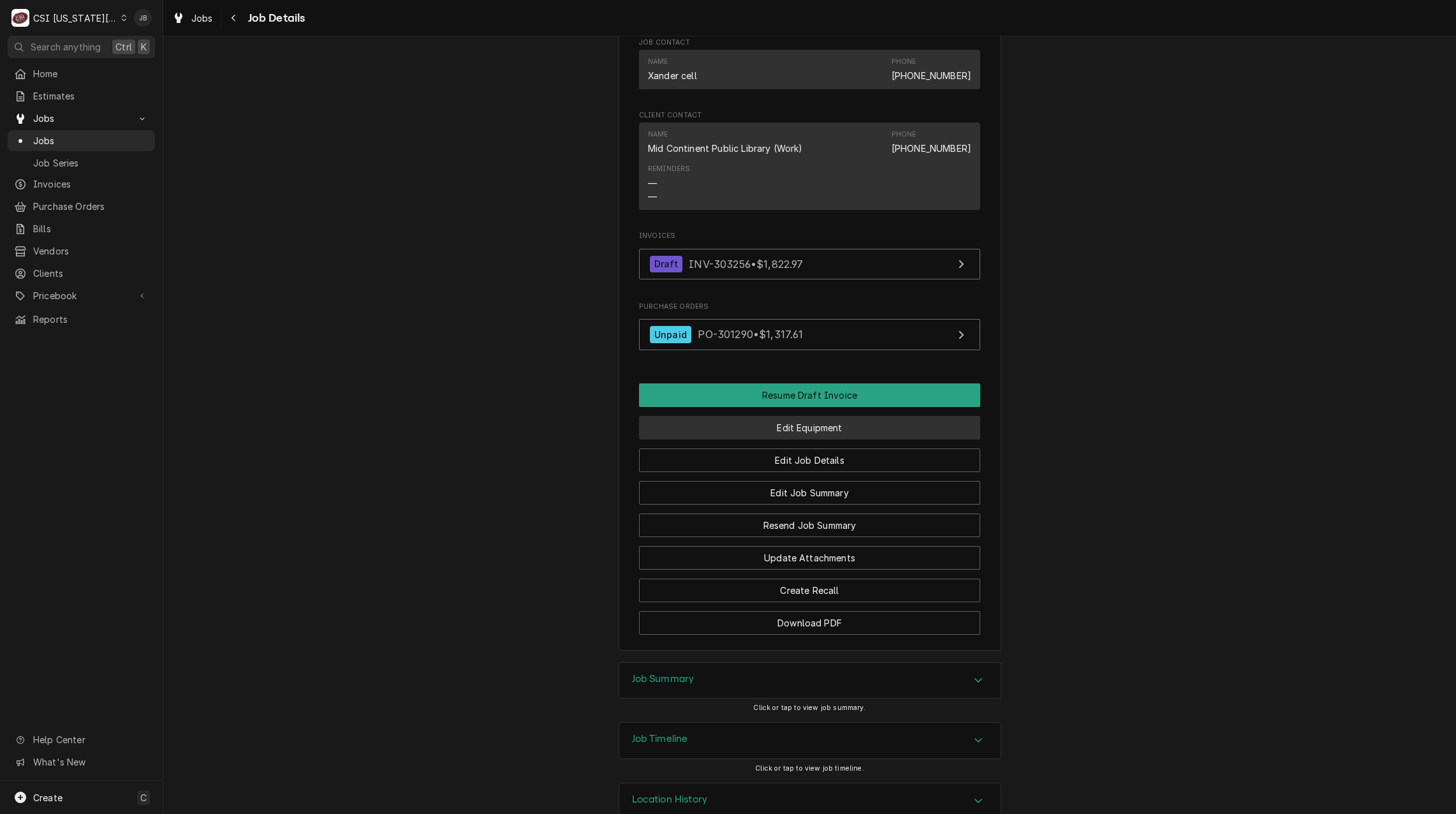
scroll to position [1396, 0]
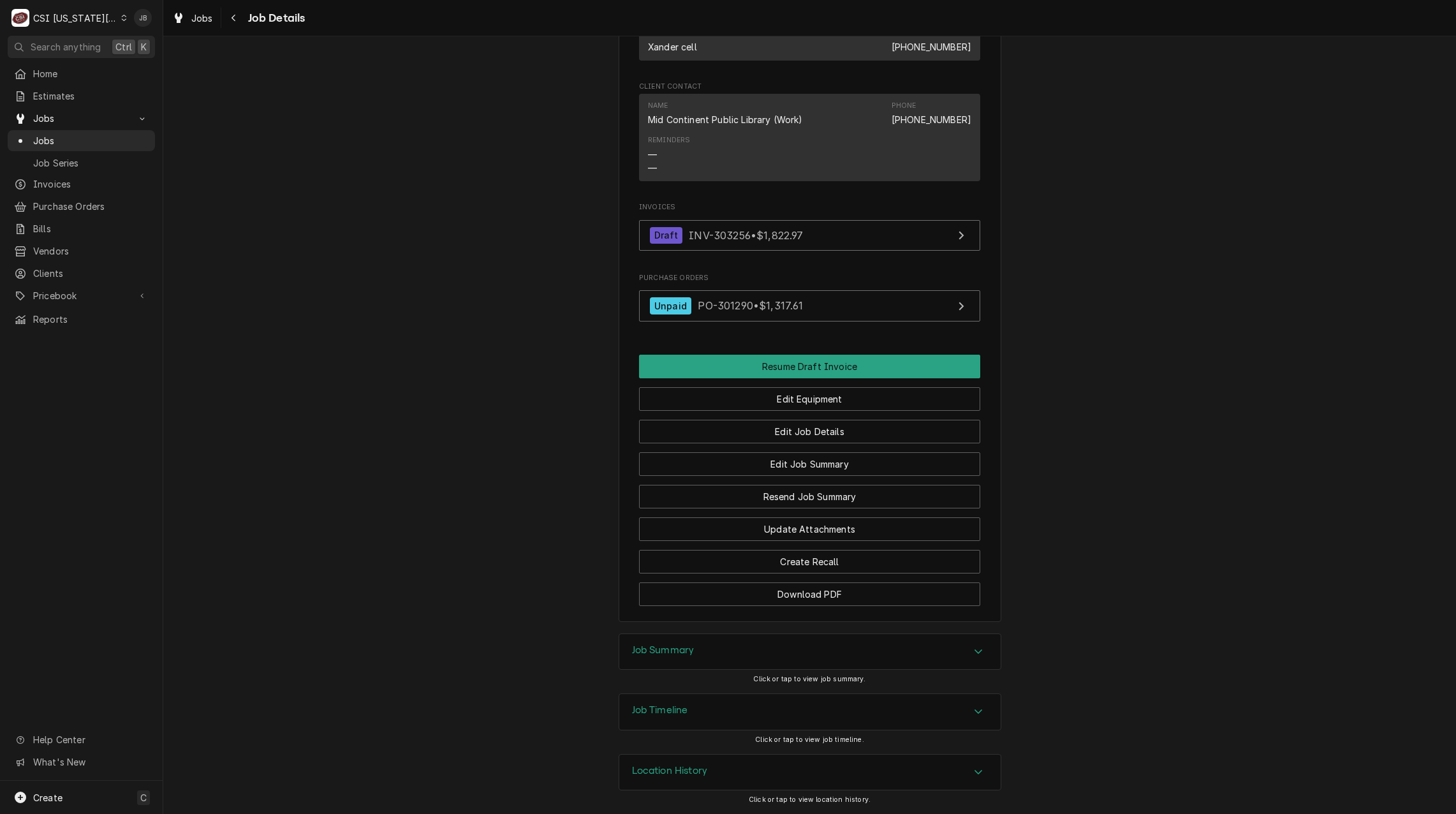
click at [705, 703] on div "Job Timeline" at bounding box center [810, 712] width 382 height 36
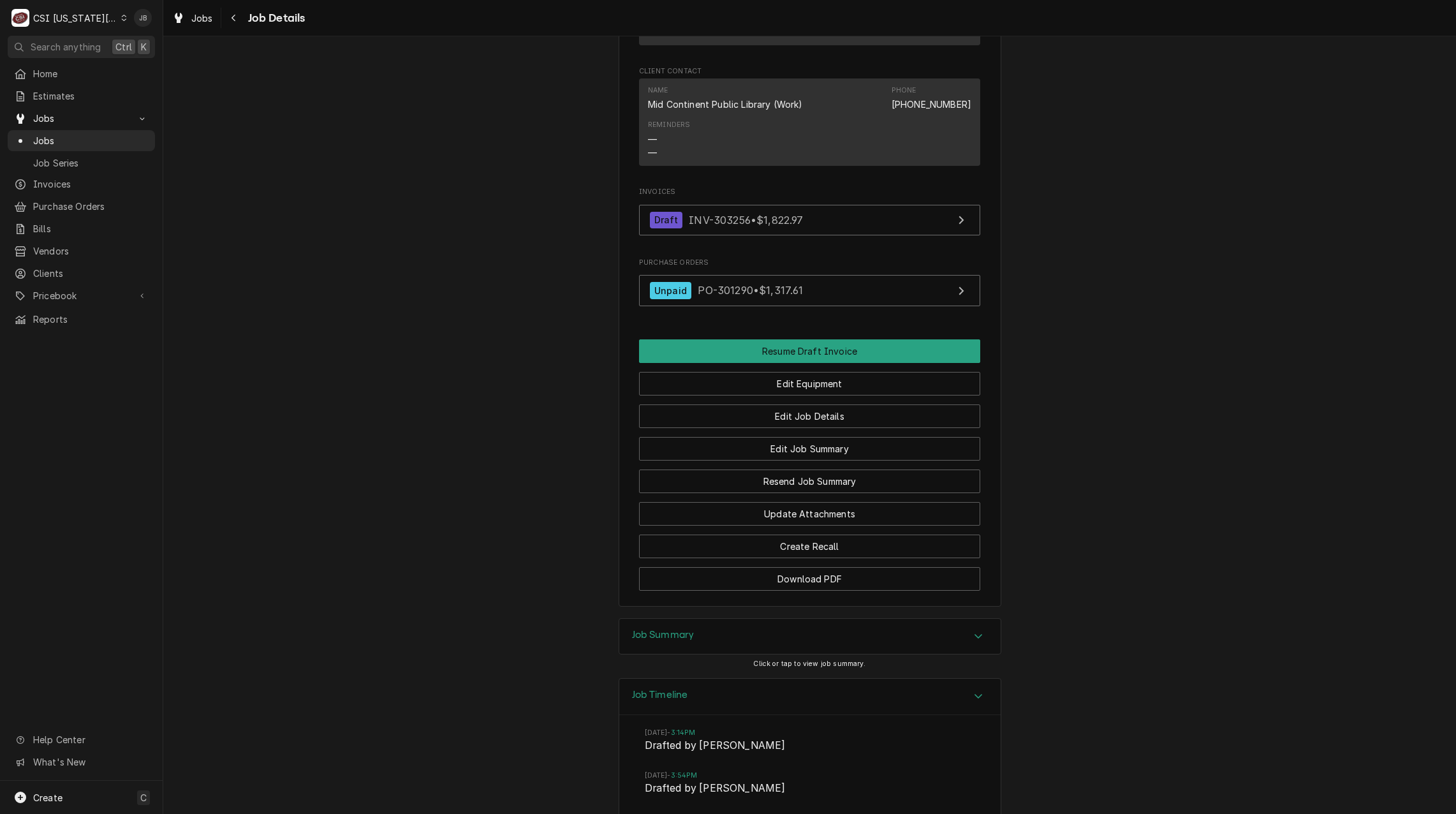
click at [705, 703] on div "Job Timeline" at bounding box center [810, 697] width 382 height 36
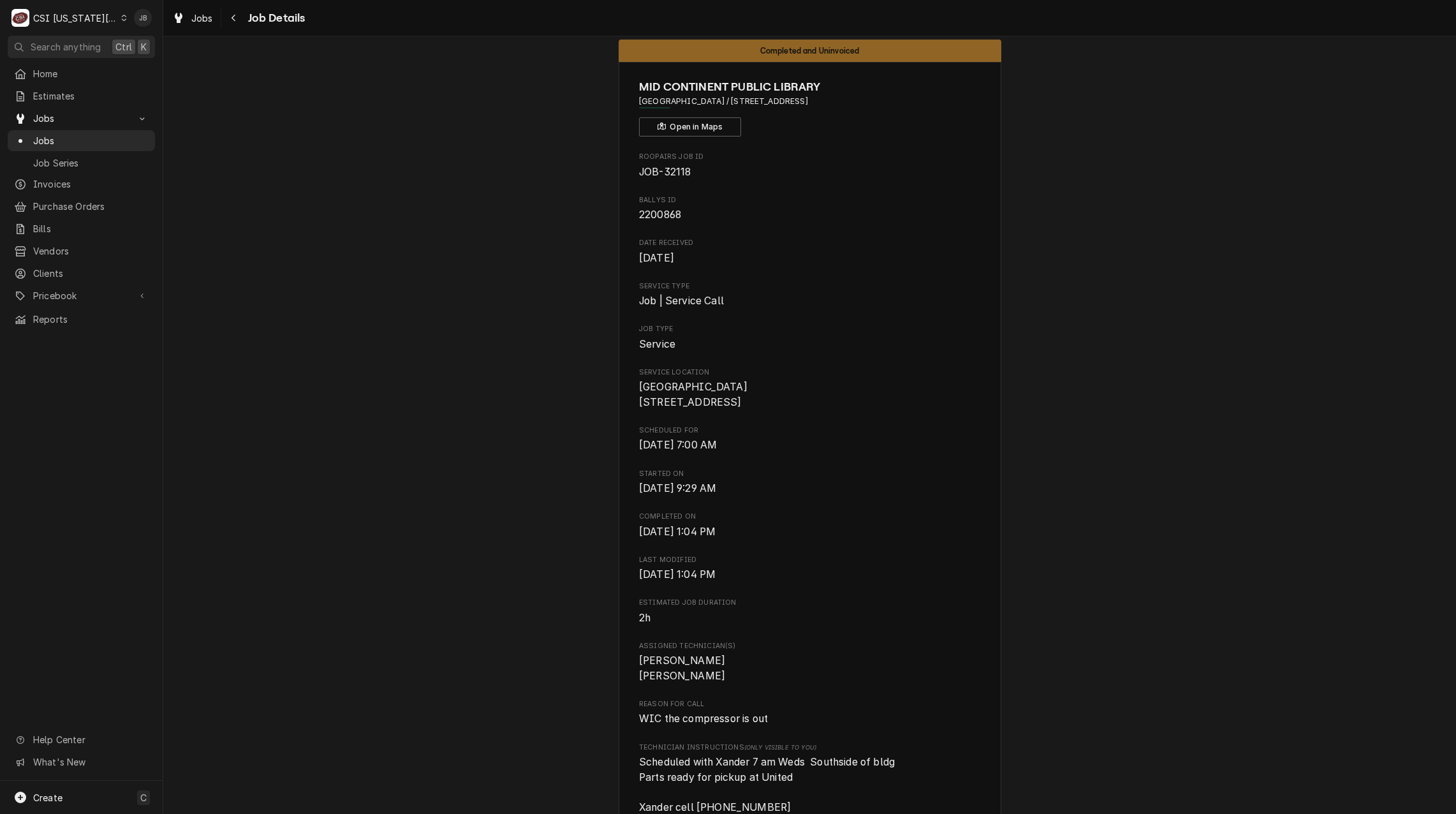
scroll to position [0, 0]
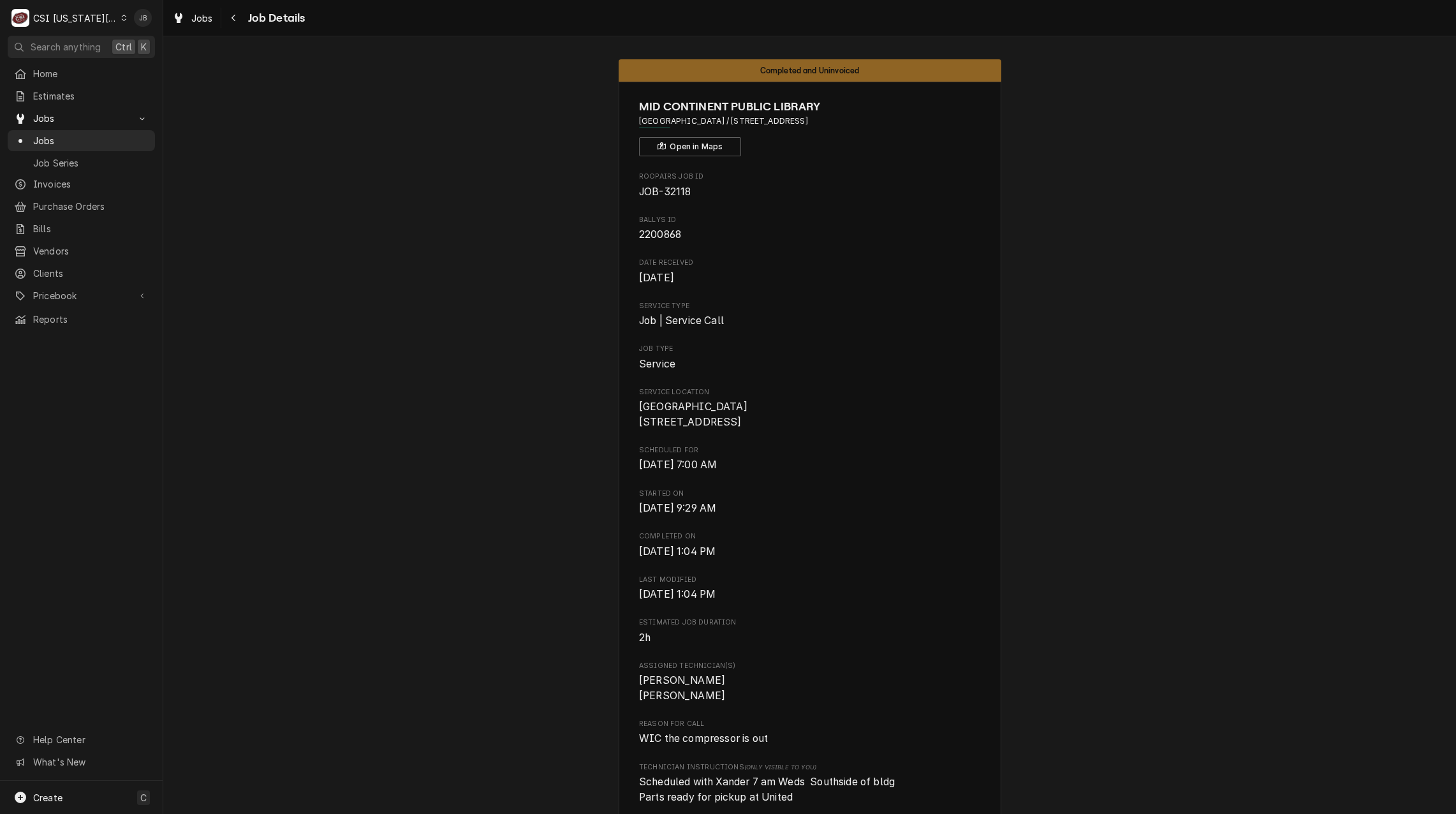
drag, startPoint x: 766, startPoint y: 123, endPoint x: 846, endPoint y: 123, distance: 80.0
click at [846, 123] on span "GREEN HILLS LIBRARY CENTER / 8581 N Green Hills Rd, KCMO, MO 64154" at bounding box center [809, 121] width 341 height 11
copy span "8581 N Green Hills Rd"
drag, startPoint x: 901, startPoint y: 183, endPoint x: 864, endPoint y: 197, distance: 39.6
click at [902, 183] on div "Roopairs Job ID JOB-32118" at bounding box center [809, 185] width 341 height 27
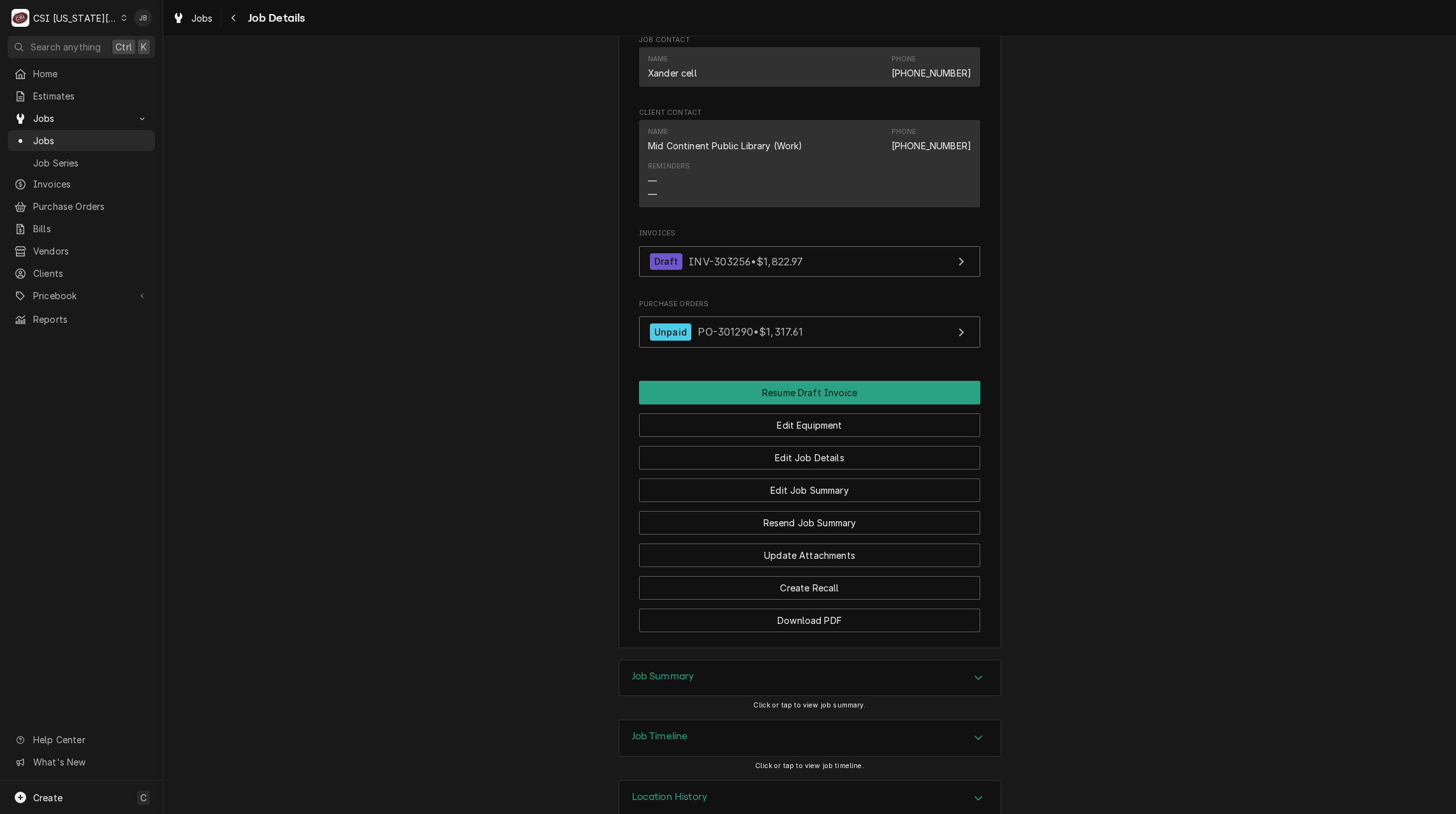
scroll to position [1396, 0]
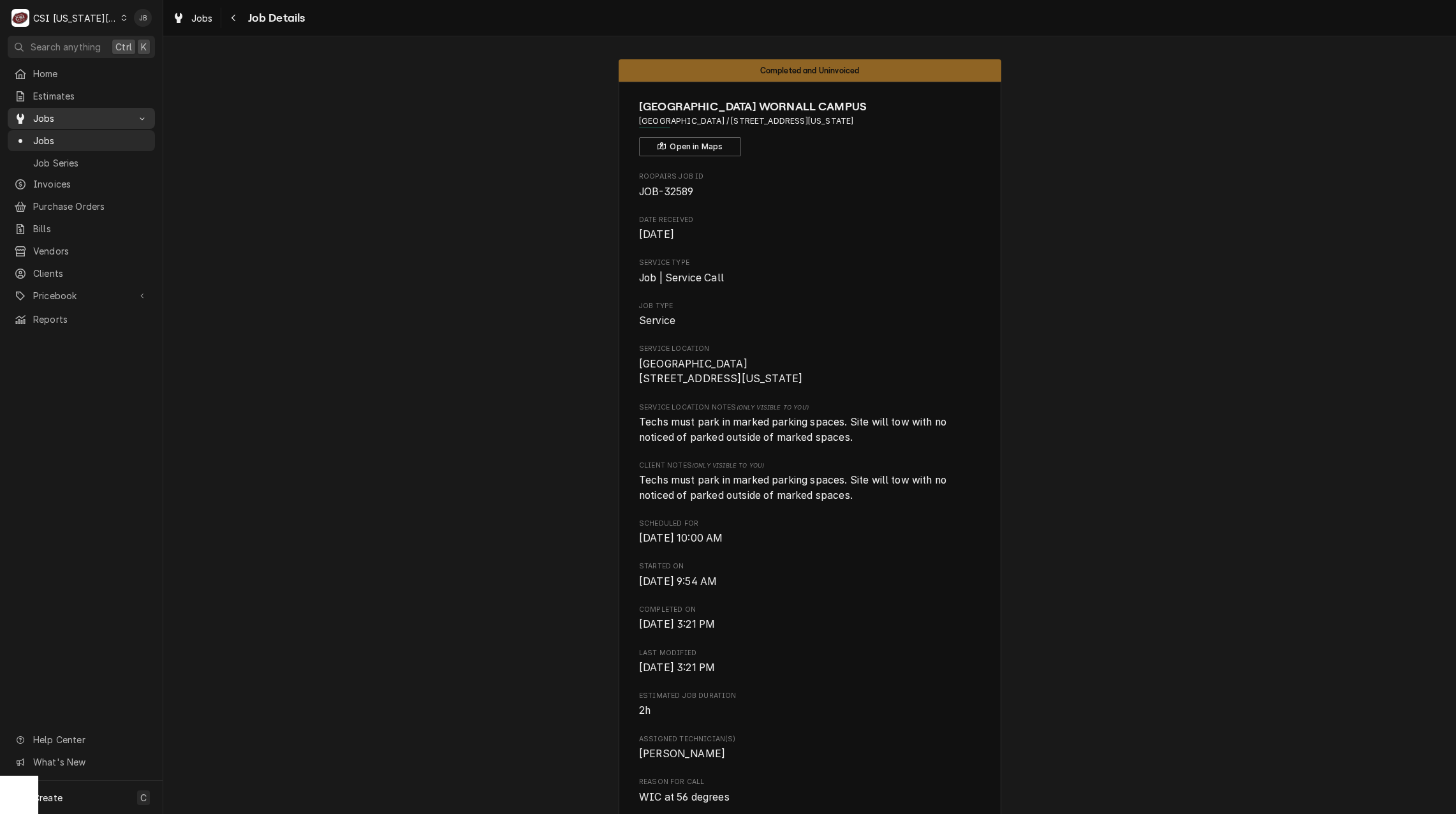
scroll to position [2963, 0]
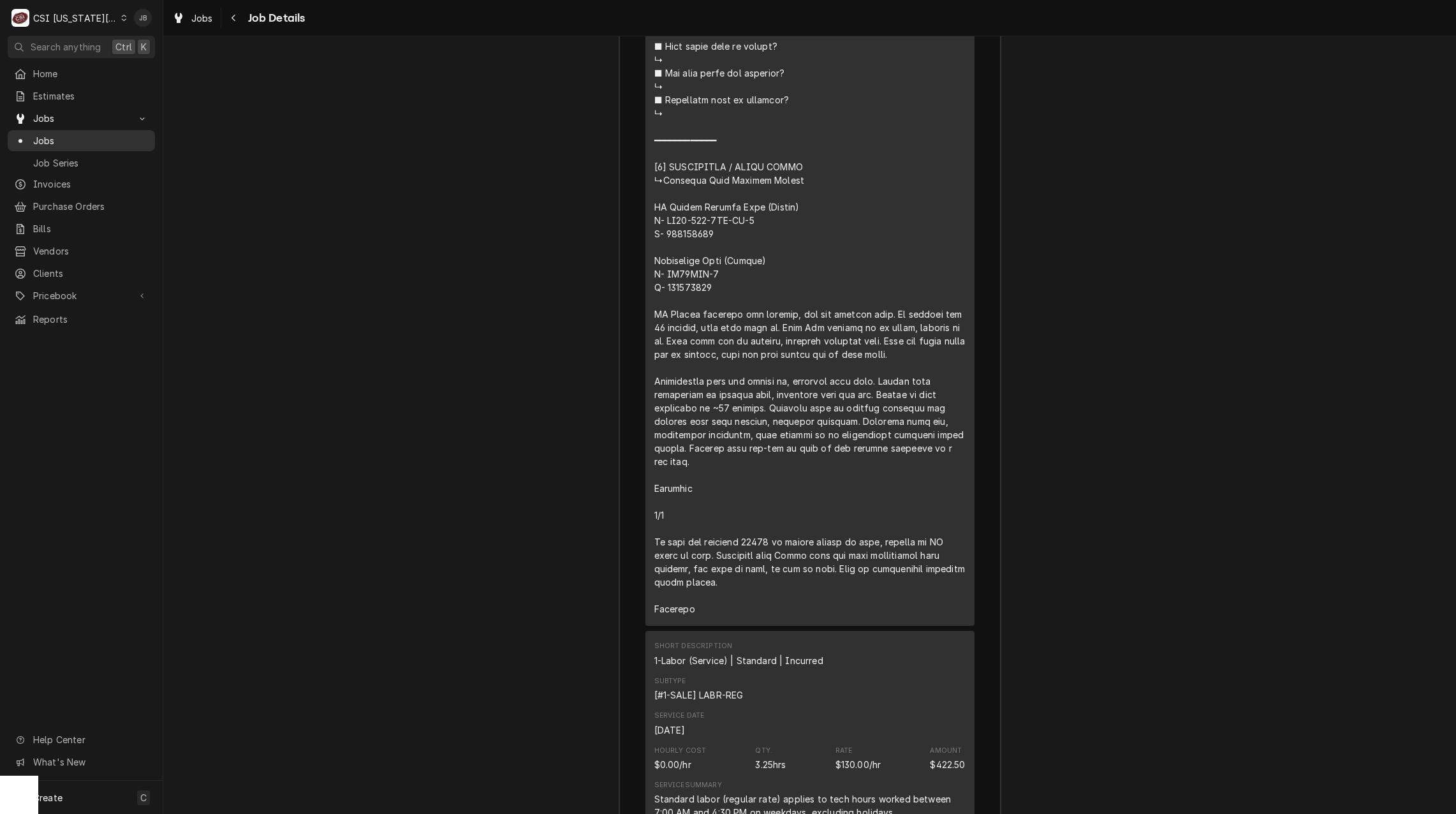
click at [79, 146] on link "Jobs" at bounding box center [81, 140] width 147 height 21
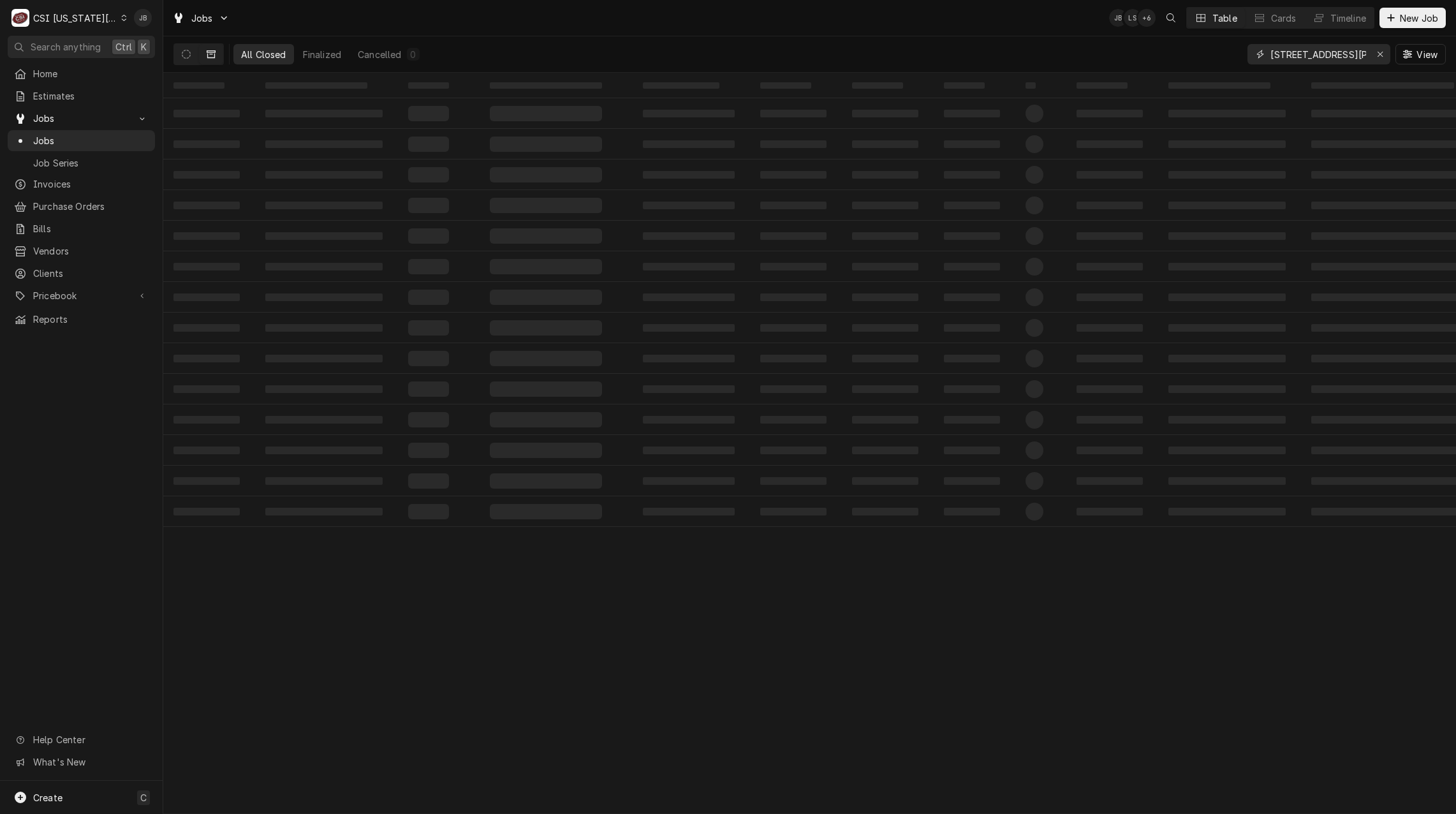
drag, startPoint x: 1385, startPoint y: 55, endPoint x: 1376, endPoint y: 54, distance: 9.1
click at [1386, 54] on div "Erase input" at bounding box center [1379, 54] width 13 height 13
click at [1318, 54] on input "Dynamic Content Wrapper" at bounding box center [1330, 54] width 120 height 21
paste input "[STREET_ADDRESS]"
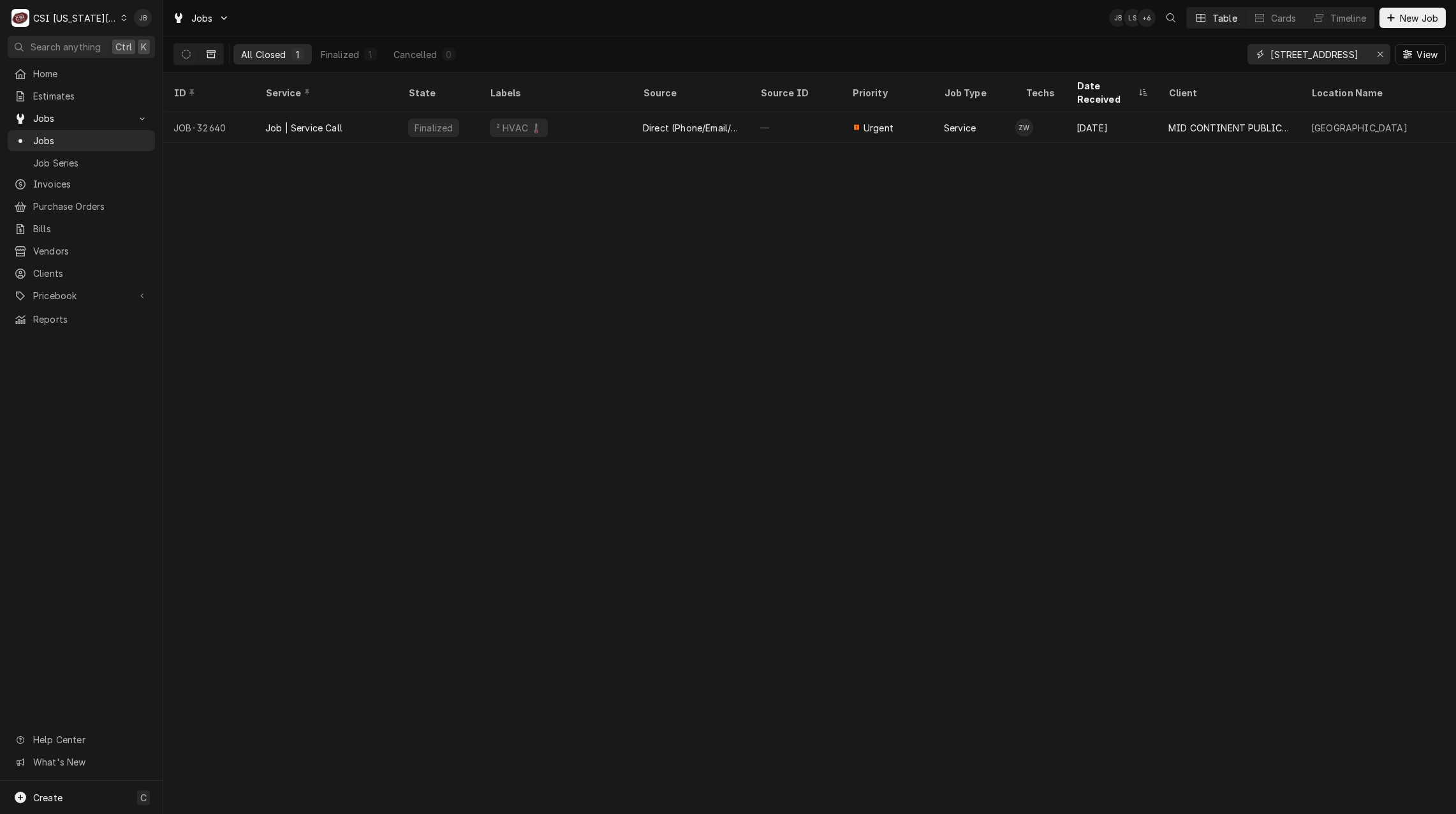
type input "[STREET_ADDRESS]"
click at [335, 247] on div "ID Service State Labels Source Source ID Priority Job Type Techs Date Received …" at bounding box center [809, 443] width 1293 height 741
click at [187, 49] on button "Dynamic Content Wrapper" at bounding box center [186, 54] width 24 height 21
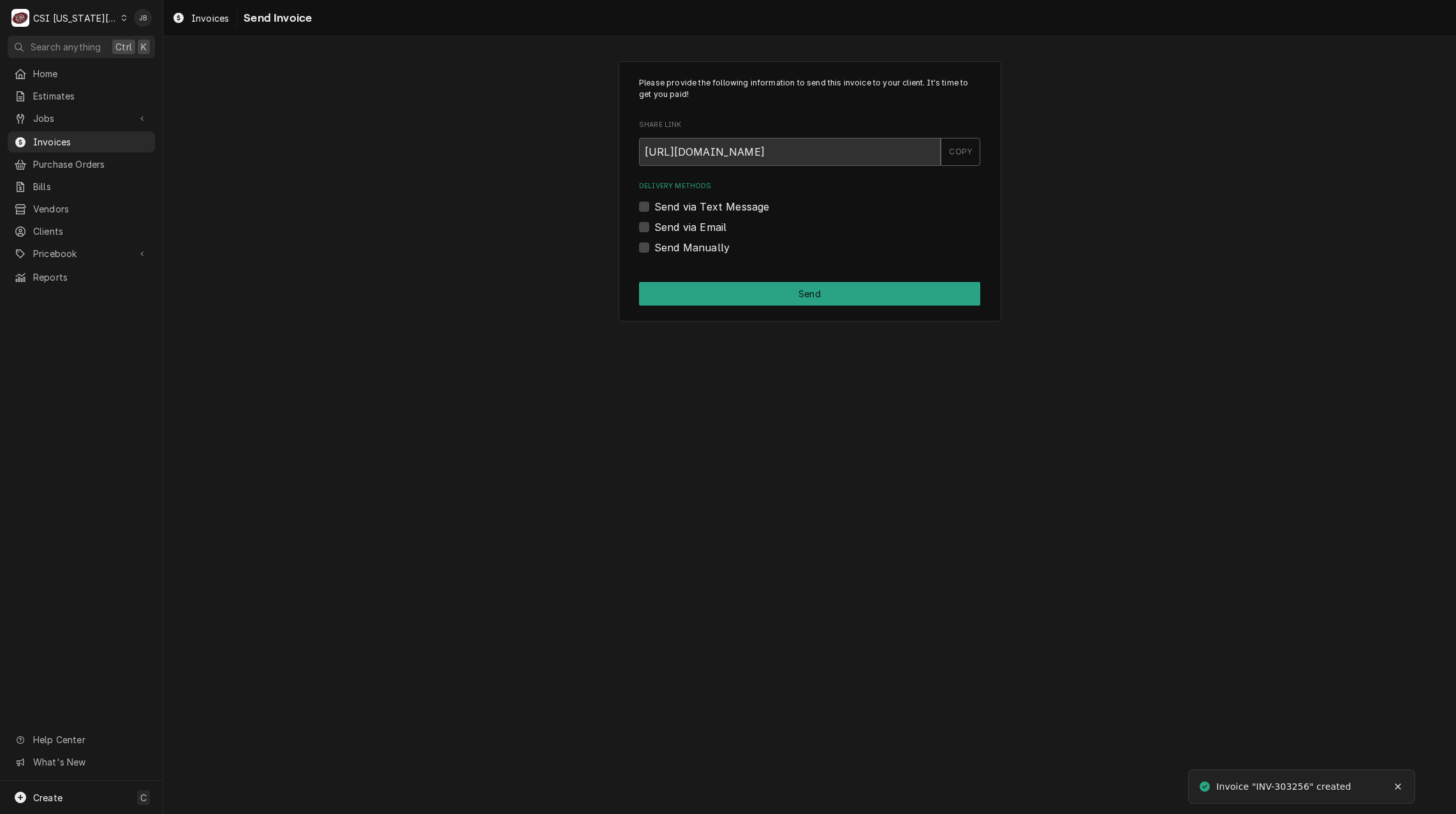
drag, startPoint x: 699, startPoint y: 230, endPoint x: 707, endPoint y: 233, distance: 8.5
click at [699, 230] on label "Send via Email" at bounding box center [690, 227] width 72 height 15
click at [699, 230] on input "Send via Email" at bounding box center [825, 233] width 341 height 28
checkbox input "true"
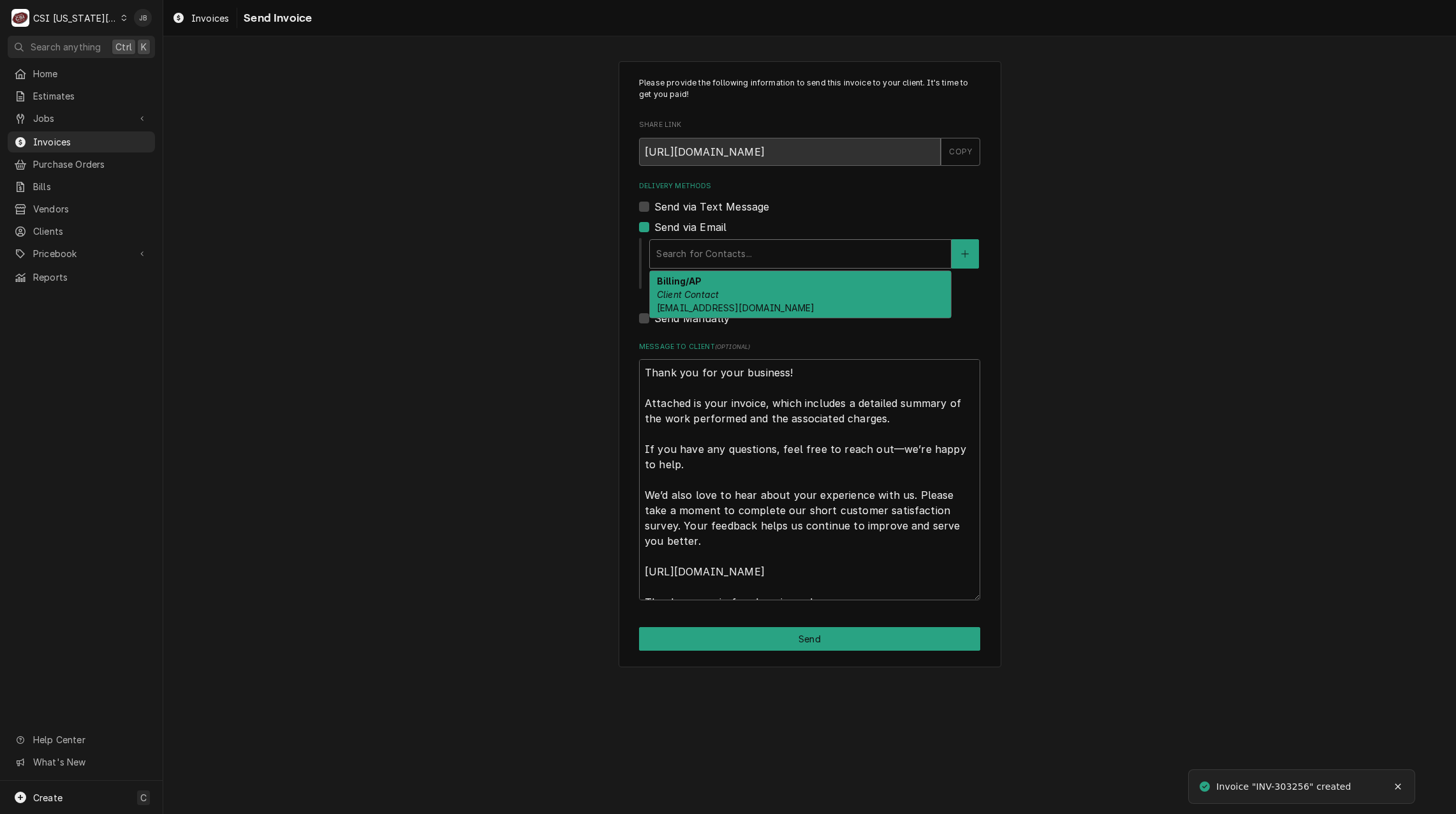
click at [732, 249] on div "Delivery Methods" at bounding box center [800, 253] width 288 height 23
click at [752, 289] on div "Billing/AP Client Contact invoice@mymcpl.org" at bounding box center [800, 294] width 301 height 46
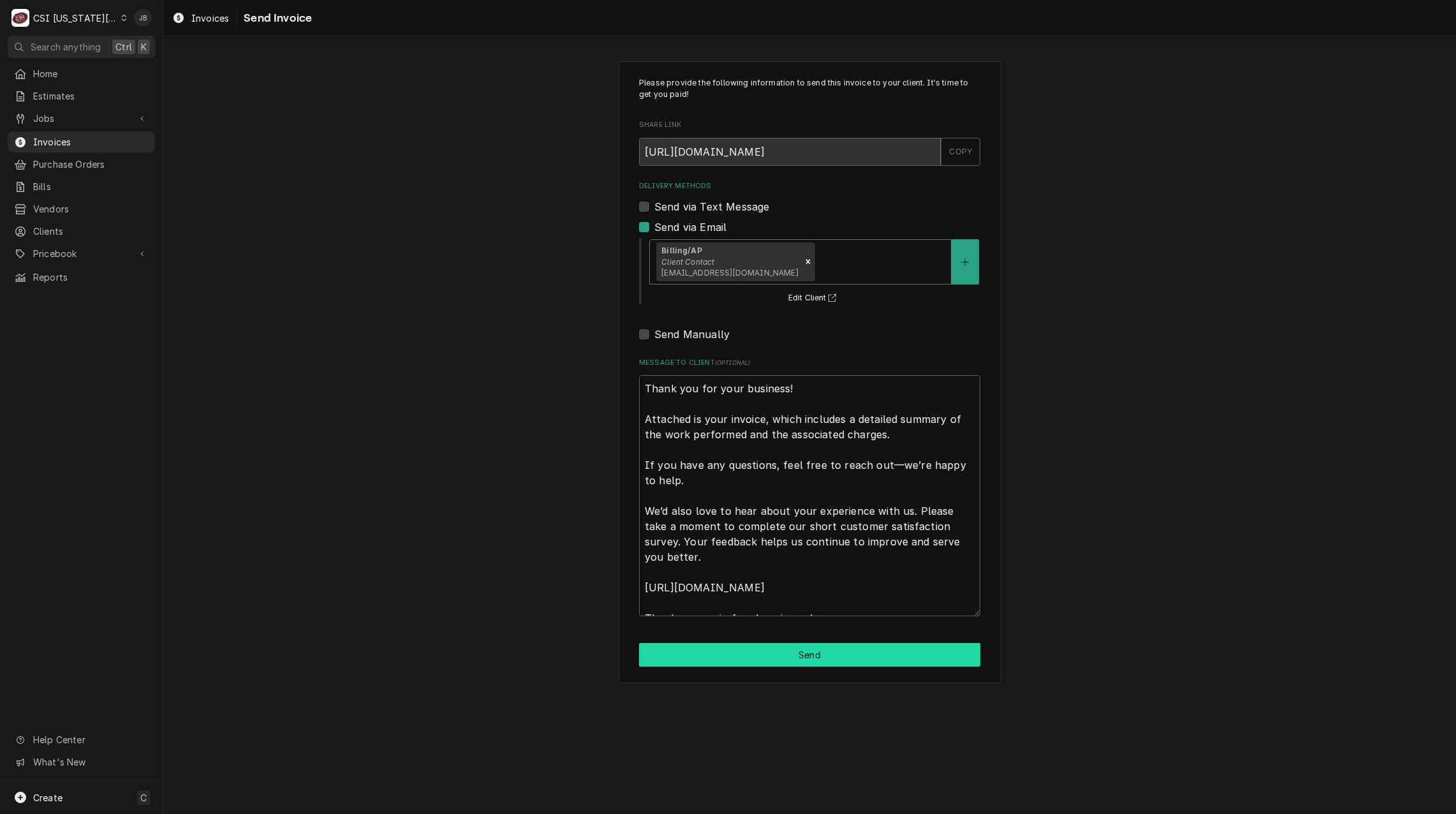
click at [739, 660] on button "Send" at bounding box center [809, 655] width 341 height 24
type textarea "x"
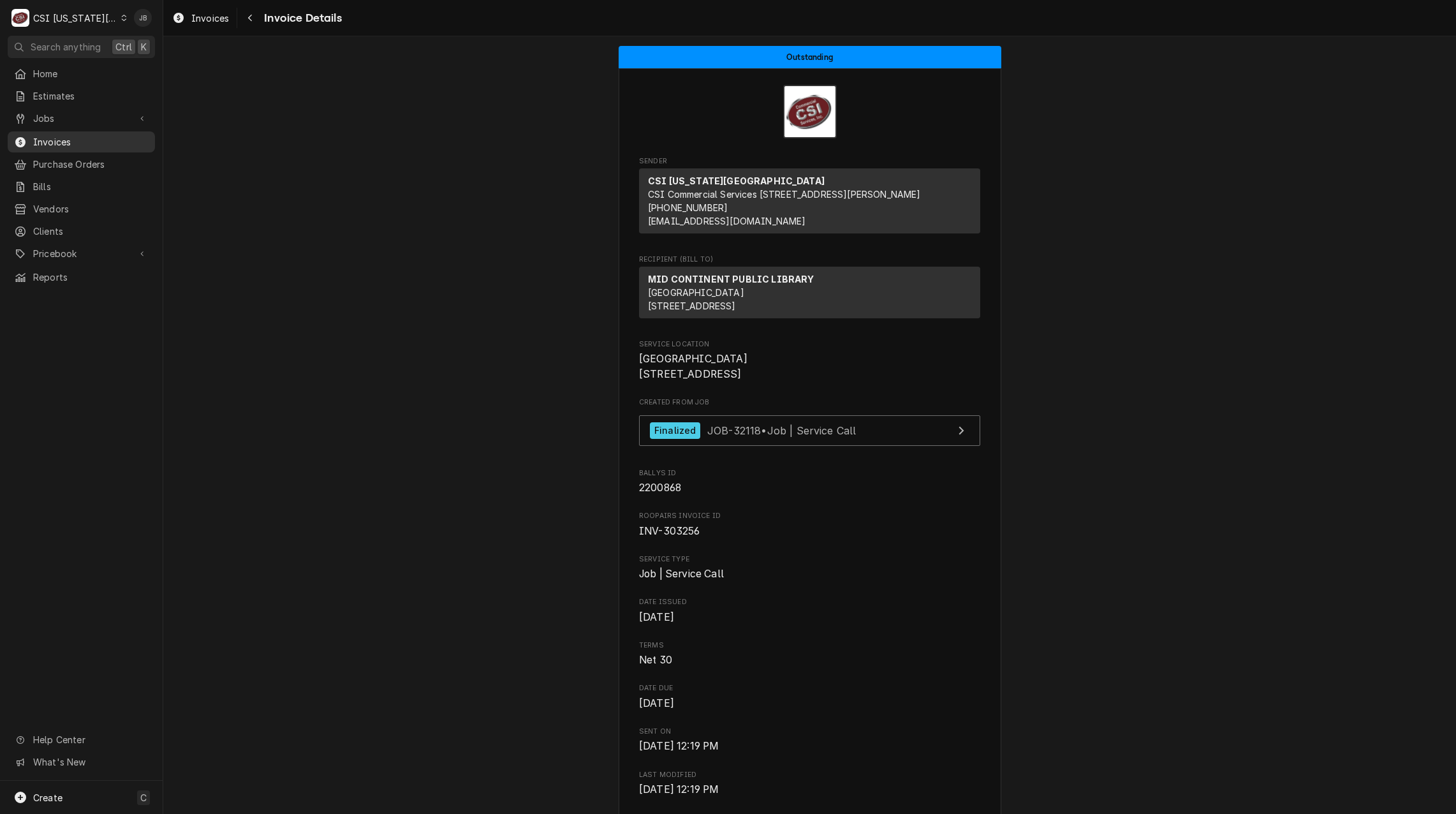
click at [94, 140] on span "Invoices" at bounding box center [91, 142] width 115 height 14
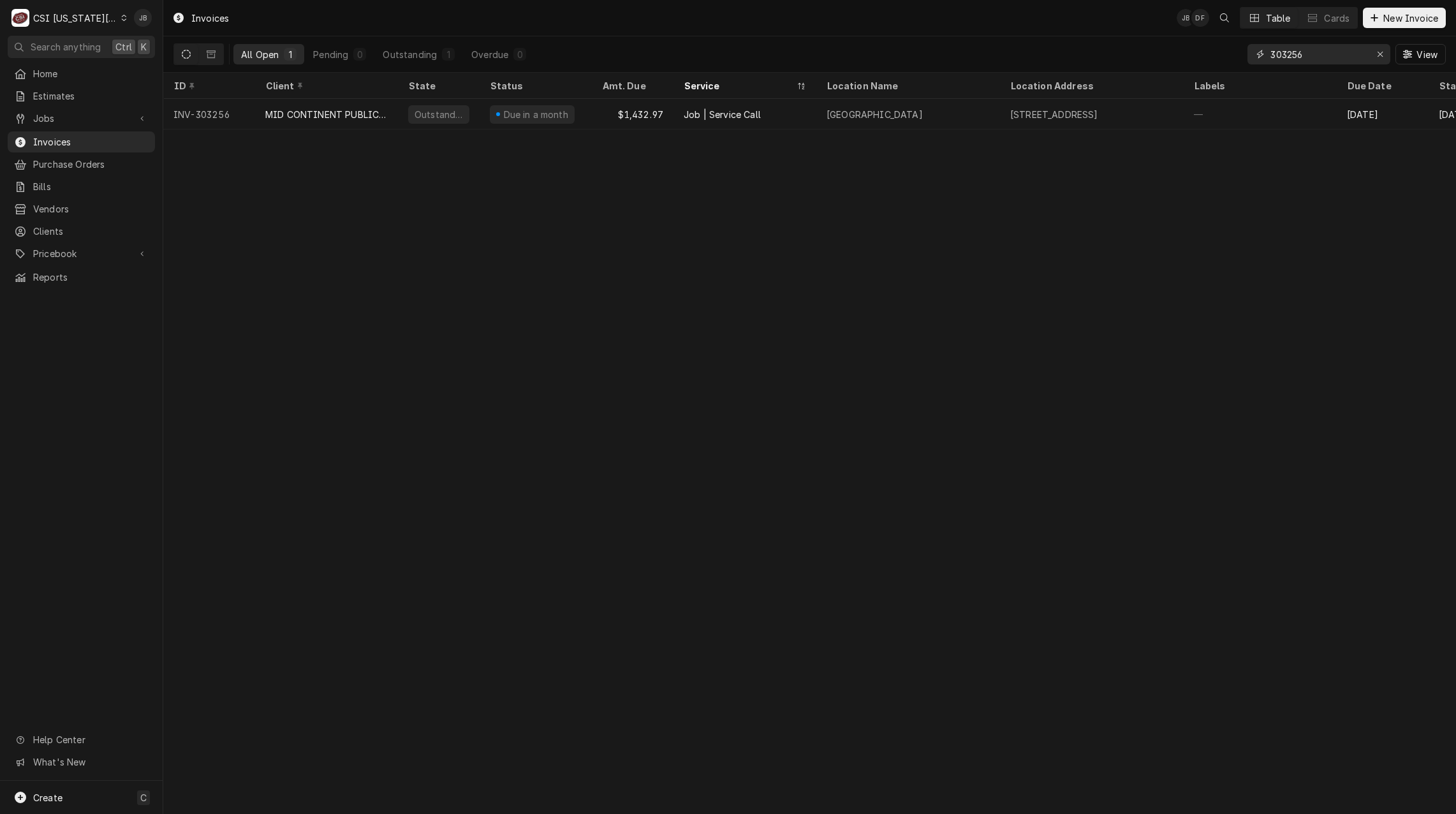
click at [1313, 59] on input "303256" at bounding box center [1318, 54] width 96 height 21
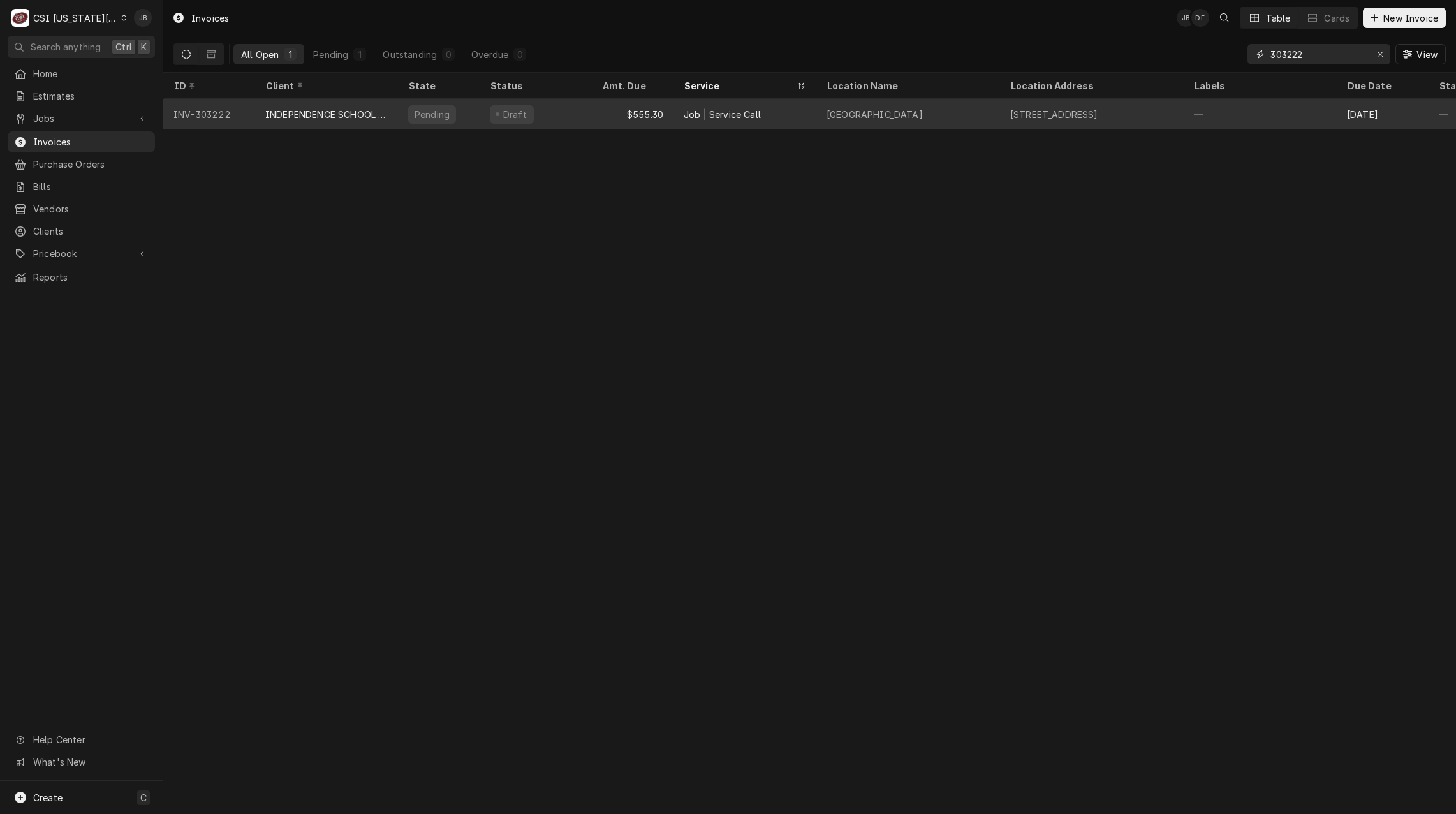
type input "303222"
click at [603, 112] on div "$555.30" at bounding box center [632, 115] width 81 height 31
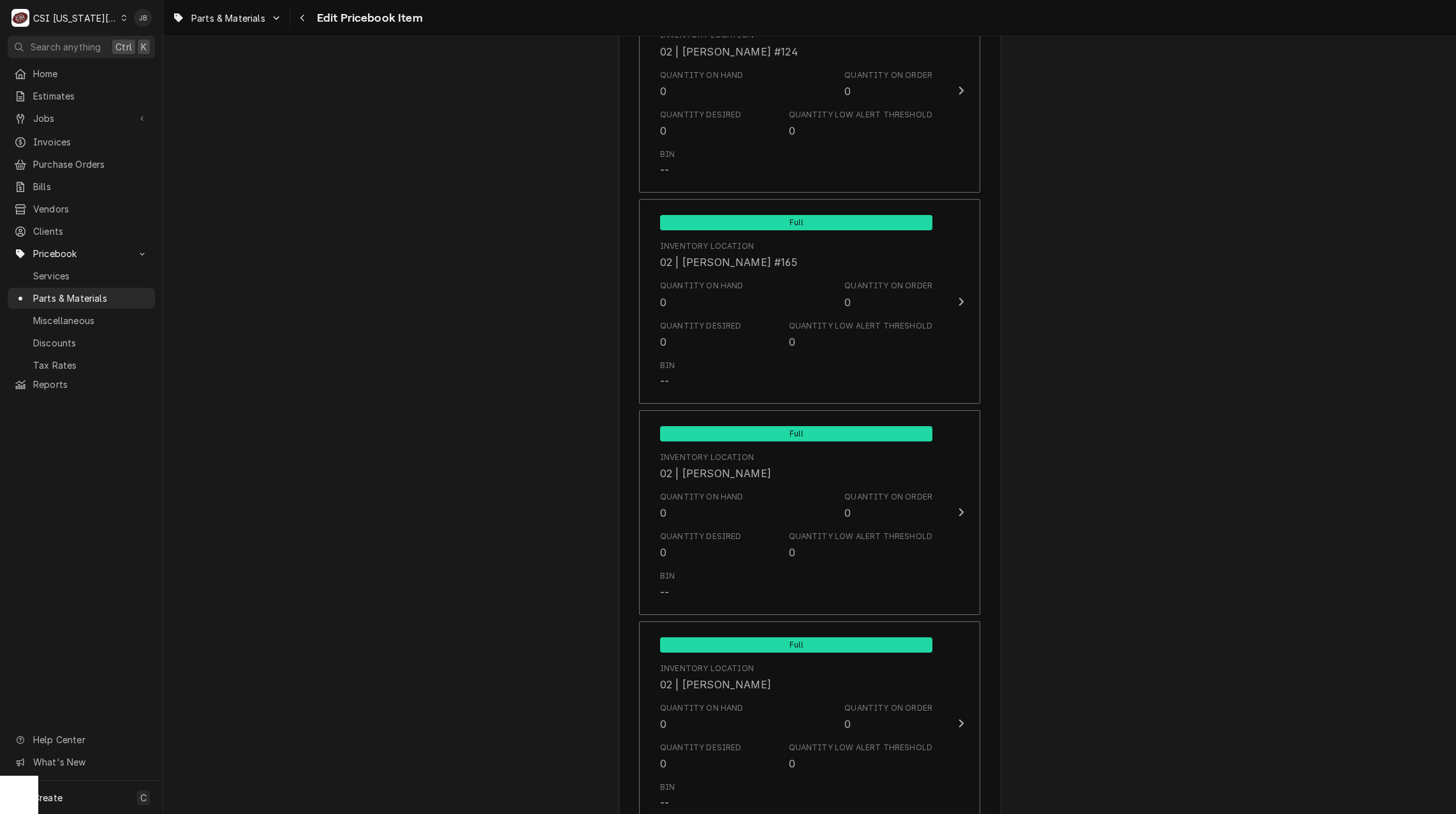
scroll to position [6252, 0]
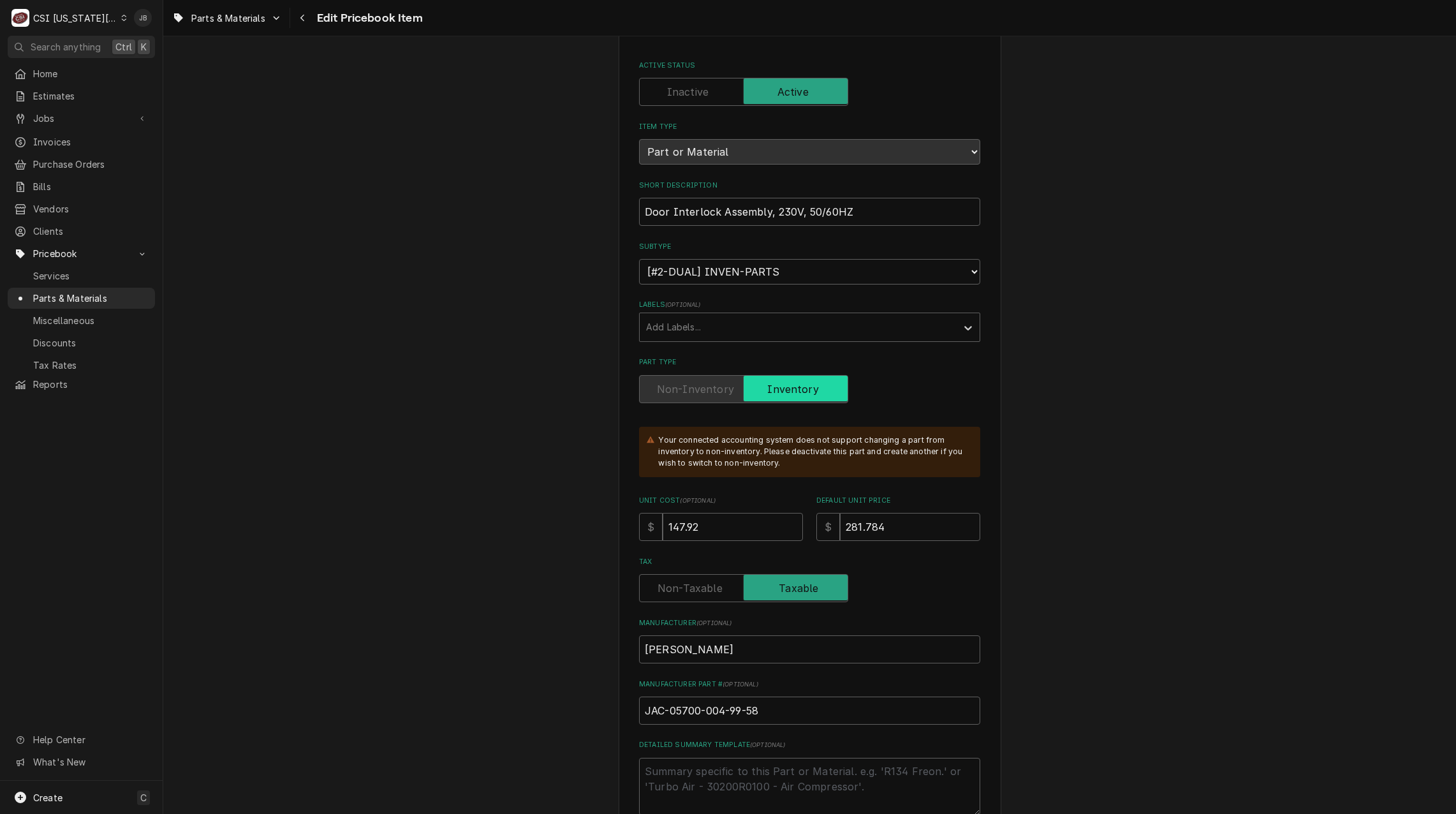
scroll to position [128, 0]
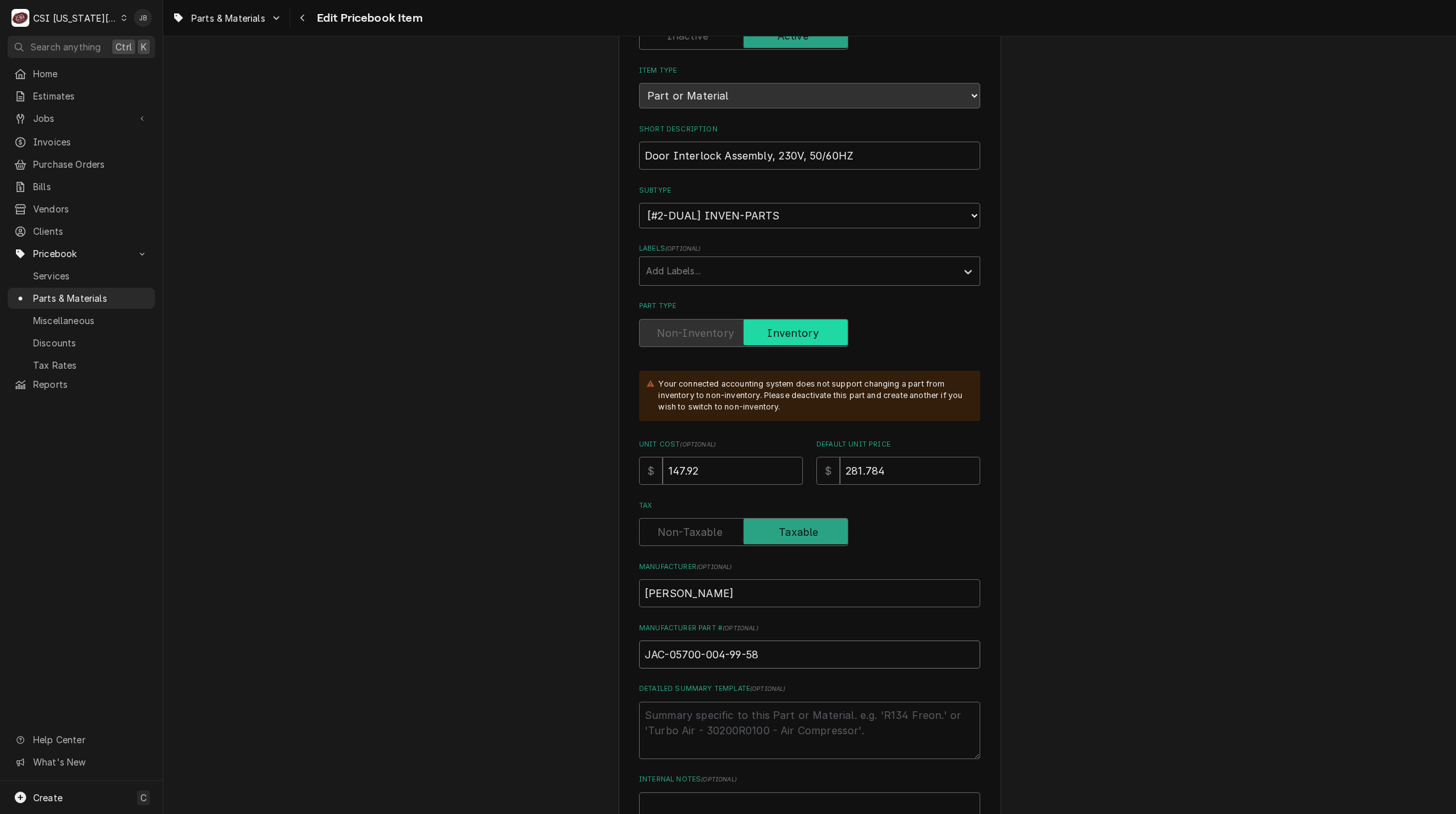
drag, startPoint x: 727, startPoint y: 653, endPoint x: 670, endPoint y: 654, distance: 57.0
click at [670, 654] on input "JAC-05700-004-99-58" at bounding box center [809, 654] width 341 height 28
click at [78, 292] on span "Parts & Materials" at bounding box center [91, 299] width 115 height 14
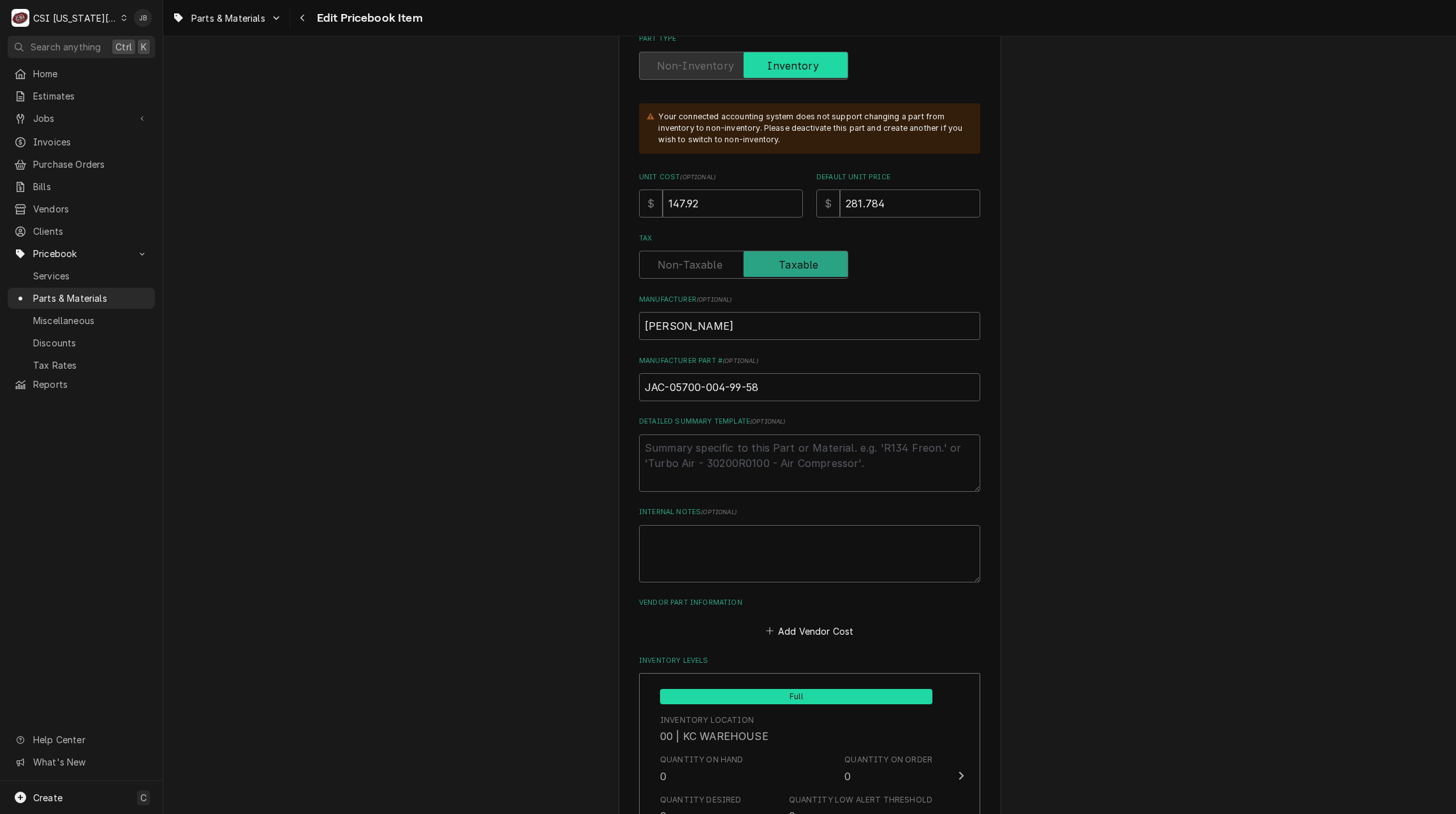
scroll to position [0, 0]
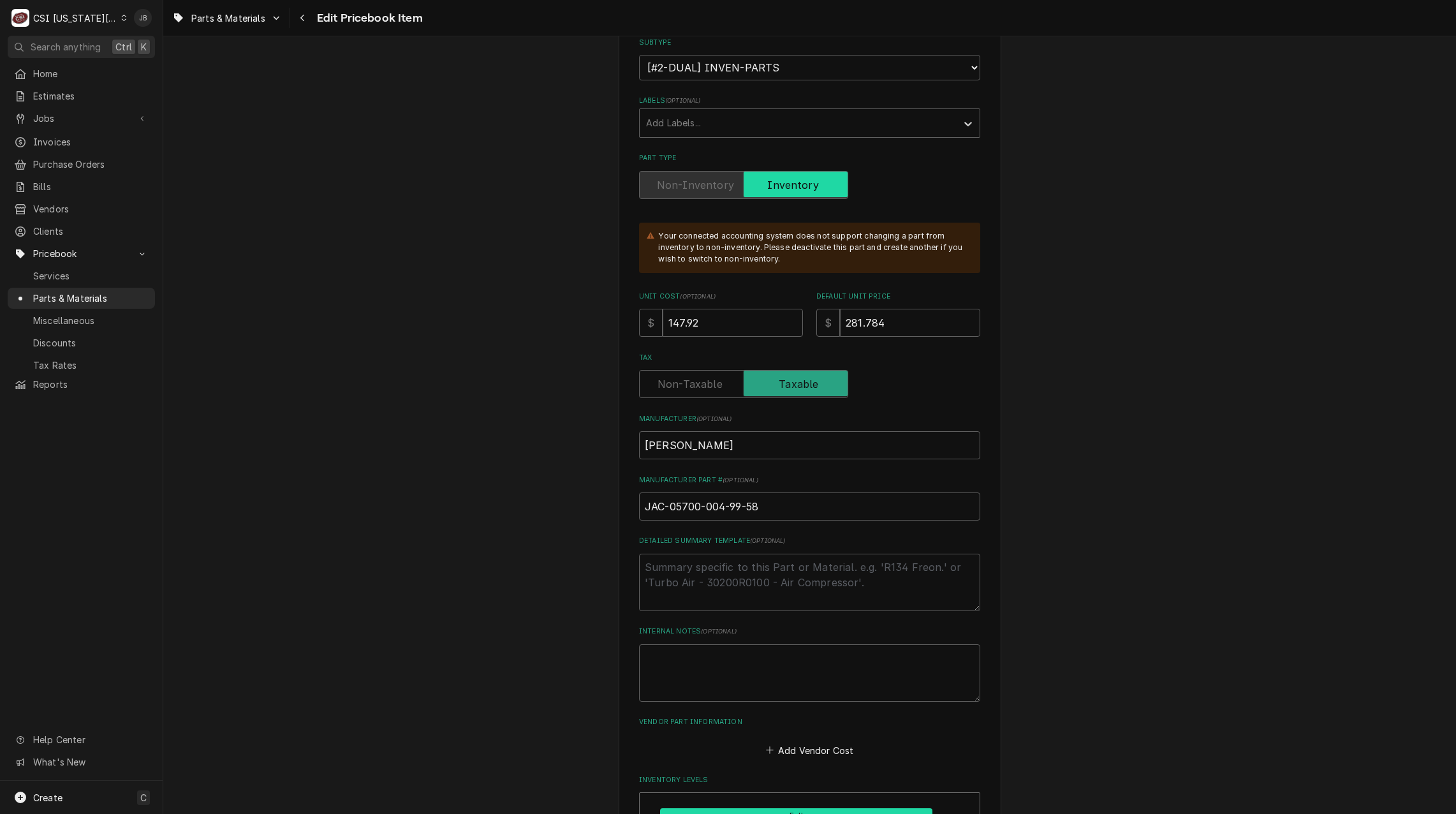
scroll to position [319, 0]
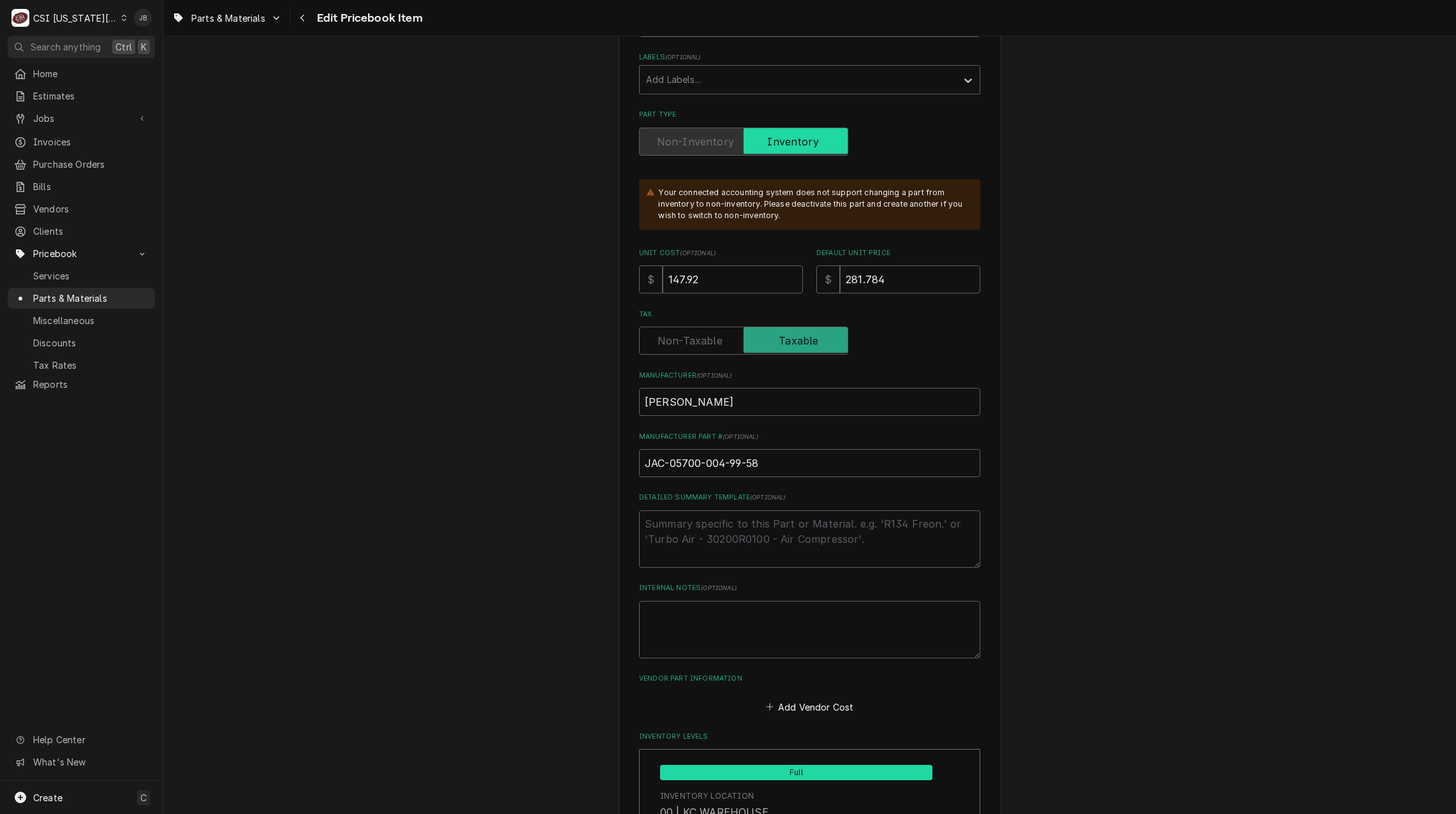
type textarea "x"
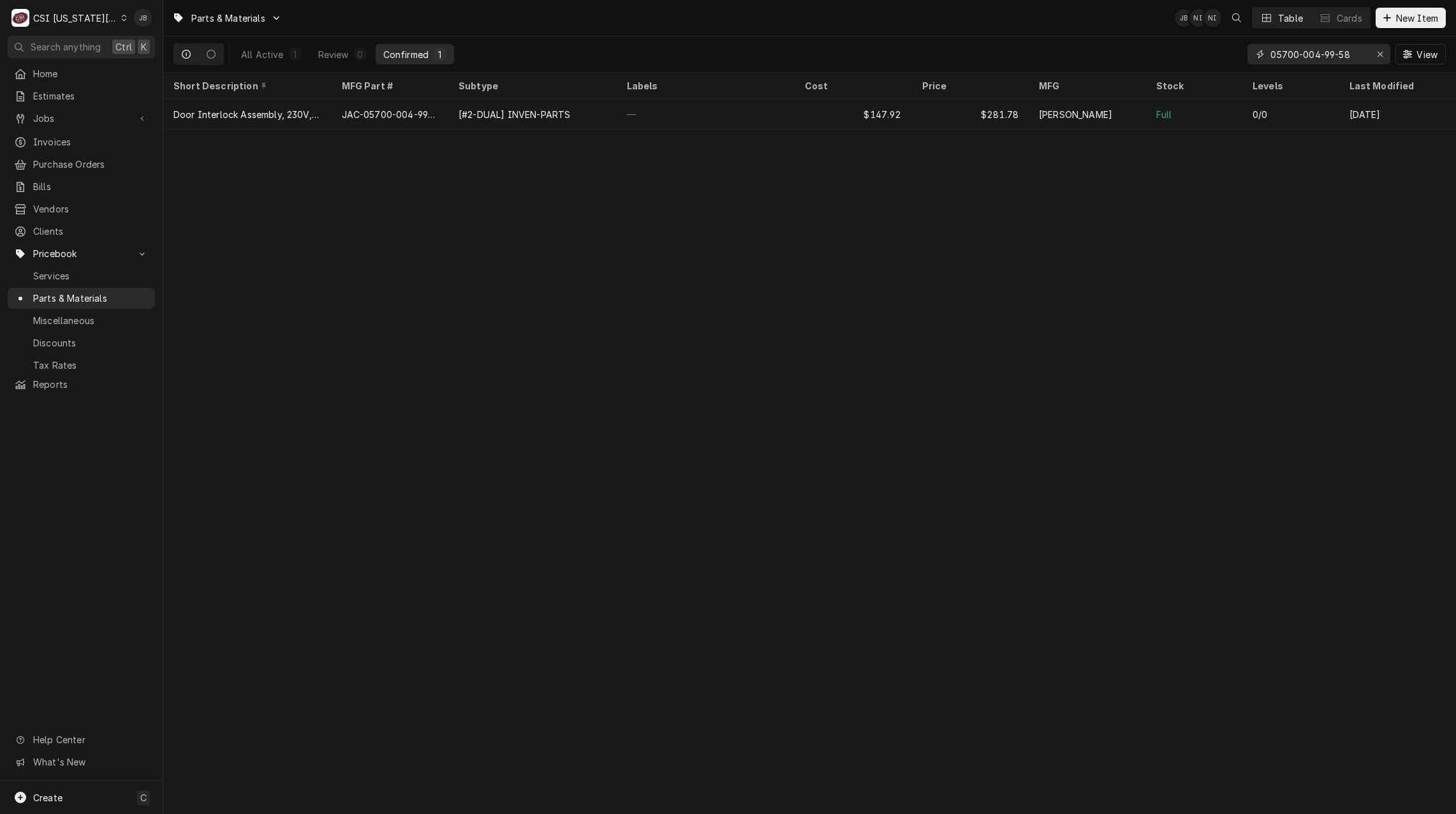
click at [1274, 52] on input "05700-004-99-58" at bounding box center [1318, 54] width 96 height 21
type input "5700-004-99-58"
click at [346, 56] on div "Review" at bounding box center [334, 55] width 31 height 14
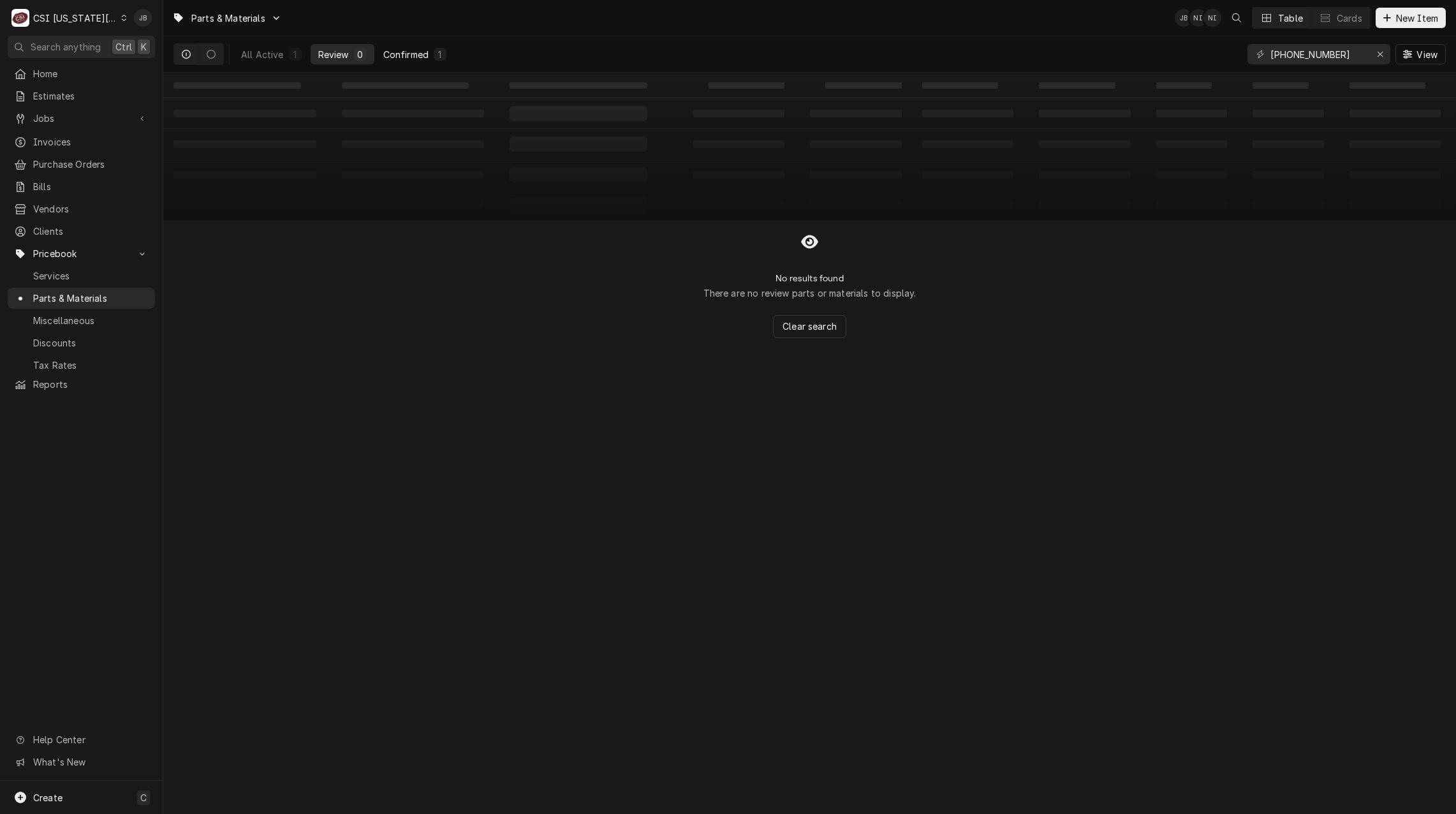
click at [414, 60] on div "Confirmed" at bounding box center [405, 55] width 45 height 14
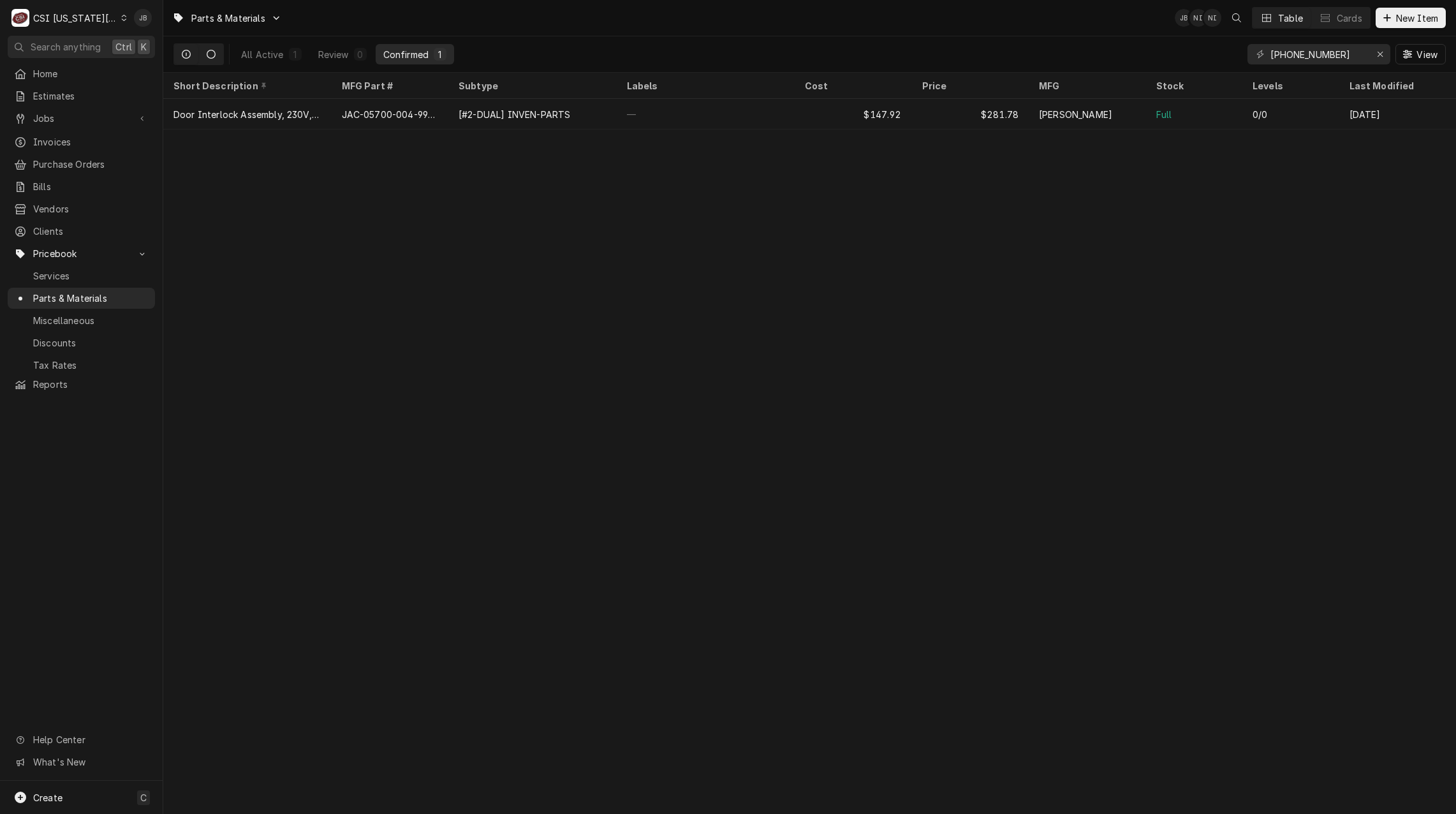
click at [206, 51] on icon "Dynamic Content Wrapper" at bounding box center [210, 54] width 9 height 9
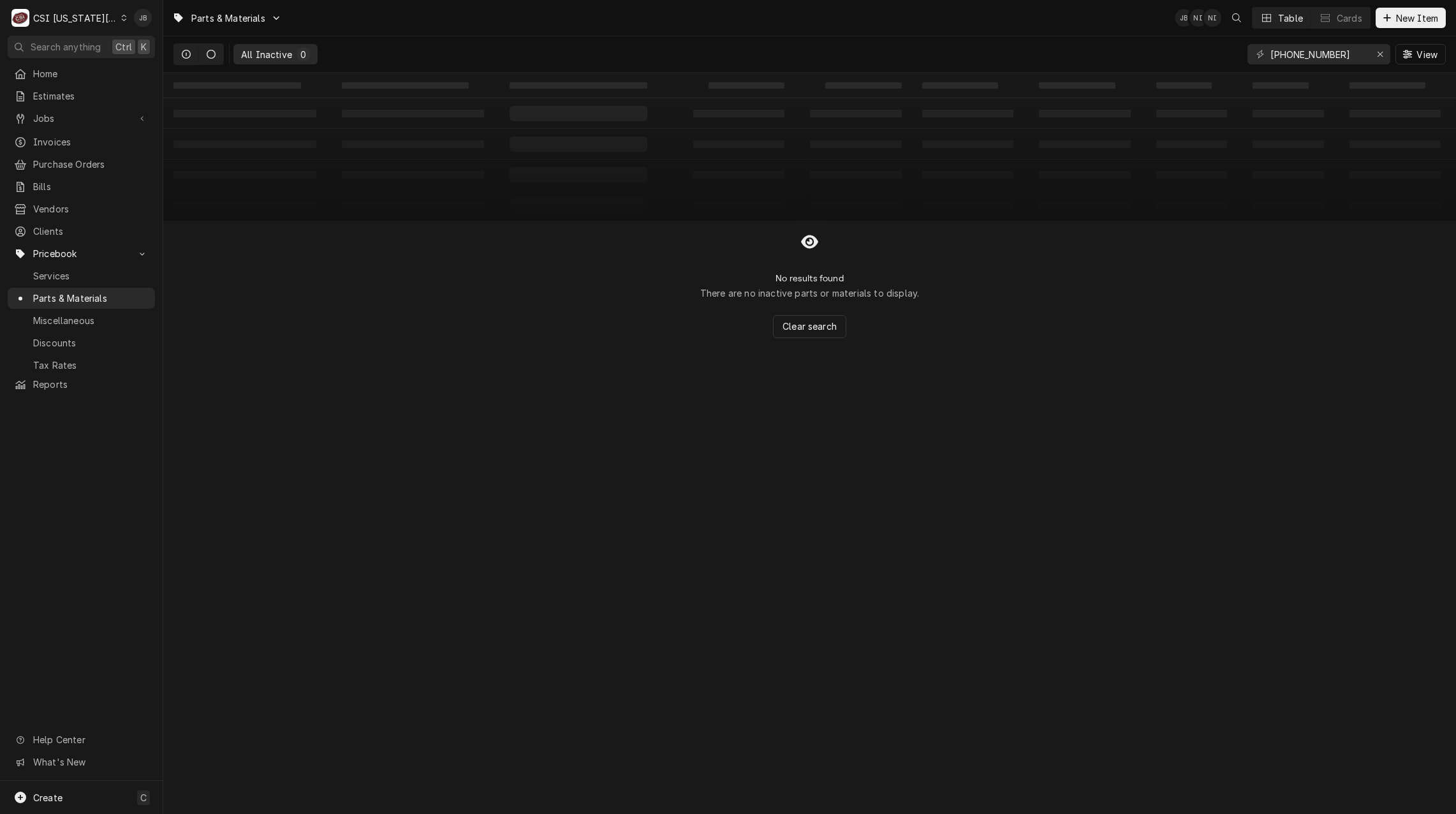
click at [184, 53] on icon "Dynamic Content Wrapper" at bounding box center [186, 54] width 9 height 9
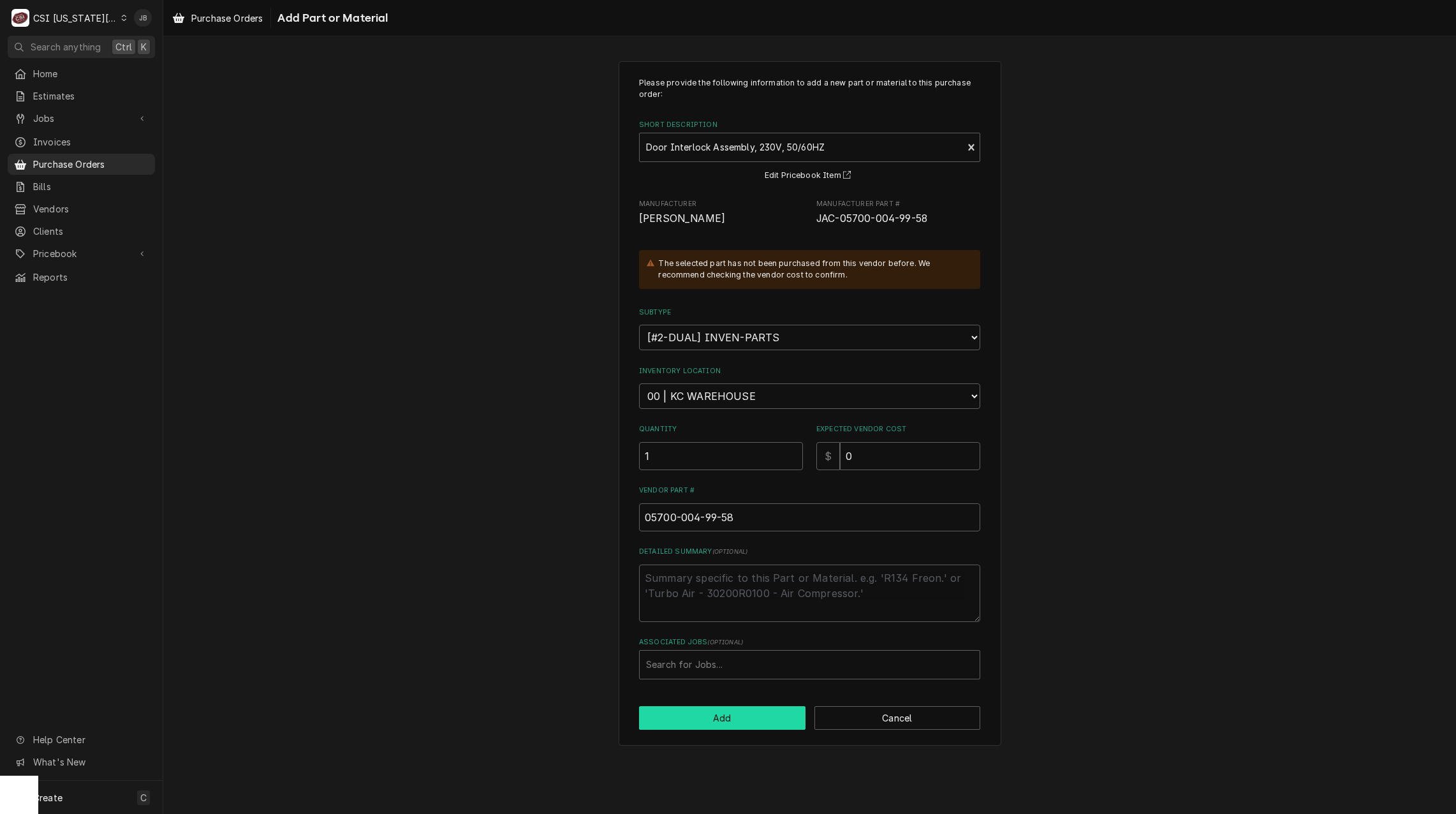
click at [730, 718] on button "Add" at bounding box center [722, 718] width 167 height 24
type textarea "x"
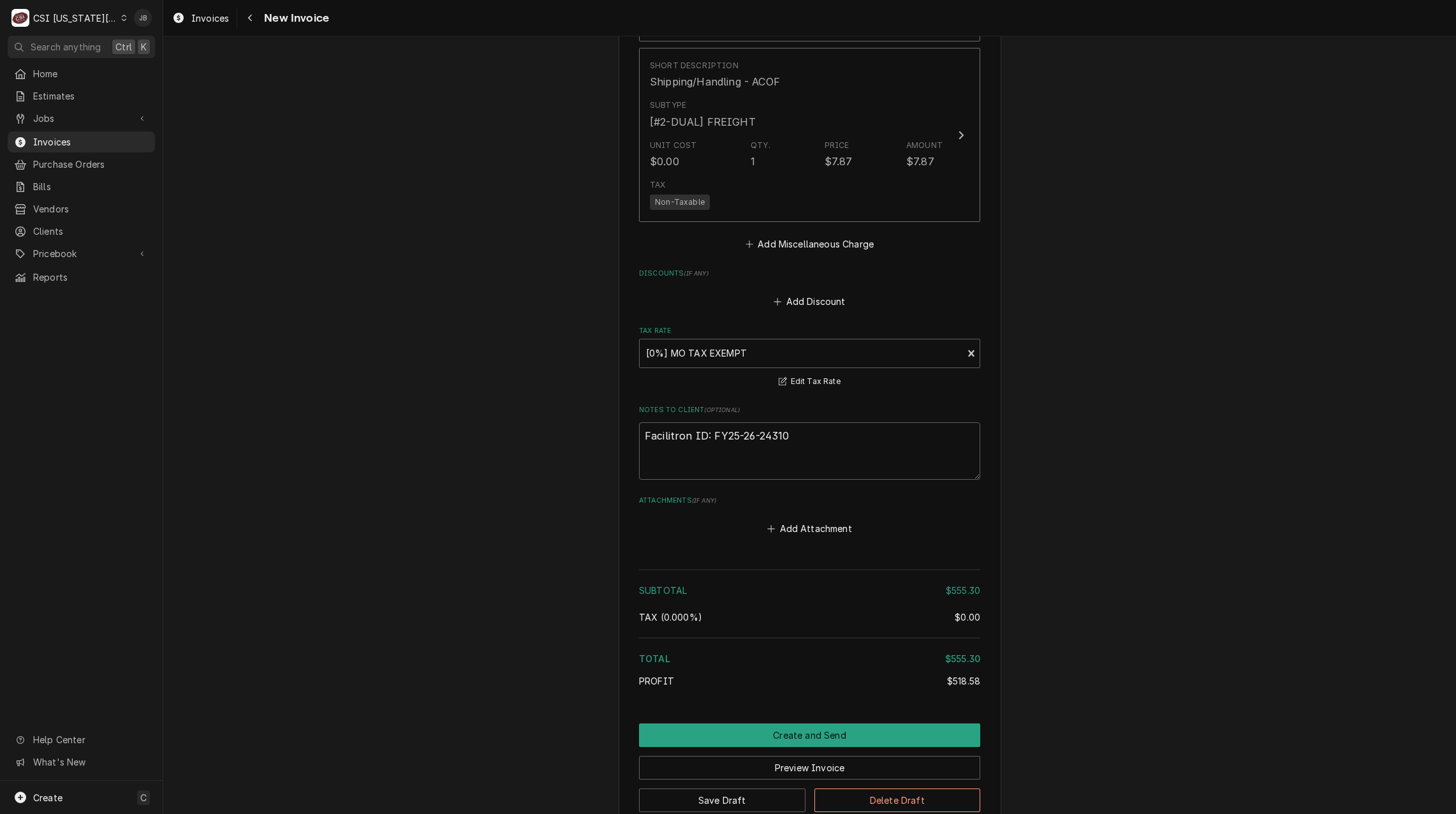
scroll to position [2445, 0]
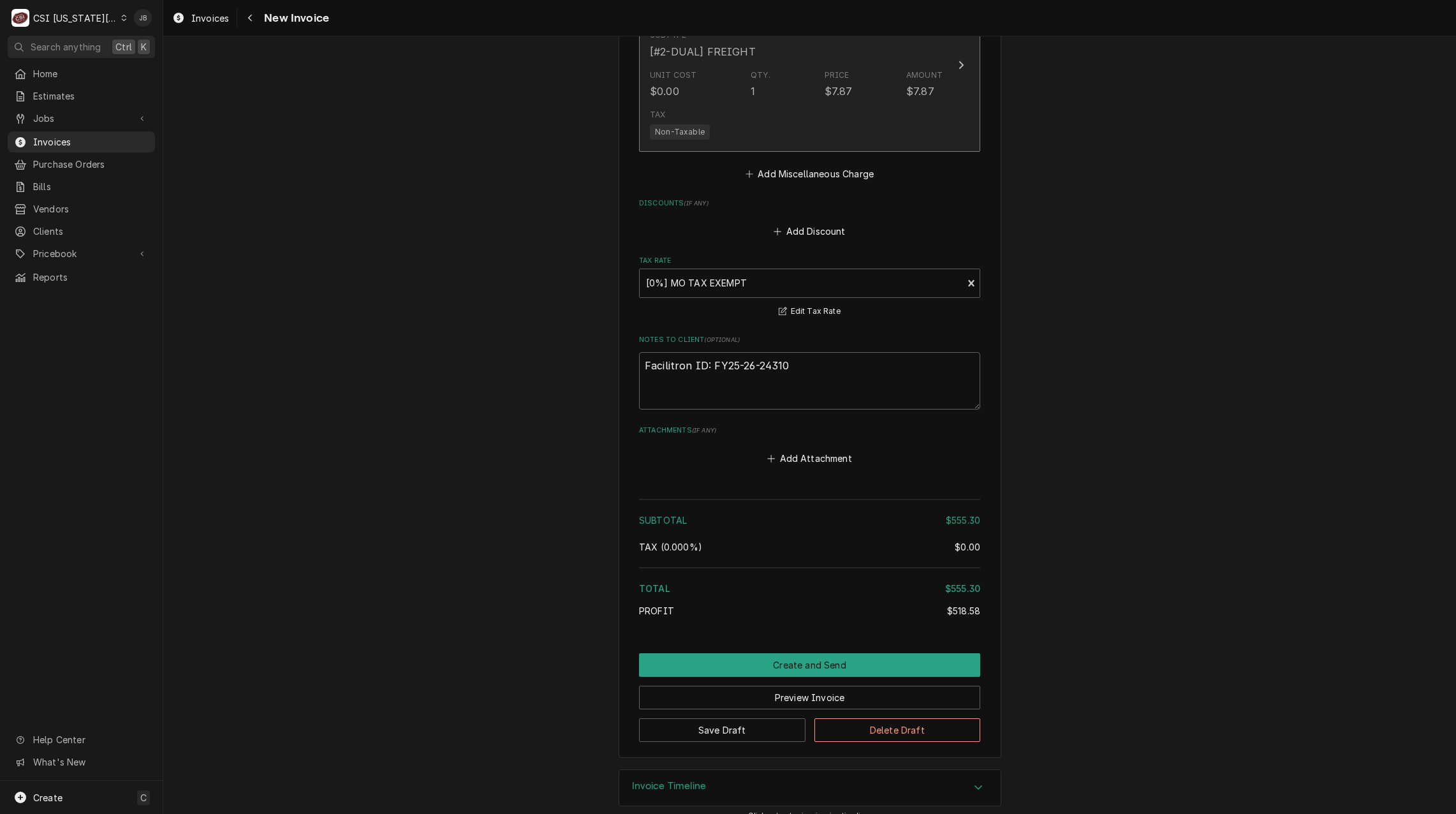
click at [756, 104] on div "Tax Non-Taxable" at bounding box center [796, 124] width 293 height 41
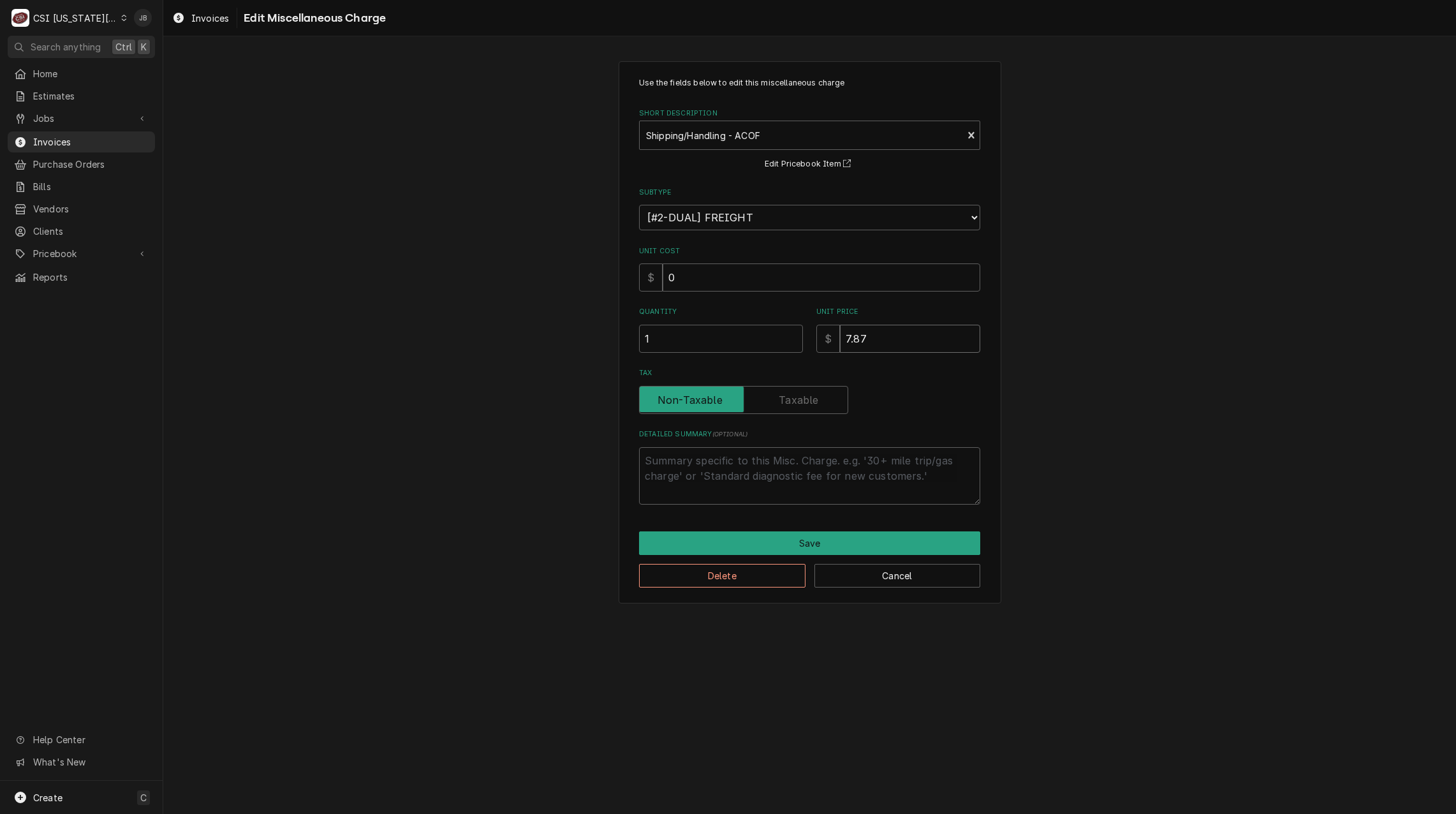
drag, startPoint x: 830, startPoint y: 339, endPoint x: 662, endPoint y: 319, distance: 169.2
click at [679, 322] on div "Quantity 1 Unit Price $ 7.87" at bounding box center [809, 329] width 341 height 45
type textarea "x"
type input "1"
type textarea "x"
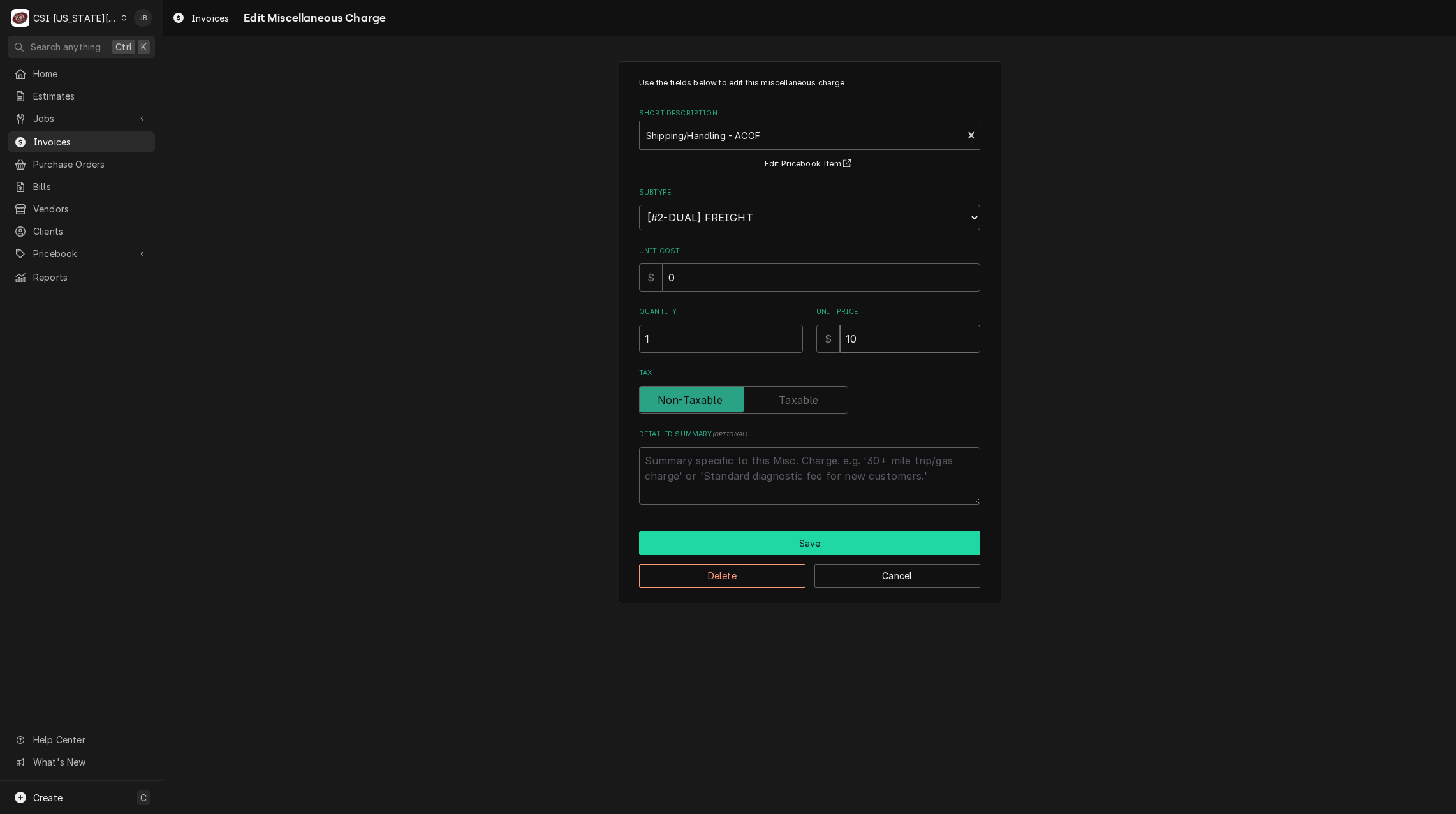
type input "10"
click at [749, 540] on button "Save" at bounding box center [809, 544] width 341 height 24
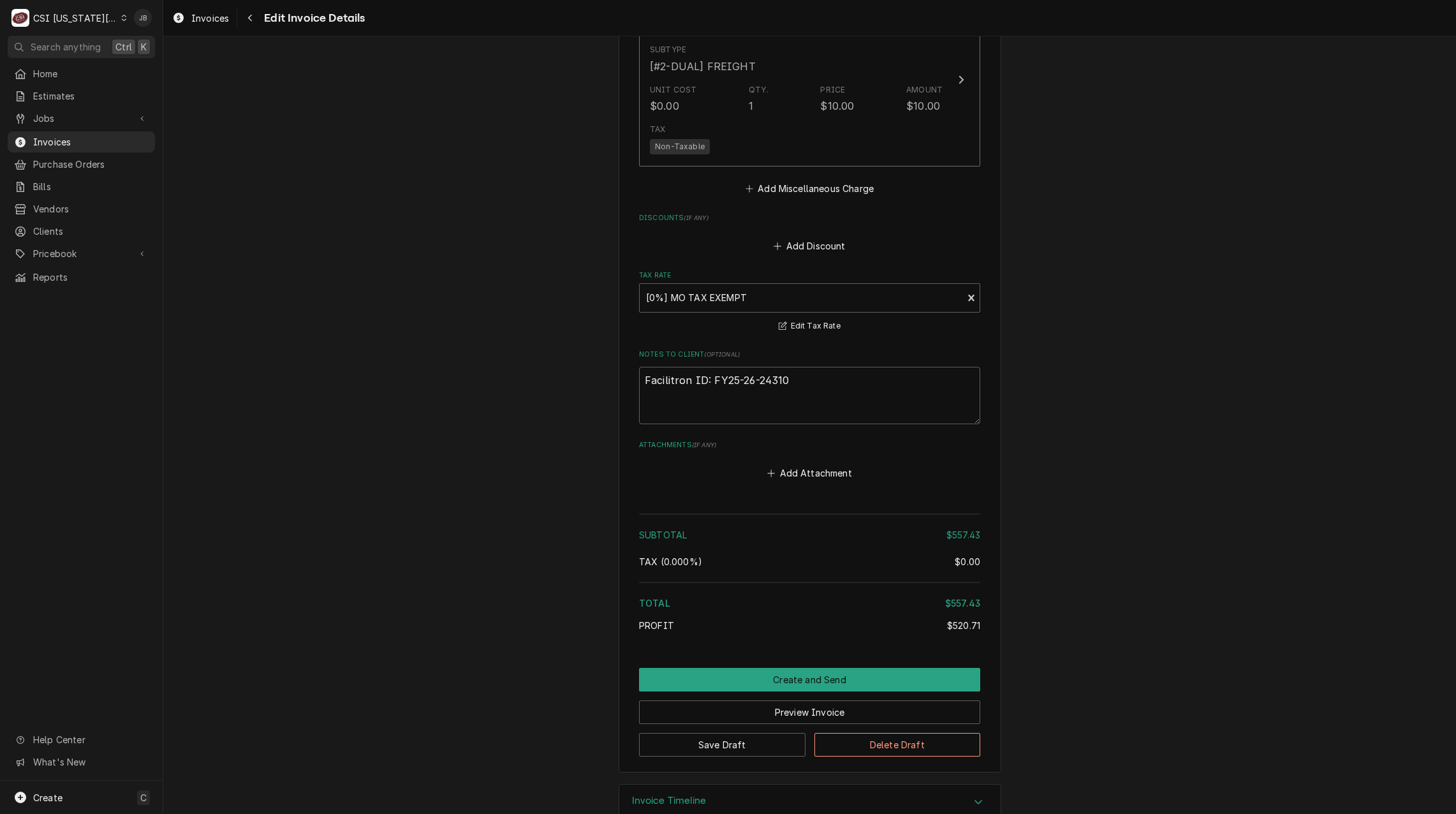
scroll to position [2445, 0]
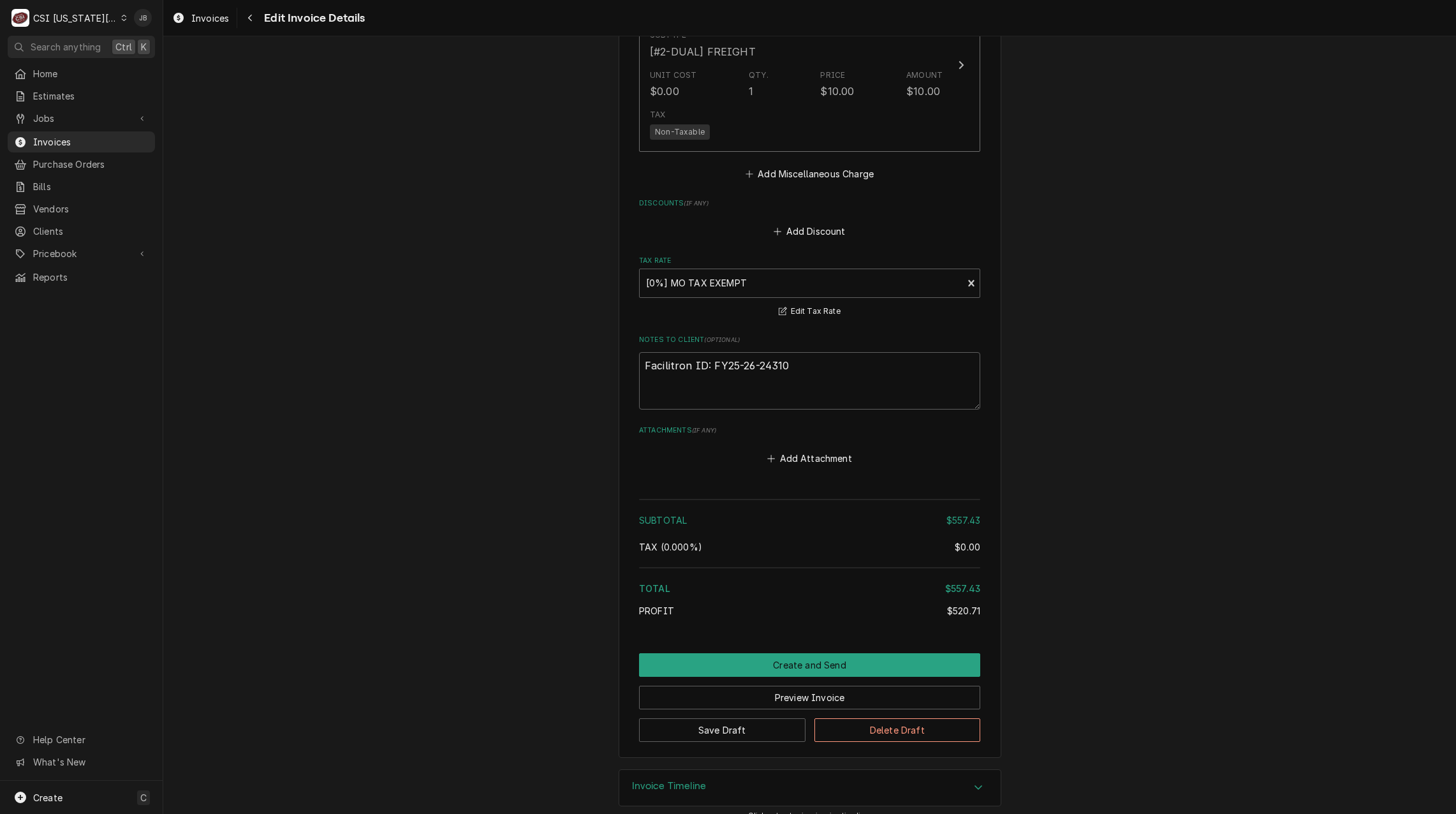
click at [740, 653] on button "Create and Send" at bounding box center [809, 665] width 341 height 24
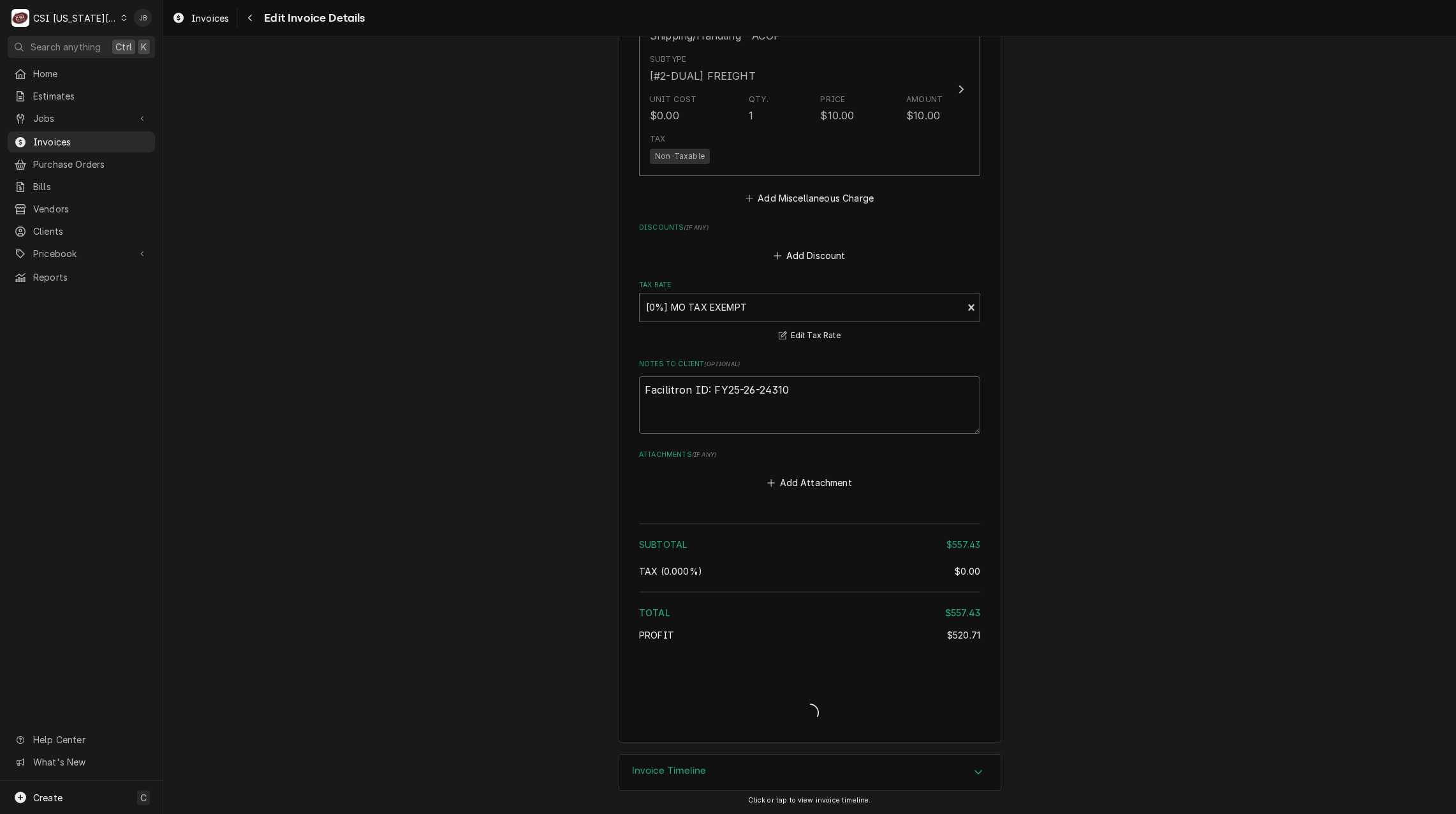
scroll to position [2406, 0]
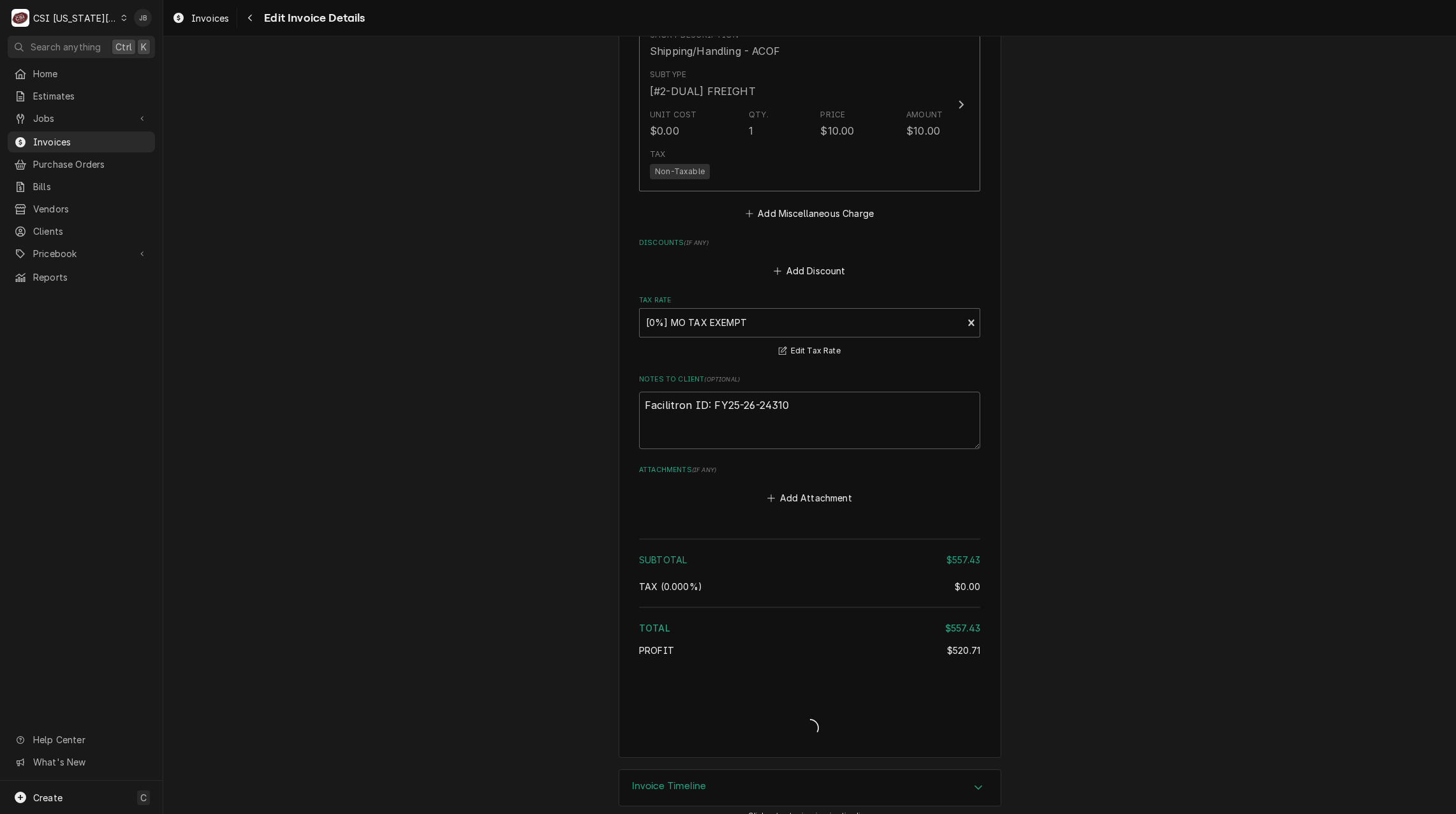
type textarea "x"
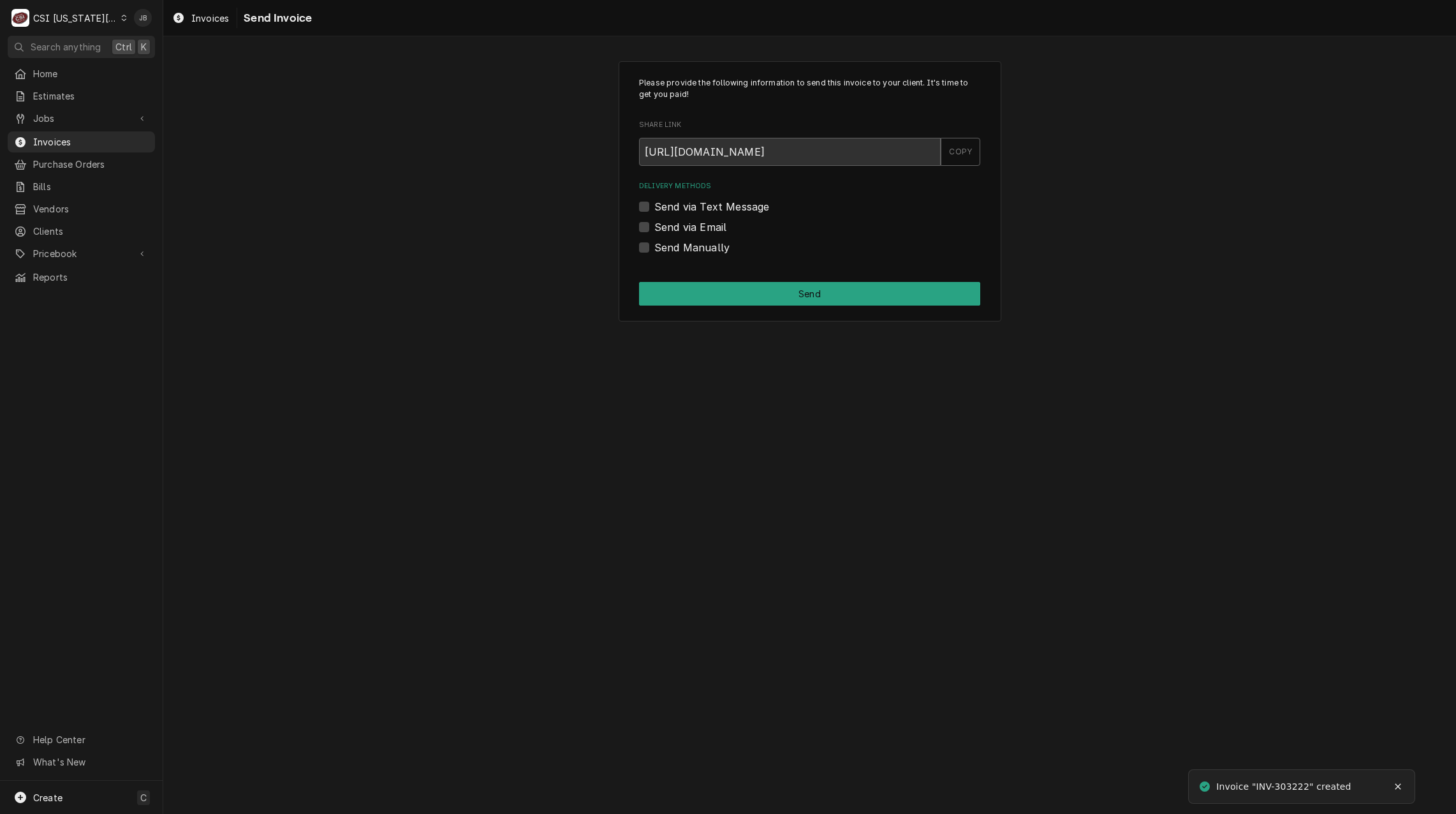
click at [692, 228] on label "Send via Email" at bounding box center [690, 227] width 72 height 15
click at [692, 228] on input "Send via Email" at bounding box center [825, 233] width 341 height 28
checkbox input "true"
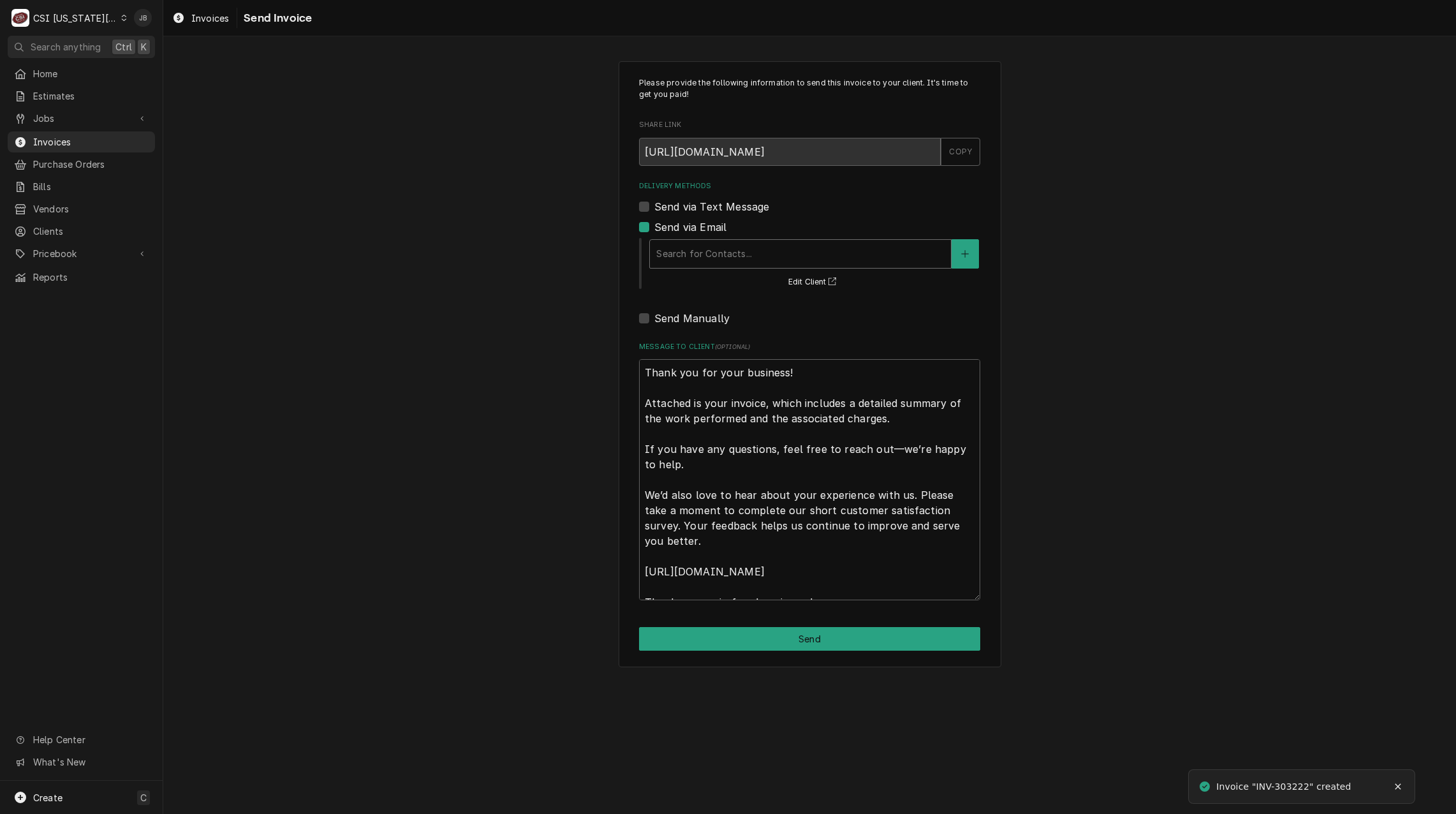
click at [732, 252] on div "Delivery Methods" at bounding box center [800, 253] width 288 height 23
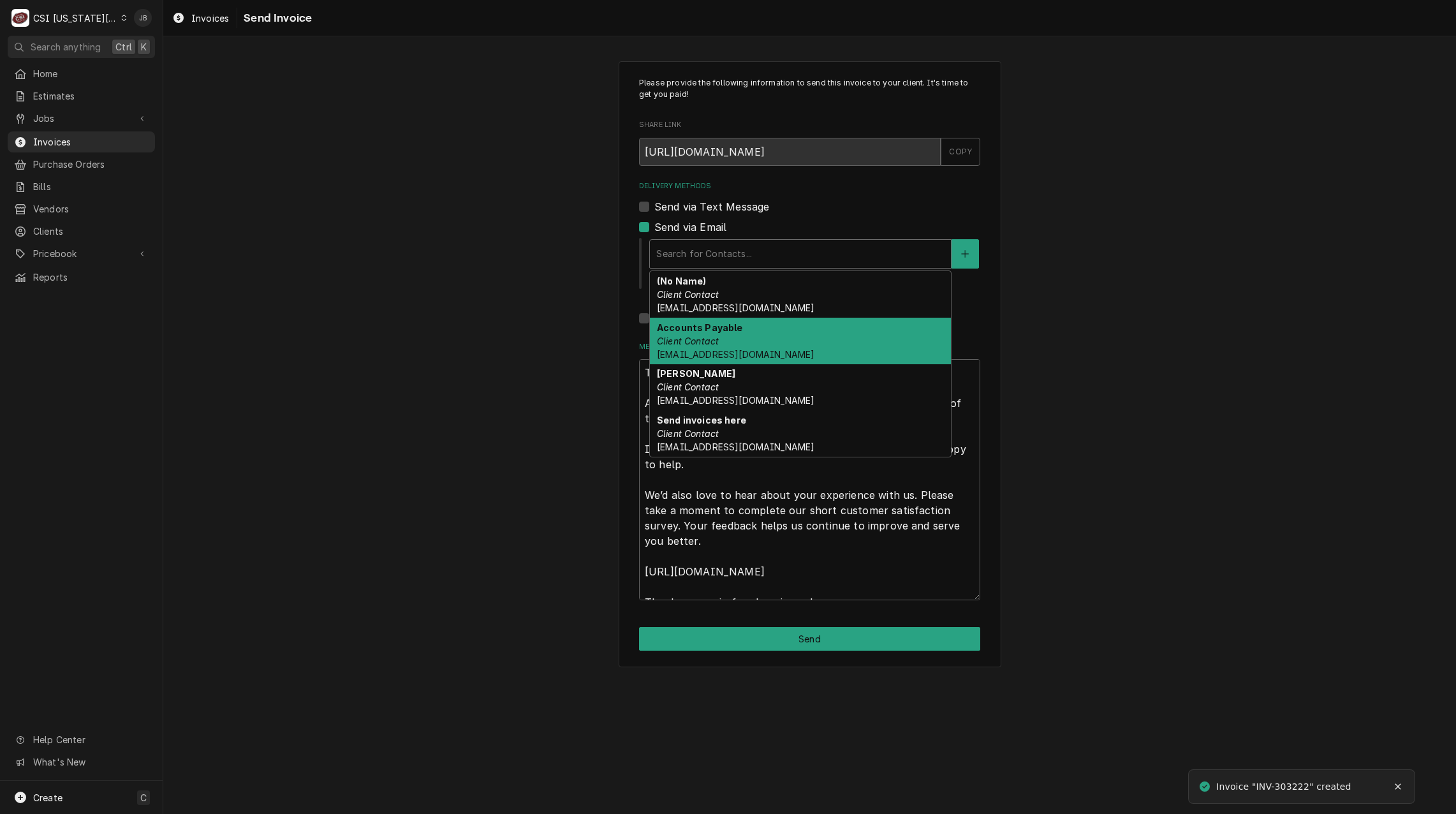
click at [747, 344] on div "Accounts Payable Client Contact Accounts_Payable@Isdschools.Org" at bounding box center [800, 341] width 301 height 46
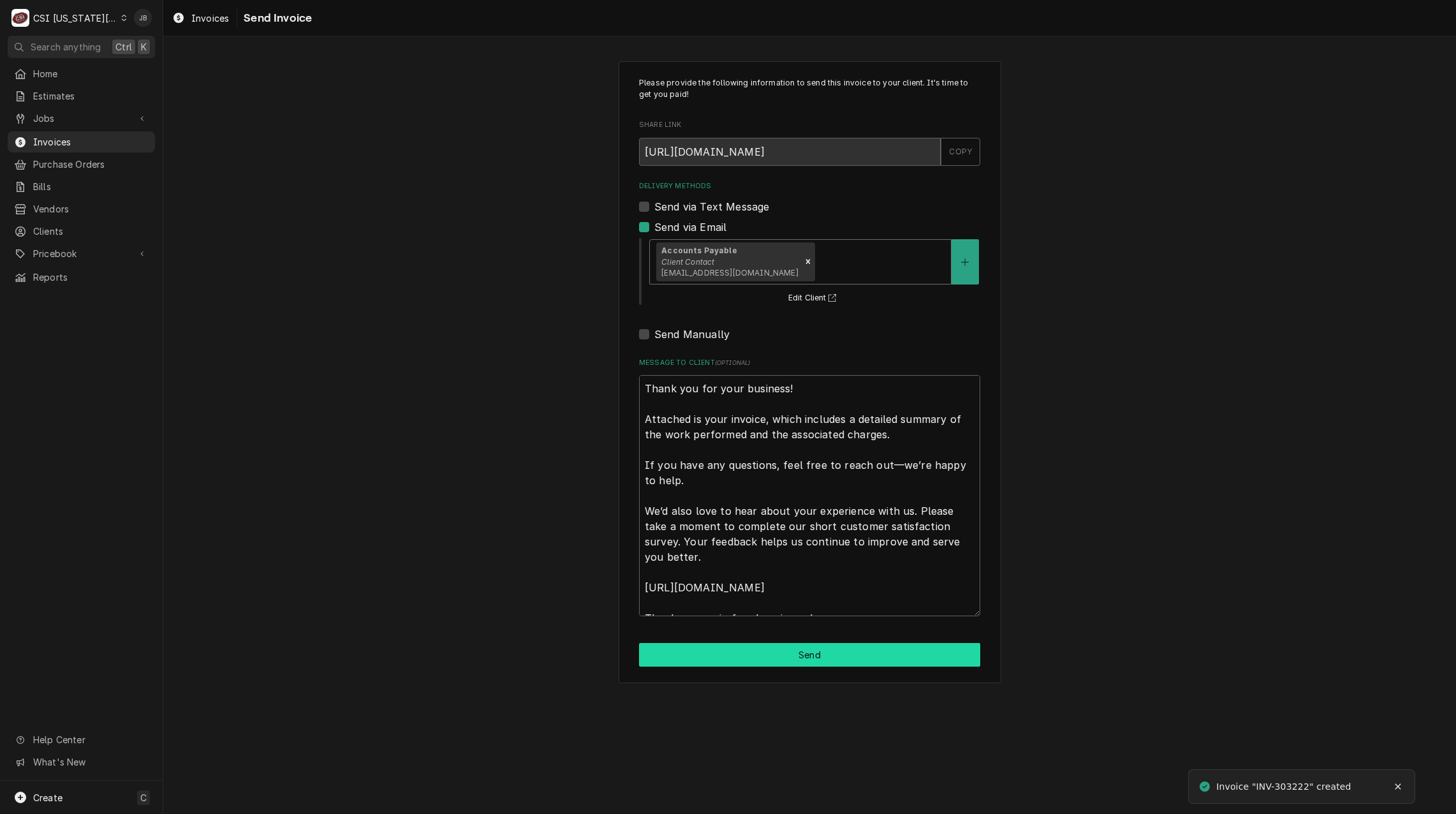
click at [753, 652] on button "Send" at bounding box center [809, 655] width 341 height 24
type textarea "x"
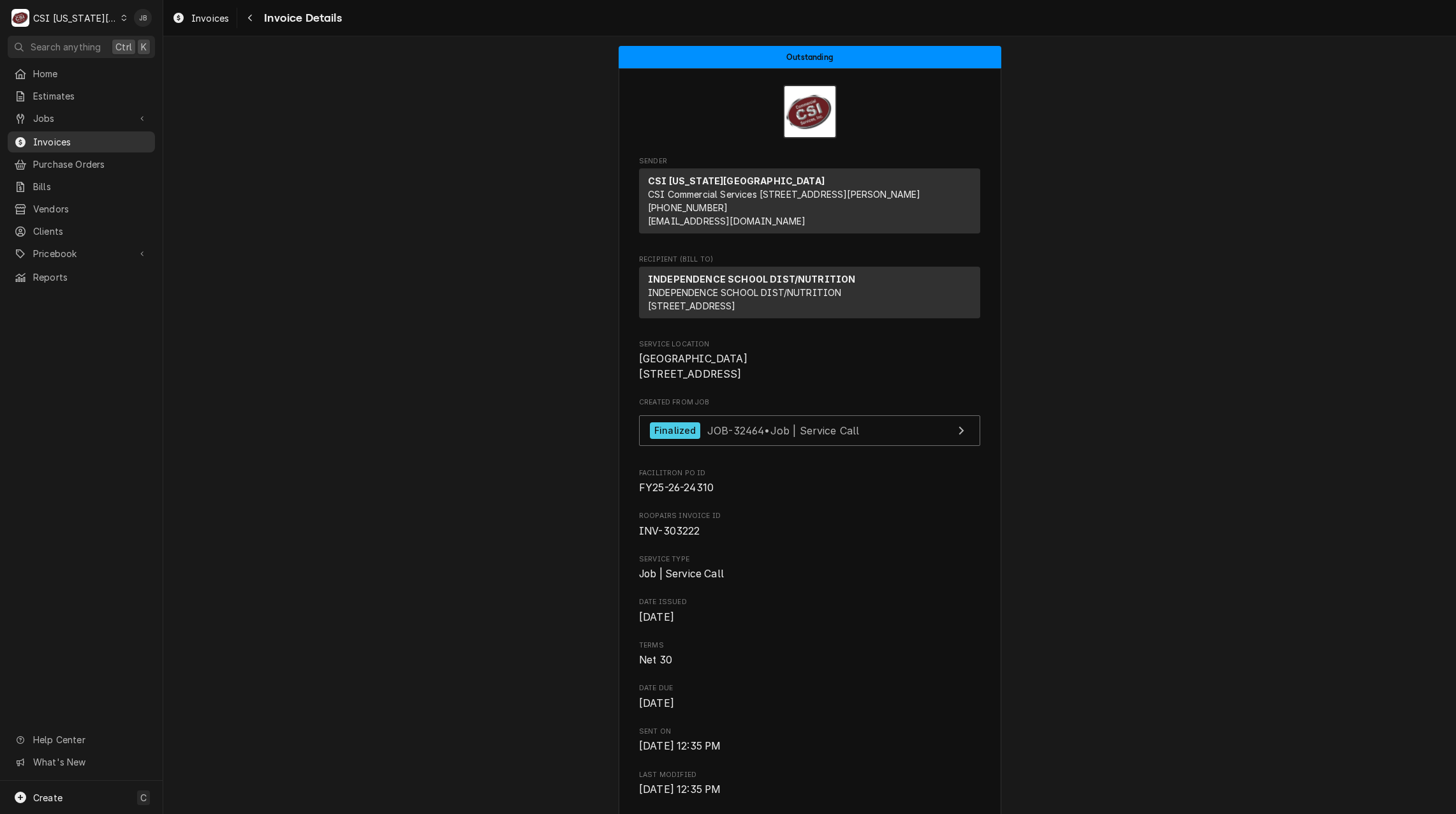
click at [86, 135] on span "Invoices" at bounding box center [91, 142] width 115 height 14
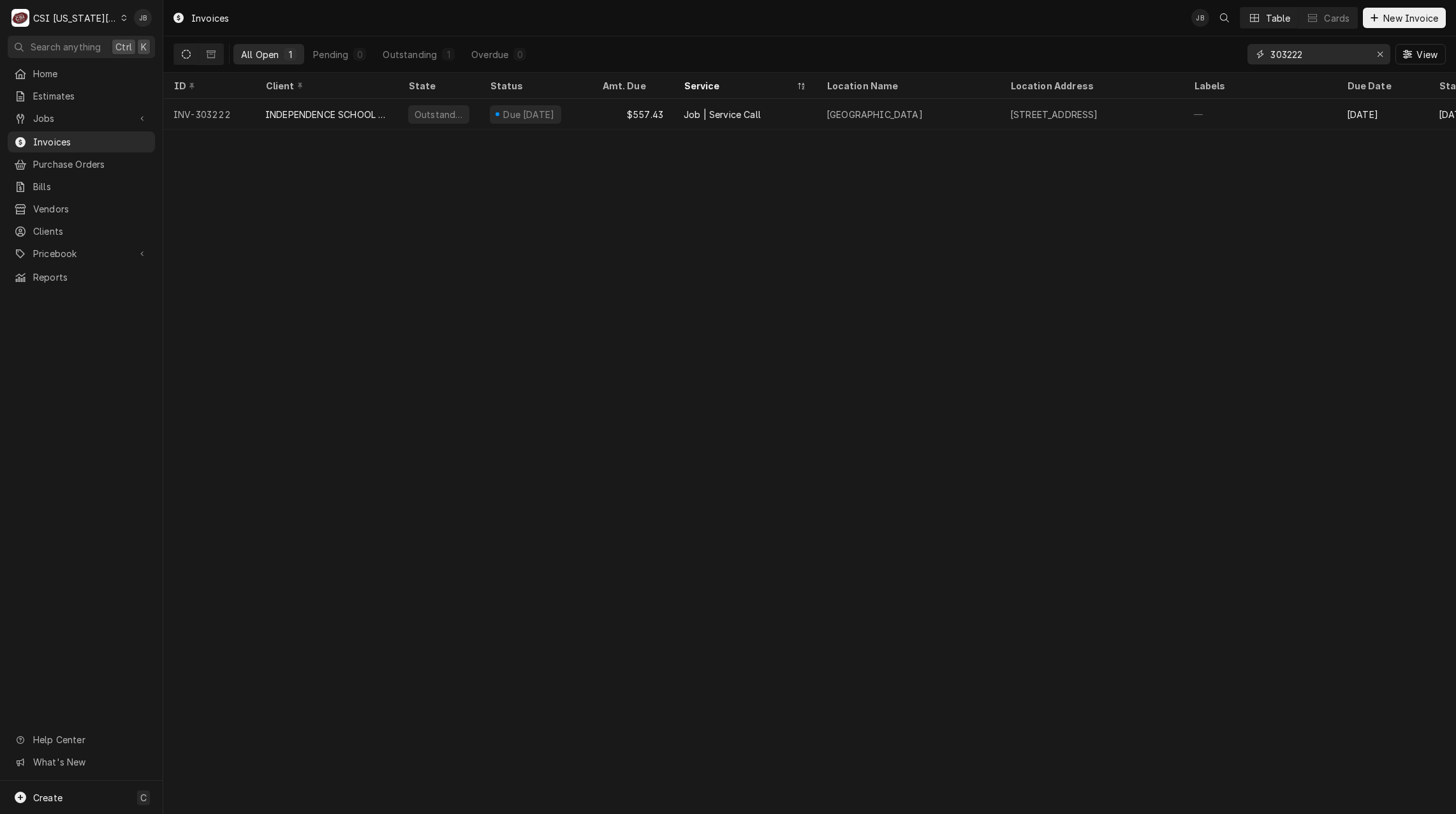
click at [1316, 51] on input "303222" at bounding box center [1318, 54] width 96 height 21
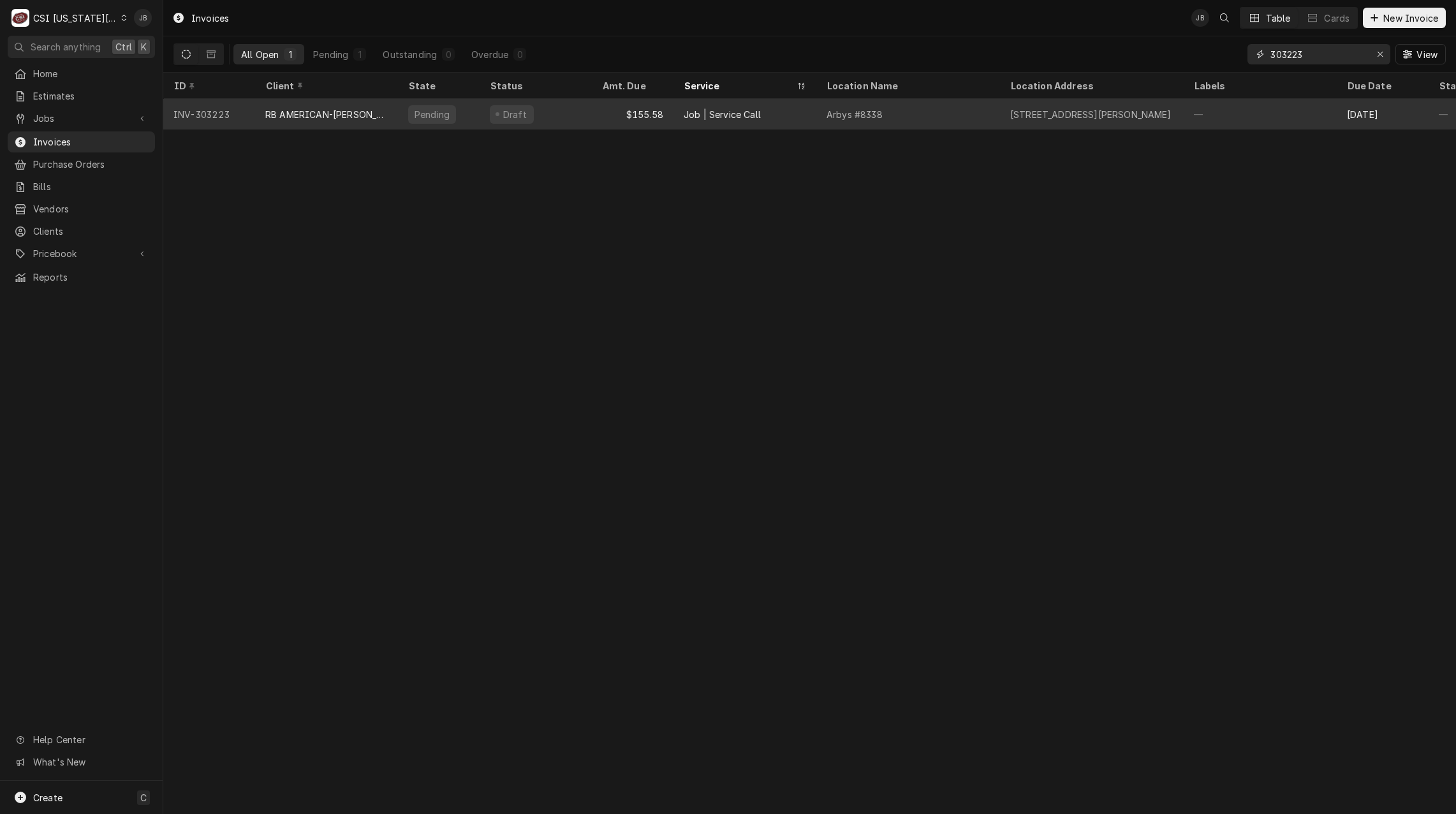
type input "303223"
click at [355, 113] on div "RB AMERICAN-[PERSON_NAME] GROUP" at bounding box center [326, 115] width 122 height 14
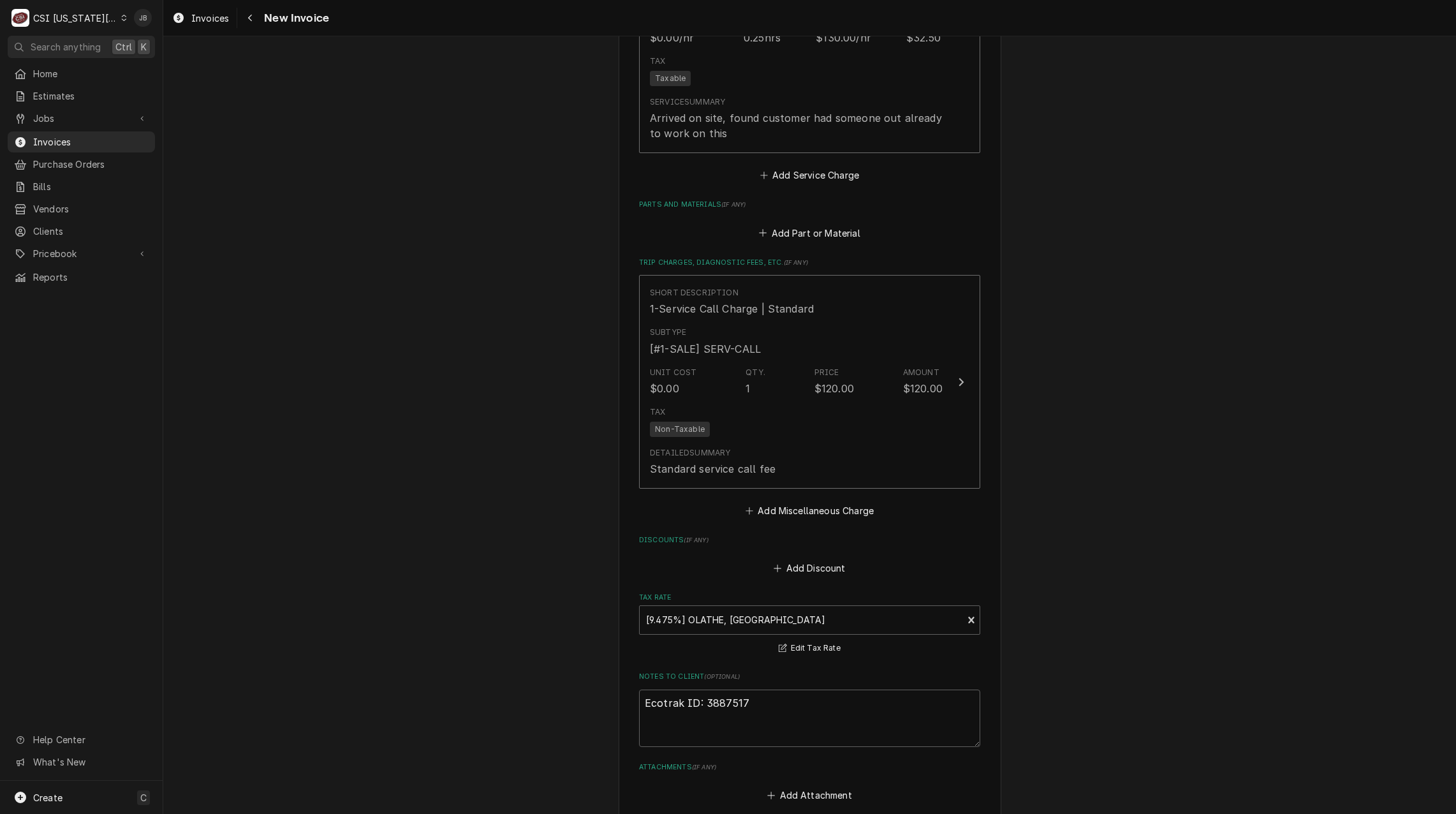
scroll to position [1722, 0]
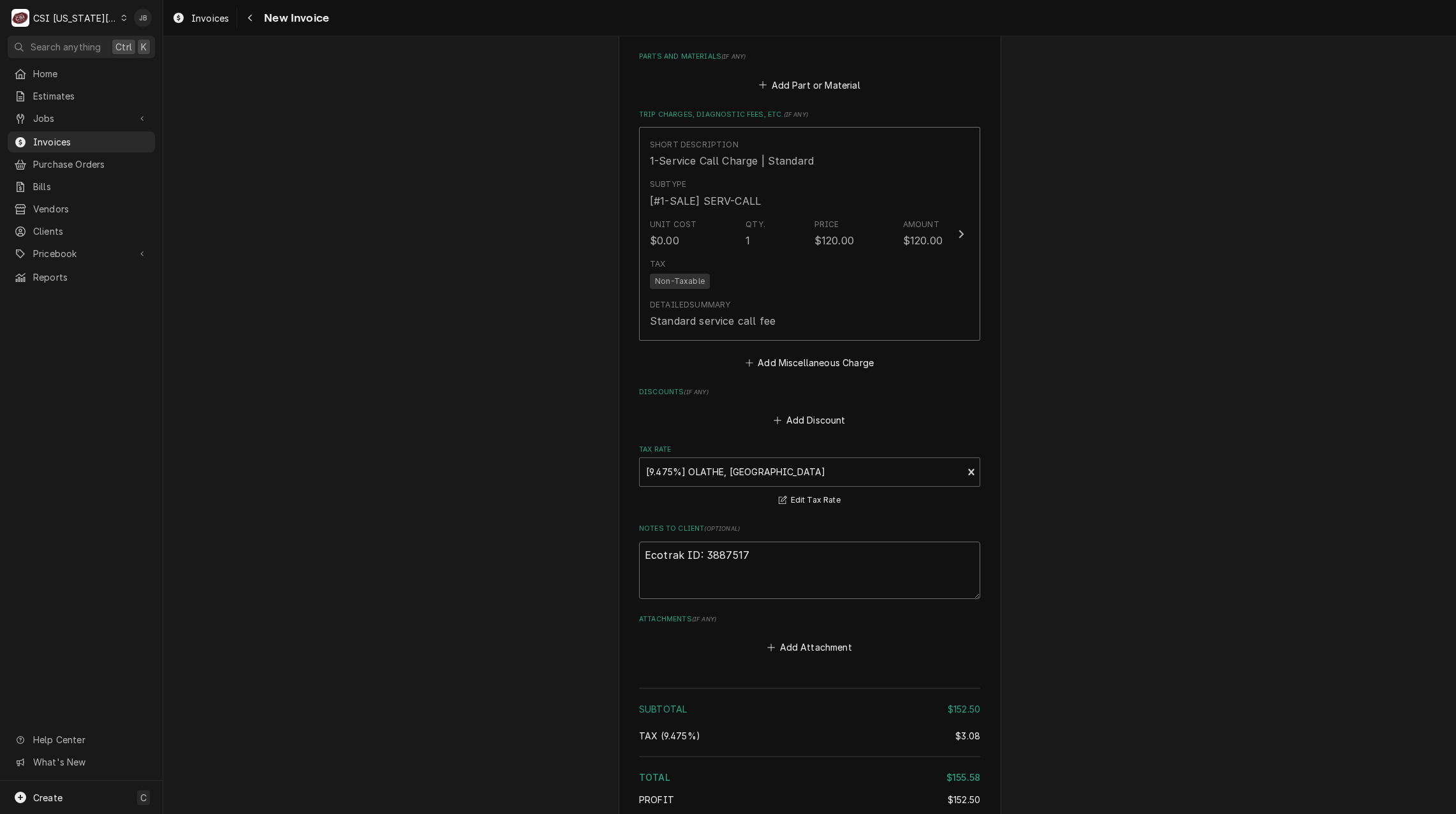
drag, startPoint x: 785, startPoint y: 575, endPoint x: 696, endPoint y: 558, distance: 90.6
click at [696, 558] on textarea "Ecotrak ID: 3887517" at bounding box center [809, 570] width 341 height 57
click at [773, 569] on textarea "Ecotrak ID: 3887517" at bounding box center [809, 570] width 341 height 57
click at [761, 565] on textarea "Ecotrak ID: 3887517" at bounding box center [809, 570] width 341 height 57
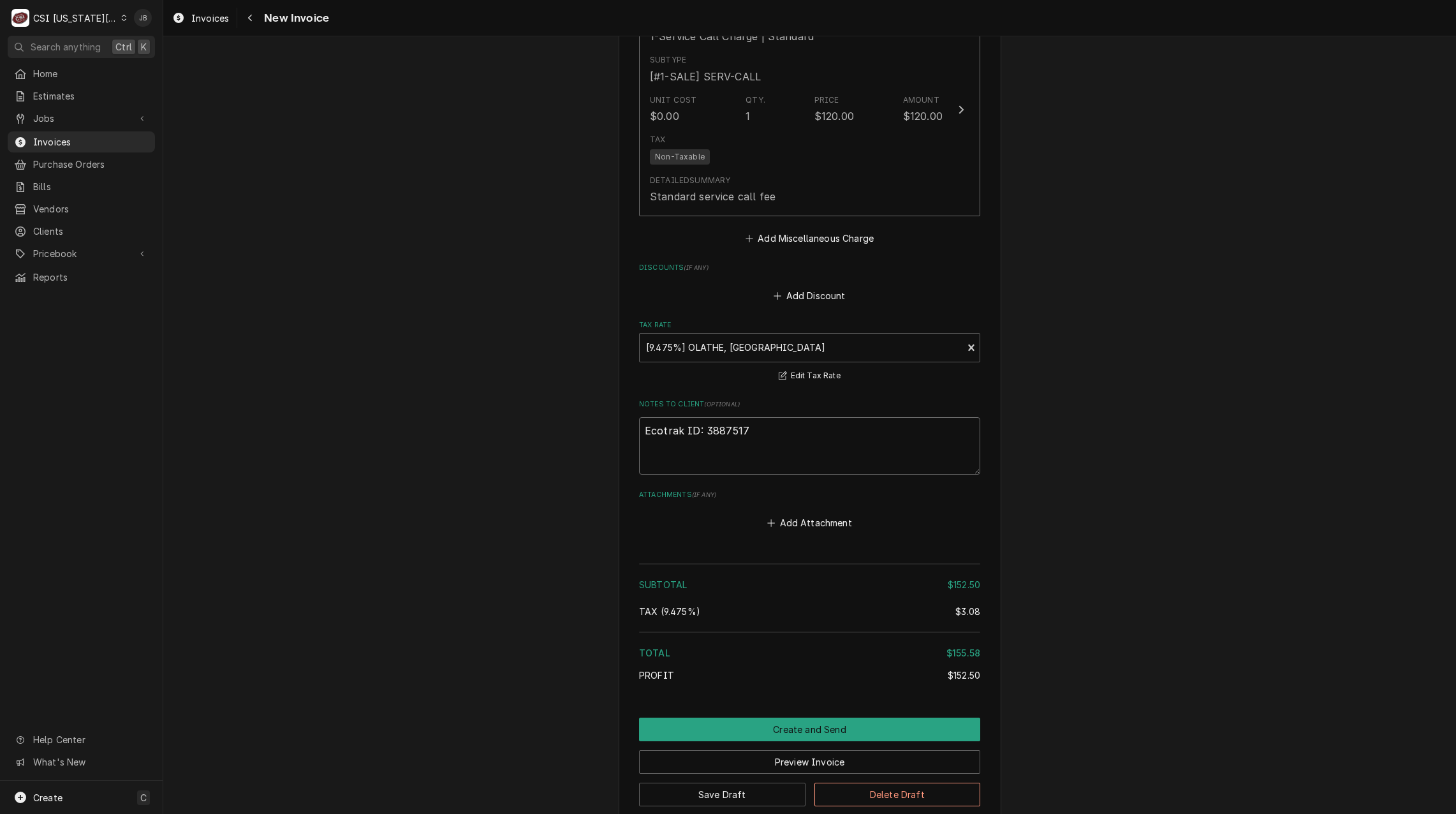
scroll to position [1927, 0]
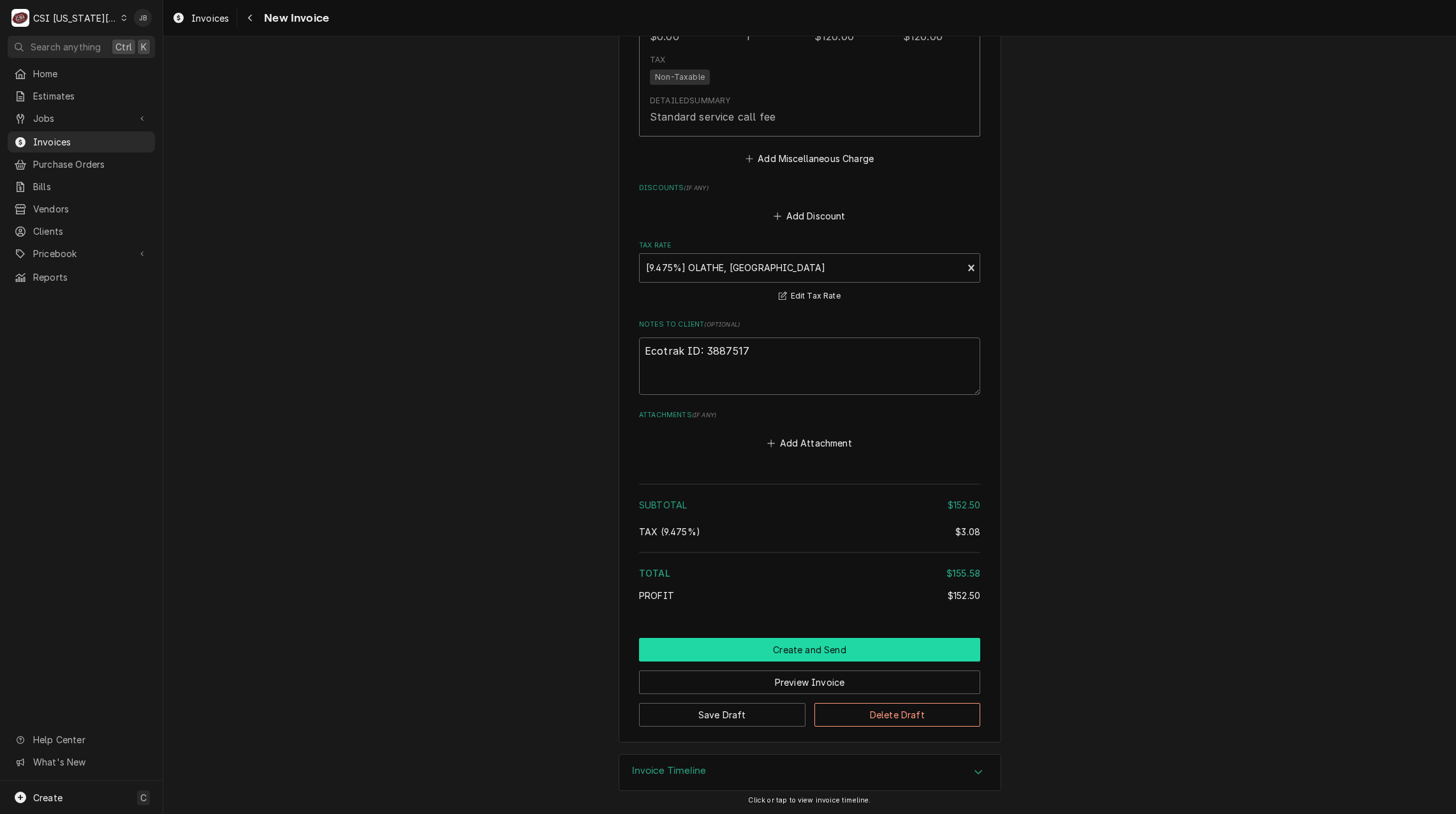
click at [760, 650] on button "Create and Send" at bounding box center [809, 650] width 341 height 24
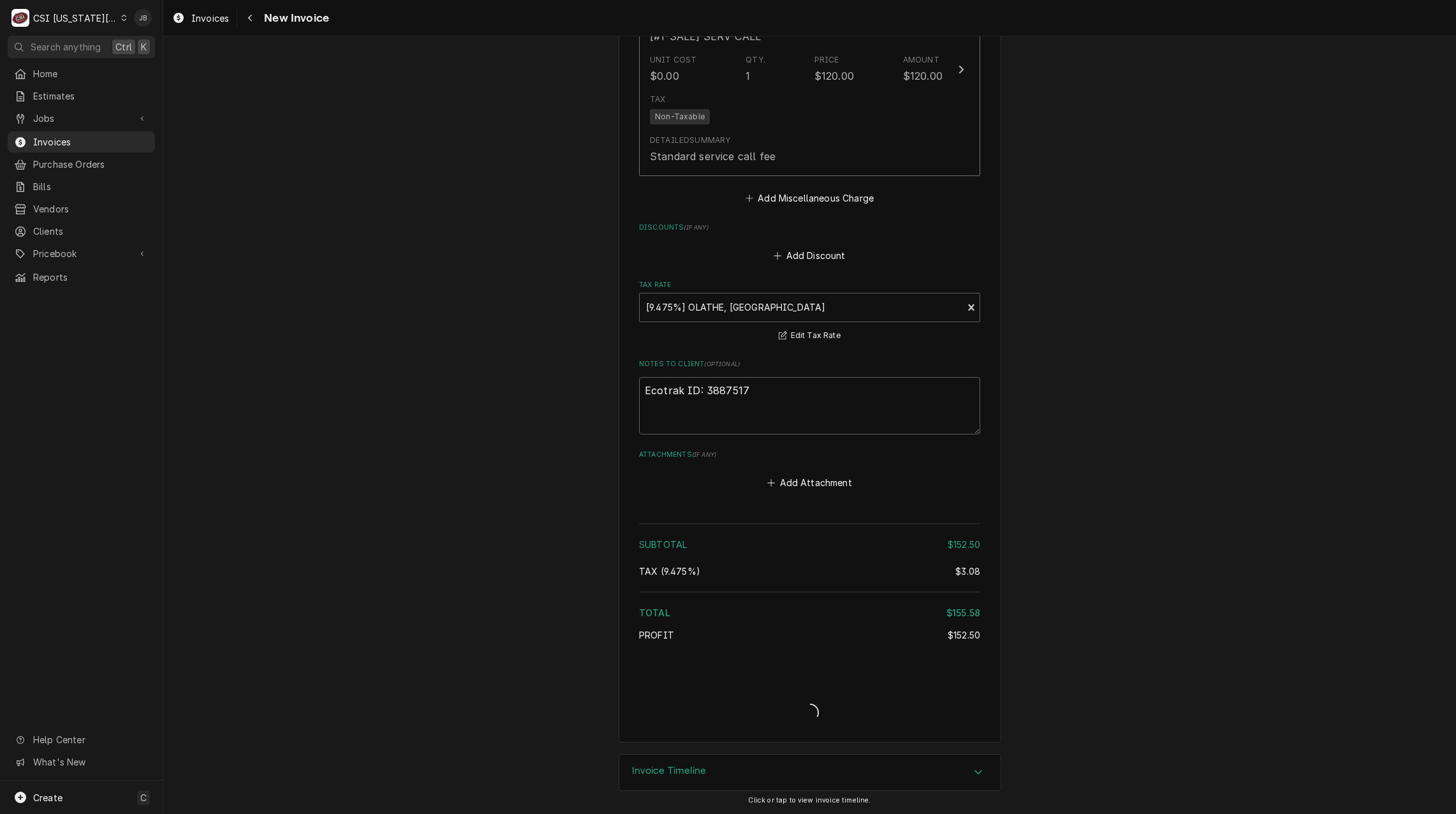
type textarea "x"
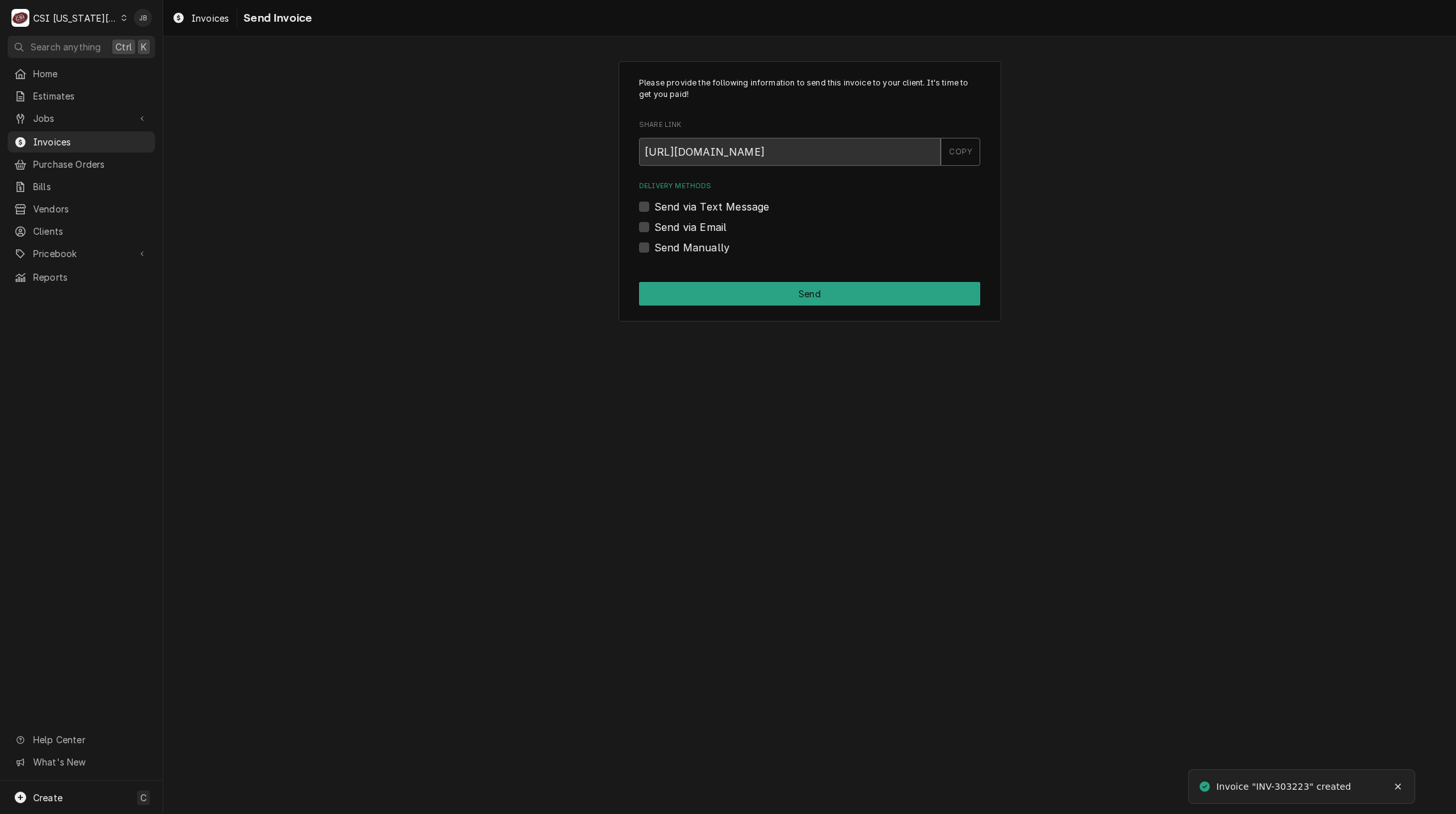
click at [683, 226] on label "Send via Email" at bounding box center [690, 227] width 72 height 15
click at [683, 226] on input "Send via Email" at bounding box center [825, 233] width 341 height 28
checkbox input "true"
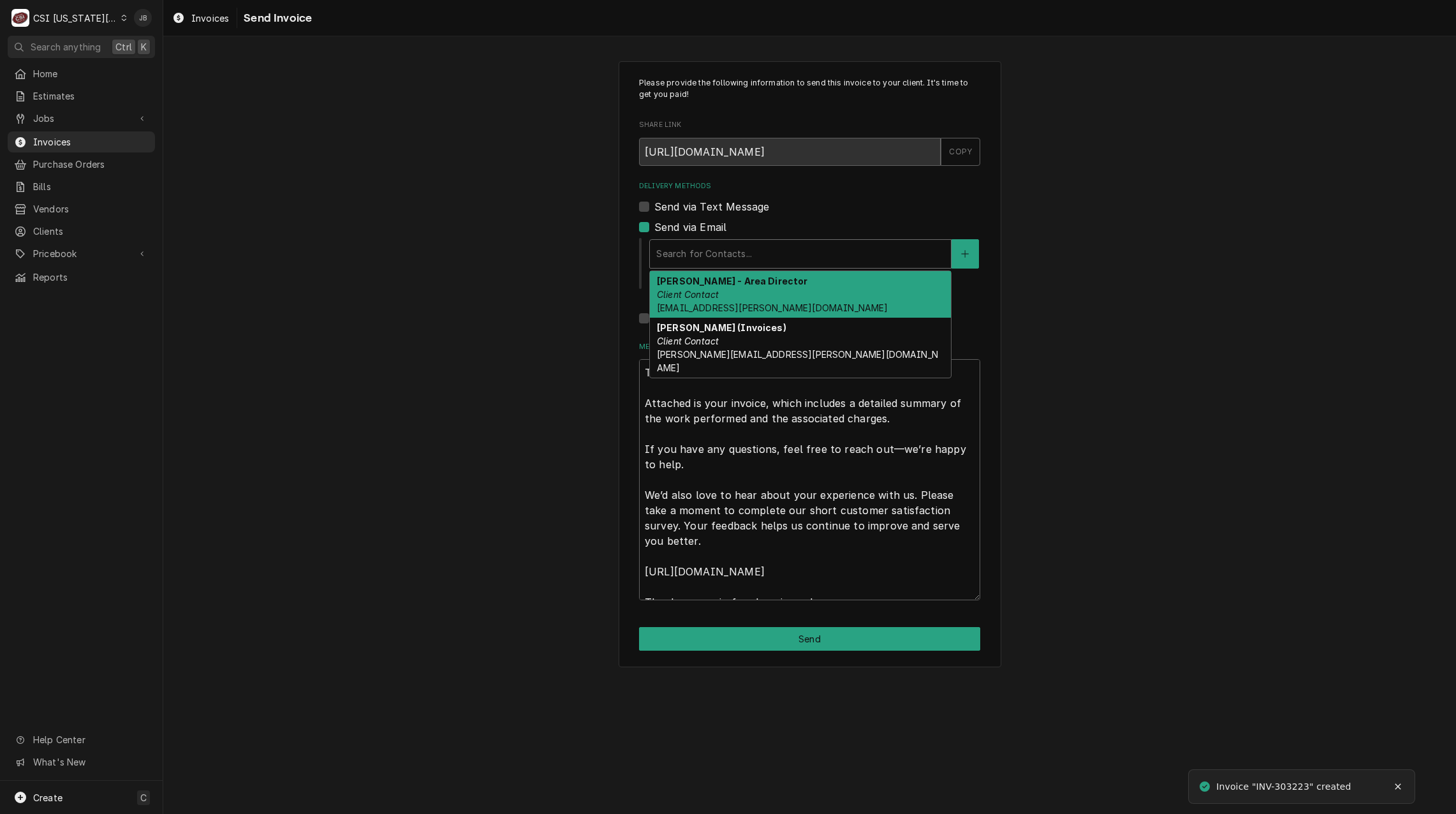
click at [705, 260] on div "Delivery Methods" at bounding box center [800, 253] width 288 height 23
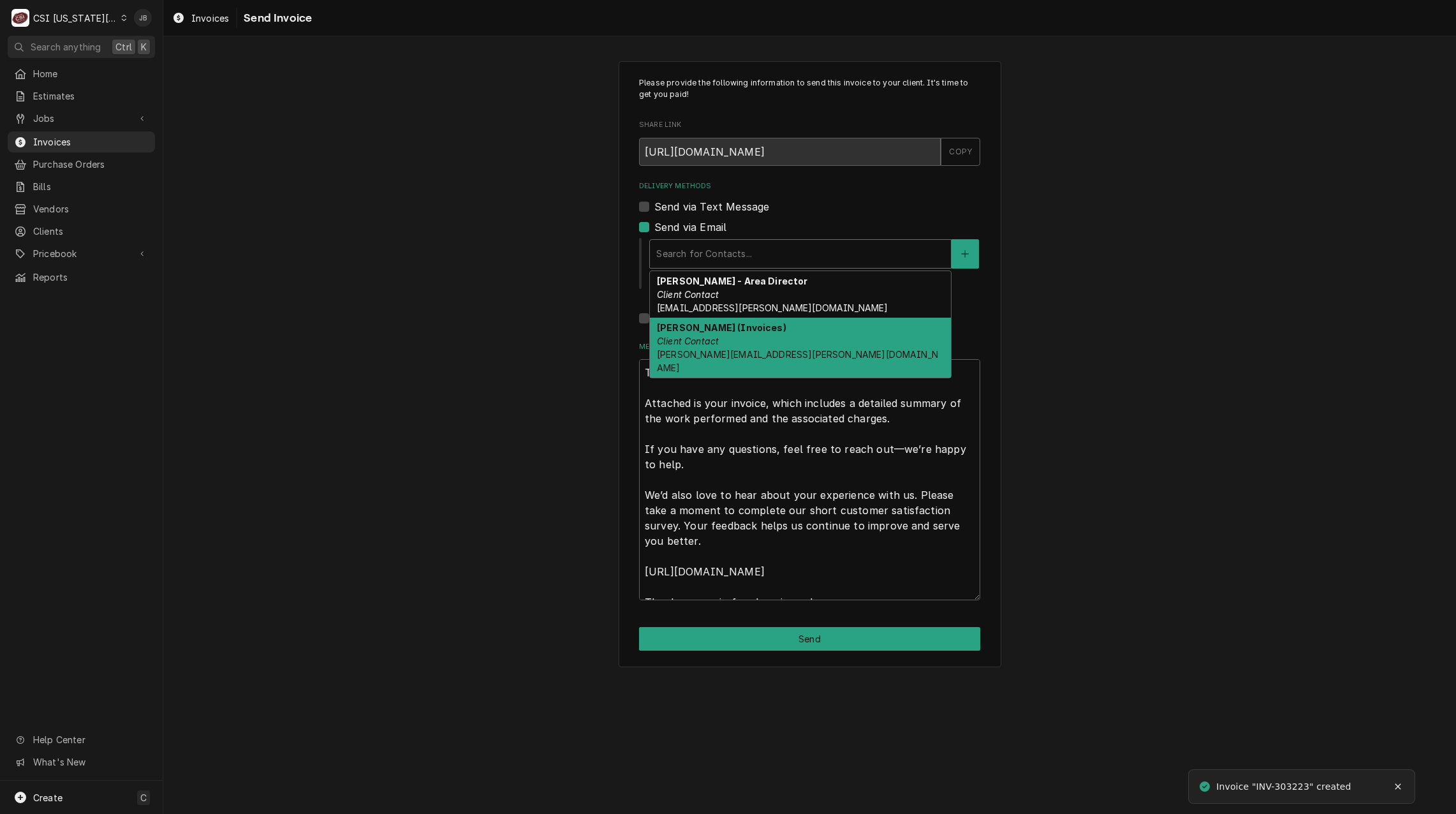
click at [694, 332] on strong "Vicky Stuesse (Invoices)" at bounding box center [721, 327] width 129 height 11
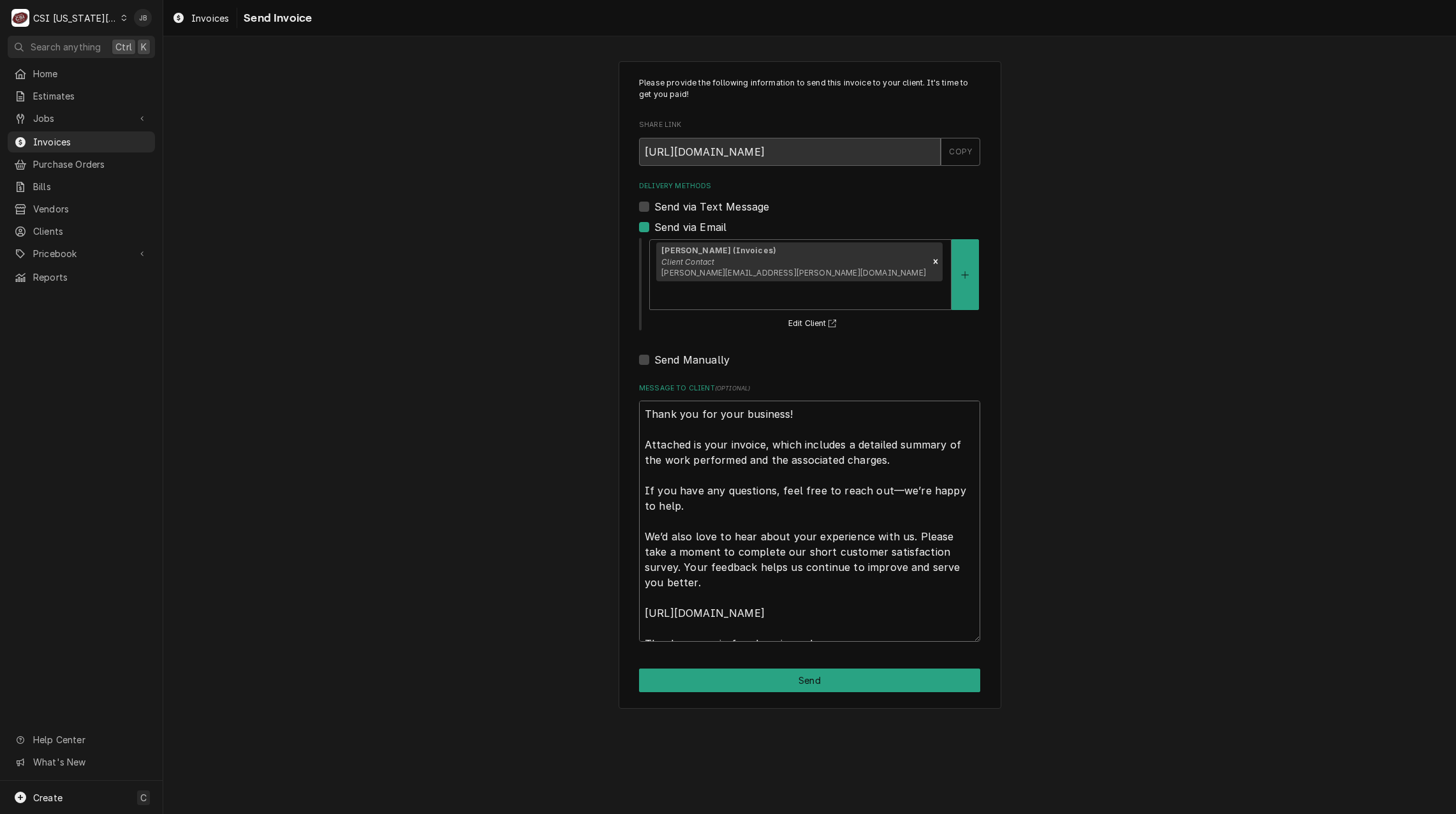
scroll to position [15, 0]
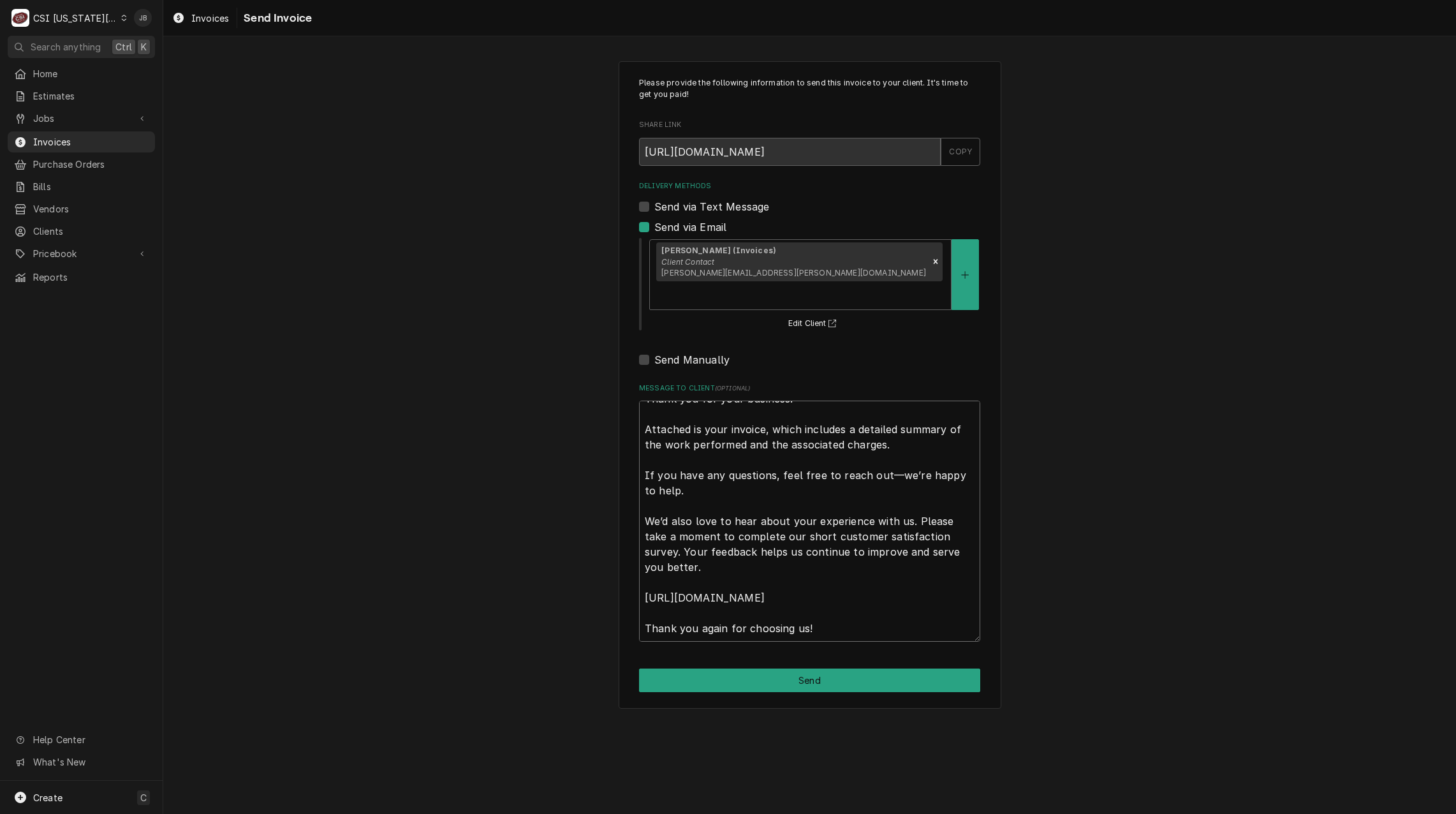
drag, startPoint x: 642, startPoint y: 383, endPoint x: 915, endPoint y: 797, distance: 495.9
click at [919, 785] on div "Please provide the following information to send this invoice to your client. I…" at bounding box center [809, 425] width 1293 height 778
type textarea "x"
type textarea "l"
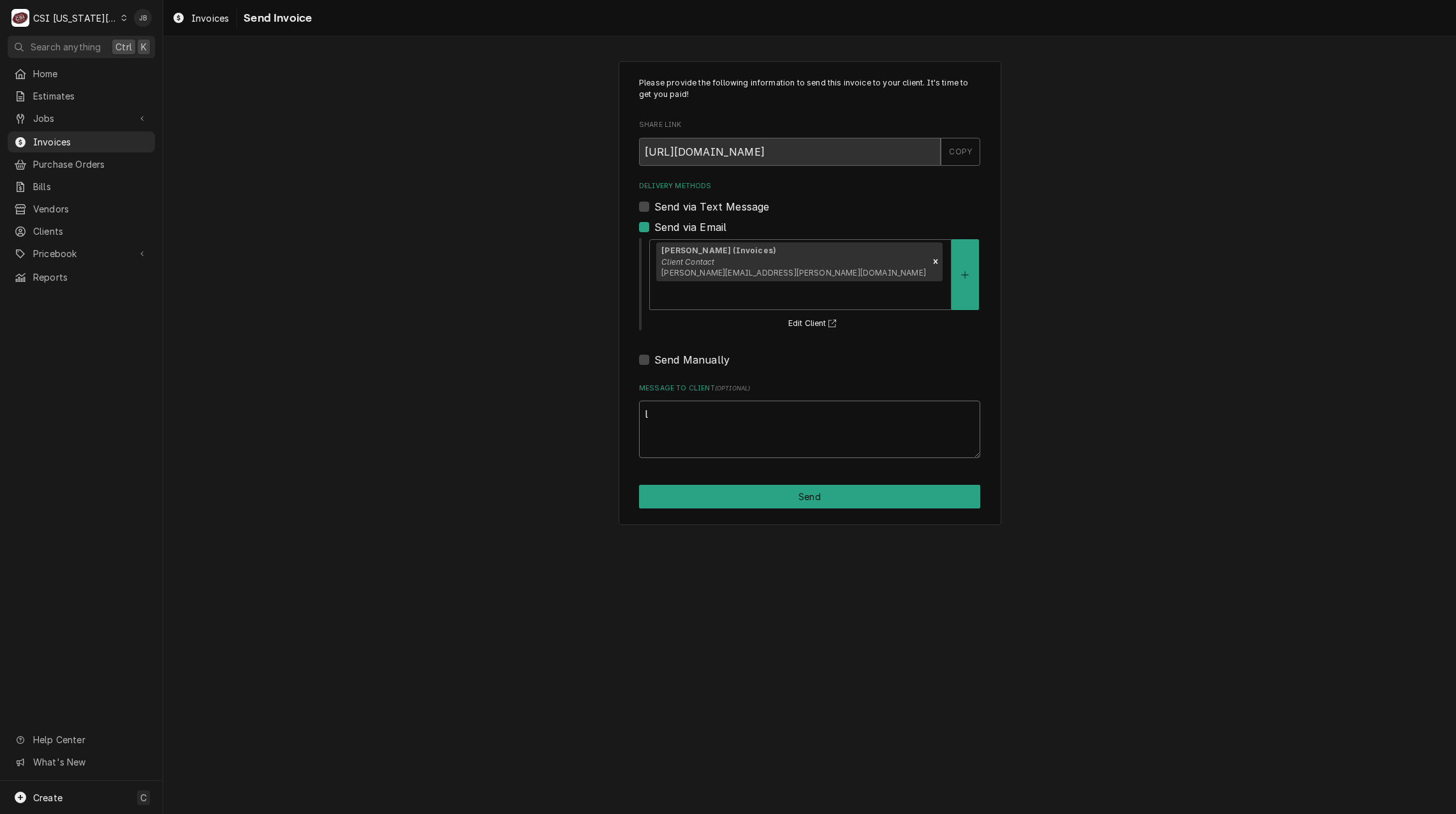
scroll to position [0, 0]
type textarea "x"
type textarea "le"
type textarea "x"
type textarea "let"
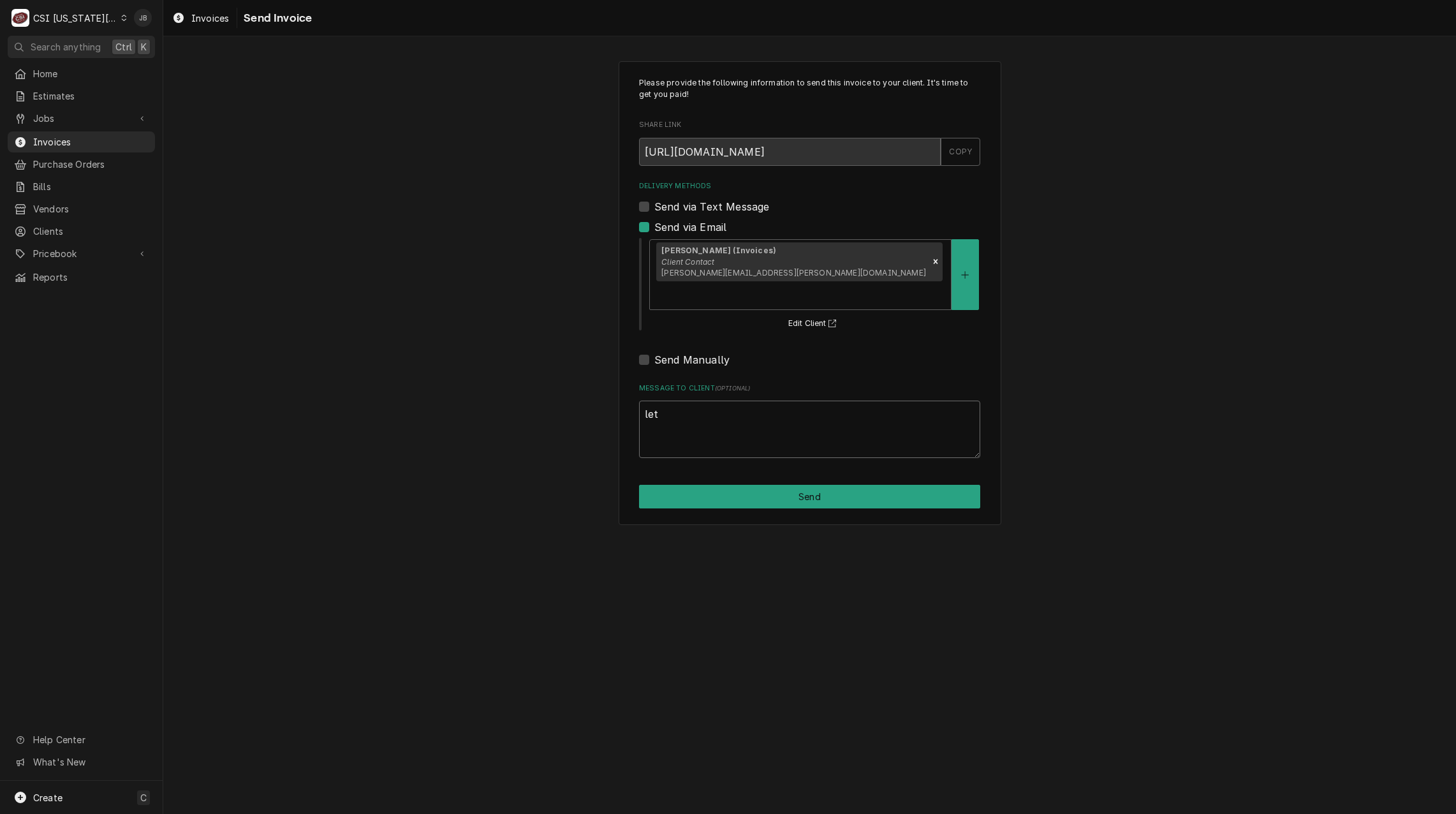
type textarea "x"
type textarea "let"
type textarea "x"
type textarea "let m"
type textarea "x"
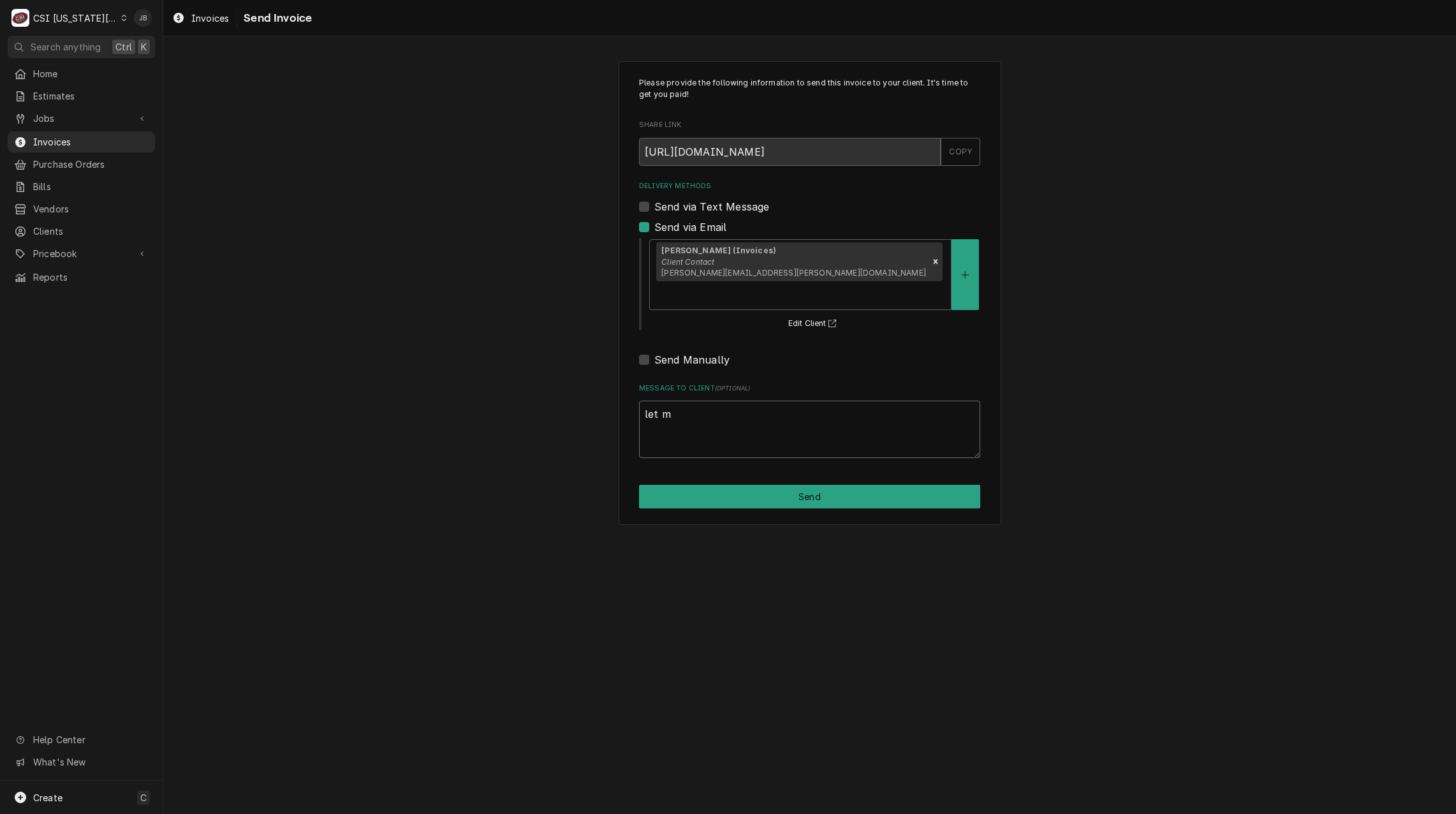
type textarea "let me"
type textarea "x"
type textarea "let me"
type textarea "x"
type textarea "let me k"
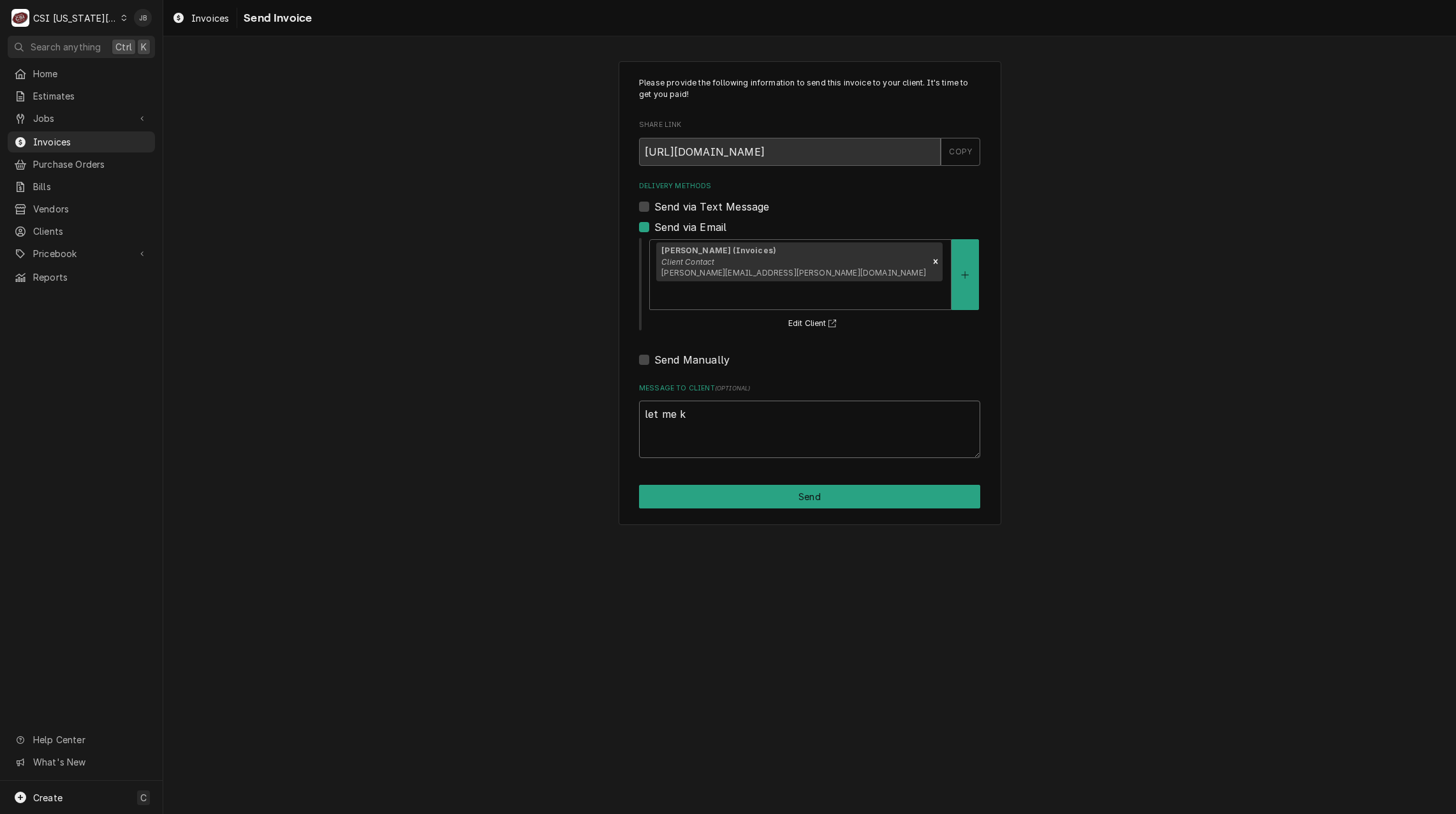
type textarea "x"
type textarea "let me kn"
type textarea "x"
type textarea "let me kno"
type textarea "x"
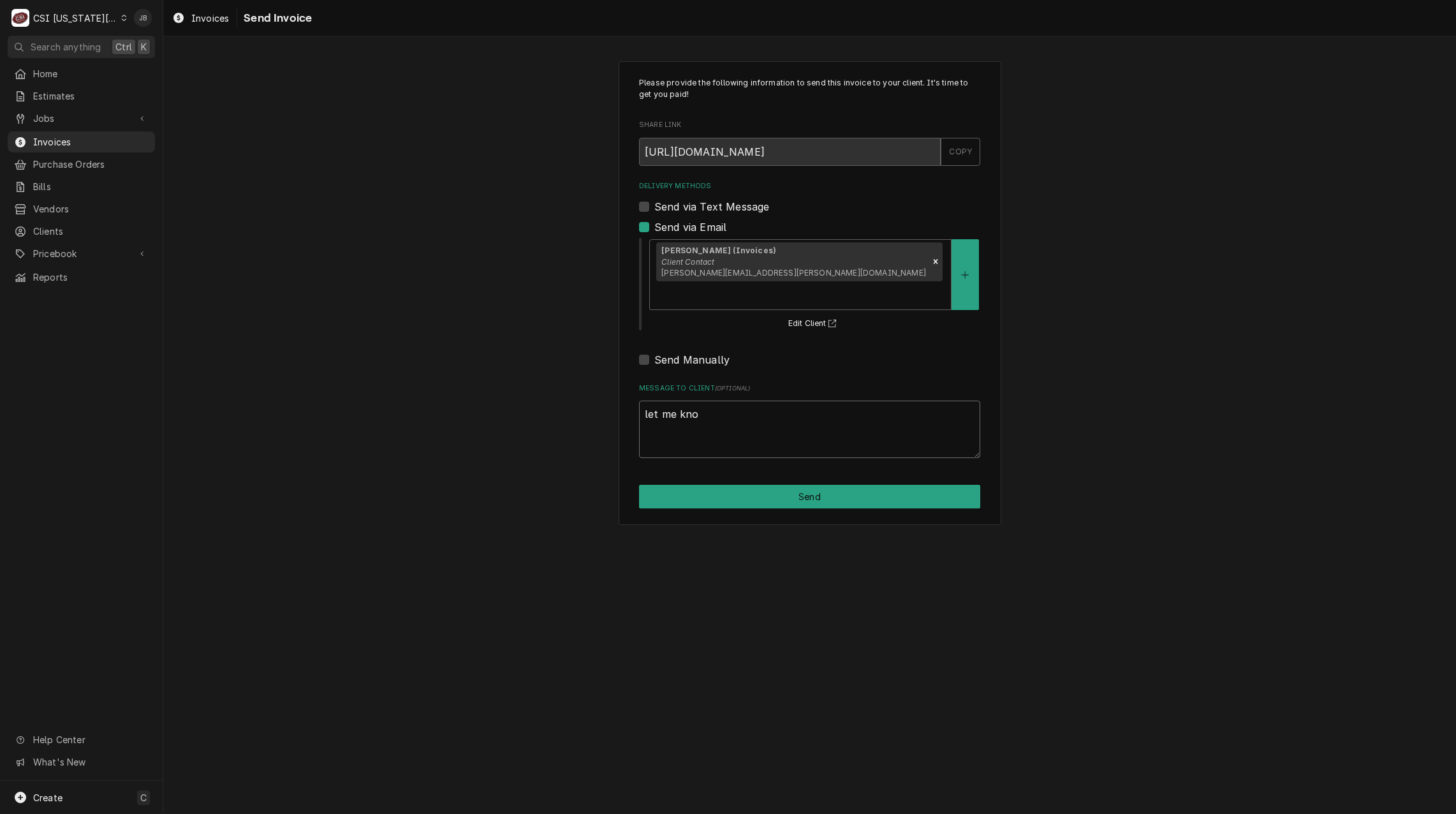
type textarea "let me know"
type textarea "x"
type textarea "let me know"
type textarea "x"
type textarea "let me know i"
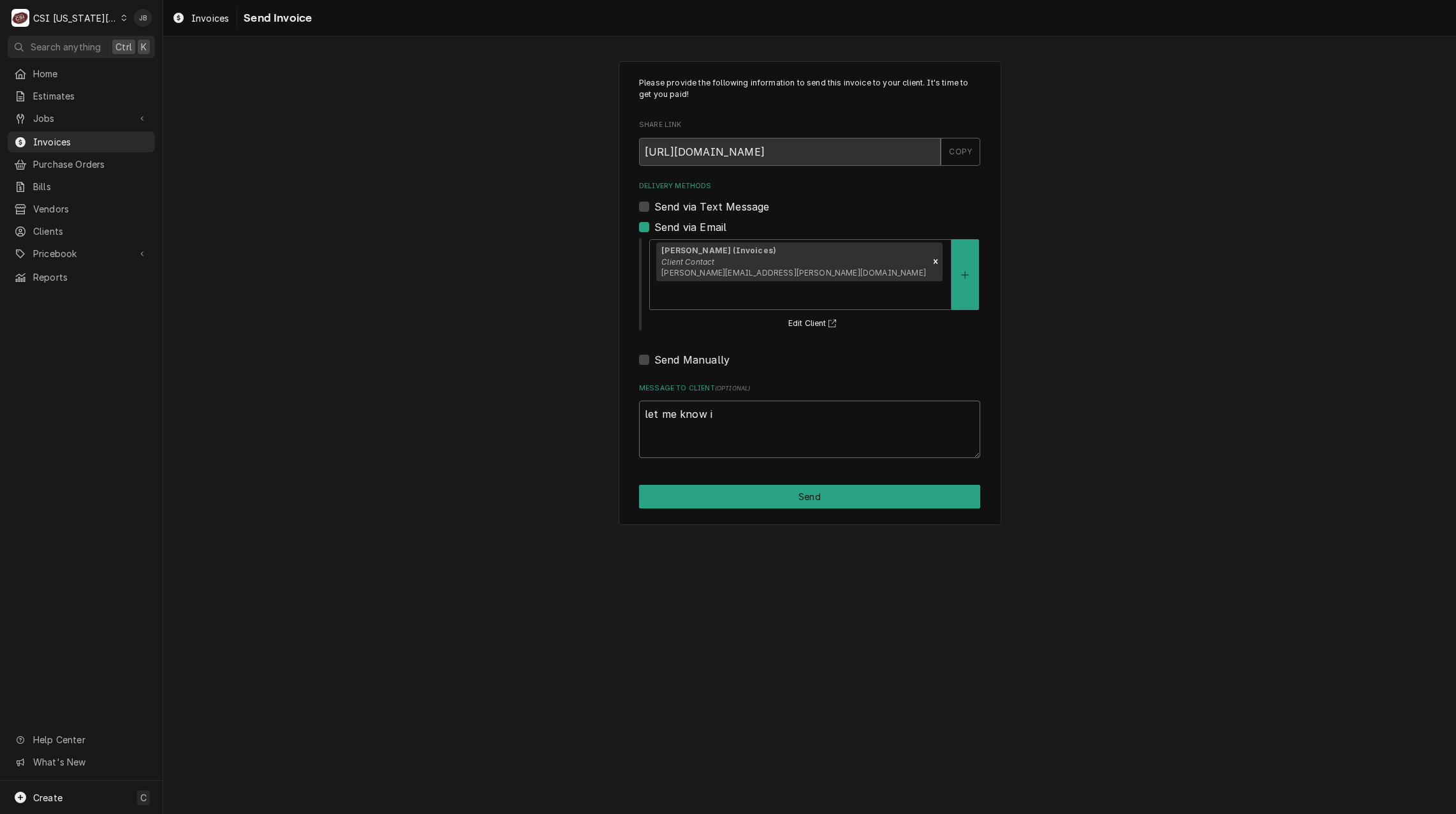
type textarea "x"
type textarea "let me know if"
type textarea "x"
type textarea "let me know if"
type textarea "x"
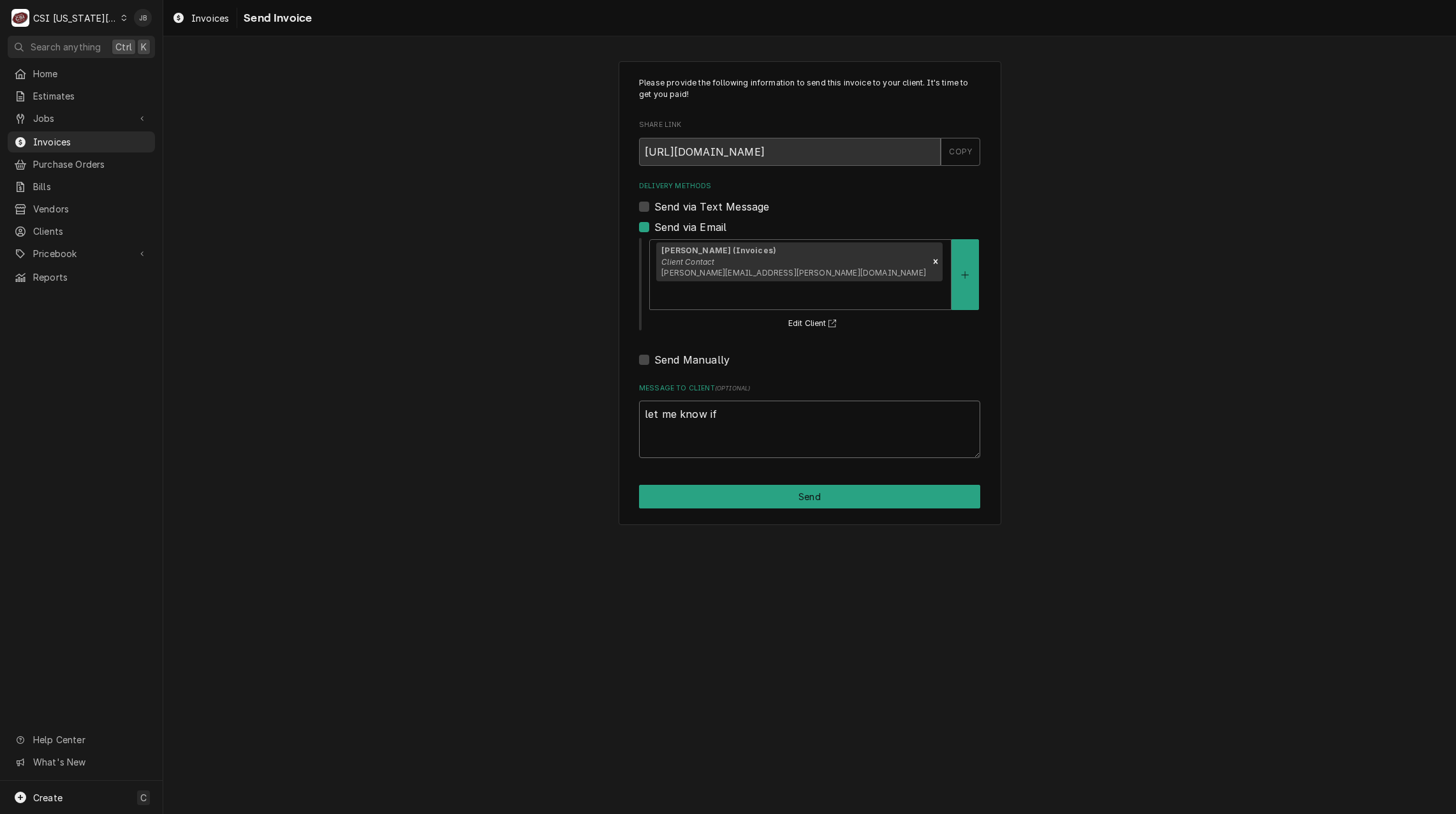
type textarea "let me know if t"
type textarea "x"
type textarea "let me know if th"
type textarea "x"
type textarea "let me know if thi"
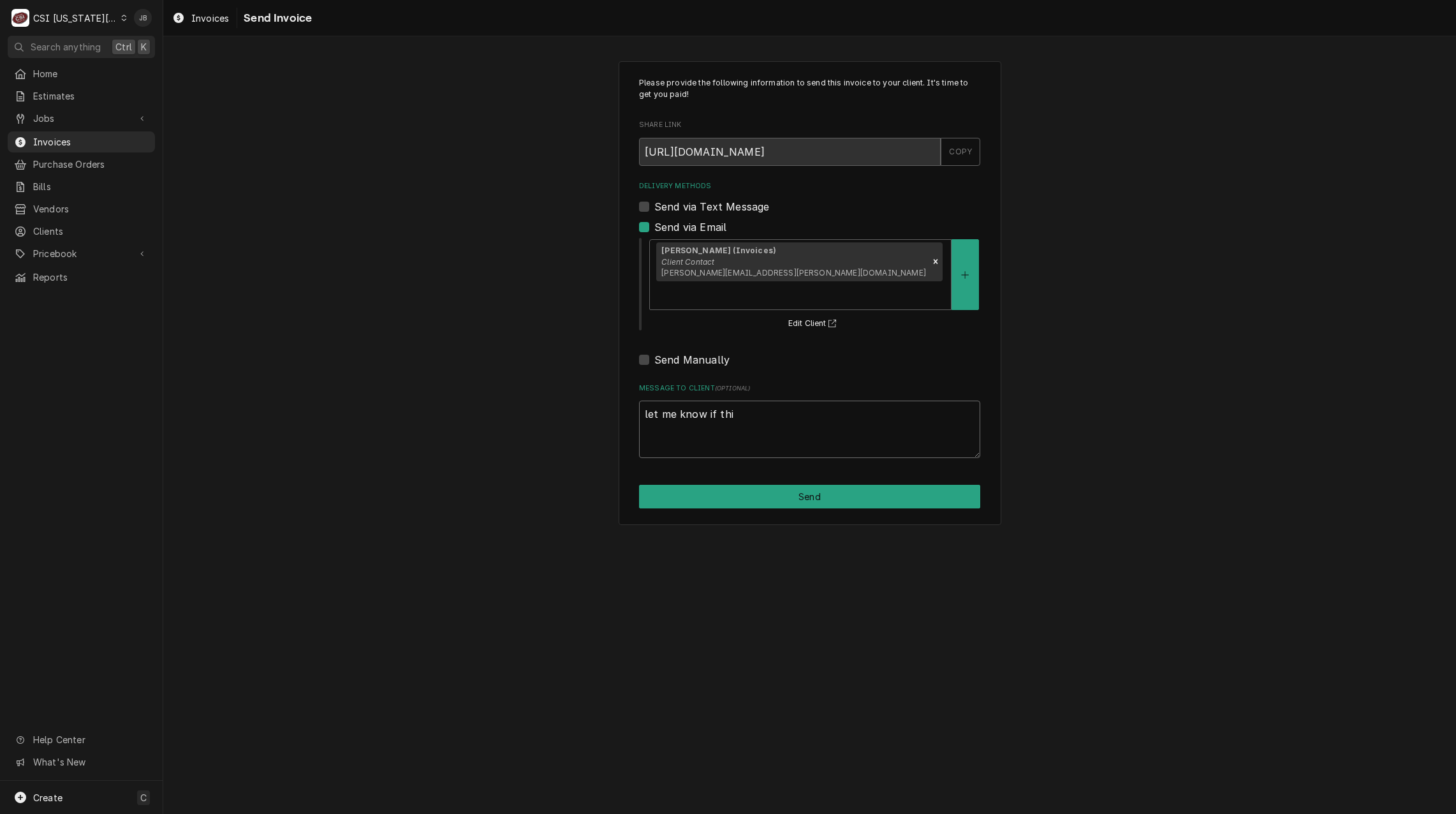
type textarea "x"
type textarea "let me know if this"
type textarea "x"
type textarea "let me know if this"
type textarea "x"
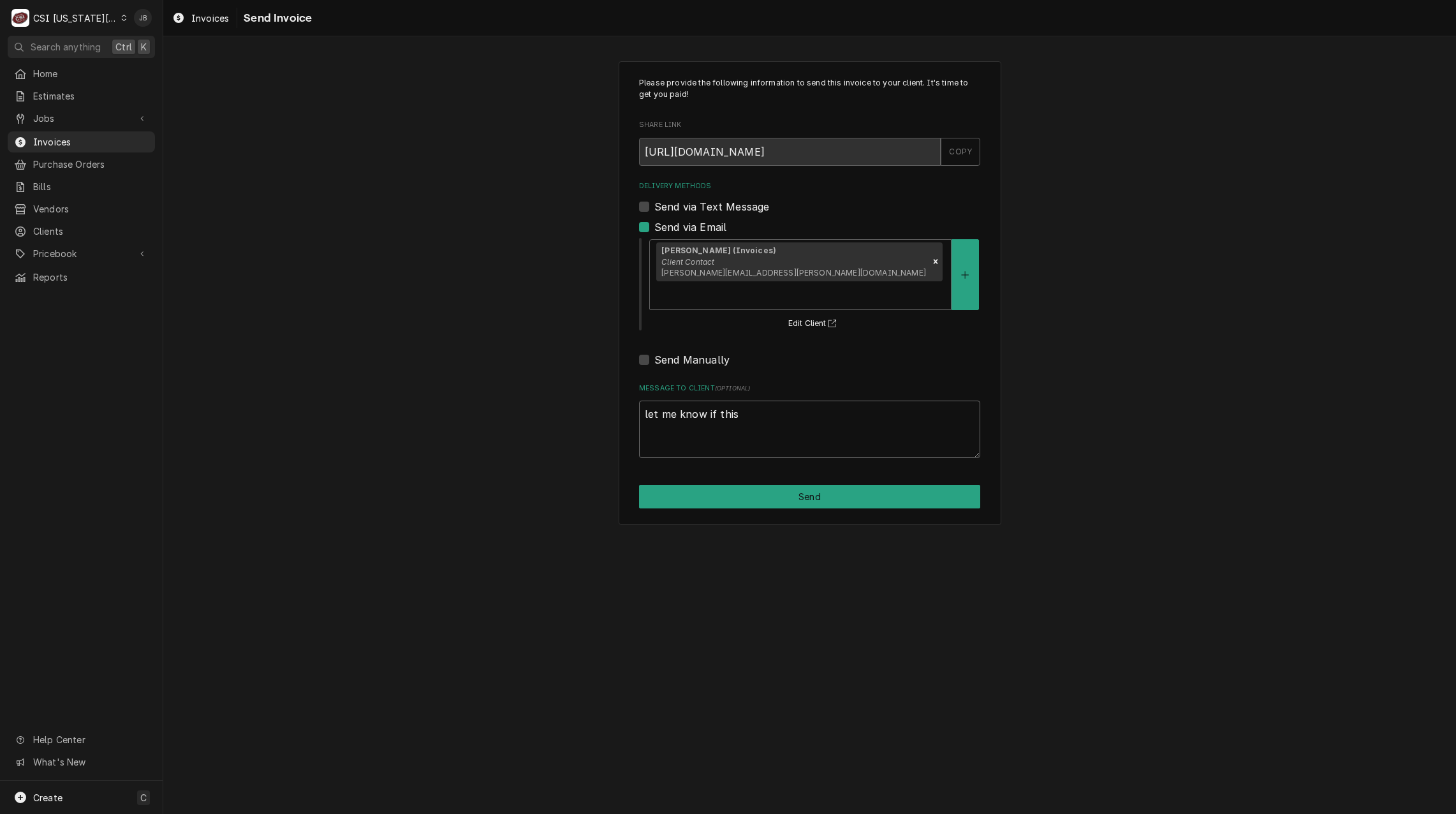
type textarea "let me know if this i"
type textarea "x"
type textarea "let me know if this is"
type textarea "x"
type textarea "let me know if this is"
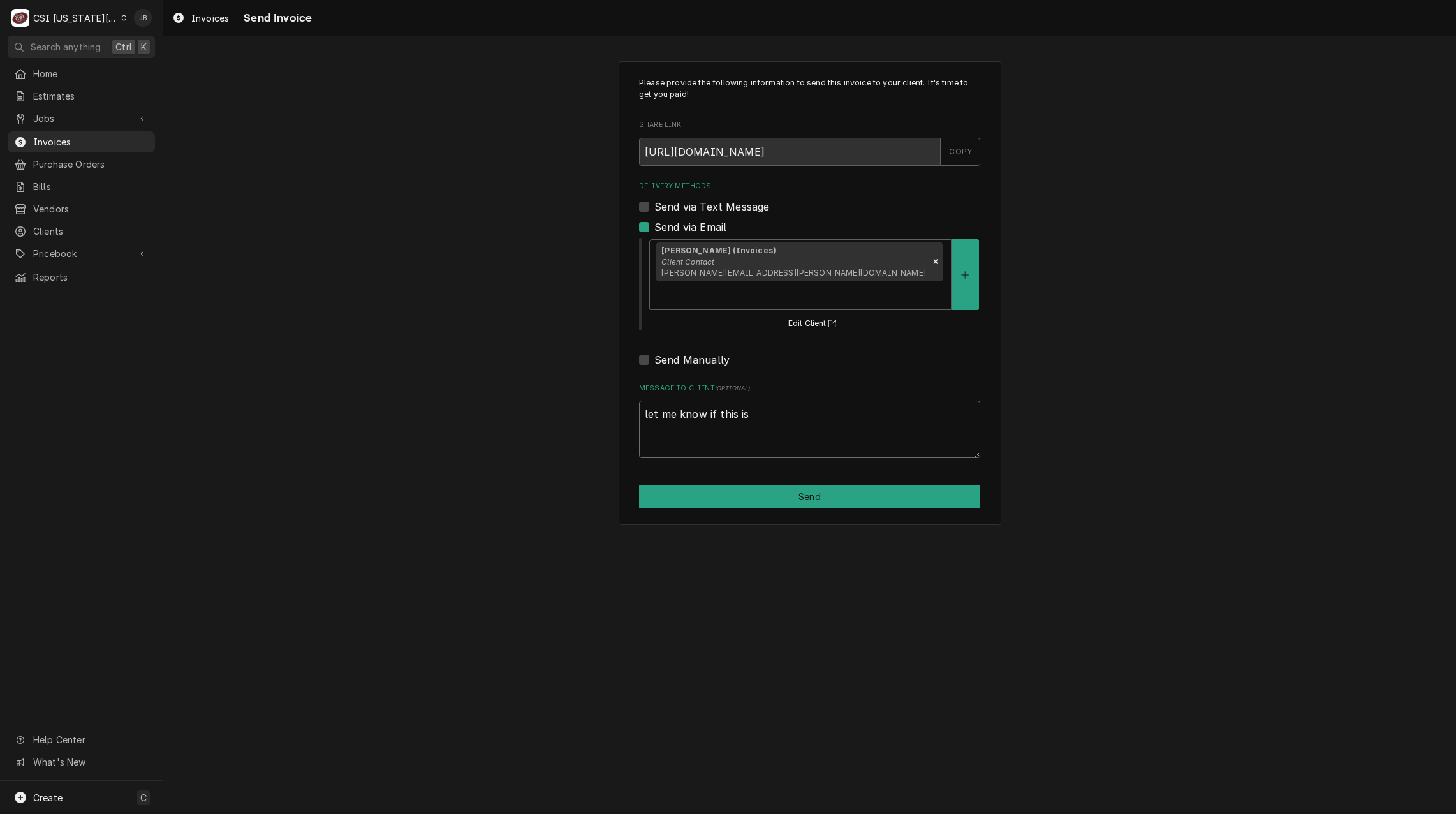
type textarea "x"
type textarea "let me know if this is e"
type textarea "x"
type textarea "let me know if this is ev"
type textarea "x"
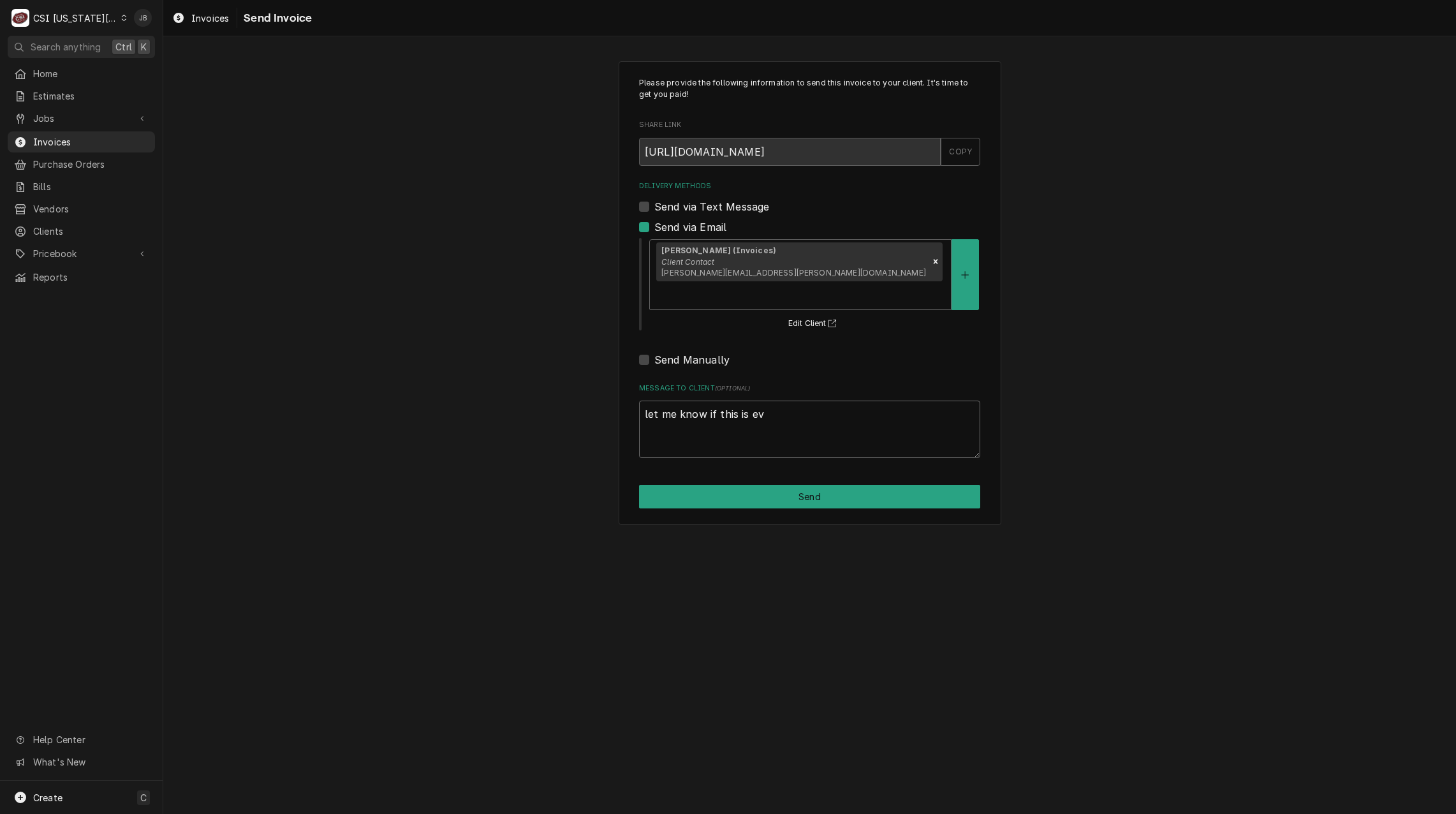
type textarea "let me know if this is eve"
type textarea "x"
type textarea "let me know if this is even"
type textarea "x"
type textarea "let me know if this is even s"
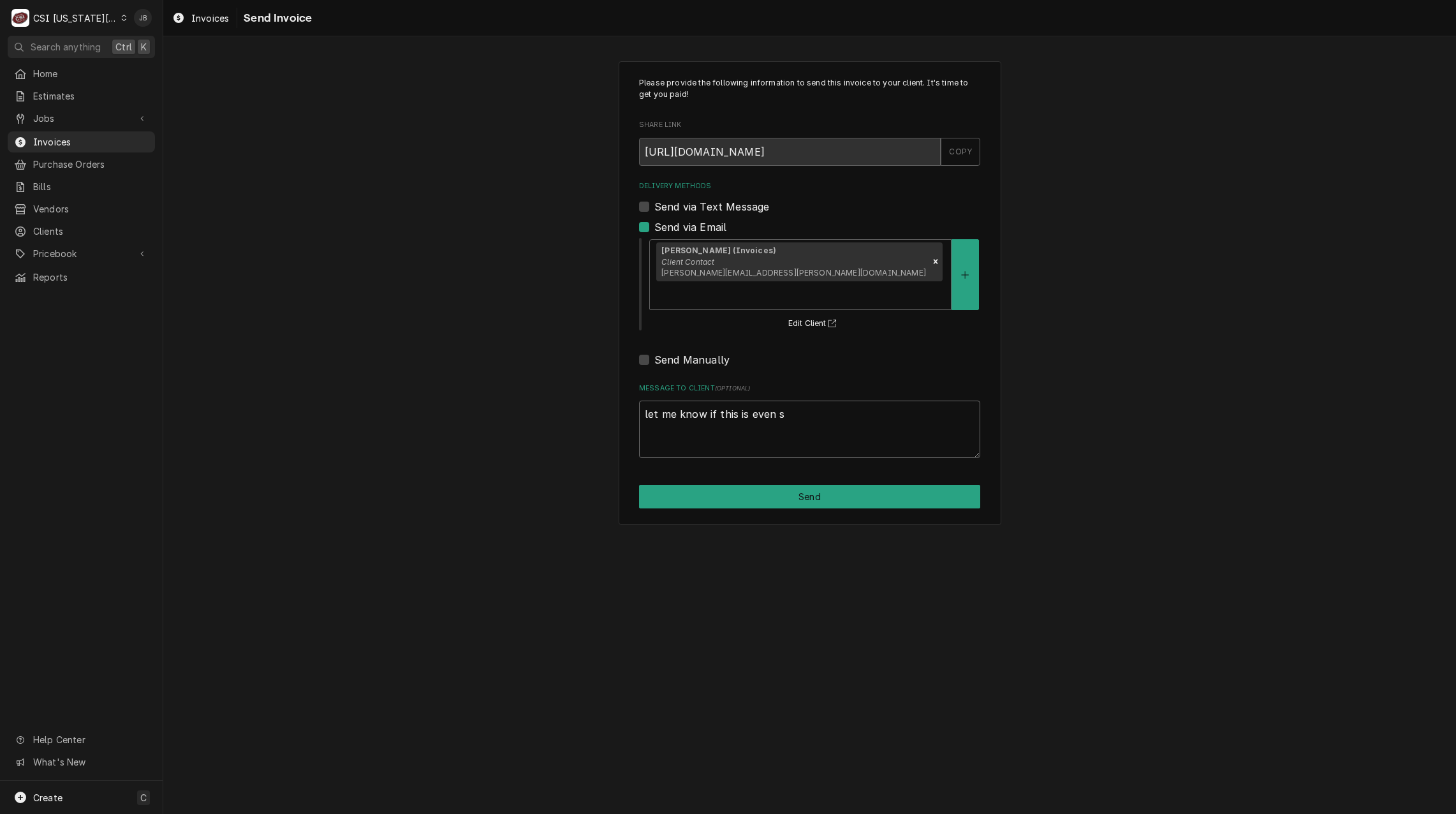
type textarea "x"
type textarea "let me know if this is even st"
type textarea "x"
type textarea "let me know if this is even sti"
type textarea "x"
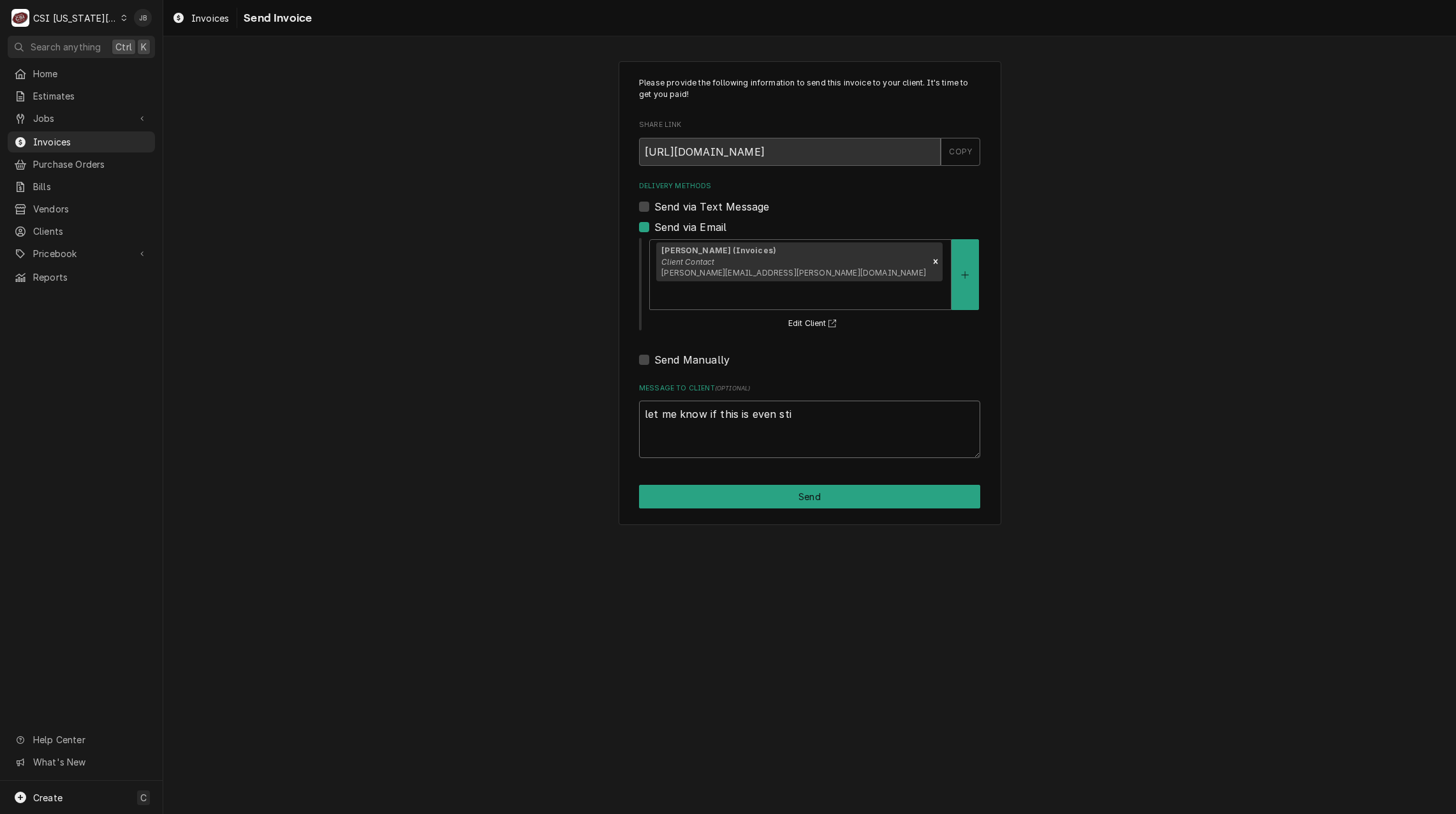
type textarea "let me know if this is even stil"
type textarea "x"
type textarea "let me know if this is even still"
type textarea "x"
type textarea "let me know if this is even still"
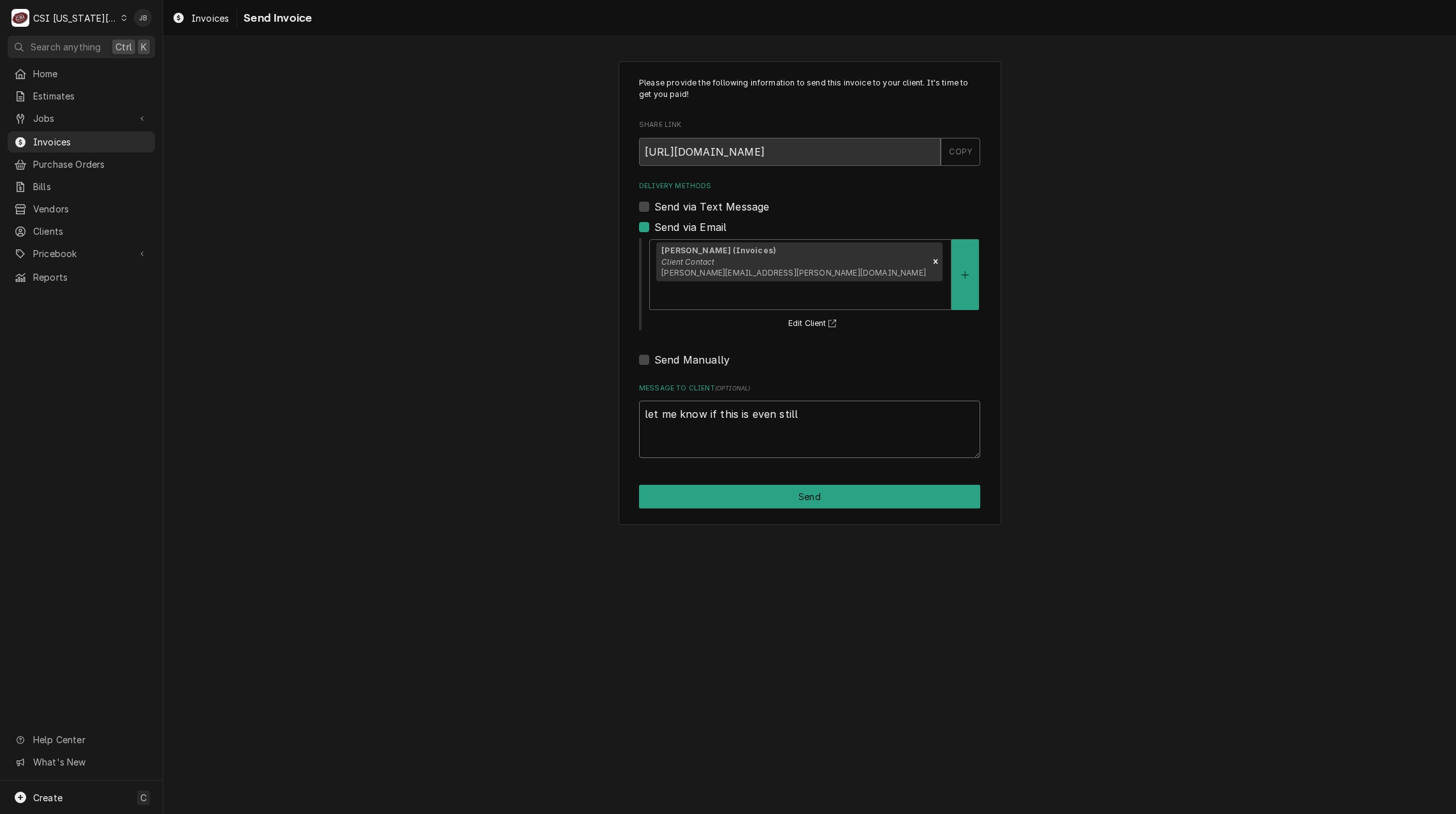
type textarea "x"
type textarea "let me know if this is even still o"
type textarea "x"
type textarea "let me know if this is even still op"
type textarea "x"
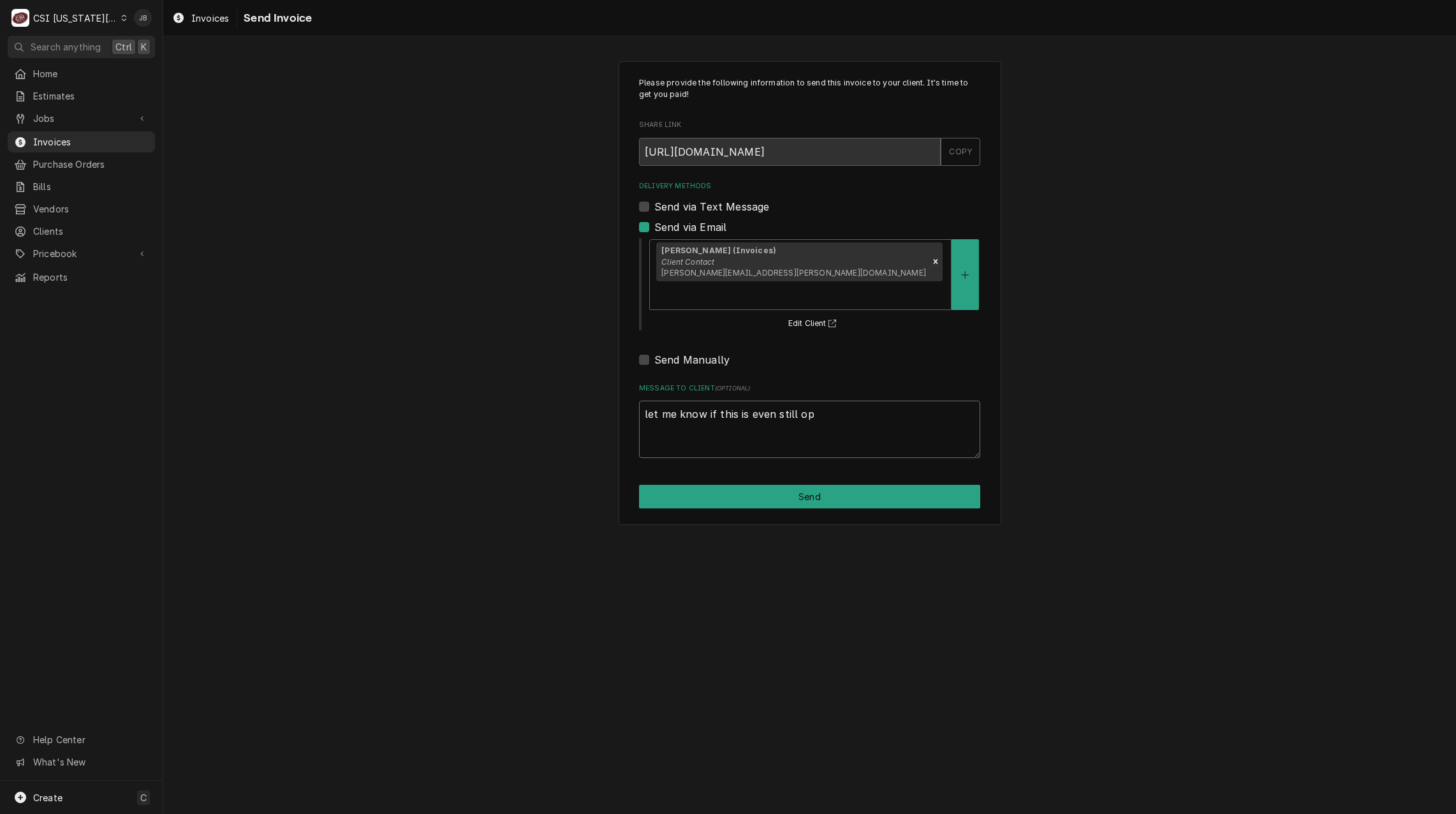
type textarea "let me know if this is even still ope"
type textarea "x"
type textarea "let me know if this is even still open"
type textarea "x"
type textarea "let me know if this is even still open,"
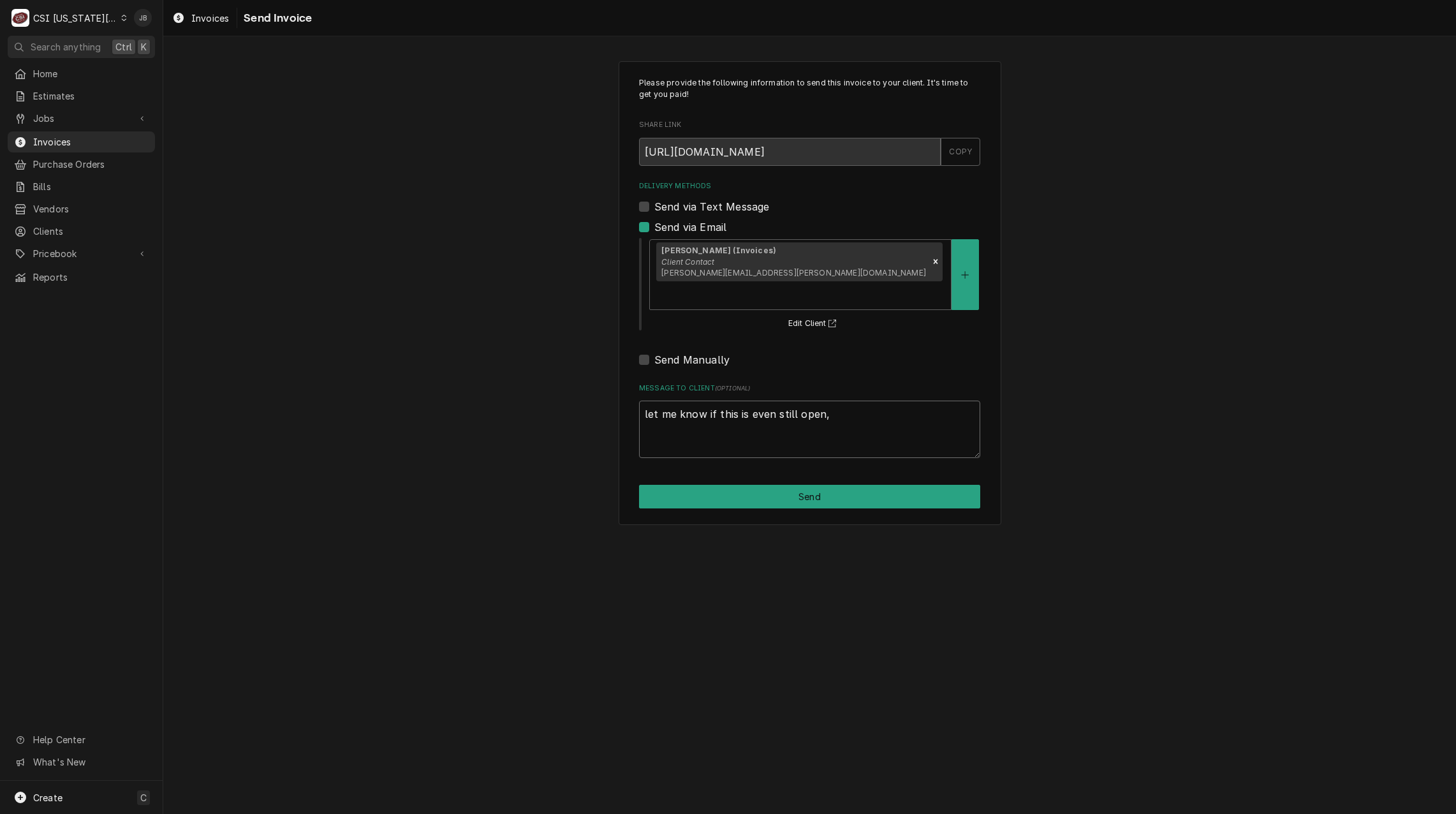
type textarea "x"
type textarea "let me know if this is even still open,"
type textarea "x"
type textarea "let me know if this is even still open, i"
type textarea "x"
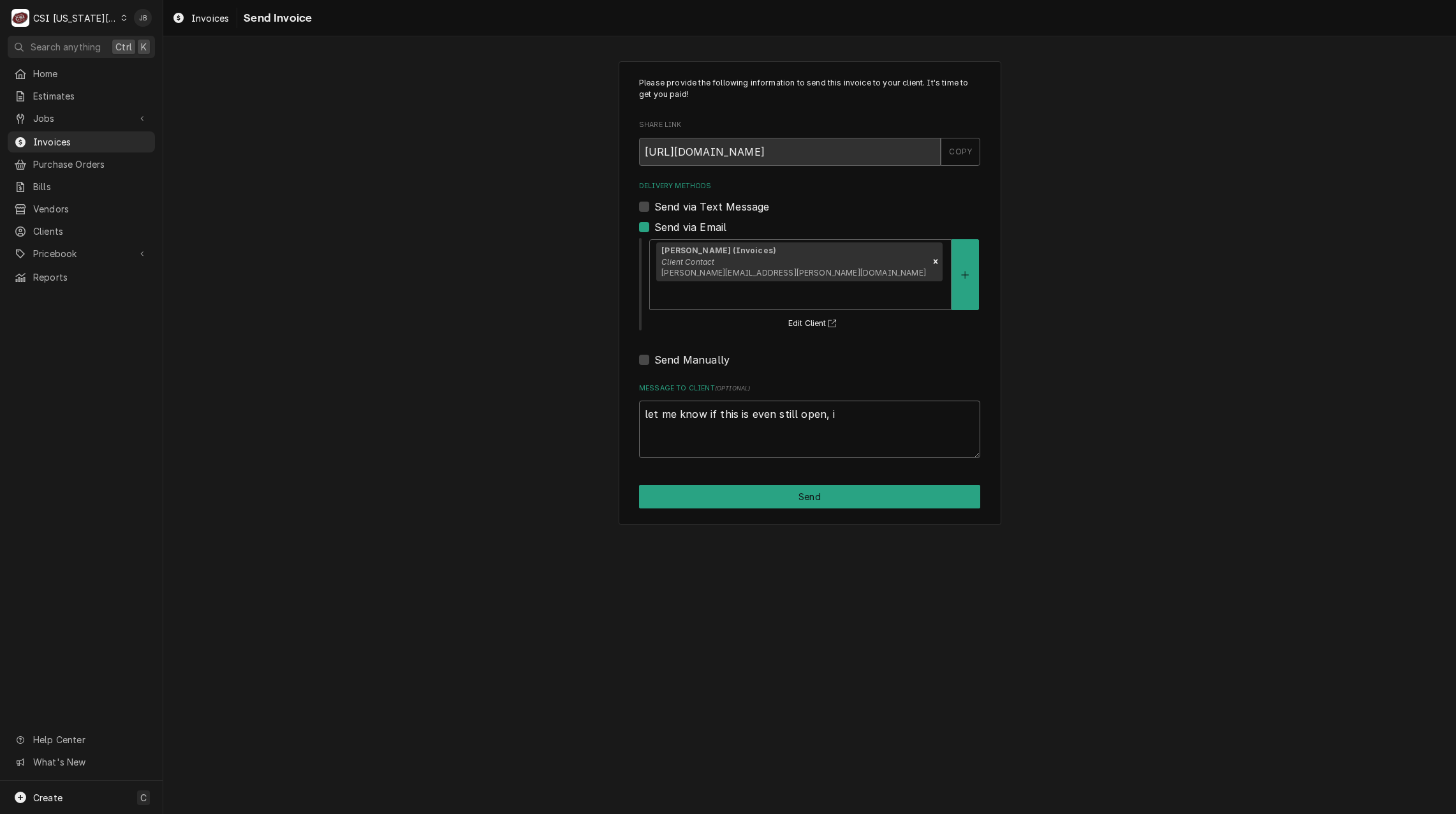
type textarea "let me know if this is even still open, if"
type textarea "x"
type textarea "let me know if this is even still open, if"
type textarea "x"
type textarea "let me know if this is even still open, if n"
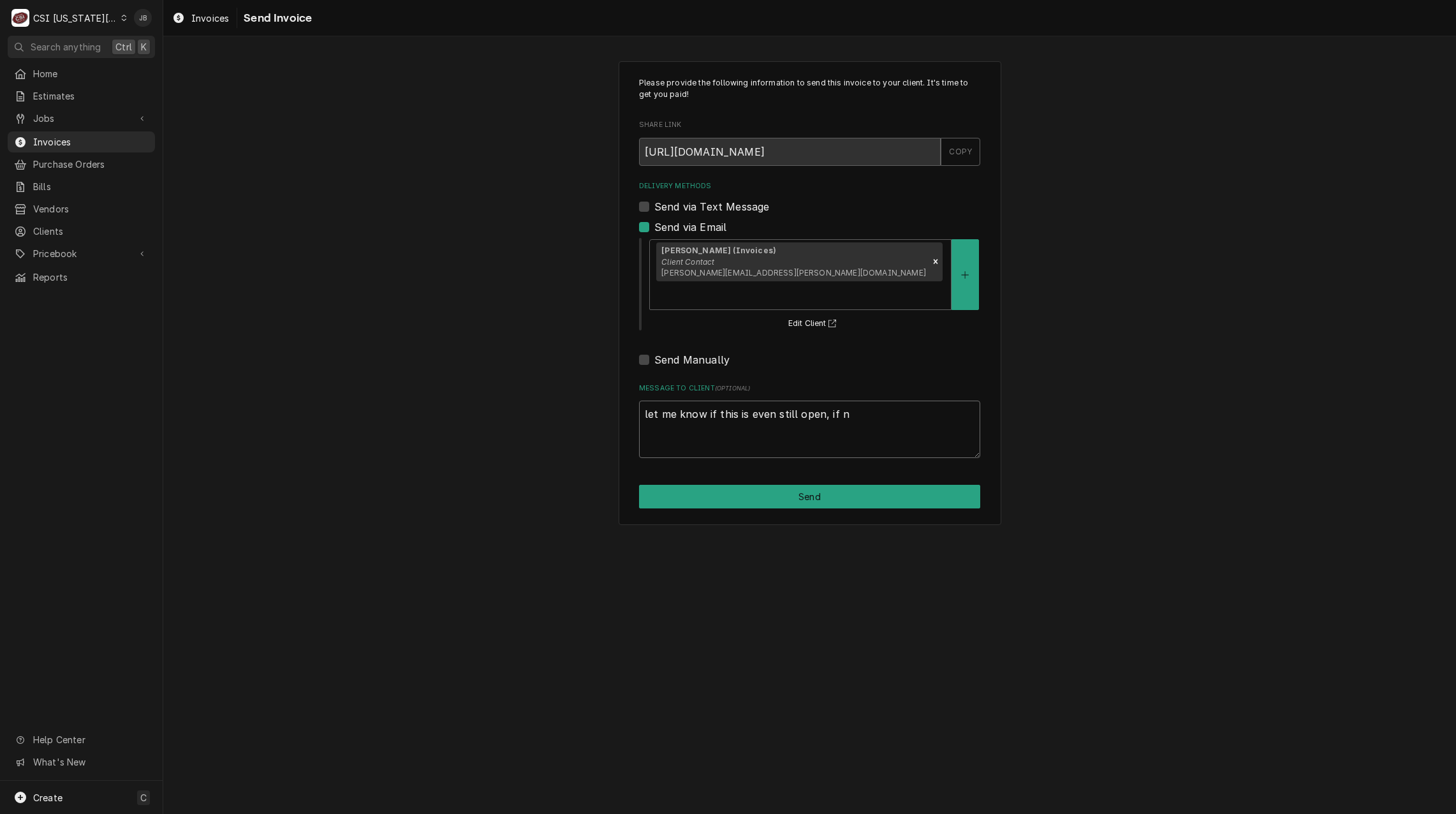
type textarea "x"
type textarea "let me know if this is even still open, if no"
type textarea "x"
type textarea "let me know if this is even still open, if not"
type textarea "x"
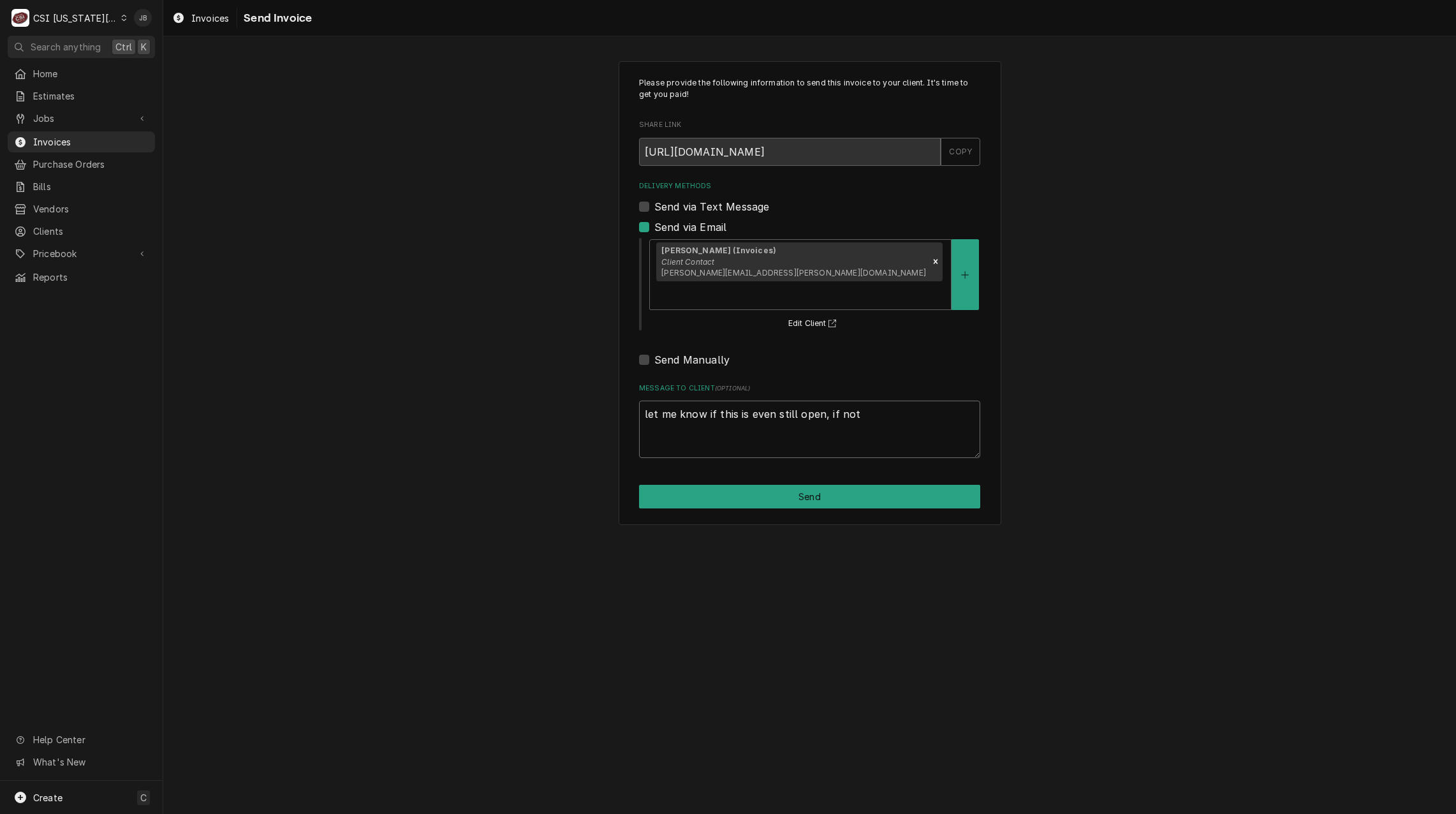
type textarea "let me know if this is even still open, if not"
type textarea "x"
type textarea "let me know if this is even still open, if not l"
type textarea "x"
type textarea "let me know if this is even still open, if not le"
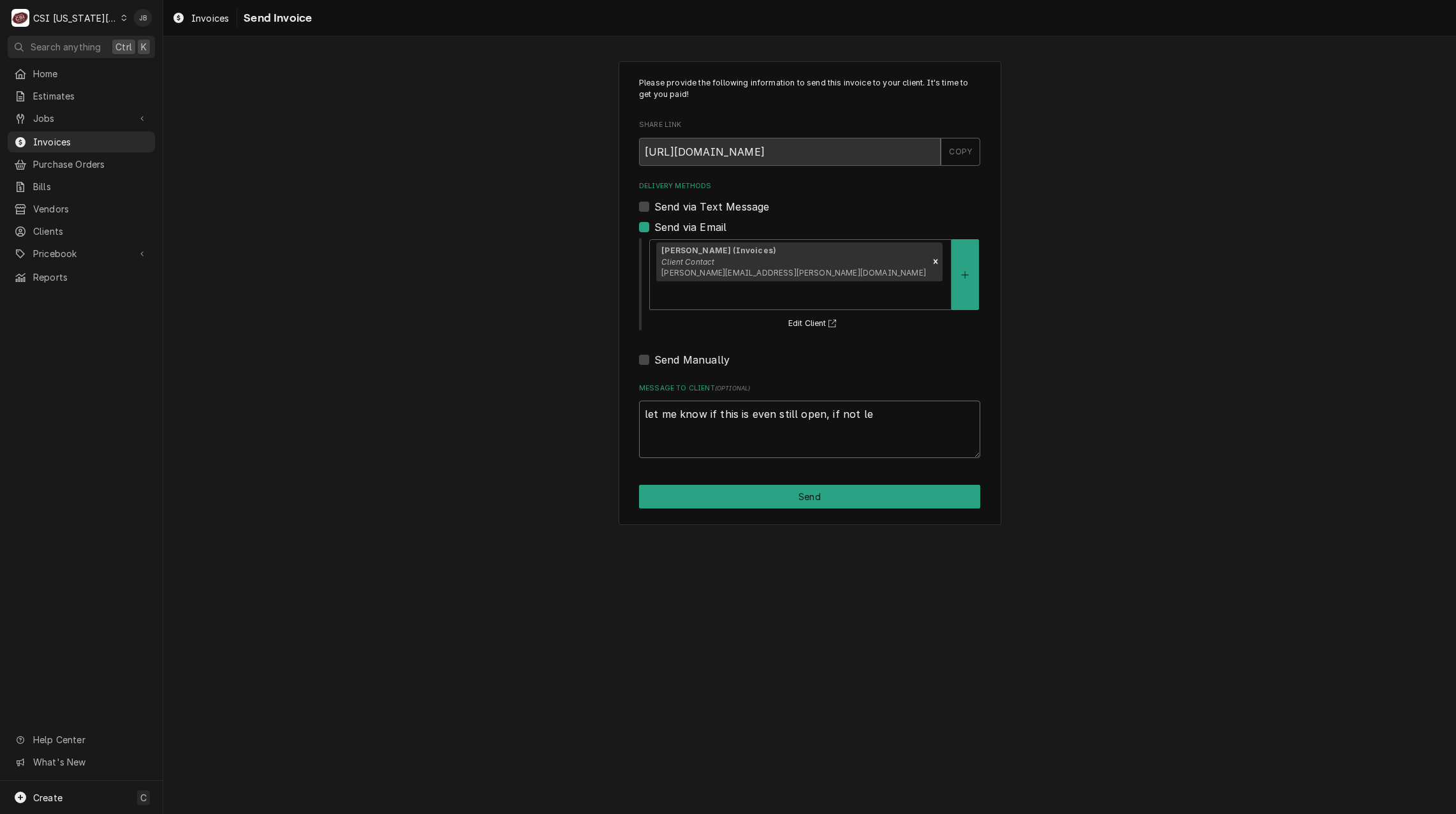
type textarea "x"
type textarea "let me know if this is even still open, if not let"
type textarea "x"
type textarea "let me know if this is even still open, if not lets"
type textarea "x"
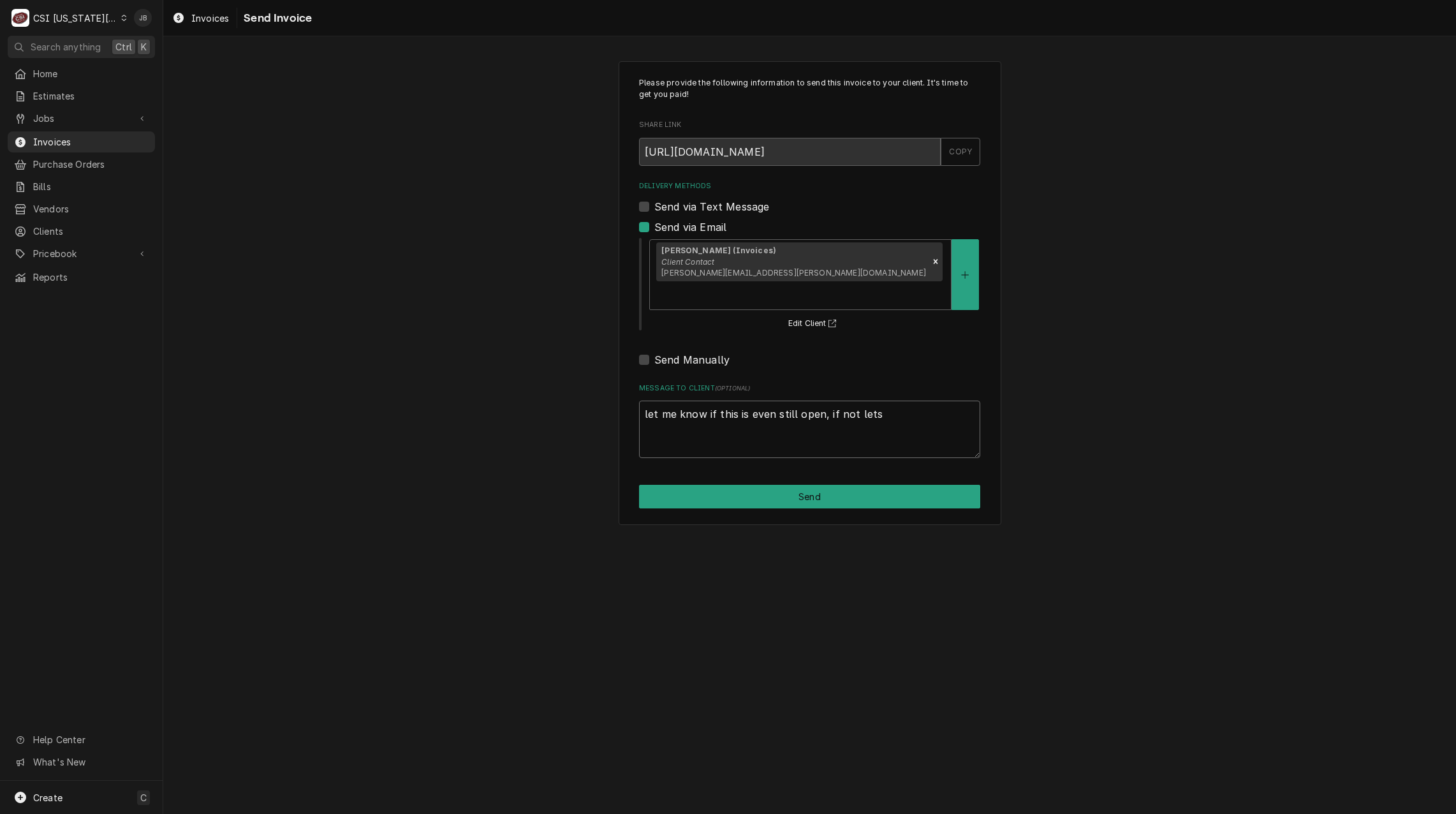
type textarea "let me know if this is even still open, if not lets"
type textarea "x"
type textarea "let me know if this is even still open, if not lets z"
type textarea "x"
type textarea "let me know if this is even still open, if not lets ze"
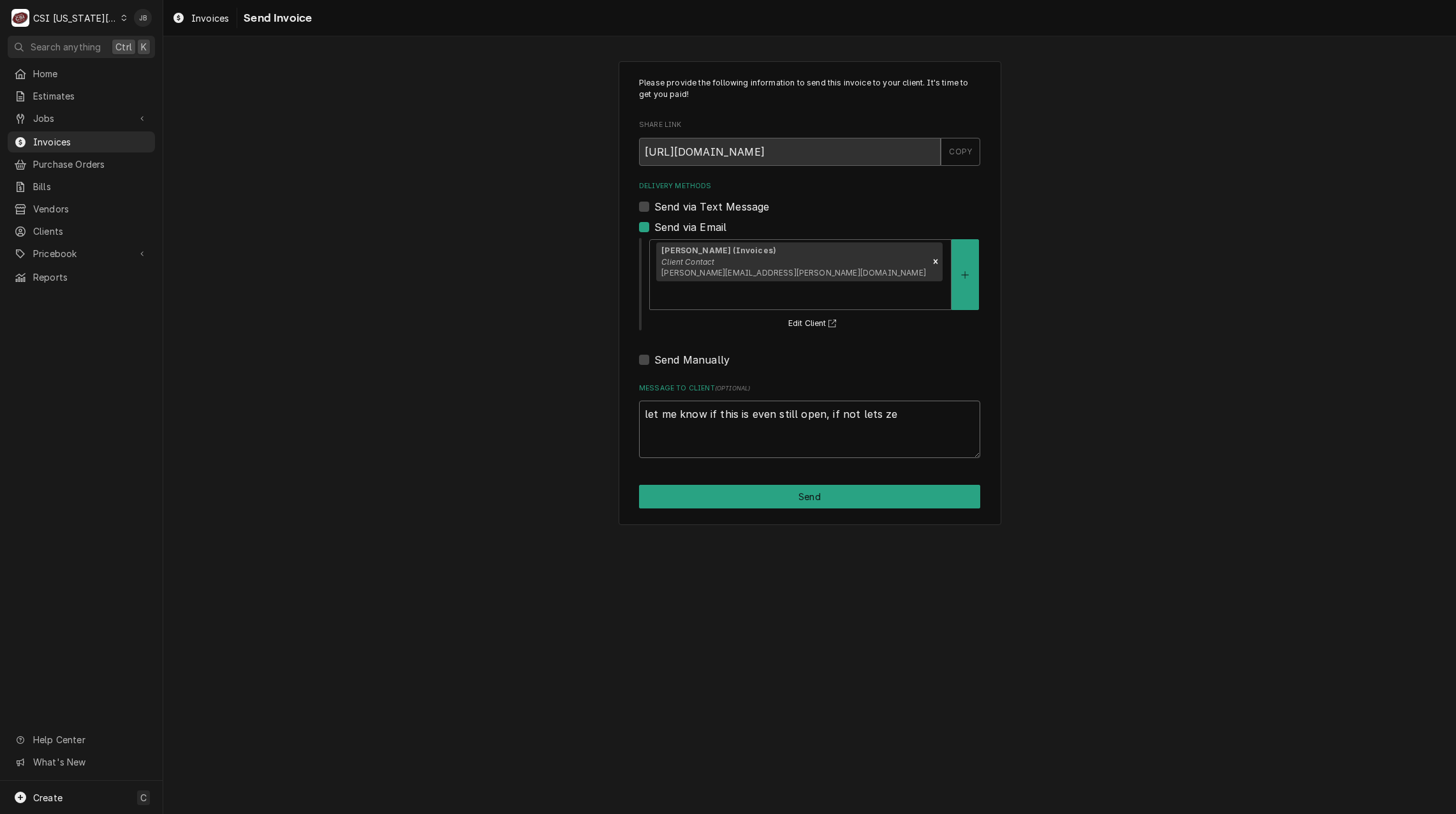
type textarea "x"
type textarea "let me know if this is even still open, if not lets zer"
type textarea "x"
type textarea "let me know if this is even still open, if not lets zero"
type textarea "x"
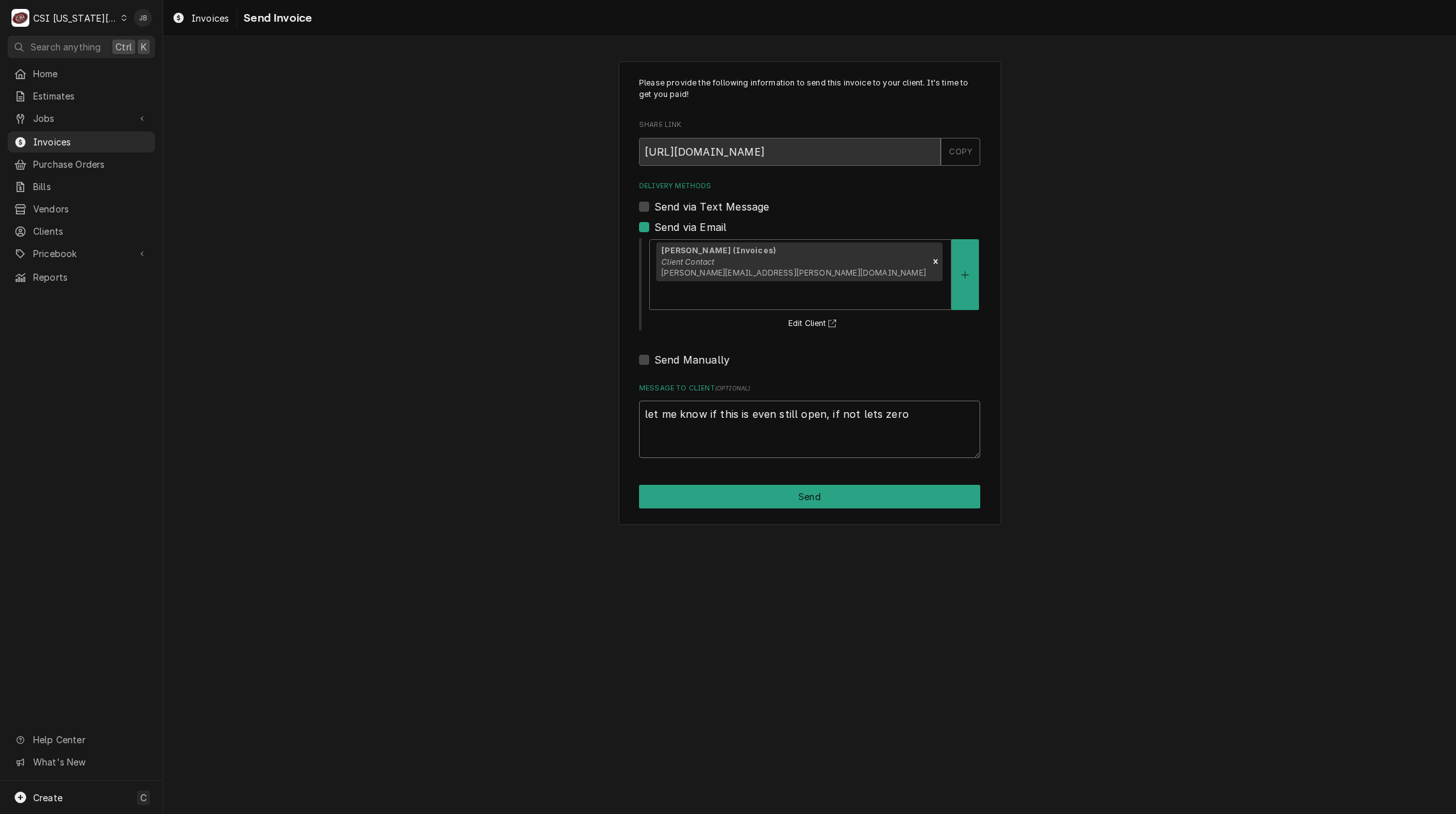
type textarea "let me know if this is even still open, if not lets zero"
type textarea "x"
type textarea "let me know if this is even still open, if not lets zero i"
type textarea "x"
type textarea "let me know if this is even still open, if not lets zero it"
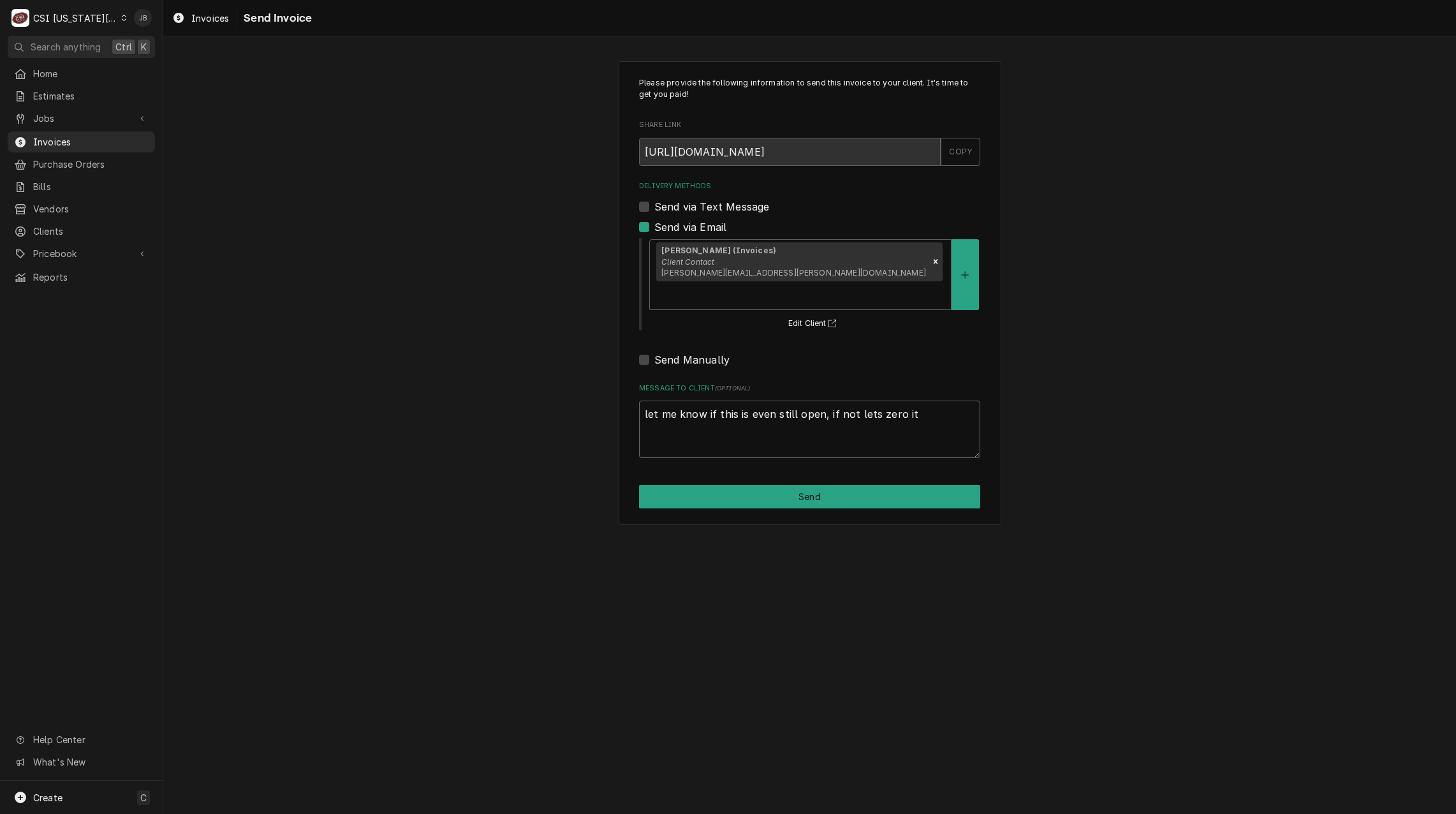
type textarea "x"
type textarea "let me know if this is even still open, if not lets zero it"
click at [760, 484] on button "Send" at bounding box center [809, 496] width 341 height 24
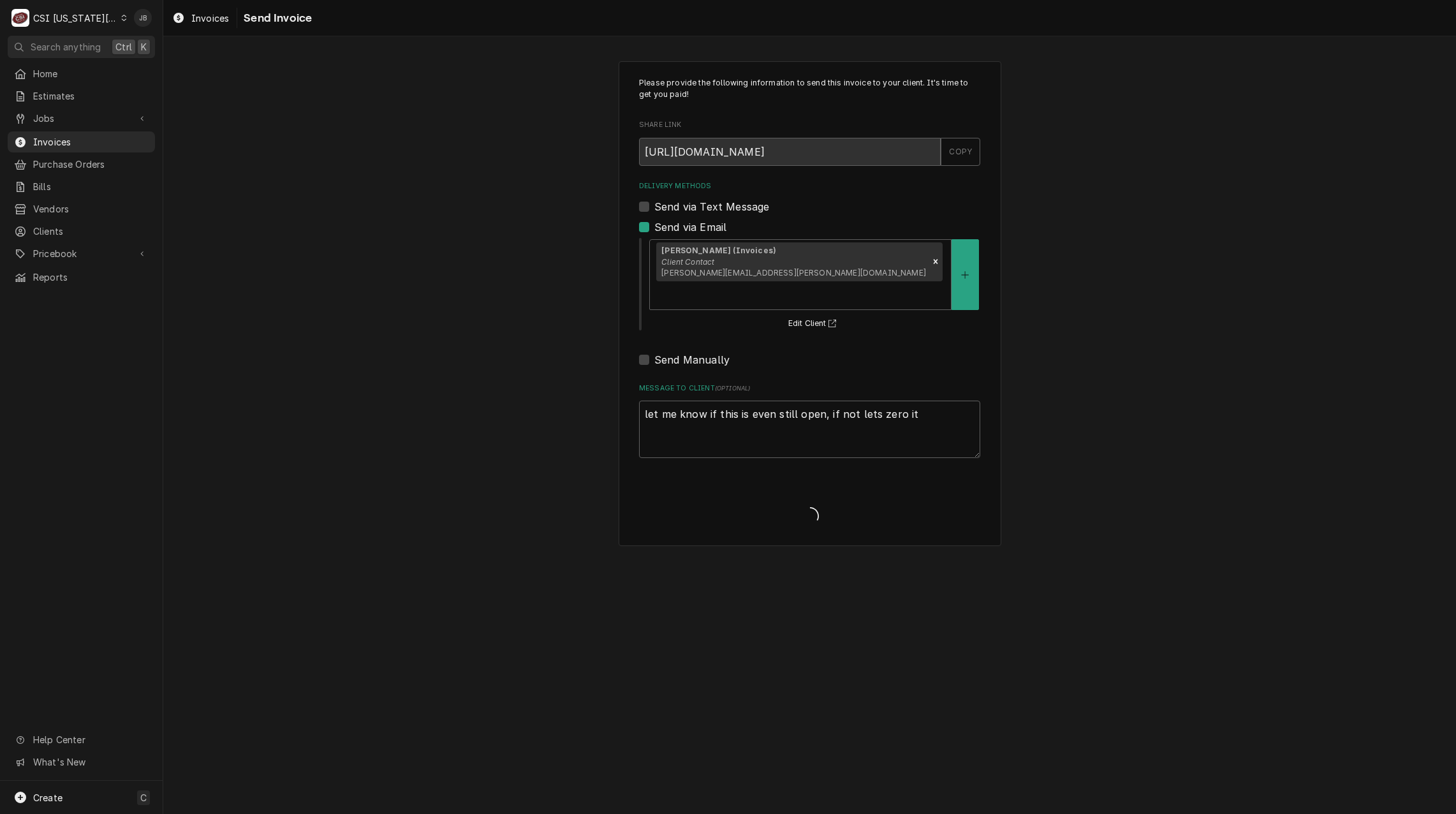
type textarea "x"
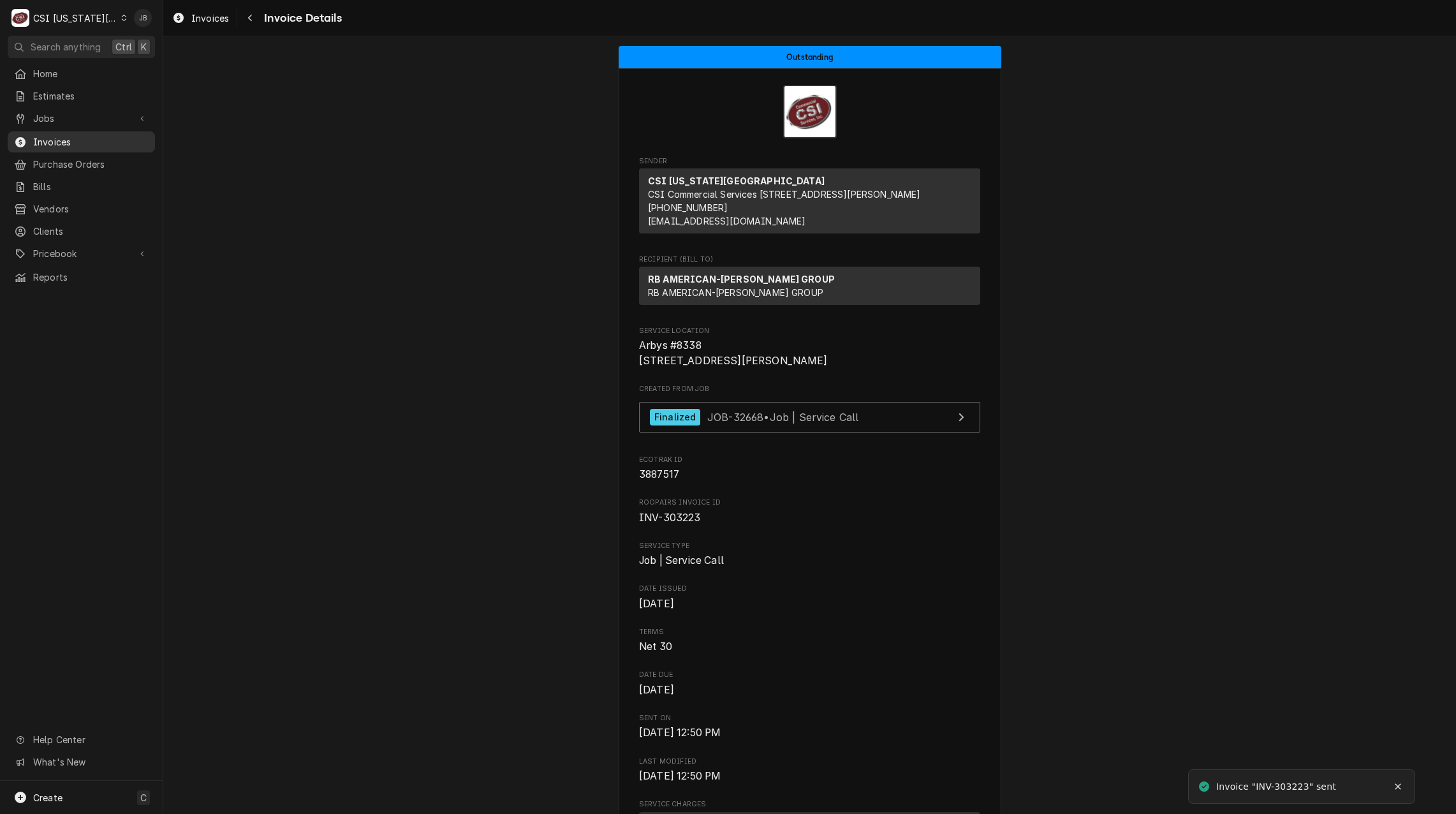
click at [80, 136] on span "Invoices" at bounding box center [91, 142] width 115 height 14
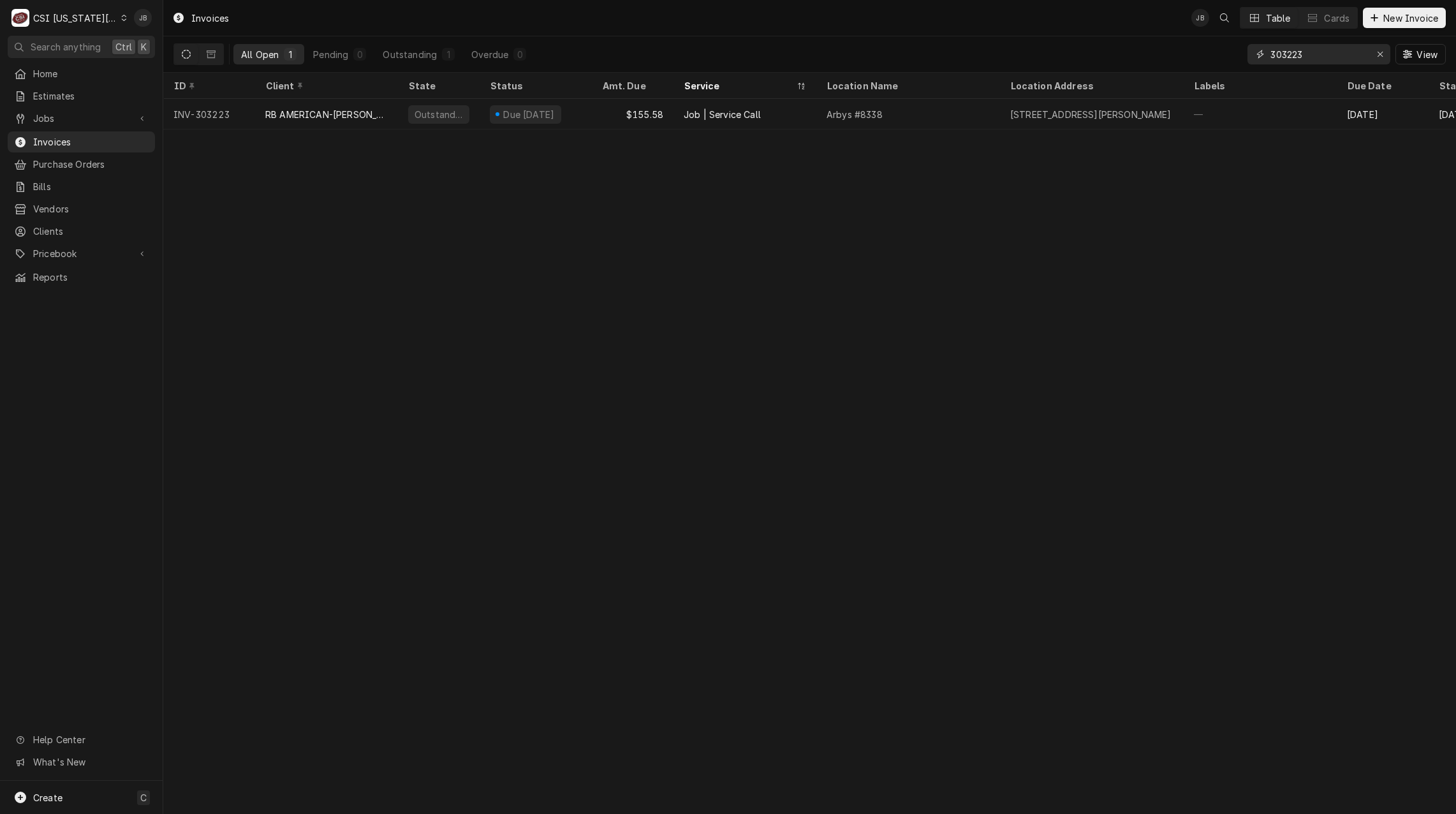
click at [1311, 48] on input "303223" at bounding box center [1318, 54] width 96 height 21
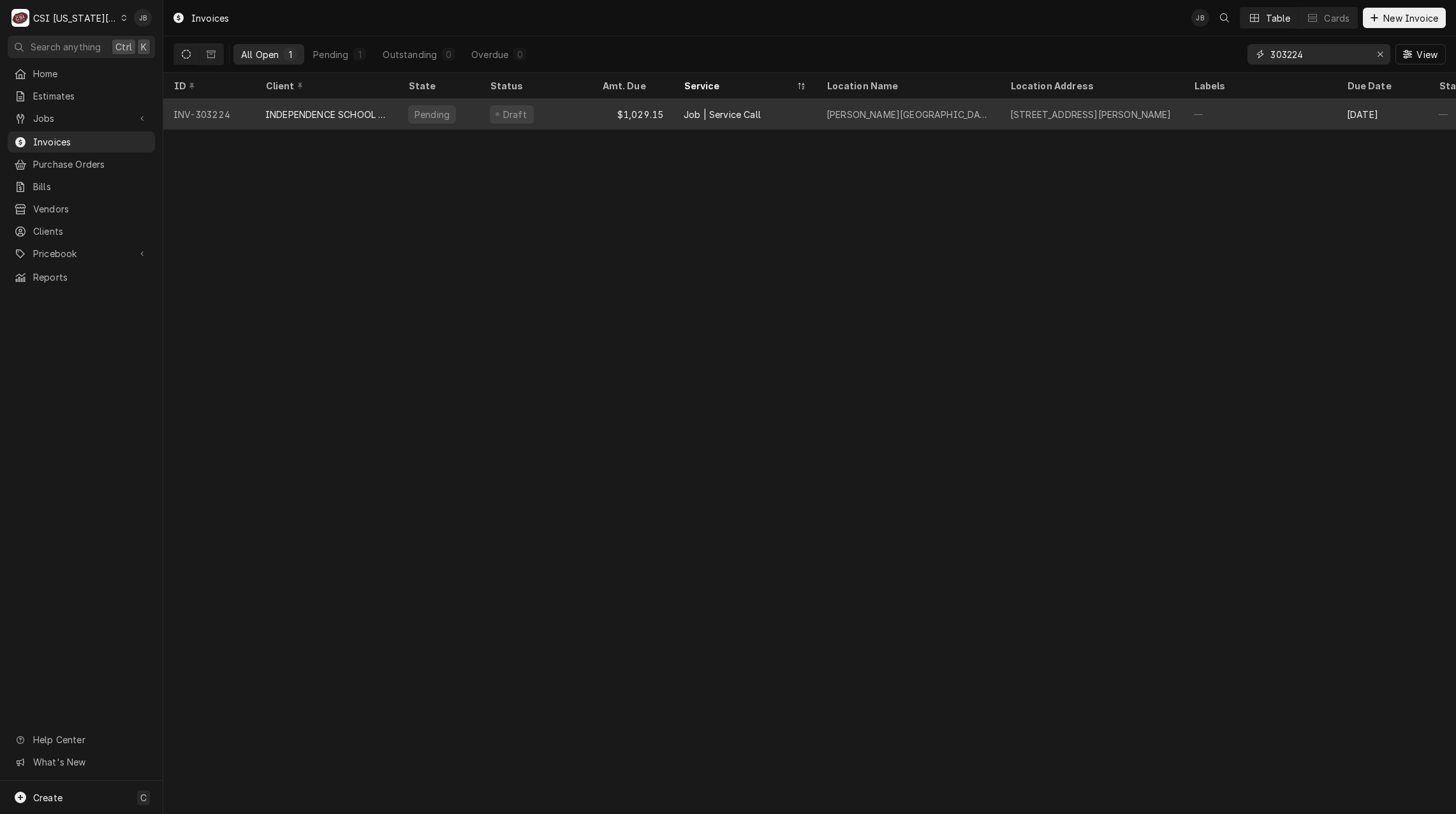
type input "303224"
click at [413, 119] on div "Pending" at bounding box center [432, 115] width 48 height 19
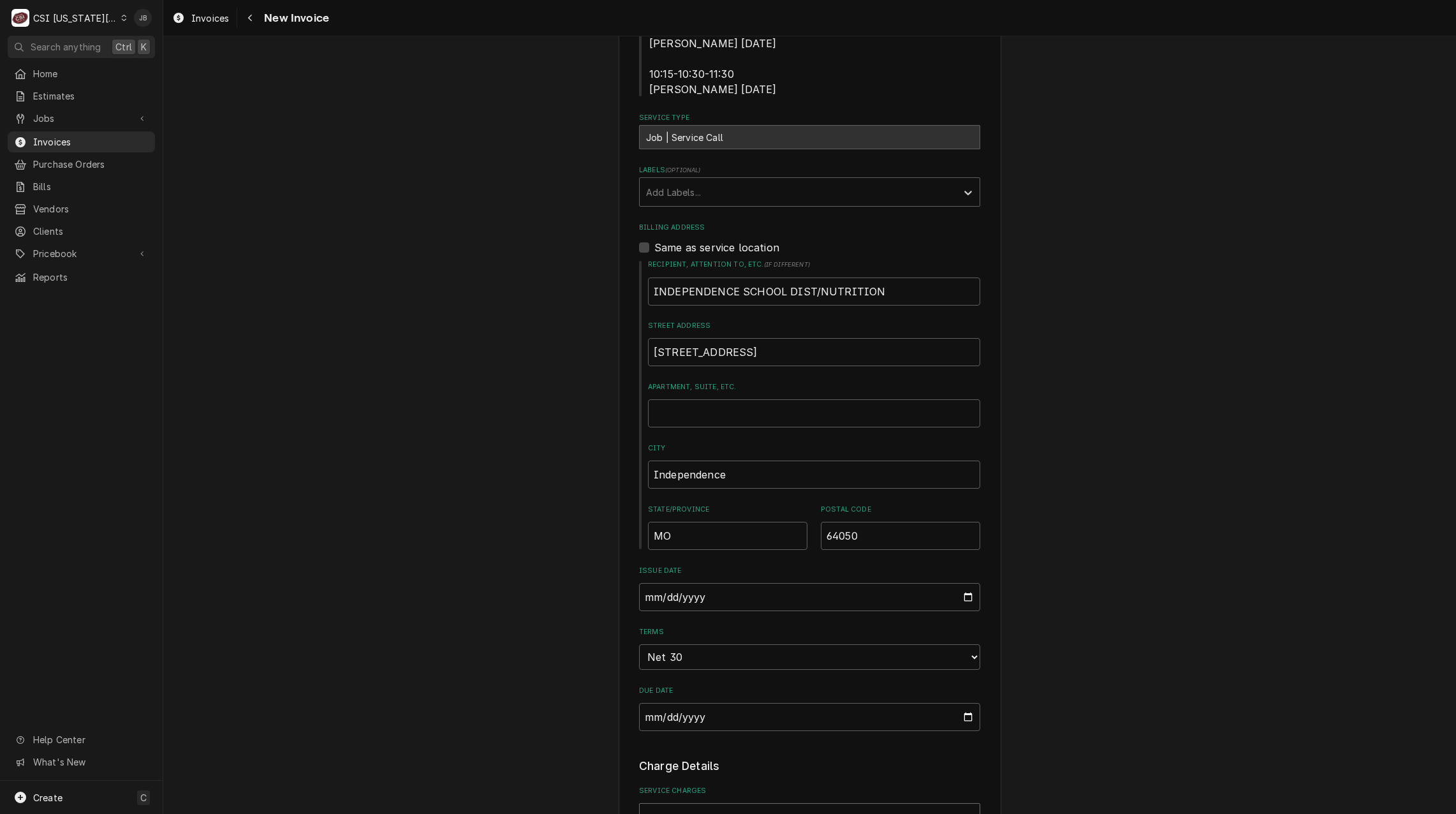
scroll to position [400, 0]
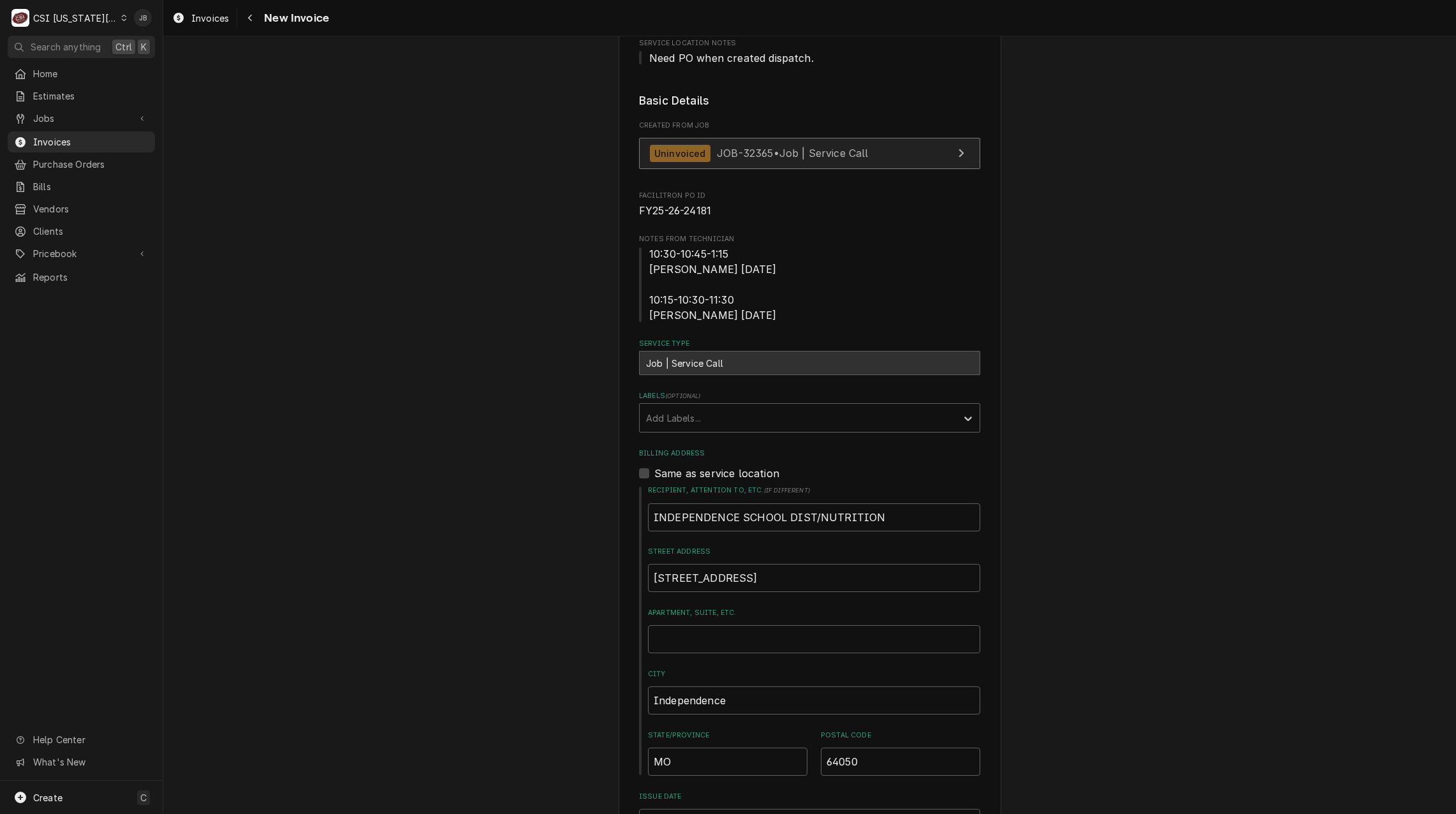
click at [712, 146] on div "Uninvoiced JOB-32365 • Job | Service Call" at bounding box center [759, 153] width 219 height 17
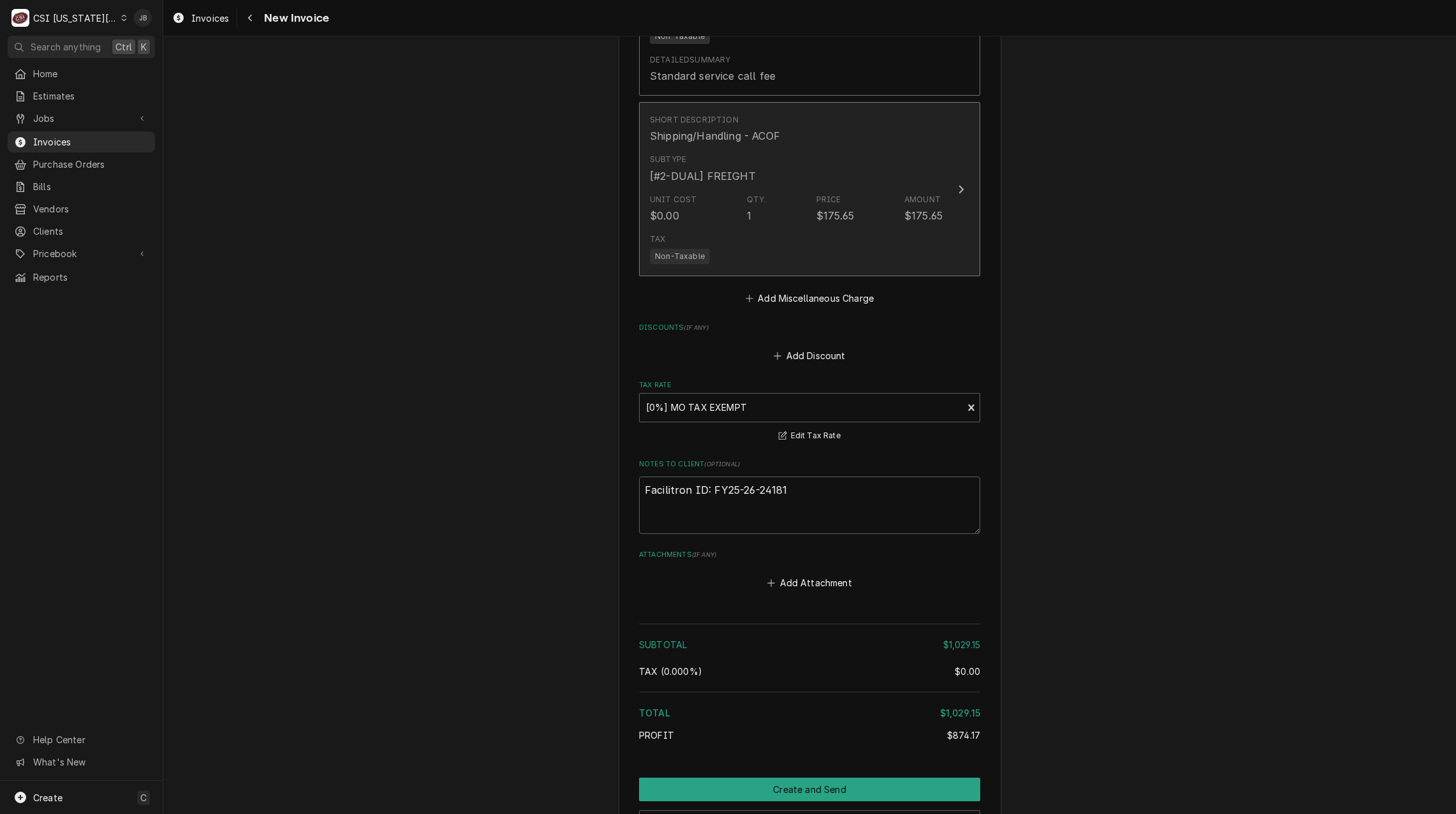
scroll to position [2313, 0]
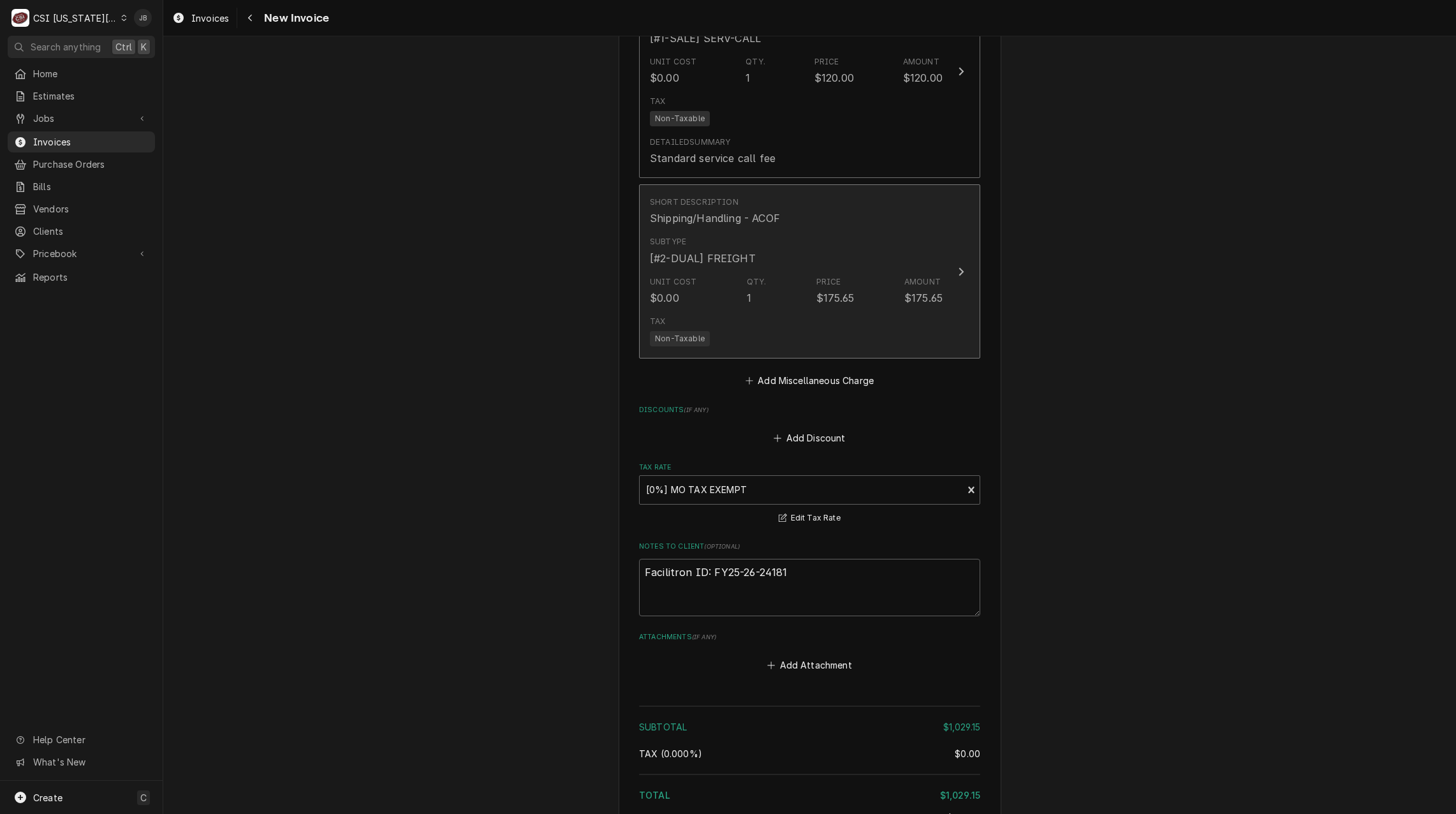
click at [749, 276] on div "Qty. 1" at bounding box center [756, 291] width 20 height 29
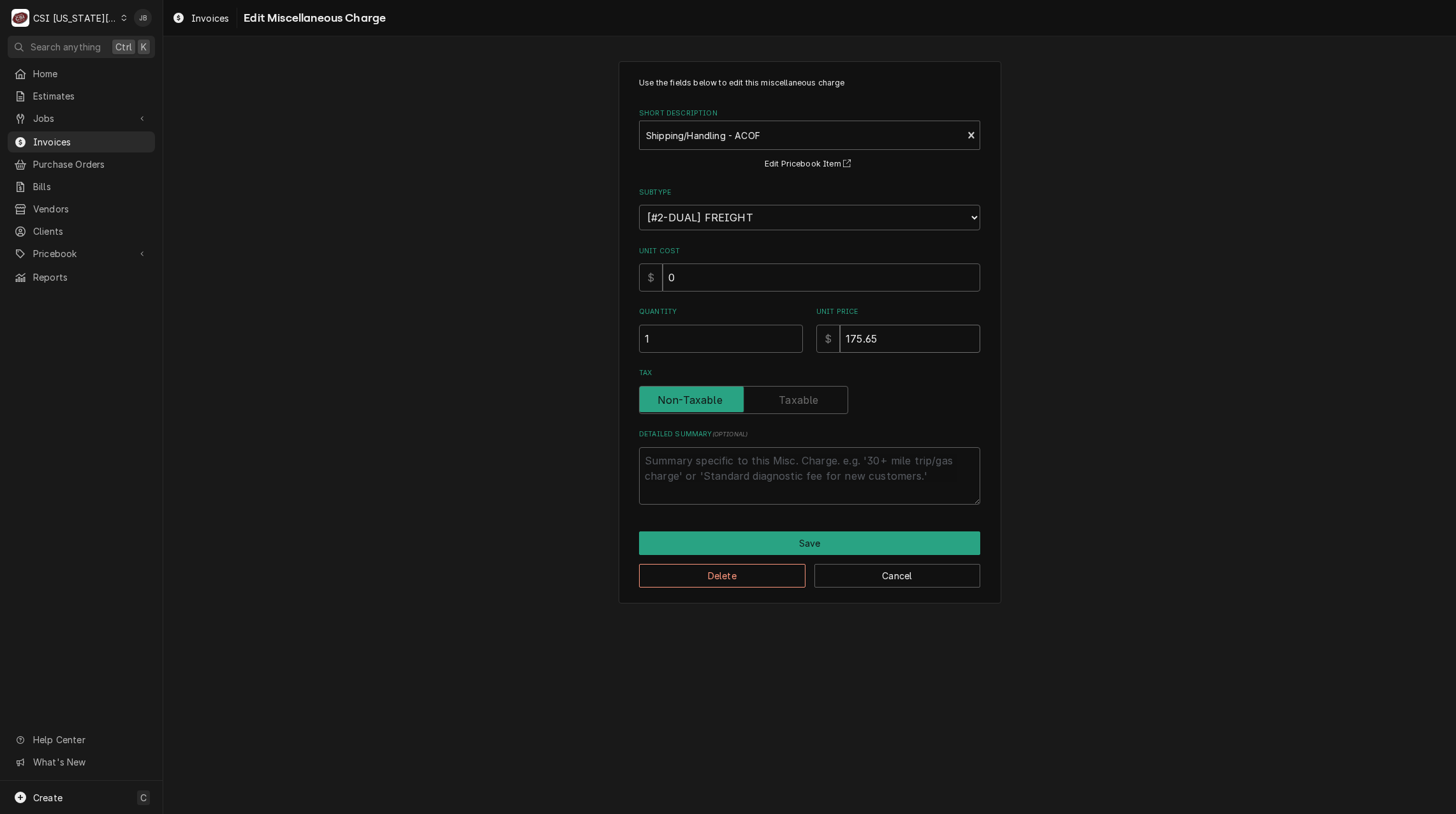
click at [857, 342] on input "175.65" at bounding box center [910, 338] width 140 height 28
click at [882, 342] on input "175.65" at bounding box center [910, 338] width 140 height 28
drag, startPoint x: 885, startPoint y: 338, endPoint x: 791, endPoint y: 339, distance: 94.0
click at [791, 339] on div "Quantity 1 Unit Price $ 175.65" at bounding box center [809, 329] width 341 height 45
type textarea "x"
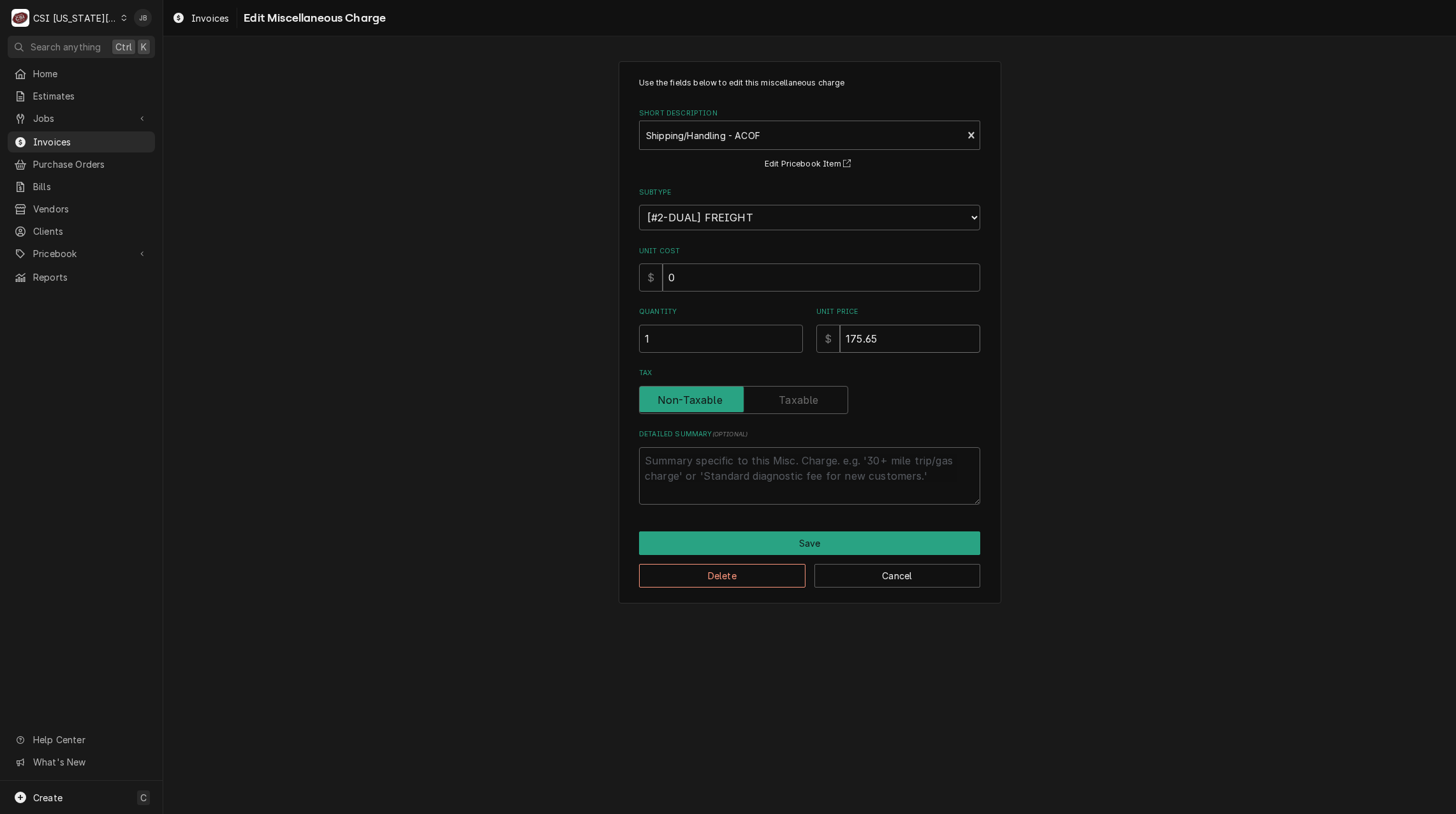
type input "3"
type textarea "x"
type input "35"
click at [772, 543] on button "Save" at bounding box center [809, 544] width 341 height 24
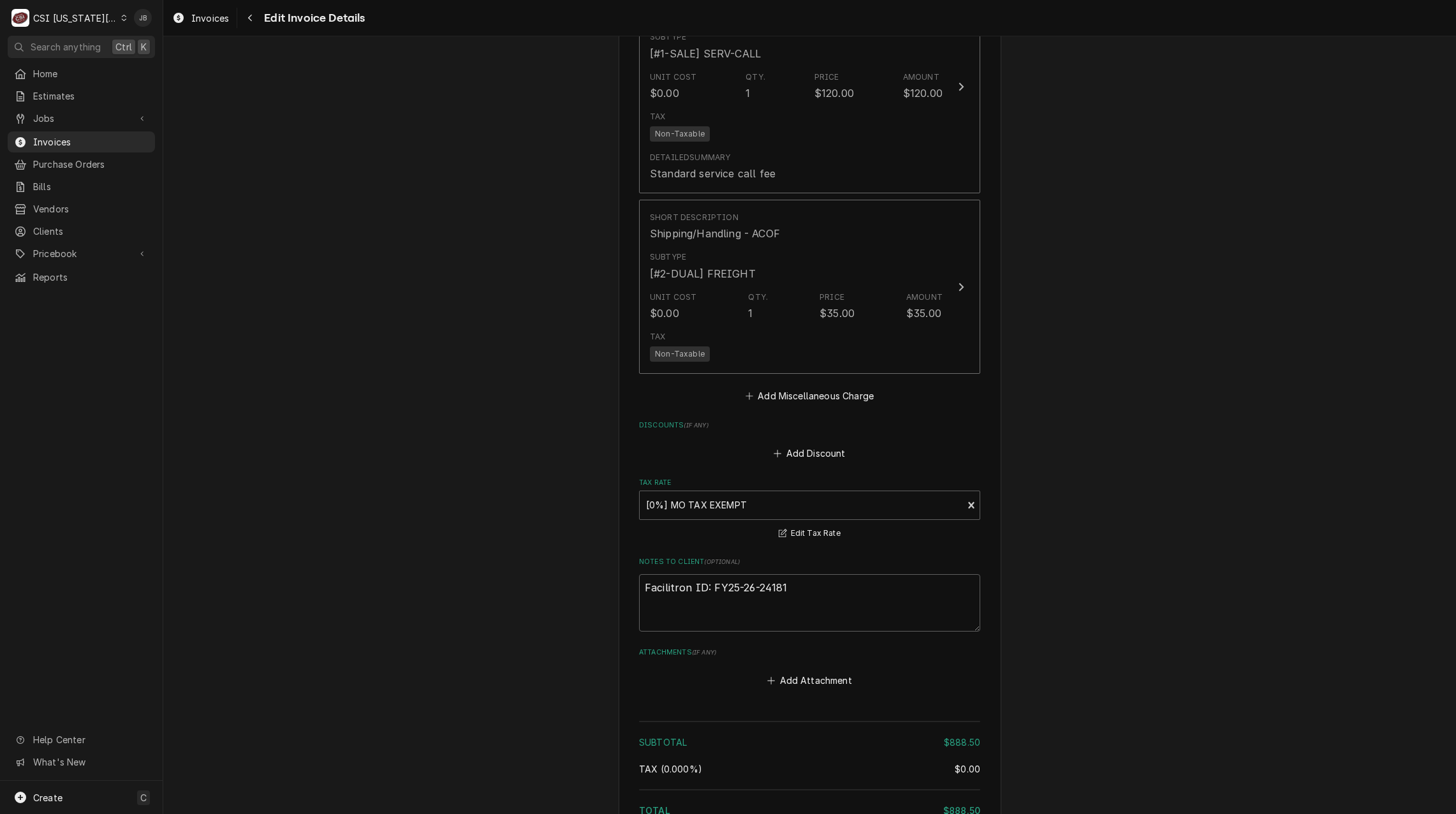
scroll to position [2417, 0]
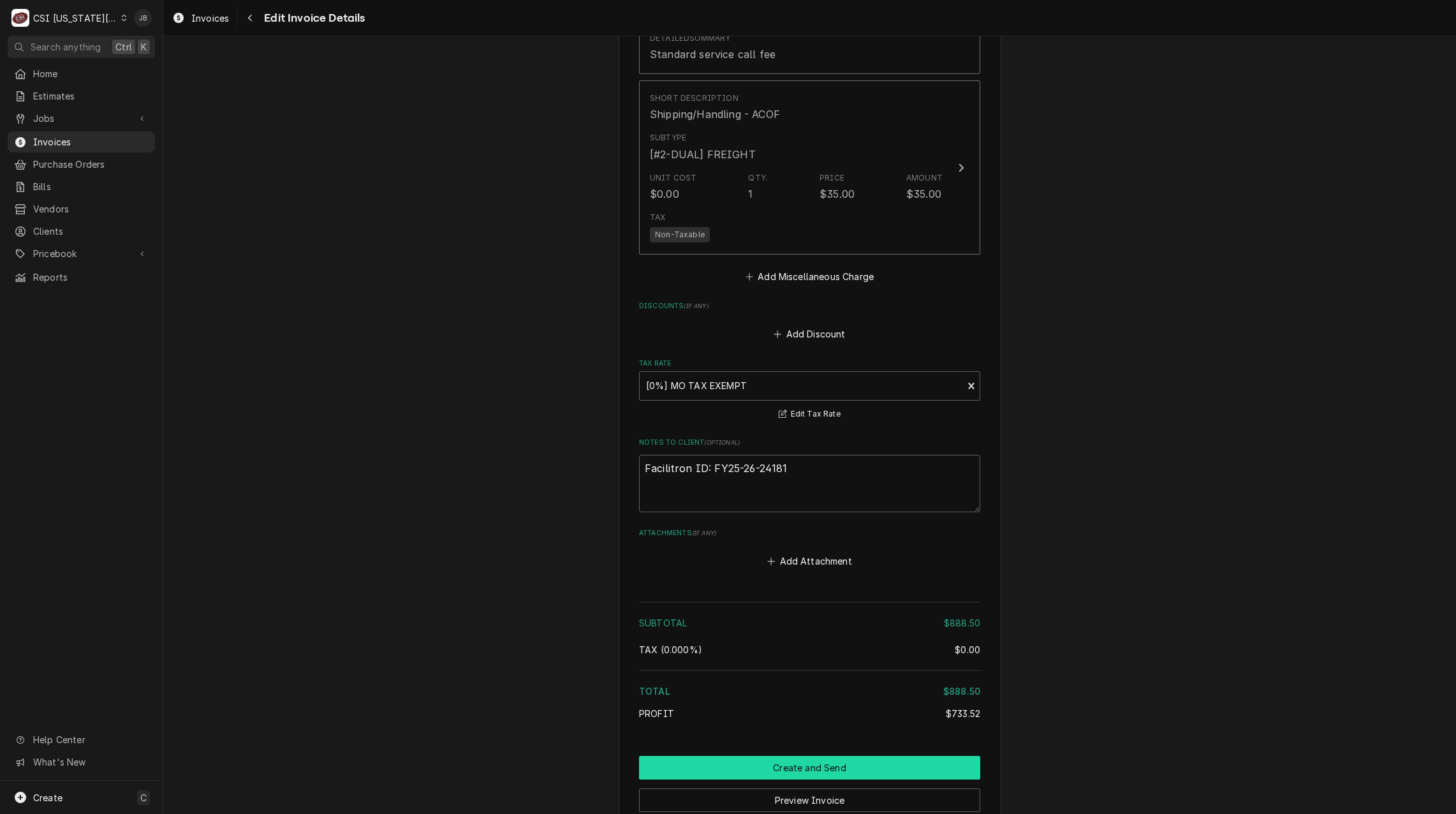
click at [817, 756] on button "Create and Send" at bounding box center [809, 768] width 341 height 24
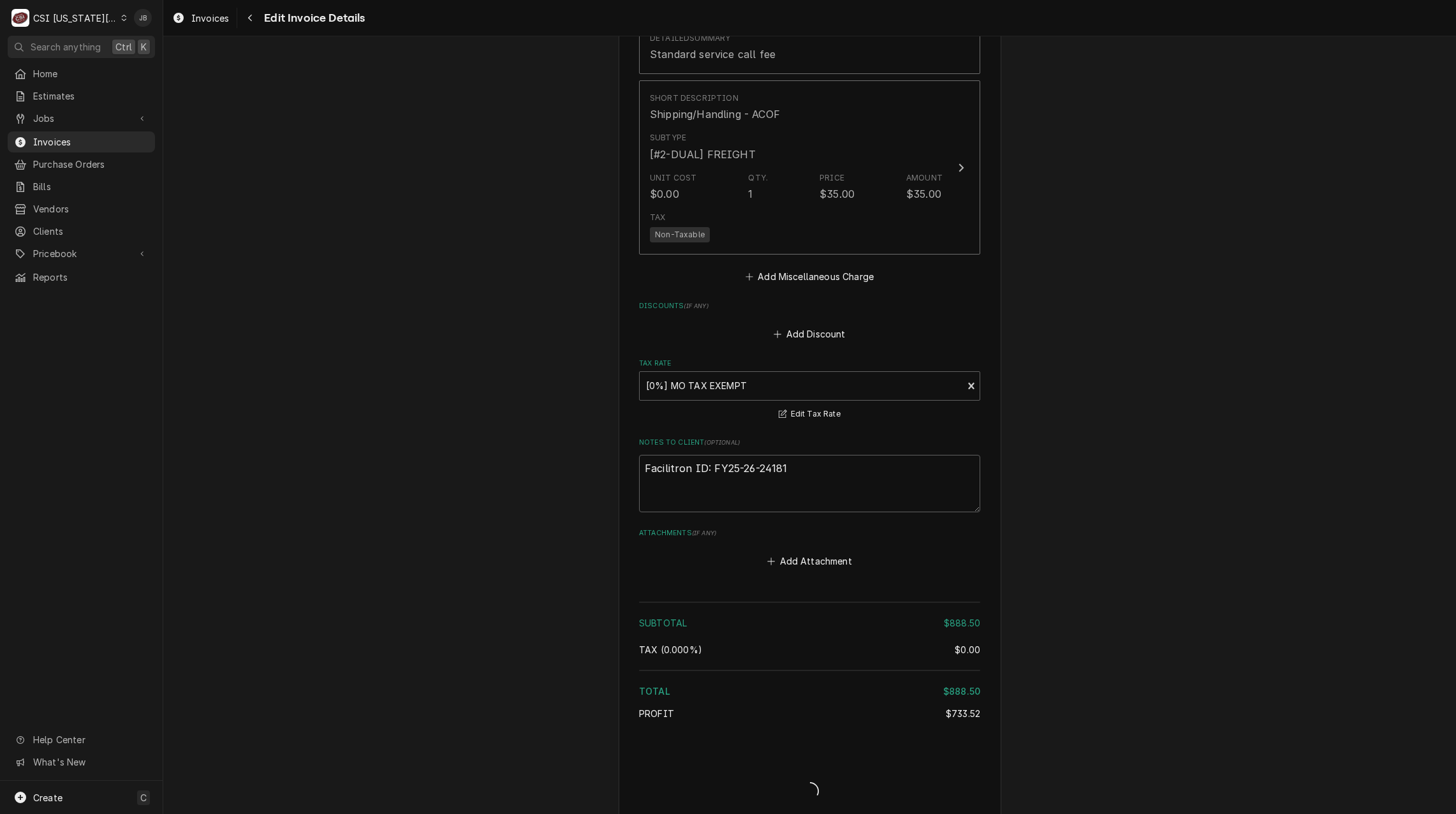
type textarea "x"
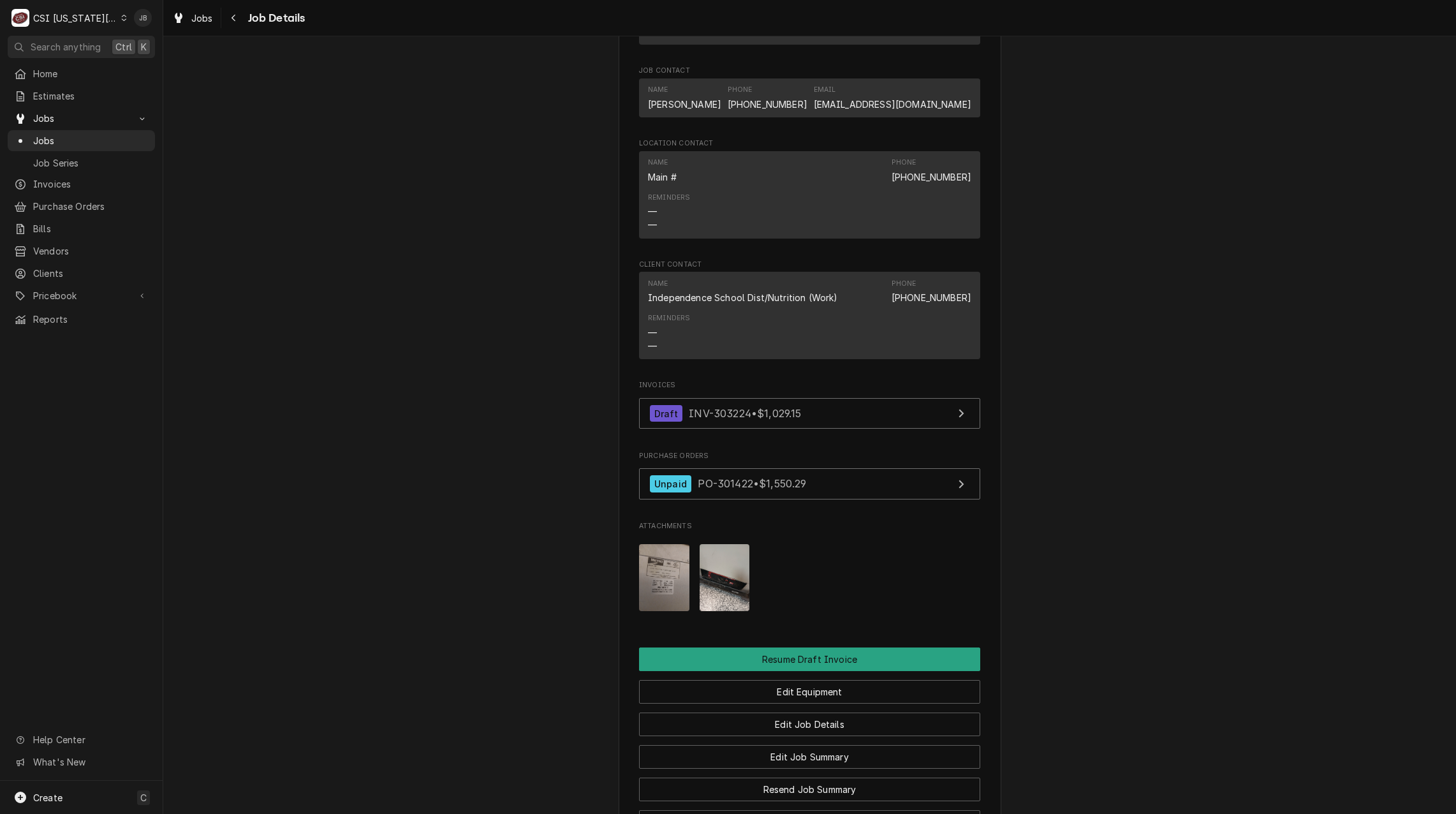
scroll to position [1446, 0]
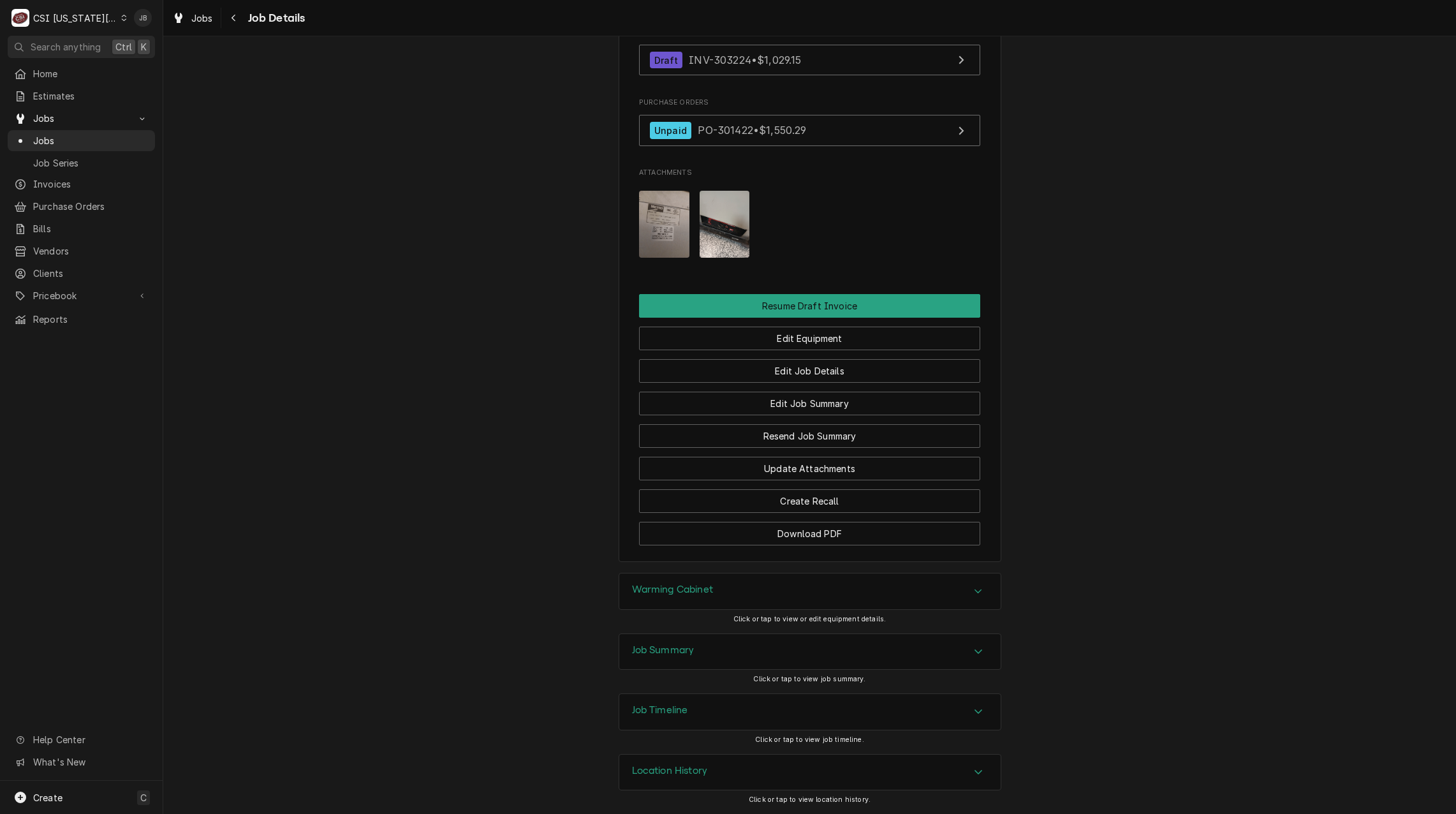
click at [707, 651] on div "Job Summary" at bounding box center [810, 652] width 382 height 36
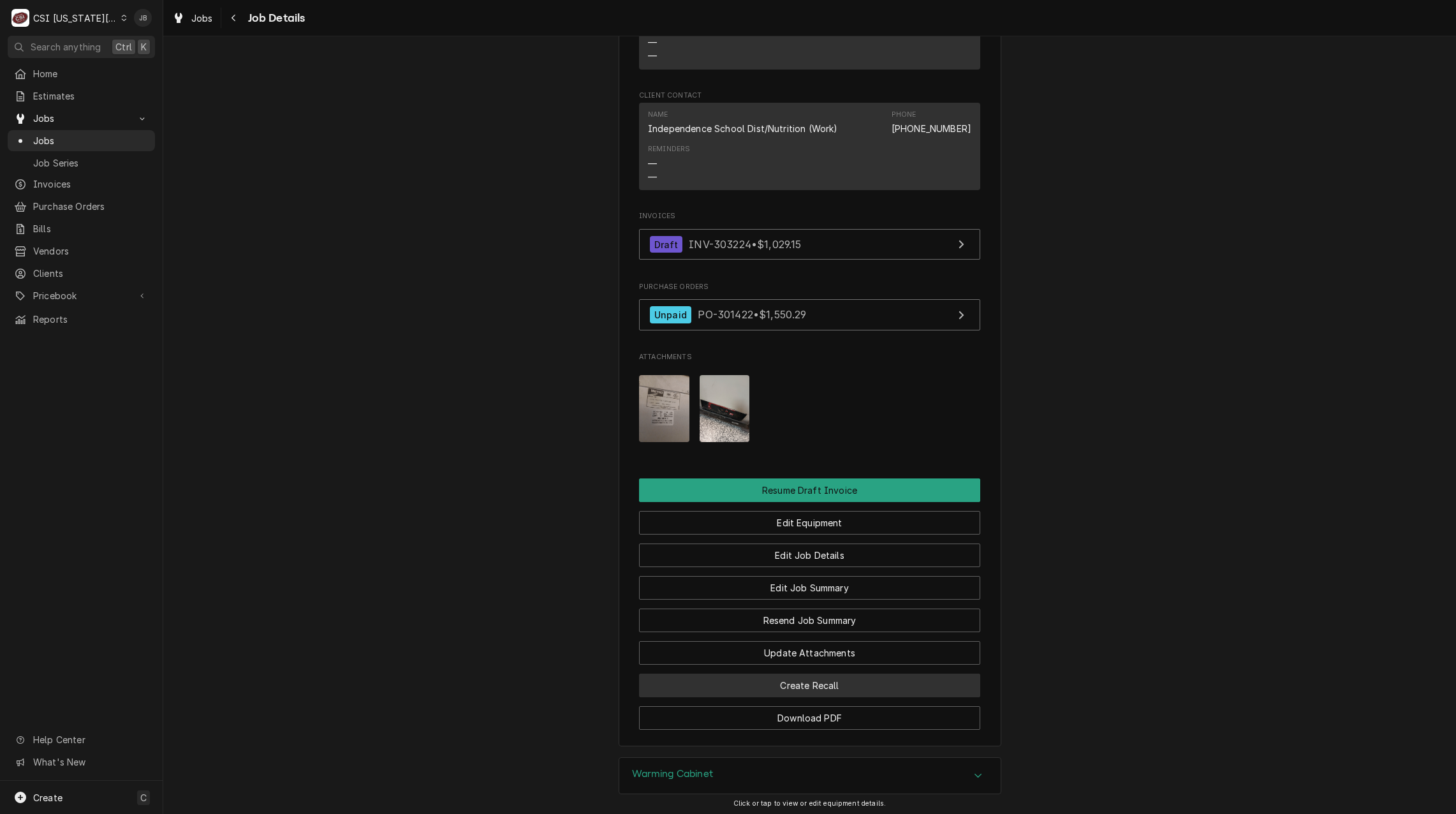
scroll to position [1191, 0]
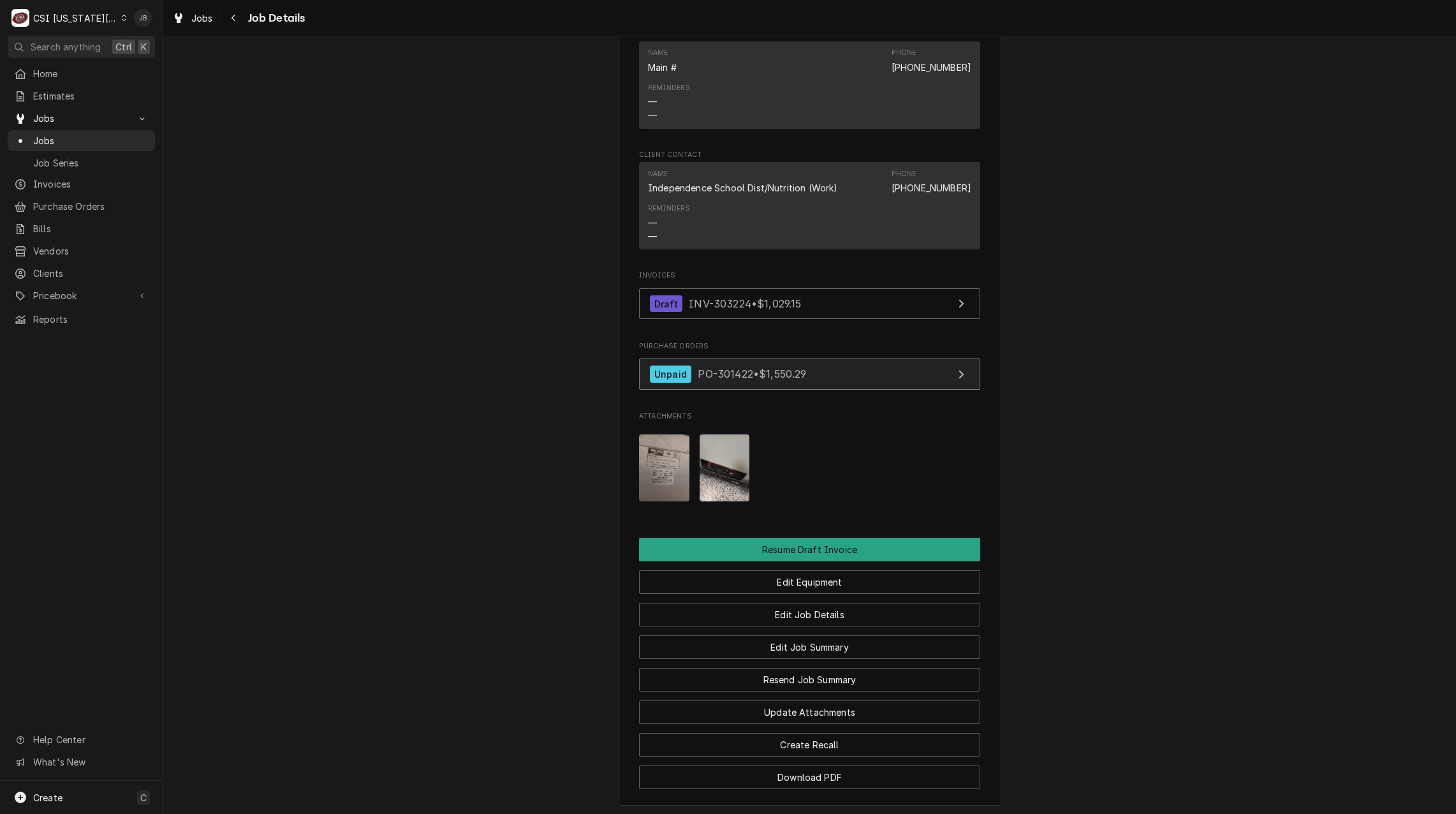
click at [765, 380] on span "PO-301422 • $1,550.29" at bounding box center [751, 373] width 109 height 13
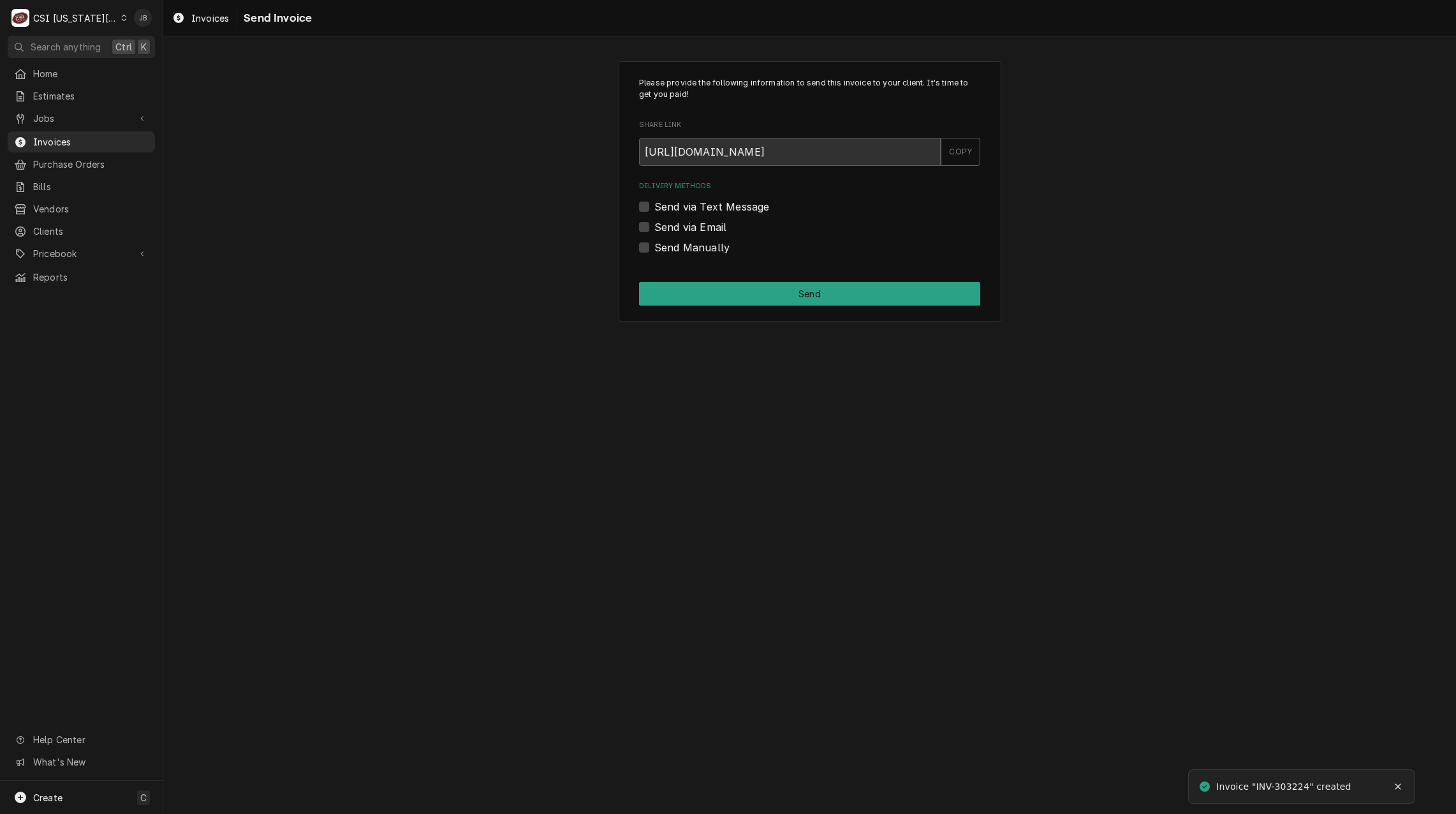
drag, startPoint x: 691, startPoint y: 231, endPoint x: 719, endPoint y: 233, distance: 28.1
click at [691, 231] on label "Send via Email" at bounding box center [690, 227] width 72 height 15
click at [691, 231] on input "Send via Email" at bounding box center [825, 233] width 341 height 28
checkbox input "true"
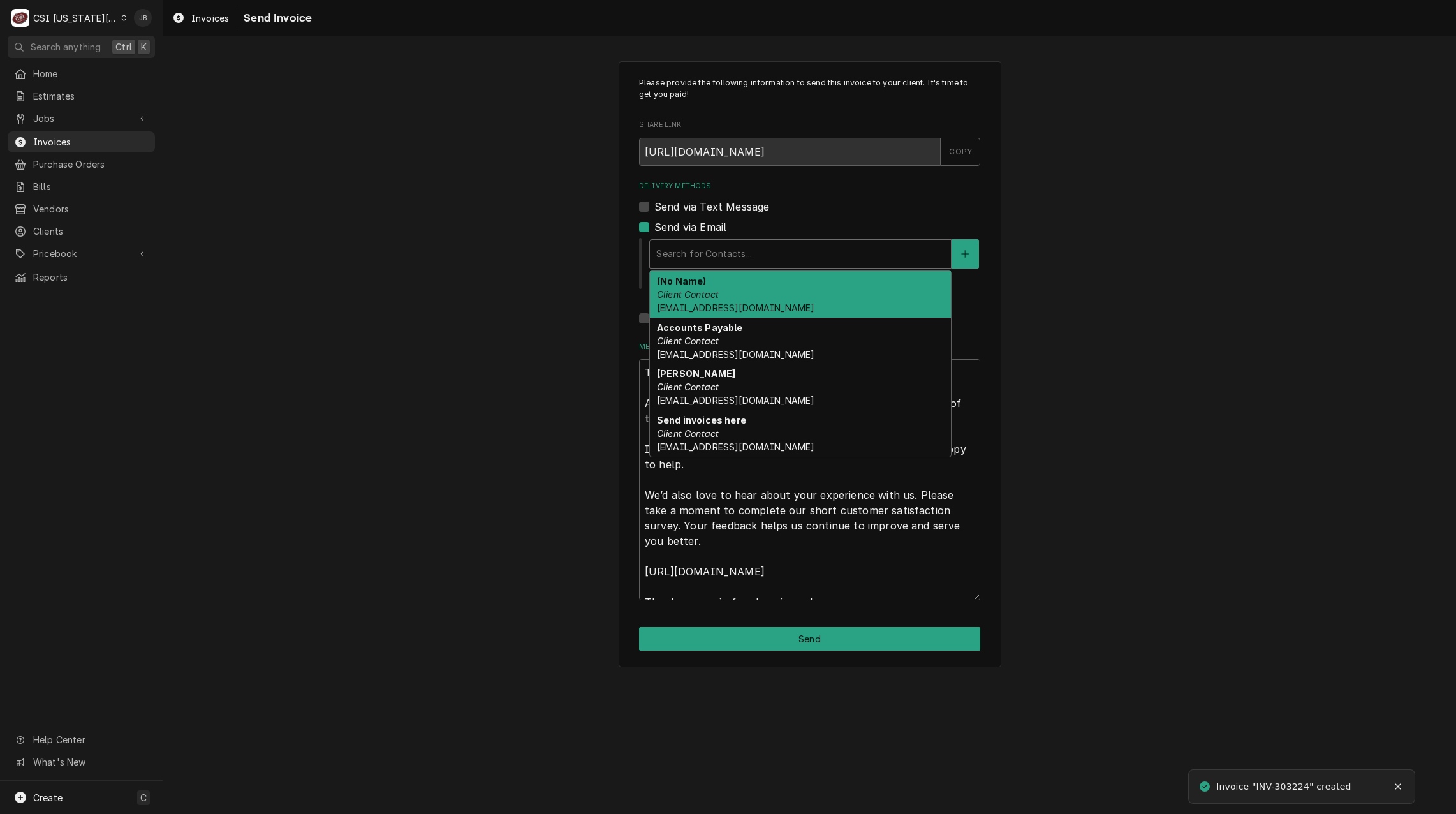
click at [755, 253] on div "Delivery Methods" at bounding box center [800, 253] width 288 height 23
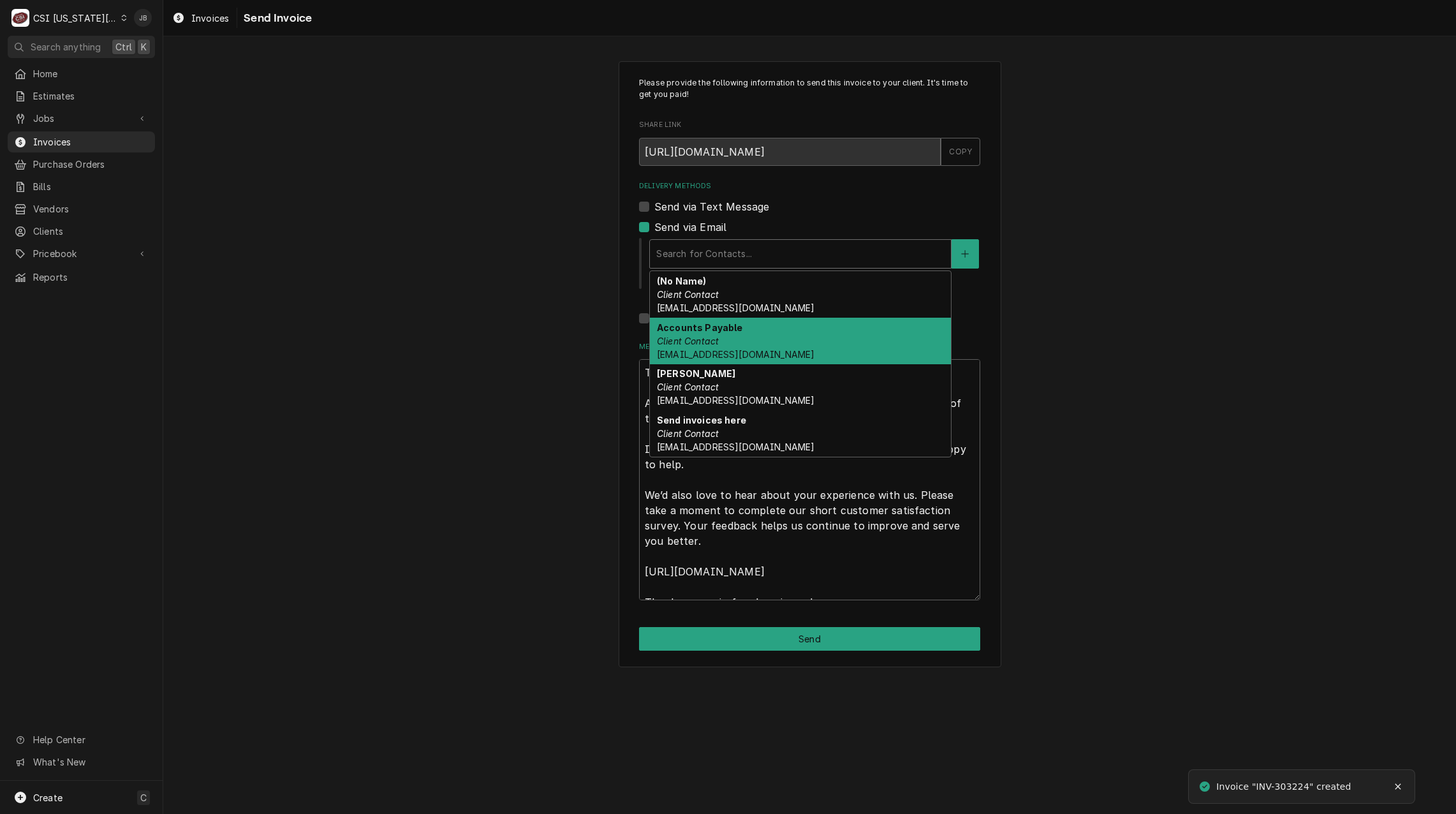
click at [808, 338] on div "Accounts Payable Client Contact [EMAIL_ADDRESS][DOMAIN_NAME]" at bounding box center [800, 341] width 301 height 46
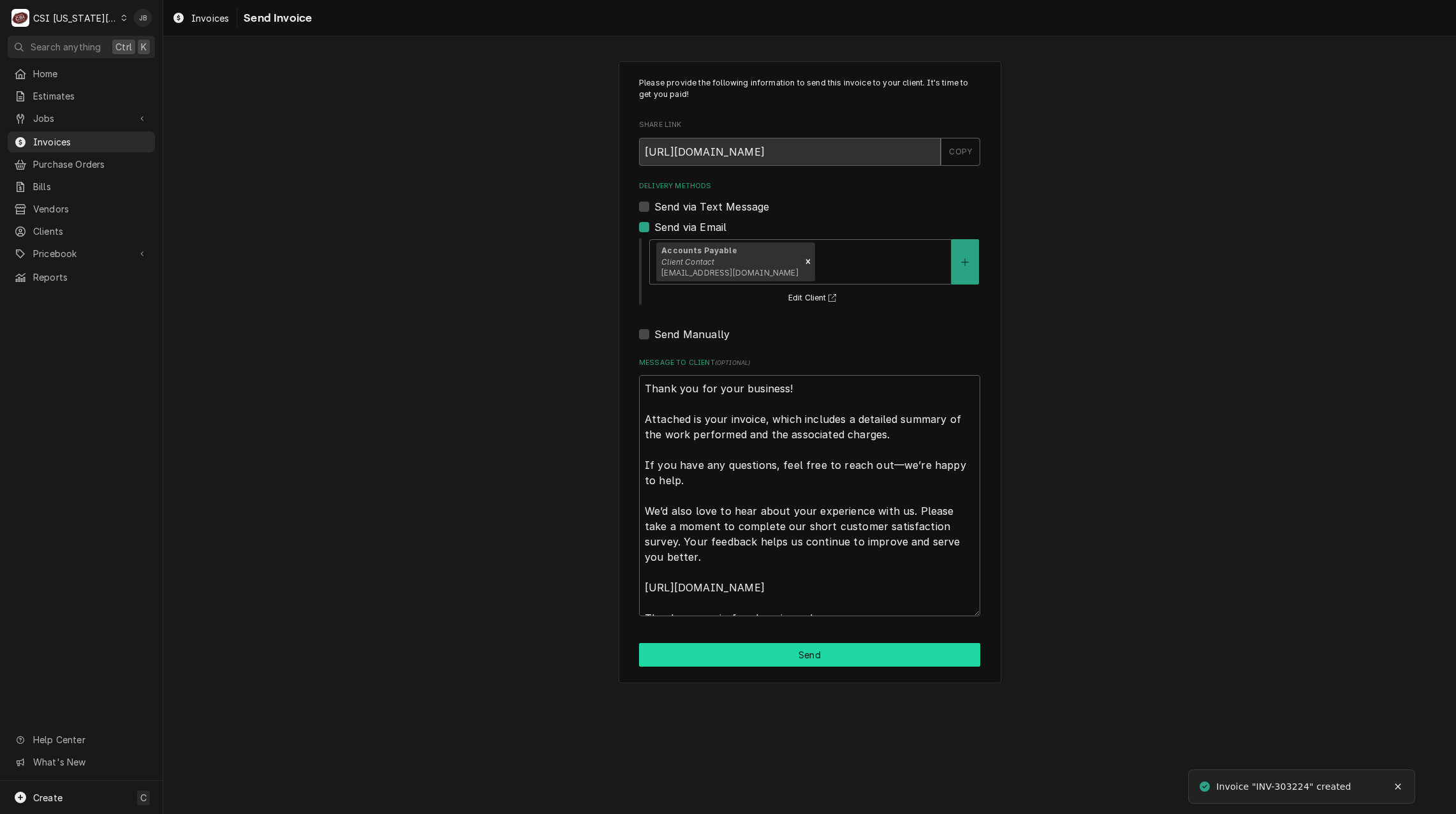
click at [731, 657] on button "Send" at bounding box center [809, 655] width 341 height 24
type textarea "x"
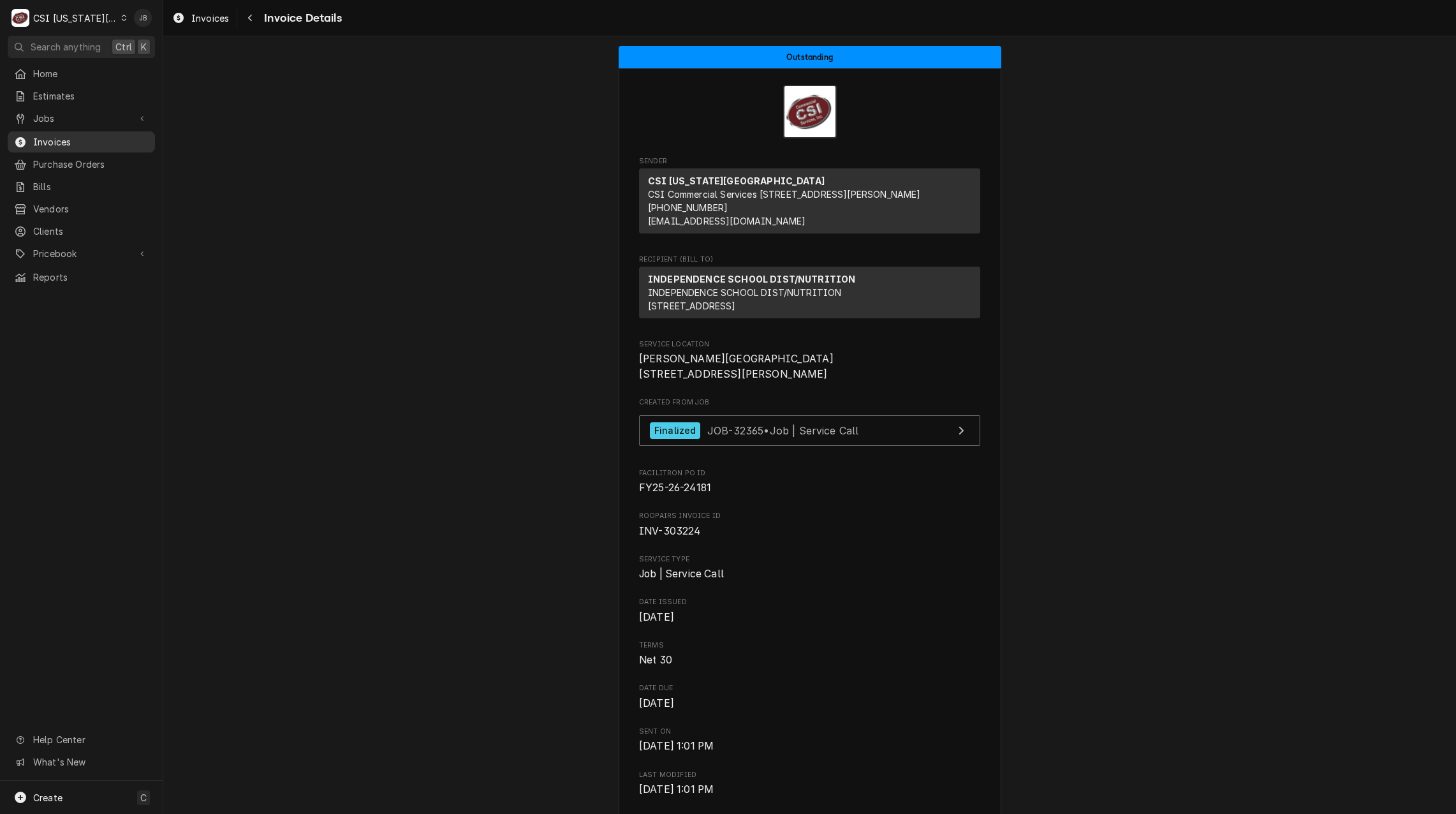
click at [77, 139] on span "Invoices" at bounding box center [91, 142] width 115 height 14
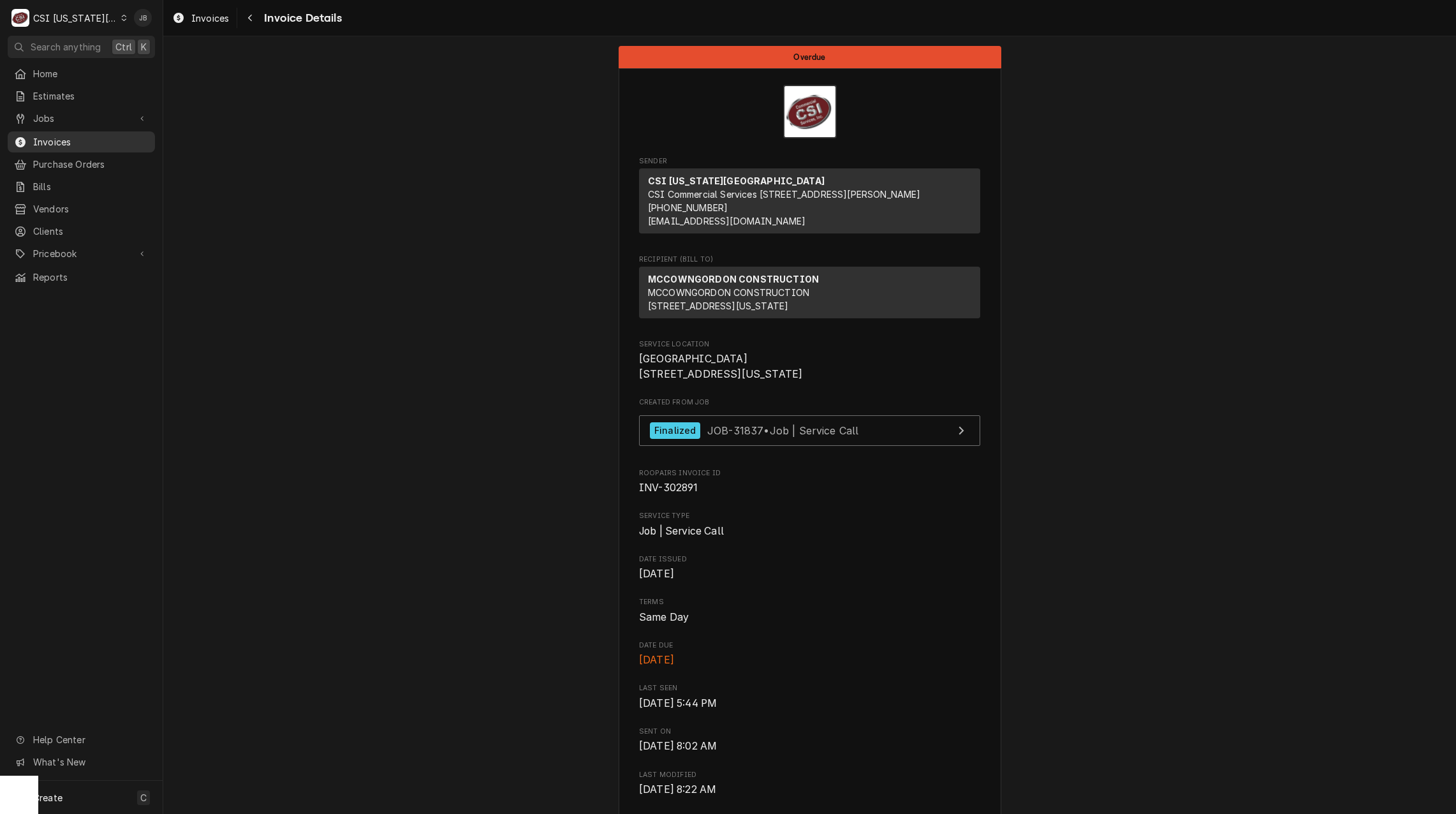
click at [89, 135] on span "Invoices" at bounding box center [91, 142] width 115 height 14
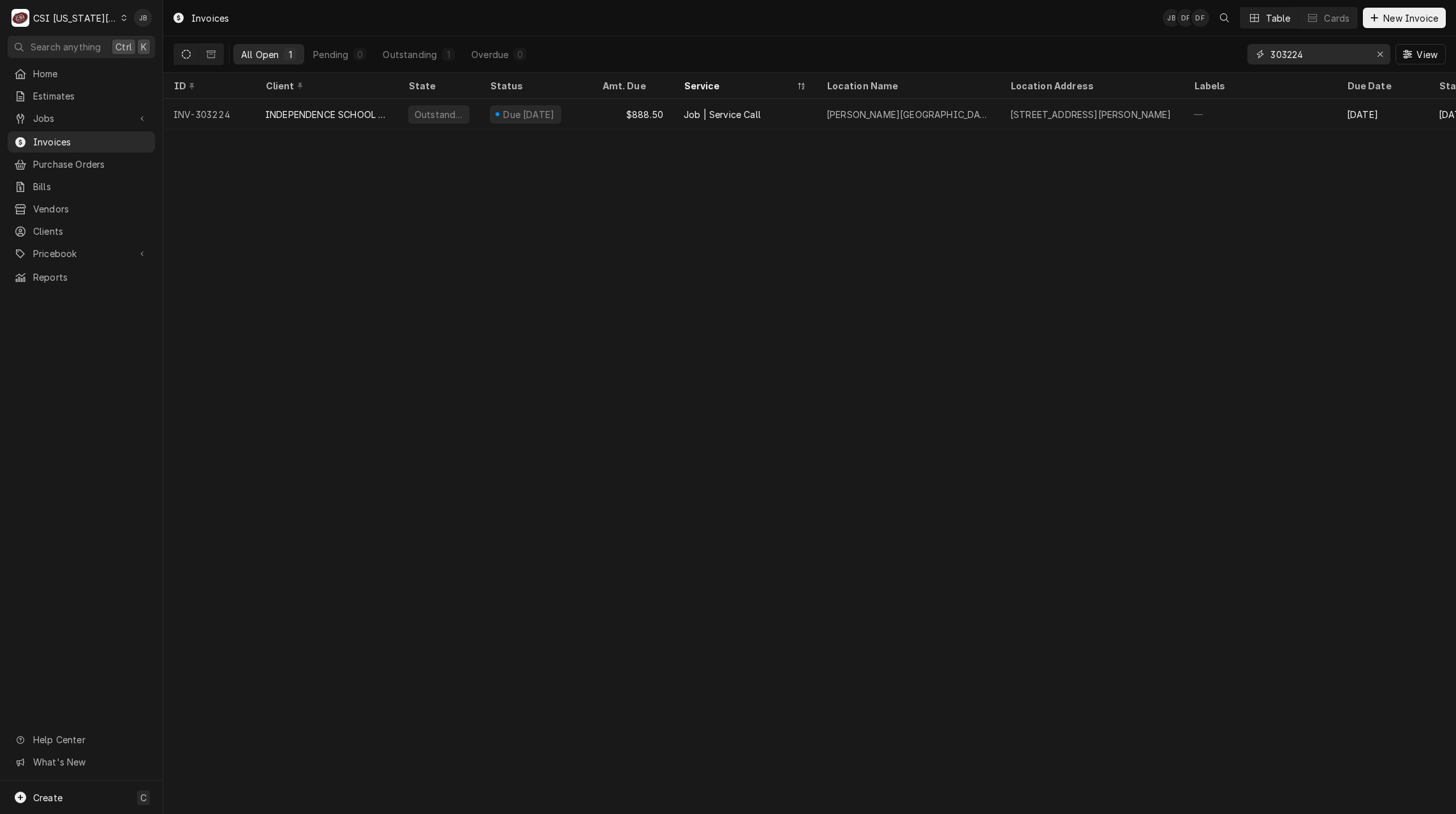
click at [1321, 56] on input "303224" at bounding box center [1318, 54] width 96 height 21
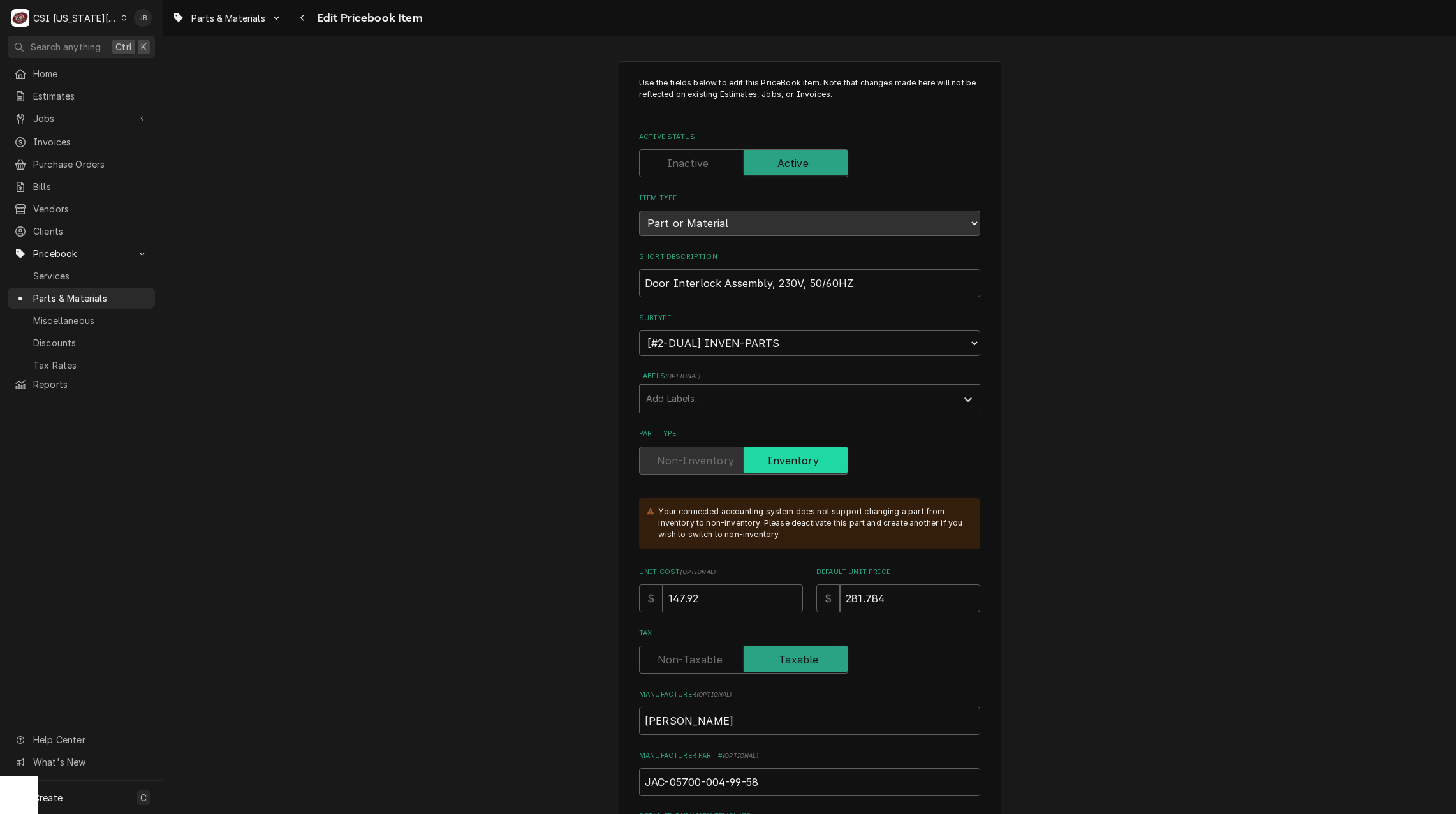
scroll to position [319, 0]
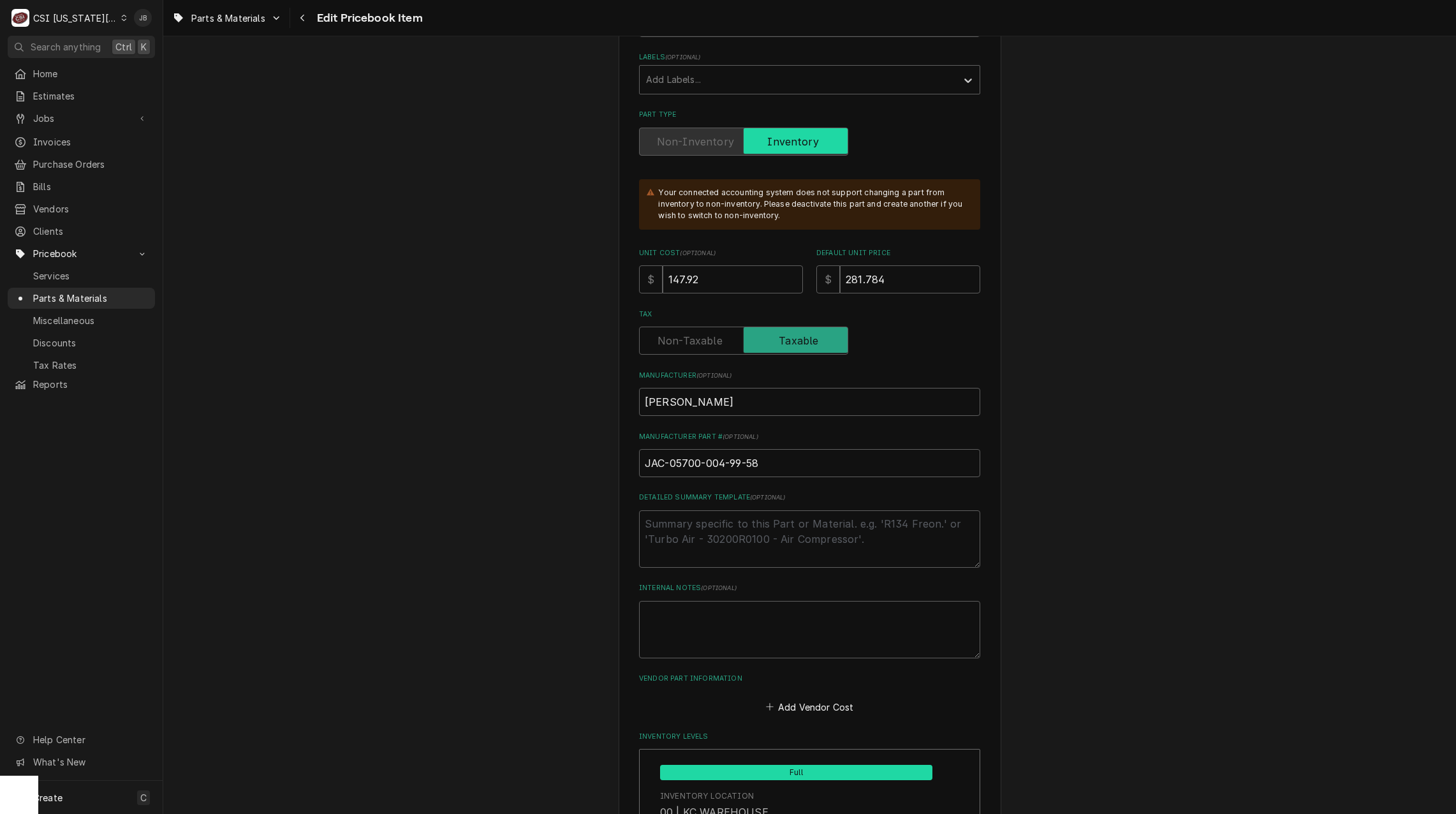
type textarea "x"
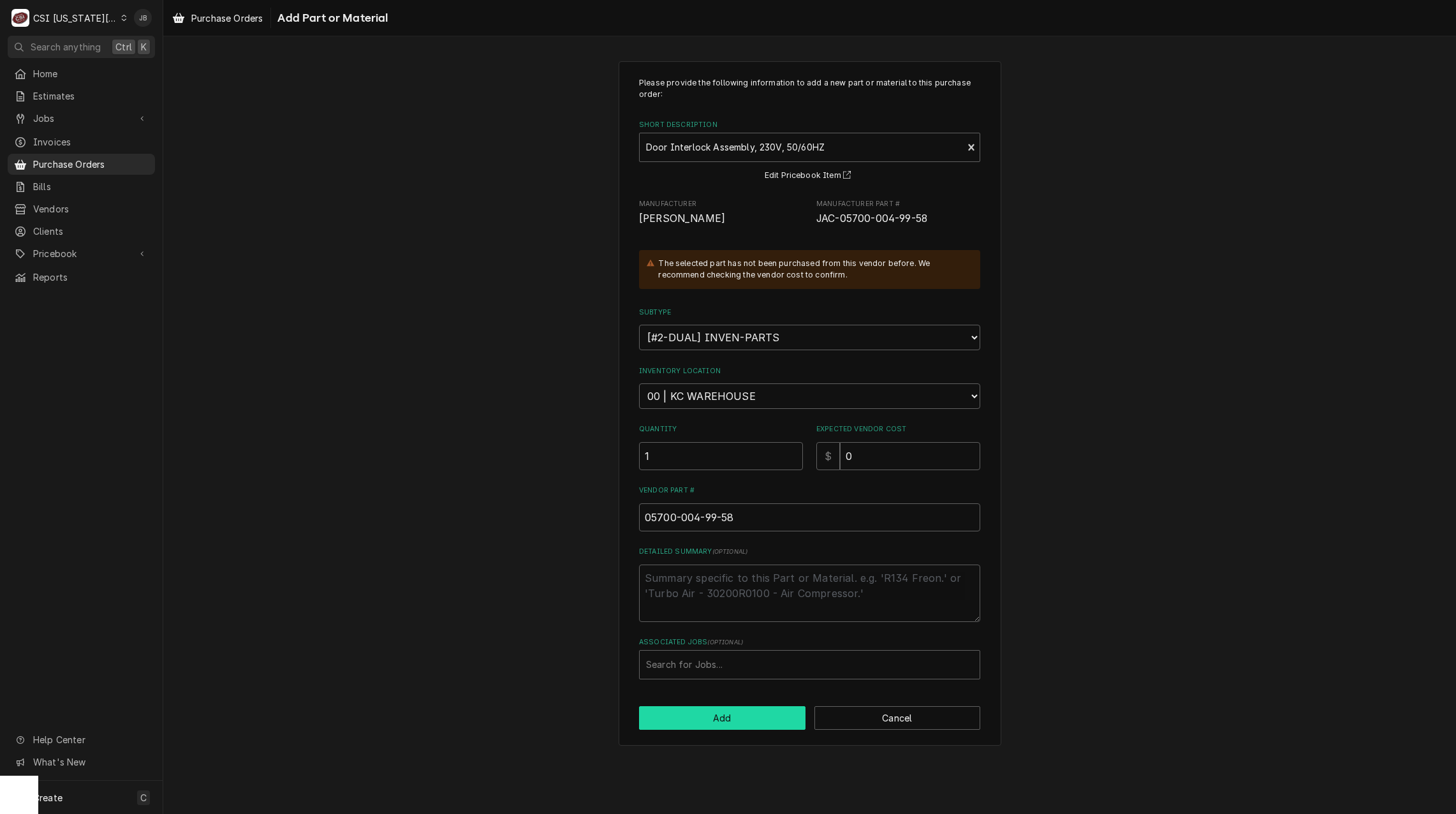
click at [721, 716] on button "Add" at bounding box center [722, 718] width 167 height 24
type textarea "x"
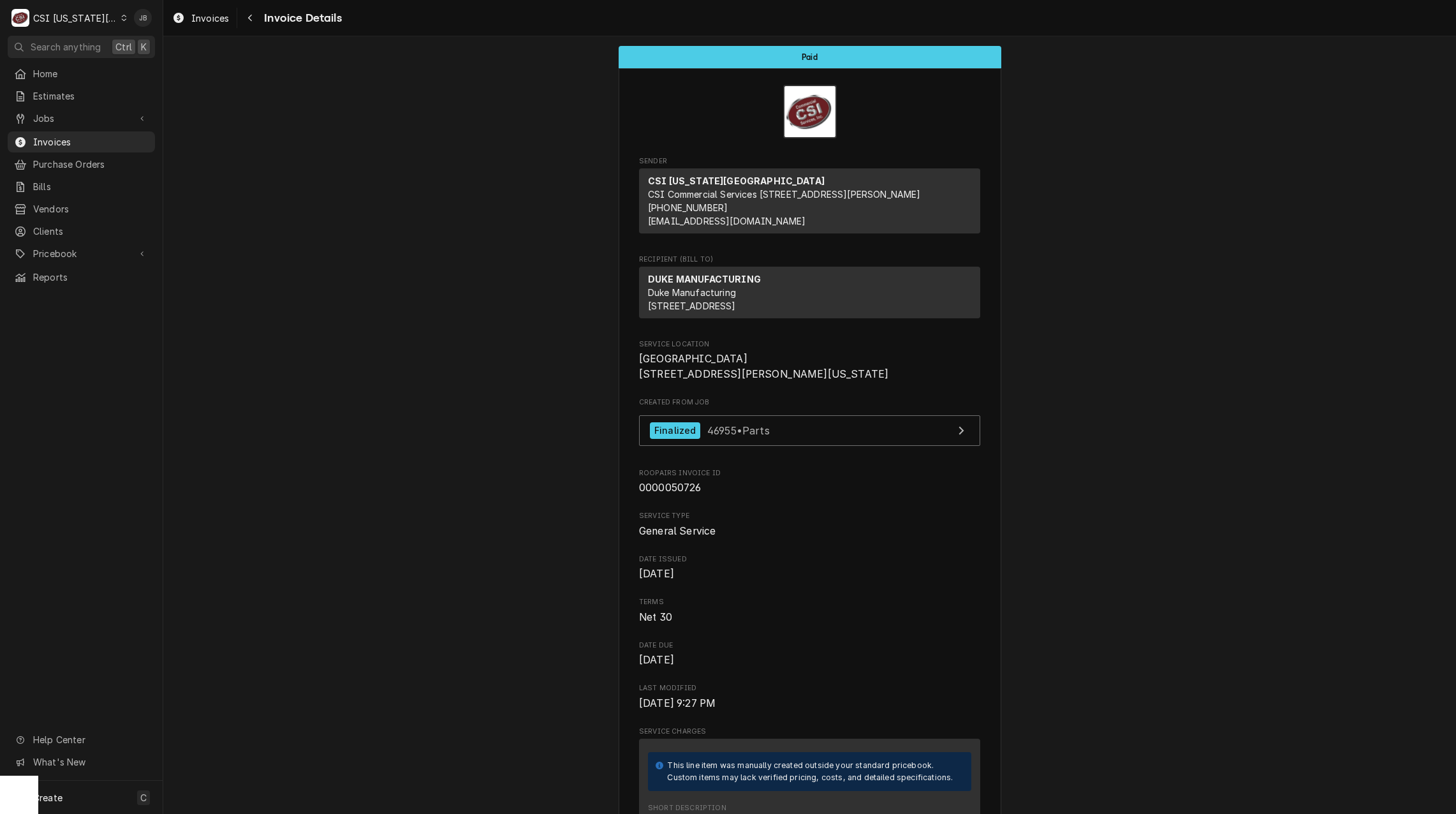
scroll to position [319, 0]
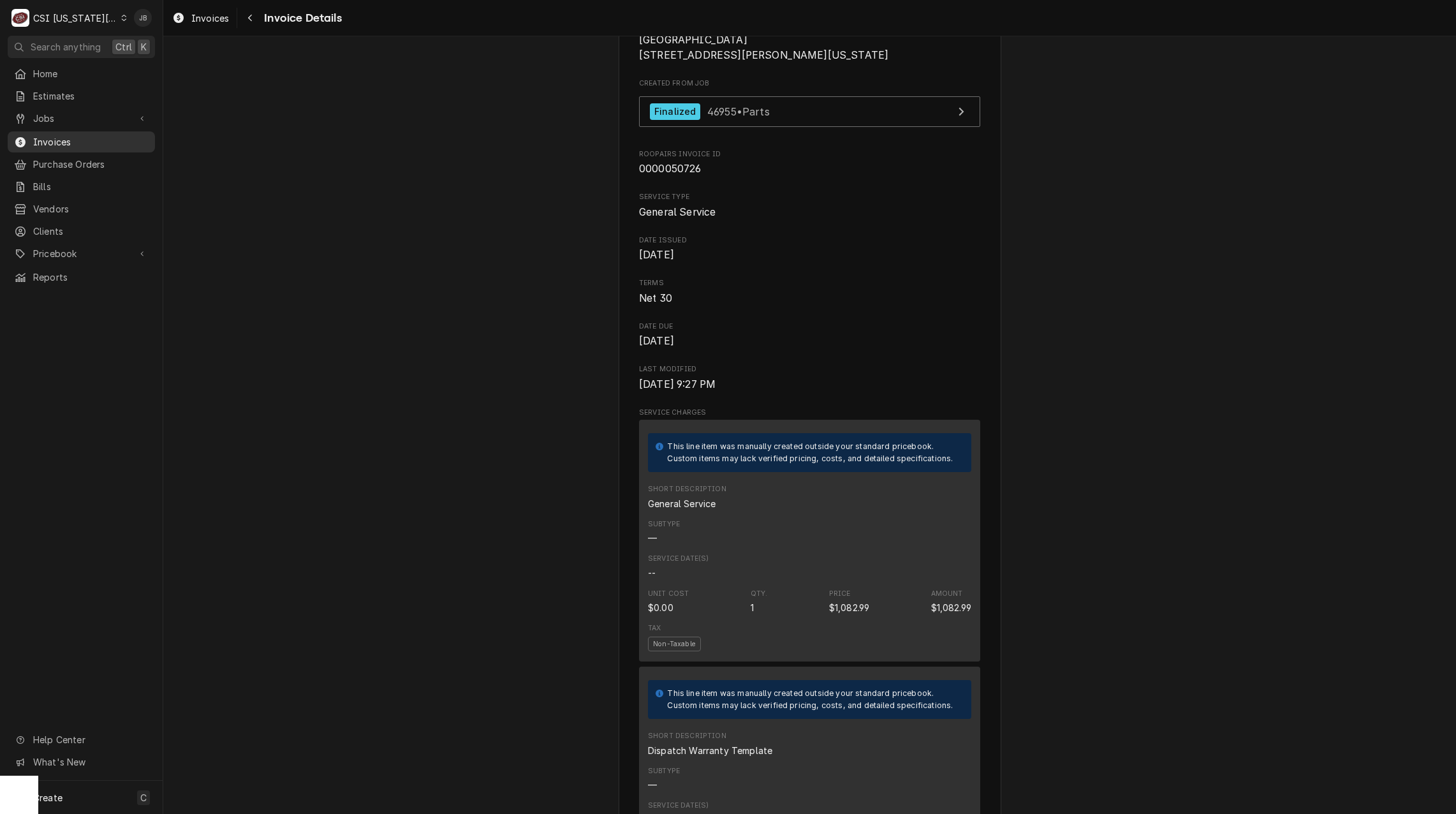
click at [64, 138] on span "Invoices" at bounding box center [91, 142] width 115 height 14
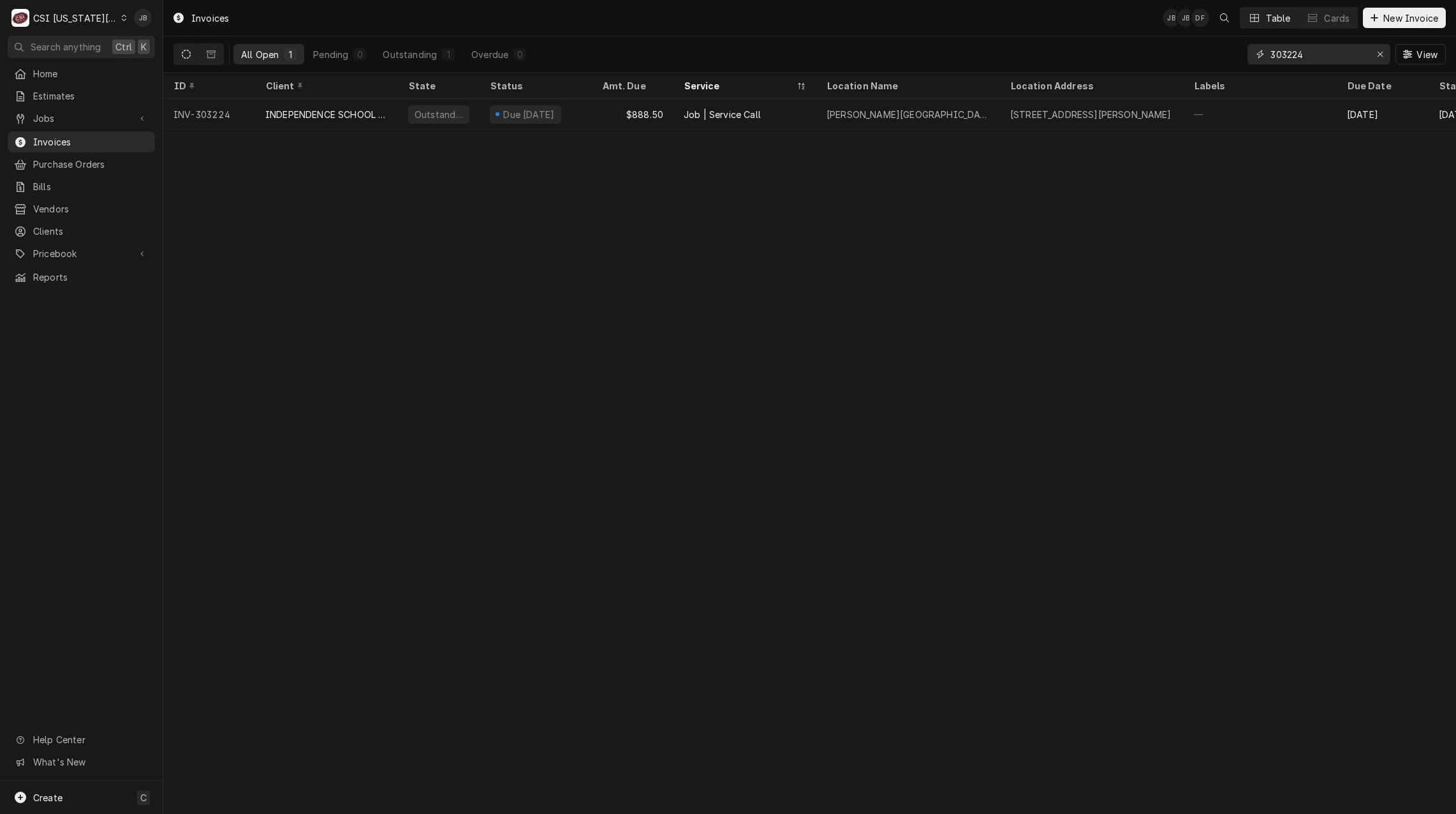
click at [1339, 56] on input "303224" at bounding box center [1318, 54] width 96 height 21
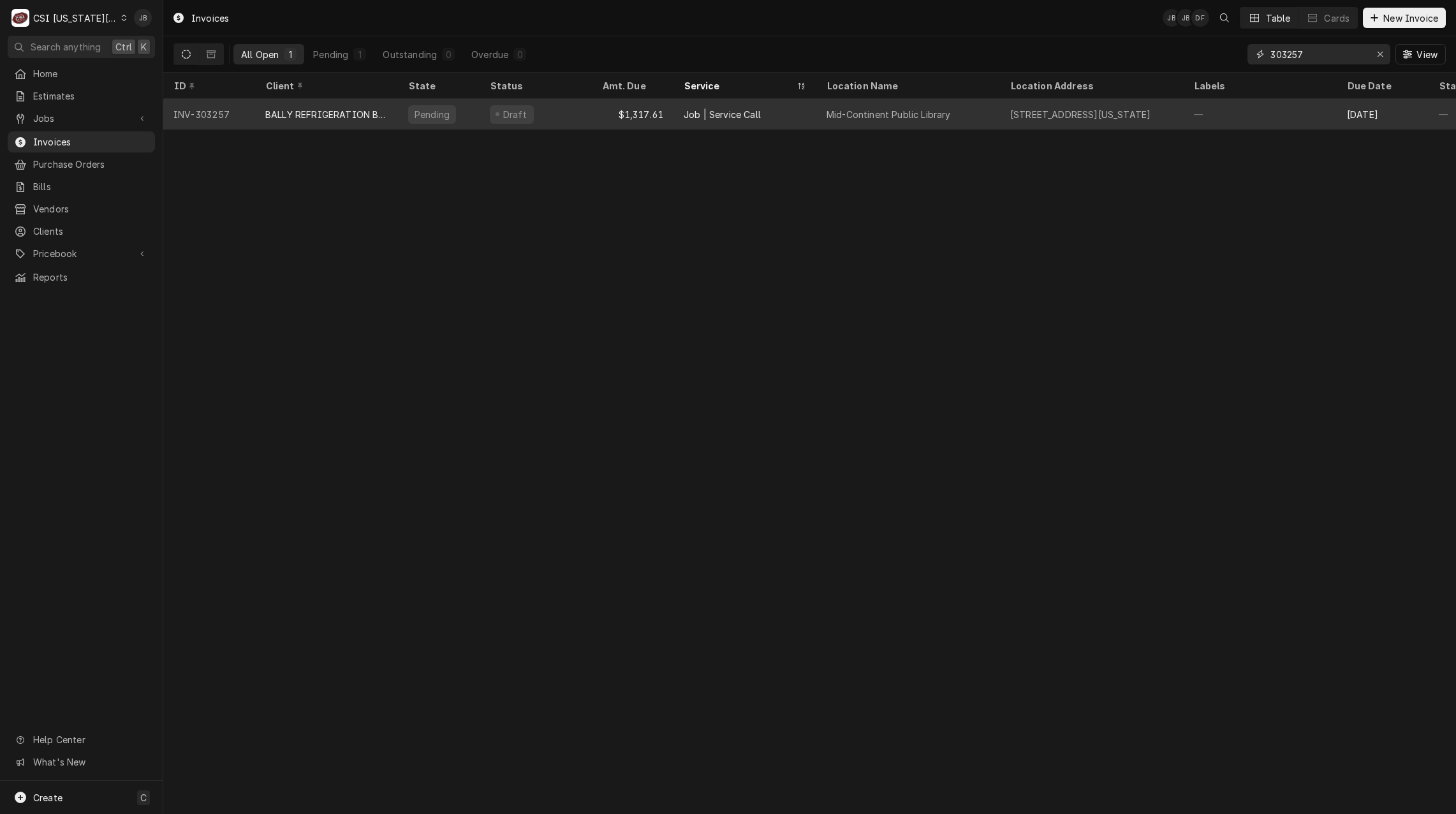
type input "303257"
click at [632, 121] on div "$1,317.61" at bounding box center [632, 115] width 81 height 31
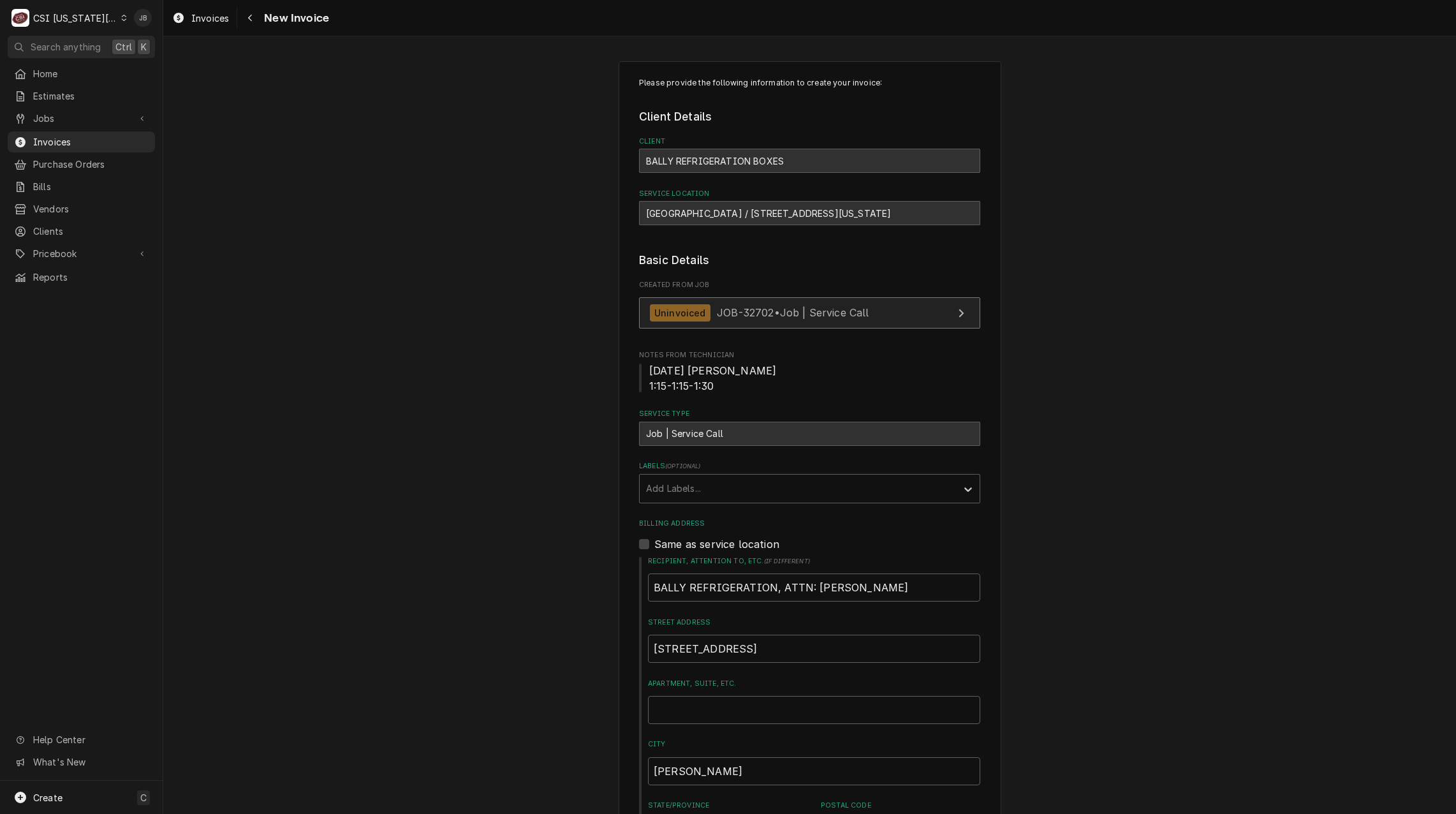
click at [776, 317] on span "JOB-32702 • Job | Service Call" at bounding box center [793, 312] width 152 height 13
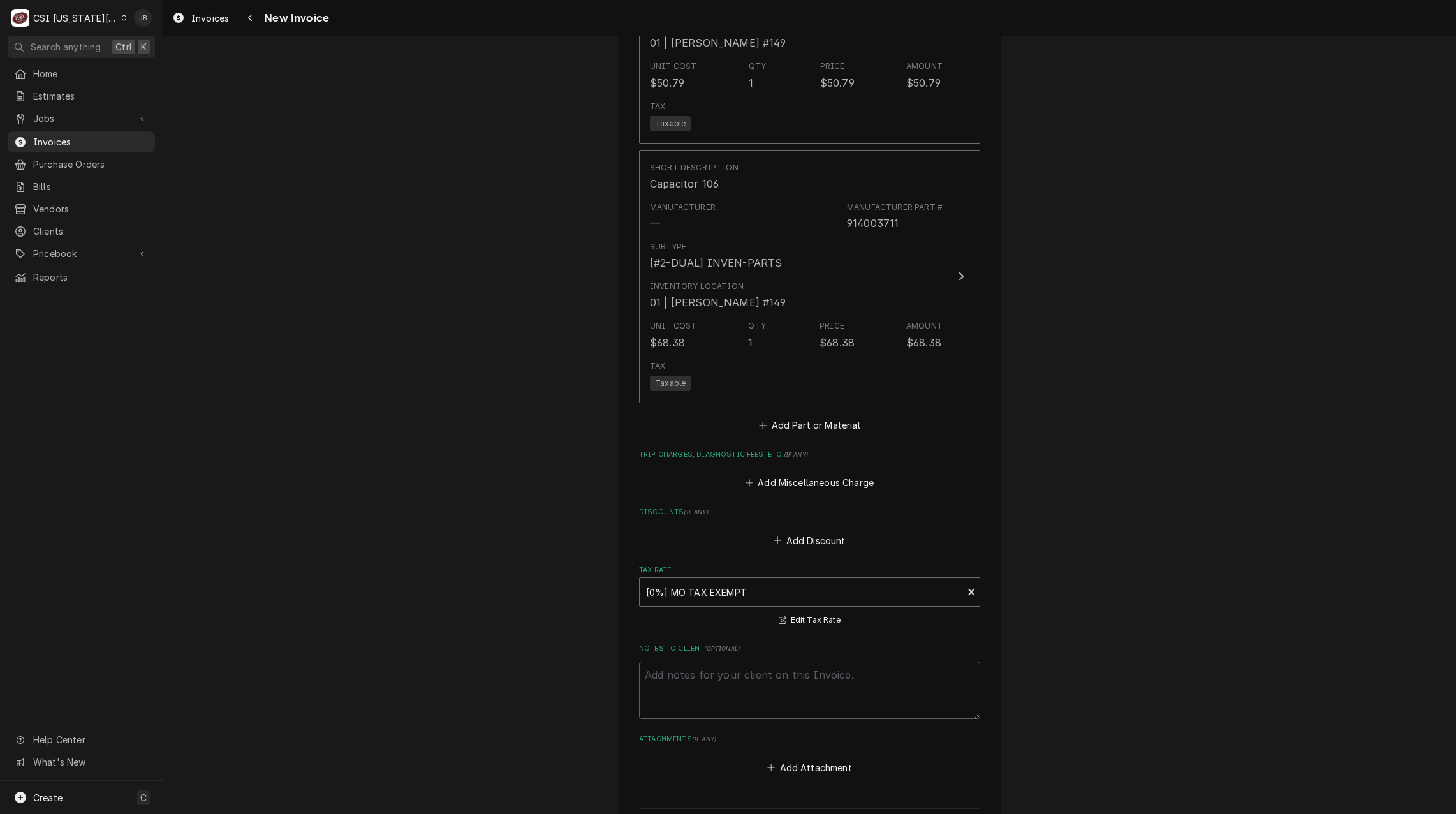
scroll to position [2493, 0]
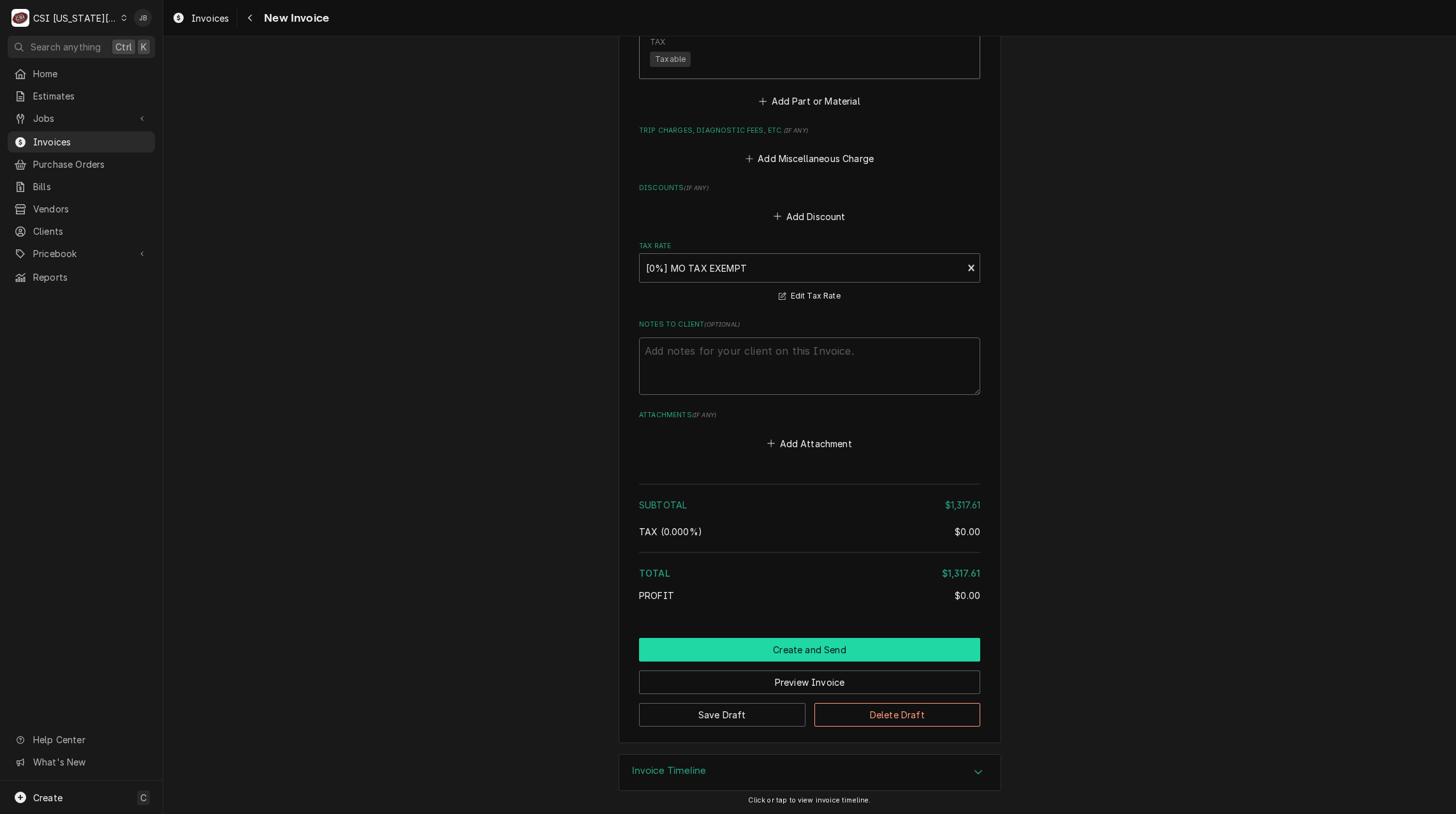
click at [759, 655] on button "Create and Send" at bounding box center [809, 650] width 341 height 24
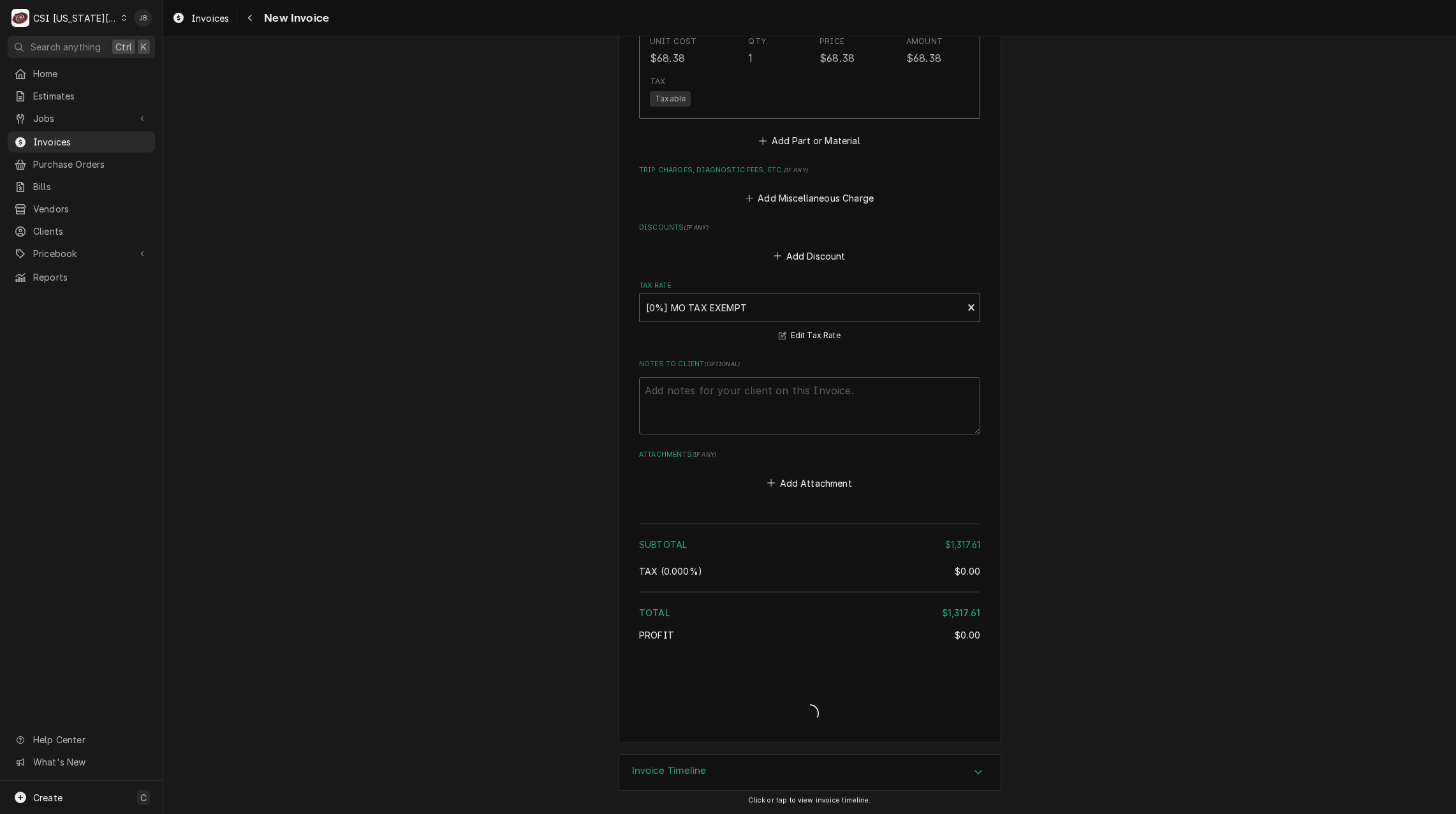
scroll to position [2453, 0]
type textarea "x"
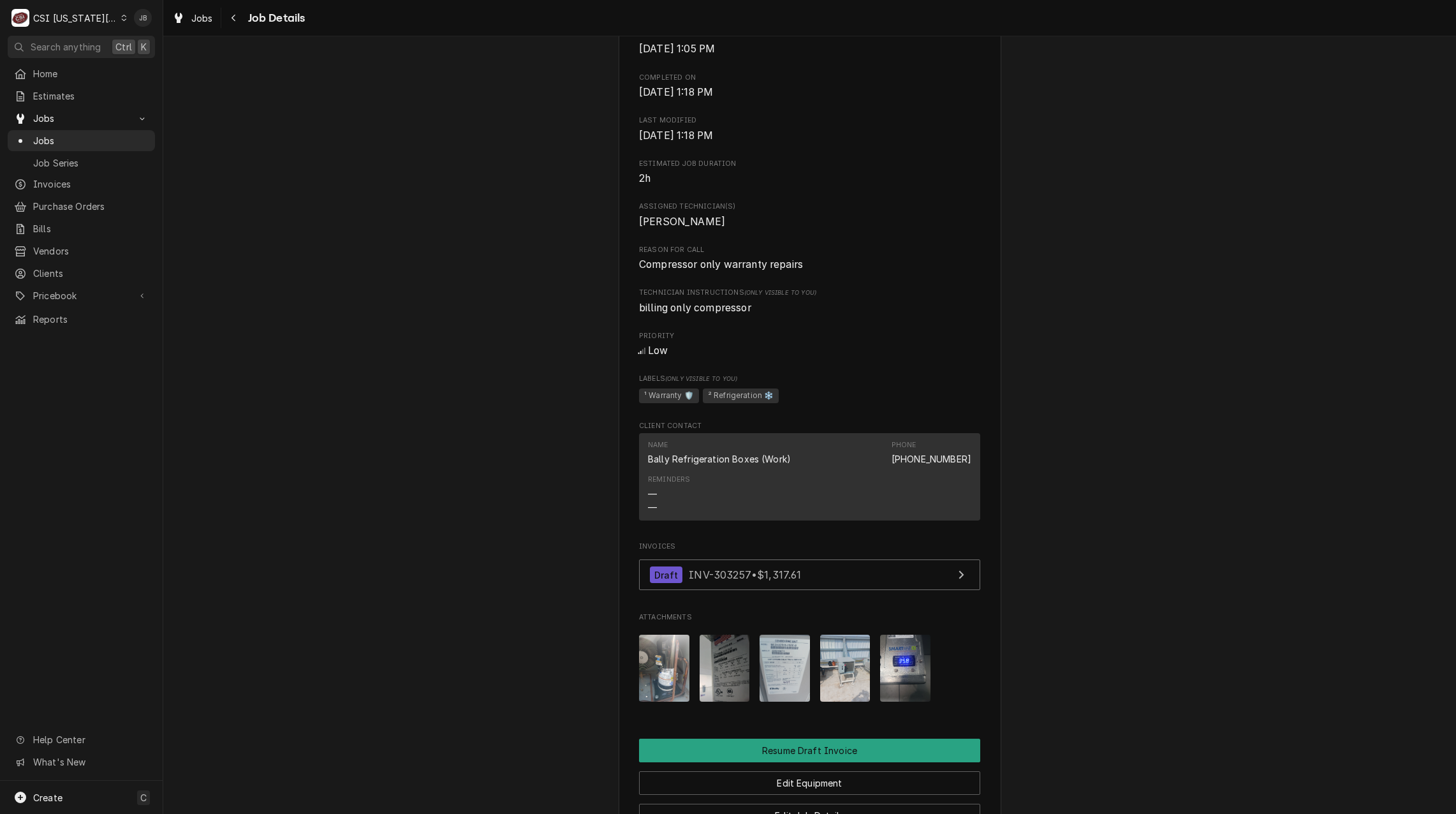
scroll to position [574, 0]
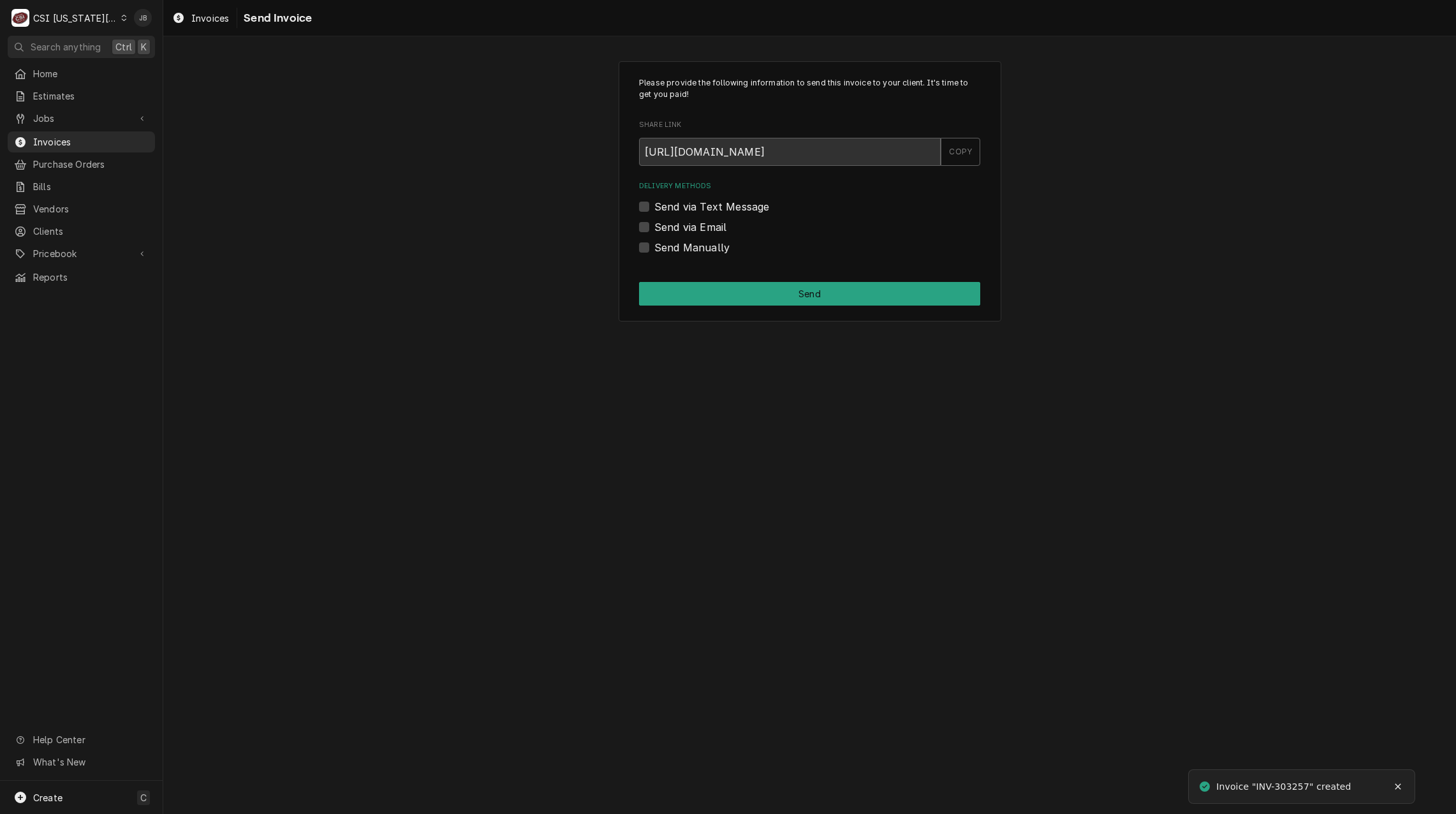
click at [704, 225] on label "Send via Email" at bounding box center [690, 227] width 72 height 15
click at [704, 225] on input "Send via Email" at bounding box center [825, 233] width 341 height 28
checkbox input "true"
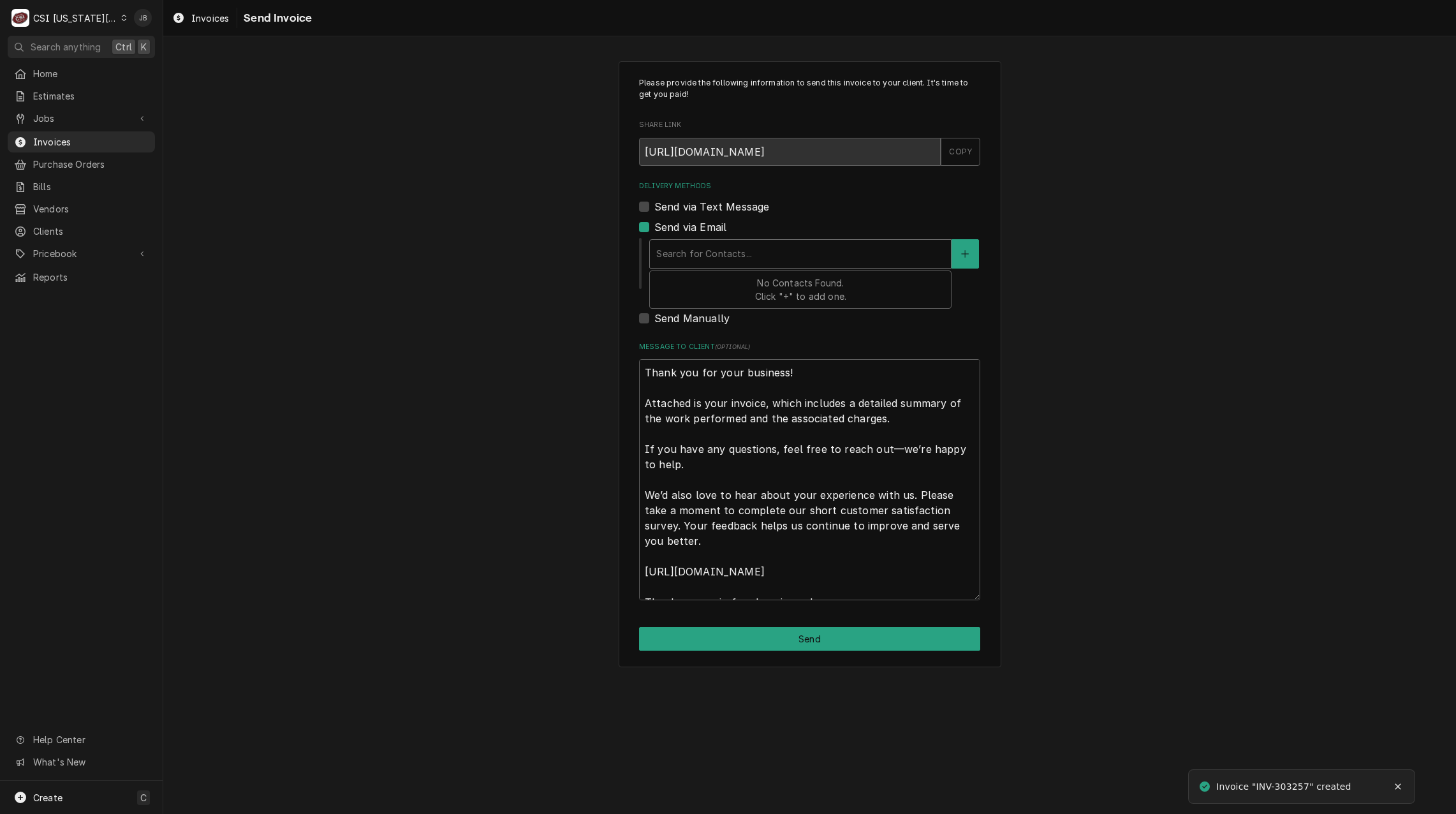
click at [736, 254] on div "Delivery Methods" at bounding box center [800, 253] width 288 height 23
click at [968, 252] on icon "Create New Contact" at bounding box center [964, 253] width 8 height 9
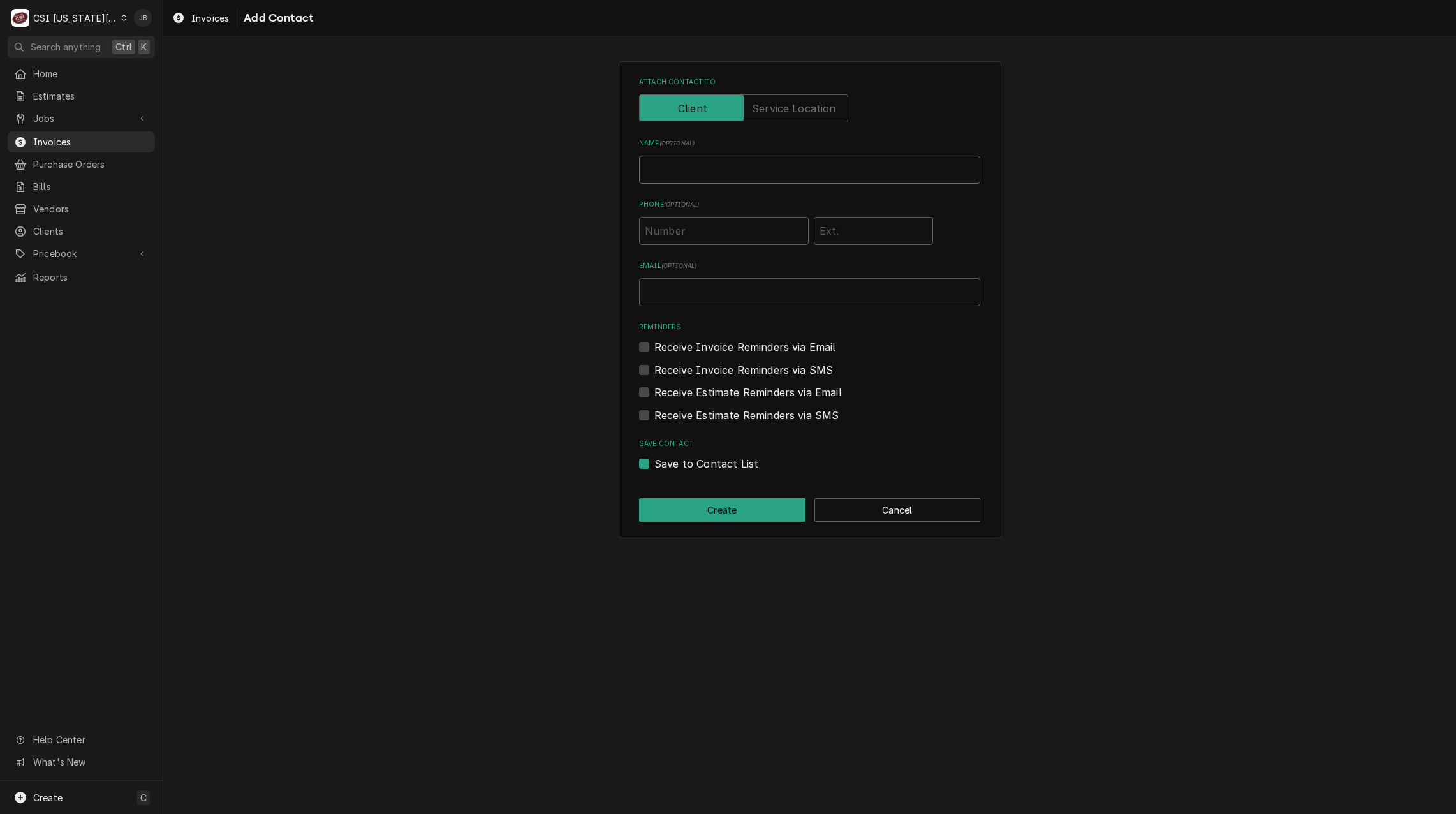
click at [675, 165] on input "Name ( optional )" at bounding box center [809, 169] width 341 height 28
type input "Jessica Rentfro (Send Invoices for submition)"
type input "jessica.rentfro@csi1.com"
click at [693, 520] on button "Create" at bounding box center [722, 510] width 167 height 24
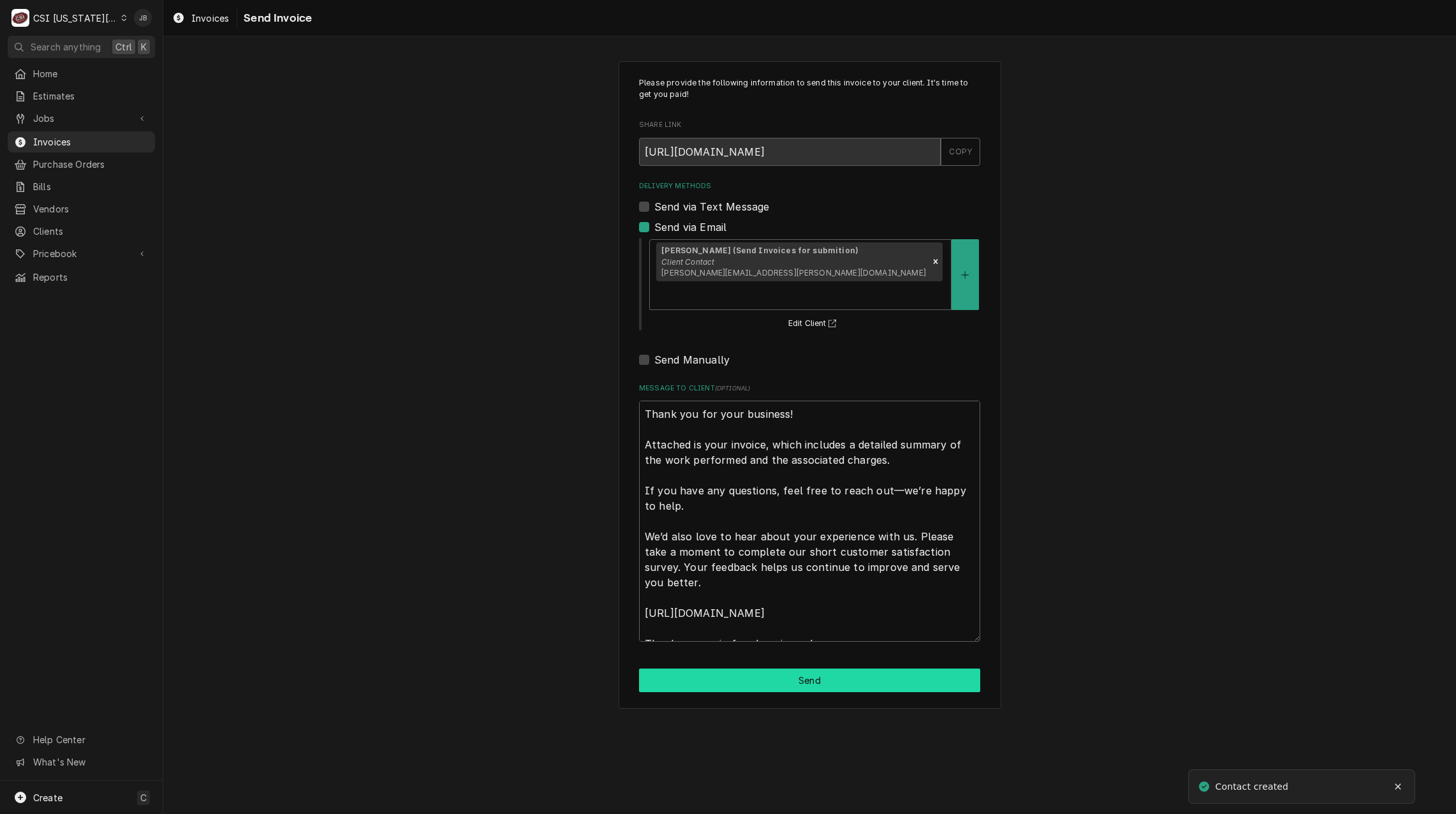
click at [722, 668] on button "Send" at bounding box center [809, 680] width 341 height 24
type textarea "x"
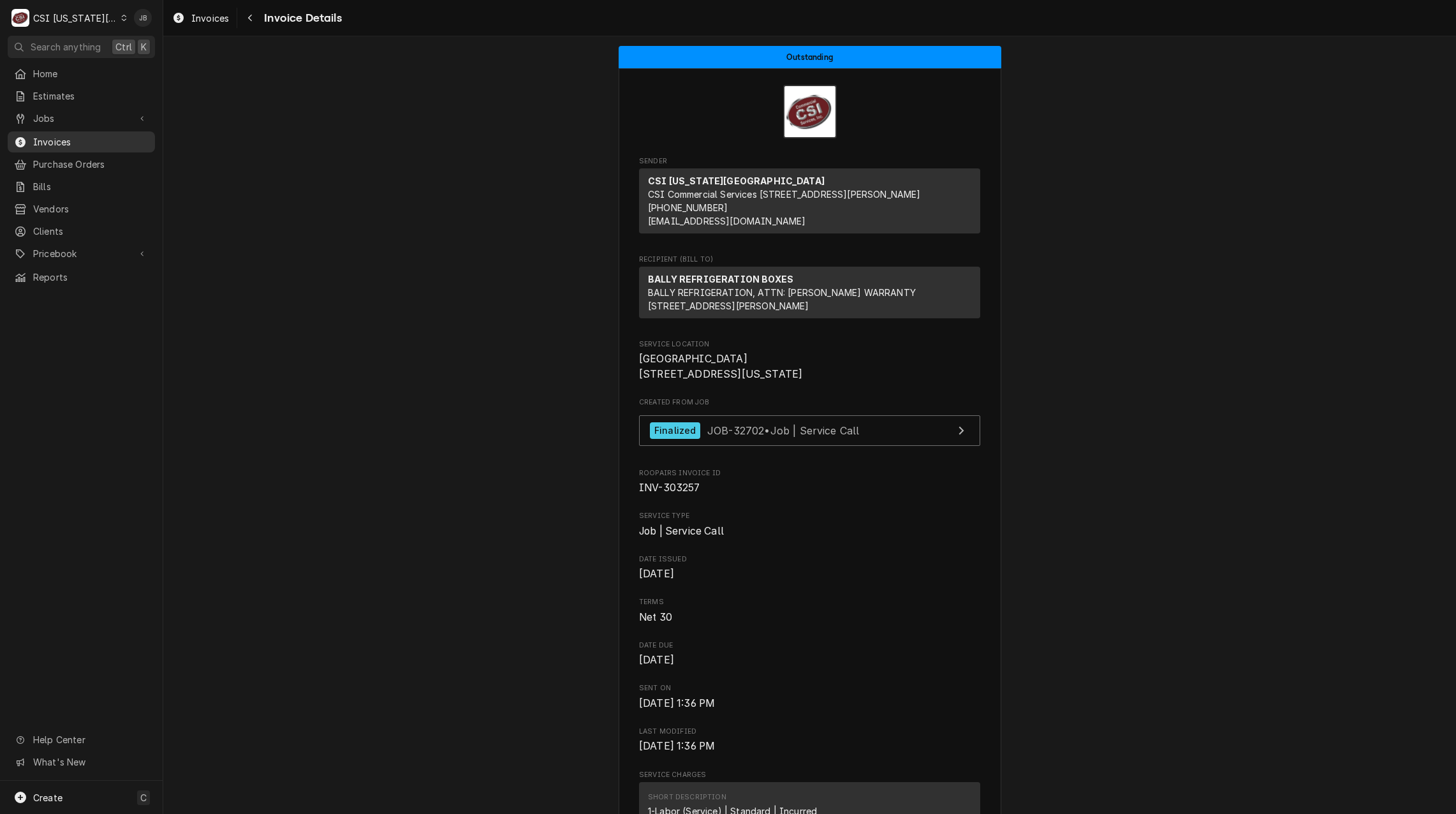
click at [109, 135] on span "Invoices" at bounding box center [91, 142] width 115 height 14
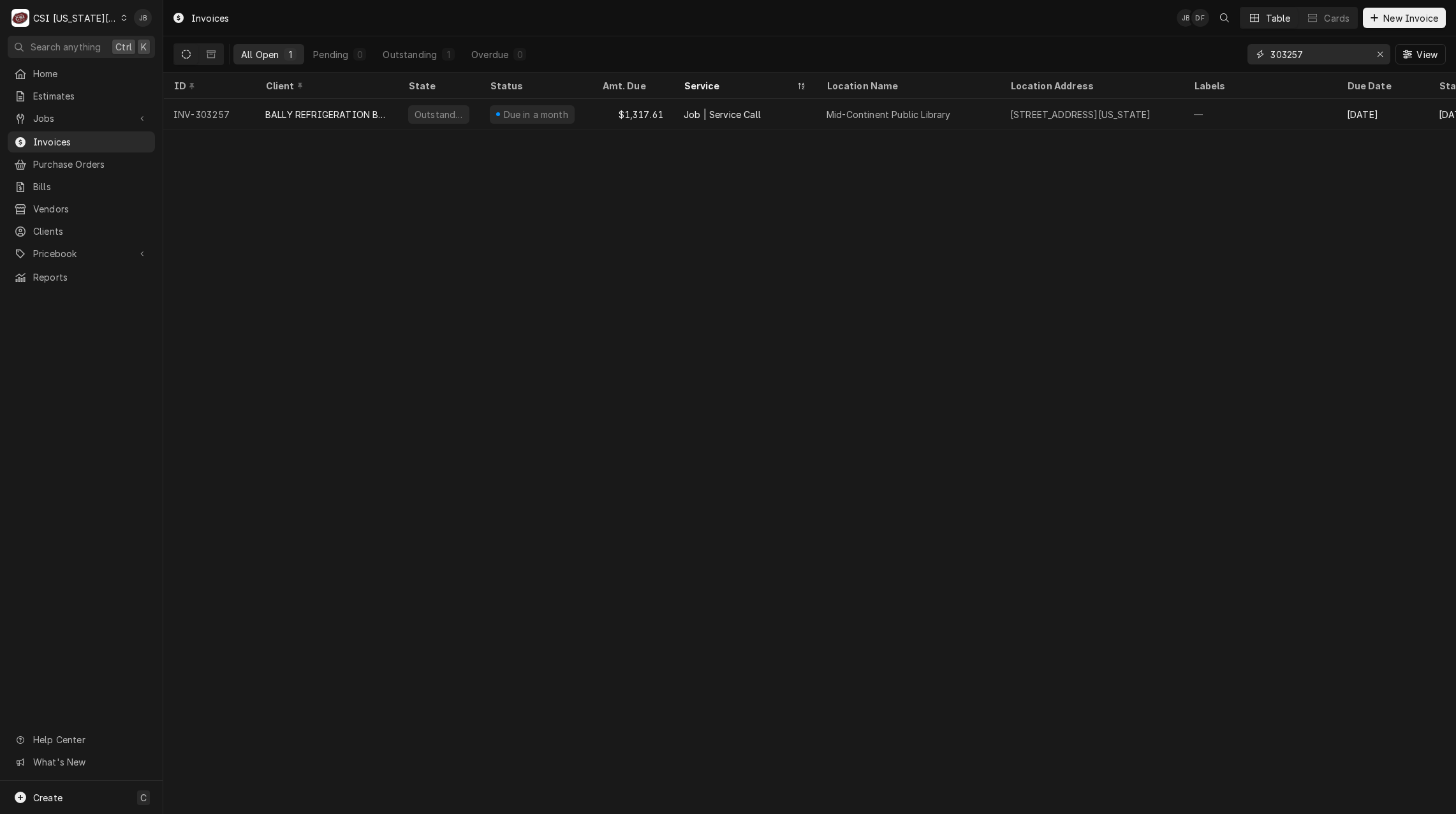
click at [1320, 60] on input "303257" at bounding box center [1318, 54] width 96 height 21
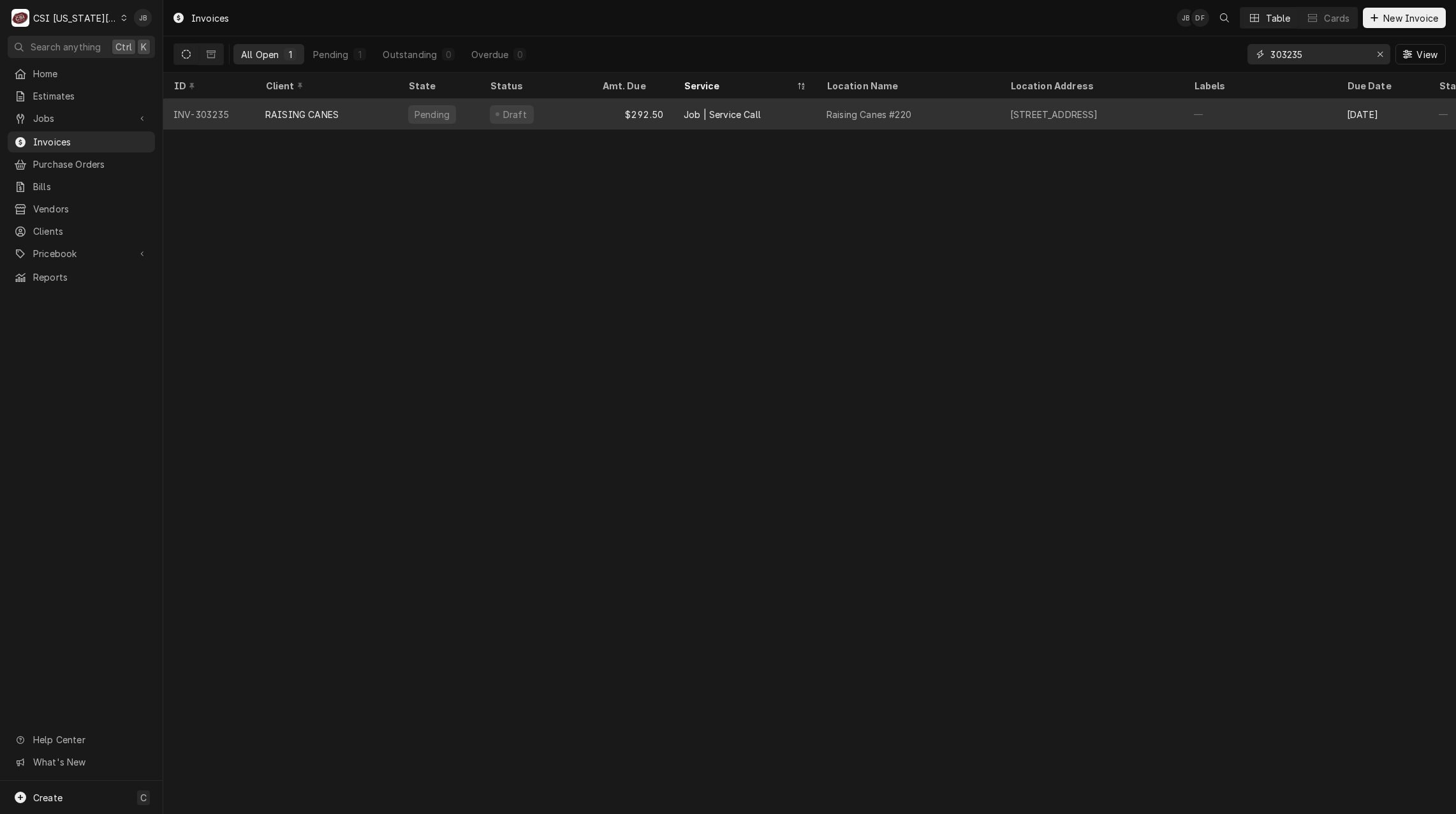
type input "303235"
click at [494, 116] on div "Draft" at bounding box center [511, 115] width 44 height 19
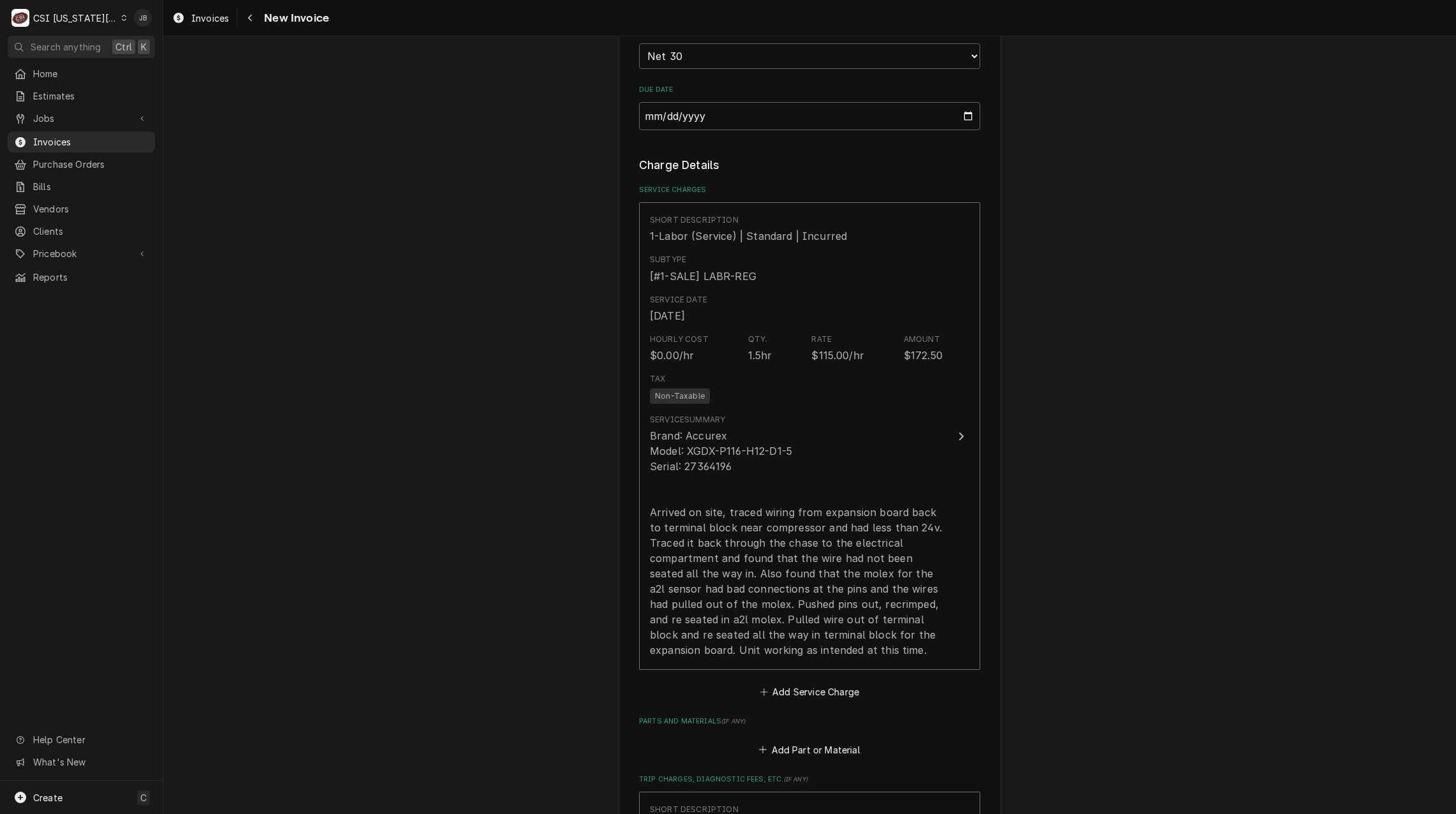
scroll to position [1595, 0]
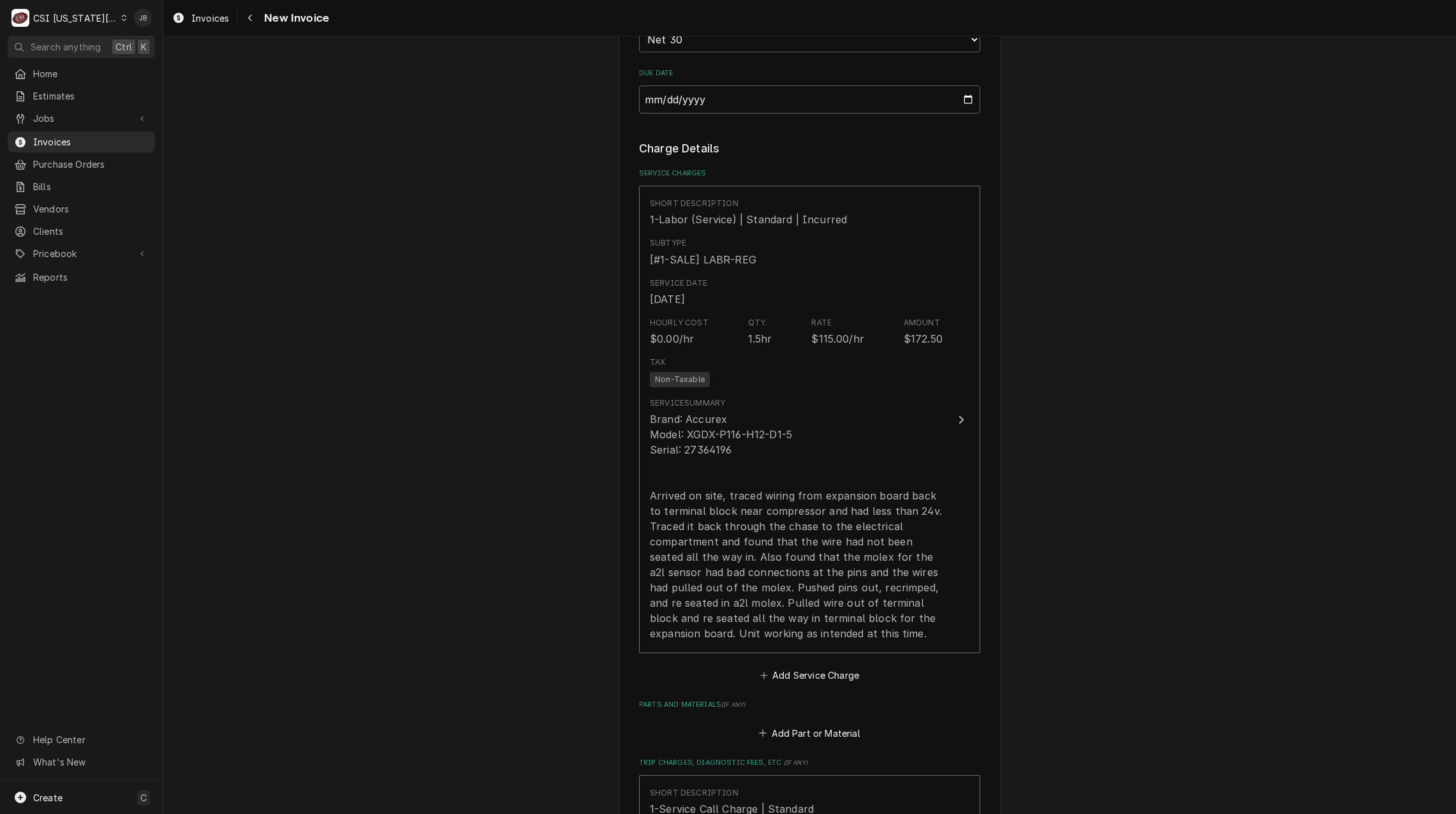
type textarea "x"
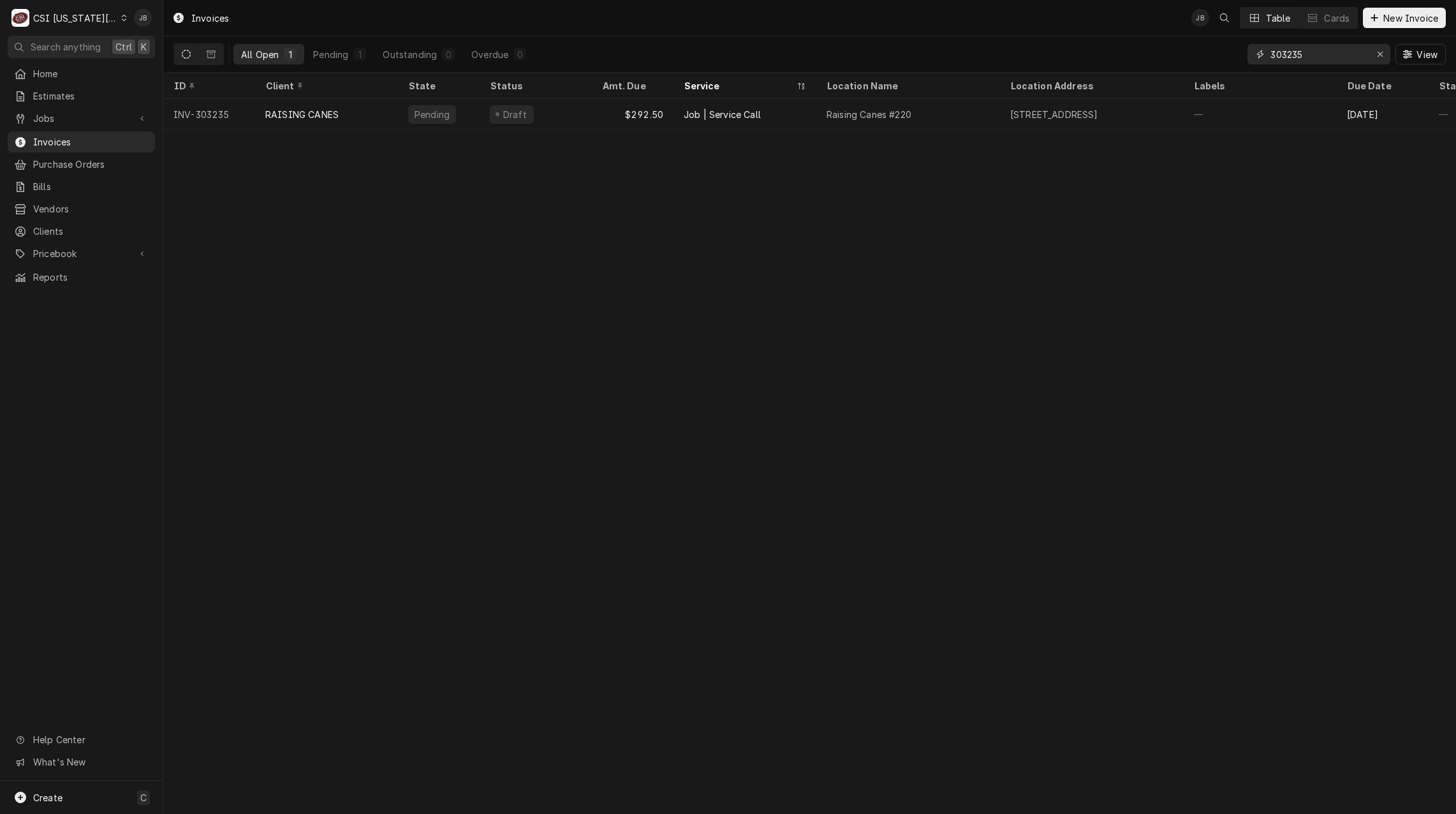
drag, startPoint x: 1327, startPoint y: 64, endPoint x: 1190, endPoint y: 59, distance: 137.1
click at [1190, 59] on div "All Open 1 Pending 1 Outstanding 0 Overdue 0 303235 View" at bounding box center [809, 54] width 1272 height 36
type input "3"
type input "03269"
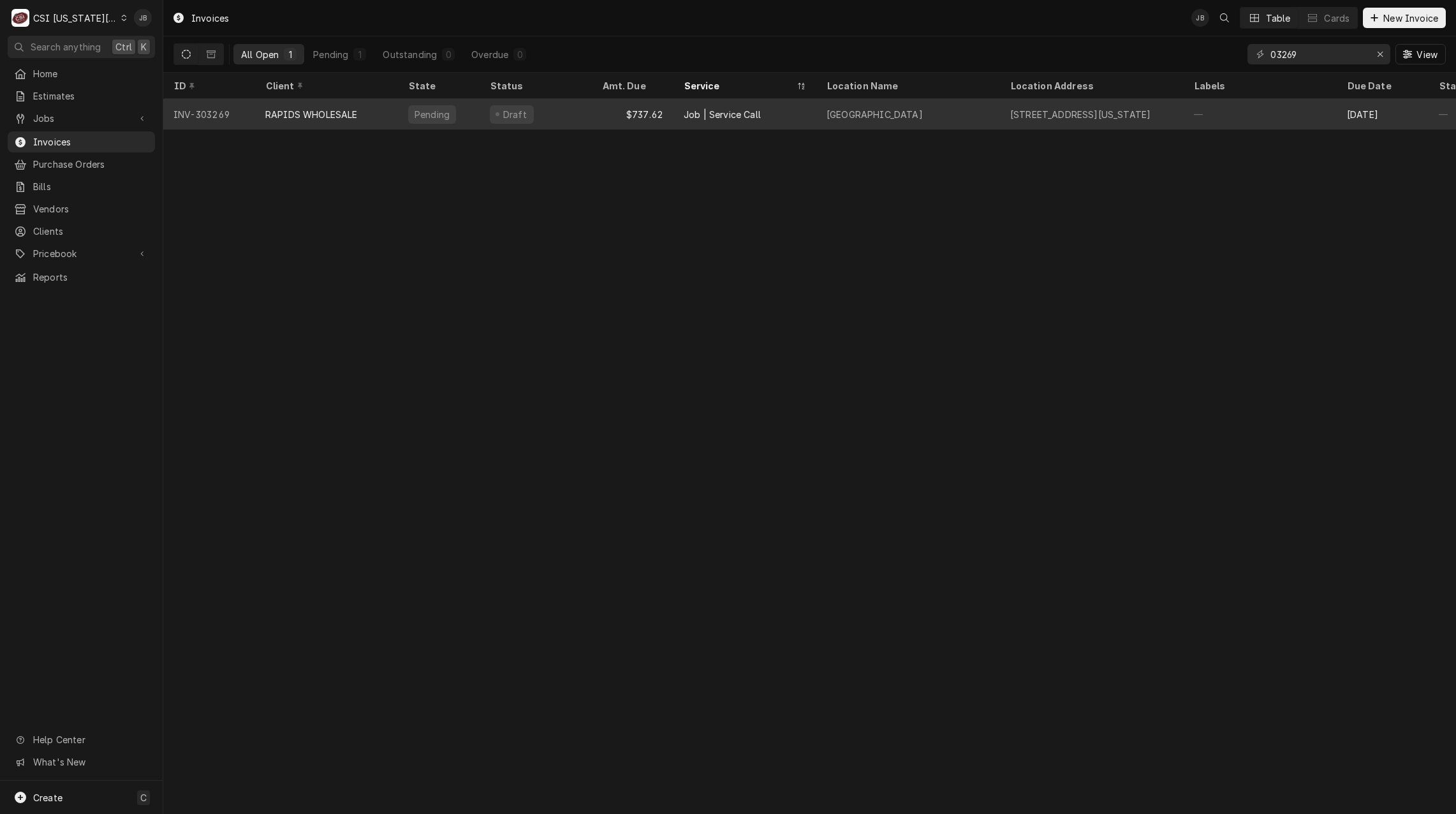
click at [1182, 116] on tr "INV-303269 RAPIDS WHOLESALE Pending Draft $737.62 Job | Service Call [GEOGRAPHI…" at bounding box center [938, 115] width 1551 height 31
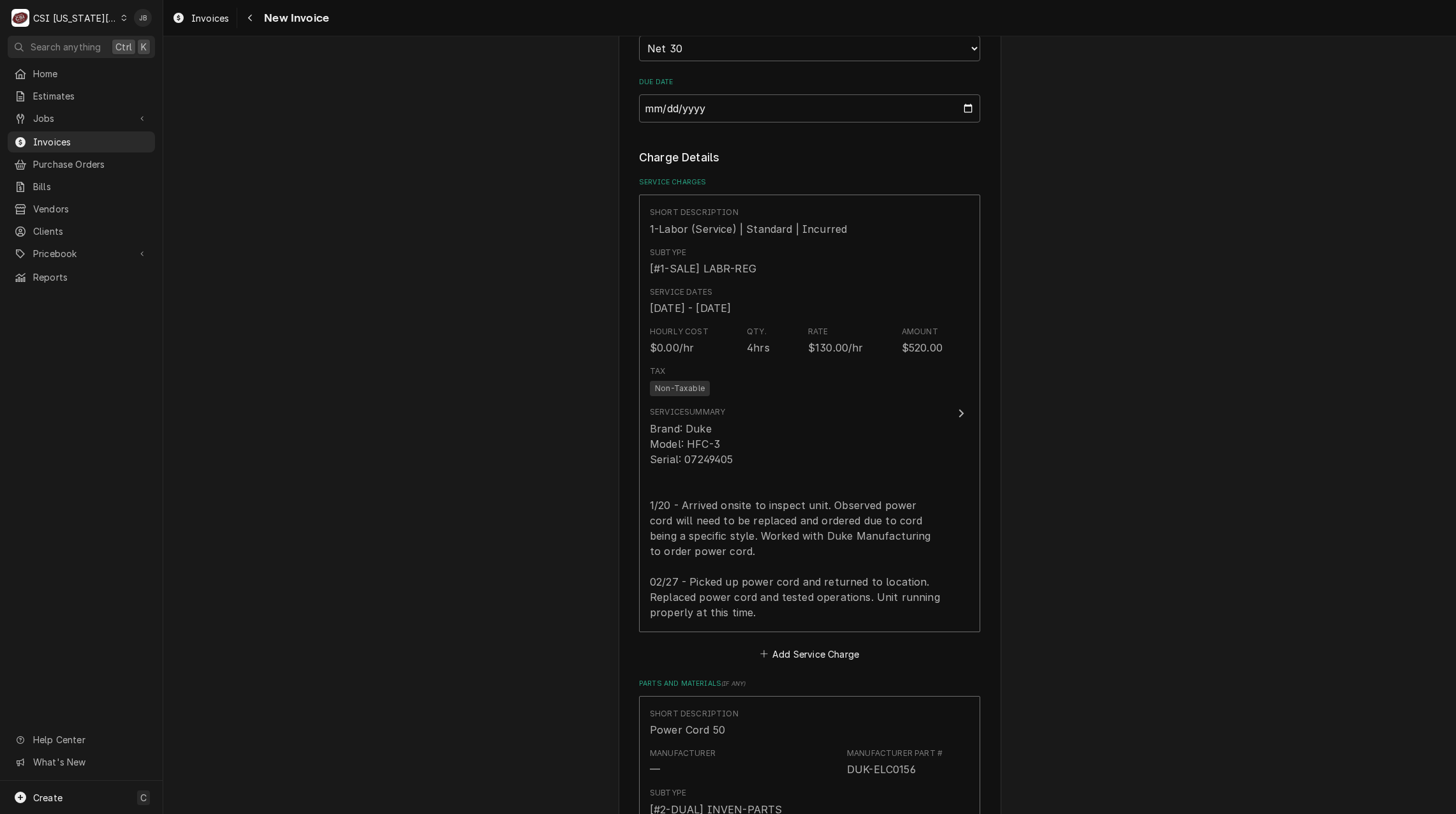
scroll to position [1020, 0]
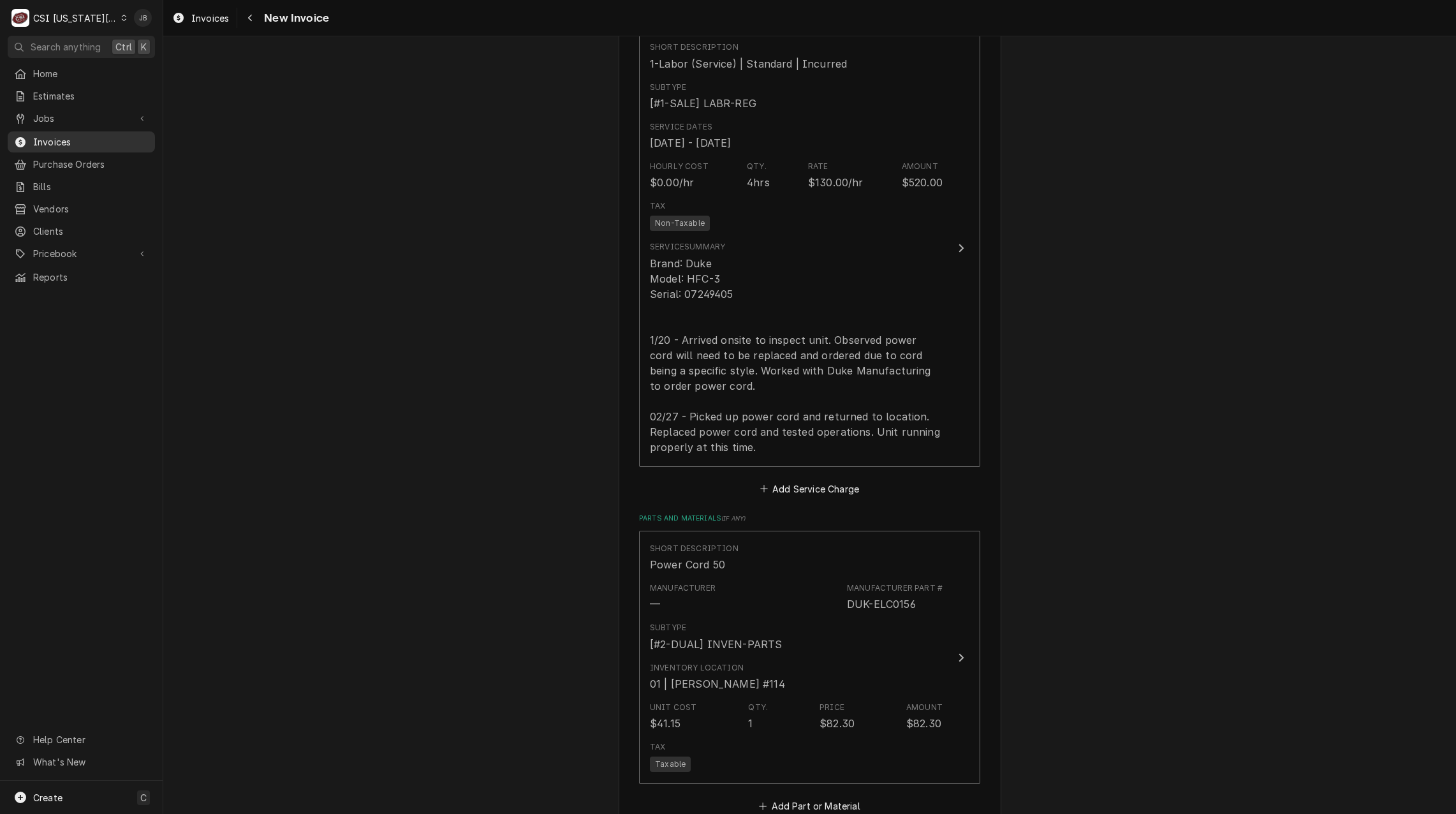
click at [68, 136] on span "Invoices" at bounding box center [91, 142] width 115 height 14
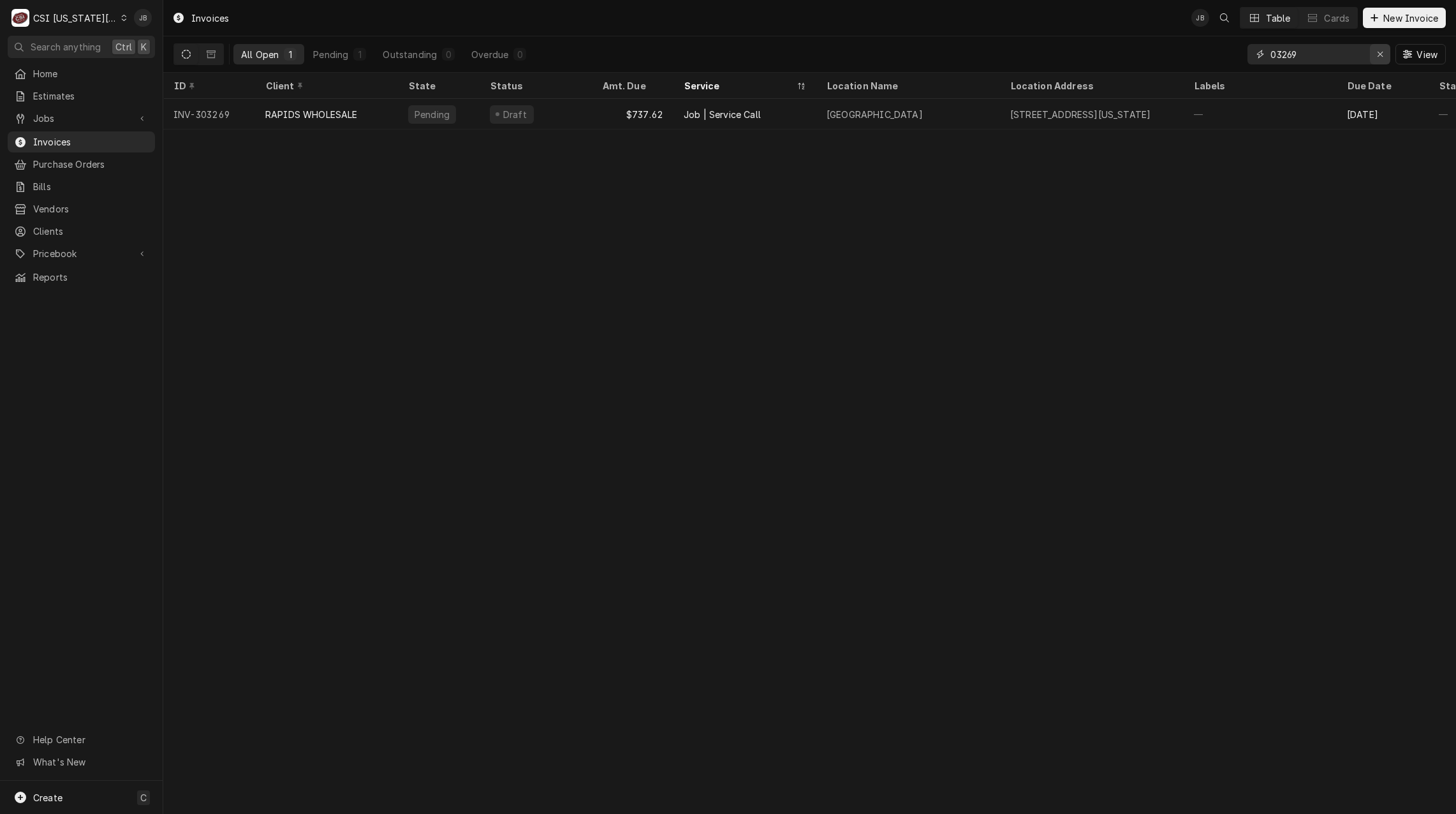
click at [1381, 51] on icon "Erase input" at bounding box center [1380, 54] width 7 height 9
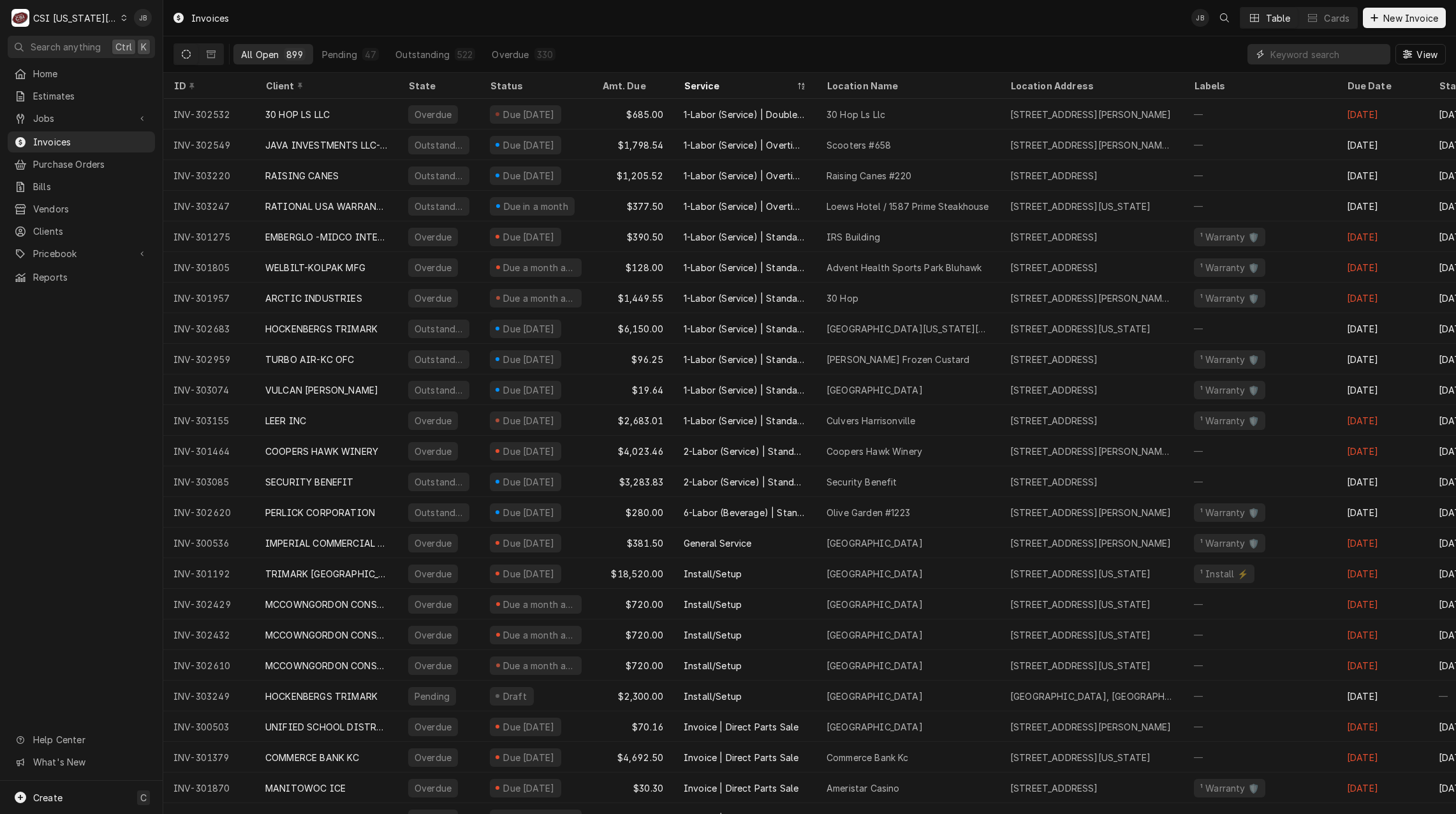
click at [1297, 59] on input "Dynamic Content Wrapper" at bounding box center [1327, 54] width 114 height 21
click at [1292, 54] on input "Dynamic Content Wrapper" at bounding box center [1327, 54] width 114 height 21
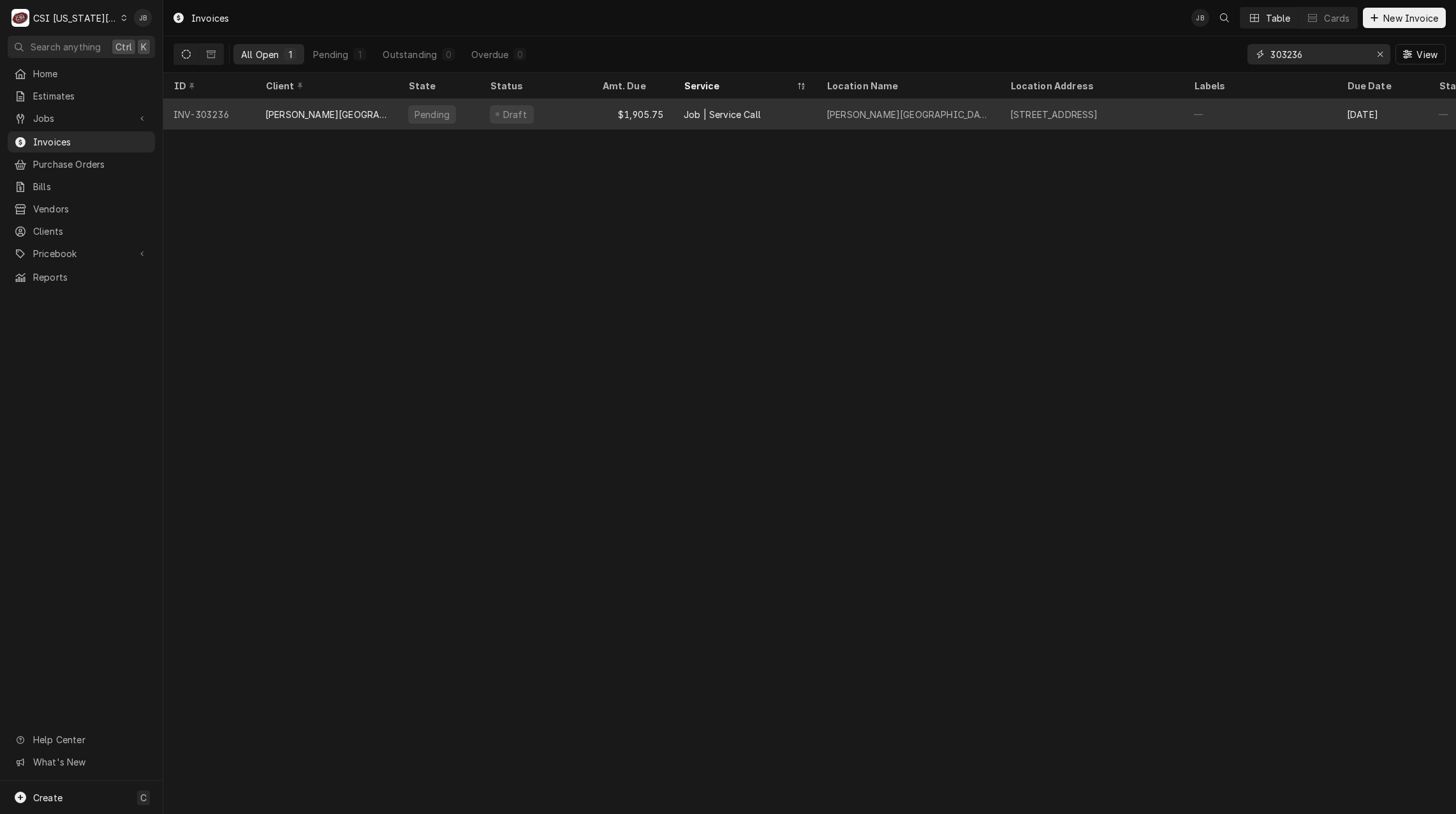
type input "303236"
click at [559, 122] on div "Draft" at bounding box center [535, 115] width 112 height 31
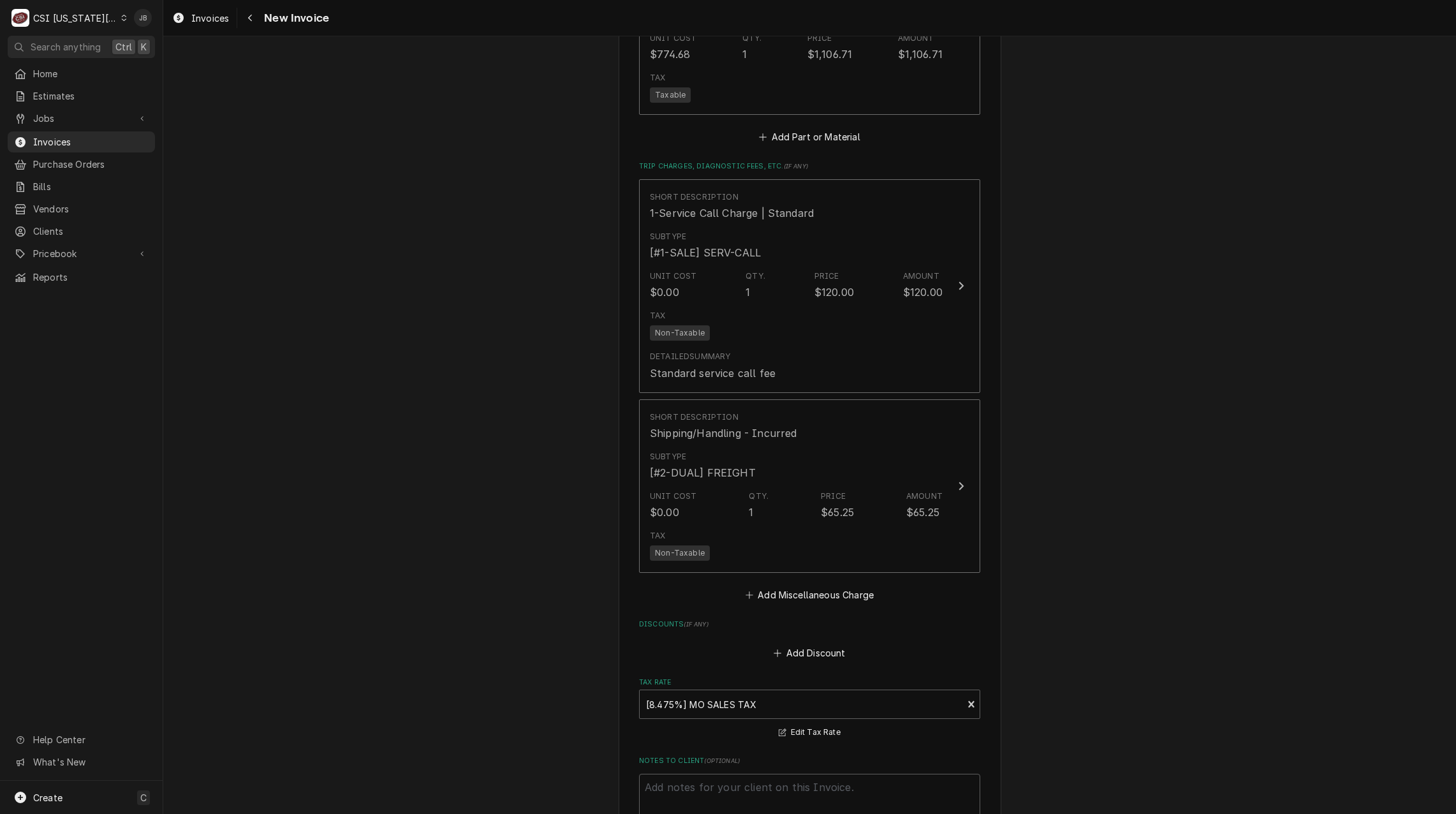
scroll to position [2462, 0]
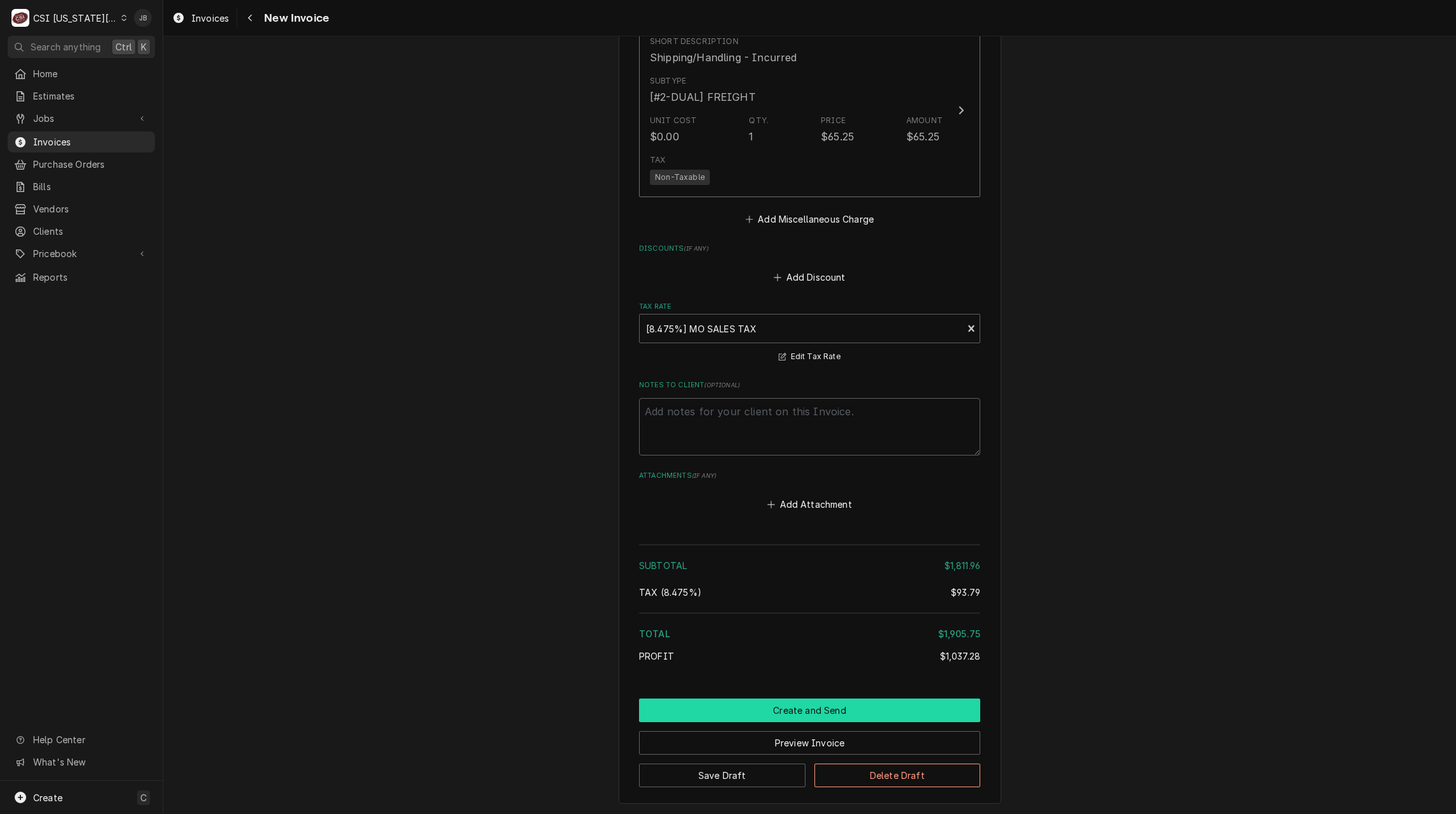
click at [782, 698] on button "Create and Send" at bounding box center [809, 710] width 341 height 24
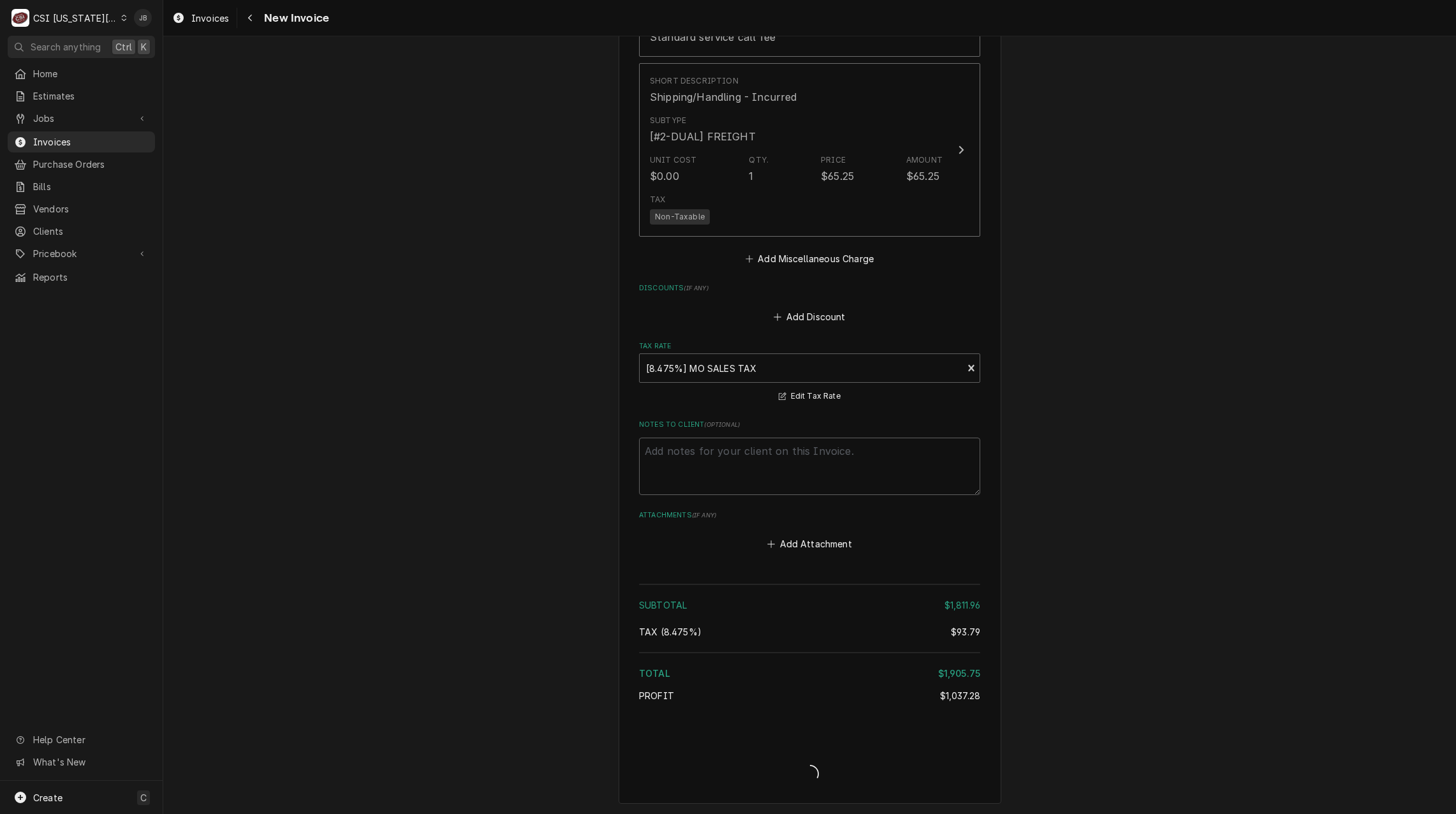
type textarea "x"
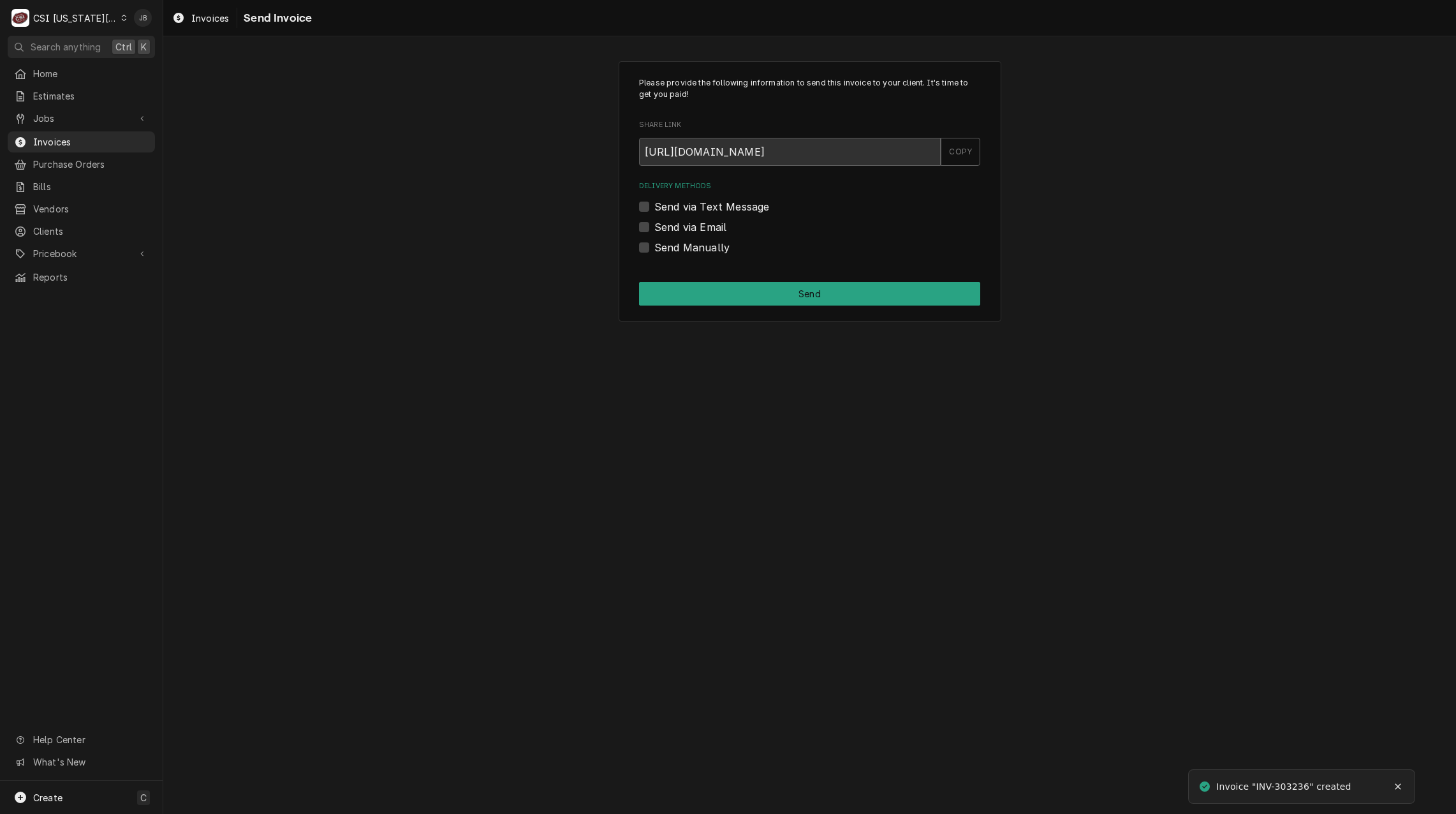
click at [707, 232] on label "Send via Email" at bounding box center [690, 227] width 72 height 15
click at [707, 232] on input "Send via Email" at bounding box center [825, 233] width 341 height 28
checkbox input "true"
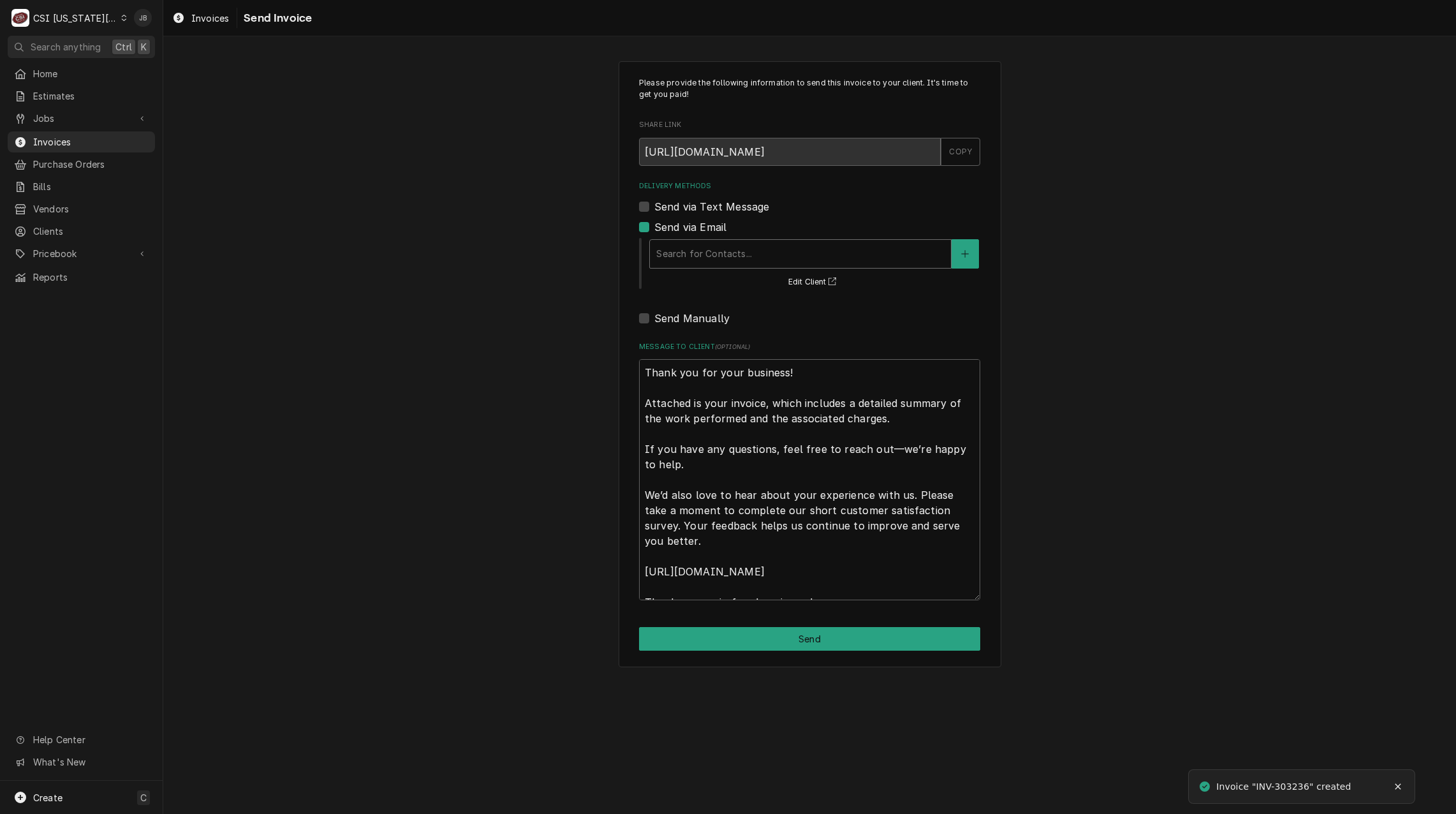
click at [733, 248] on div "Delivery Methods" at bounding box center [800, 253] width 288 height 23
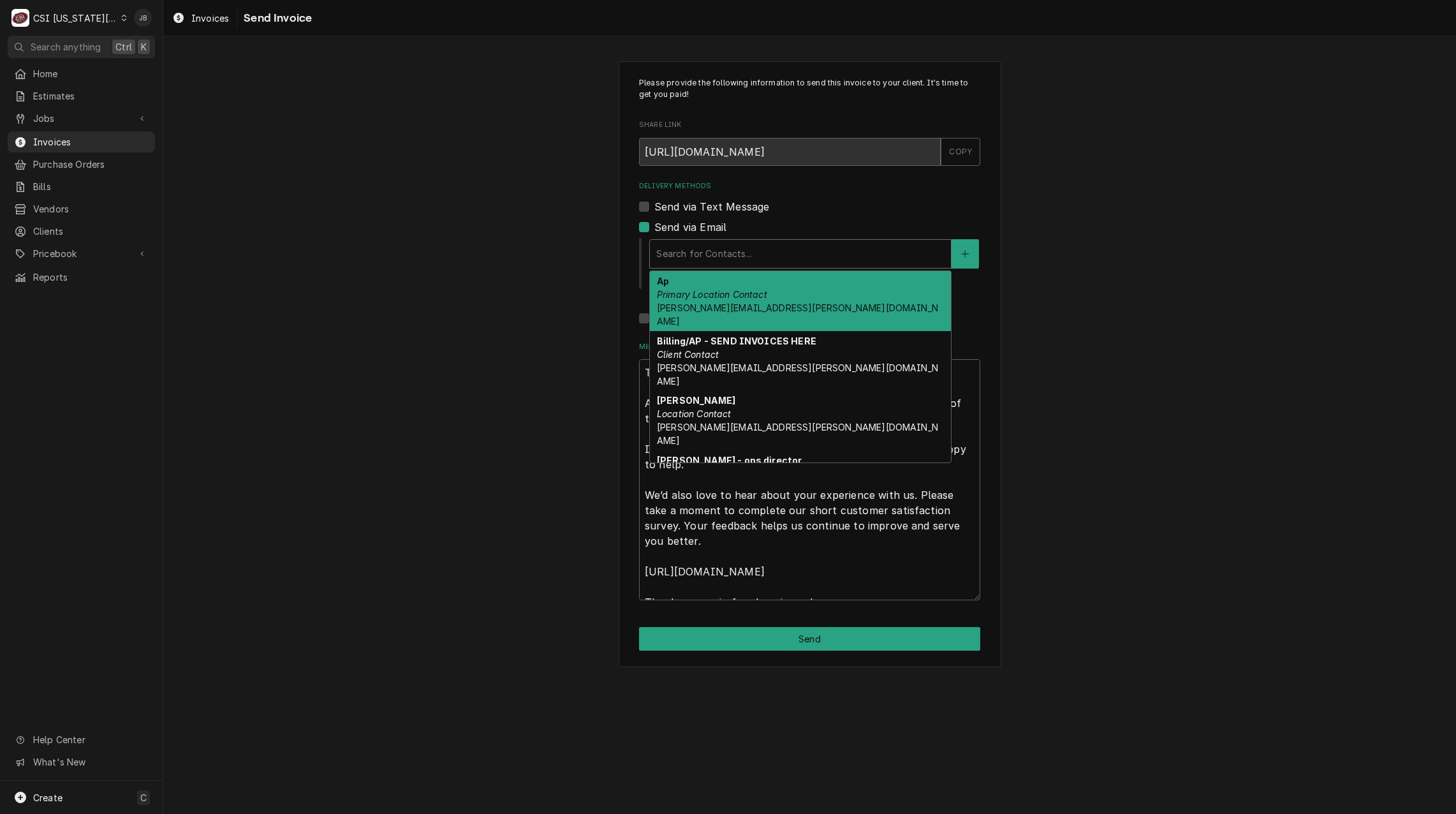
click at [752, 291] on em "Primary Location Contact" at bounding box center [712, 294] width 110 height 11
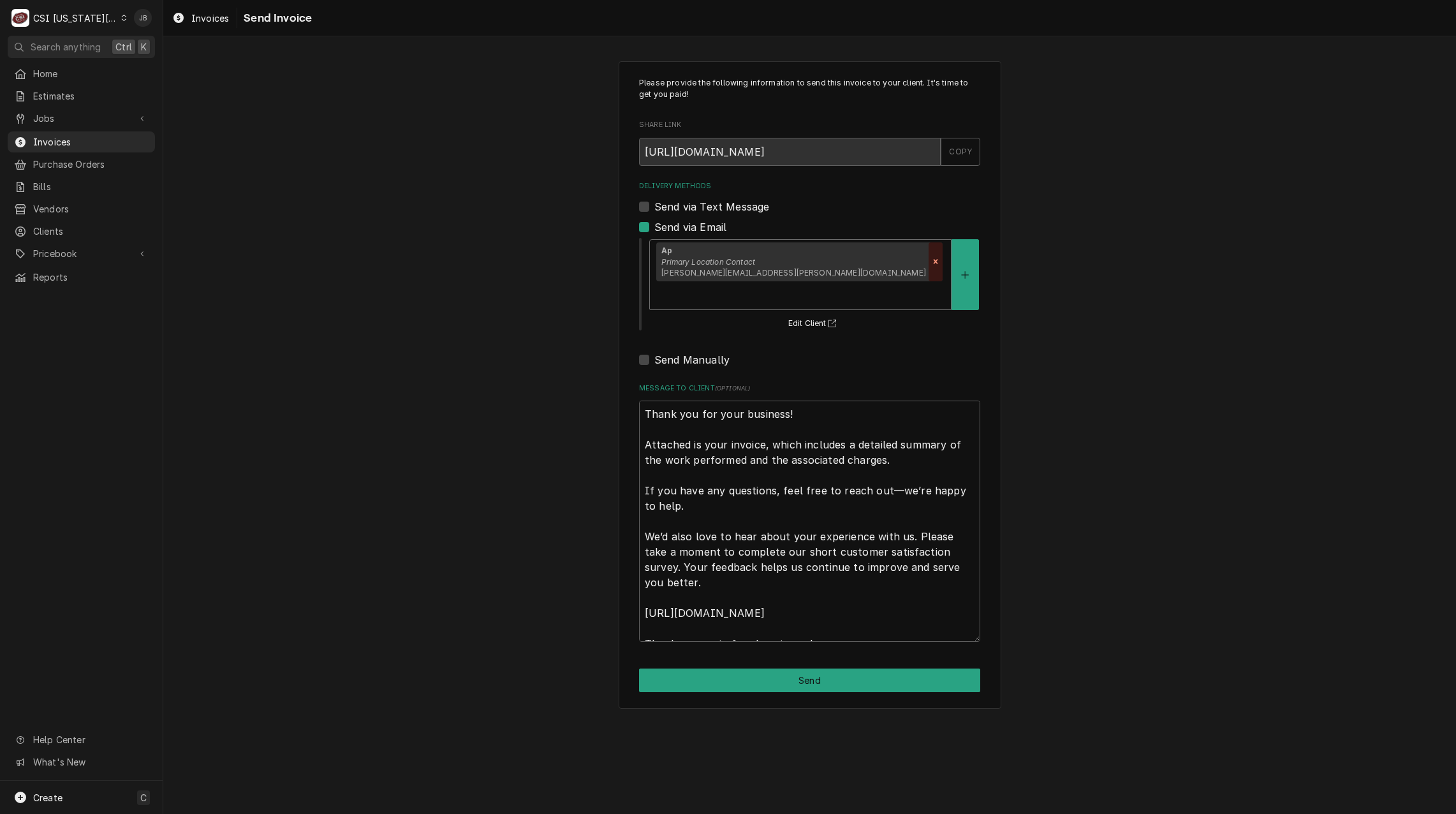
click at [931, 262] on icon "Remove [object Object]" at bounding box center [935, 261] width 9 height 9
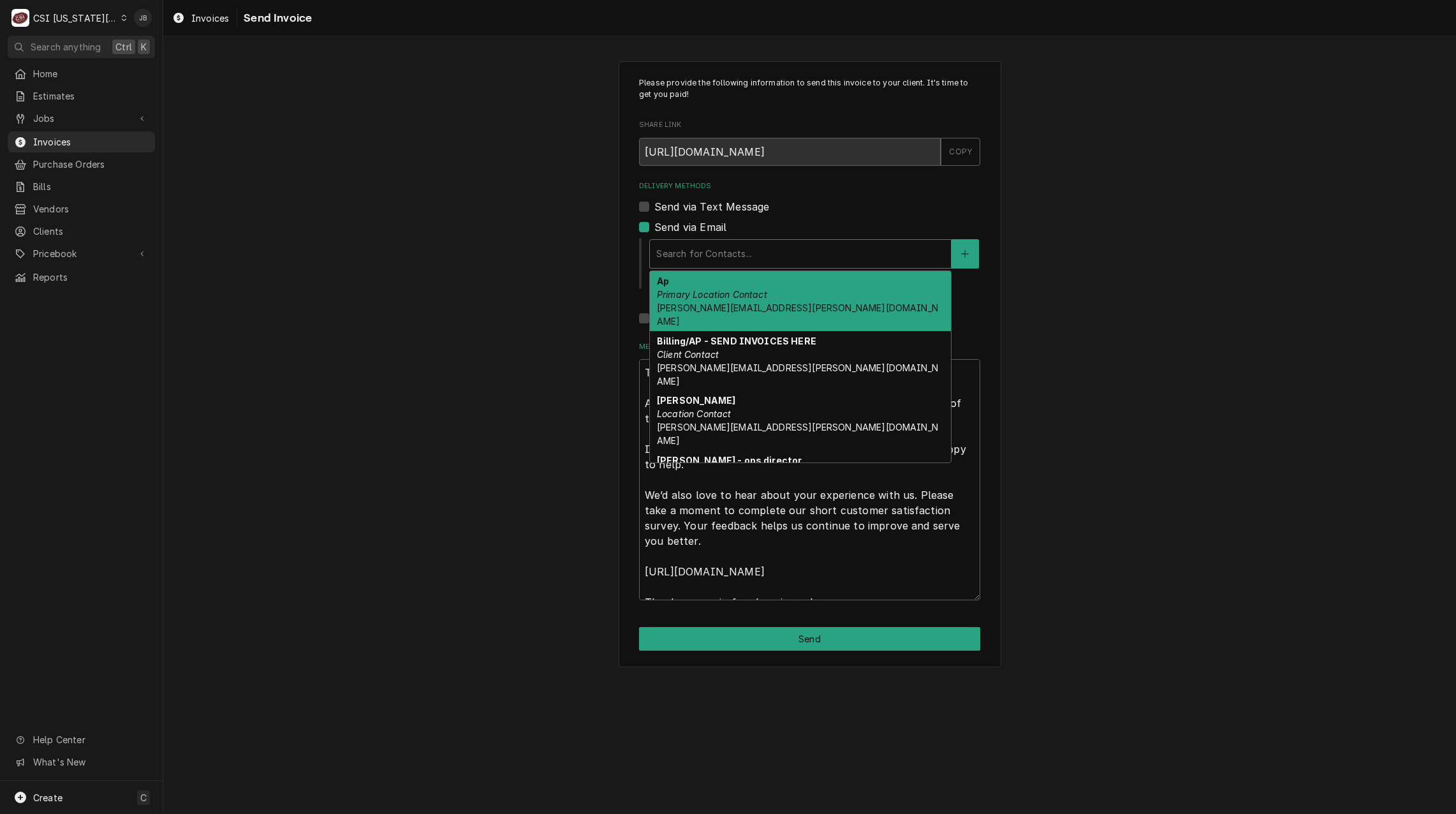
click at [812, 260] on div "Delivery Methods" at bounding box center [800, 253] width 288 height 23
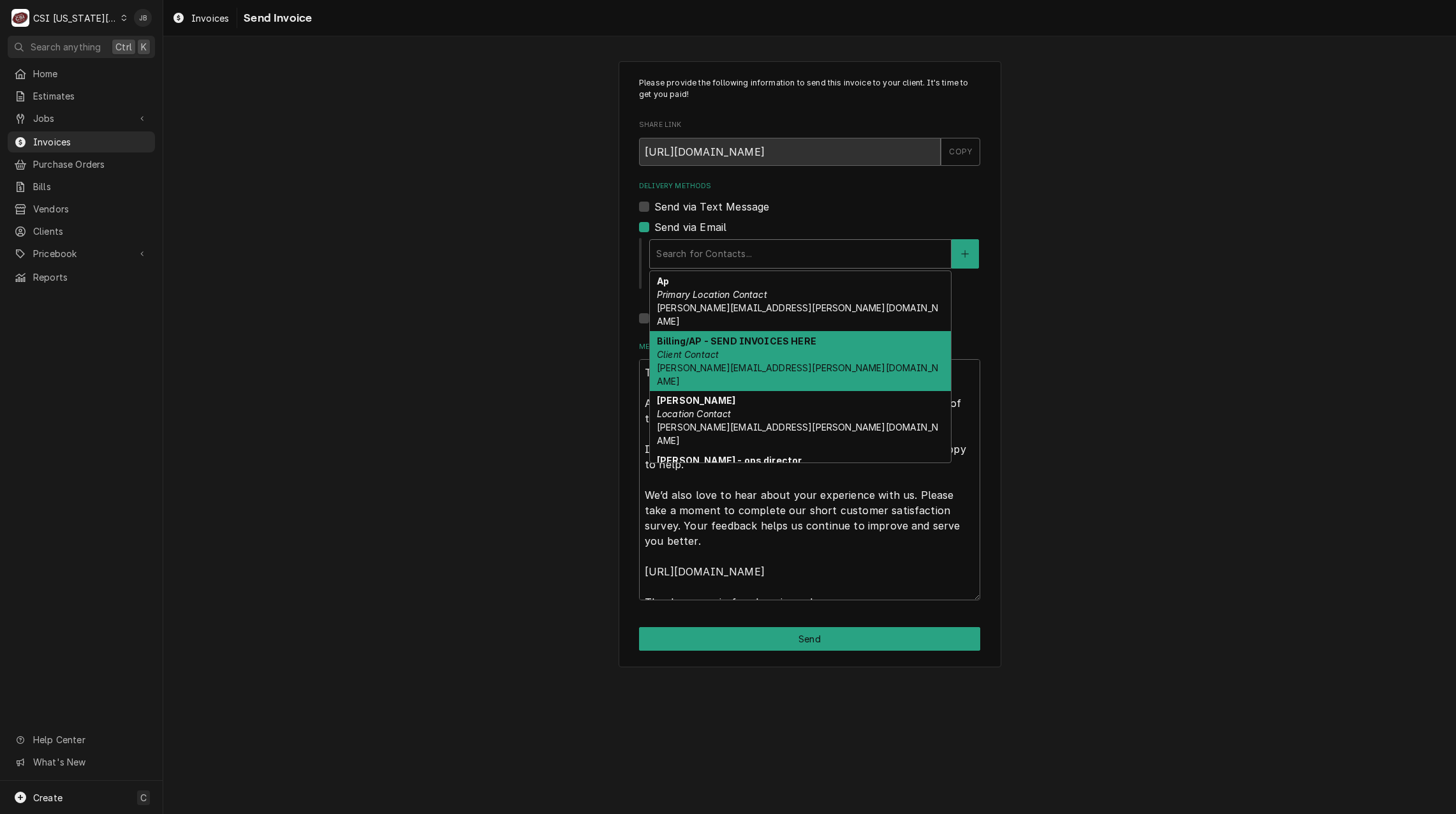
click at [844, 347] on div "Billing/AP - SEND INVOICES HERE Client Contact ciara.butler@lwv-gladstone.com" at bounding box center [800, 361] width 301 height 60
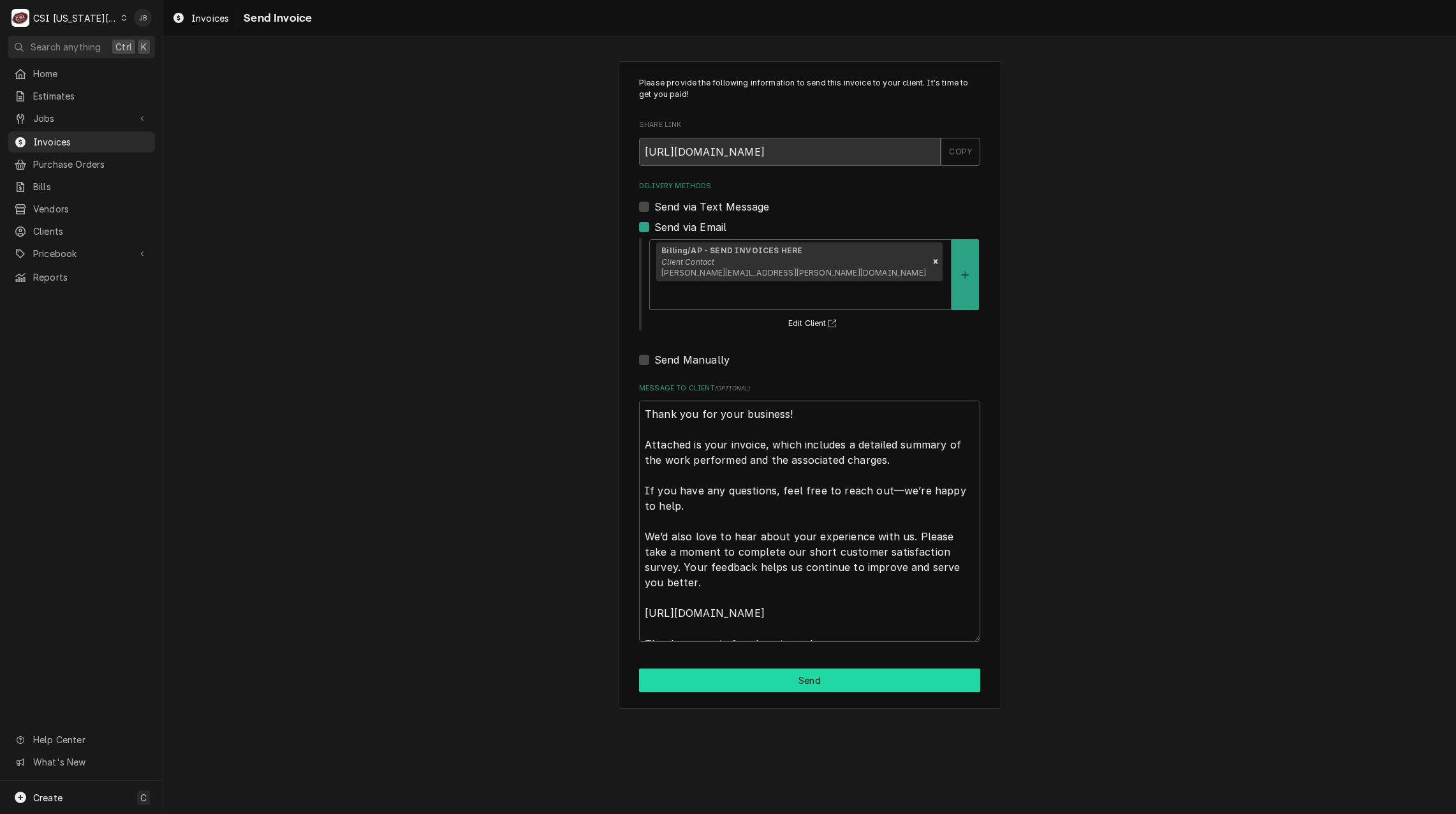
click at [805, 668] on button "Send" at bounding box center [809, 680] width 341 height 24
type textarea "x"
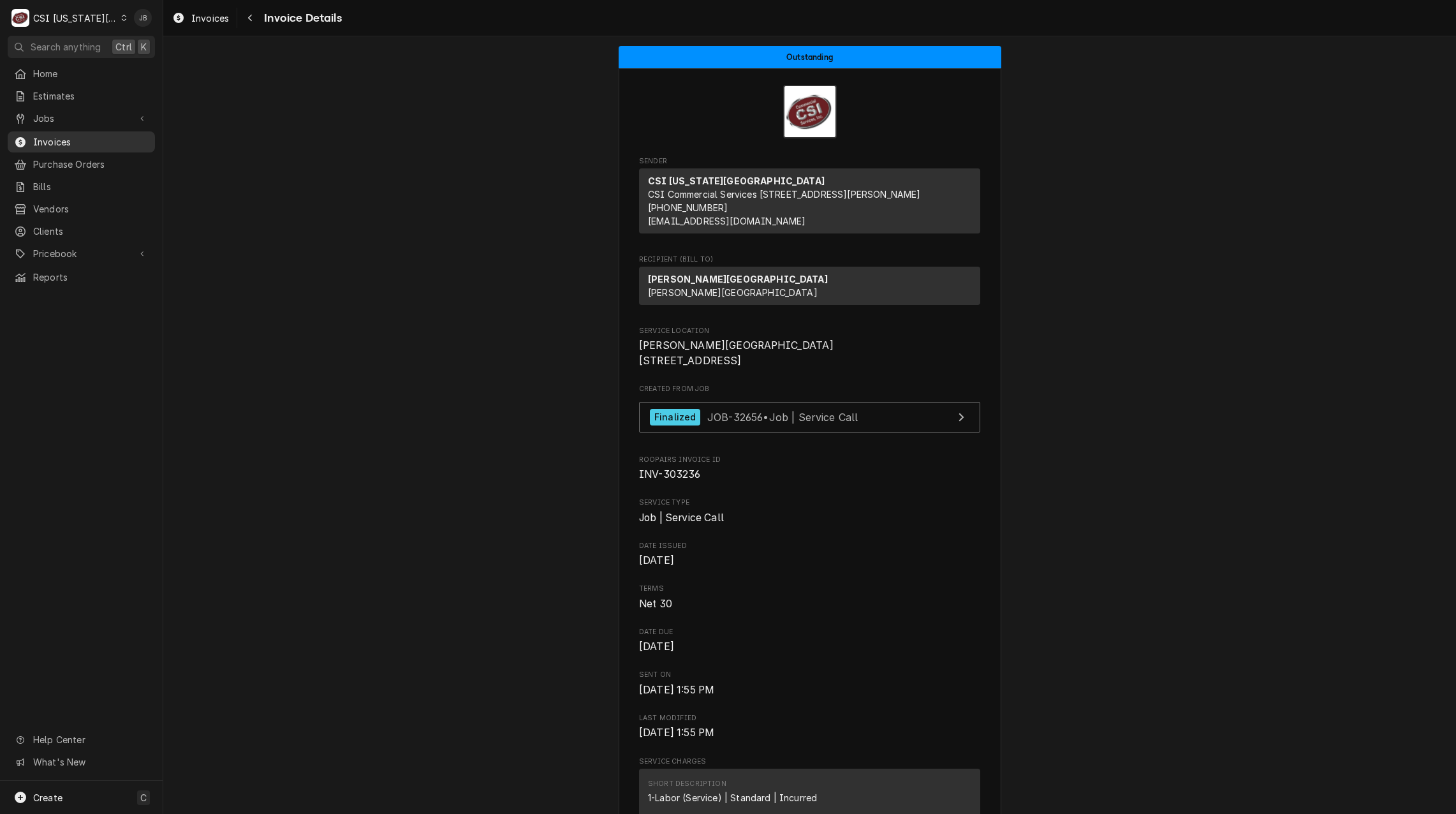
click at [80, 138] on span "Invoices" at bounding box center [91, 142] width 115 height 14
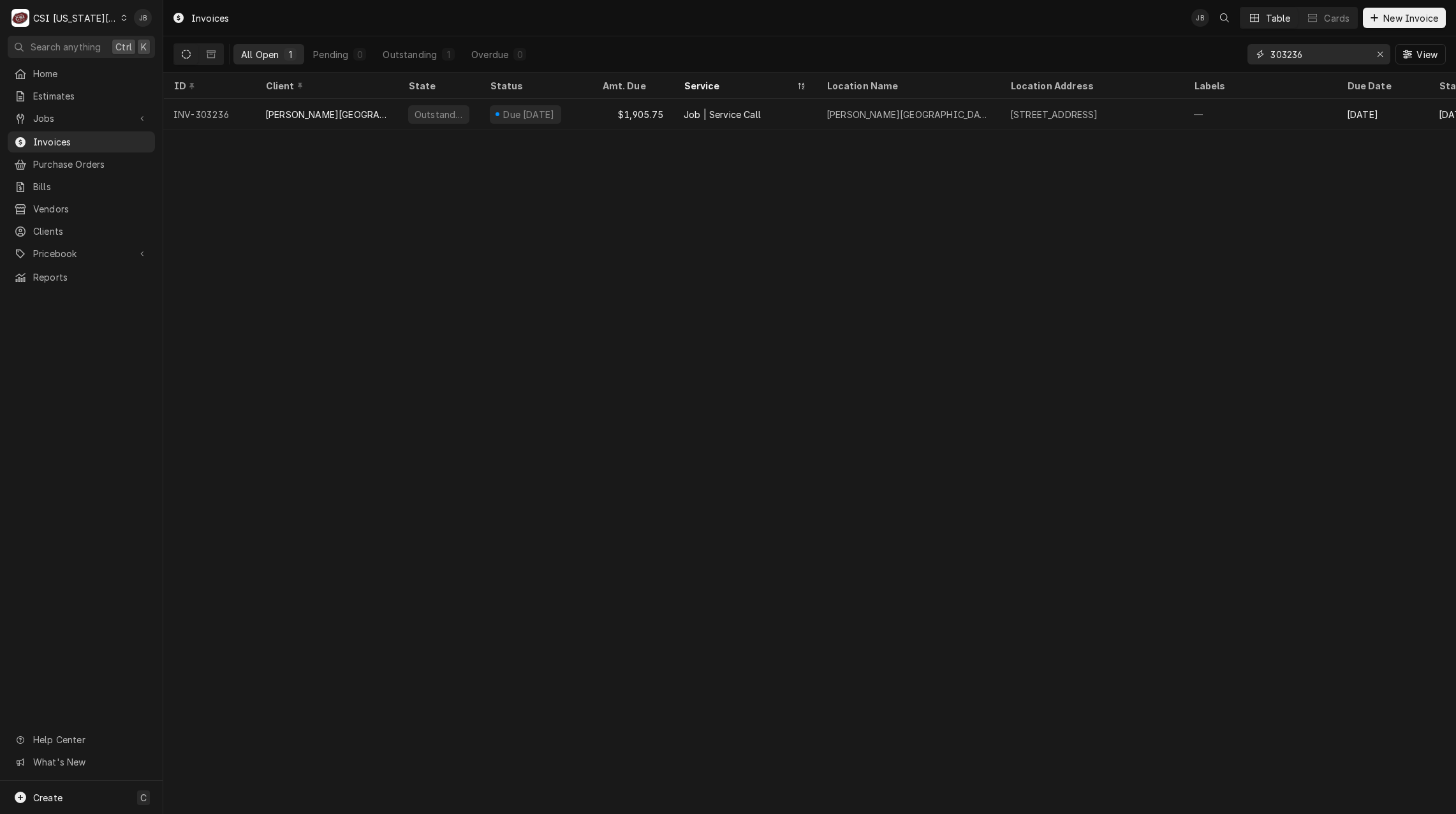
click at [1315, 51] on input "303236" at bounding box center [1318, 54] width 96 height 21
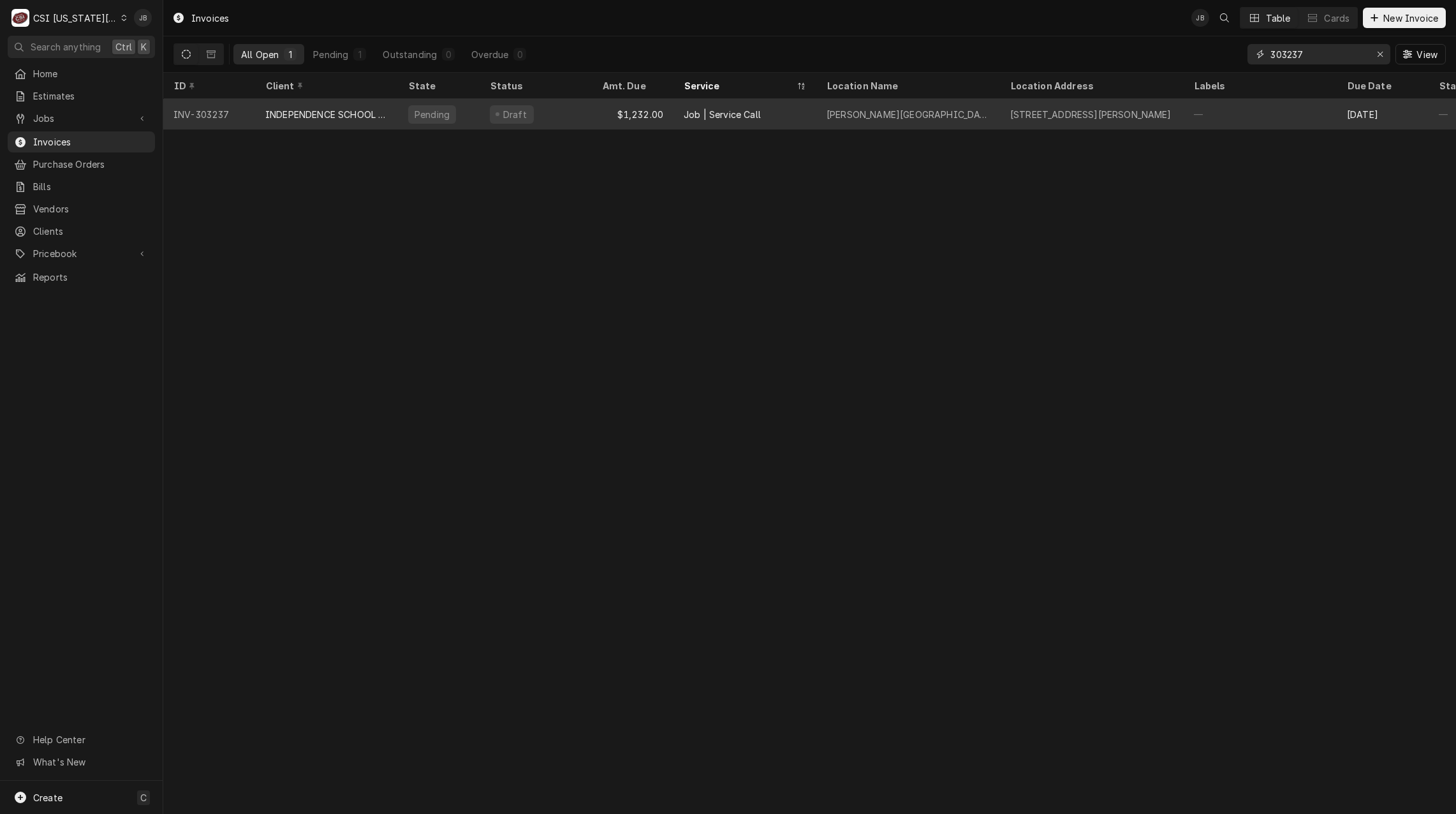
type input "303237"
click at [574, 120] on div "Draft" at bounding box center [535, 115] width 112 height 31
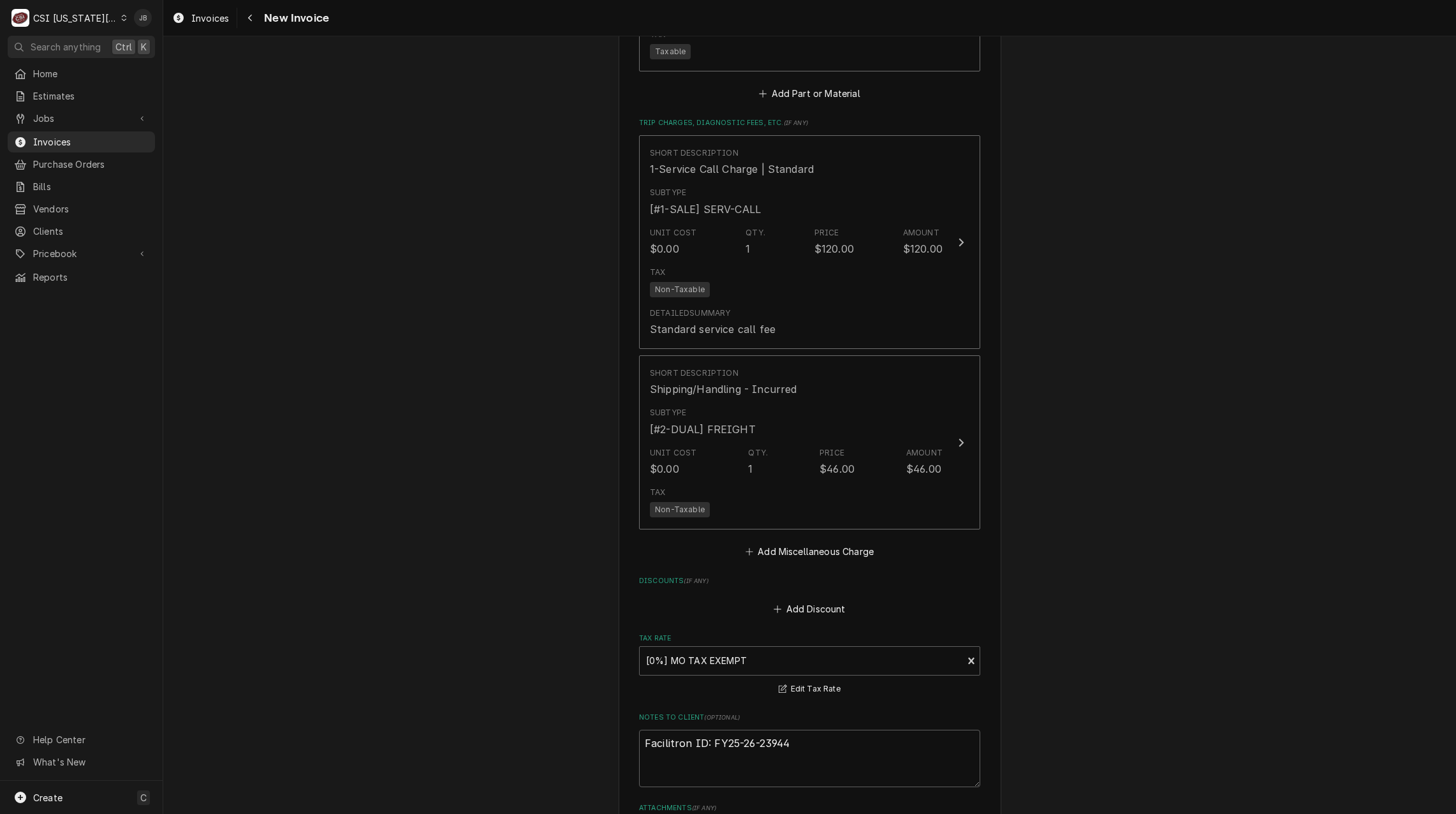
scroll to position [2361, 0]
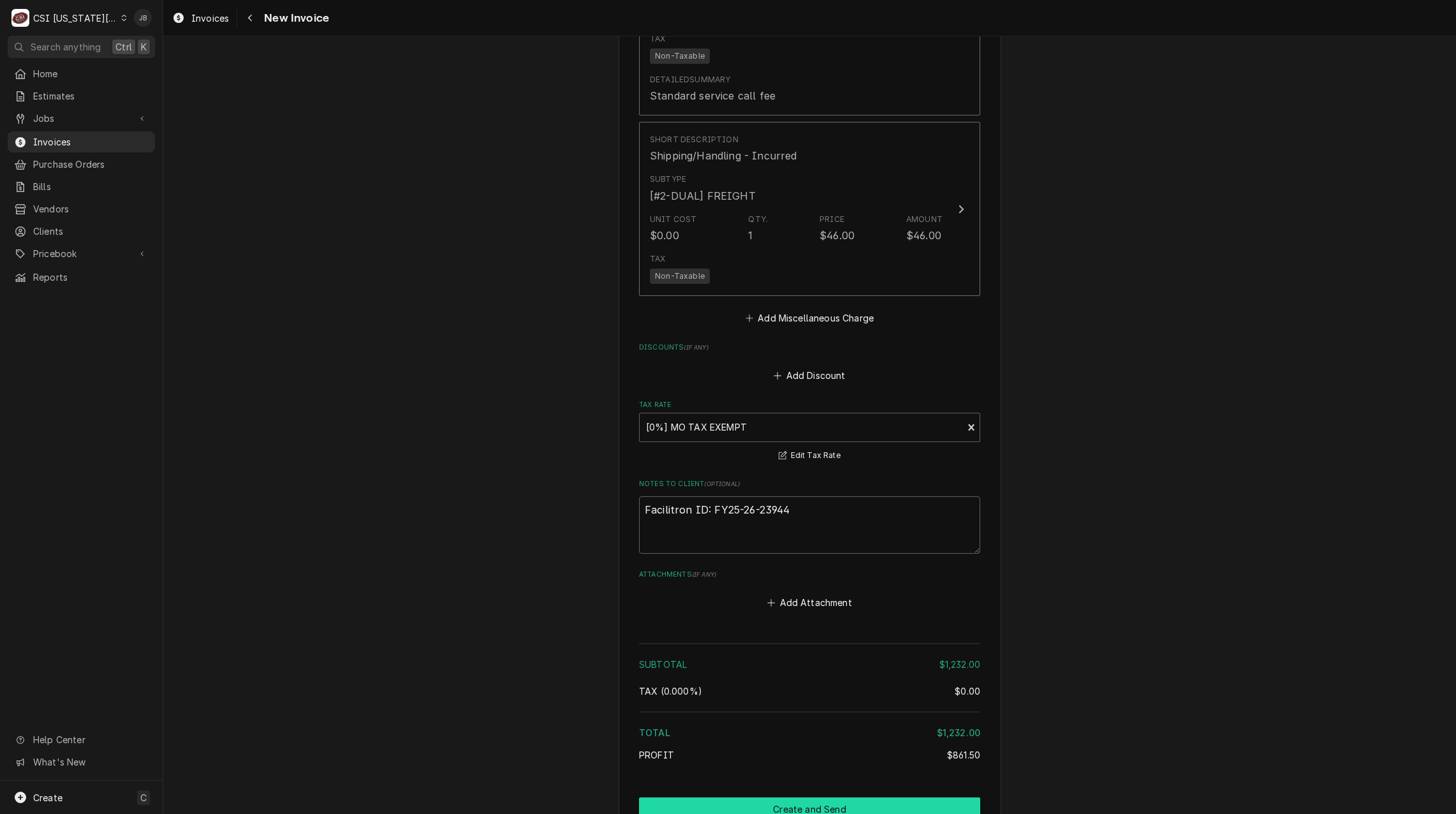
click at [756, 798] on button "Create and Send" at bounding box center [809, 810] width 341 height 24
type textarea "x"
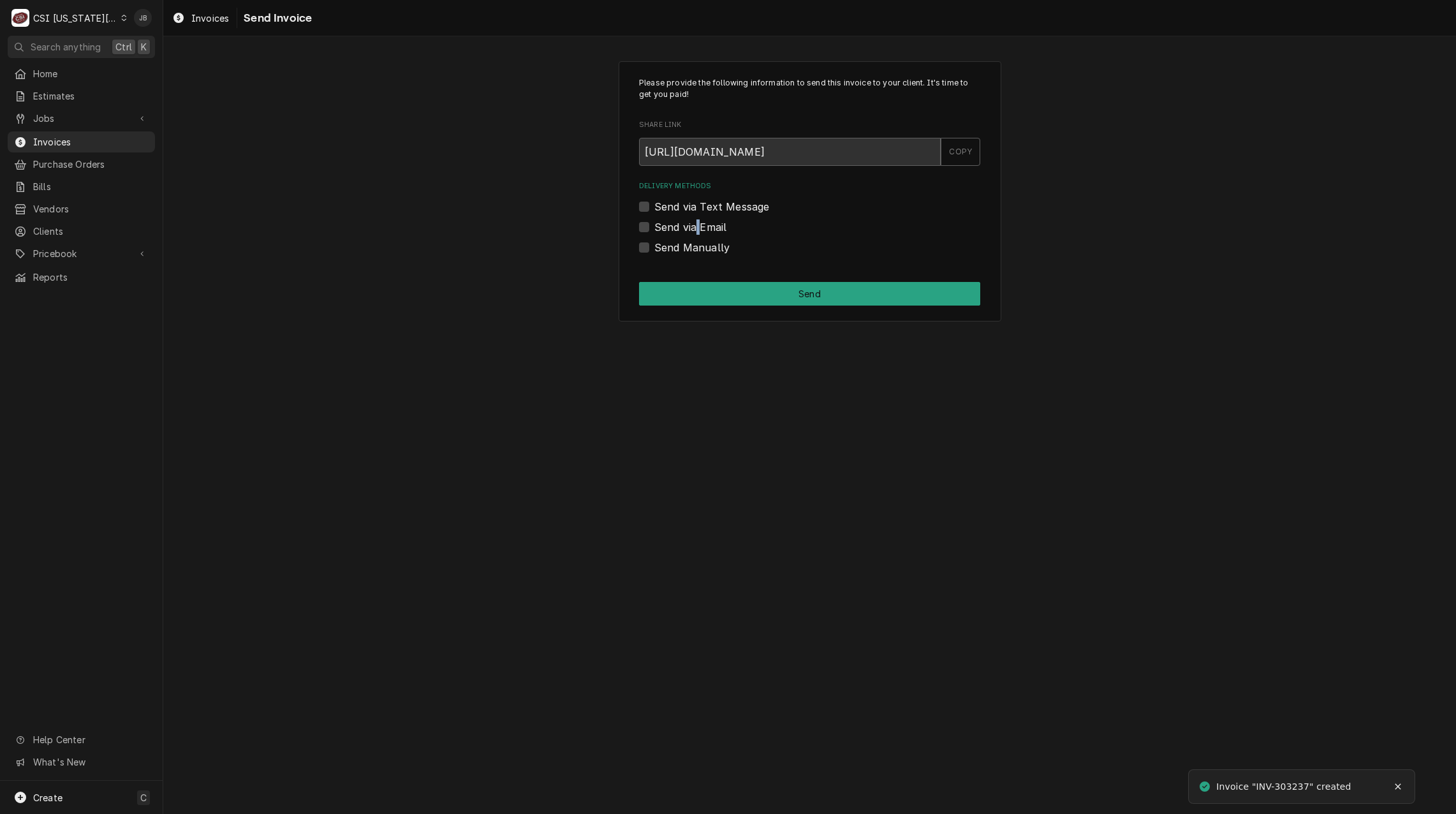
click at [697, 219] on label "Send via Email" at bounding box center [690, 227] width 72 height 15
click at [702, 215] on div "Delivery Methods Send via Text Message Send via Email Send Manually" at bounding box center [809, 218] width 341 height 74
click at [702, 226] on label "Send via Email" at bounding box center [690, 227] width 72 height 15
click at [702, 226] on input "Send via Email" at bounding box center [825, 233] width 341 height 28
checkbox input "true"
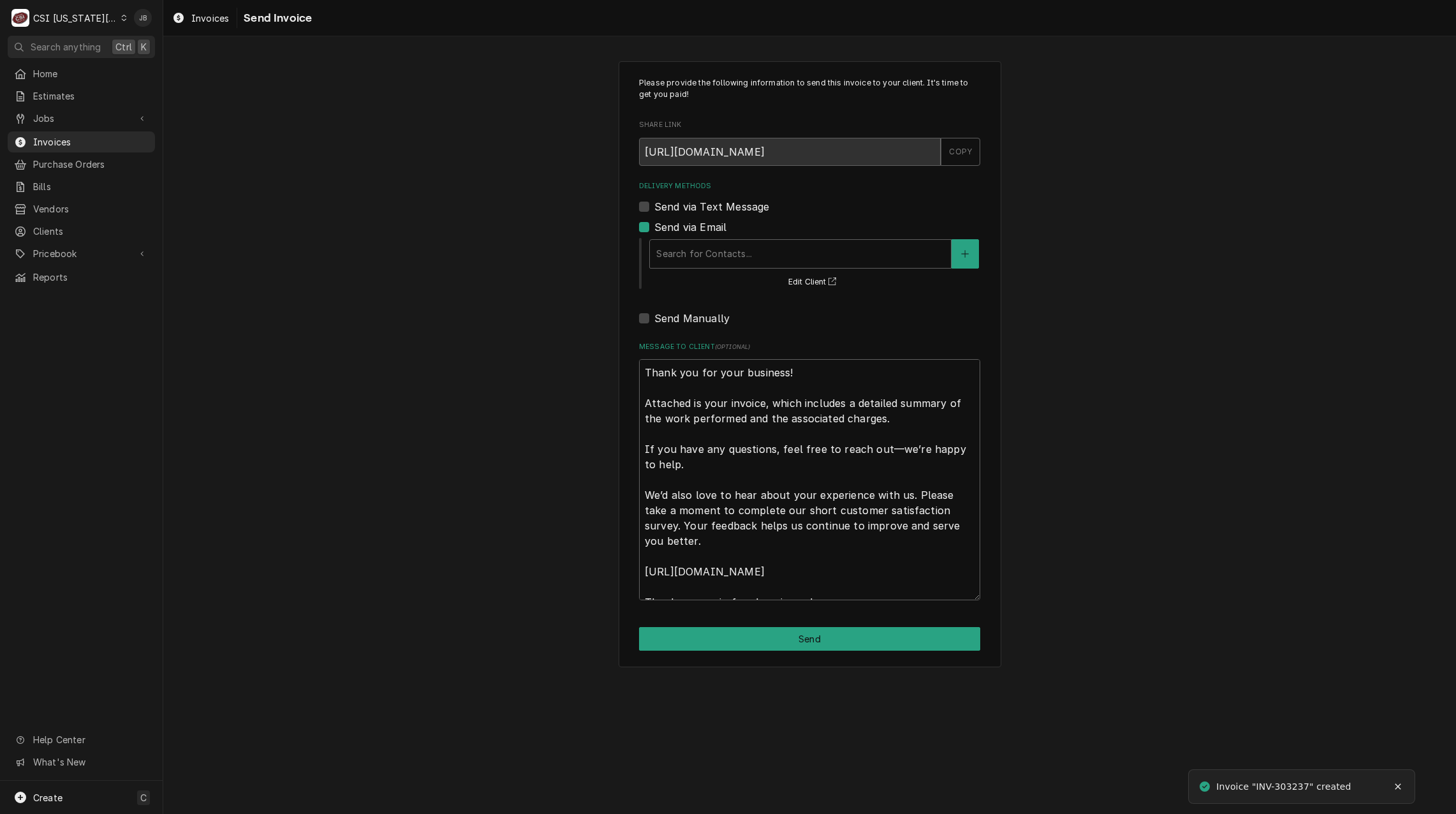
click at [752, 283] on div "Search for Contacts... Edit Client" at bounding box center [814, 264] width 332 height 53
click at [686, 254] on div "Delivery Methods" at bounding box center [800, 253] width 288 height 23
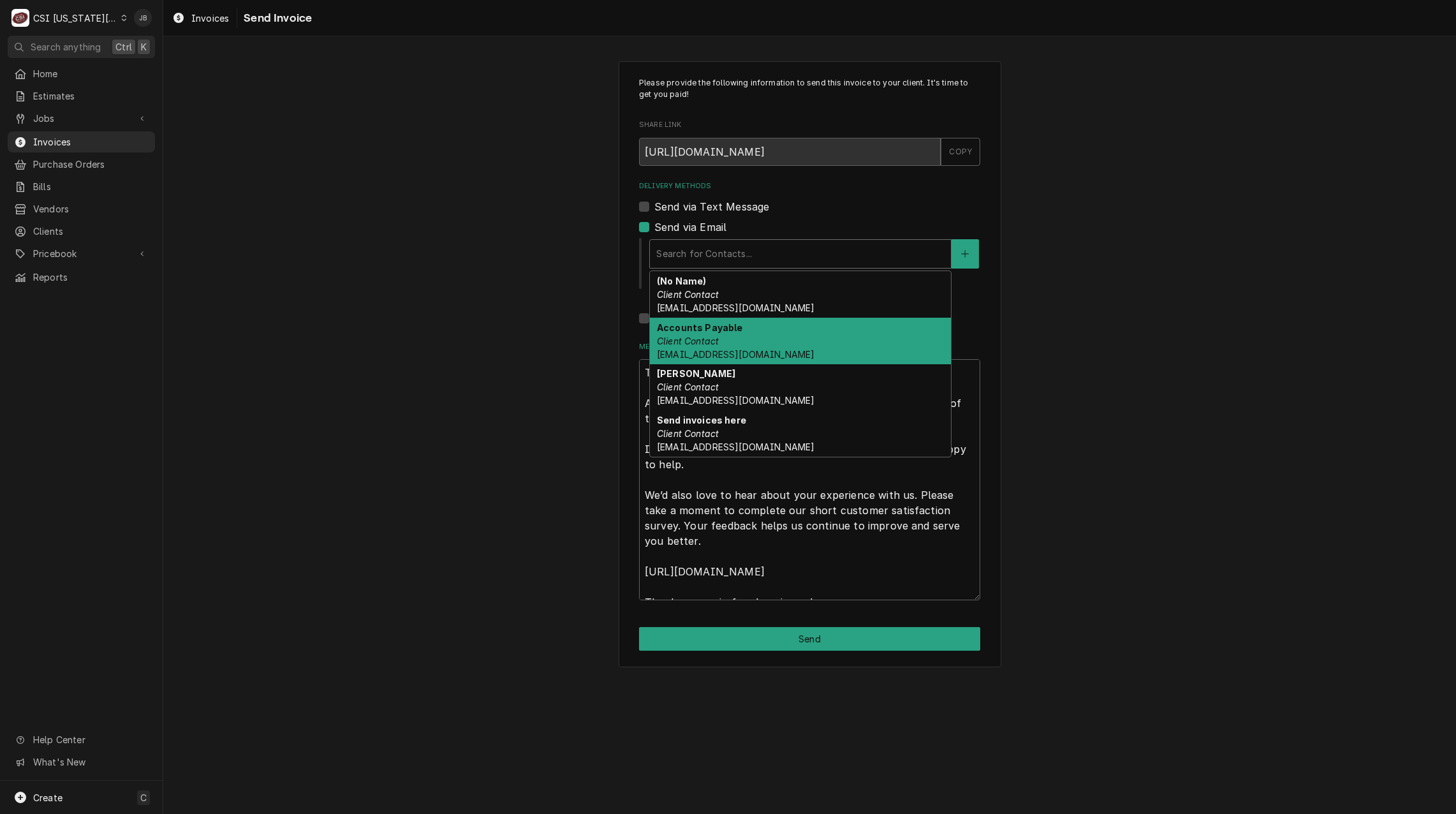
click at [796, 354] on span "Accounts_Payable@Isdschools.Org" at bounding box center [736, 354] width 157 height 11
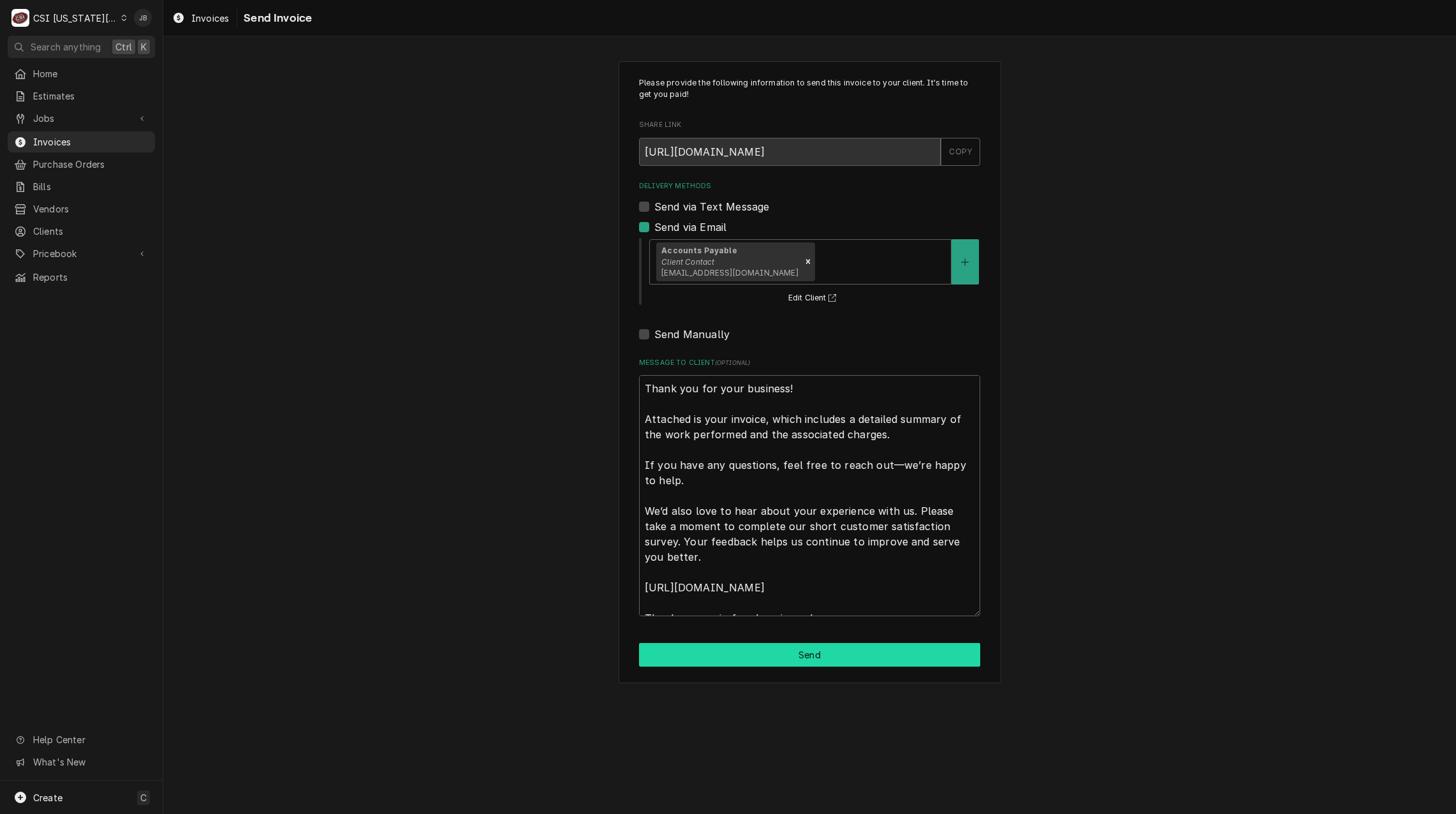
click at [766, 656] on button "Send" at bounding box center [809, 655] width 341 height 24
type textarea "x"
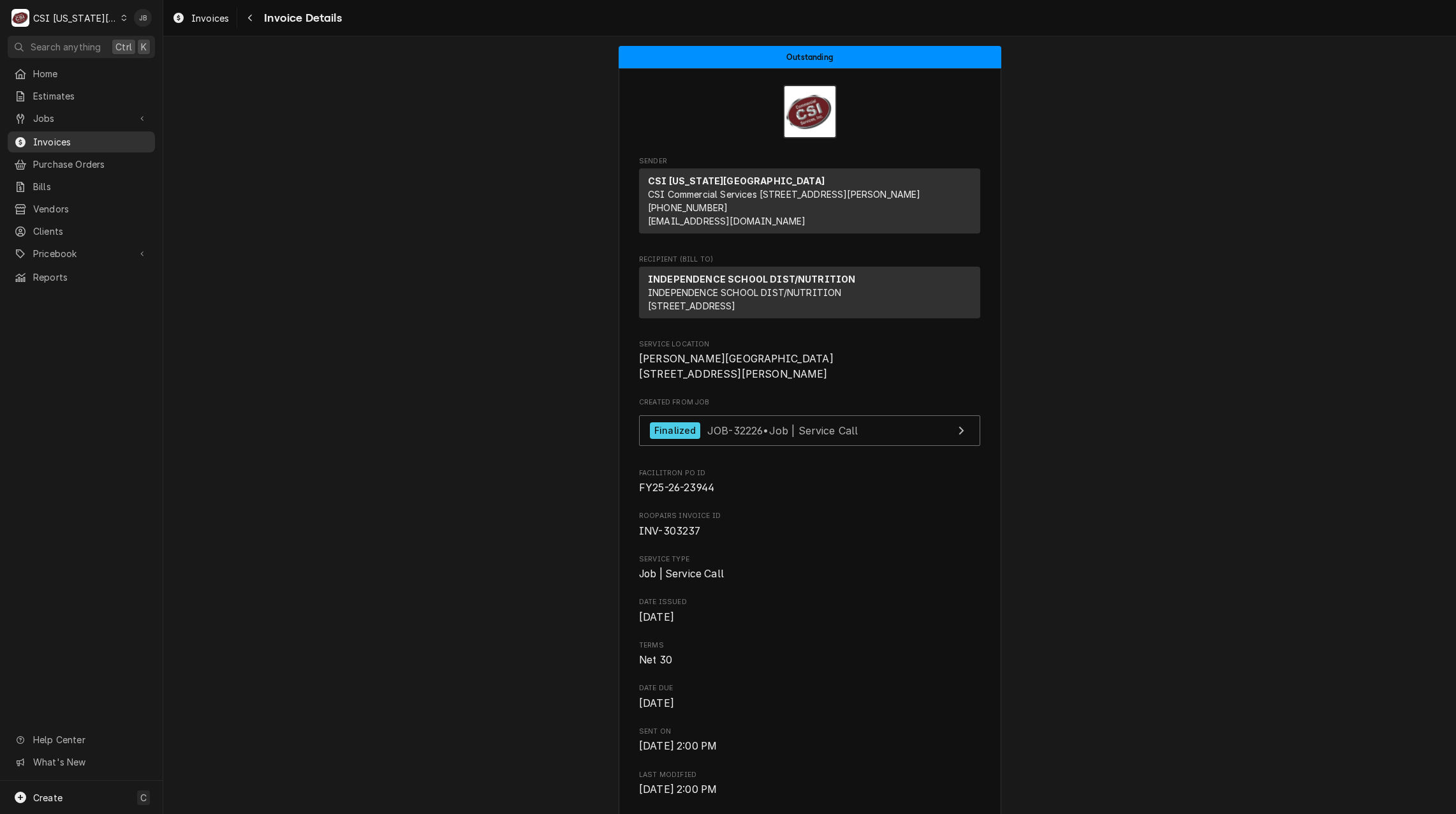
click at [79, 143] on span "Invoices" at bounding box center [91, 142] width 115 height 14
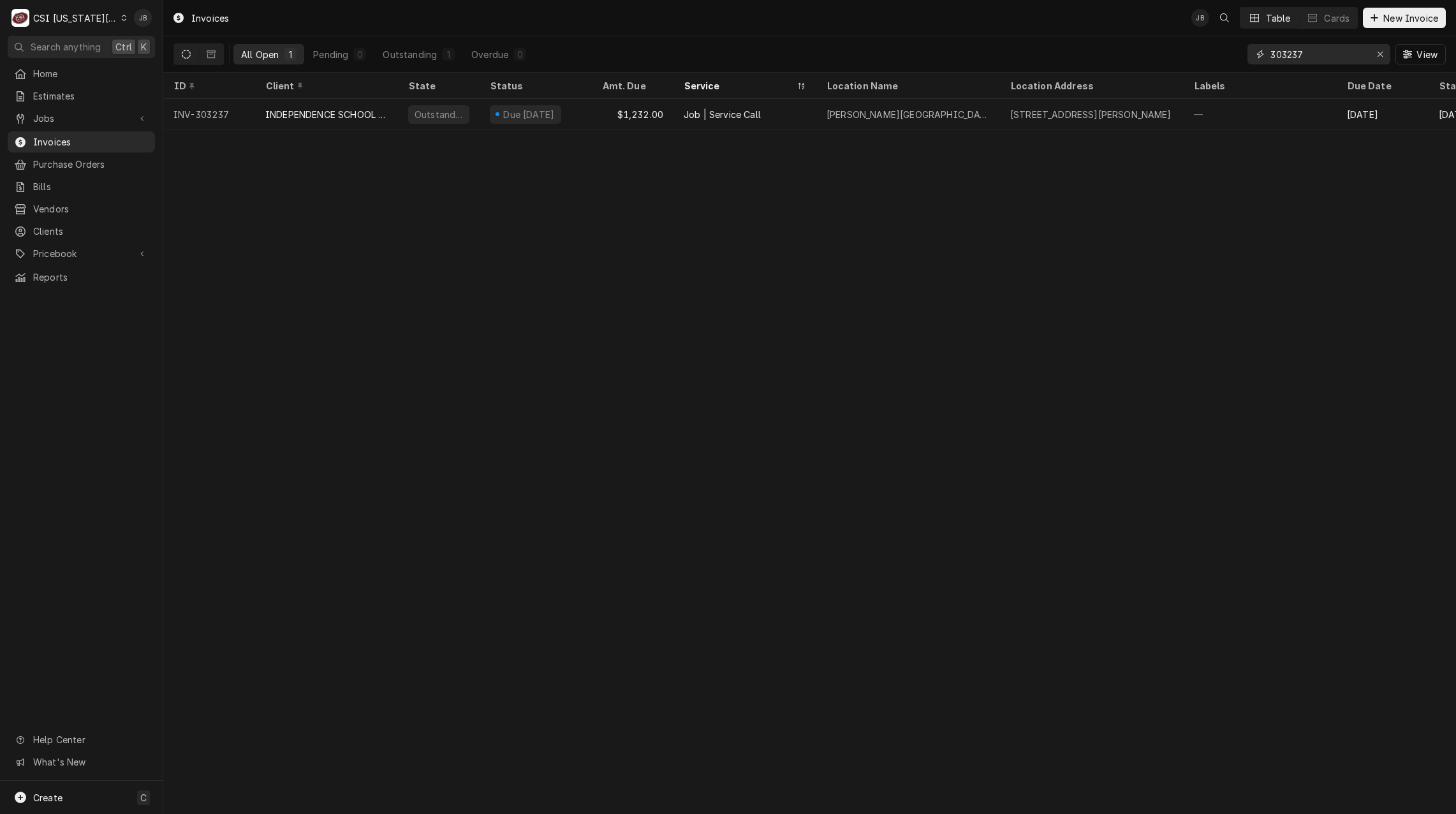
click at [1317, 54] on input "303237" at bounding box center [1318, 54] width 96 height 21
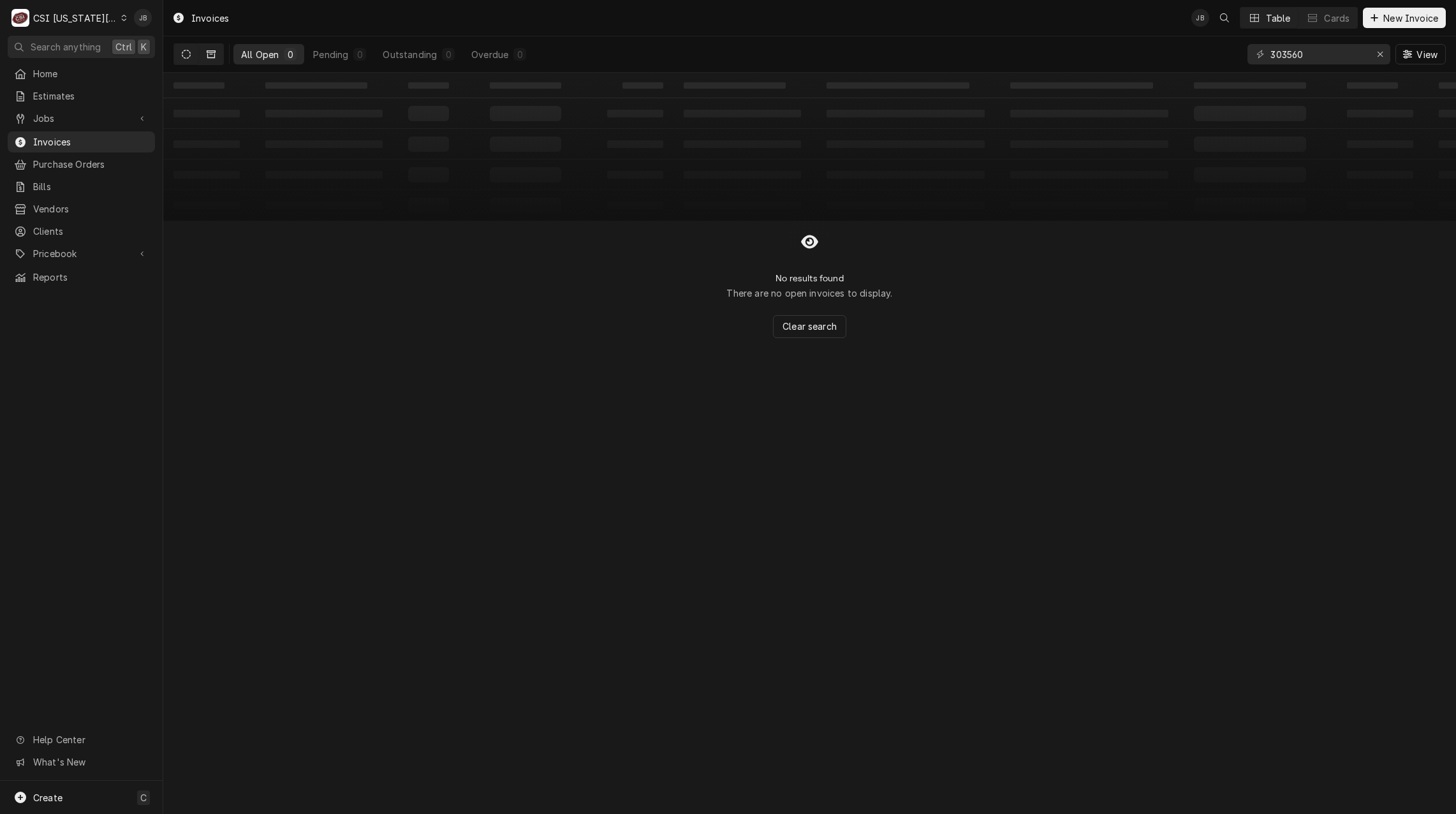
click at [222, 57] on button "Dynamic Content Wrapper" at bounding box center [211, 54] width 24 height 21
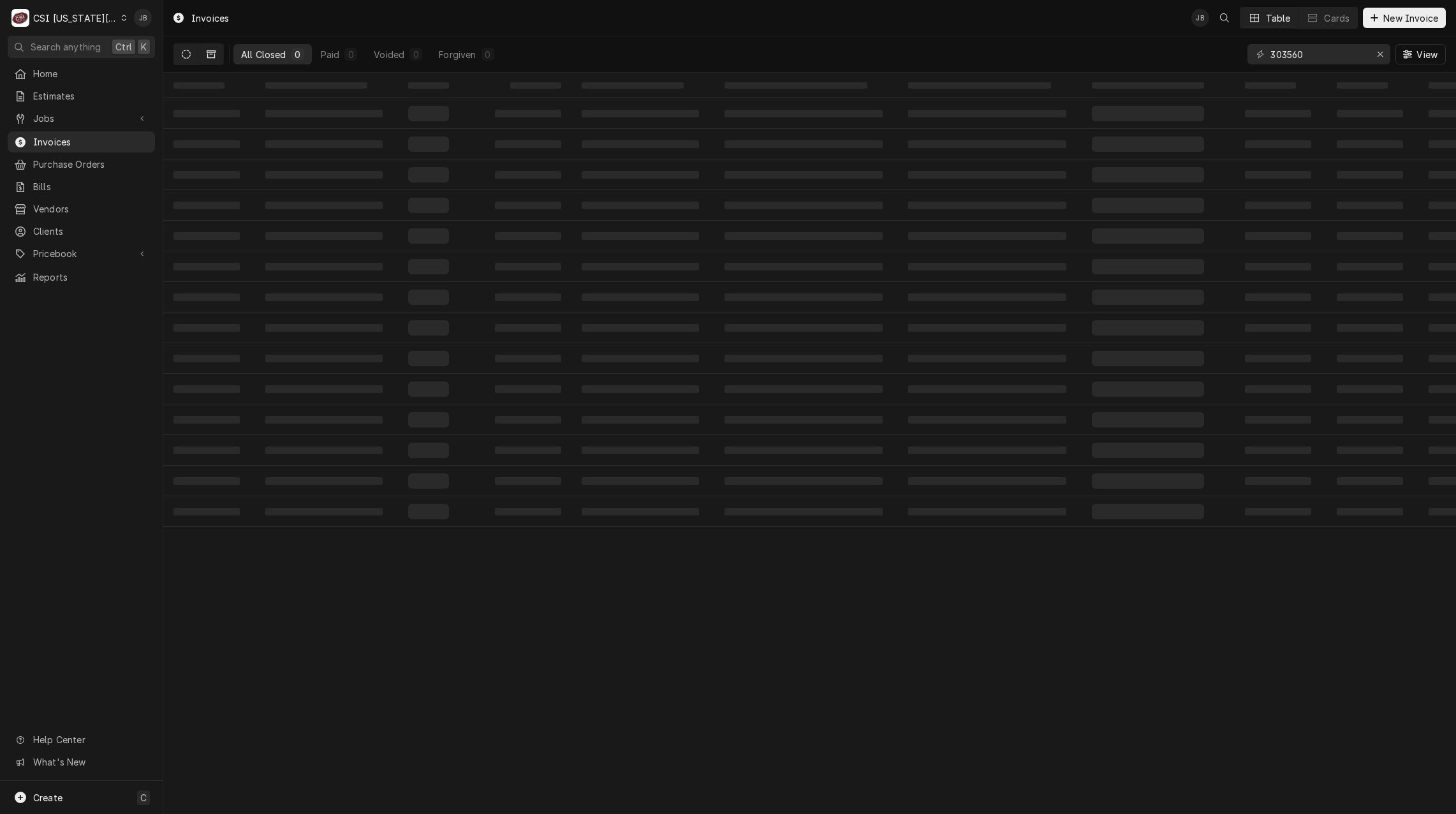
click at [184, 56] on icon "Dynamic Content Wrapper" at bounding box center [186, 54] width 9 height 9
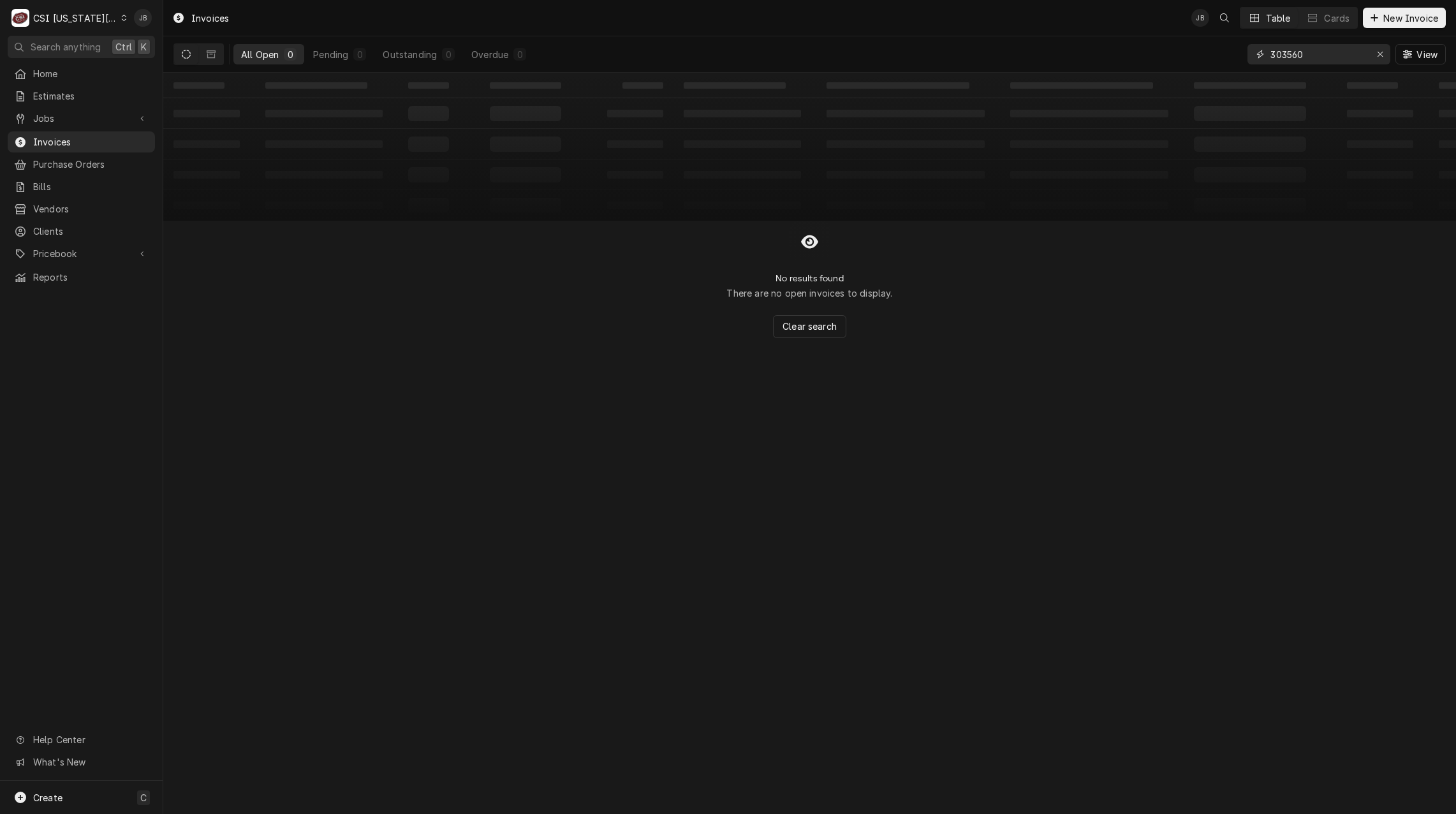
click at [1319, 52] on input "303560" at bounding box center [1318, 54] width 96 height 21
click at [1324, 49] on input "303560" at bounding box center [1318, 54] width 96 height 21
type input "3"
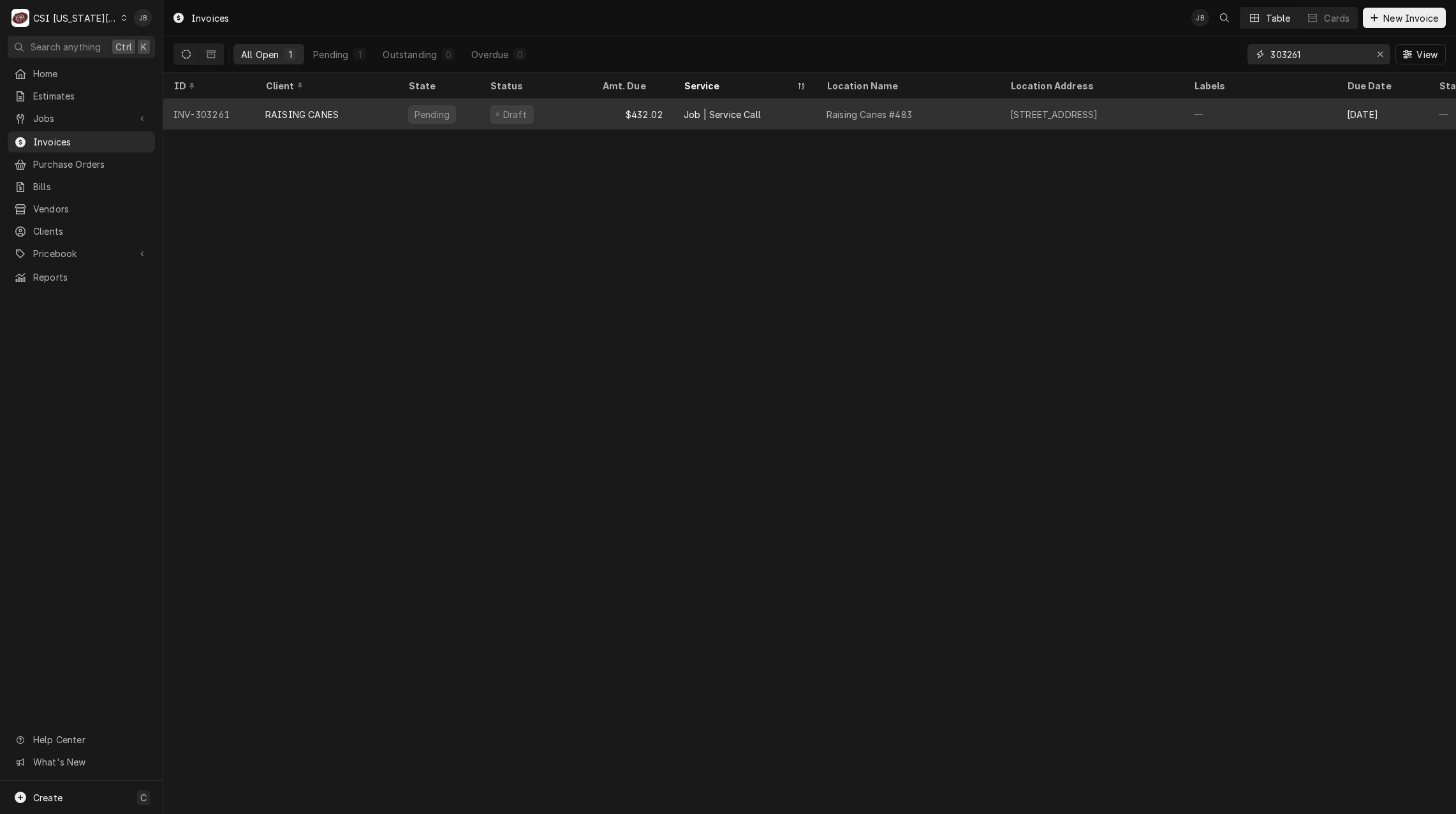
type input "303261"
click at [772, 102] on div "Job | Service Call" at bounding box center [744, 115] width 143 height 31
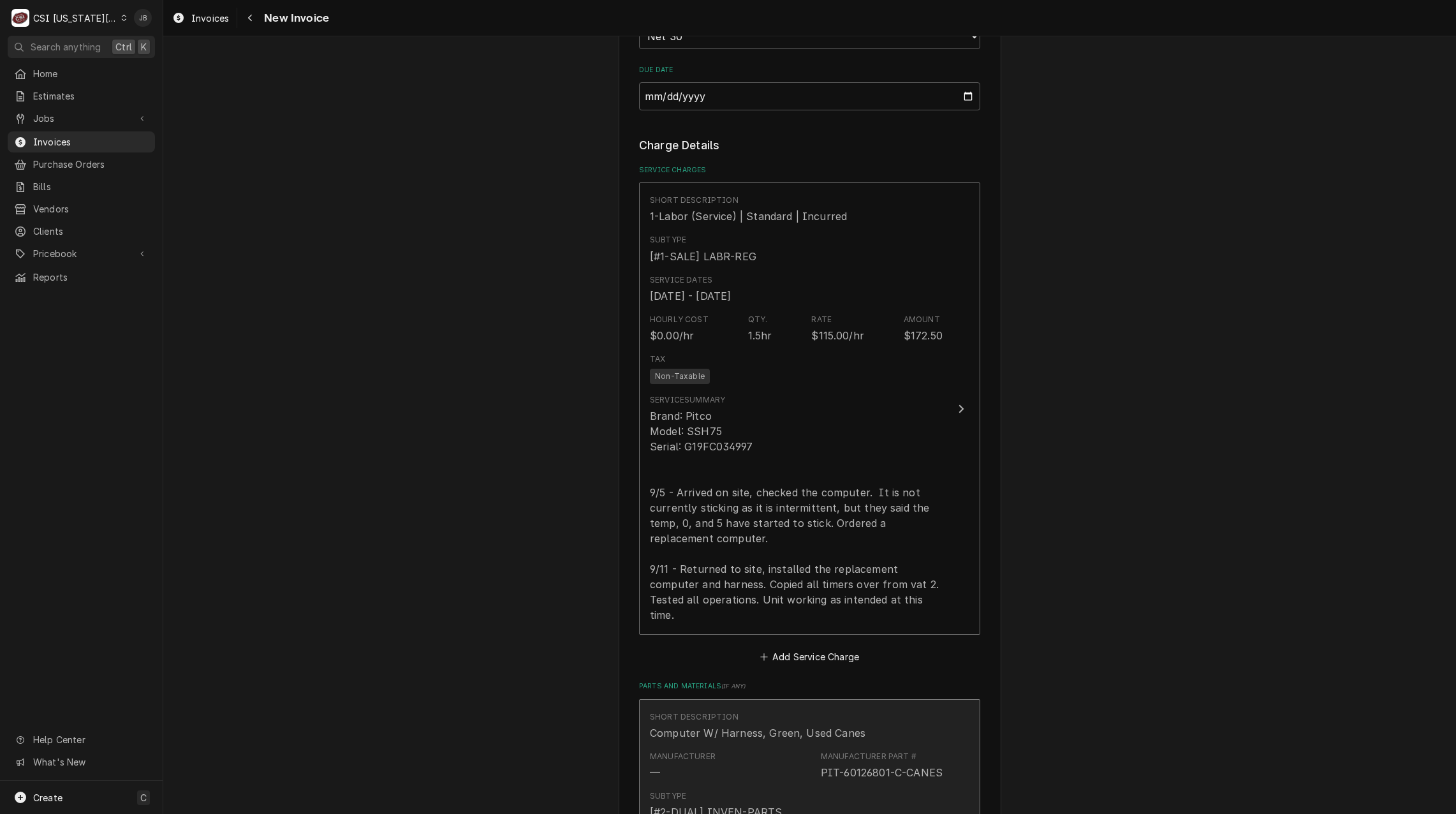
scroll to position [1659, 0]
click at [832, 752] on div "Manufacturer Part #" at bounding box center [868, 757] width 96 height 11
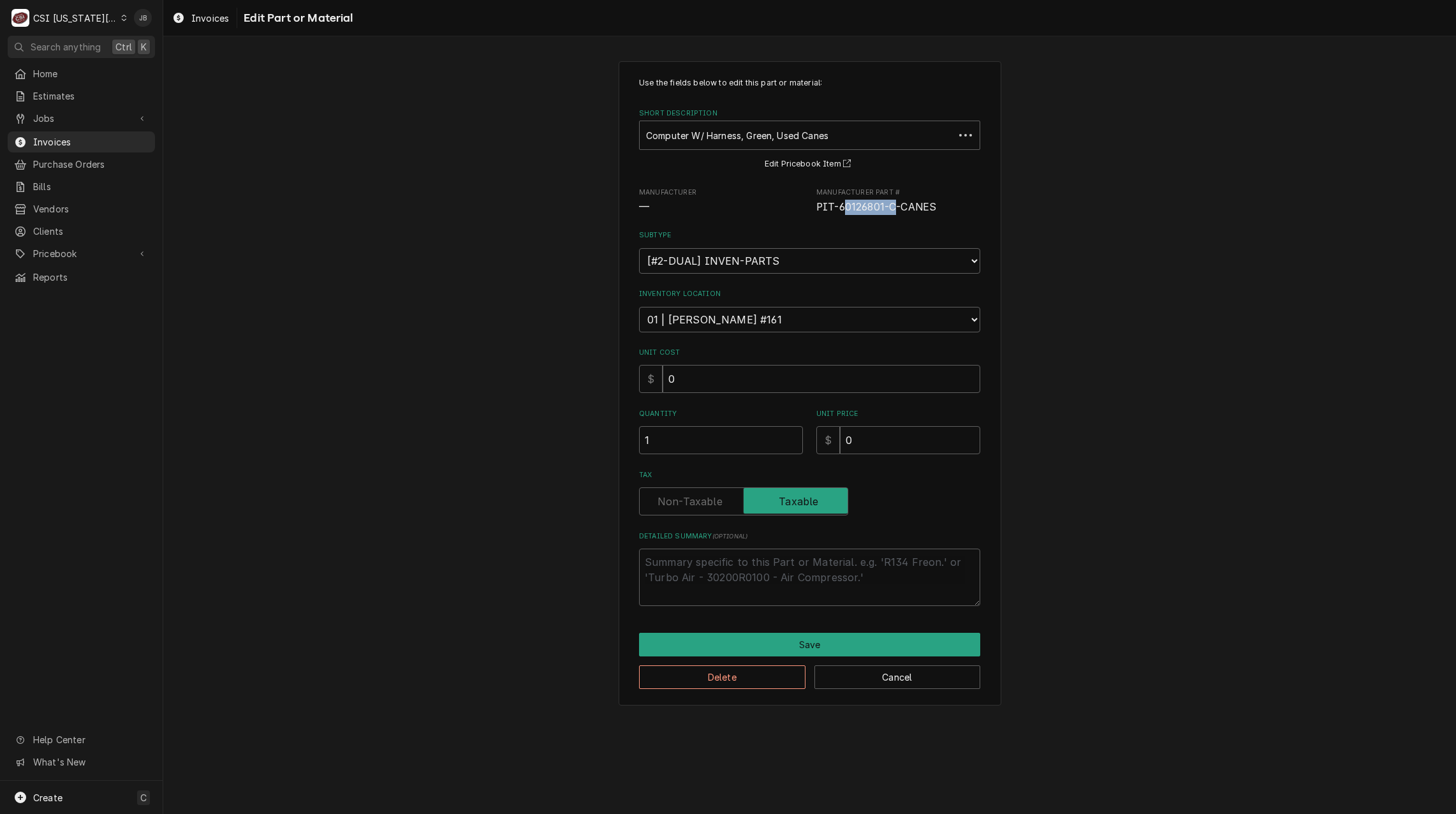
drag, startPoint x: 894, startPoint y: 207, endPoint x: 841, endPoint y: 205, distance: 53.0
click at [841, 205] on span "PIT-60126801-C-CANES" at bounding box center [876, 207] width 120 height 12
drag, startPoint x: 841, startPoint y: 205, endPoint x: 870, endPoint y: 224, distance: 34.7
click at [870, 224] on div "Use the fields below to edit this part or material: Short Description Computer …" at bounding box center [809, 342] width 341 height 529
drag, startPoint x: 882, startPoint y: 208, endPoint x: 839, endPoint y: 205, distance: 43.1
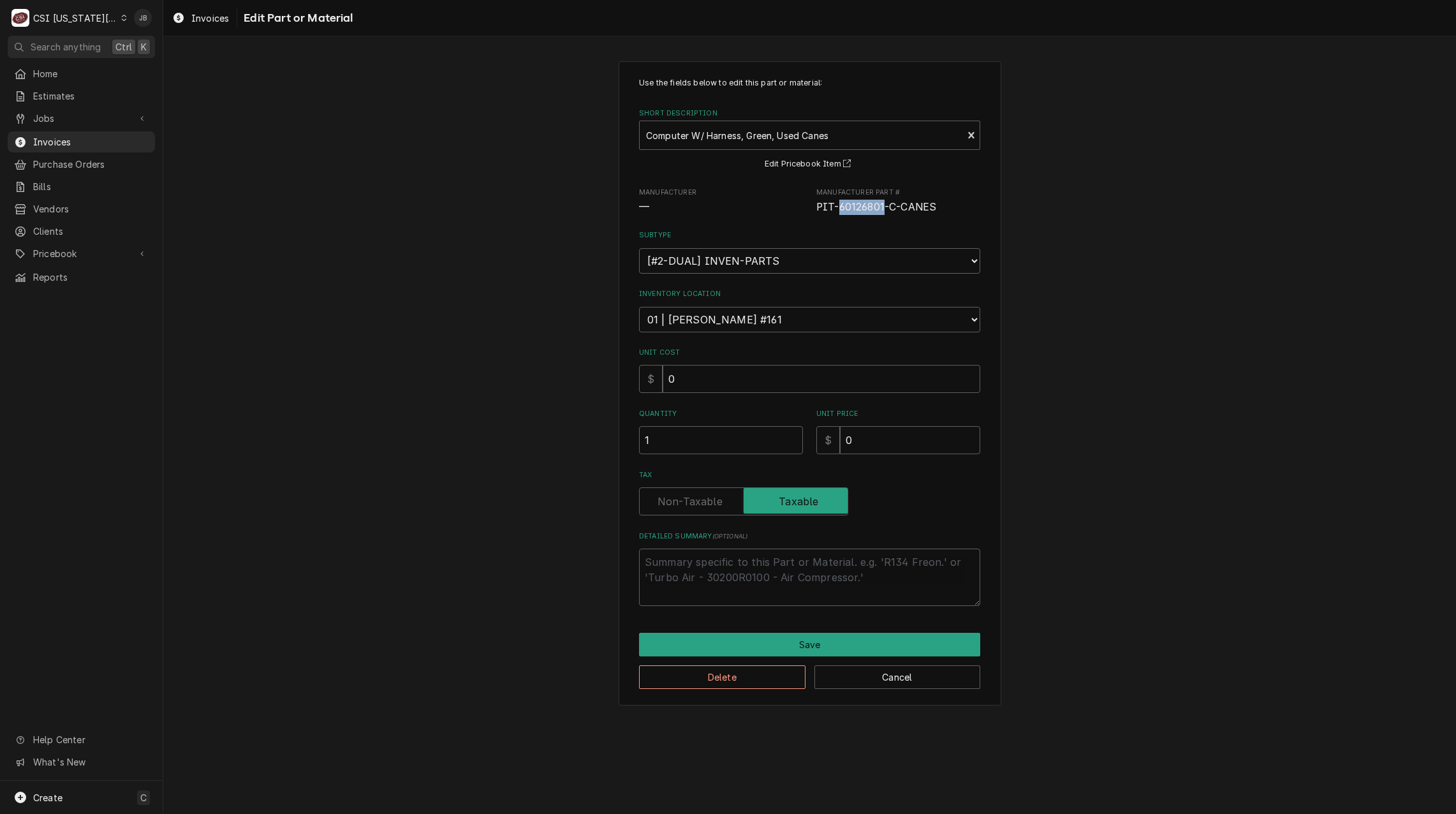
click at [839, 205] on span "PIT-60126801-C-CANES" at bounding box center [876, 207] width 120 height 12
copy span "60126801"
type textarea "x"
click at [712, 144] on div "Short Description" at bounding box center [801, 135] width 310 height 23
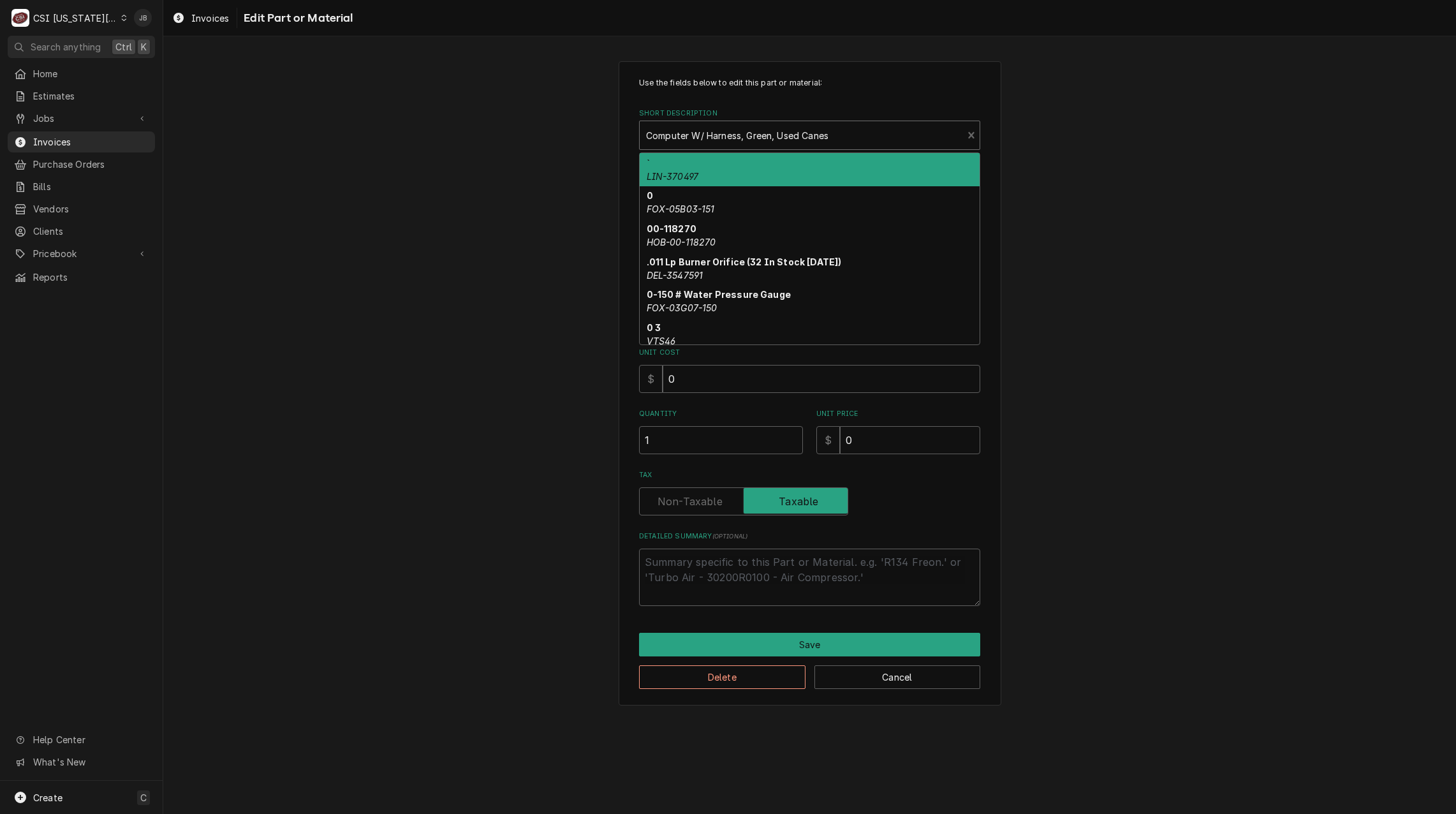
paste input "60126801"
type input "60126801"
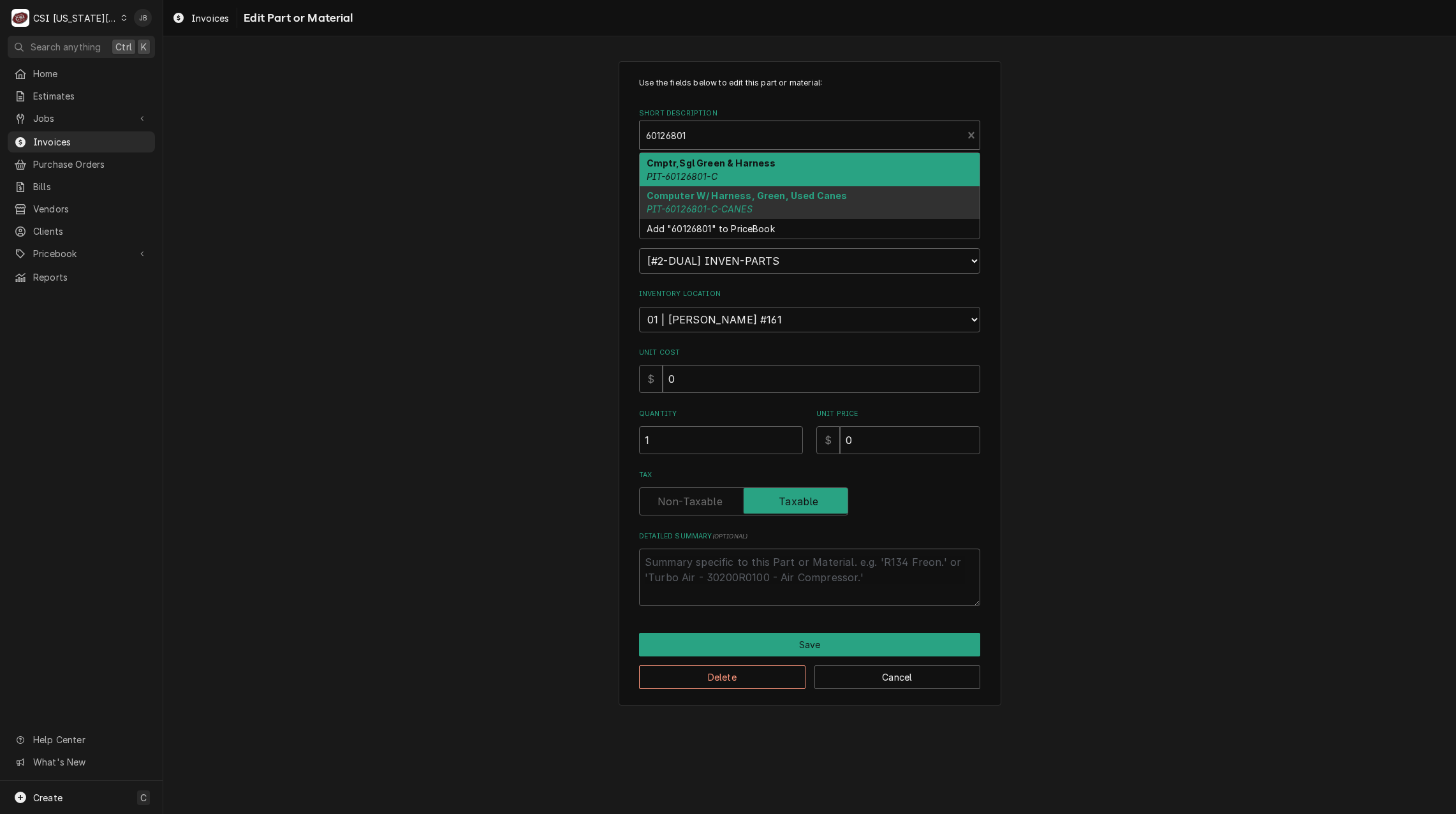
click at [742, 178] on div "Cmptr,Sgl Green & Harness PIT-60126801-C" at bounding box center [809, 169] width 340 height 33
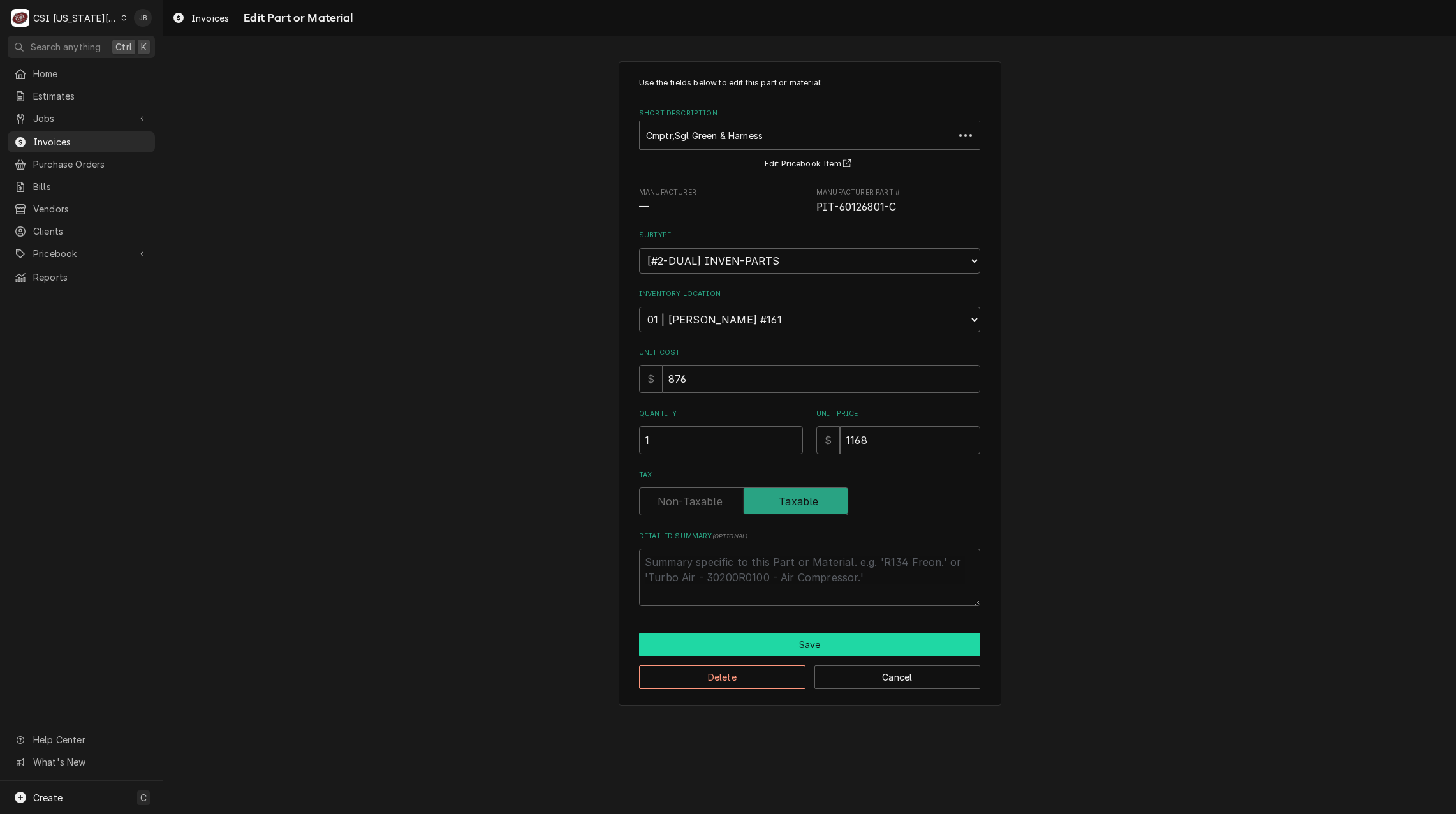
click at [722, 648] on button "Save" at bounding box center [809, 645] width 341 height 24
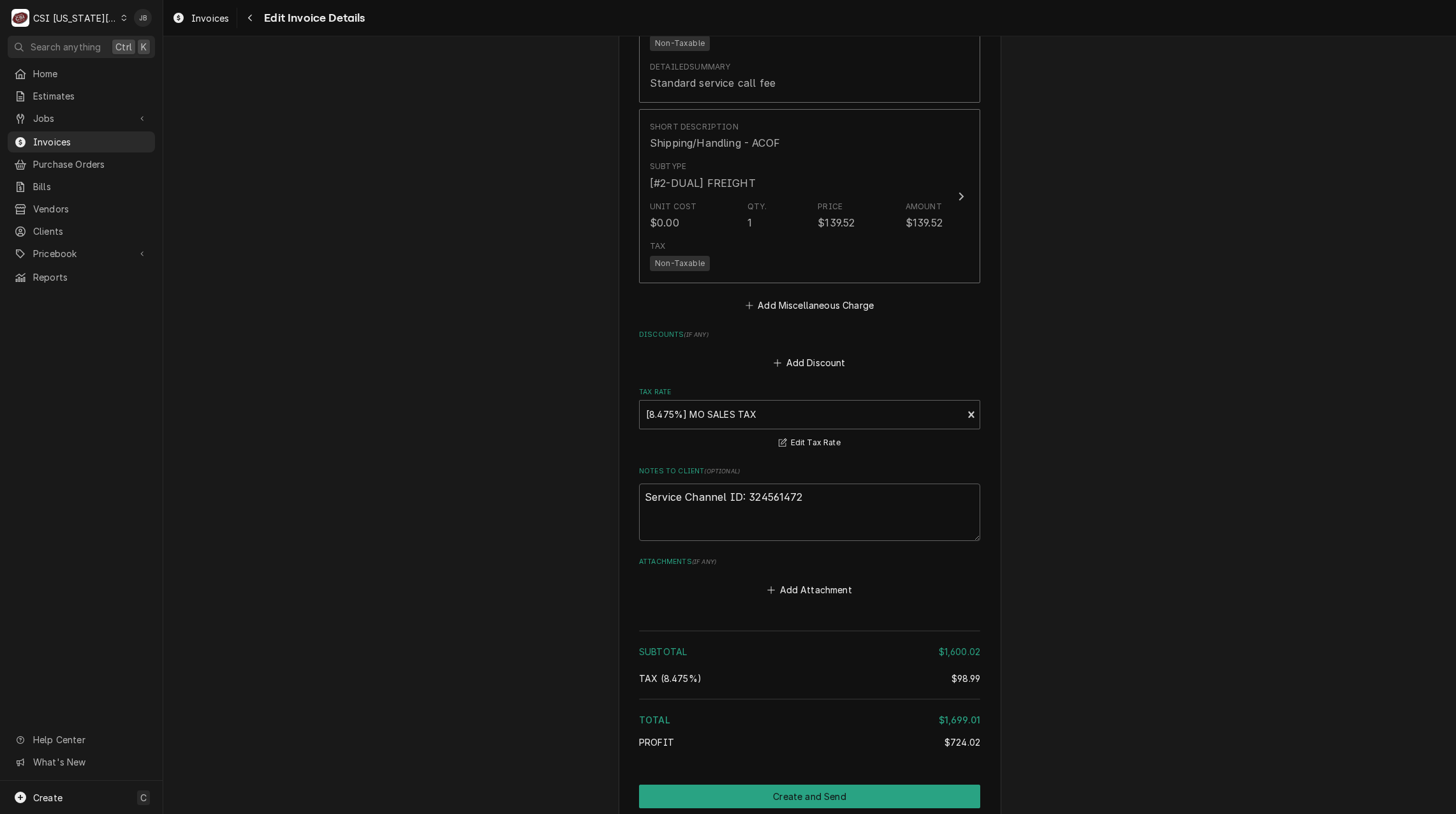
scroll to position [2872, 0]
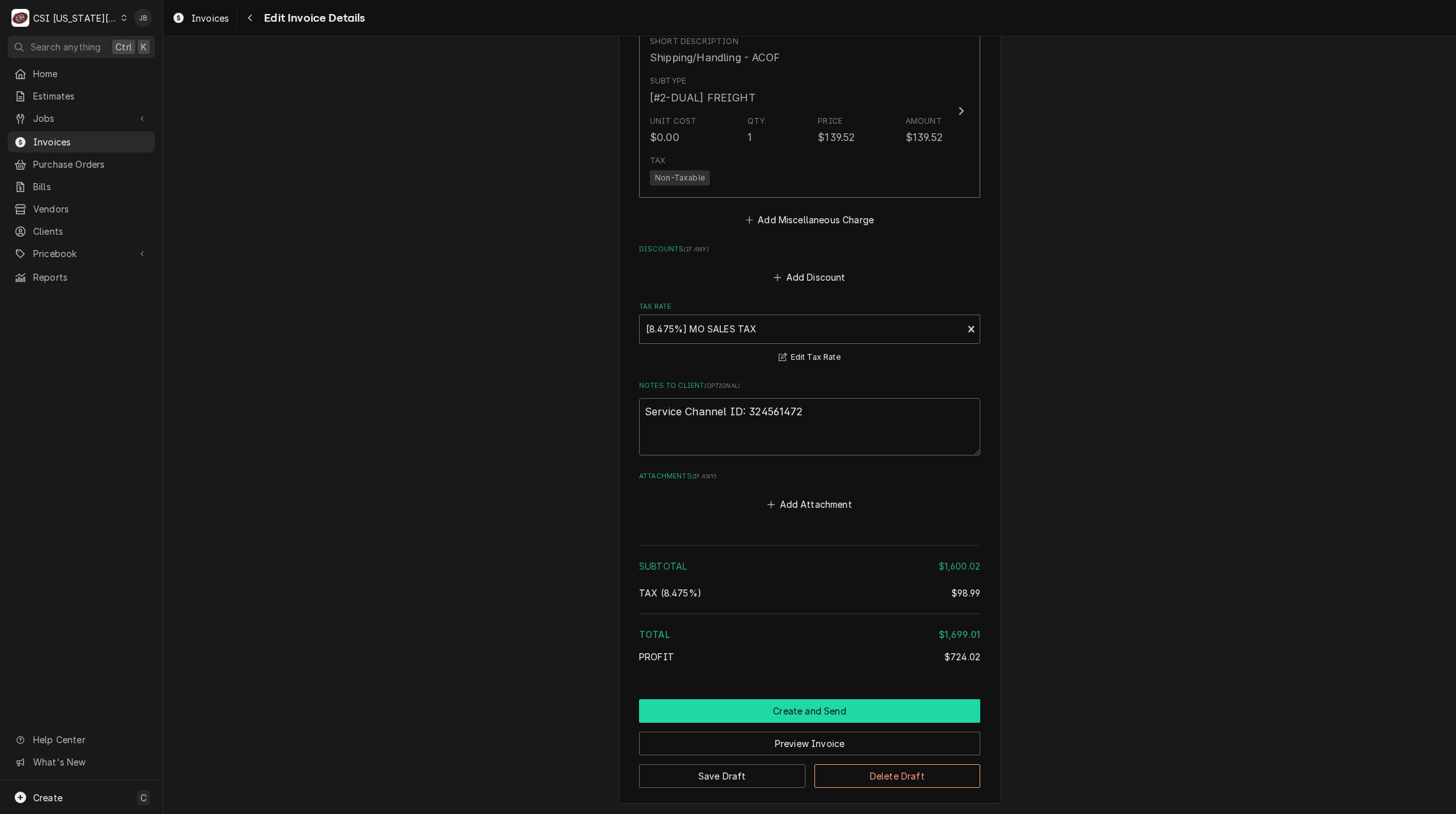
click at [752, 699] on button "Create and Send" at bounding box center [809, 711] width 341 height 24
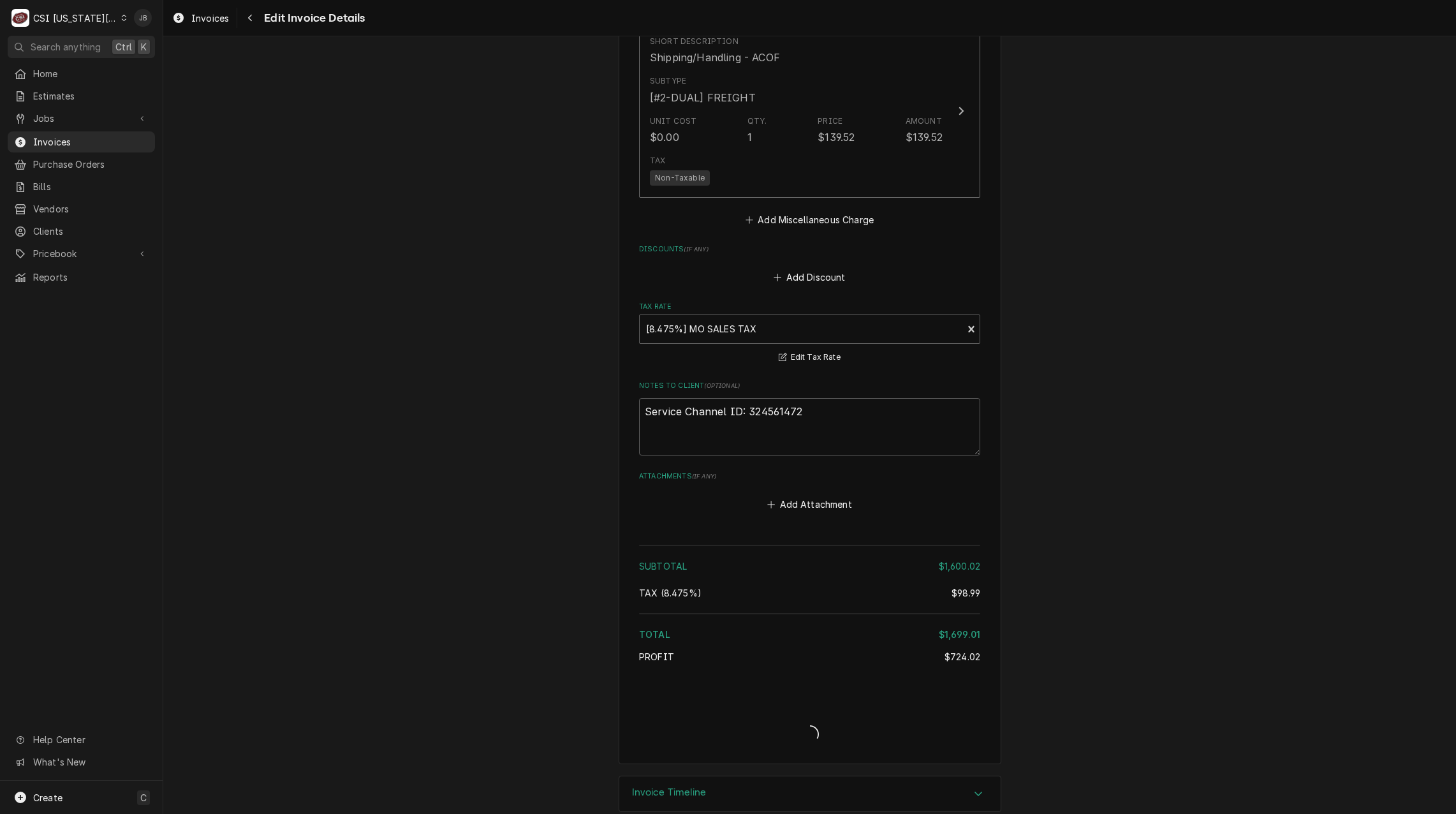
scroll to position [2832, 0]
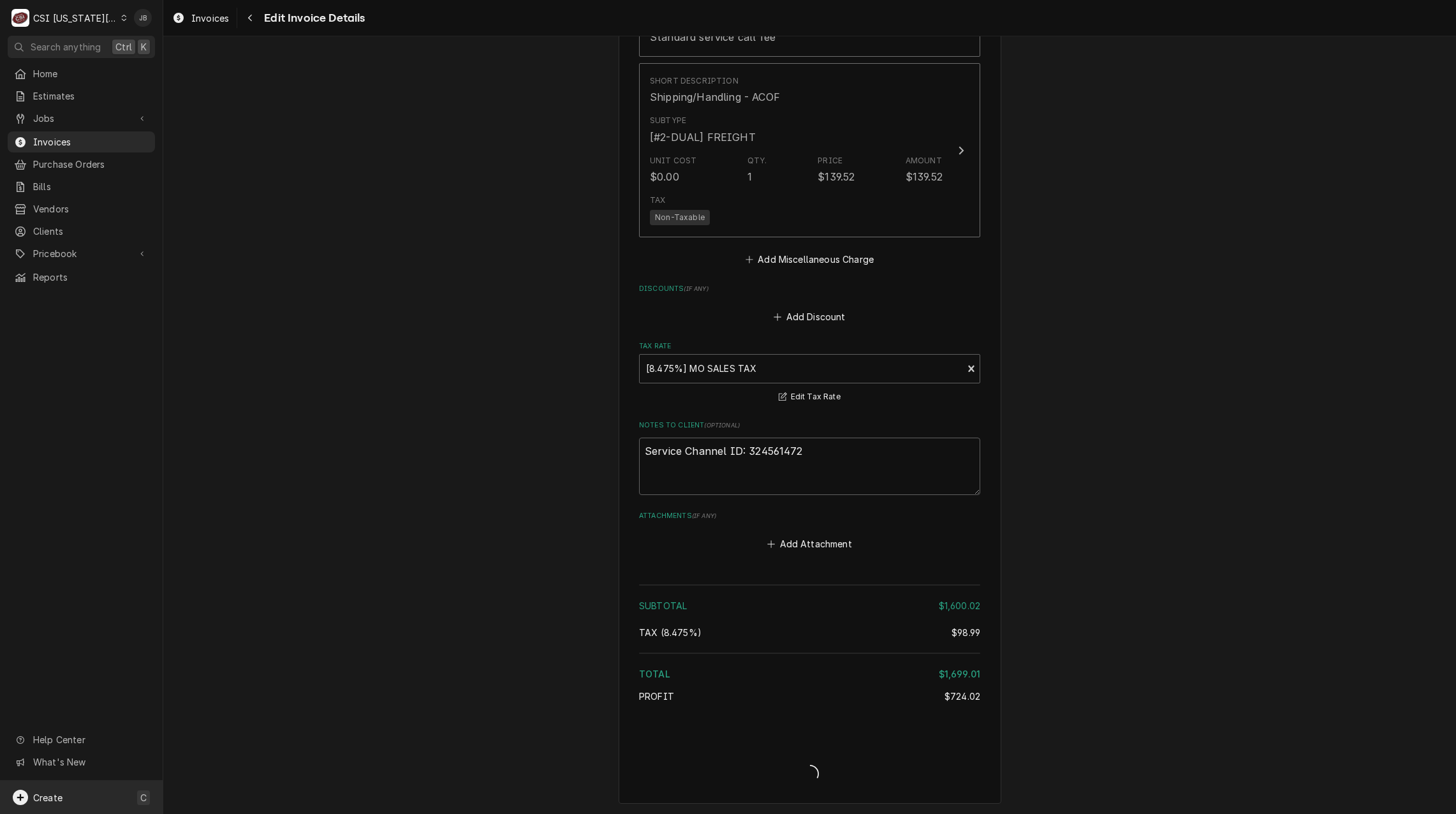
type textarea "x"
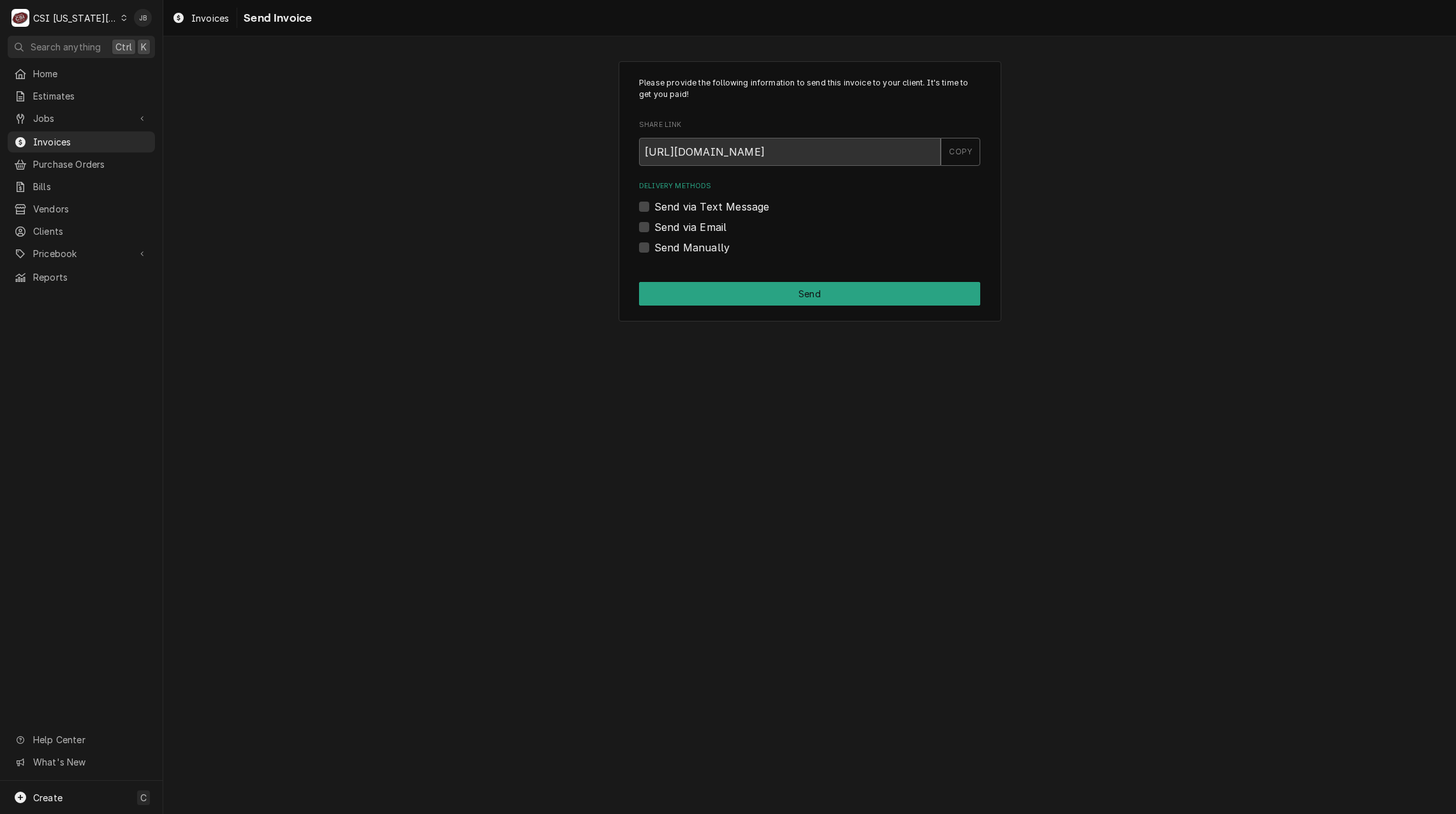
click at [706, 228] on label "Send via Email" at bounding box center [690, 227] width 72 height 15
click at [706, 228] on input "Send via Email" at bounding box center [825, 233] width 341 height 28
checkbox input "true"
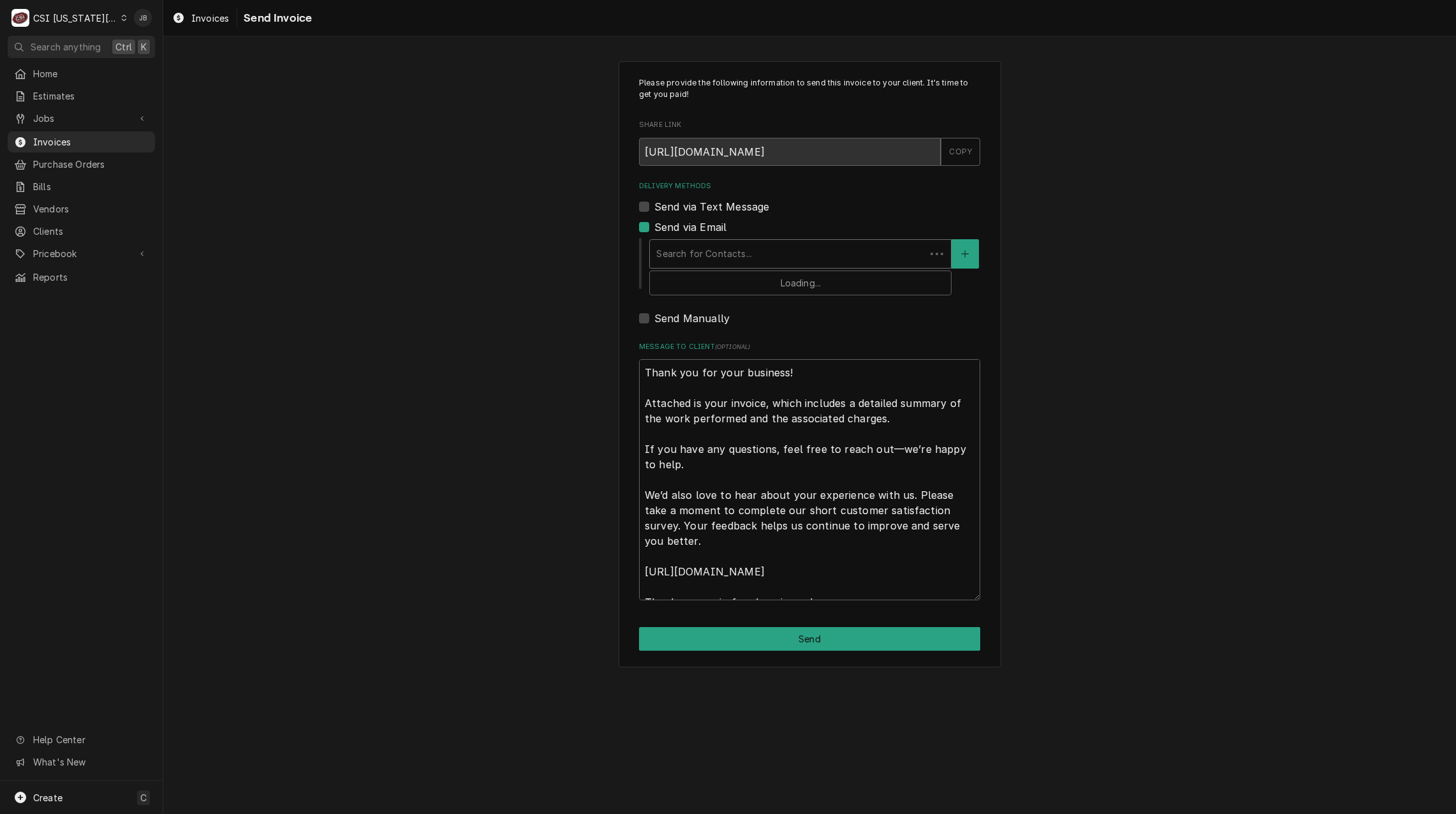
click at [732, 257] on div "Delivery Methods" at bounding box center [787, 253] width 263 height 23
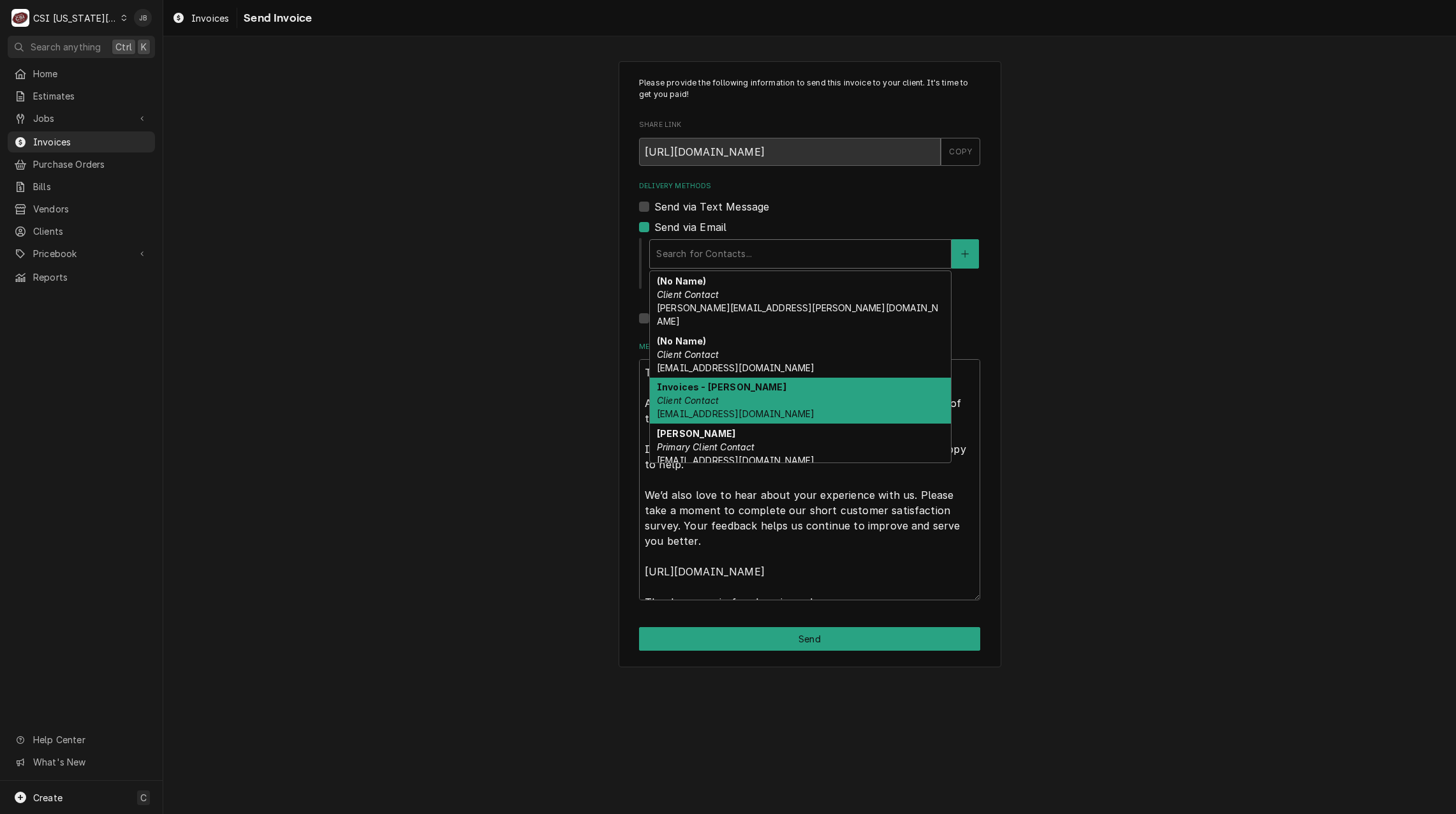
click at [725, 389] on div "Invoices - [PERSON_NAME] Client Contact [EMAIL_ADDRESS][DOMAIN_NAME]" at bounding box center [800, 401] width 301 height 46
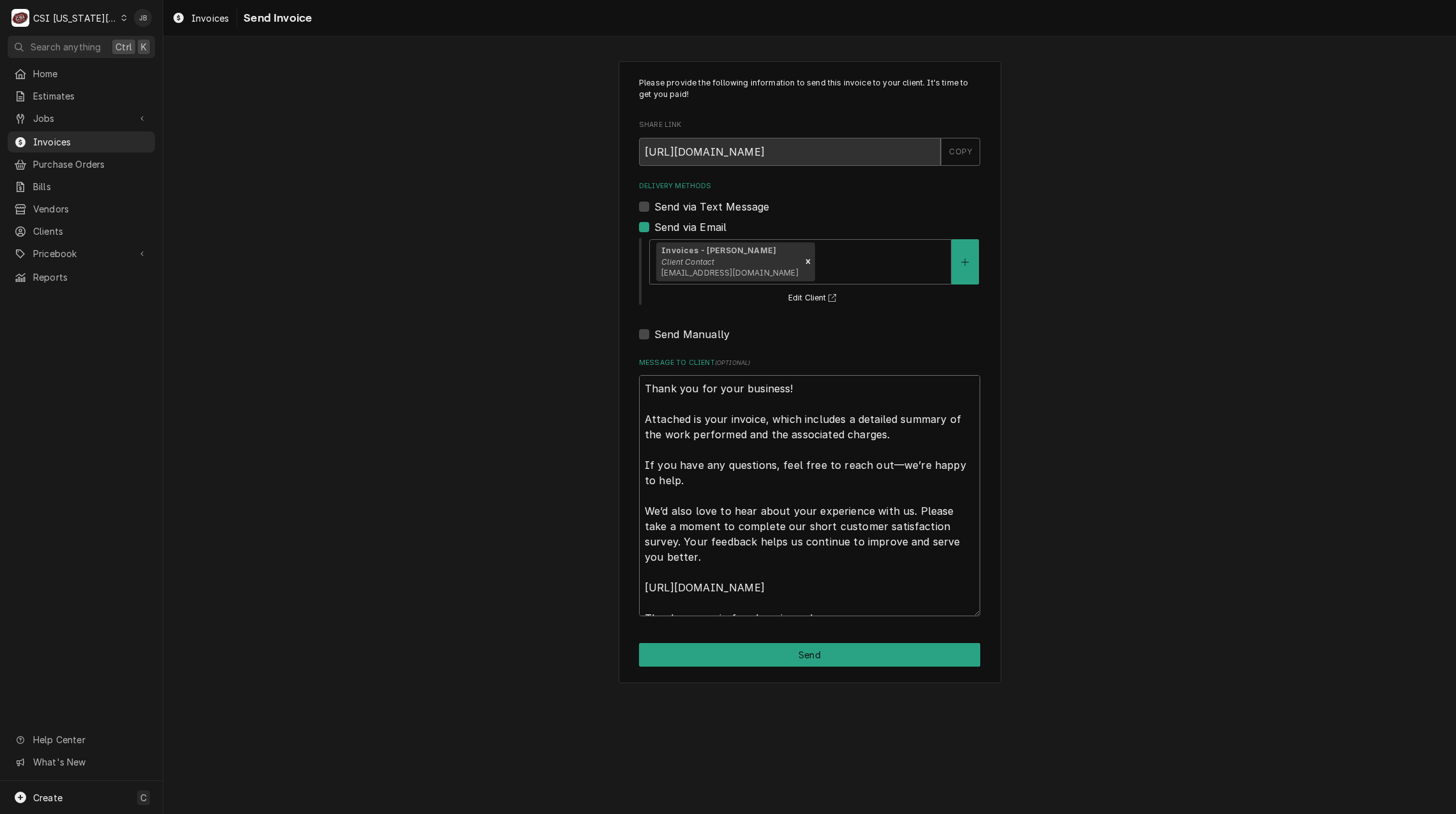
scroll to position [15, 0]
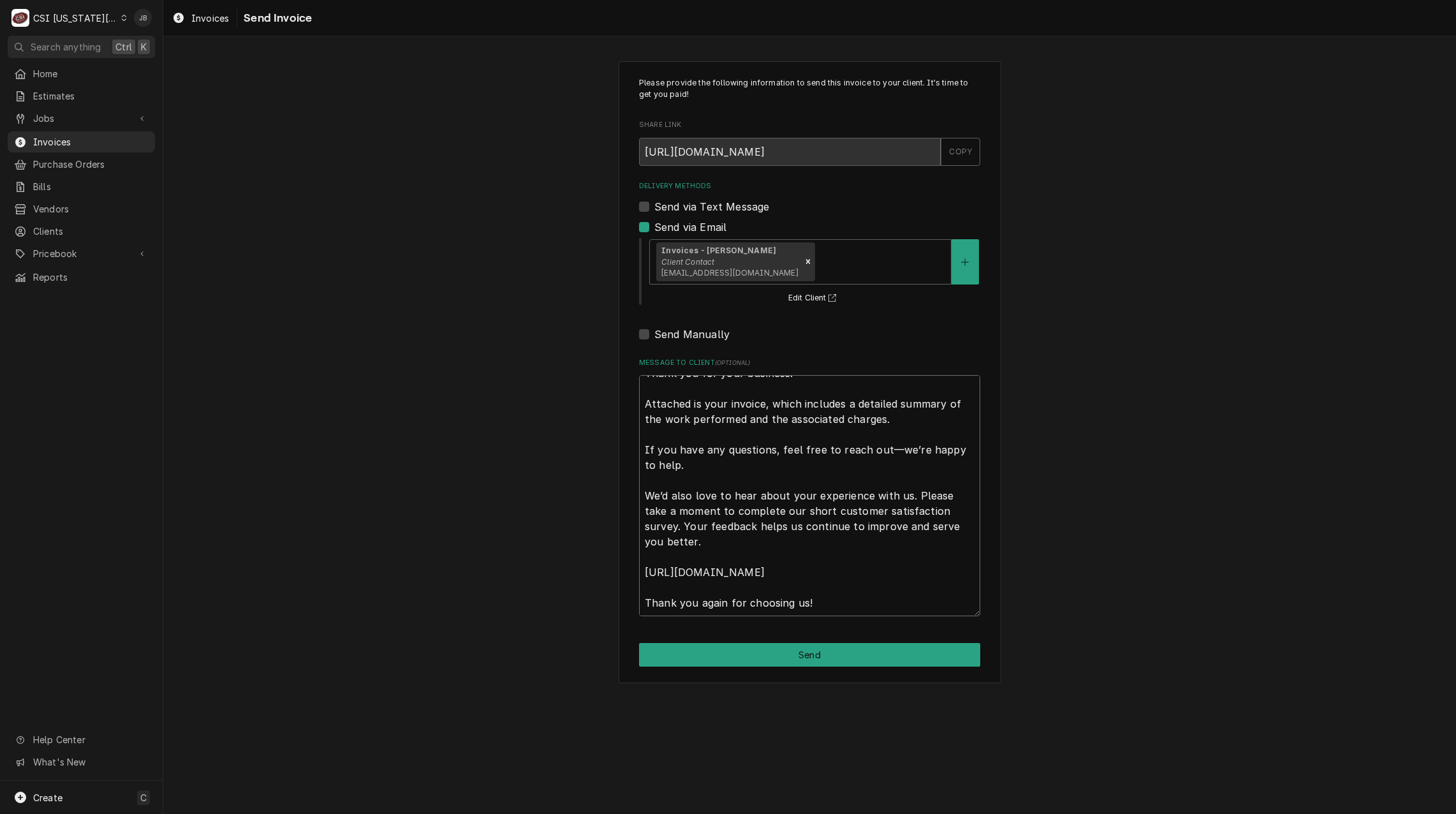
drag, startPoint x: 642, startPoint y: 393, endPoint x: 1666, endPoint y: 847, distance: 1120.1
click at [1455, 813] on html "C CSI Kansas City JB Search anything Ctrl K Home Estimates Jobs Jobs Job Series…" at bounding box center [728, 407] width 1456 height 814
type textarea "x"
type textarea "a"
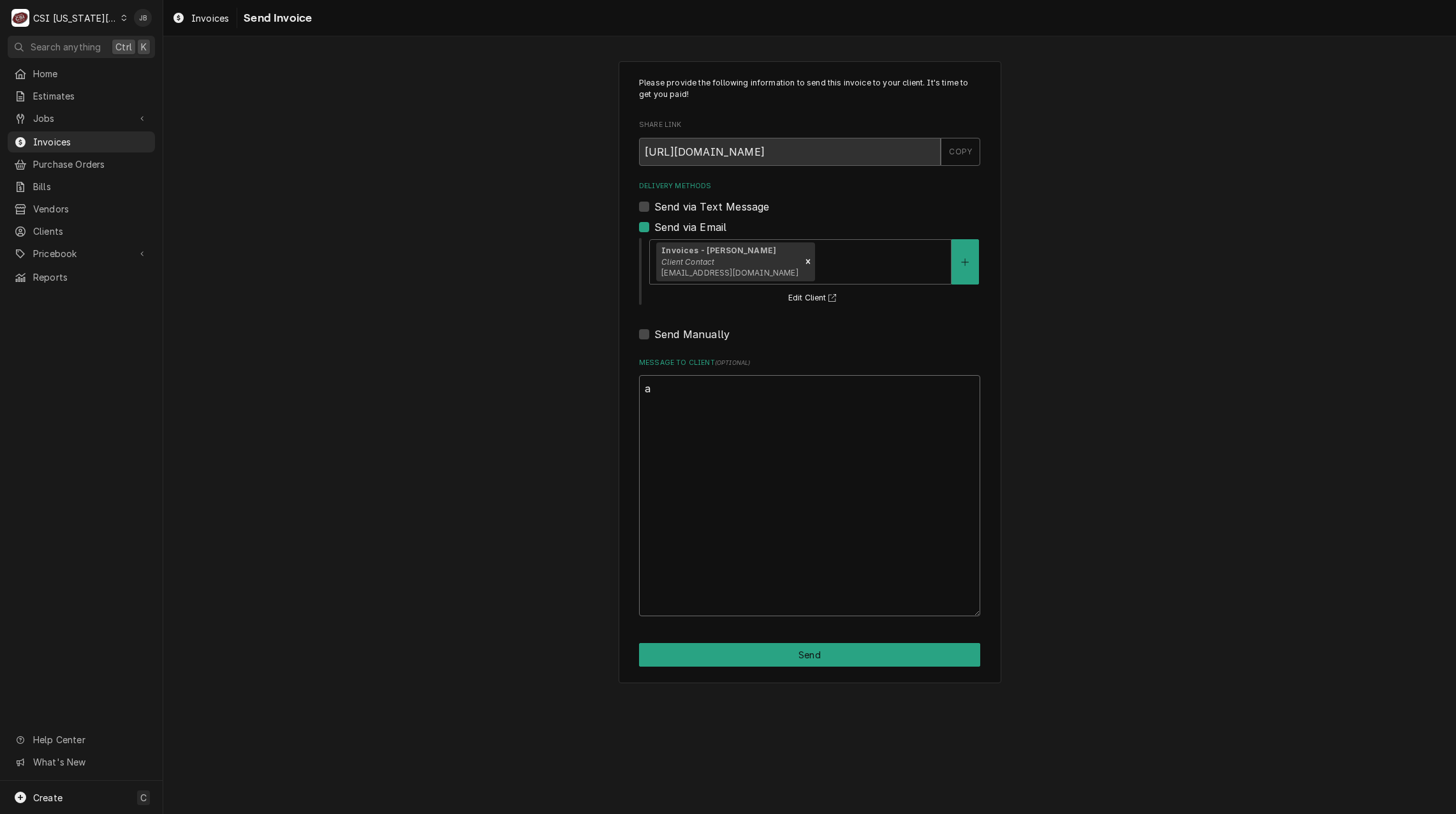
scroll to position [0, 0]
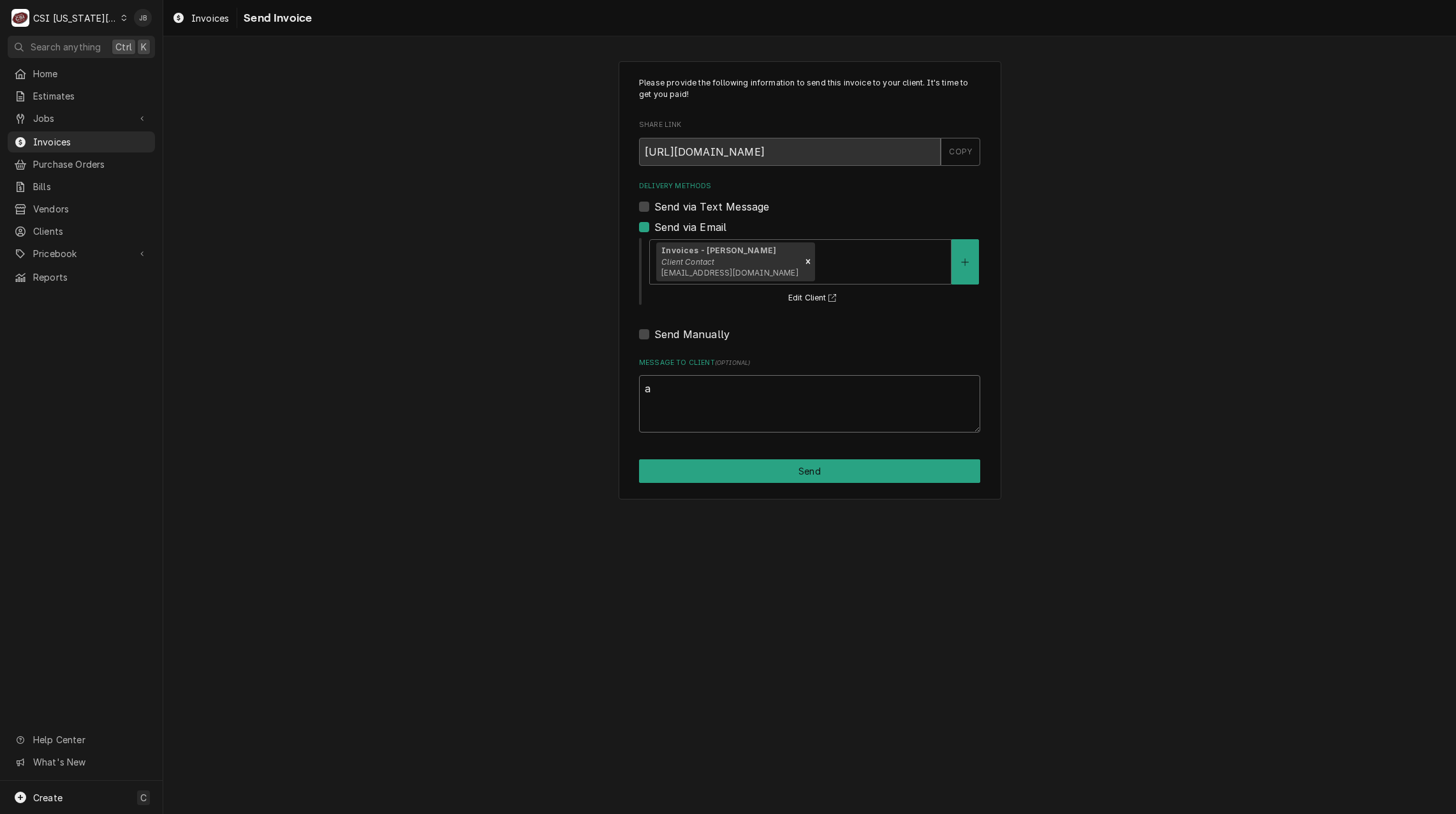
type textarea "x"
type textarea "ap"
type textarea "x"
type textarea "app"
type textarea "x"
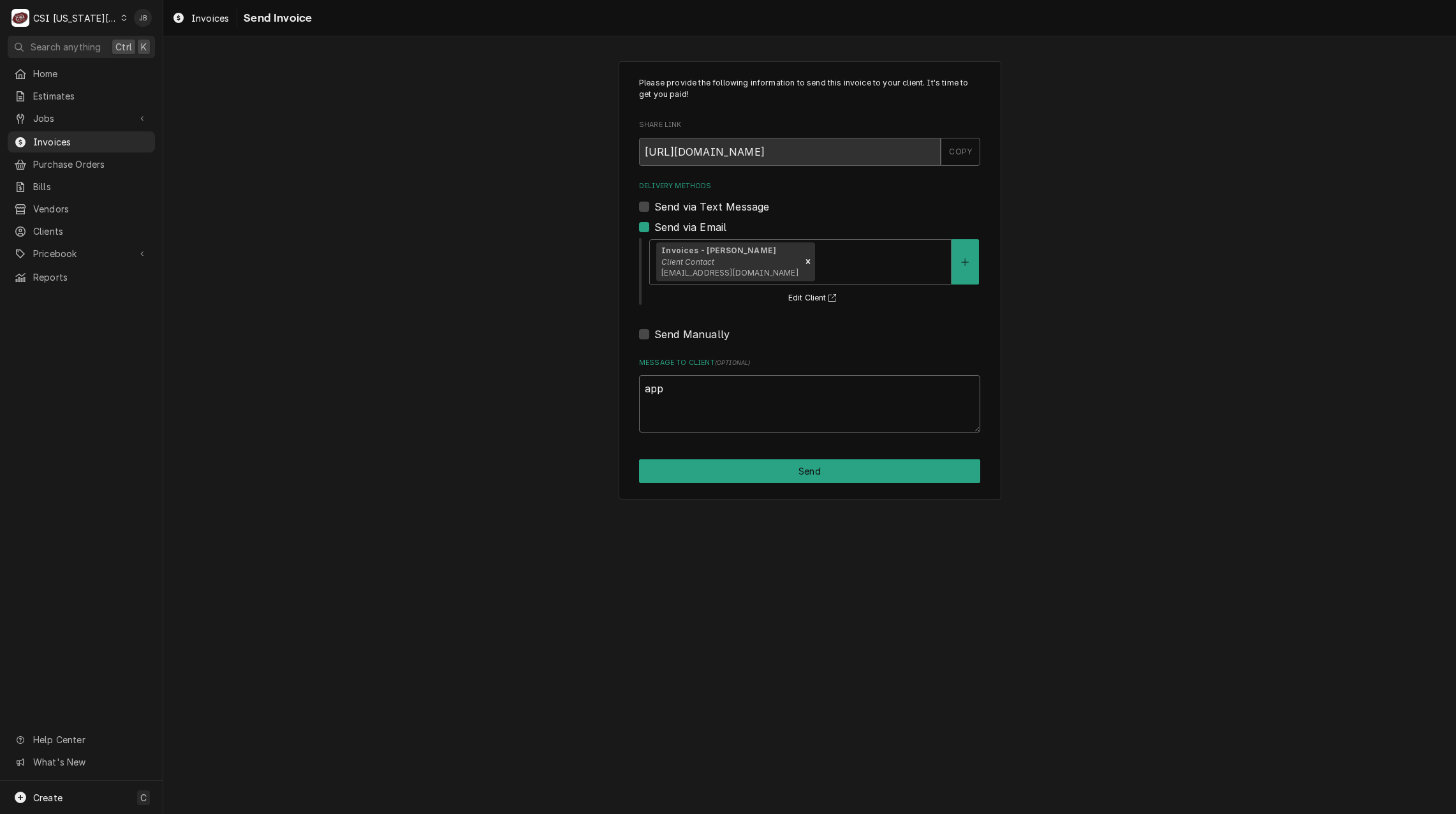
type textarea "appr"
type textarea "x"
type textarea "appro"
type textarea "x"
type textarea "approv"
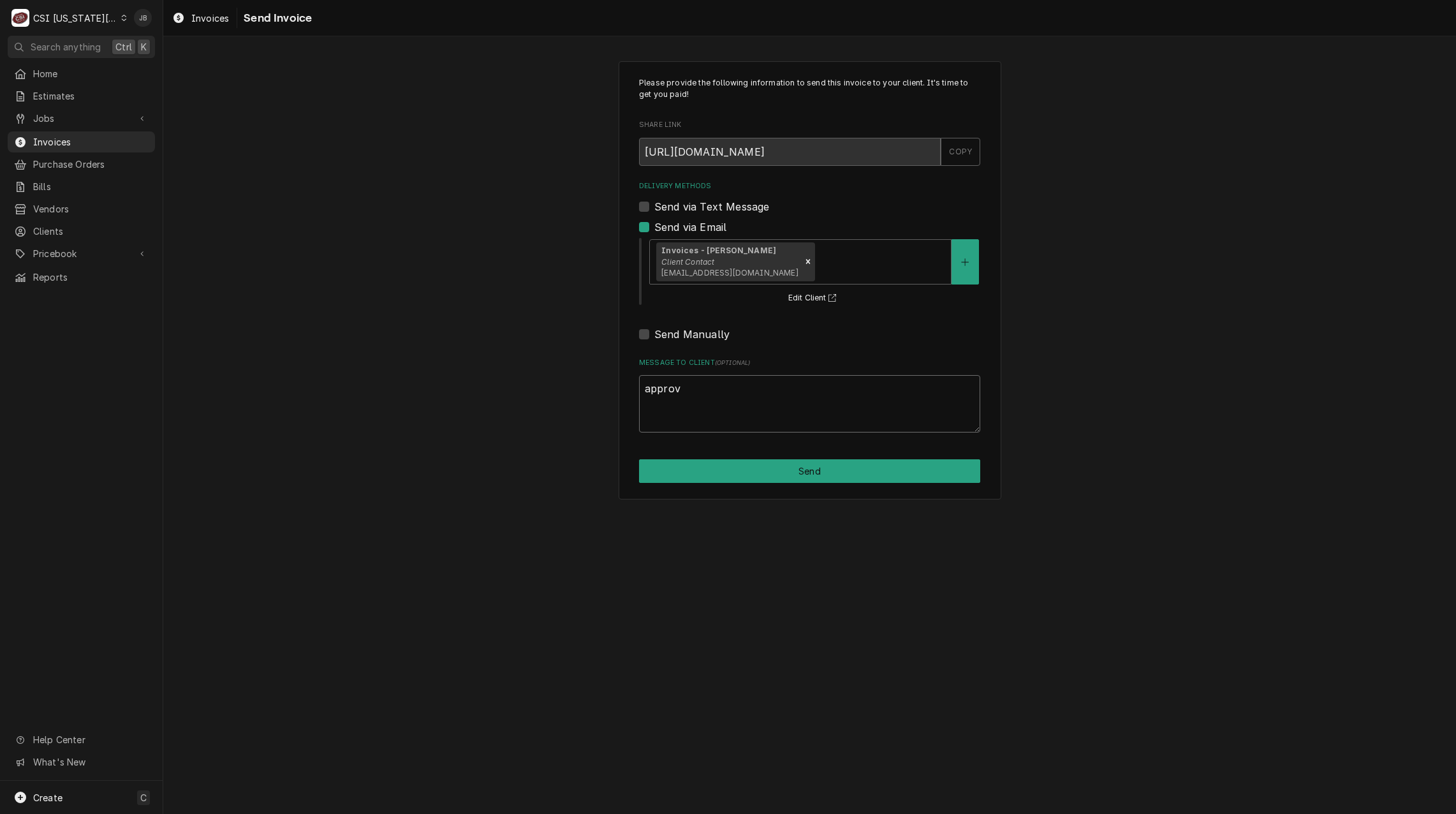
type textarea "x"
type textarea "approve"
type textarea "x"
type textarea "approved"
type textarea "x"
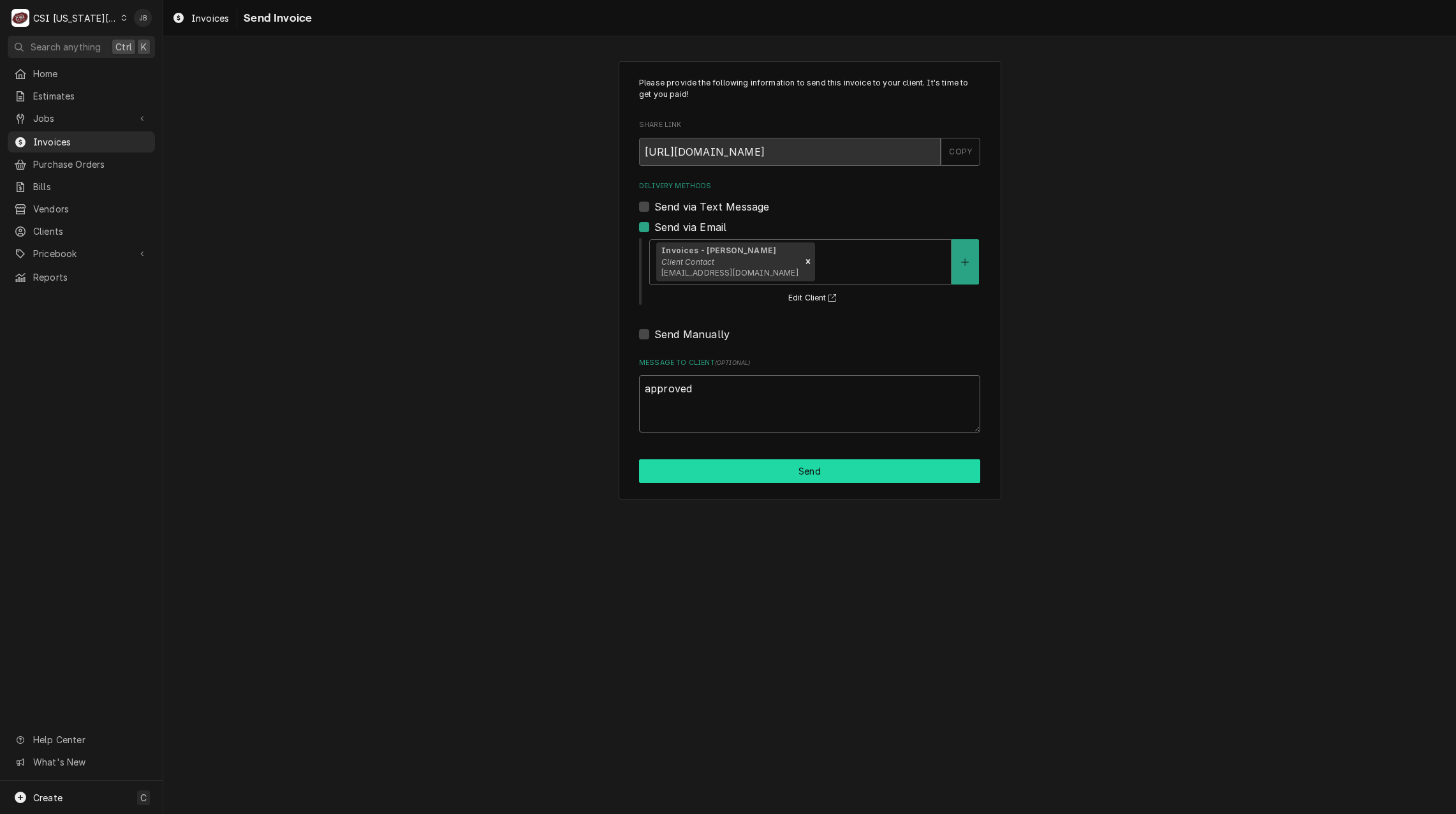
type textarea "approved"
click at [757, 472] on button "Send" at bounding box center [809, 472] width 341 height 24
type textarea "x"
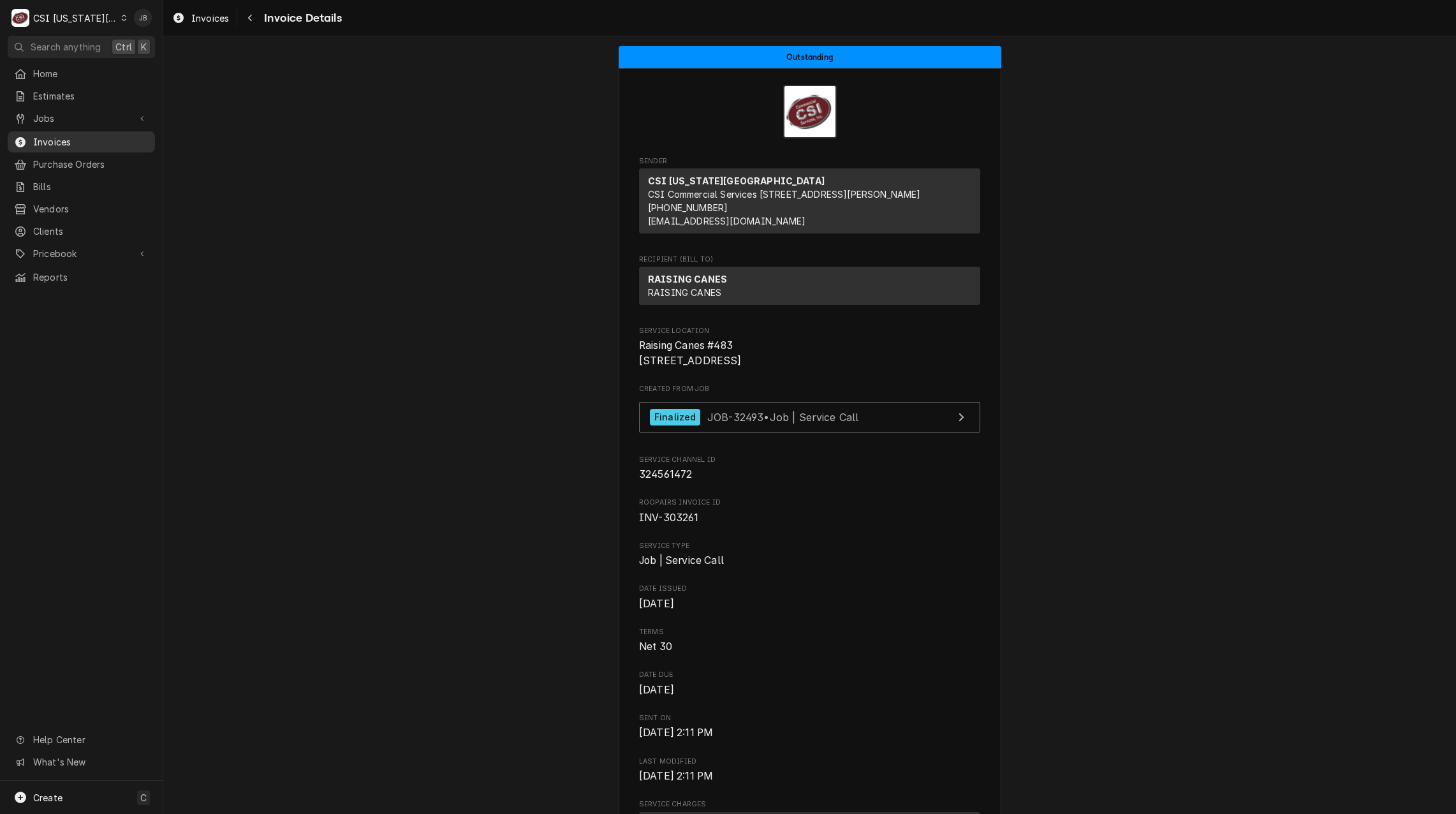
click at [79, 140] on span "Invoices" at bounding box center [91, 142] width 115 height 14
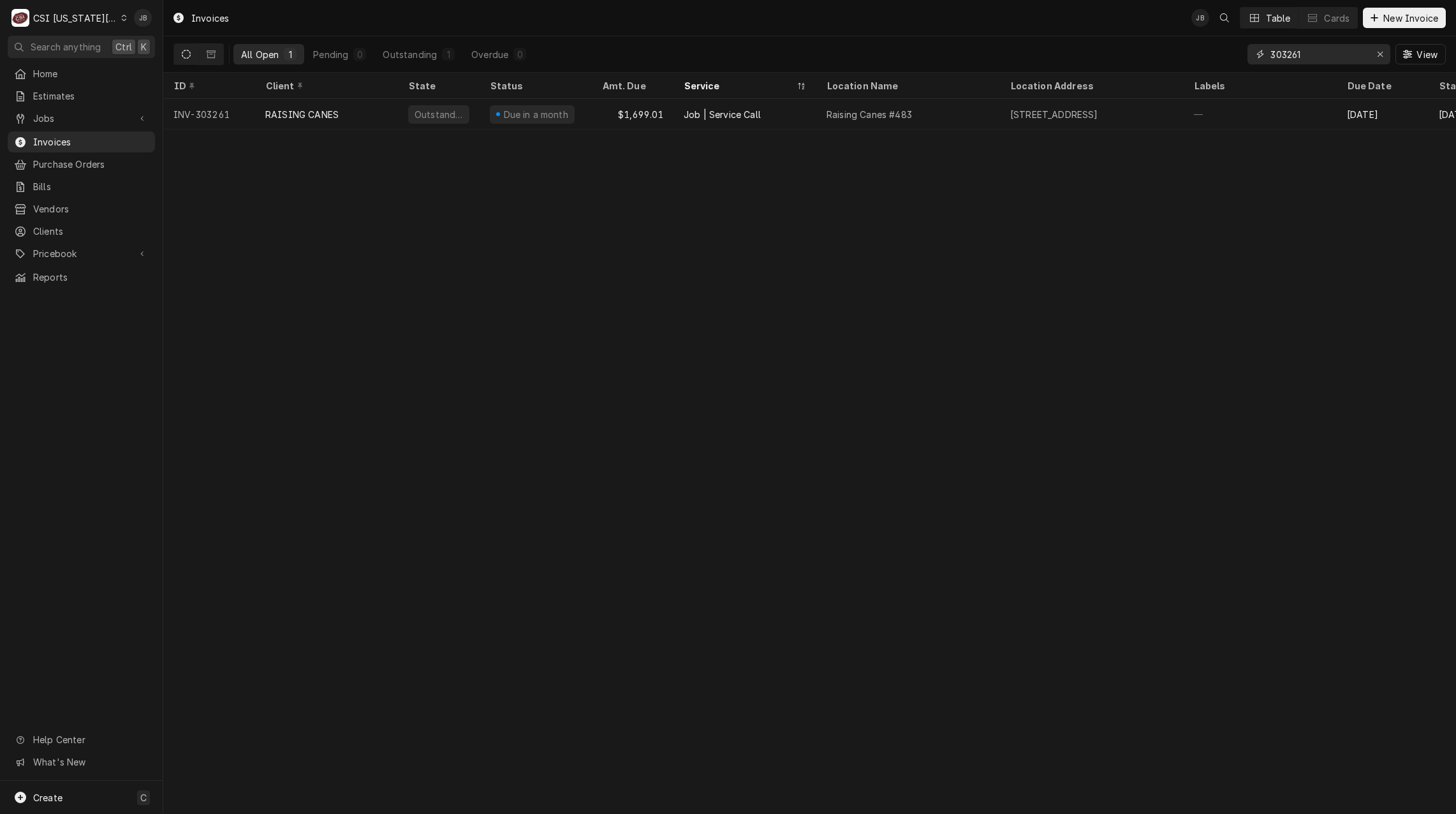
click at [1328, 59] on input "303261" at bounding box center [1318, 54] width 96 height 21
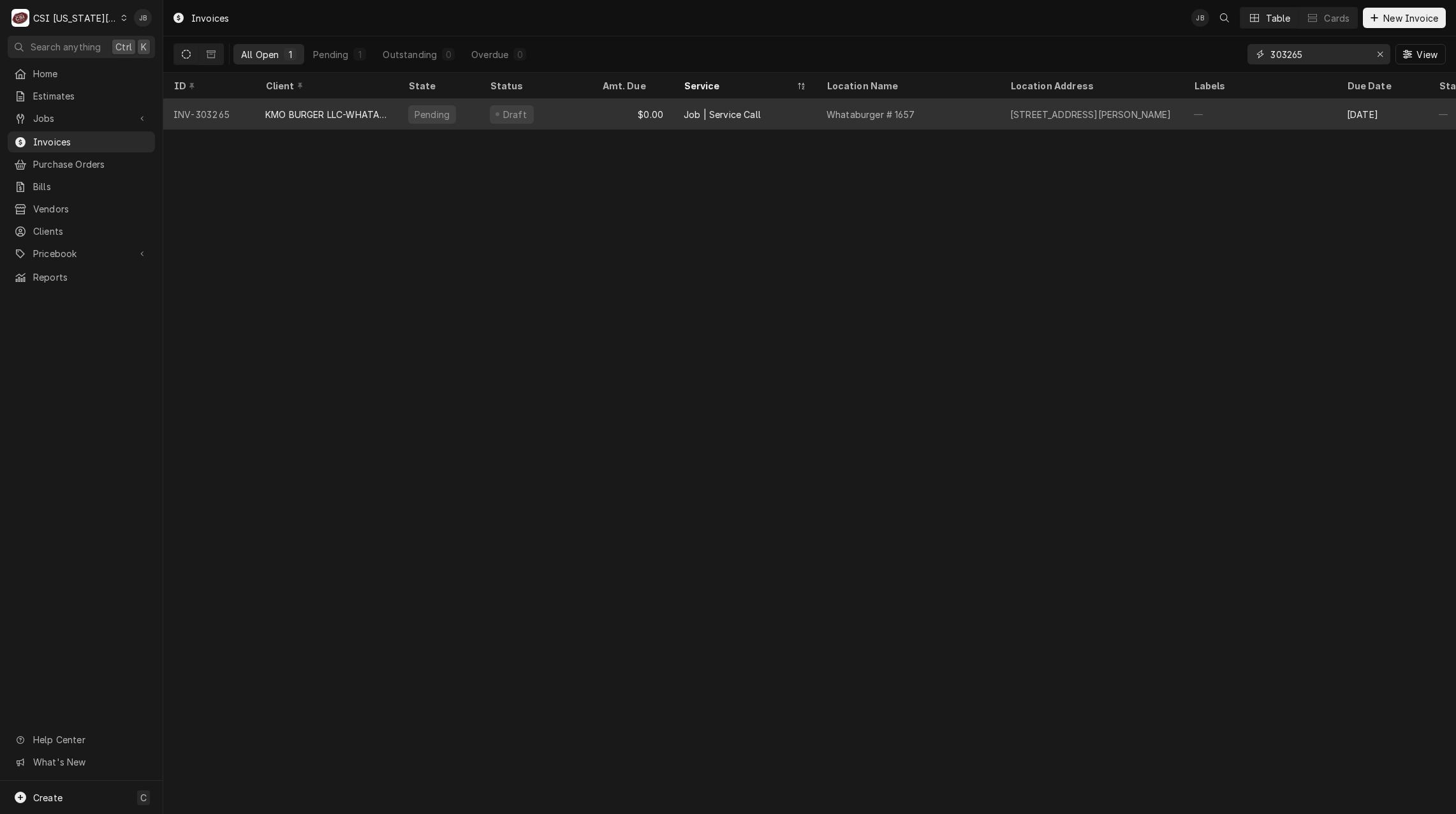
type input "303265"
click at [476, 118] on div "Pending" at bounding box center [438, 115] width 81 height 31
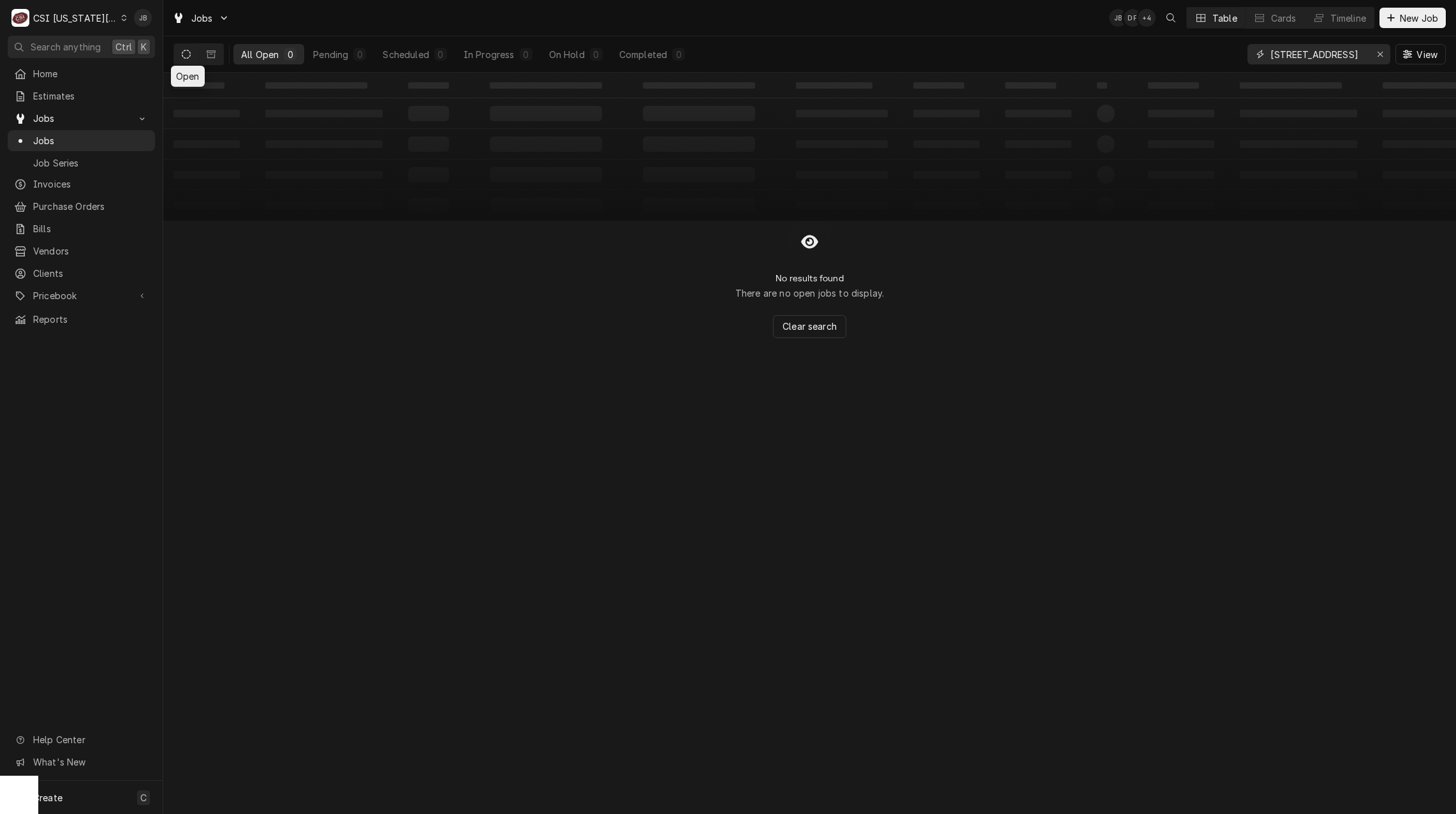
click at [1379, 53] on icon "Erase input" at bounding box center [1380, 54] width 7 height 9
click at [1317, 53] on input "Dynamic Content Wrapper" at bounding box center [1330, 54] width 120 height 21
paste input "32215"
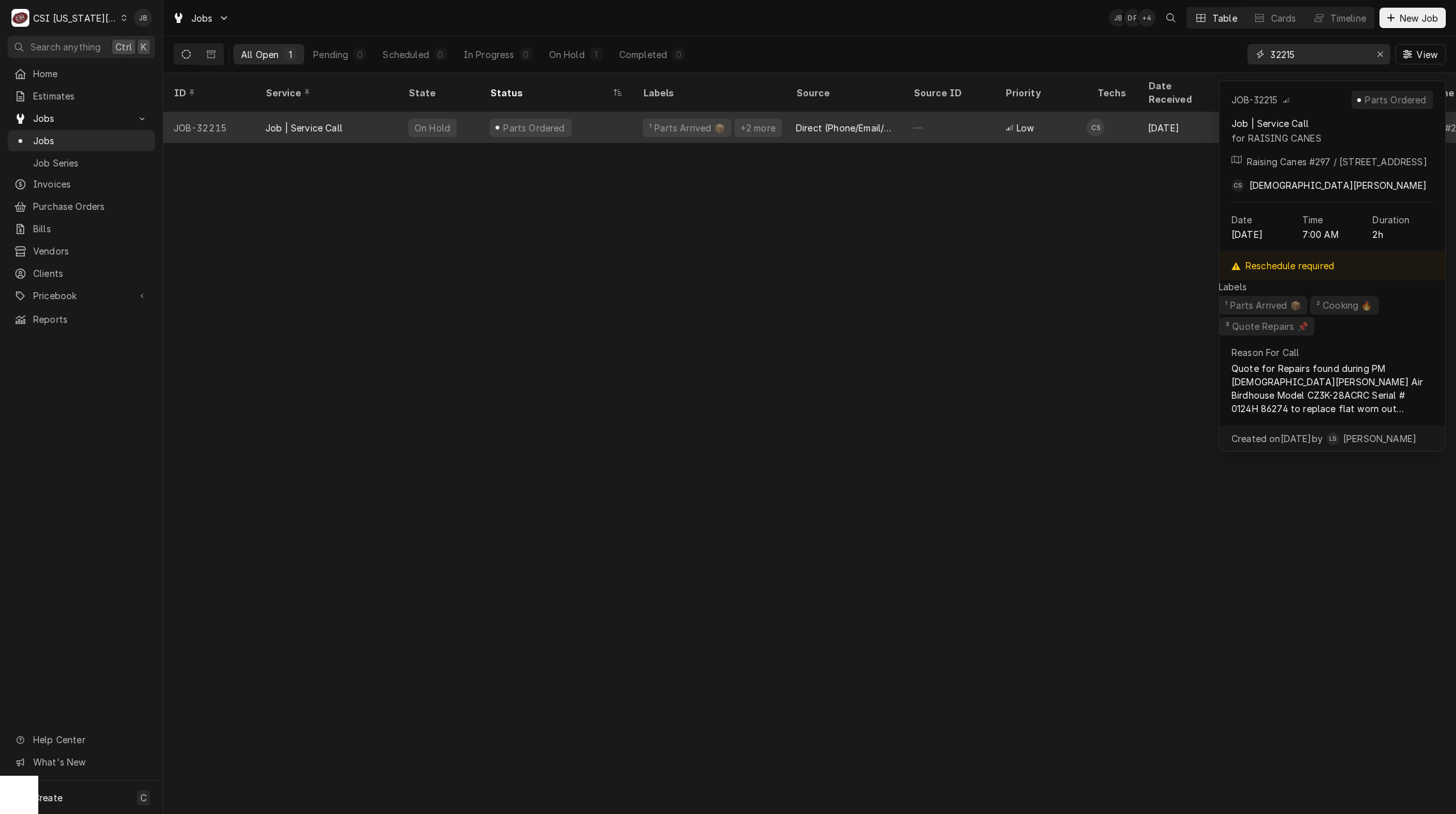
type input "32215"
click at [597, 112] on div "Parts Ordered" at bounding box center [555, 128] width 153 height 31
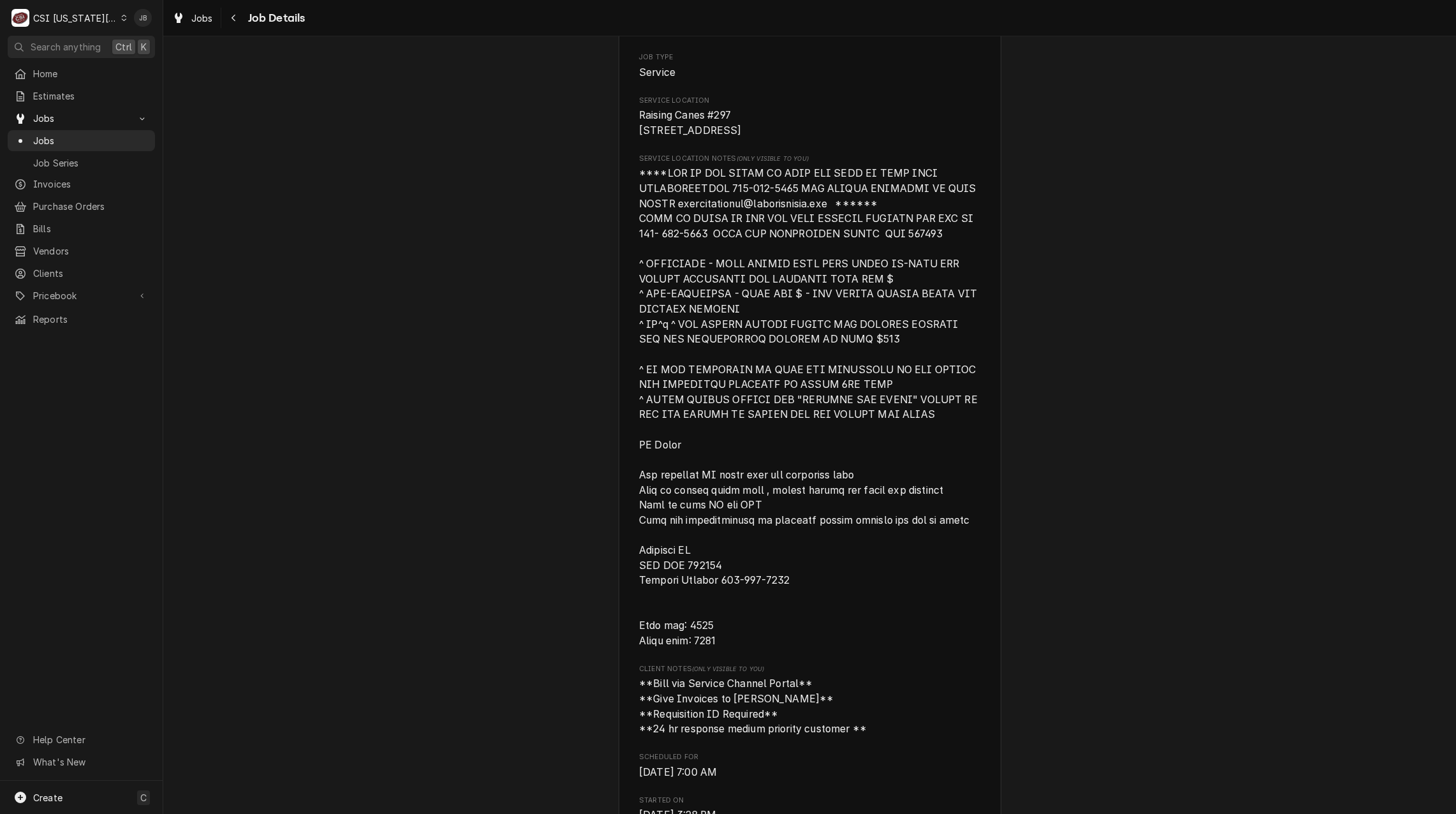
scroll to position [829, 0]
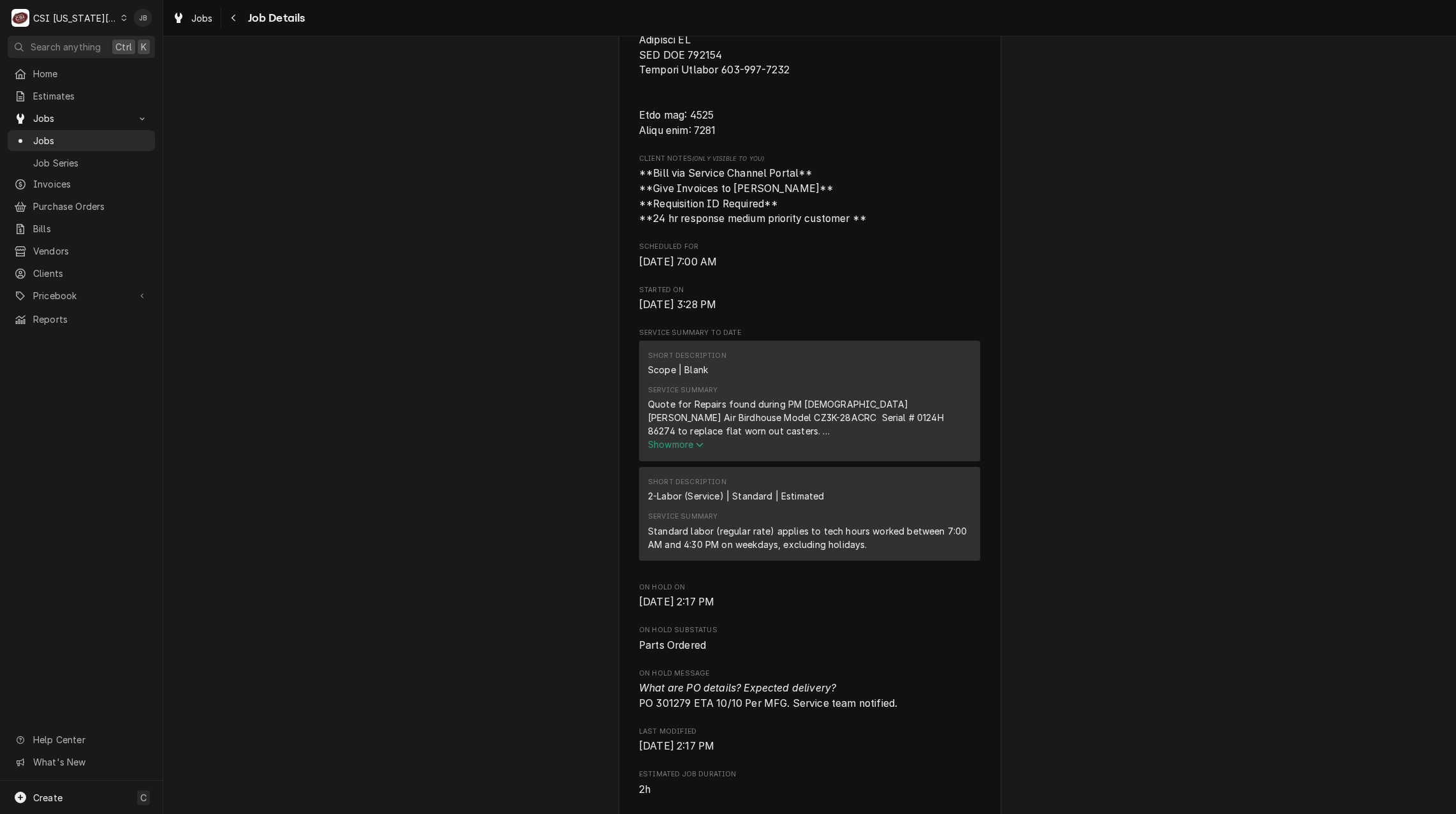
click at [678, 449] on span "Show more" at bounding box center [676, 444] width 56 height 11
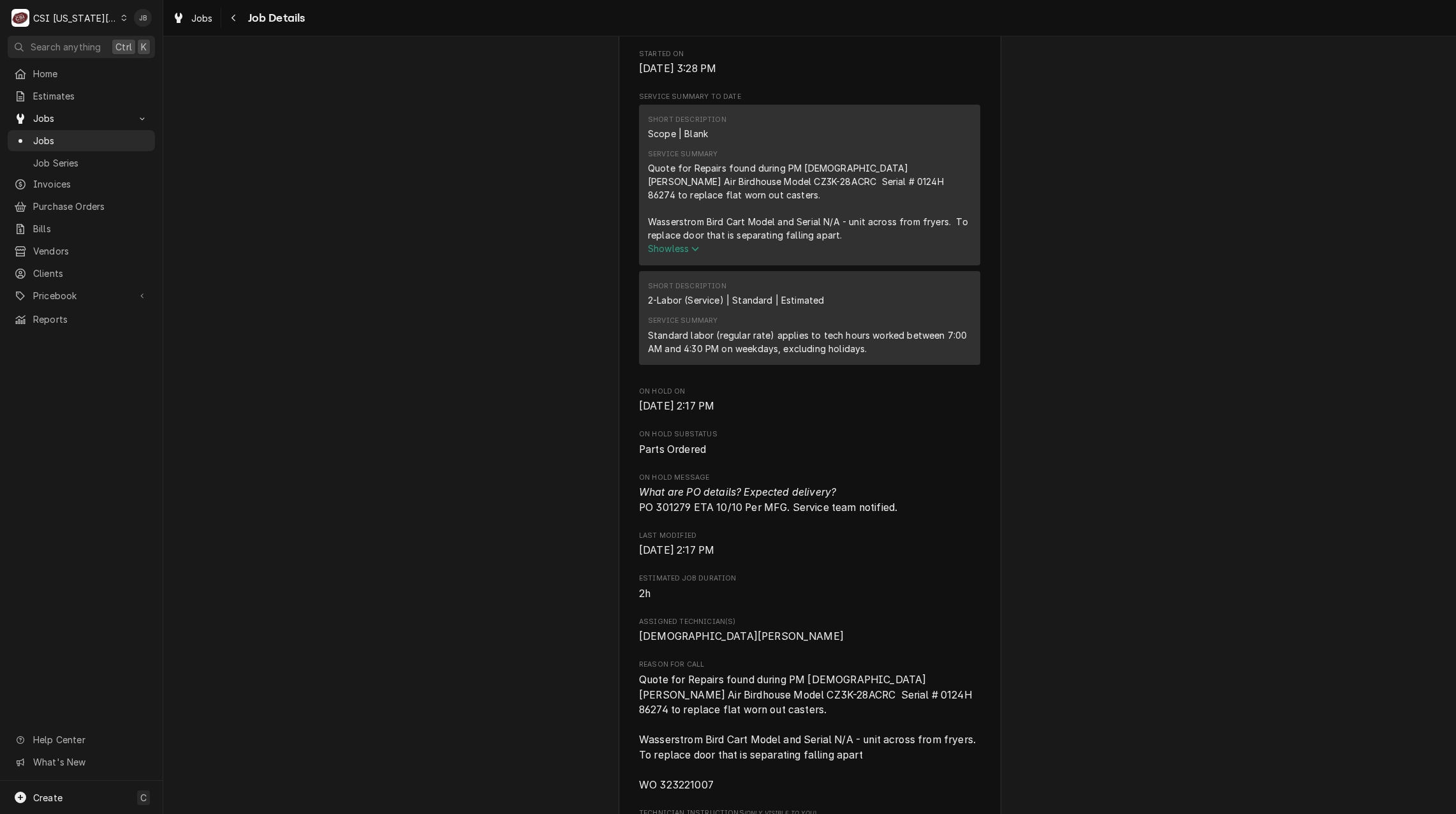
scroll to position [957, 0]
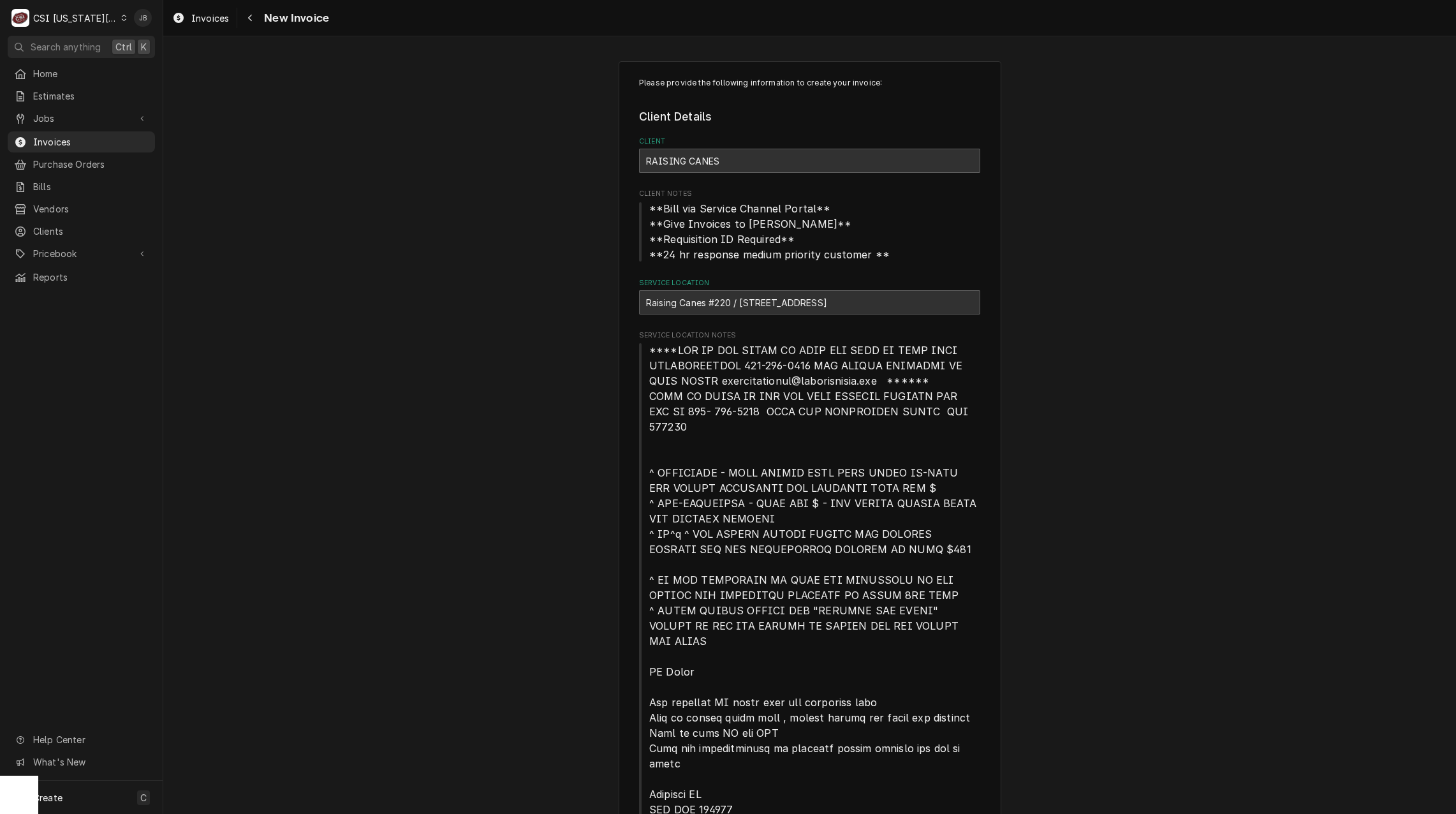
scroll to position [1595, 0]
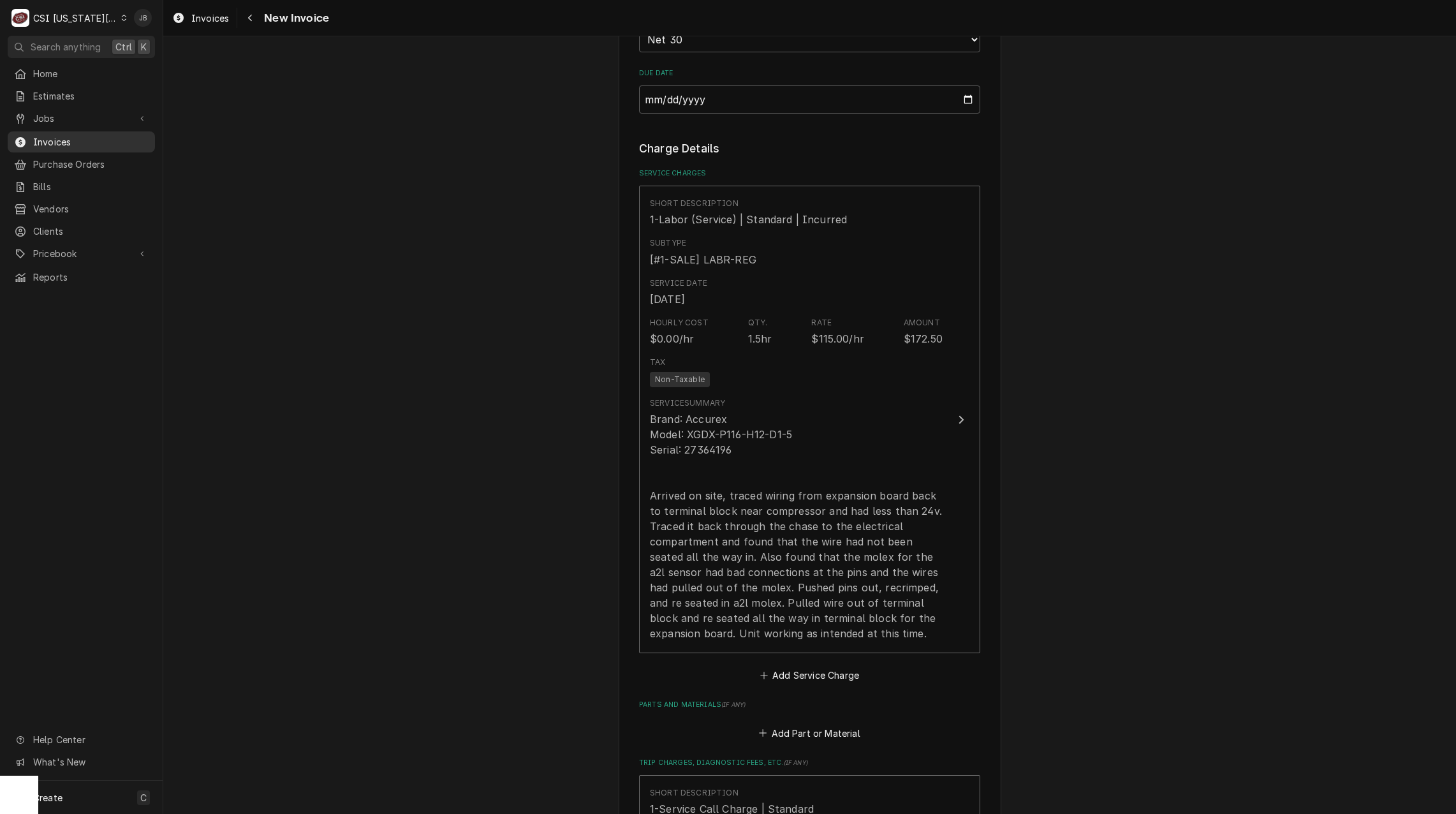
drag, startPoint x: 68, startPoint y: 140, endPoint x: 76, endPoint y: 139, distance: 8.1
click at [68, 140] on span "Invoices" at bounding box center [91, 142] width 115 height 14
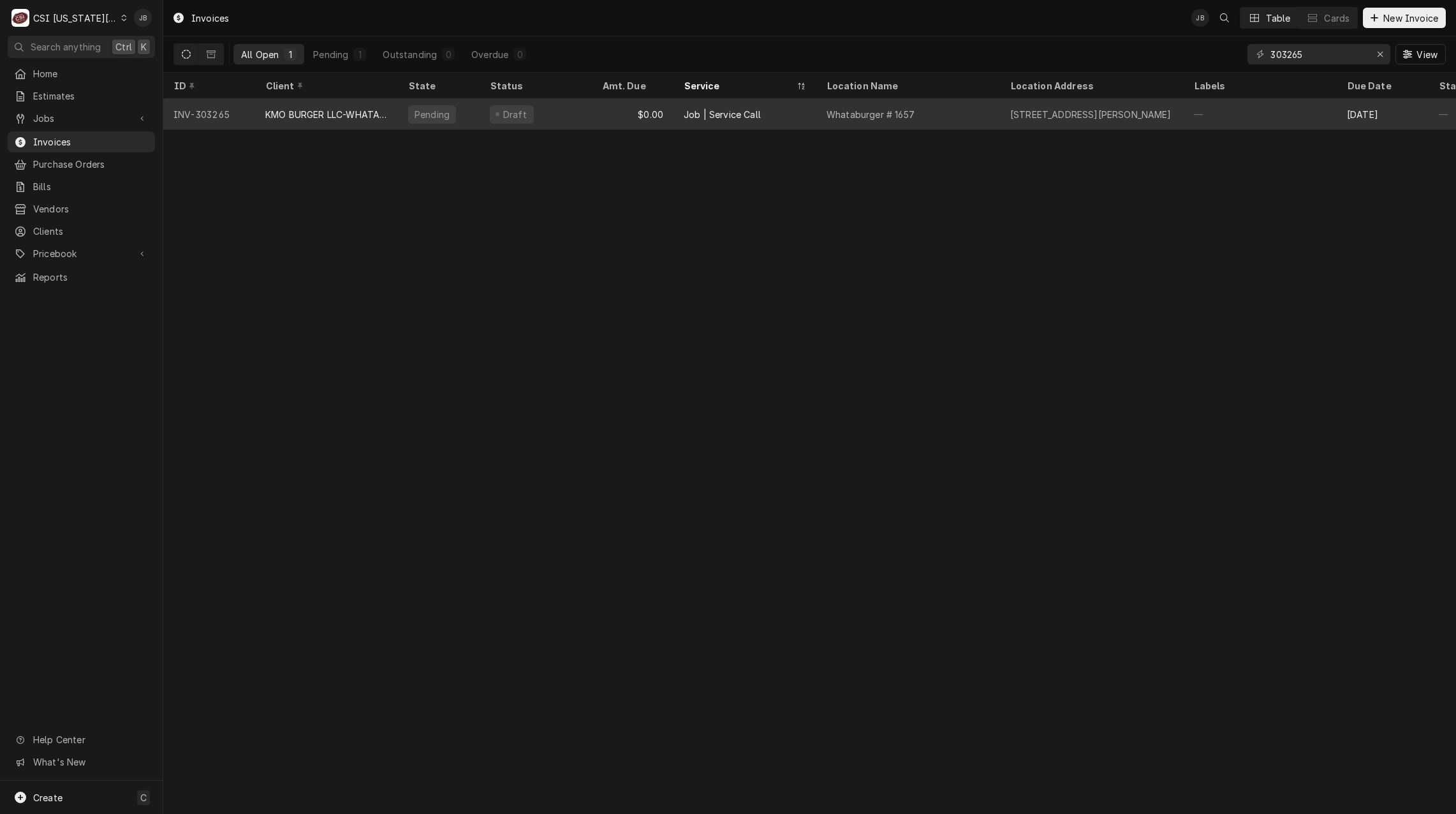
click at [806, 111] on div "Job | Service Call" at bounding box center [744, 115] width 143 height 31
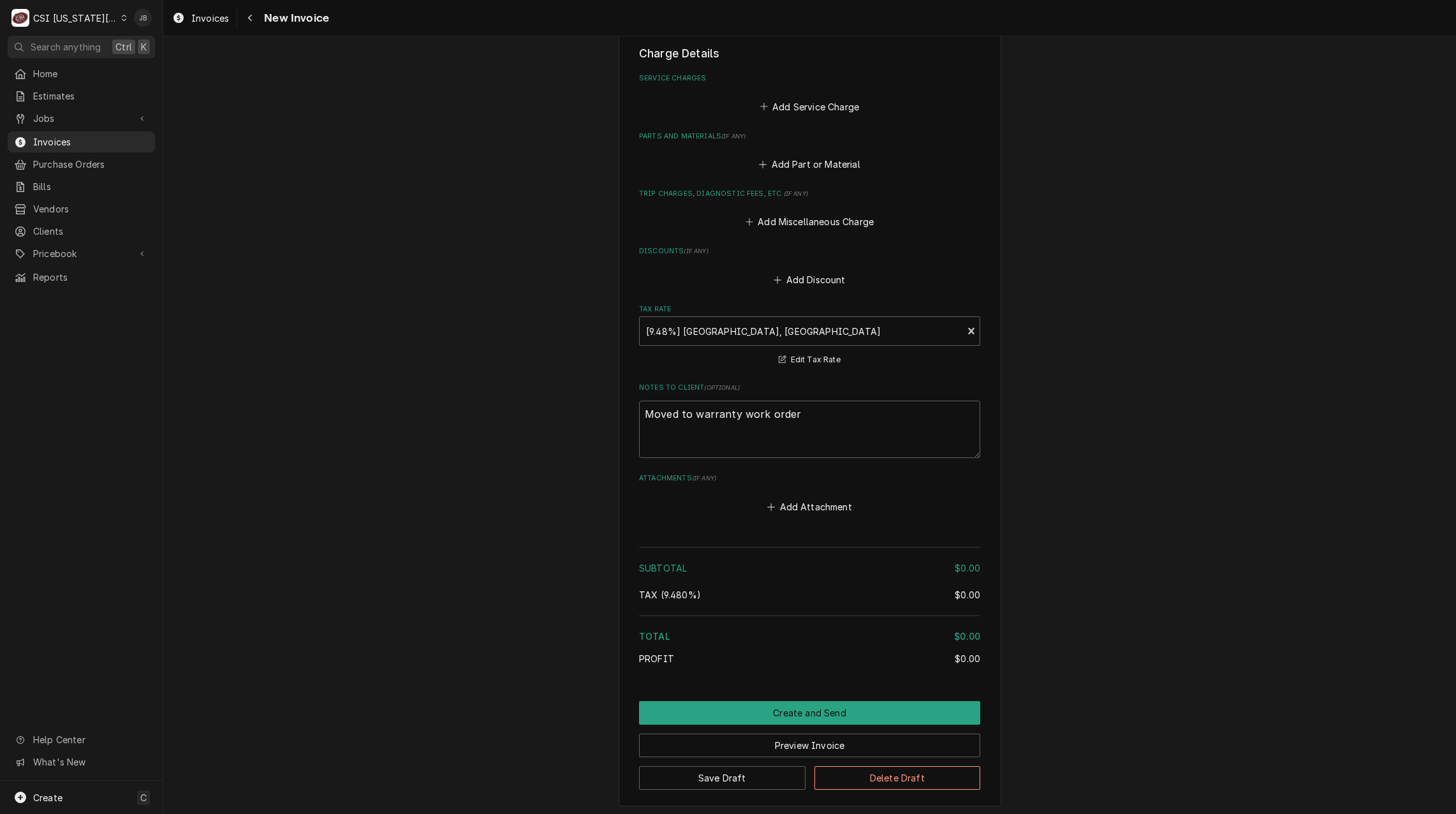
scroll to position [1419, 0]
click at [751, 698] on button "Create and Send" at bounding box center [809, 710] width 341 height 24
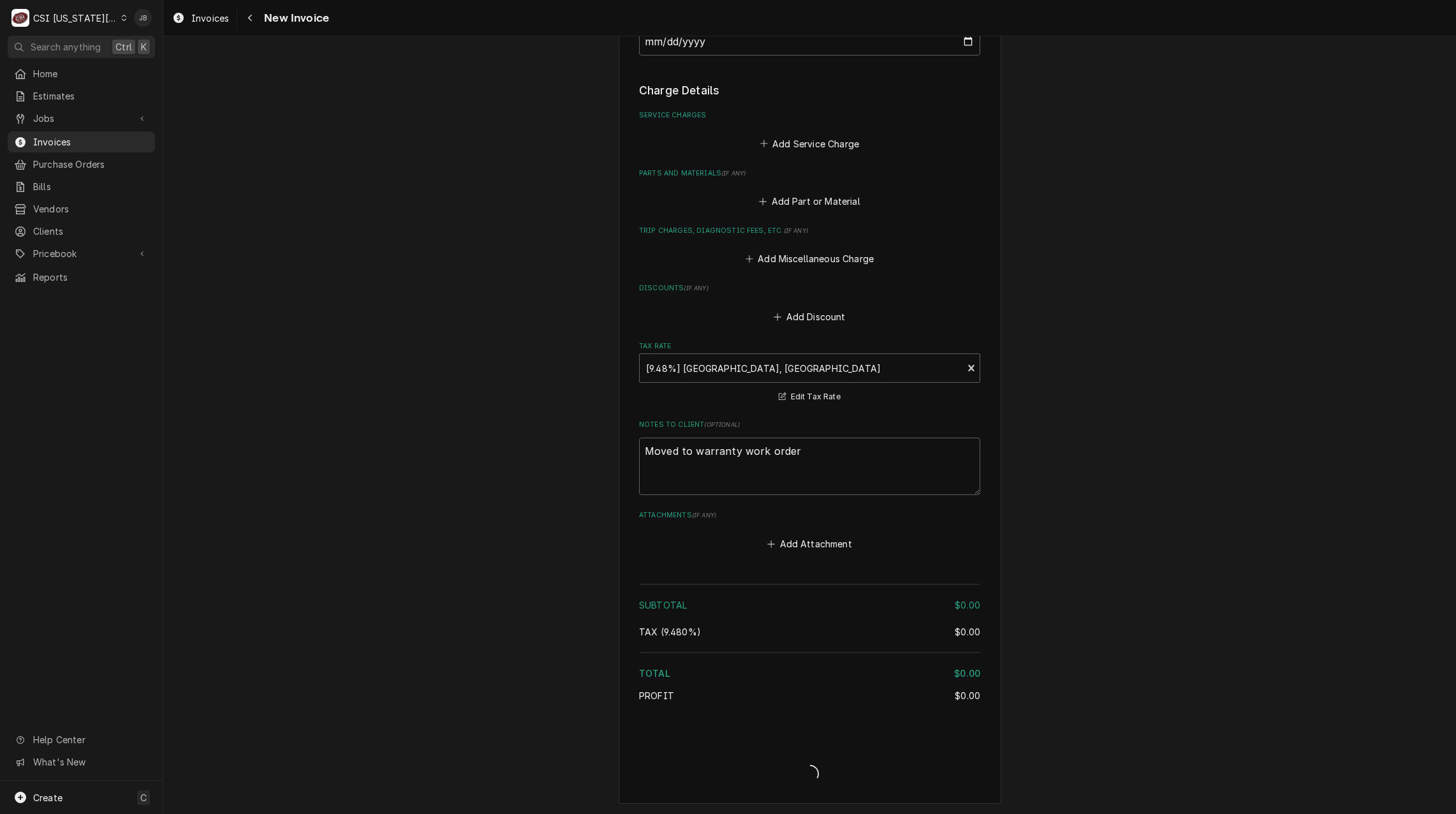
type textarea "x"
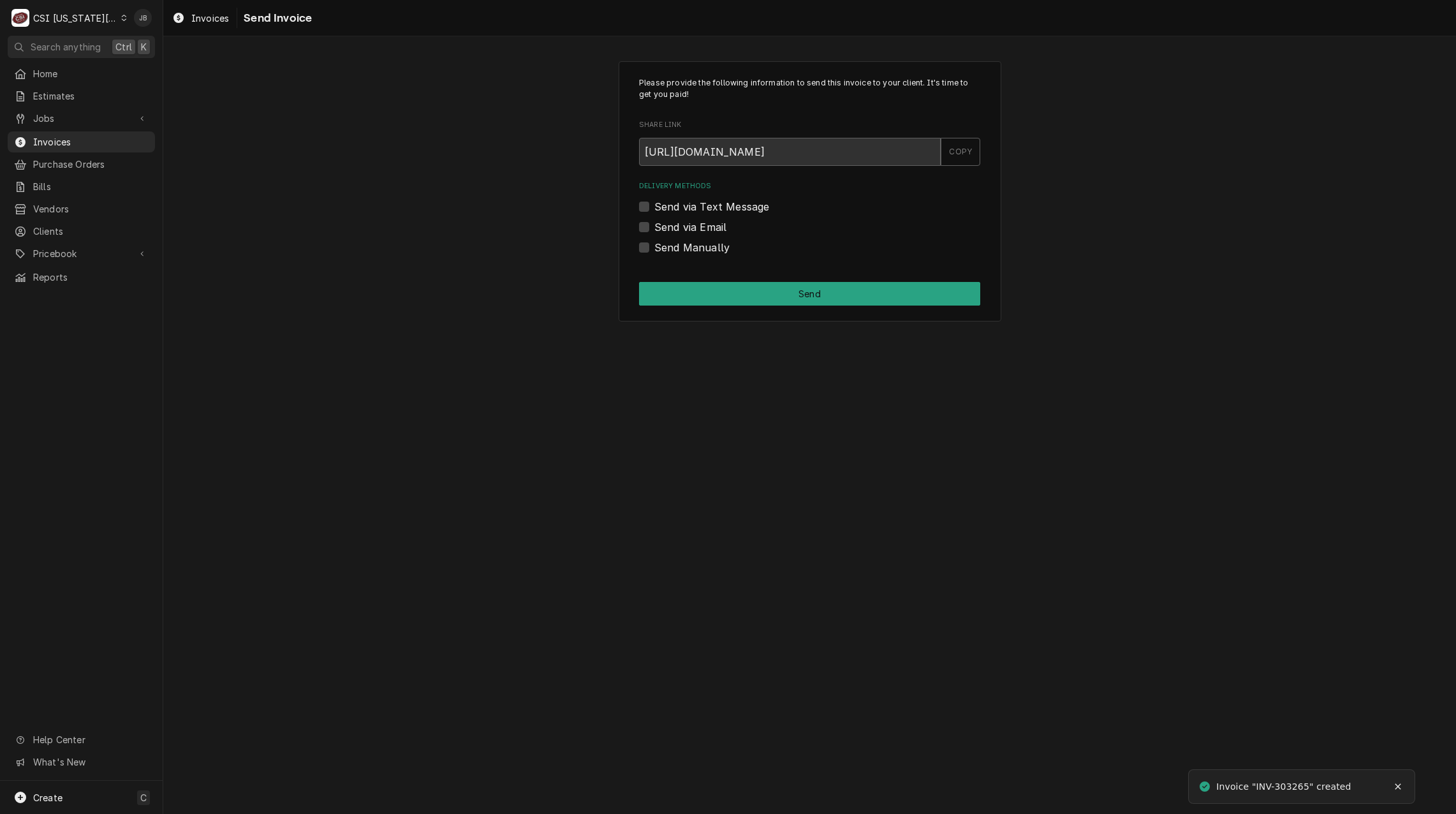
click at [684, 227] on label "Send via Email" at bounding box center [690, 227] width 72 height 15
click at [684, 227] on input "Send via Email" at bounding box center [825, 233] width 341 height 28
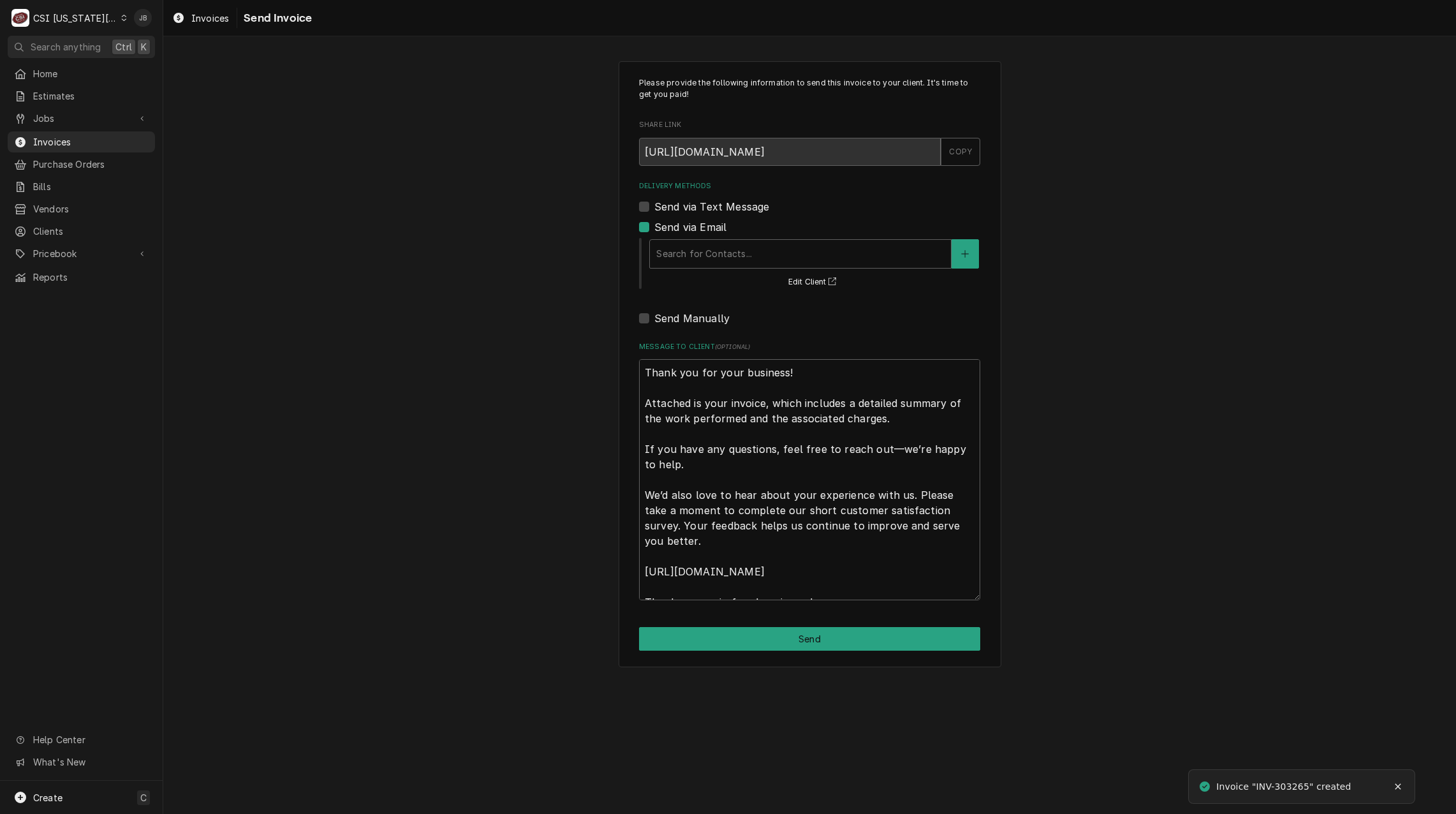
click at [683, 227] on label "Send via Email" at bounding box center [690, 227] width 72 height 15
click at [683, 227] on input "Send via Email" at bounding box center [825, 233] width 341 height 28
checkbox input "false"
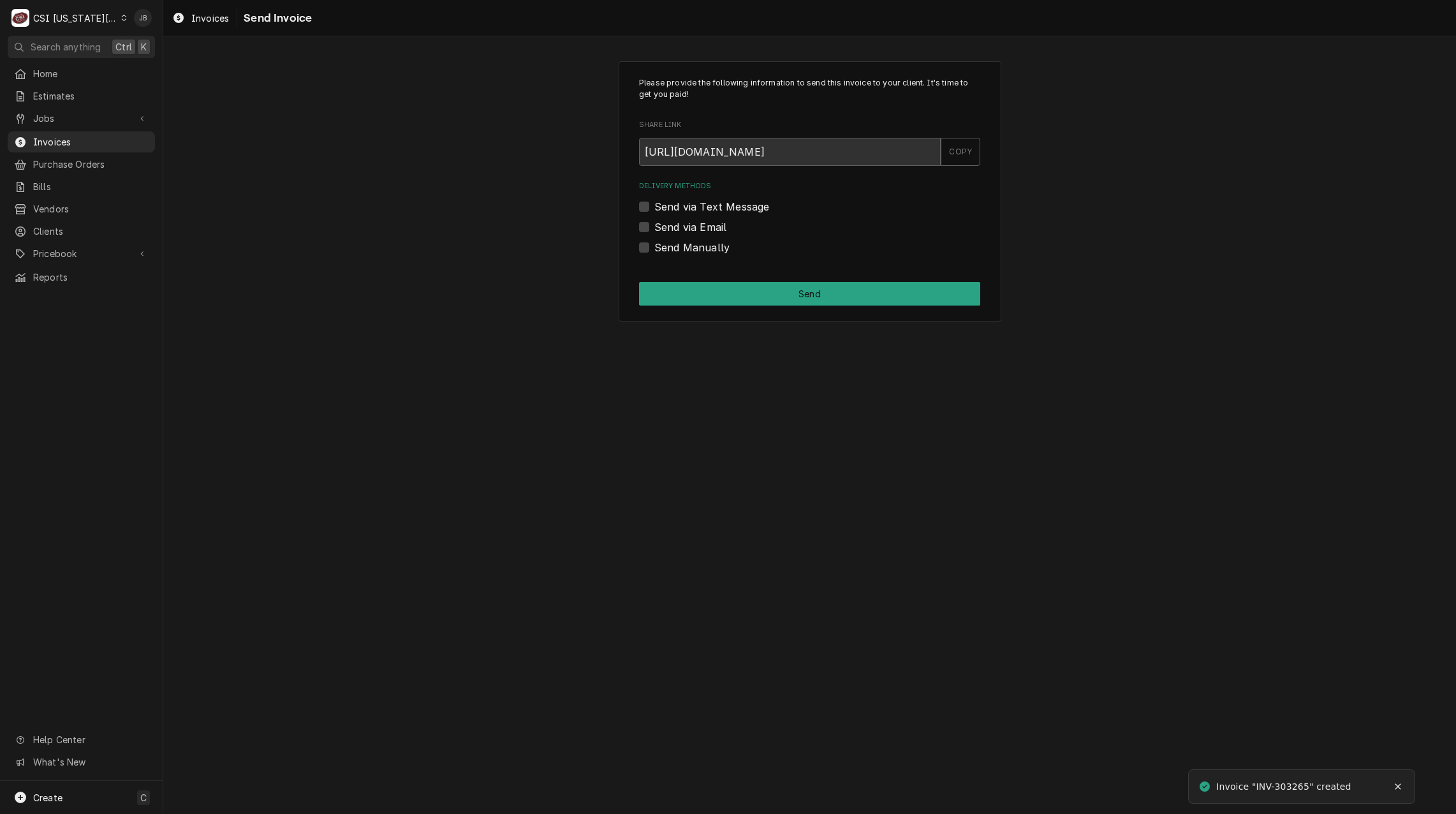
click at [684, 247] on label "Send Manually" at bounding box center [692, 247] width 75 height 15
click at [684, 247] on input "Send Manually" at bounding box center [825, 253] width 341 height 28
checkbox input "true"
click at [725, 298] on button "Send" at bounding box center [809, 294] width 341 height 24
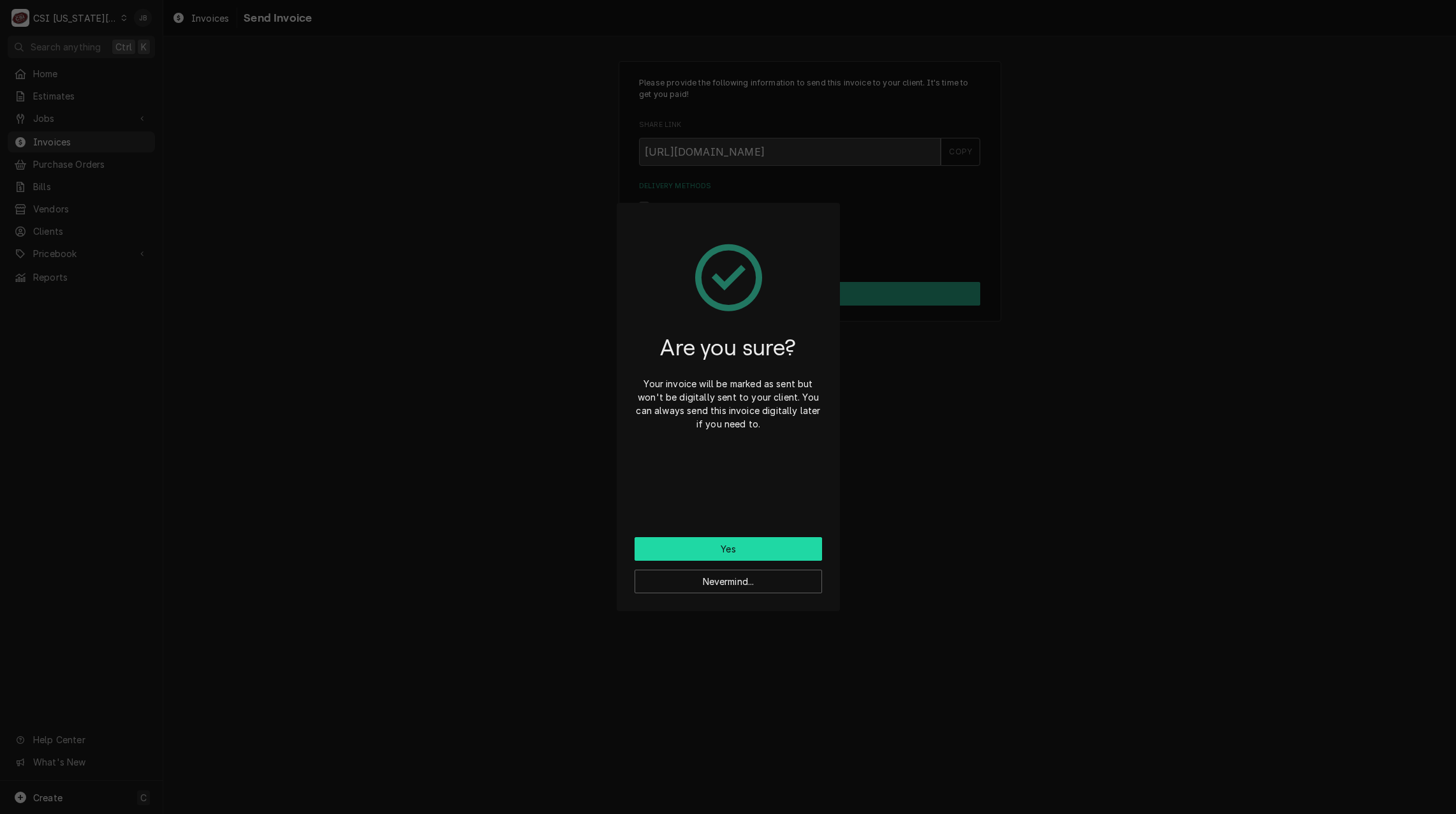
click at [710, 542] on button "Yes" at bounding box center [728, 550] width 187 height 24
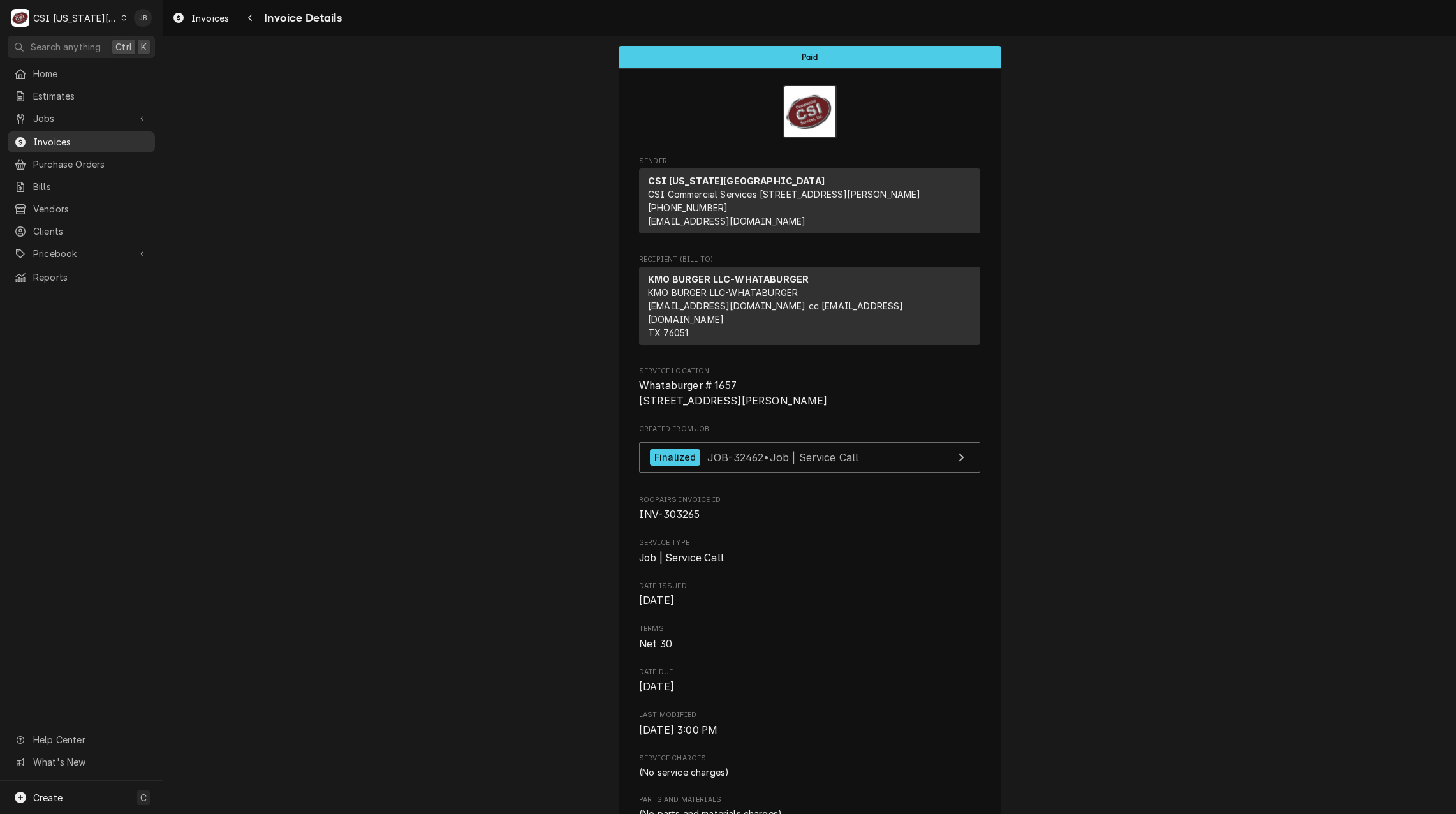
click at [76, 146] on link "Invoices" at bounding box center [81, 142] width 147 height 21
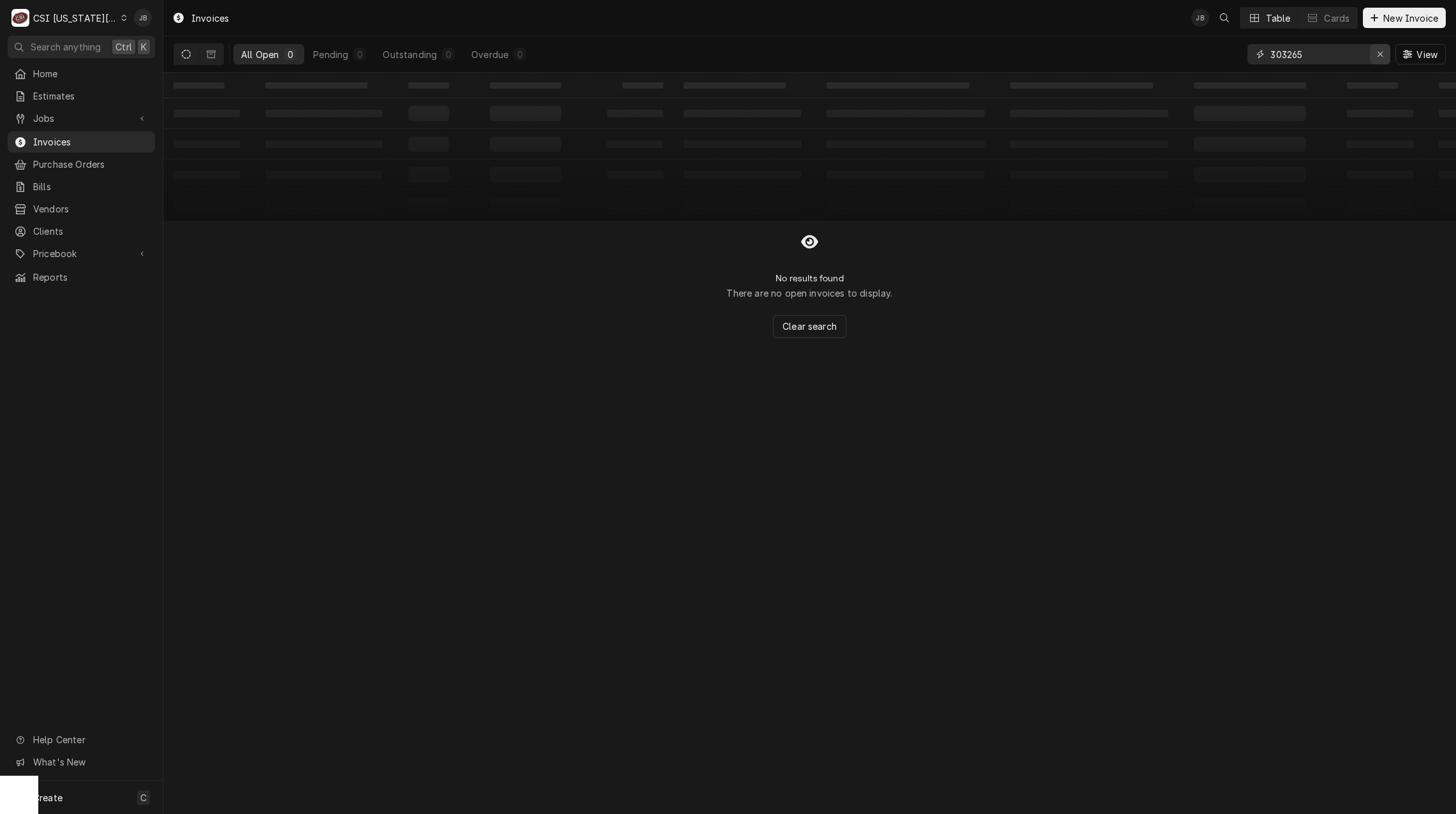
click at [1382, 55] on icon "Erase input" at bounding box center [1380, 54] width 7 height 9
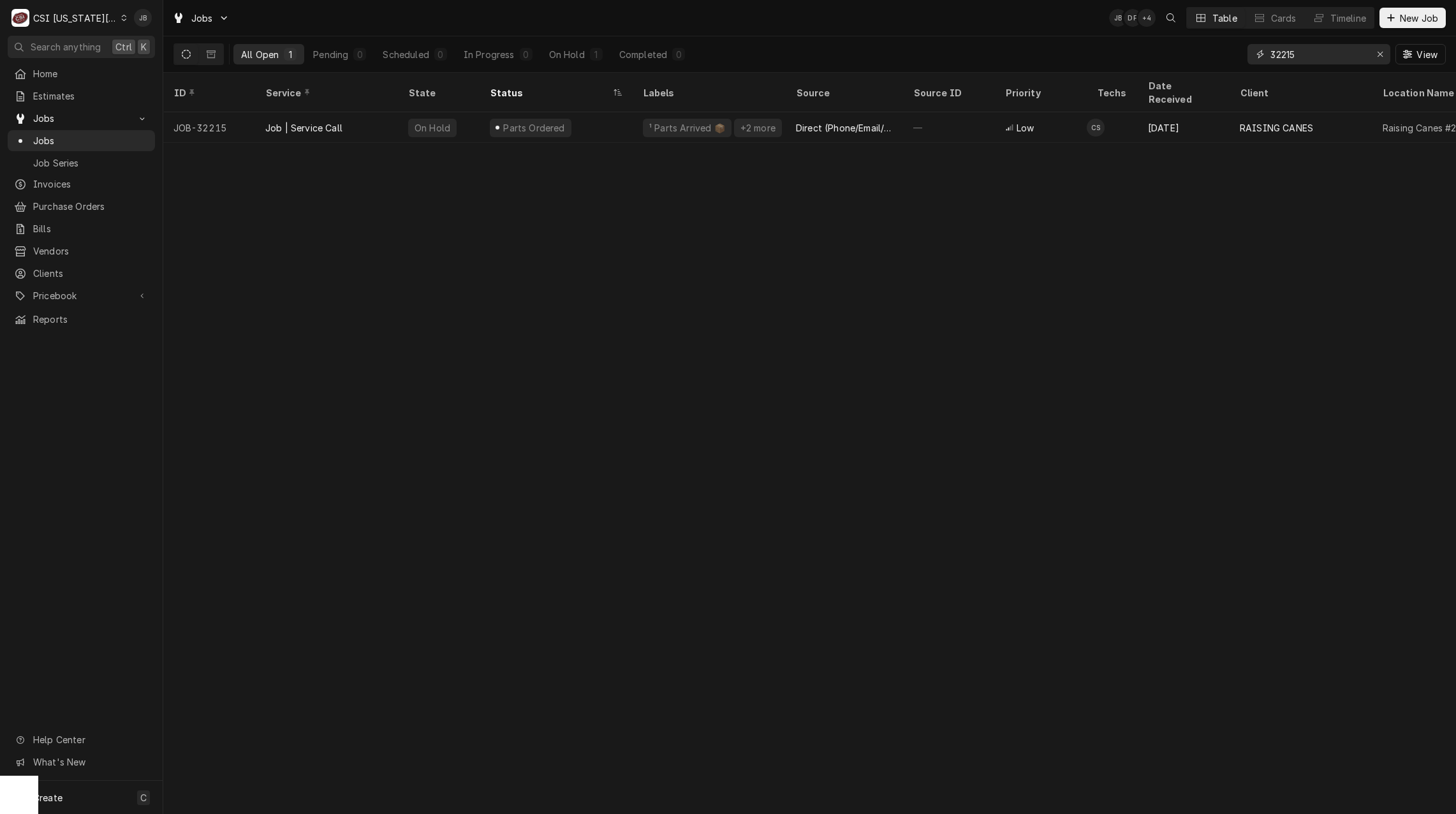
drag, startPoint x: 1310, startPoint y: 54, endPoint x: 1140, endPoint y: 56, distance: 170.0
click at [1145, 56] on div "All Open 1 Pending 0 Scheduled 0 In Progress 0 On Hold 1 Completed 0 32215 View" at bounding box center [809, 54] width 1272 height 36
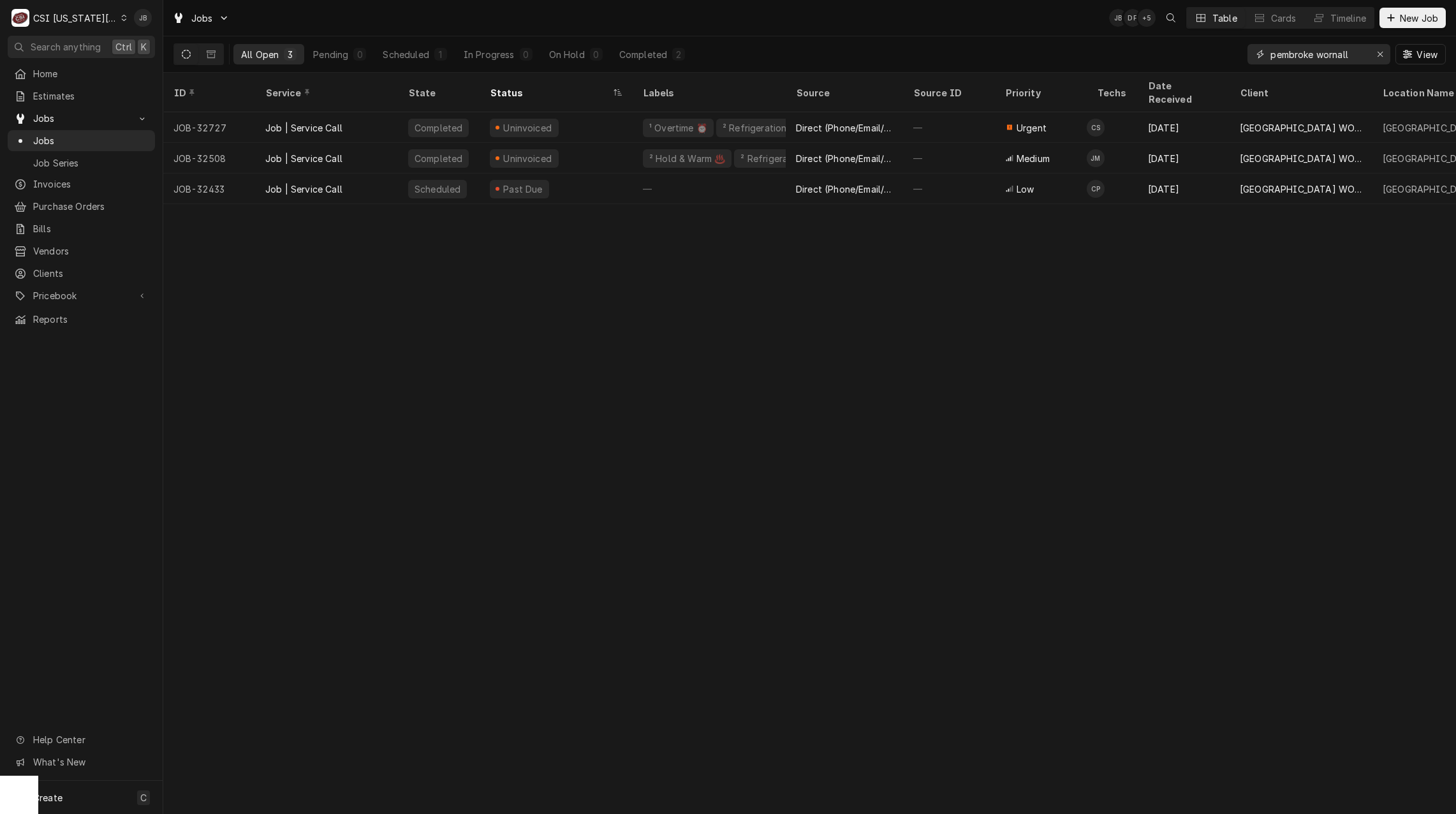
type input "pembroke wornall"
click at [820, 36] on div "All Open 3 Pending 0 Scheduled 1 In Progress 0 On Hold 0 Completed 2 pembroke w…" at bounding box center [809, 54] width 1272 height 36
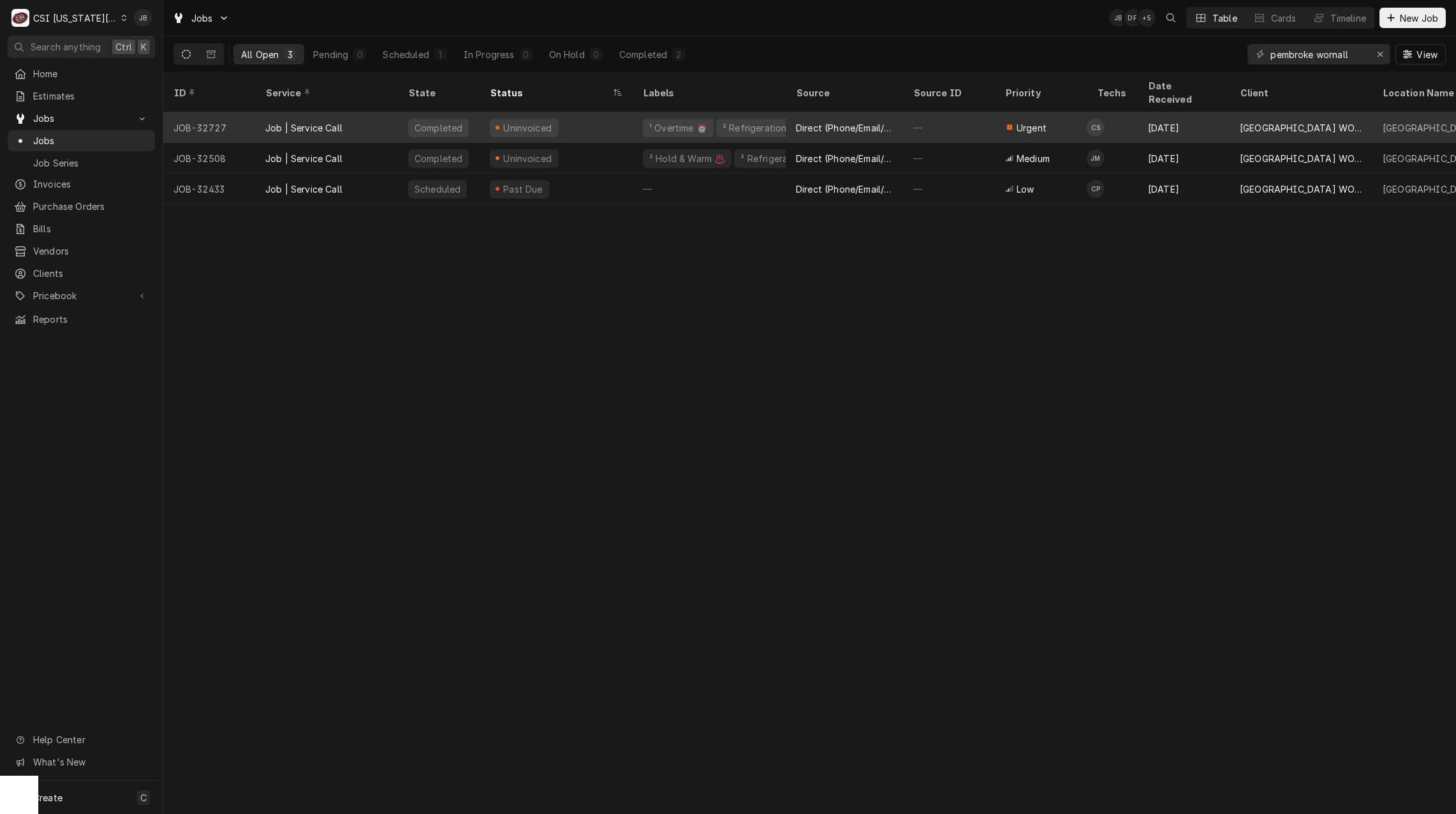
click at [787, 116] on div "Direct (Phone/Email/etc.)" at bounding box center [843, 128] width 117 height 31
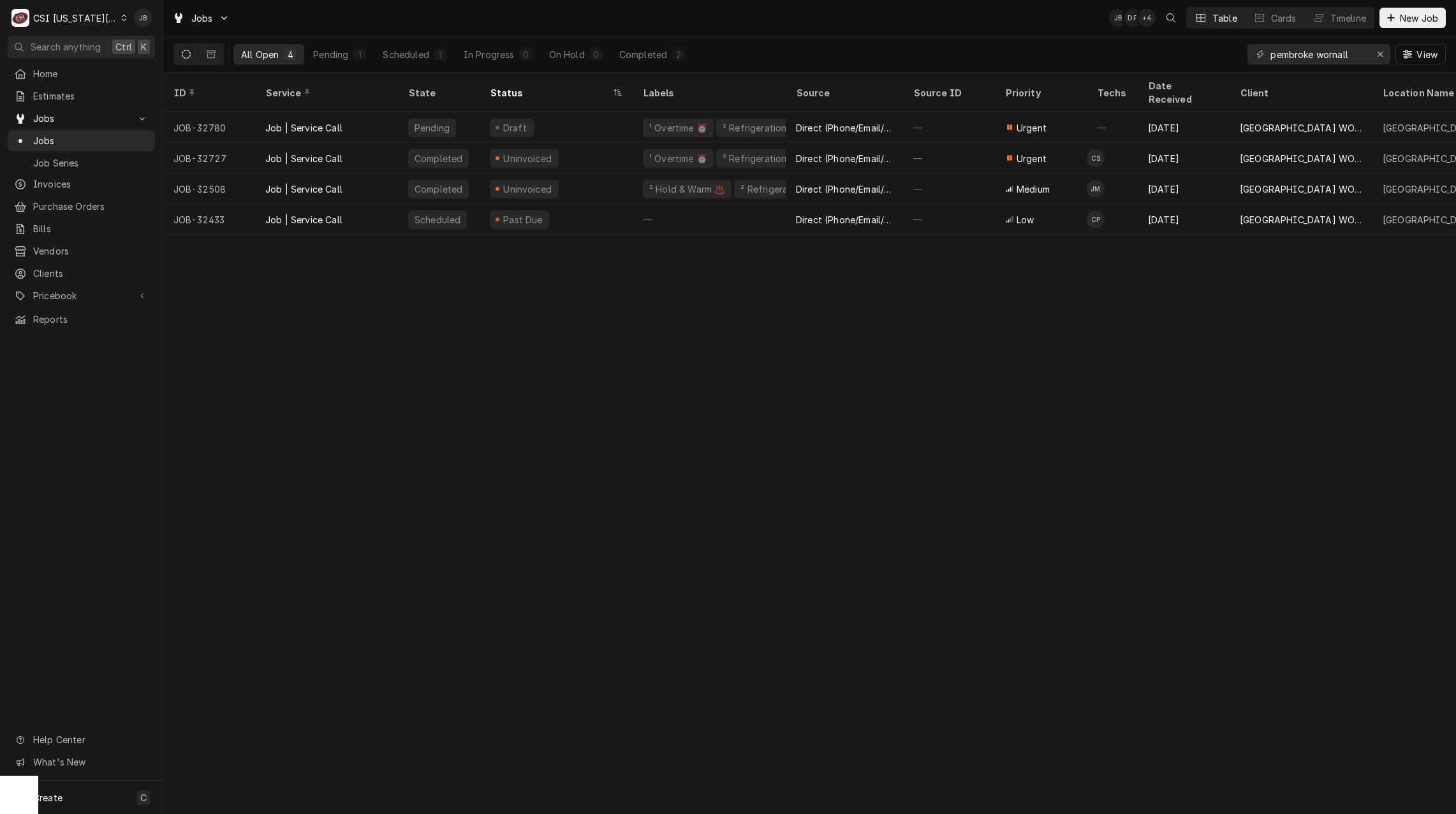
click at [500, 431] on div "ID Service State Status Labels Source Source ID Priority Techs Date Received Cl…" at bounding box center [809, 443] width 1293 height 741
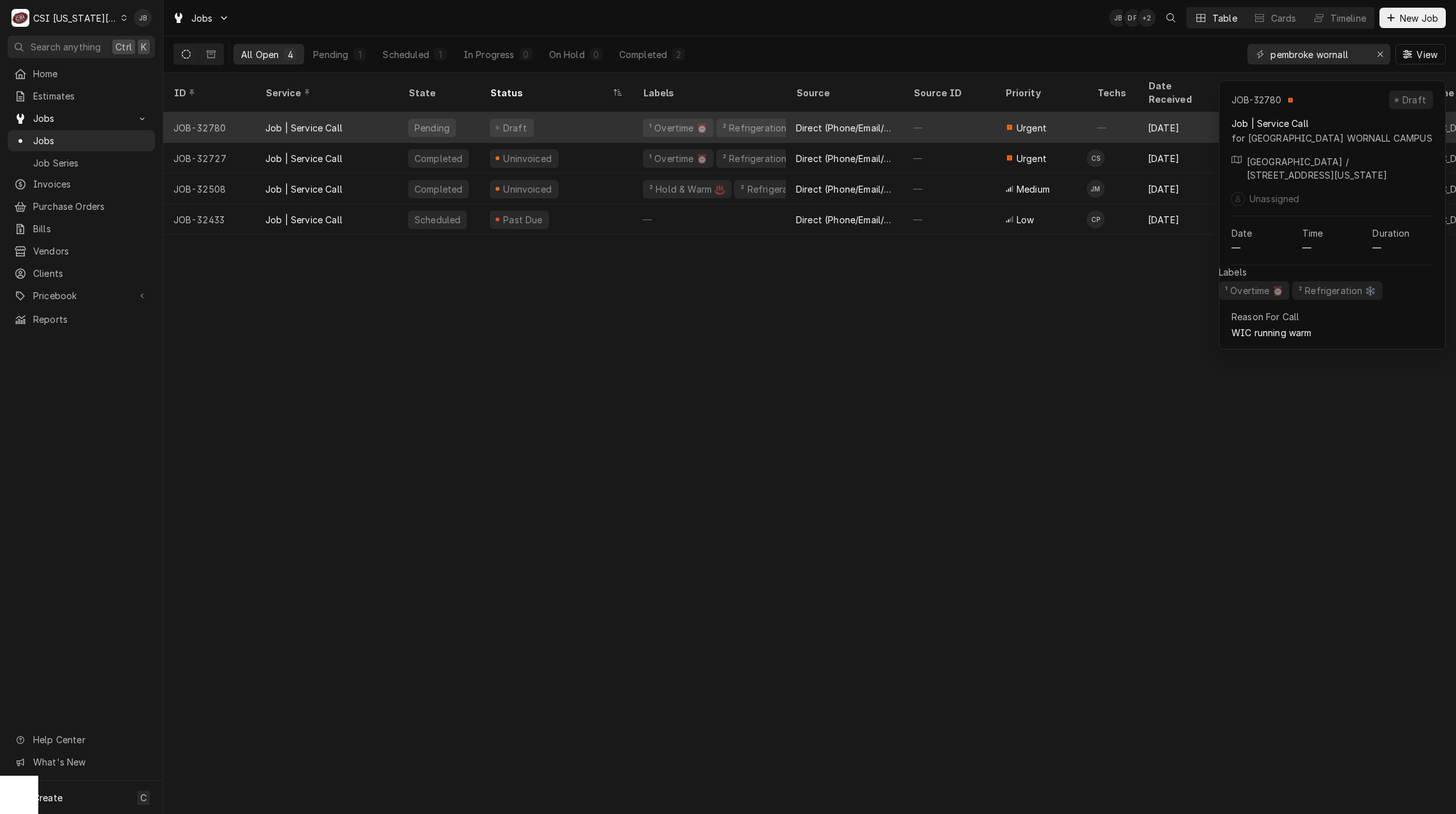
click at [607, 114] on div "Draft" at bounding box center [555, 128] width 153 height 31
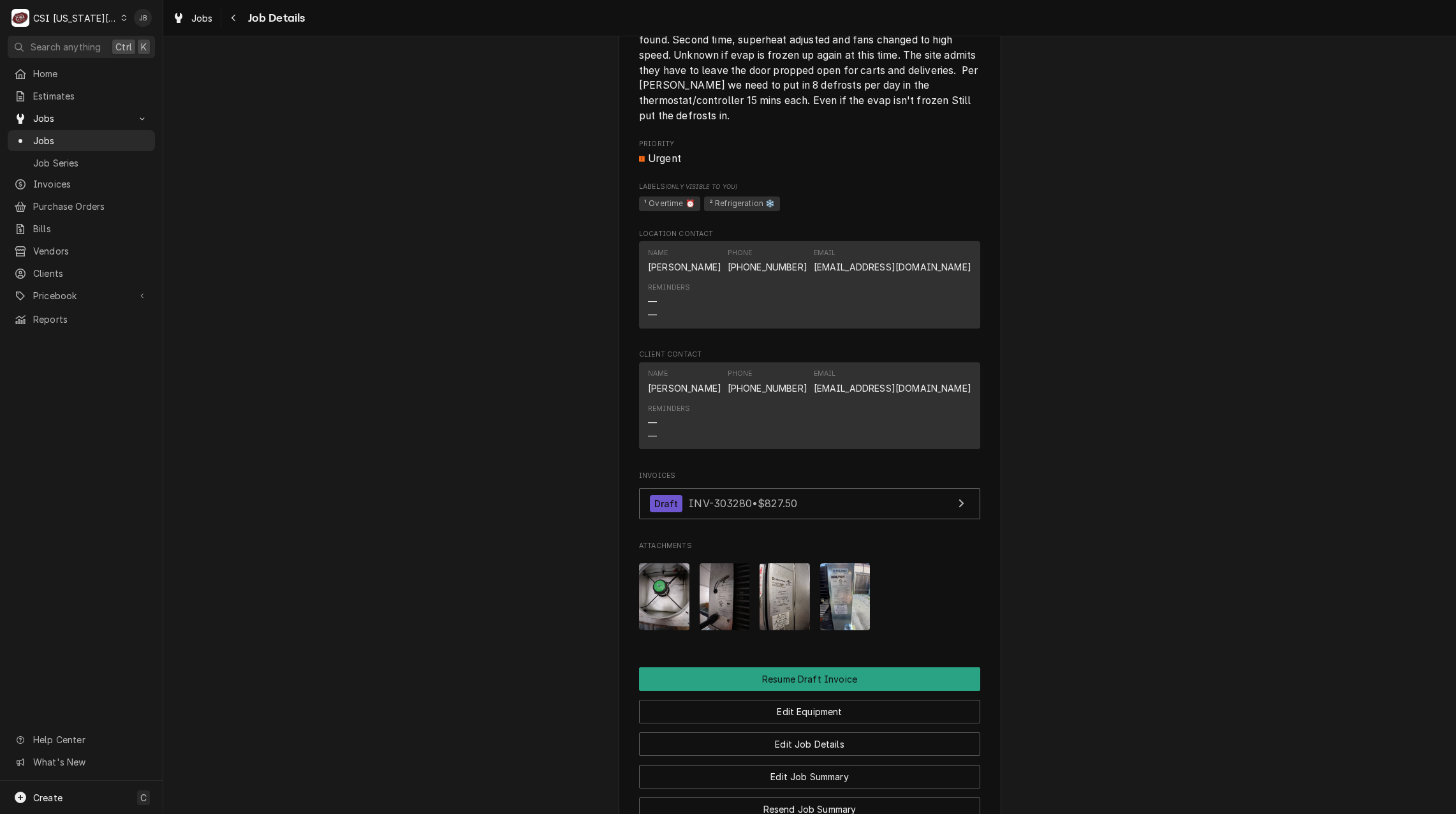
scroll to position [829, 0]
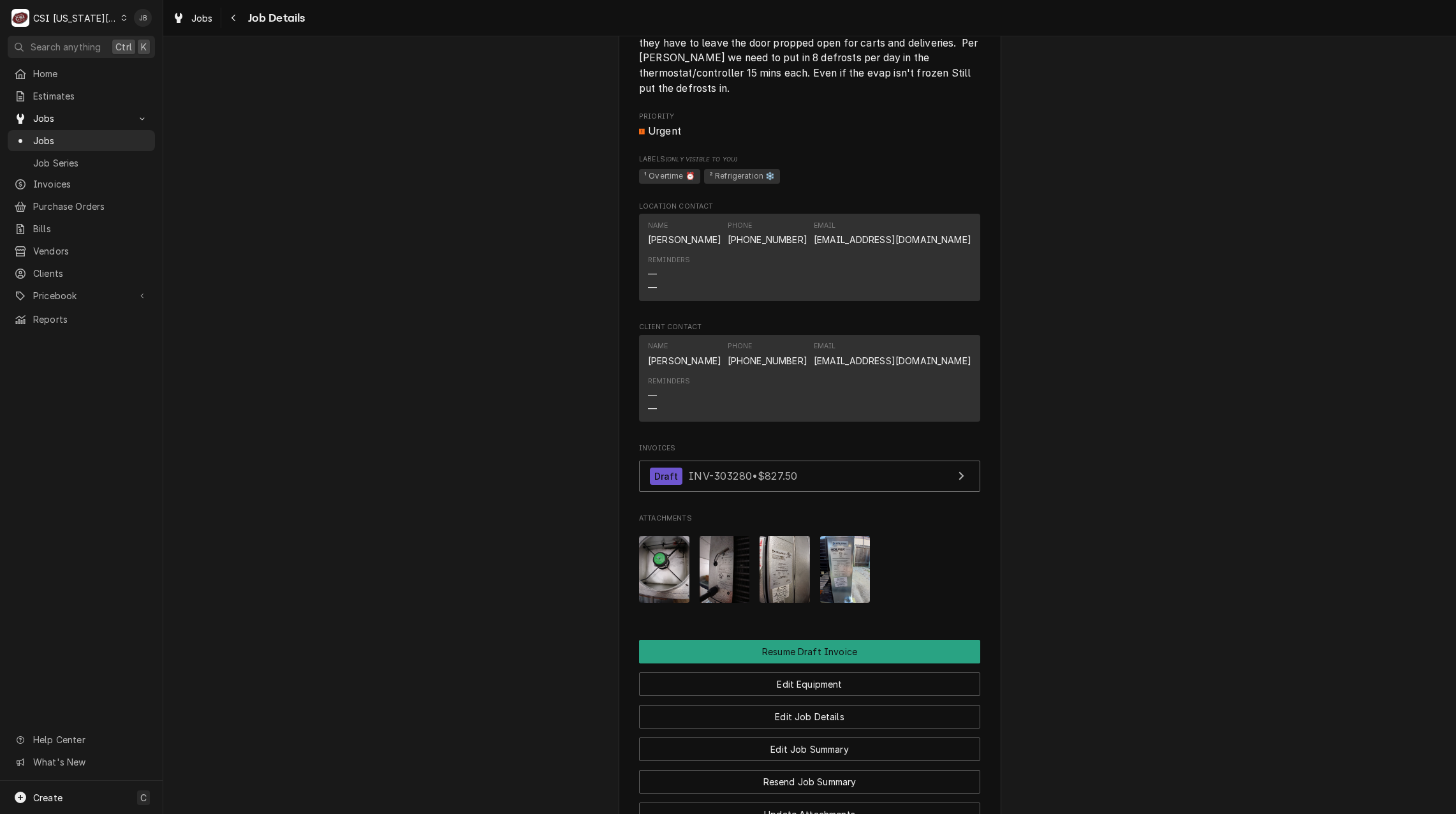
click at [675, 597] on img "Attachments" at bounding box center [664, 569] width 50 height 67
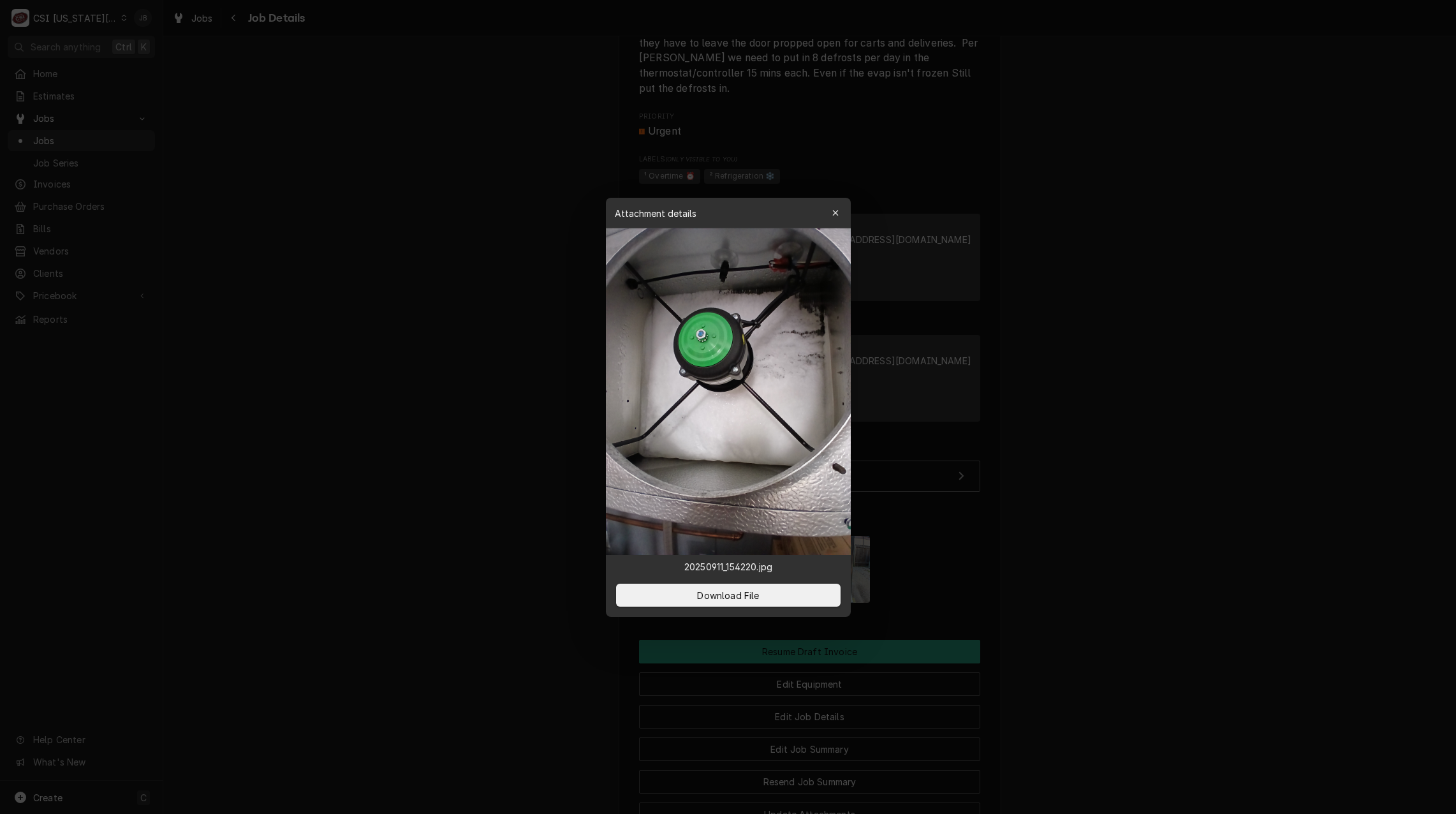
click at [1026, 472] on div at bounding box center [728, 407] width 1456 height 814
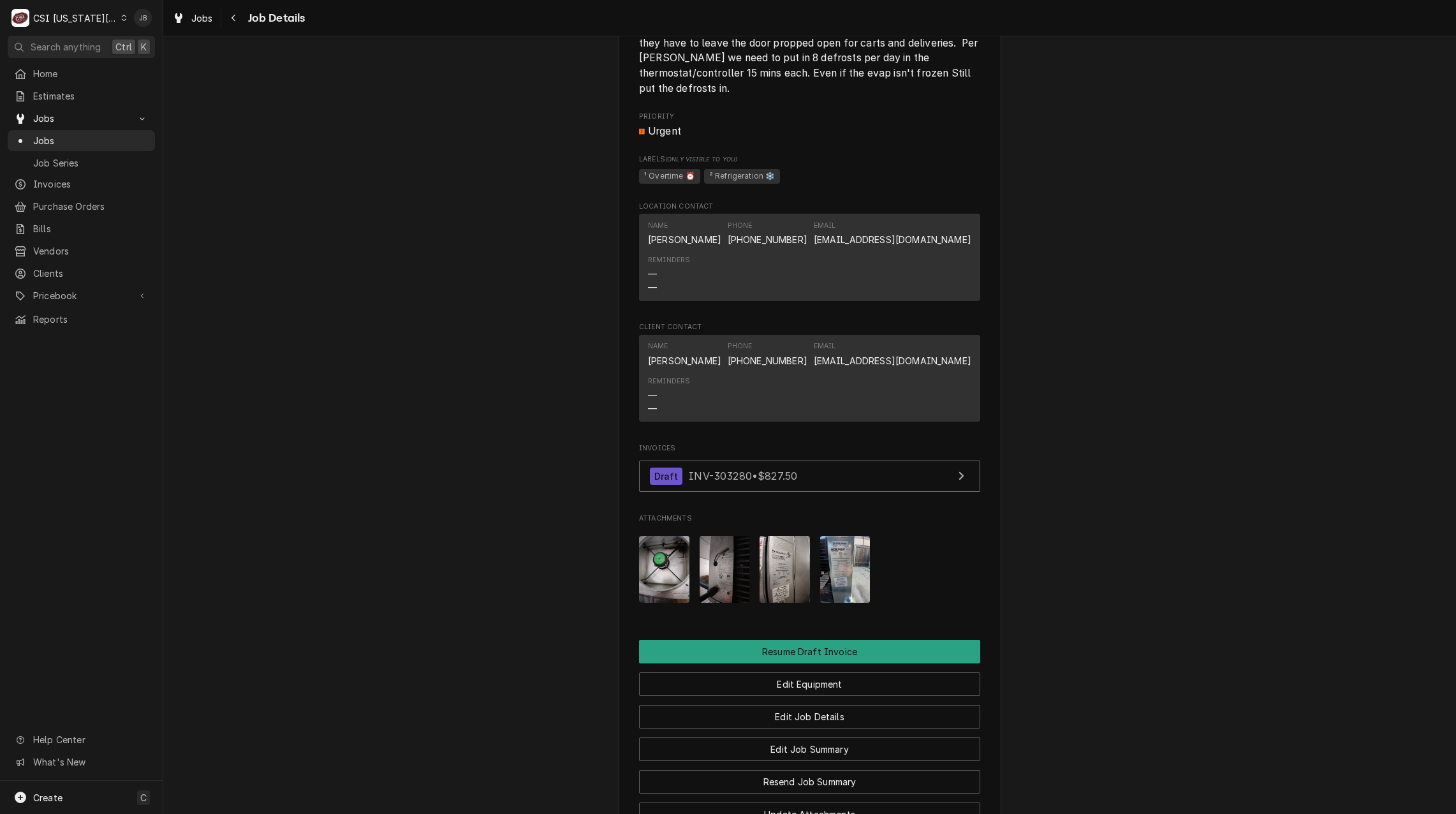
click at [711, 600] on img "Attachments" at bounding box center [725, 569] width 50 height 67
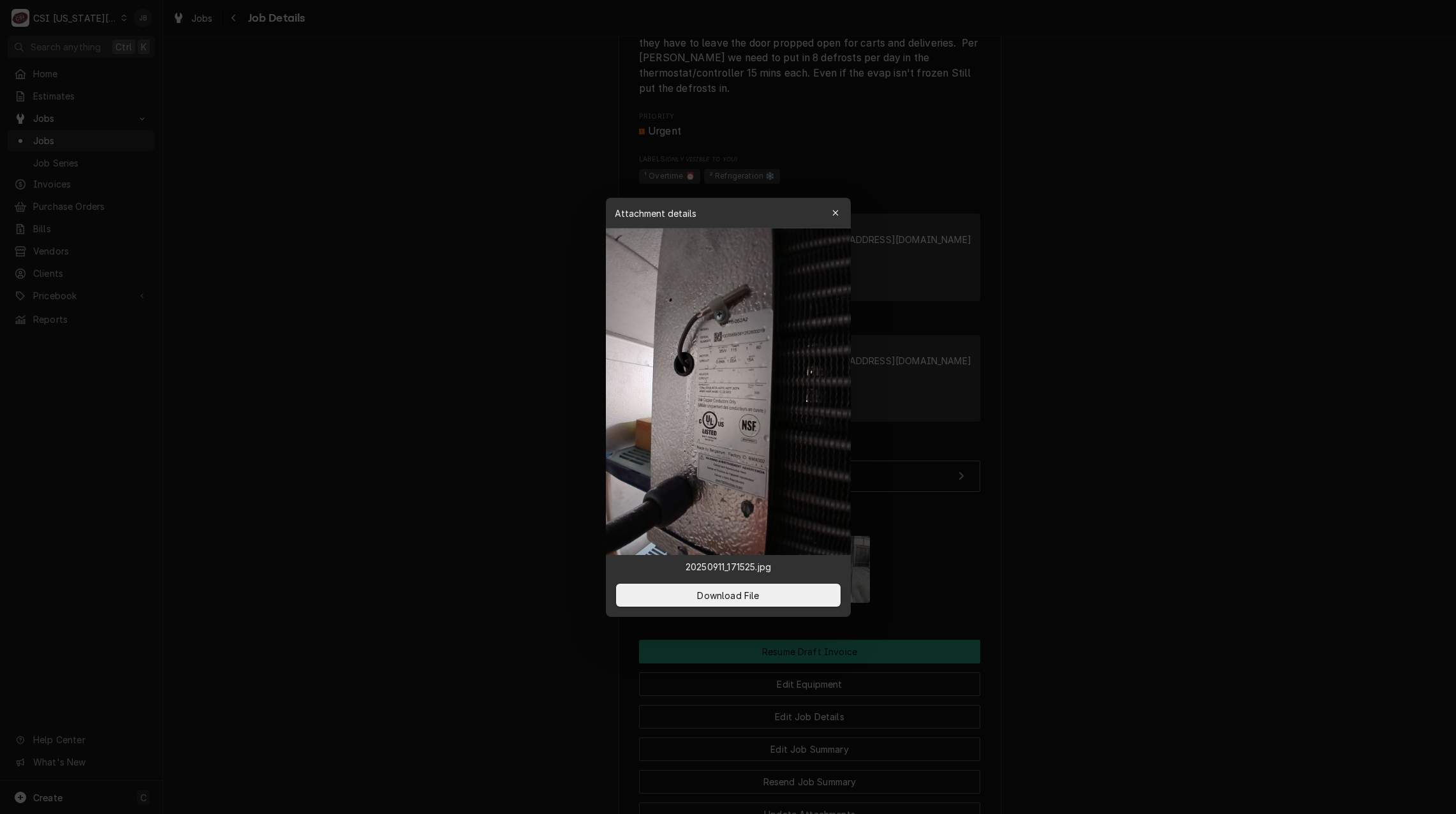
click at [1021, 511] on div at bounding box center [728, 407] width 1456 height 814
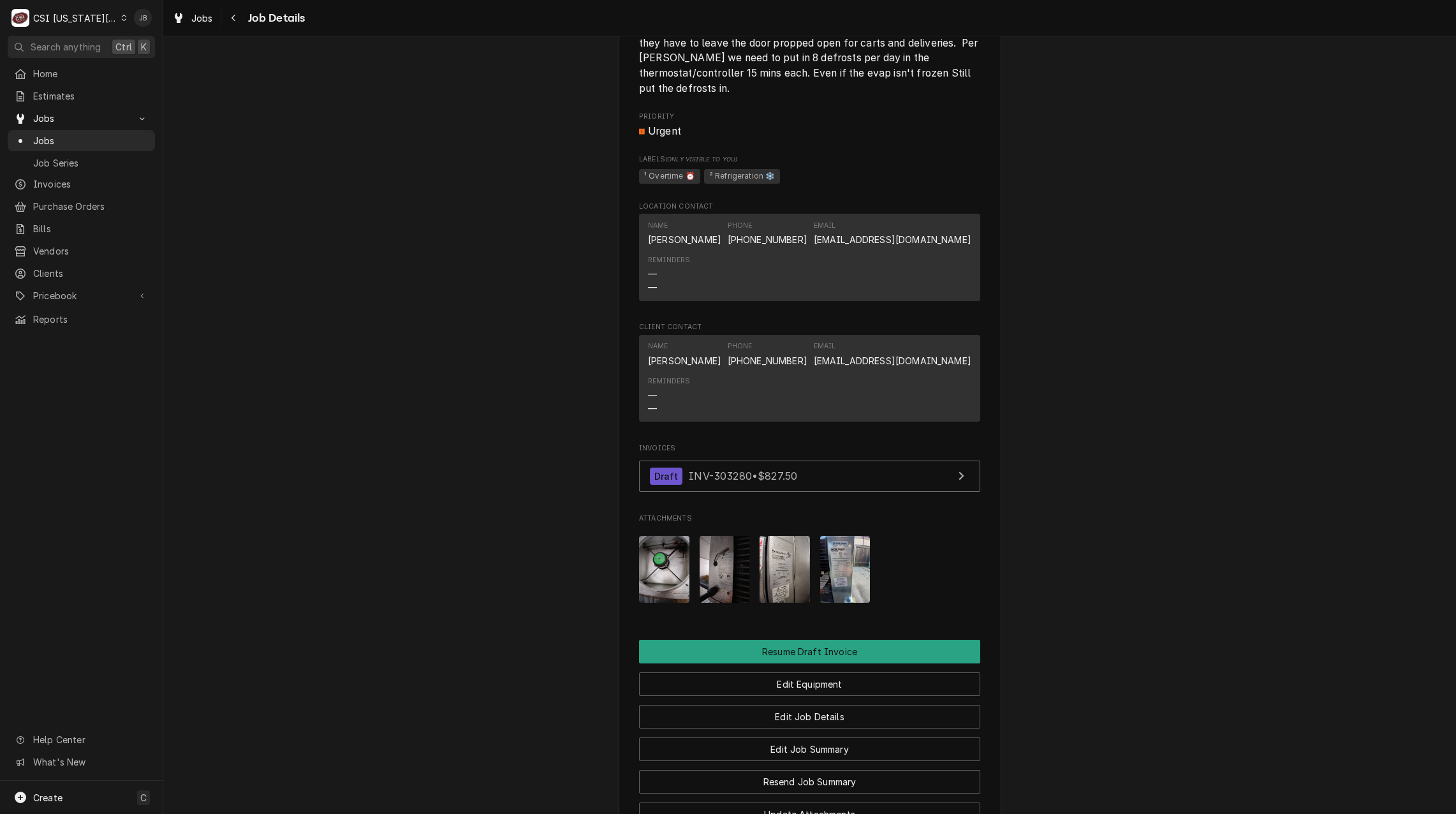
click at [763, 601] on img "Attachments" at bounding box center [784, 569] width 50 height 67
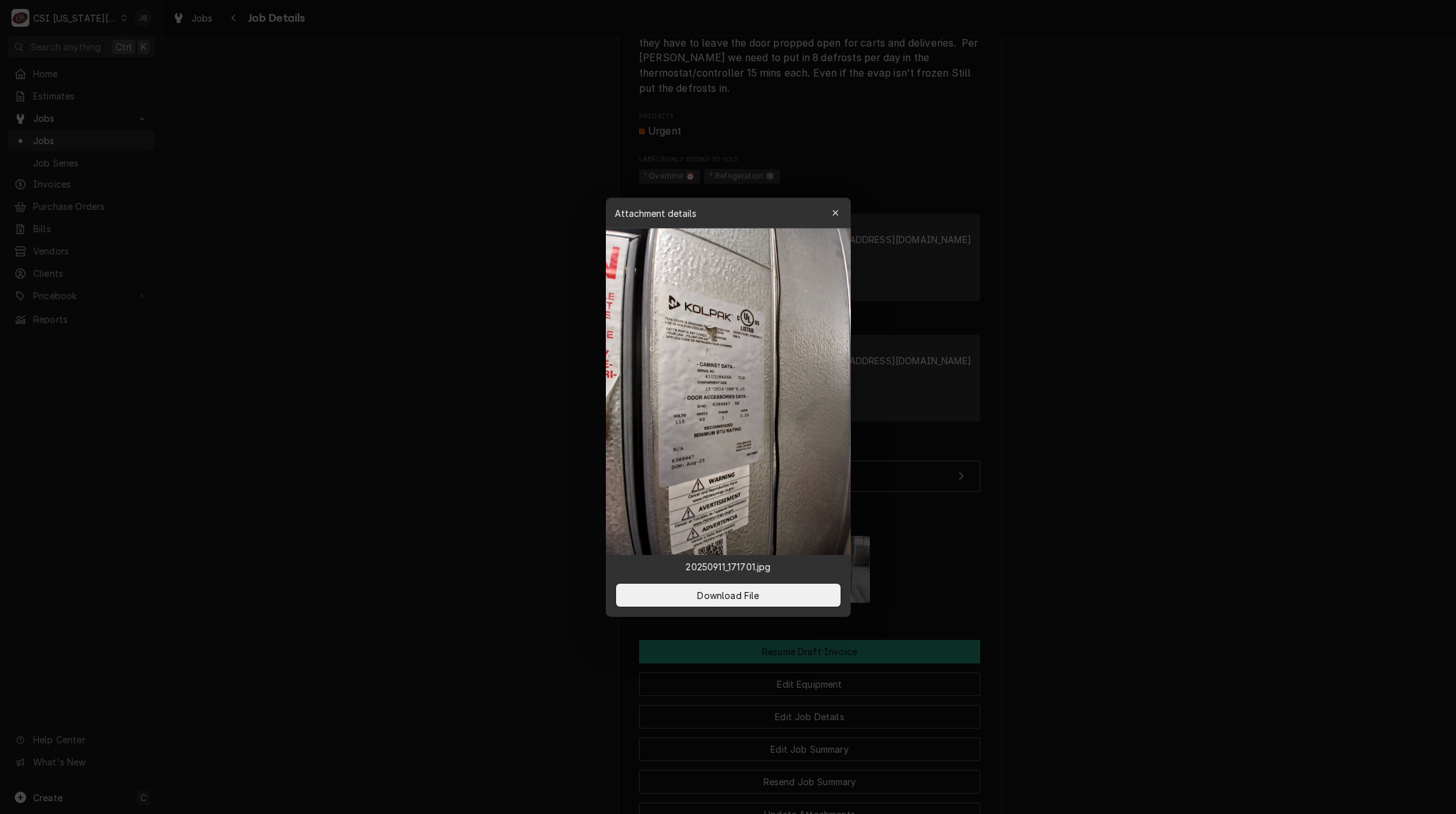
click at [1026, 513] on div at bounding box center [728, 407] width 1456 height 814
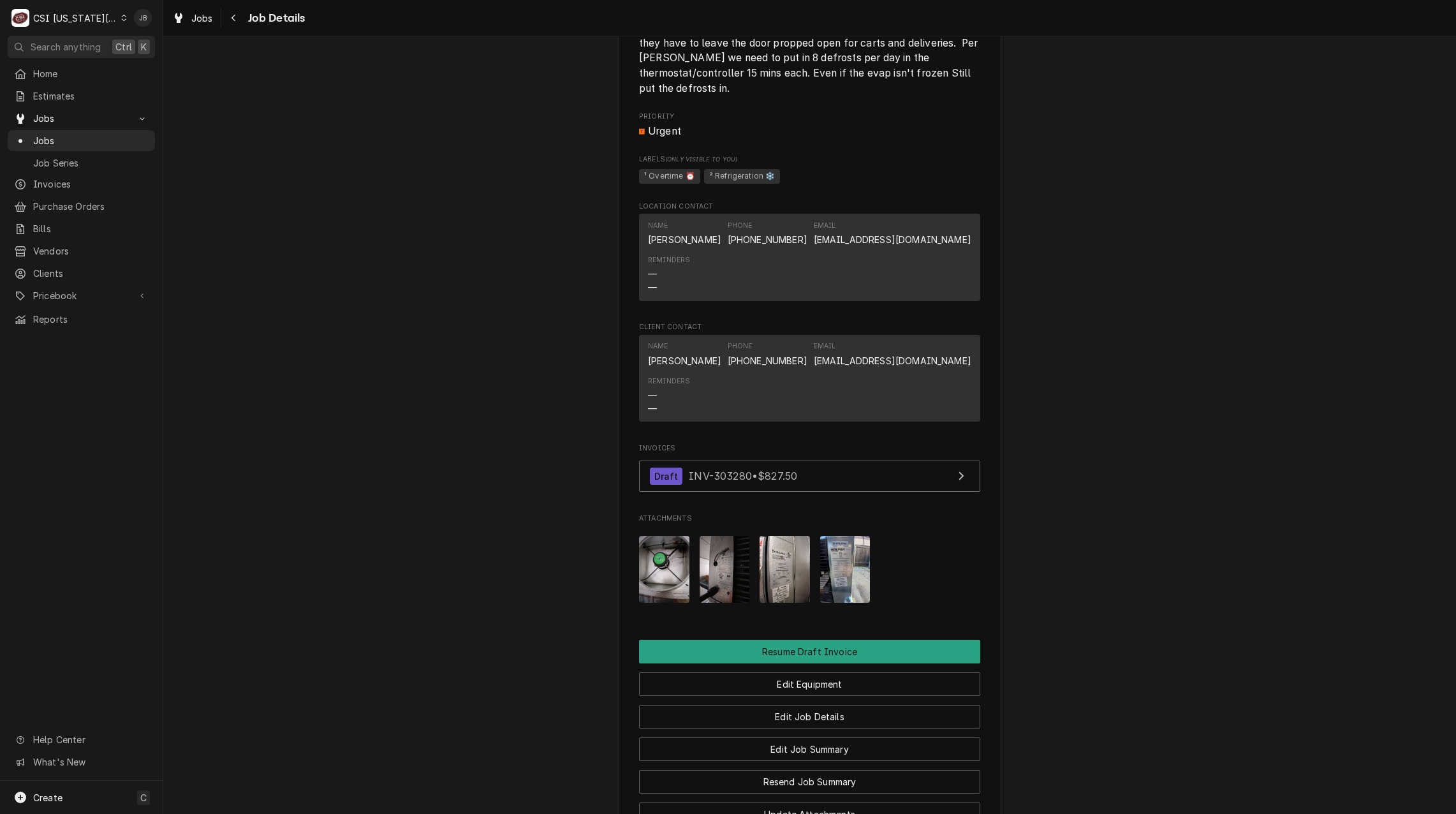
click at [713, 598] on img "Attachments" at bounding box center [725, 569] width 50 height 67
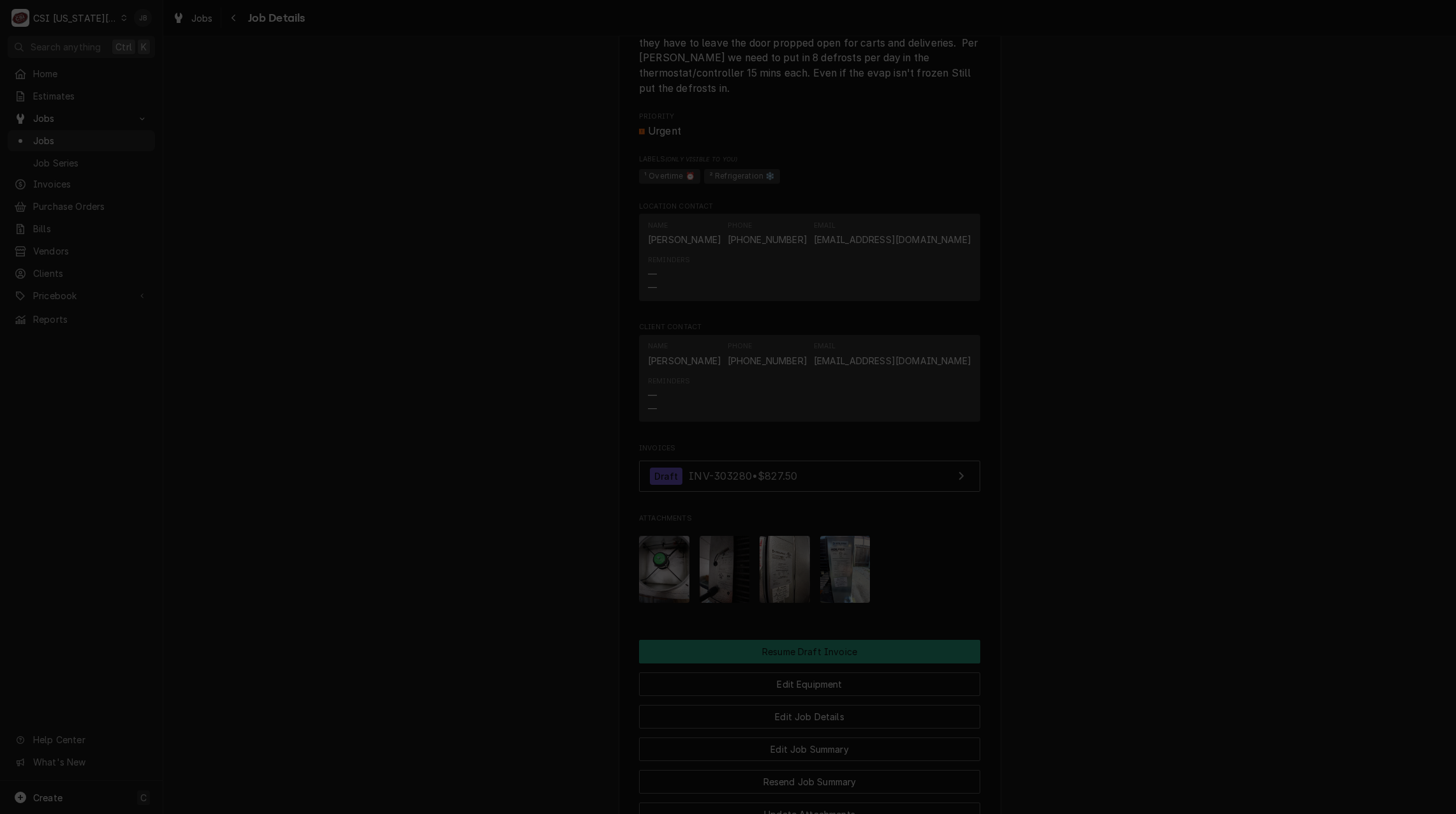
click at [1078, 405] on div at bounding box center [728, 407] width 1456 height 814
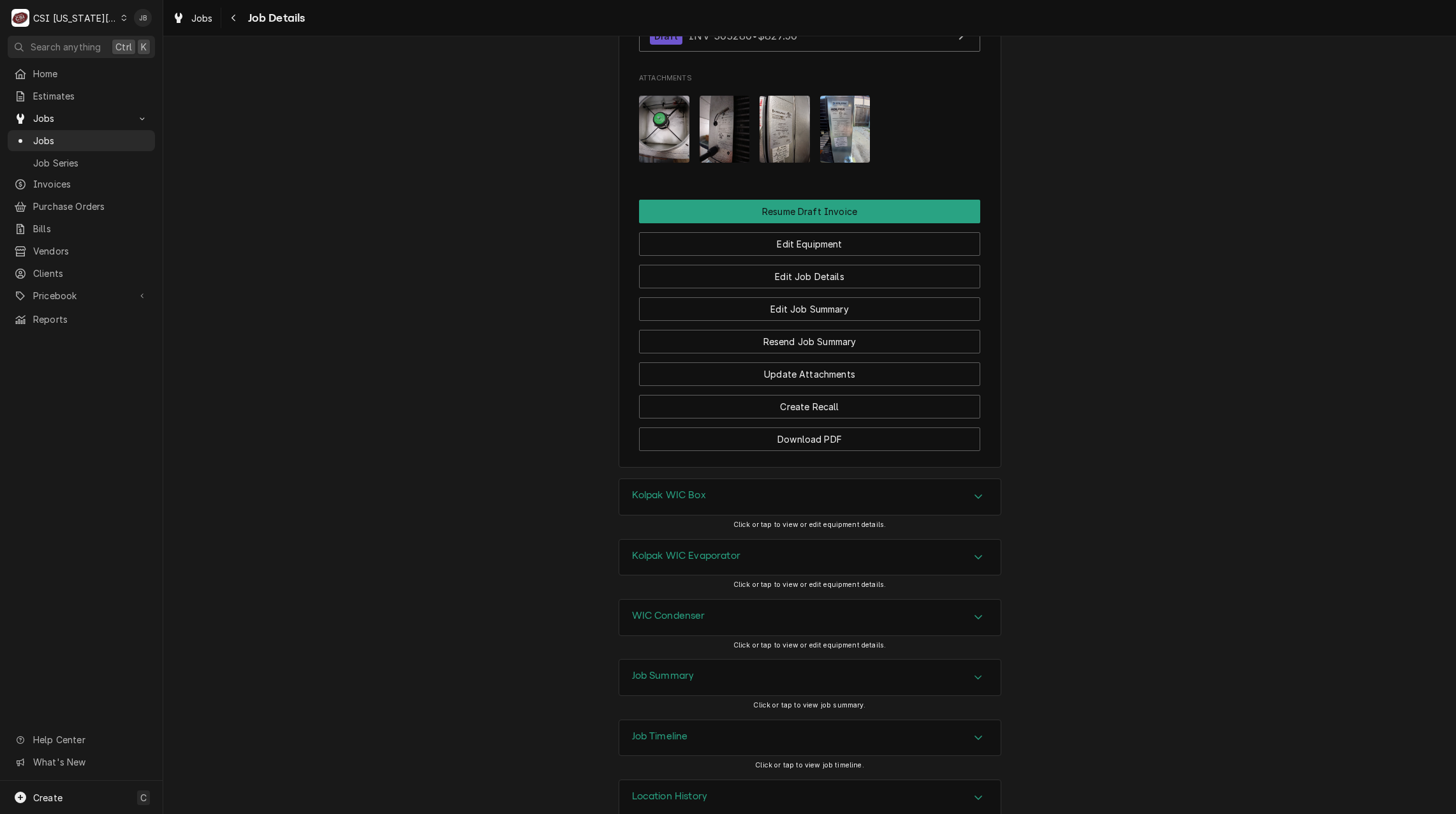
scroll to position [1322, 0]
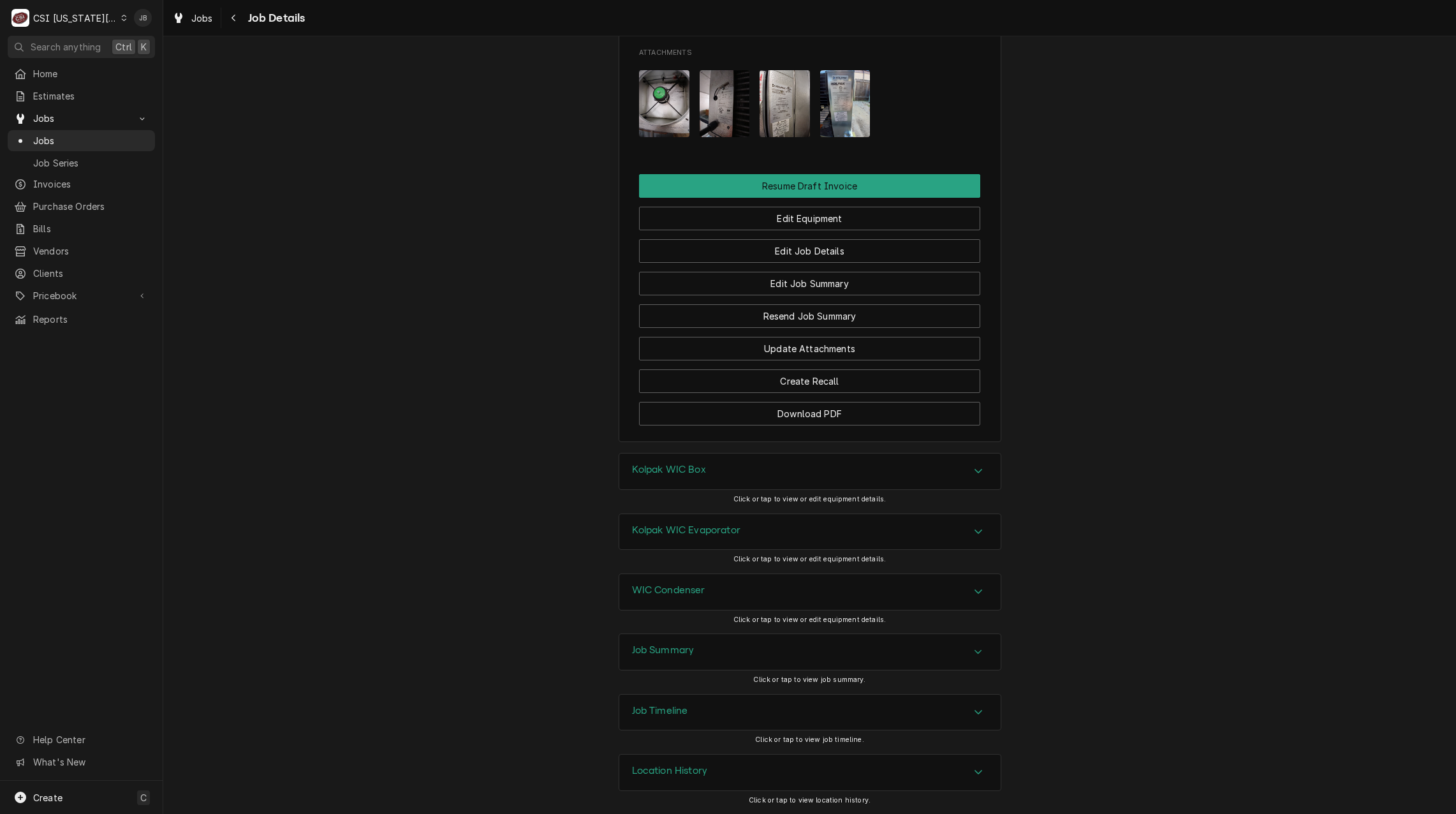
click at [690, 646] on h3 "Job Summary" at bounding box center [663, 651] width 62 height 12
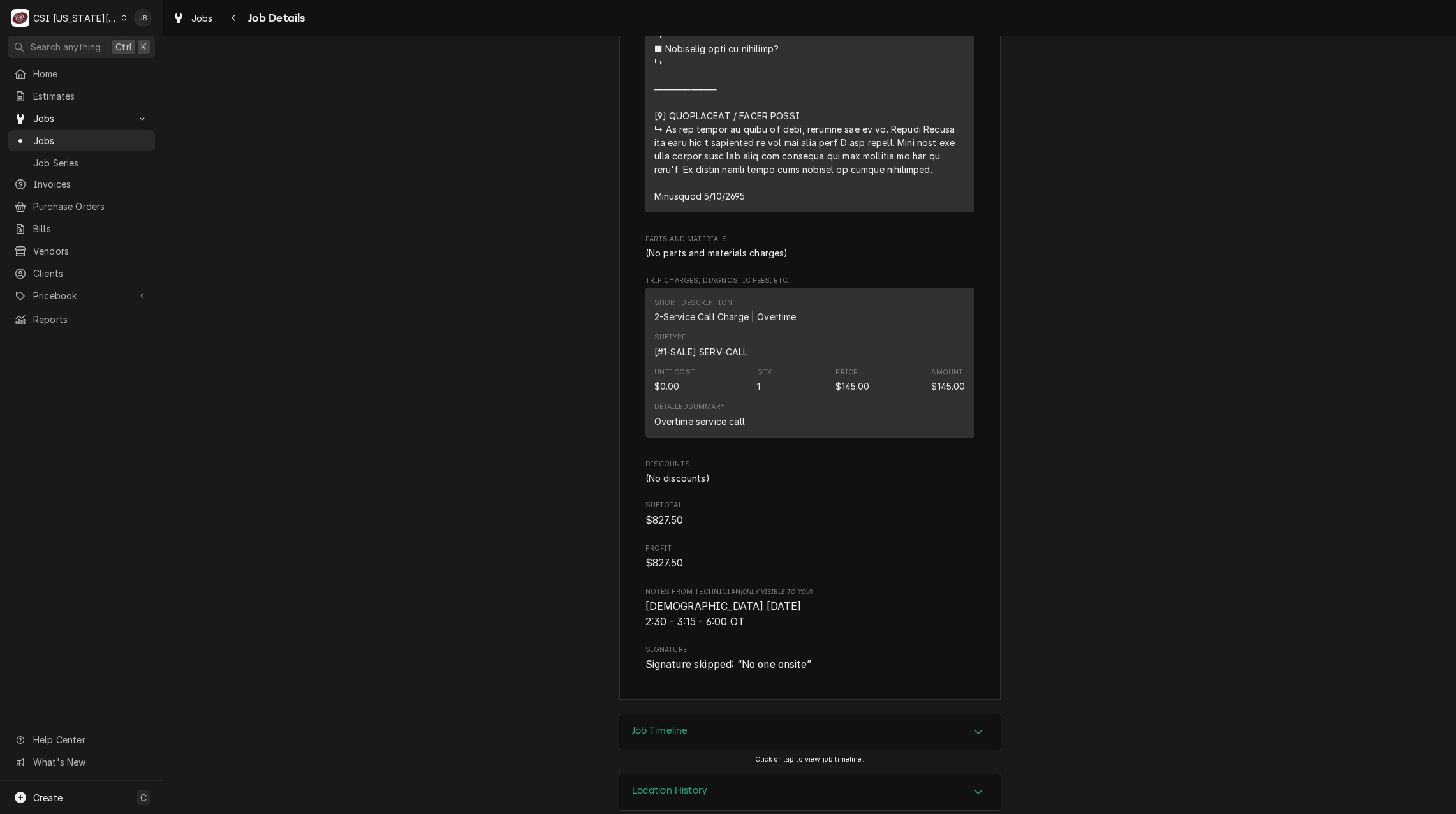
scroll to position [3673, 0]
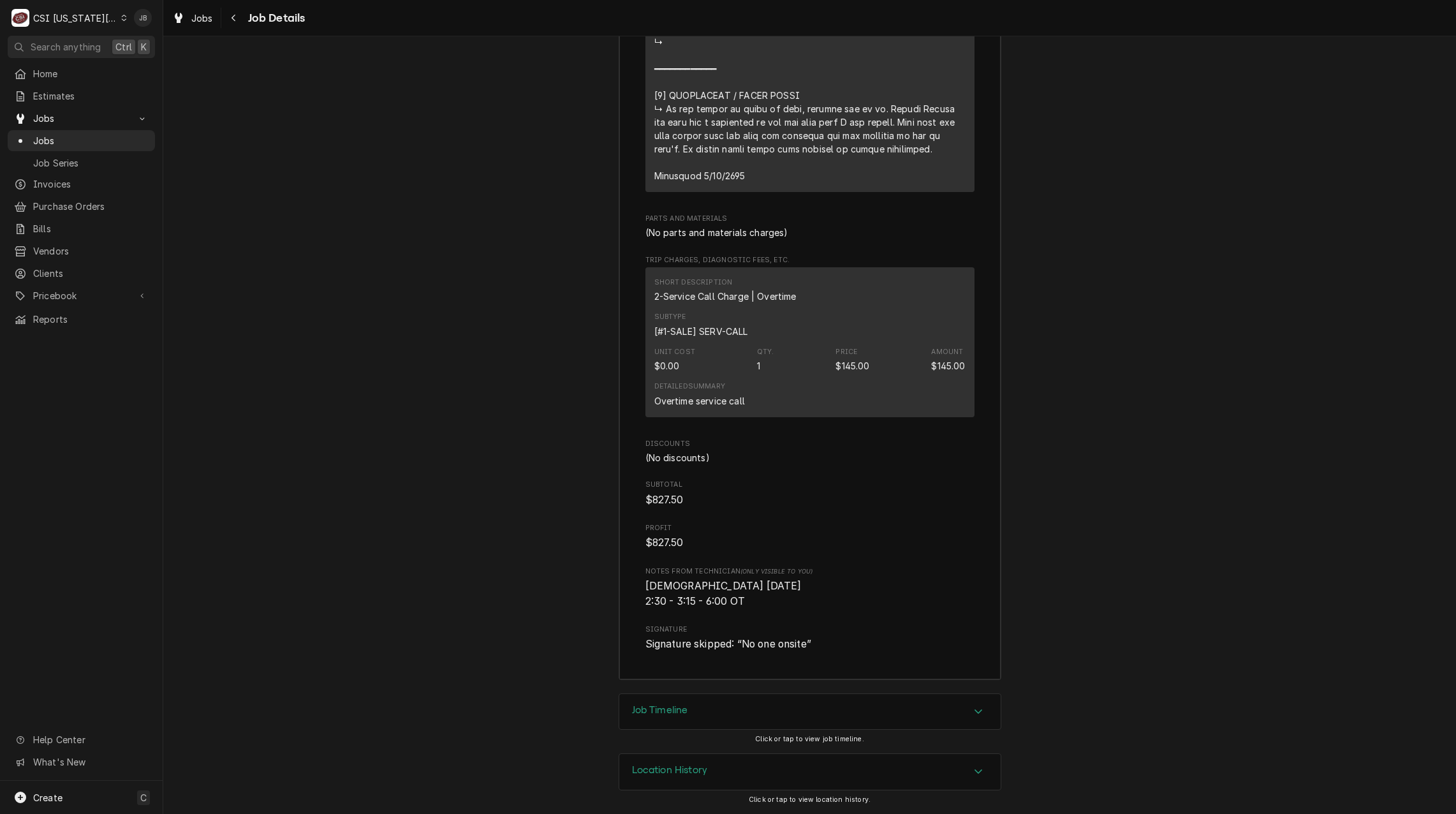
click at [722, 713] on div "Job Timeline" at bounding box center [810, 712] width 382 height 36
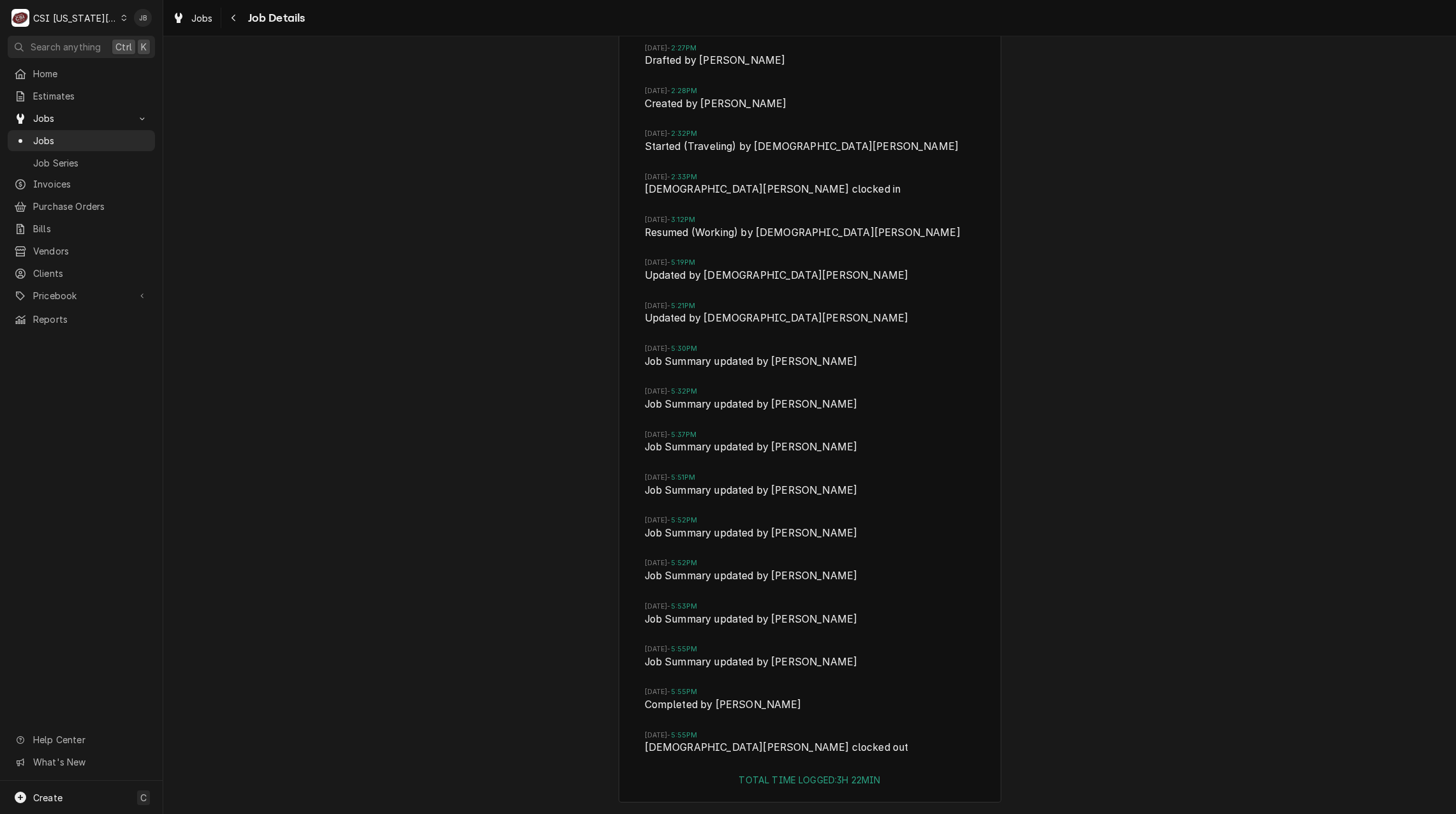
scroll to position [4477, 0]
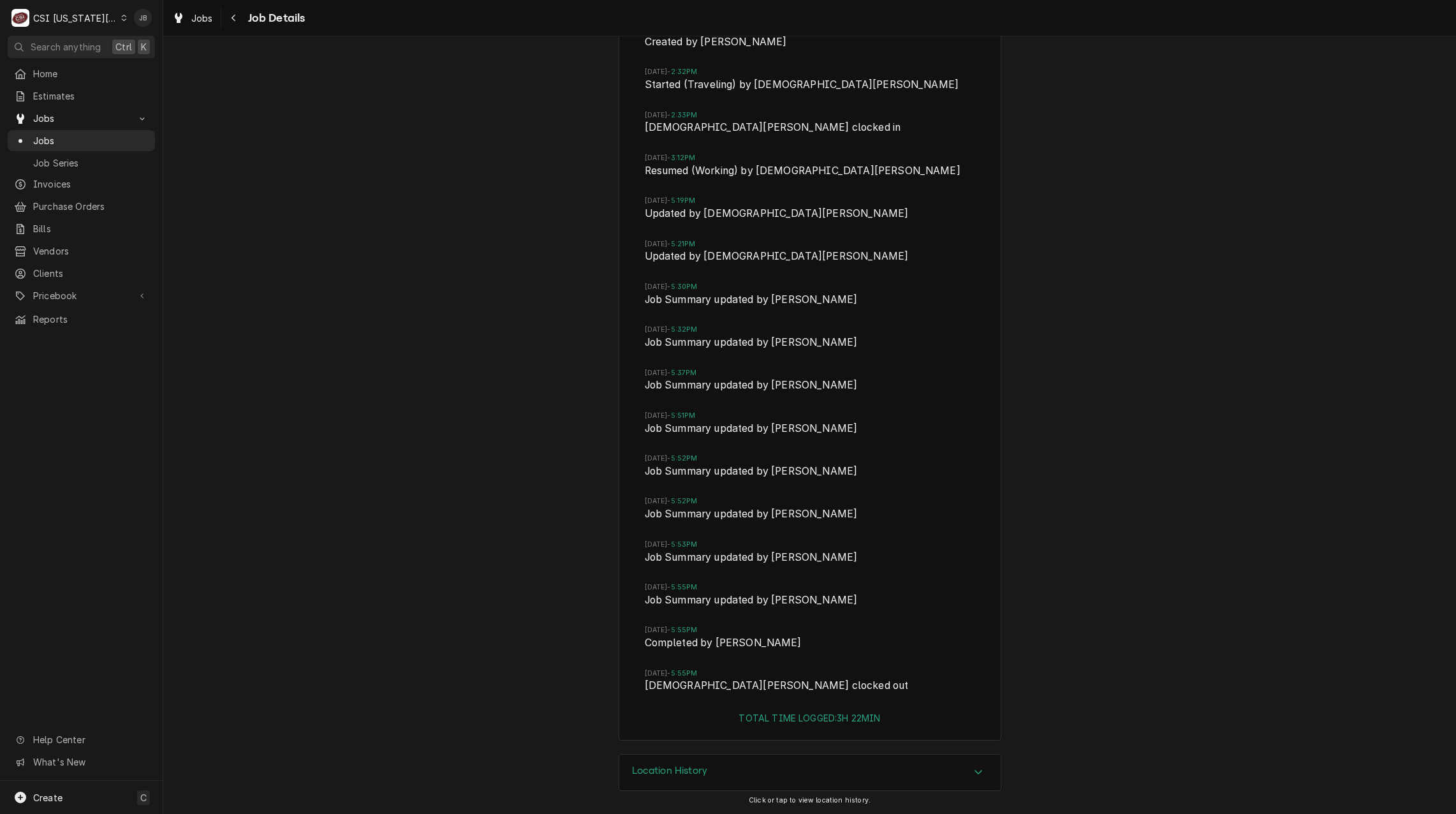
click at [727, 778] on div "Location History" at bounding box center [810, 773] width 382 height 36
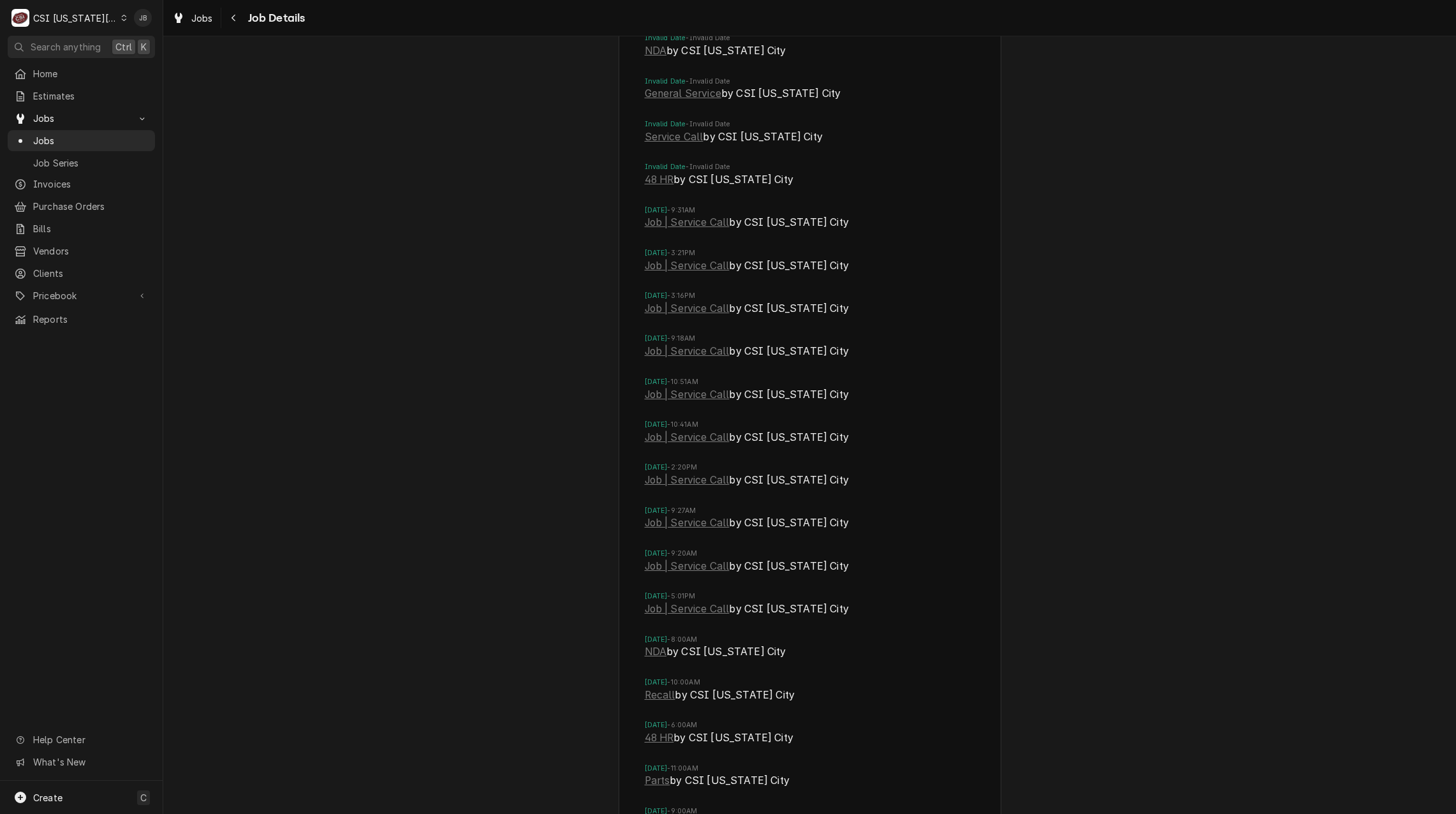
scroll to position [5243, 0]
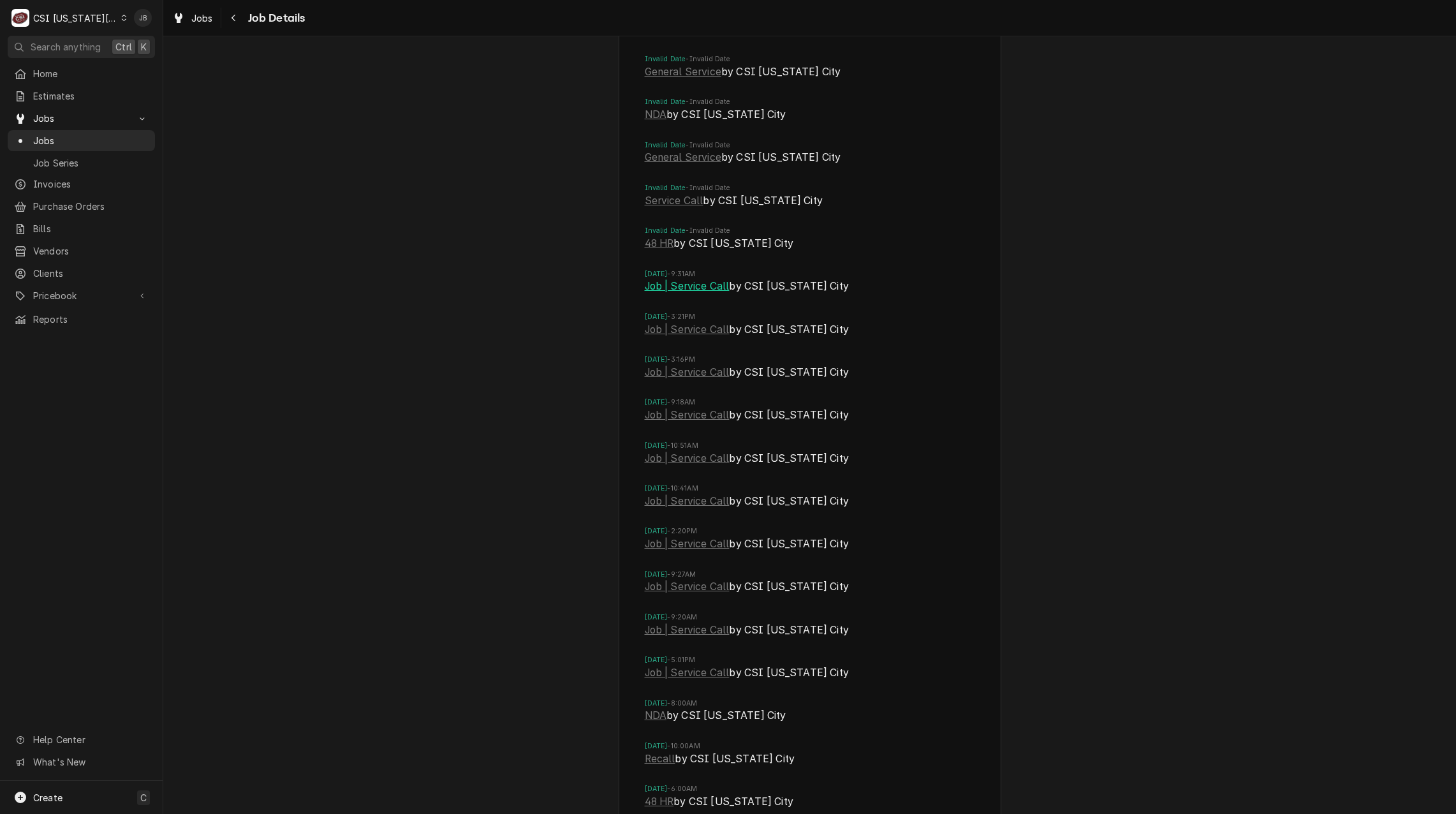
click at [707, 294] on link "Job | Service Call" at bounding box center [686, 287] width 85 height 15
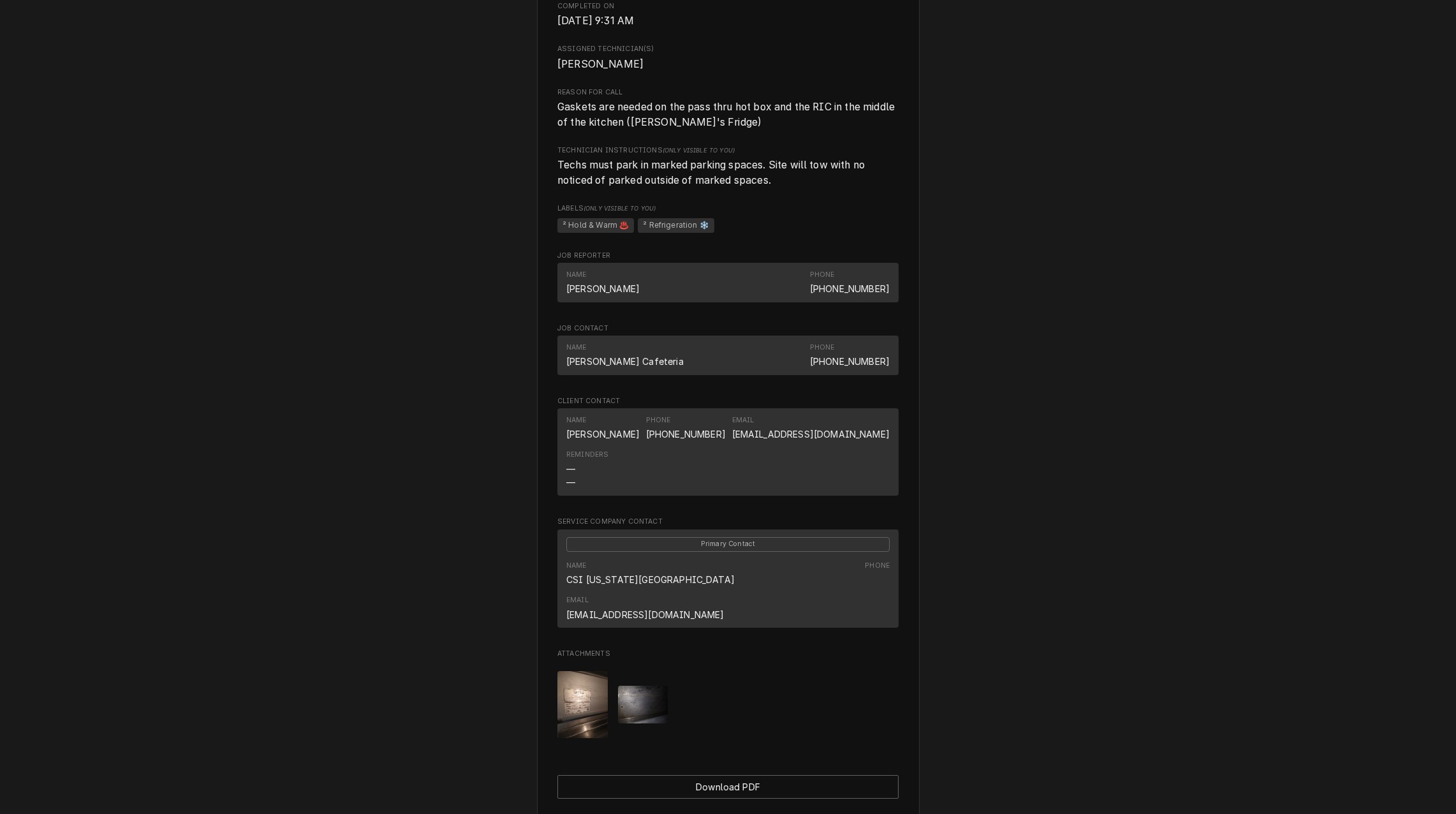
scroll to position [279, 0]
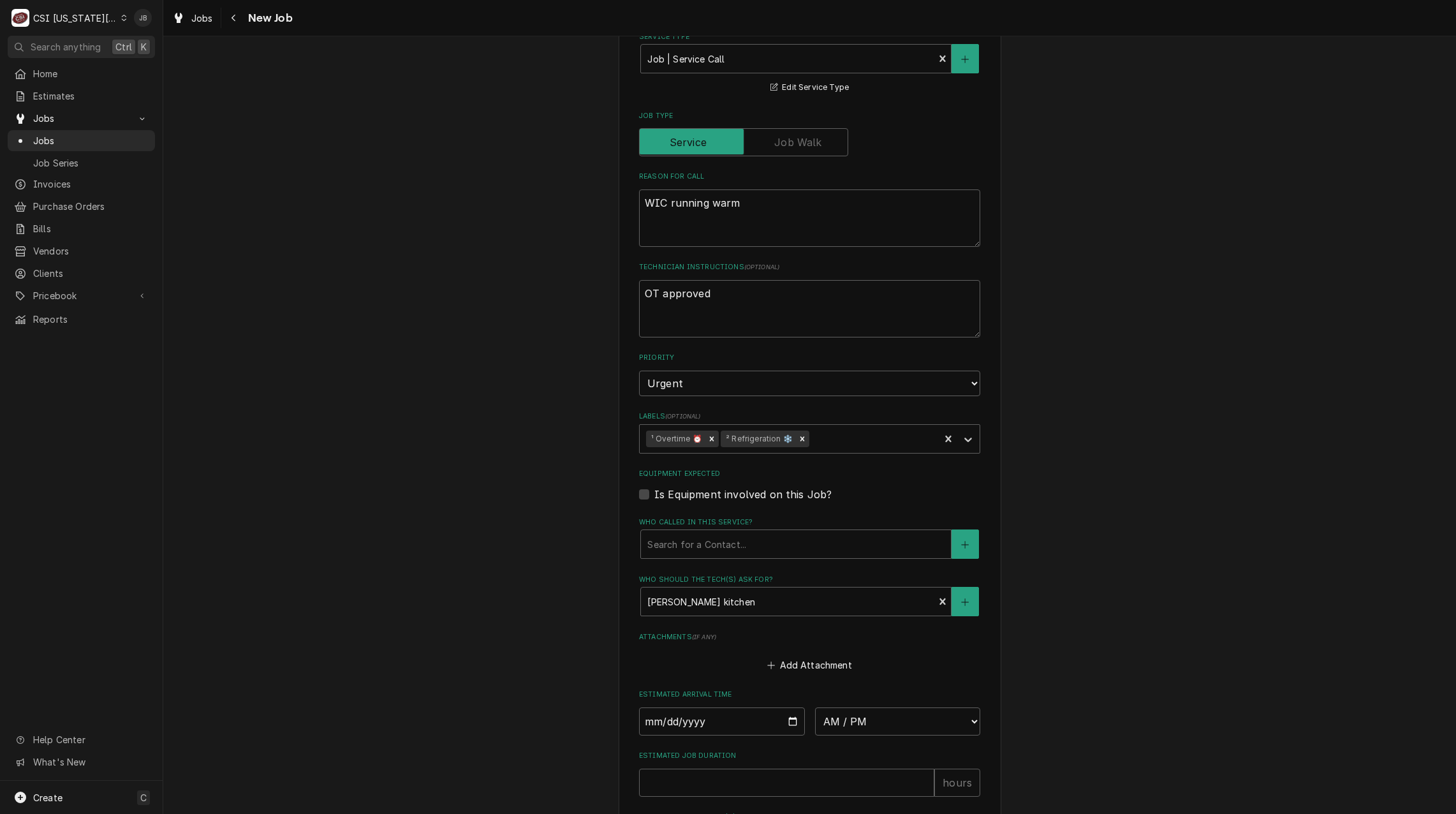
scroll to position [574, 0]
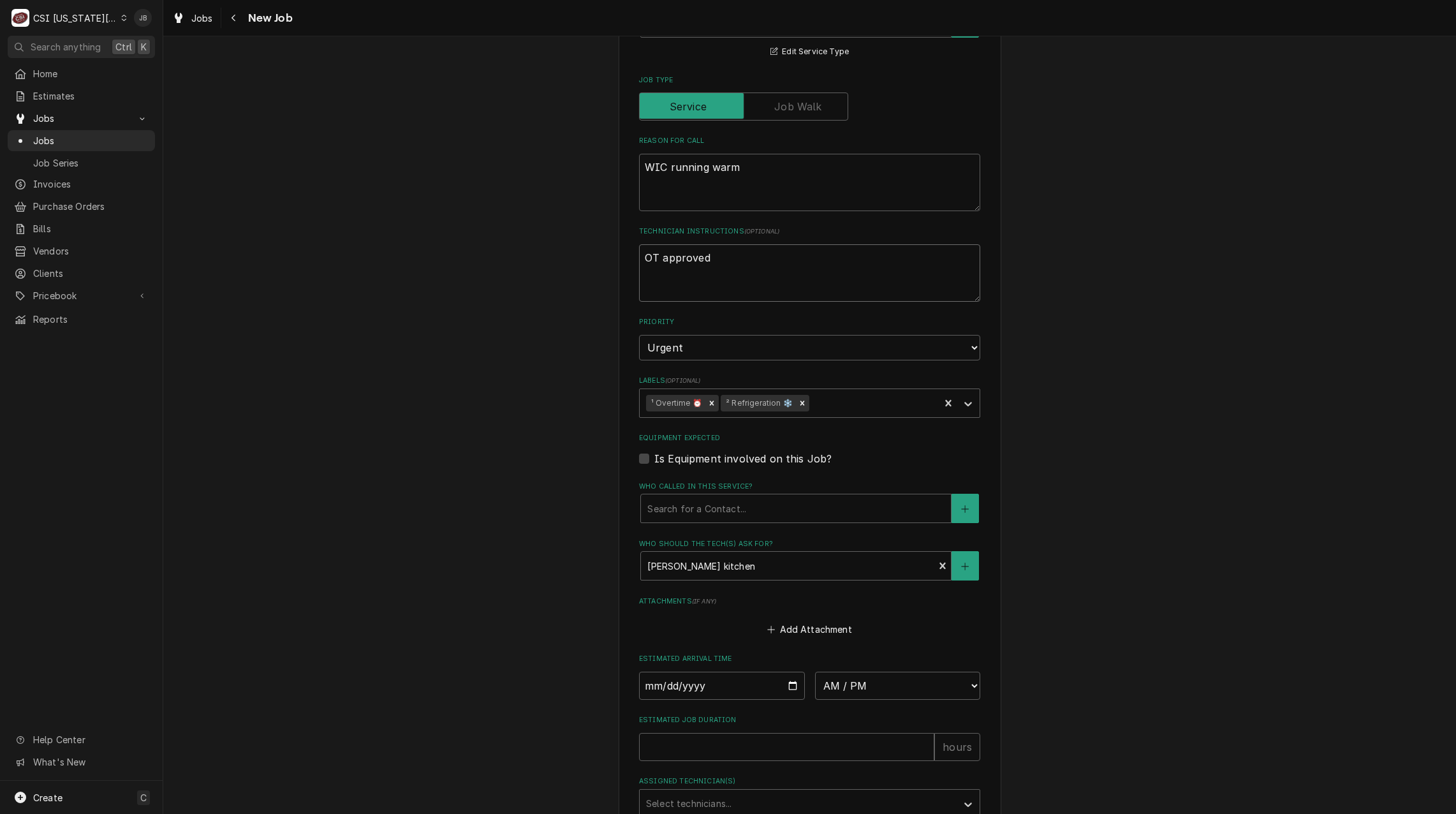
click at [724, 272] on textarea "OT approved" at bounding box center [809, 272] width 341 height 57
type textarea "x"
type textarea "OT approved"
type textarea "x"
type textarea "OT approved 4"
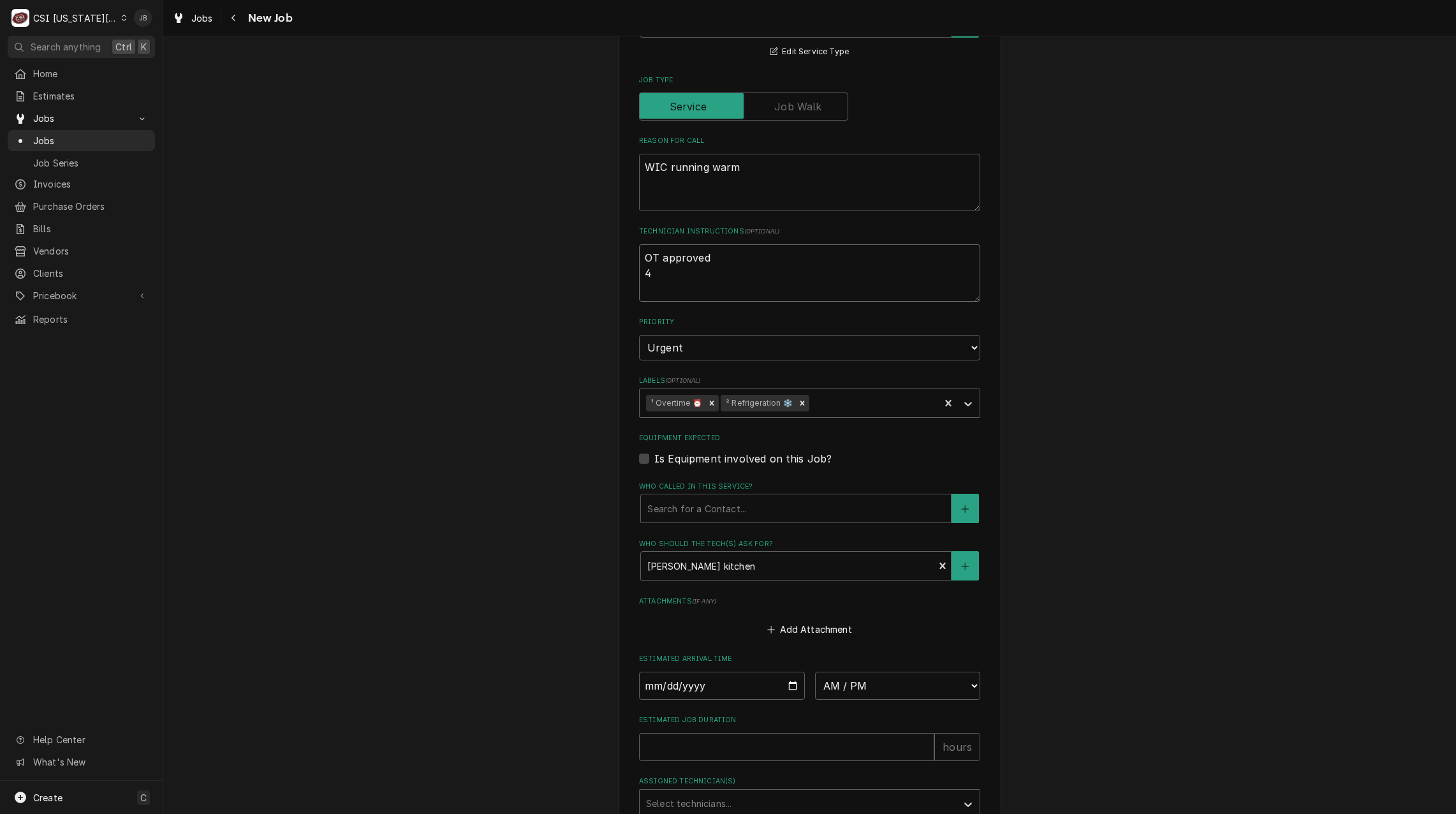
type textarea "x"
type textarea "OT approved 4t"
type textarea "x"
type textarea "OT approved 4th"
type textarea "x"
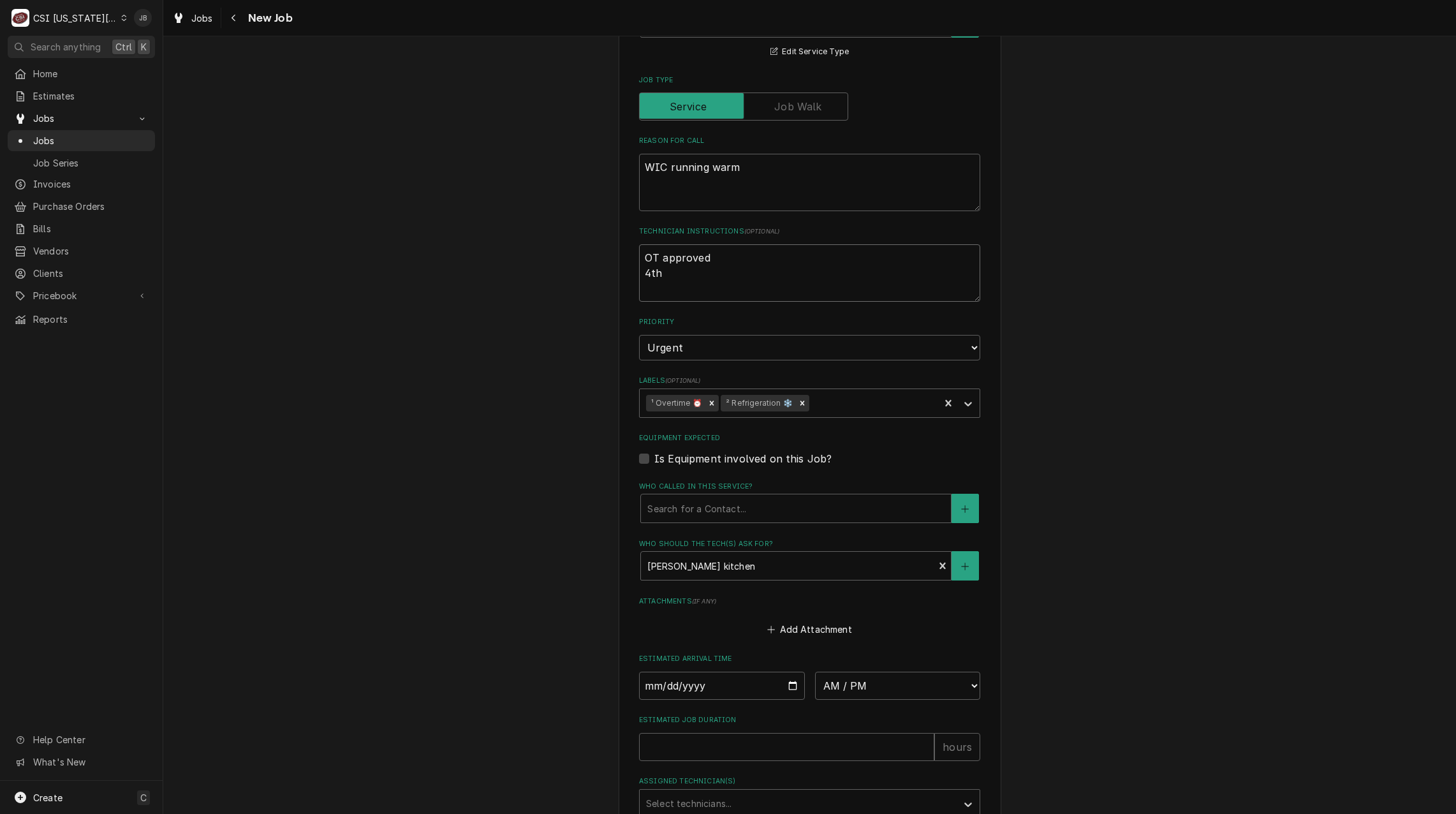
type textarea "OT approved 4th"
type textarea "x"
type textarea "OT approved 4th c"
type textarea "x"
type textarea "OT approved 4th ca"
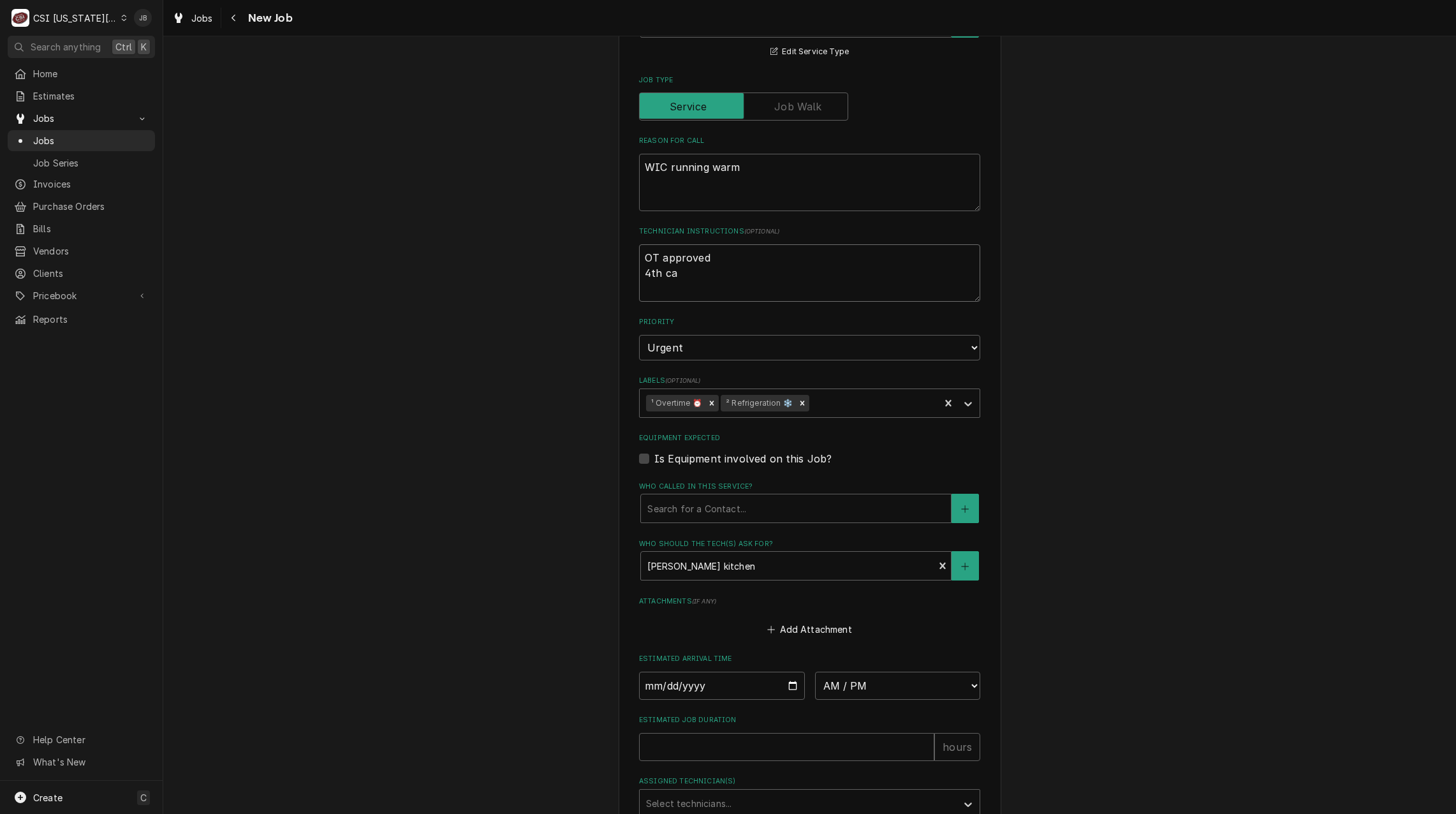
type textarea "x"
type textarea "OT approved 4th cal"
type textarea "x"
type textarea "OT approved 4th call"
type textarea "x"
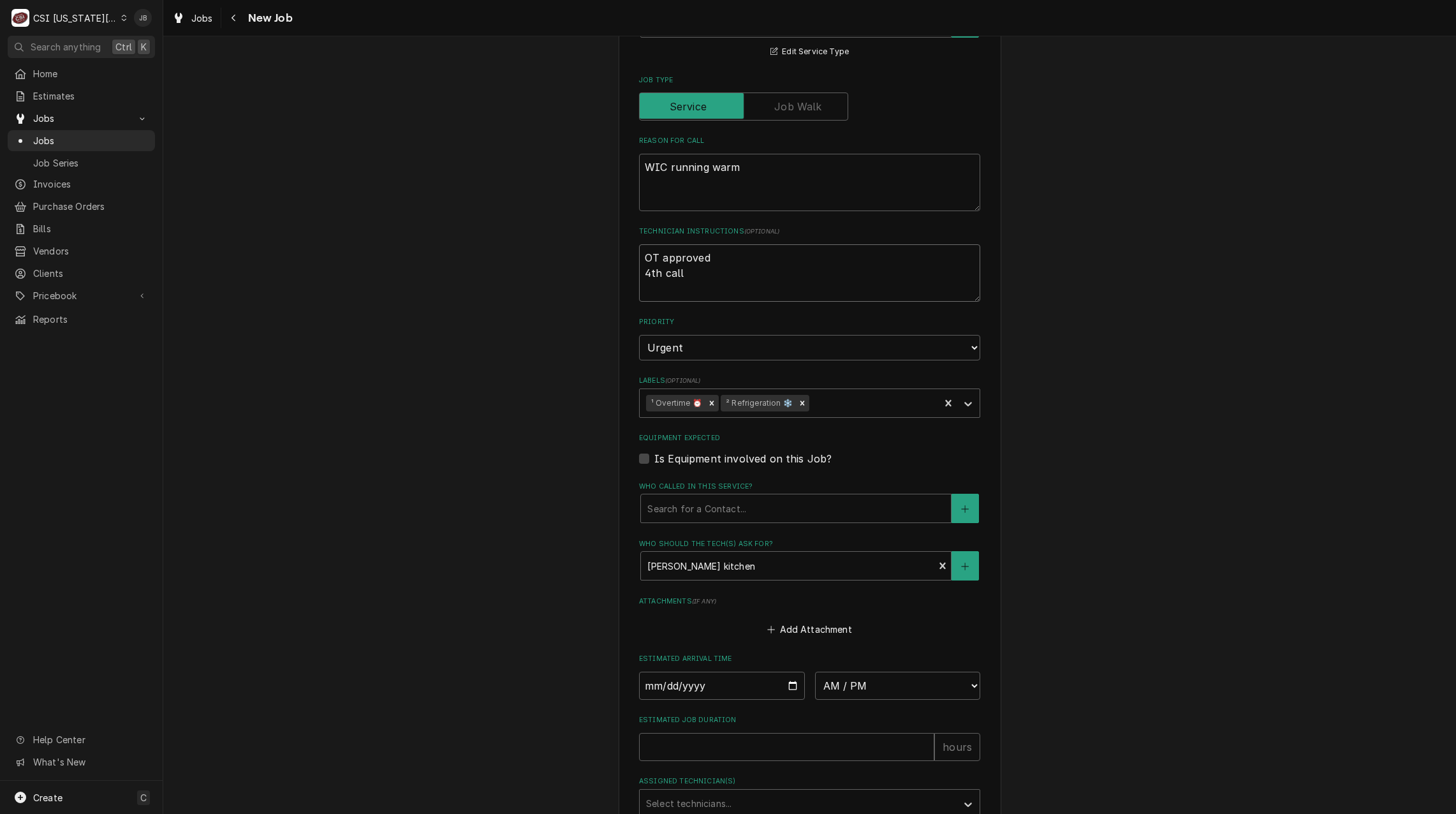
type textarea "OT approved 4th call"
type textarea "x"
type textarea "OT approved 4th call o"
type textarea "x"
type textarea "OT approved 4th call on"
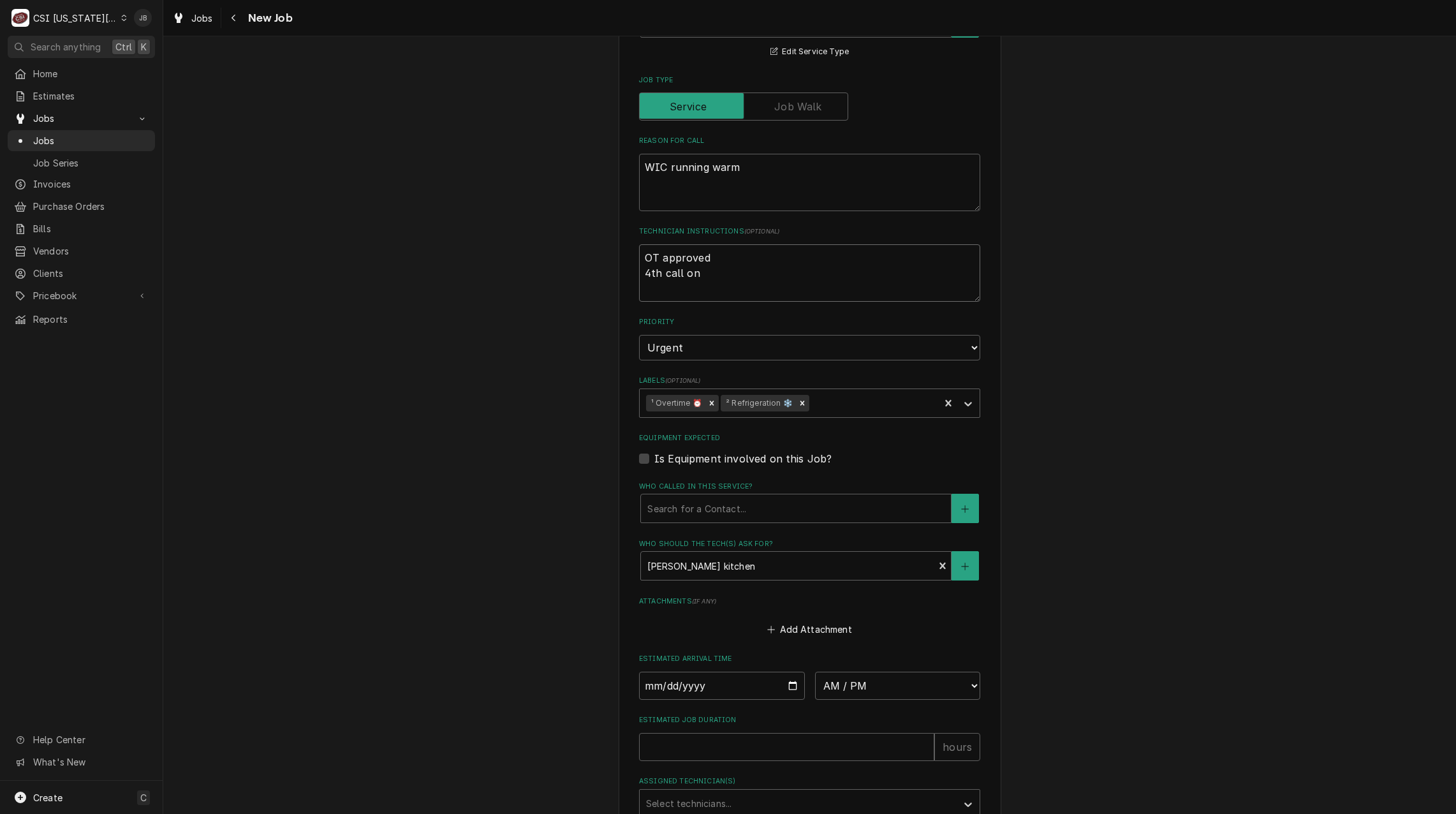
type textarea "x"
type textarea "OT approved 4th call on"
type textarea "x"
type textarea "OT approved 4th call on t"
type textarea "x"
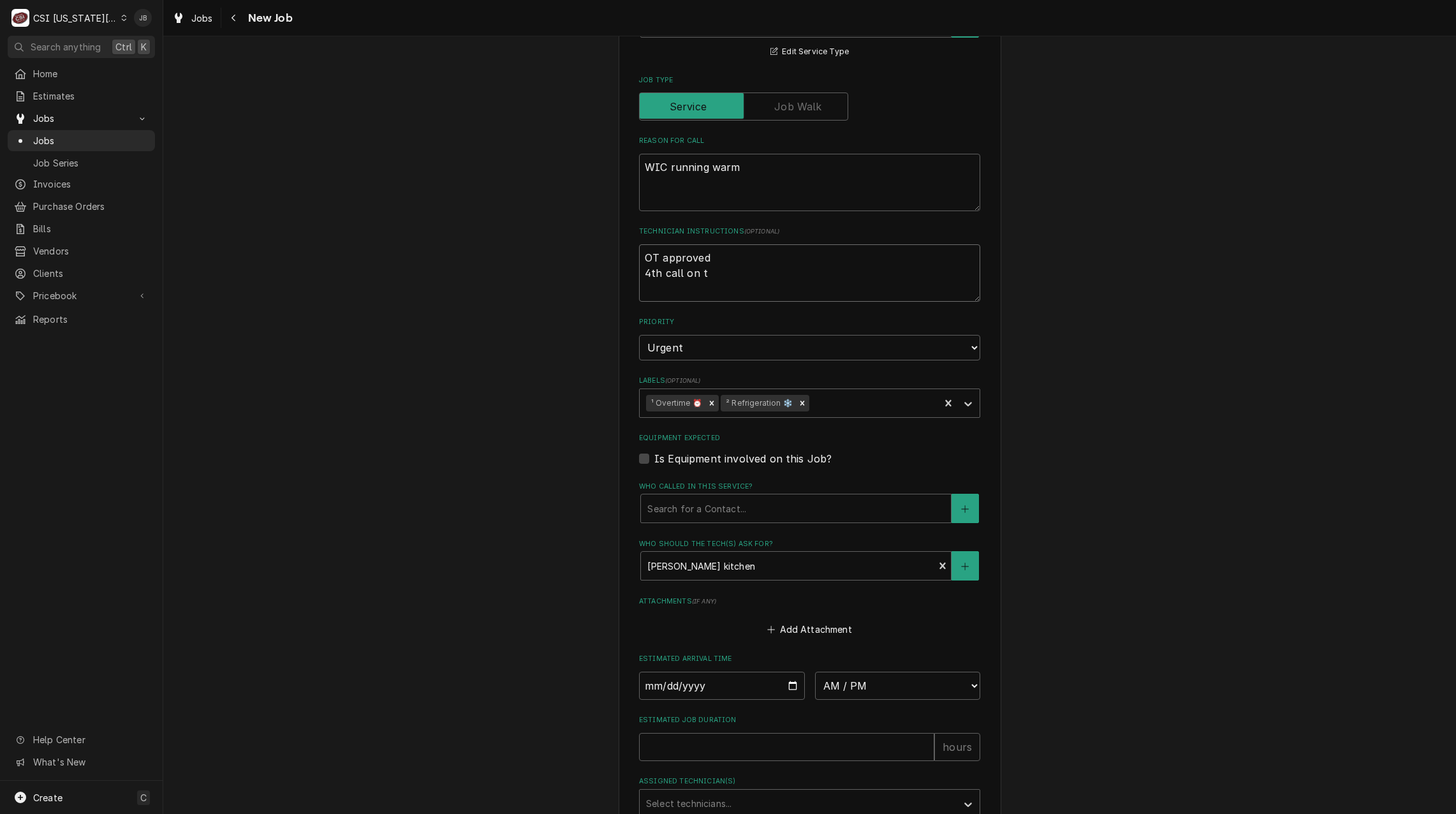
type textarea "OT approved 4th call on th"
type textarea "x"
type textarea "OT approved 4th call on the"
type textarea "x"
type textarea "OT approved 4th call on the"
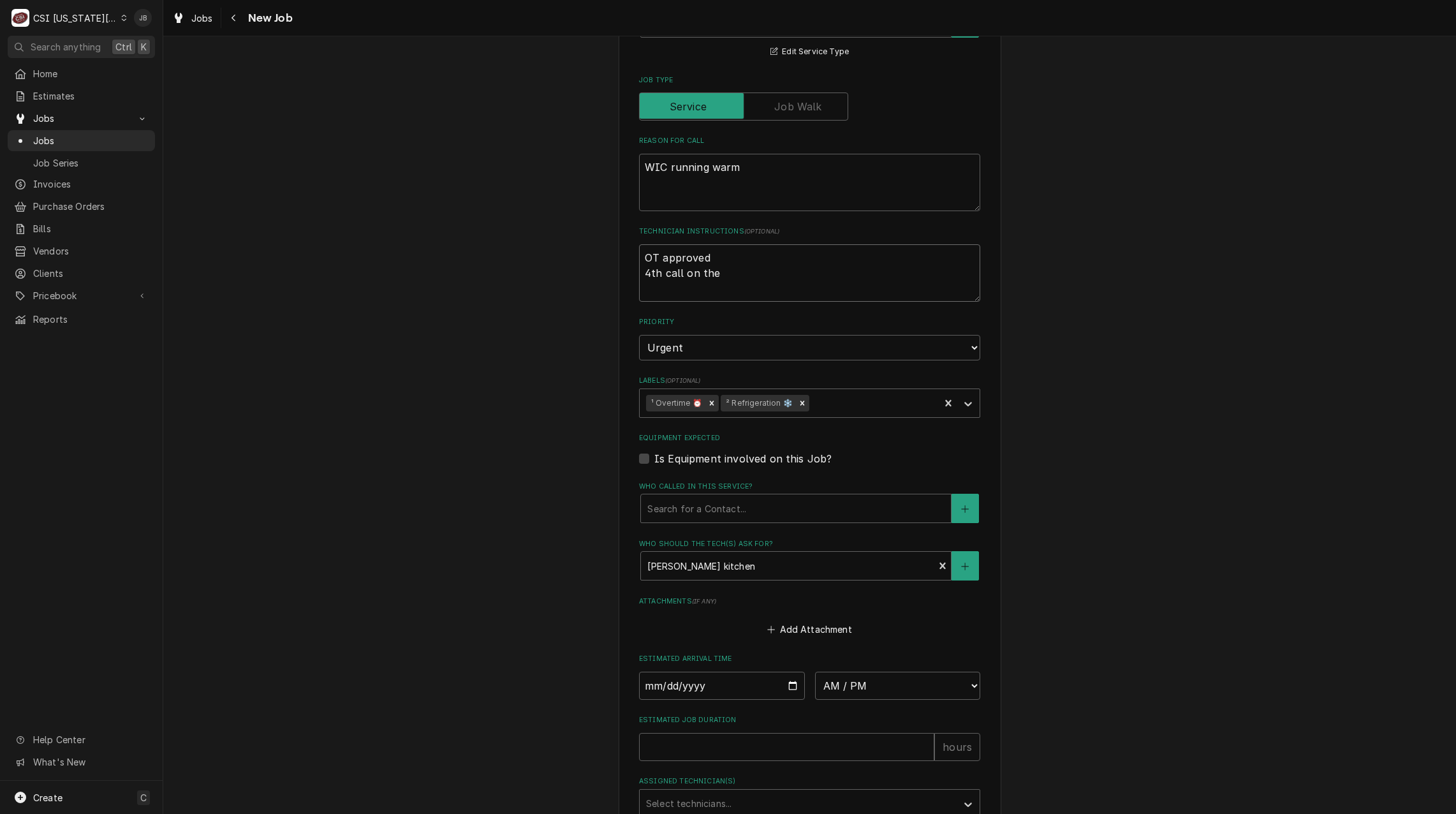
type textarea "x"
type textarea "OT approved 4th call on the w"
type textarea "x"
type textarea "OT approved 4th call on the wa"
type textarea "x"
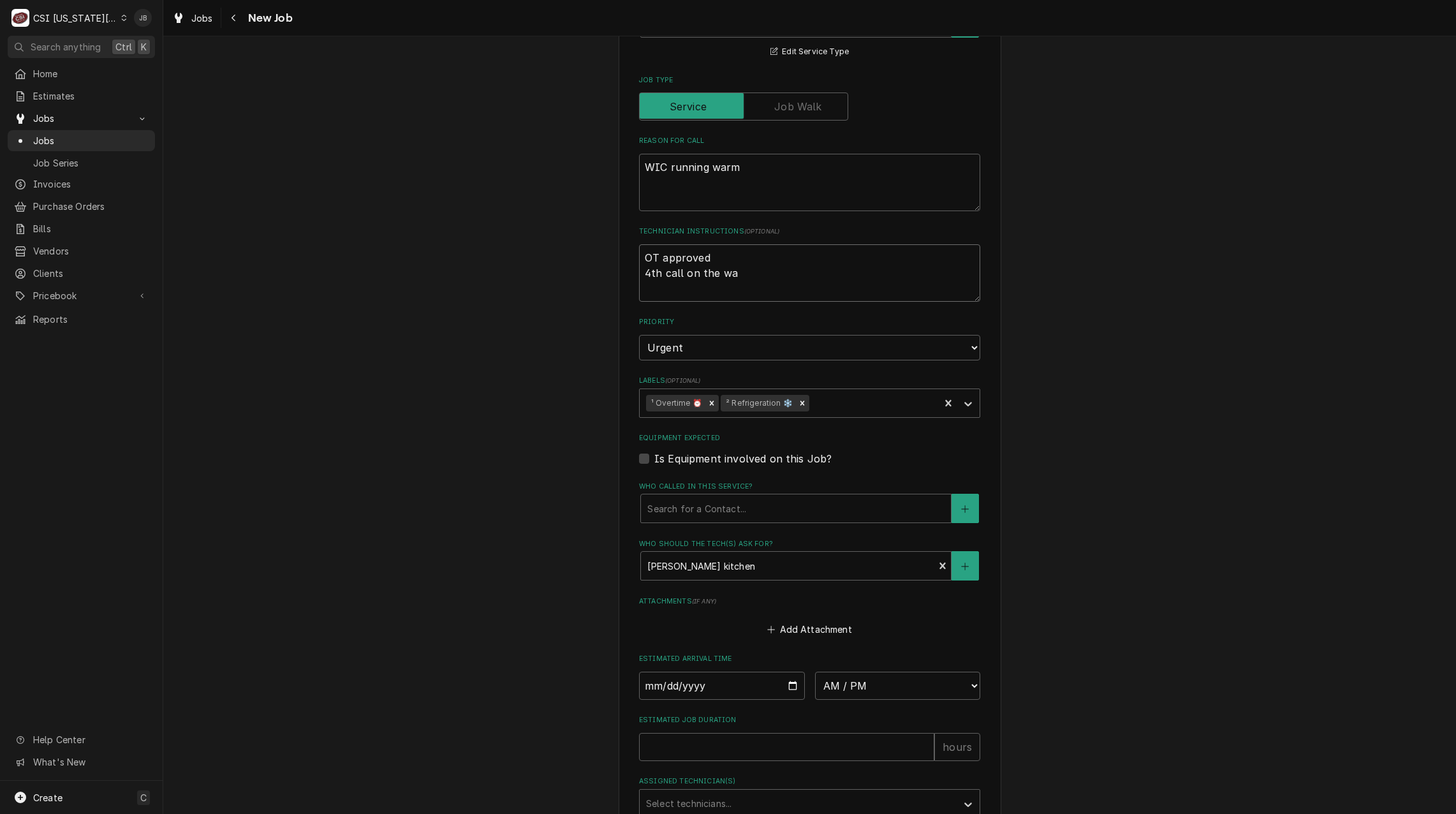
type textarea "OT approved 4th call on the wal"
type textarea "x"
type textarea "OT approved 4th call on the walk"
type textarea "x"
type textarea "OT approved 4th call on the walk"
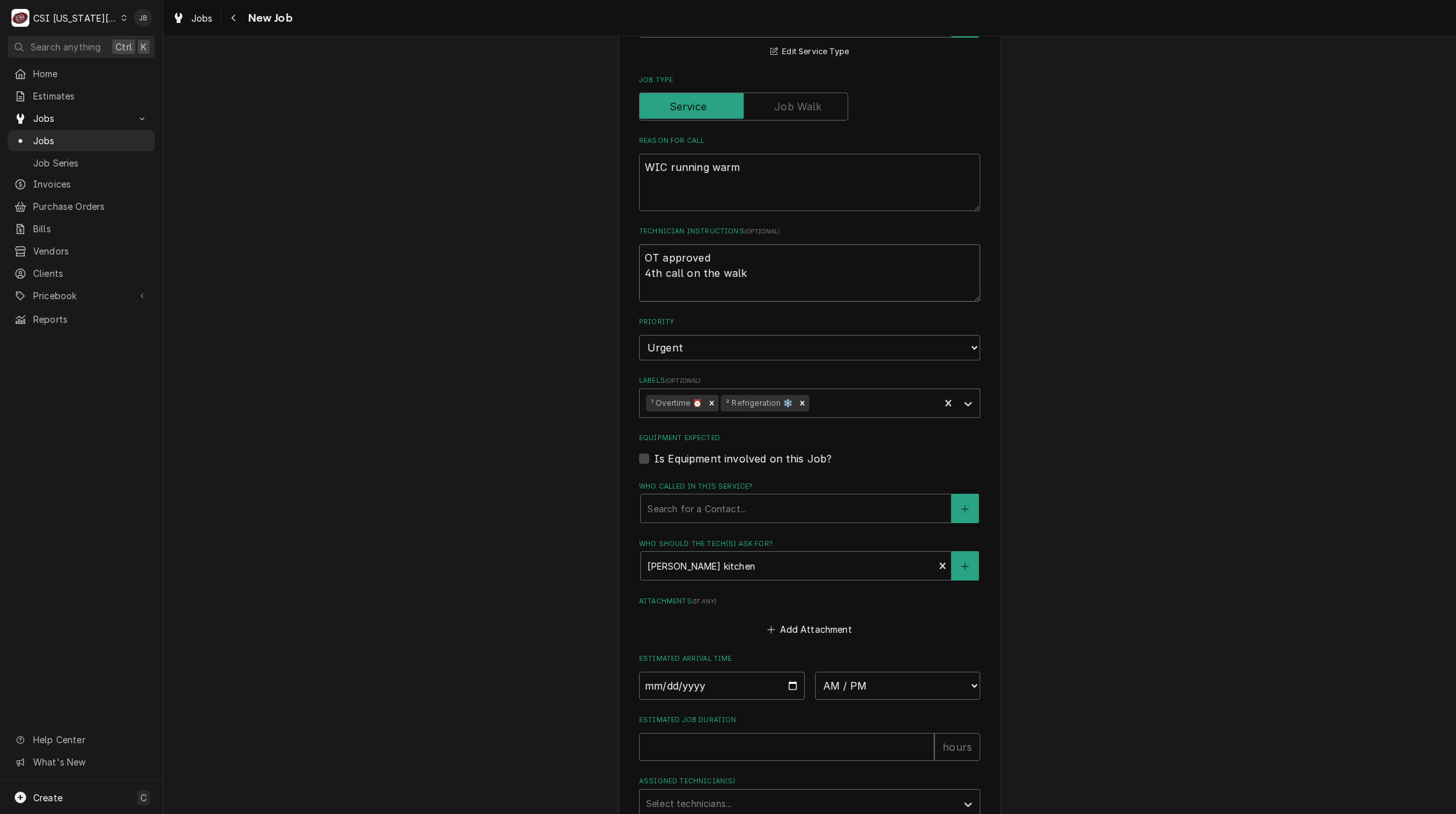
type textarea "x"
type textarea "OT approved 4th call on the walk i"
type textarea "x"
type textarea "OT approved 4th call on the walk in"
type textarea "x"
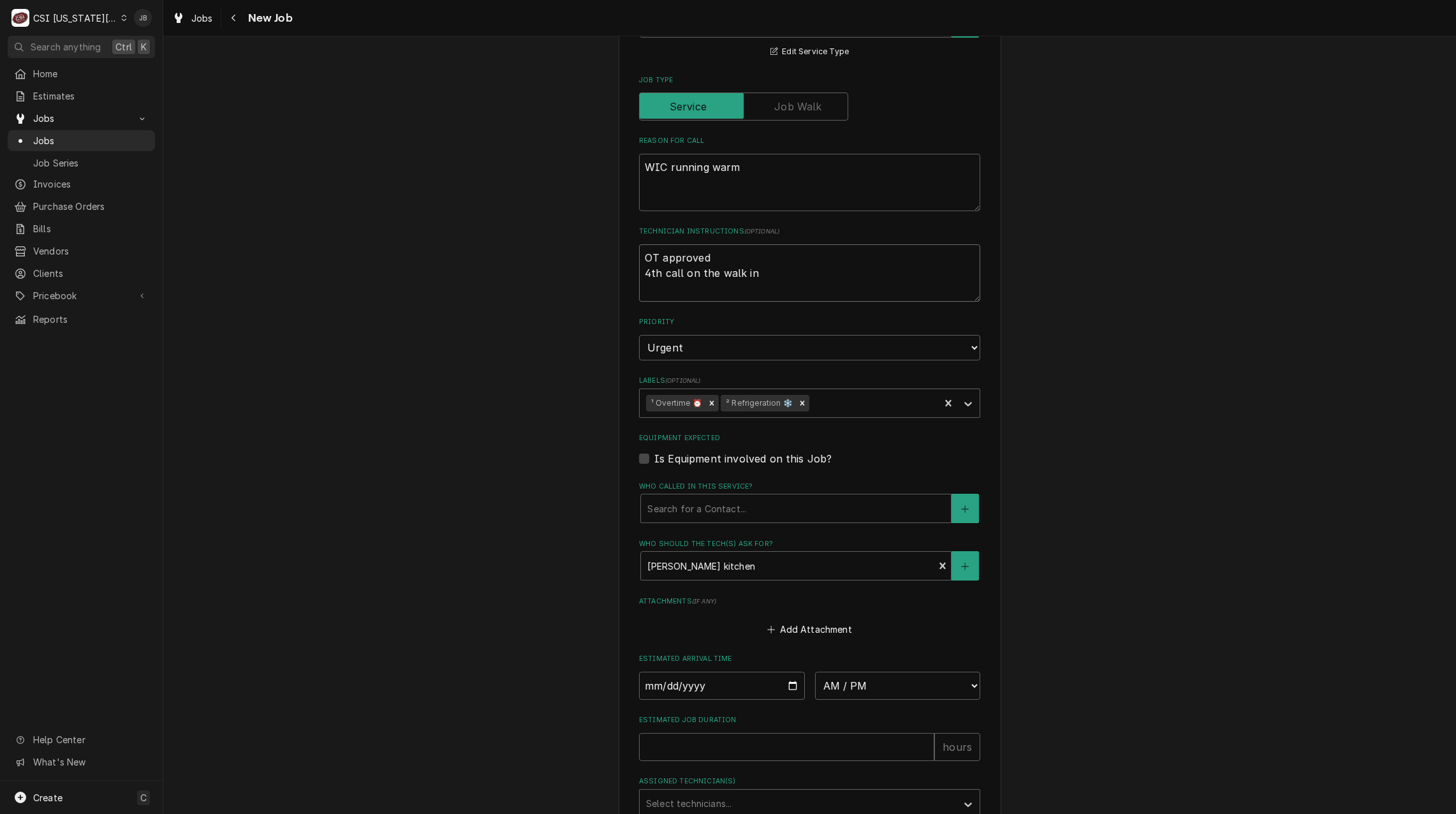
type textarea "OT approved 4th call on the walk in,"
type textarea "x"
type textarea "OT approved 4th call on the walk in,"
type textarea "x"
type textarea "OT approved 4th call on the walk in, u"
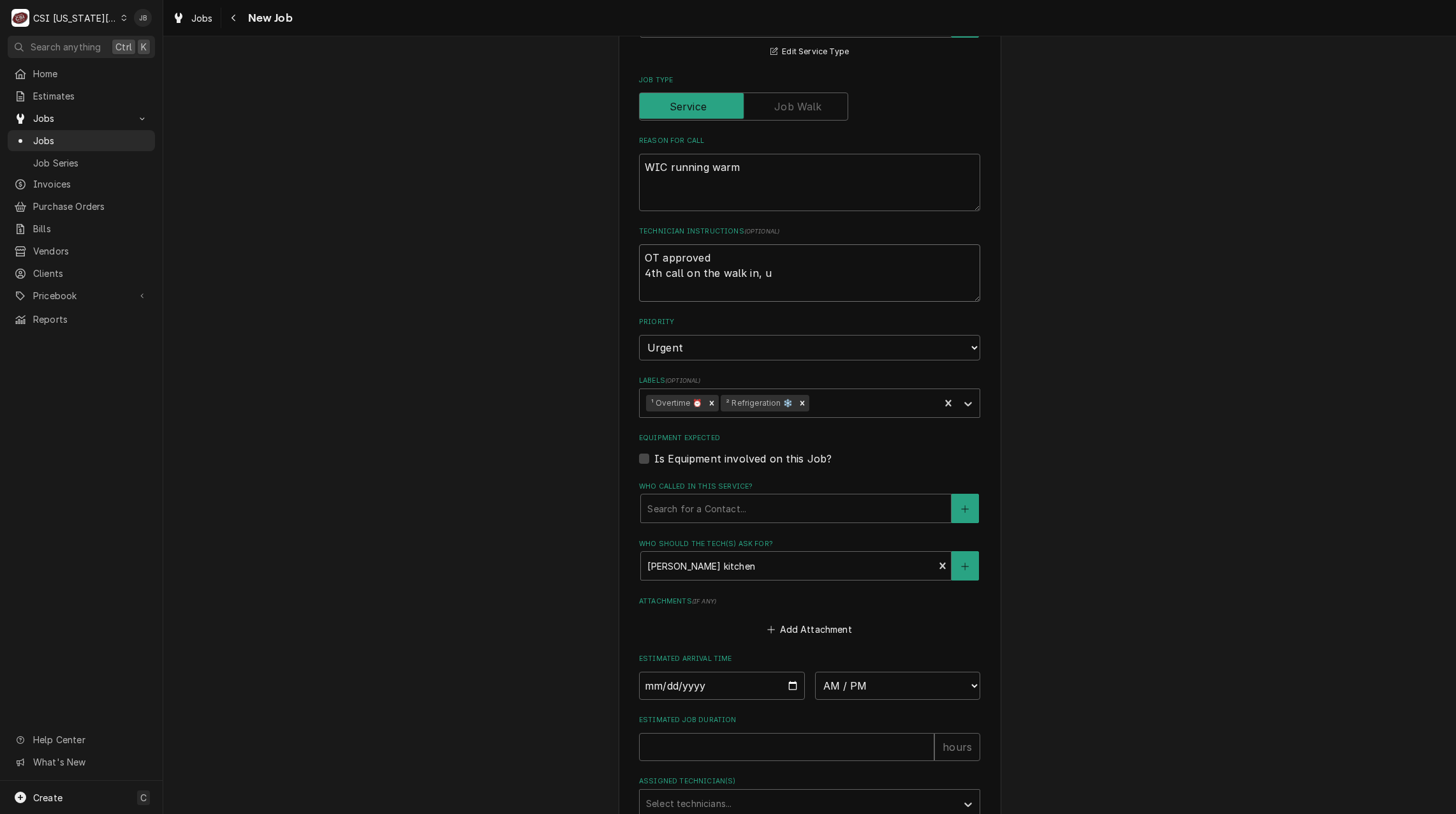
type textarea "x"
type textarea "OT approved 4th call on the walk in, un"
type textarea "x"
type textarea "OT approved 4th call on the walk in, uni"
type textarea "x"
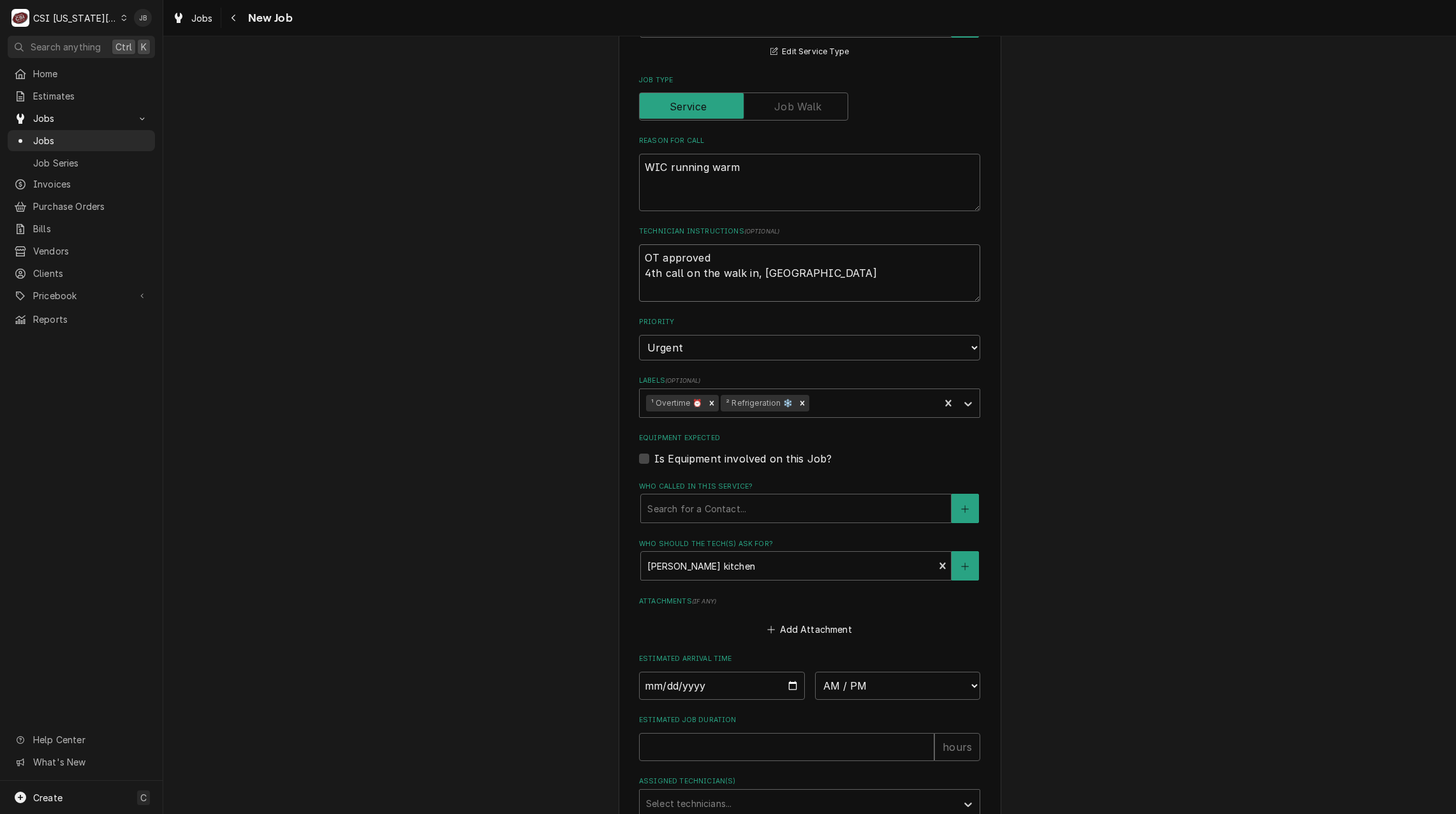
type textarea "OT approved 4th call on the walk in, unit"
type textarea "x"
type textarea "OT approved 4th call on the walk in, unit"
type textarea "x"
type textarea "OT approved 4th call on the walk in, unit s"
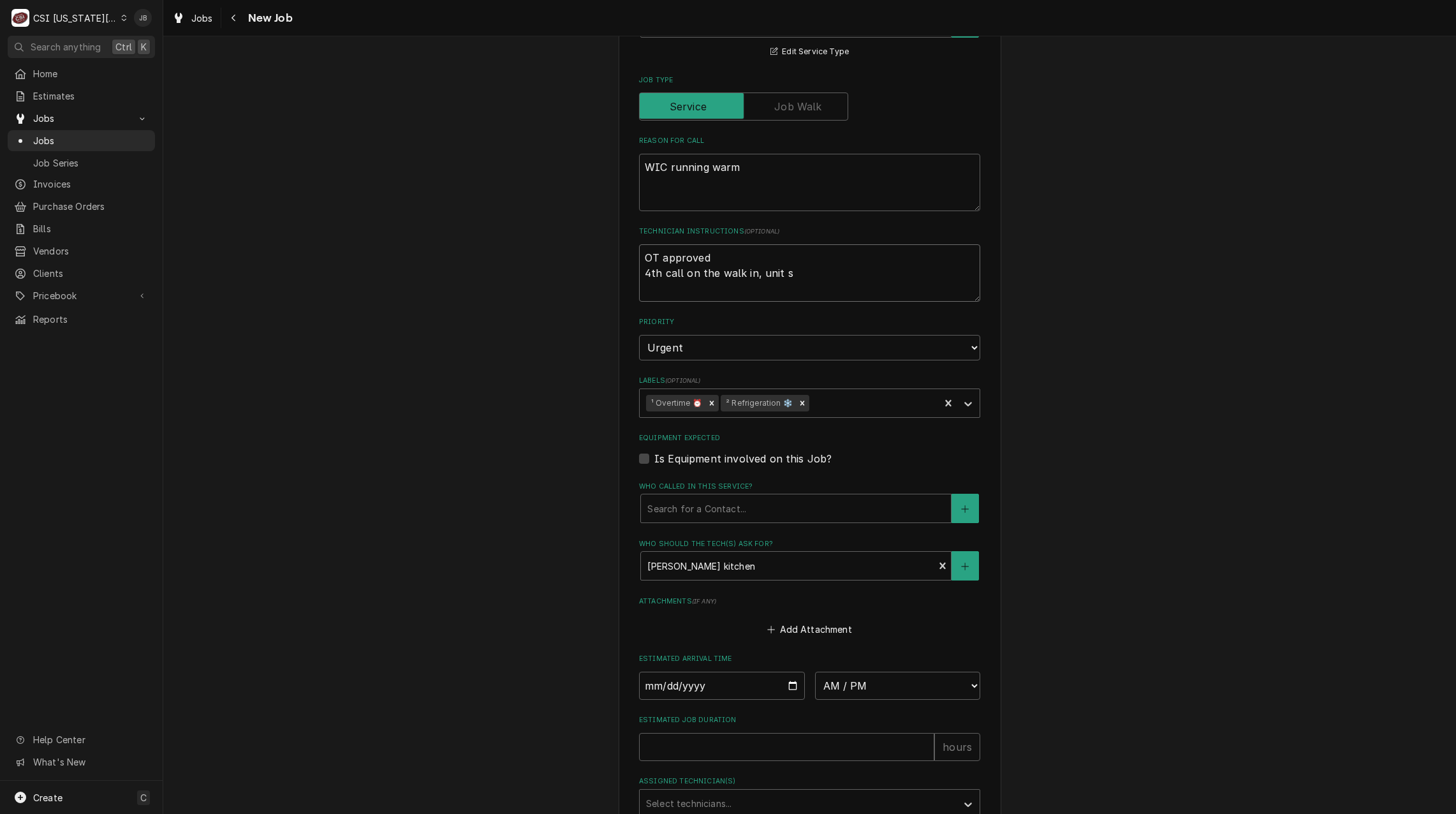
type textarea "x"
type textarea "OT approved 4th call on the walk in, unit so"
type textarea "x"
type textarea "OT approved 4th call on the walk in, unit sou"
type textarea "x"
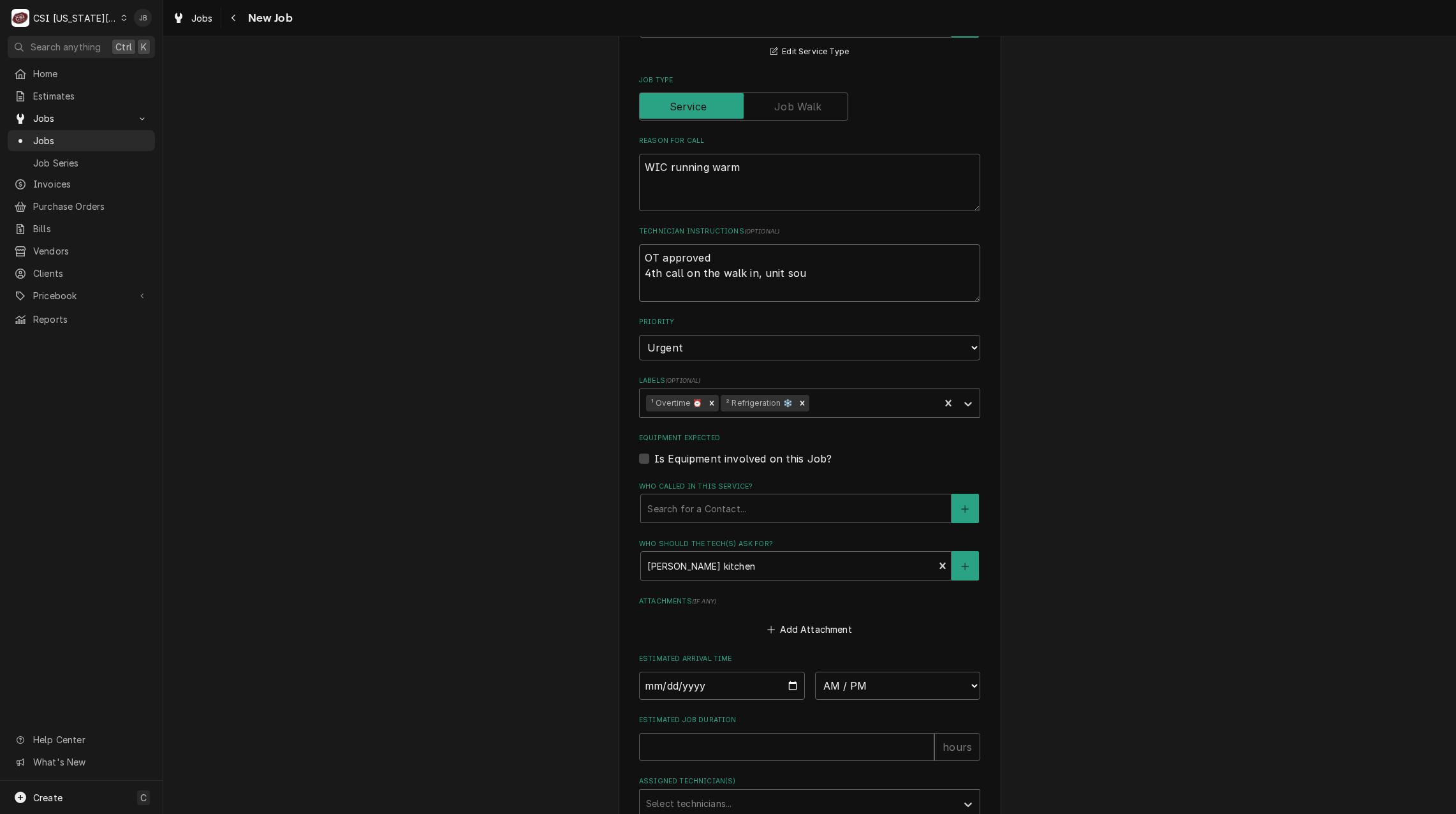
type textarea "OT approved 4th call on the walk in, unit soun"
type textarea "x"
type textarea "OT approved 4th call on the walk in, unit sound"
type textarea "x"
type textarea "OT approved 4th call on the walk in, unit sounds"
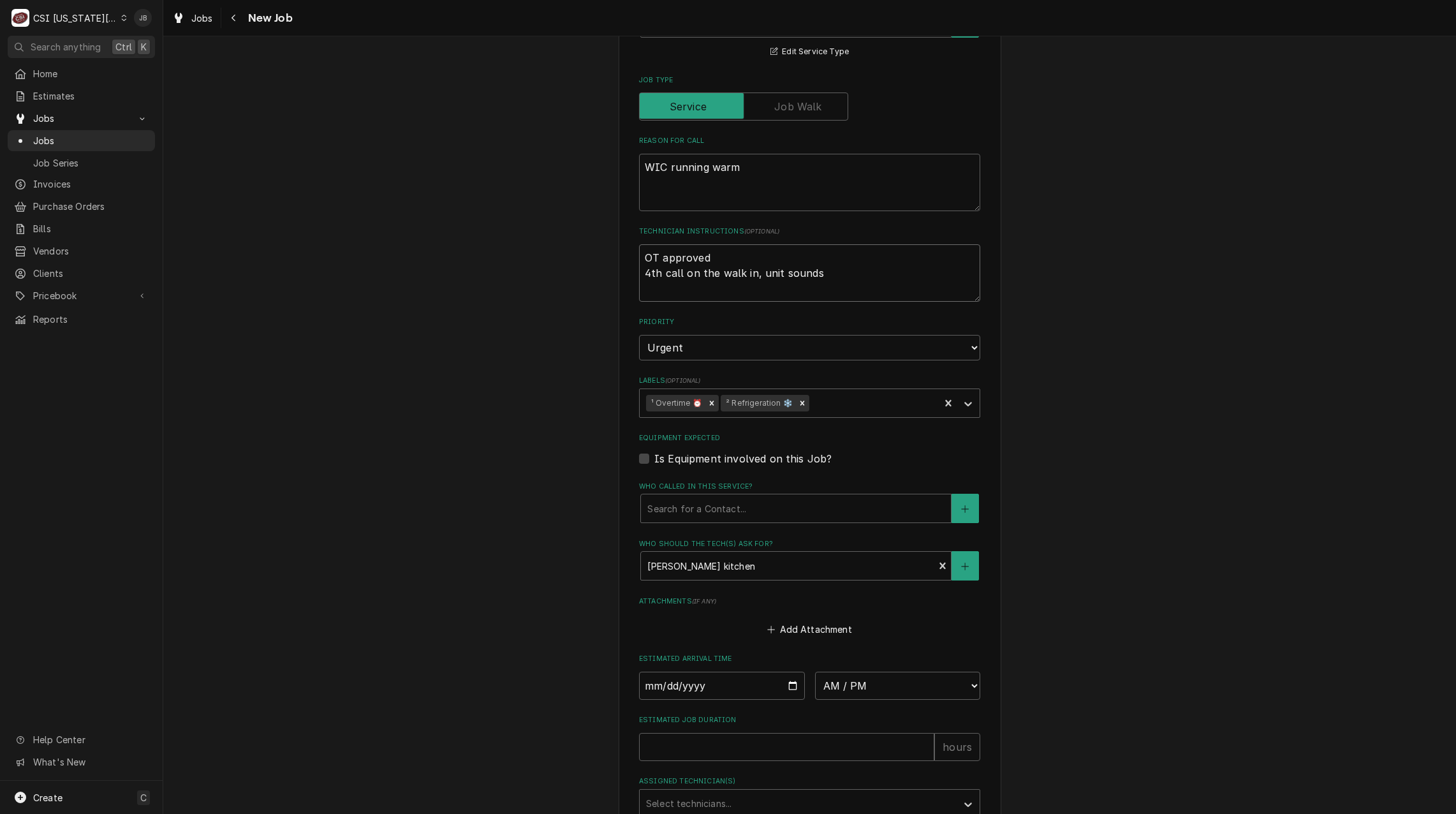
type textarea "x"
type textarea "OT approved 4th call on the walk in, unit sounds"
type textarea "x"
type textarea "OT approved 4th call on the walk in, unit sounds l"
type textarea "x"
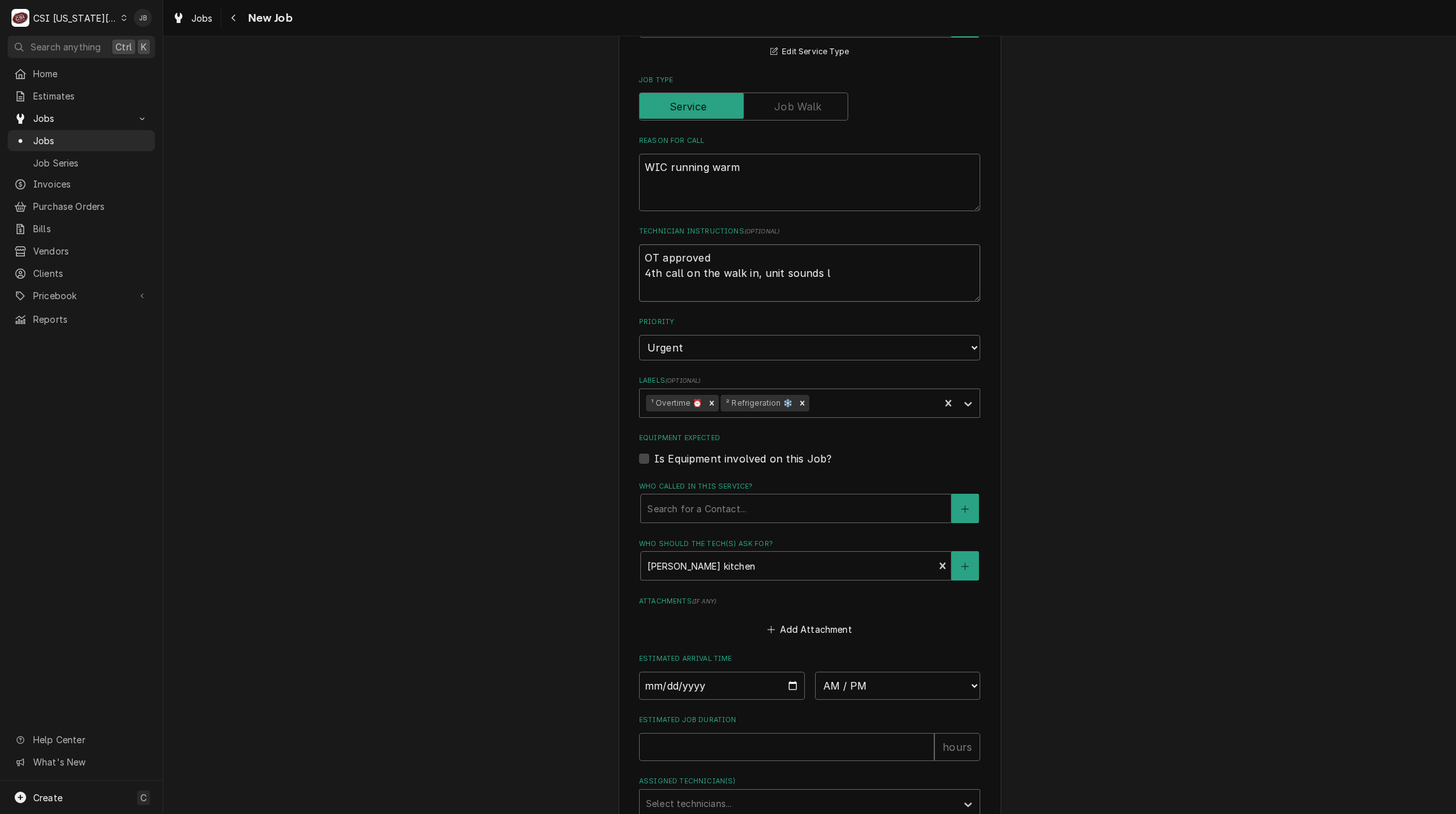
type textarea "OT approved 4th call on the walk in, unit sounds li"
type textarea "x"
type textarea "OT approved 4th call on the walk in, unit sounds lik"
type textarea "x"
type textarea "OT approved 4th call on the walk in, unit sounds like"
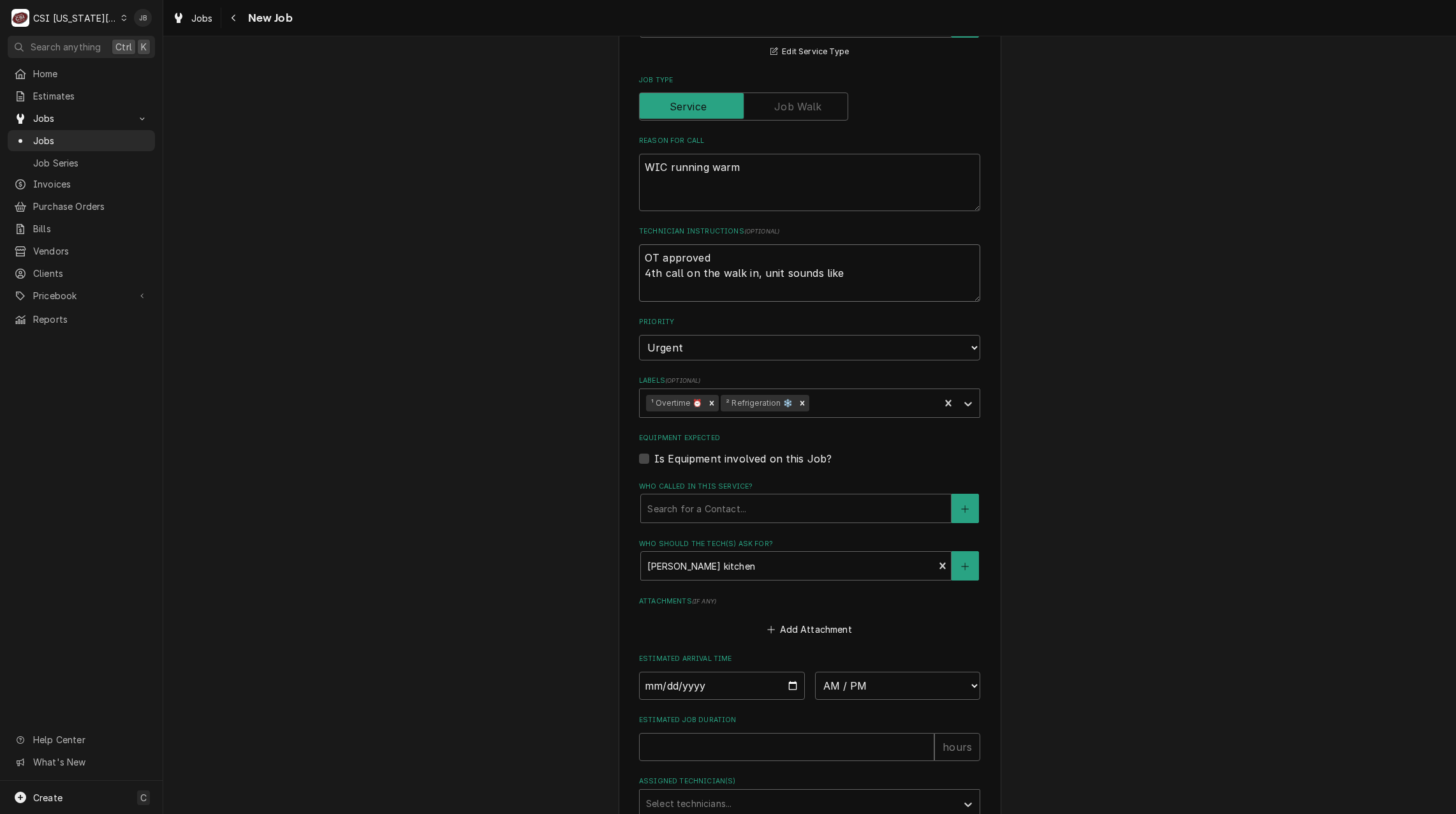
type textarea "x"
type textarea "OT approved 4th call on the walk in, unit sounds like"
type textarea "x"
type textarea "OT approved 4th call on the walk in, unit sounds like i"
type textarea "x"
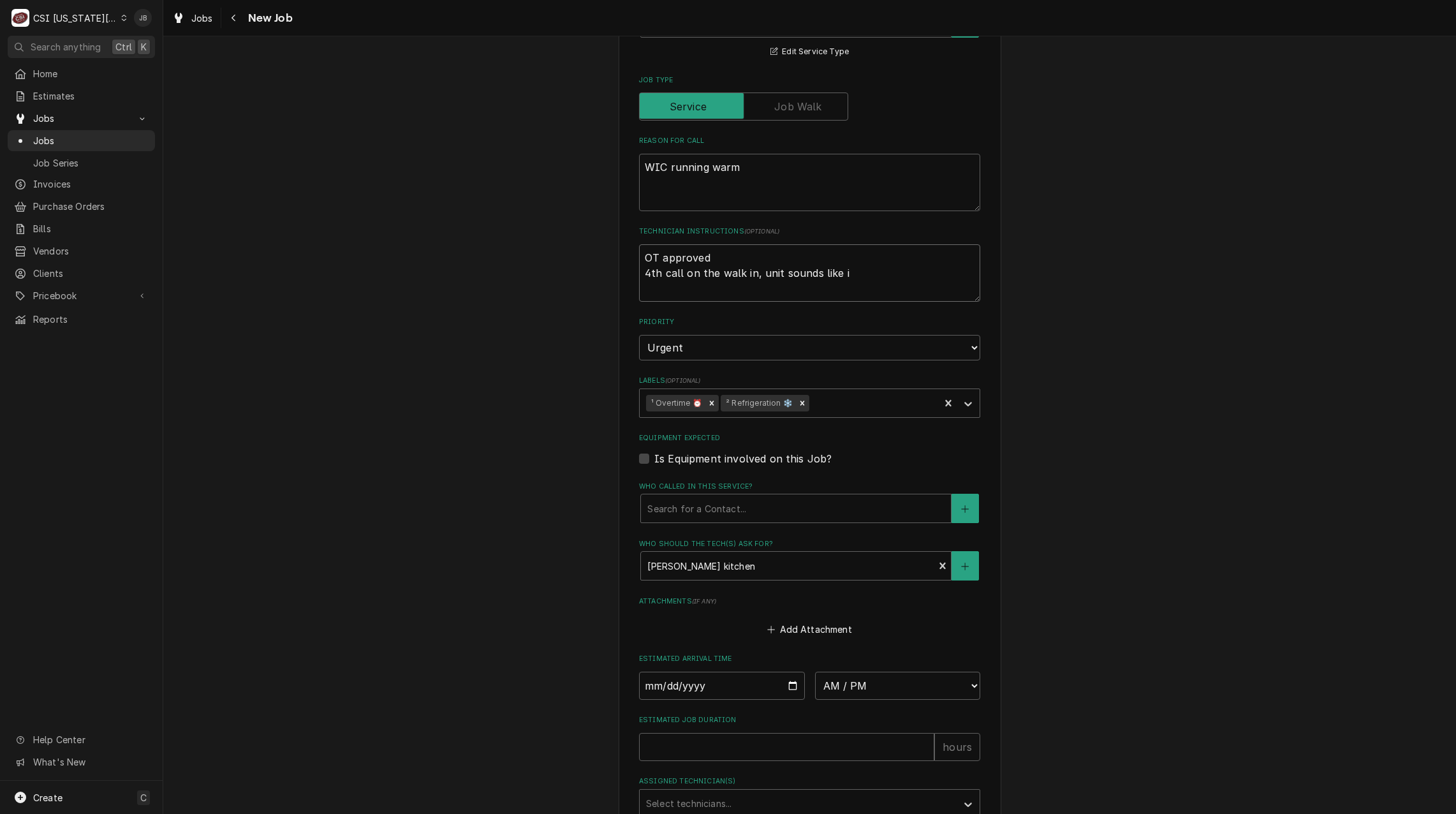
type textarea "OT approved 4th call on the walk in, unit sounds like it"
type textarea "x"
type textarea "OT approved 4th call on the walk in, unit sounds like its"
type textarea "x"
type textarea "OT approved 4th call on the walk in, unit sounds like its"
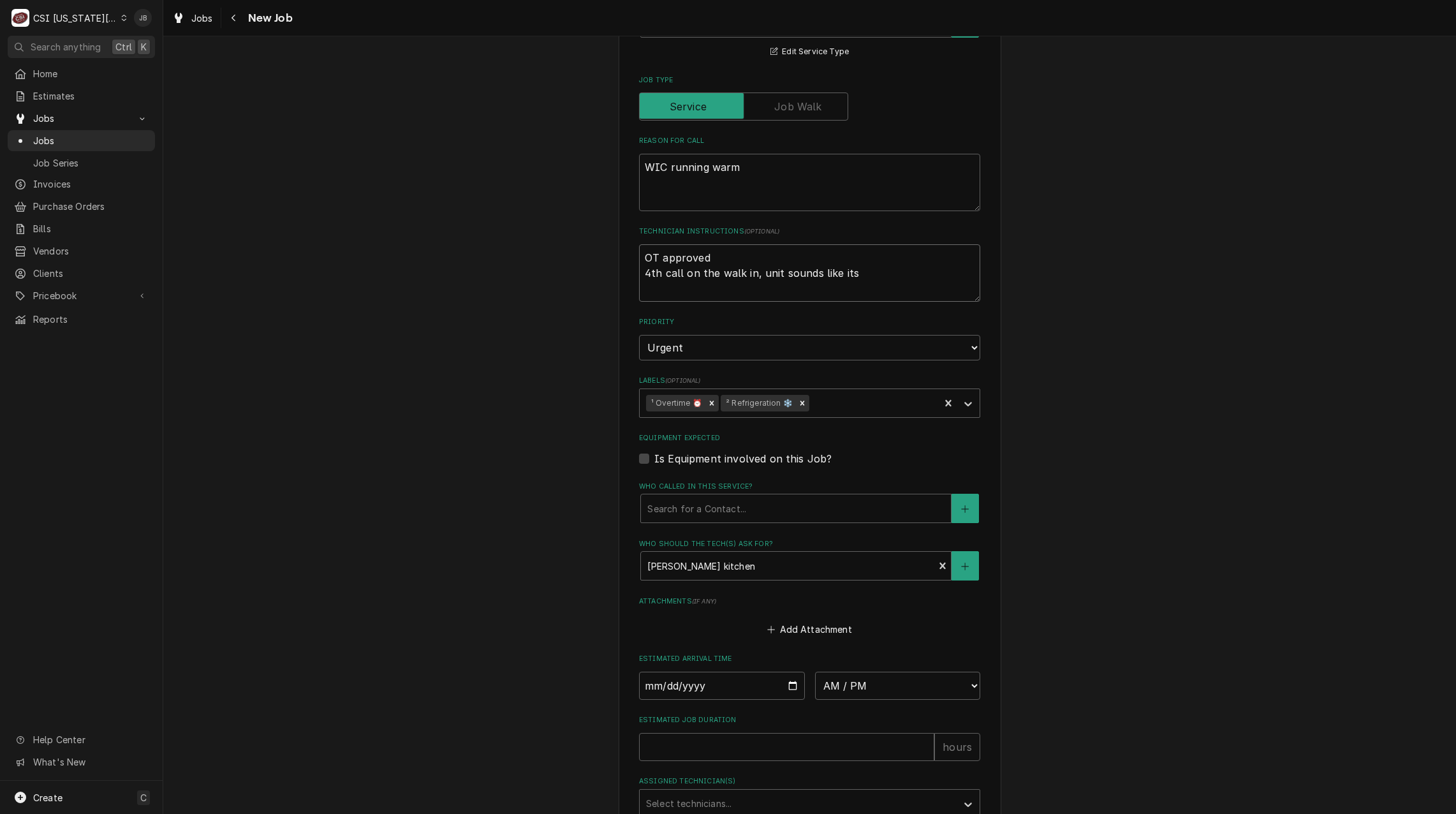
type textarea "x"
type textarea "OT approved 4th call on the walk in, unit sounds like its i"
type textarea "x"
type textarea "OT approved 4th call on the walk in, unit sounds like its ic"
type textarea "x"
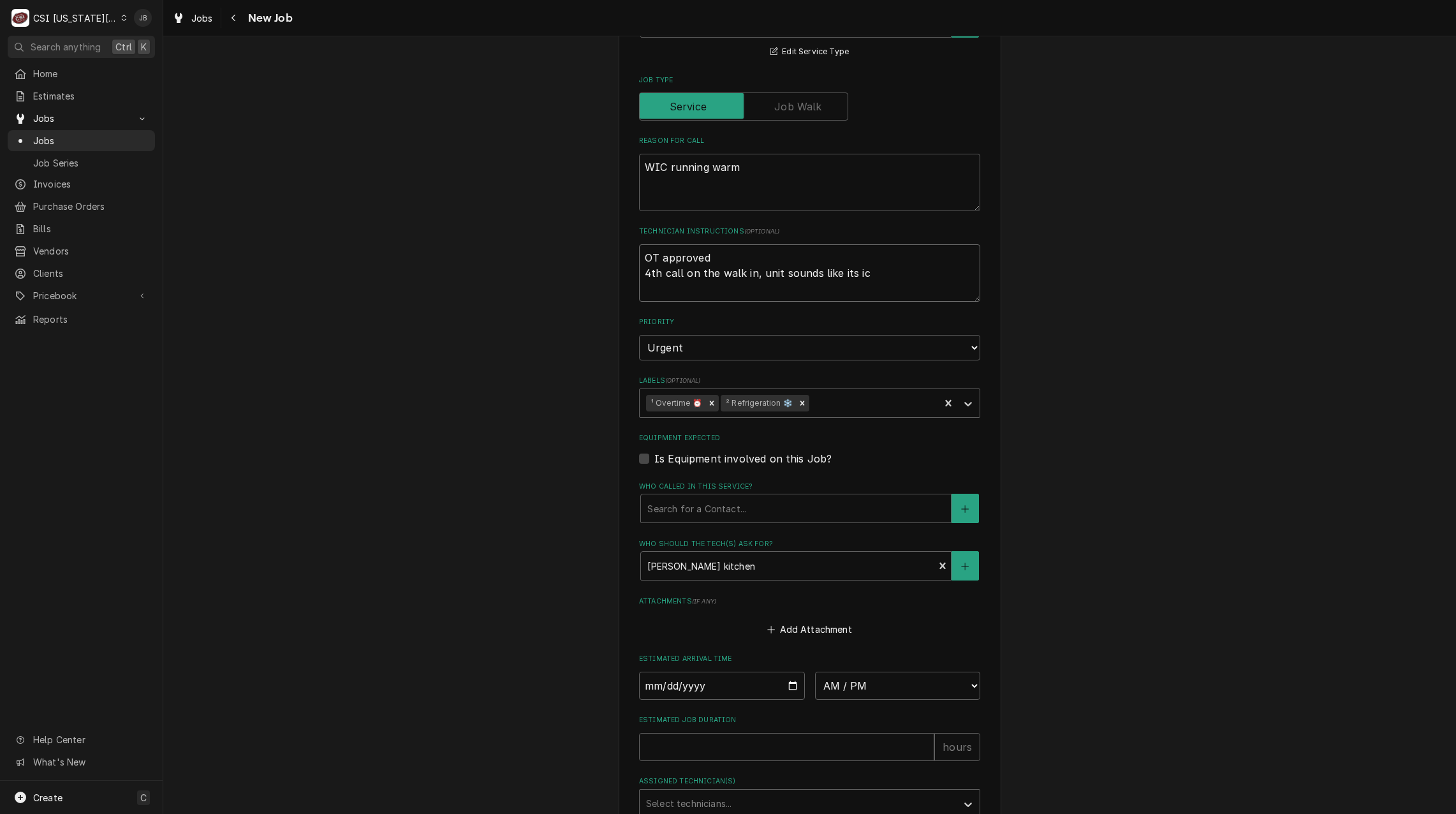
type textarea "OT approved 4th call on the walk in, unit sounds like its ice"
type textarea "x"
type textarea "OT approved 4th call on the walk in, unit sounds like its icei"
type textarea "x"
type textarea "OT approved 4th call on the walk in, unit sounds like its icein"
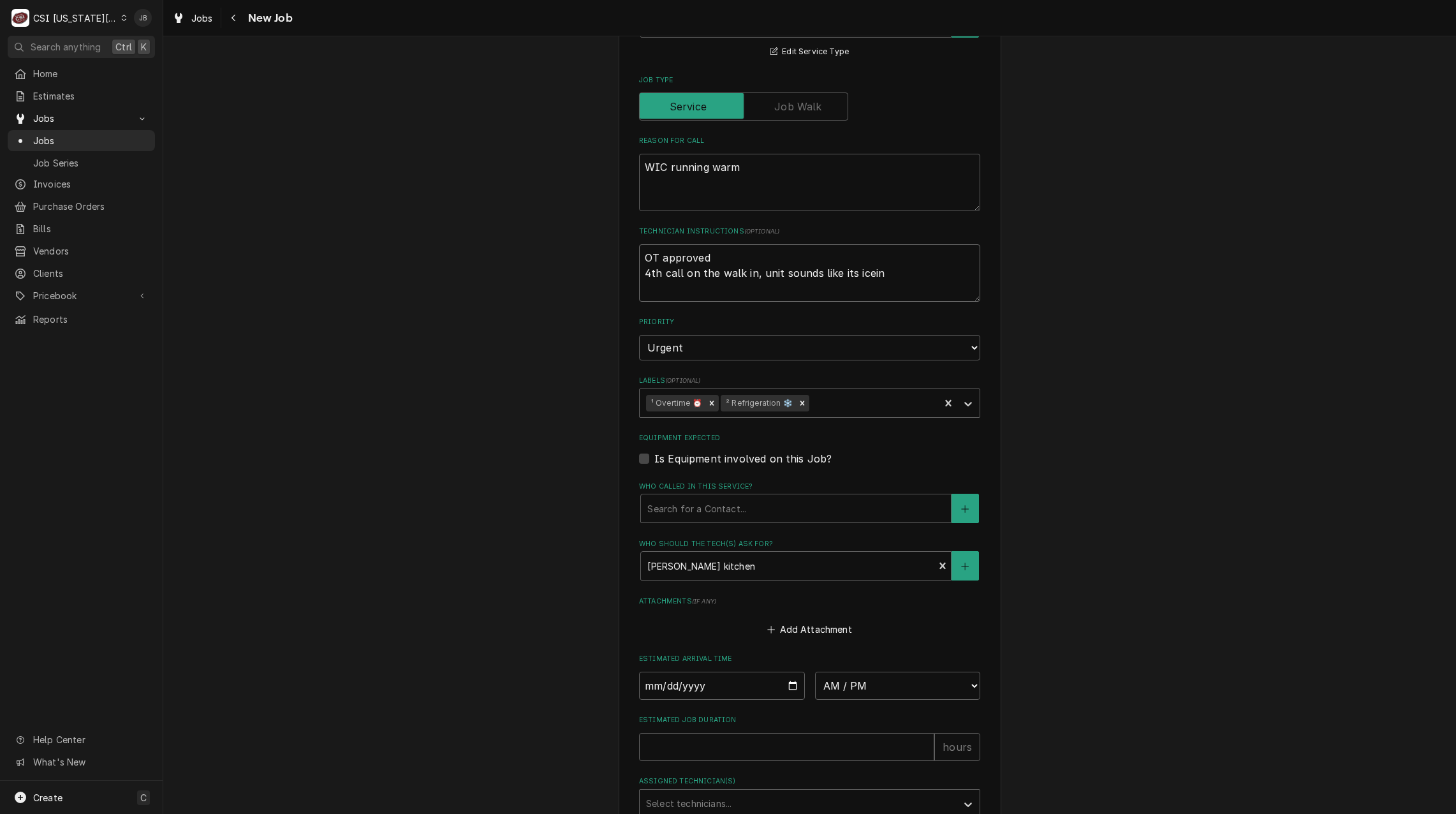
type textarea "x"
type textarea "OT approved 4th call on the walk in, unit sounds like its iceing"
type textarea "x"
type textarea "OT approved 4th call on the walk in, unit sounds like its iceing"
type textarea "x"
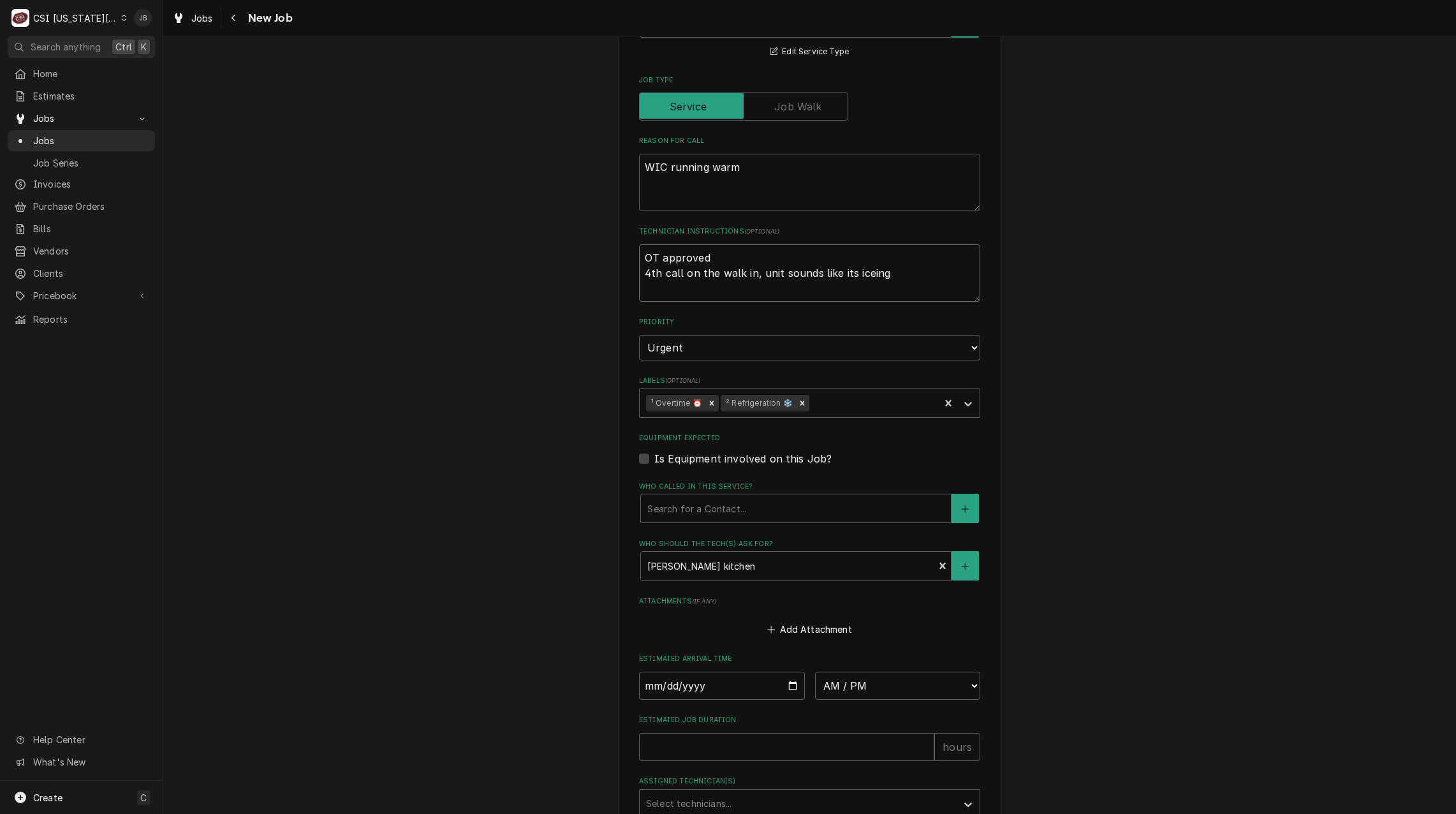
type textarea "OT approved 4th call on the walk in, unit sounds like its iceing u"
type textarea "x"
type textarea "OT approved 4th call on the walk in, unit sounds like its iceing up"
type textarea "x"
type textarea "OT approved 4th call on the walk in, unit sounds like its iceing up"
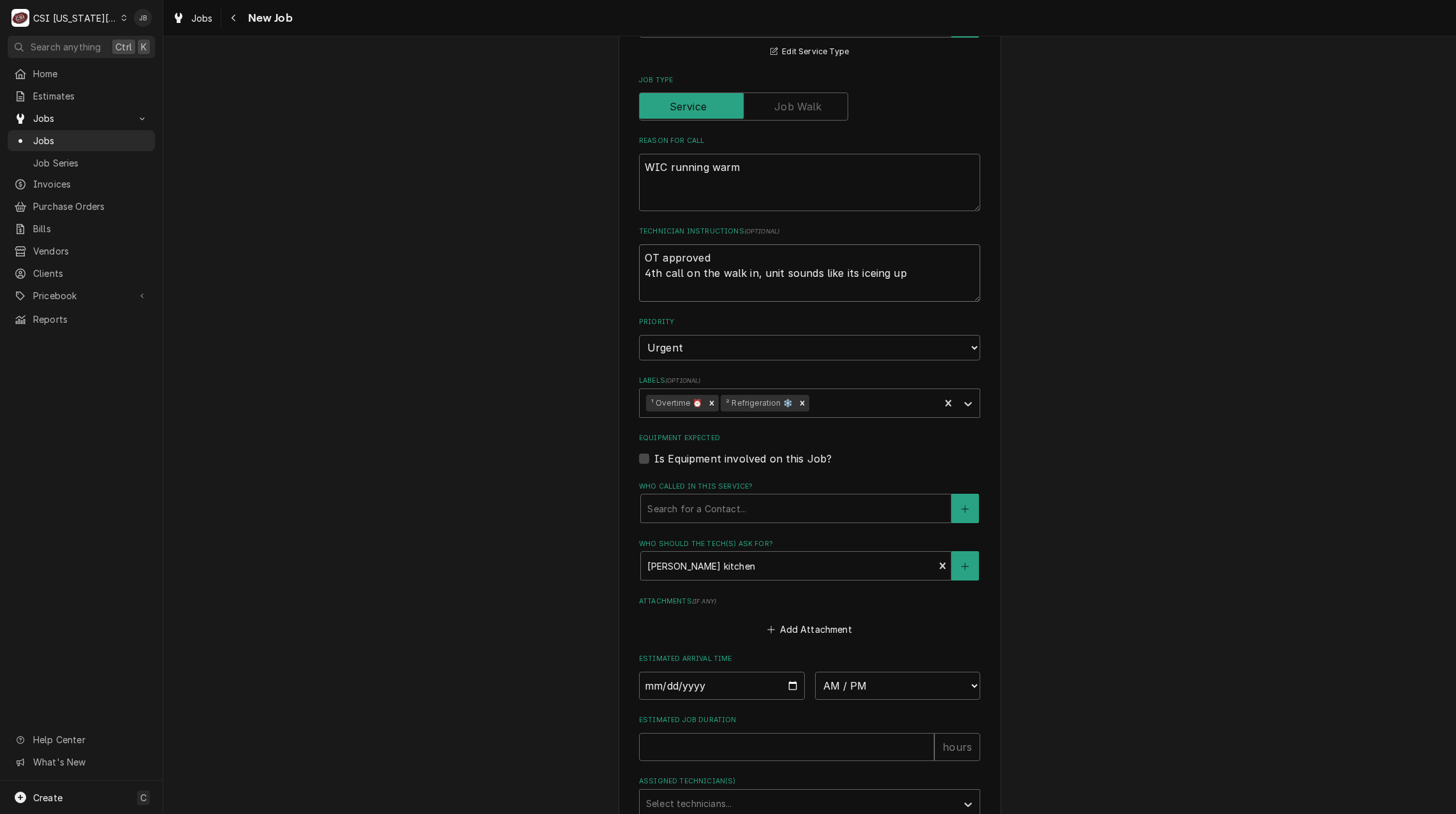
type textarea "x"
type textarea "OT approved 4th call on the walk in, unit sounds like its icing up"
click at [895, 274] on textarea "OT approved 4th call on the walk in, unit sounds like its icing up" at bounding box center [809, 272] width 341 height 57
type textarea "x"
type textarea "OT approved 4th call on the walk in, unit sounds like its icing up"
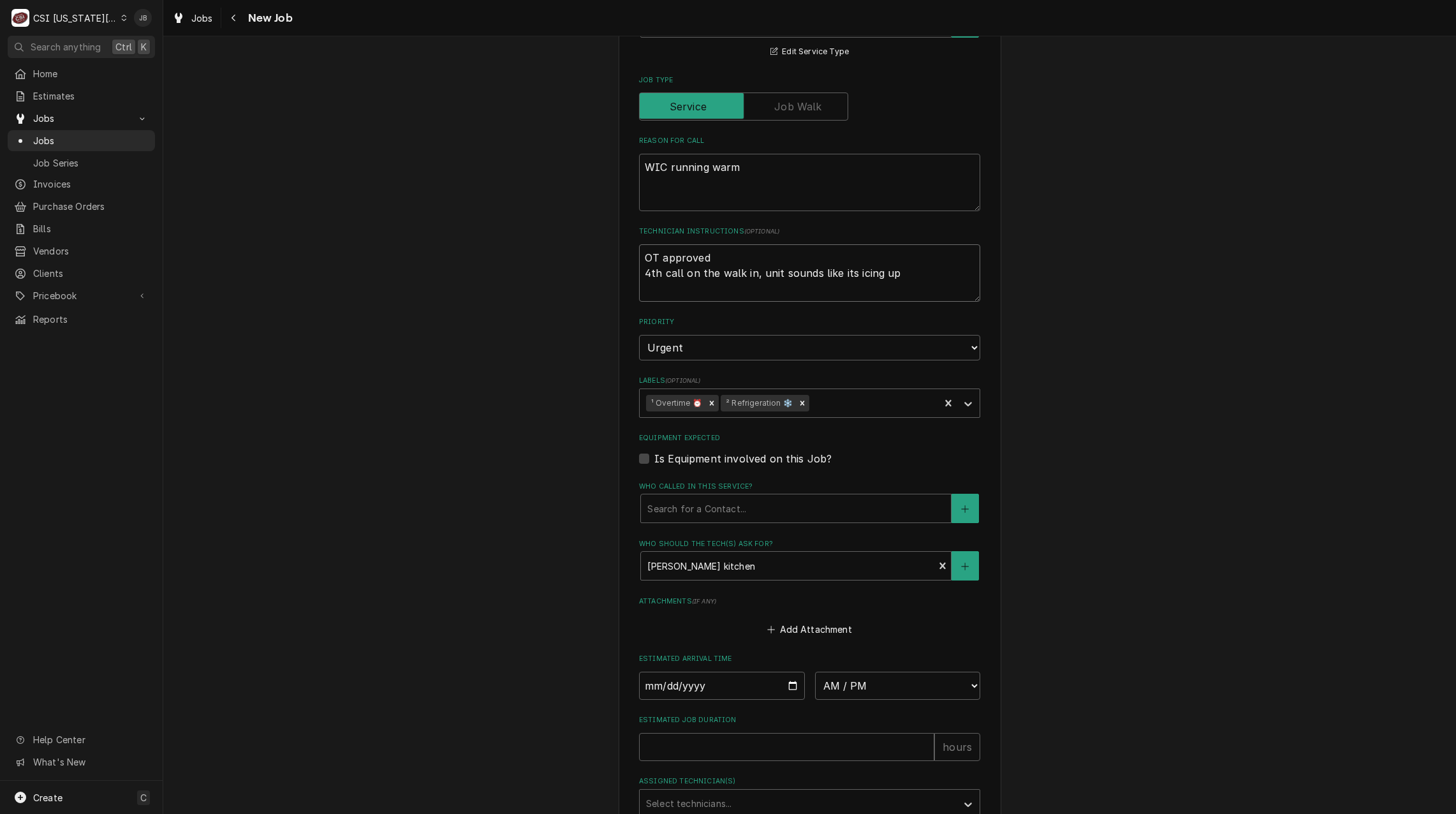
type textarea "x"
type textarea "OT approved 4th call on the walk in, unit sounds like its icing up D"
type textarea "x"
type textarea "OT approved 4th call on the walk in, unit sounds like its icing up De"
type textarea "x"
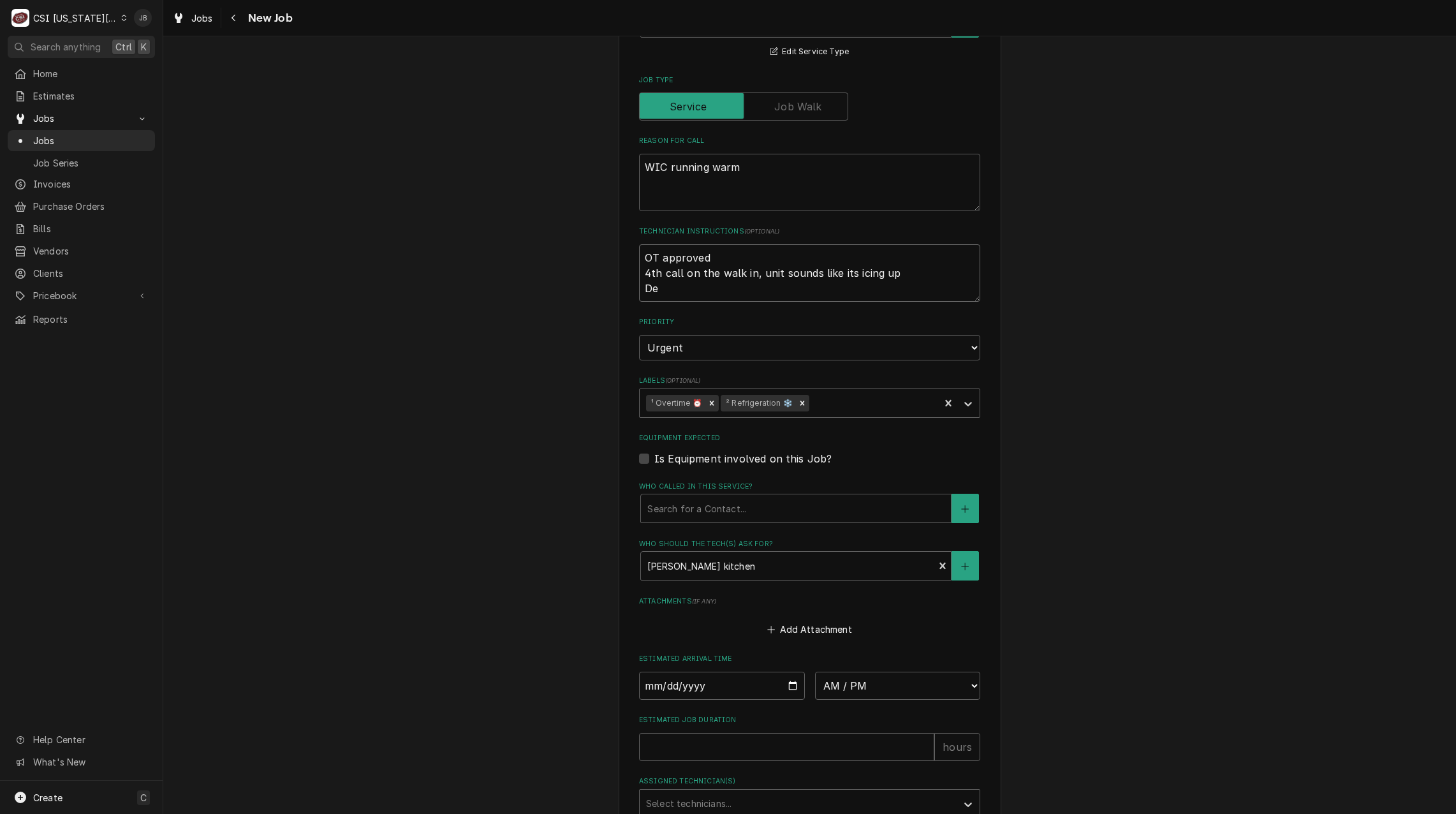
type textarea "OT approved 4th call on the walk in, unit sounds like its icing up Def"
type textarea "x"
type textarea "OT approved 4th call on the walk in, unit sounds like its icing up Defr"
type textarea "x"
type textarea "OT approved 4th call on the walk in, unit sounds like its icing up Defro"
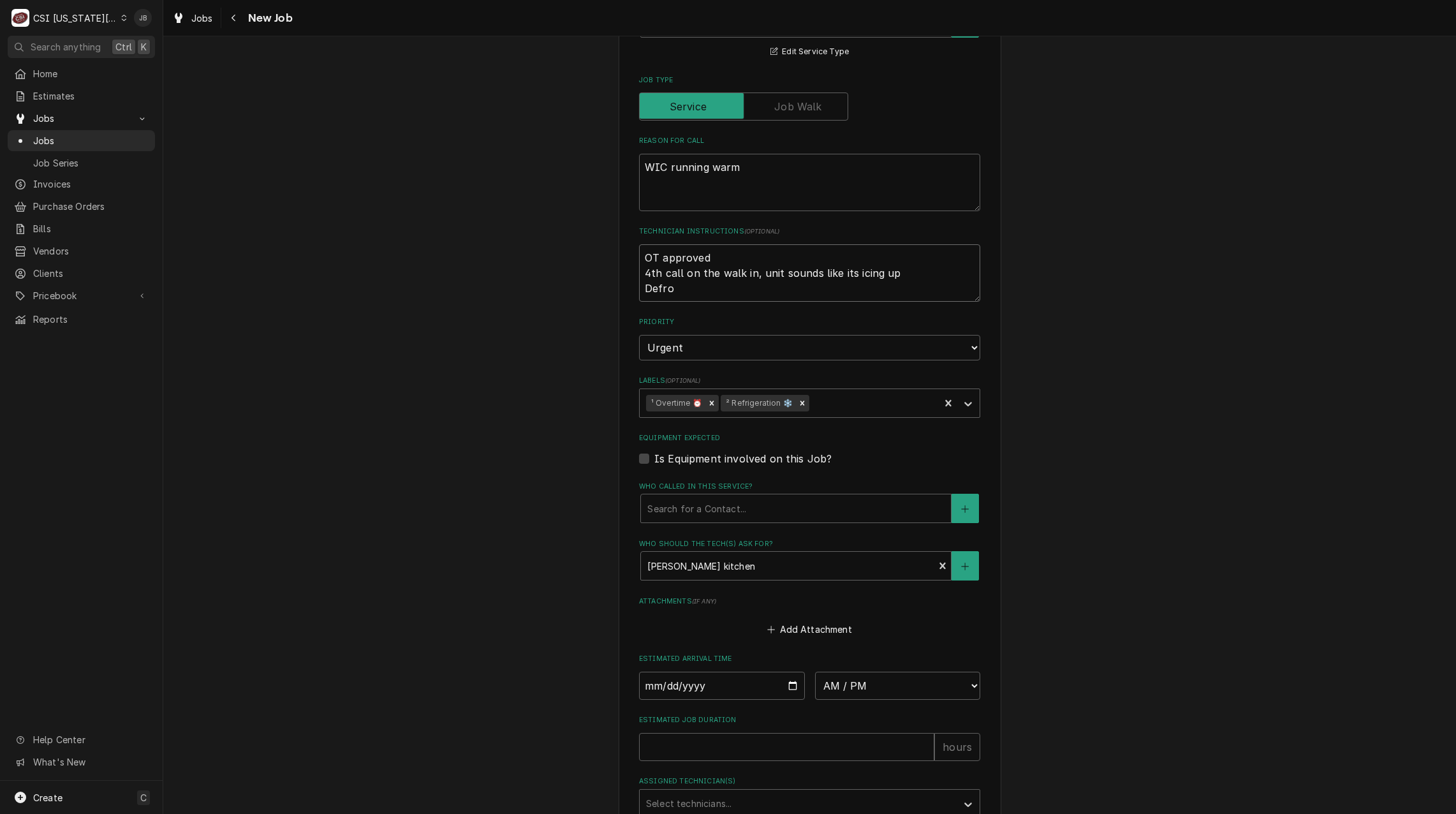
type textarea "x"
type textarea "OT approved 4th call on the walk in, unit sounds like its icing up Defros"
type textarea "x"
type textarea "OT approved 4th call on the walk in, unit sounds like its icing up Defrost"
type textarea "x"
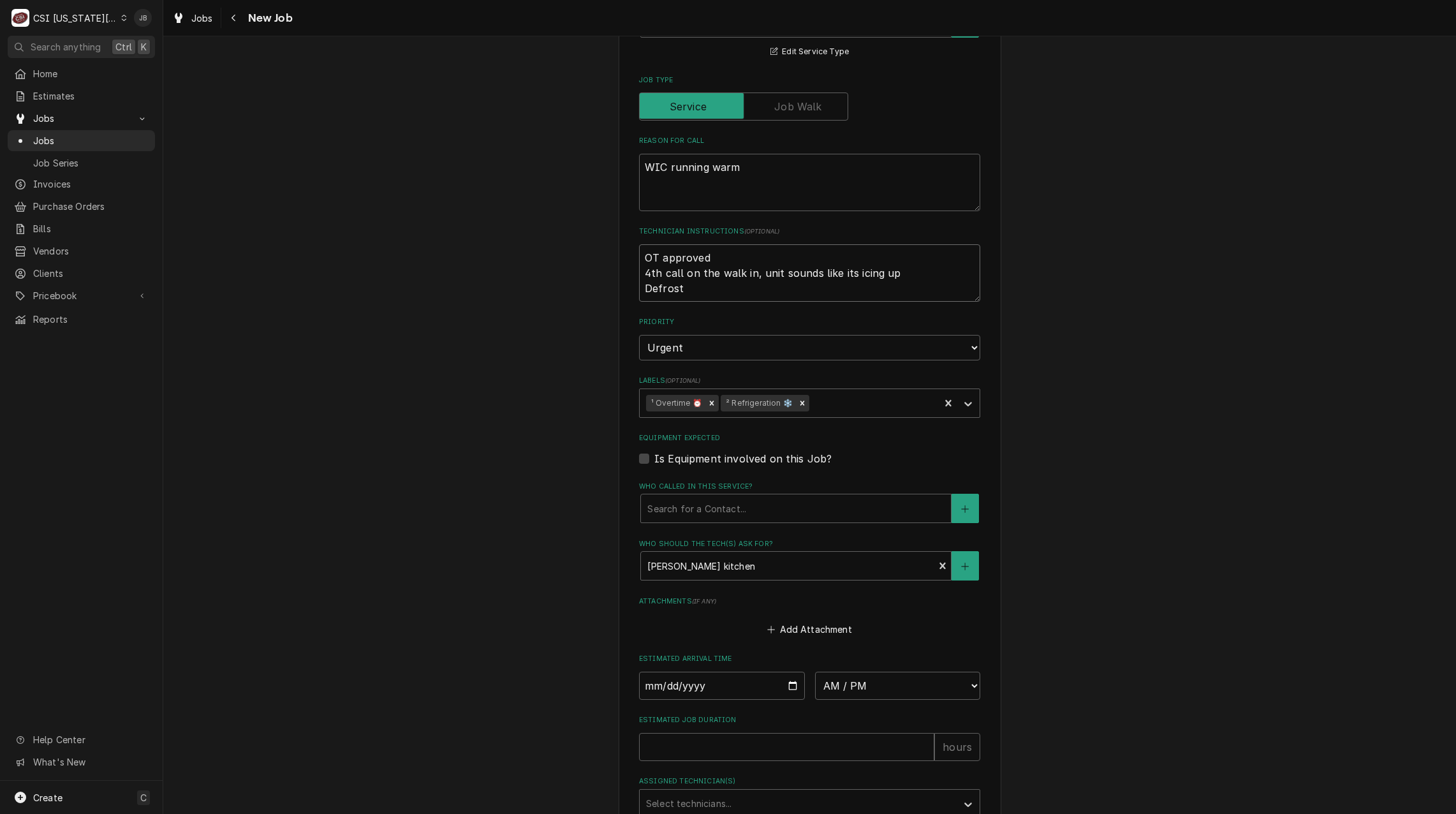
type textarea "OT approved 4th call on the walk in, unit sounds like its icing up Defrost"
type textarea "x"
type textarea "OT approved 4th call on the walk in, unit sounds like its icing up Defrost s"
type textarea "x"
type textarea "OT approved 4th call on the walk in, unit sounds like its icing up Defrost se"
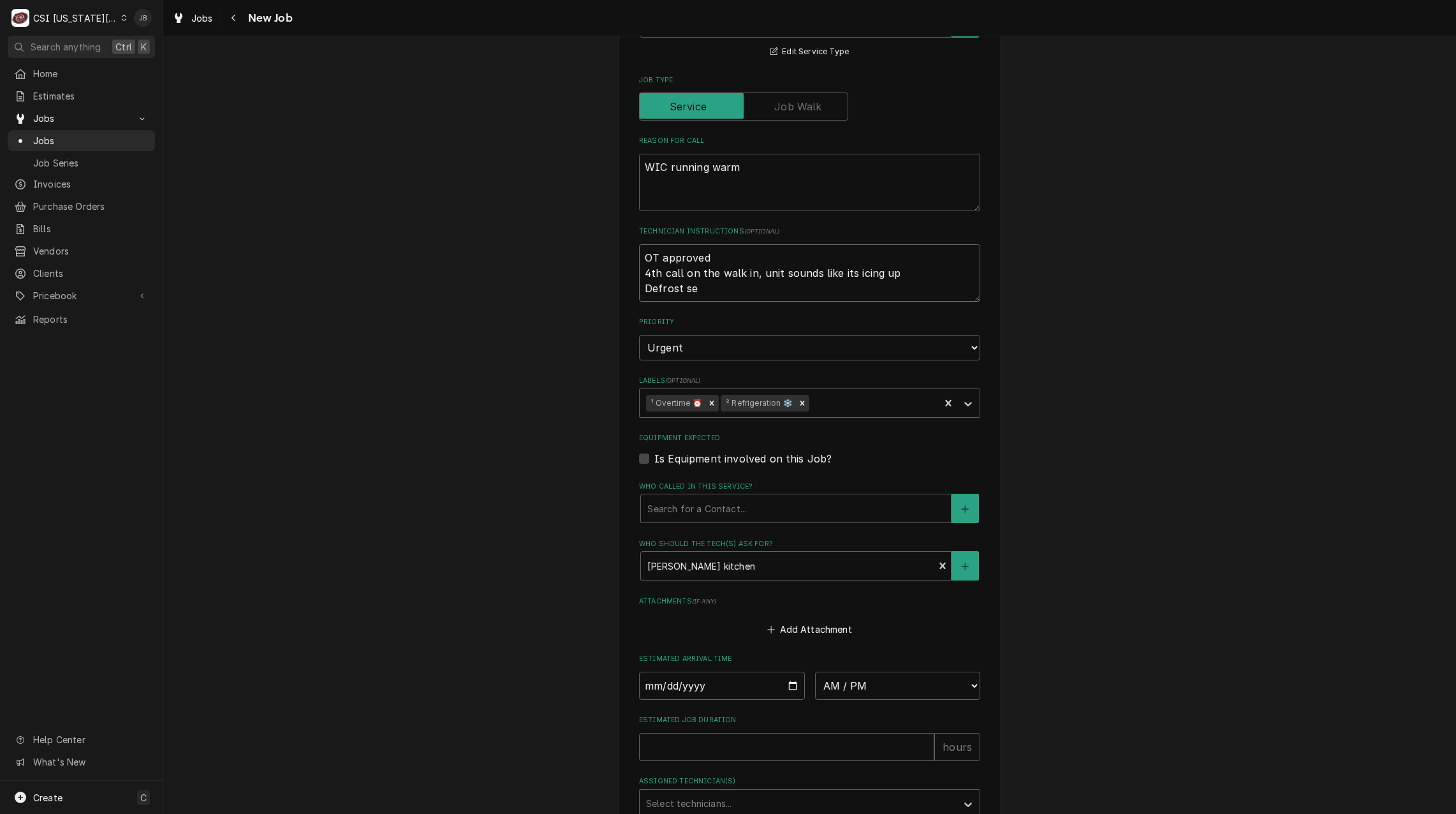
type textarea "x"
type textarea "OT approved 4th call on the walk in, unit sounds like its icing up Defrost set"
type textarea "x"
type textarea "OT approved 4th call on the walk in, unit sounds like its icing up Defrost sett"
type textarea "x"
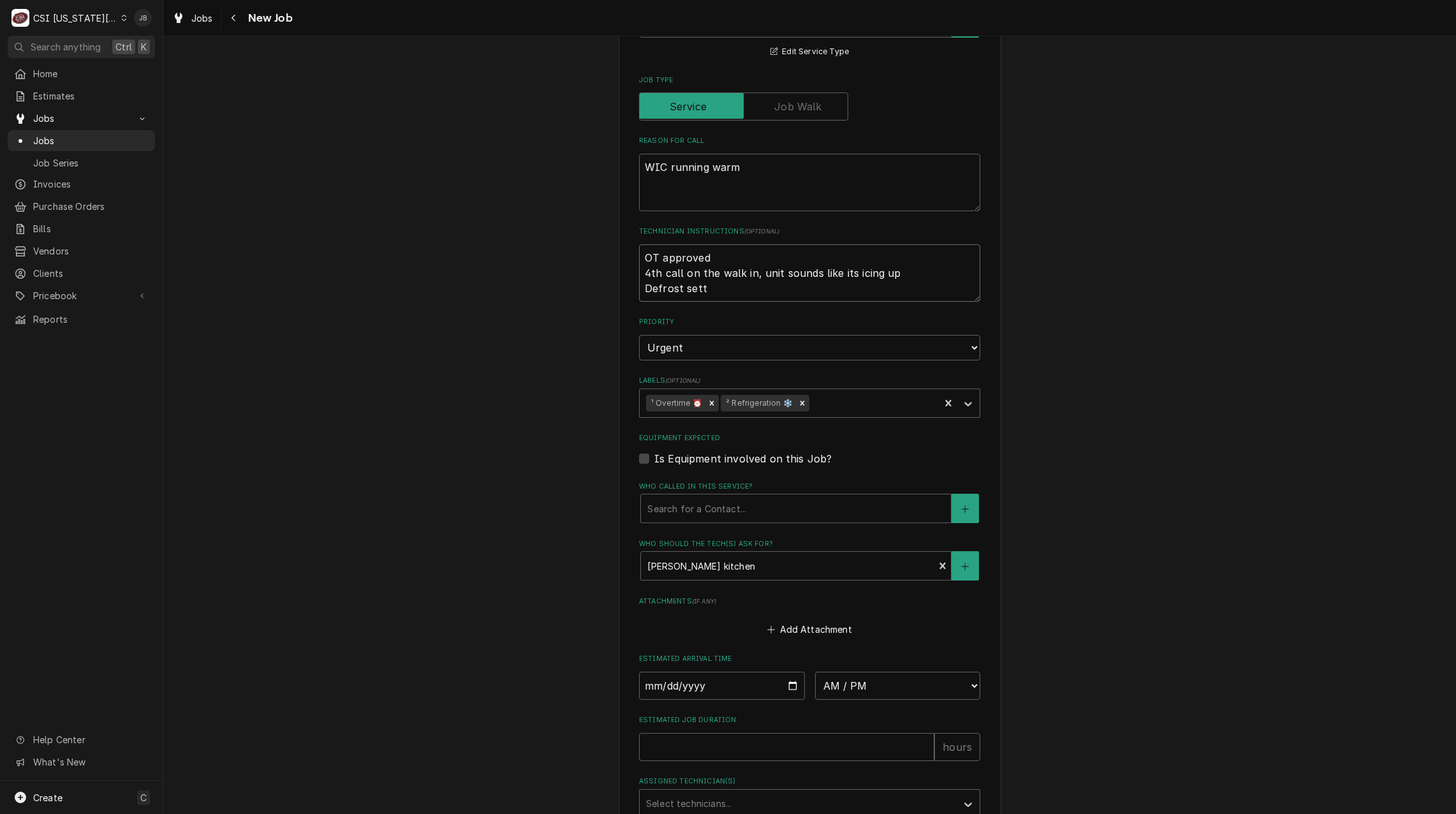
type textarea "OT approved 4th call on the walk in, unit sounds like its icing up Defrost setti"
type textarea "x"
type textarea "OT approved 4th call on the walk in, unit sounds like its icing up Defrost sett…"
type textarea "x"
type textarea "OT approved 4th call on the walk in, unit sounds like its icing up Defrost sett…"
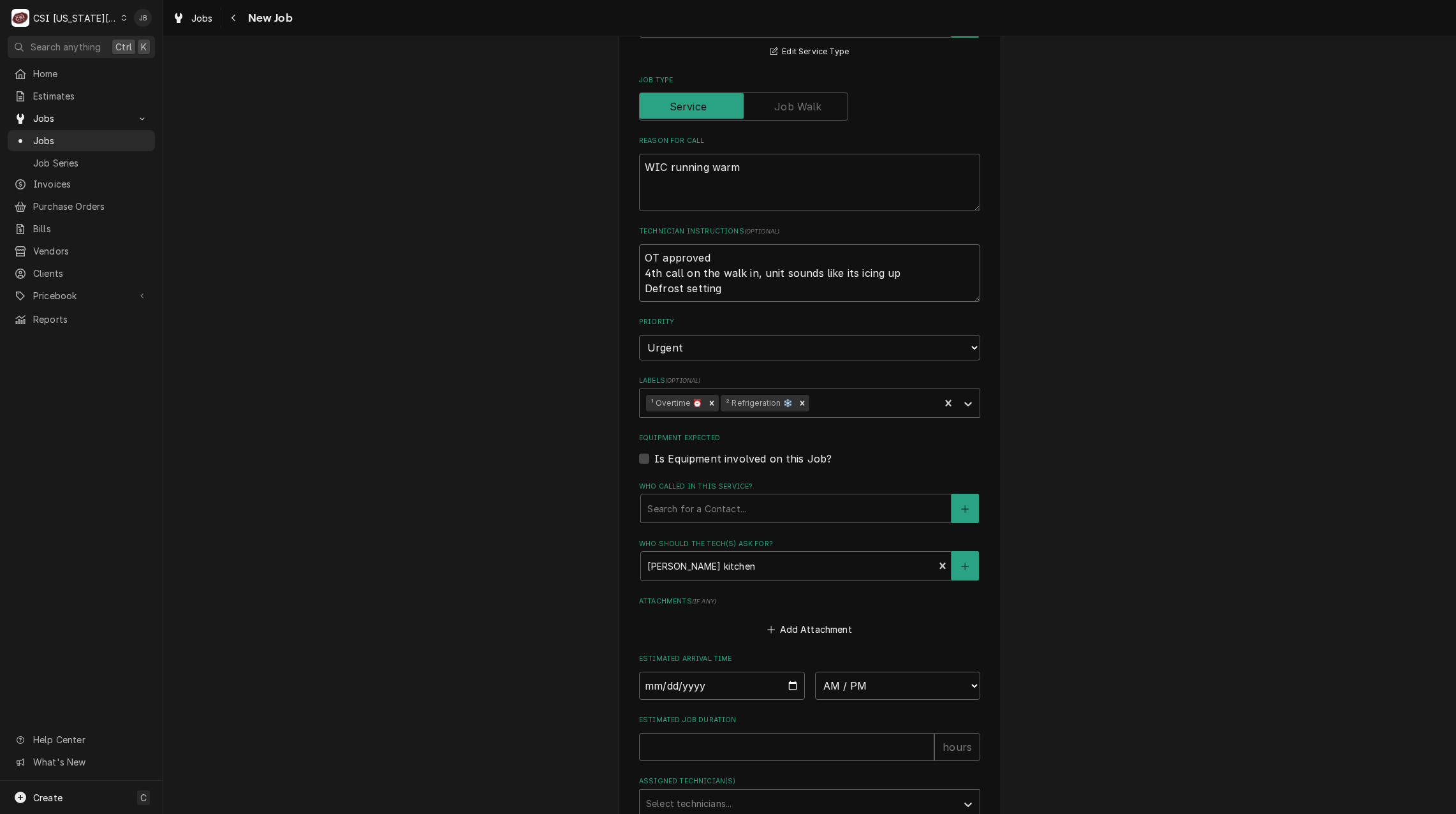
type textarea "x"
type textarea "OT approved 4th call on the walk in, unit sounds like its icing up Defrost sett…"
type textarea "x"
type textarea "OT approved 4th call on the walk in, unit sounds like its icing up Defrost sett…"
type textarea "x"
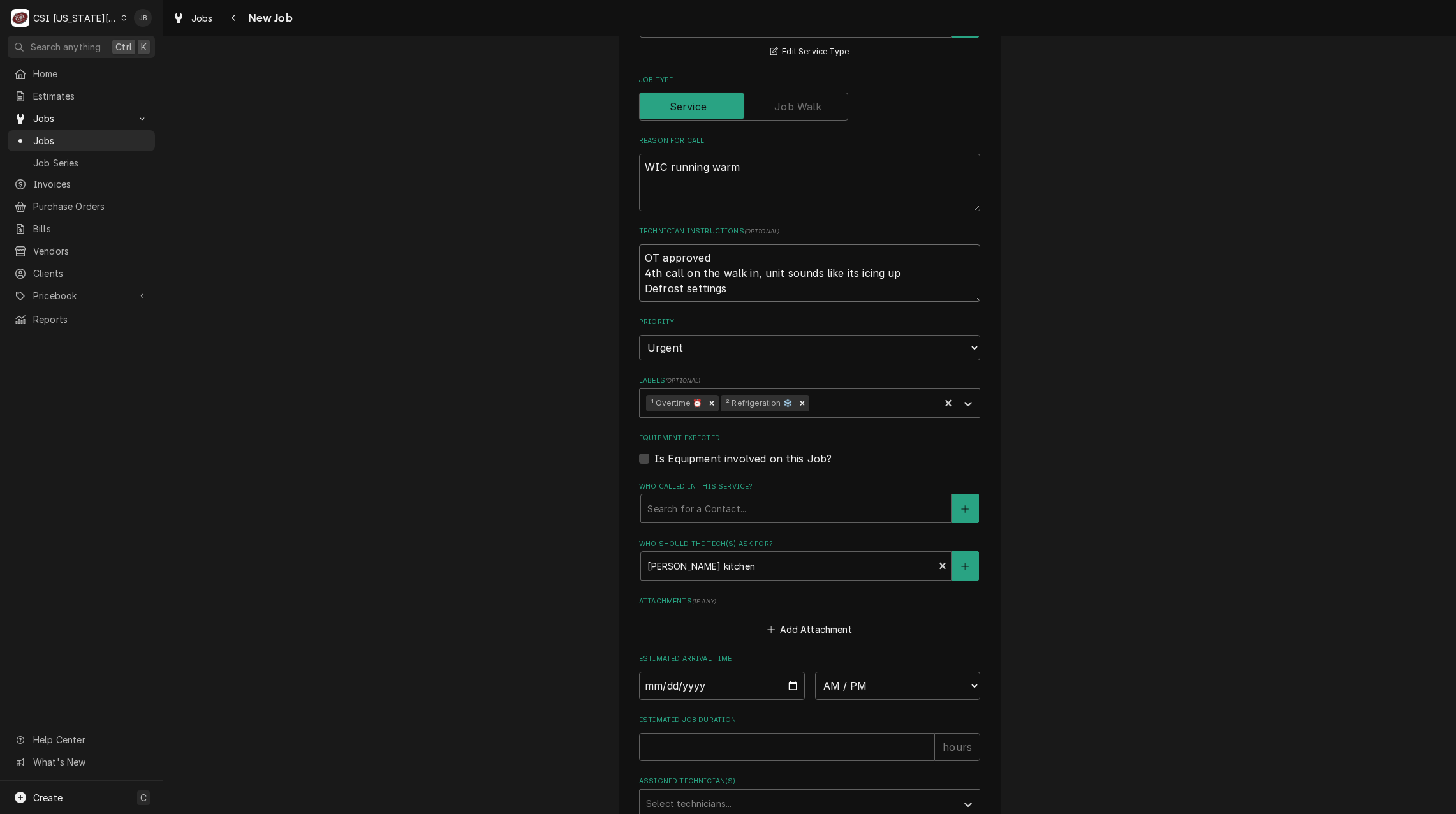
type textarea "OT approved 4th call on the walk in, unit sounds like its icing up Defrost sett…"
type textarea "x"
type textarea "OT approved 4th call on the walk in, unit sounds like its icing up Defrost sett…"
type textarea "x"
type textarea "OT approved 4th call on the walk in, unit sounds like its icing up Defrost sett…"
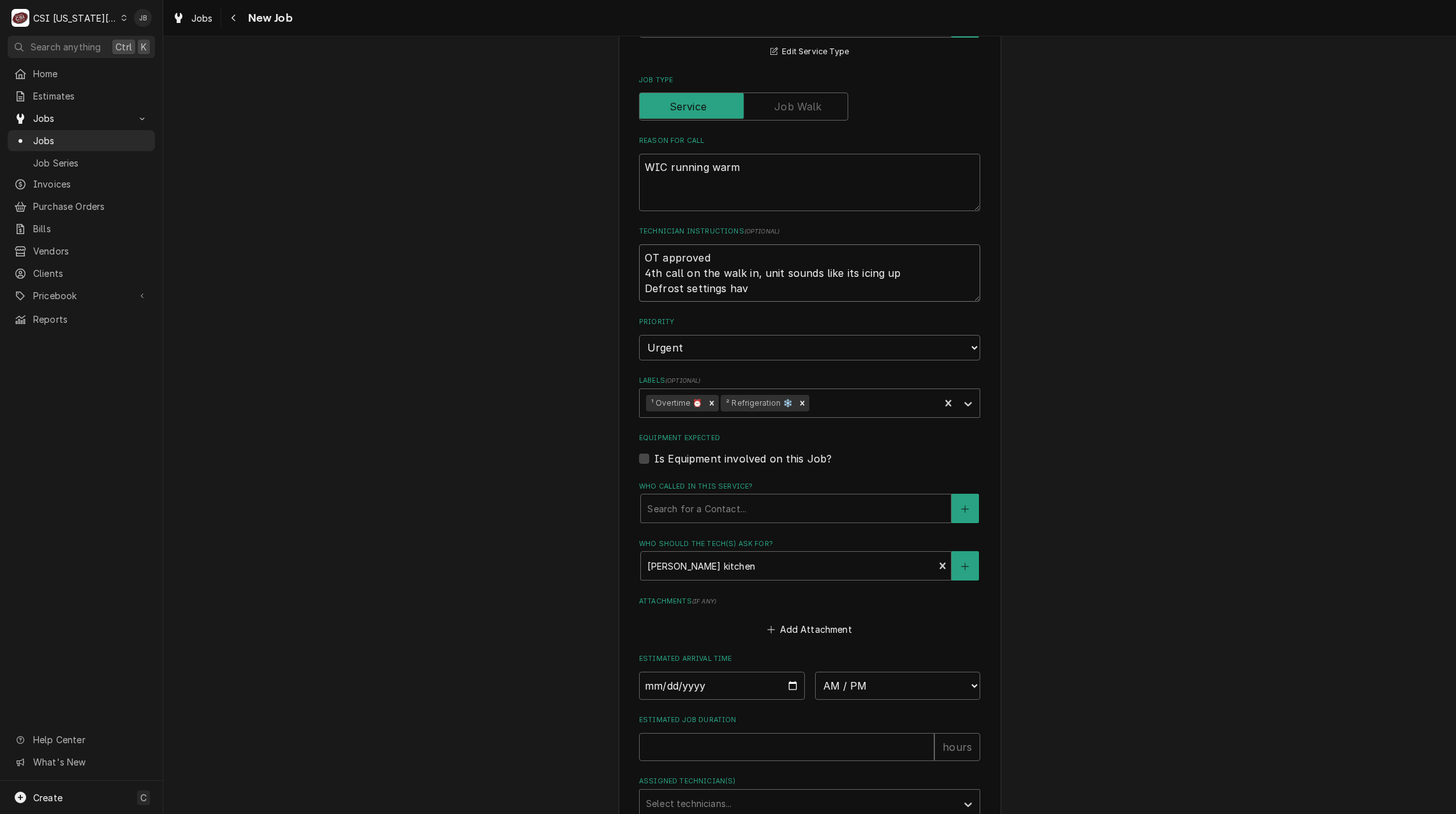
type textarea "x"
type textarea "OT approved 4th call on the walk in, unit sounds like its icing up Defrost sett…"
type textarea "x"
type textarea "OT approved 4th call on the walk in, unit sounds like its icing up Defrost sett…"
type textarea "x"
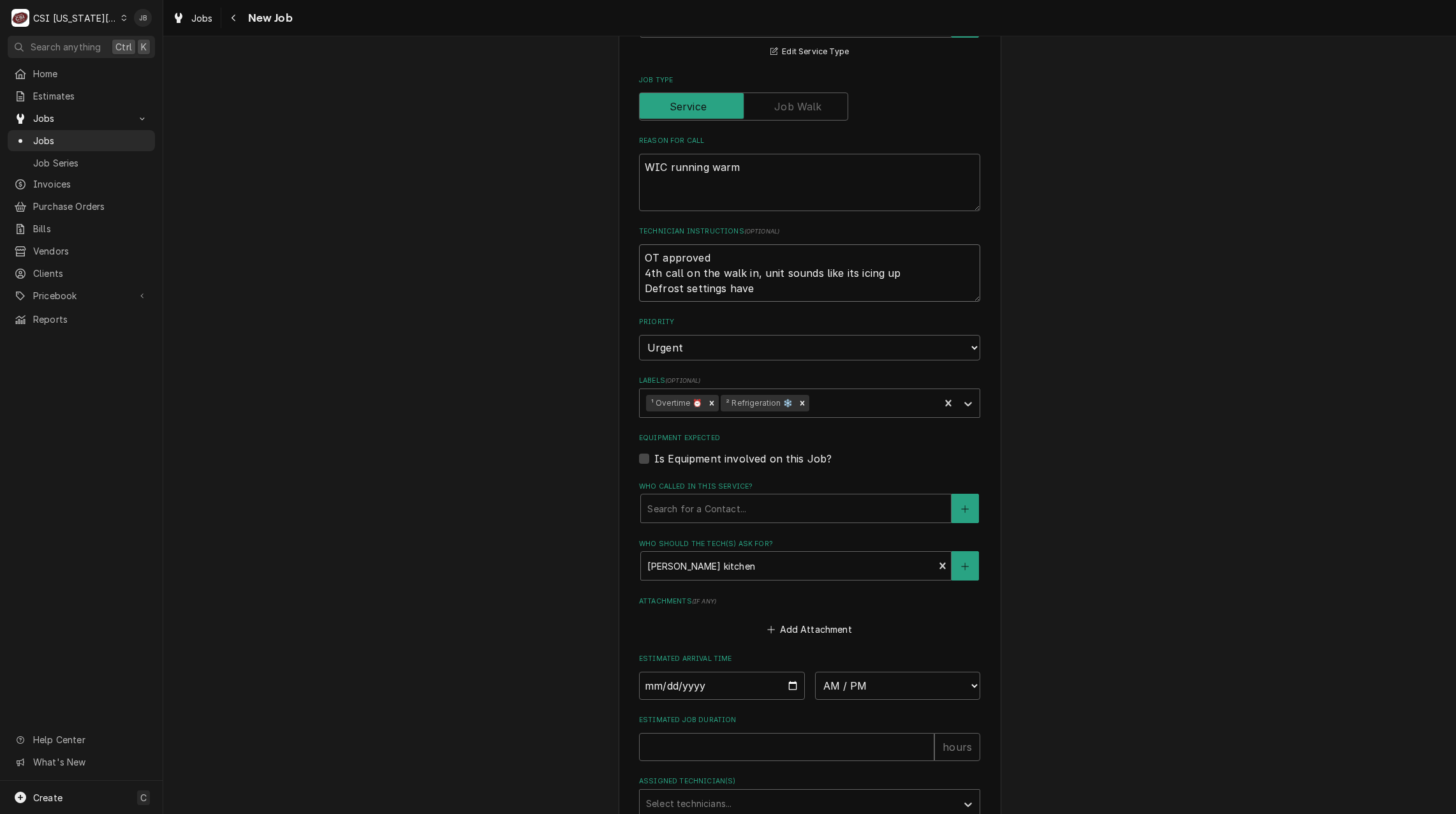
type textarea "OT approved 4th call on the walk in, unit sounds like its icing up Defrost sett…"
type textarea "x"
type textarea "OT approved 4th call on the walk in, unit sounds like its icing up Defrost sett…"
type textarea "x"
type textarea "OT approved 4th call on the walk in, unit sounds like its icing up Defrost sett…"
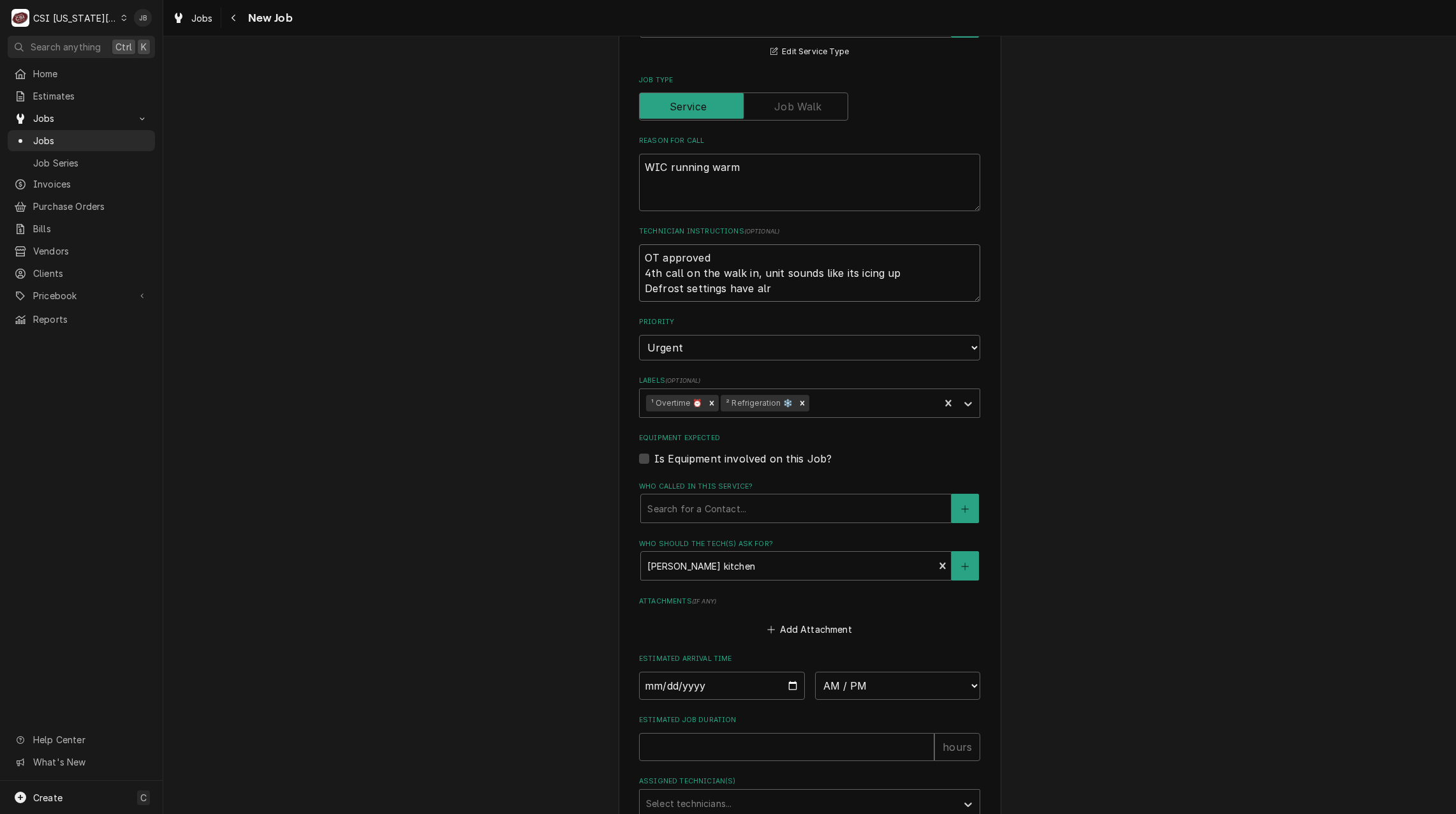
type textarea "x"
type textarea "OT approved 4th call on the walk in, unit sounds like its icing up Defrost sett…"
type textarea "x"
type textarea "OT approved 4th call on the walk in, unit sounds like its icing up Defrost sett…"
type textarea "x"
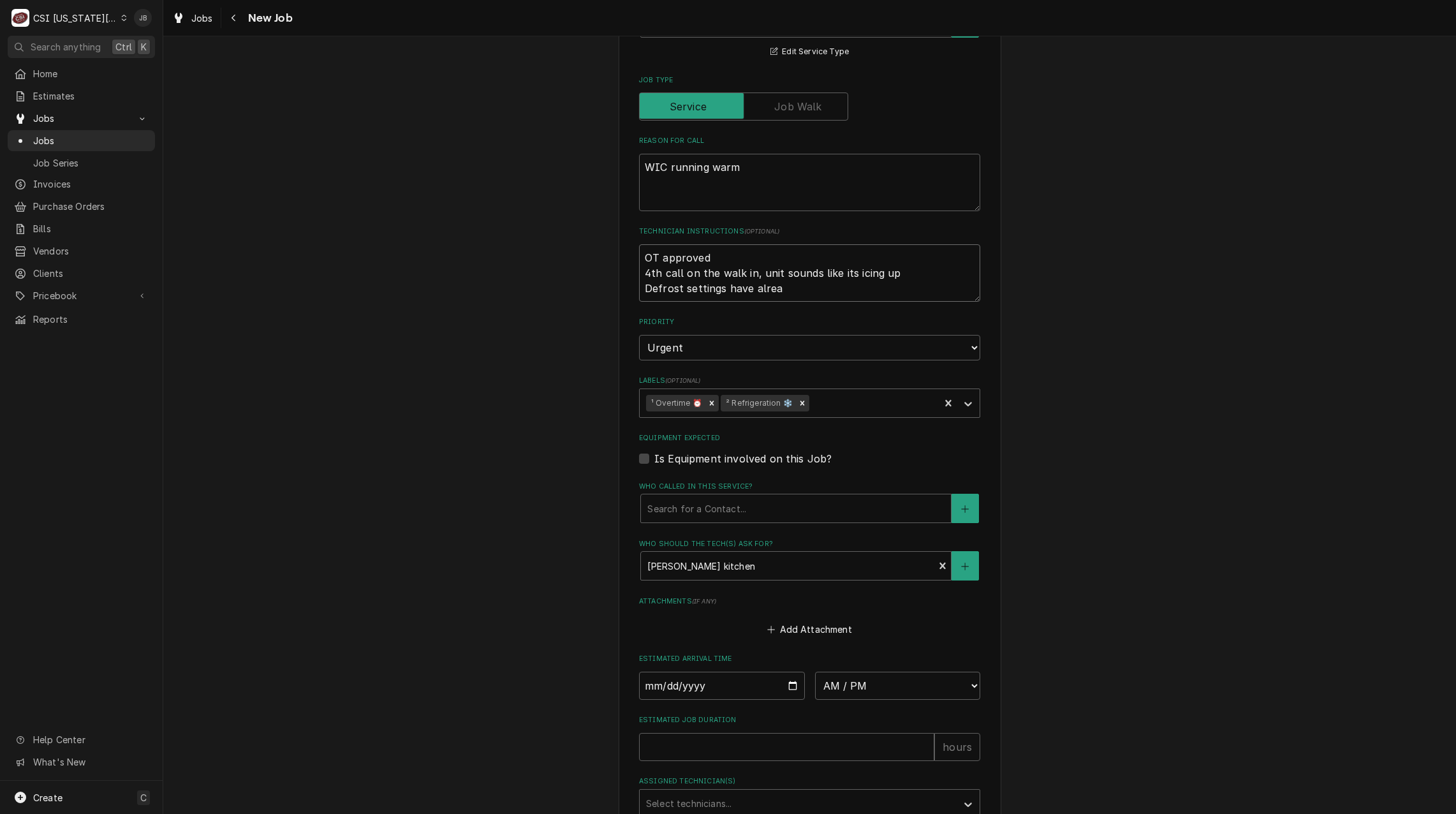
type textarea "OT approved 4th call on the walk in, unit sounds like its icing up Defrost sett…"
type textarea "x"
type textarea "OT approved 4th call on the walk in, unit sounds like its icing up Defrost sett…"
type textarea "x"
type textarea "OT approved 4th call on the walk in, unit sounds like its icing up Defrost sett…"
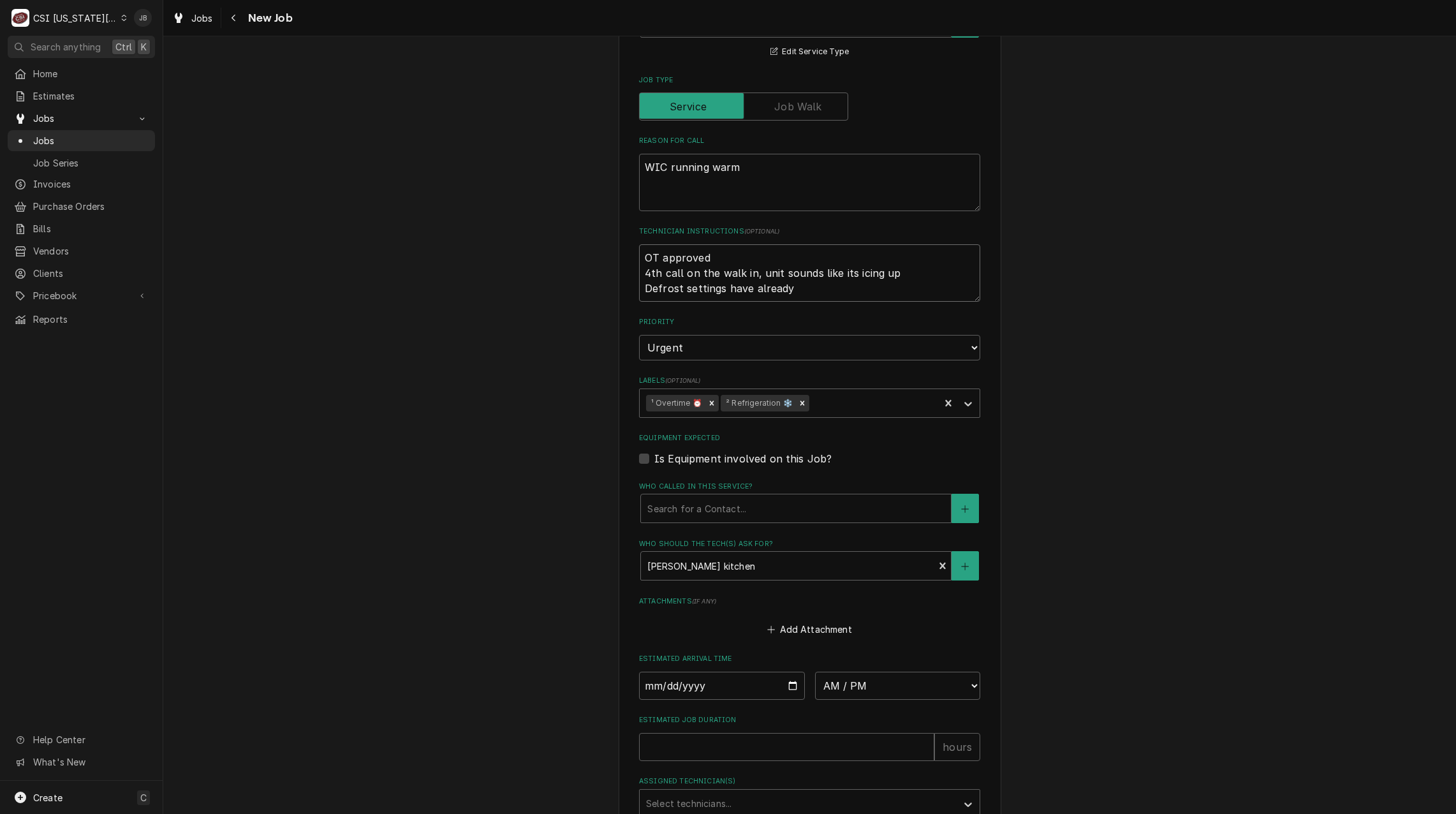
type textarea "x"
type textarea "OT approved 4th call on the walk in, unit sounds like its icing up Defrost sett…"
type textarea "x"
type textarea "OT approved 4th call on the walk in, unit sounds like its icing up Defrost sett…"
type textarea "x"
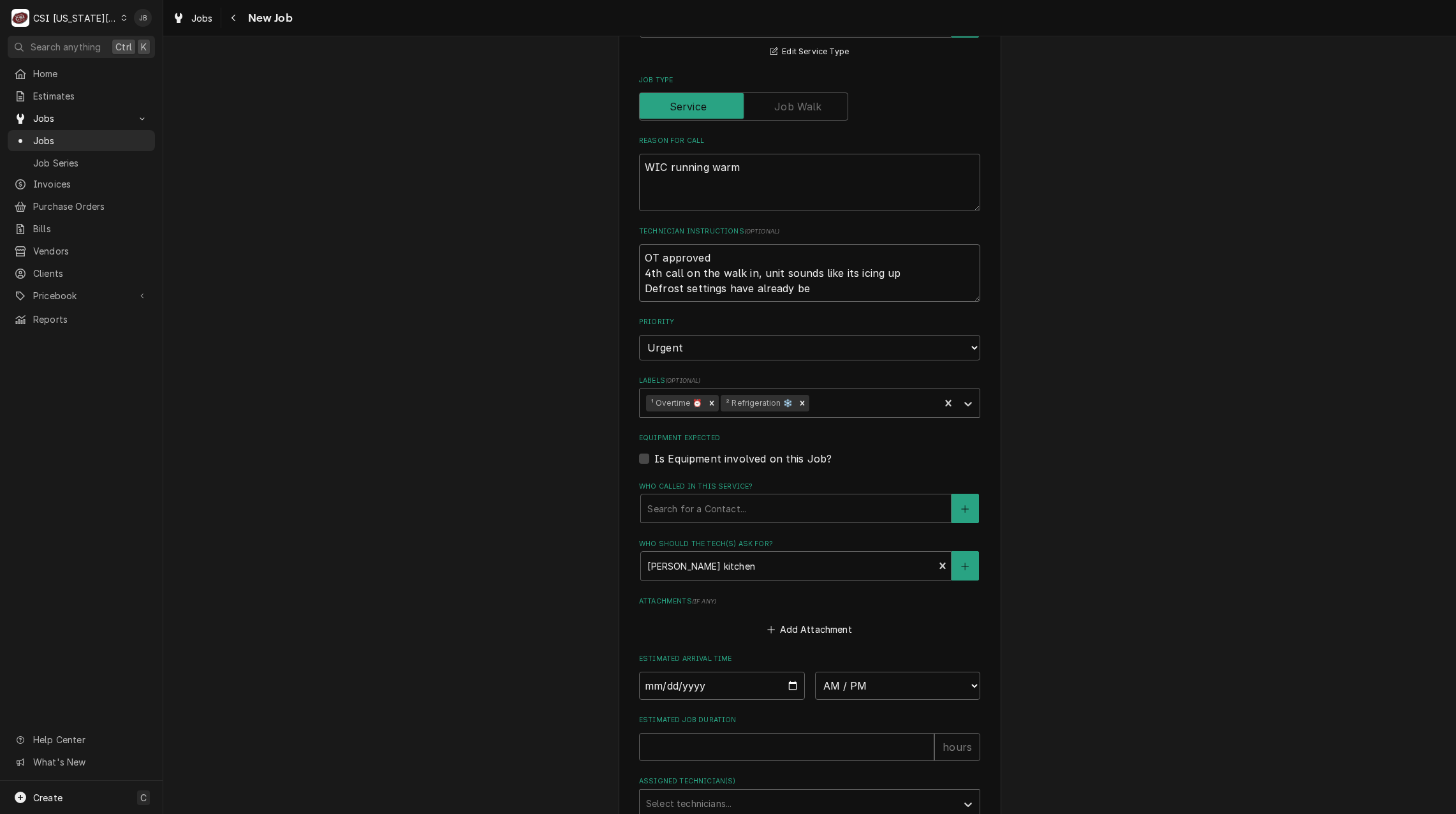
type textarea "OT approved 4th call on the walk in, unit sounds like its icing up Defrost sett…"
type textarea "x"
type textarea "OT approved 4th call on the walk in, unit sounds like its icing up Defrost sett…"
type textarea "x"
type textarea "OT approved 4th call on the walk in, unit sounds like its icing up Defrost sett…"
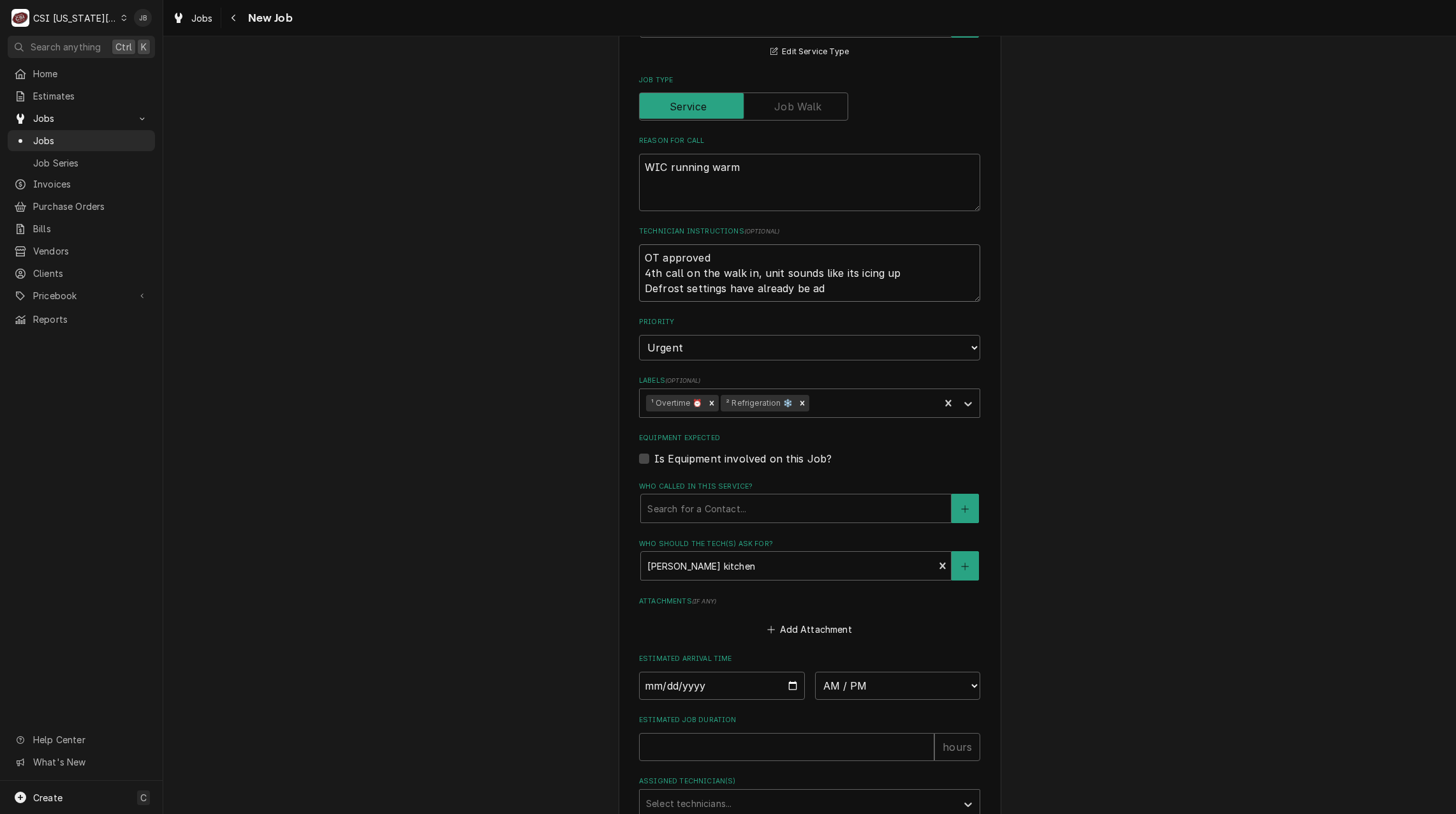
type textarea "x"
type textarea "OT approved 4th call on the walk in, unit sounds like its icing up Defrost sett…"
type textarea "x"
type textarea "OT approved 4th call on the walk in, unit sounds like its icing up Defrost sett…"
type textarea "x"
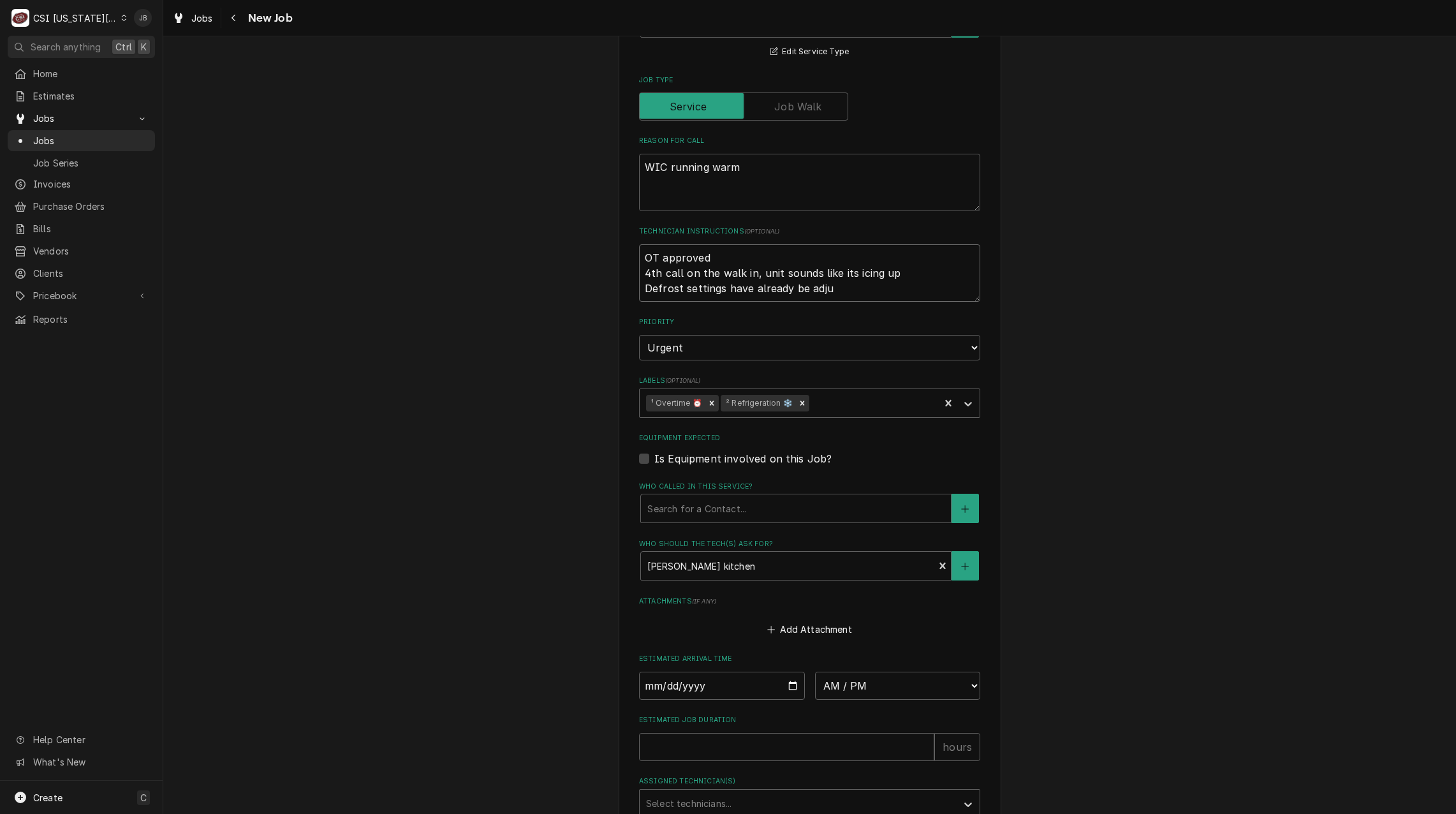
type textarea "OT approved 4th call on the walk in, unit sounds like its icing up Defrost sett…"
type textarea "x"
type textarea "OT approved 4th call on the walk in, unit sounds like its icing up Defrost sett…"
type textarea "x"
type textarea "OT approved 4th call on the walk in, unit sounds like its icing up Defrost sett…"
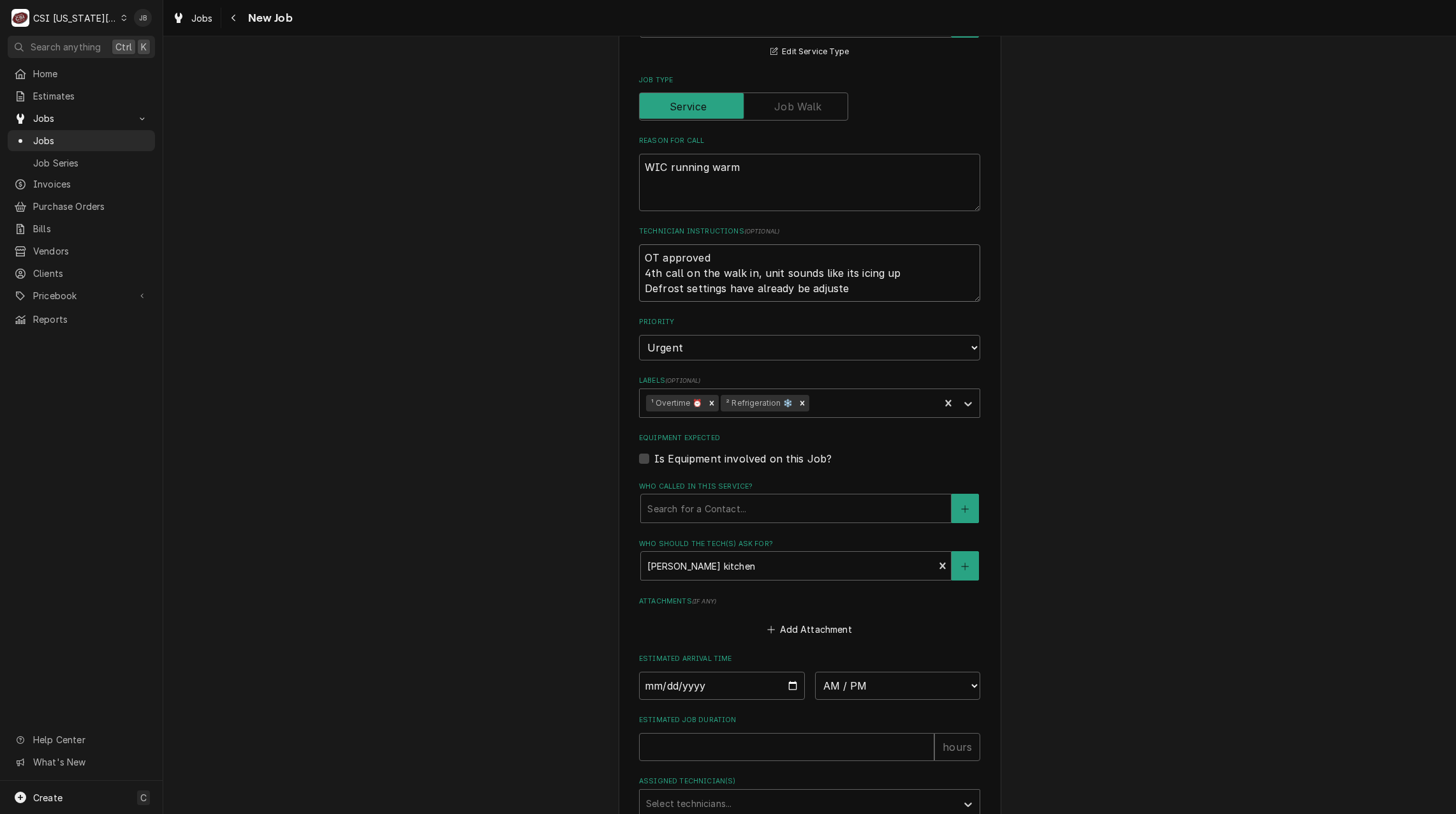
type textarea "x"
type textarea "OT approved 4th call on the walk in, unit sounds like its icing up Defrost sett…"
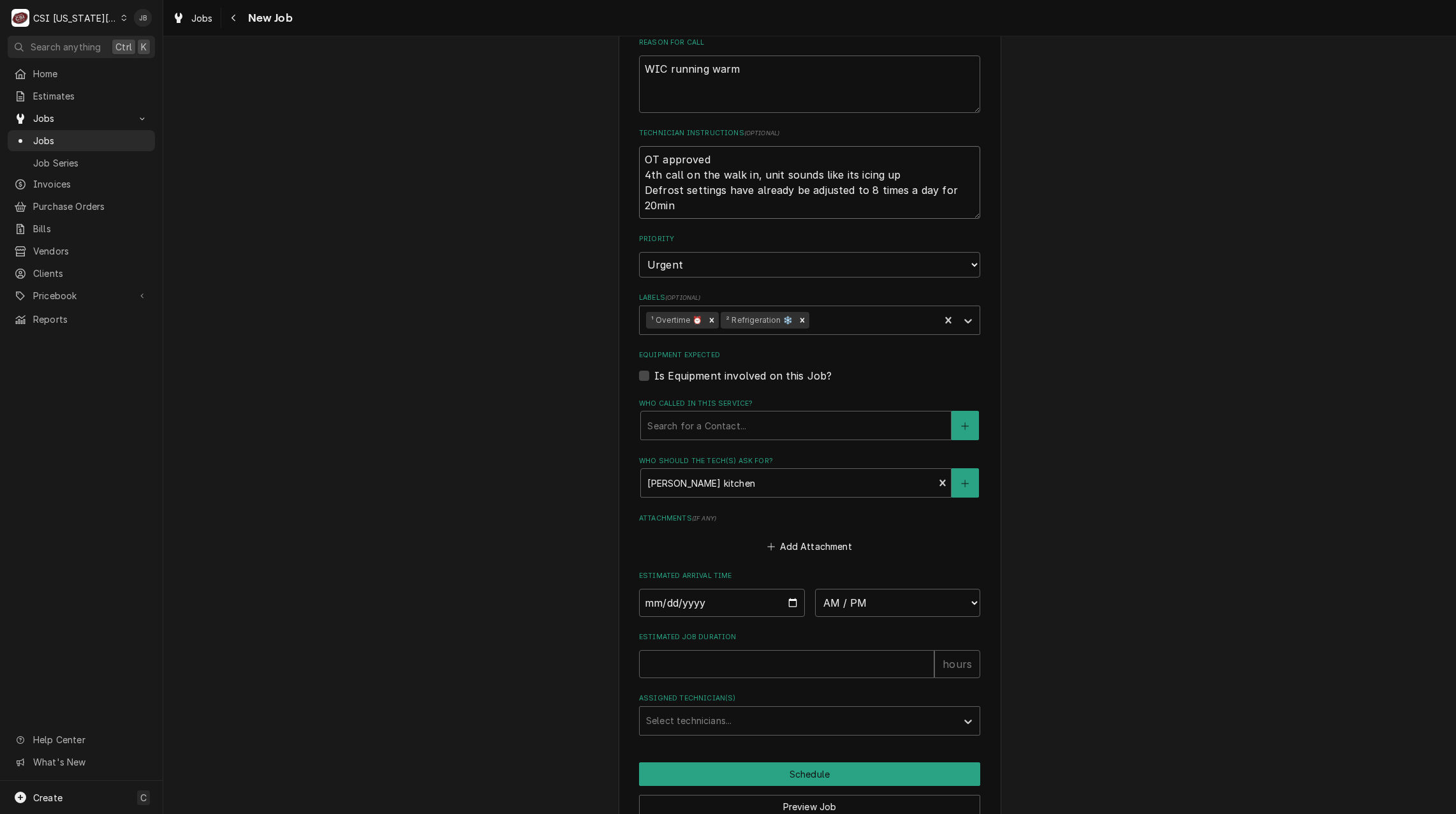
scroll to position [737, 0]
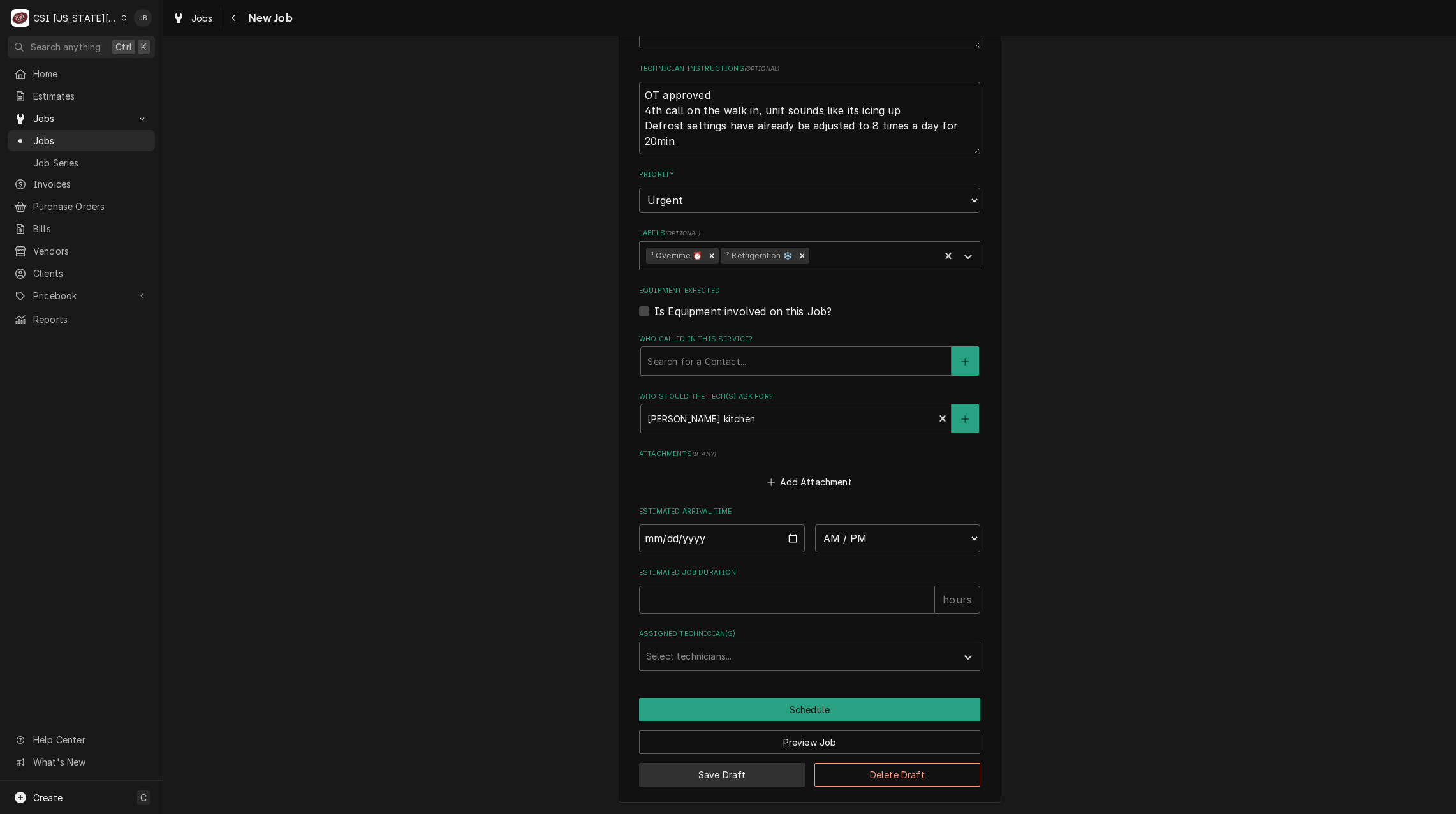
click at [714, 768] on button "Save Draft" at bounding box center [722, 775] width 167 height 24
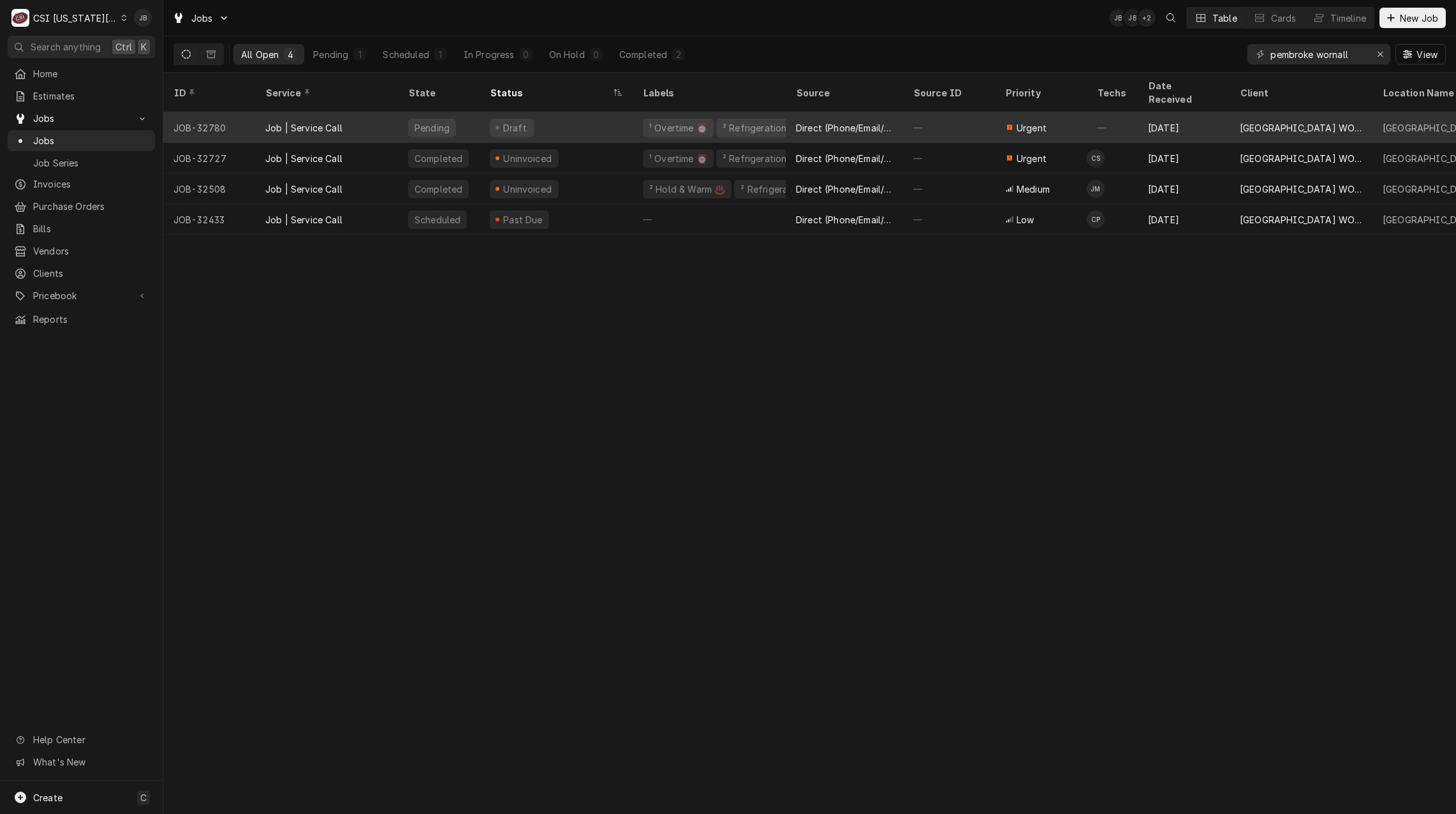
click at [568, 116] on div "Draft" at bounding box center [555, 128] width 153 height 31
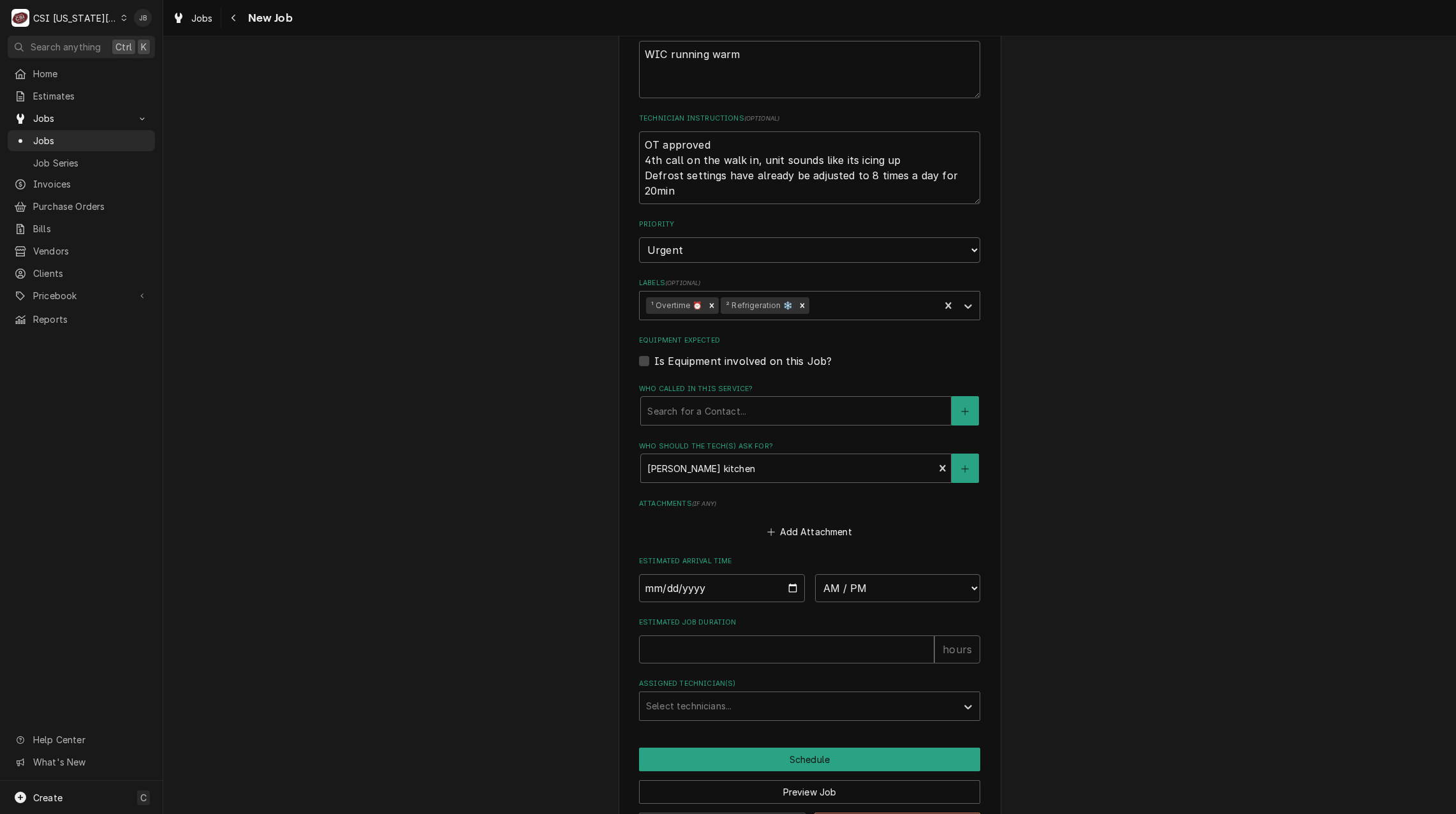
scroll to position [737, 0]
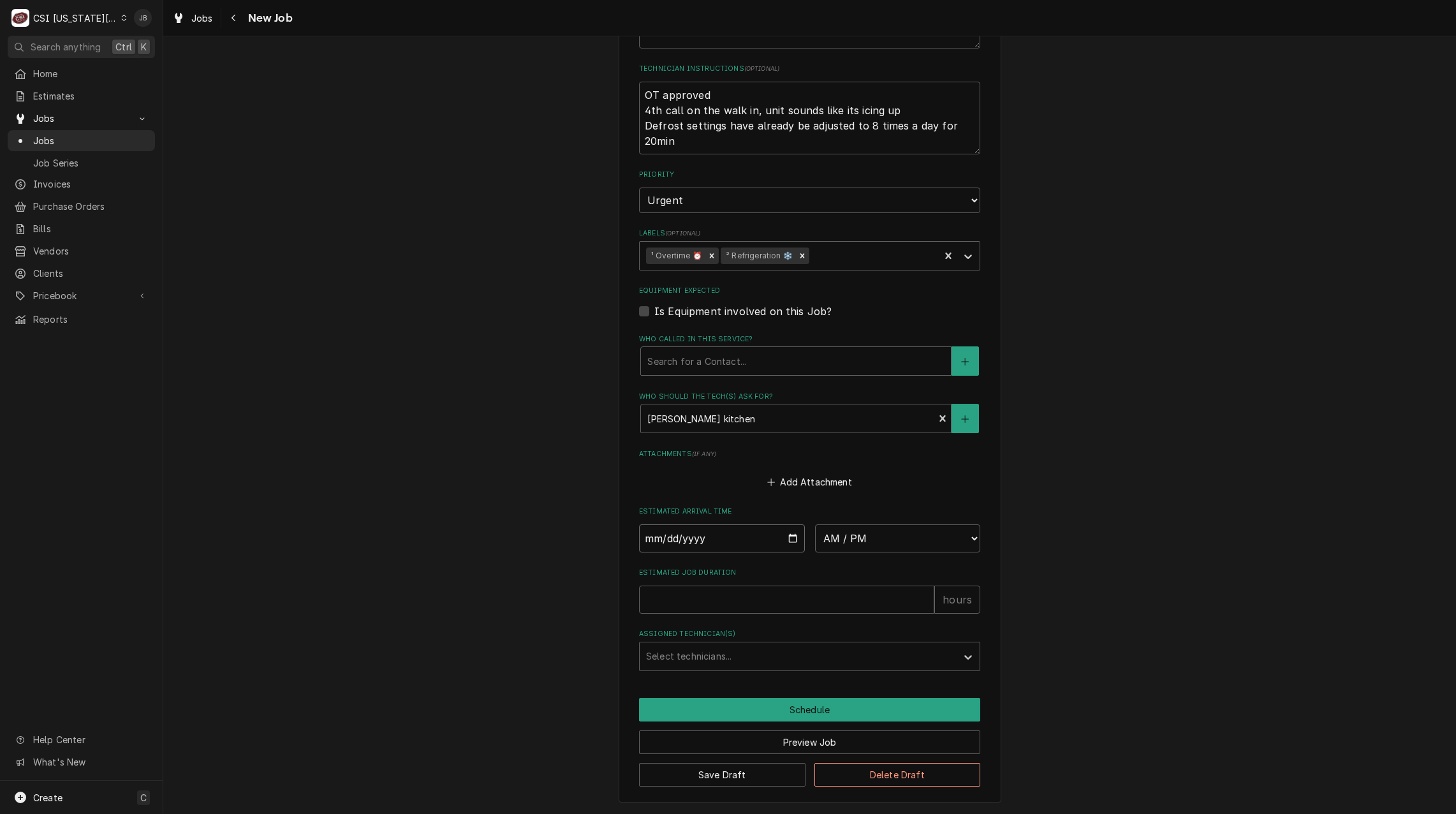
click at [791, 541] on input "Date" at bounding box center [722, 538] width 166 height 28
type textarea "x"
type input "[DATE]"
type textarea "x"
click at [897, 532] on select "AM / PM 6:00 AM 6:15 AM 6:30 AM 6:45 AM 7:00 AM 7:15 AM 7:30 AM 7:45 AM 8:00 AM…" at bounding box center [897, 538] width 166 height 28
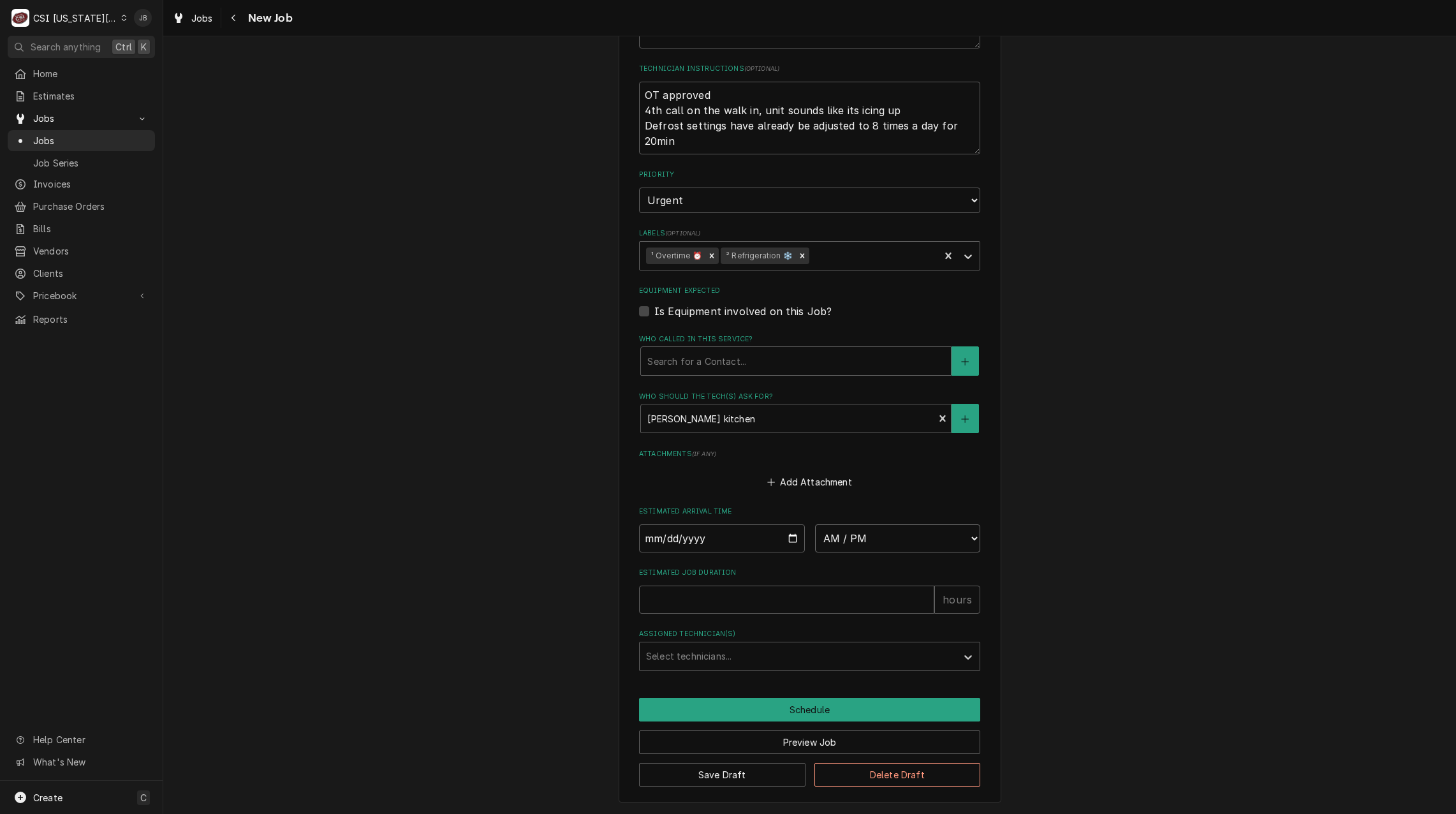
select select "16:00:00"
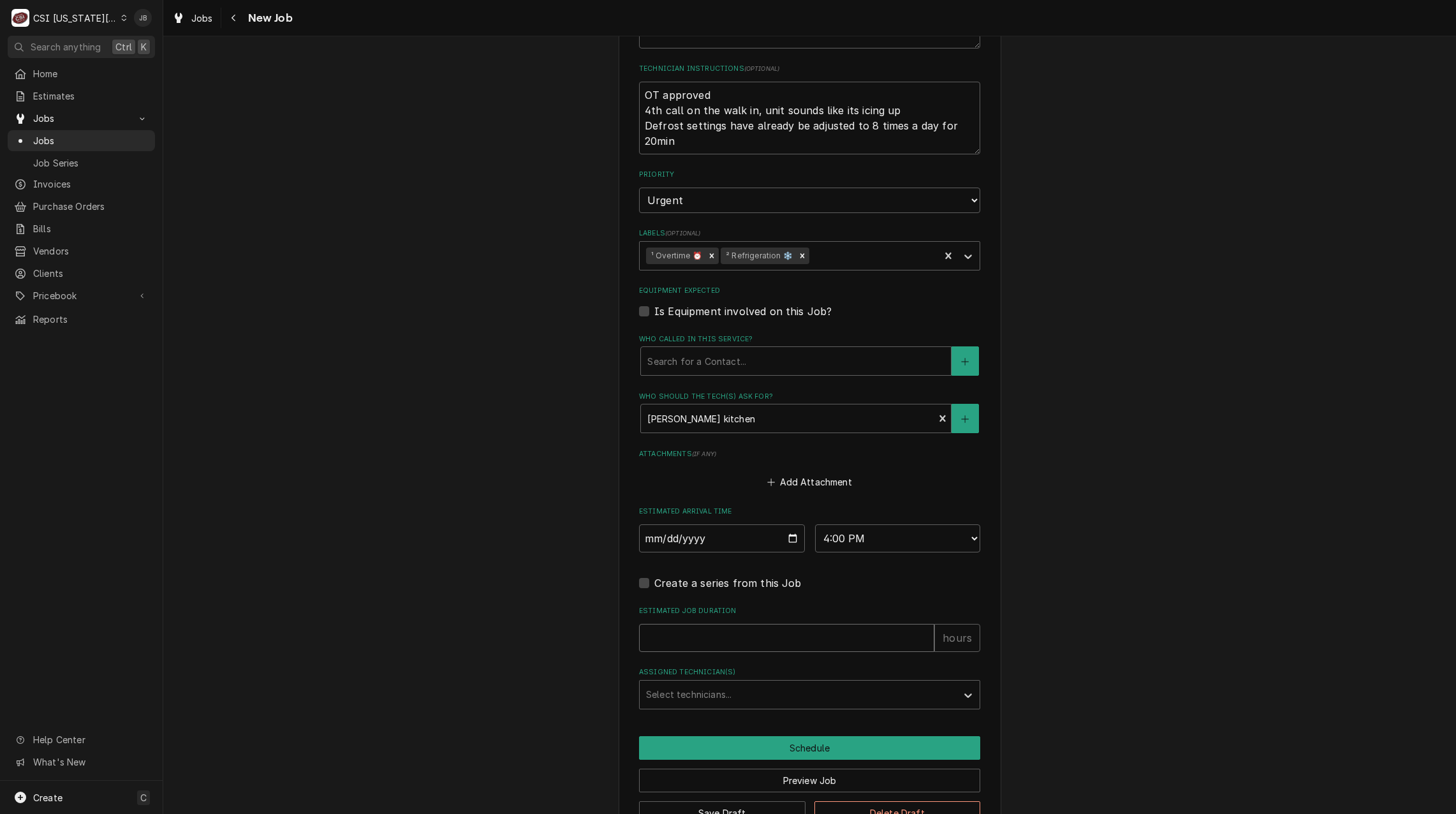
click at [693, 630] on input "Estimated Job Duration" at bounding box center [786, 638] width 295 height 28
type textarea "x"
type input "3"
type textarea "x"
type input "3"
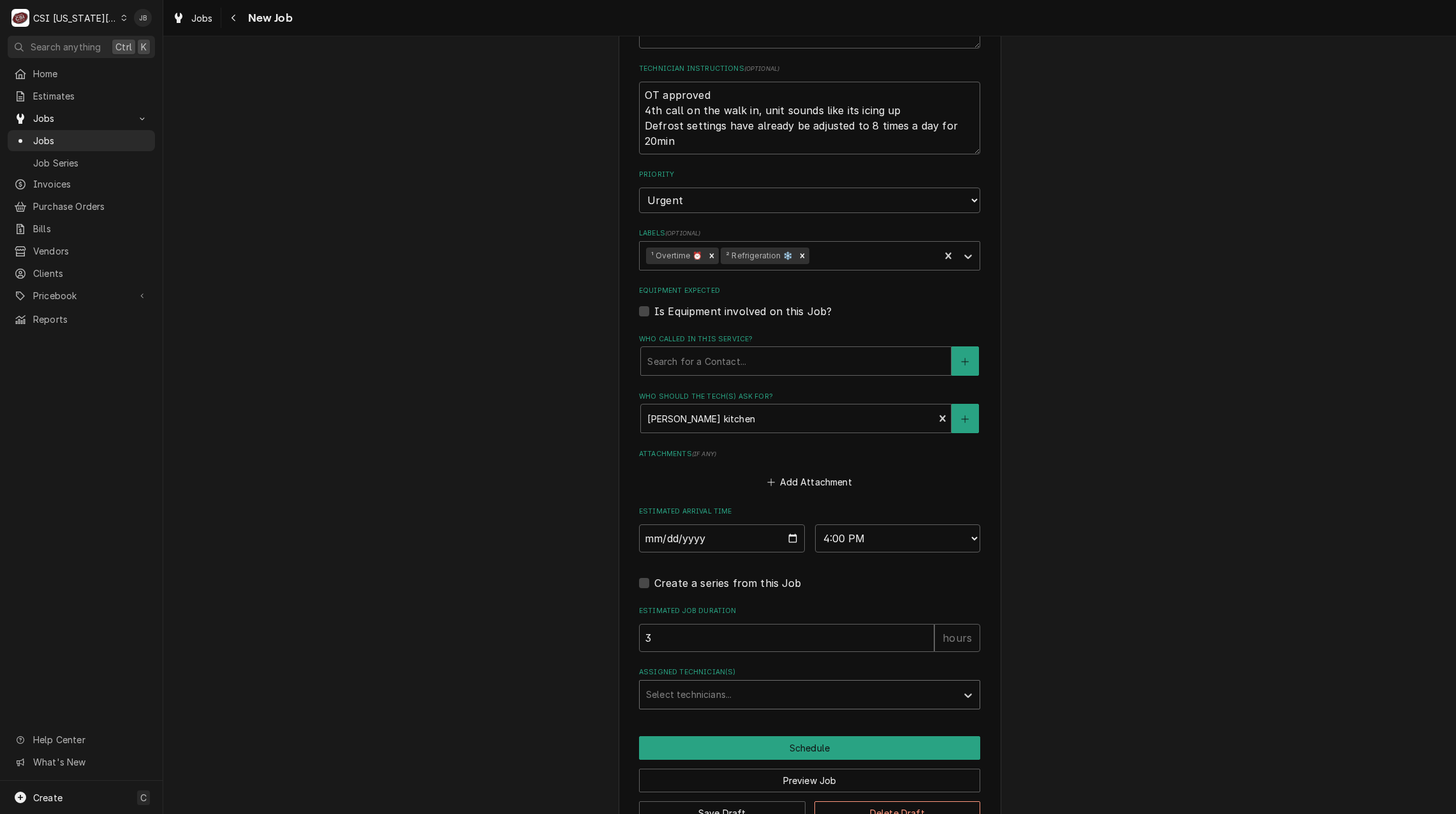
drag, startPoint x: 682, startPoint y: 674, endPoint x: 677, endPoint y: 680, distance: 7.8
click at [681, 675] on label "Assigned Technician(s)" at bounding box center [809, 673] width 341 height 10
drag, startPoint x: 672, startPoint y: 686, endPoint x: 667, endPoint y: 700, distance: 14.9
click at [672, 686] on div "Assigned Technician(s)" at bounding box center [798, 694] width 305 height 23
type input "[PERSON_NAME]"
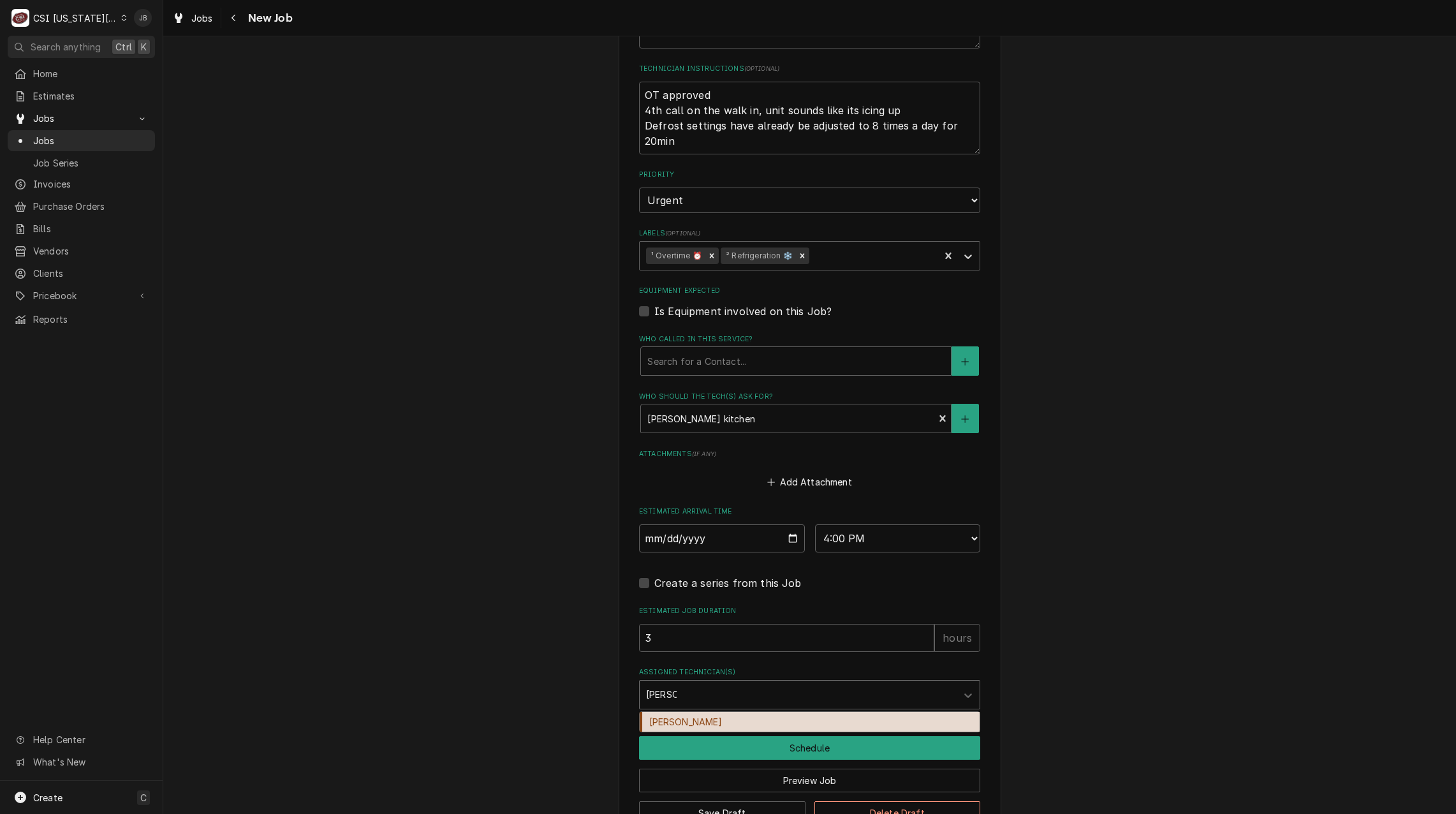
click at [672, 722] on div "[PERSON_NAME]" at bounding box center [809, 722] width 340 height 20
type textarea "x"
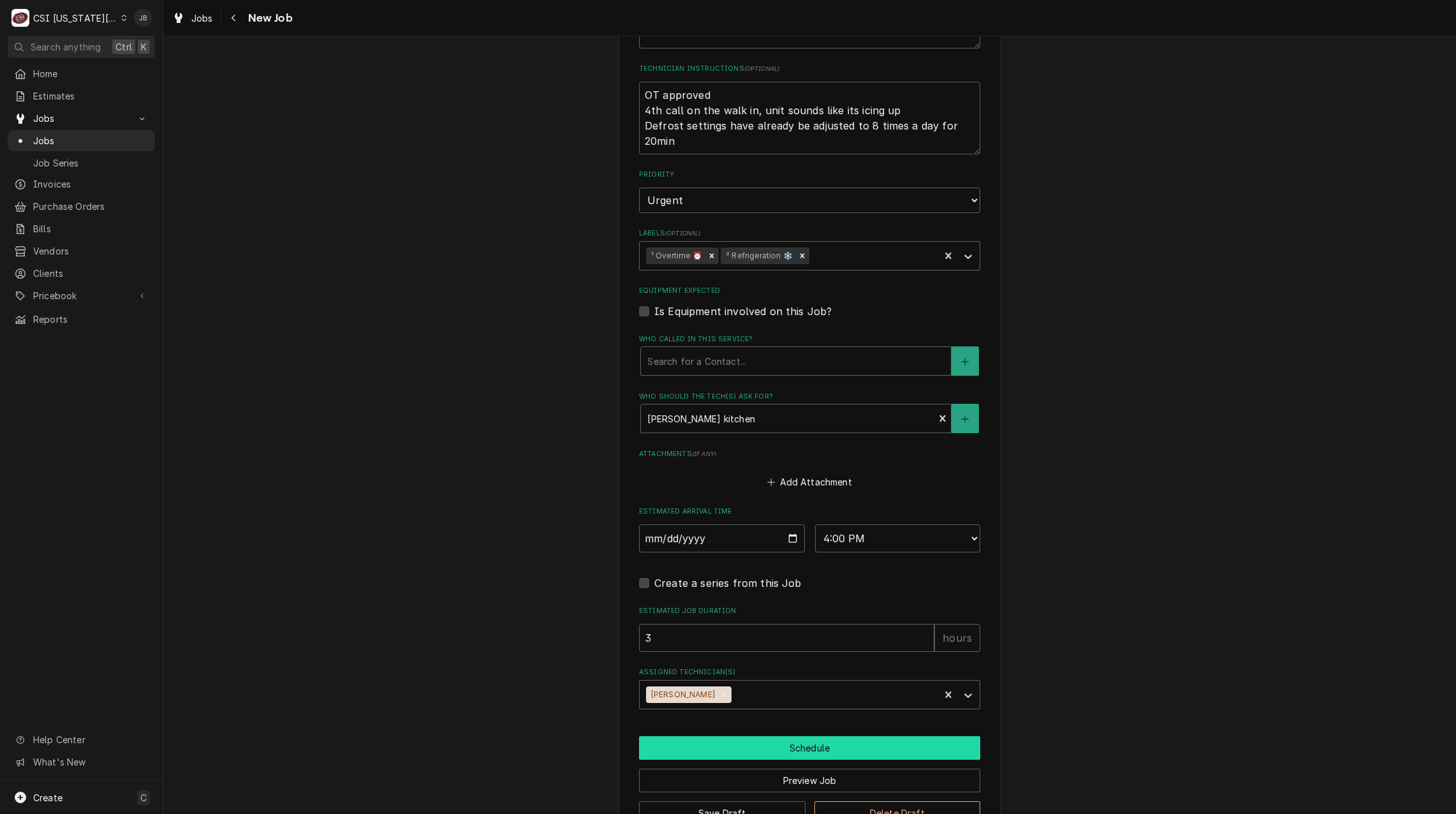
click at [735, 741] on button "Schedule" at bounding box center [809, 748] width 341 height 24
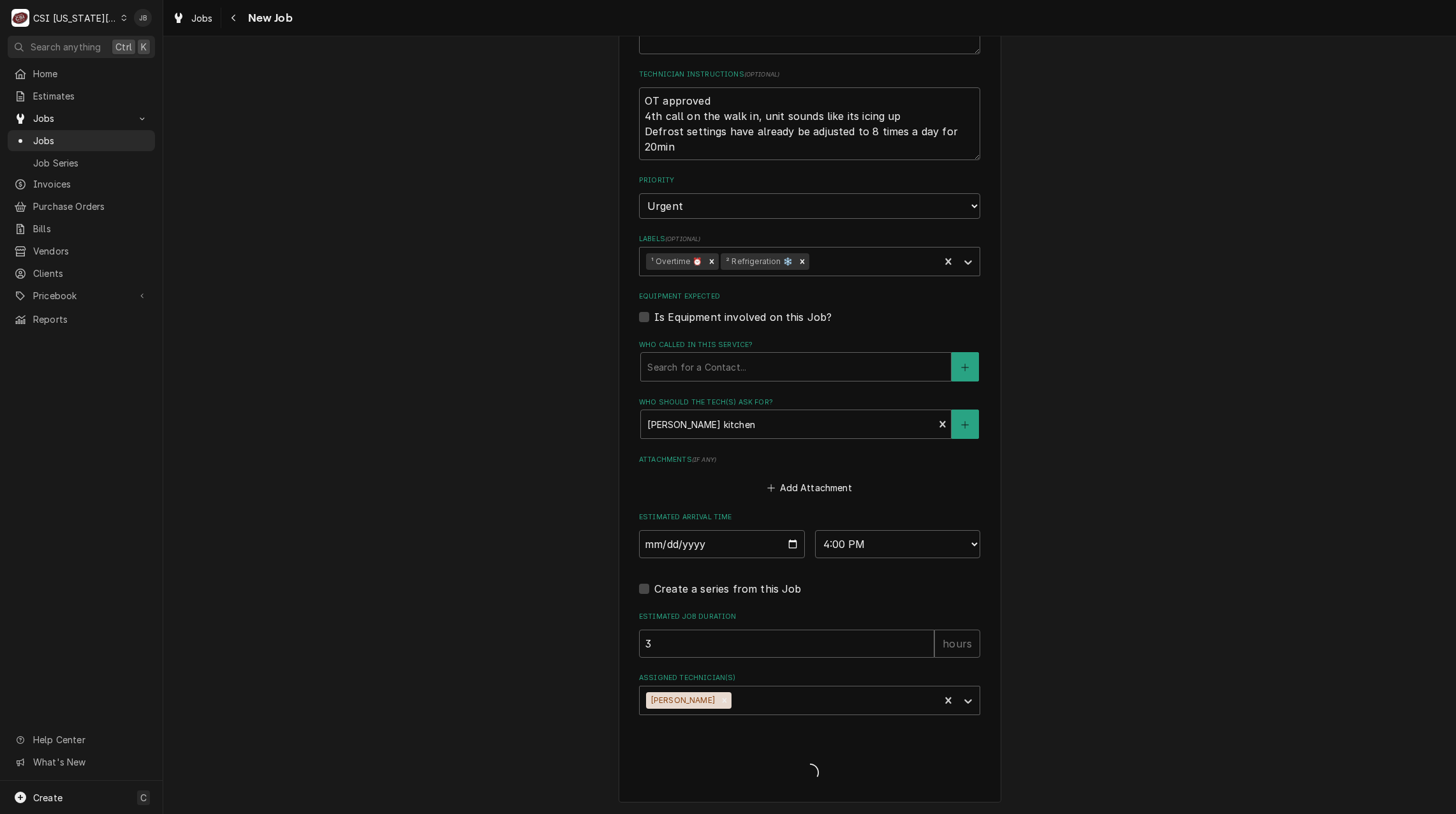
type textarea "x"
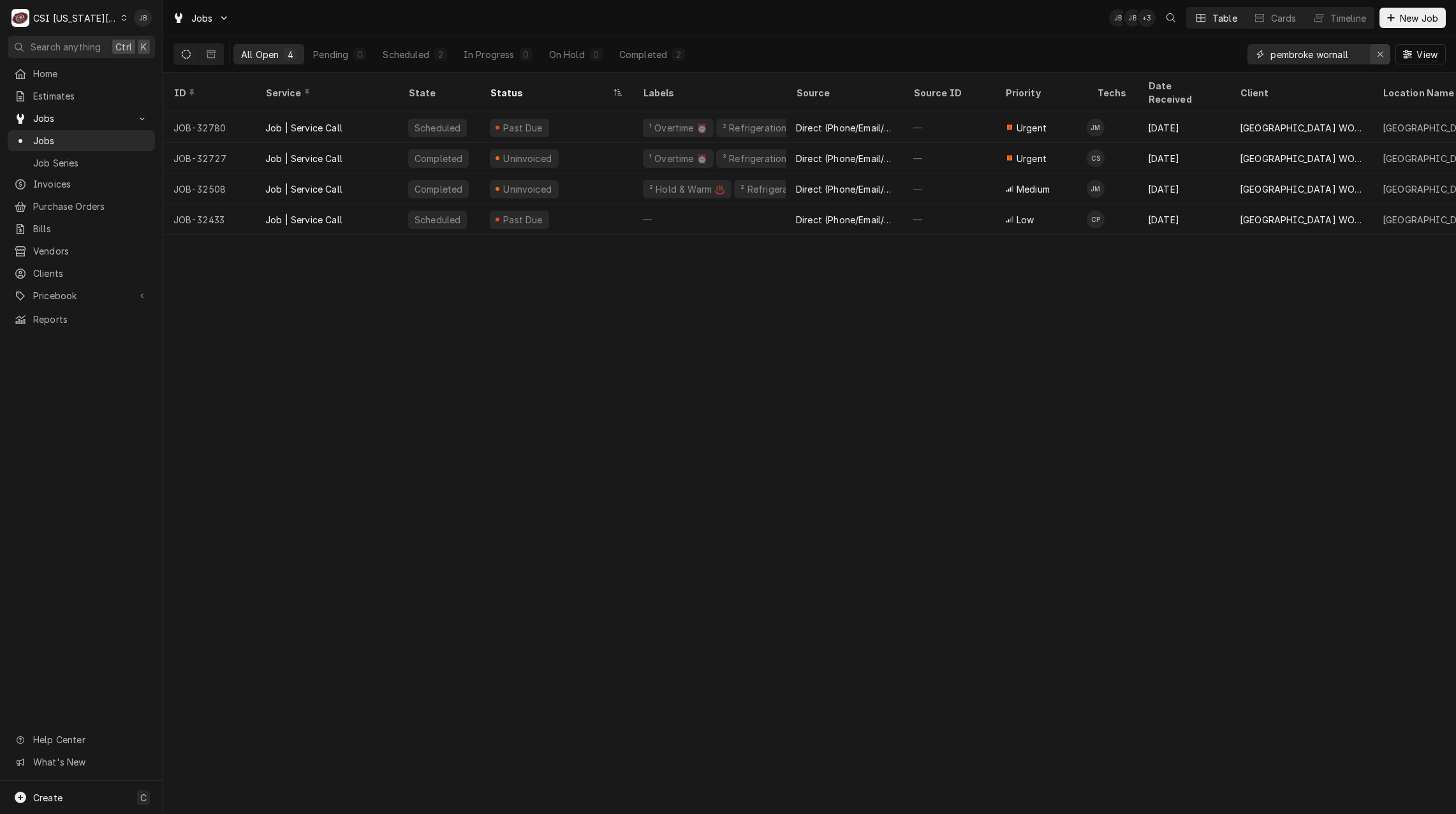
click at [1378, 56] on icon "Erase input" at bounding box center [1380, 54] width 5 height 5
click at [1330, 59] on input "Dynamic Content Wrapper" at bounding box center [1330, 54] width 120 height 21
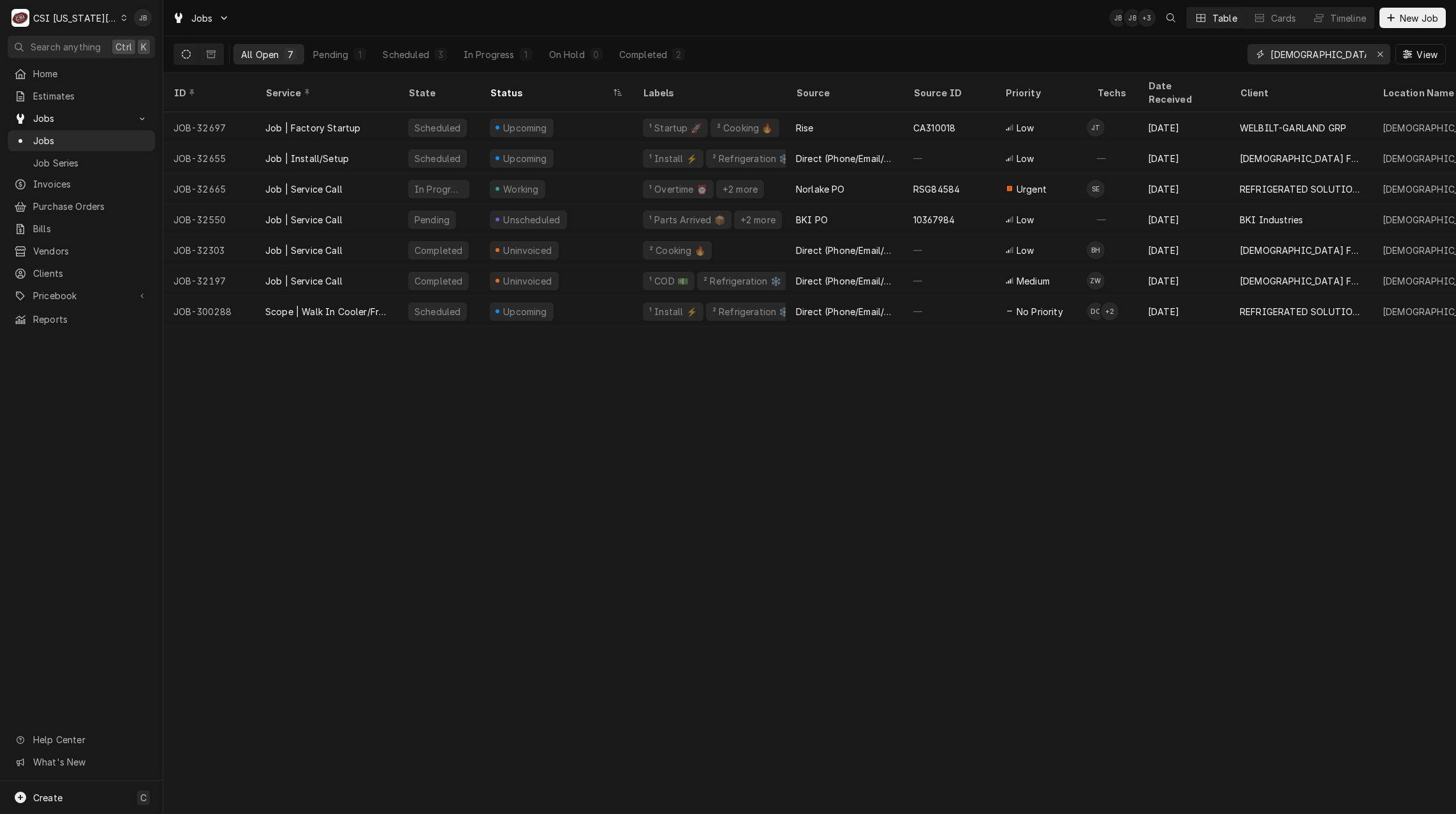
type input "[DEMOGRAPHIC_DATA] fil a"
click at [783, 50] on div "All Open 7 Pending 1 Scheduled 3 In Progress 1 On Hold 0 Completed 2 [DEMOGRAPH…" at bounding box center [809, 54] width 1272 height 36
